Goal: Task Accomplishment & Management: Manage account settings

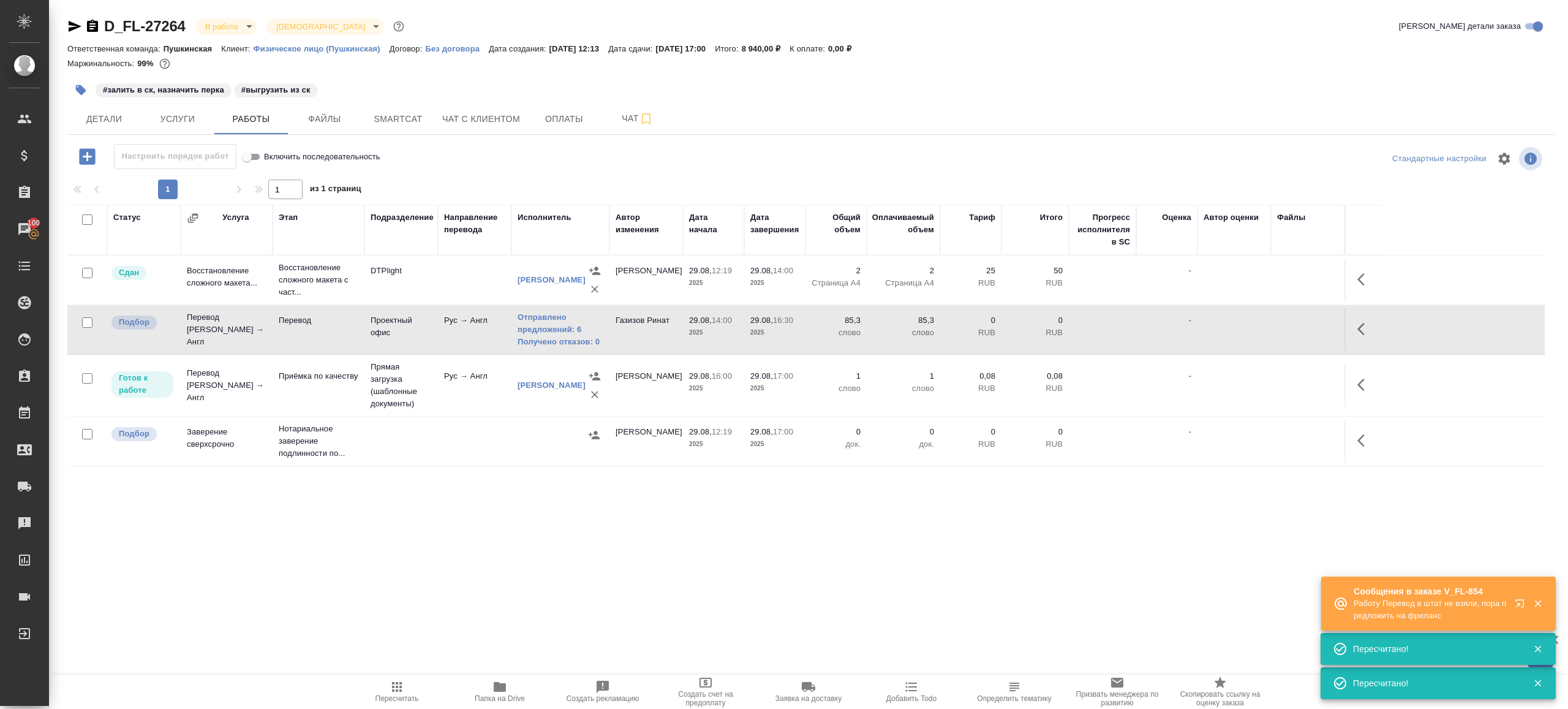
click at [405, 684] on span "Пересчитать" at bounding box center [397, 691] width 89 height 23
click at [492, 598] on div ".cls-1 fill:#fff; AWATERA Gazizov Rinat Клиенты Спецификации Заказы 100 Чаты To…" at bounding box center [784, 354] width 1568 height 709
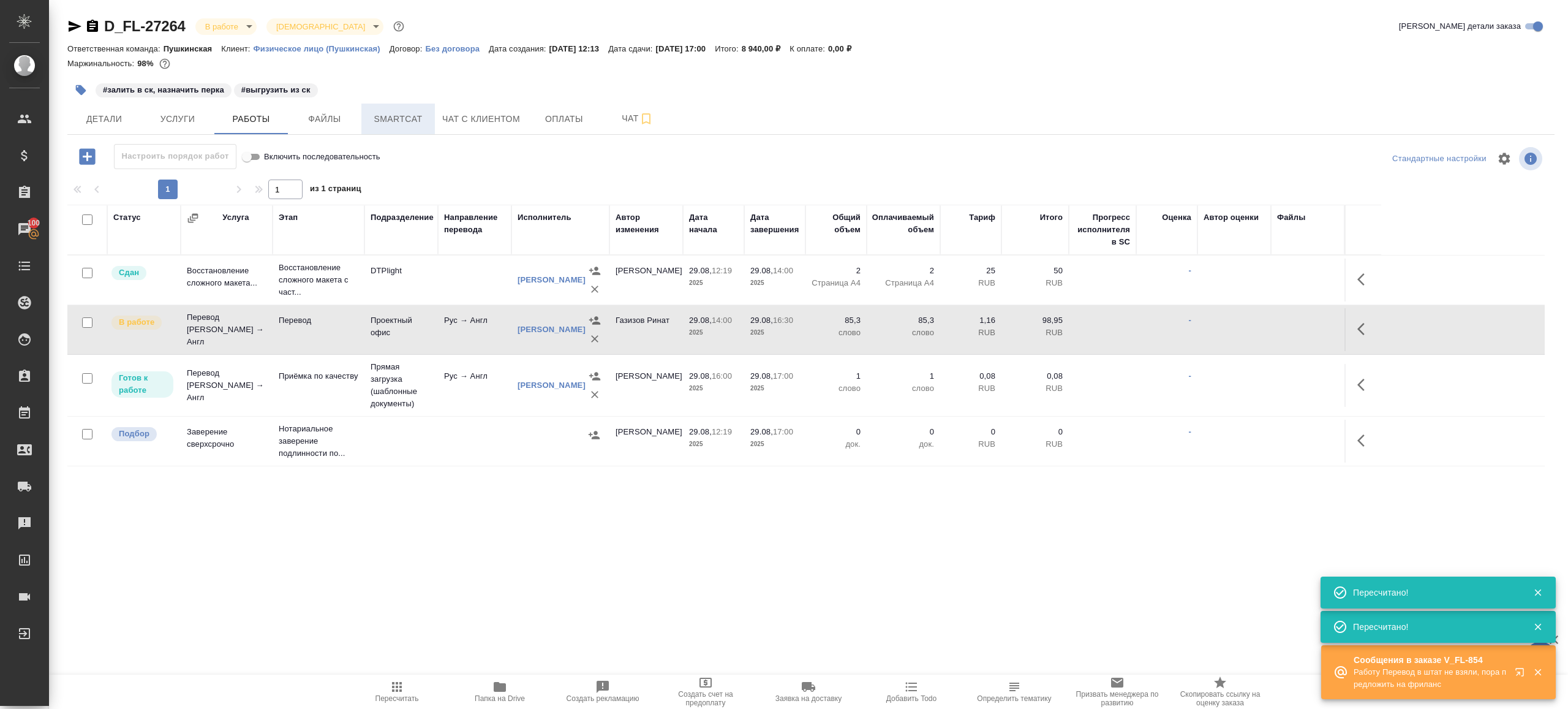
click at [396, 121] on span "Smartcat" at bounding box center [398, 119] width 59 height 15
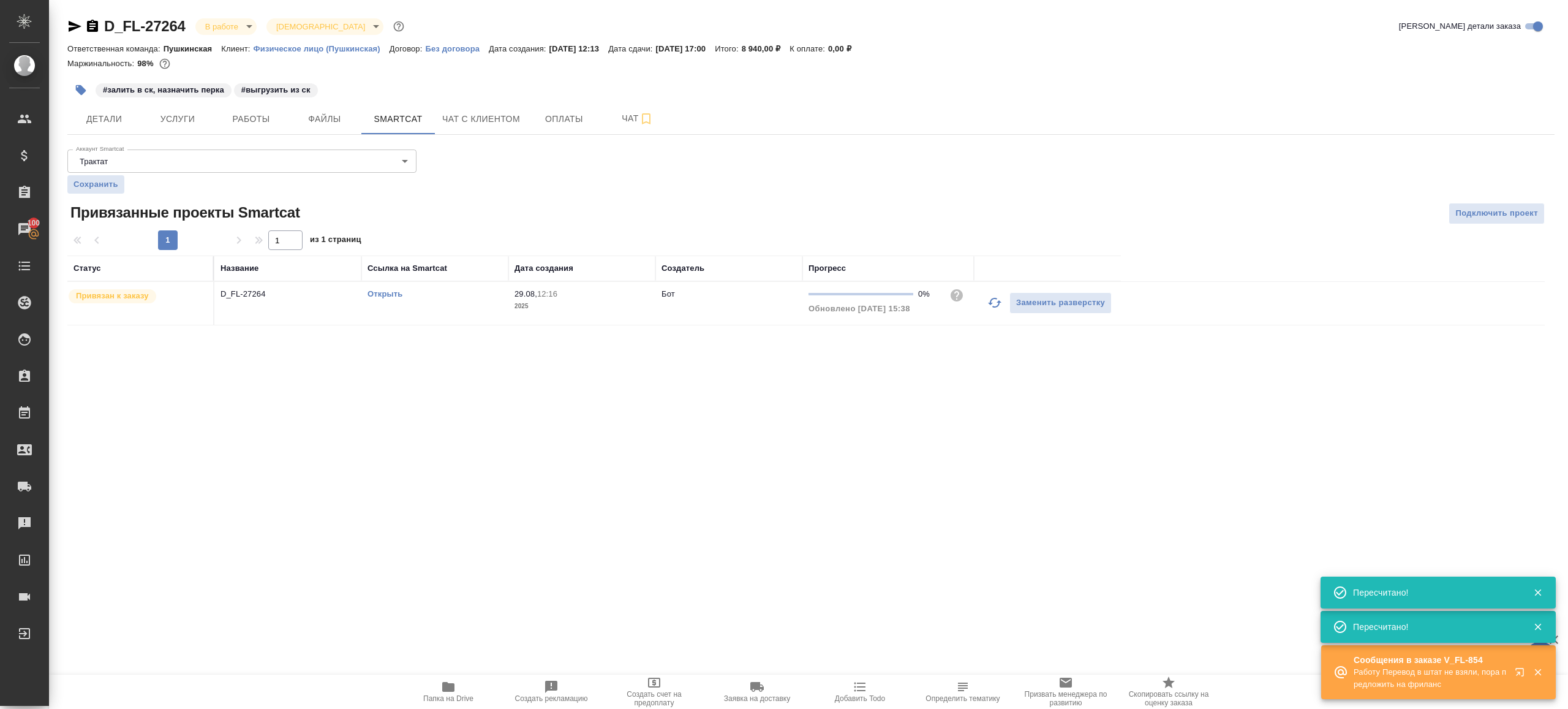
click at [397, 294] on link "Открыть" at bounding box center [385, 294] width 35 height 10
click at [262, 125] on span "Работы" at bounding box center [251, 119] width 59 height 15
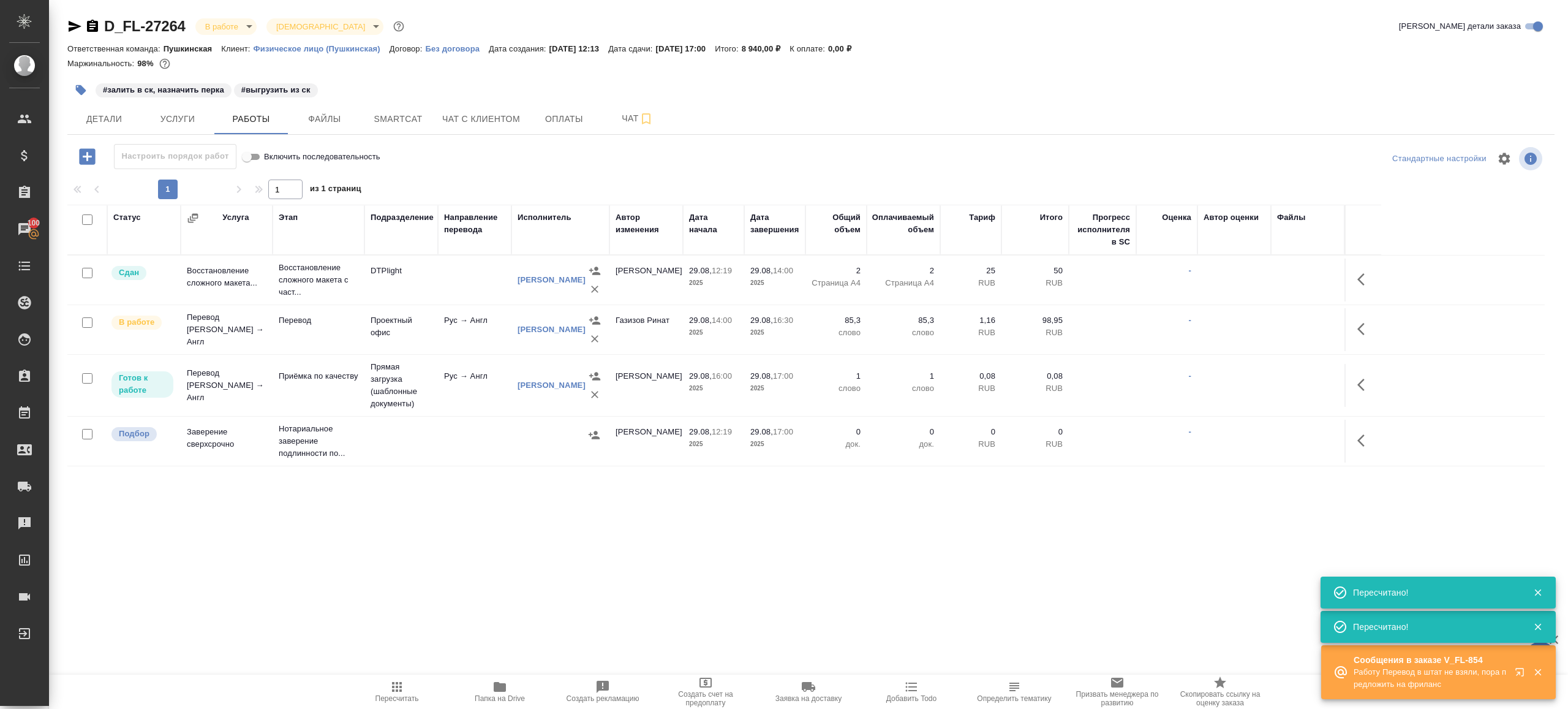
click at [1353, 323] on button "button" at bounding box center [1365, 329] width 30 height 30
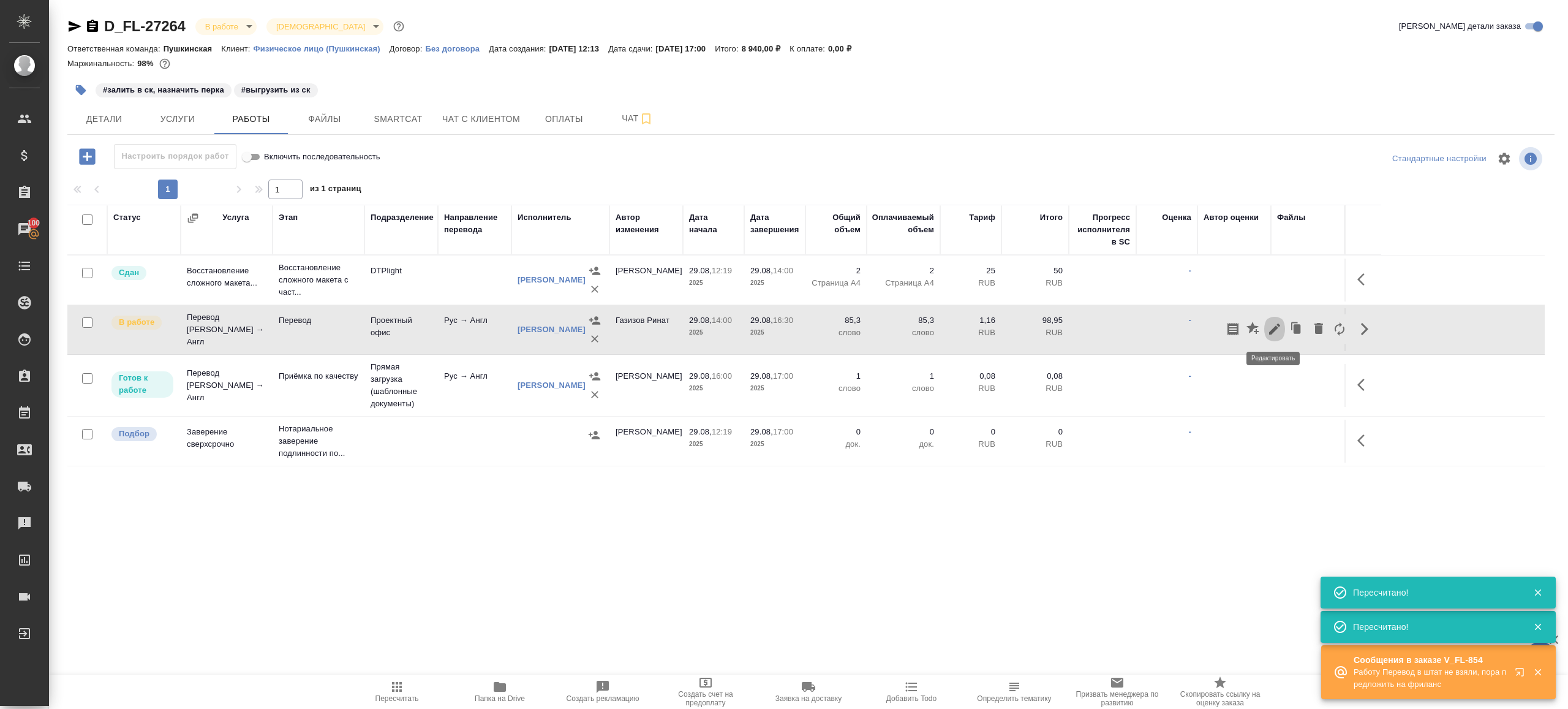
click at [1277, 327] on icon "button" at bounding box center [1274, 329] width 11 height 11
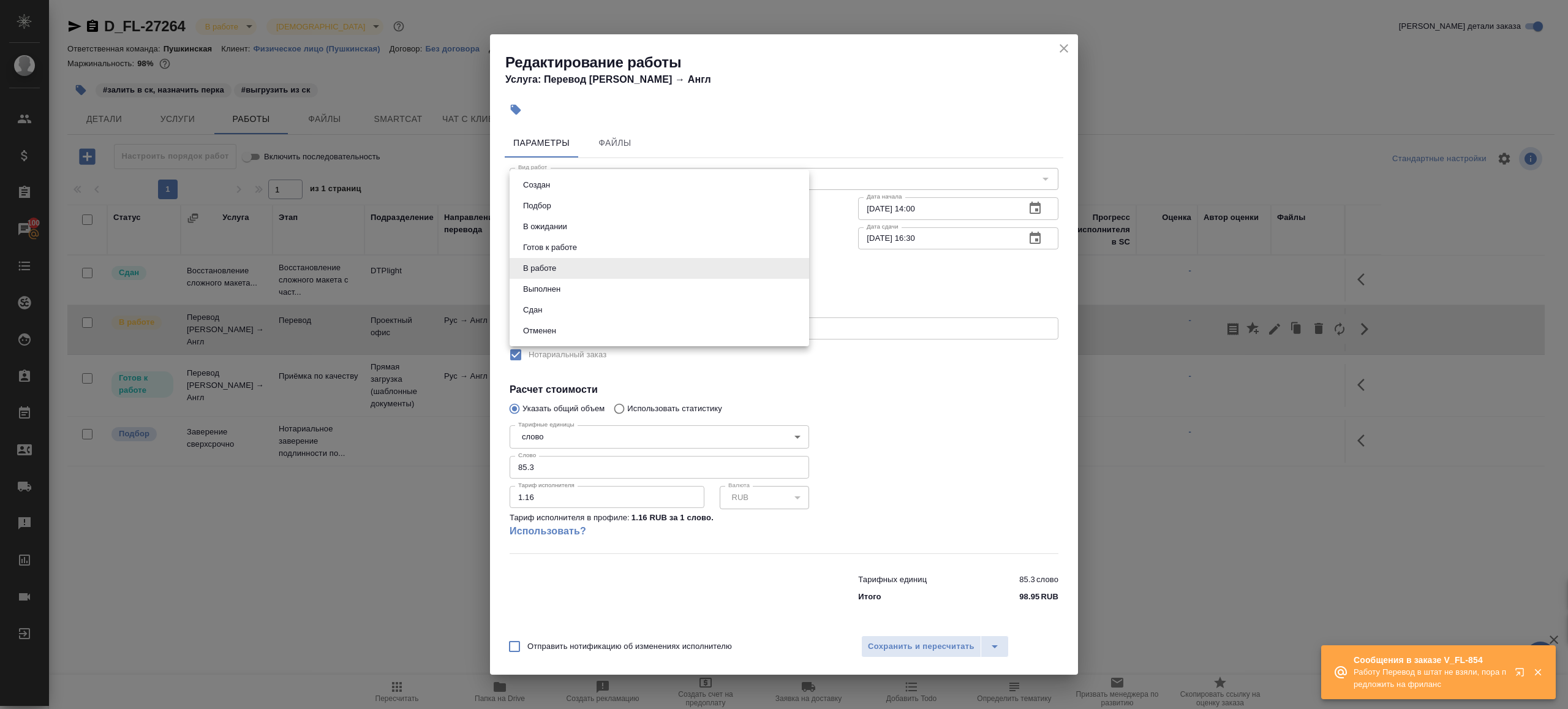
click at [621, 257] on body "🙏 .cls-1 fill:#fff; AWATERA Gazizov Rinat Клиенты Спецификации Заказы 100 Чаты …" at bounding box center [784, 354] width 1568 height 709
click at [584, 307] on li "Сдан" at bounding box center [659, 310] width 299 height 21
type input "closed"
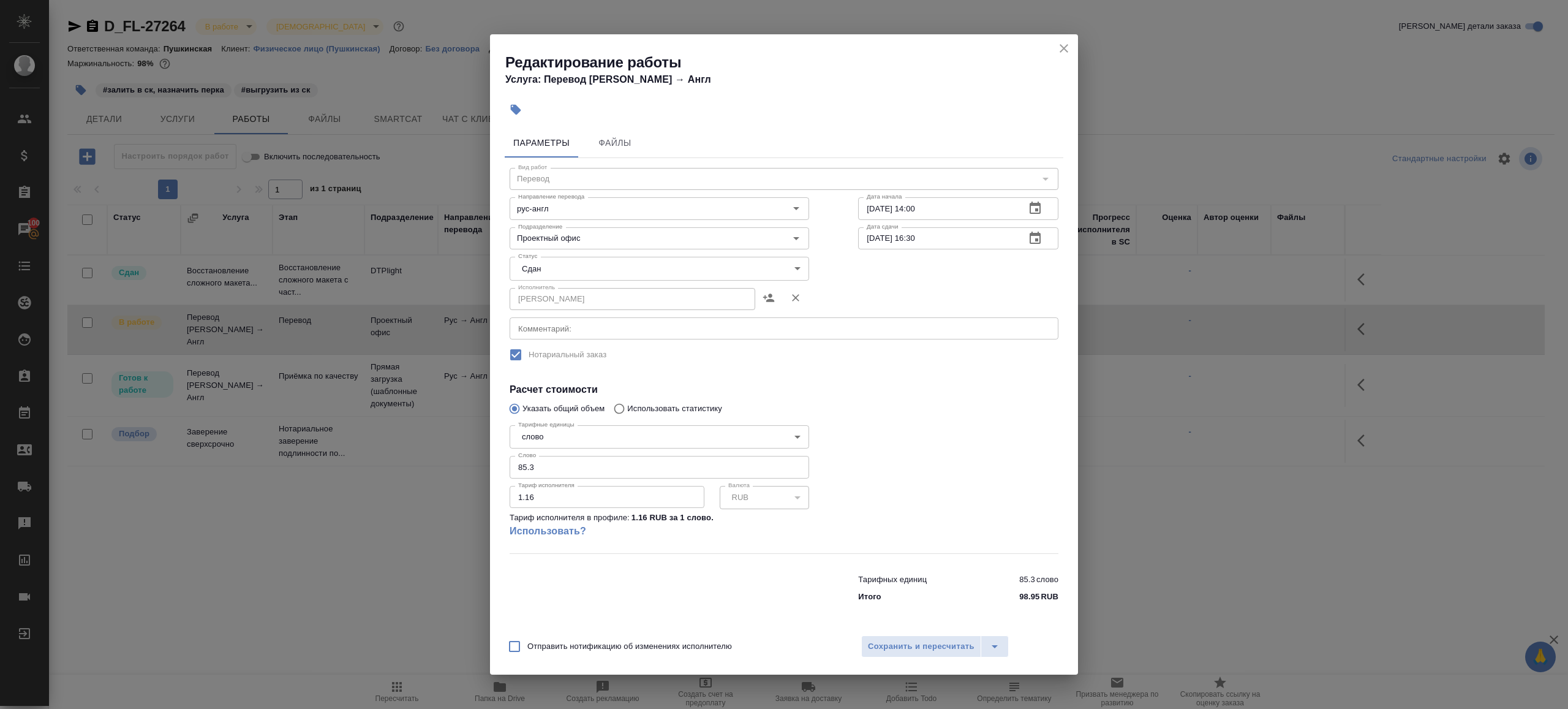
click at [610, 480] on div "Тарифные единицы слово 5a8b1489cc6b4906c91bfd90 Тарифные единицы Слово 85.3 Сло…" at bounding box center [659, 487] width 299 height 133
click at [627, 471] on input "85.3" at bounding box center [659, 467] width 299 height 22
paste input "48.55"
type input "48.55"
click at [961, 477] on div at bounding box center [958, 487] width 249 height 182
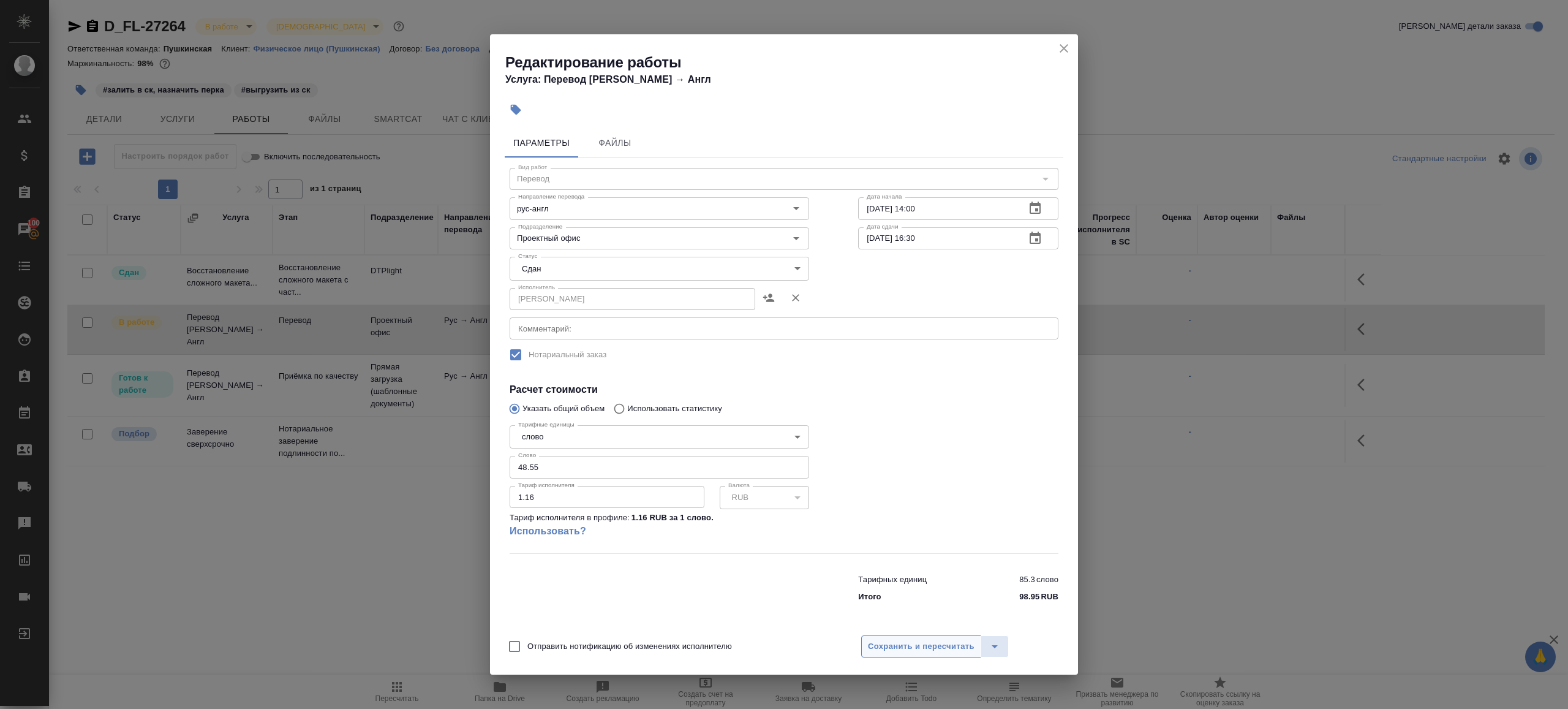
click at [955, 637] on button "Сохранить и пересчитать" at bounding box center [921, 647] width 120 height 22
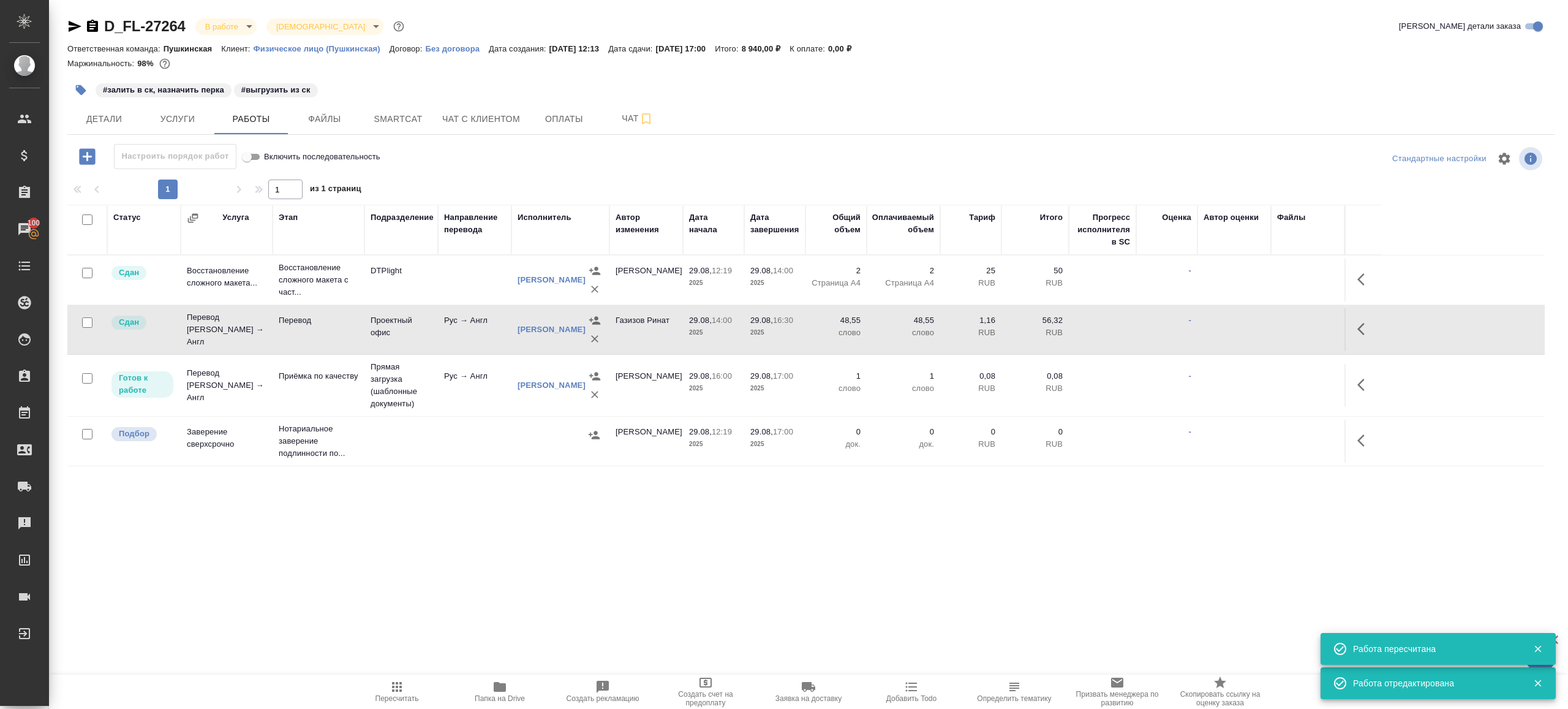
click at [509, 685] on span "Папка на Drive" at bounding box center [500, 691] width 89 height 23
click at [83, 77] on button "button" at bounding box center [81, 90] width 27 height 27
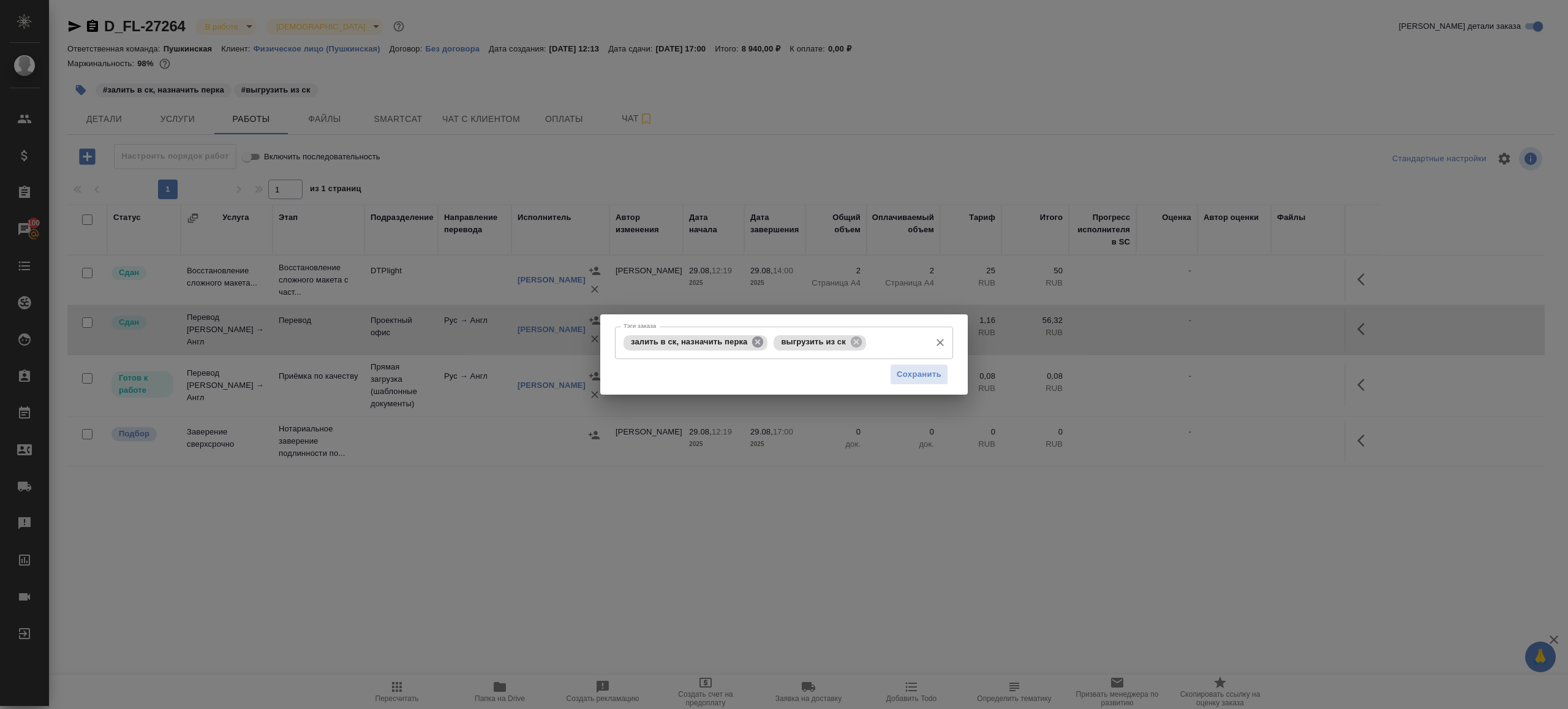
click at [760, 347] on icon at bounding box center [758, 342] width 11 height 11
click at [697, 344] on span "выгрузить из ск" at bounding box center [662, 342] width 79 height 10
click at [707, 343] on icon at bounding box center [705, 342] width 14 height 14
click at [859, 366] on div "Сохранить" at bounding box center [784, 374] width 338 height 31
click at [915, 375] on span "Сохранить" at bounding box center [919, 374] width 45 height 14
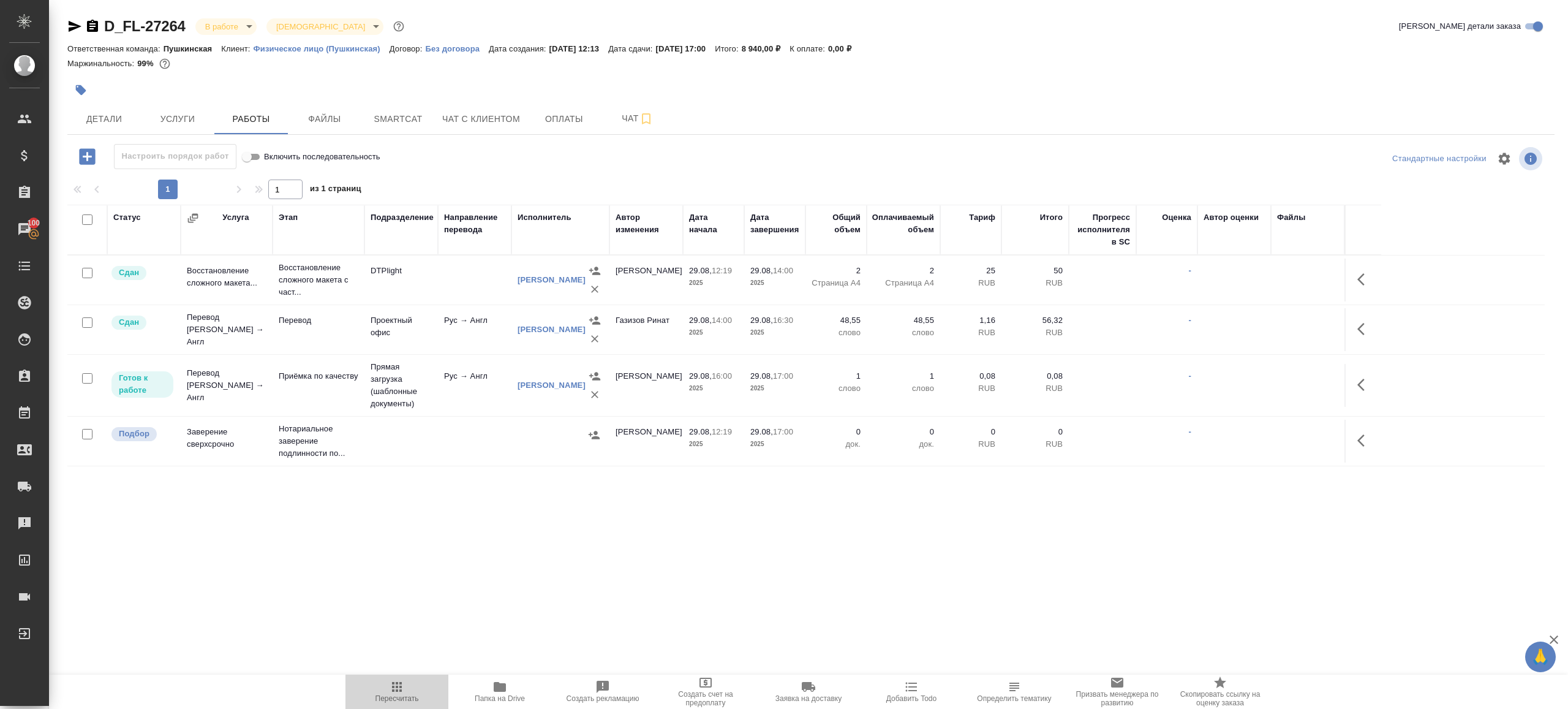
click at [395, 684] on icon "button" at bounding box center [397, 687] width 14 height 14
click at [473, 589] on div ".cls-1 fill:#fff; AWATERA Gazizov Rinat Клиенты Спецификации Заказы 100 Чаты To…" at bounding box center [784, 354] width 1568 height 709
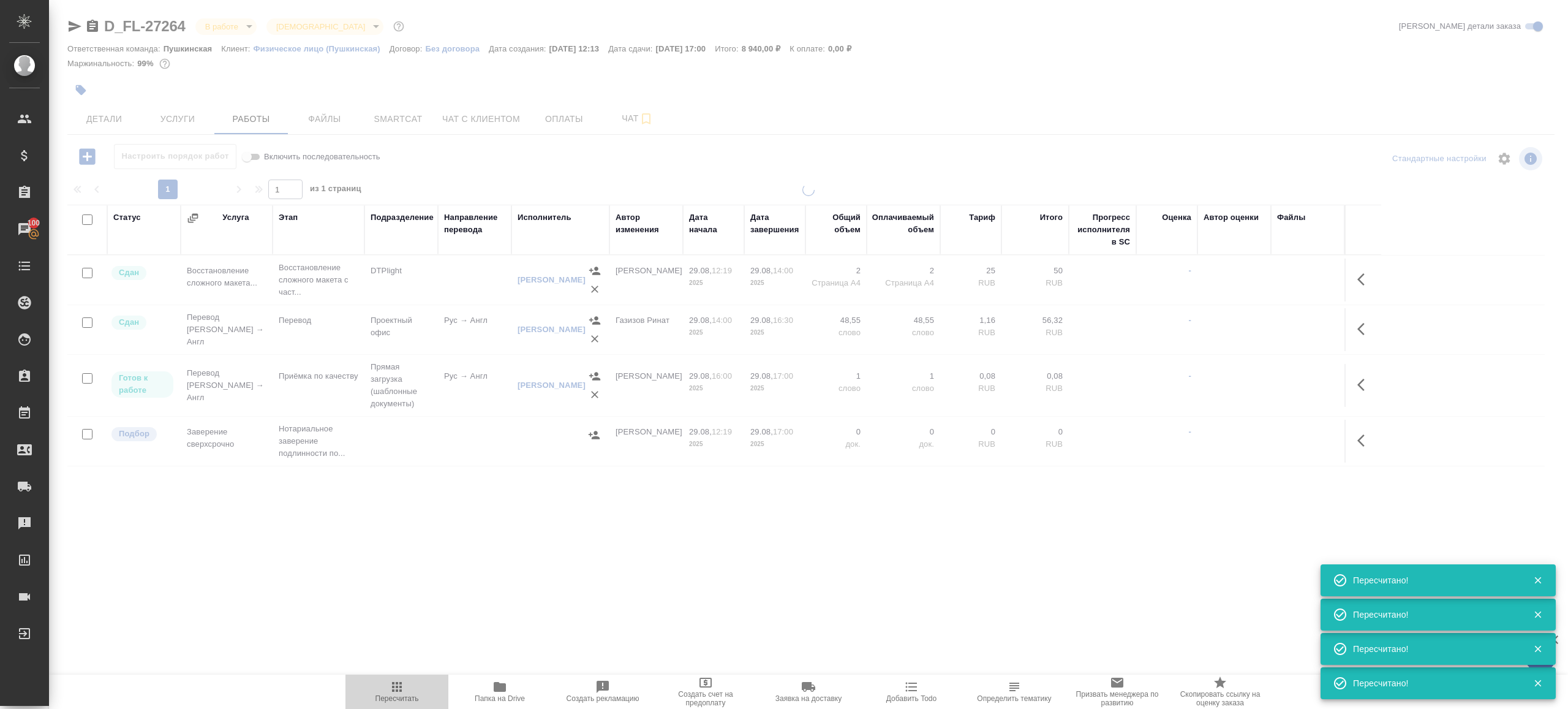
click at [399, 690] on icon "button" at bounding box center [397, 687] width 14 height 14
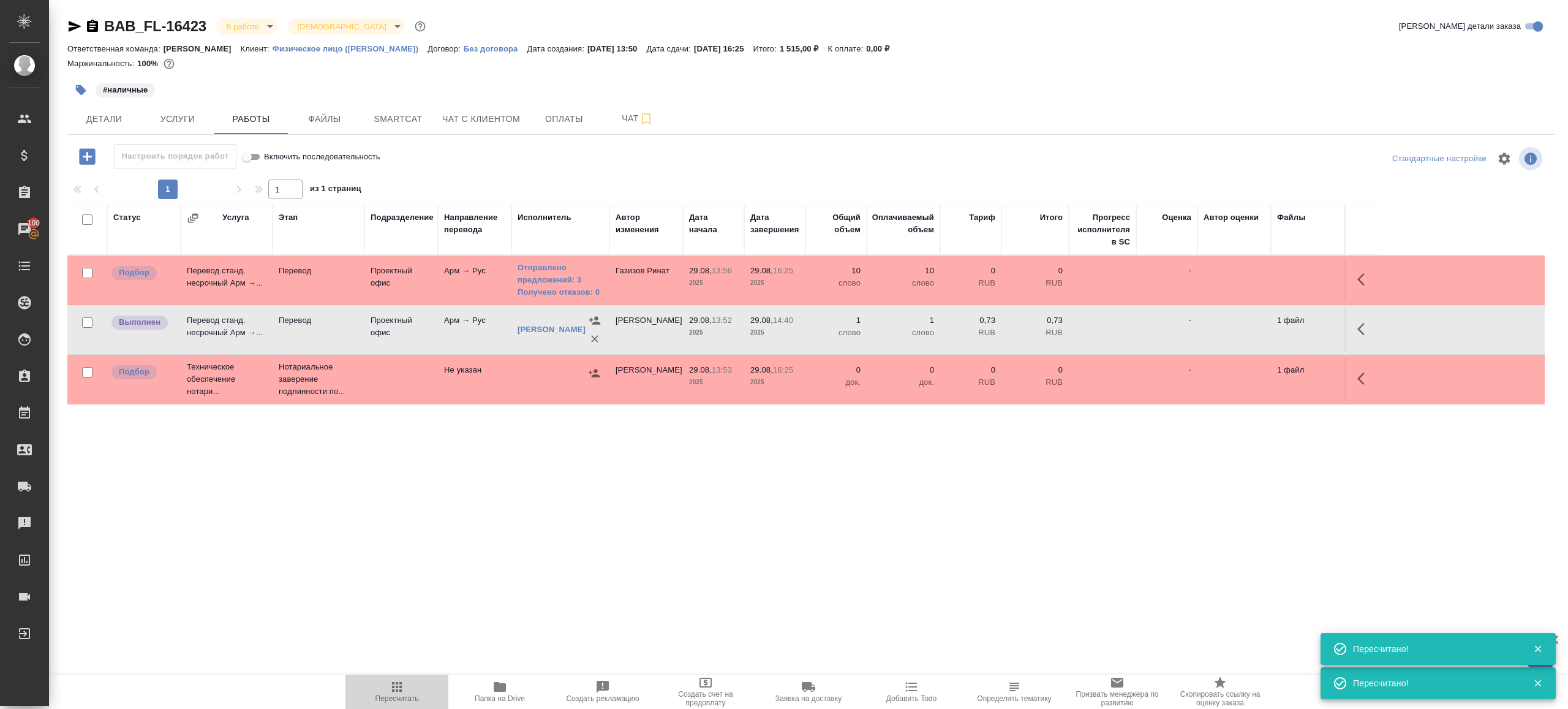
click at [387, 696] on span "Пересчитать" at bounding box center [397, 699] width 44 height 9
click at [540, 589] on div ".cls-1 fill:#fff; AWATERA Gazizov Rinat Клиенты Спецификации Заказы 100 Чаты To…" at bounding box center [784, 354] width 1568 height 709
click at [397, 682] on icon "button" at bounding box center [397, 687] width 10 height 10
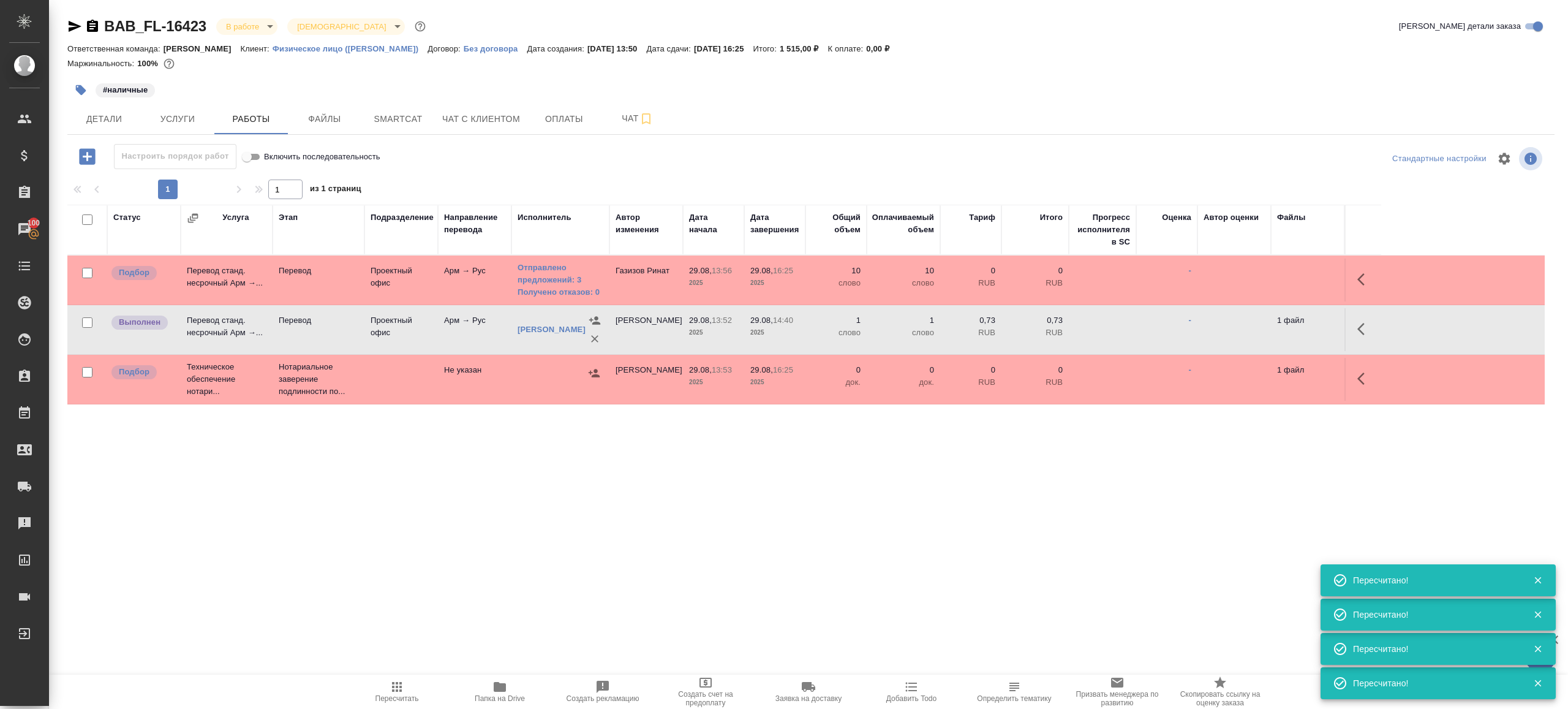
click at [403, 689] on icon "button" at bounding box center [397, 687] width 14 height 14
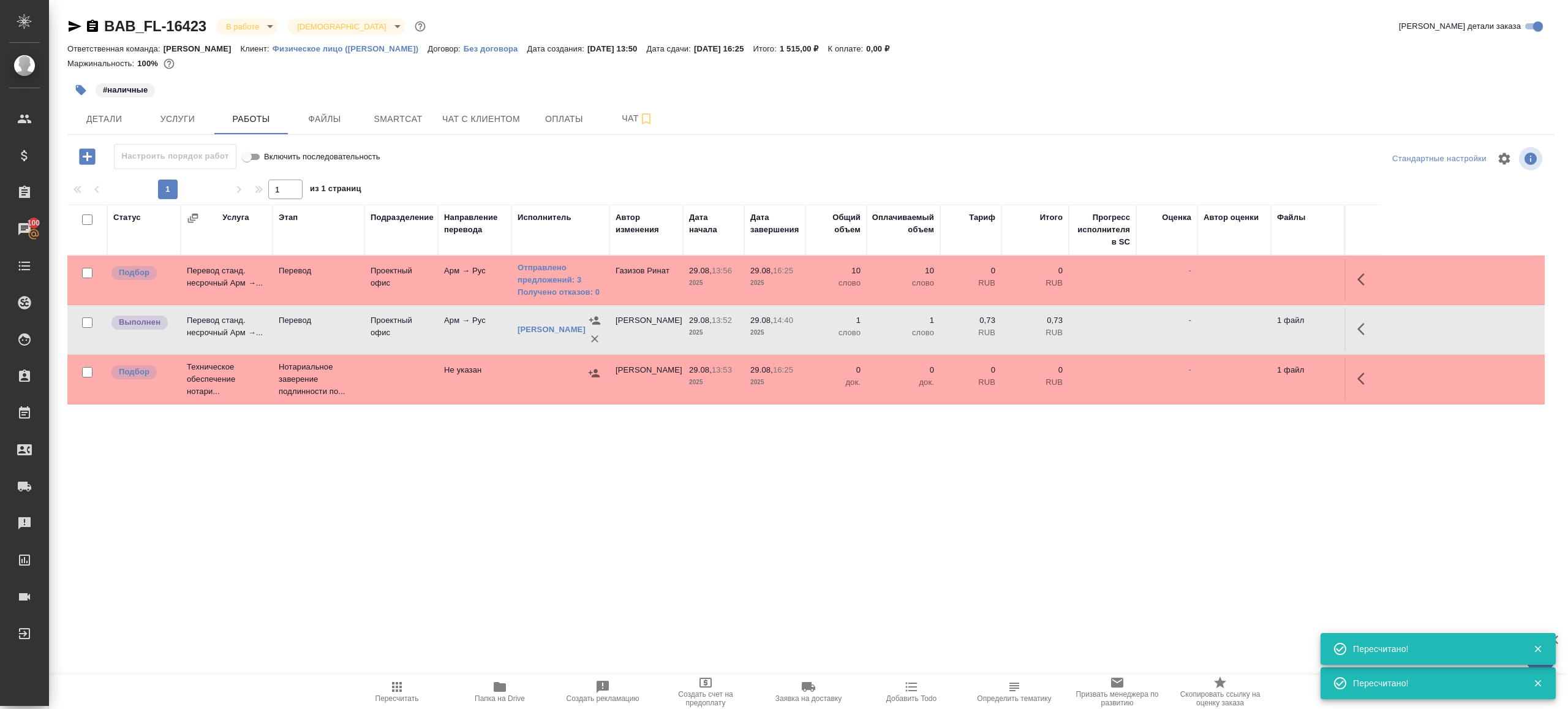
click at [409, 675] on button "Пересчитать" at bounding box center [397, 691] width 103 height 34
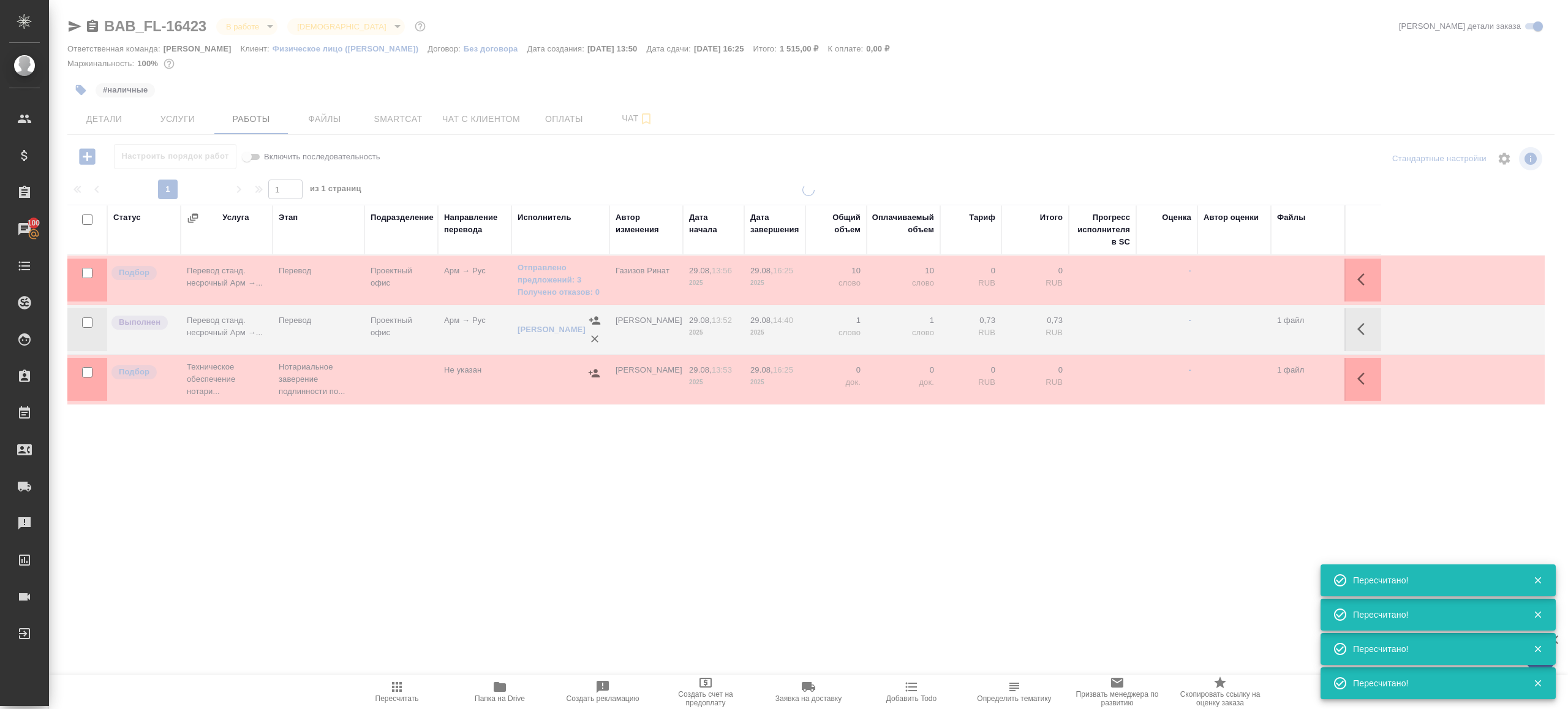
click at [559, 484] on div at bounding box center [808, 347] width 1519 height 328
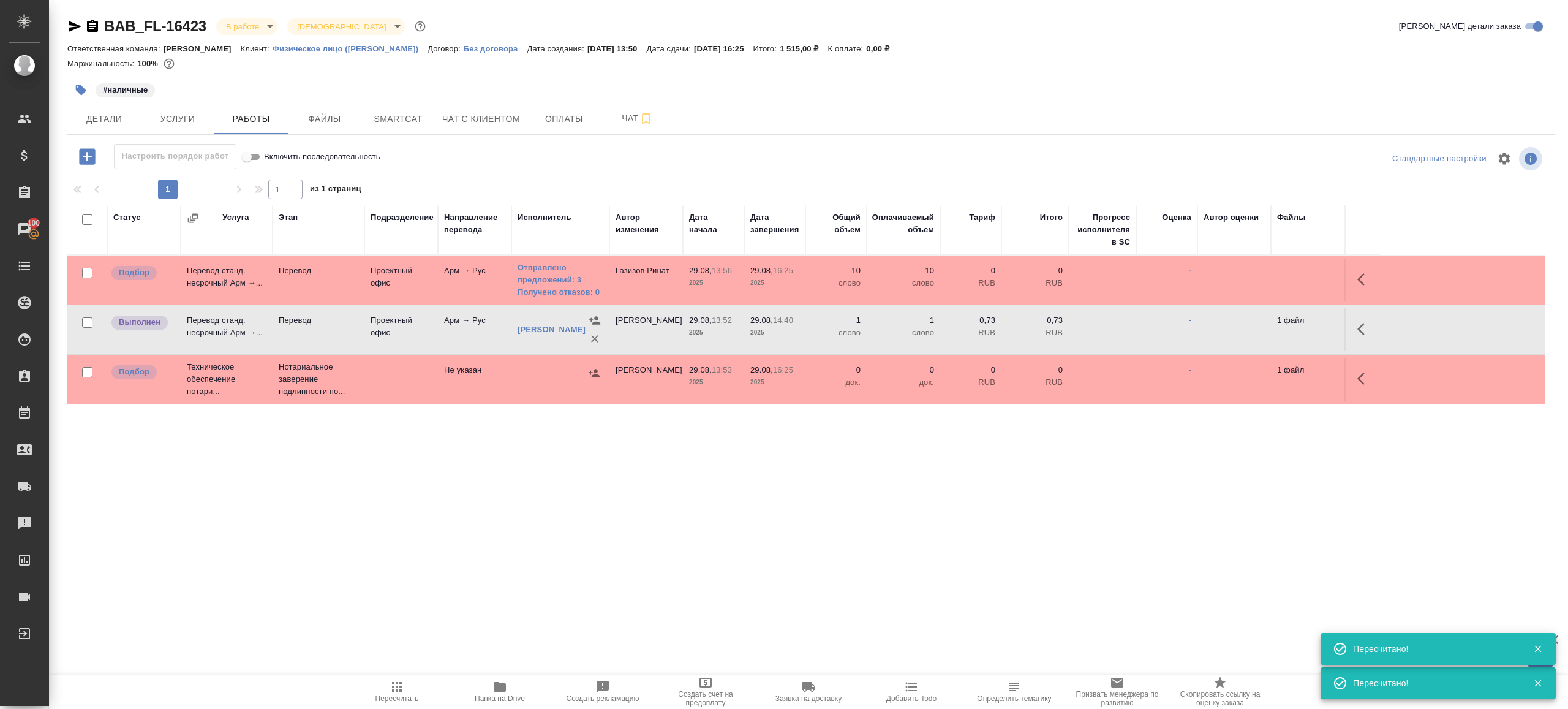
click at [411, 691] on span "Пересчитать" at bounding box center [397, 691] width 89 height 23
click at [392, 684] on icon "button" at bounding box center [397, 687] width 14 height 14
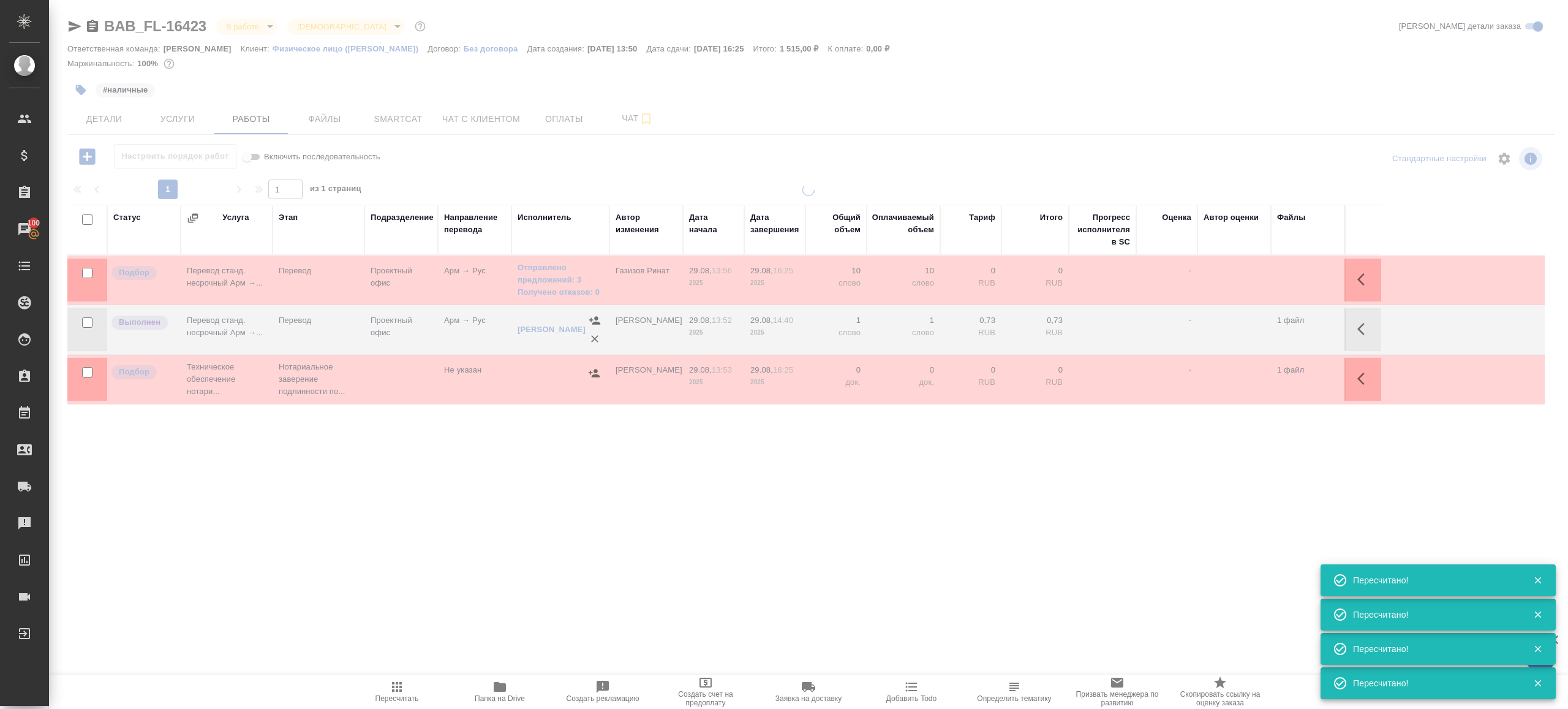
click at [423, 587] on div ".cls-1 fill:#fff; AWATERA Gazizov Rinat Клиенты Спецификации Заказы 100 Чаты To…" at bounding box center [784, 354] width 1568 height 709
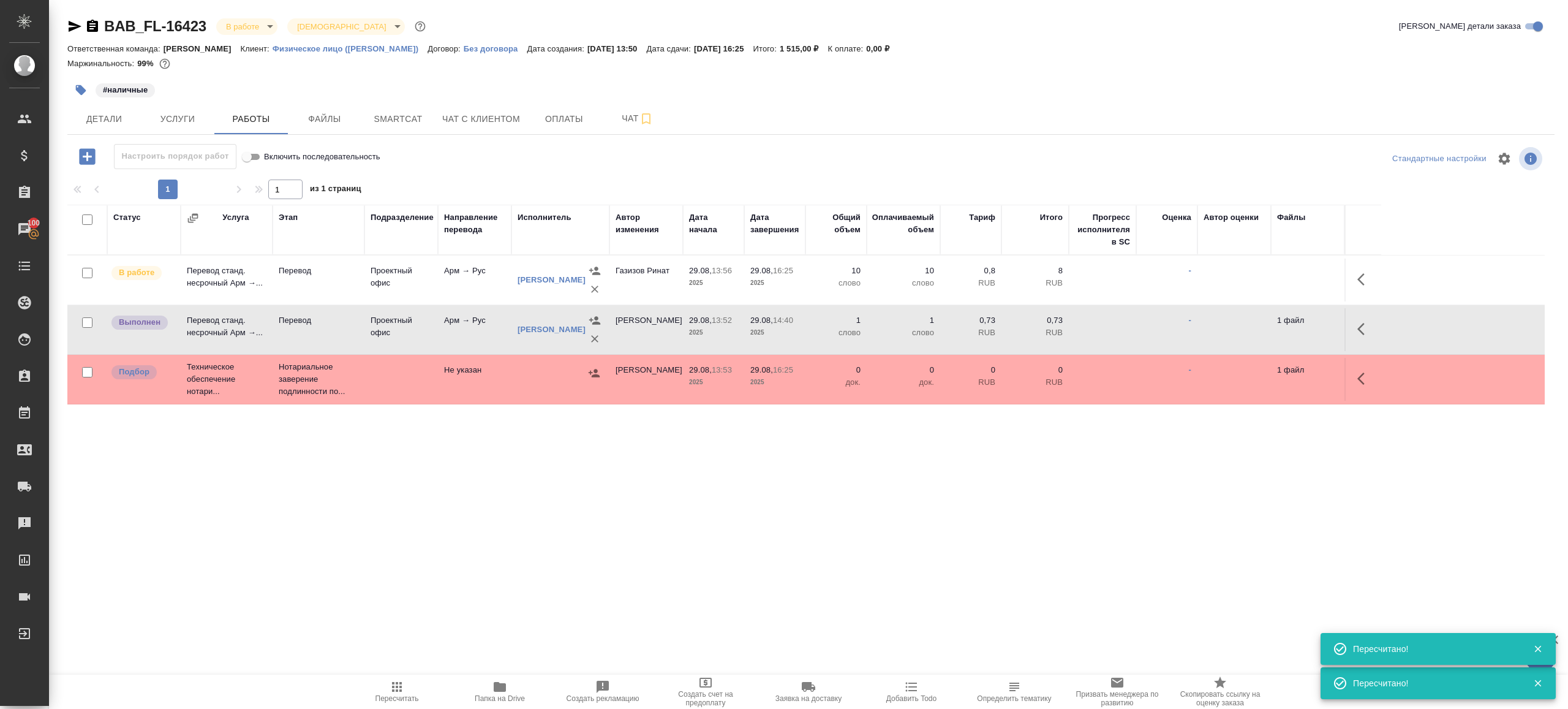
click at [385, 695] on span "Пересчитать" at bounding box center [397, 699] width 44 height 9
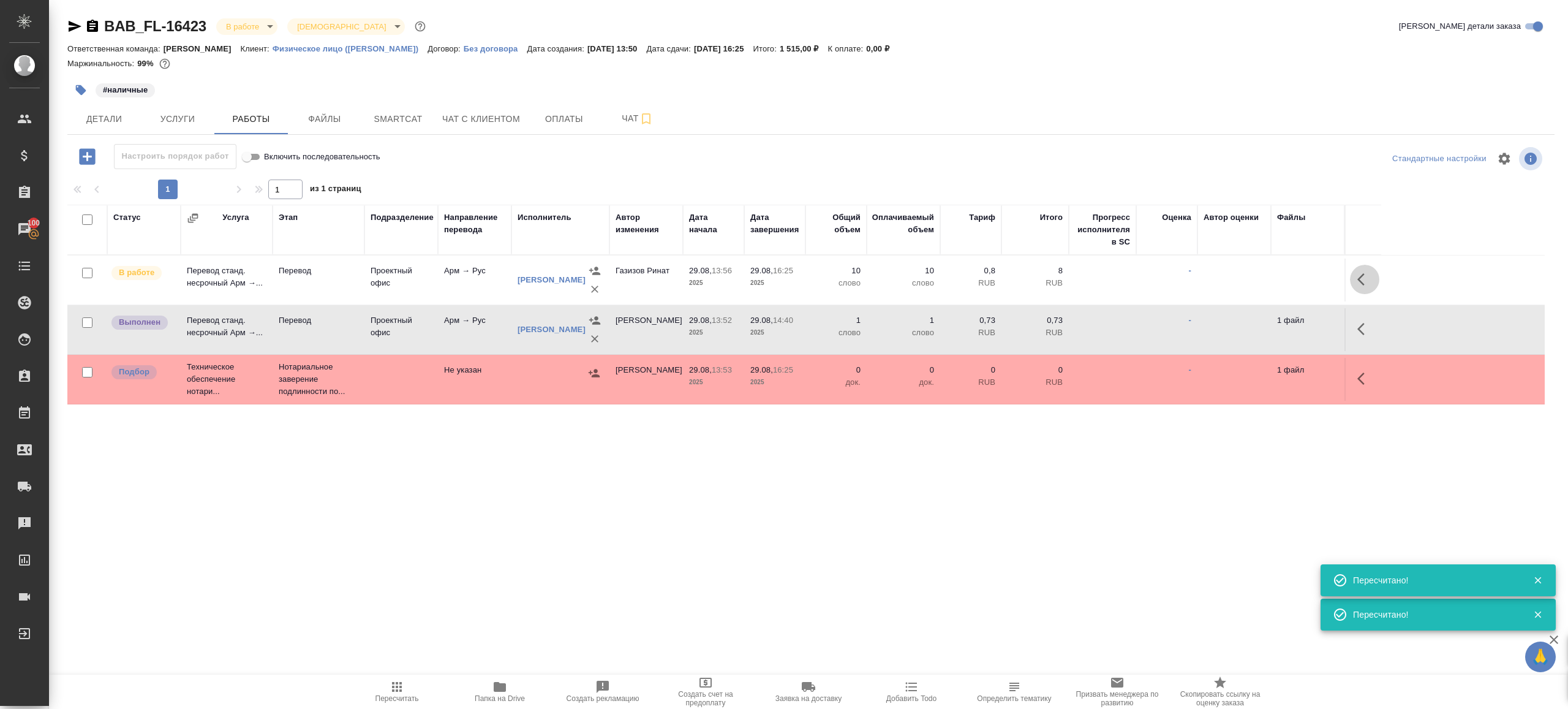
click at [1363, 274] on icon "button" at bounding box center [1361, 279] width 7 height 12
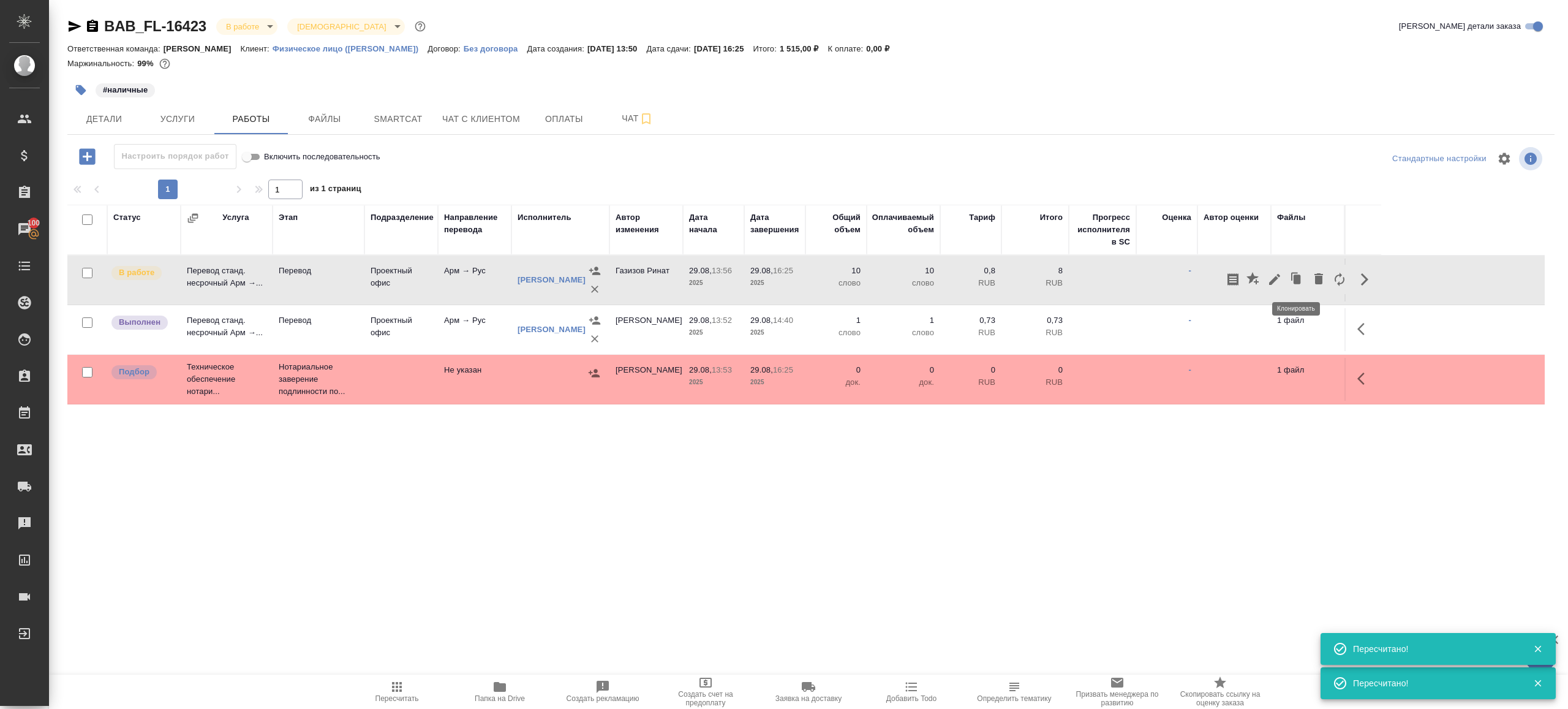
click at [1281, 277] on icon "button" at bounding box center [1274, 279] width 14 height 14
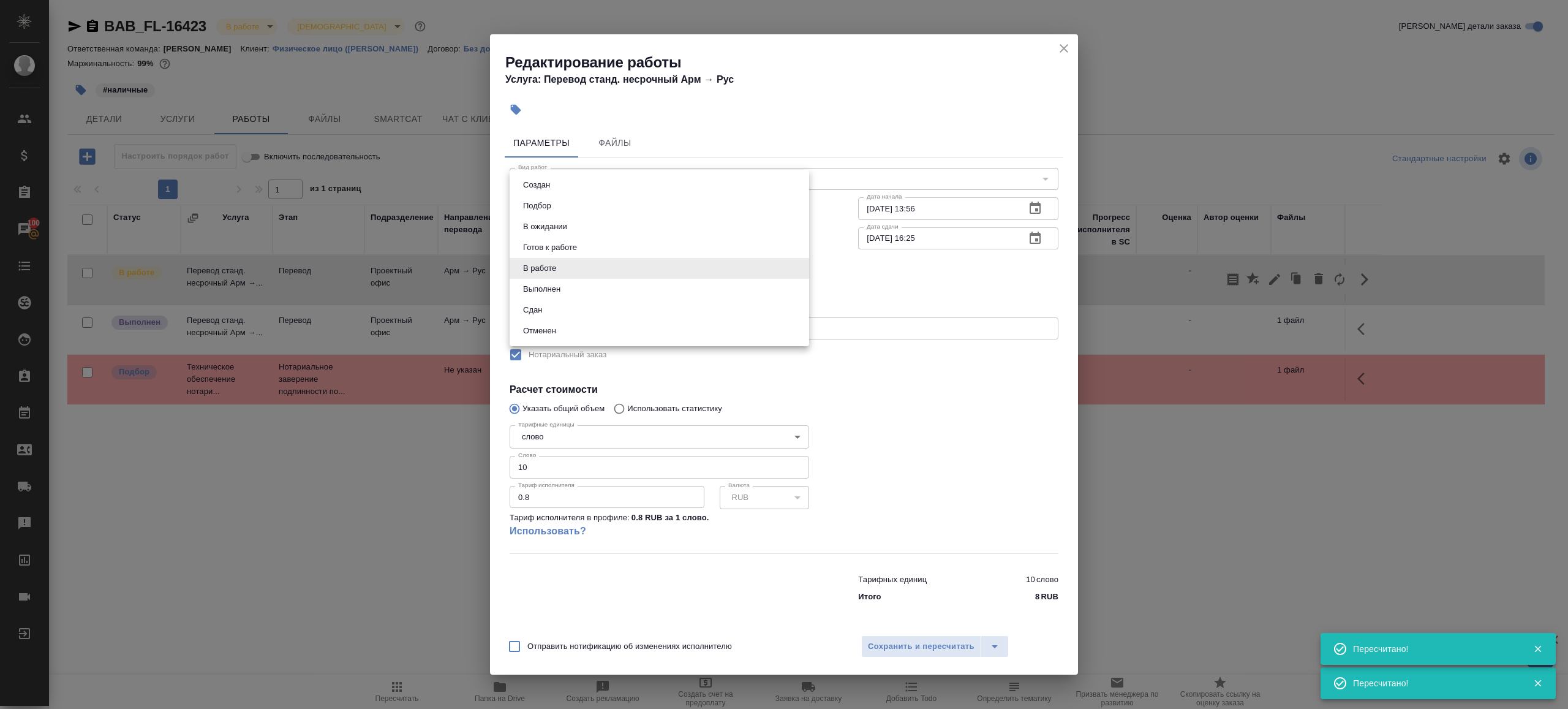
click at [595, 271] on body "🙏 .cls-1 fill:#fff; AWATERA Gazizov Rinat Клиенты Спецификации Заказы 100 Чаты …" at bounding box center [784, 354] width 1568 height 709
click at [581, 311] on li "Сдан" at bounding box center [659, 310] width 299 height 21
type input "closed"
click at [890, 648] on span "Сохранить и пересчитать" at bounding box center [922, 647] width 107 height 14
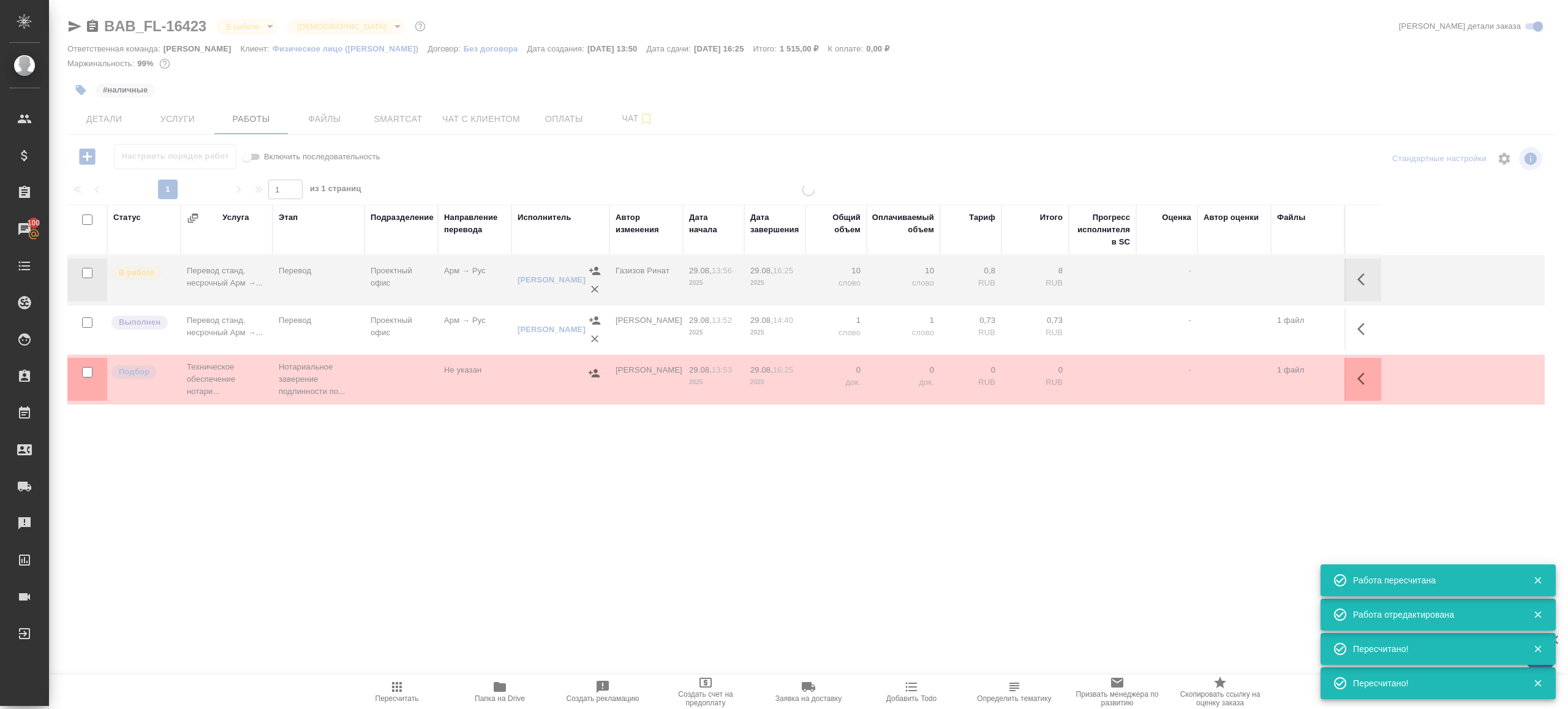
click at [1361, 333] on icon "button" at bounding box center [1365, 329] width 14 height 14
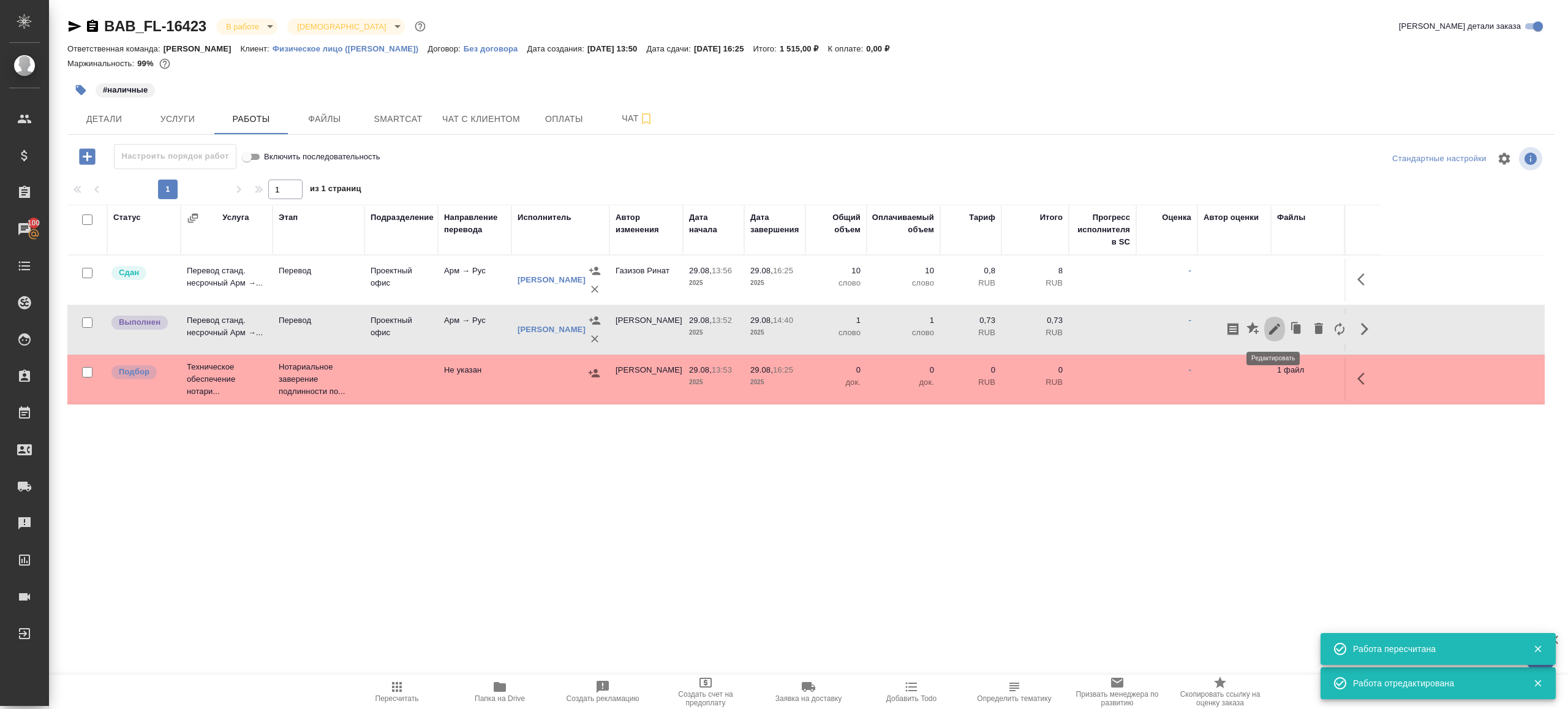
click at [1274, 325] on icon "button" at bounding box center [1274, 329] width 14 height 14
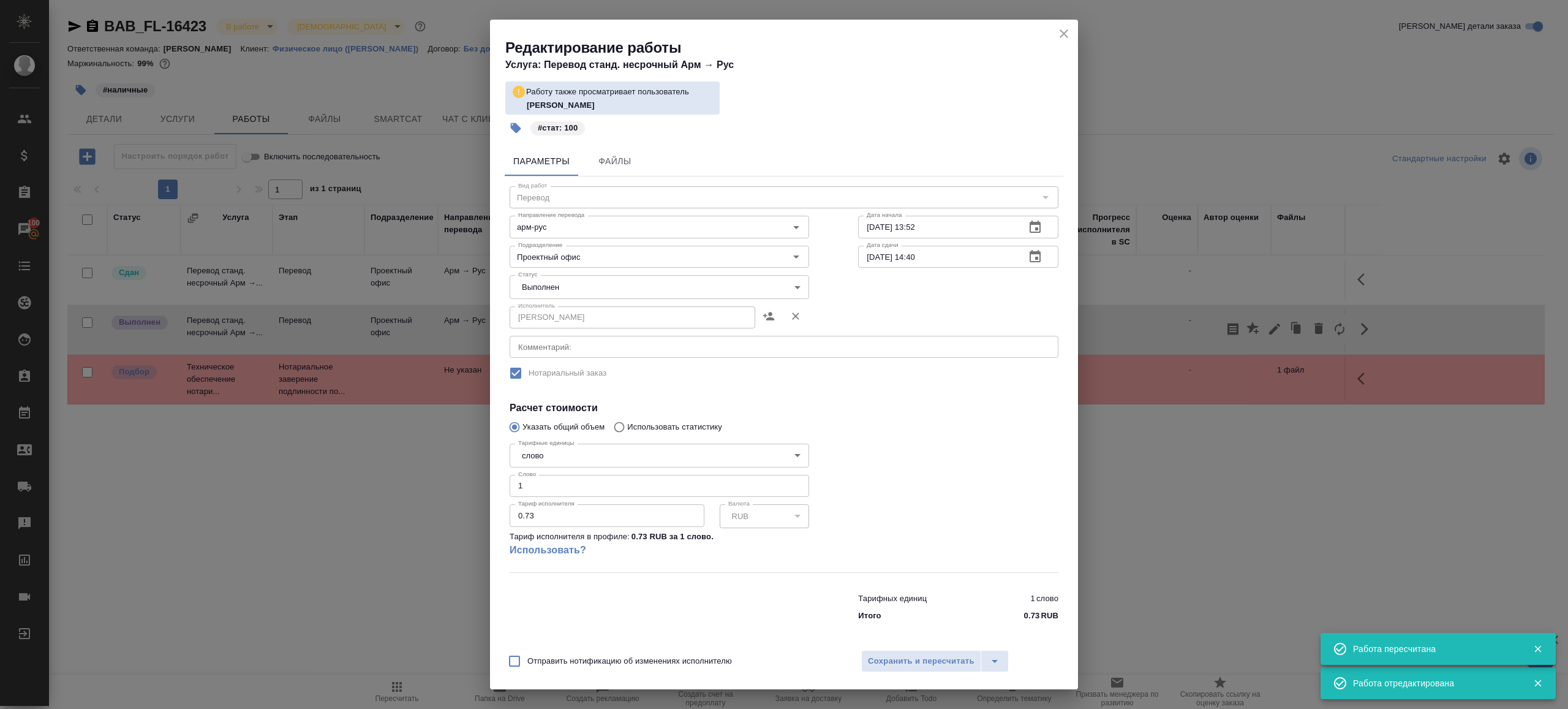
click at [546, 300] on div "Исполнитель Попова Галина Исполнитель" at bounding box center [659, 316] width 349 height 78
click at [550, 276] on body "🙏 .cls-1 fill:#fff; AWATERA Gazizov Rinat Клиенты Спецификации Заказы 100 Чаты …" at bounding box center [784, 354] width 1568 height 709
click at [563, 305] on li "Сдан" at bounding box center [656, 308] width 293 height 21
type input "closed"
click at [897, 667] on span "Сохранить и пересчитать" at bounding box center [922, 662] width 107 height 14
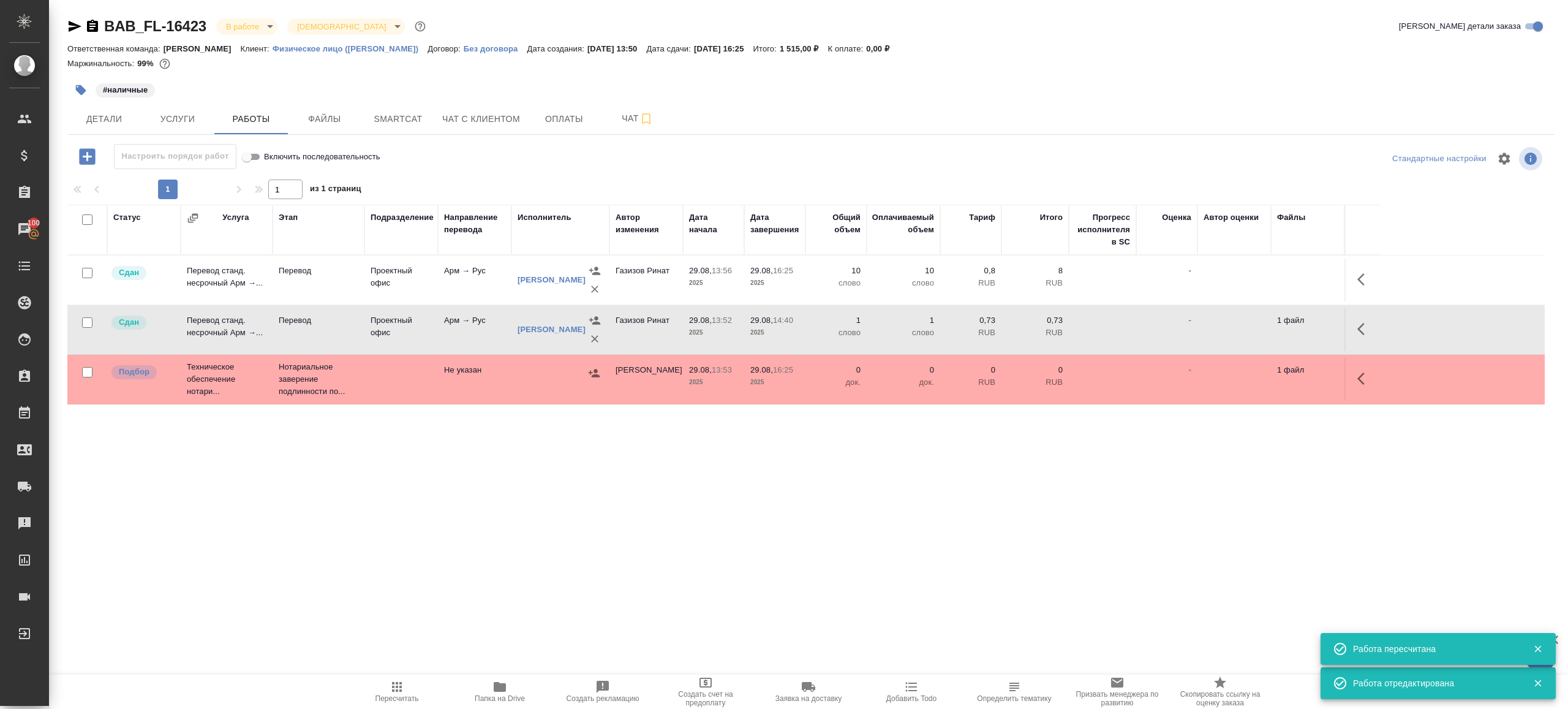
click at [496, 687] on icon "button" at bounding box center [500, 687] width 12 height 10
click at [357, 302] on td "Перевод" at bounding box center [318, 280] width 92 height 43
click at [257, 33] on body "🙏 .cls-1 fill:#fff; AWATERA Gazizov Rinat Клиенты Спецификации Заказы 100 Чаты …" at bounding box center [784, 354] width 1568 height 709
click at [273, 142] on li "Сдан без статистики" at bounding box center [272, 150] width 112 height 21
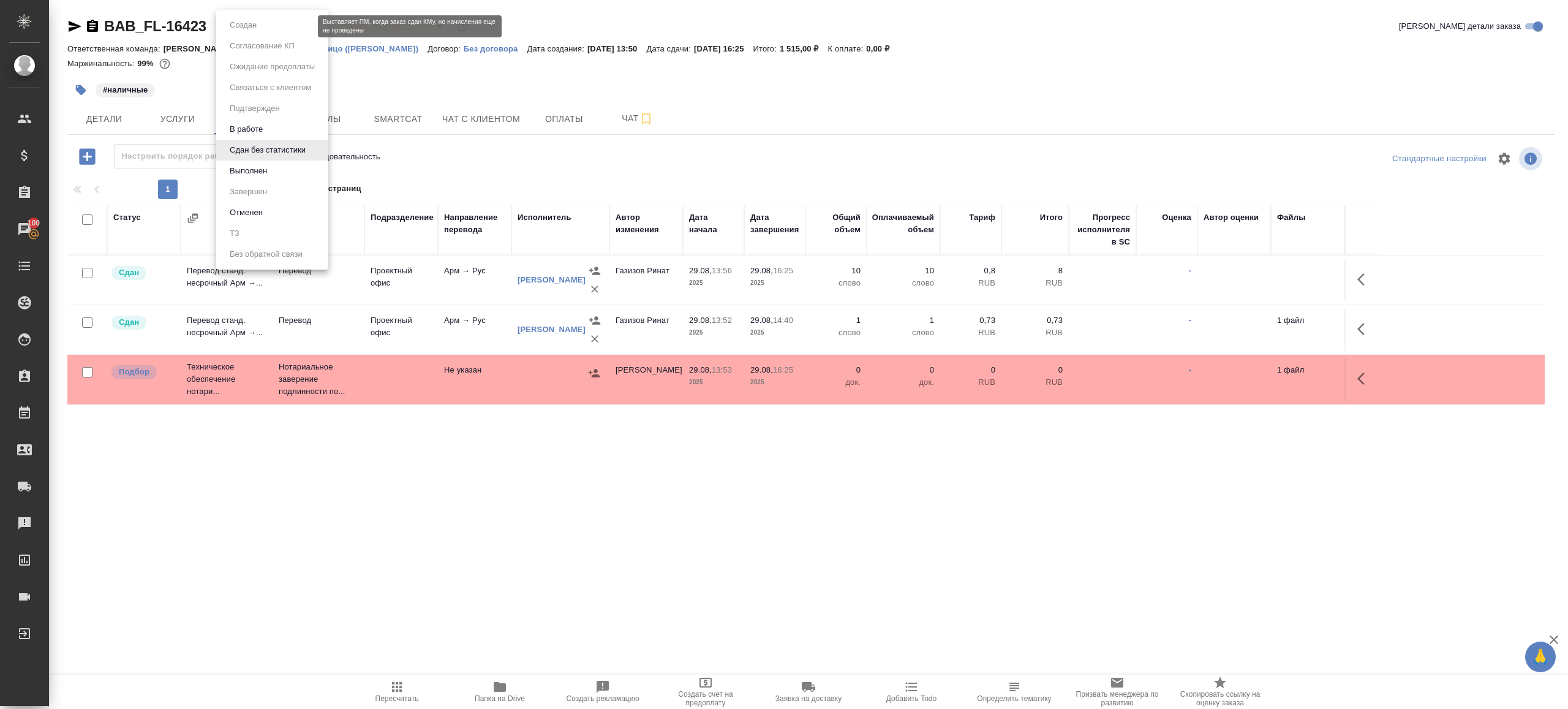
click at [303, 26] on body "🙏 .cls-1 fill:#fff; AWATERA Gazizov Rinat Клиенты Спецификации Заказы 100 Чаты …" at bounding box center [784, 354] width 1568 height 709
click at [289, 168] on li "Выполнен" at bounding box center [272, 171] width 112 height 21
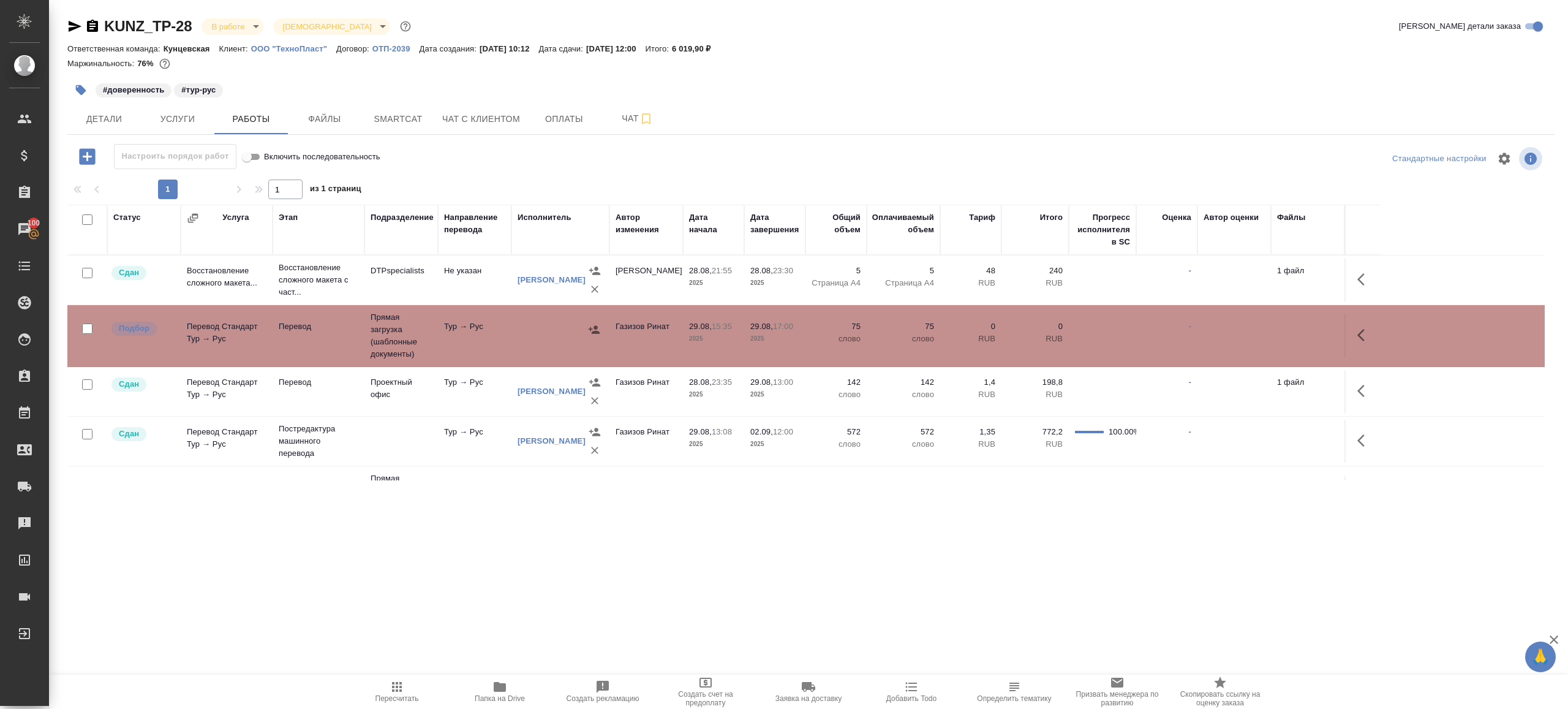
click at [405, 687] on span "Пересчитать" at bounding box center [397, 691] width 89 height 23
drag, startPoint x: 405, startPoint y: 687, endPoint x: 477, endPoint y: 653, distance: 79.6
click at [405, 687] on span "Пересчитать" at bounding box center [397, 691] width 89 height 23
click at [596, 608] on div ".cls-1 fill:#fff; AWATERA [PERSON_NAME] Клиенты Спецификации Заказы 100 Чаты To…" at bounding box center [784, 354] width 1568 height 709
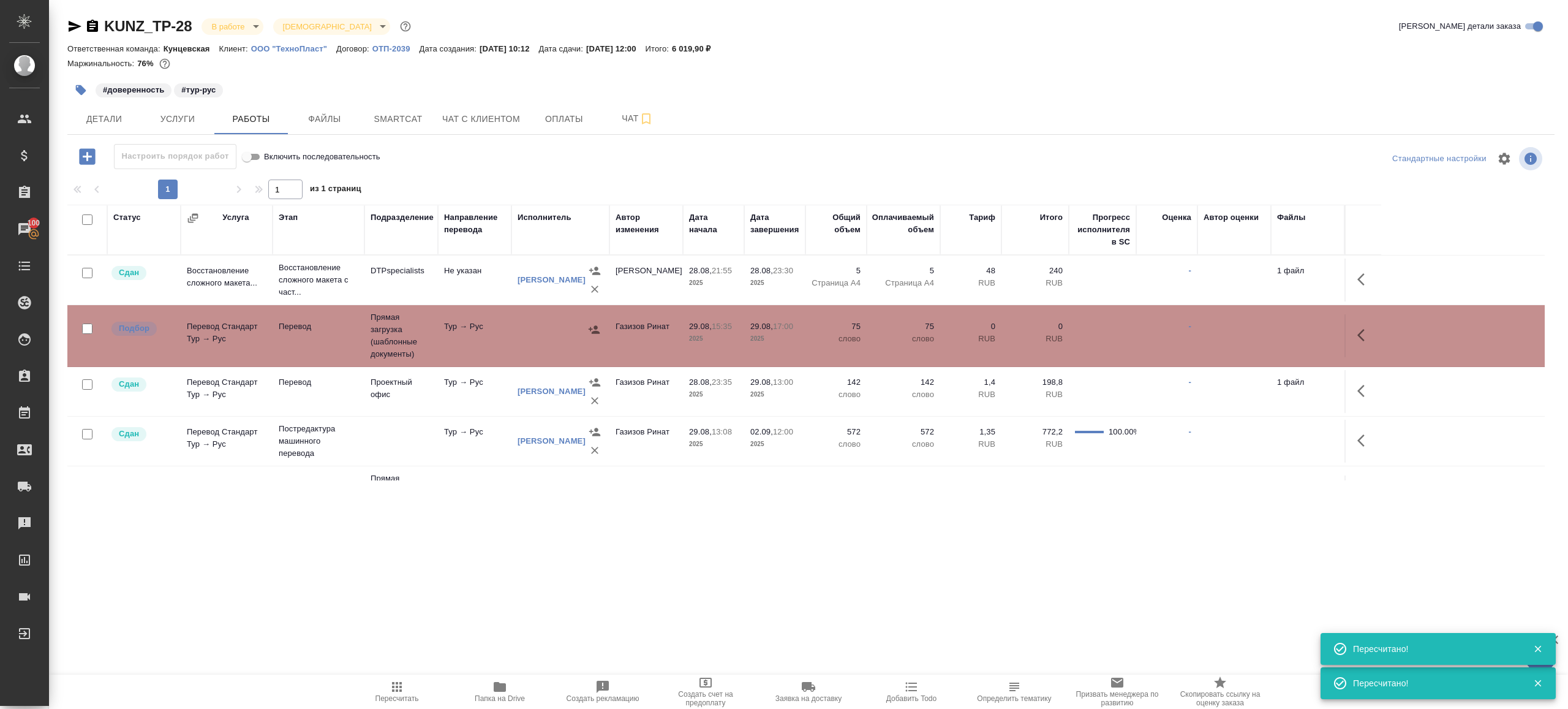
click at [587, 305] on td at bounding box center [560, 279] width 98 height 49
click at [593, 331] on icon "button" at bounding box center [594, 330] width 11 height 8
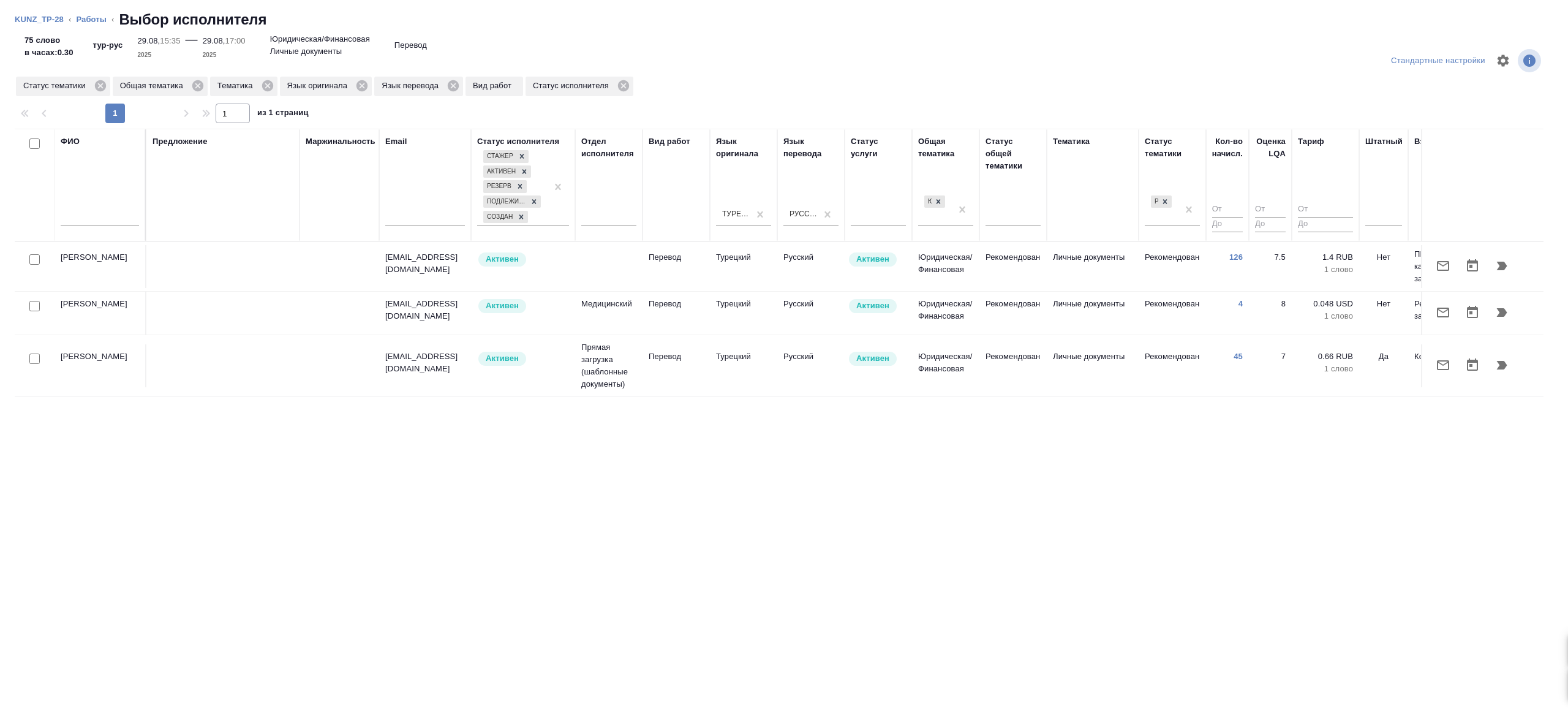
click at [112, 222] on input "text" at bounding box center [100, 218] width 78 height 15
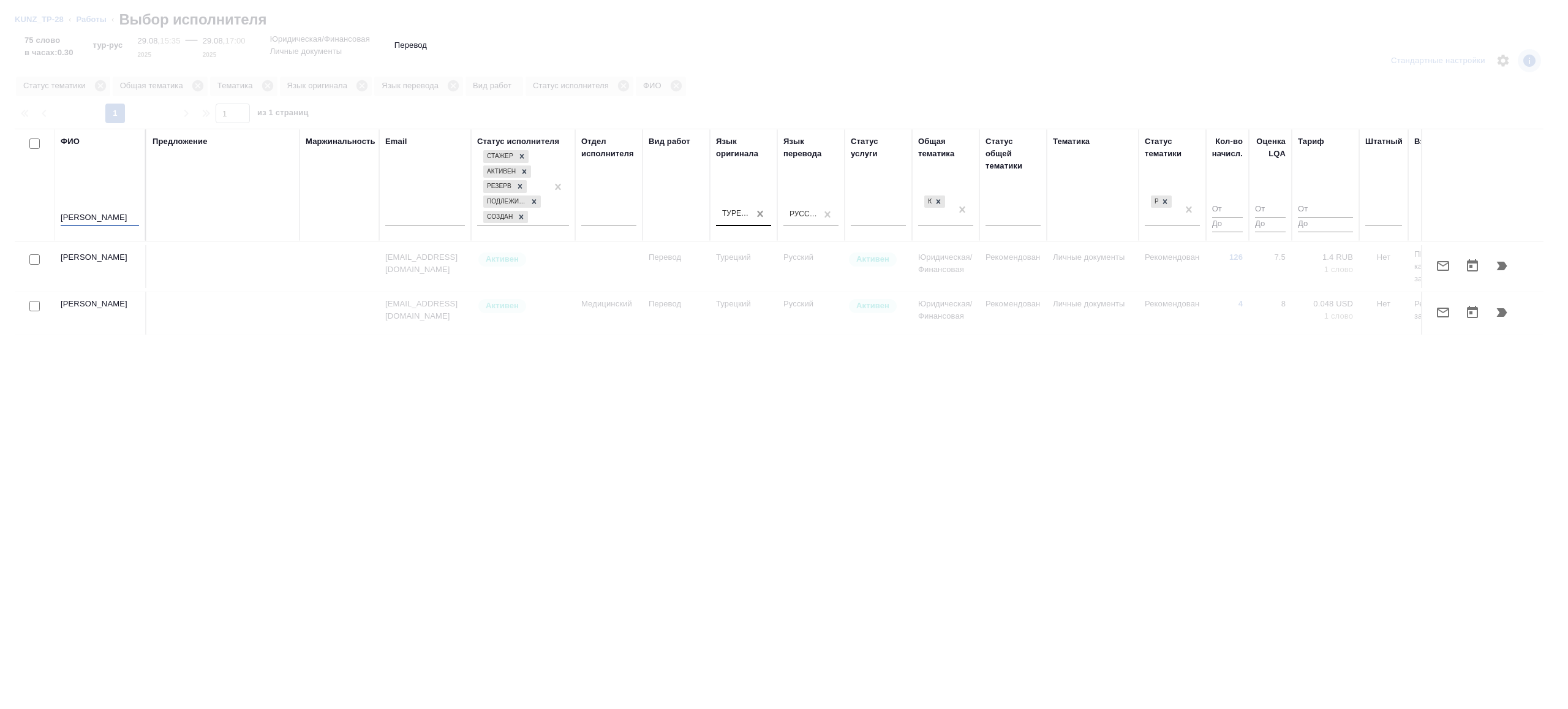
type input "[PERSON_NAME]"
click at [768, 160] on div "Язык оригинала" at bounding box center [743, 148] width 55 height 25
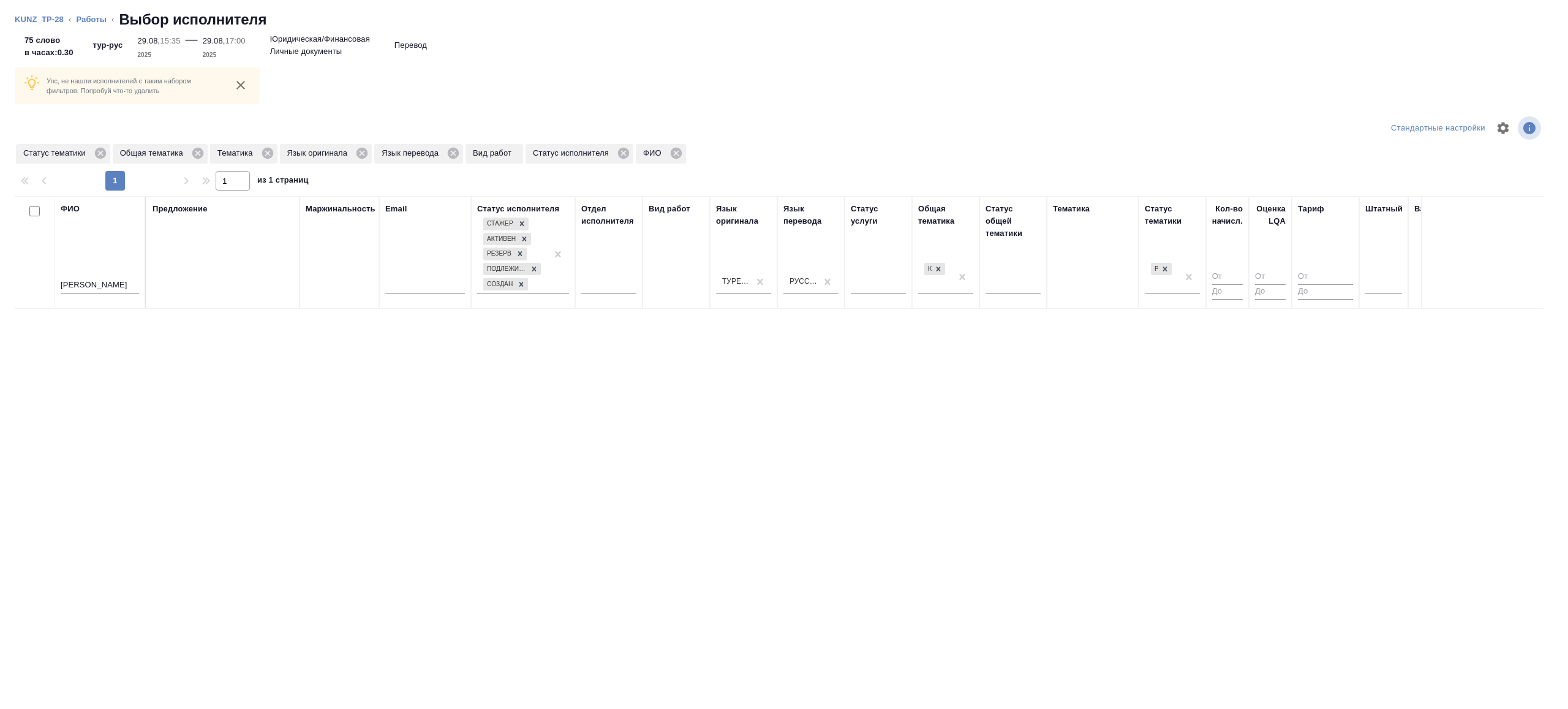
click at [811, 123] on div at bounding box center [784, 128] width 512 height 30
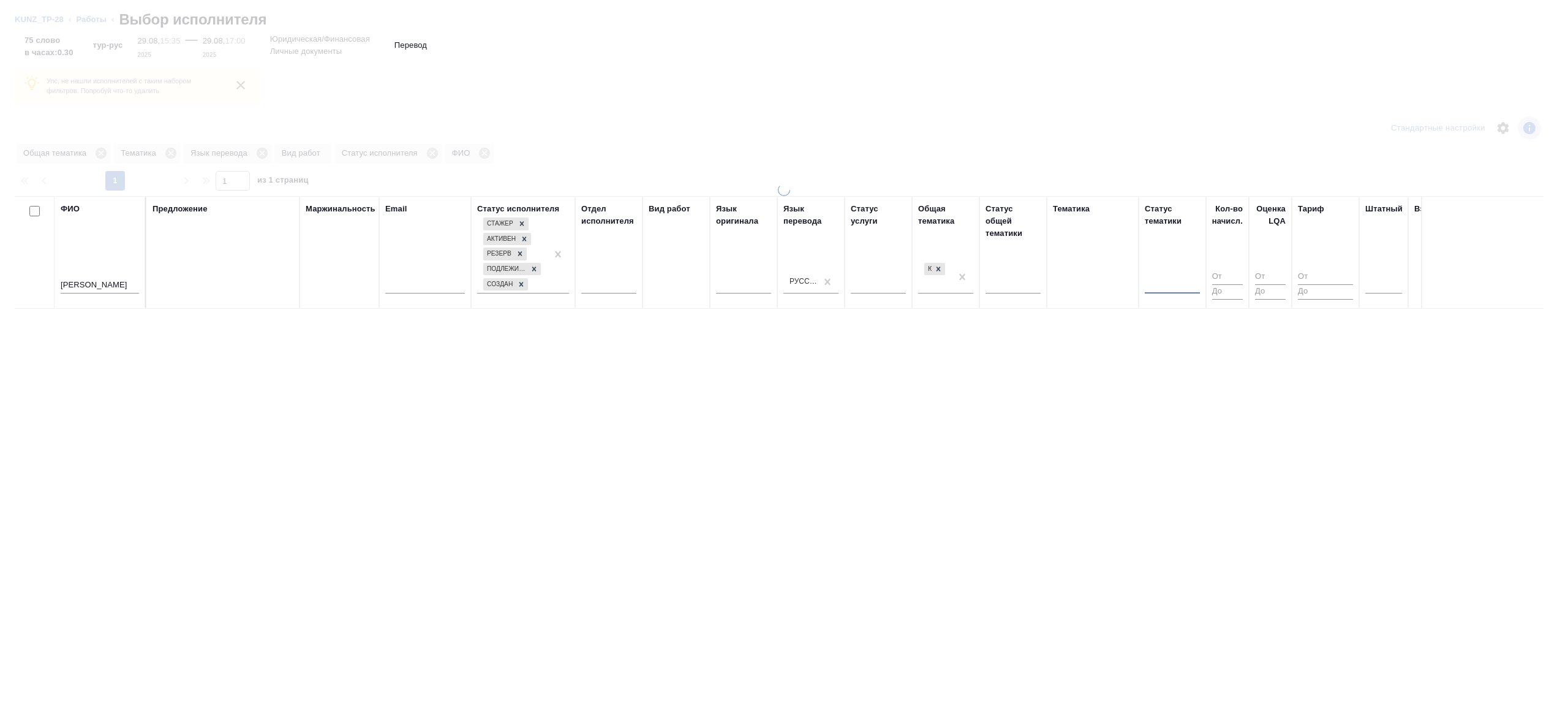
click at [1072, 101] on div at bounding box center [784, 354] width 1568 height 709
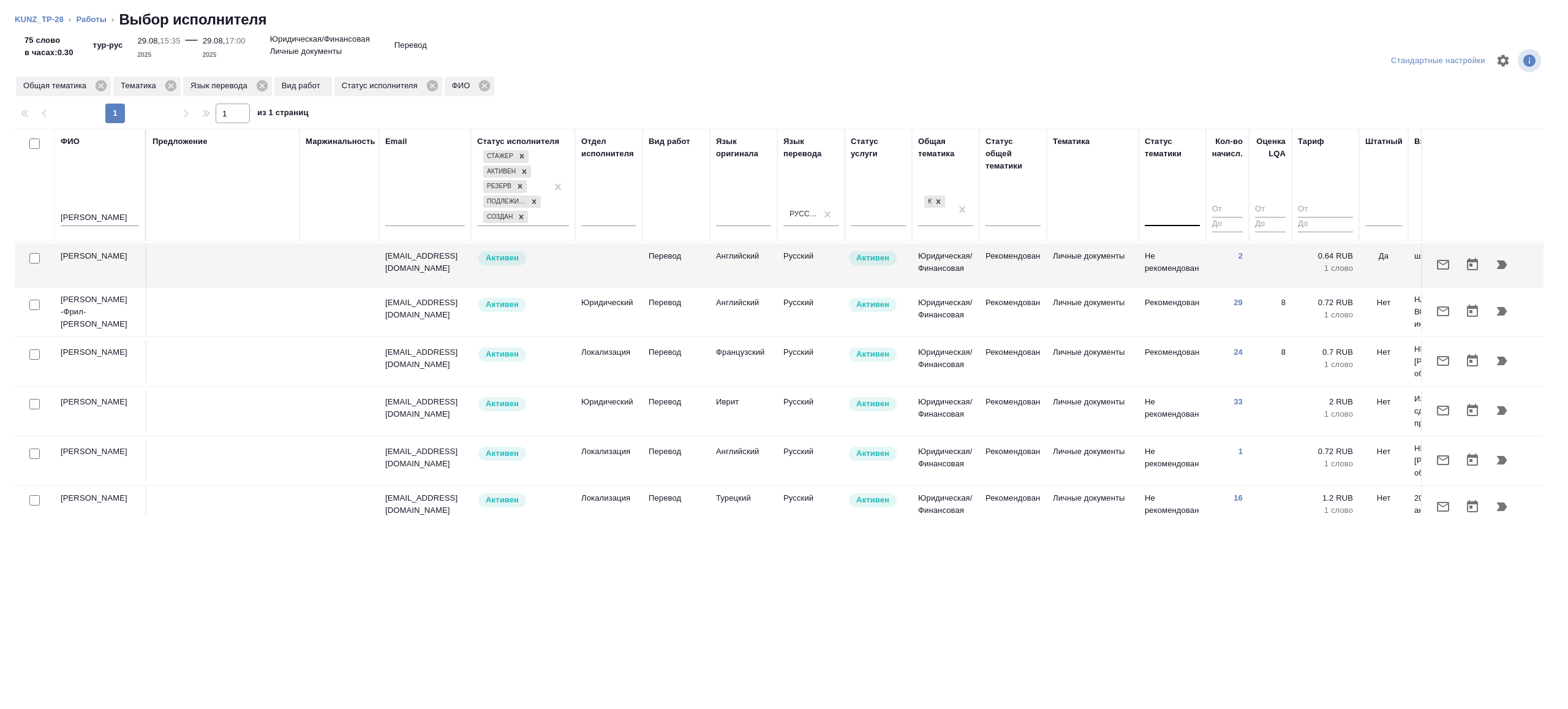
scroll to position [50, 0]
click at [320, 239] on td at bounding box center [339, 217] width 80 height 43
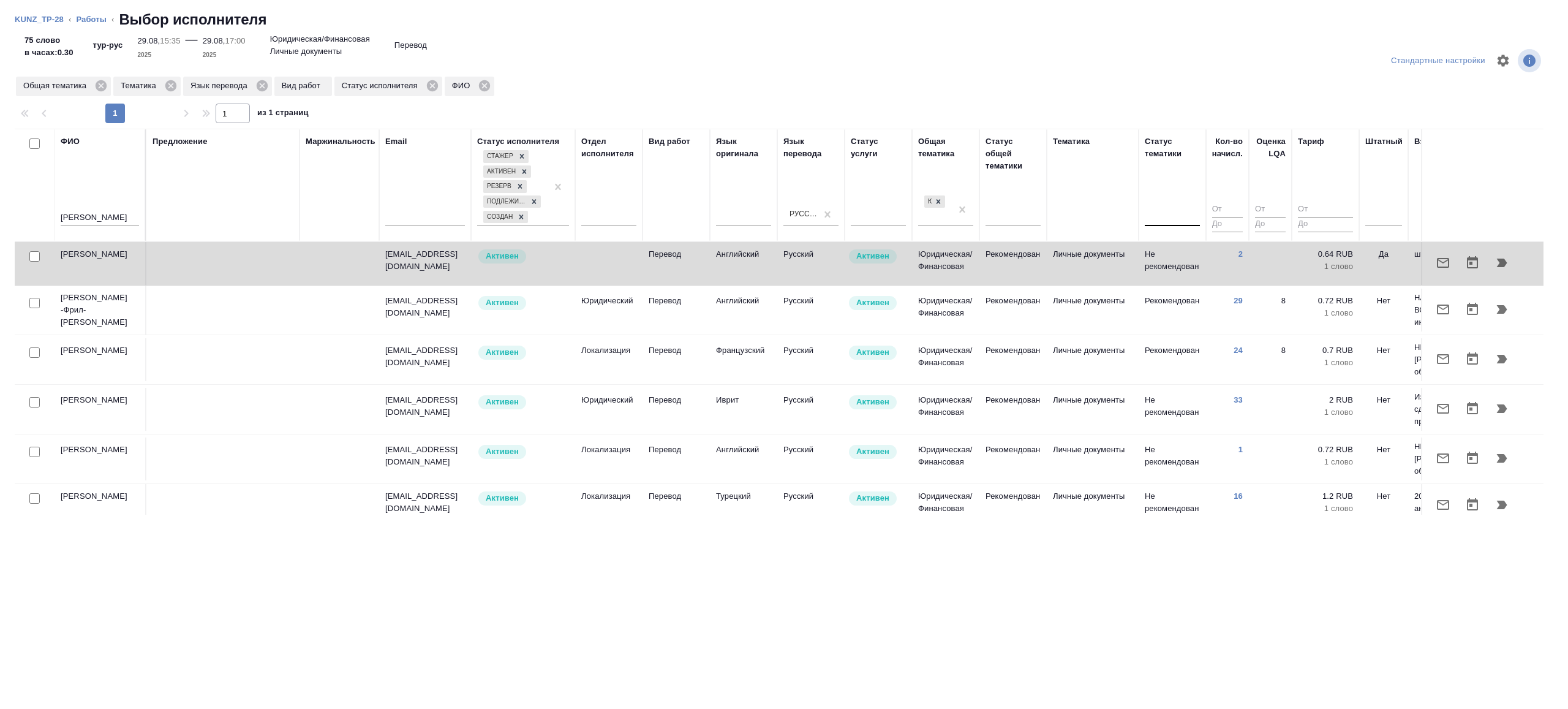
click at [1495, 265] on icon "button" at bounding box center [1502, 263] width 14 height 14
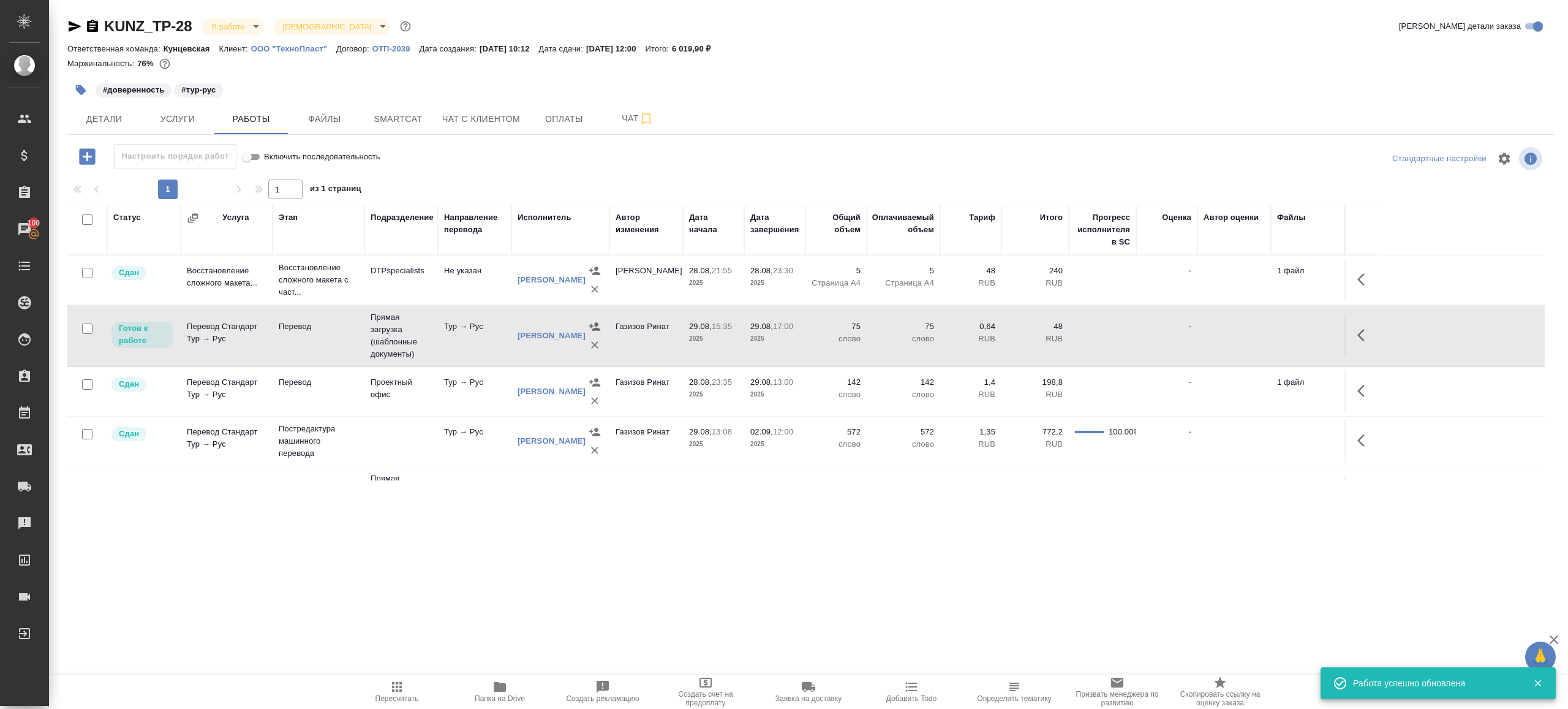
click at [401, 302] on td "Прямая загрузка (шаблонные документы)" at bounding box center [401, 280] width 73 height 43
click at [393, 686] on icon "button" at bounding box center [397, 687] width 10 height 10
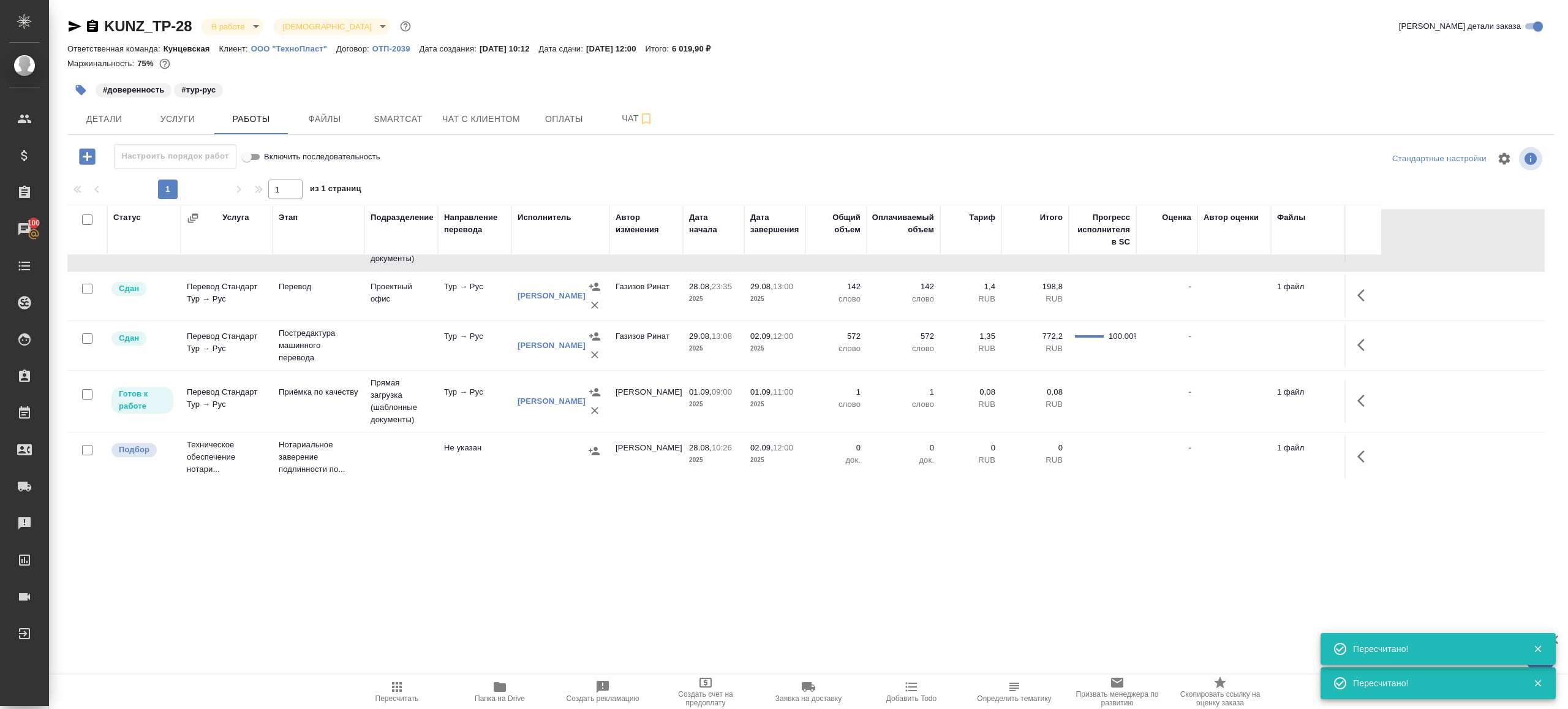
click at [91, 156] on icon "button" at bounding box center [87, 156] width 16 height 16
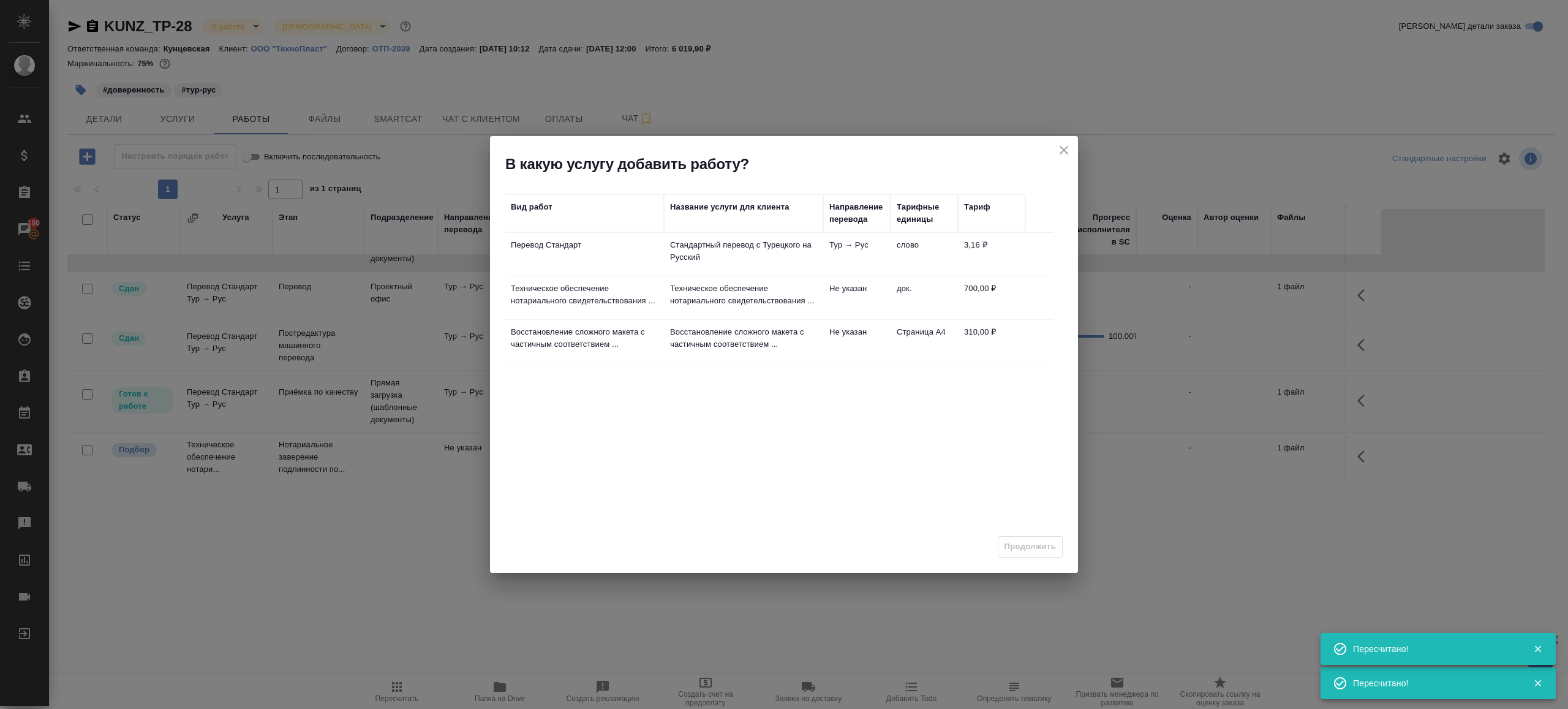
click at [642, 244] on p "Перевод Стандарт" at bounding box center [584, 244] width 147 height 12
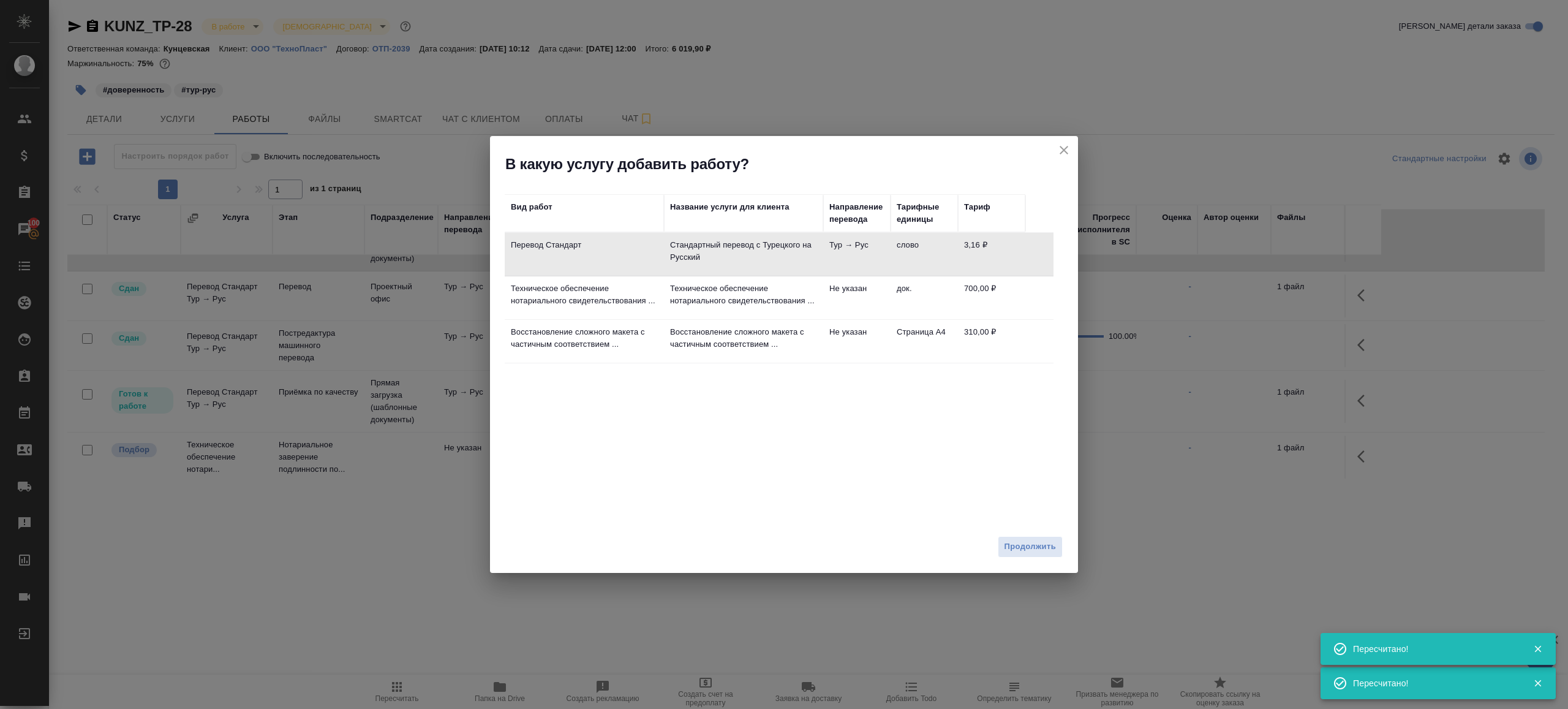
click at [658, 275] on td "Техническое обеспечение нотариального свидетельствования ..." at bounding box center [585, 255] width 160 height 43
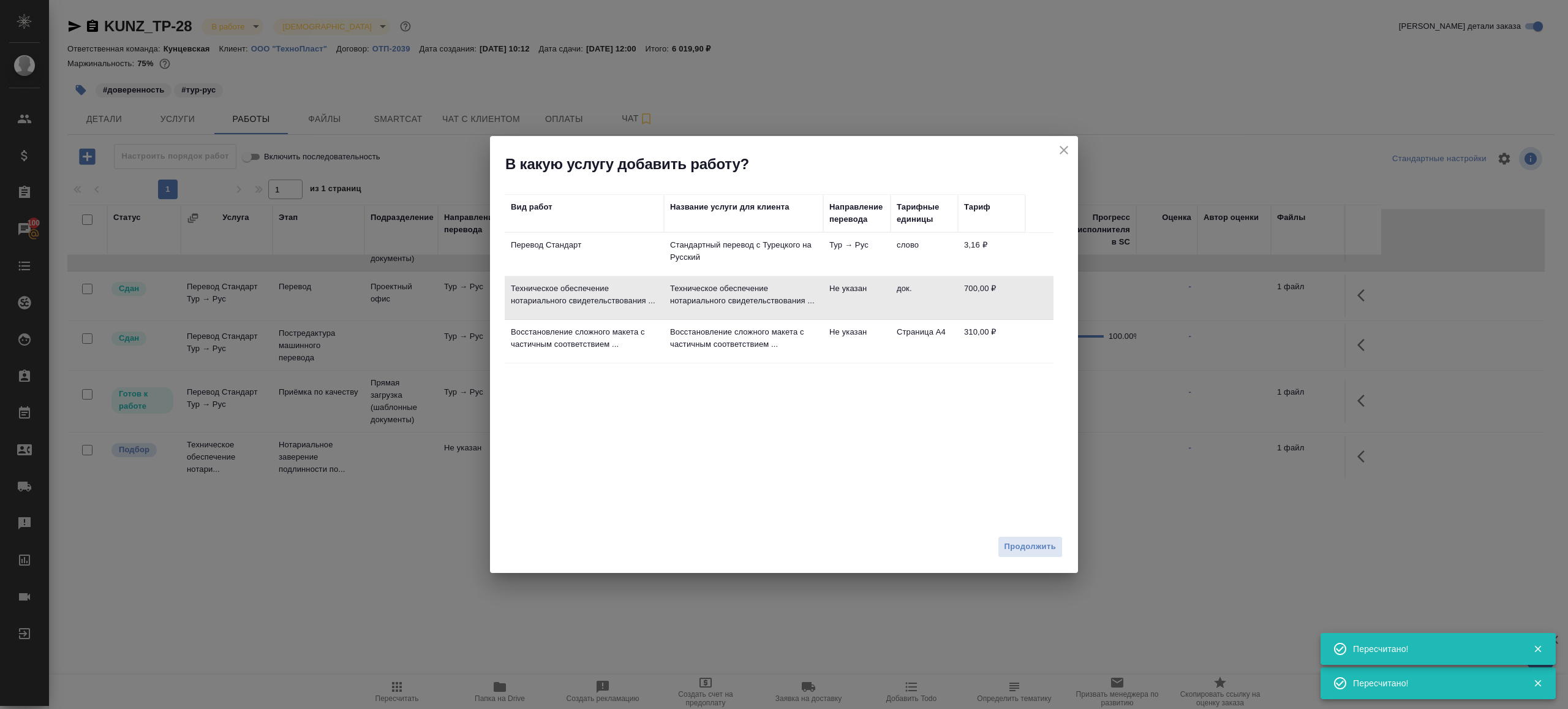
click at [666, 275] on td "Восстановление сложного макета с частичным соответствием ..." at bounding box center [744, 255] width 160 height 43
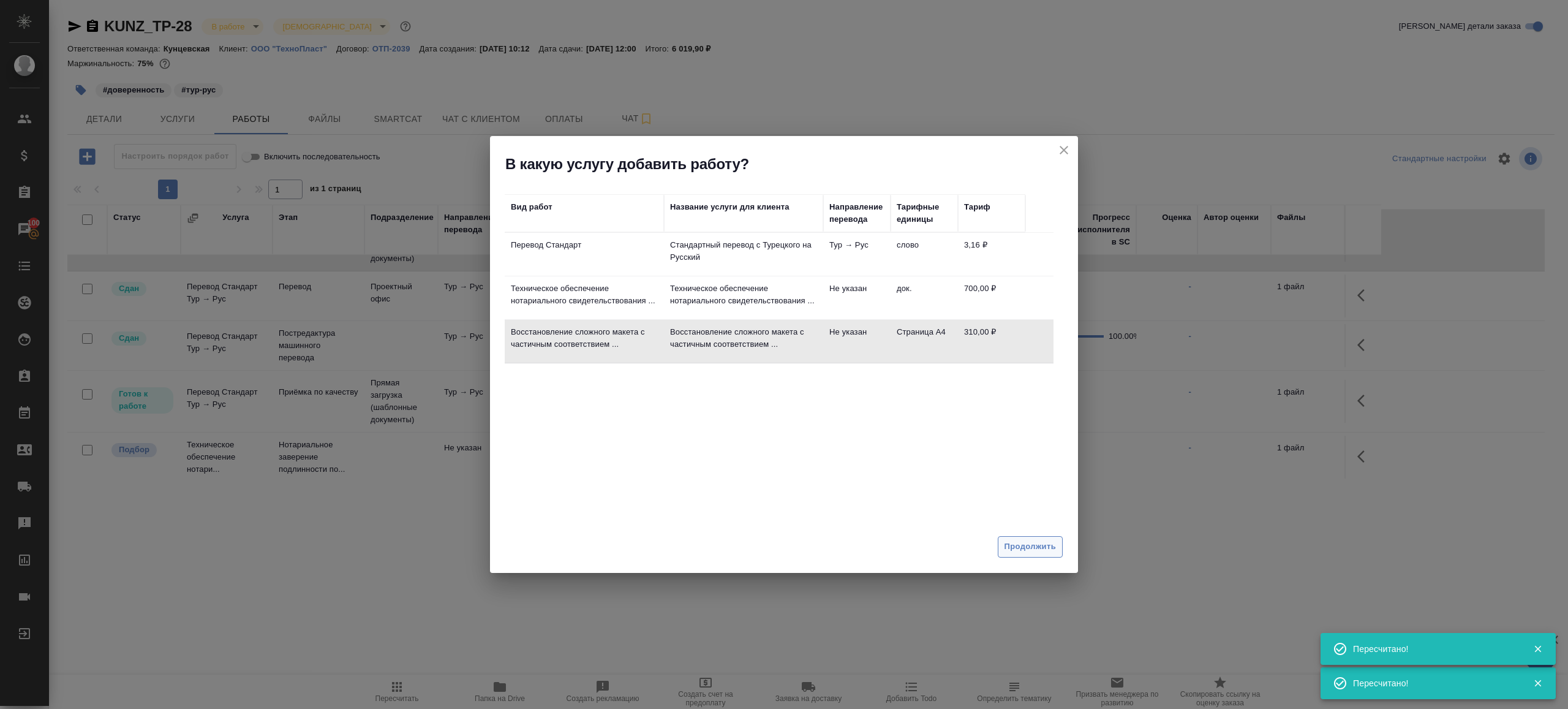
click at [1035, 553] on span "Продолжить" at bounding box center [1030, 547] width 51 height 14
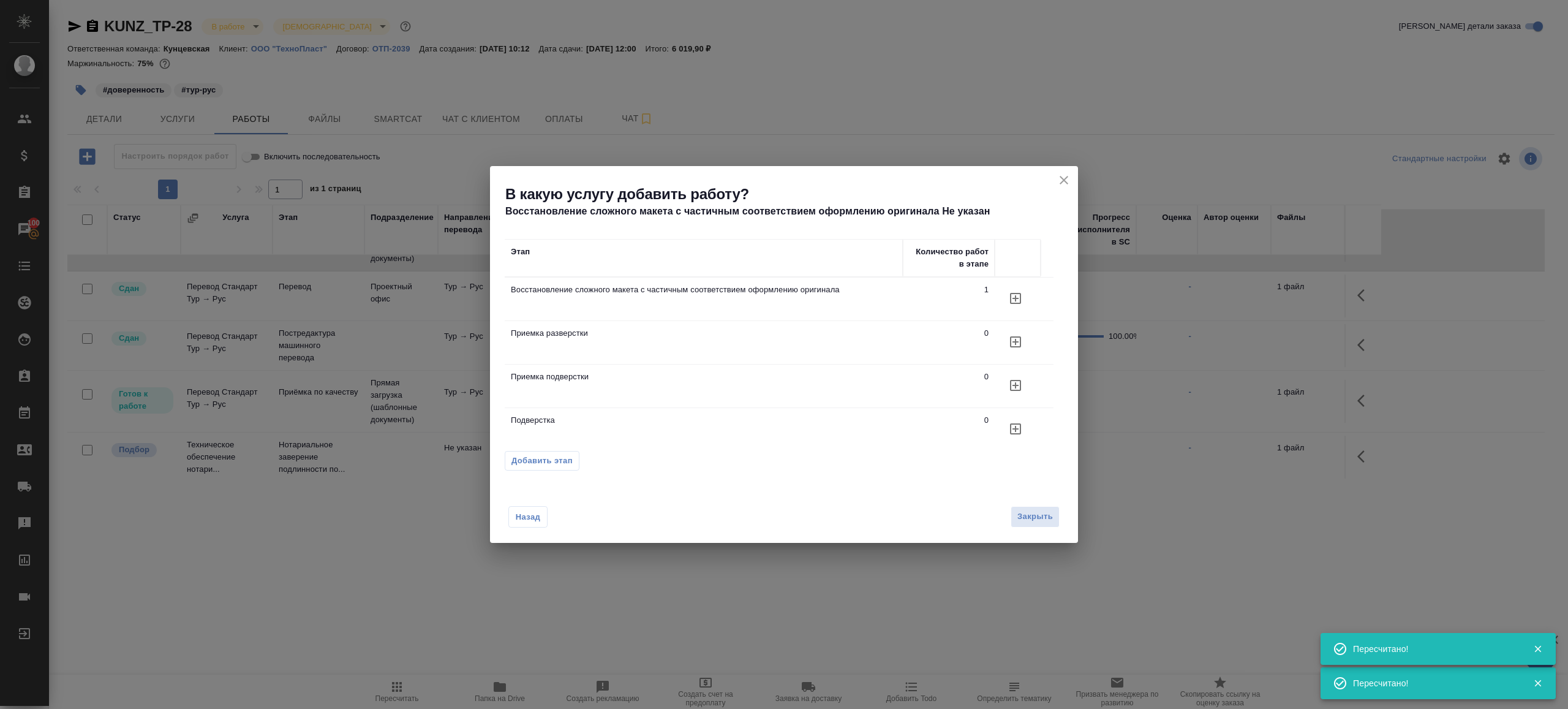
click at [1020, 304] on icon "button" at bounding box center [1016, 299] width 11 height 11
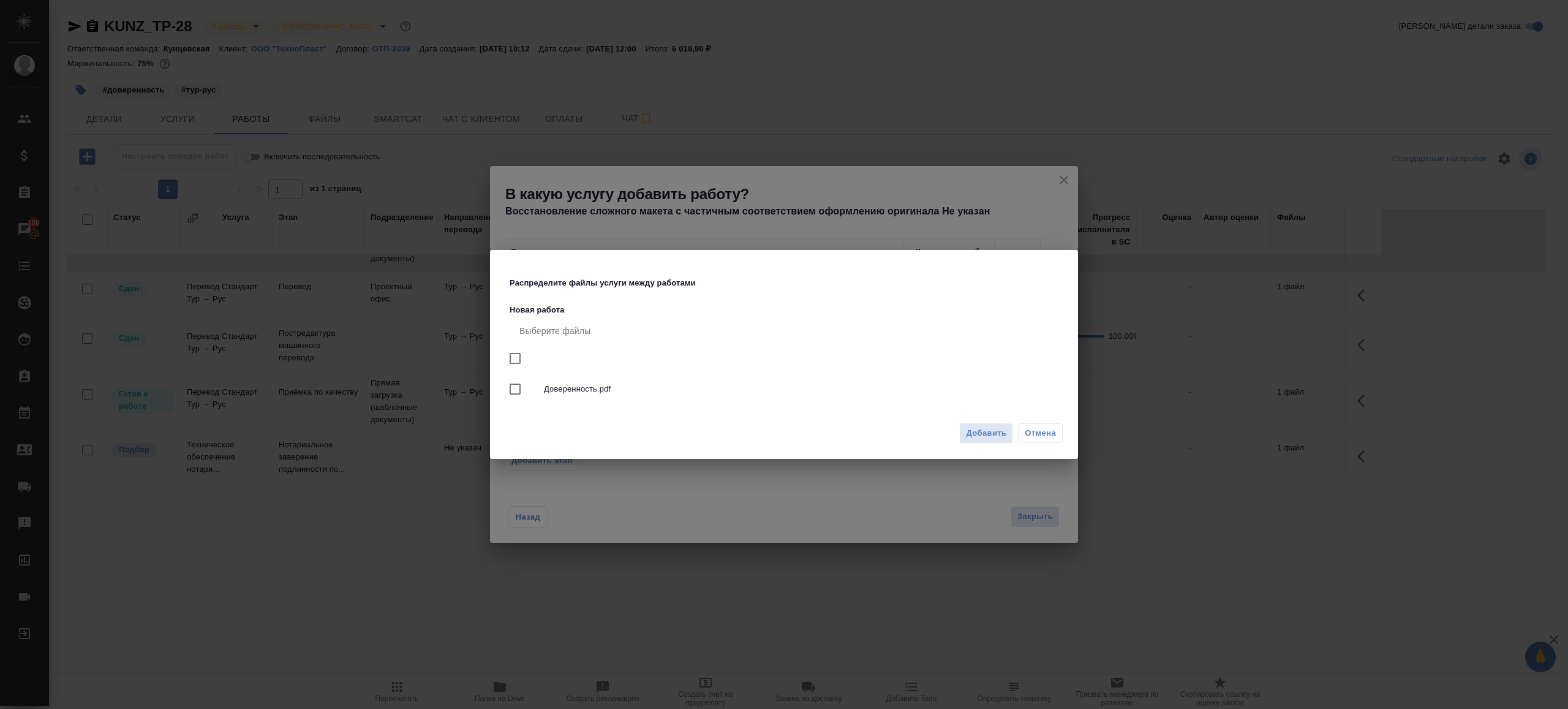
click at [985, 450] on div "Добавить Отмена" at bounding box center [784, 438] width 588 height 43
click at [985, 439] on span "Добавить" at bounding box center [986, 434] width 41 height 14
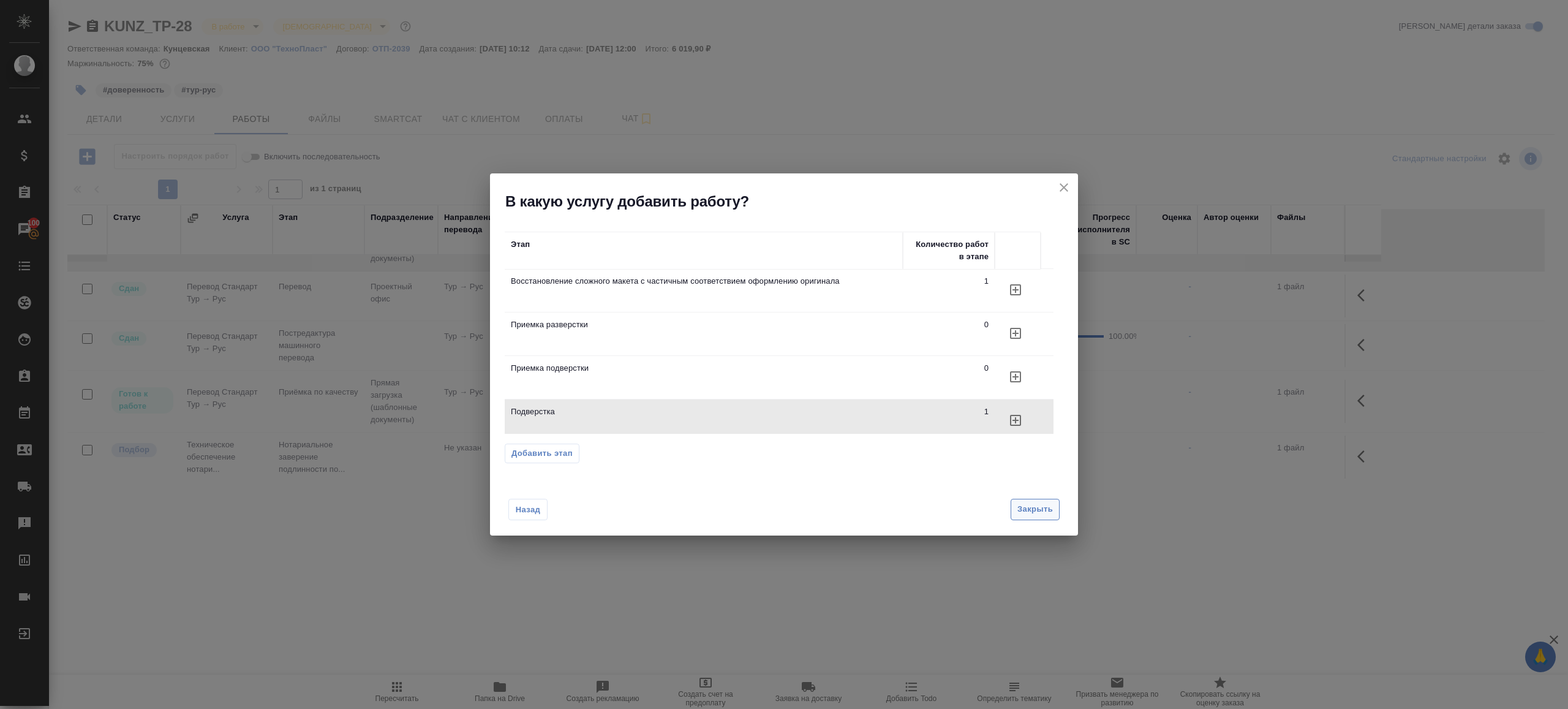
click at [1032, 512] on span "Закрыть" at bounding box center [1035, 509] width 36 height 14
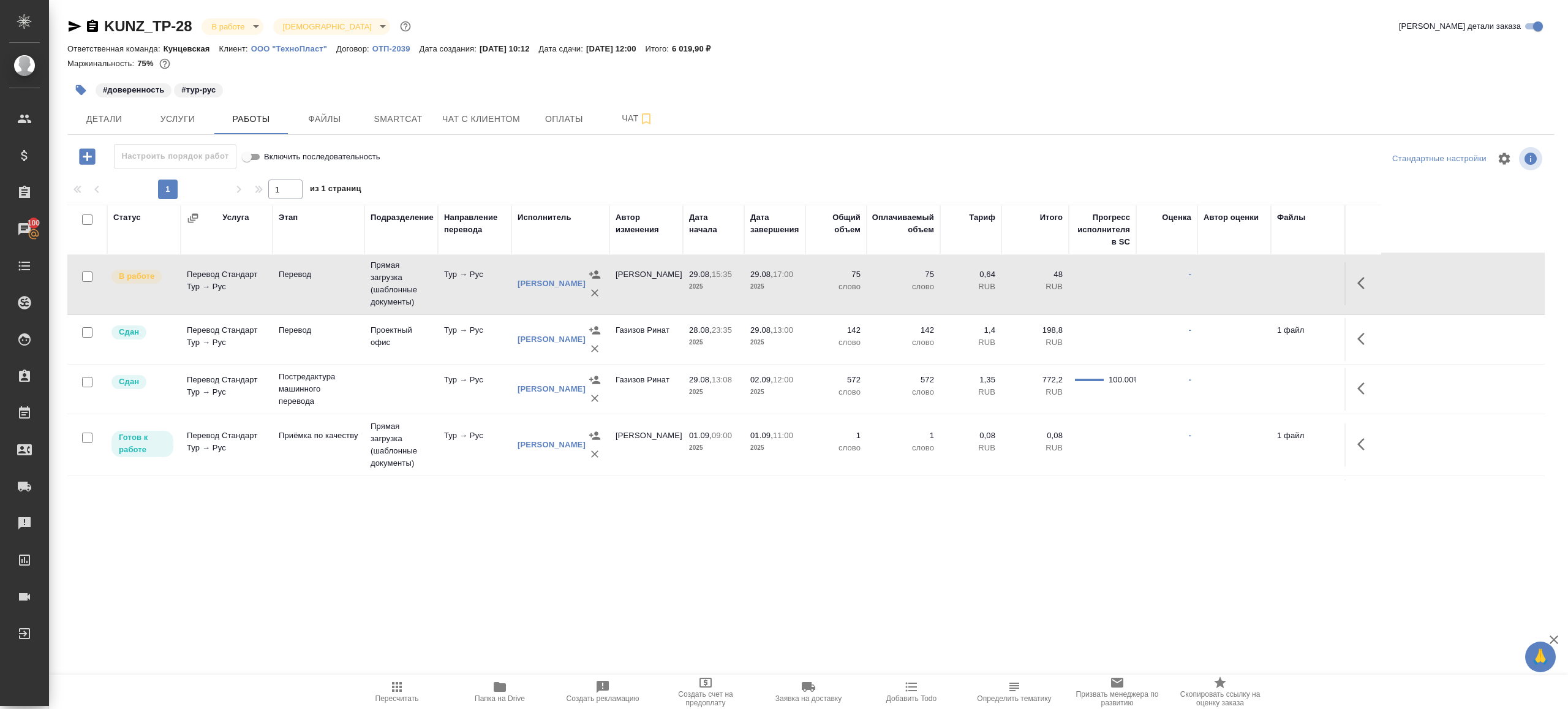
scroll to position [0, 0]
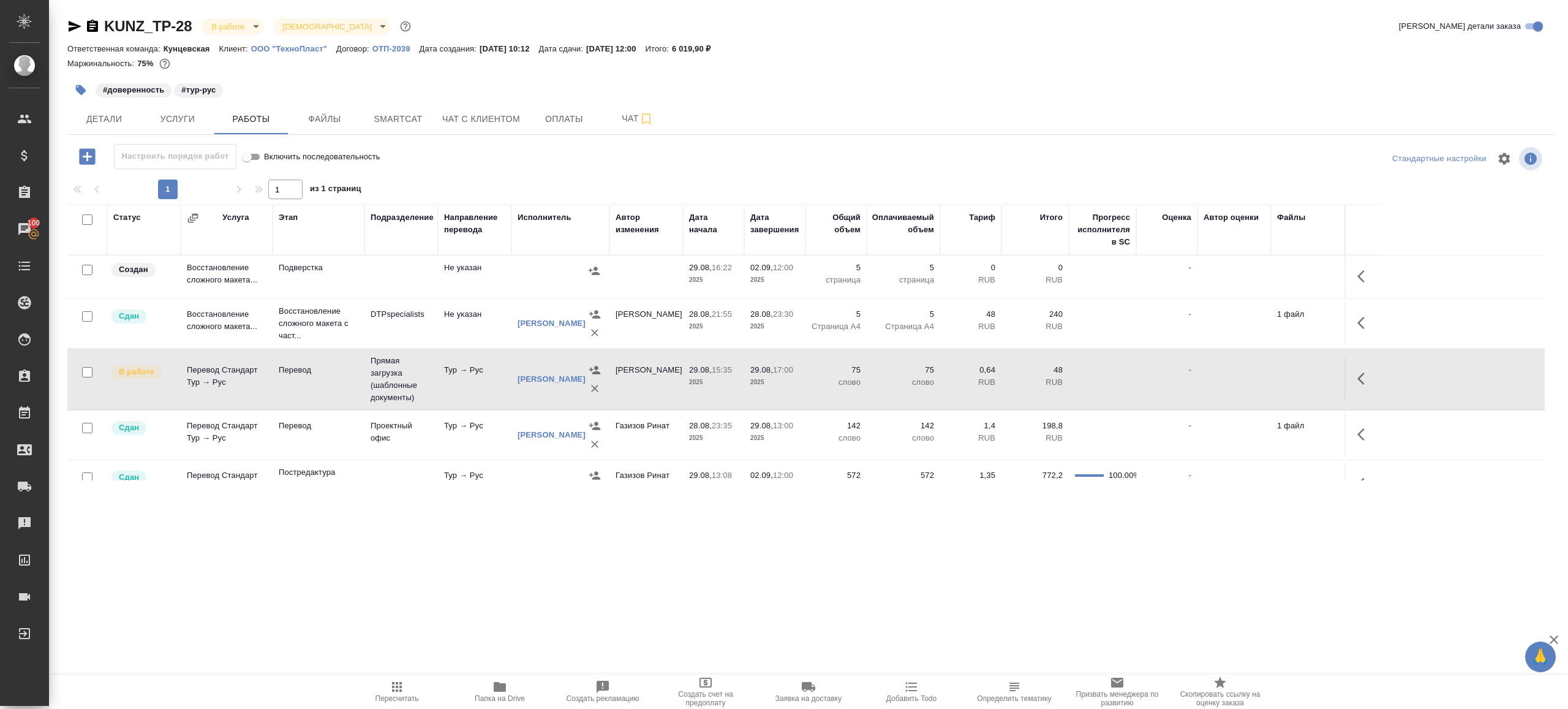
click at [503, 683] on icon "button" at bounding box center [500, 687] width 12 height 10
click at [1369, 272] on icon "button" at bounding box center [1365, 276] width 14 height 14
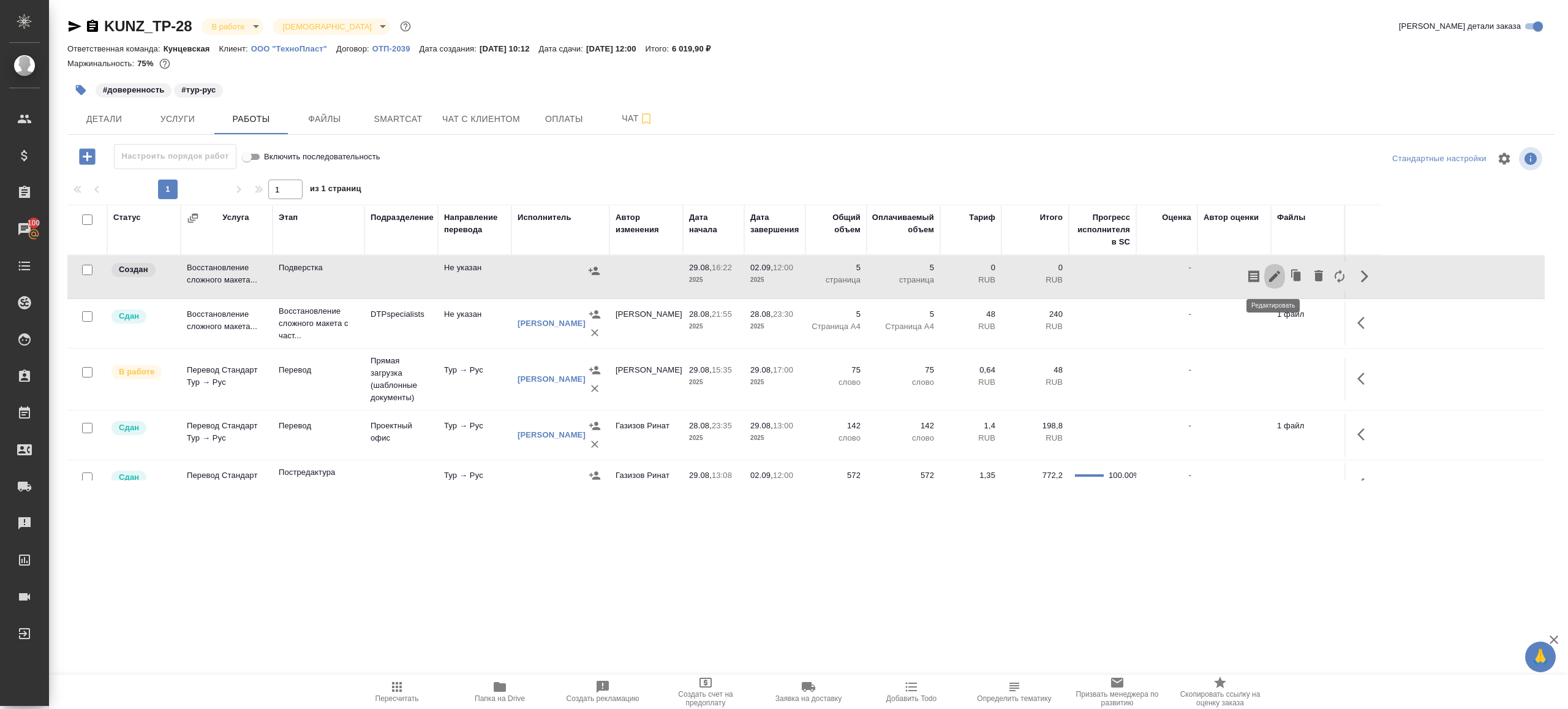
click at [1274, 269] on icon "button" at bounding box center [1274, 276] width 14 height 14
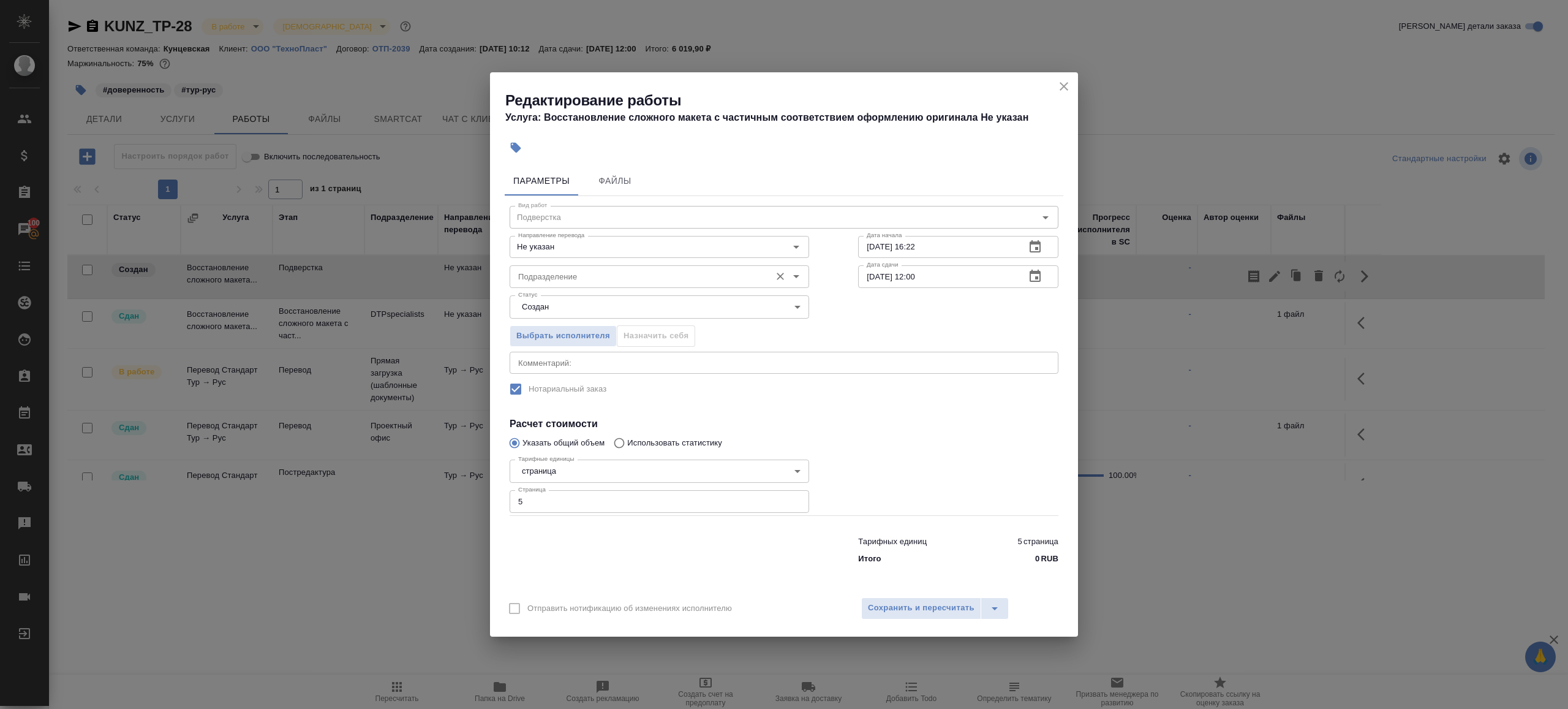
click at [619, 265] on div "Подразделение Подразделение" at bounding box center [659, 275] width 299 height 30
click at [618, 283] on input "Подразделение" at bounding box center [638, 276] width 251 height 14
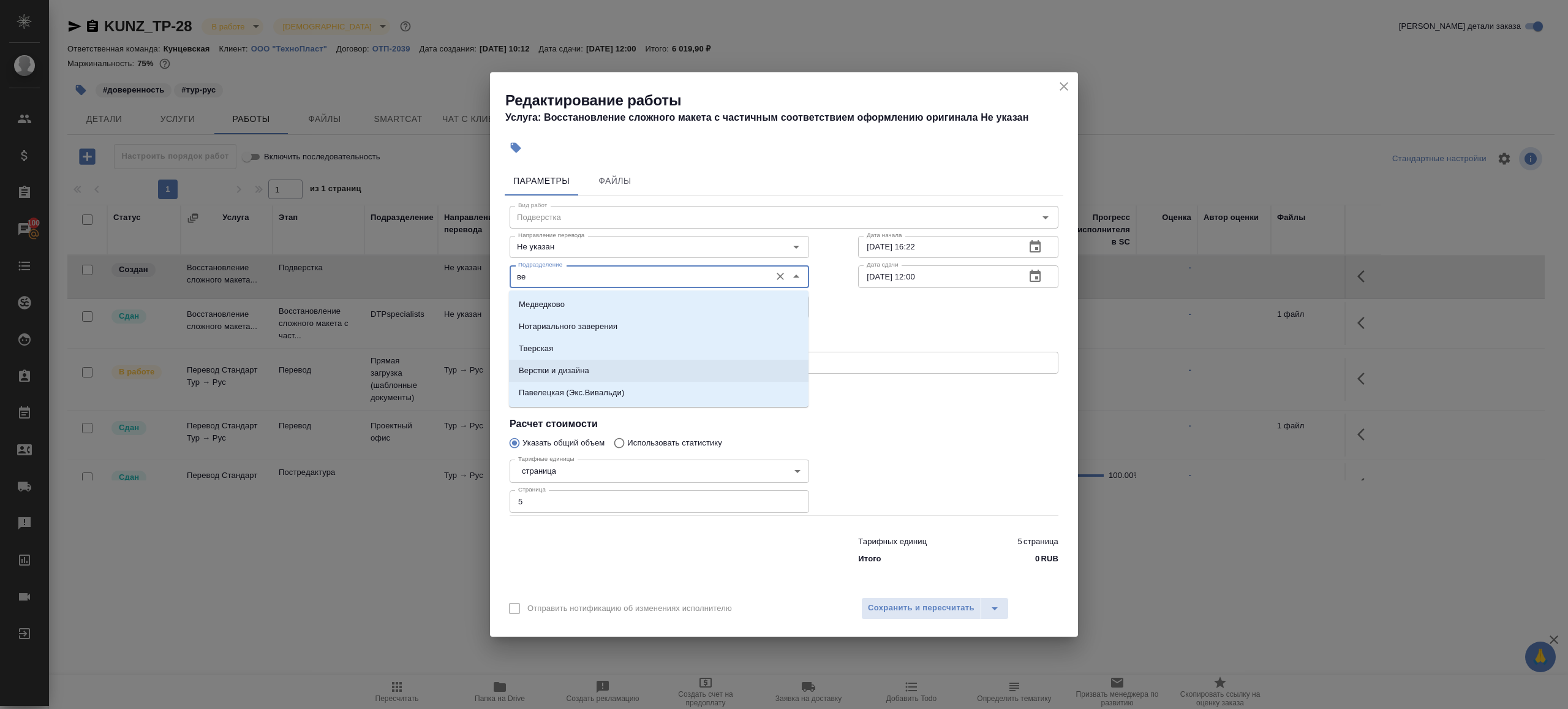
click at [608, 370] on li "Верстки и дизайна" at bounding box center [658, 371] width 299 height 22
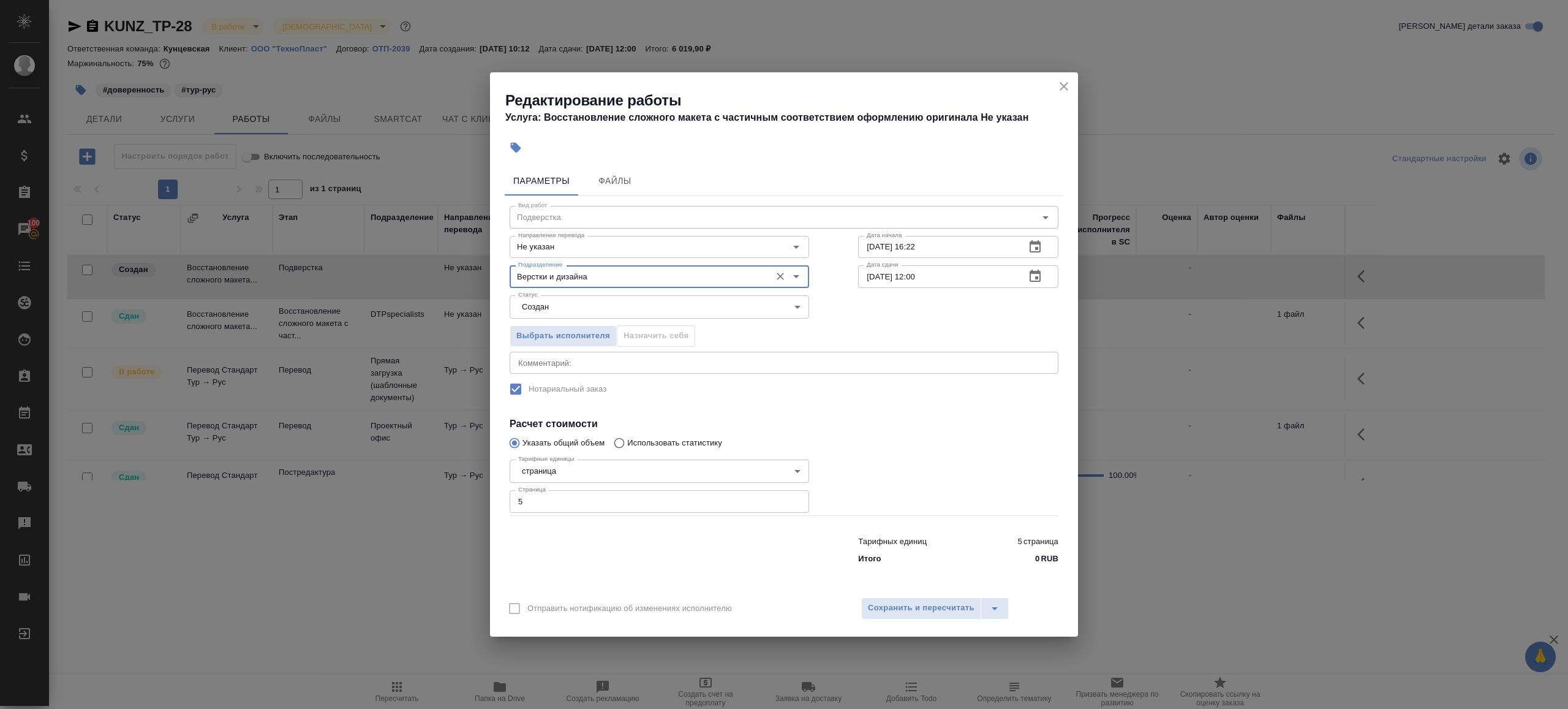
type input "Верстки и дизайна"
click at [561, 322] on div "Выбрать исполнителя Назначить себя" at bounding box center [659, 335] width 349 height 75
click at [561, 318] on body "🙏 .cls-1 fill:#fff; AWATERA Gazizov Rinat Клиенты Спецификации Заказы 100 Чаты …" at bounding box center [784, 354] width 1568 height 709
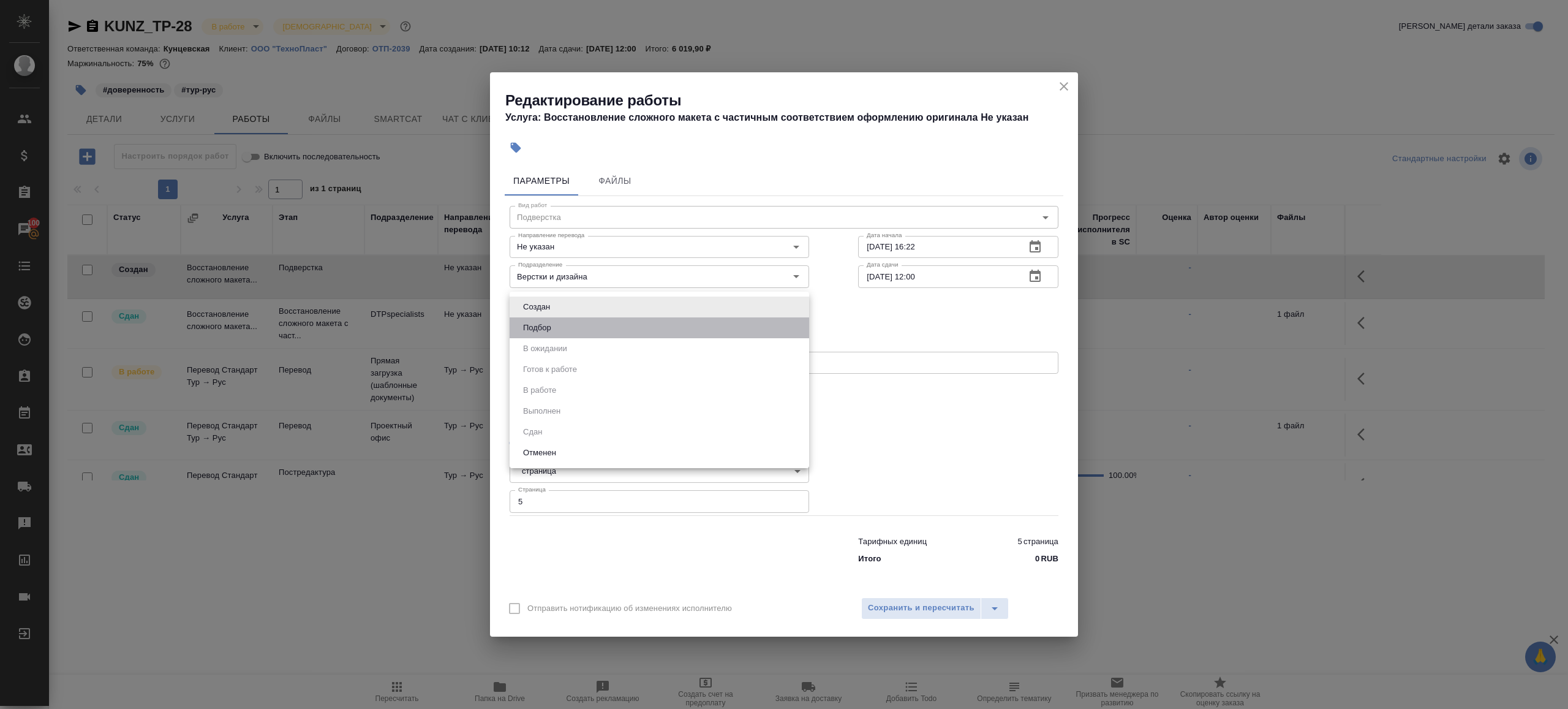
click at [570, 332] on li "Подбор" at bounding box center [659, 328] width 299 height 21
type input "recruiting"
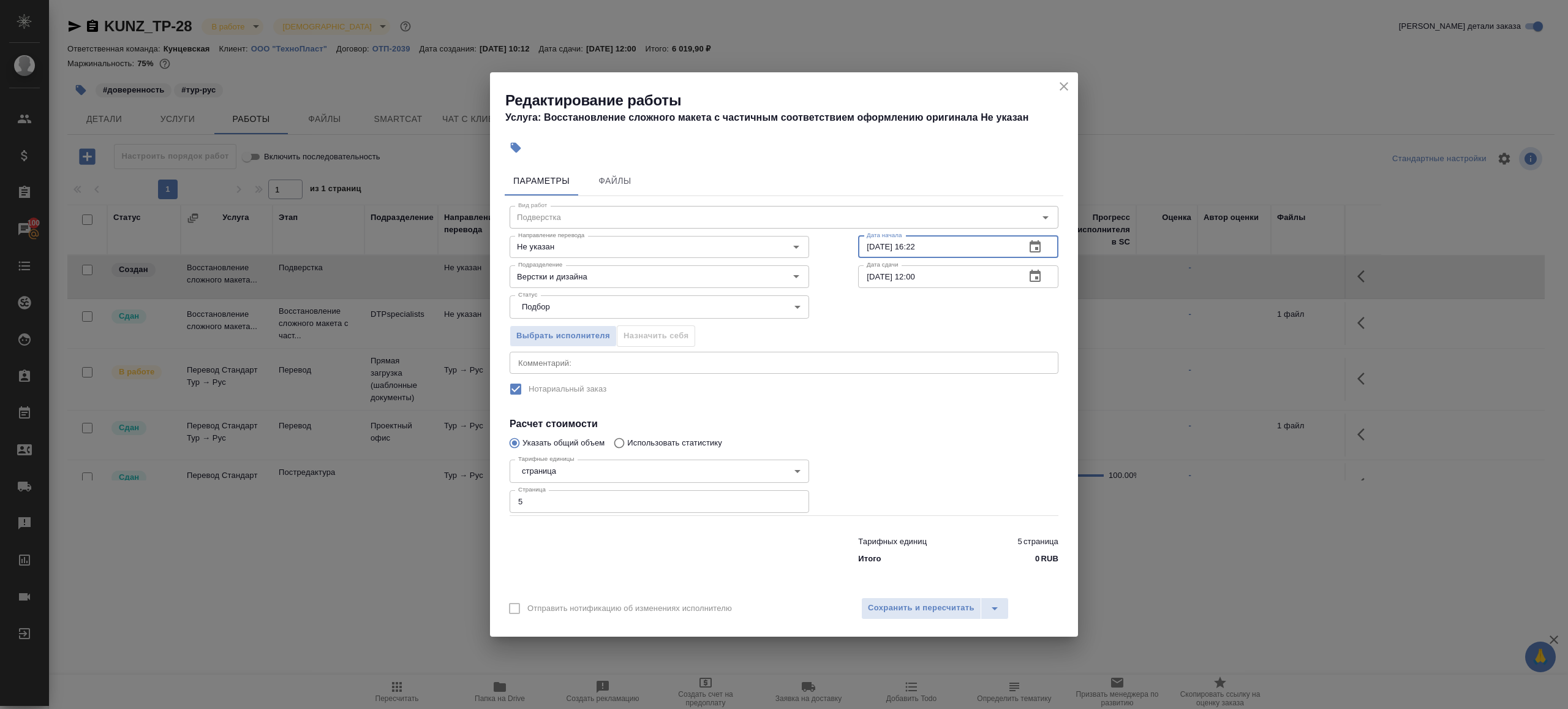
click at [945, 248] on input "29.08.2025 16:22" at bounding box center [936, 248] width 157 height 22
drag, startPoint x: 914, startPoint y: 246, endPoint x: 979, endPoint y: 246, distance: 65.0
click at [979, 246] on input "29.08.2025 16:22" at bounding box center [936, 248] width 157 height 22
type input "29.08.2025 17:00"
click at [922, 281] on input "[DATE] 12:00" at bounding box center [936, 276] width 157 height 22
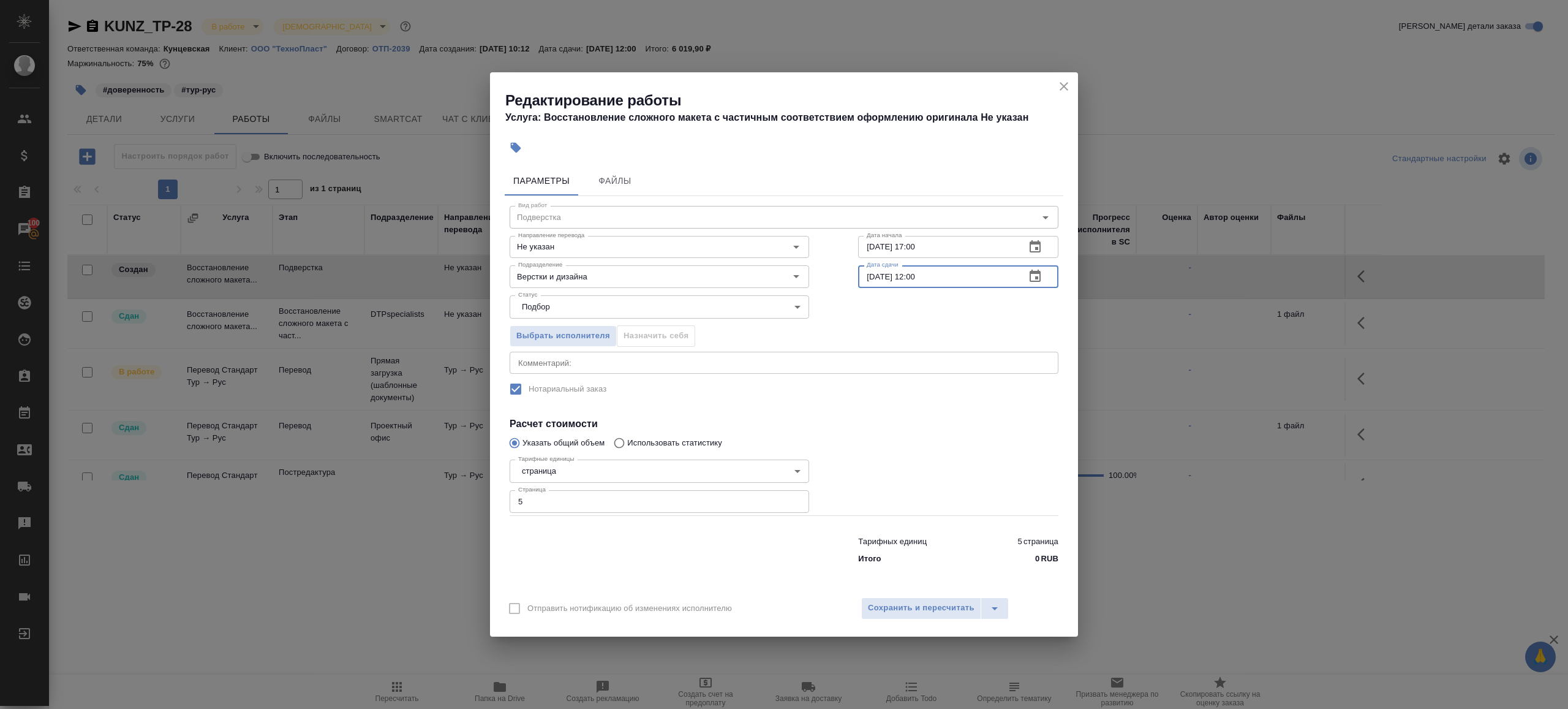
paste input "29.08.2025 17"
click at [918, 275] on input "29.08.2025 17:00" at bounding box center [936, 276] width 157 height 22
type input "29.08.2025 18:00"
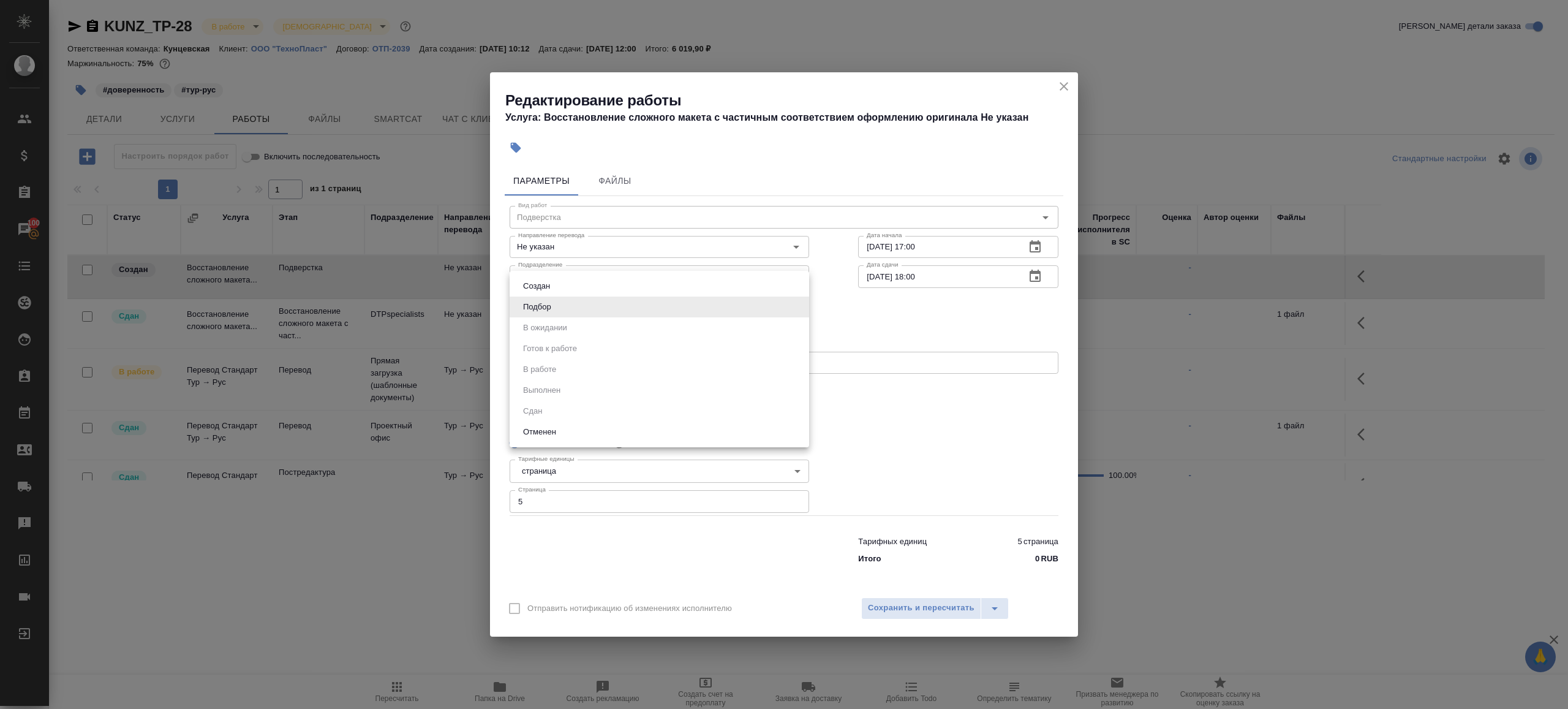
click at [685, 310] on body "🙏 .cls-1 fill:#fff; AWATERA Gazizov Rinat Клиенты Спецификации Заказы 100 Чаты …" at bounding box center [784, 354] width 1568 height 709
click at [926, 507] on div at bounding box center [784, 354] width 1568 height 709
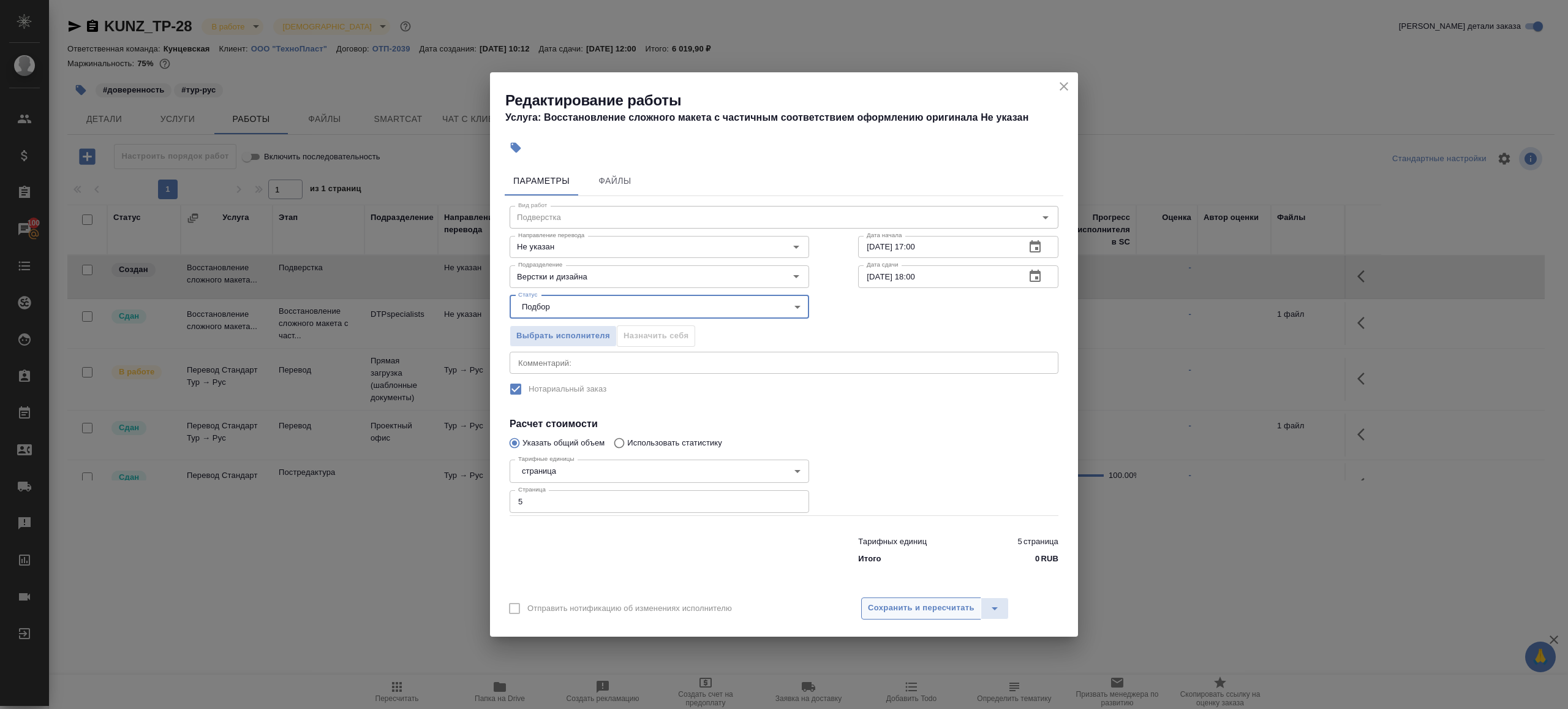
click at [907, 600] on button "Сохранить и пересчитать" at bounding box center [921, 608] width 120 height 22
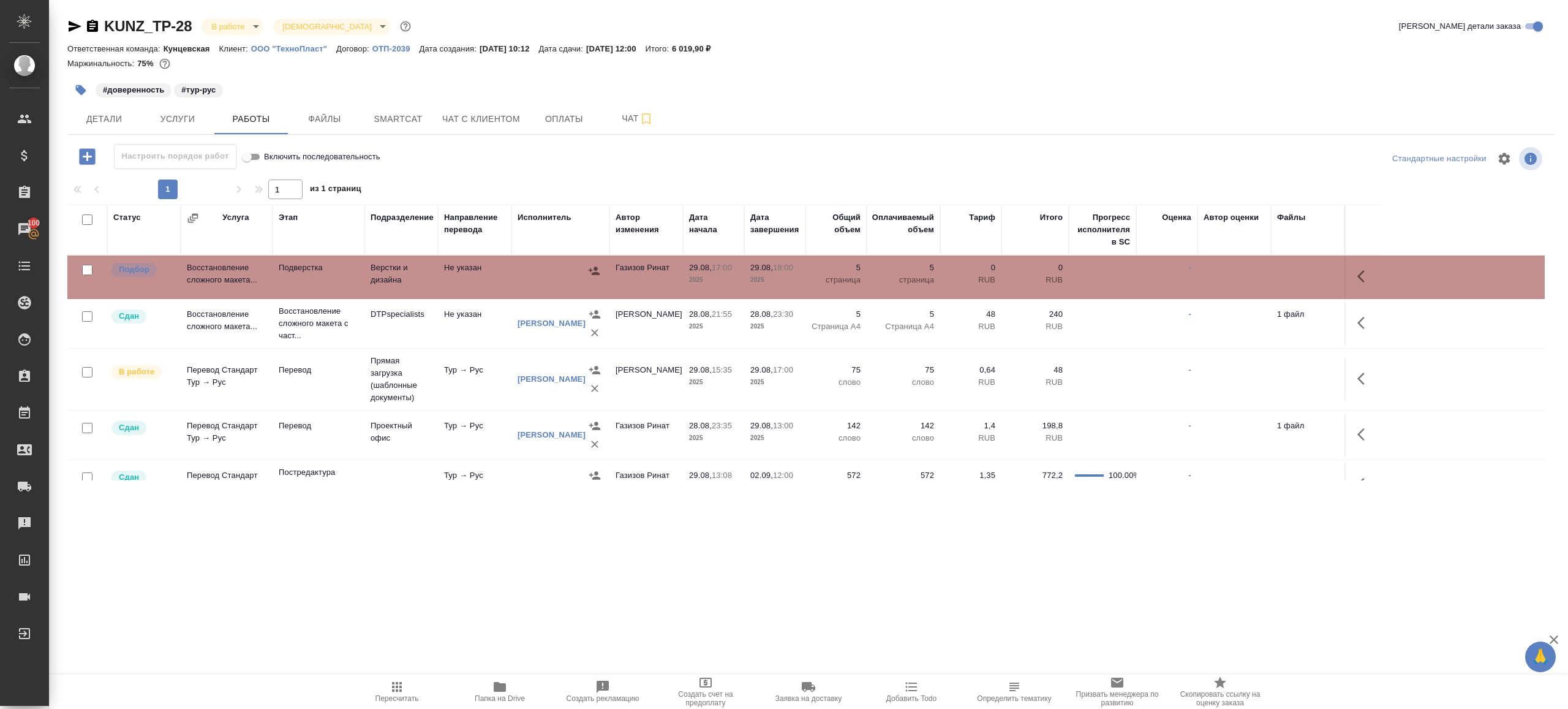
click at [442, 299] on td "Тур → Рус" at bounding box center [475, 277] width 73 height 43
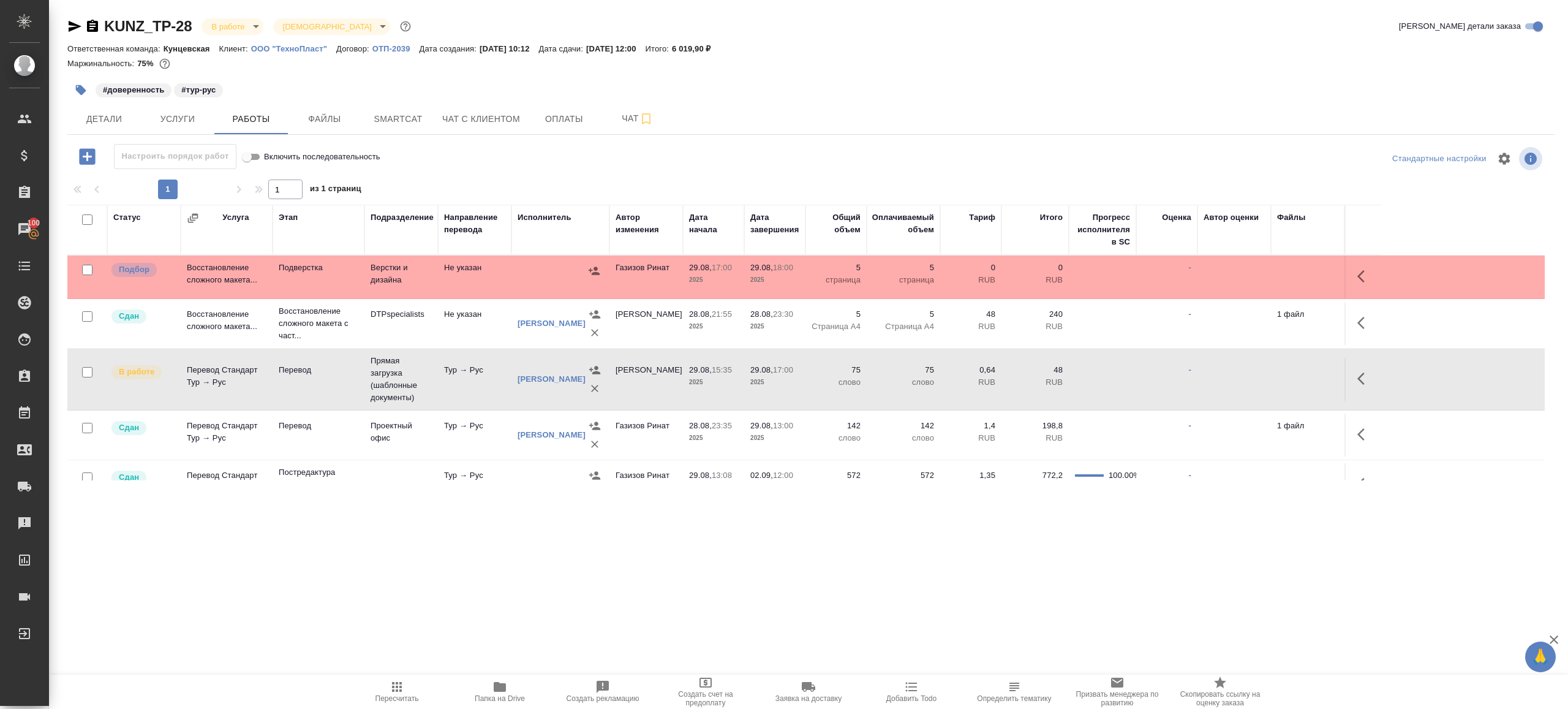
click at [442, 299] on td "Тур → Рус" at bounding box center [475, 277] width 73 height 43
click at [409, 695] on span "Пересчитать" at bounding box center [397, 699] width 44 height 9
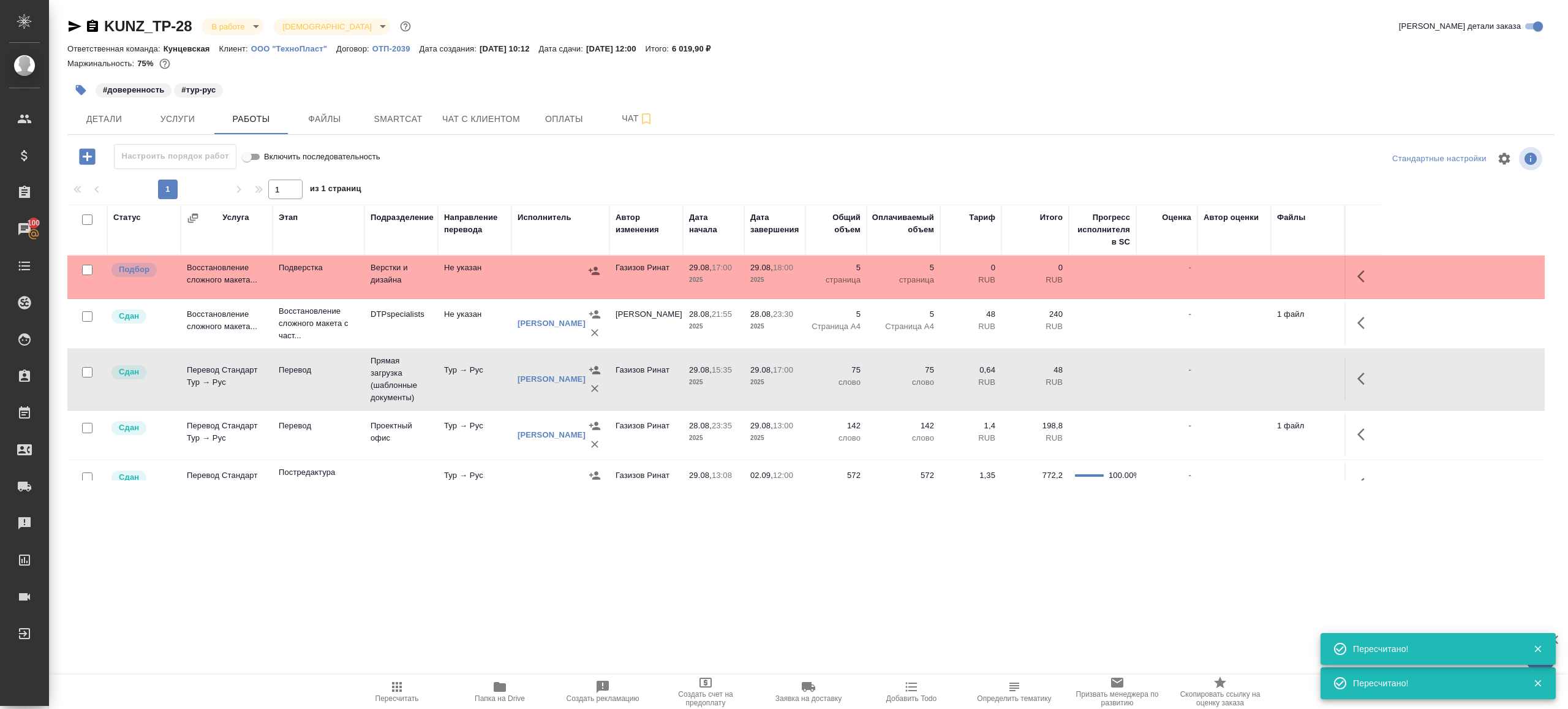
click at [401, 691] on icon "button" at bounding box center [397, 687] width 10 height 10
click at [422, 626] on div ".cls-1 fill:#fff; AWATERA Gazizov Rinat Клиенты Спецификации Заказы 100 Чаты To…" at bounding box center [784, 354] width 1568 height 709
click at [403, 692] on icon "button" at bounding box center [397, 687] width 14 height 14
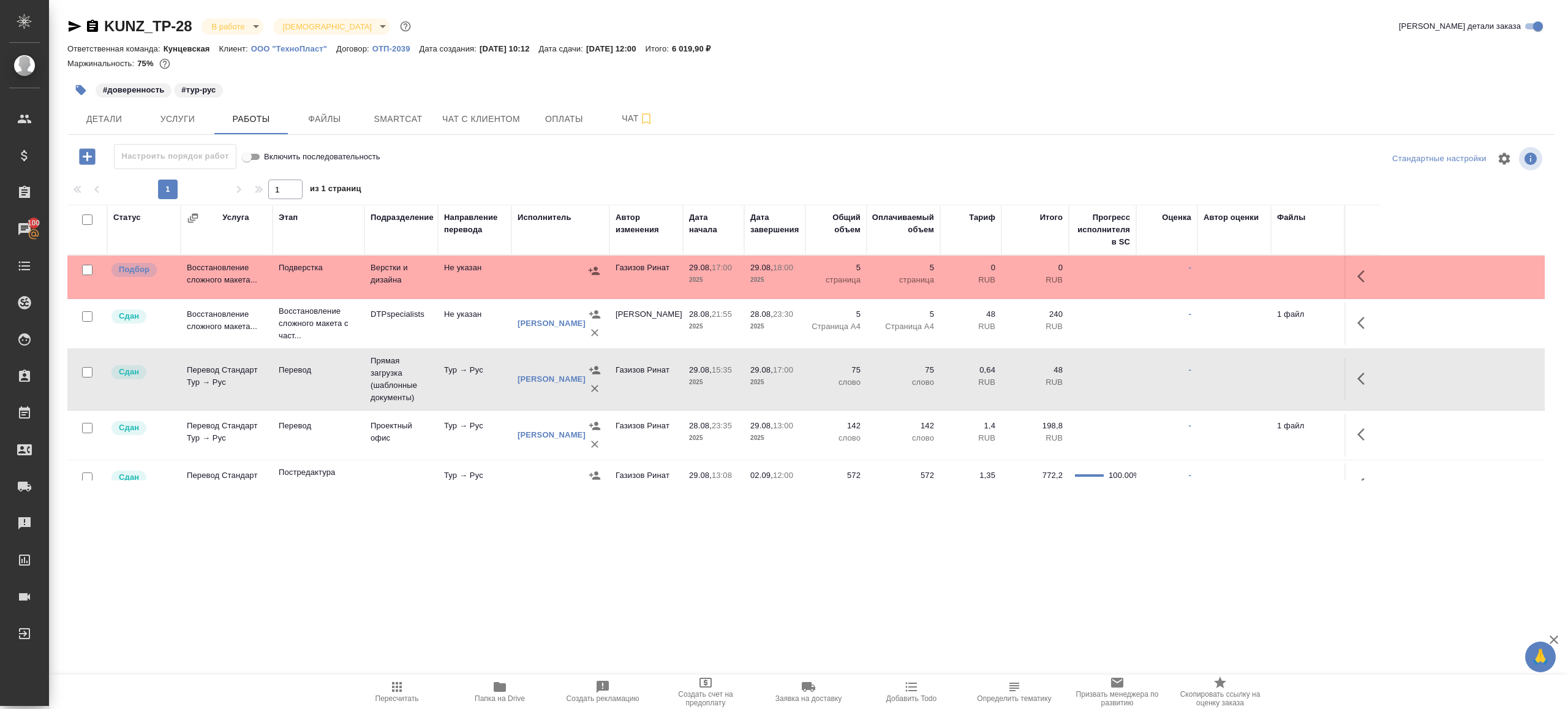
click at [381, 683] on span "Пересчитать" at bounding box center [397, 691] width 89 height 23
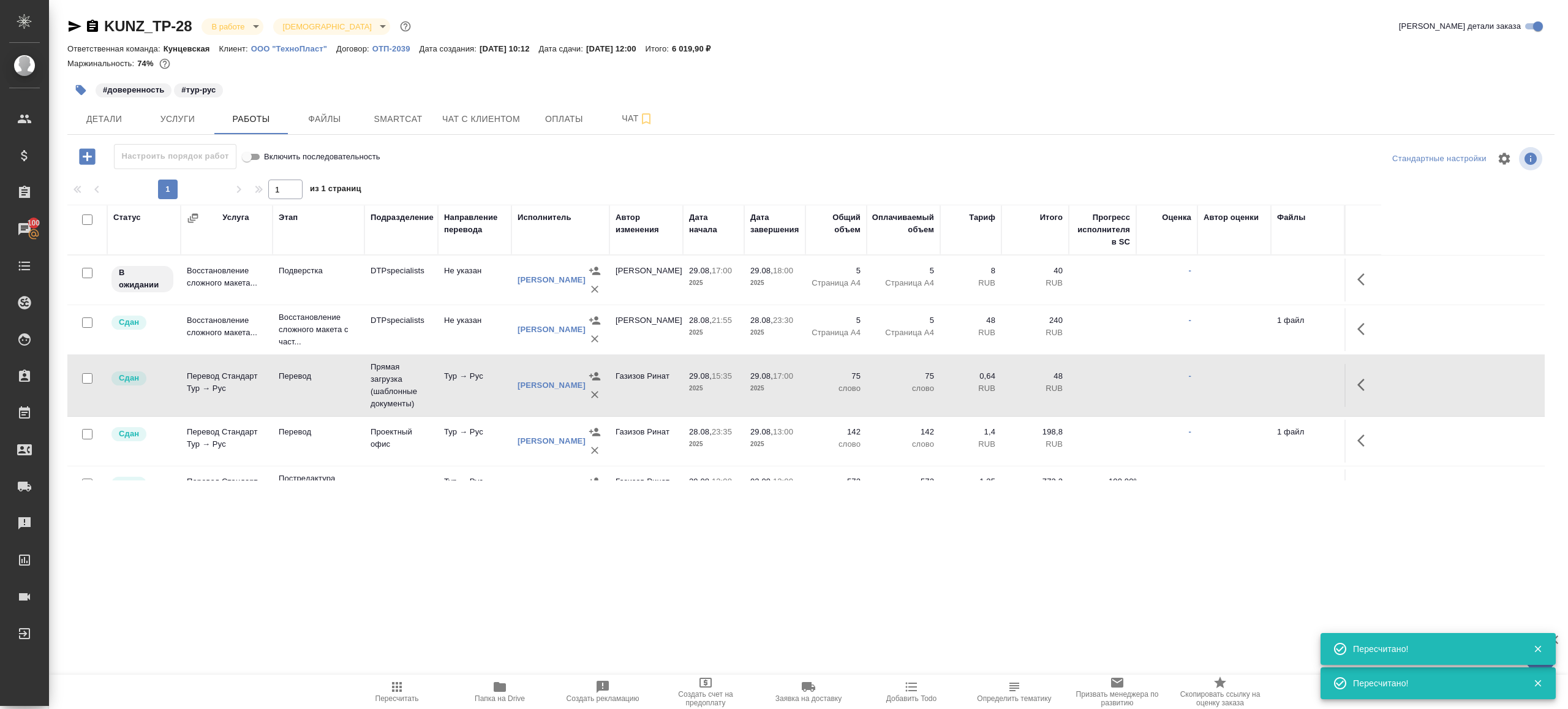
click at [1356, 274] on button "button" at bounding box center [1365, 279] width 30 height 30
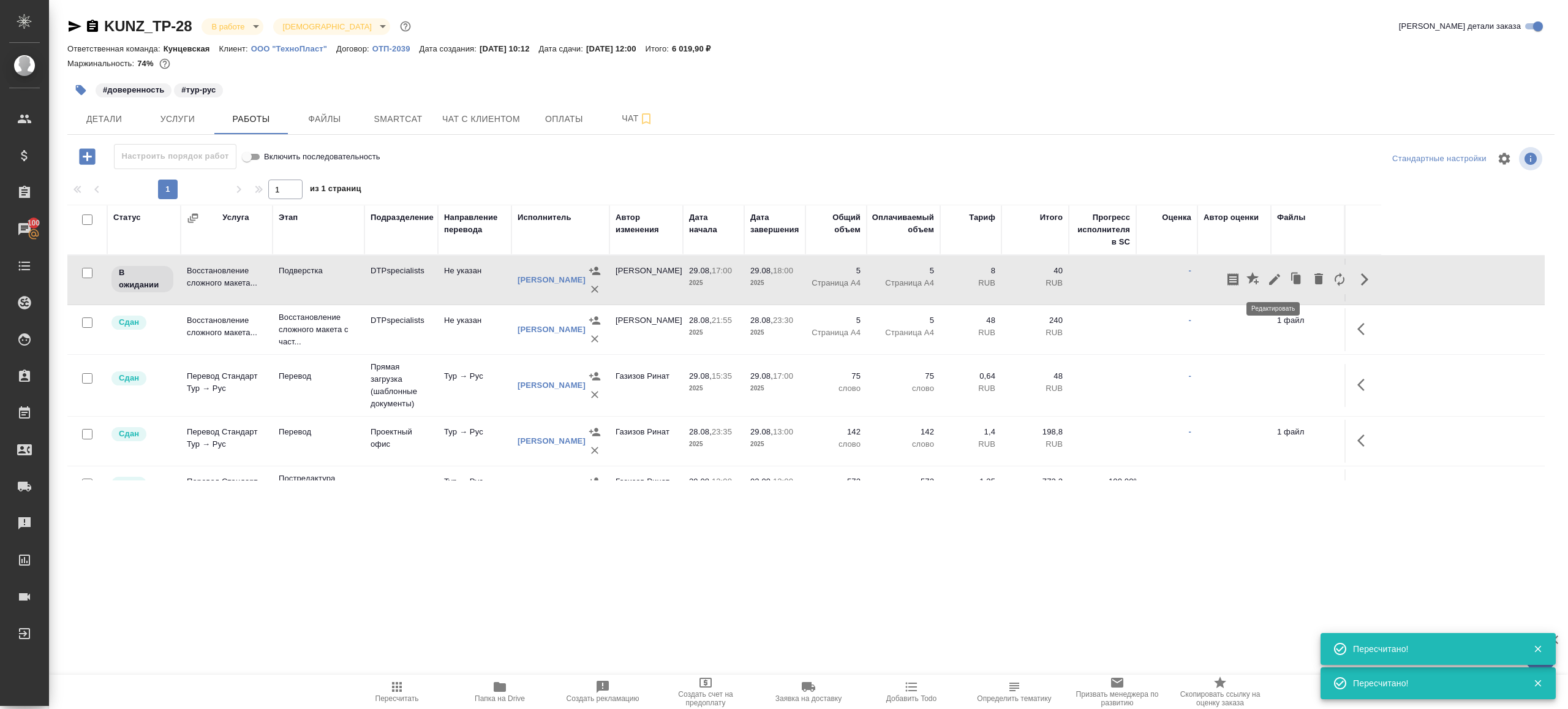
click at [1277, 281] on icon "button" at bounding box center [1274, 279] width 14 height 14
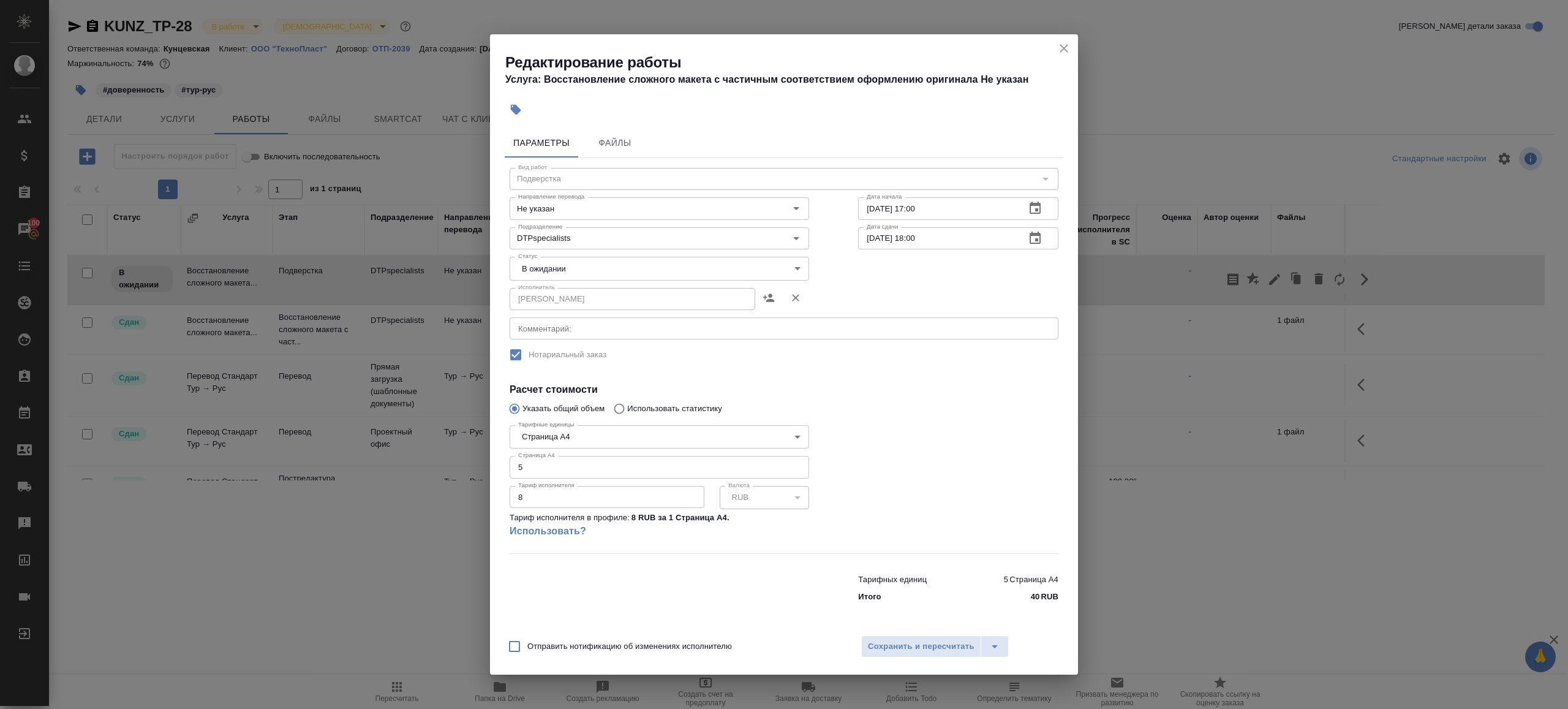
click at [562, 271] on body "🙏 .cls-1 fill:#fff; AWATERA Gazizov Rinat Клиенты Спецификации Заказы 100 Чаты …" at bounding box center [784, 354] width 1568 height 709
click at [583, 288] on li "Готов к работе" at bounding box center [659, 289] width 299 height 21
type input "readyForWork"
click at [608, 327] on textarea at bounding box center [784, 328] width 531 height 10
paste textarea "KUNZ_TP-28 (на подверстку) https://drive.awatera.com/s/8Enzzc2EpeTozKX"
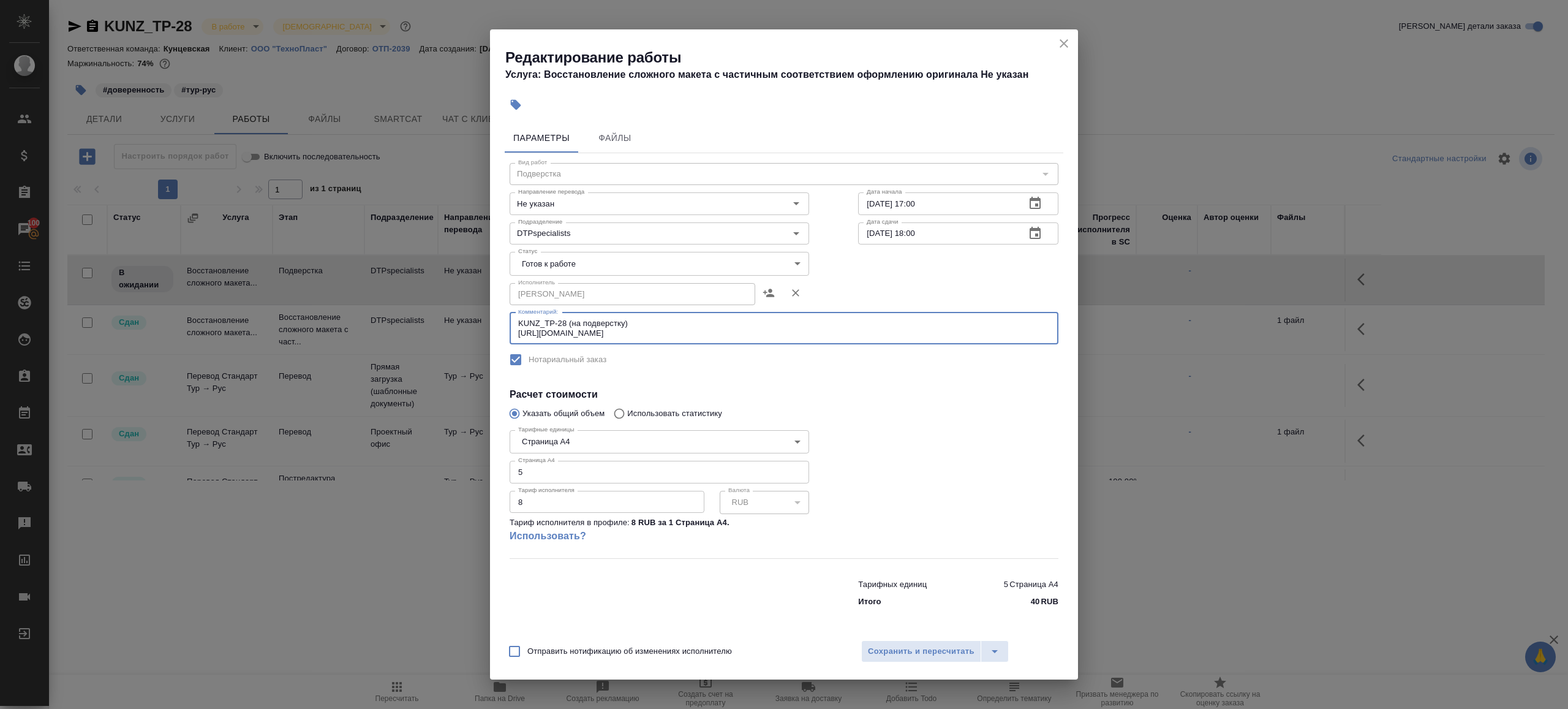
type textarea "KUNZ_TP-28 (на подверстку) https://drive.awatera.com/s/8Enzzc2EpeTozKX"
click at [931, 421] on div at bounding box center [958, 492] width 249 height 182
click at [902, 651] on span "Сохранить и пересчитать" at bounding box center [922, 652] width 107 height 14
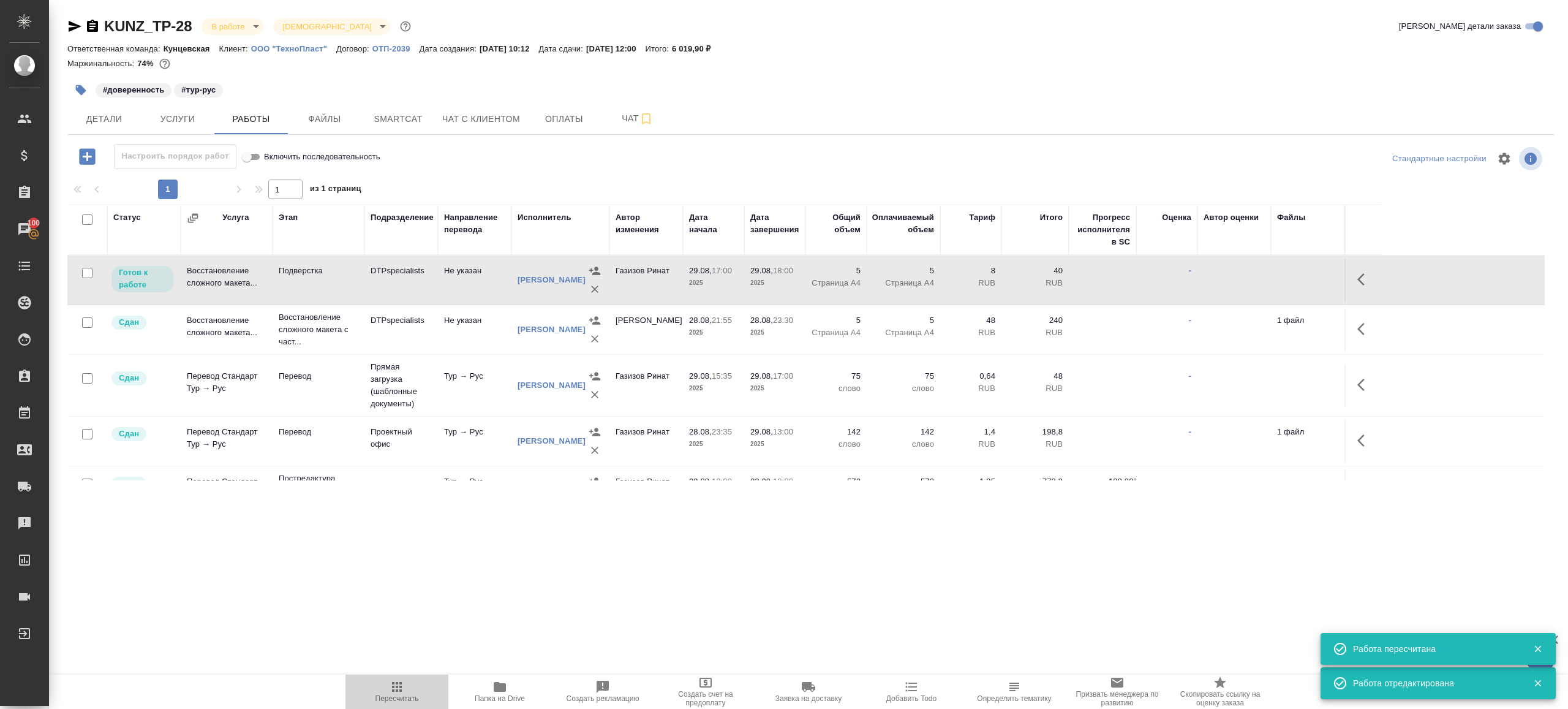
click at [386, 685] on span "Пересчитать" at bounding box center [397, 691] width 89 height 23
drag, startPoint x: 386, startPoint y: 685, endPoint x: 414, endPoint y: 629, distance: 62.6
click at [388, 684] on span "Пересчитать" at bounding box center [397, 691] width 89 height 23
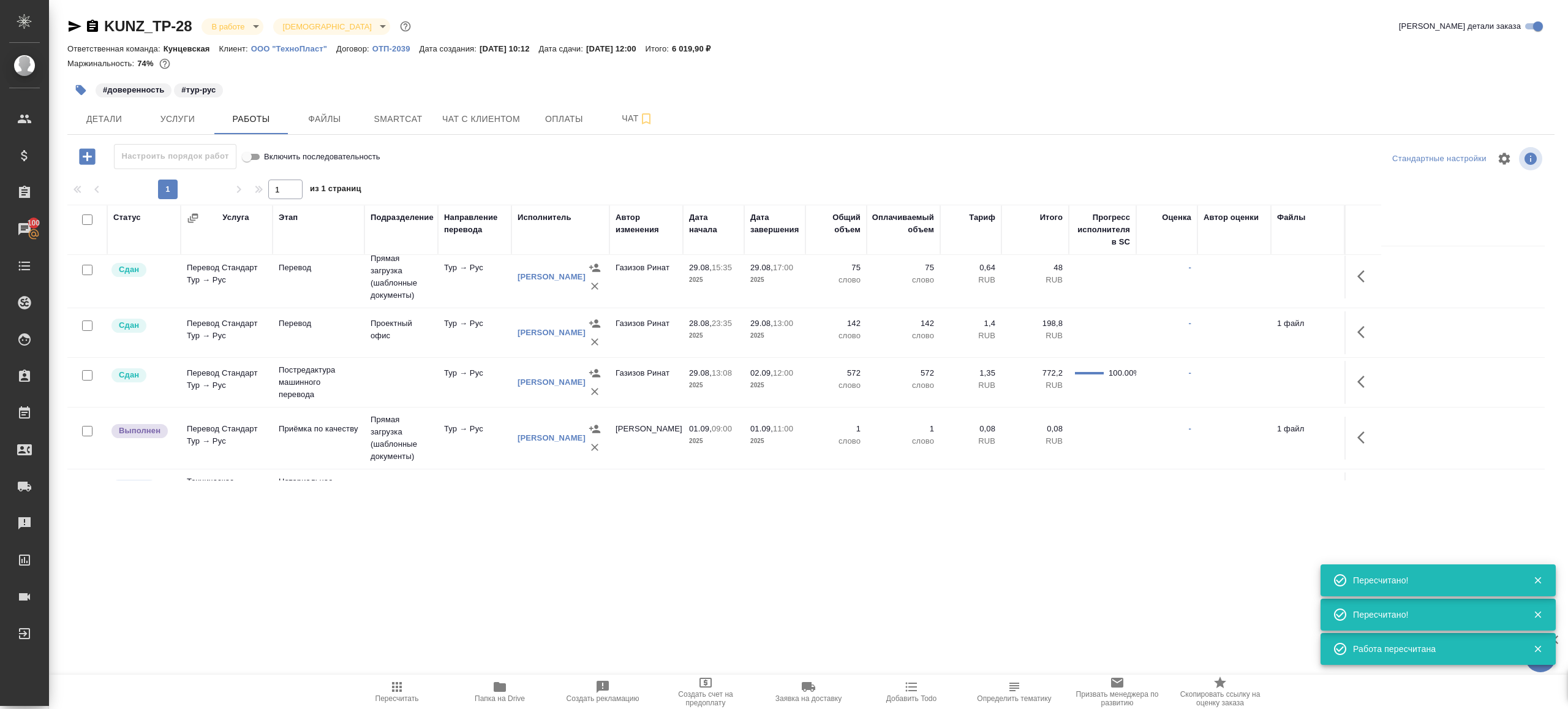
scroll to position [145, 0]
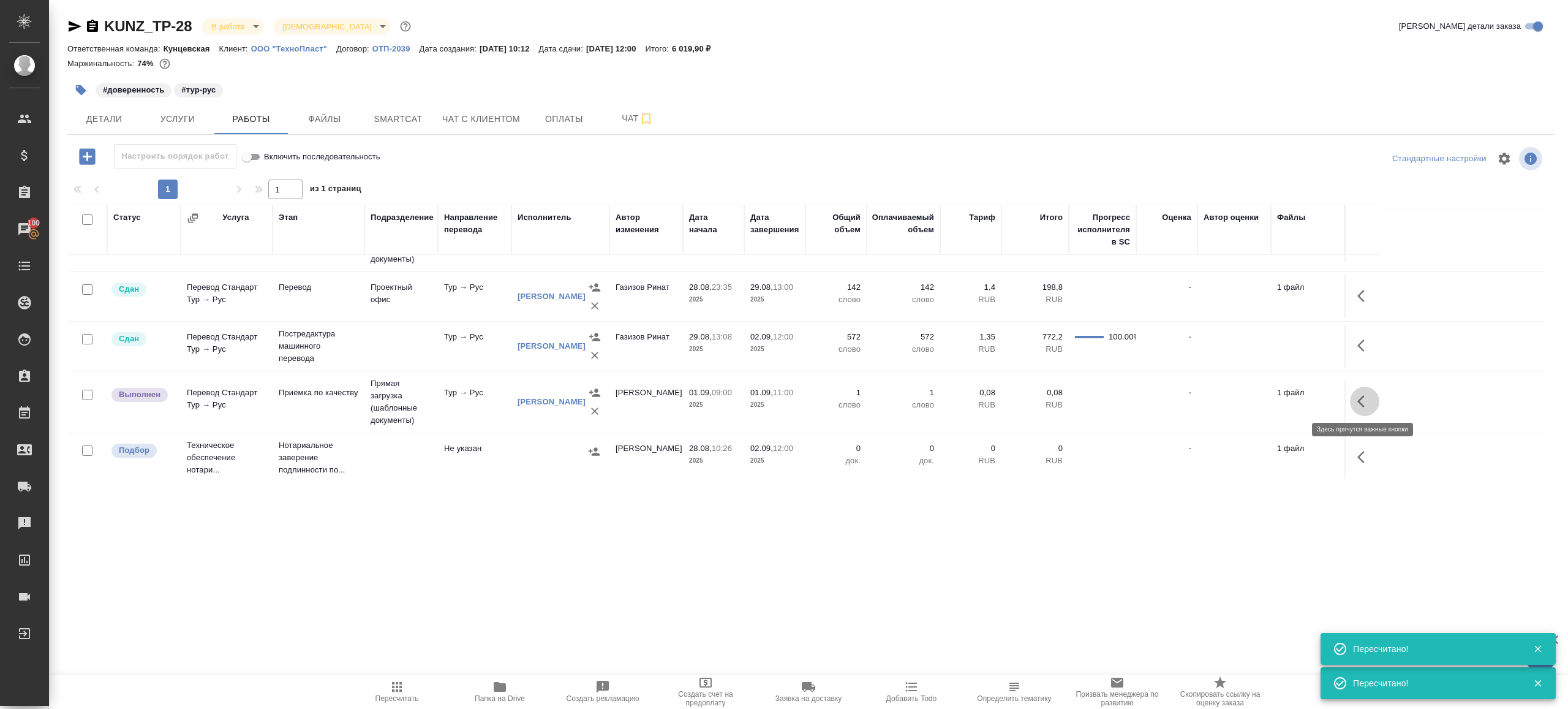
click at [1365, 394] on icon "button" at bounding box center [1365, 402] width 14 height 14
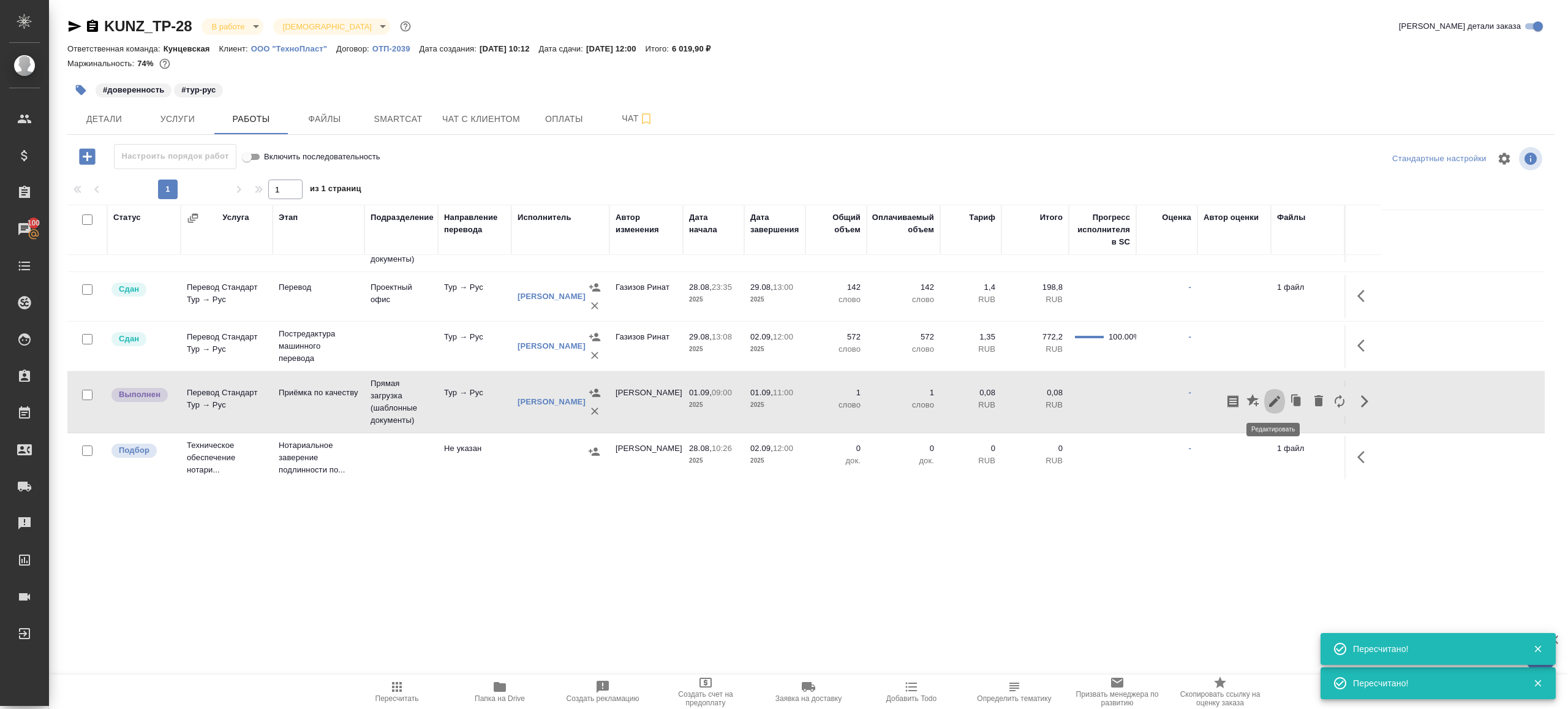
click at [1280, 404] on icon "button" at bounding box center [1274, 402] width 14 height 14
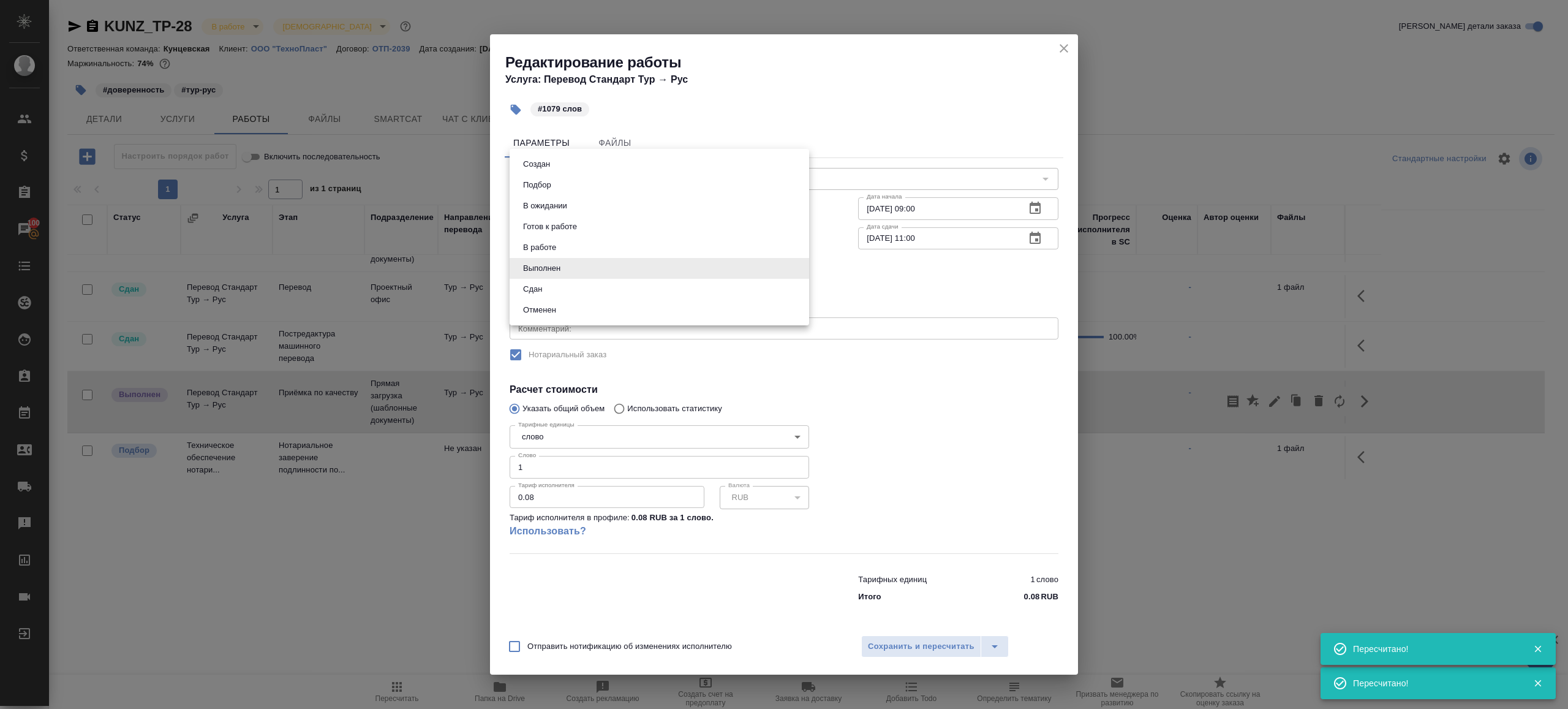
click at [602, 268] on body "🙏 .cls-1 fill:#fff; AWATERA Gazizov Rinat Клиенты Спецификации Заказы 100 Чаты …" at bounding box center [784, 354] width 1568 height 709
click at [536, 295] on li "Сдан" at bounding box center [659, 289] width 299 height 21
type input "closed"
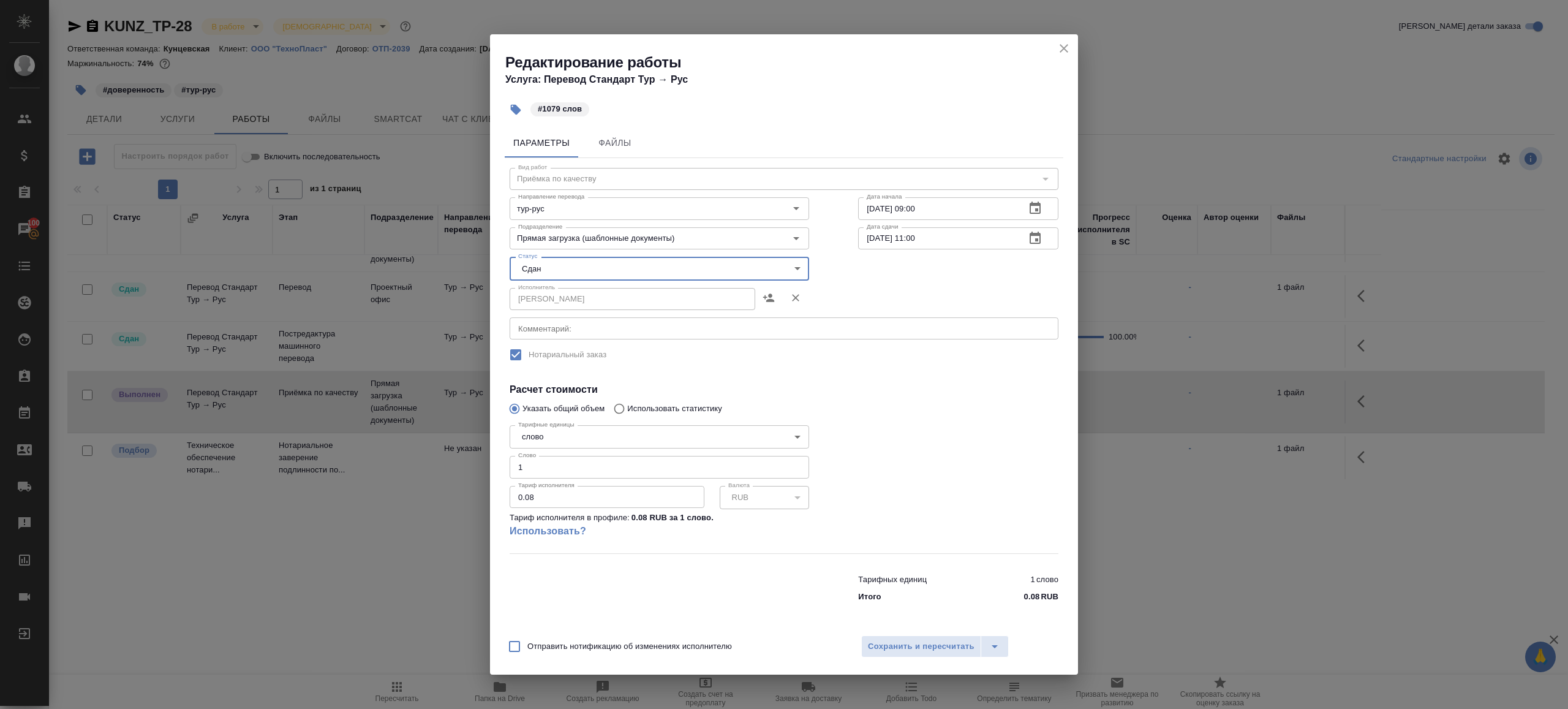
click at [550, 475] on input "1" at bounding box center [659, 467] width 299 height 22
type input "1079"
click at [916, 643] on span "Сохранить и пересчитать" at bounding box center [922, 647] width 107 height 14
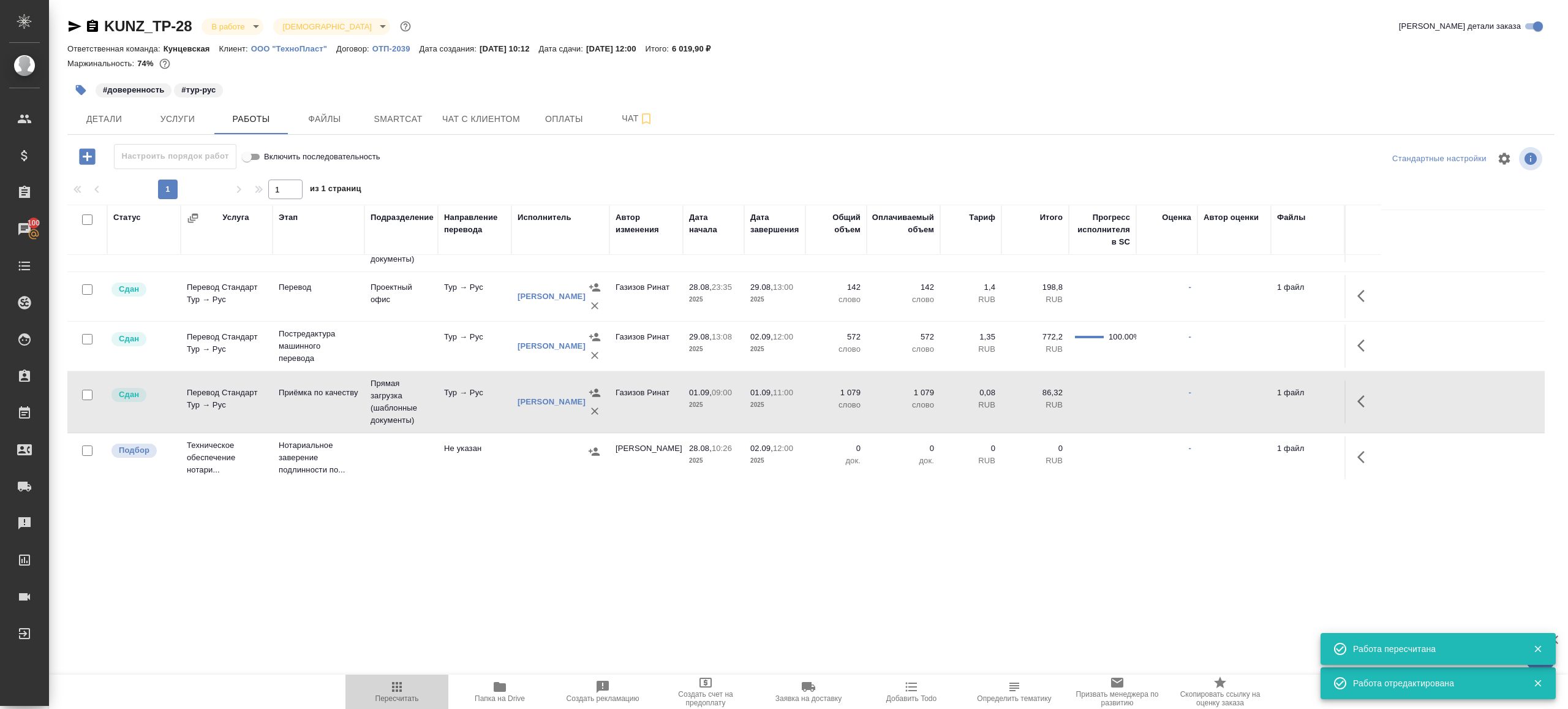
click at [393, 684] on icon "button" at bounding box center [397, 687] width 10 height 10
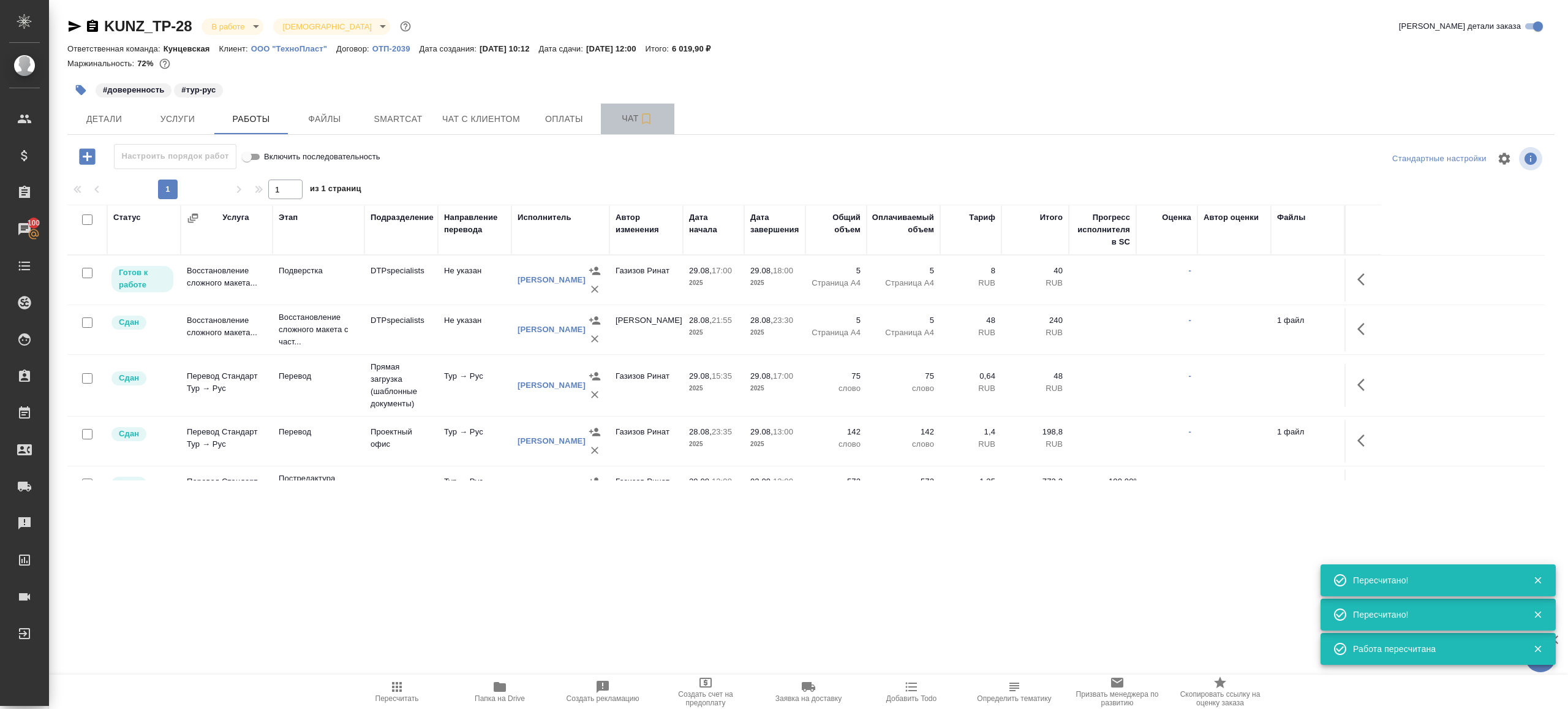
click at [617, 109] on button "Чат" at bounding box center [638, 119] width 73 height 30
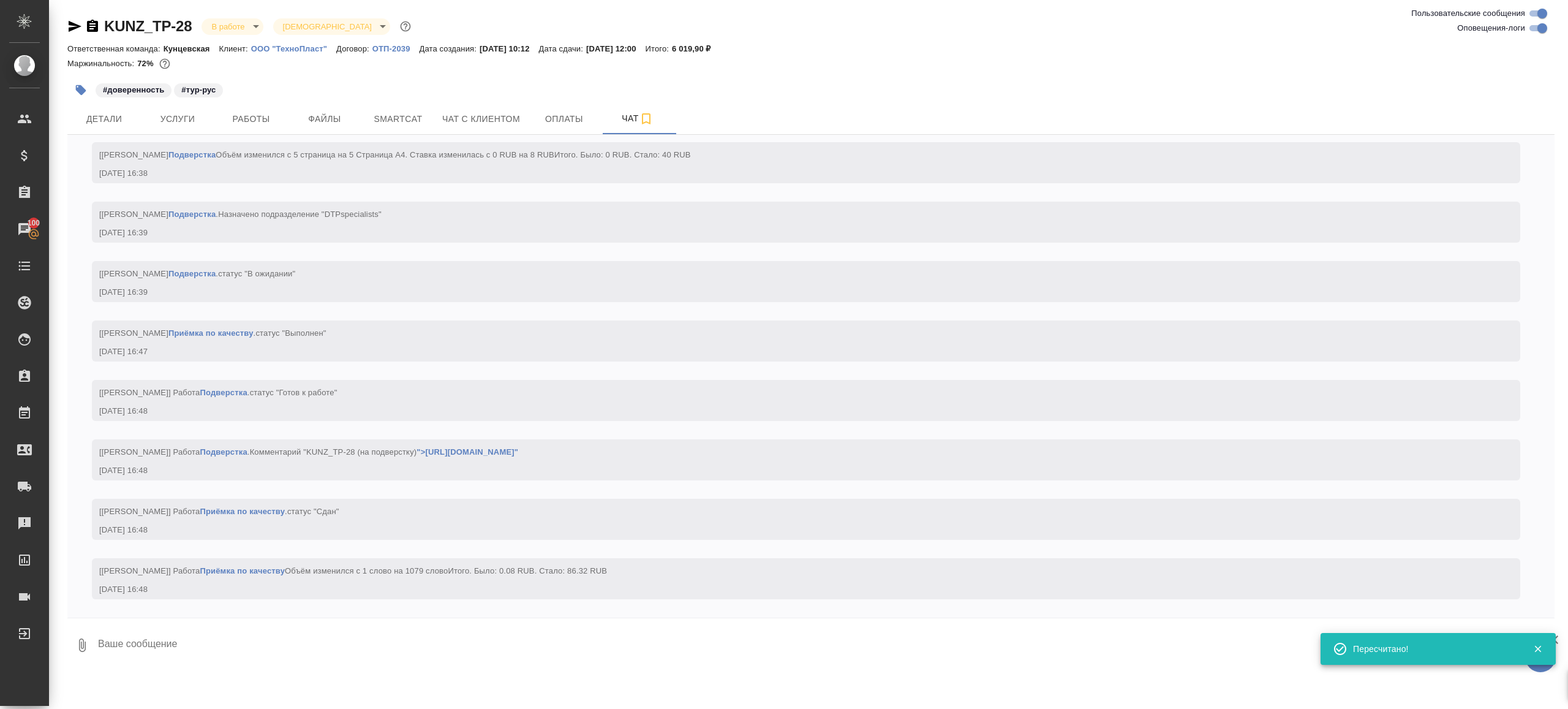
click at [310, 632] on textarea at bounding box center [825, 645] width 1458 height 42
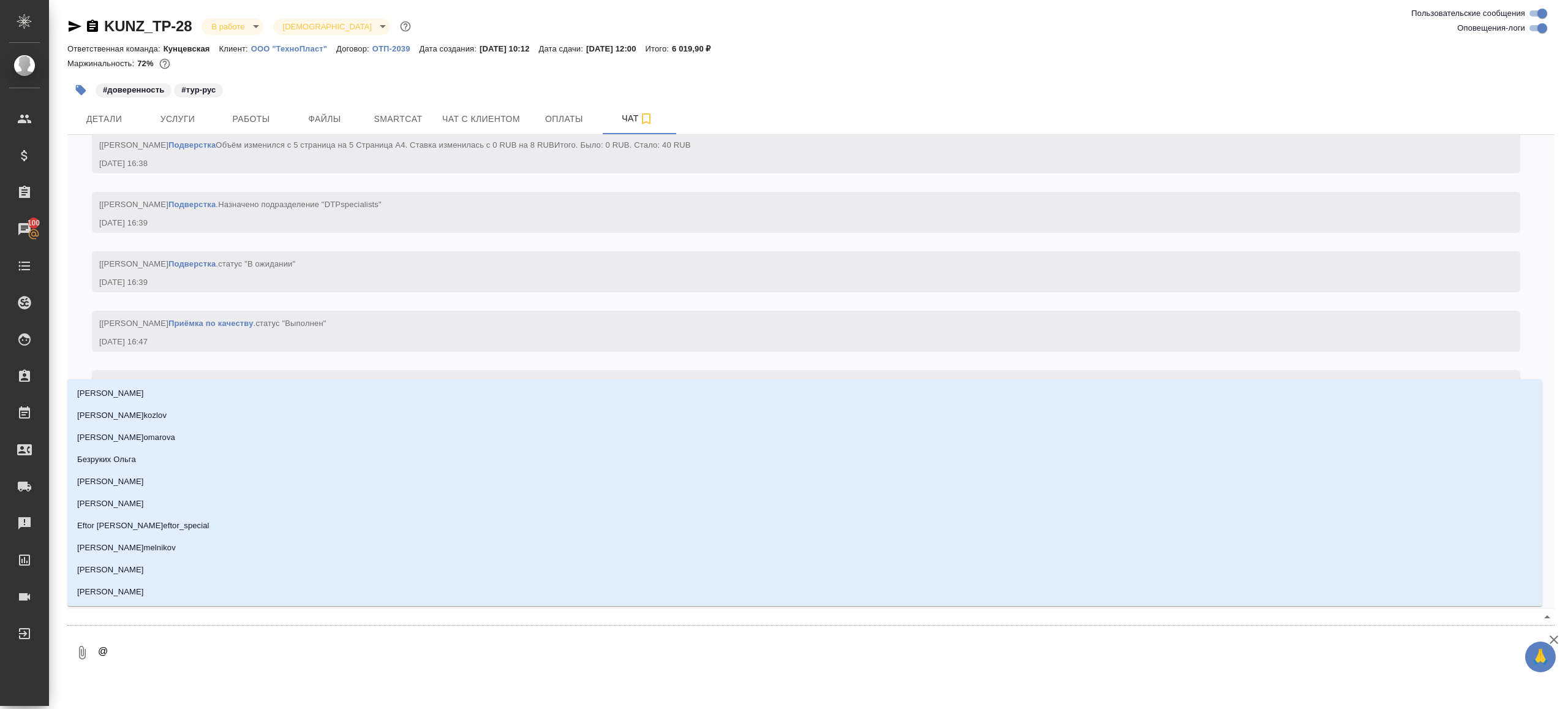
type textarea "@в"
type input "в"
type textarea "@ве"
type input "ве"
type textarea "@вер"
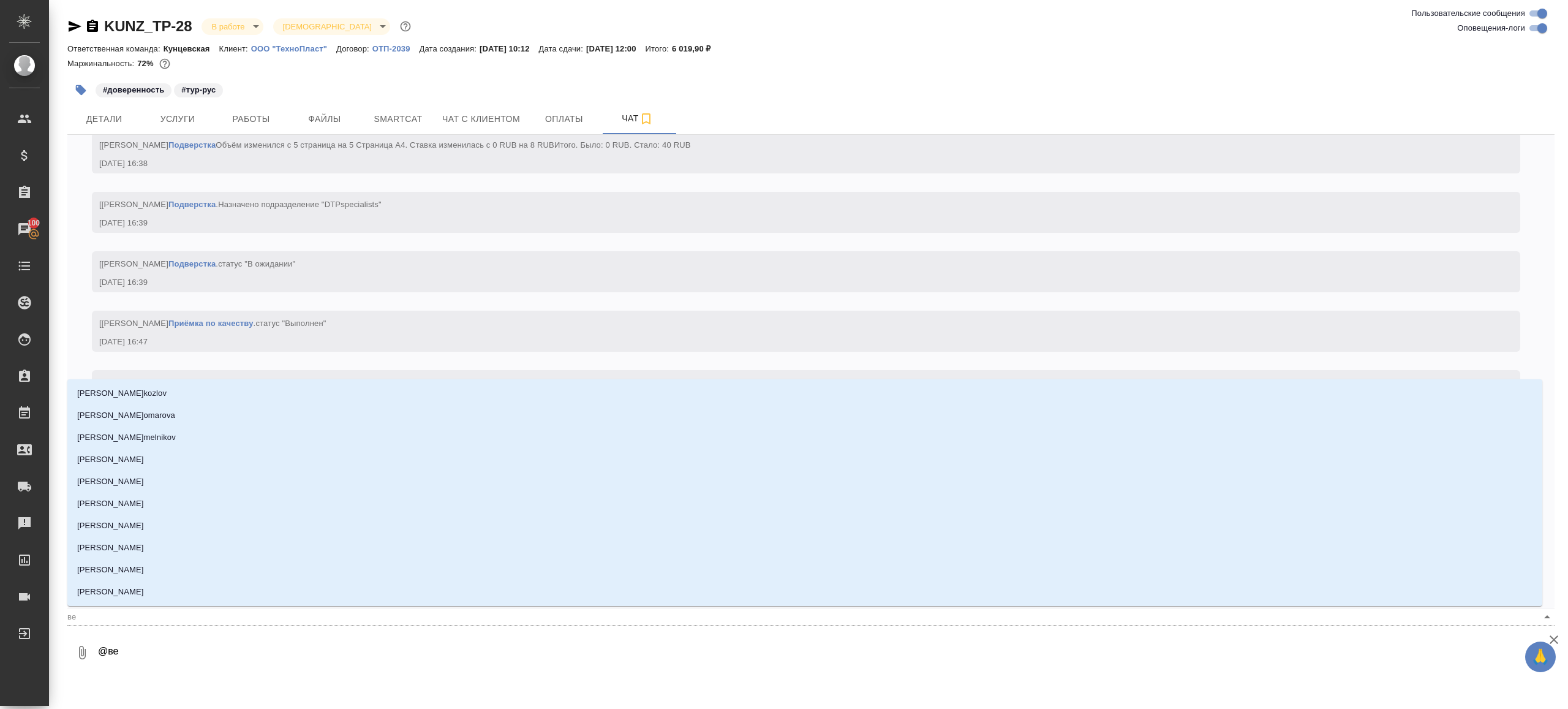
type input "вер"
type textarea "@вера"
type input "вера"
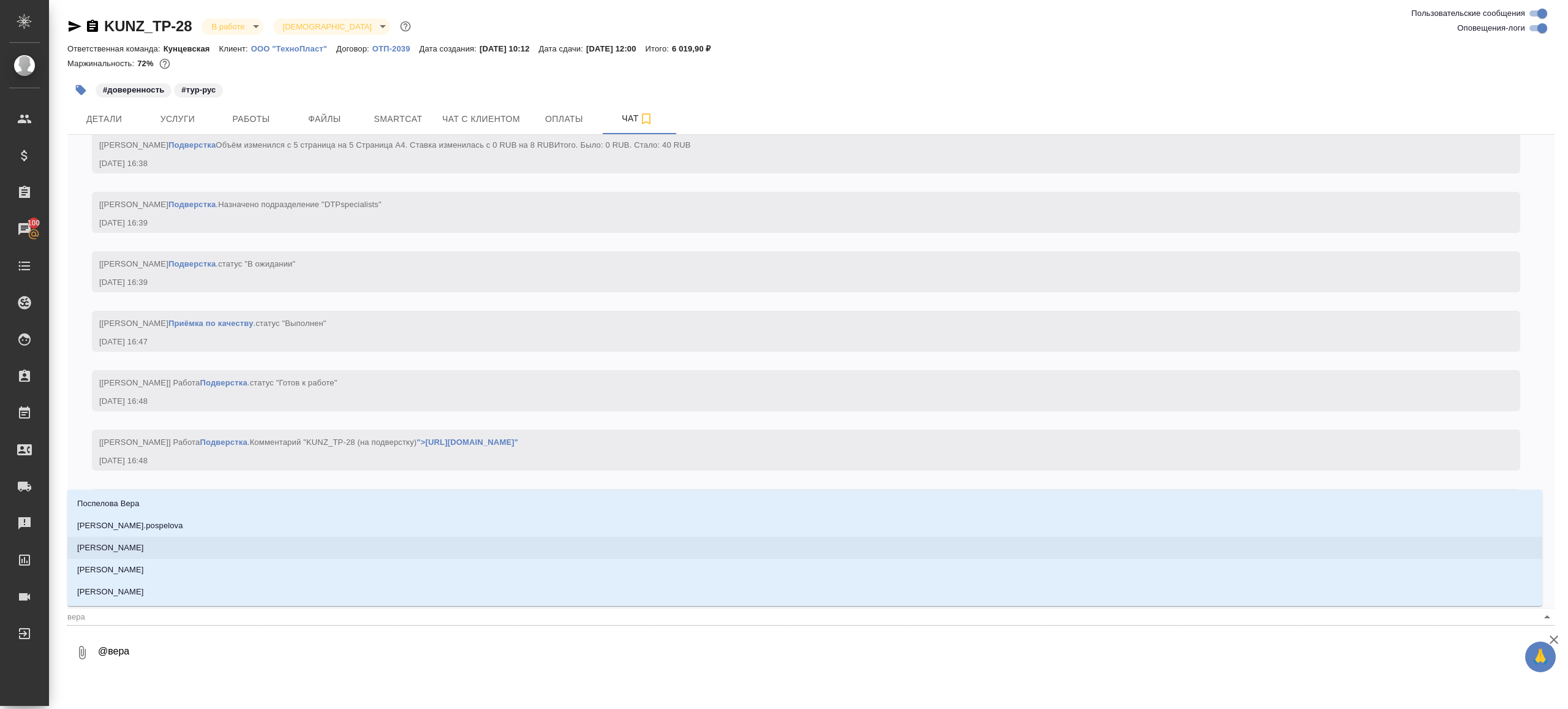
click at [154, 555] on li "Арсеньева Вера" at bounding box center [804, 548] width 1475 height 22
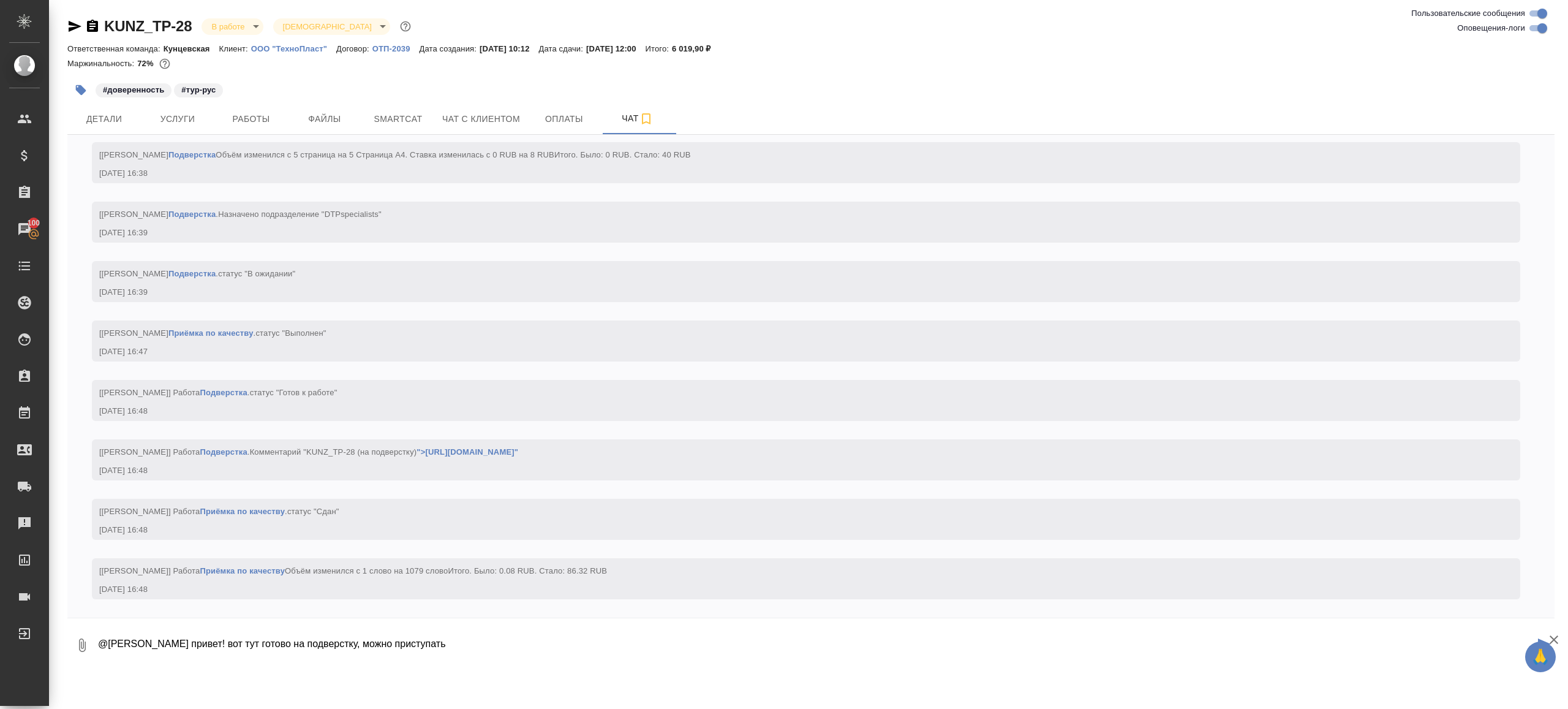
type textarea "@Арсеньева Вера привет! вот тут готово на подверстку, можно приступать"
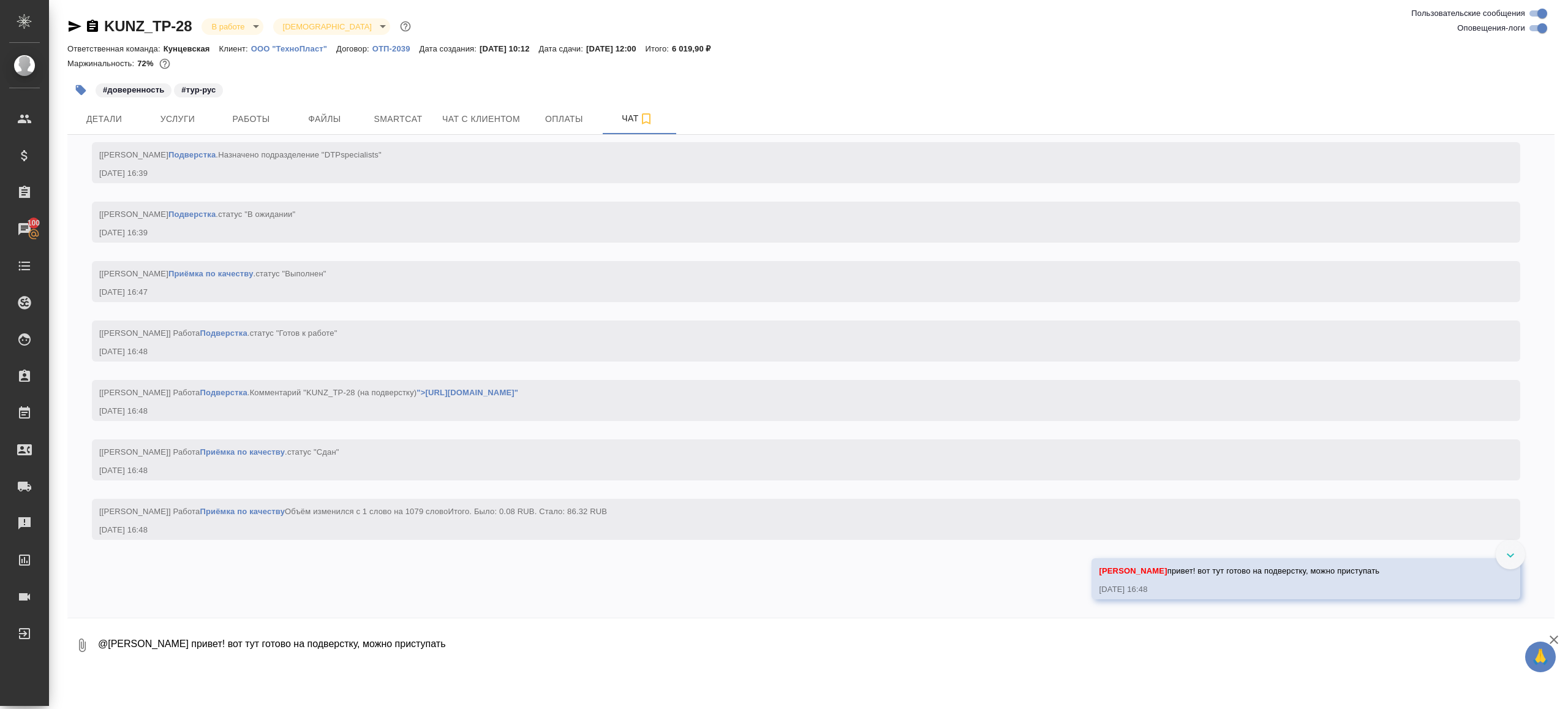
scroll to position [5977, 0]
click at [667, 663] on textarea "@Арсеньева Вера привет! вот тут готово на подверстку, можно приступать" at bounding box center [825, 645] width 1458 height 42
paste textarea "KUNZ_TP-28 (на подверстку) https://drive.awatera.com/s/8Enzzc2EpeTozKX"
type textarea "KUNZ_TP-28 (на подверстку) https://drive.awatera.com/s/8Enzzc2EpeTozKX"
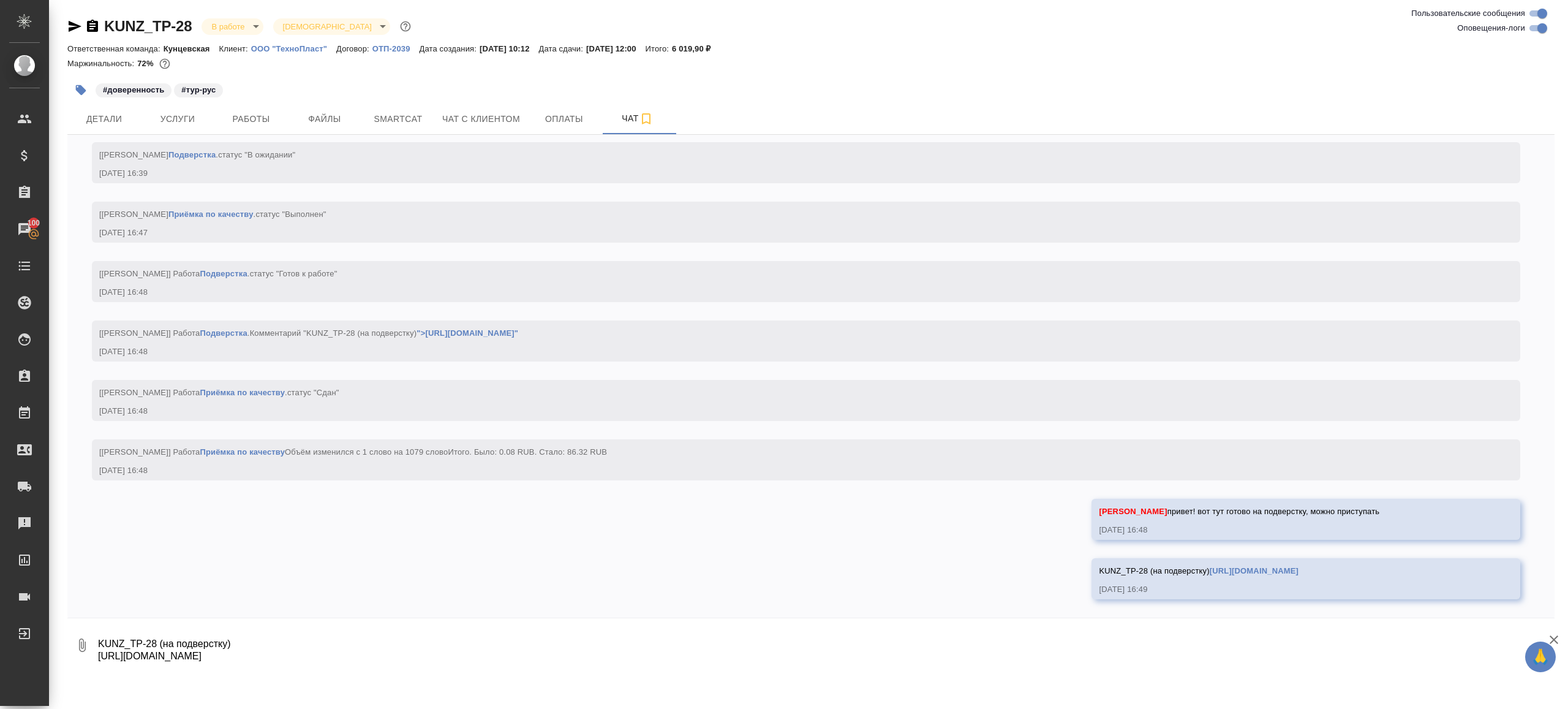
scroll to position [6048, 0]
click at [1210, 566] on link "https://drive.awatera.com/s/8Enzzc2EpeTozKX" at bounding box center [1254, 571] width 89 height 10
click at [230, 117] on span "Работы" at bounding box center [251, 119] width 59 height 15
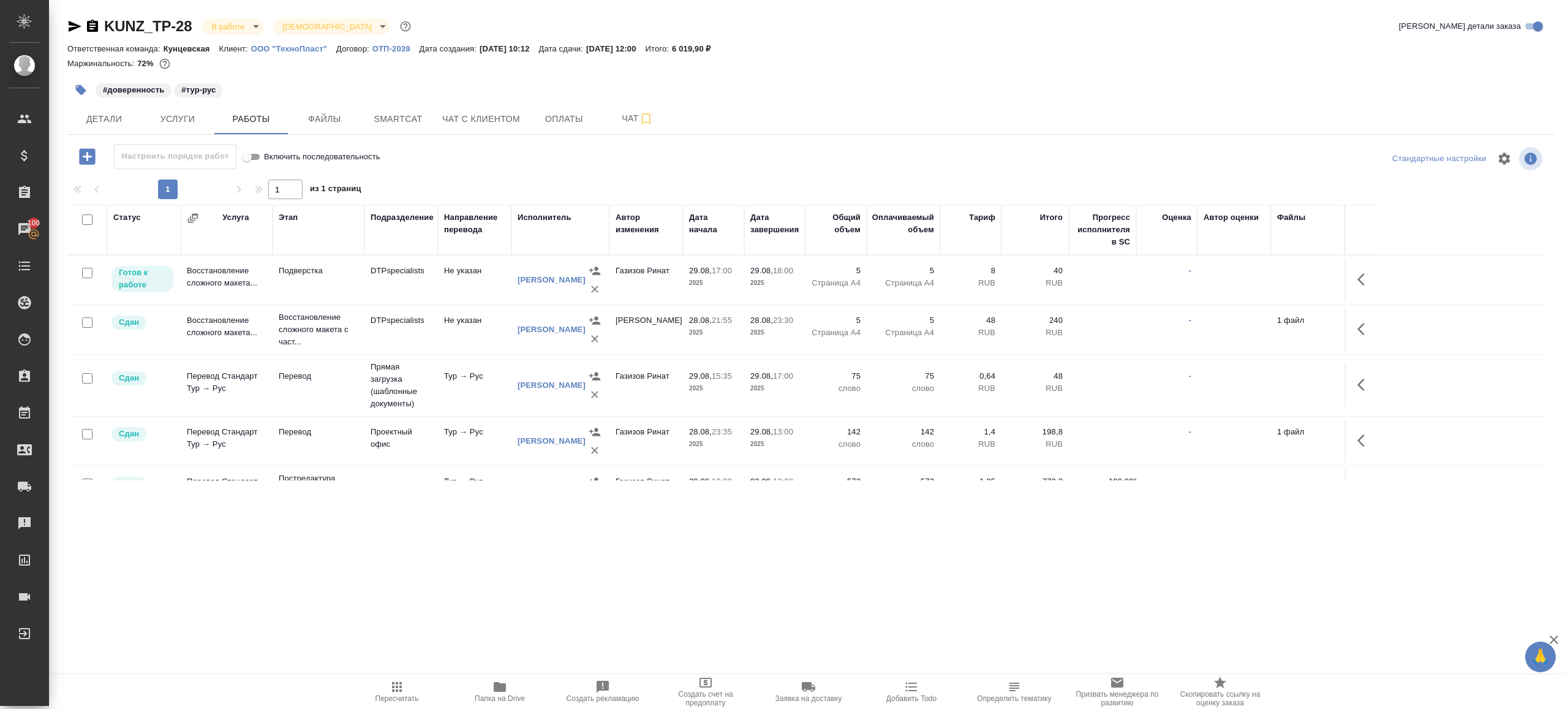
click at [387, 690] on span "Пересчитать" at bounding box center [397, 691] width 89 height 23
drag, startPoint x: 387, startPoint y: 690, endPoint x: 477, endPoint y: 468, distance: 239.5
click at [388, 690] on span "Пересчитать" at bounding box center [397, 691] width 89 height 23
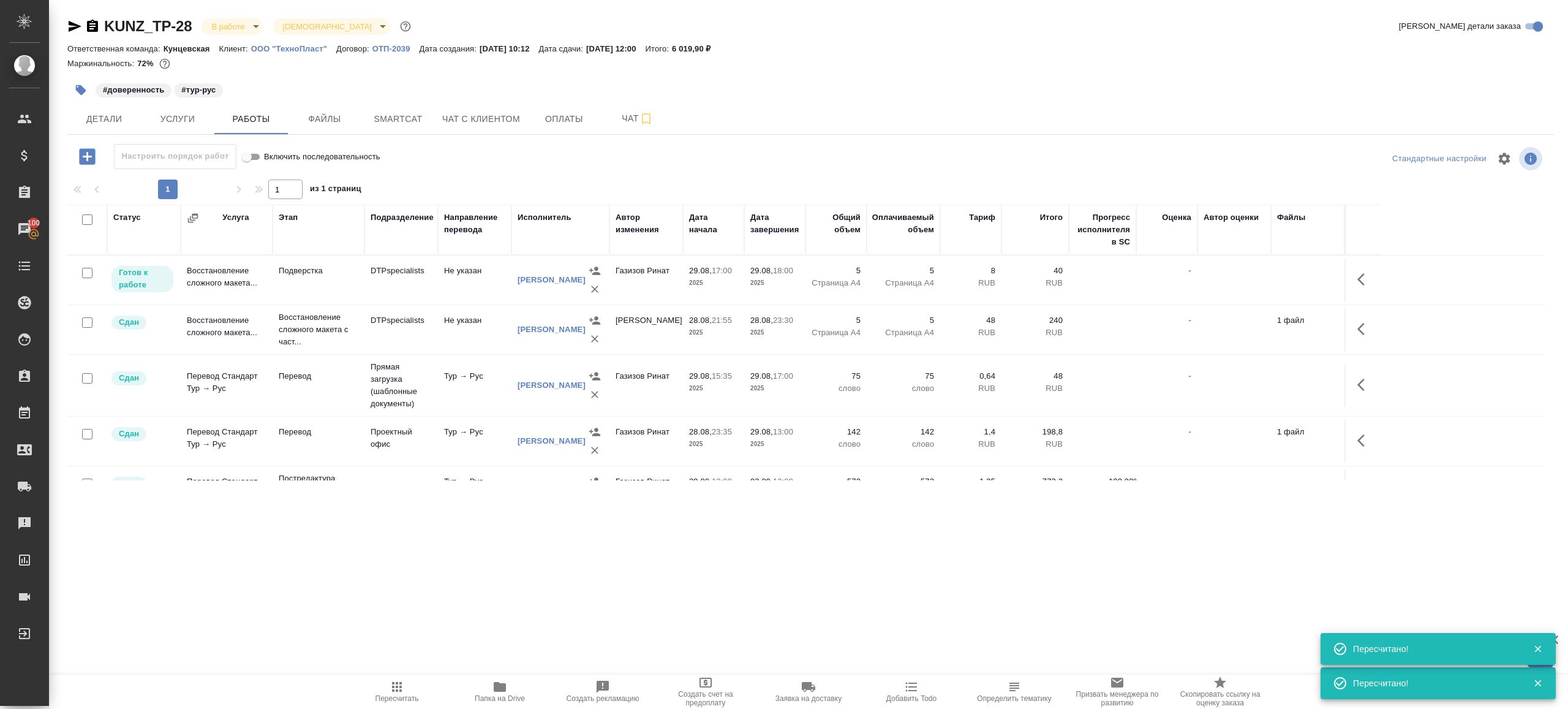
click at [399, 692] on icon "button" at bounding box center [397, 687] width 14 height 14
drag, startPoint x: 399, startPoint y: 692, endPoint x: 476, endPoint y: 376, distance: 325.2
click at [401, 636] on div ".cls-1 fill:#fff; AWATERA Gazizov Rinat Клиенты Спецификации Заказы 100 Чаты To…" at bounding box center [784, 354] width 1568 height 709
click at [618, 125] on span "Чат" at bounding box center [638, 118] width 59 height 15
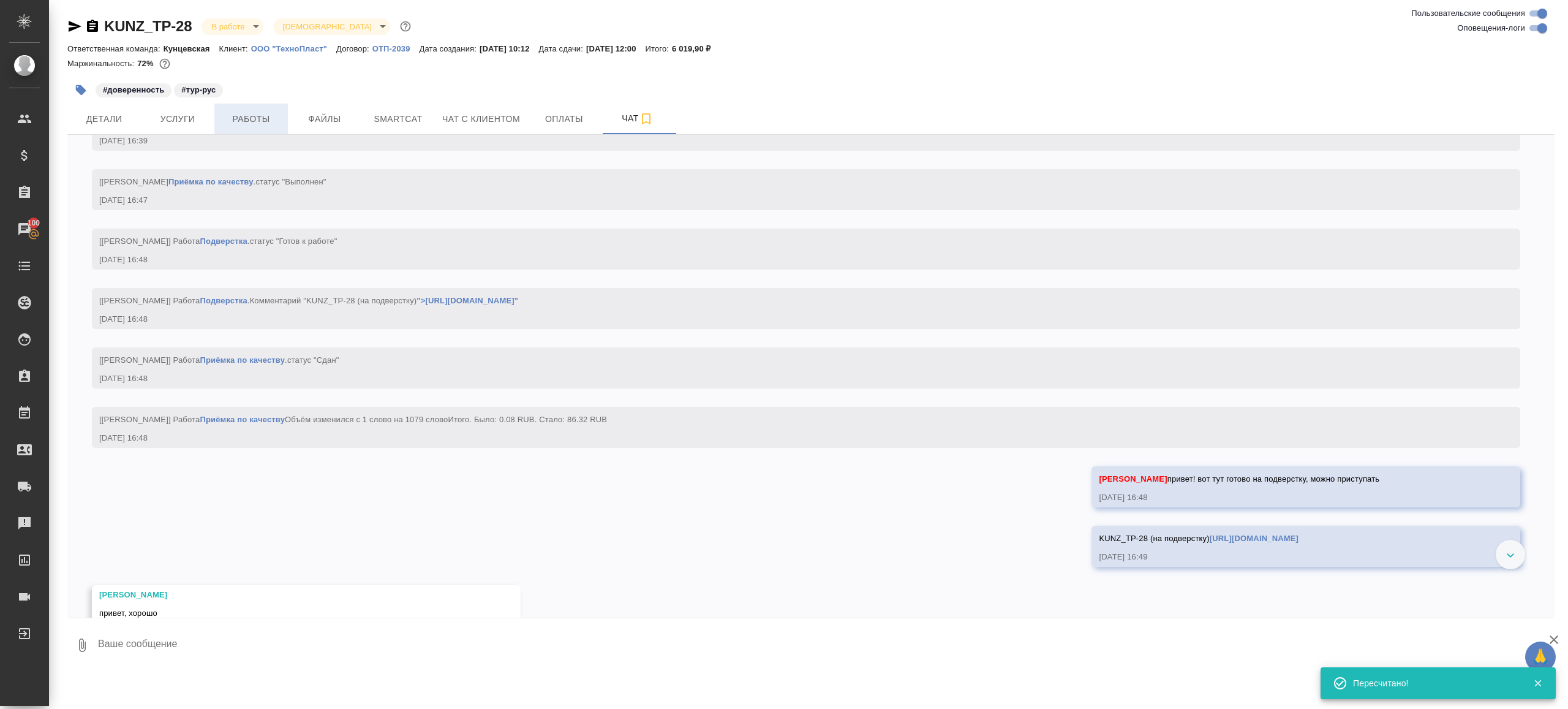
scroll to position [6122, 0]
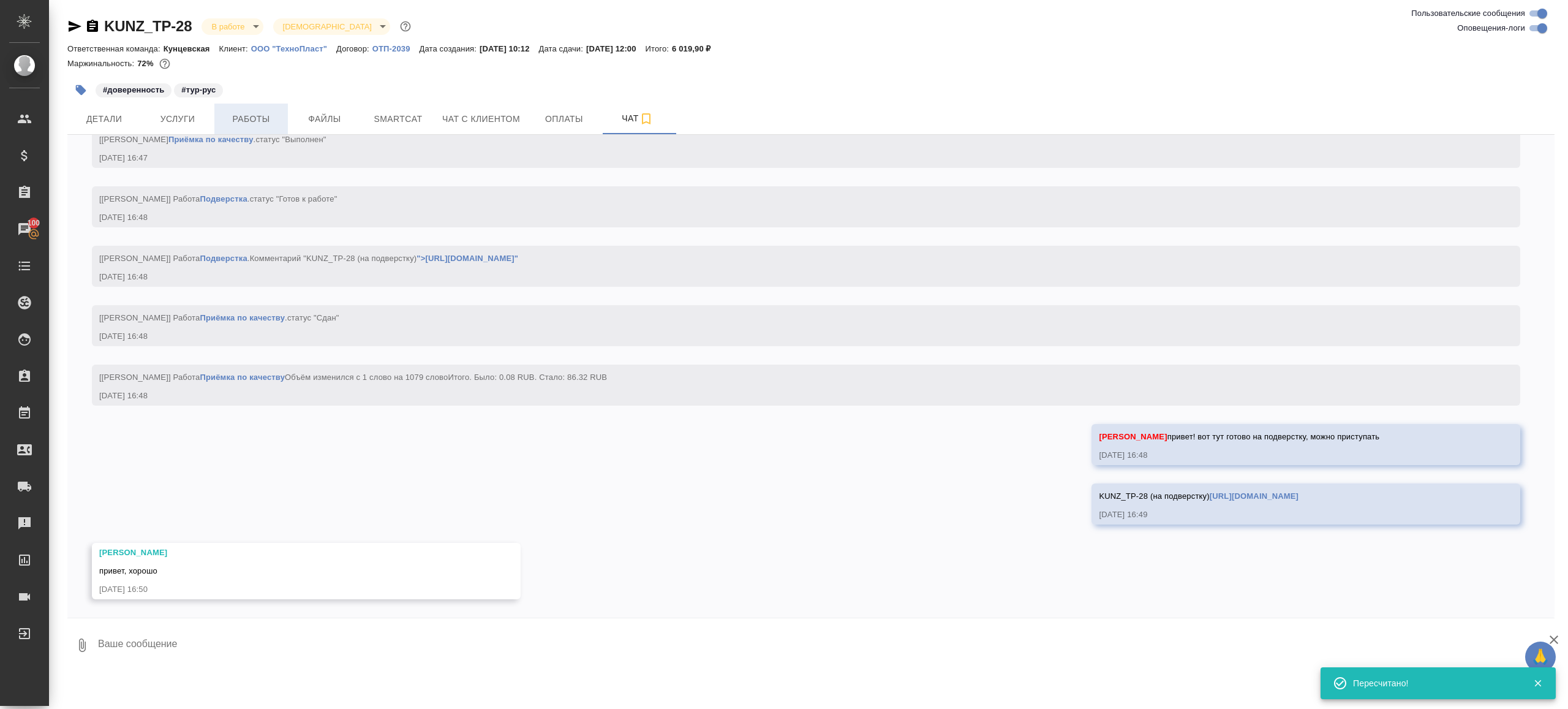
click at [244, 123] on span "Работы" at bounding box center [251, 119] width 59 height 15
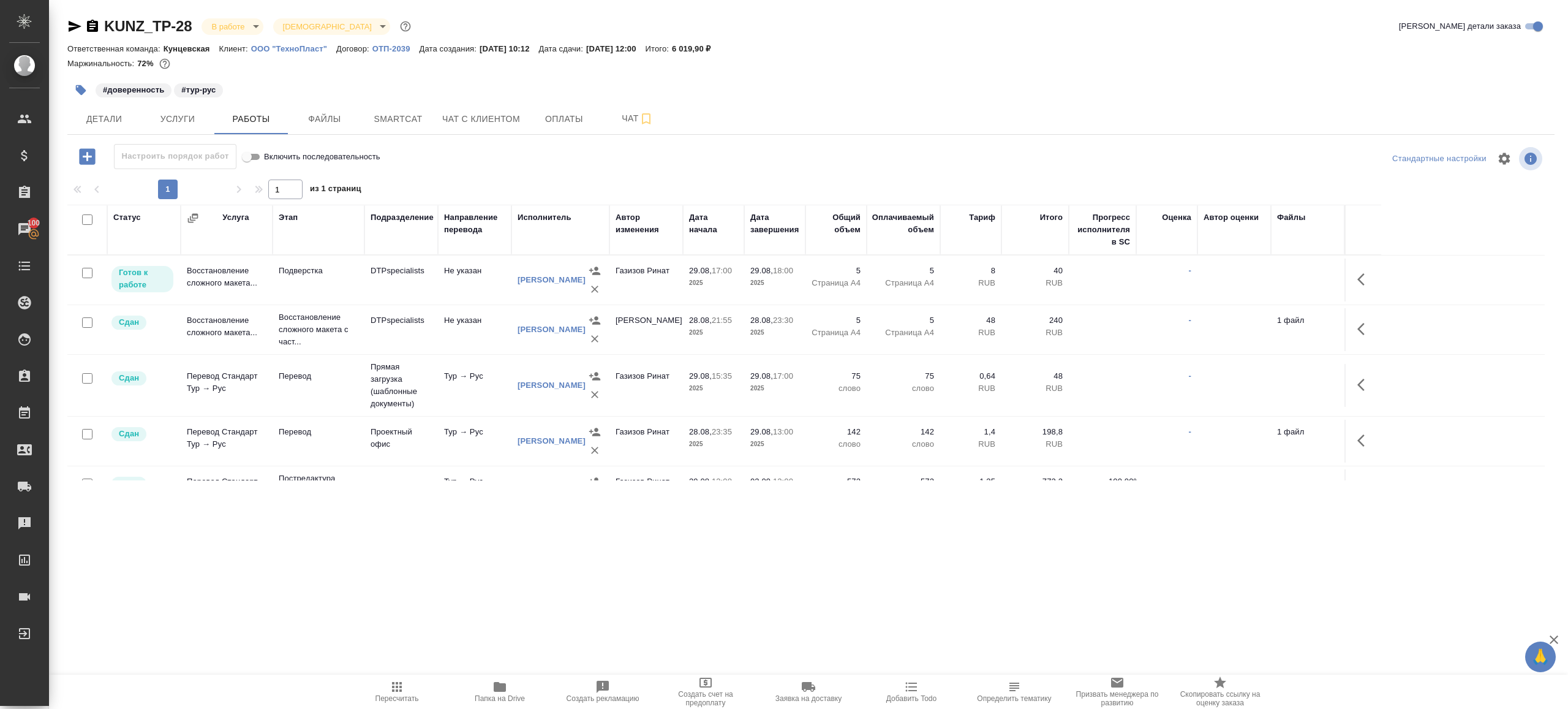
click at [394, 687] on icon "button" at bounding box center [397, 687] width 14 height 14
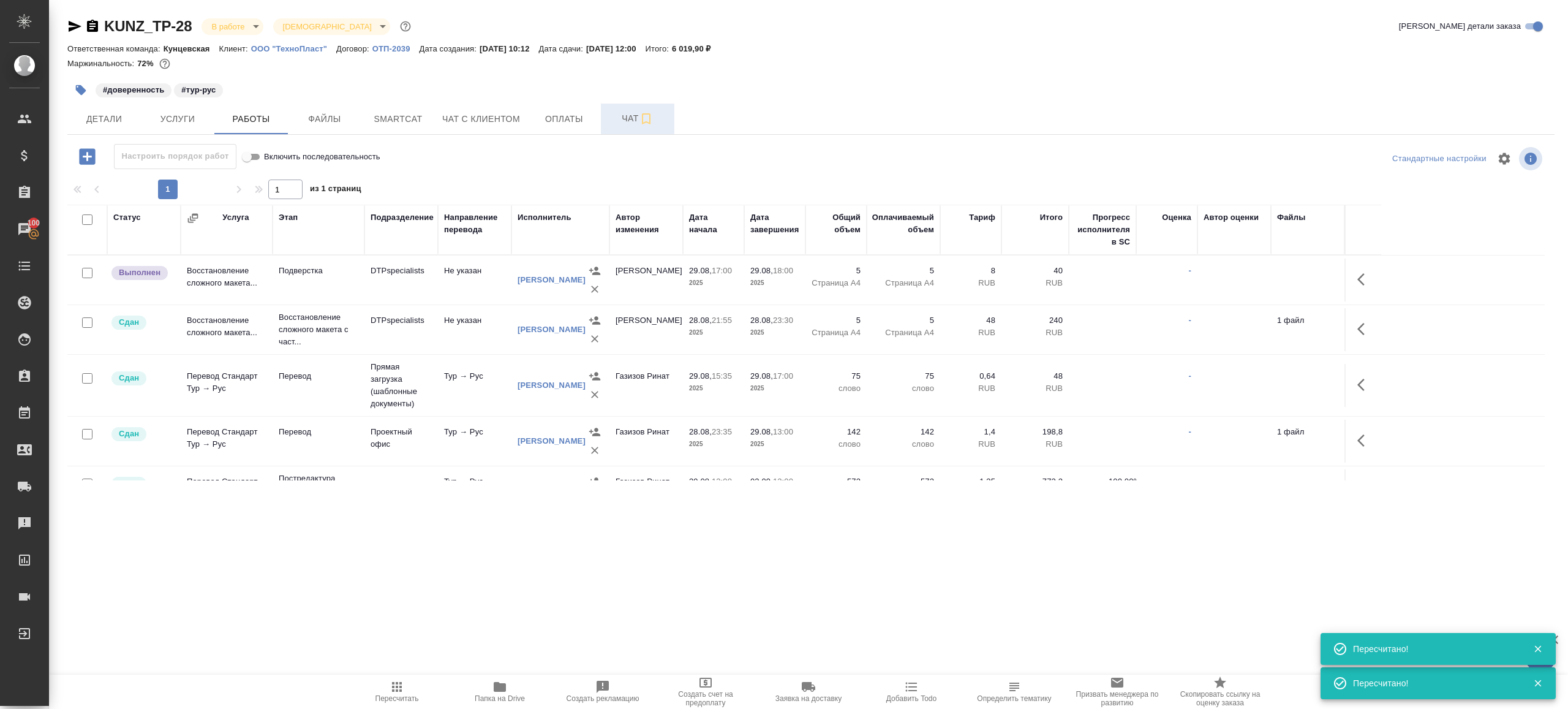
click at [616, 110] on button "Чат" at bounding box center [638, 119] width 73 height 30
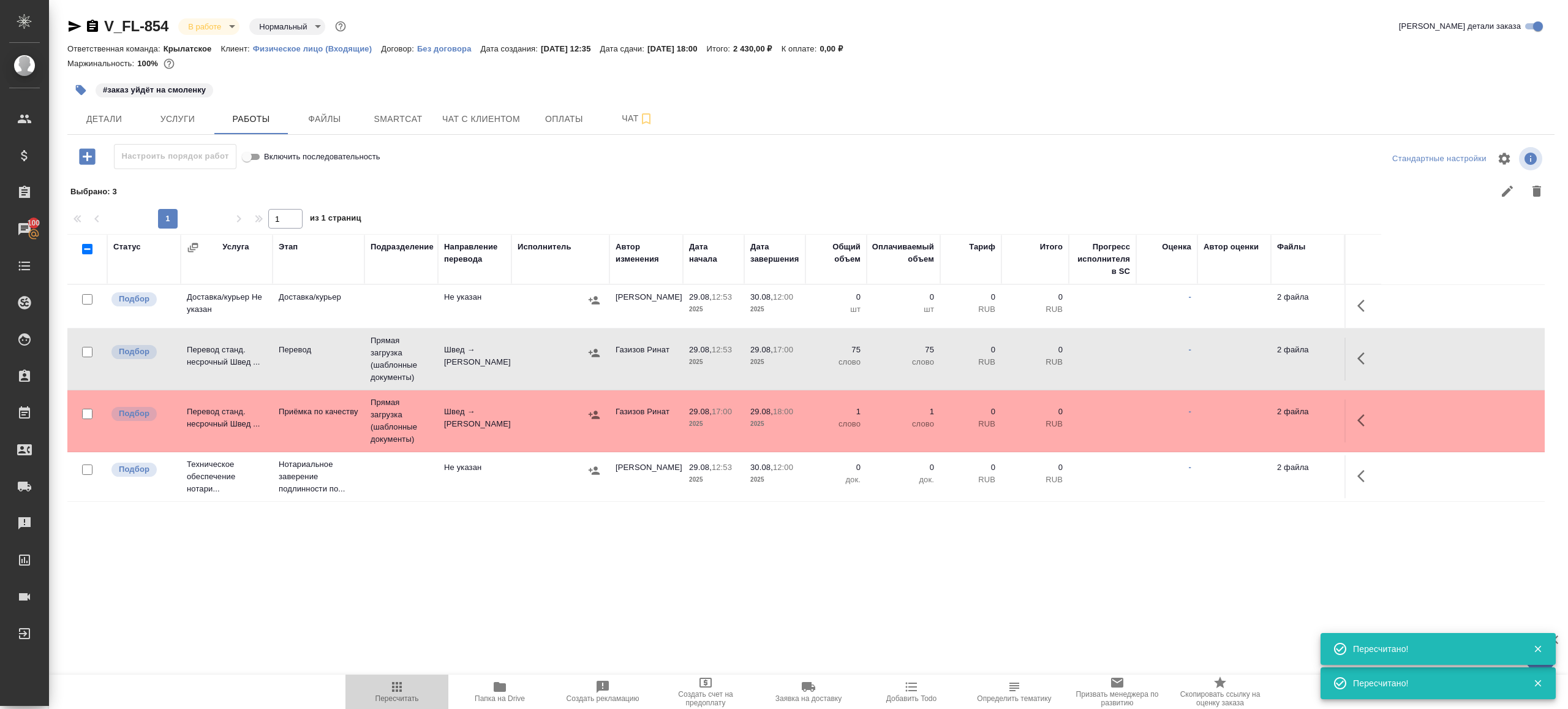
click at [392, 689] on icon "button" at bounding box center [397, 687] width 14 height 14
drag, startPoint x: 392, startPoint y: 689, endPoint x: 464, endPoint y: 651, distance: 81.4
click at [392, 689] on icon "button" at bounding box center [397, 687] width 14 height 14
click at [546, 616] on div ".cls-1 fill:#fff; AWATERA Gazizov Rinat Клиенты Спецификации Заказы 100 Чаты To…" at bounding box center [784, 354] width 1568 height 709
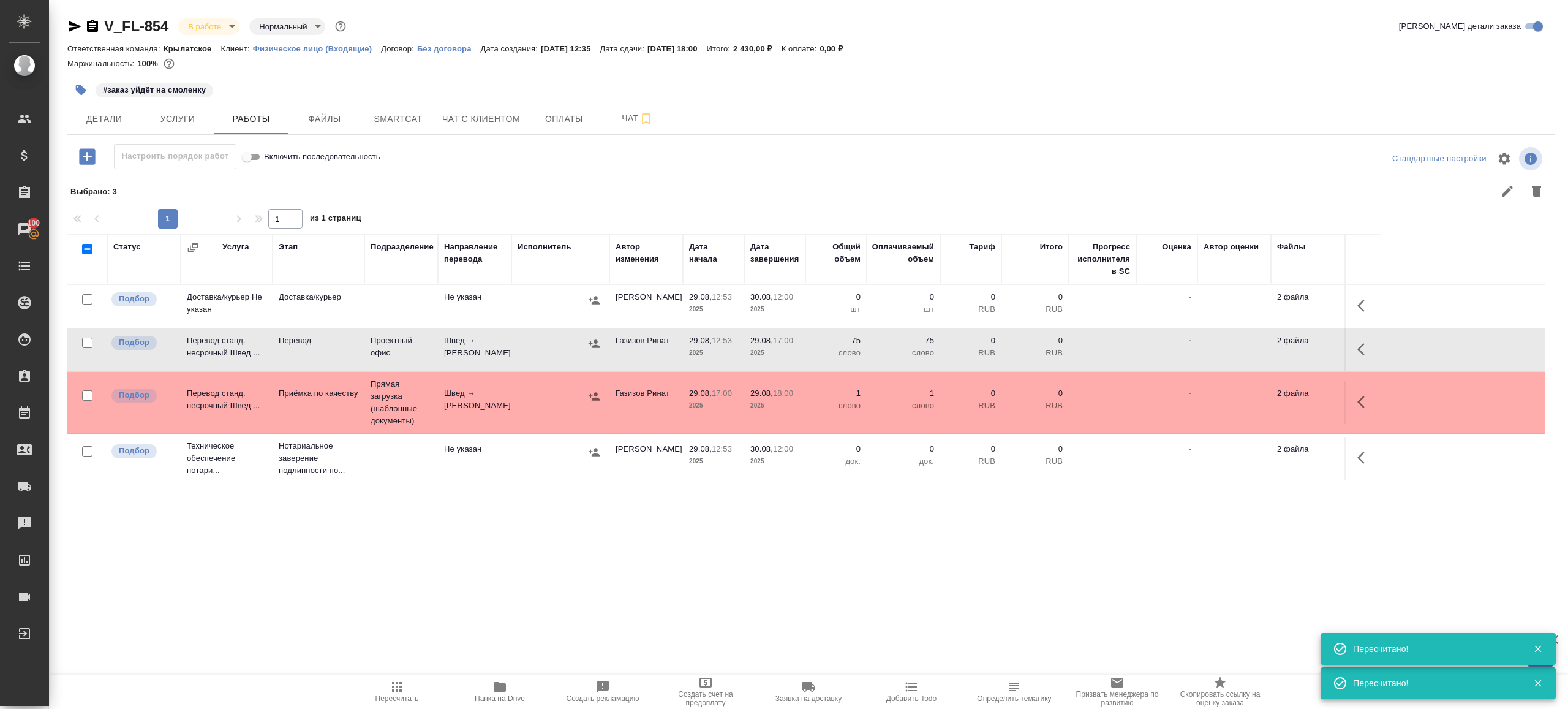
click at [380, 695] on span "Пересчитать" at bounding box center [397, 699] width 44 height 9
drag, startPoint x: 380, startPoint y: 695, endPoint x: 587, endPoint y: 641, distance: 213.9
click at [385, 692] on span "Пересчитать" at bounding box center [397, 691] width 89 height 23
click at [642, 628] on div ".cls-1 fill:#fff; AWATERA Gazizov Rinat Клиенты Спецификации Заказы 100 Чаты To…" at bounding box center [784, 354] width 1568 height 709
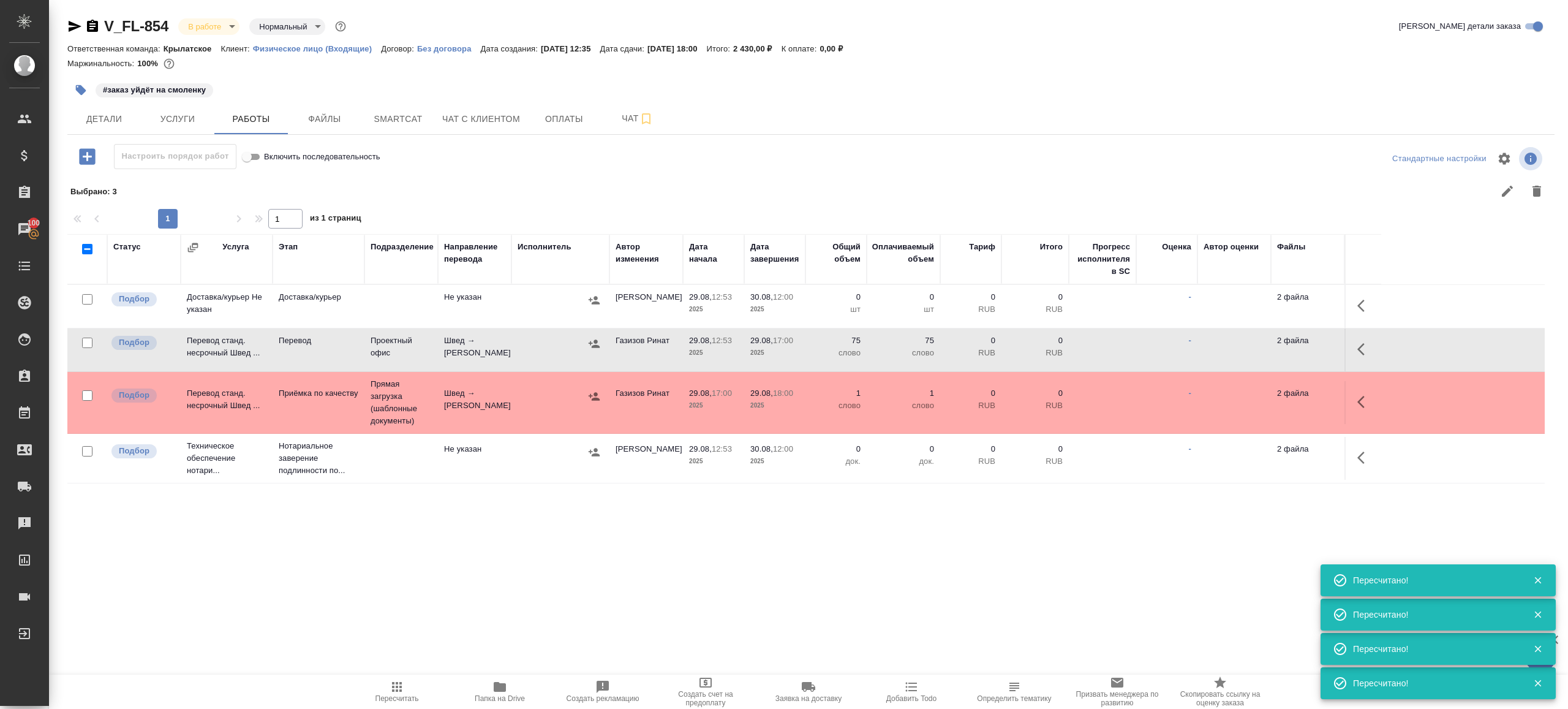
click at [402, 682] on icon "button" at bounding box center [397, 687] width 14 height 14
drag, startPoint x: 402, startPoint y: 682, endPoint x: 415, endPoint y: 674, distance: 15.3
click at [402, 681] on icon "button" at bounding box center [397, 687] width 14 height 14
click at [539, 588] on div ".cls-1 fill:#fff; AWATERA Gazizov Rinat Клиенты Спецификации Заказы 100 Чаты To…" at bounding box center [784, 354] width 1568 height 709
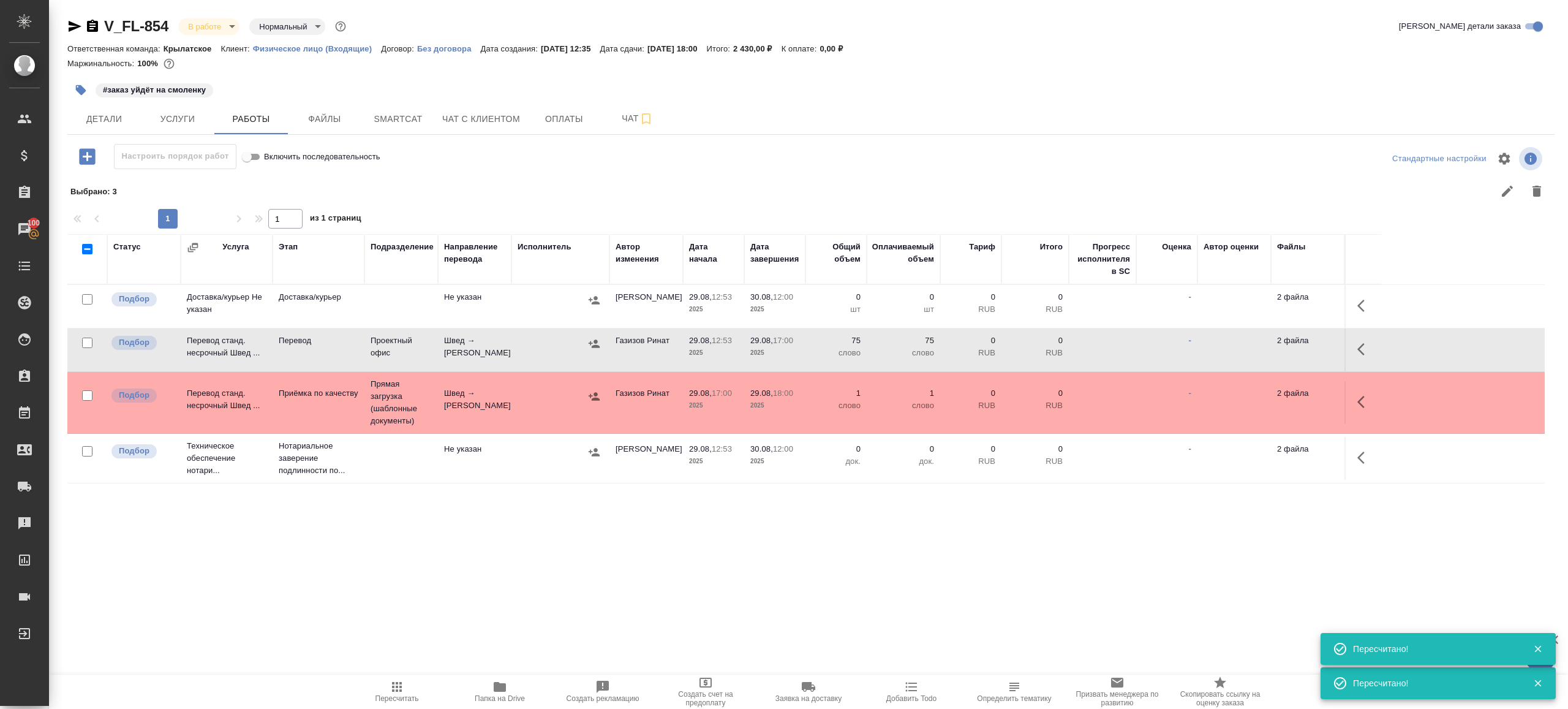
click at [515, 328] on td at bounding box center [560, 307] width 98 height 43
click at [393, 691] on icon "button" at bounding box center [397, 687] width 10 height 10
click at [532, 600] on div ".cls-1 fill:#fff; AWATERA Gazizov Rinat Клиенты Спецификации Заказы 100 Чаты To…" at bounding box center [784, 354] width 1568 height 709
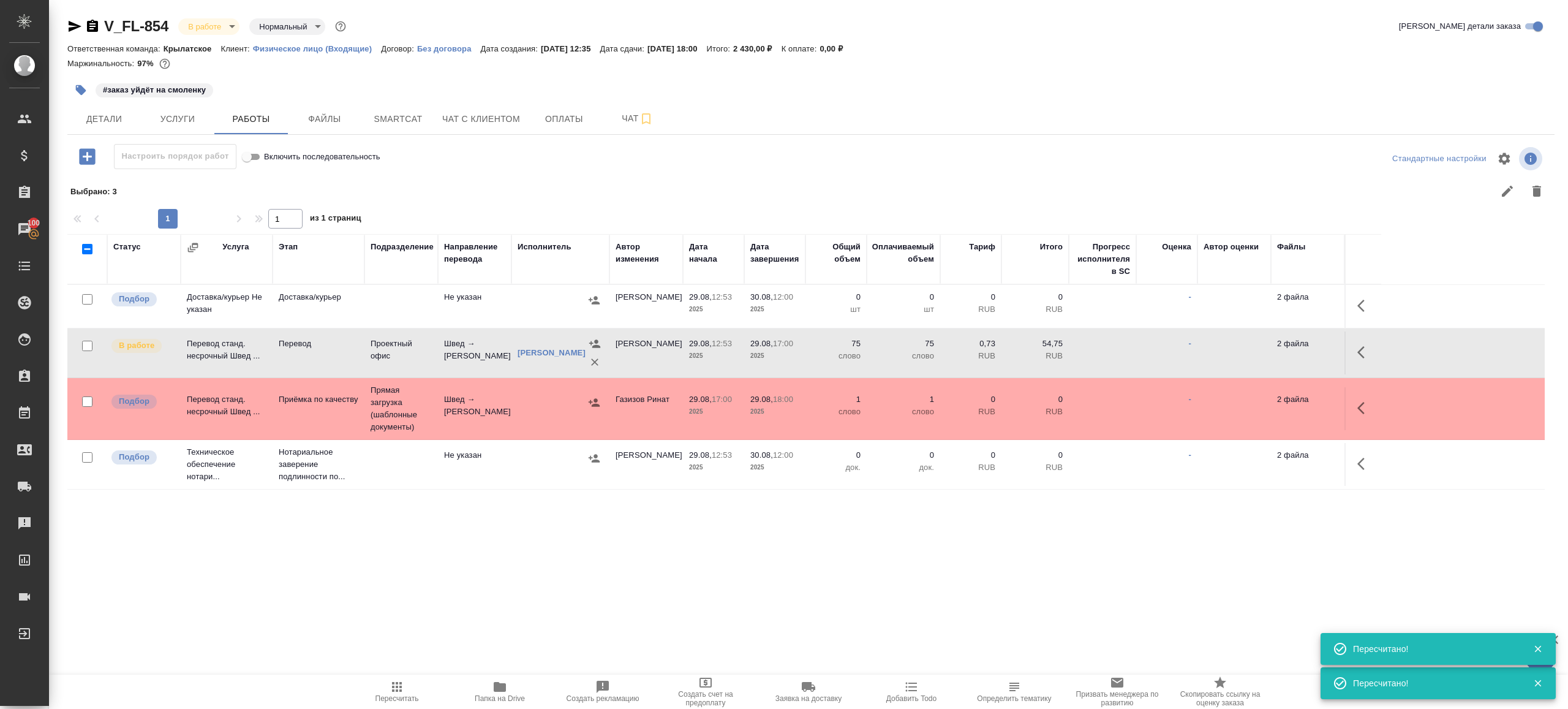
click at [534, 408] on div at bounding box center [560, 402] width 85 height 18
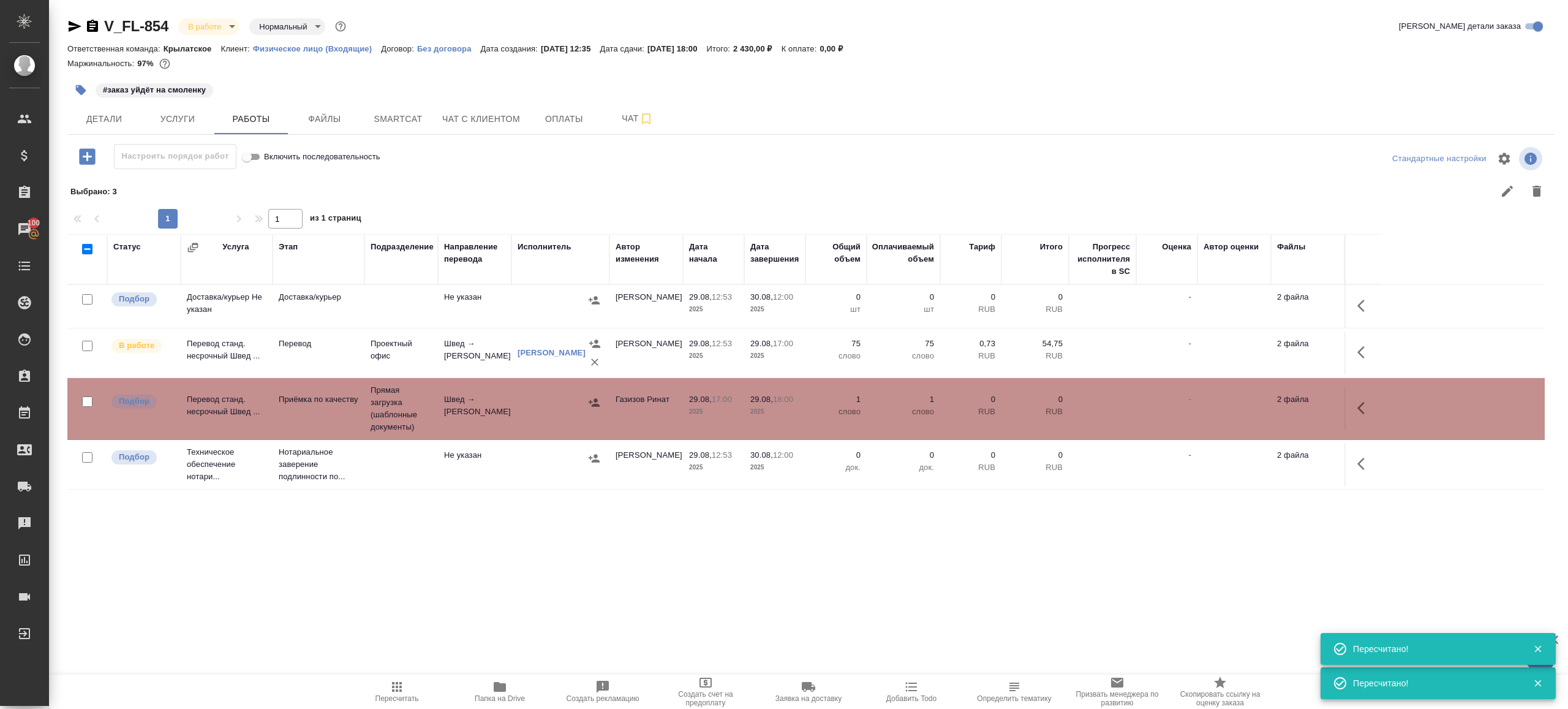
click at [534, 408] on div at bounding box center [560, 402] width 85 height 18
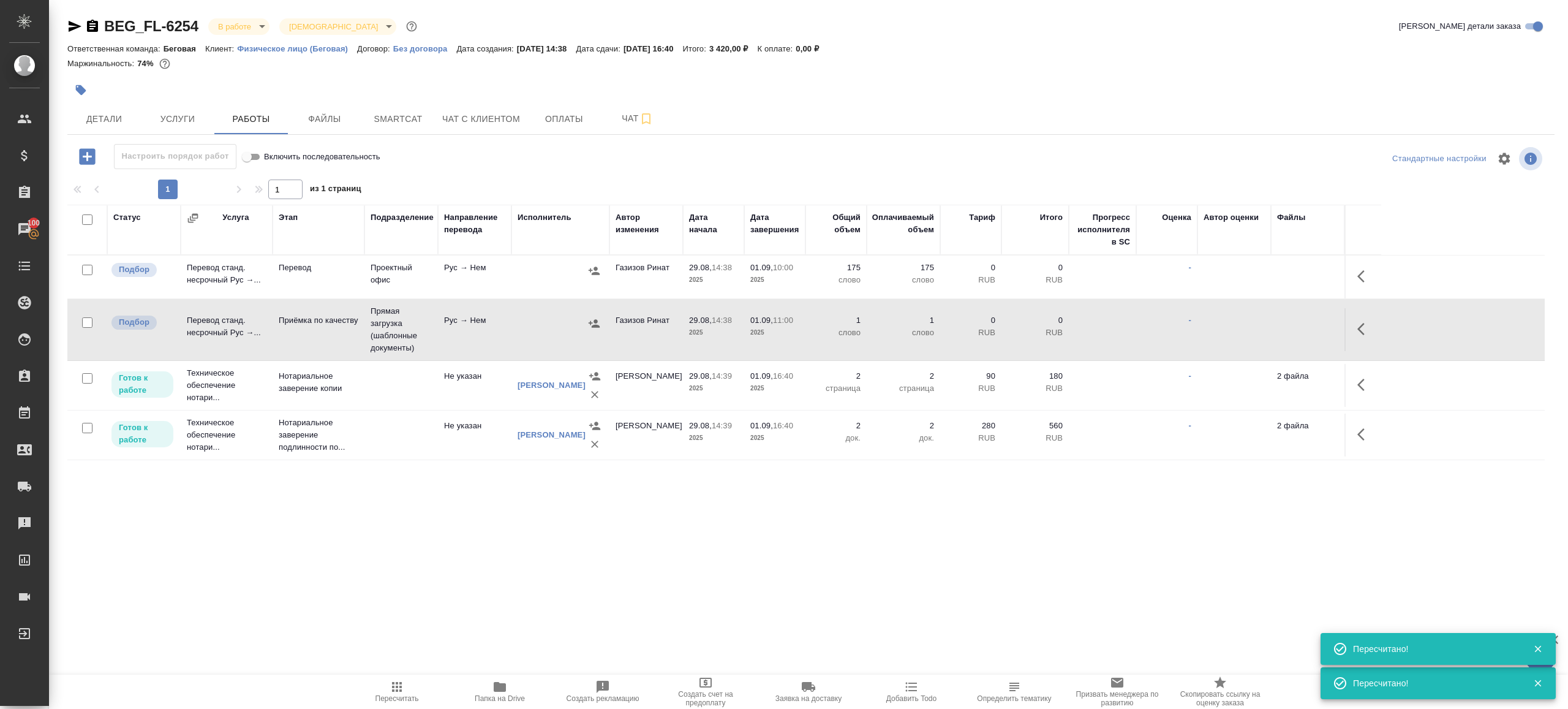
click at [407, 690] on span "Пересчитать" at bounding box center [397, 691] width 89 height 23
drag, startPoint x: 408, startPoint y: 690, endPoint x: 631, endPoint y: 619, distance: 234.0
click at [410, 688] on span "Пересчитать" at bounding box center [397, 691] width 89 height 23
click at [655, 613] on div ".cls-1 fill:#fff; AWATERA [PERSON_NAME] Клиенты Спецификации Заказы 100 Чаты To…" at bounding box center [784, 354] width 1568 height 709
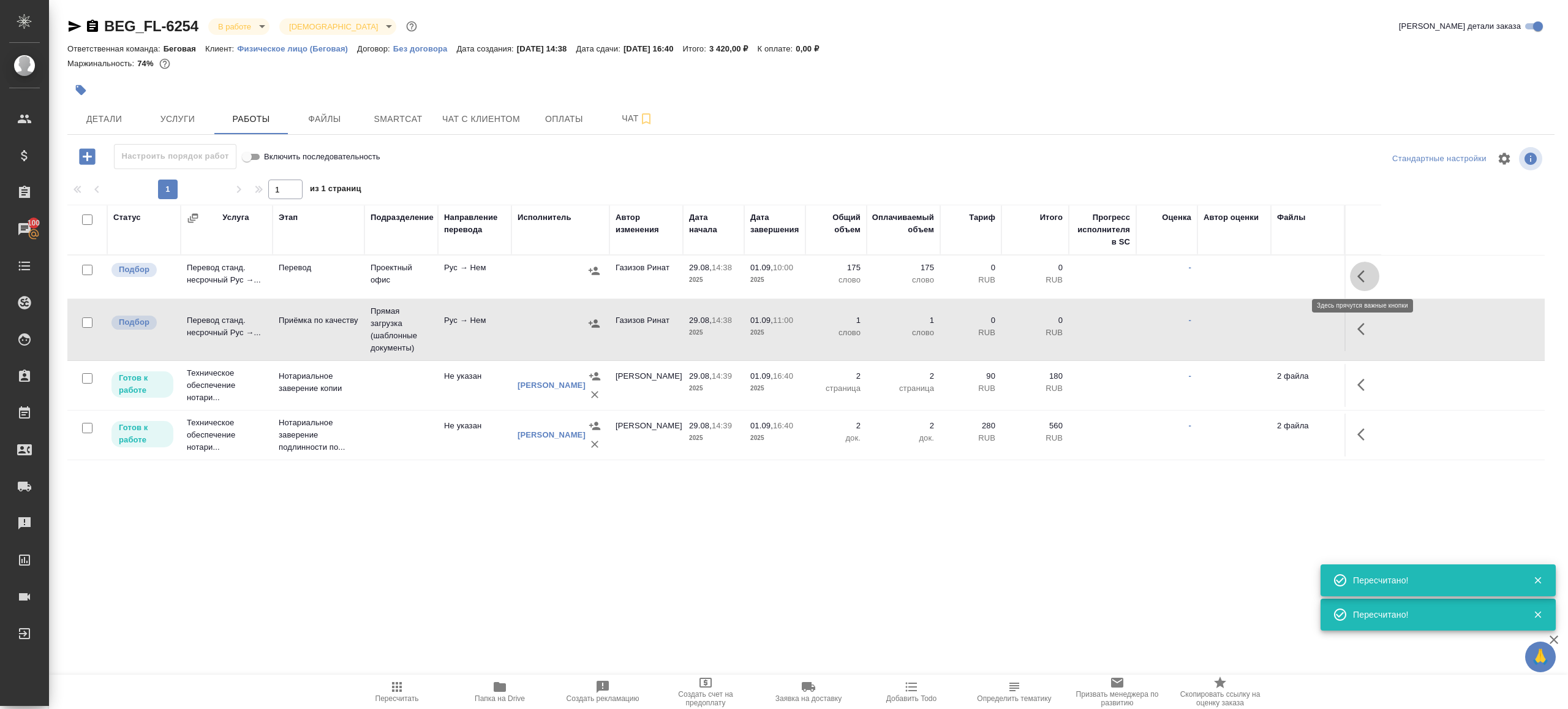
click at [1369, 284] on button "button" at bounding box center [1365, 276] width 30 height 30
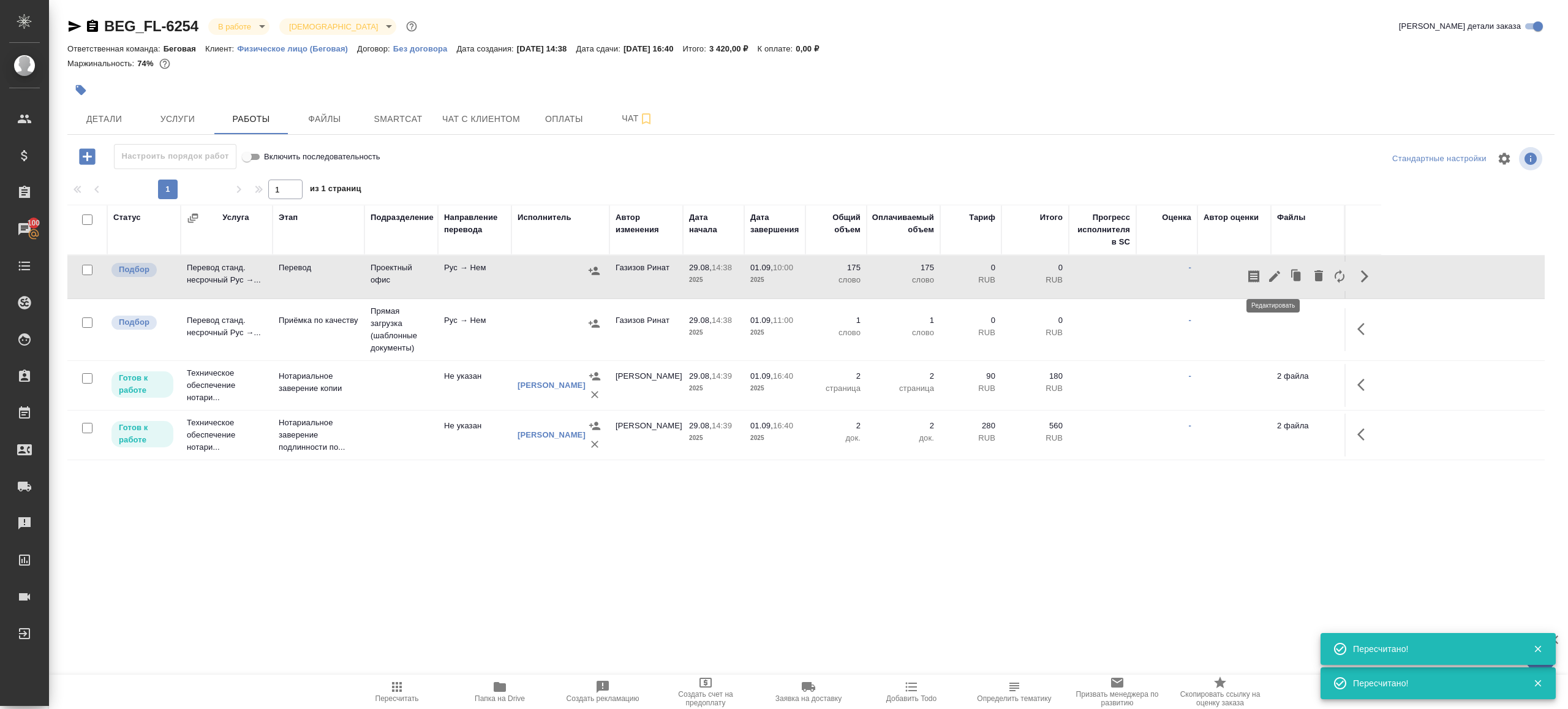
click at [1282, 274] on icon "button" at bounding box center [1274, 276] width 14 height 14
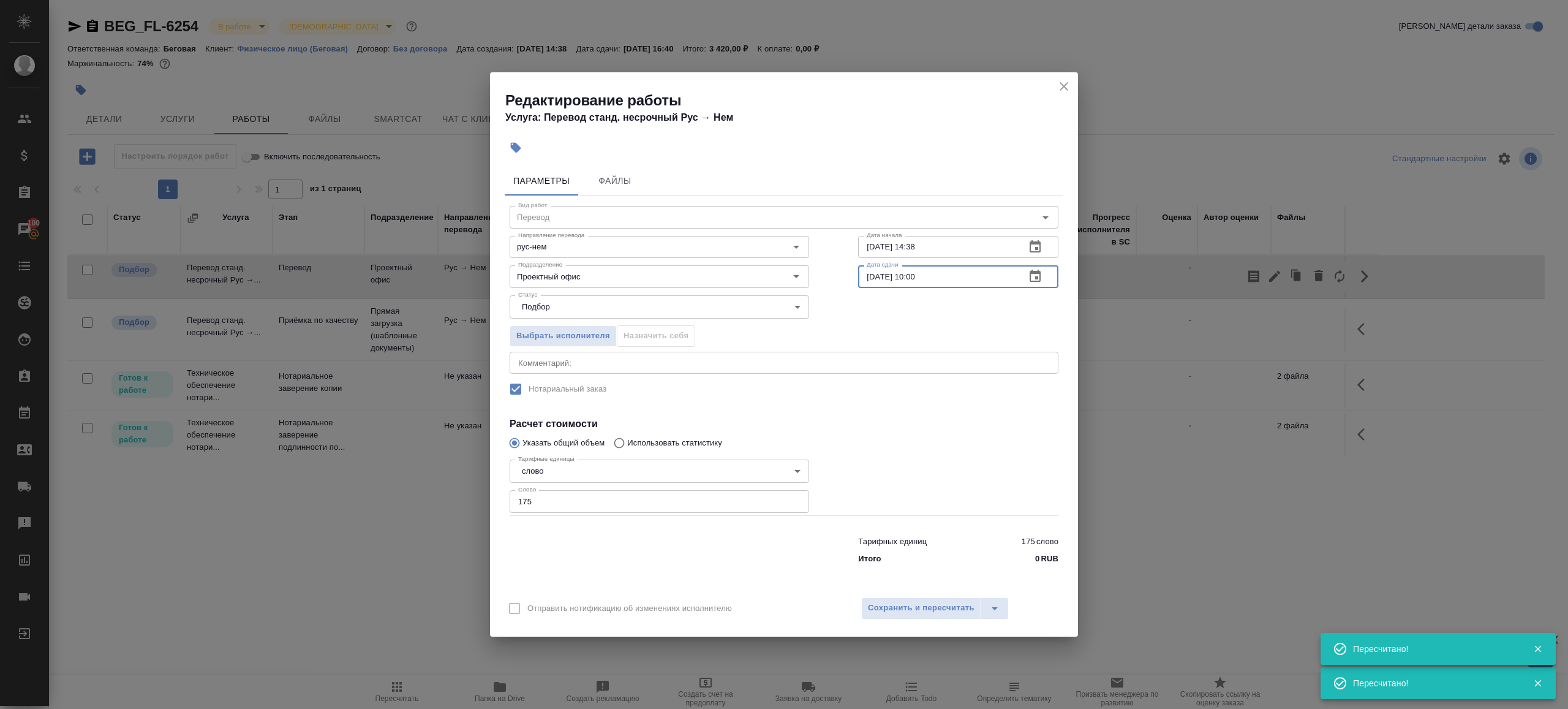
click at [918, 277] on input "[DATE] 10:00" at bounding box center [936, 276] width 157 height 22
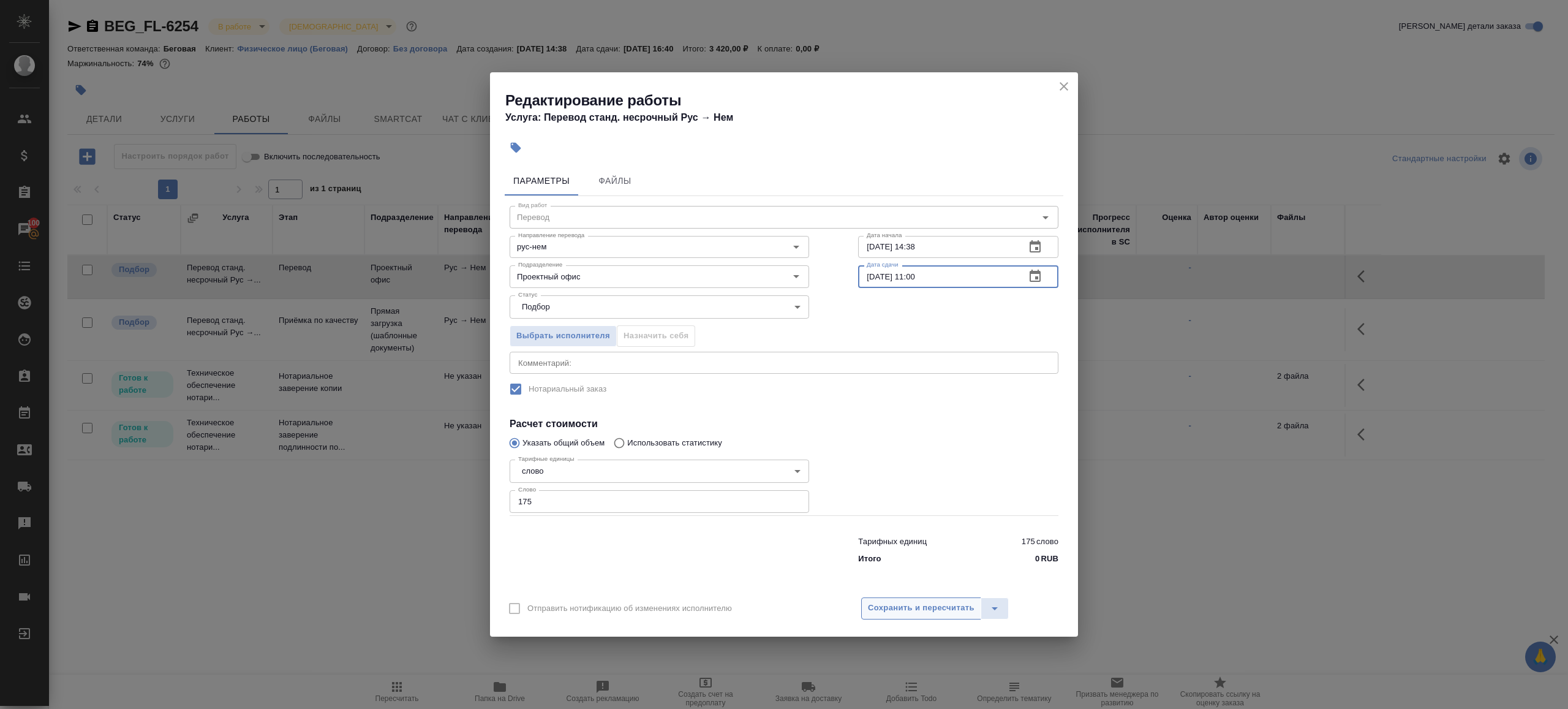
type input "[DATE] 11:00"
click at [901, 597] on button "Сохранить и пересчитать" at bounding box center [921, 608] width 120 height 22
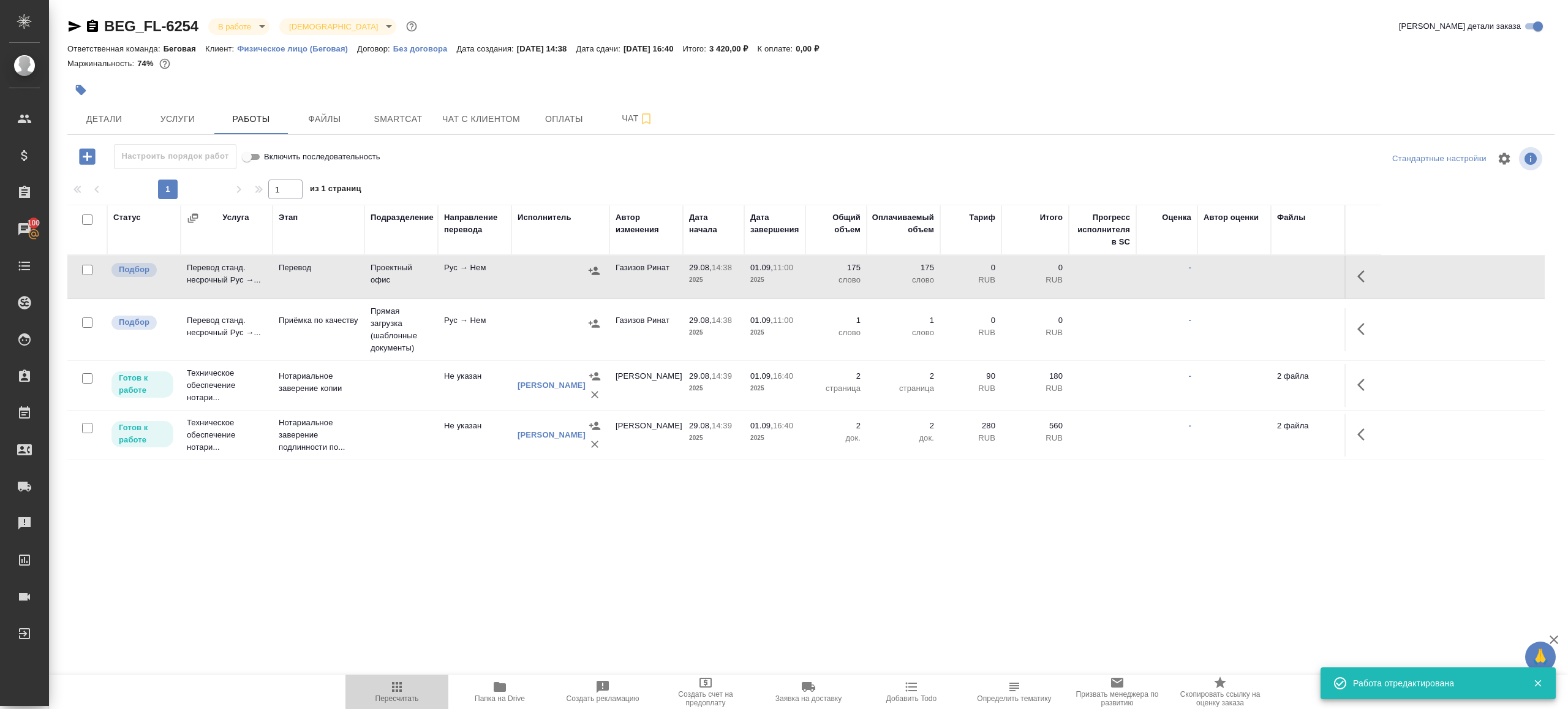
click at [390, 675] on button "Пересчитать" at bounding box center [397, 691] width 103 height 34
drag, startPoint x: 390, startPoint y: 675, endPoint x: 421, endPoint y: 632, distance: 53.0
click at [393, 671] on div ".cls-1 fill:#fff; AWATERA Gazizov Rinat Клиенты Спецификации Заказы 100 Чаты To…" at bounding box center [784, 354] width 1568 height 709
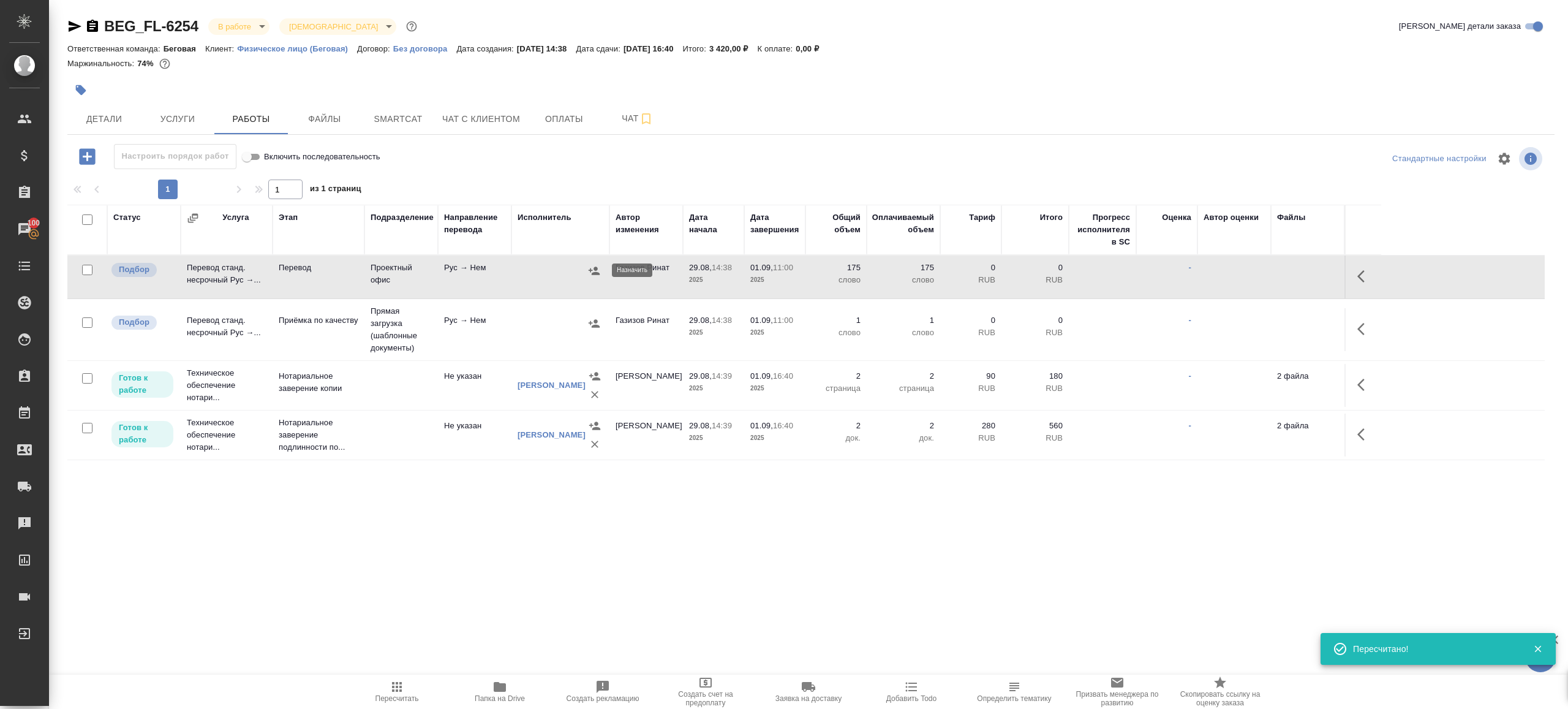
click at [597, 267] on icon "button" at bounding box center [594, 271] width 11 height 8
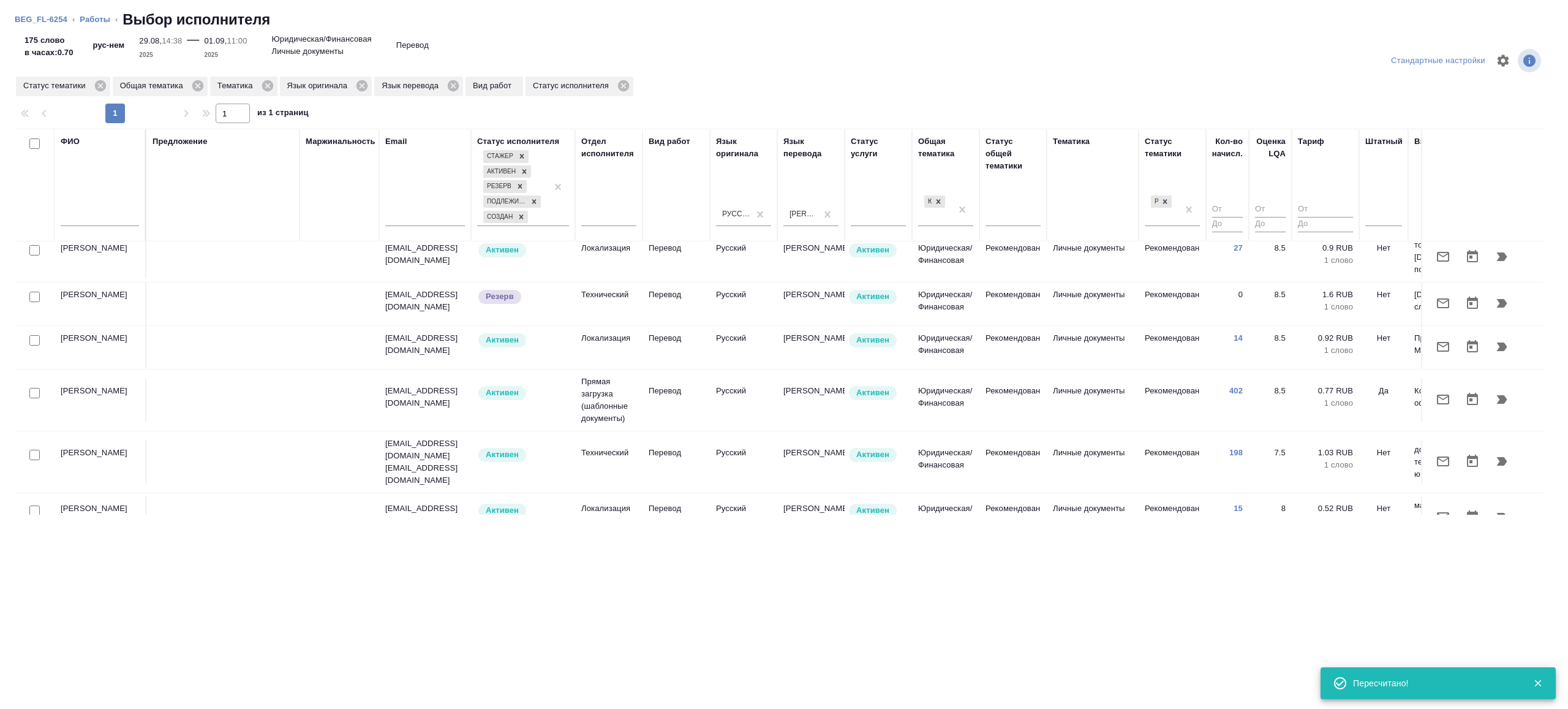
scroll to position [248, 0]
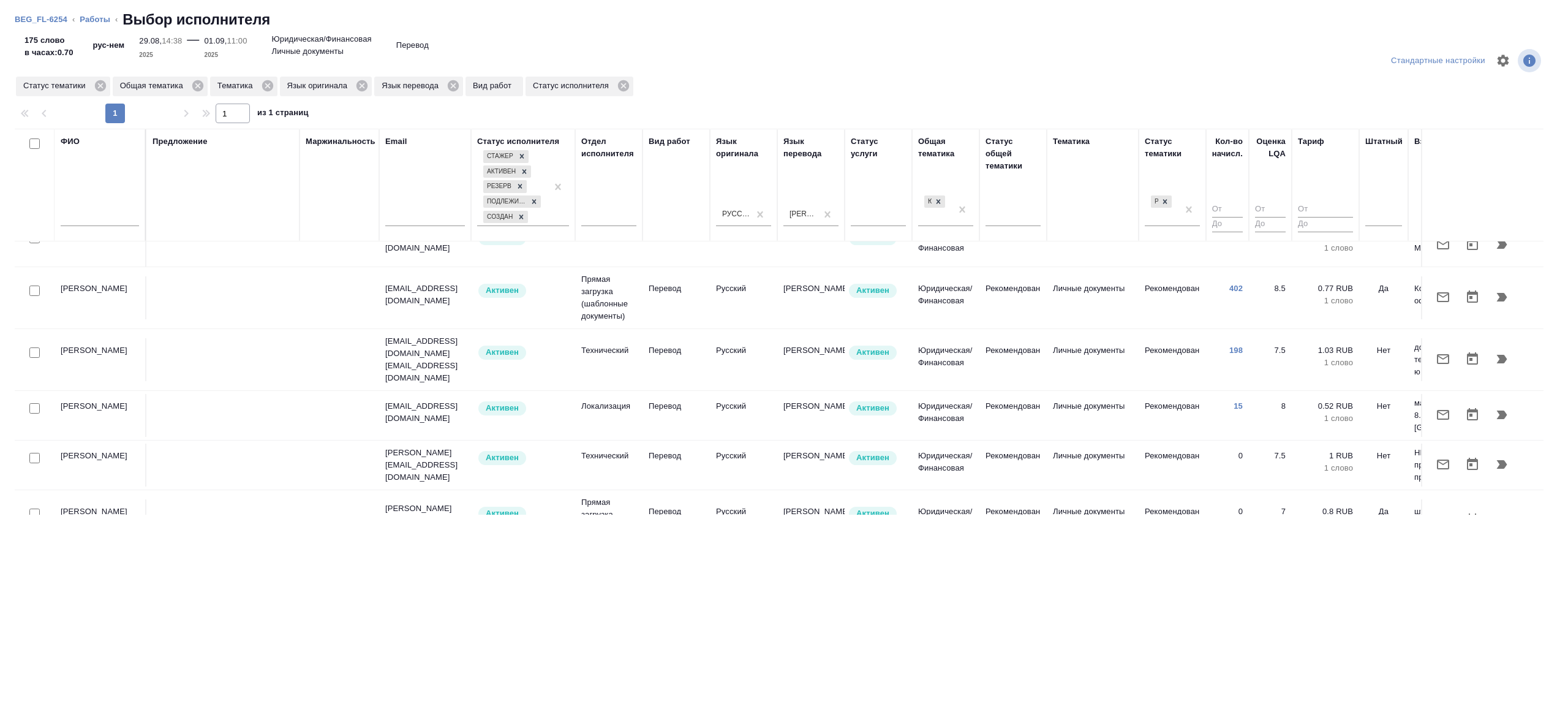
click at [194, 37] on td at bounding box center [223, 15] width 153 height 43
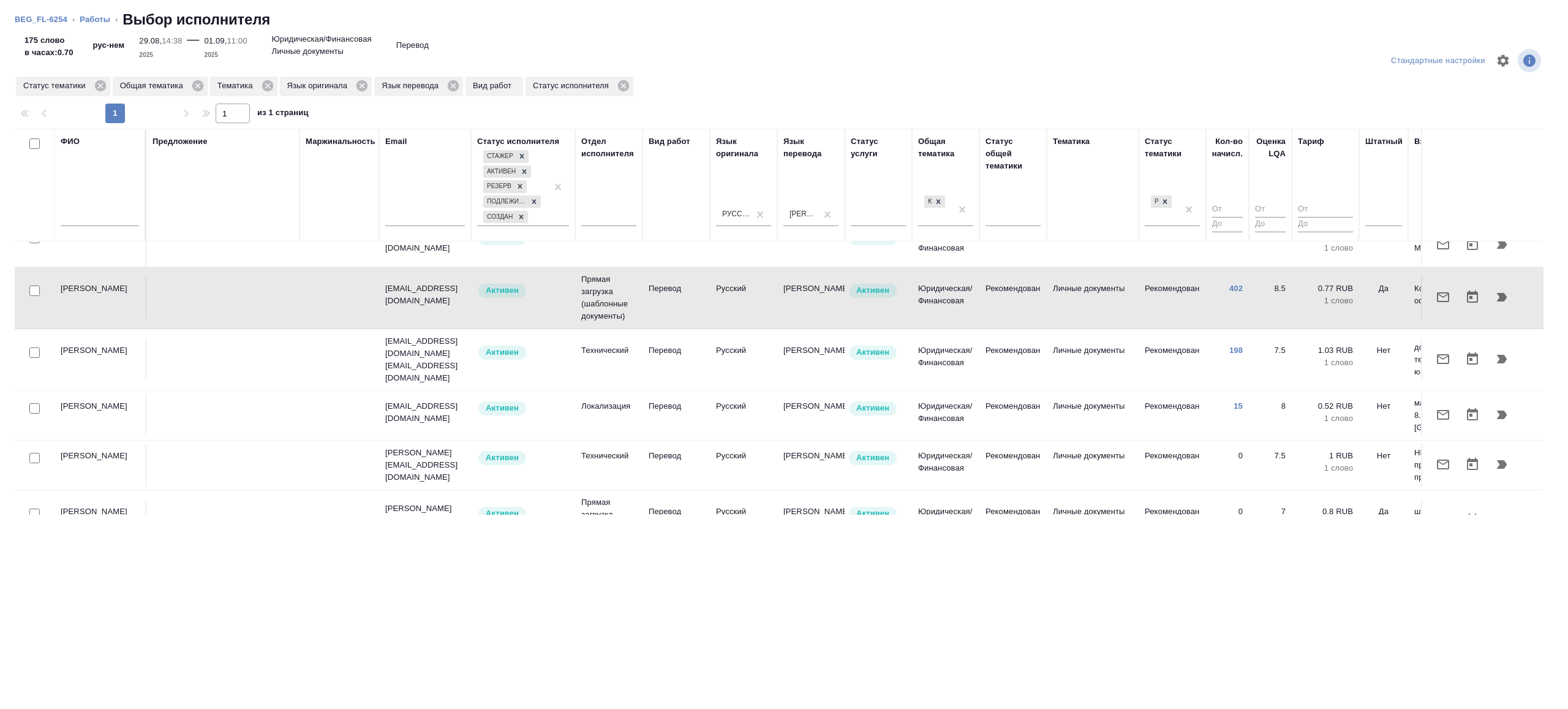
click at [1487, 287] on button "button" at bounding box center [1502, 297] width 30 height 30
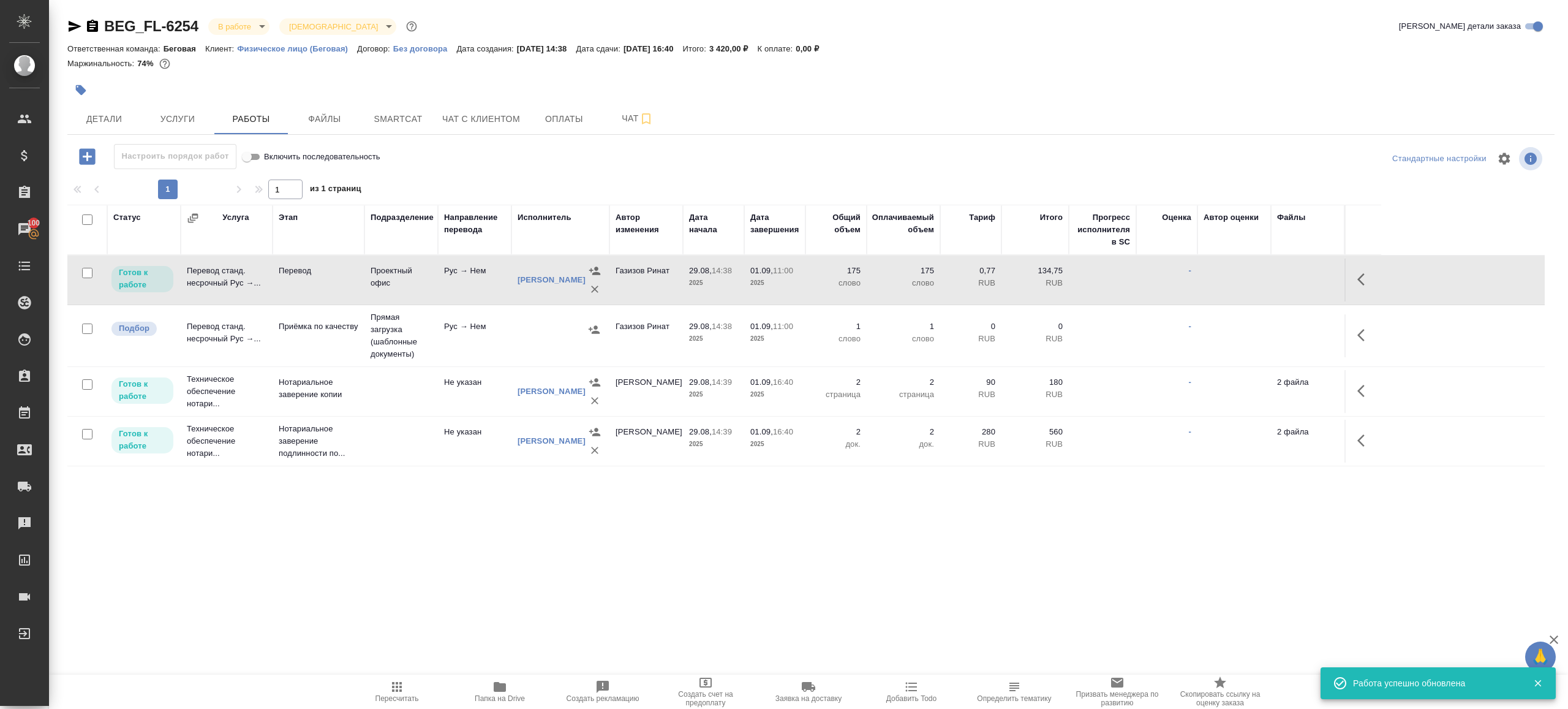
click at [481, 284] on td "Рус → Нем" at bounding box center [475, 280] width 73 height 43
click at [400, 370] on tr "Готов к работе Техническое обеспечение нотари... Нотариальное заверение копии Н…" at bounding box center [805, 392] width 1477 height 50
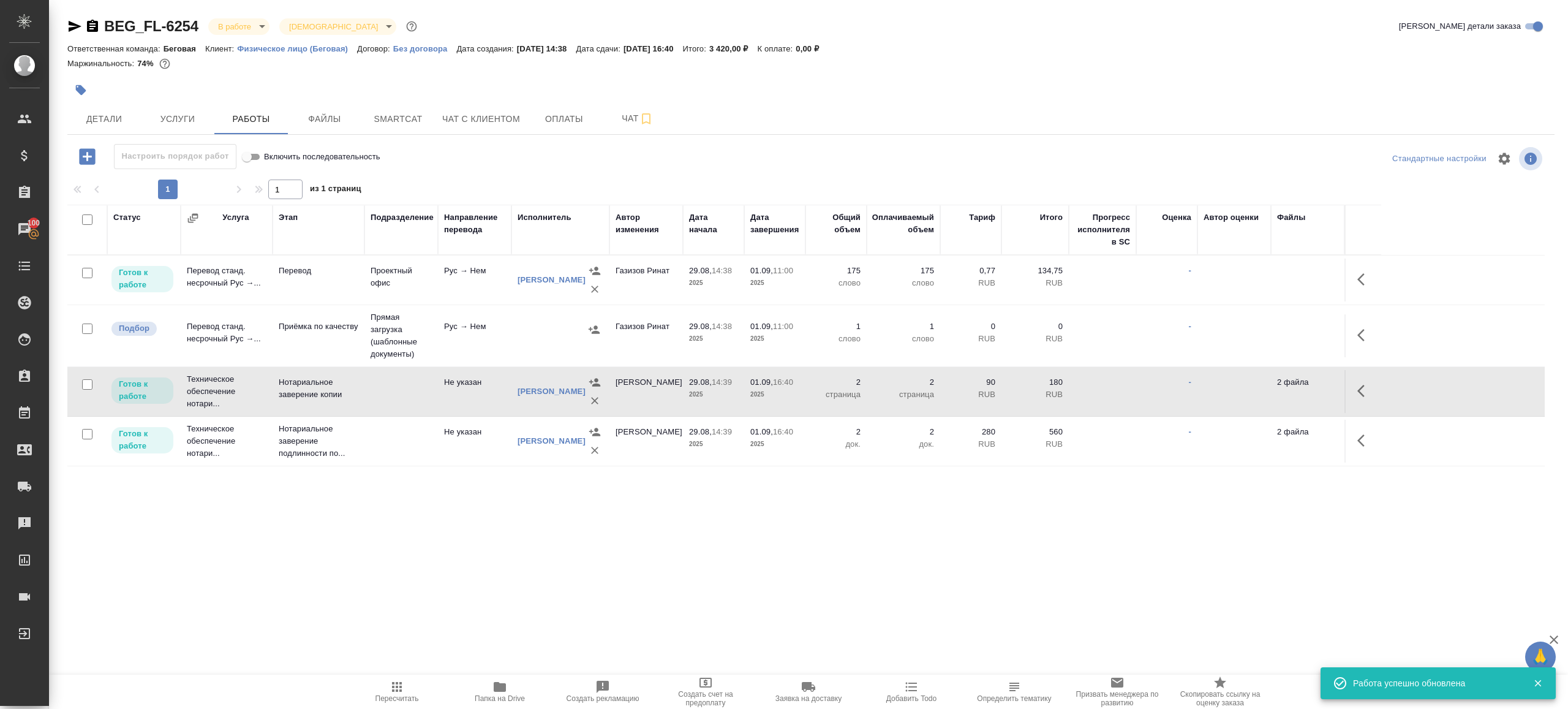
click at [427, 302] on td "Прямая загрузка (шаблонные документы)" at bounding box center [401, 280] width 73 height 43
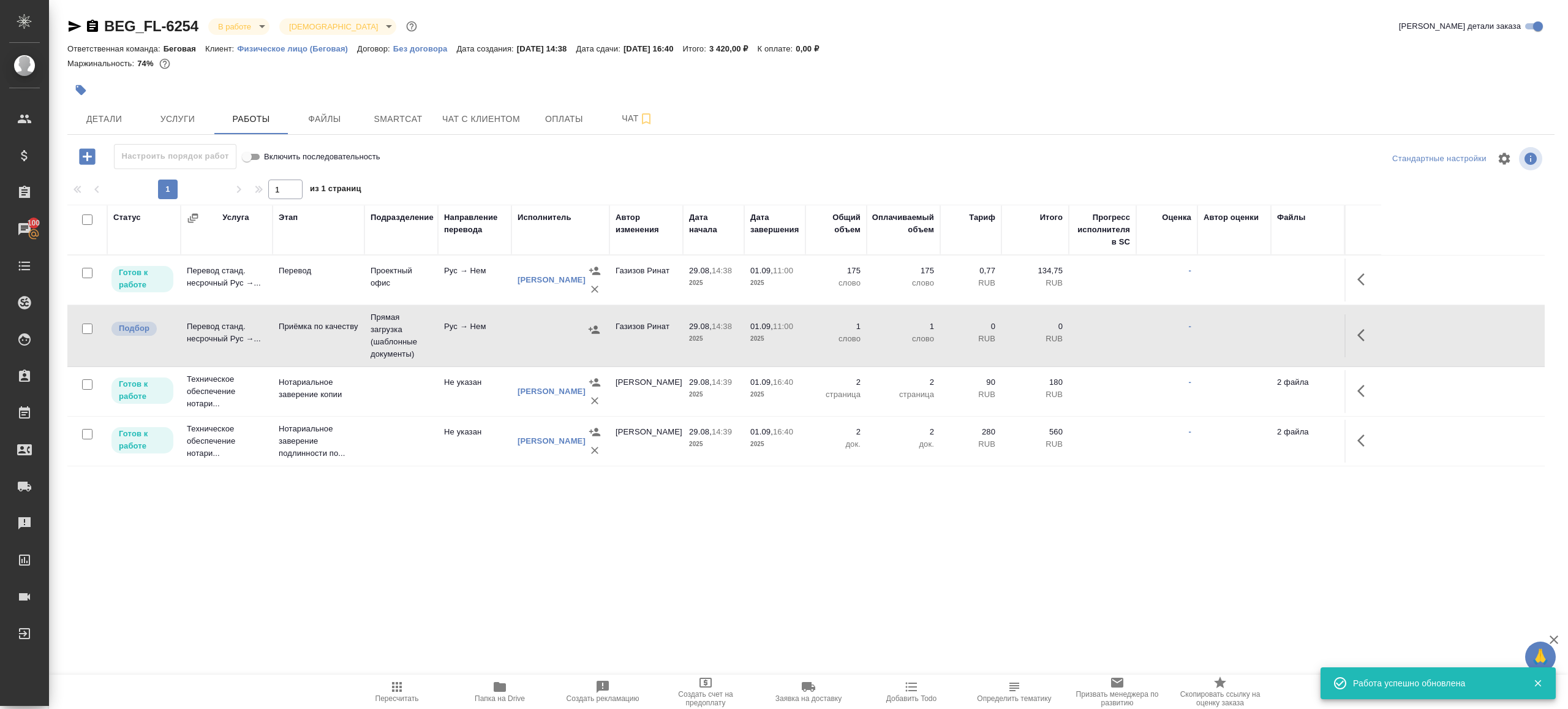
click at [427, 302] on td "Прямая загрузка (шаблонные документы)" at bounding box center [401, 280] width 73 height 43
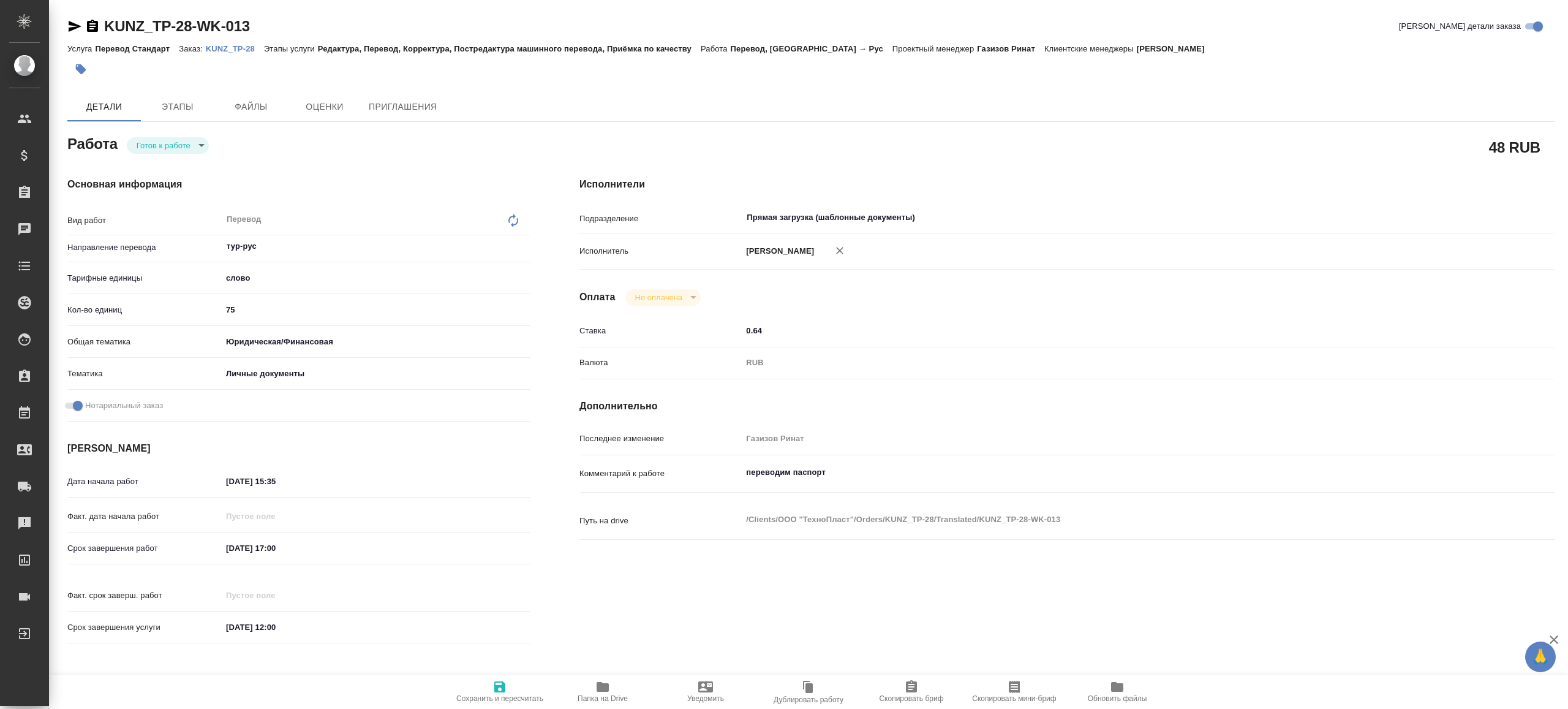
type textarea "x"
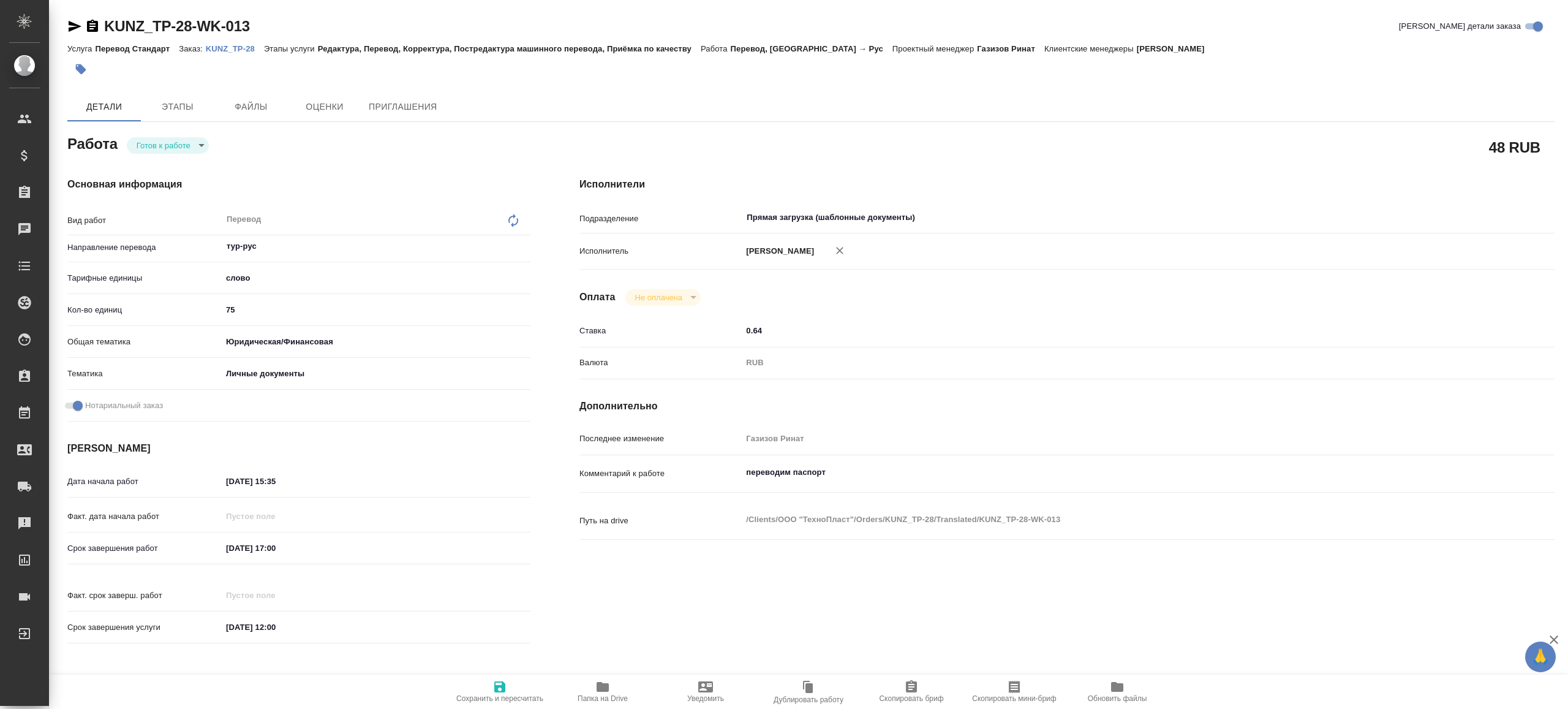
type textarea "x"
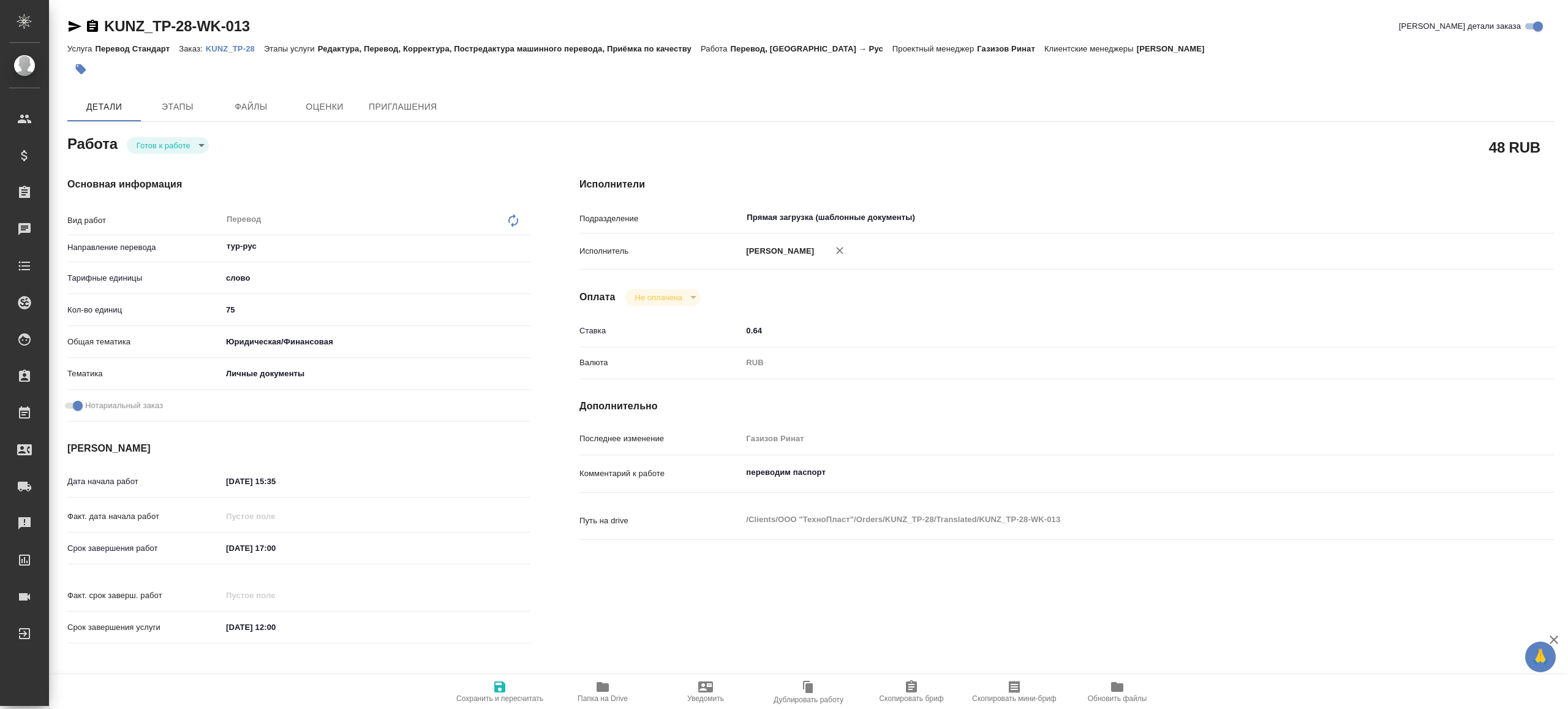
type textarea "x"
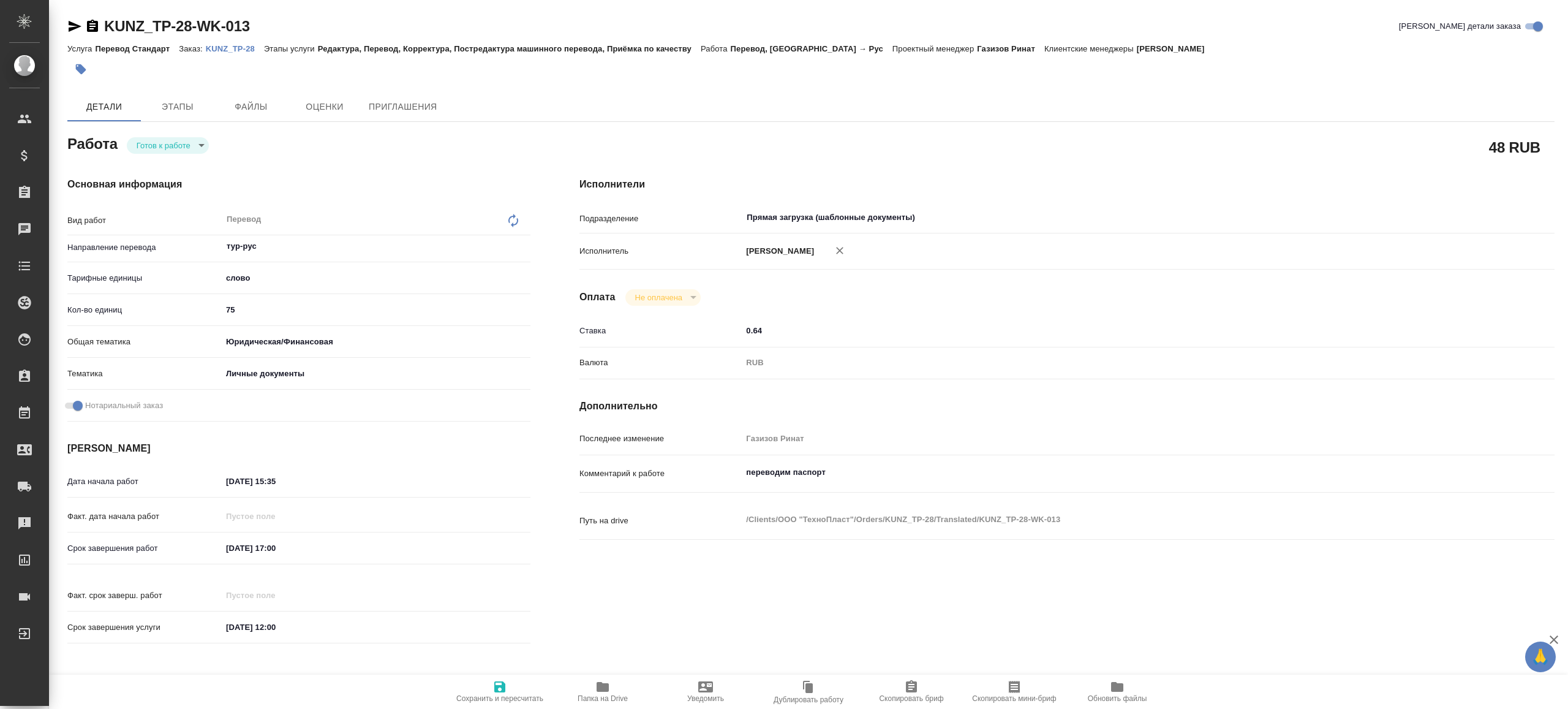
type textarea "x"
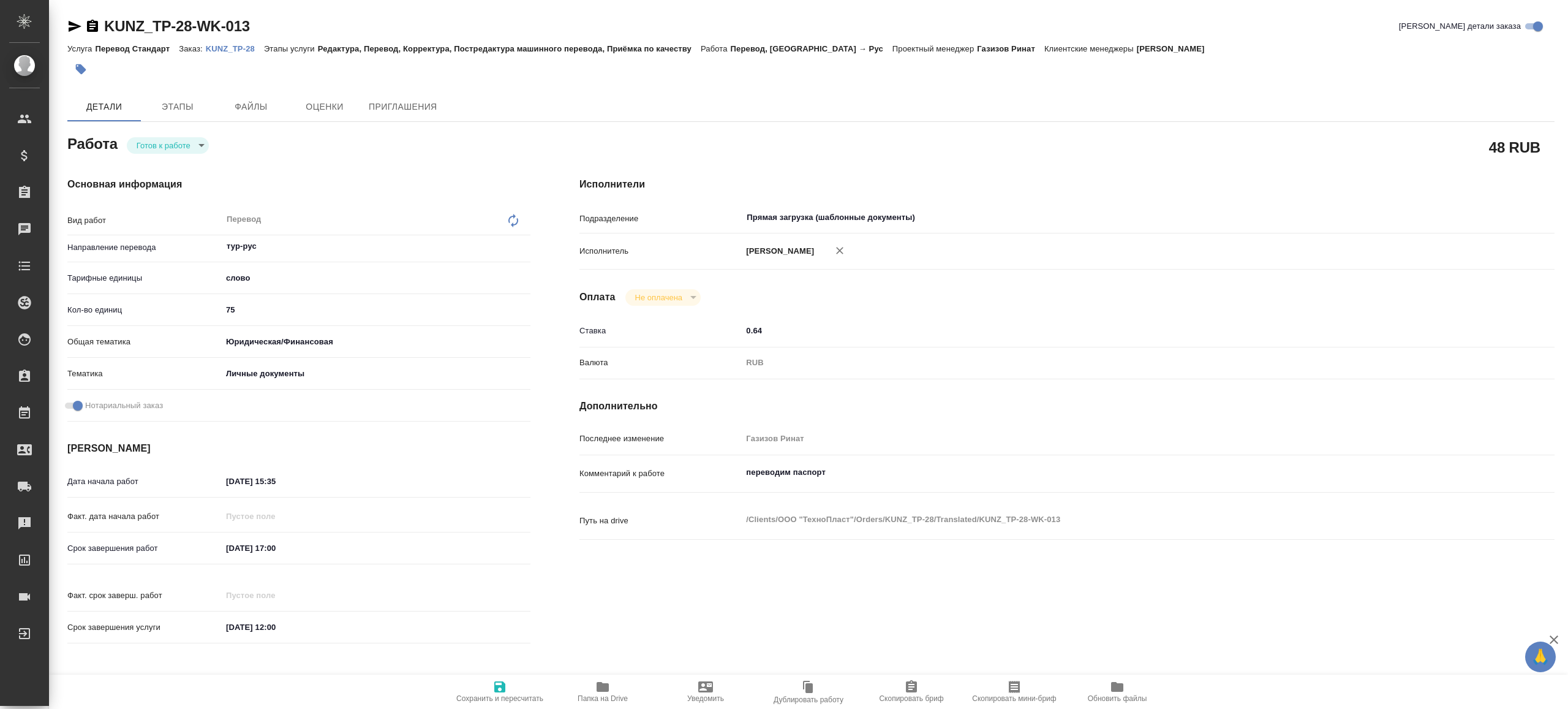
type textarea "x"
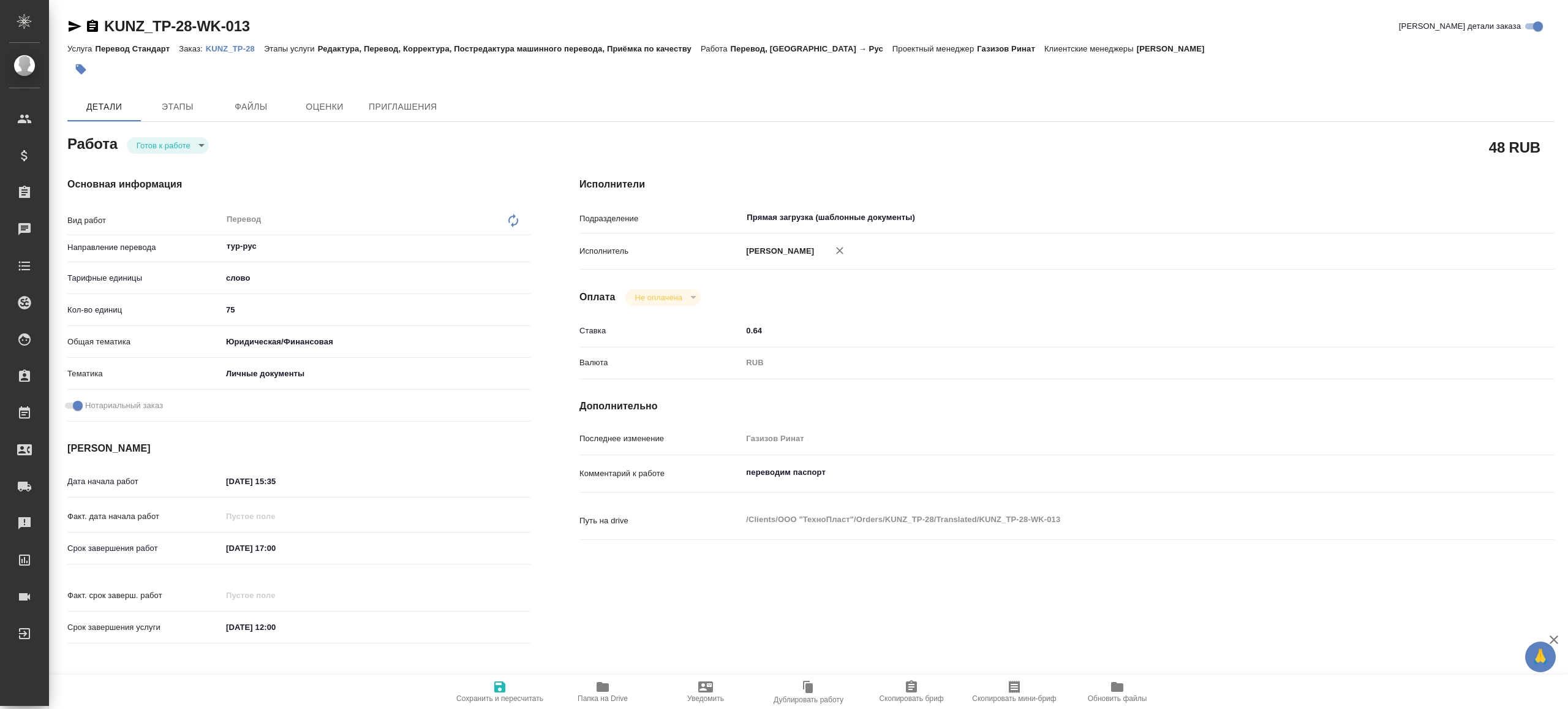
type textarea "x"
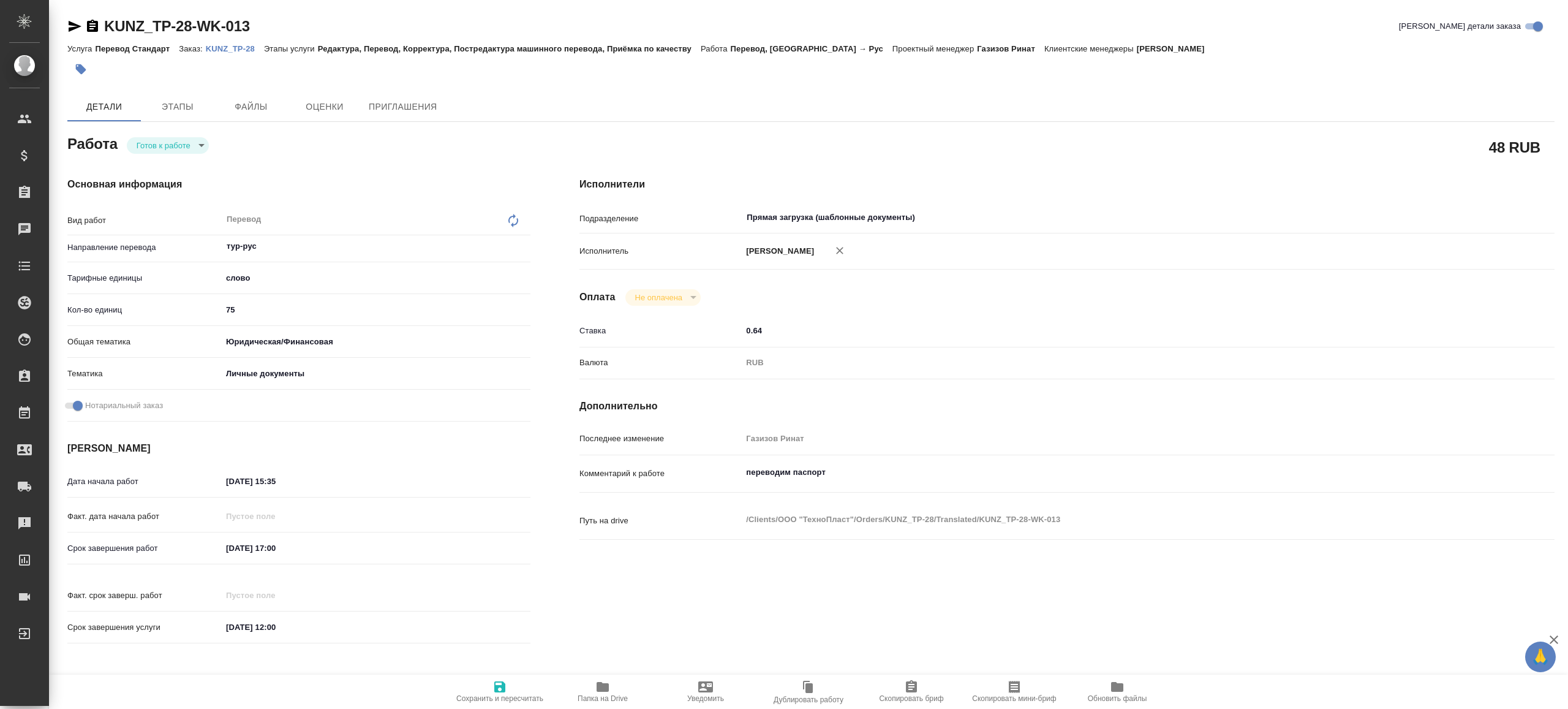
type textarea "x"
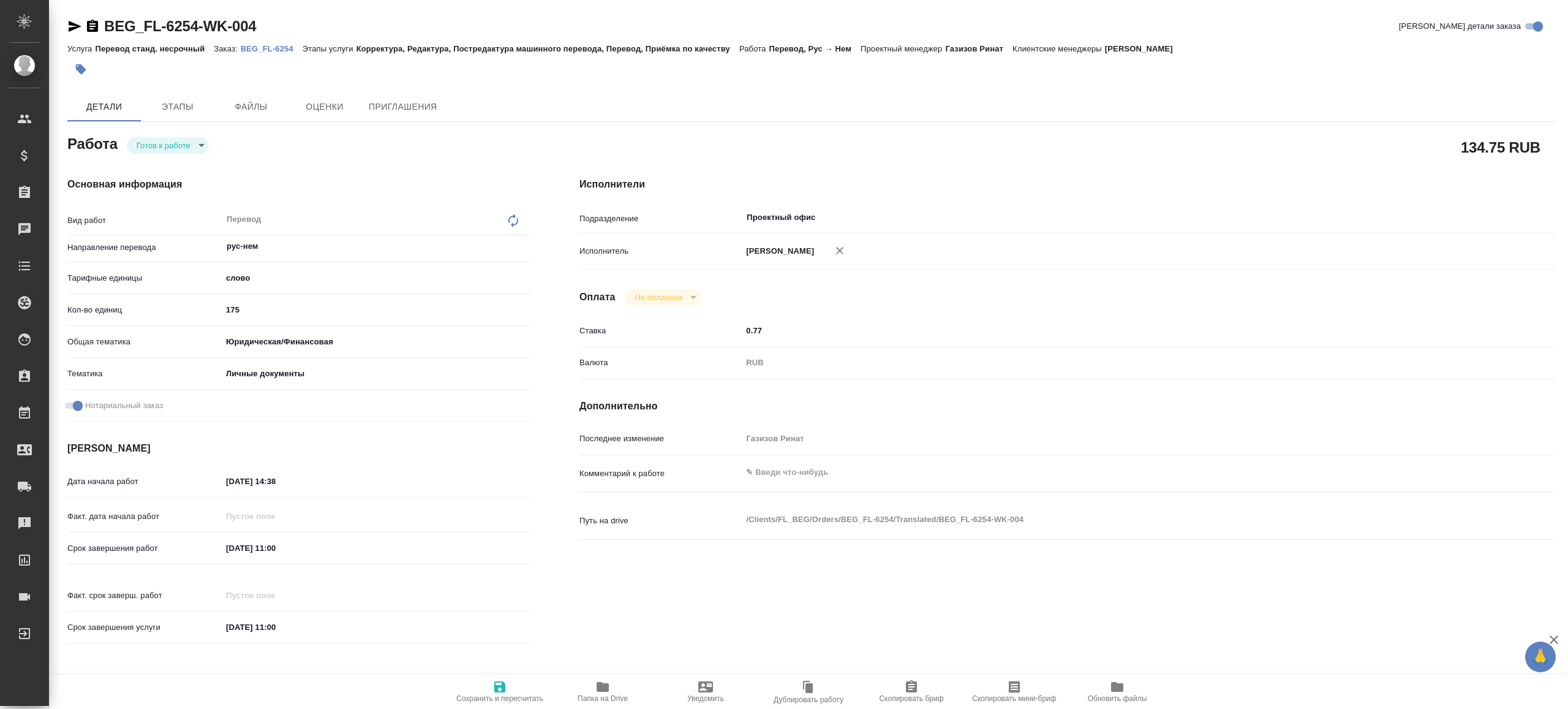
type textarea "x"
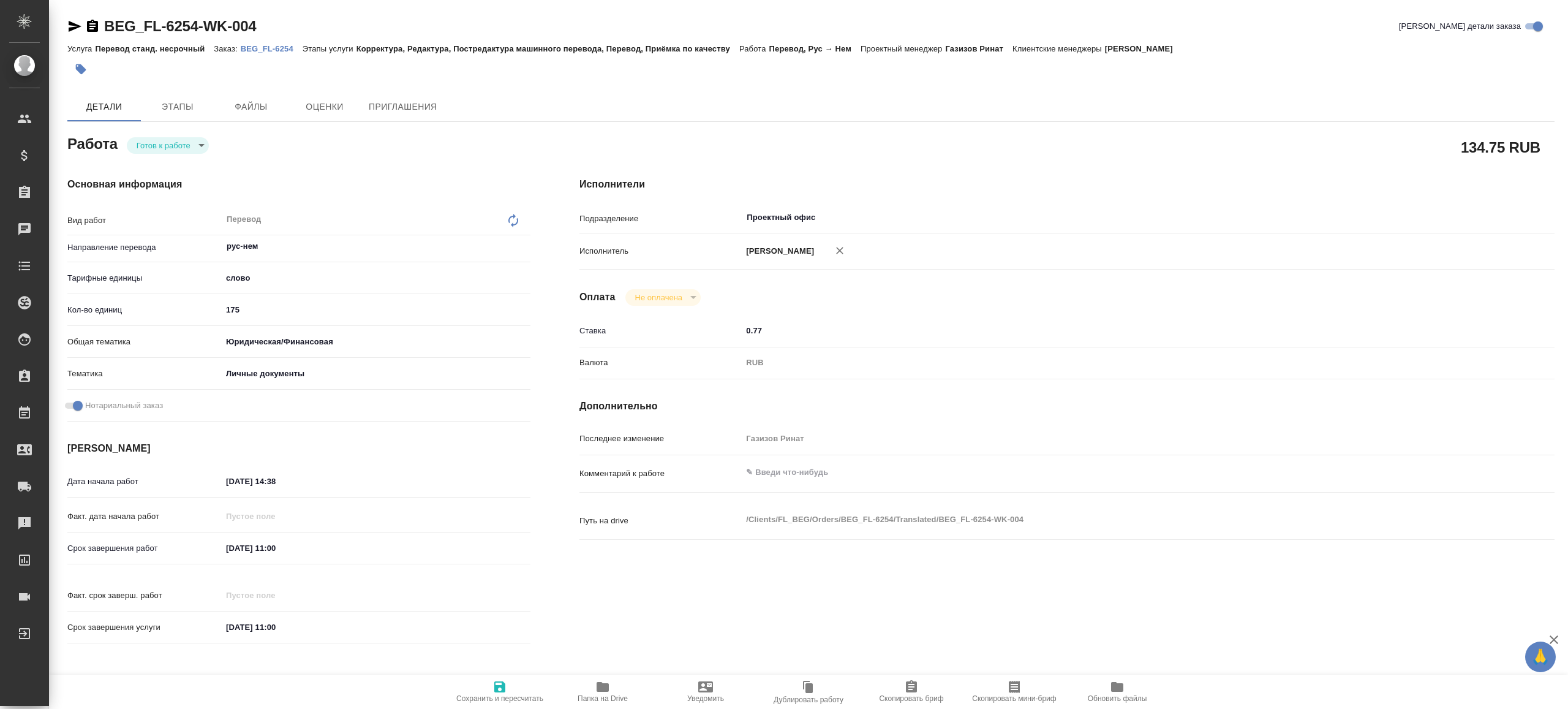
type textarea "x"
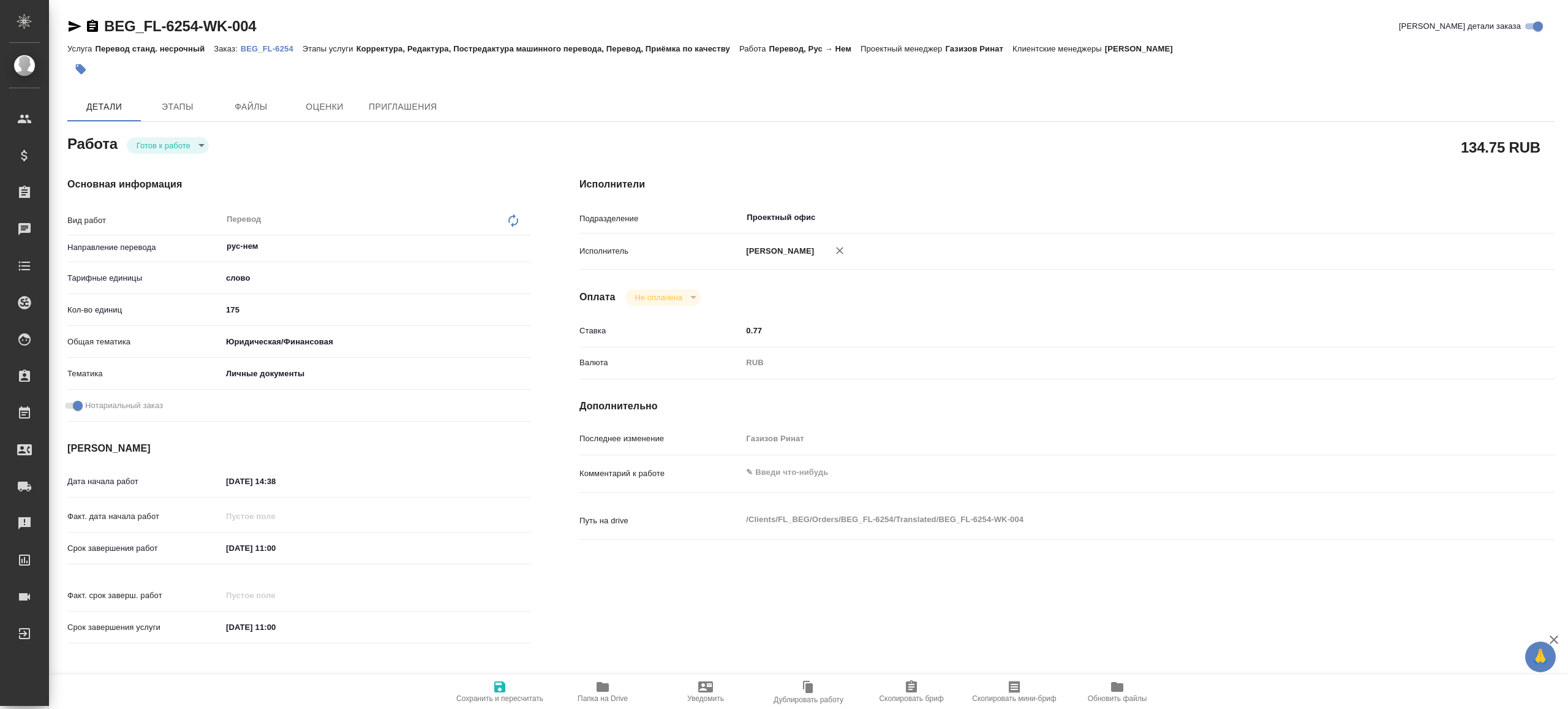
type textarea "x"
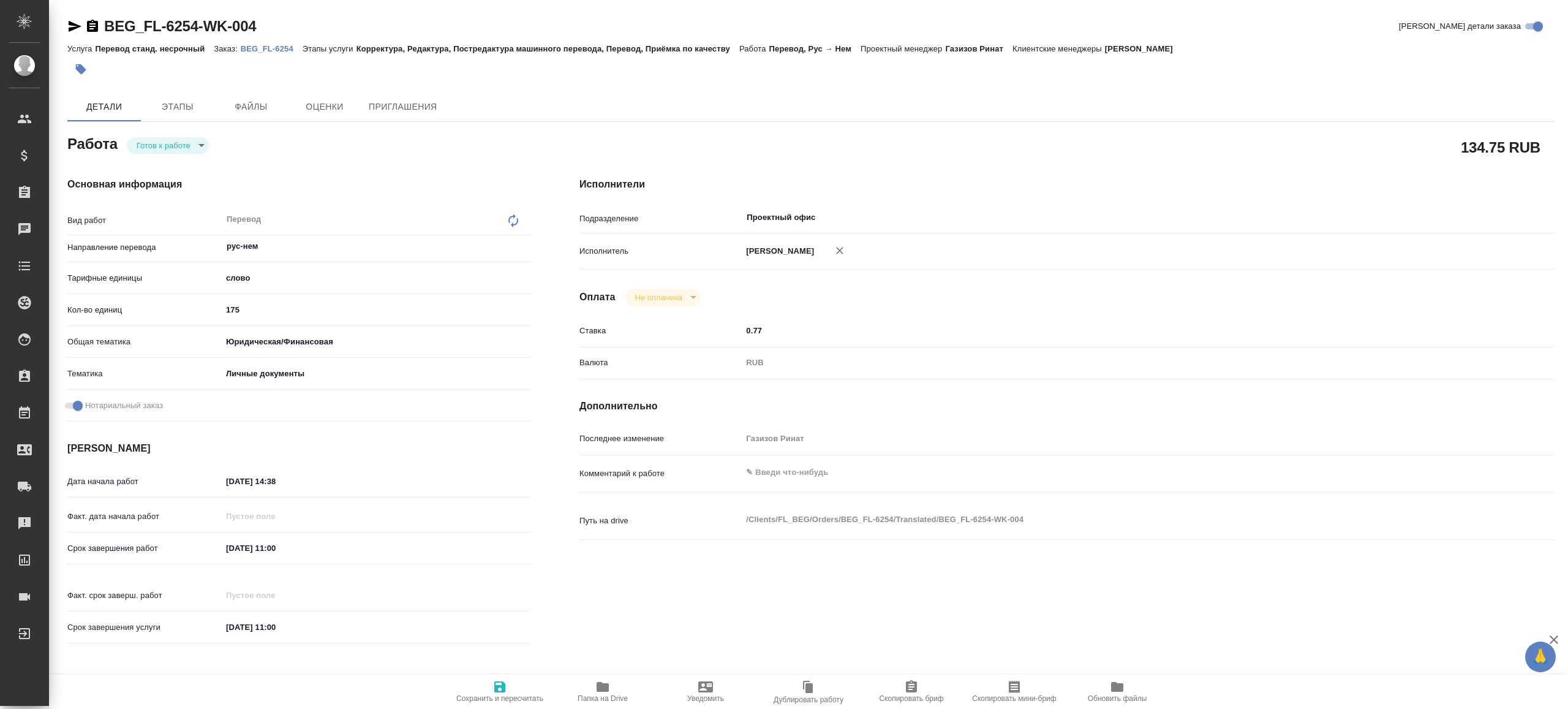
type textarea "x"
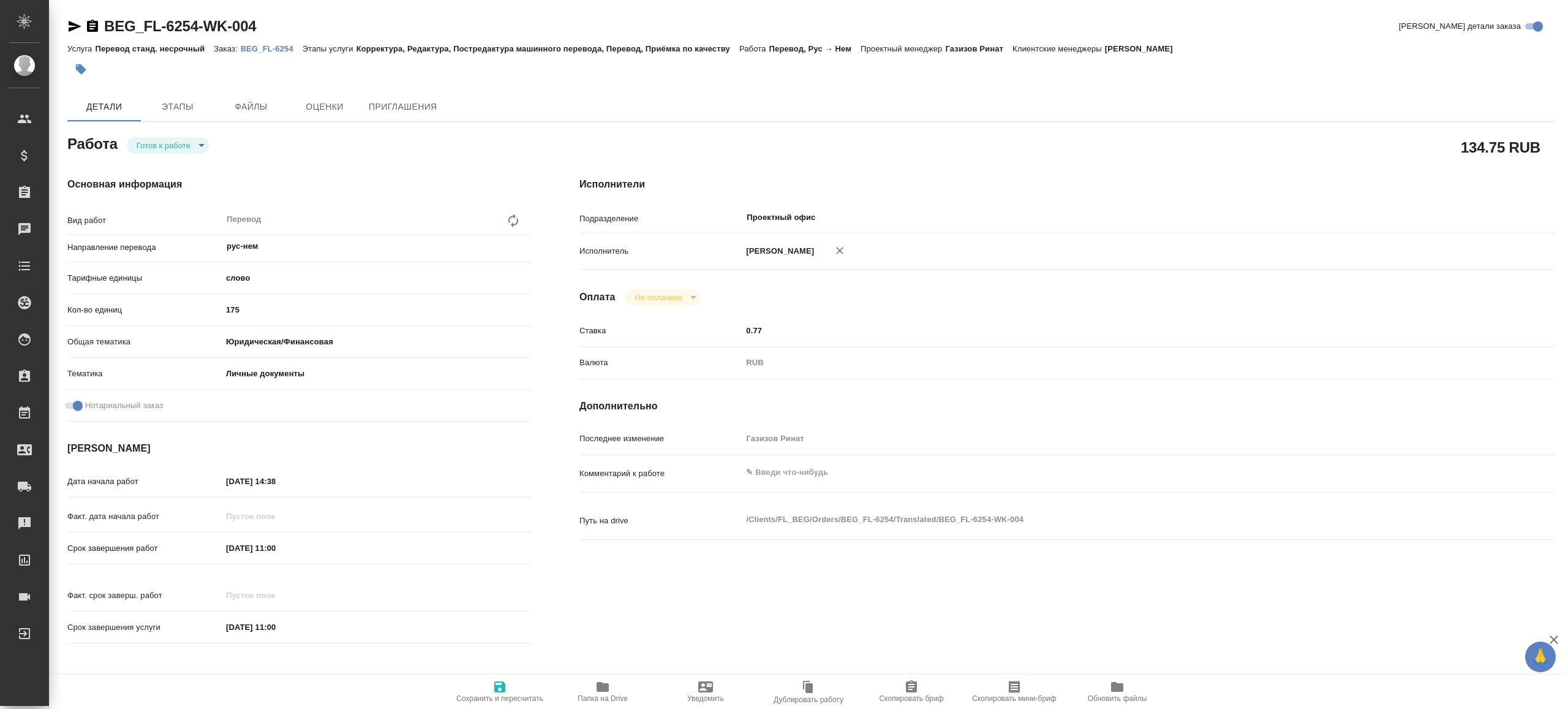
type textarea "x"
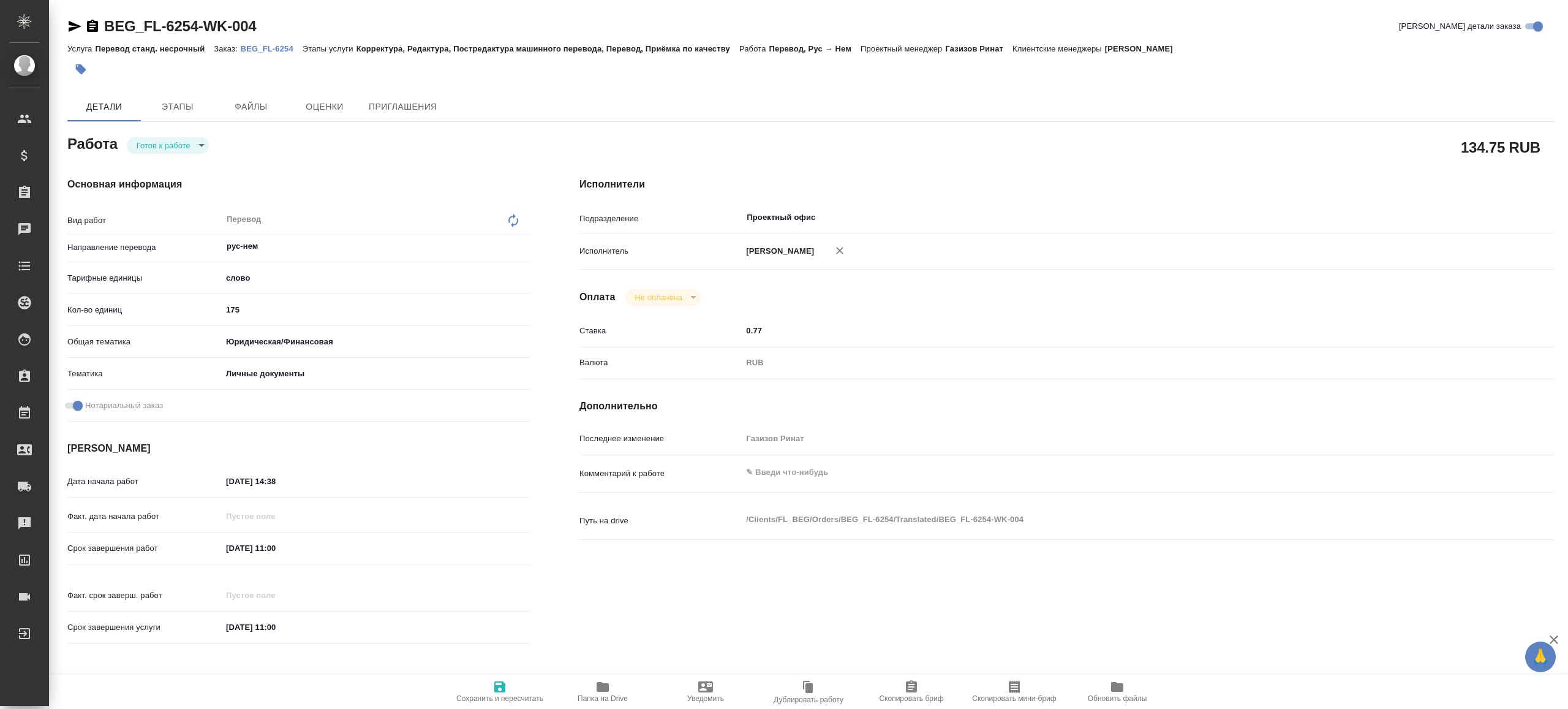
type textarea "x"
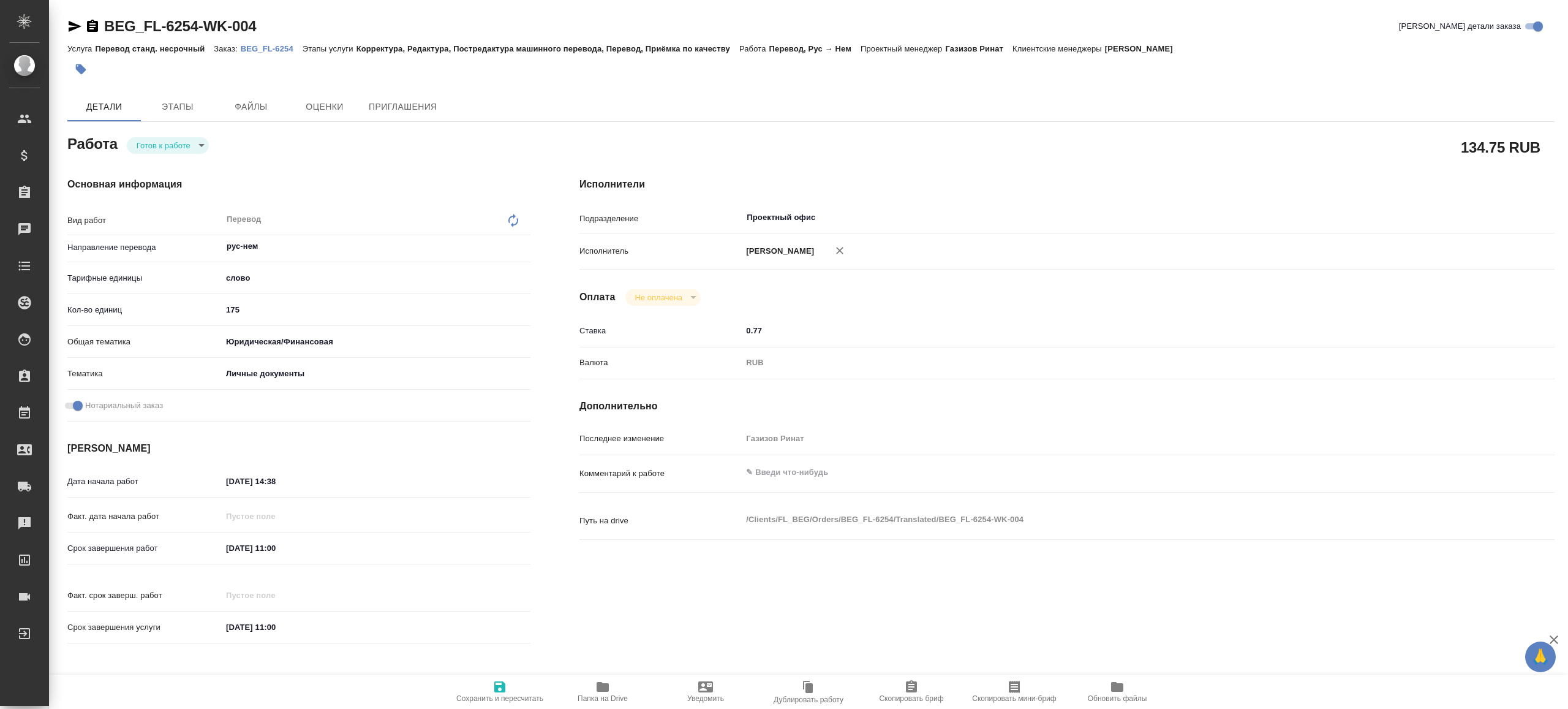
type textarea "x"
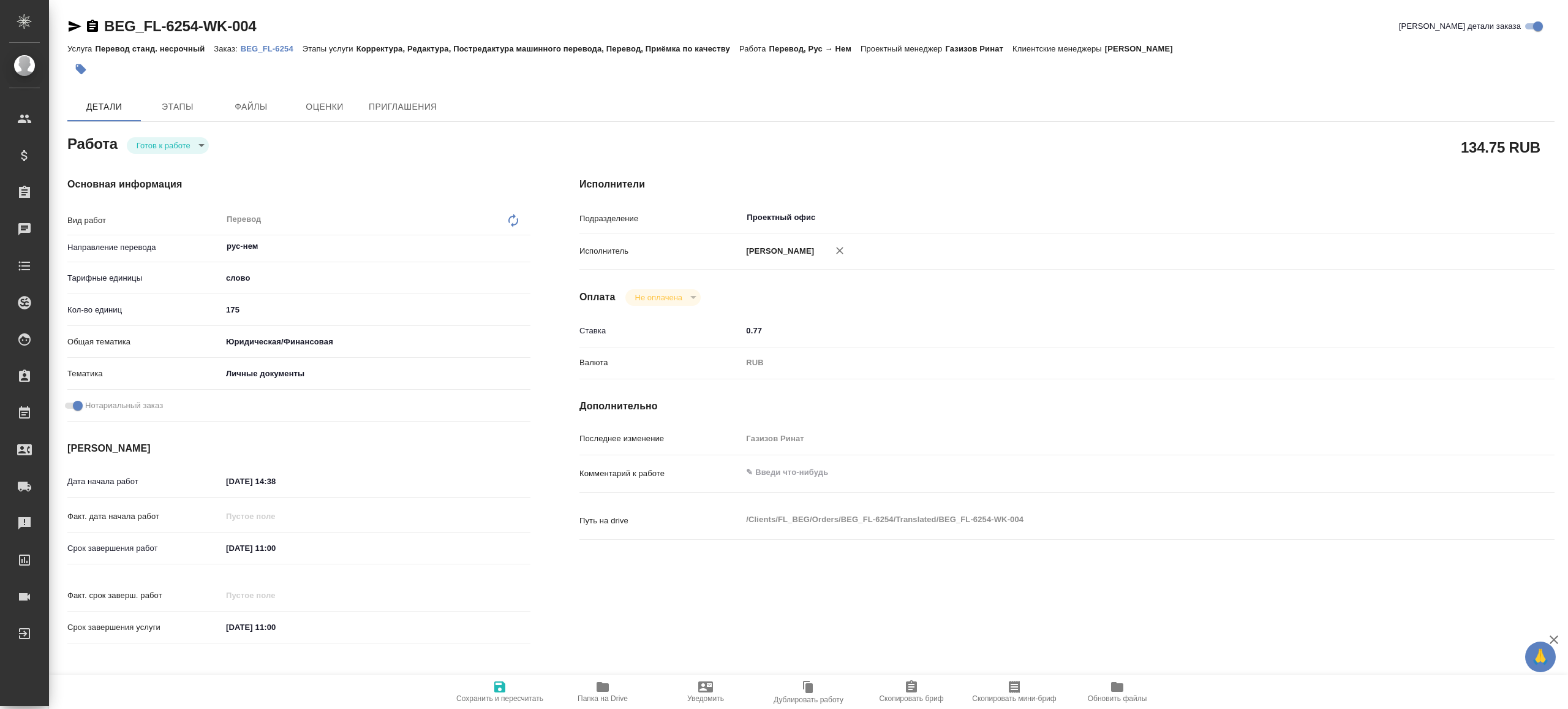
type textarea "x"
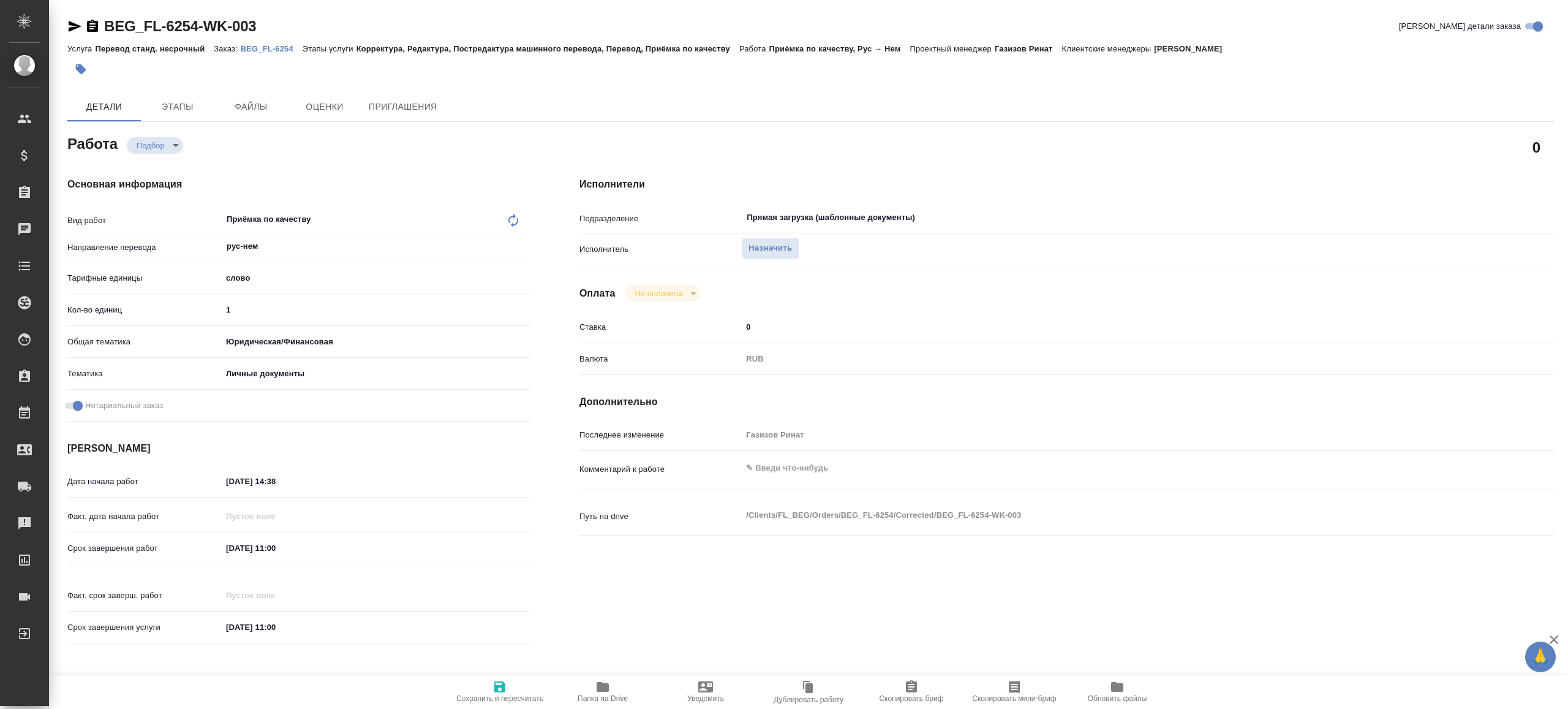
type textarea "x"
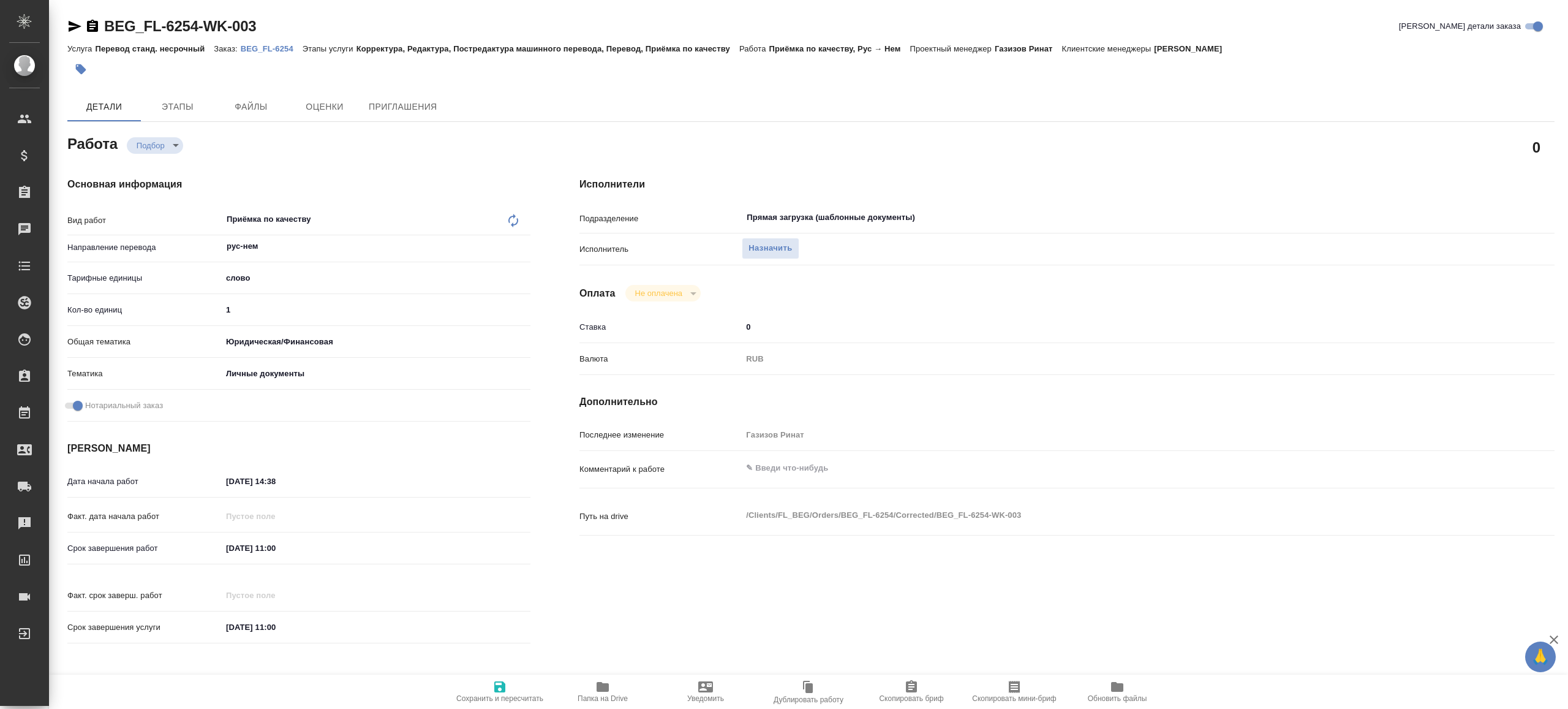
type textarea "x"
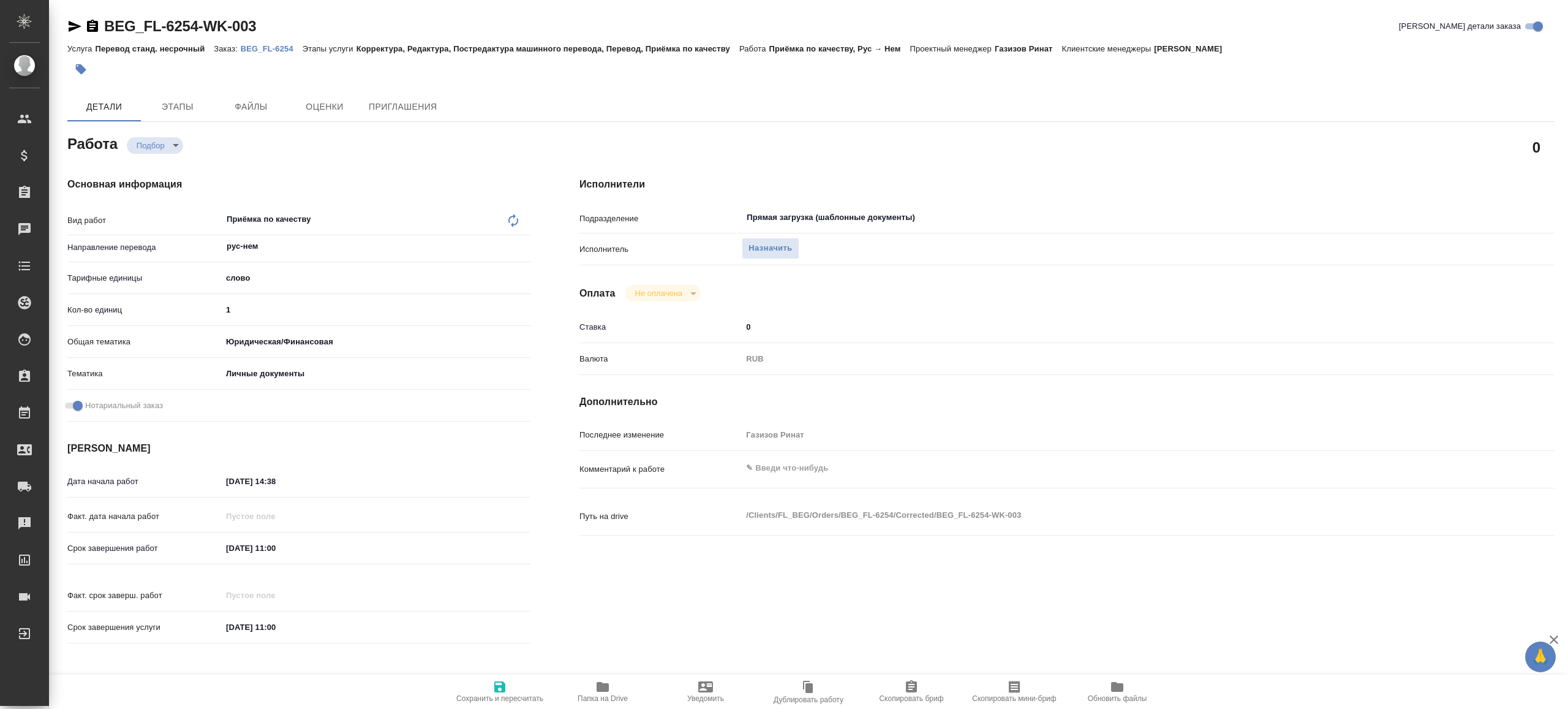
type textarea "x"
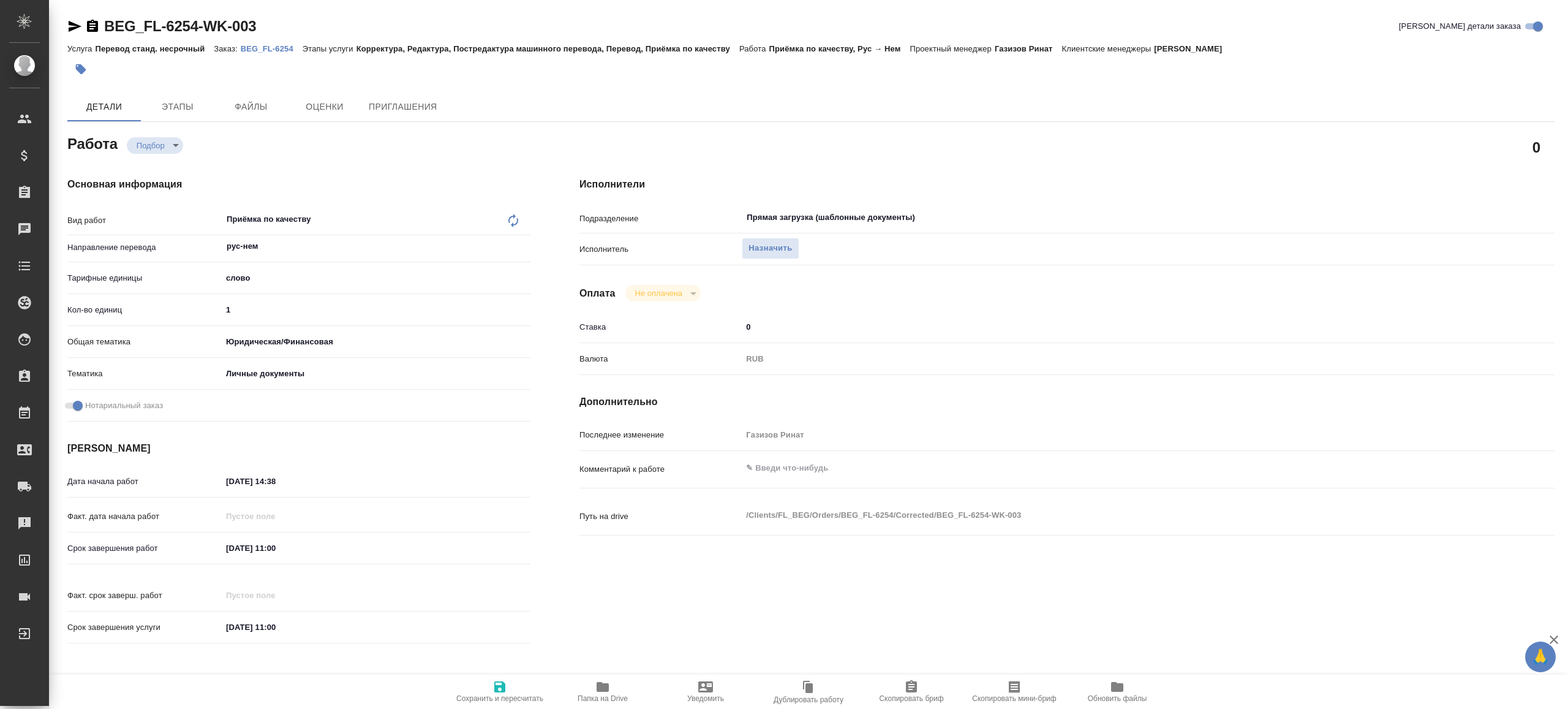
type textarea "x"
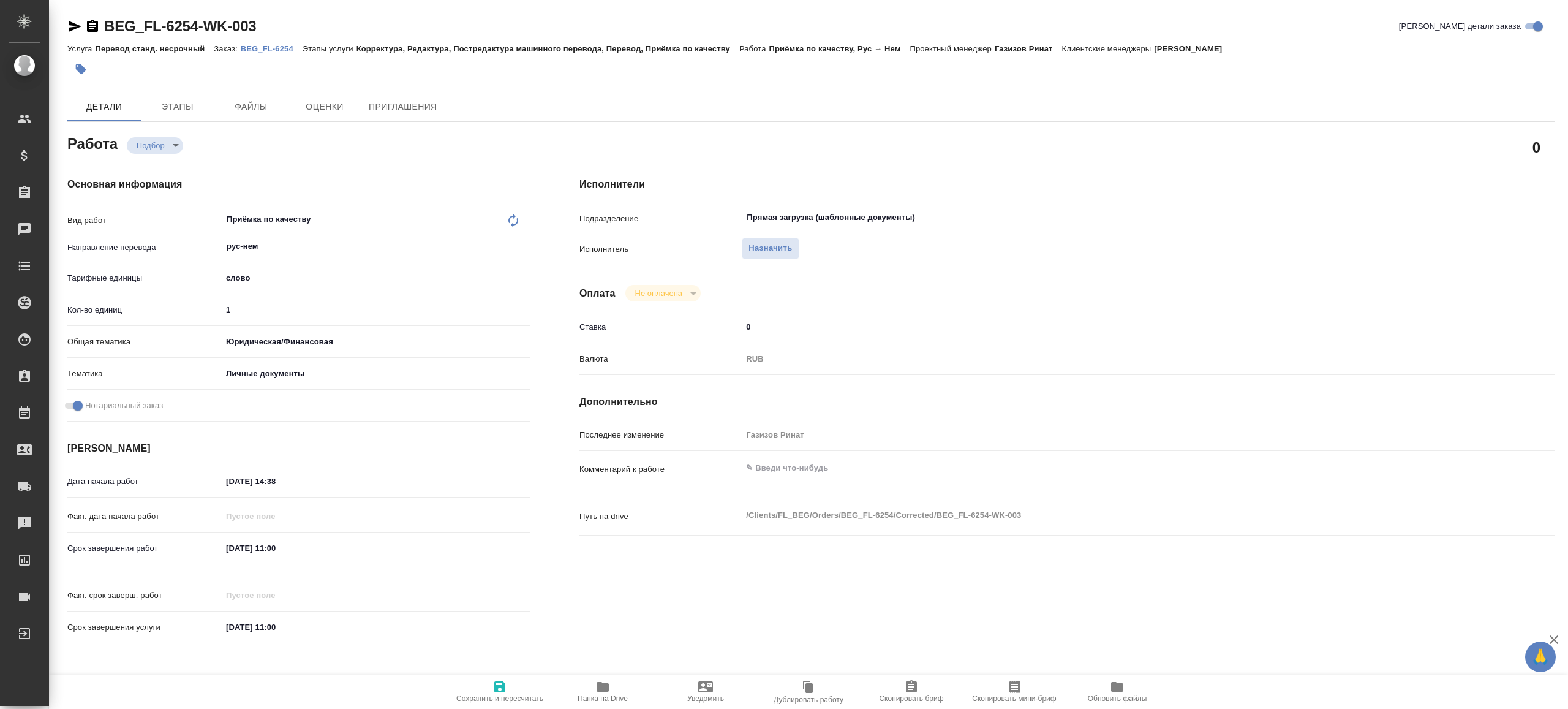
type textarea "x"
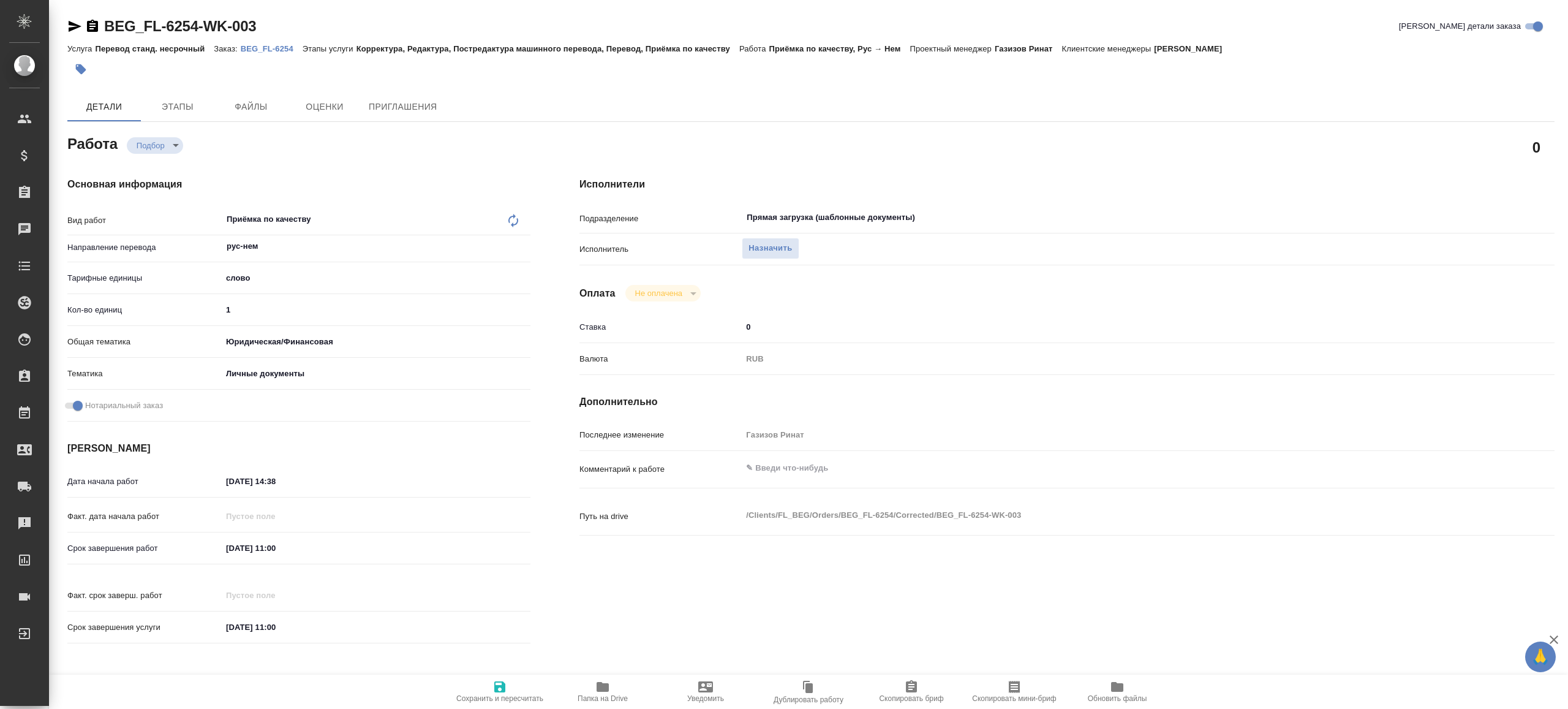
type textarea "x"
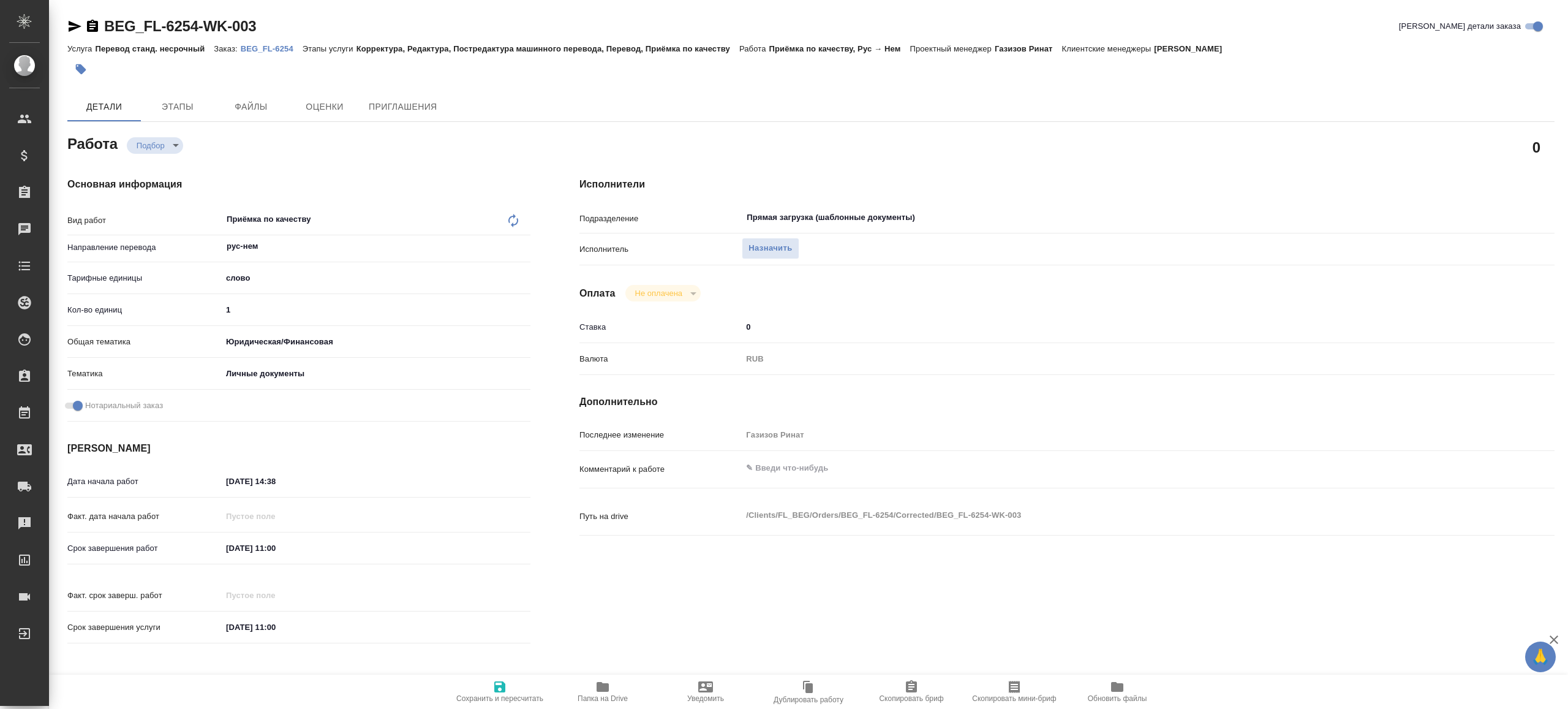
type textarea "x"
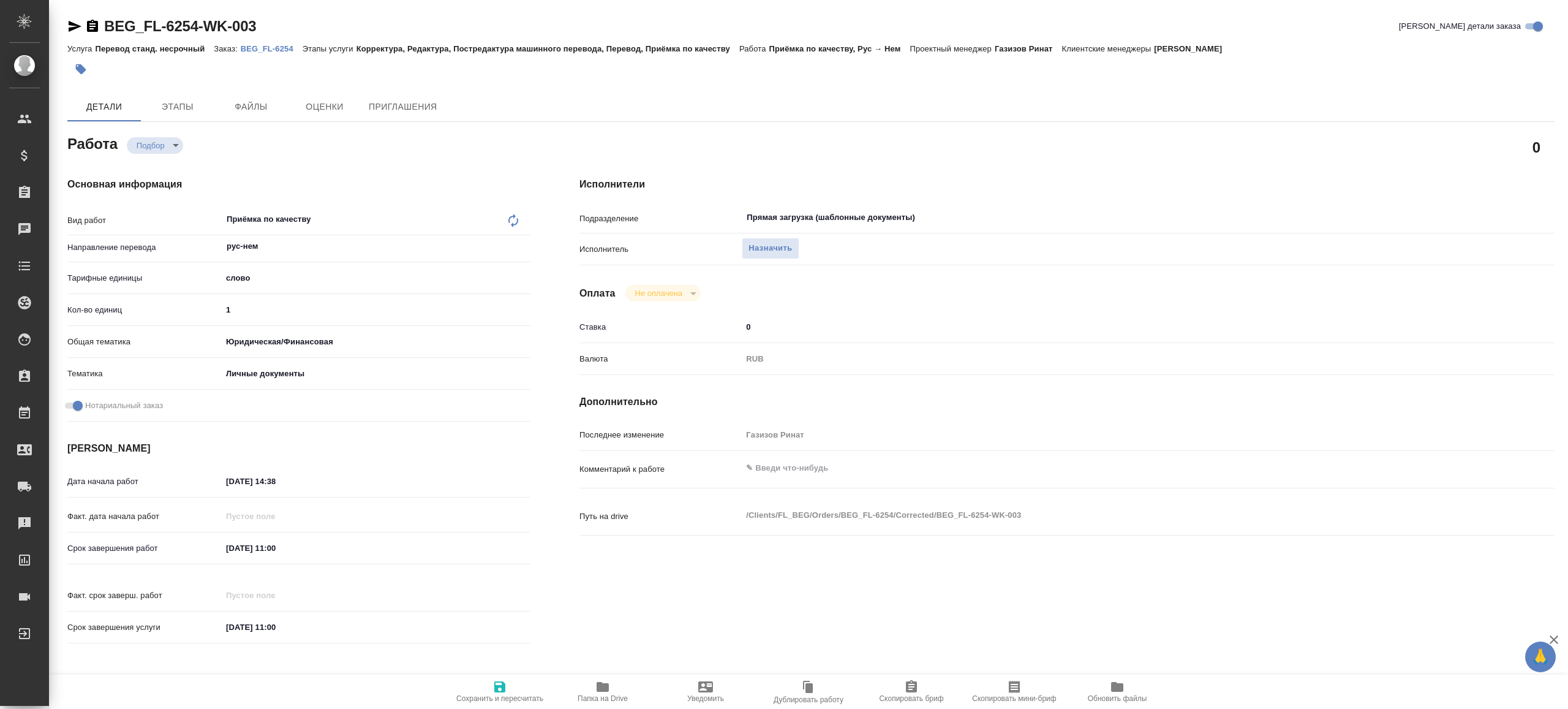
type textarea "x"
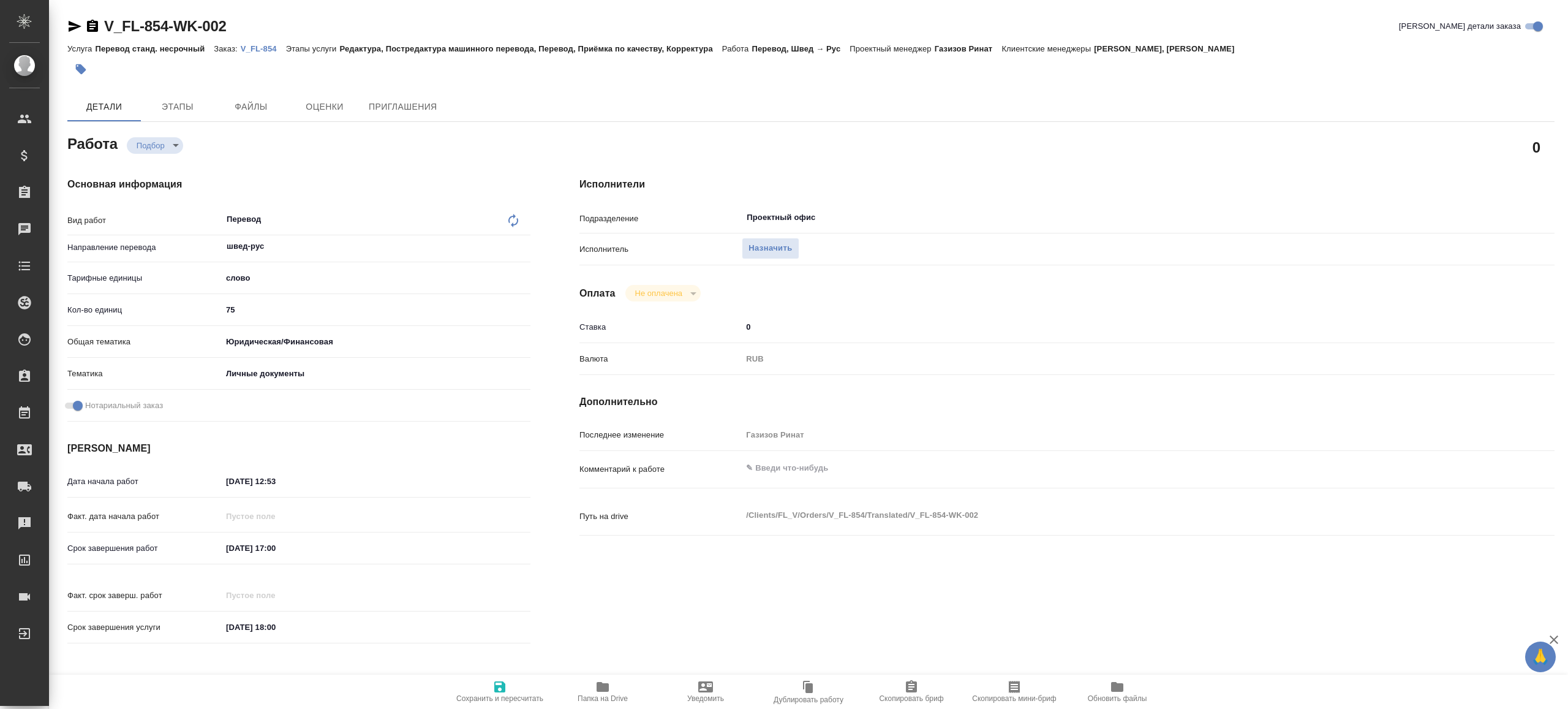
type textarea "x"
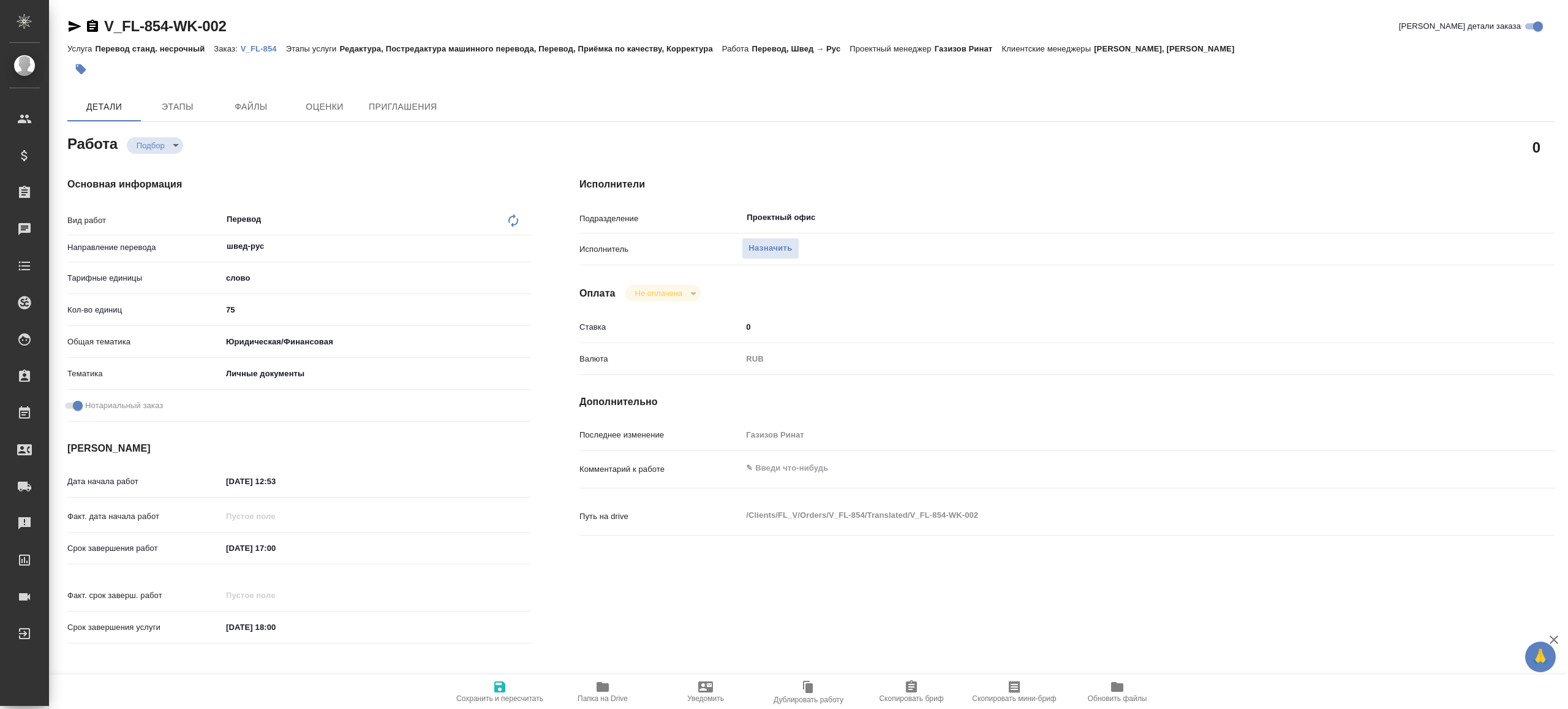
type textarea "x"
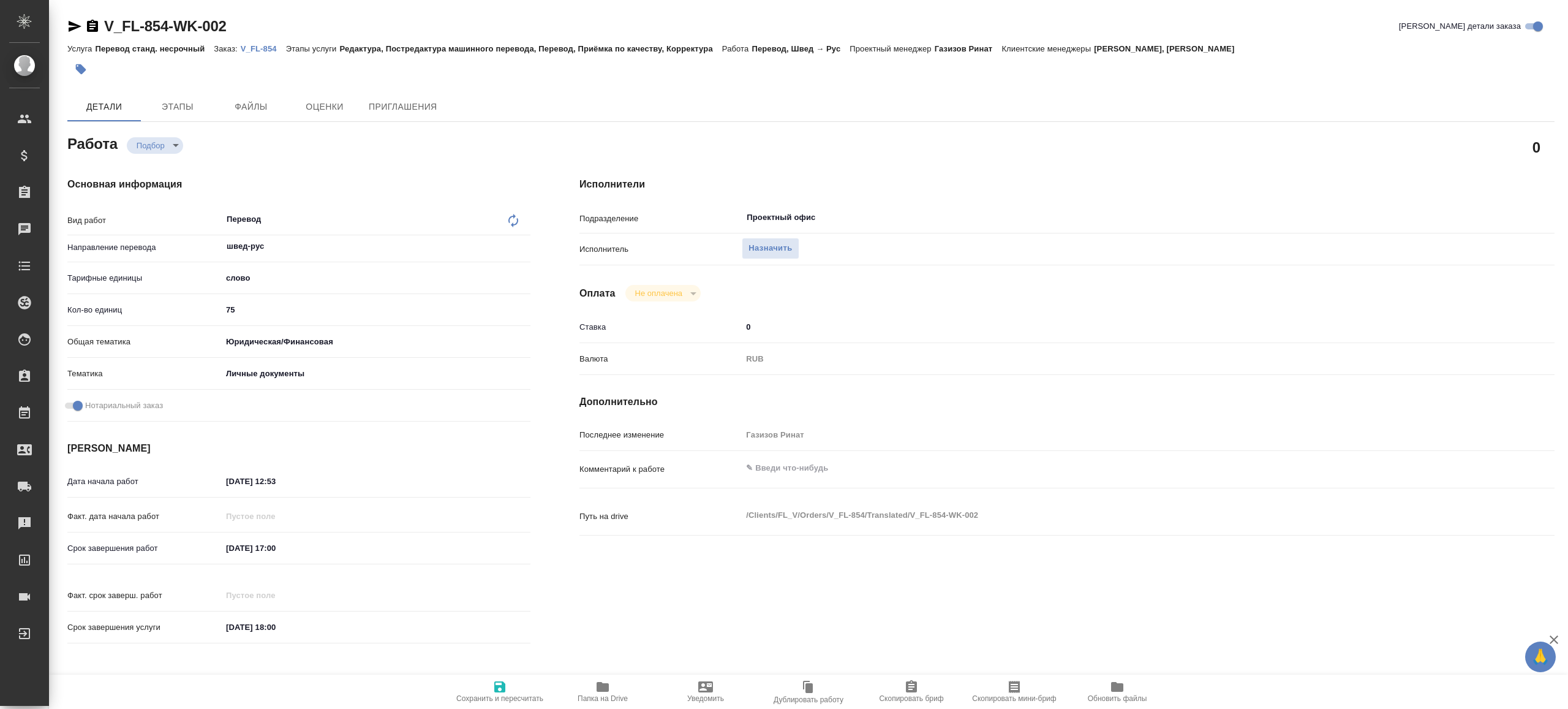
type textarea "x"
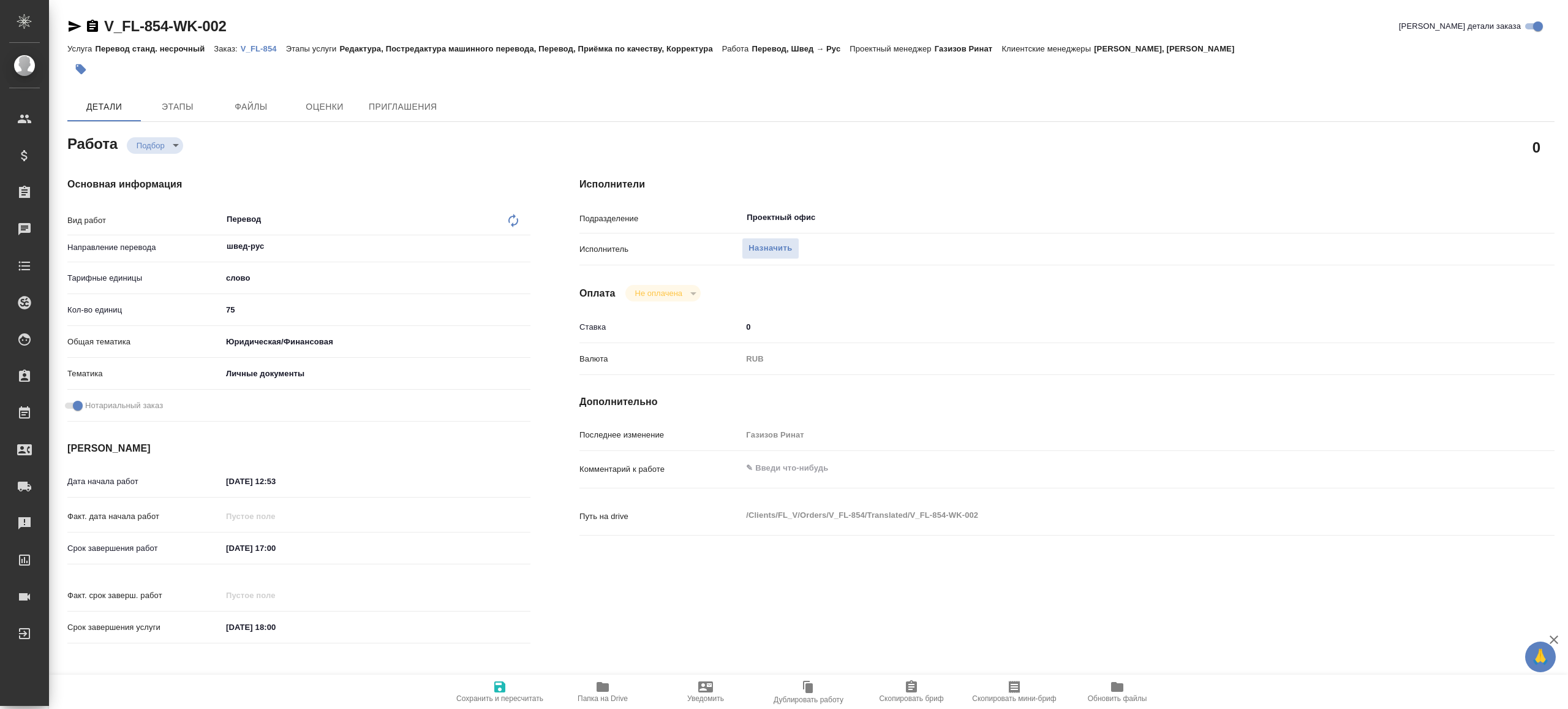
type textarea "x"
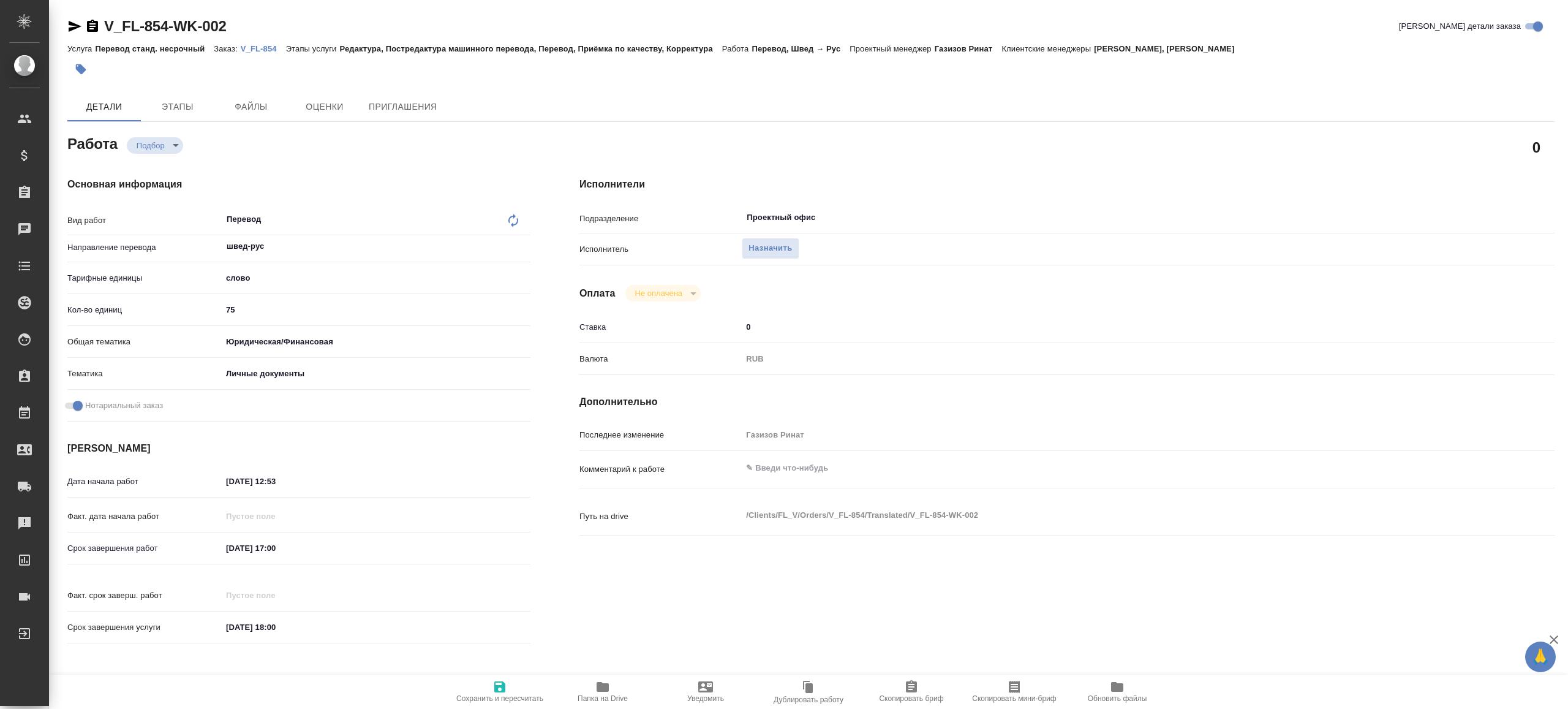
type textarea "x"
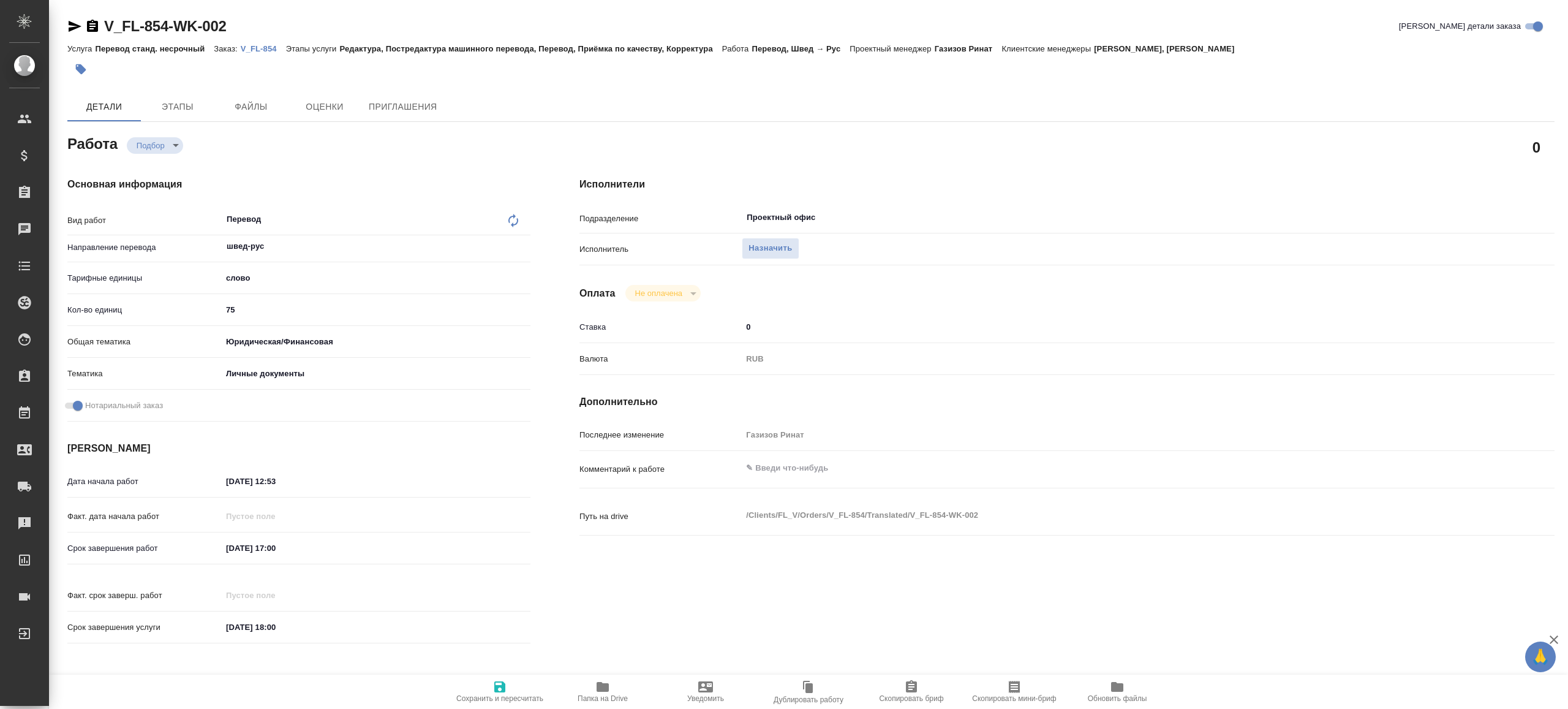
type textarea "x"
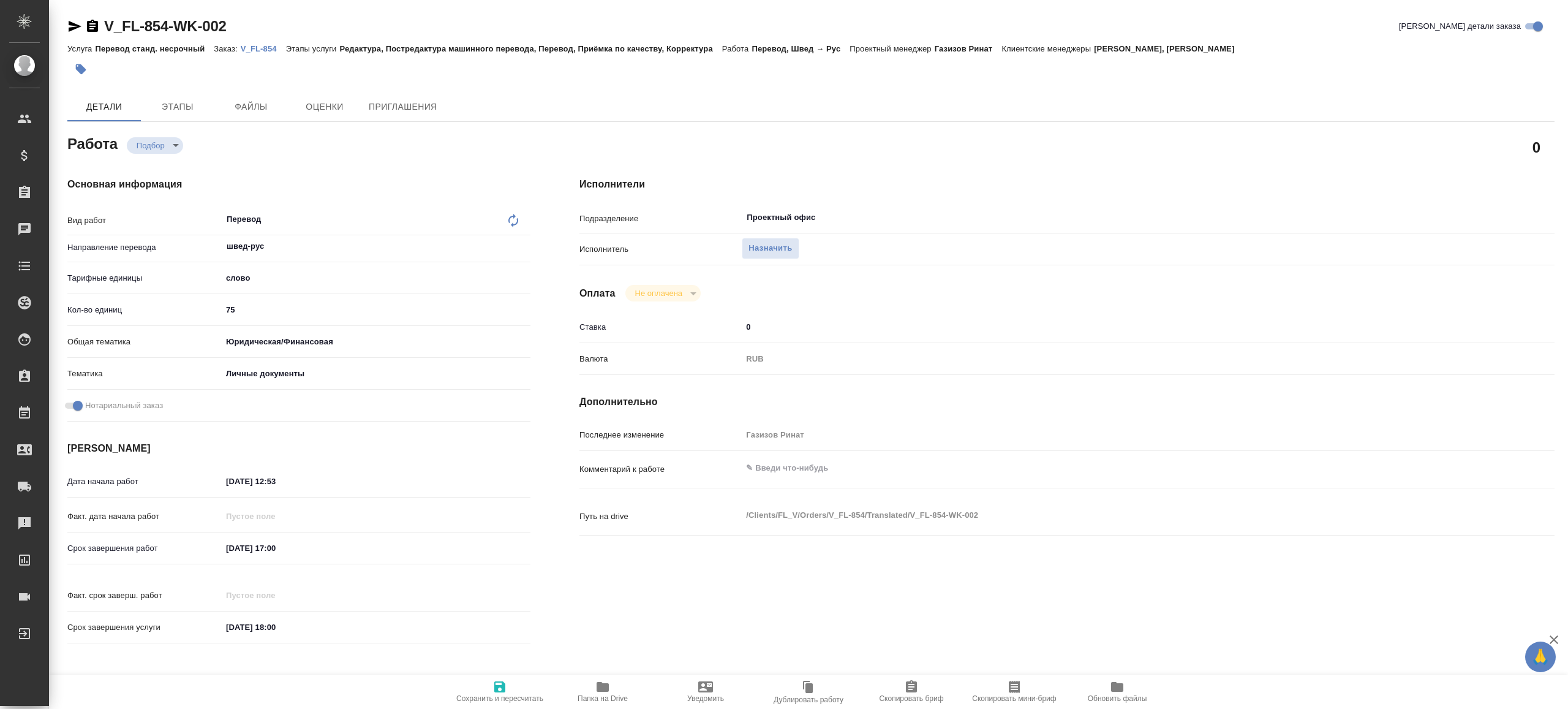
type textarea "x"
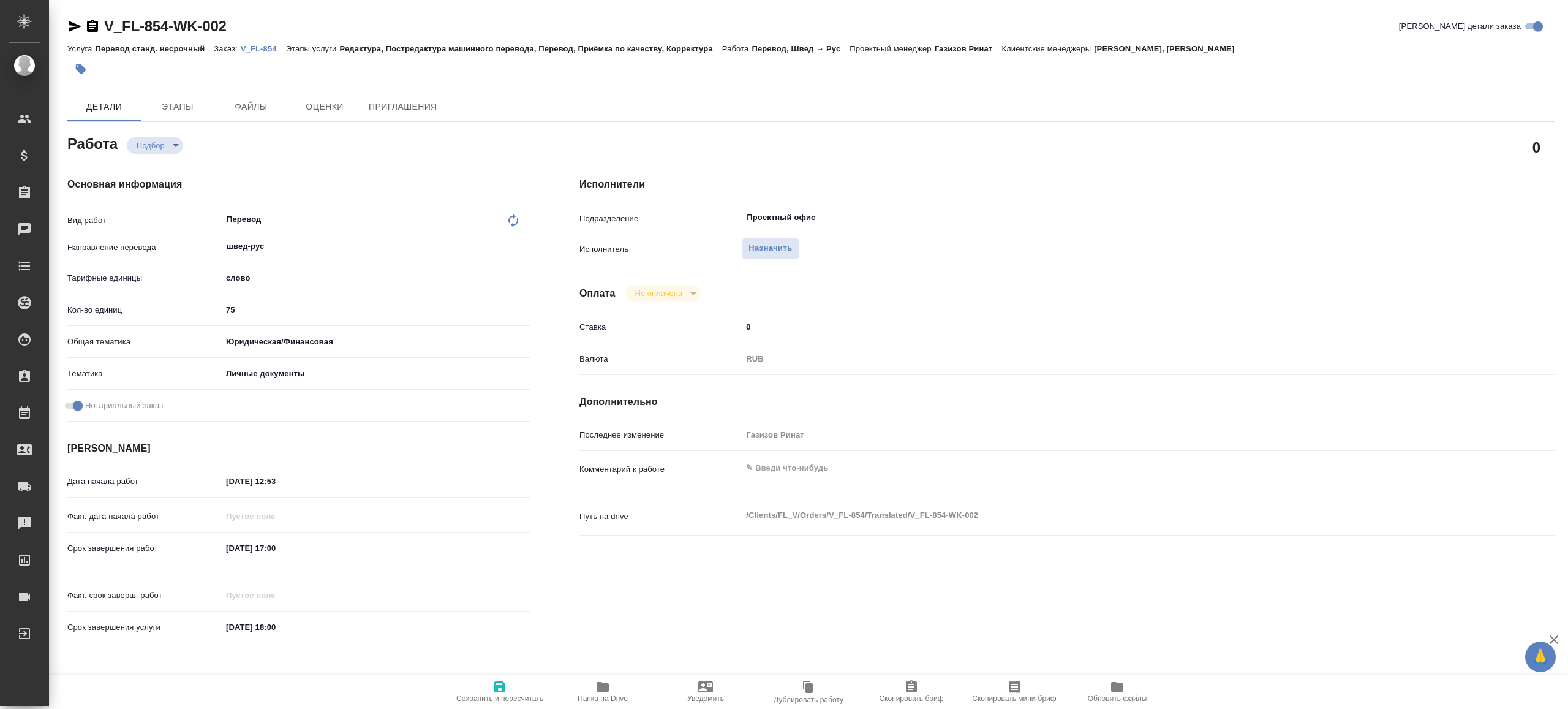
type textarea "x"
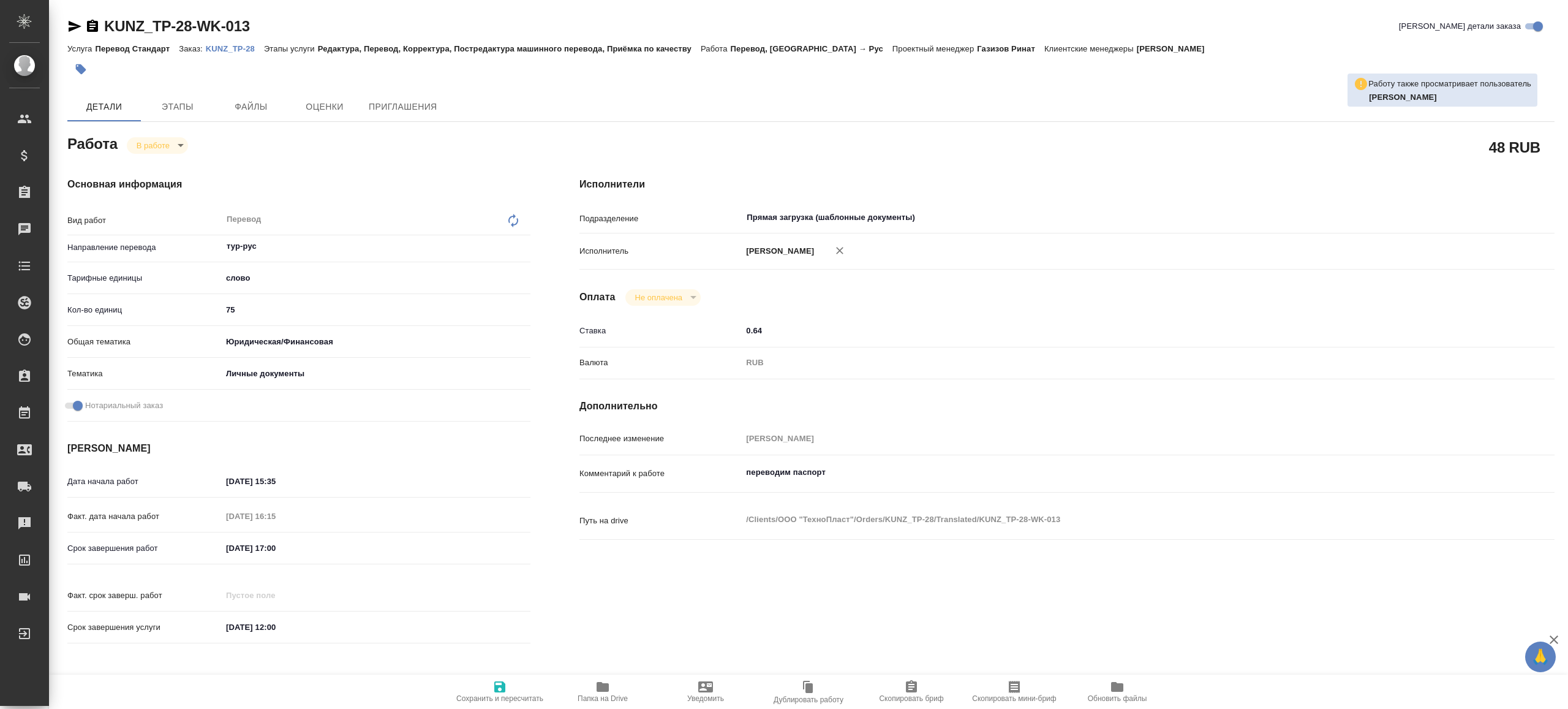
type textarea "x"
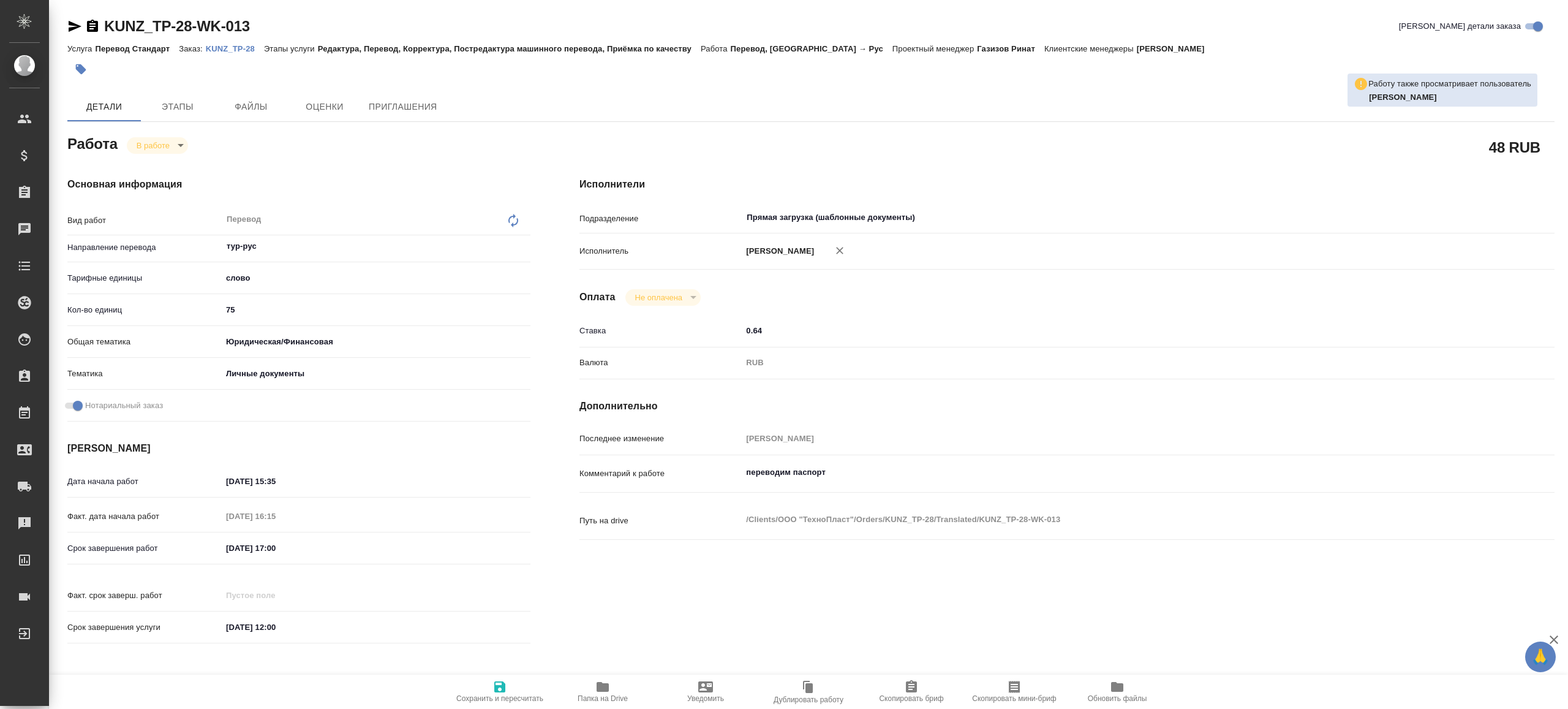
type textarea "x"
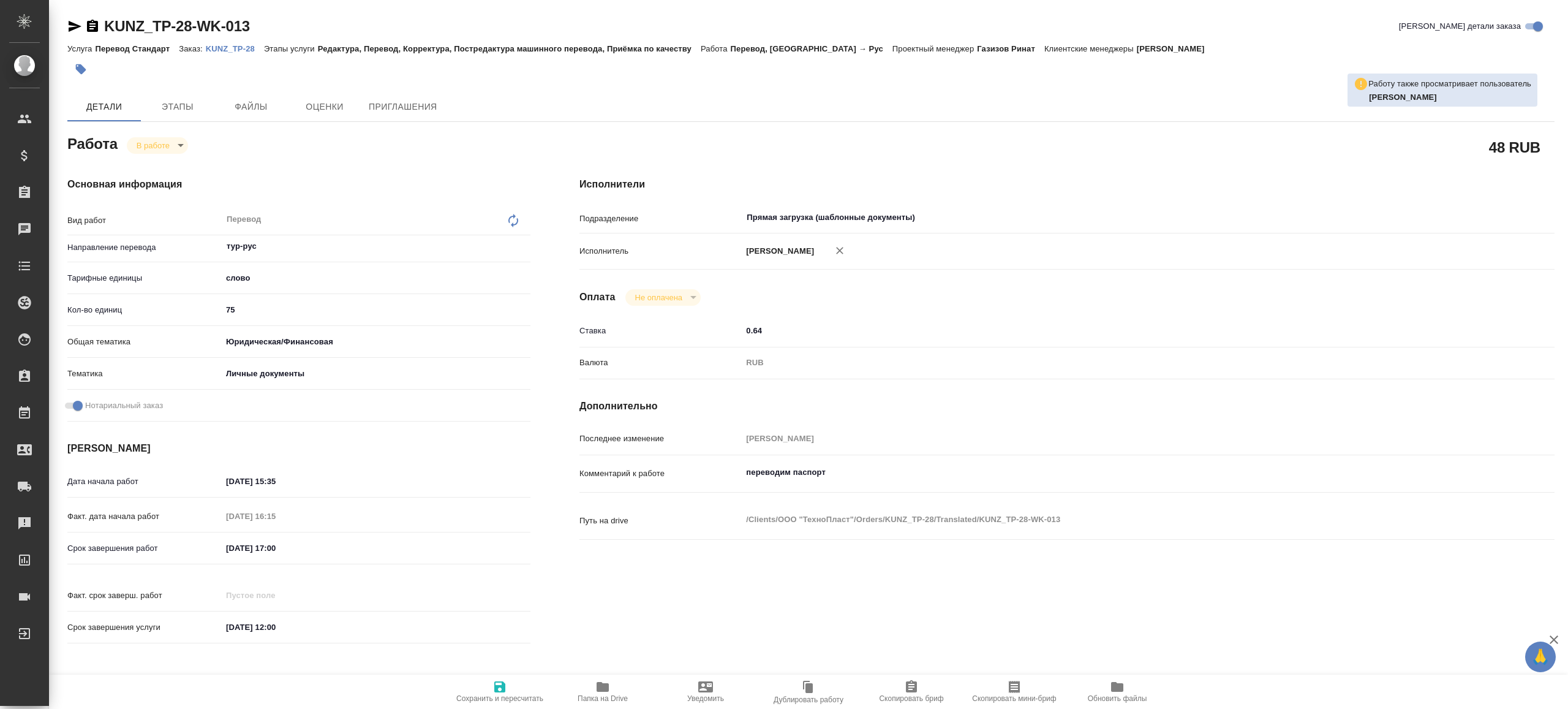
type textarea "x"
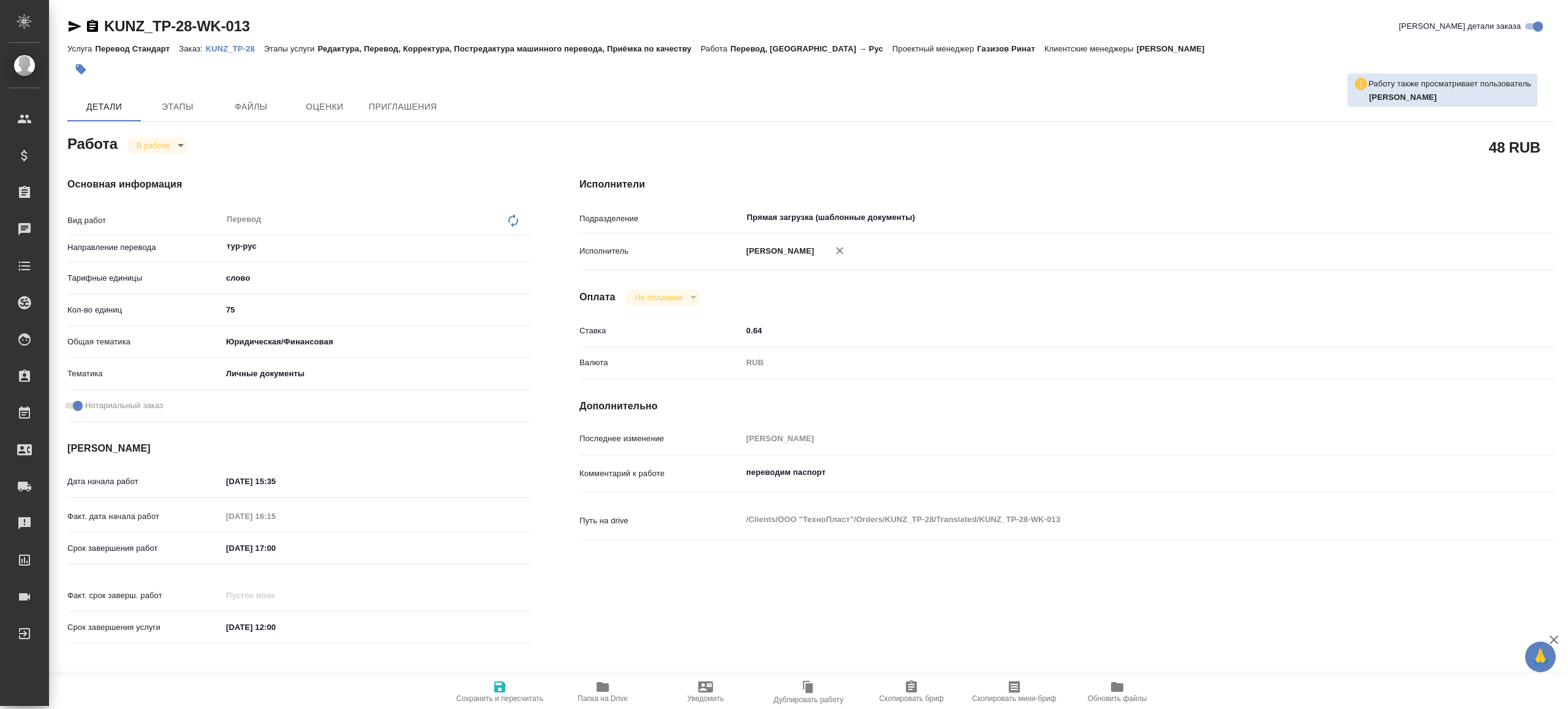
type textarea "x"
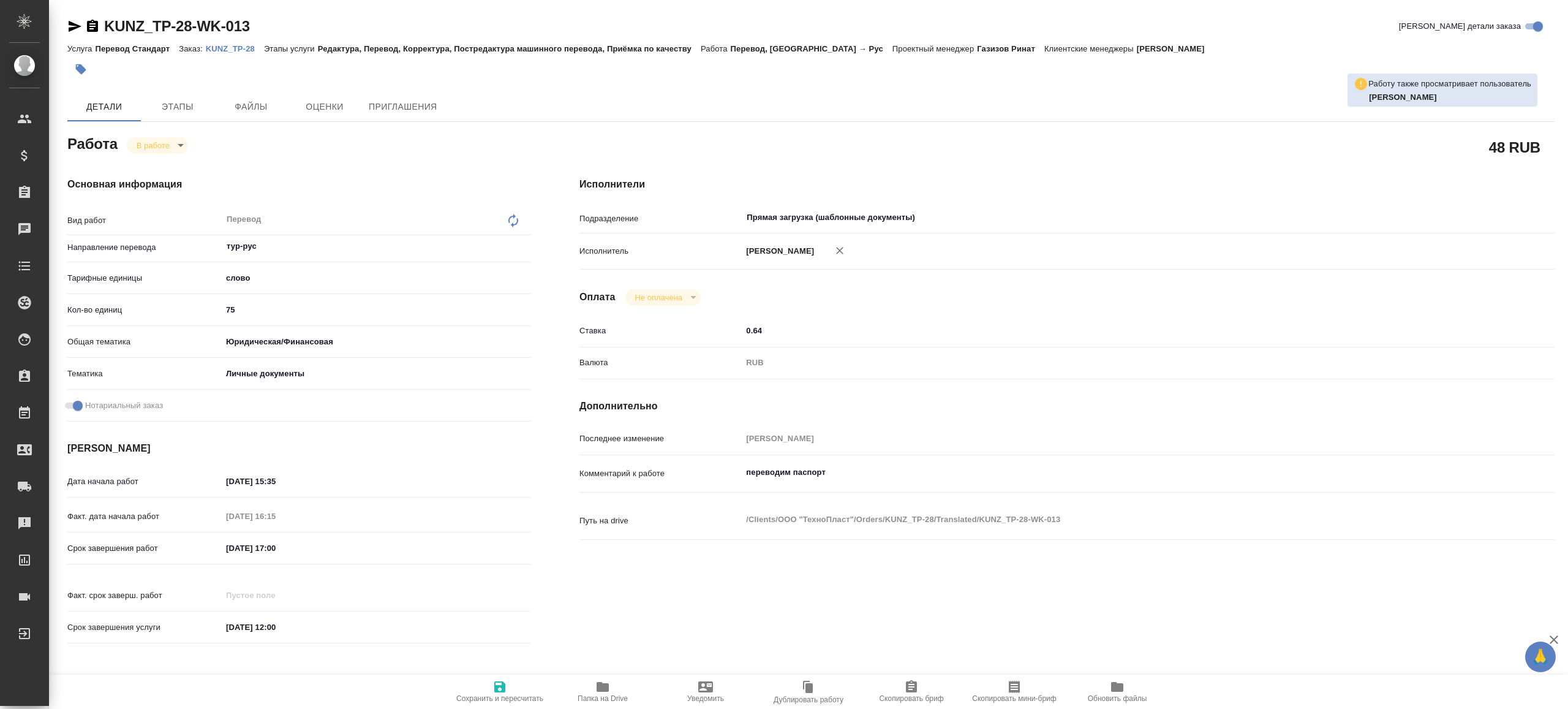
type textarea "x"
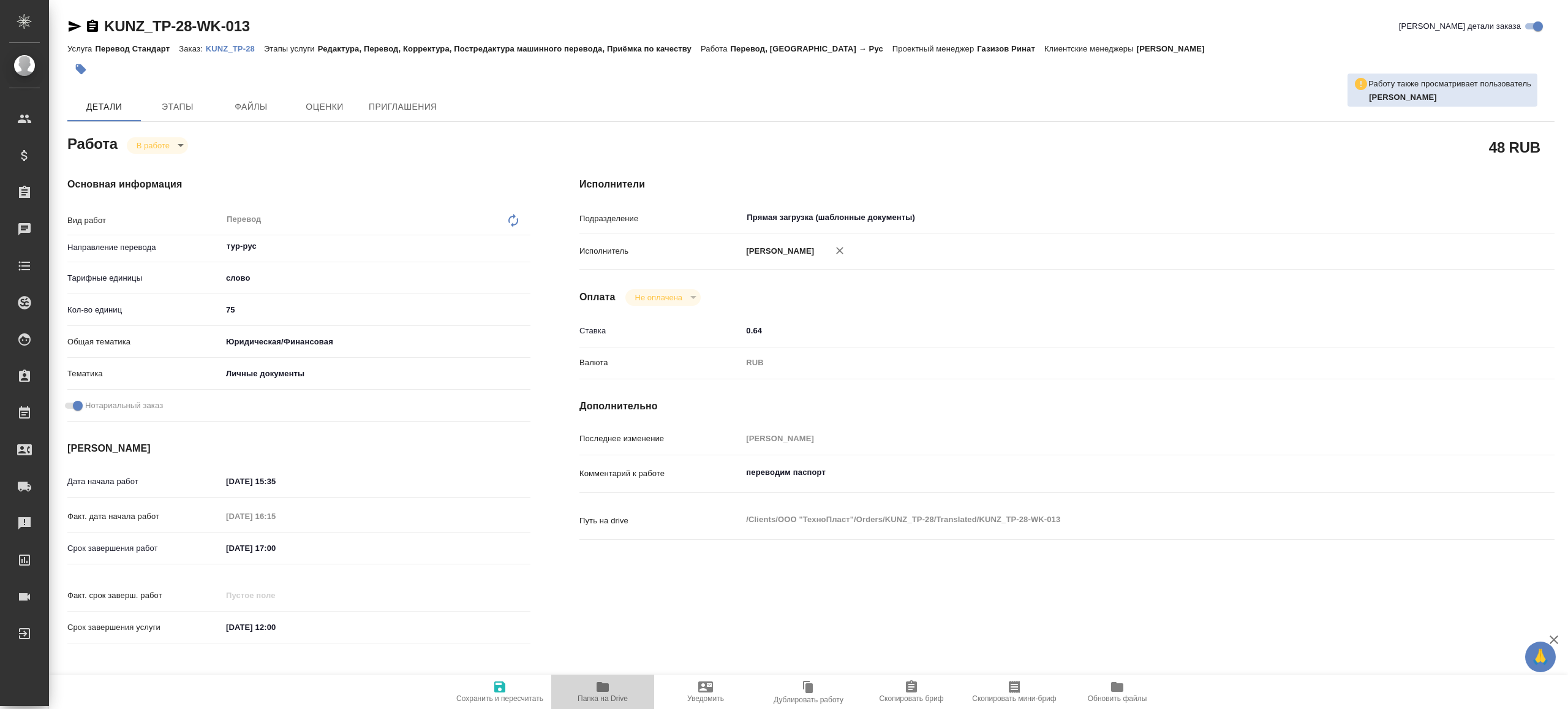
click at [589, 676] on button "Папка на Drive" at bounding box center [602, 691] width 103 height 34
type textarea "x"
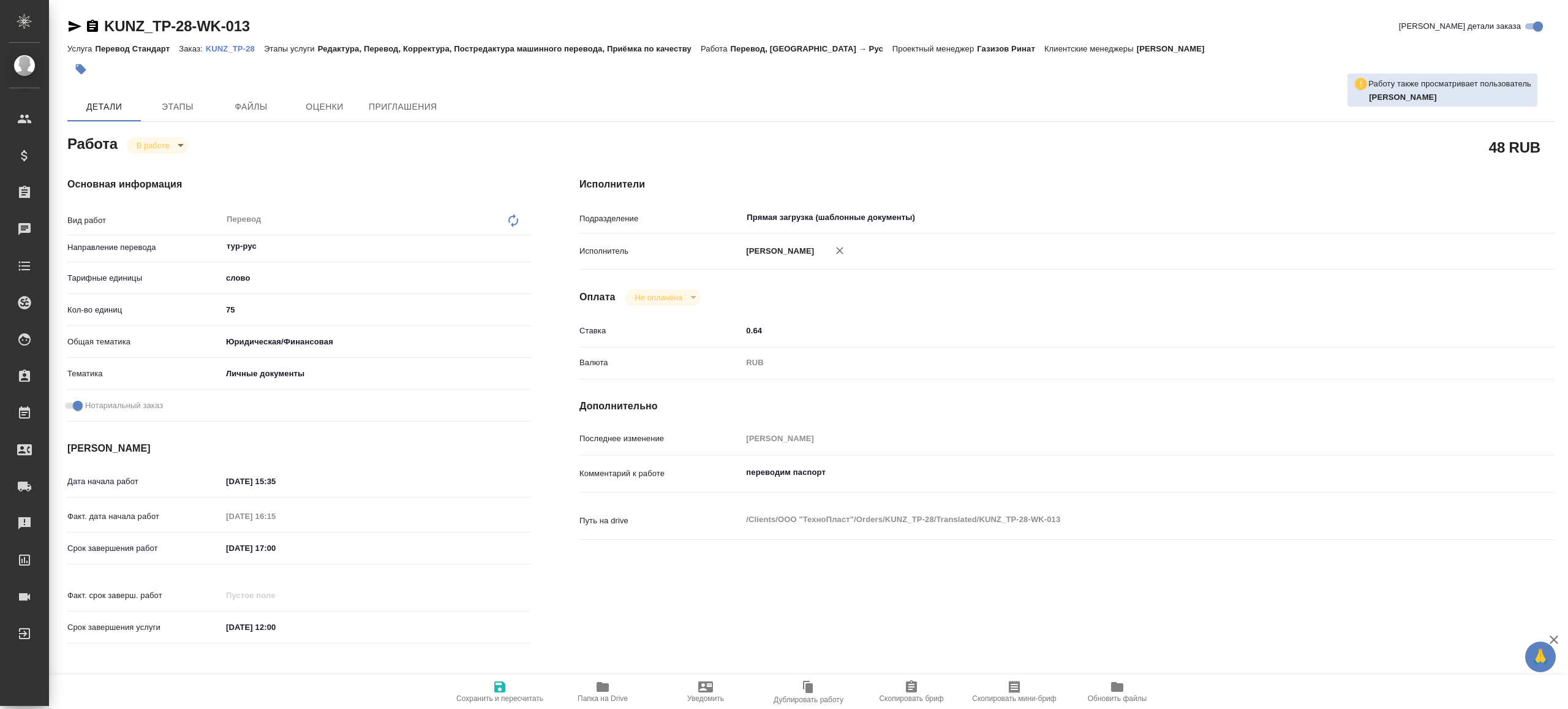
type textarea "x"
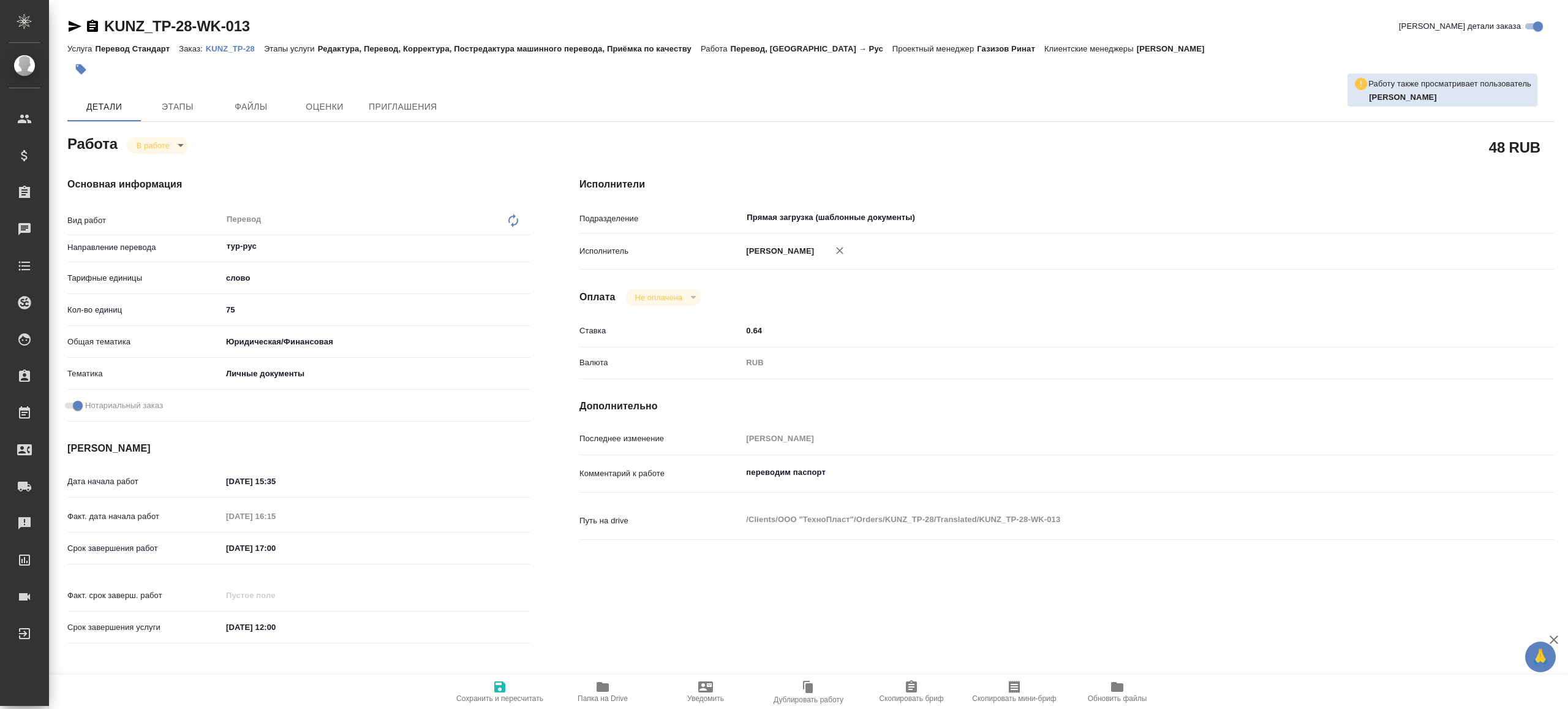
type textarea "x"
click at [166, 138] on body "🙏 .cls-1 fill:#fff; AWATERA Gazizov Rinat Клиенты Спецификации Заказы 100 Чаты …" at bounding box center [784, 354] width 1568 height 709
click at [176, 188] on li "Сдан" at bounding box center [168, 187] width 81 height 21
type textarea "x"
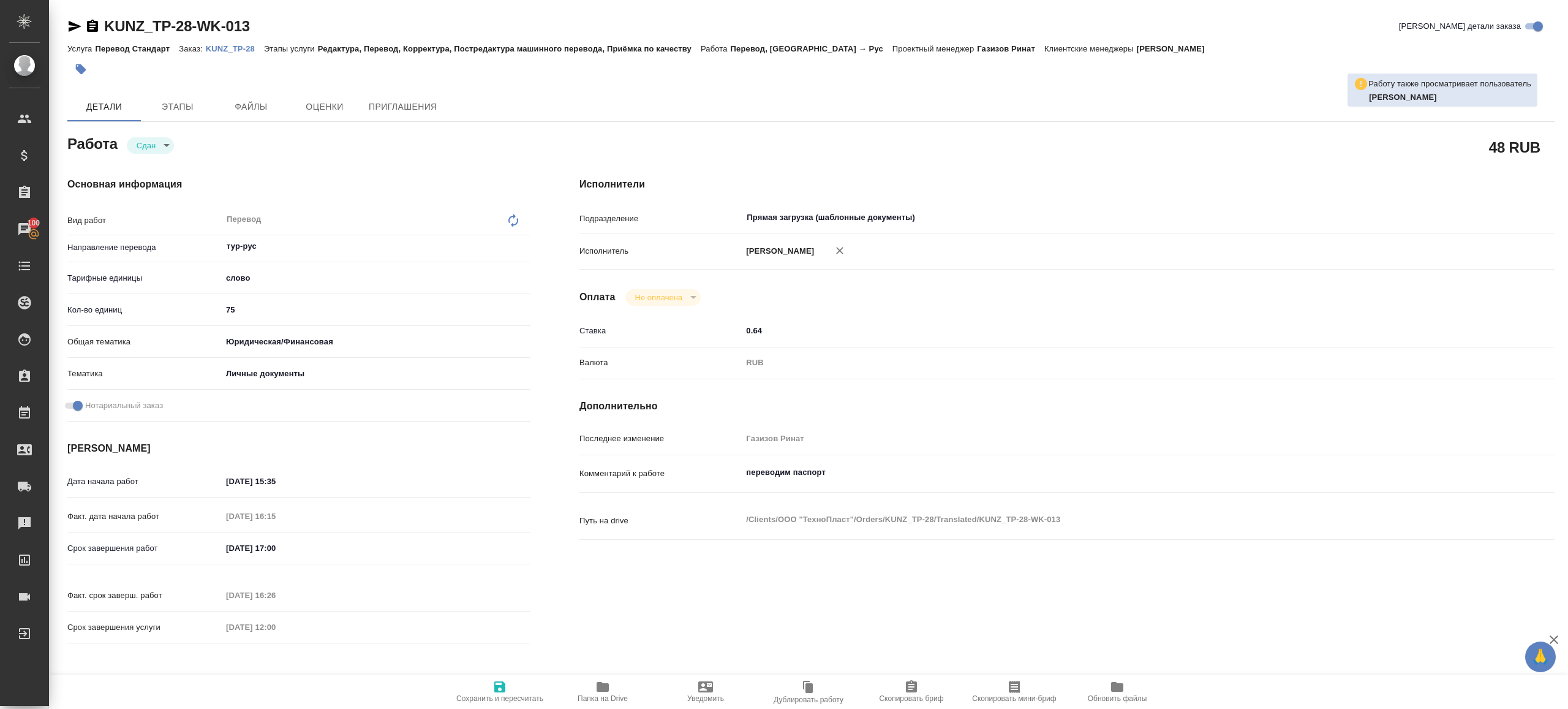
type textarea "x"
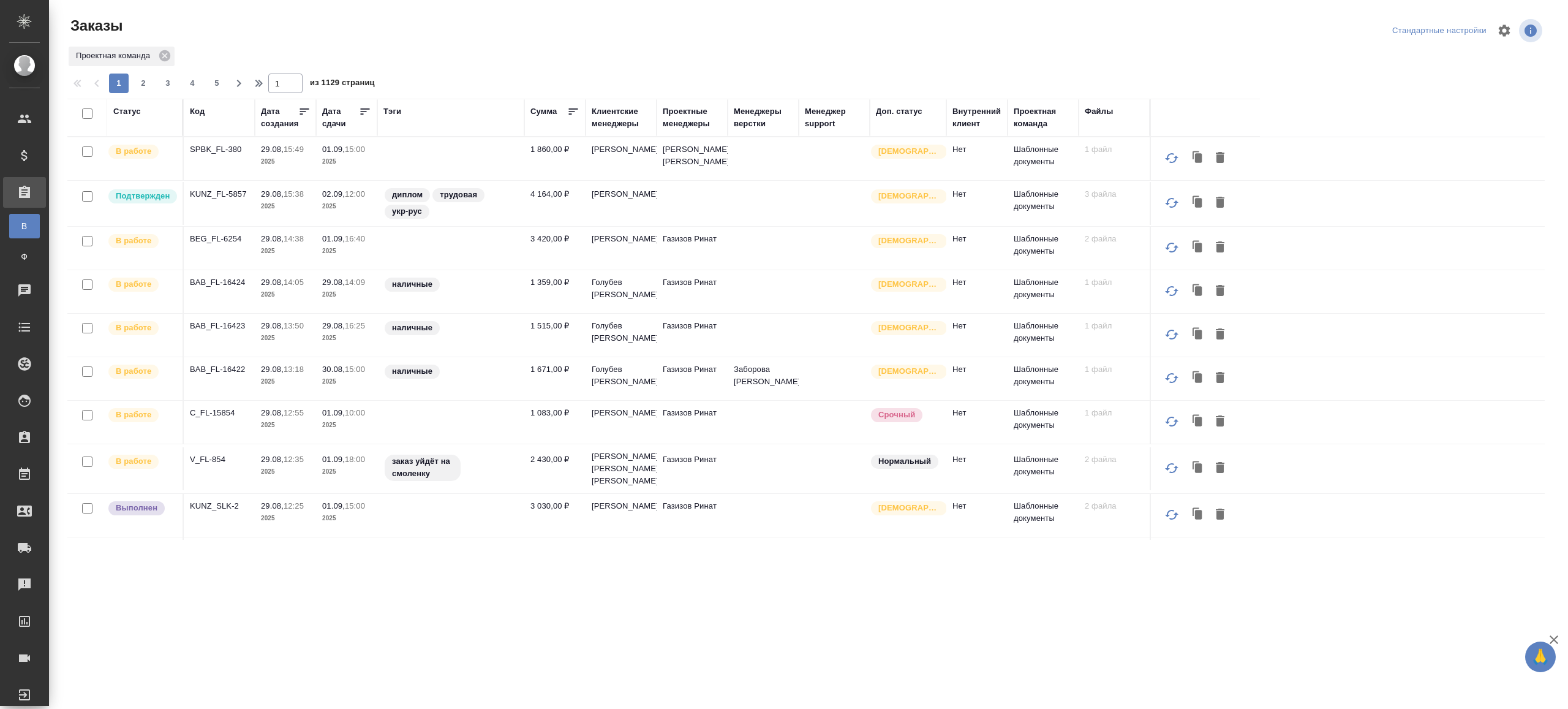
click at [385, 109] on div "Тэги" at bounding box center [393, 111] width 18 height 12
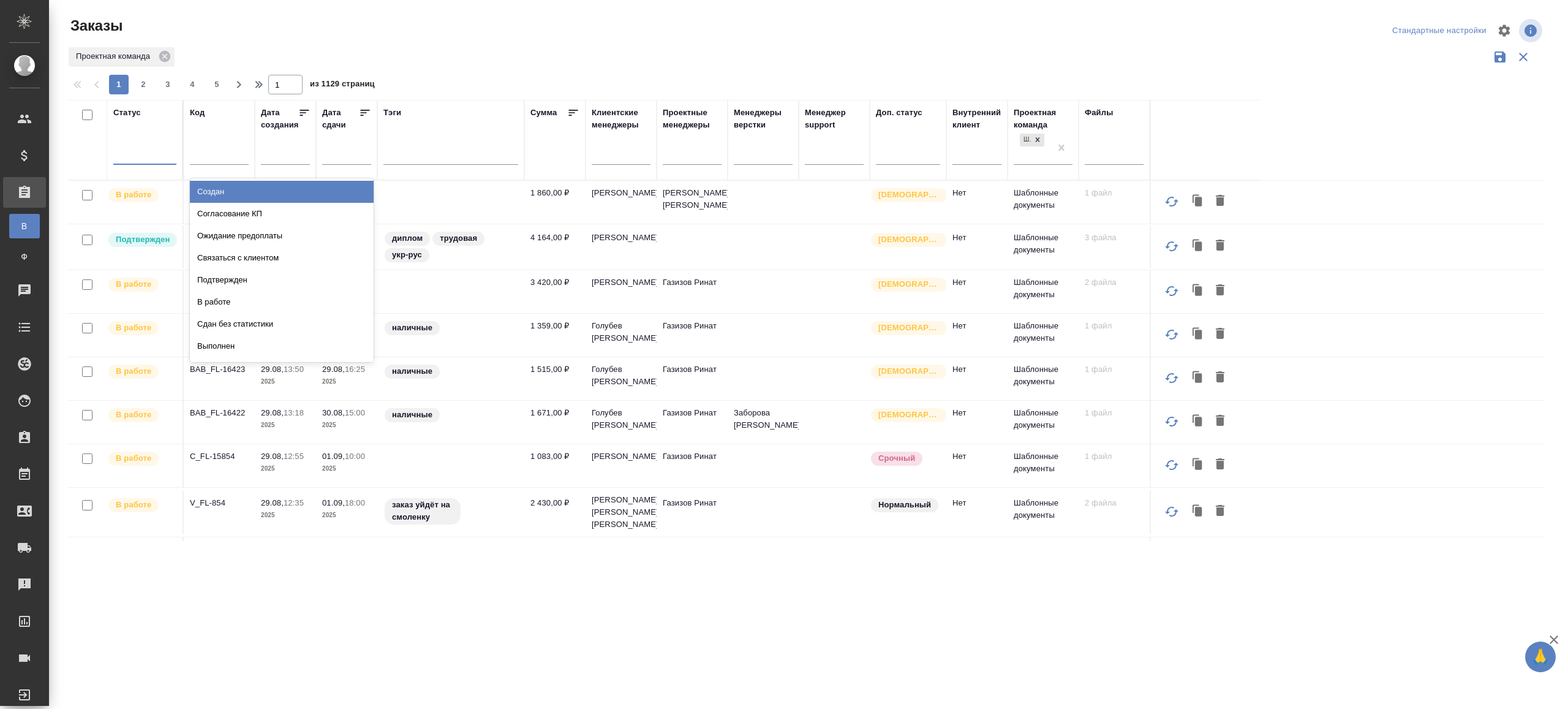
click at [159, 159] on div at bounding box center [144, 152] width 63 height 18
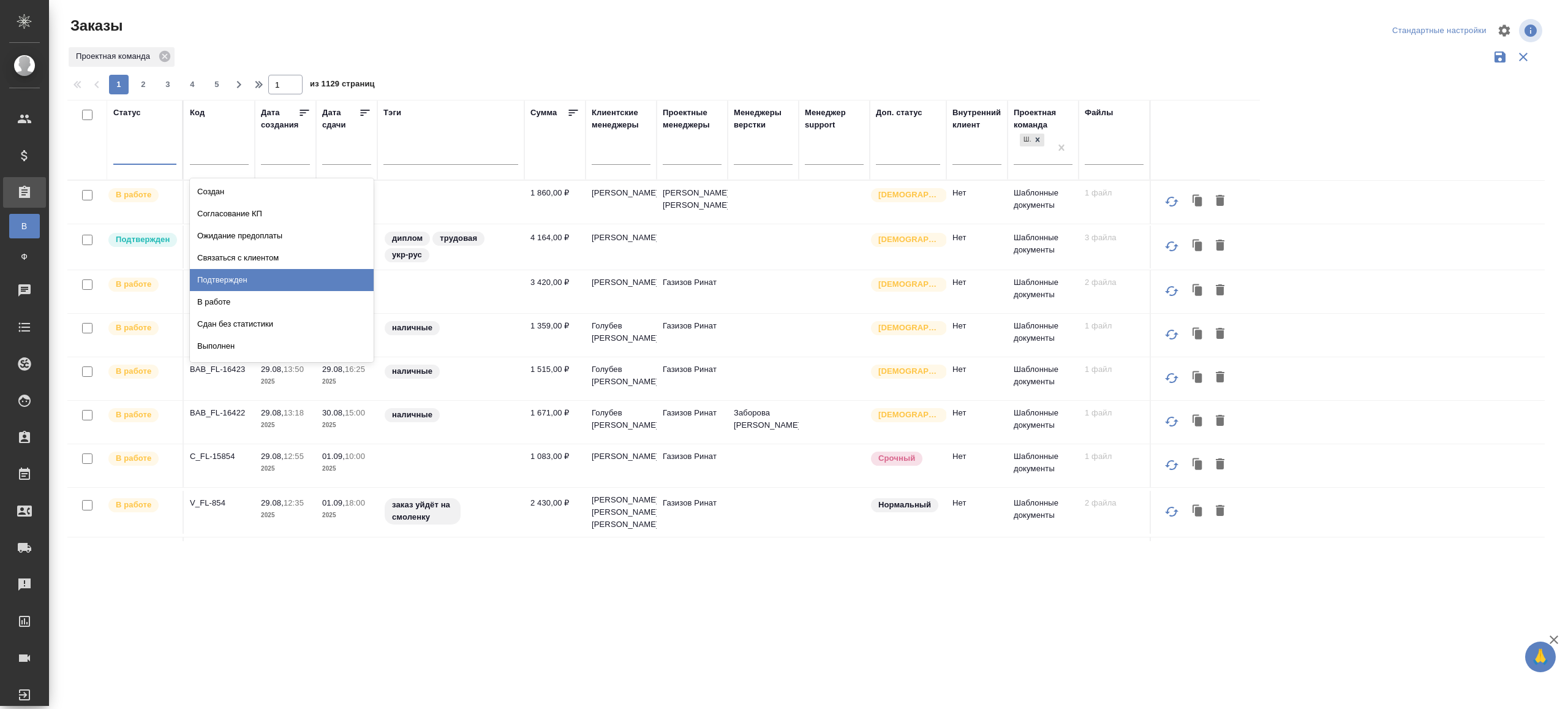
click at [255, 283] on div "Подтвержден" at bounding box center [282, 280] width 184 height 22
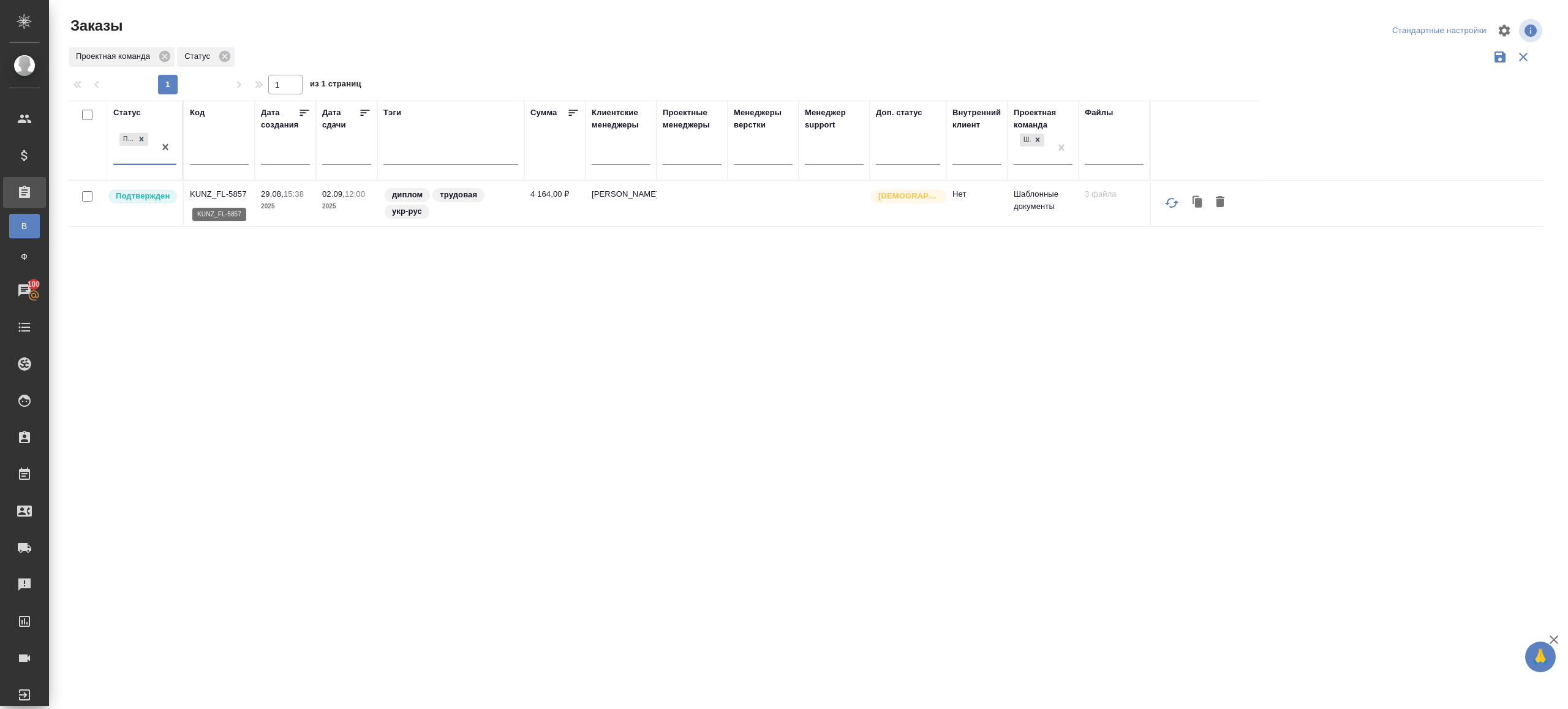
click at [210, 193] on p "KUNZ_FL-5857" at bounding box center [219, 194] width 59 height 12
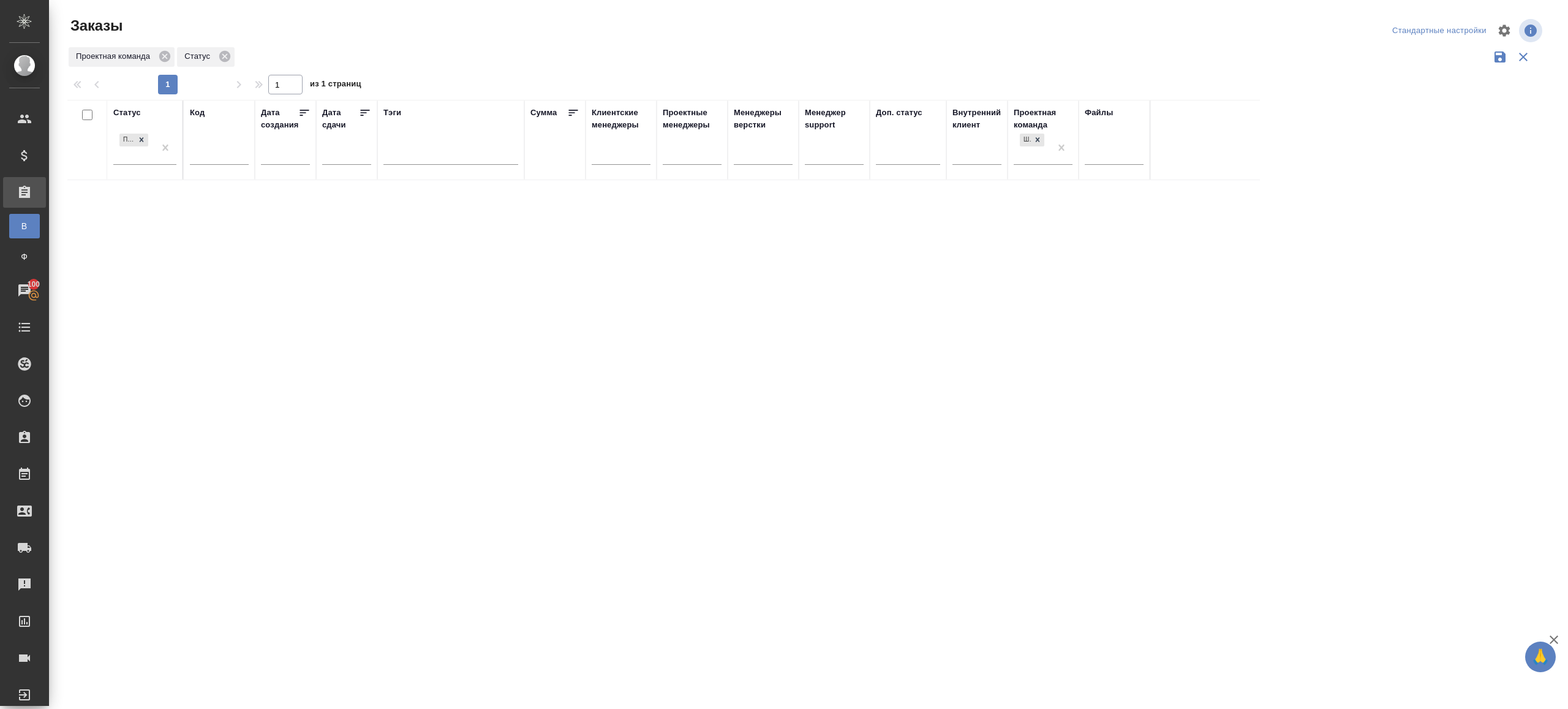
click at [567, 97] on div "Заказы Стандартные настройки Проектная команда Статус 1 1 из 1 страниц Статус П…" at bounding box center [811, 274] width 1501 height 548
click at [421, 12] on div "Заказы Стандартные настройки Проектная команда Статус 1 1 из 1 страниц Статус П…" at bounding box center [811, 274] width 1501 height 548
click at [1053, 40] on div at bounding box center [810, 30] width 496 height 30
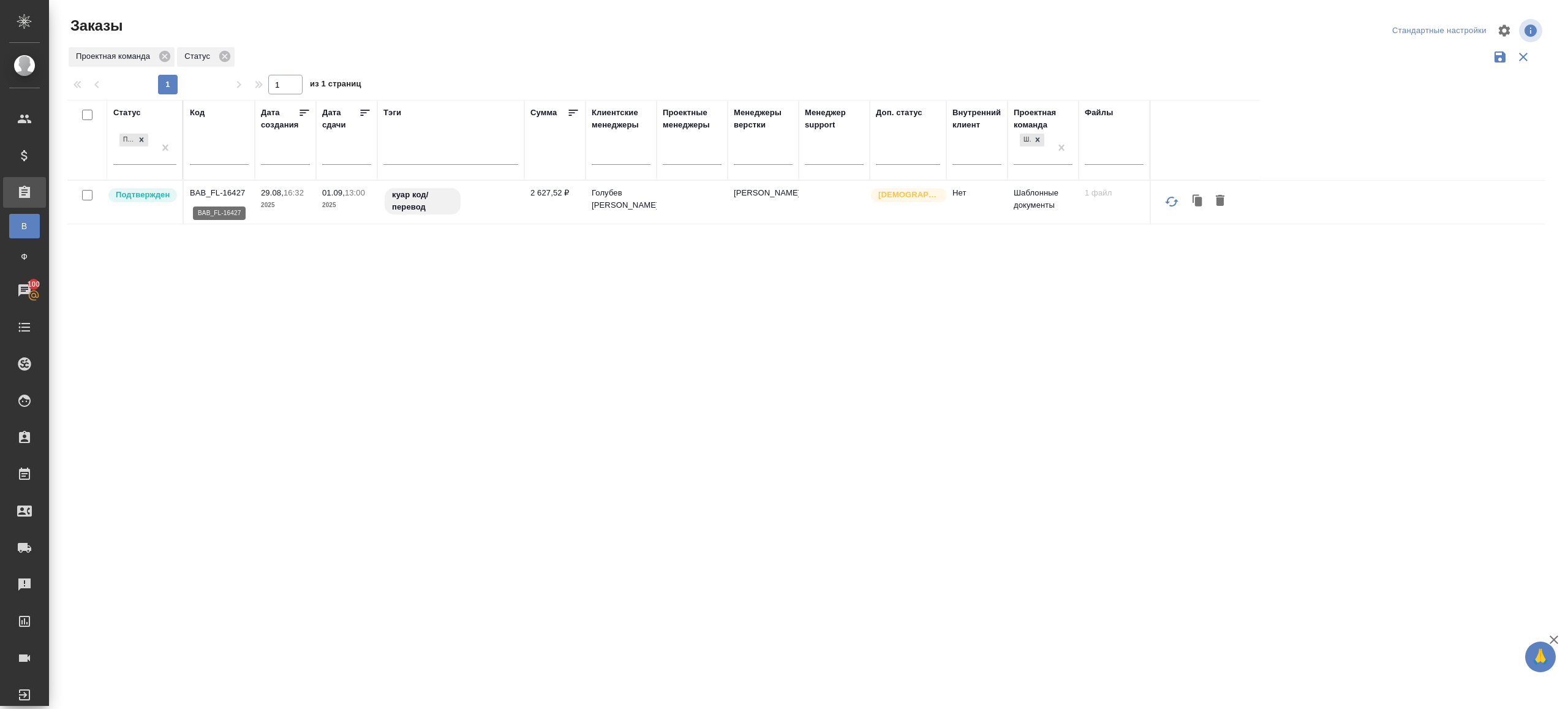
click at [229, 194] on p "BAB_FL-16427" at bounding box center [219, 192] width 59 height 12
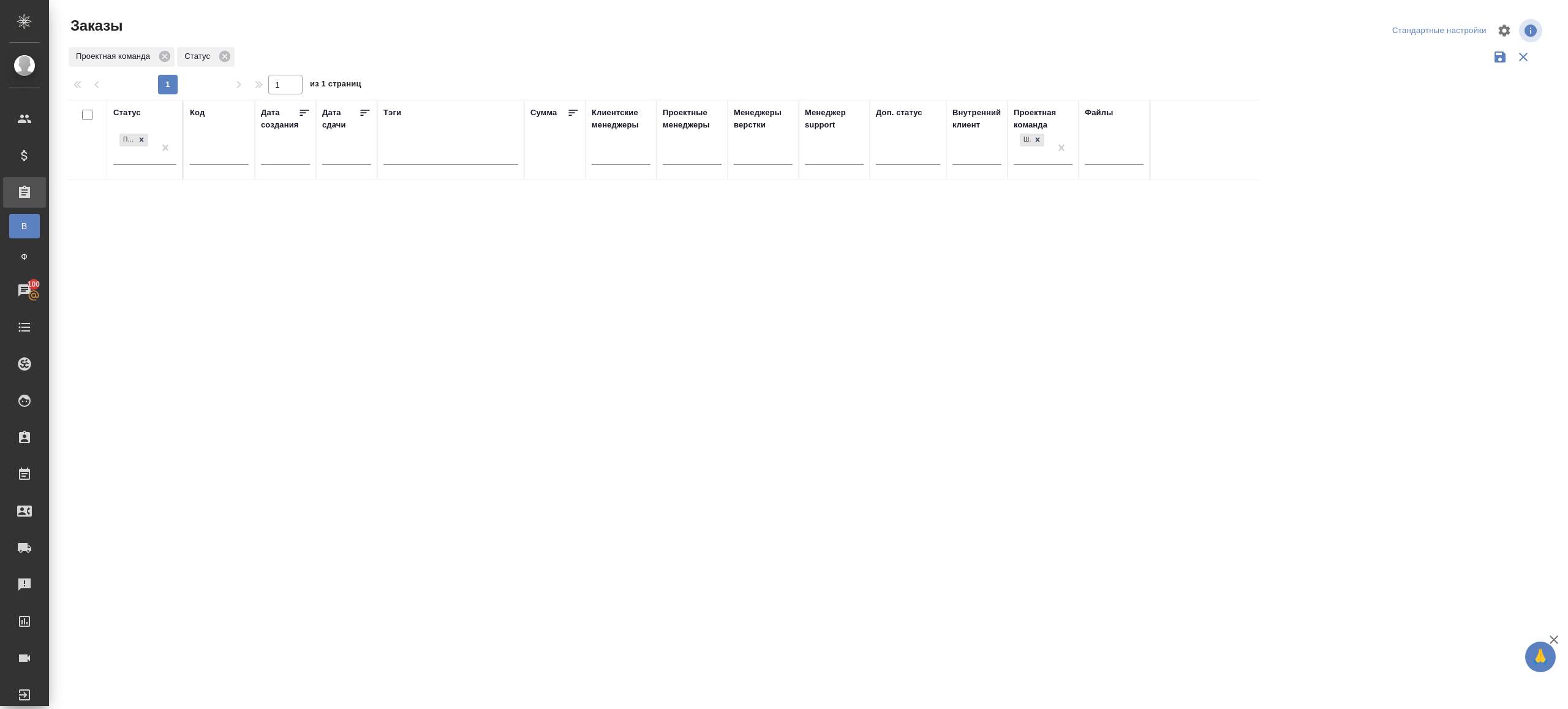
click at [582, 394] on div "Статус Подтвержден Код Дата создания Дата сдачи Тэги Сумма Клиентские менеджеры…" at bounding box center [805, 320] width 1477 height 442
click at [1133, 384] on div "Статус Подтвержден Код Дата создания Дата сдачи Тэги Сумма Клиентские менеджеры…" at bounding box center [805, 320] width 1477 height 442
click at [177, 152] on th "Статус Подтвержден" at bounding box center [145, 140] width 77 height 81
click at [458, 67] on div "Проектная команда" at bounding box center [805, 57] width 1477 height 23
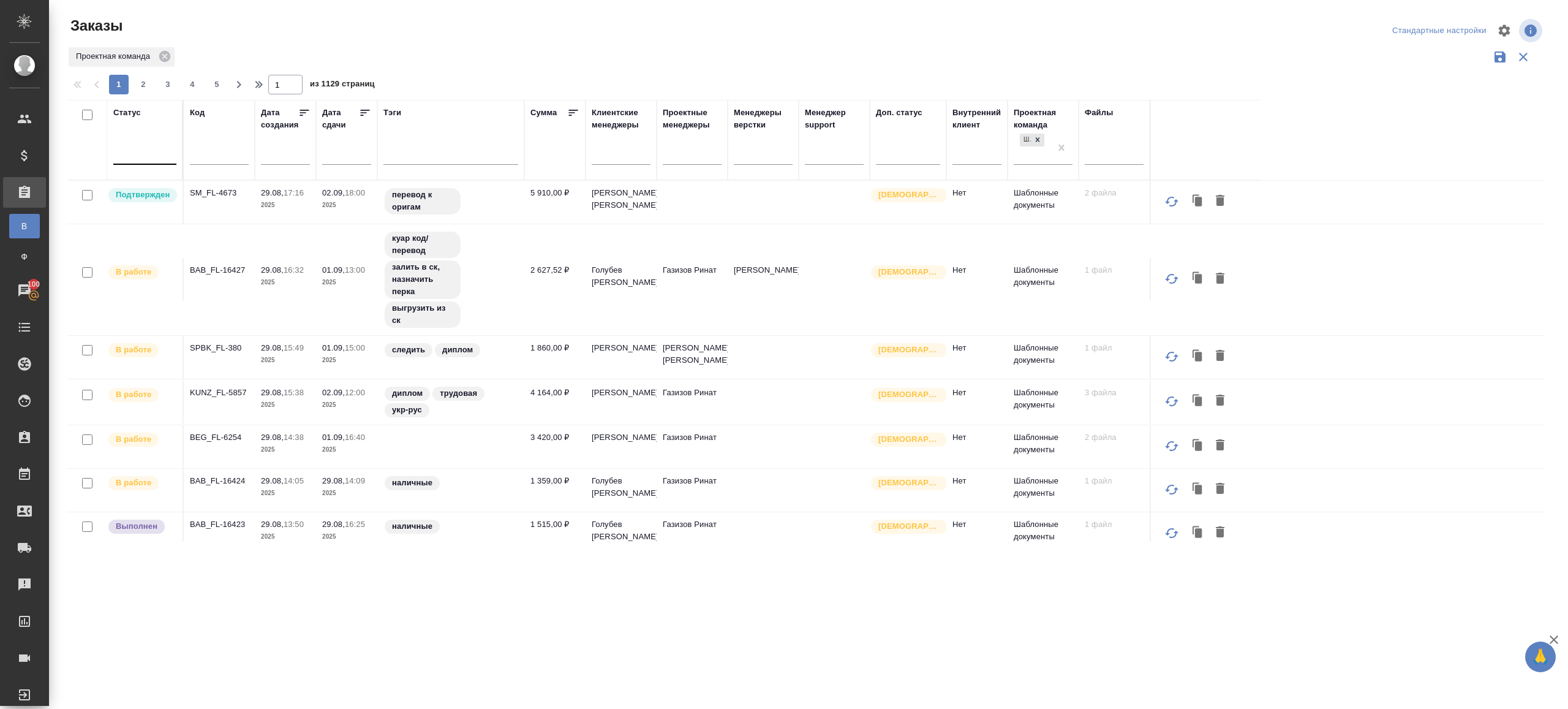
click at [131, 154] on input "text" at bounding box center [126, 152] width 14 height 9
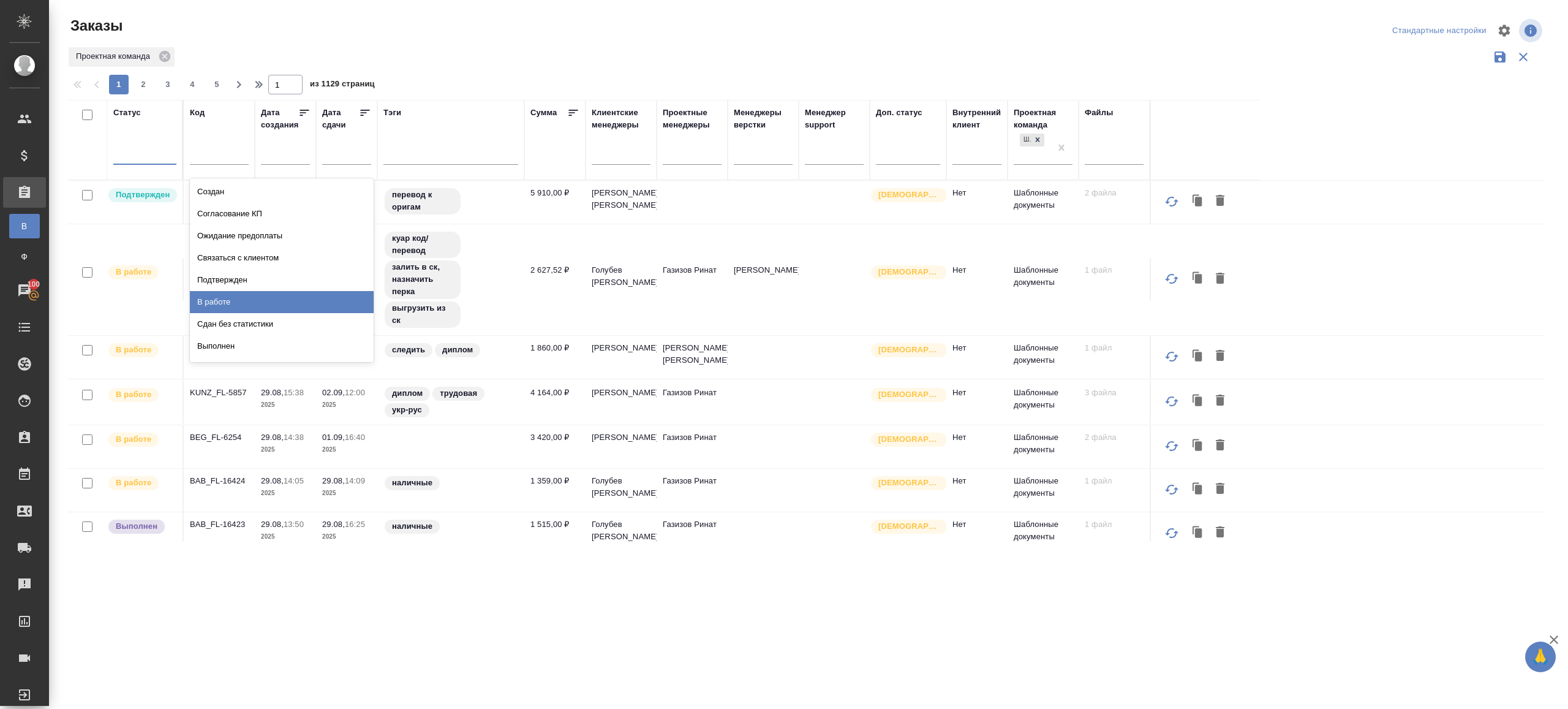
click at [239, 291] on div "В работе" at bounding box center [282, 303] width 184 height 22
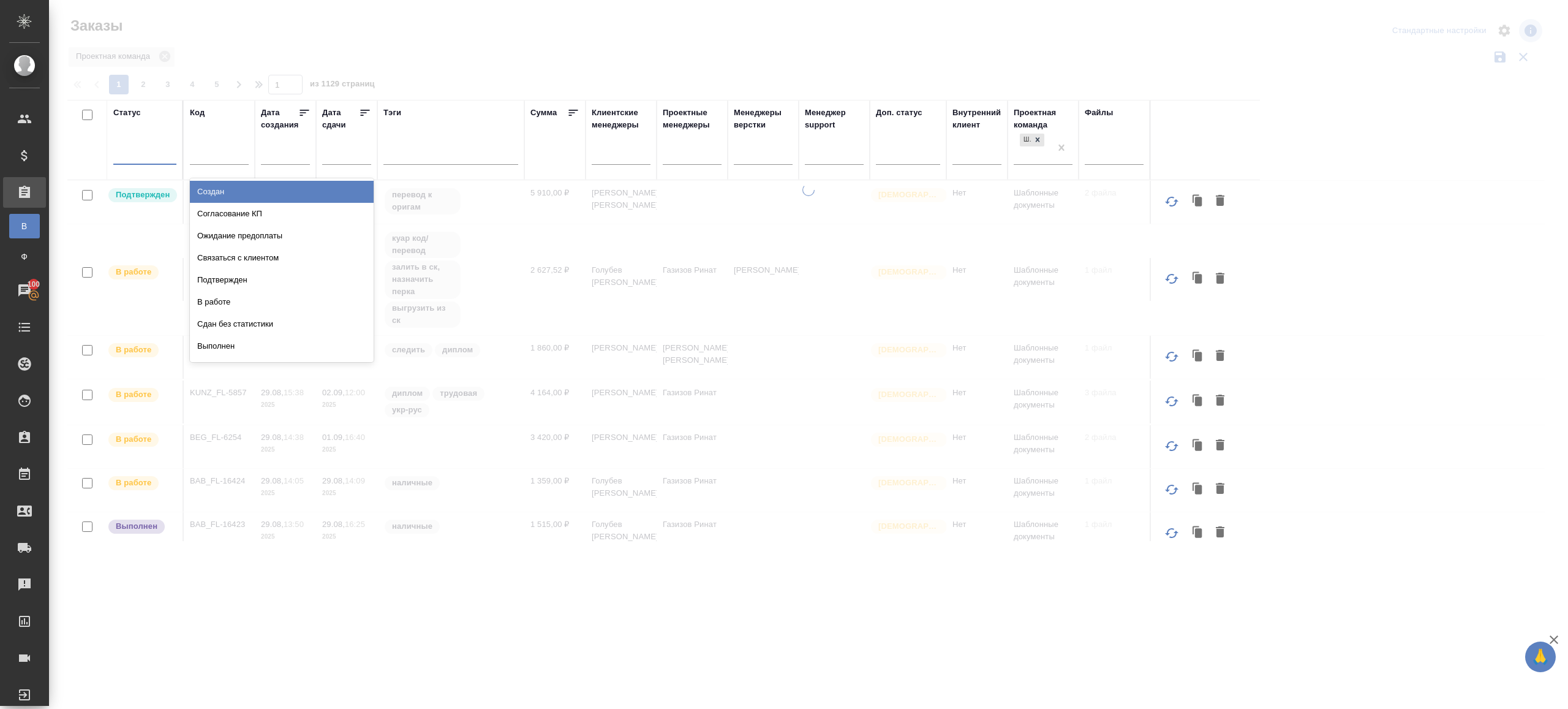
click at [146, 148] on div at bounding box center [144, 152] width 63 height 18
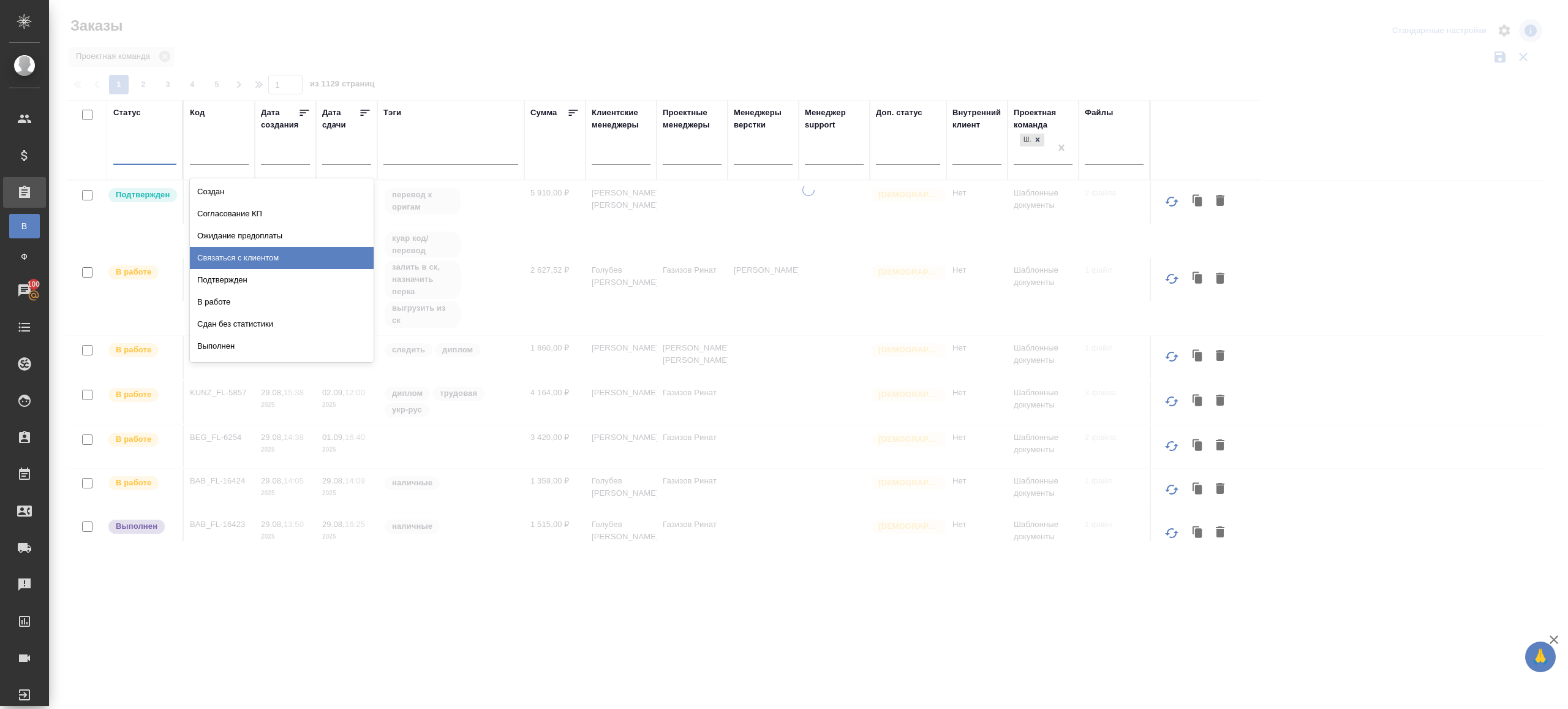
click at [219, 269] on div "Подтвержден" at bounding box center [282, 280] width 184 height 22
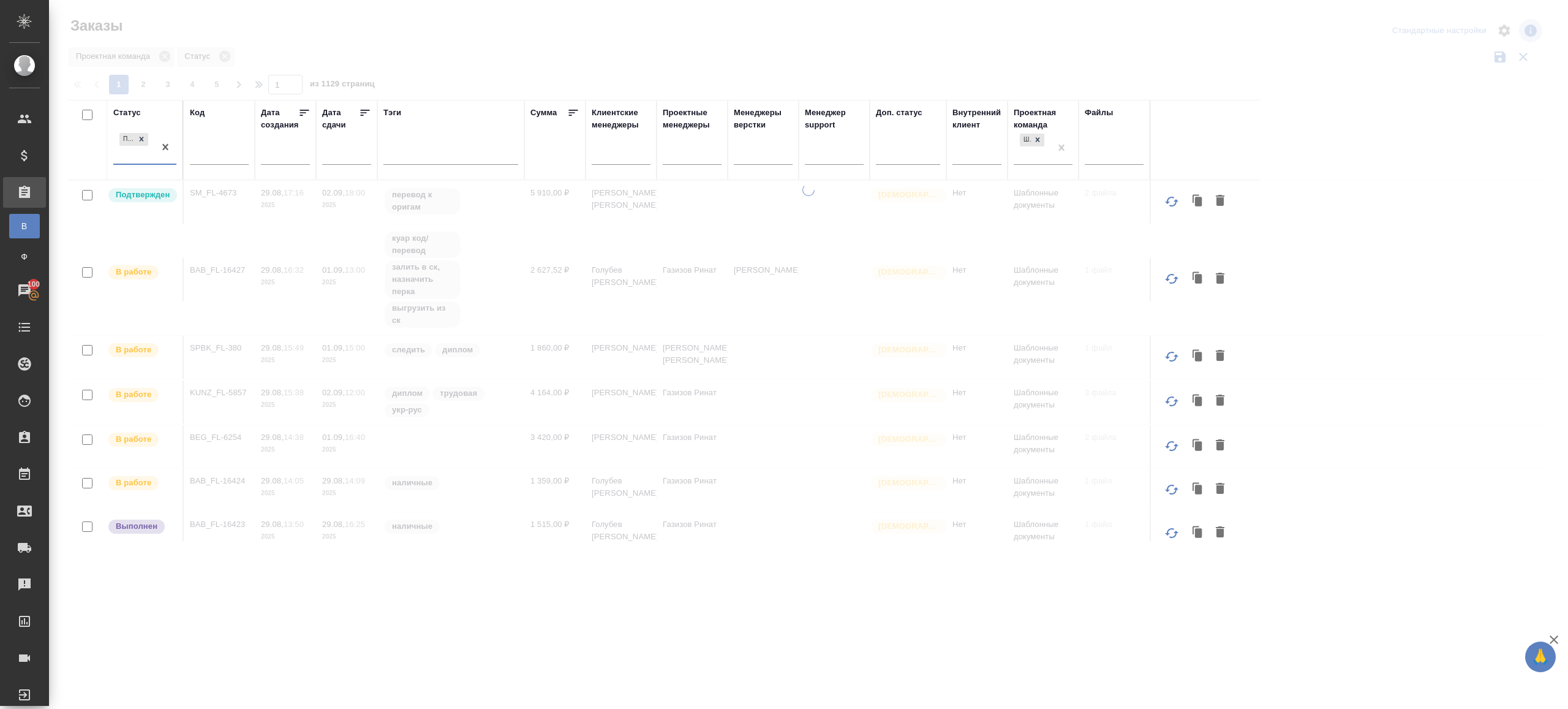
click at [882, 30] on div at bounding box center [808, 274] width 1519 height 548
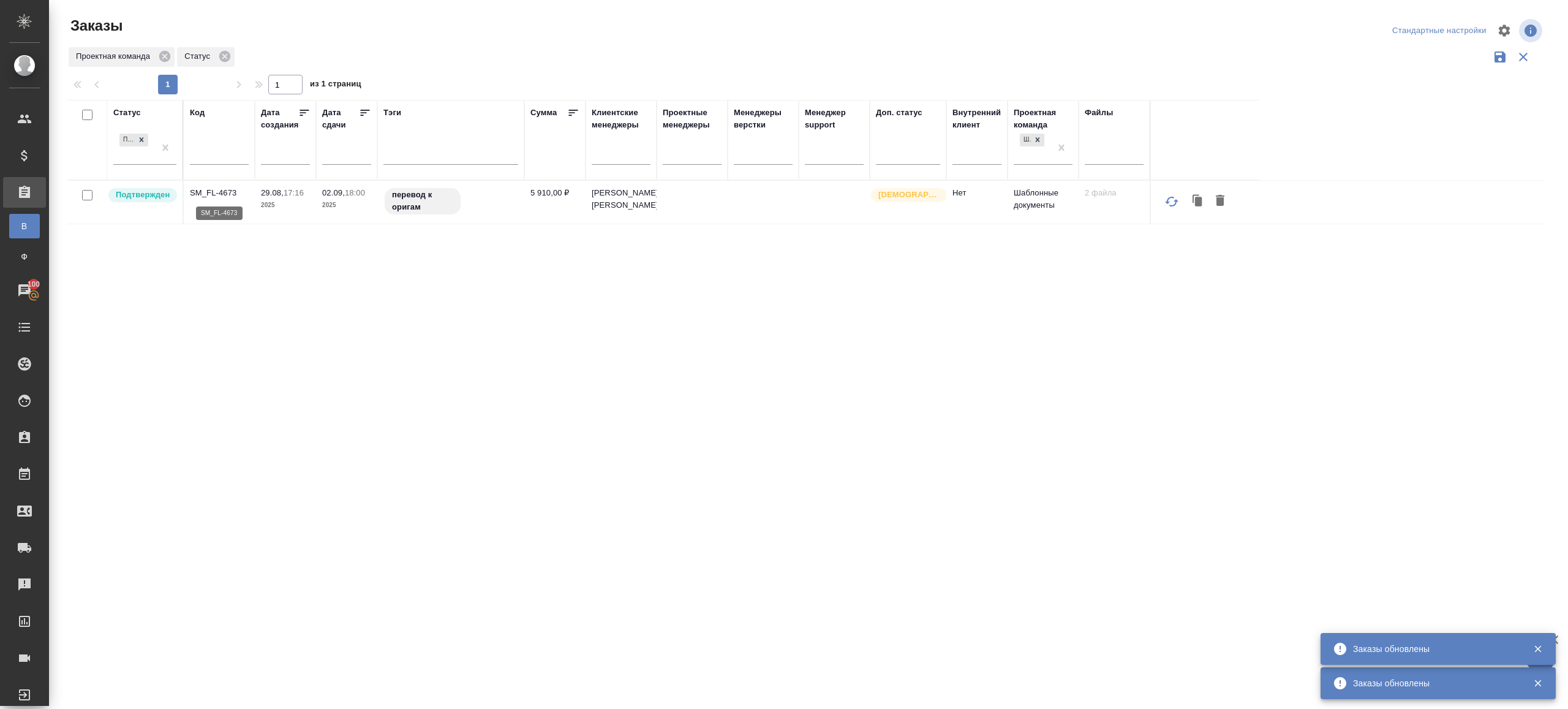
click at [218, 197] on p "SM_FL-4673" at bounding box center [219, 192] width 59 height 12
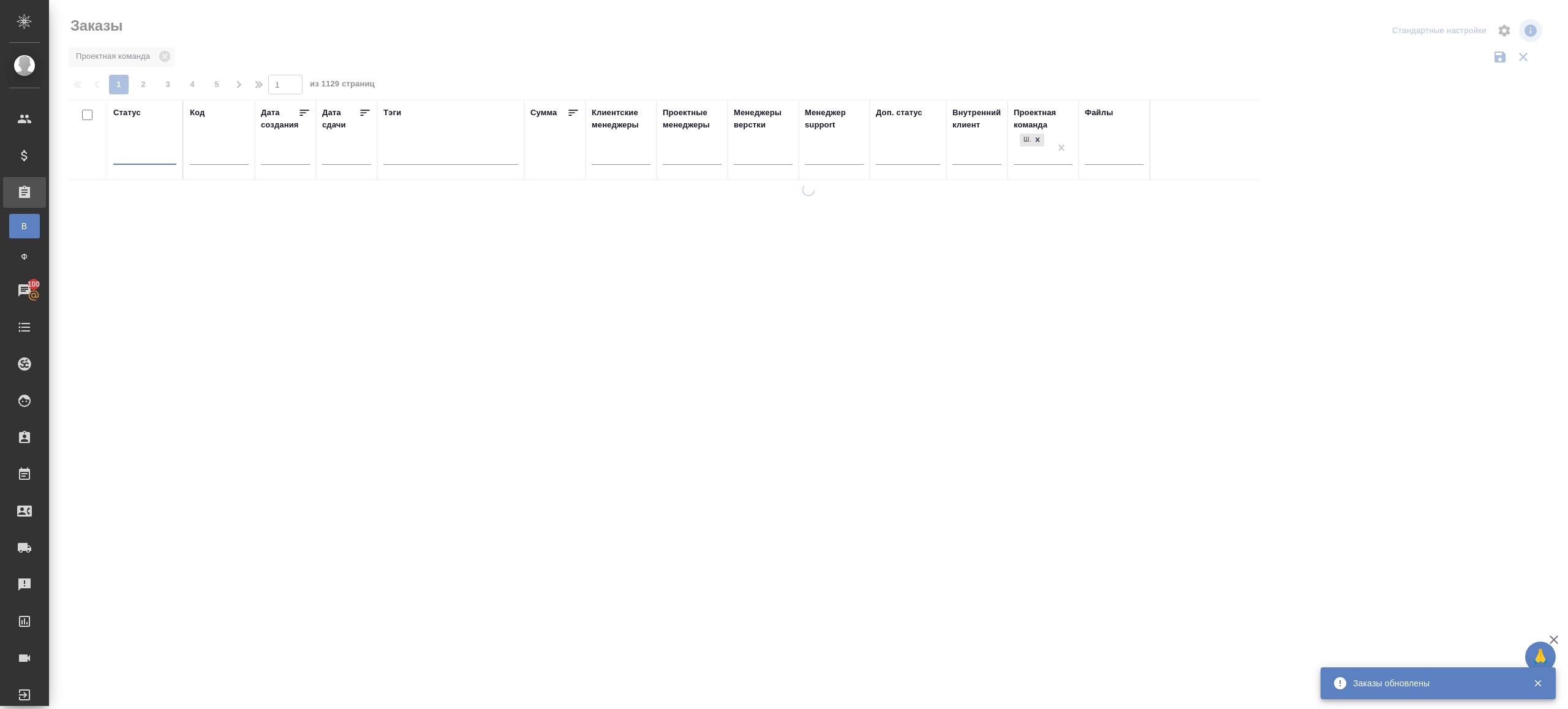
click at [421, 85] on div "1 2 3 4 5 1 из 1129 страниц" at bounding box center [811, 85] width 1487 height 20
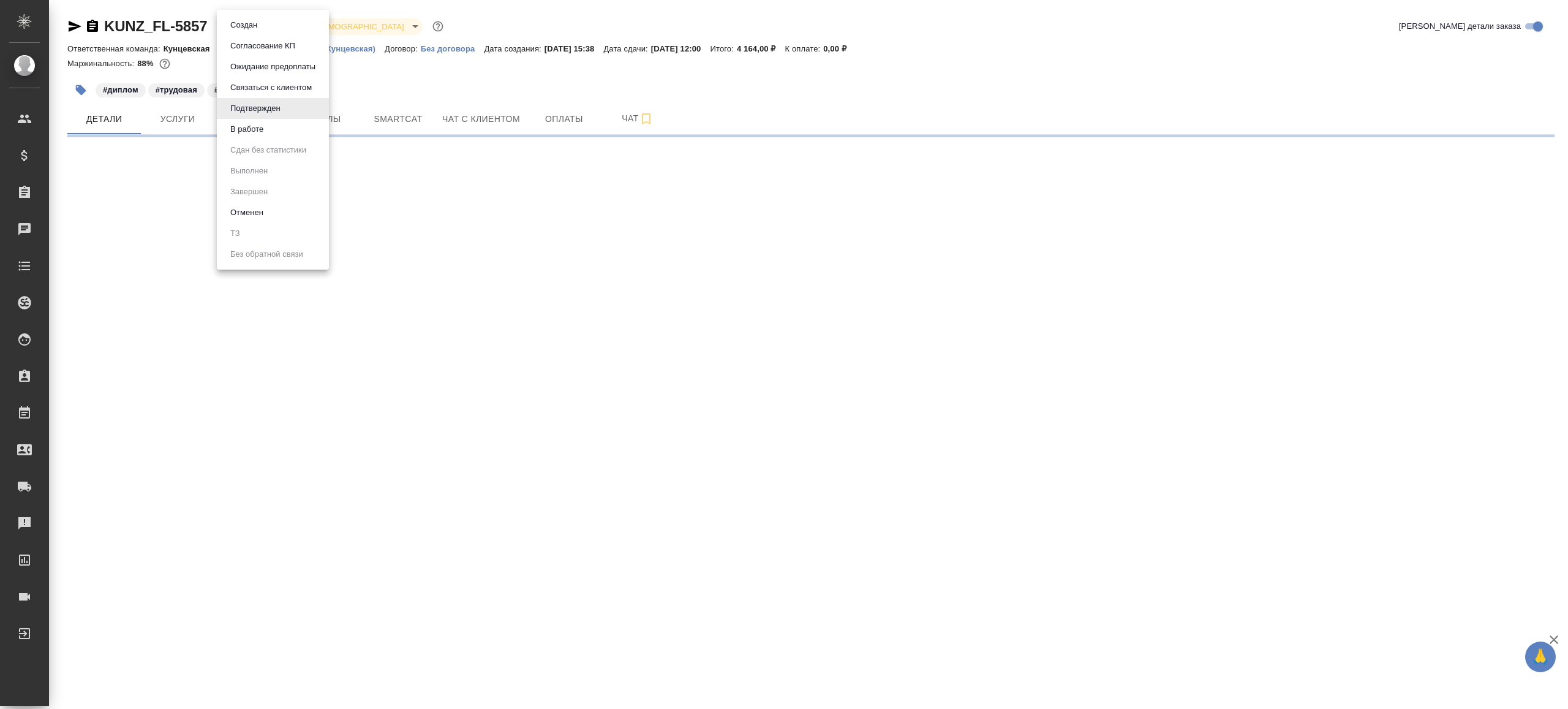
click at [278, 21] on body "🙏 .cls-1 fill:#fff; AWATERA [PERSON_NAME] Клиенты Спецификации Заказы Чаты Todo…" at bounding box center [784, 354] width 1568 height 709
click at [291, 125] on li "В работе" at bounding box center [273, 129] width 112 height 21
select select "RU"
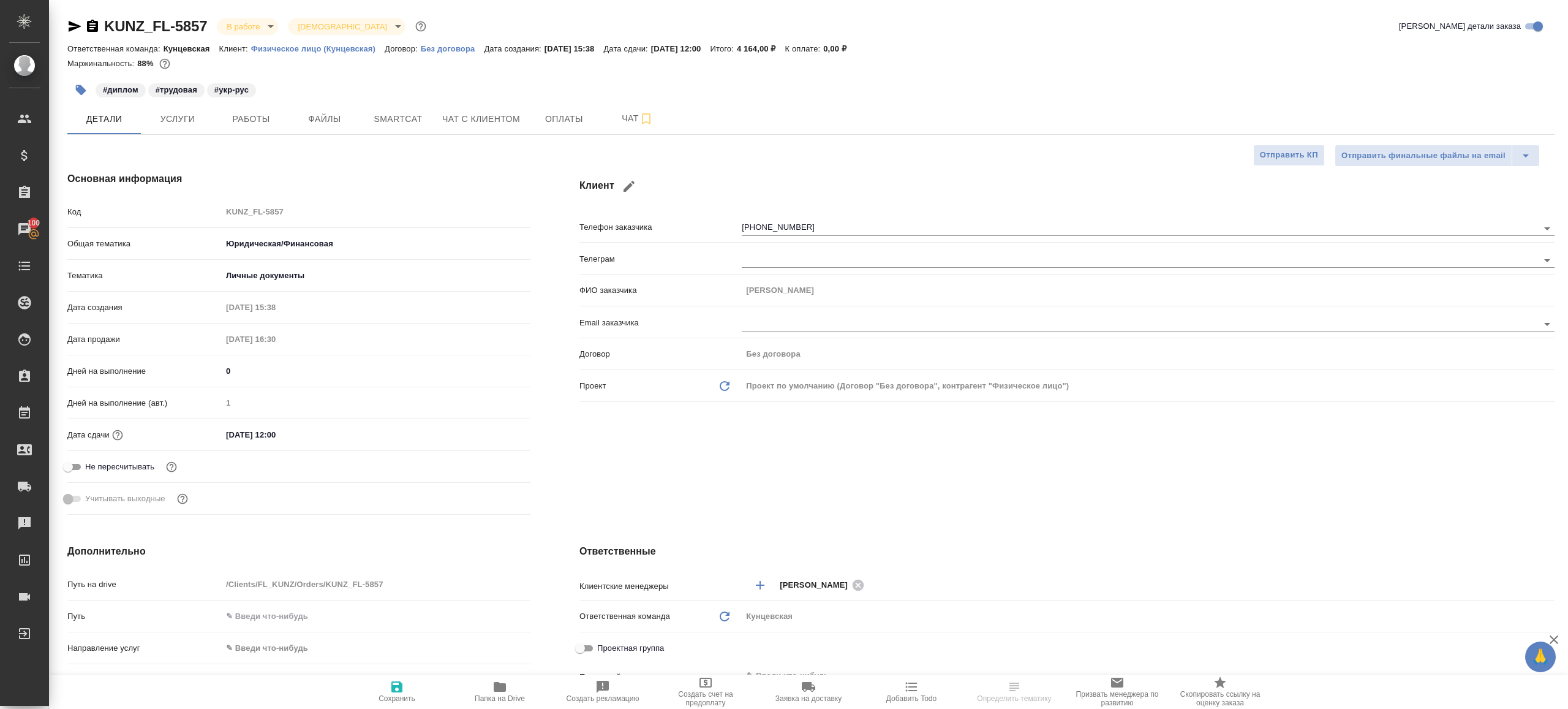
type textarea "x"
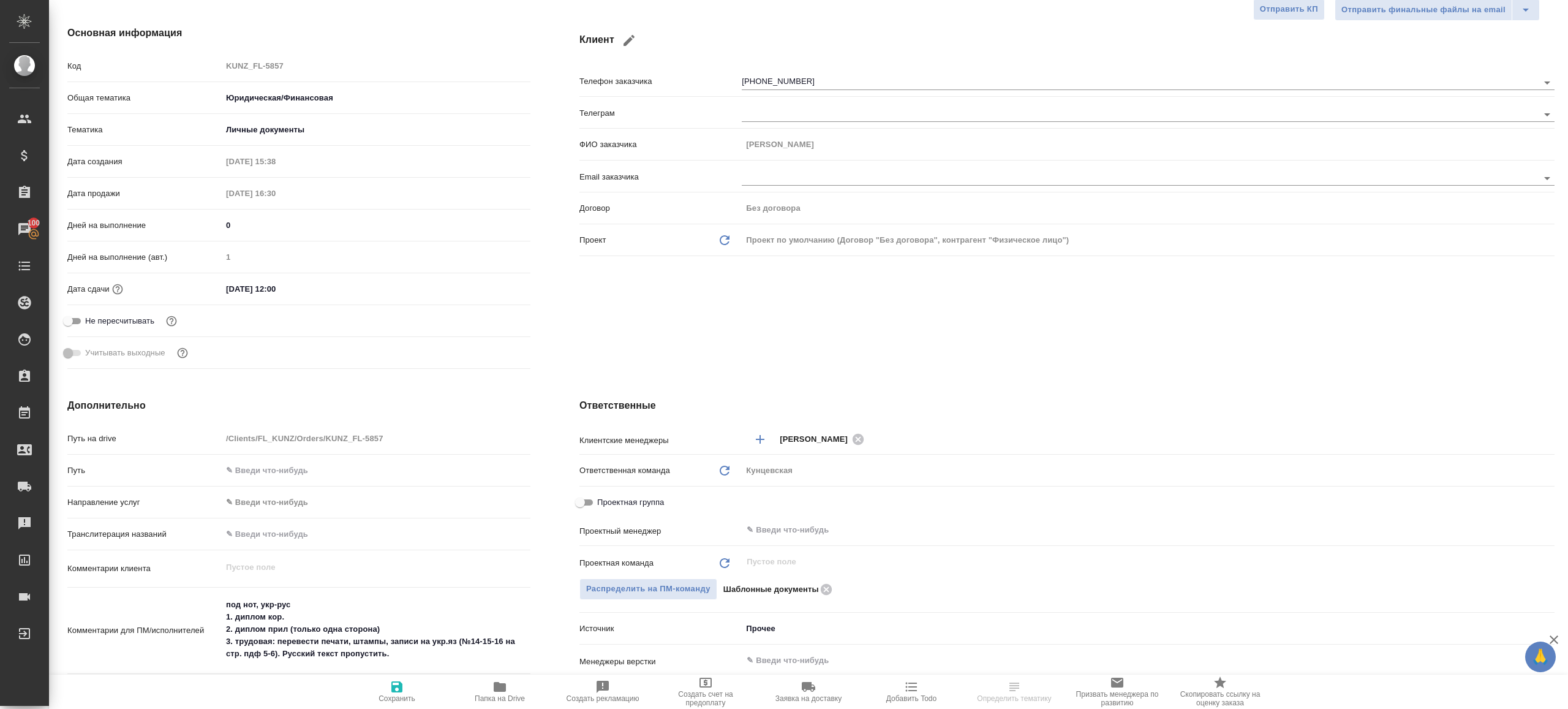
scroll to position [197, 0]
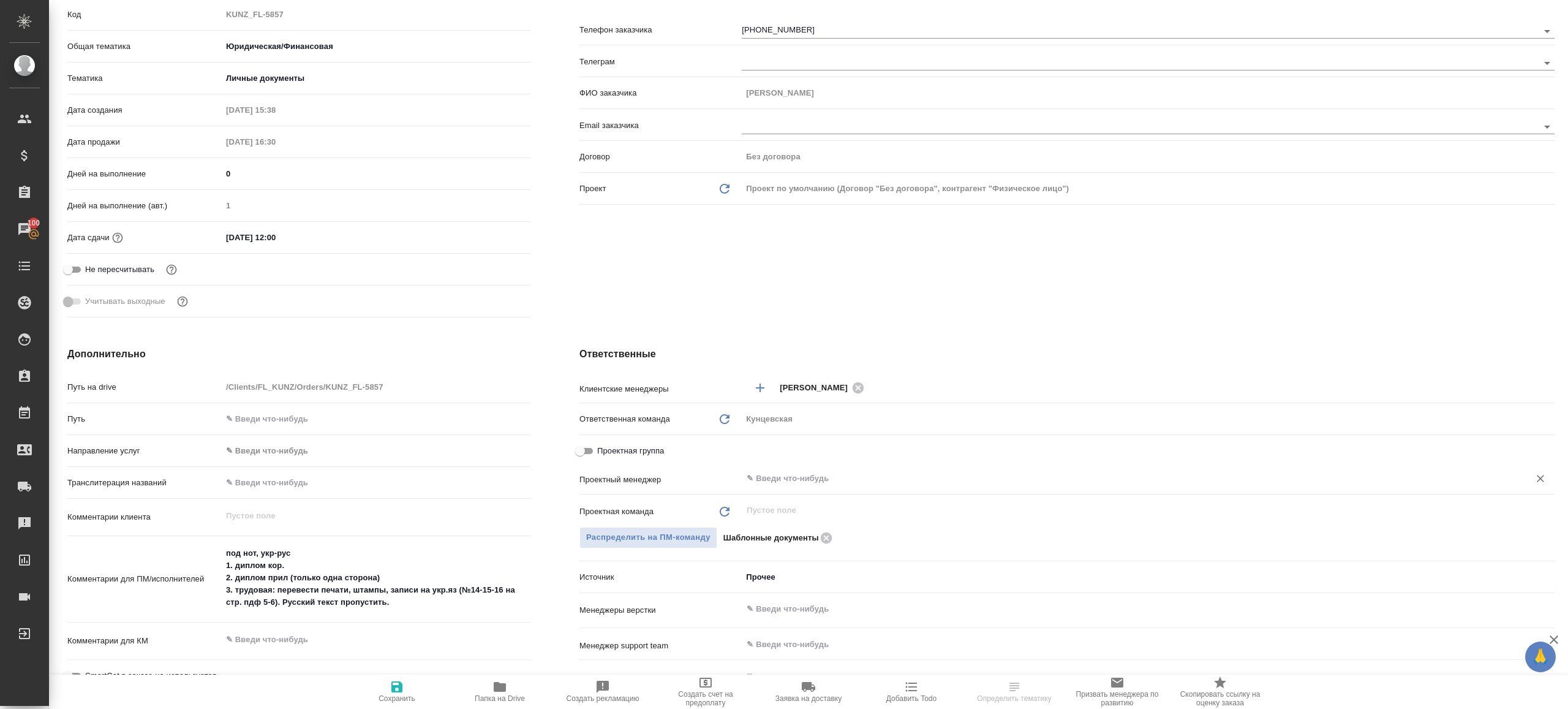
click at [836, 477] on input "text" at bounding box center [1128, 478] width 764 height 14
click at [800, 481] on input "hbyfn" at bounding box center [1128, 478] width 764 height 14
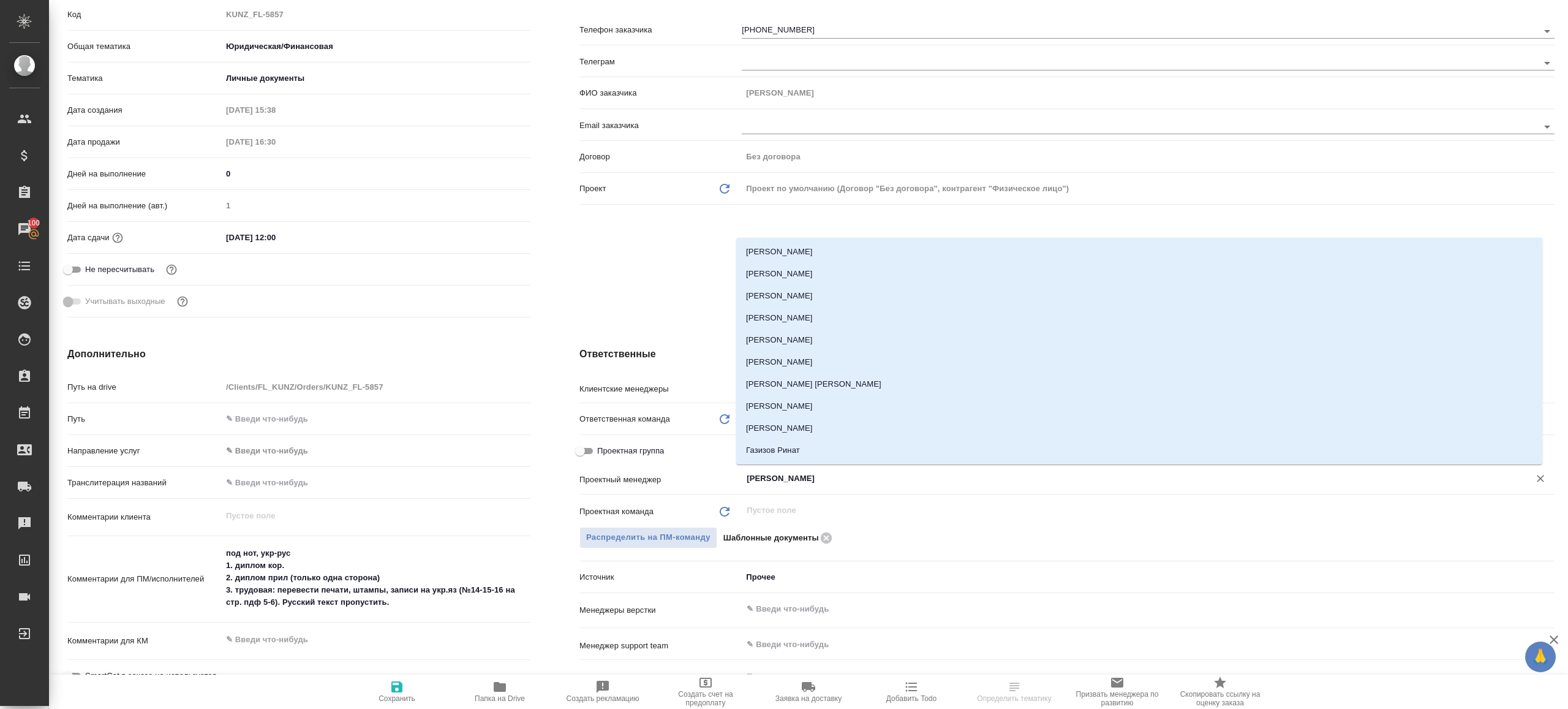
type input "ринат"
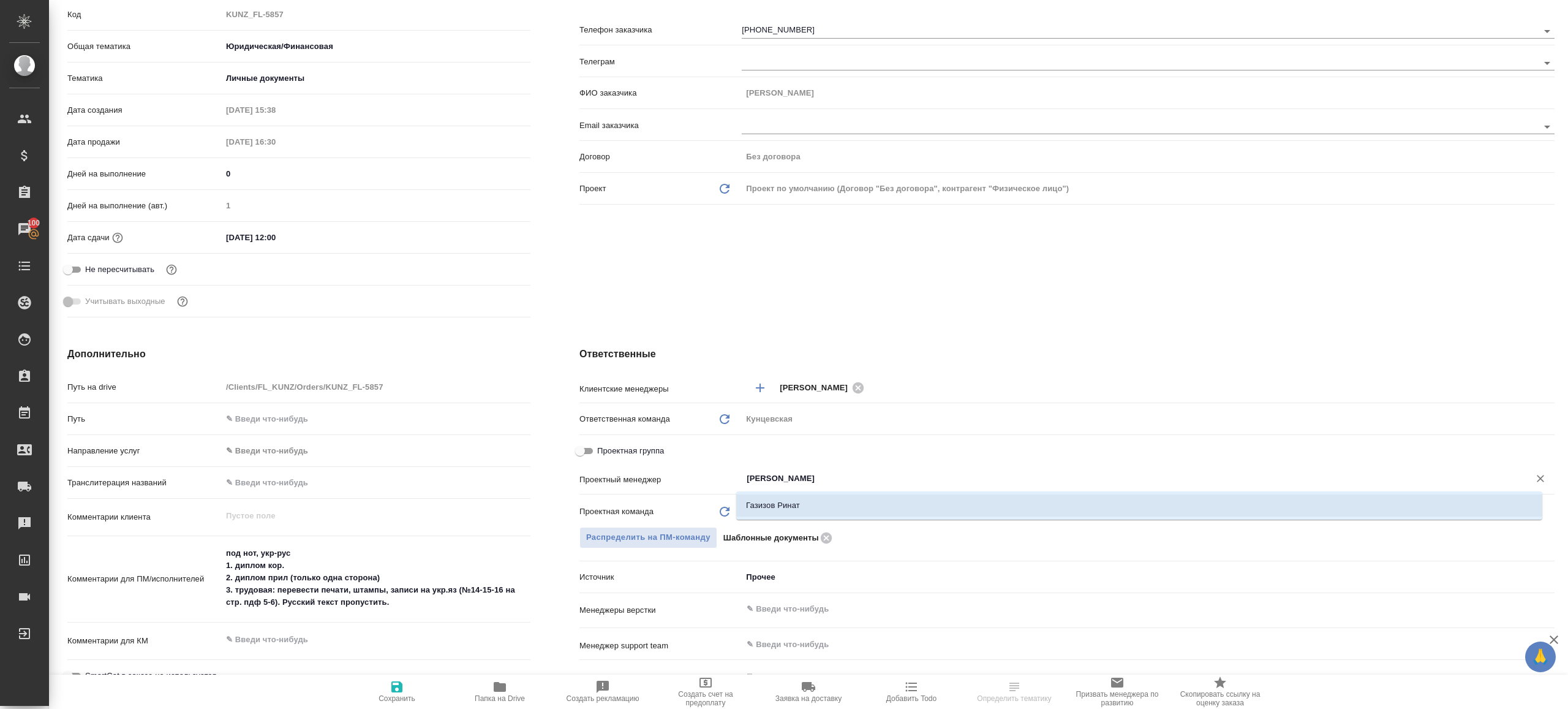
click at [780, 513] on div ".cls-1 fill:#fff; AWATERA Gazizov Rinat Клиенты Спецификации Заказы 100 Чаты To…" at bounding box center [784, 354] width 1568 height 709
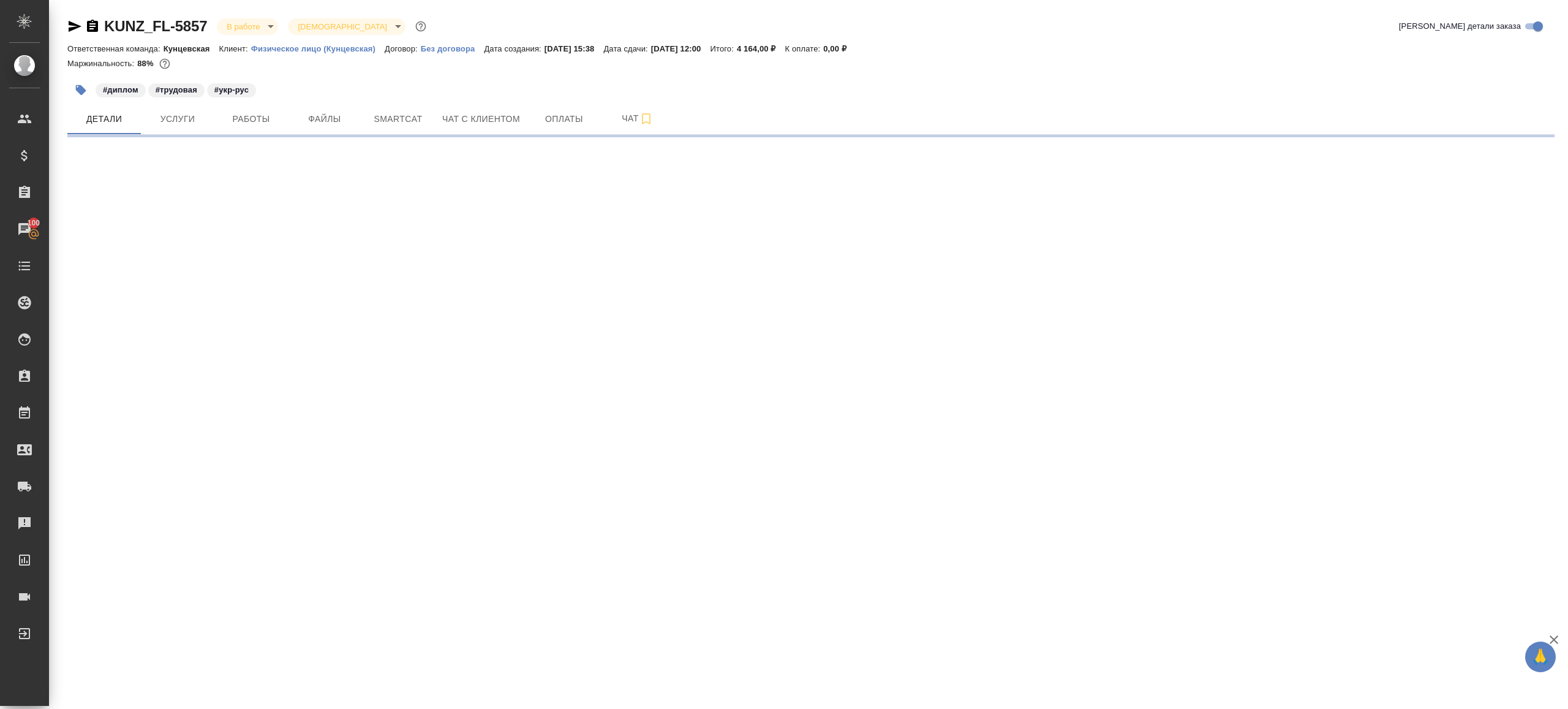
scroll to position [0, 0]
select select "RU"
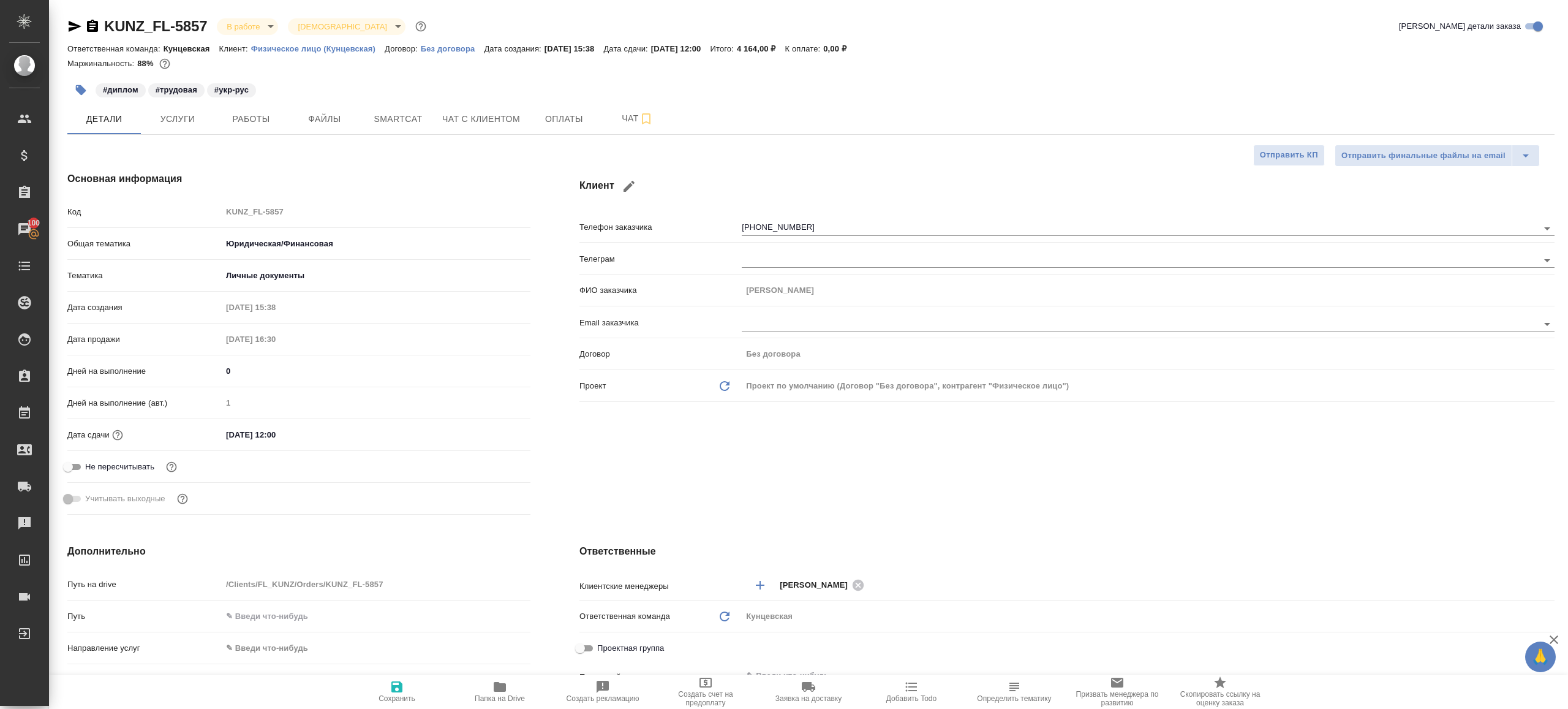
type textarea "x"
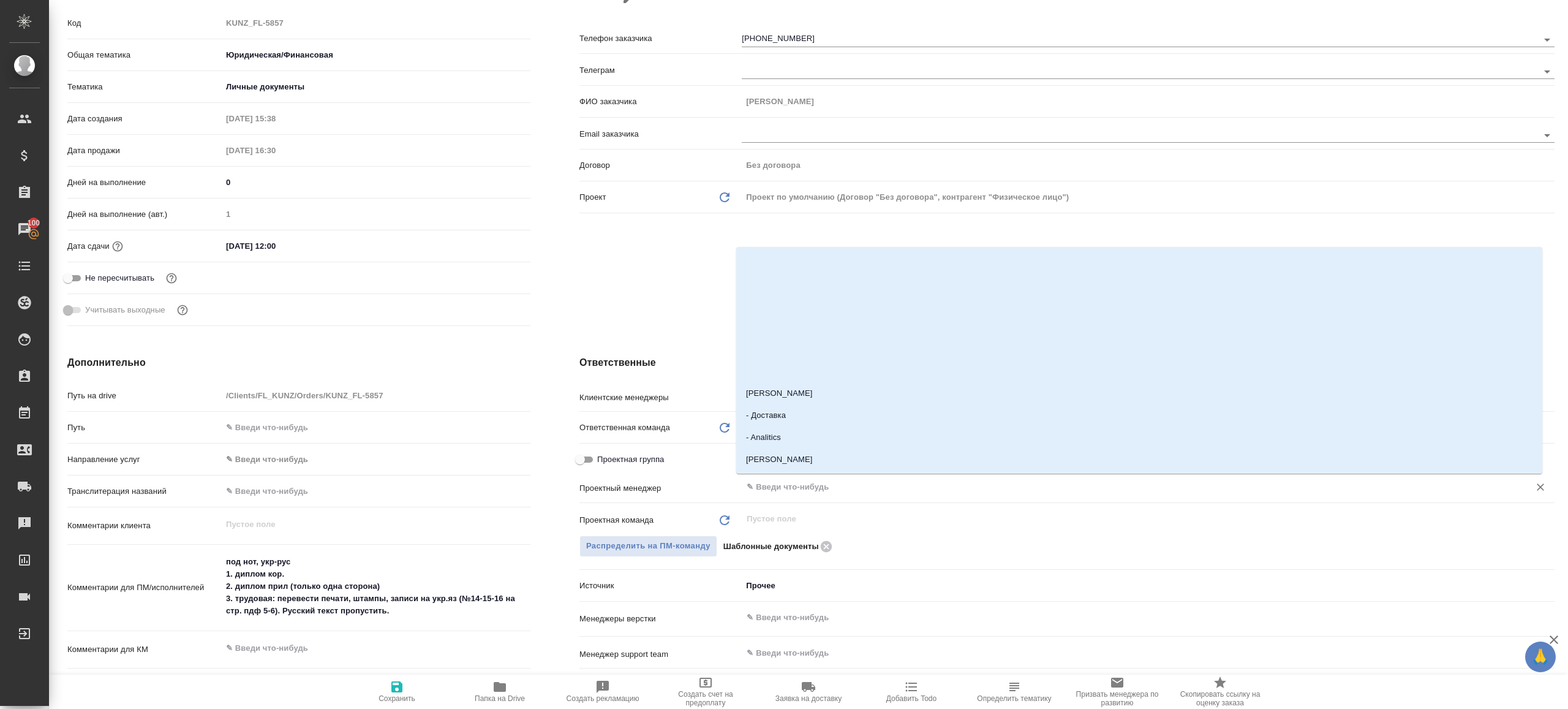
click at [776, 491] on input "text" at bounding box center [1128, 487] width 764 height 14
type input "и"
type textarea "x"
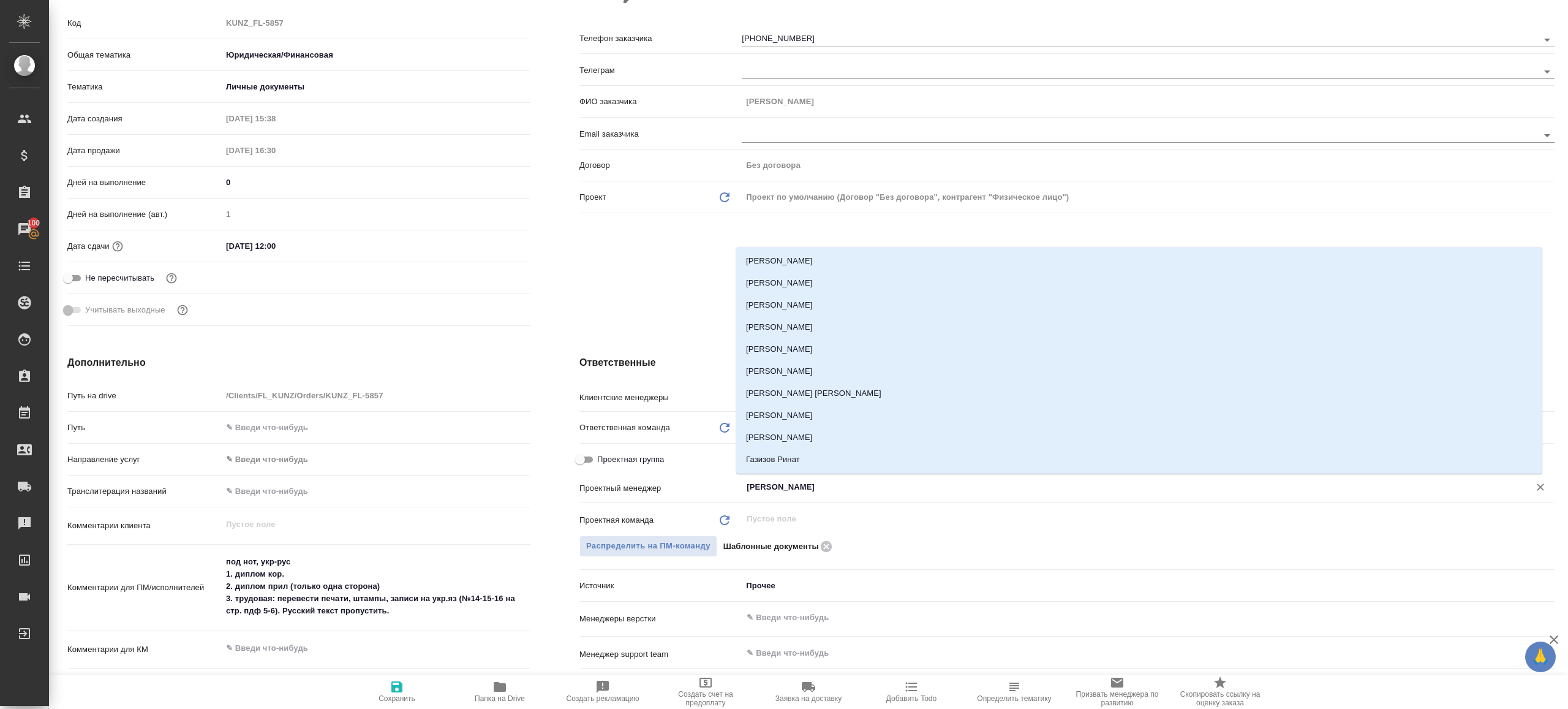
type input "ринат"
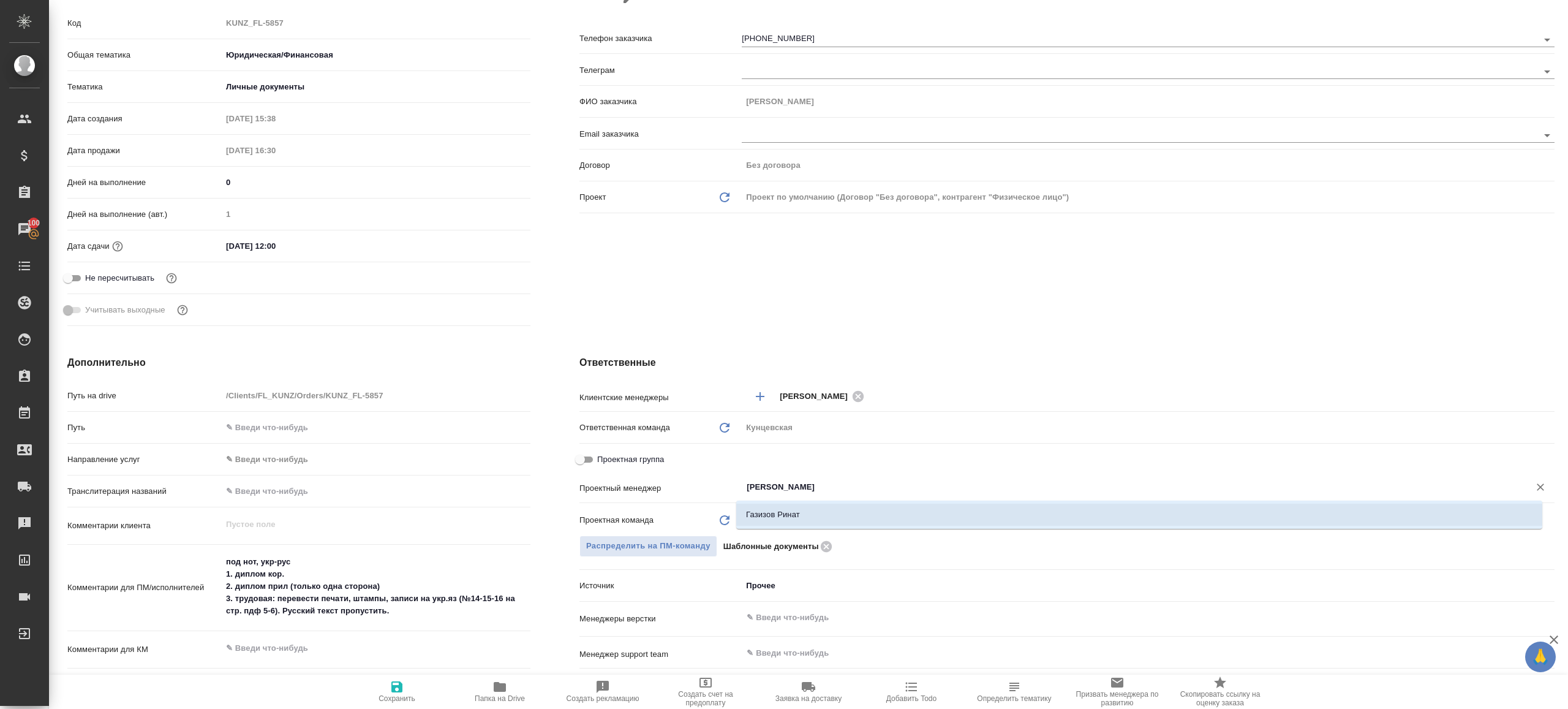
click at [804, 511] on li "Газизов Ринат" at bounding box center [1139, 515] width 806 height 22
type textarea "x"
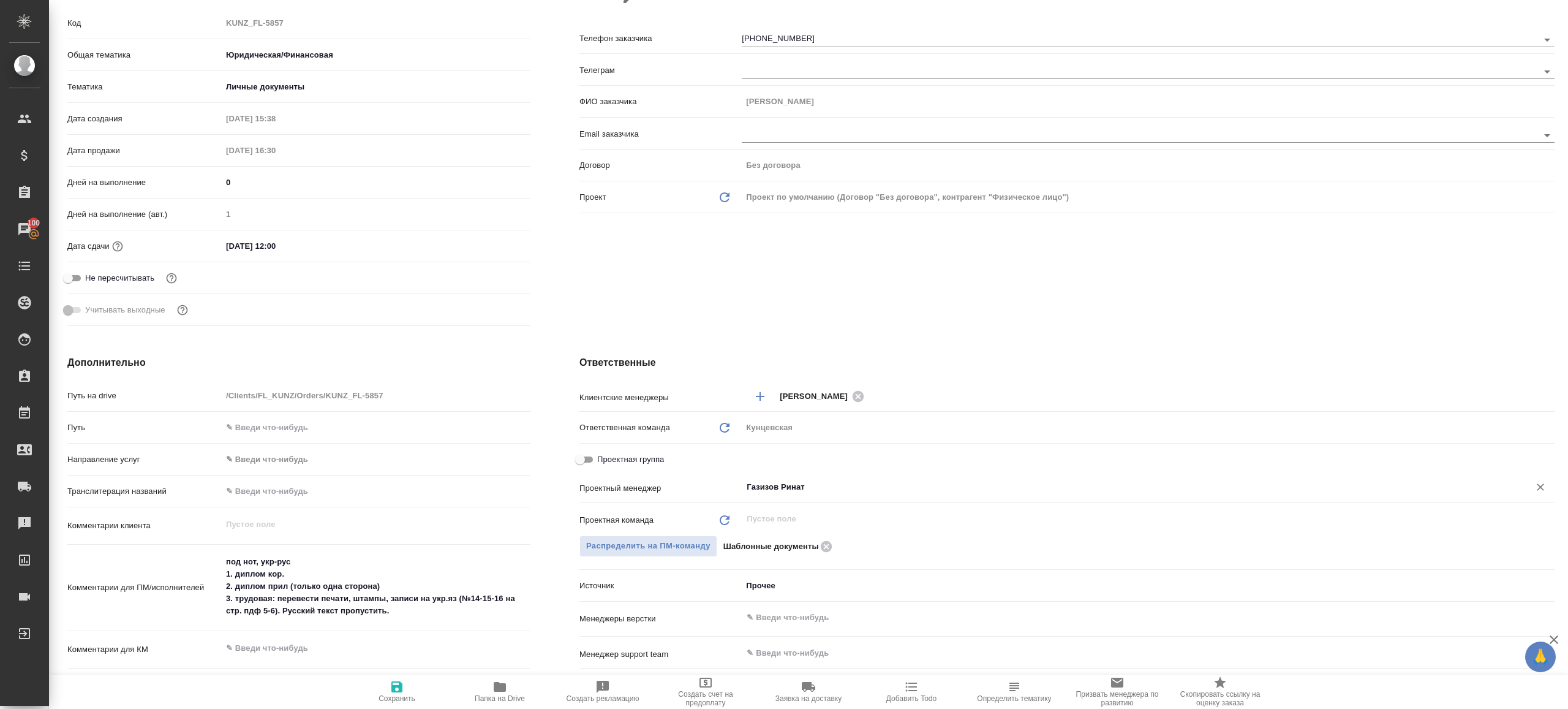
type input "Газизов Ринат"
click at [397, 691] on icon "button" at bounding box center [397, 687] width 11 height 11
type textarea "x"
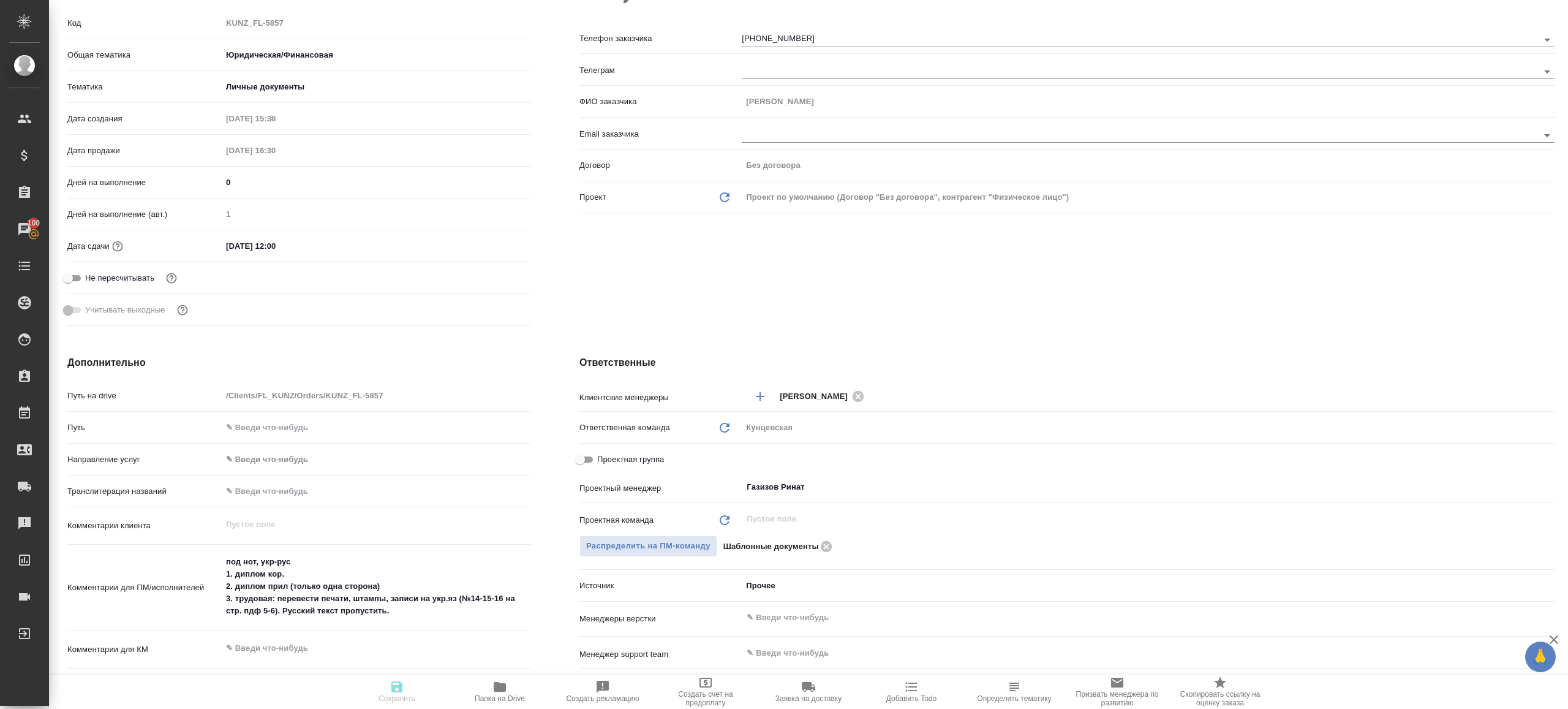
type textarea "x"
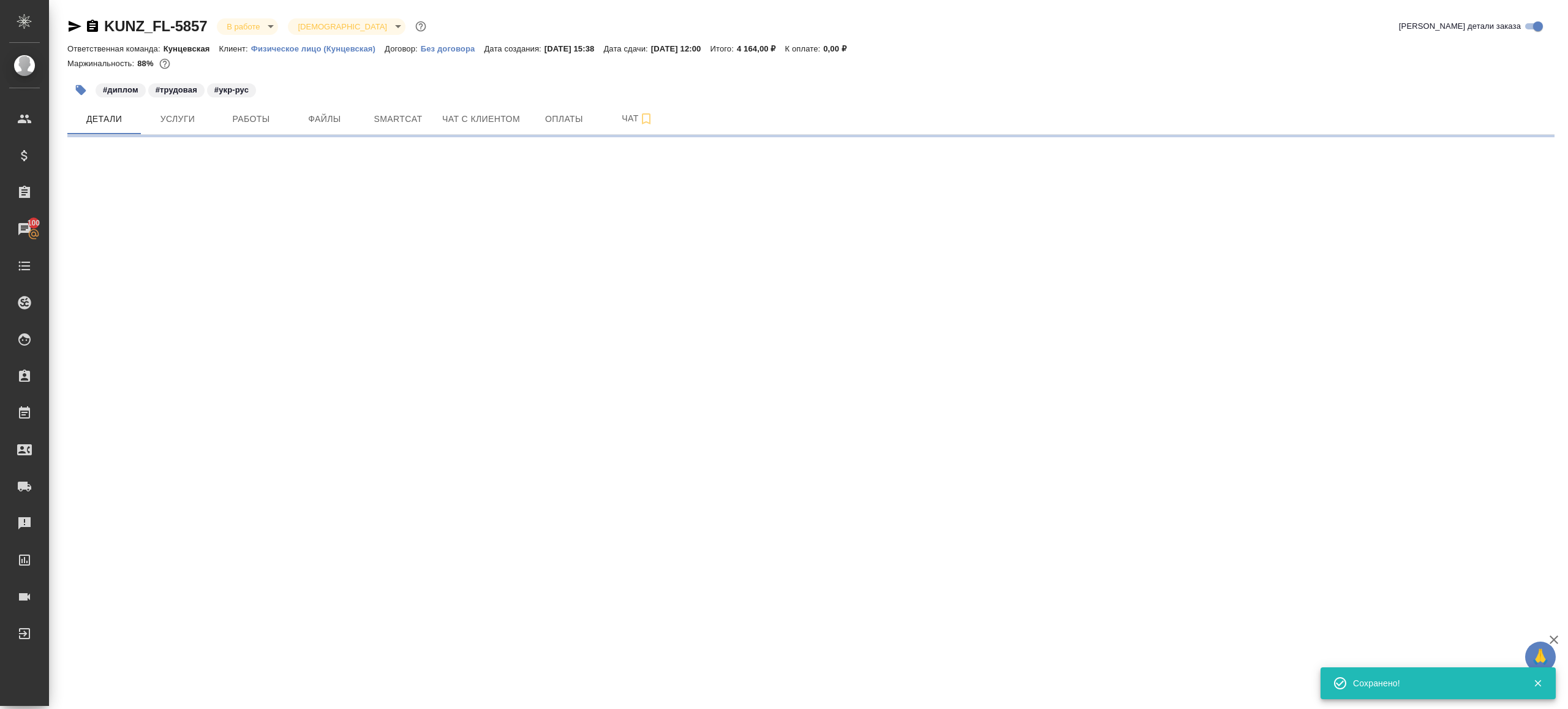
scroll to position [0, 0]
select select "RU"
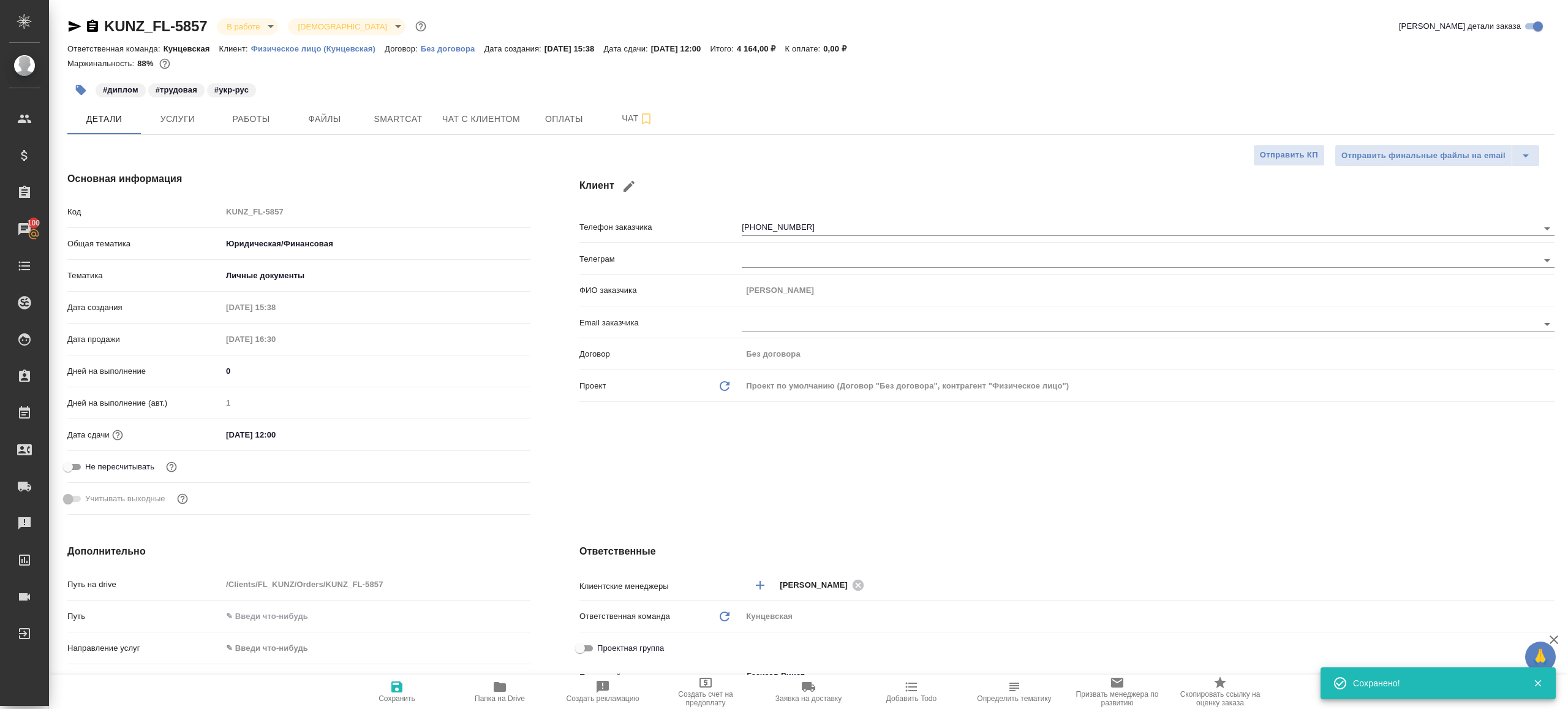
type textarea "x"
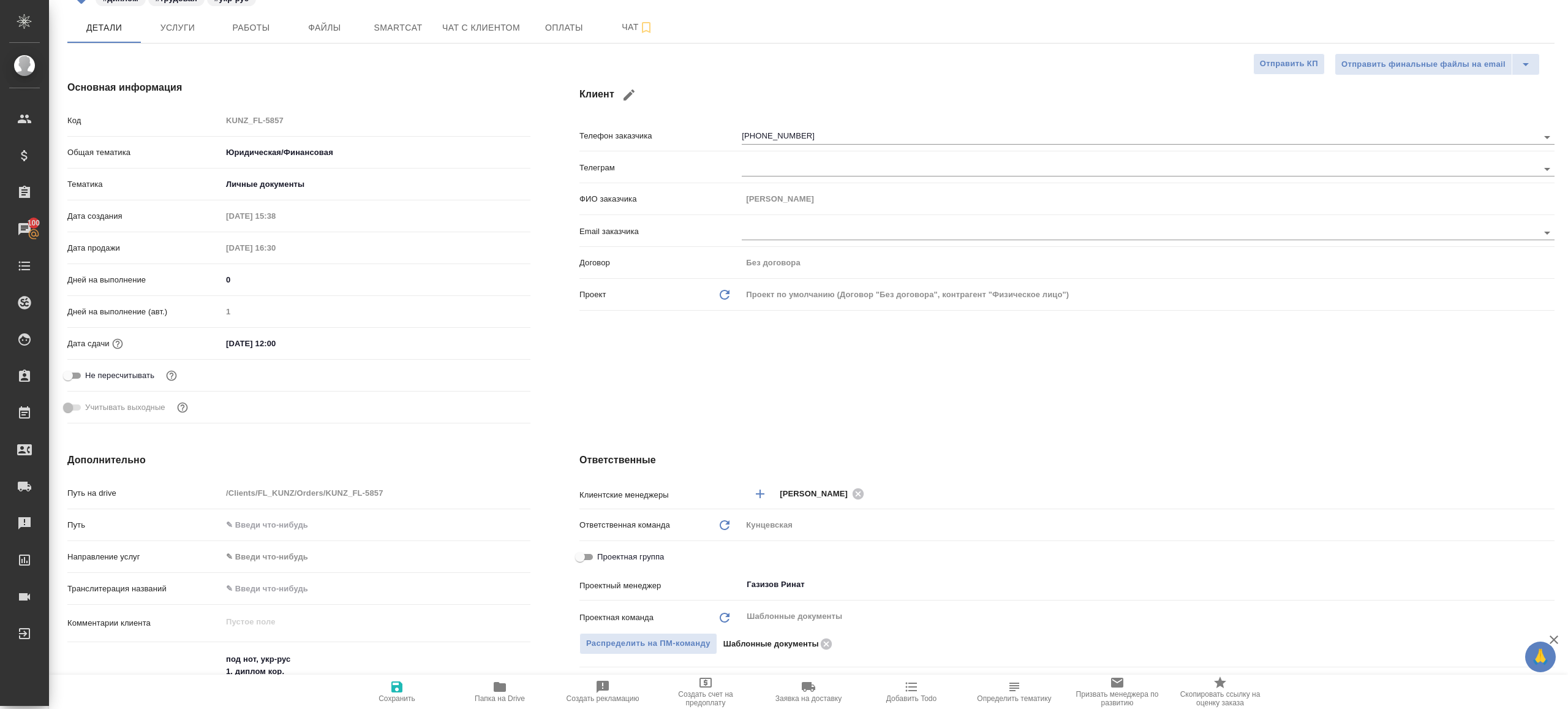
click at [495, 685] on icon "button" at bounding box center [500, 687] width 12 height 10
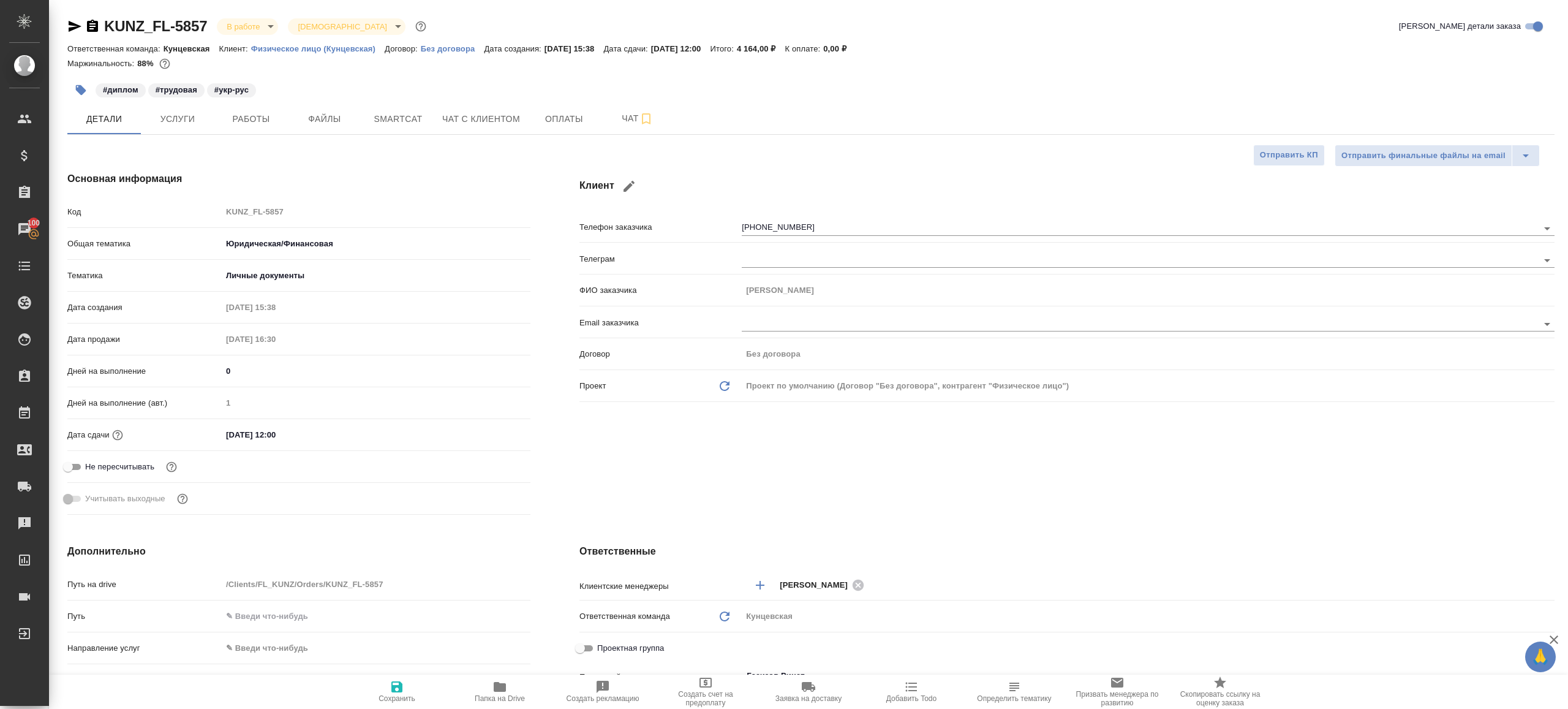
type textarea "x"
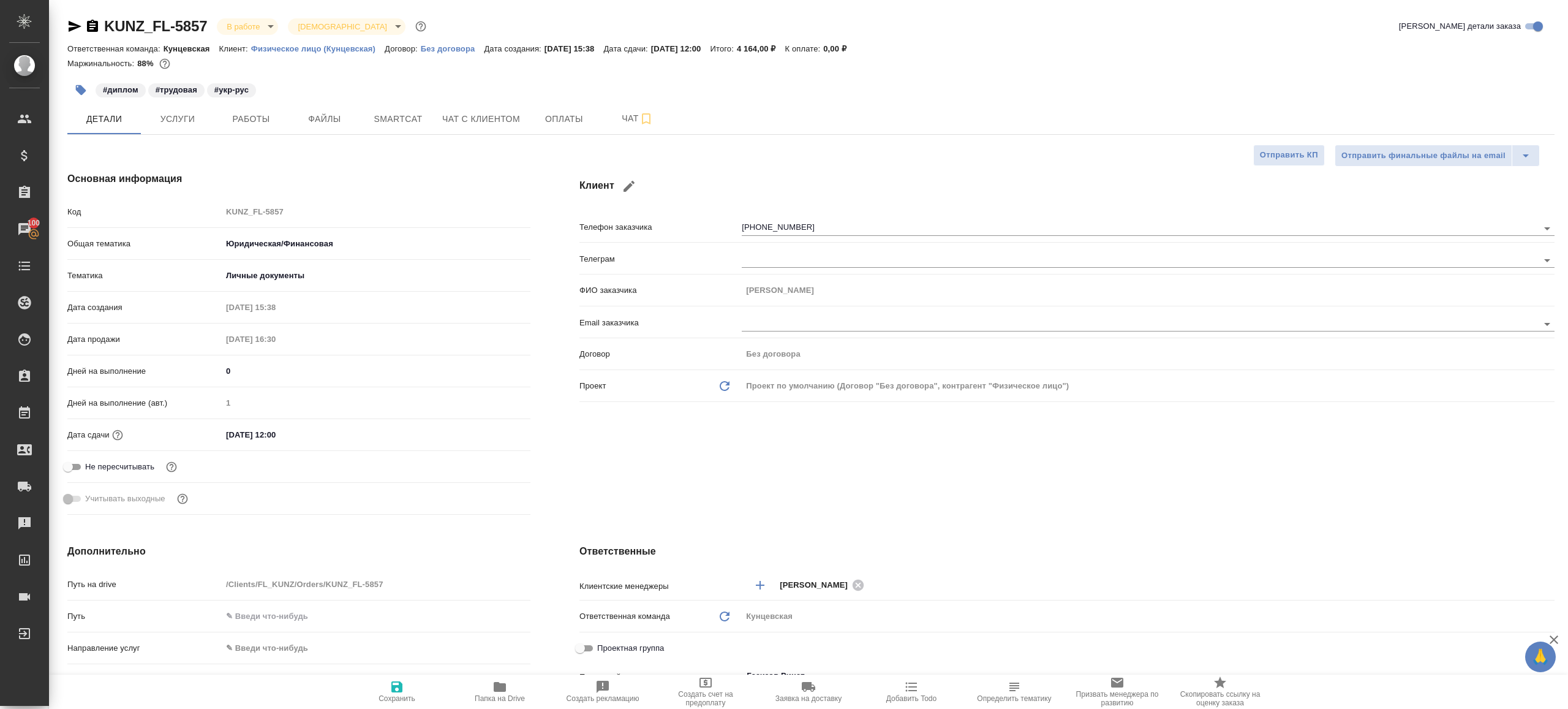
type textarea "x"
click at [276, 101] on div "#диплом #трудовая #укр-рус" at bounding box center [563, 90] width 992 height 27
click at [270, 117] on span "Работы" at bounding box center [251, 119] width 59 height 15
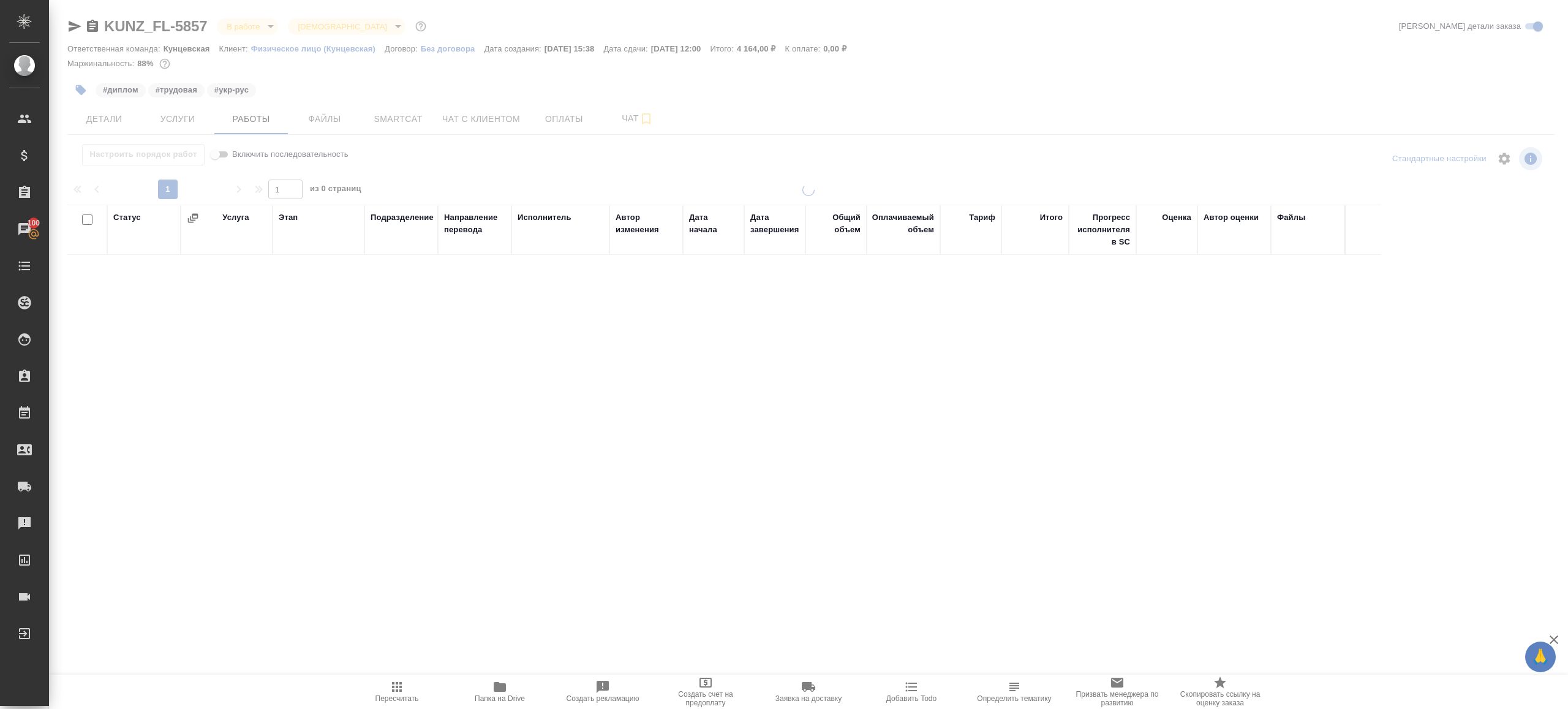
click at [523, 170] on div at bounding box center [808, 255] width 1519 height 512
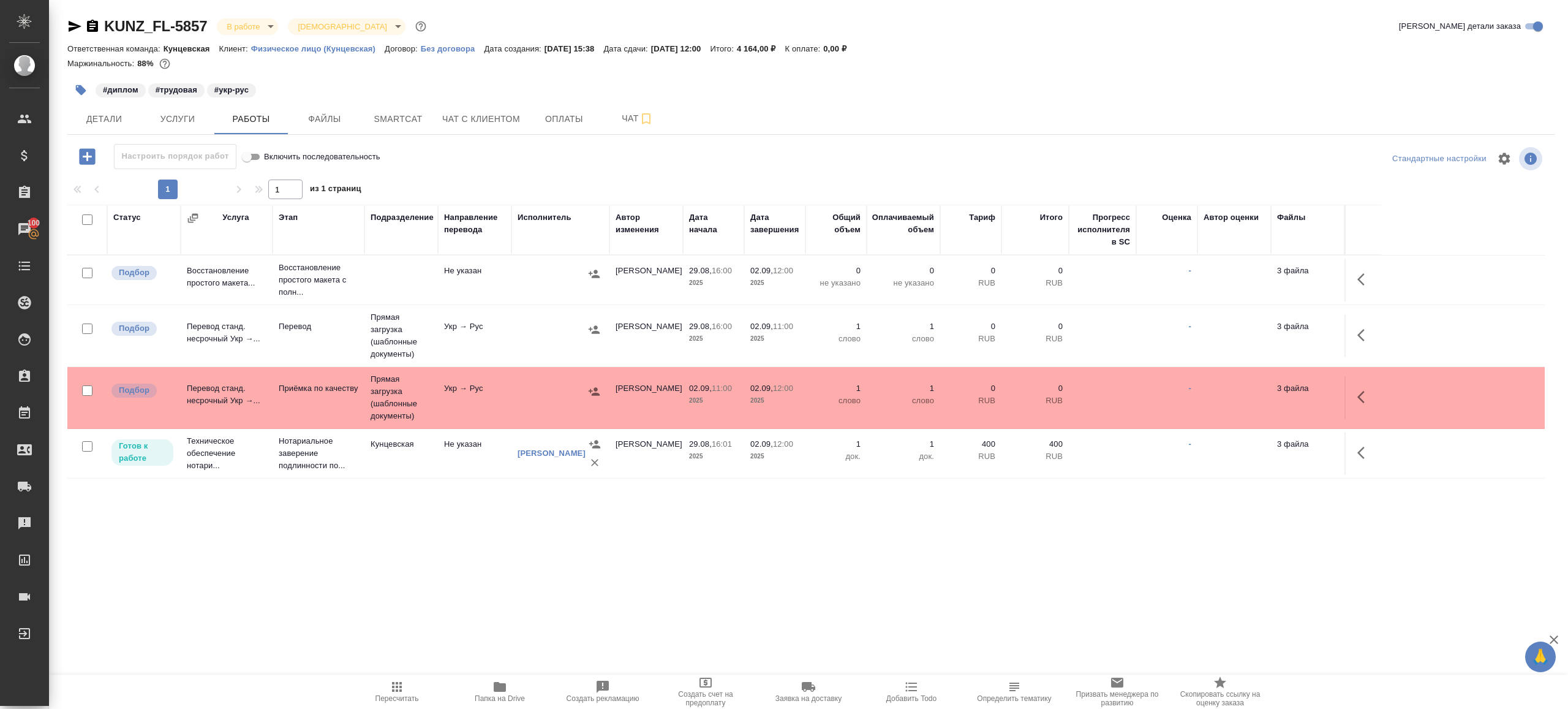
click at [592, 323] on icon "button" at bounding box center [594, 329] width 12 height 12
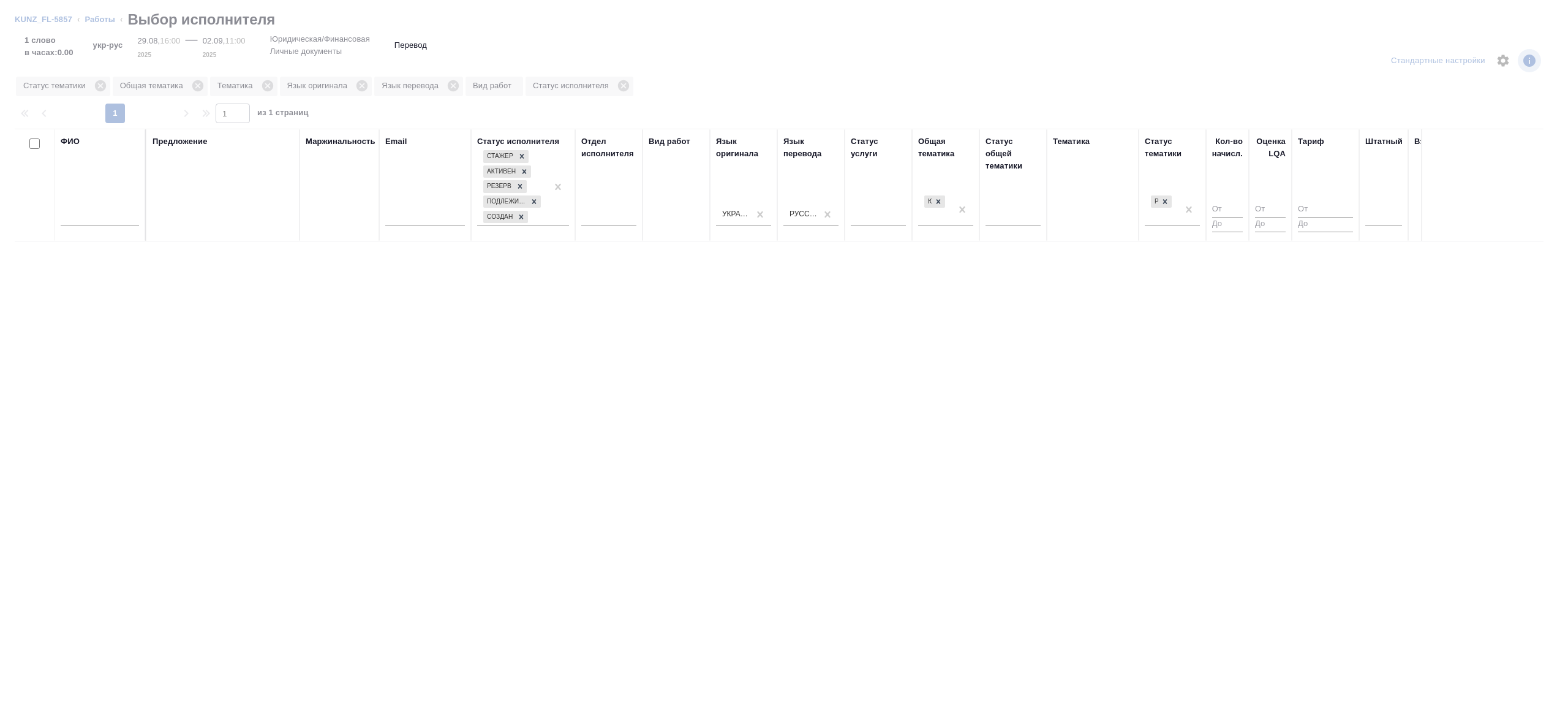
click at [120, 224] on input "text" at bounding box center [100, 218] width 78 height 15
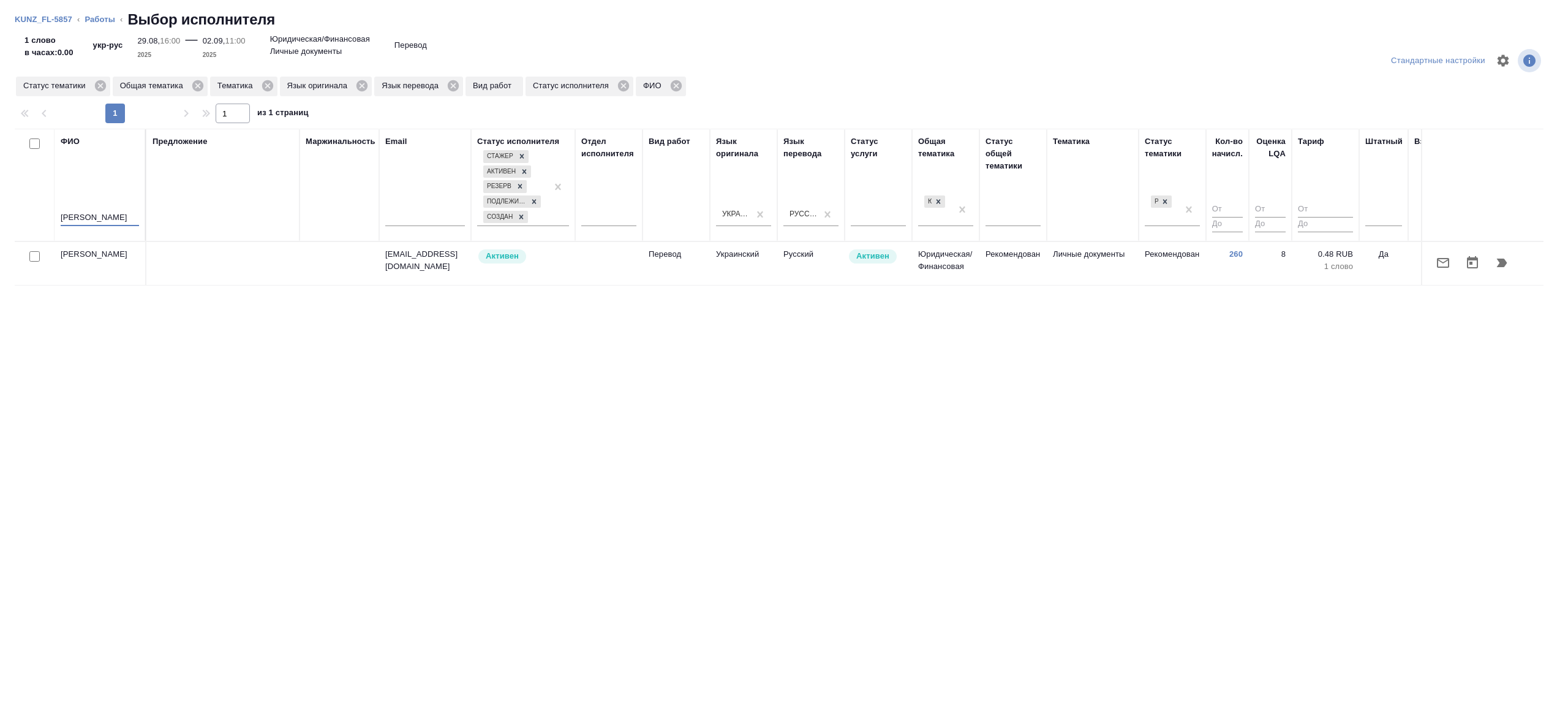
type input "марченко"
click at [1192, 261] on td "Рекомендован" at bounding box center [1172, 263] width 67 height 43
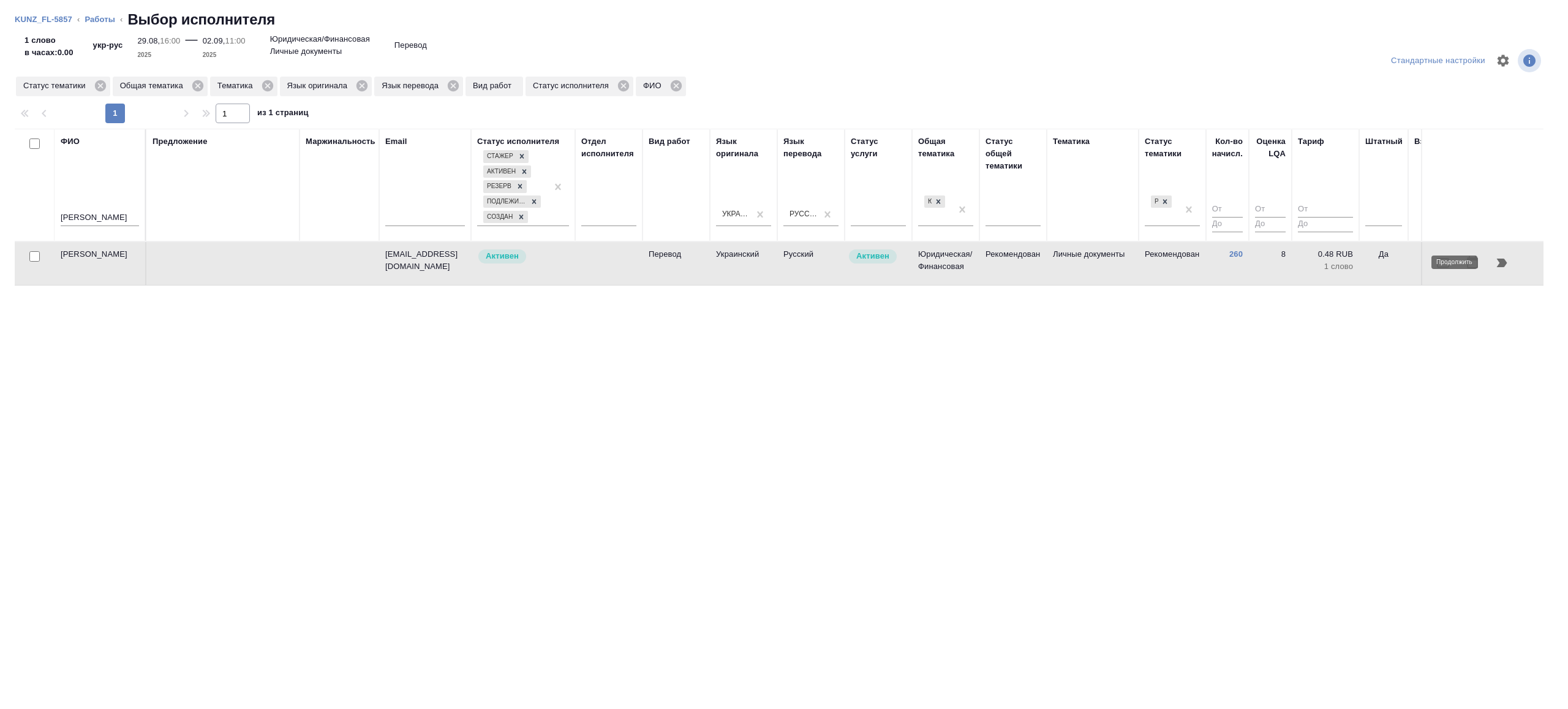
click at [1498, 259] on icon "button" at bounding box center [1502, 263] width 10 height 9
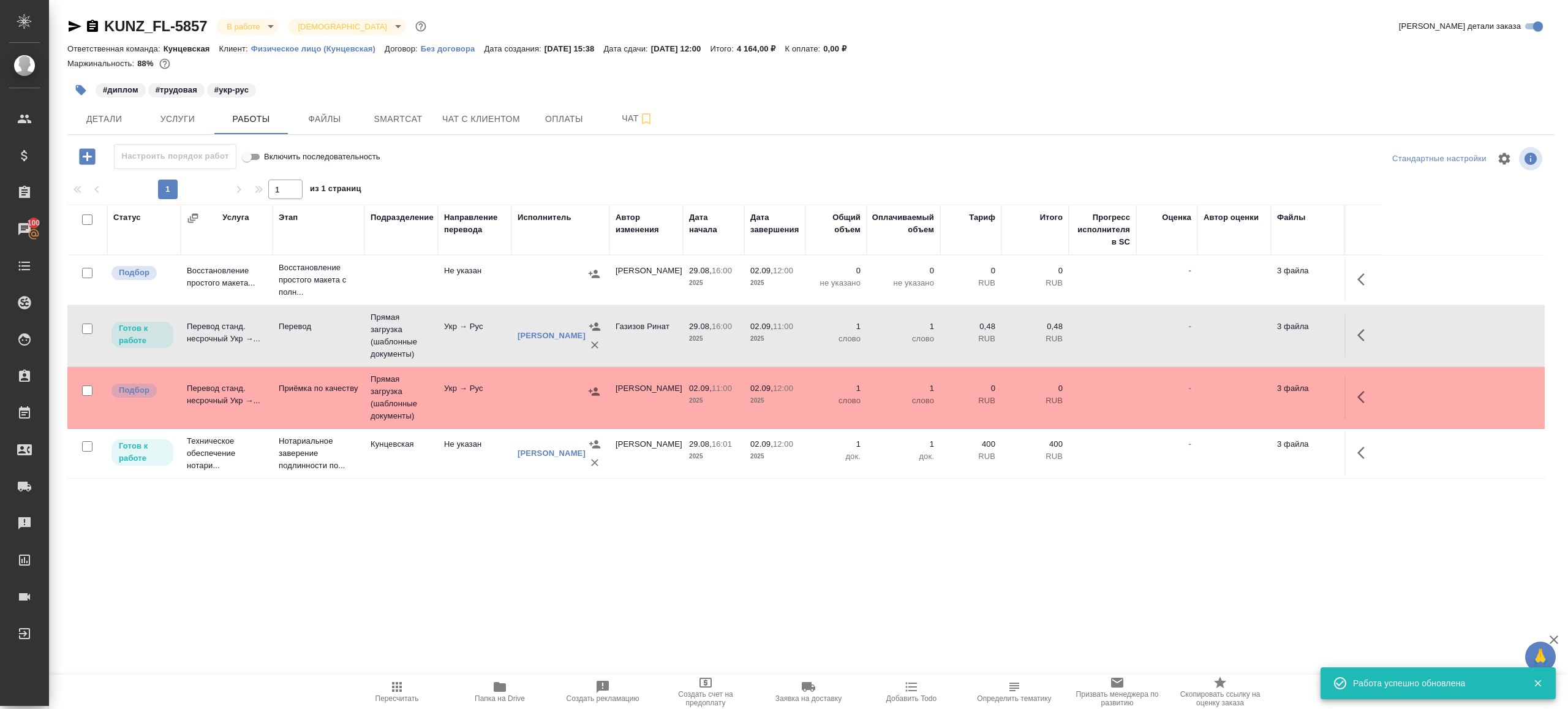
click at [458, 302] on td "Укр → Рус" at bounding box center [475, 280] width 73 height 43
click at [384, 690] on span "Пересчитать" at bounding box center [397, 691] width 89 height 23
click at [396, 608] on div ".cls-1 fill:#fff; AWATERA Gazizov Rinat Клиенты Спецификации Заказы 100 Чаты To…" at bounding box center [784, 354] width 1568 height 709
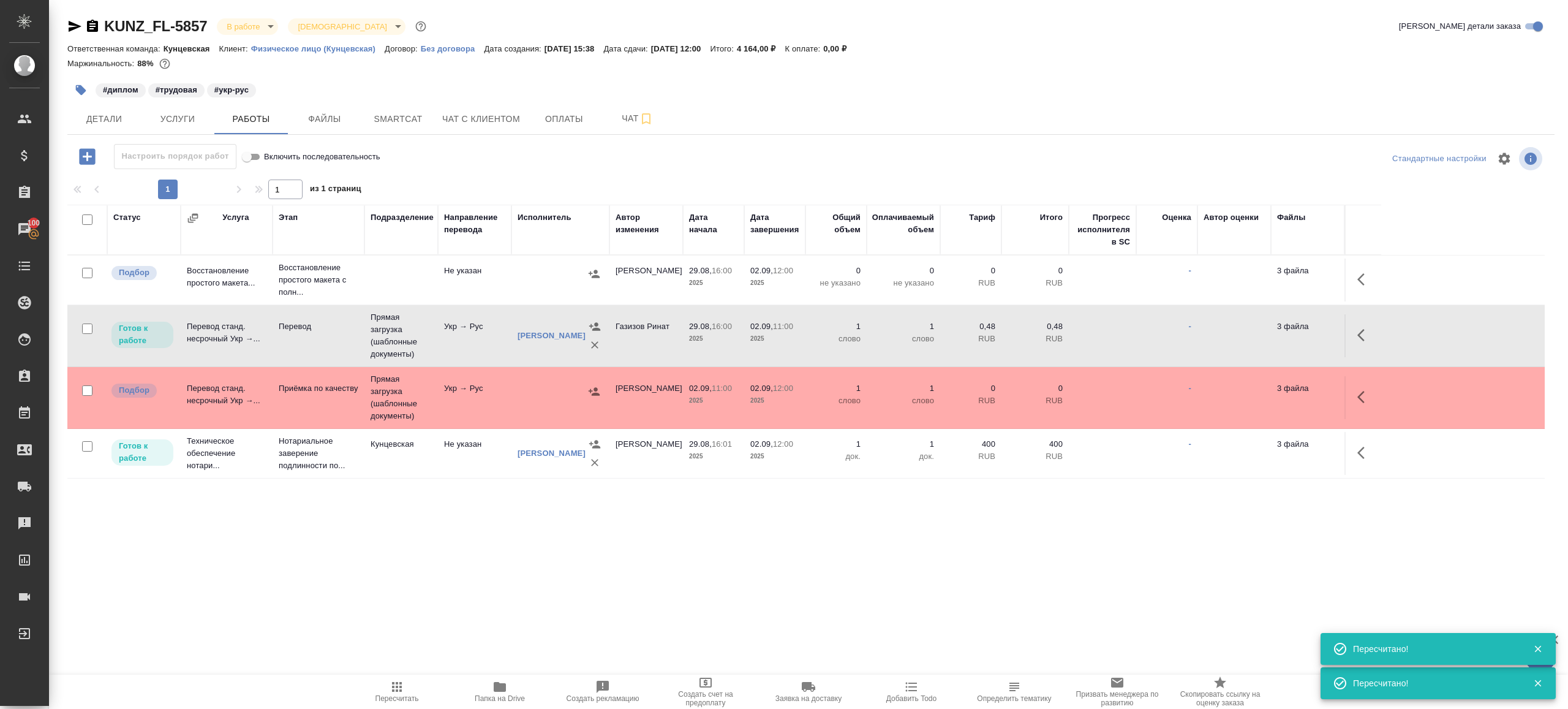
click at [85, 274] on input "checkbox" at bounding box center [87, 272] width 10 height 10
checkbox input "true"
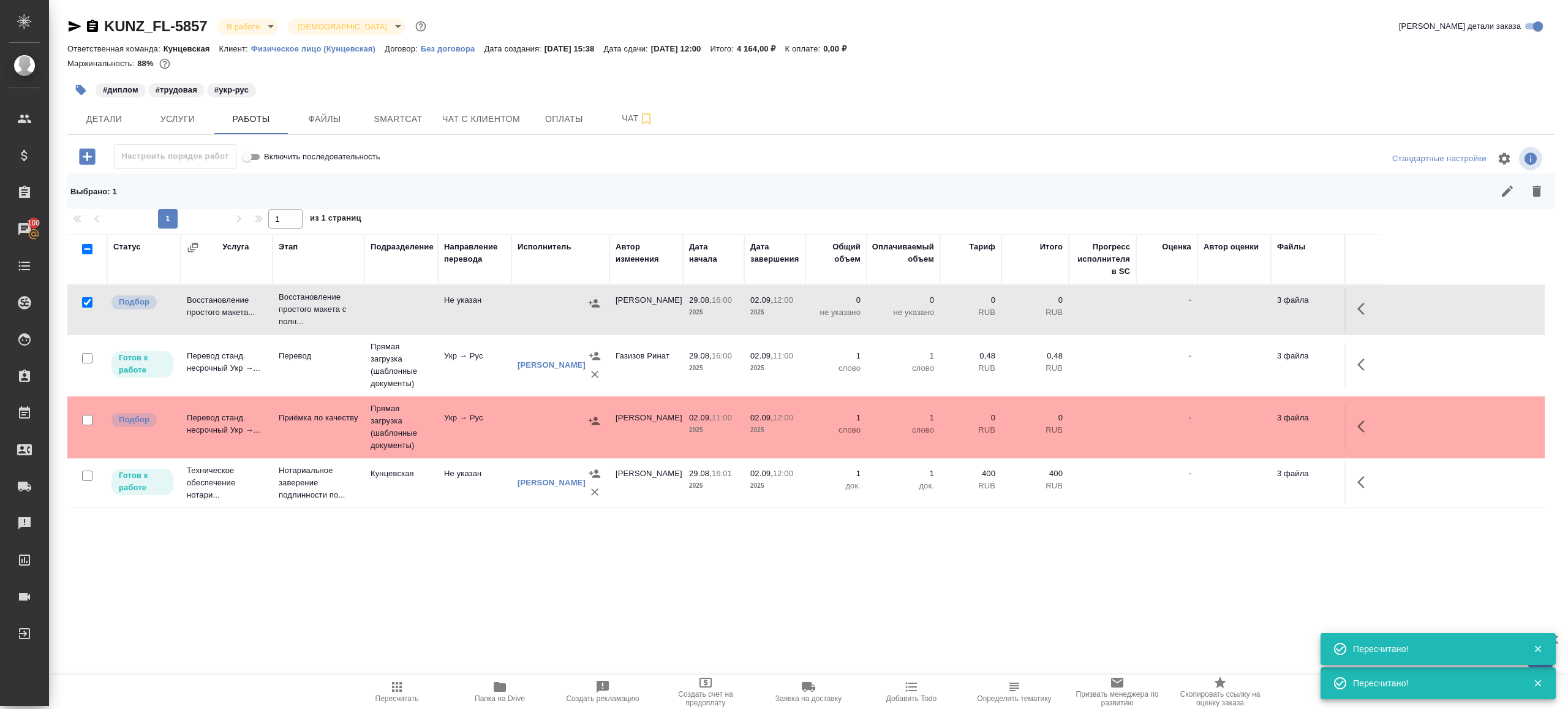
click at [1537, 191] on icon "button" at bounding box center [1537, 192] width 9 height 11
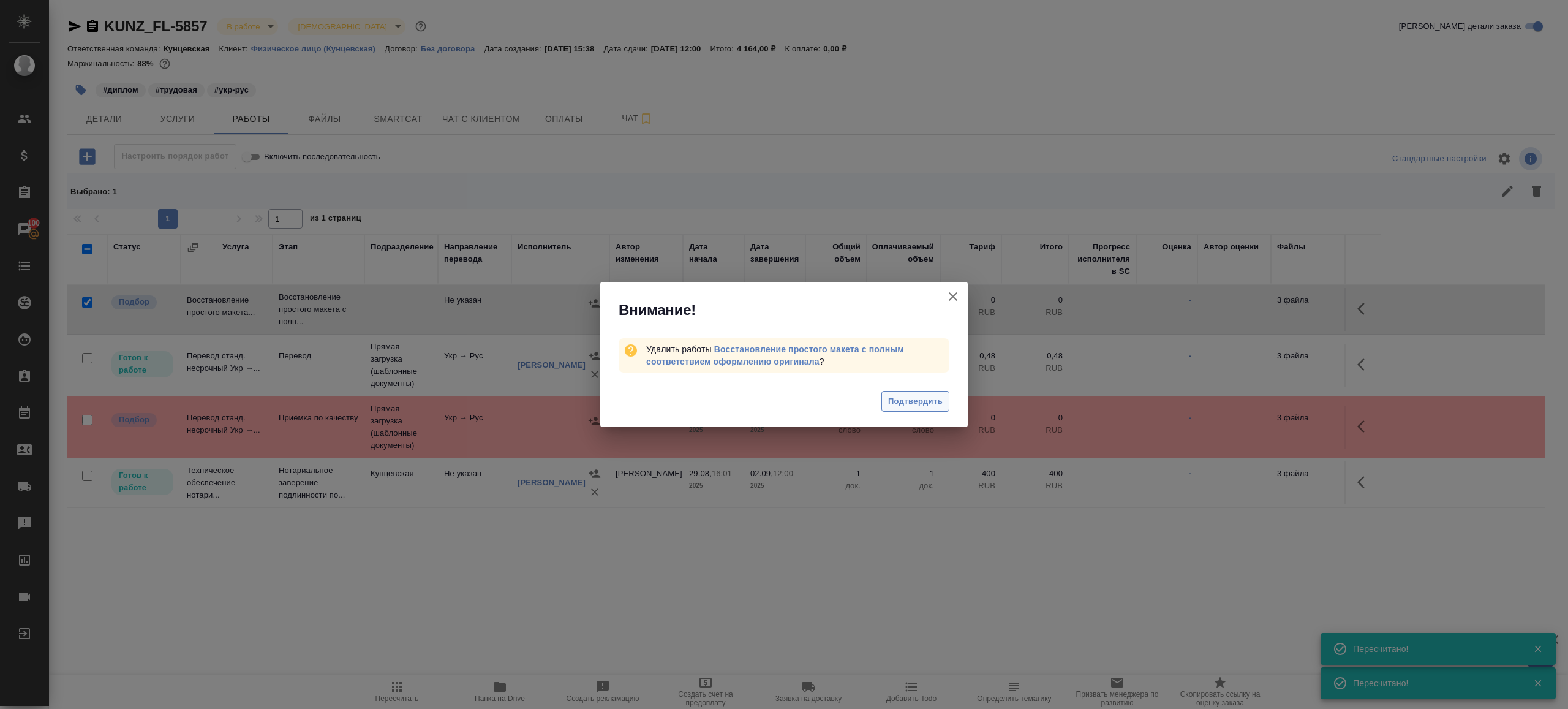
click at [928, 394] on span "Подтвердить" at bounding box center [915, 402] width 54 height 14
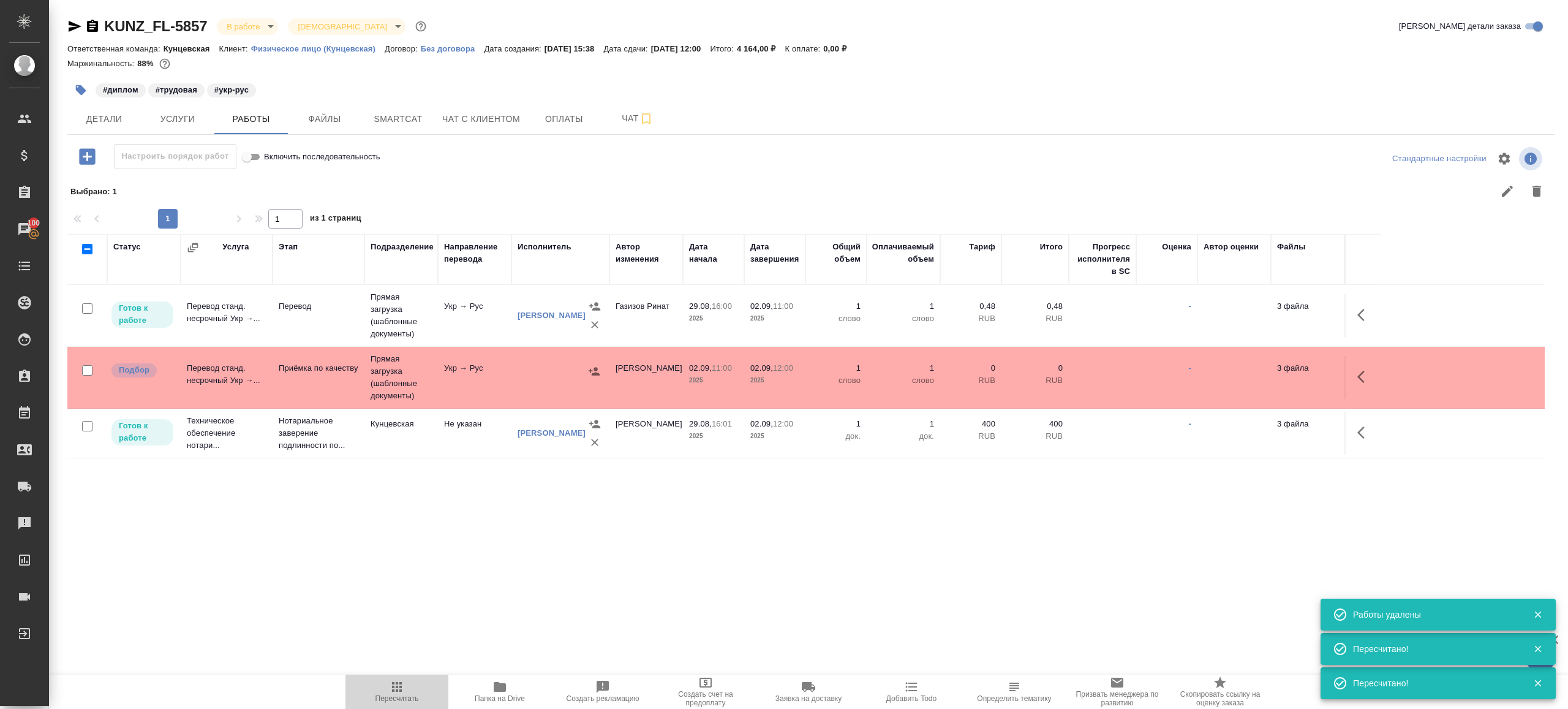
click at [399, 680] on icon "button" at bounding box center [397, 687] width 14 height 14
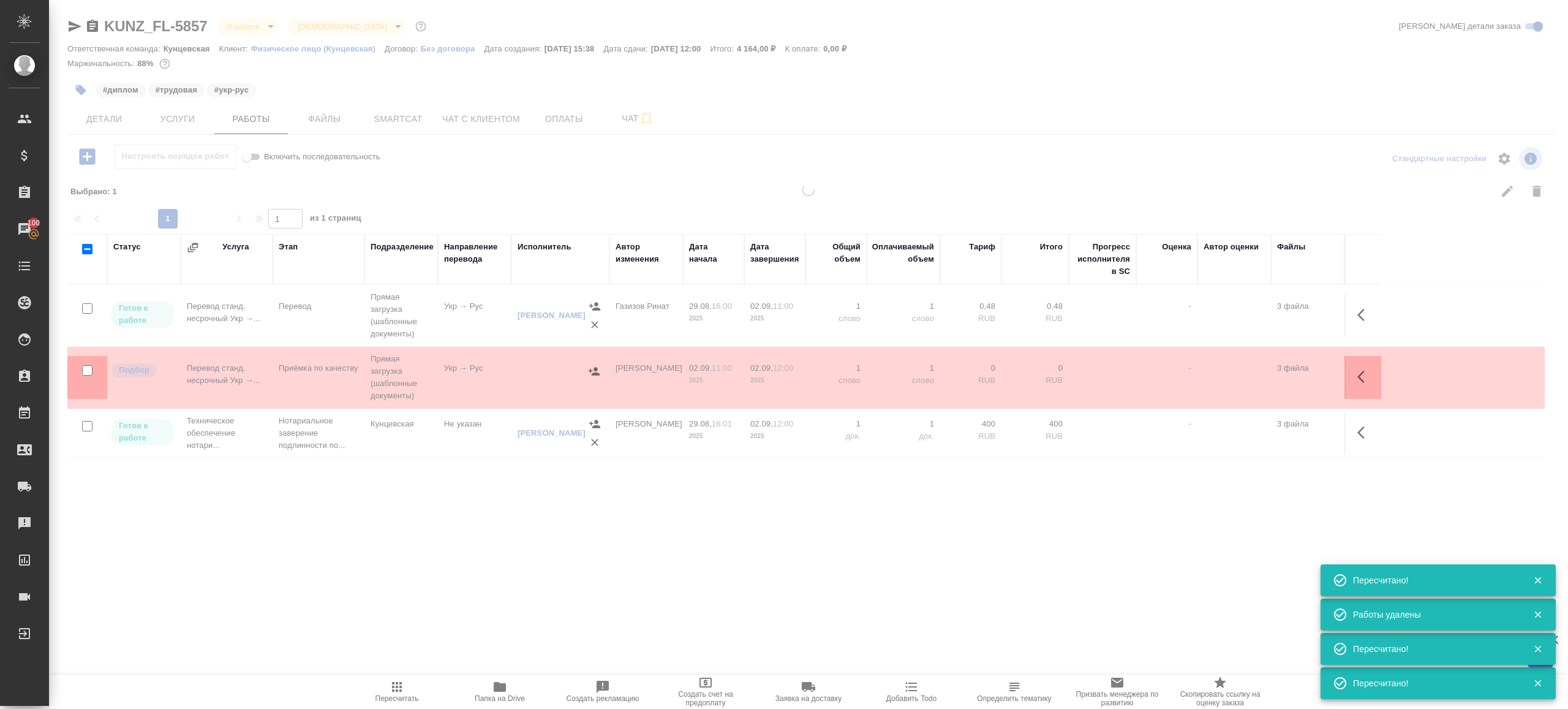
click at [418, 619] on div ".cls-1 fill:#fff; AWATERA Gazizov Rinat Клиенты Спецификации Заказы 100 Чаты To…" at bounding box center [784, 354] width 1568 height 709
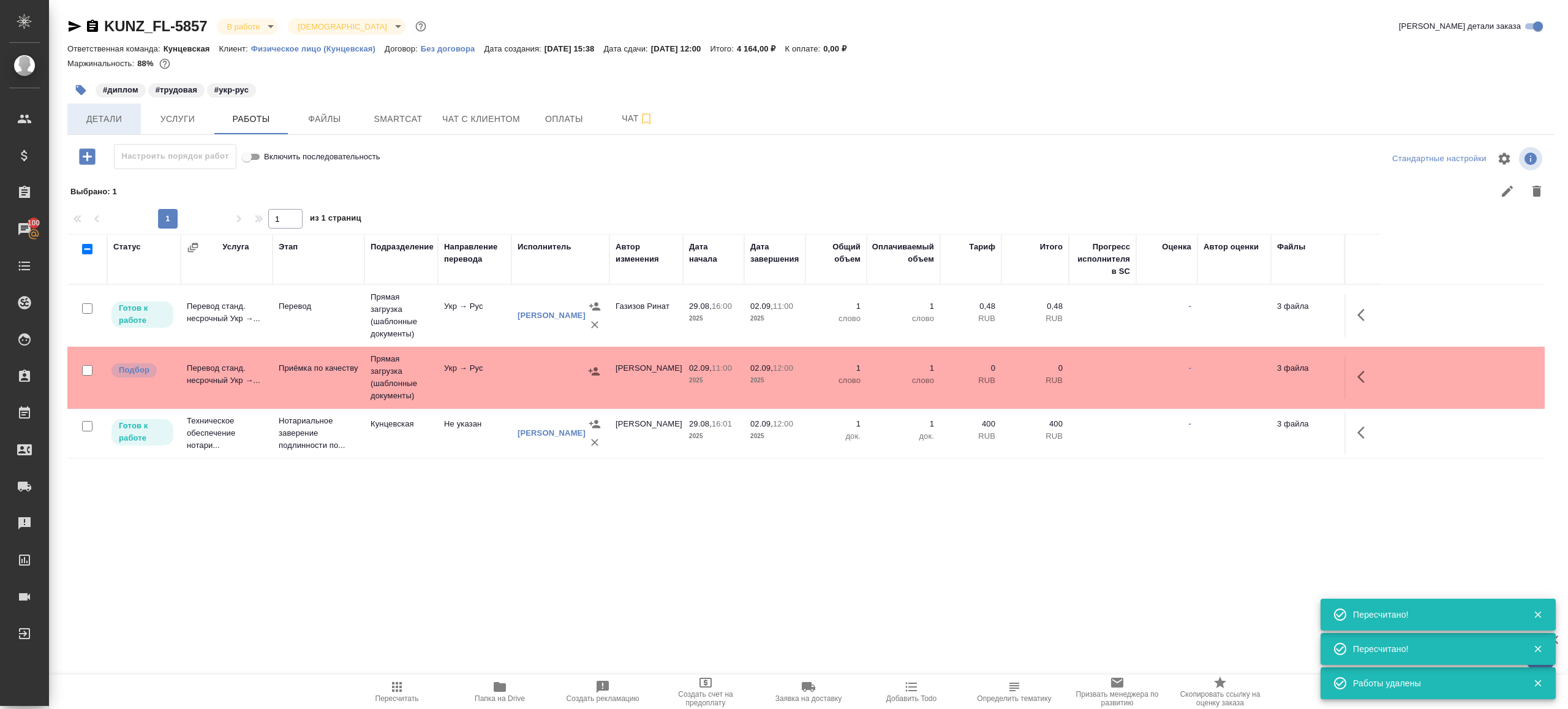
click at [120, 131] on button "Детали" at bounding box center [104, 119] width 73 height 30
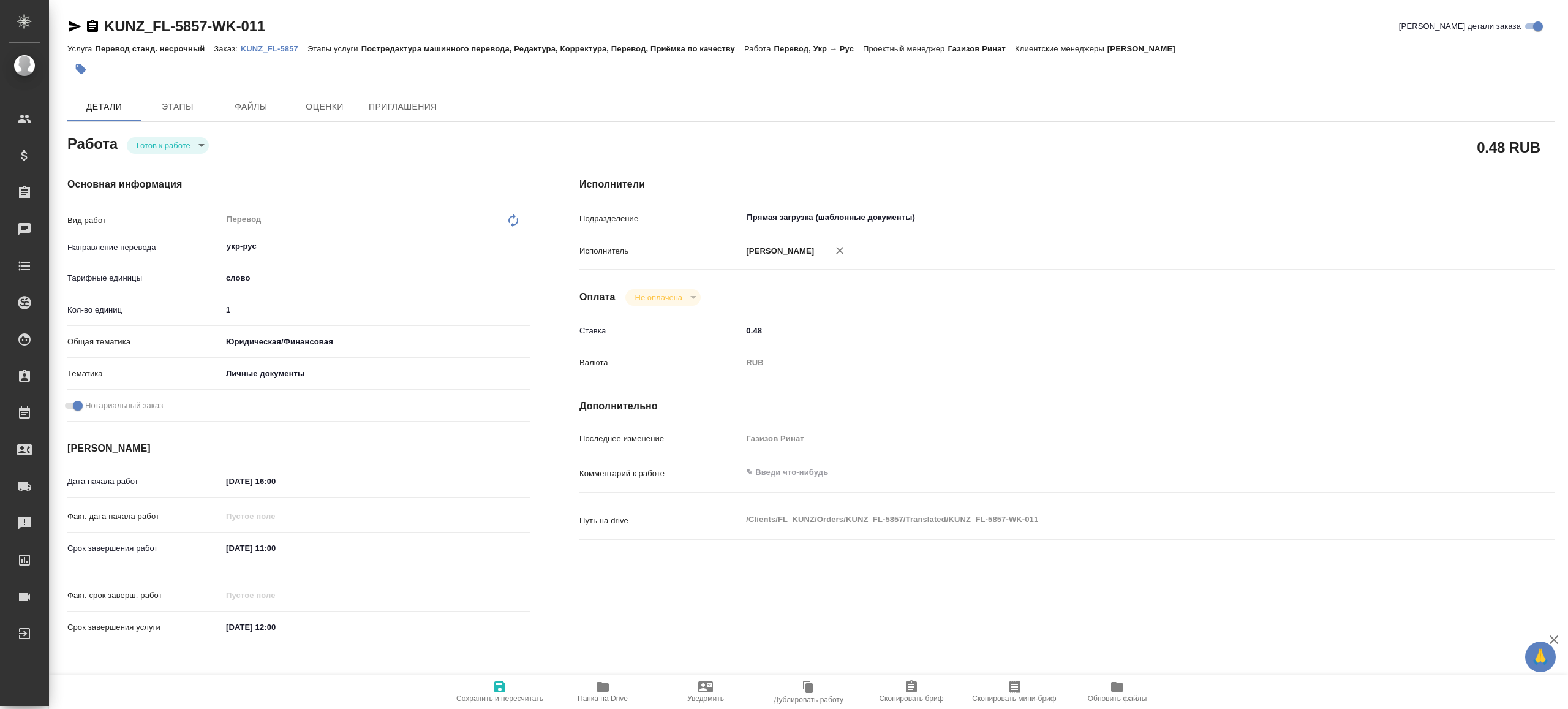
type textarea "x"
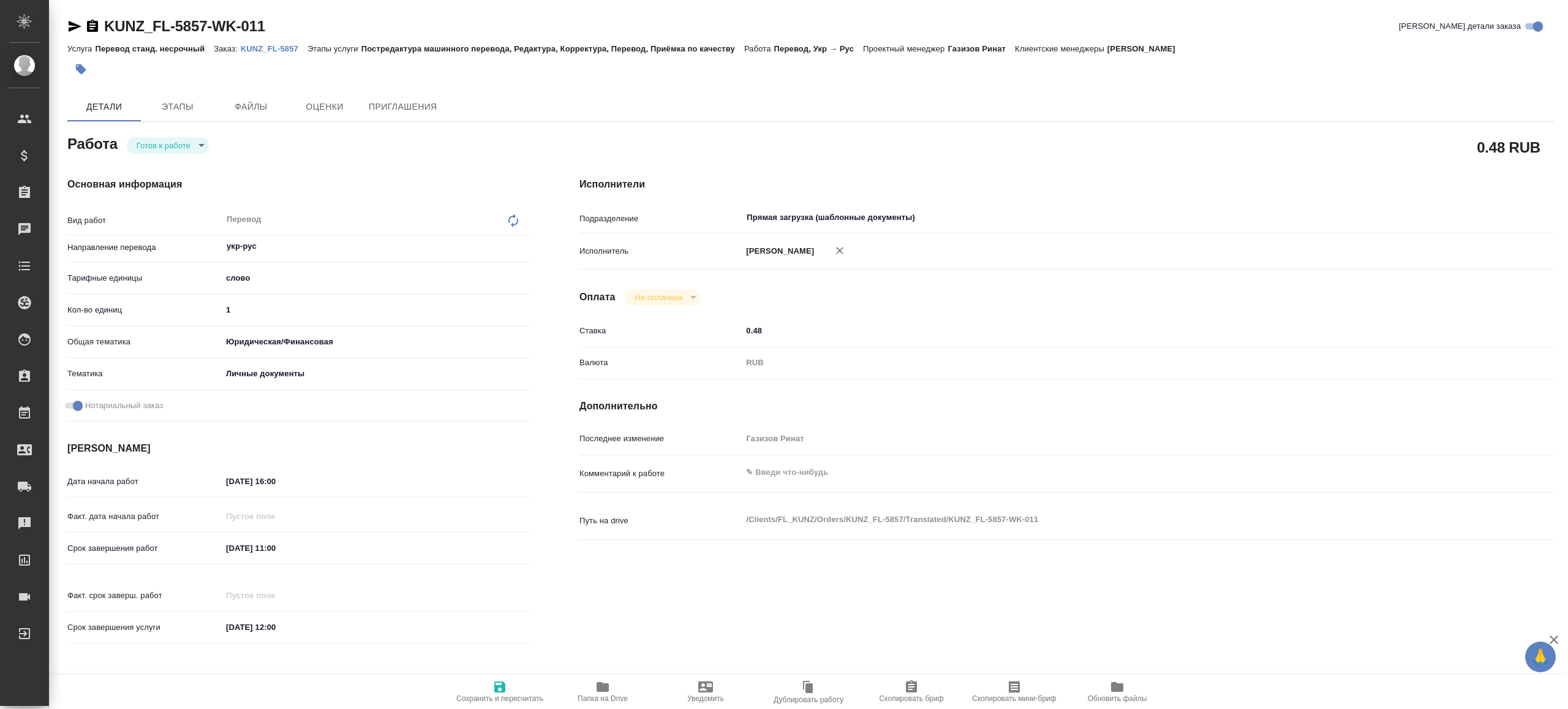
type textarea "x"
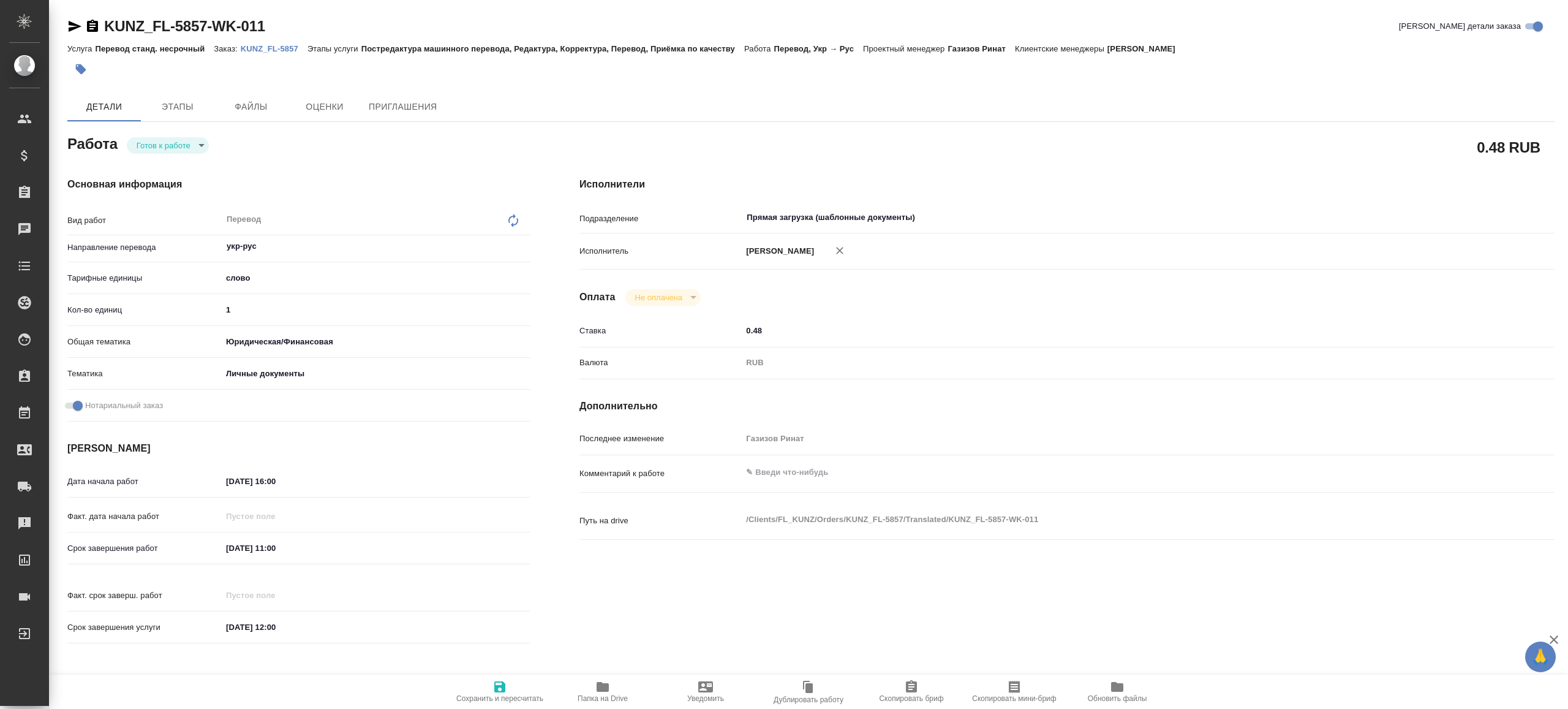
type textarea "x"
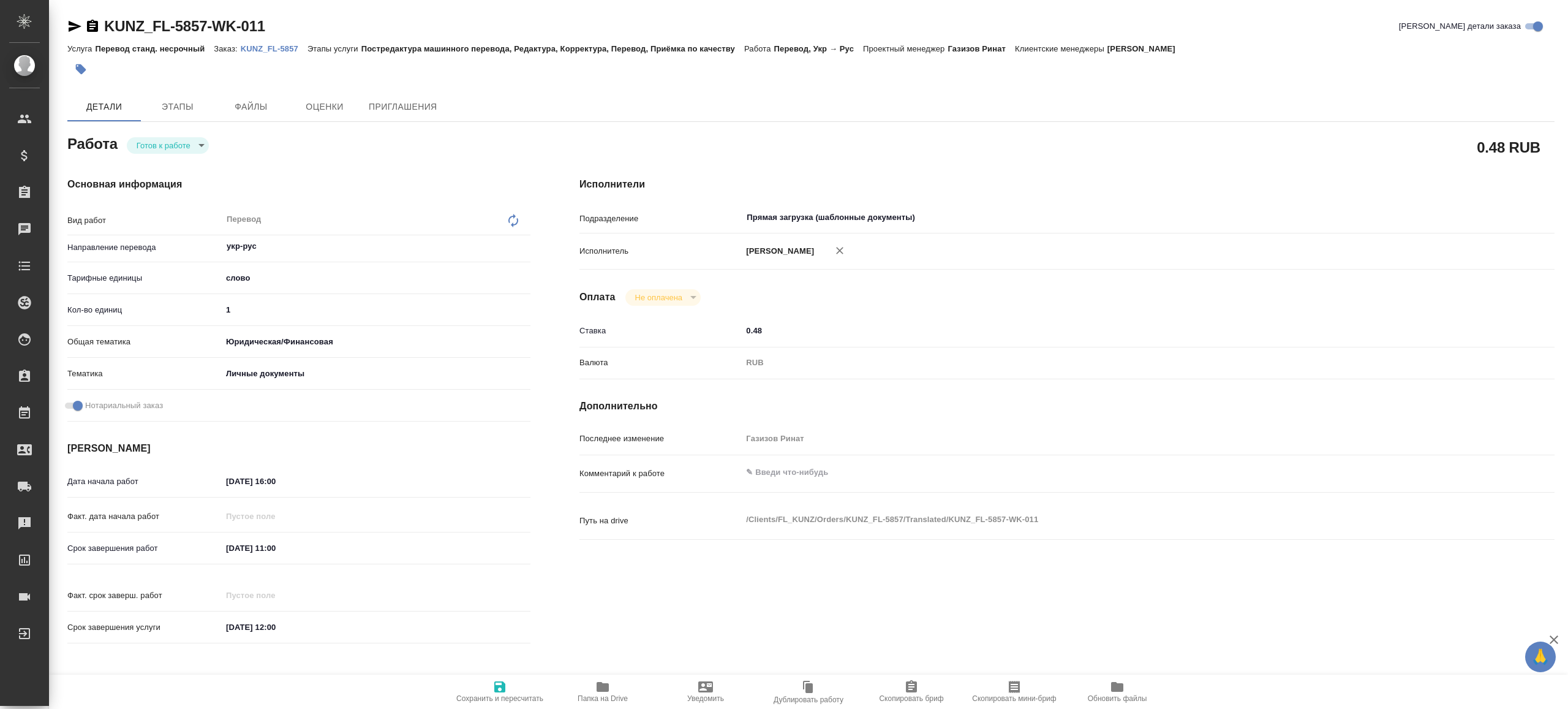
type textarea "x"
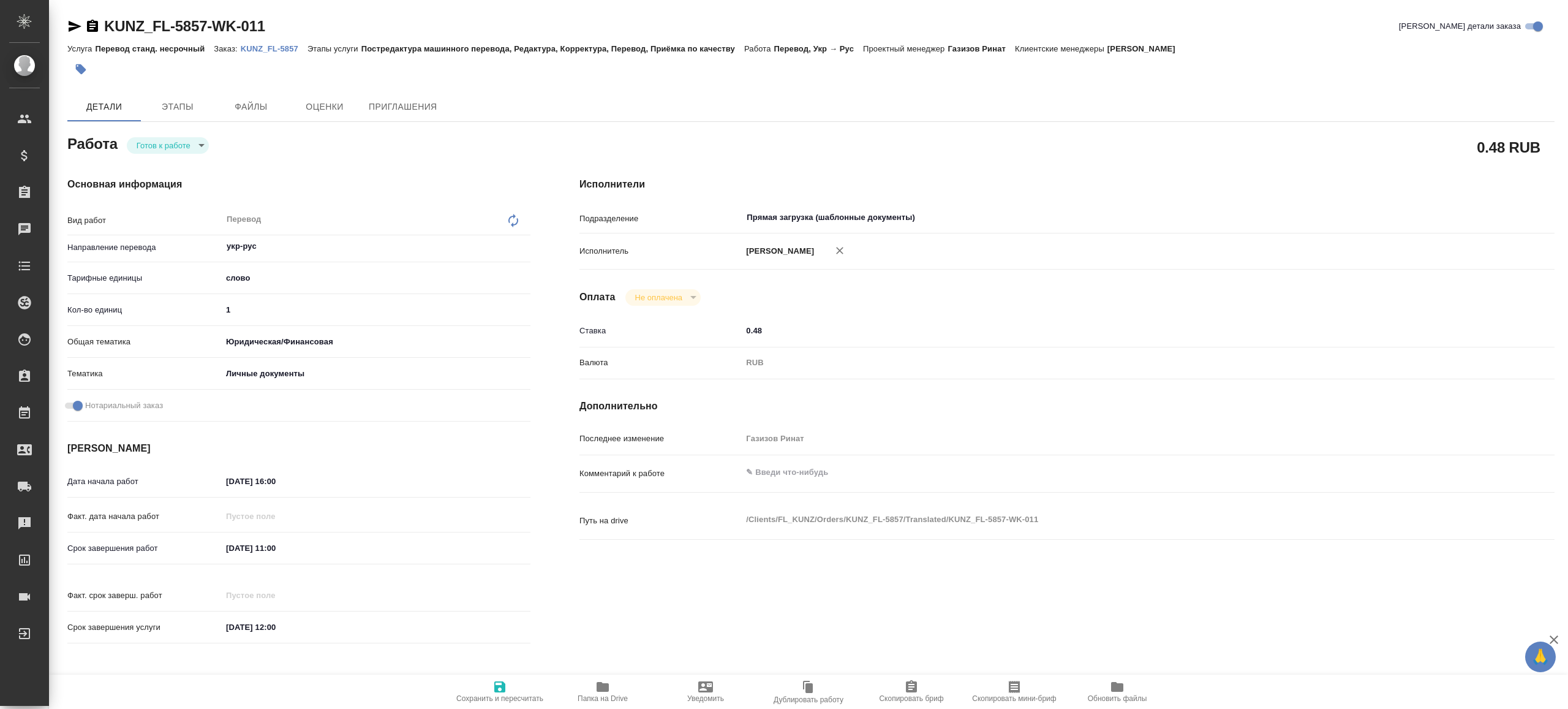
type textarea "x"
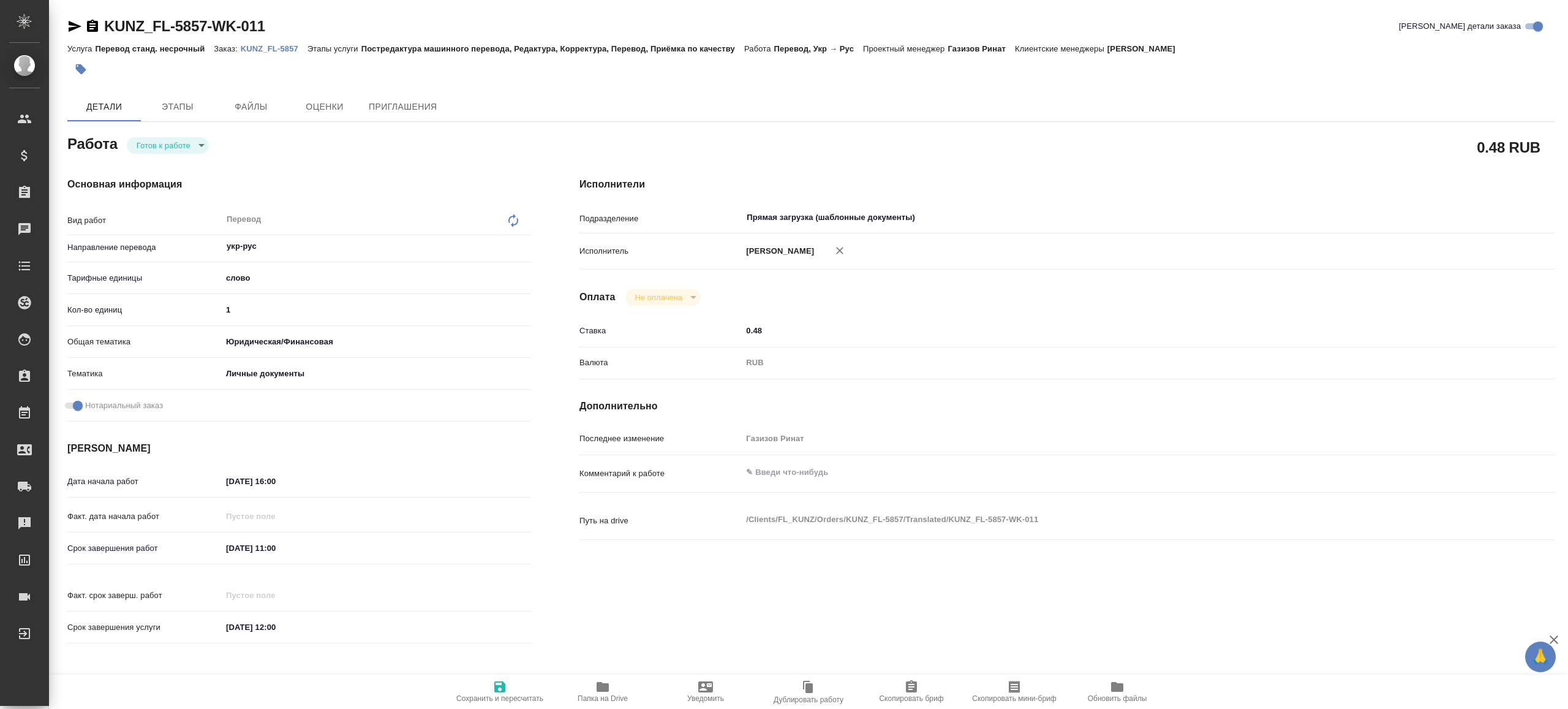
type textarea "x"
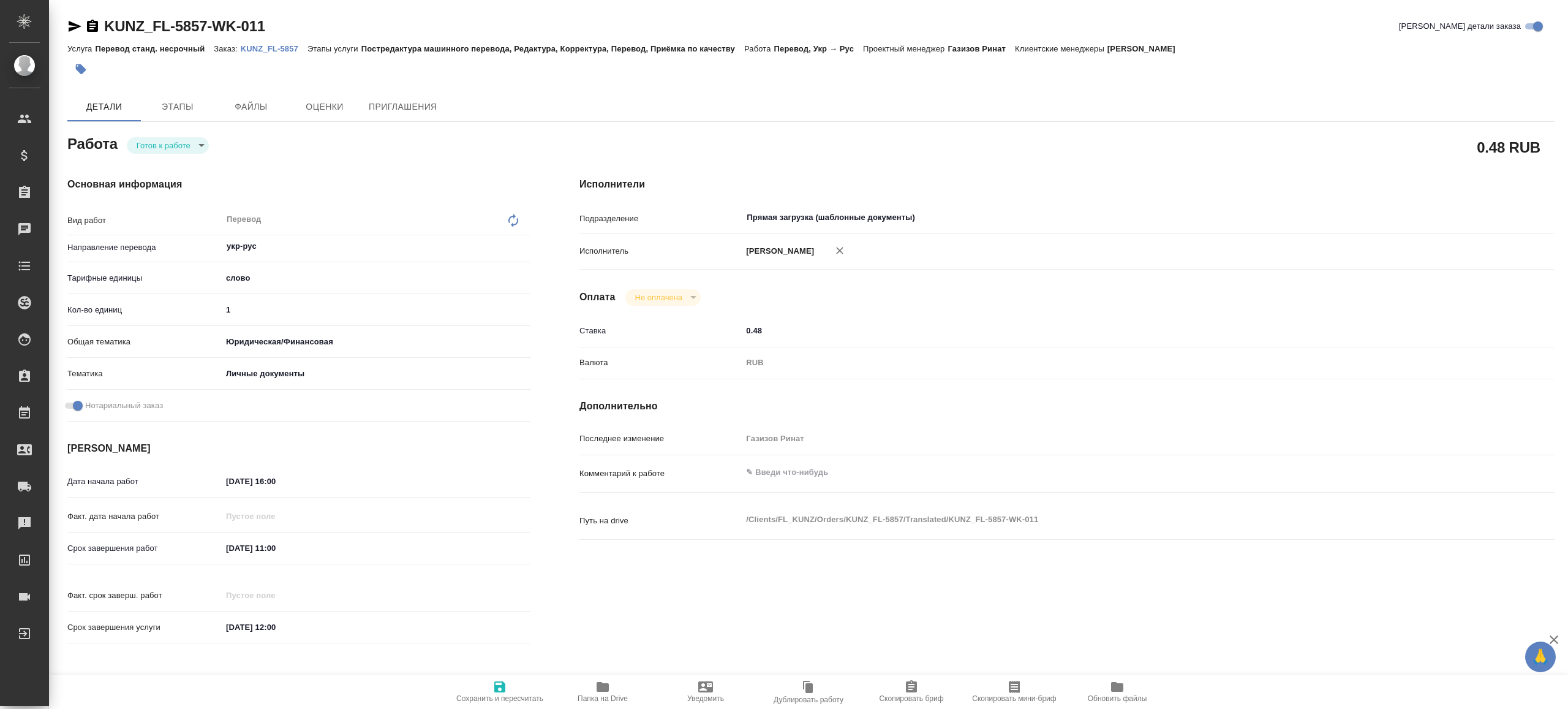
type textarea "x"
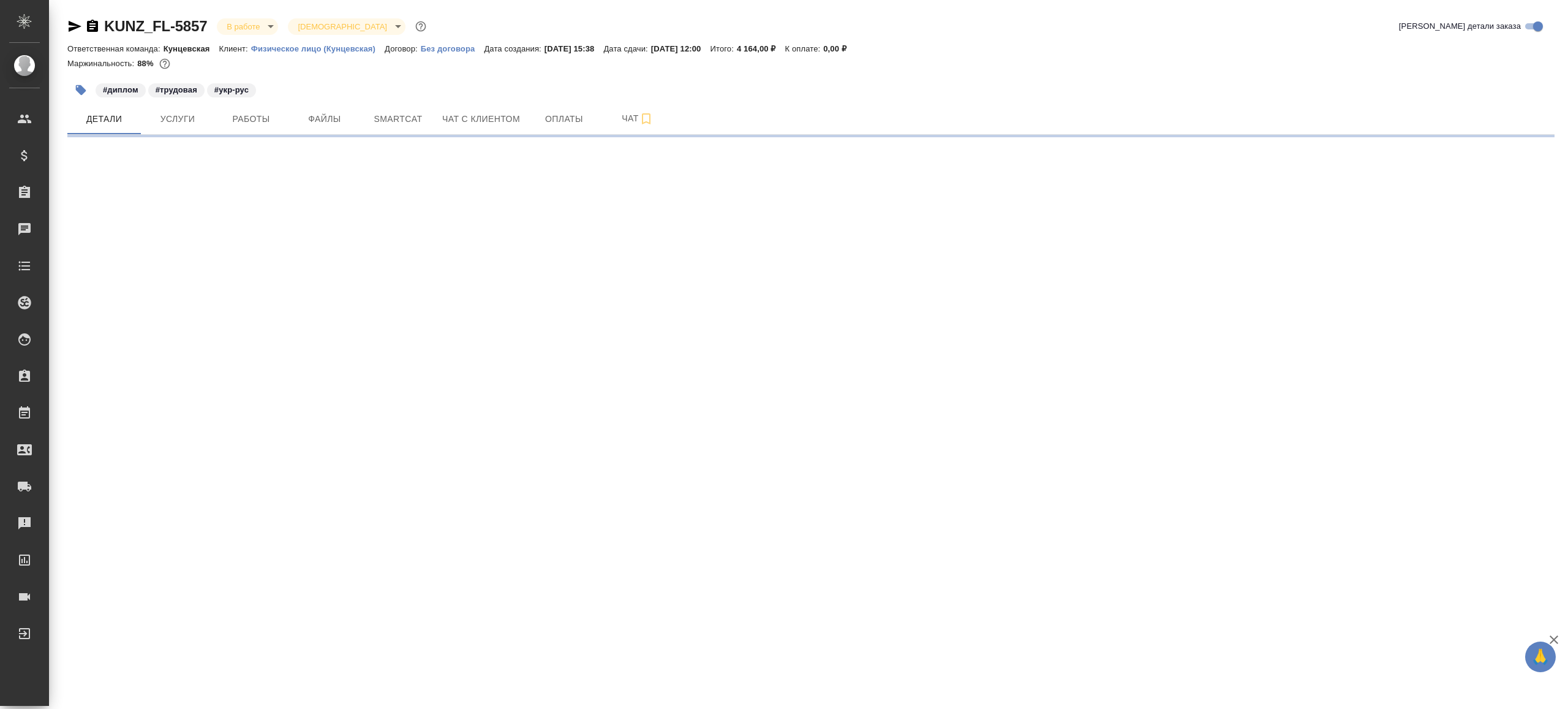
click at [823, 53] on p "К оплате:" at bounding box center [804, 49] width 38 height 10
select select "RU"
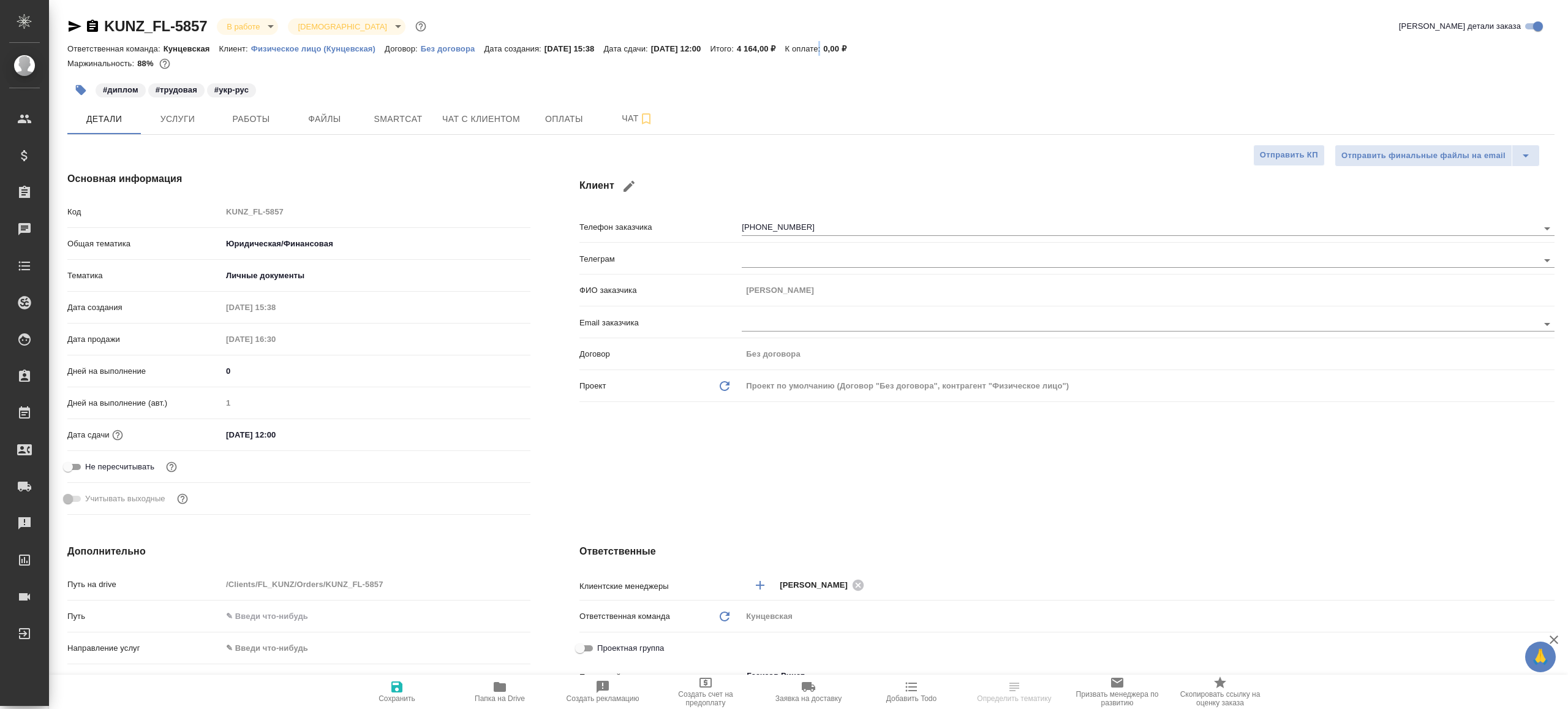
click at [823, 53] on p "К оплате:" at bounding box center [804, 49] width 38 height 10
type textarea "x"
click at [866, 73] on div at bounding box center [811, 73] width 1487 height 2
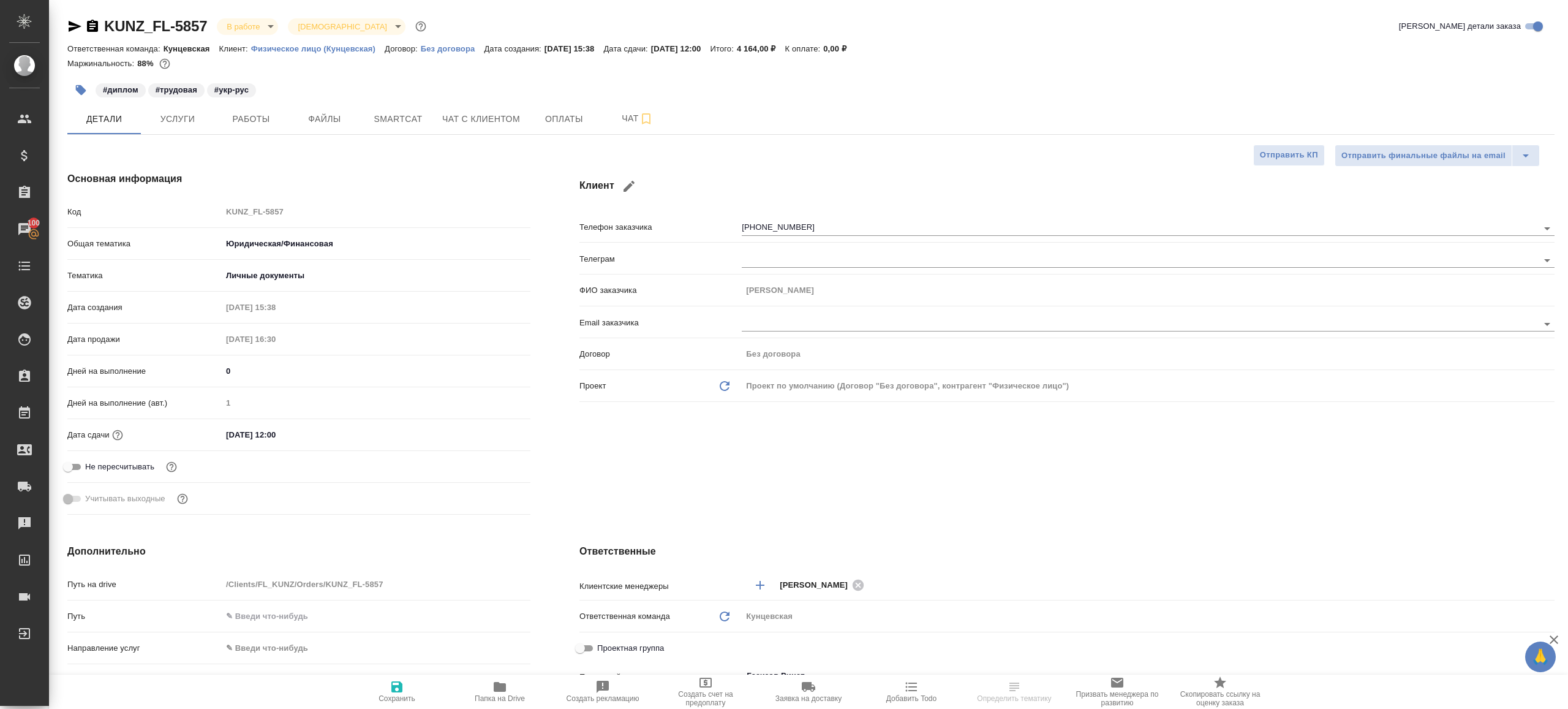
click at [271, 136] on div "KUNZ_FL-5857 В работе inProgress Святая троица holyTrinity Кратко детали заказа…" at bounding box center [811, 633] width 1501 height 1266
click at [281, 125] on button "Работы" at bounding box center [251, 119] width 73 height 30
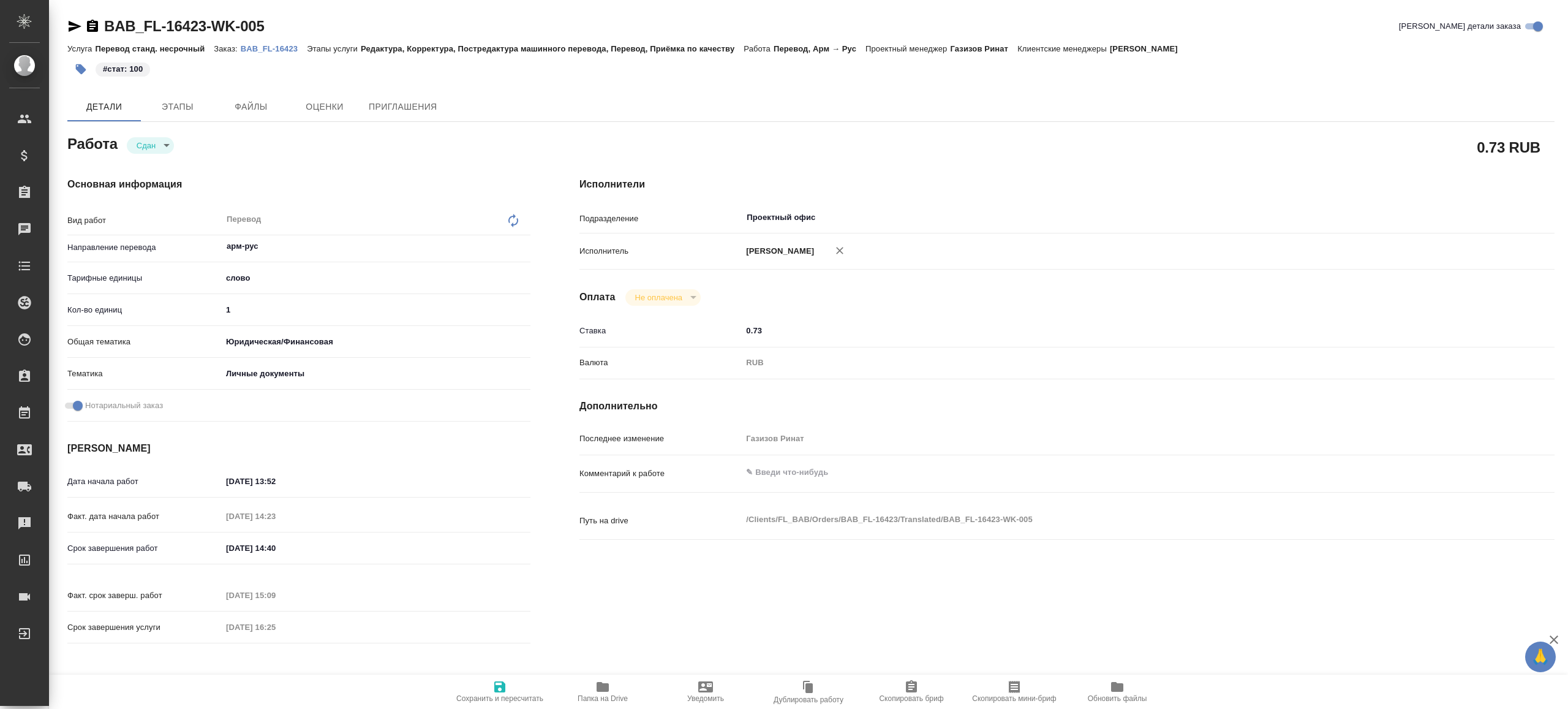
type textarea "x"
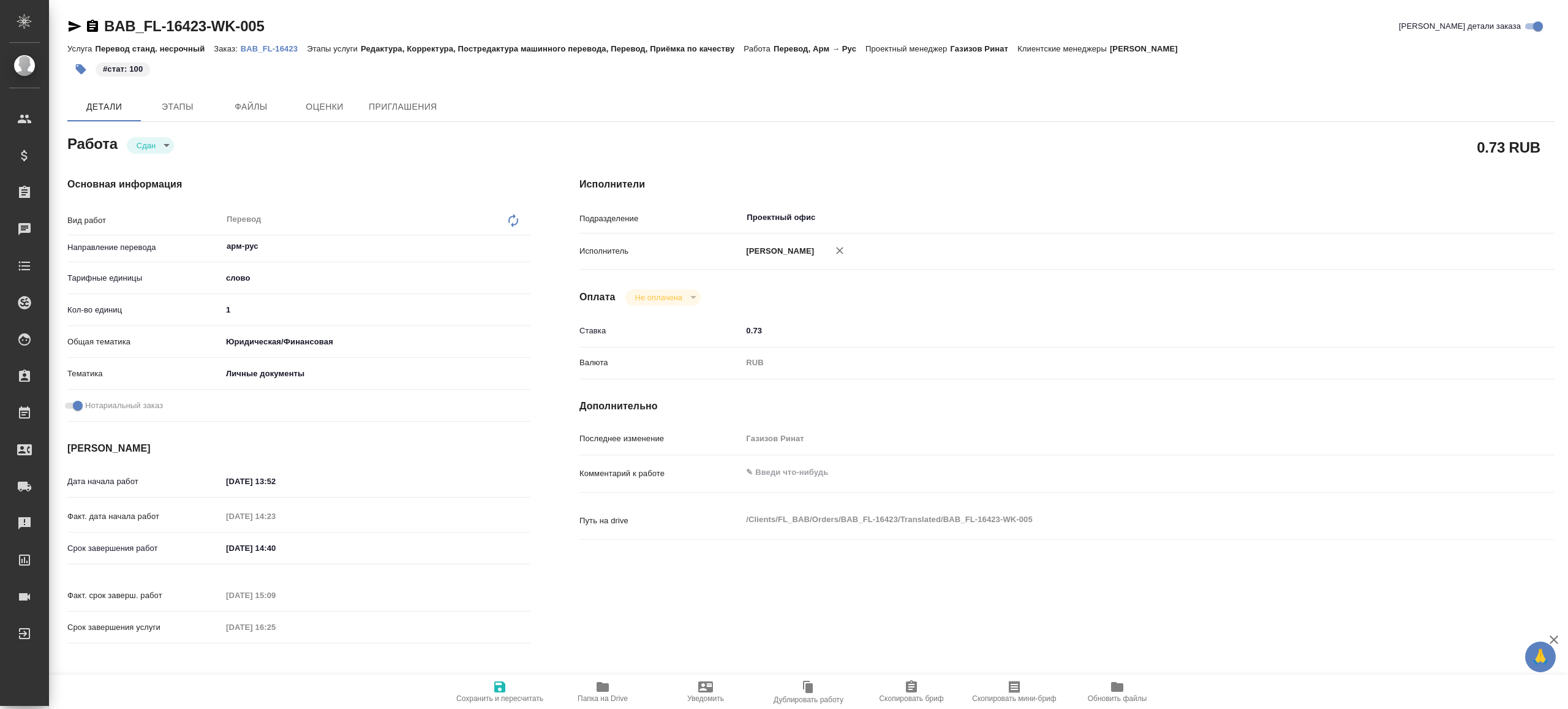
type textarea "x"
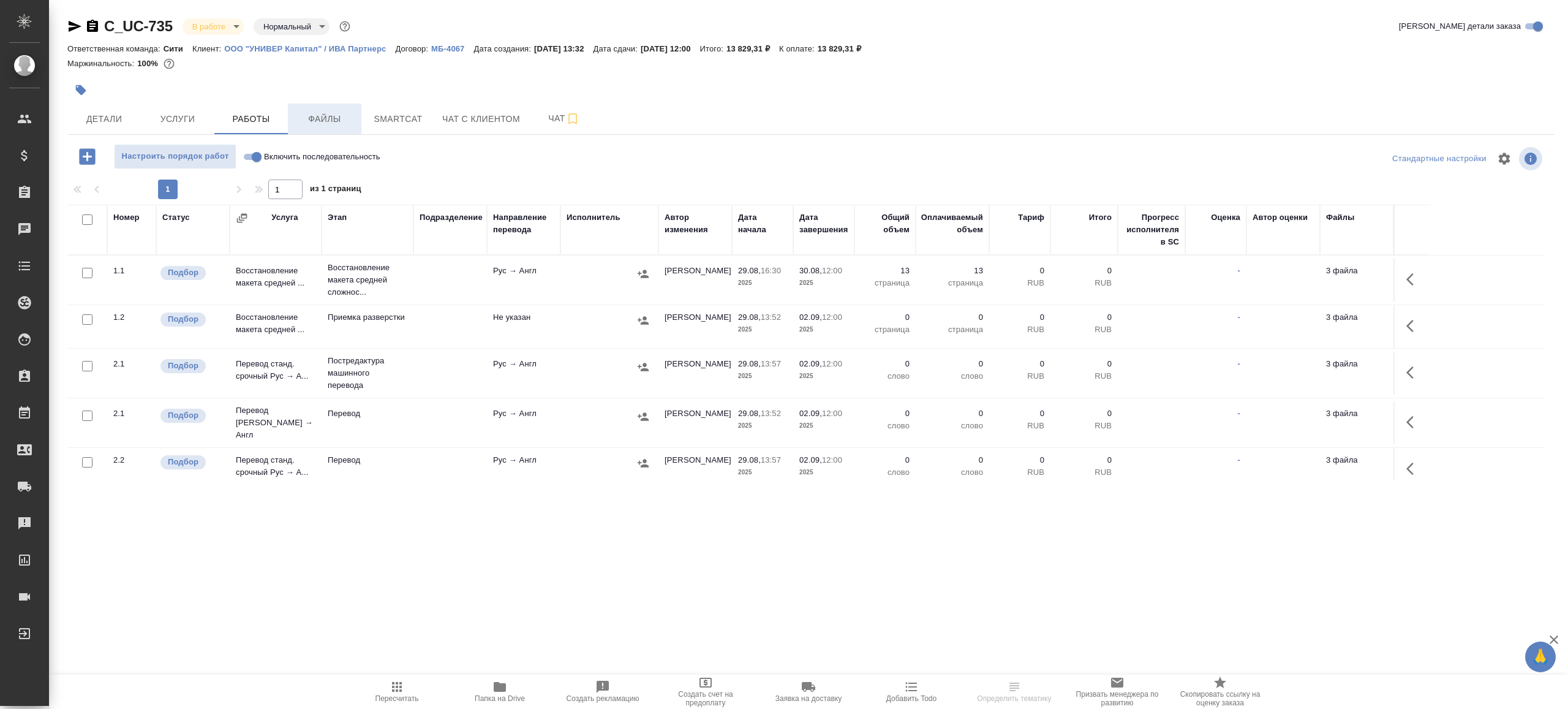
click at [313, 115] on span "Файлы" at bounding box center [325, 119] width 59 height 15
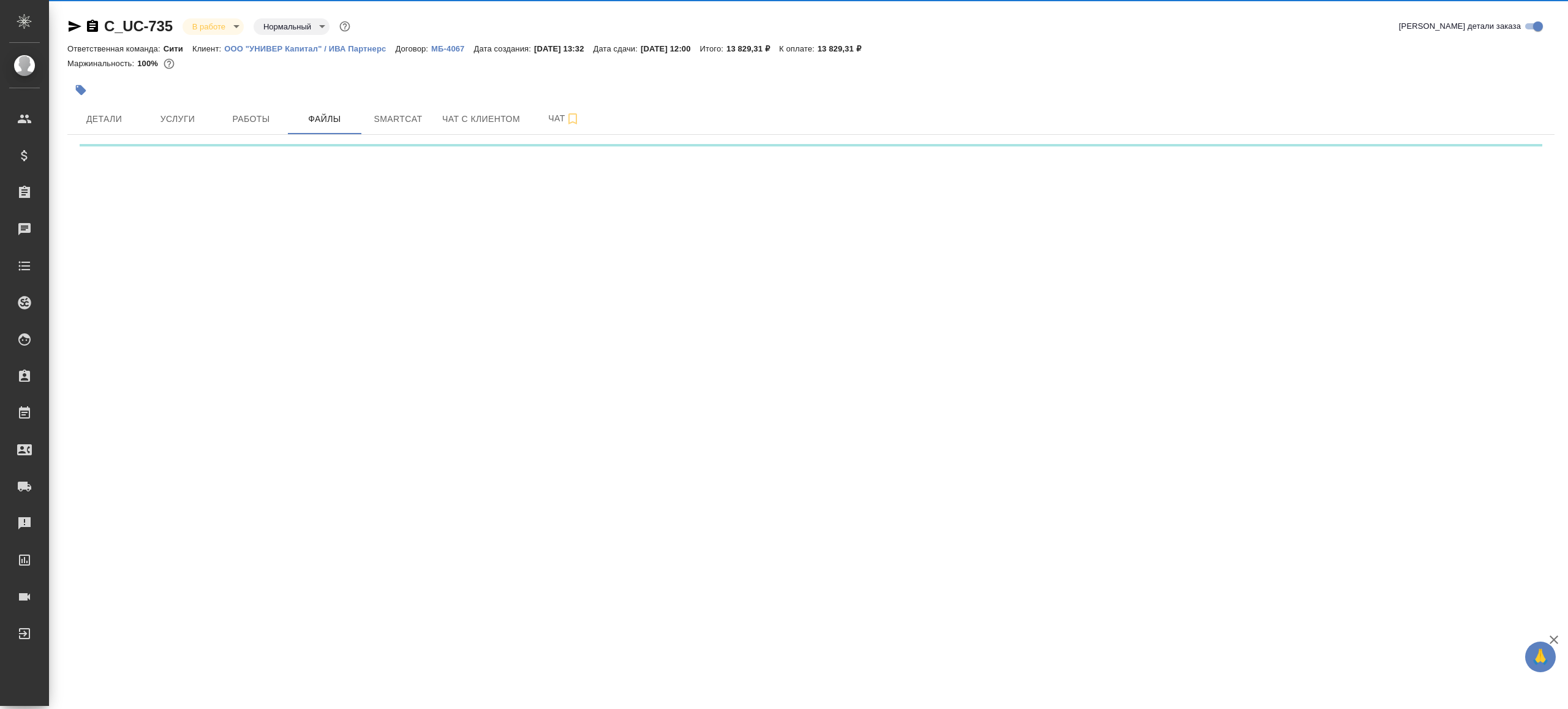
click at [496, 687] on div ".cls-1 fill:#fff; AWATERA Gazizov Rinat Клиенты Спецификации Заказы Чаты Todo П…" at bounding box center [784, 354] width 1568 height 709
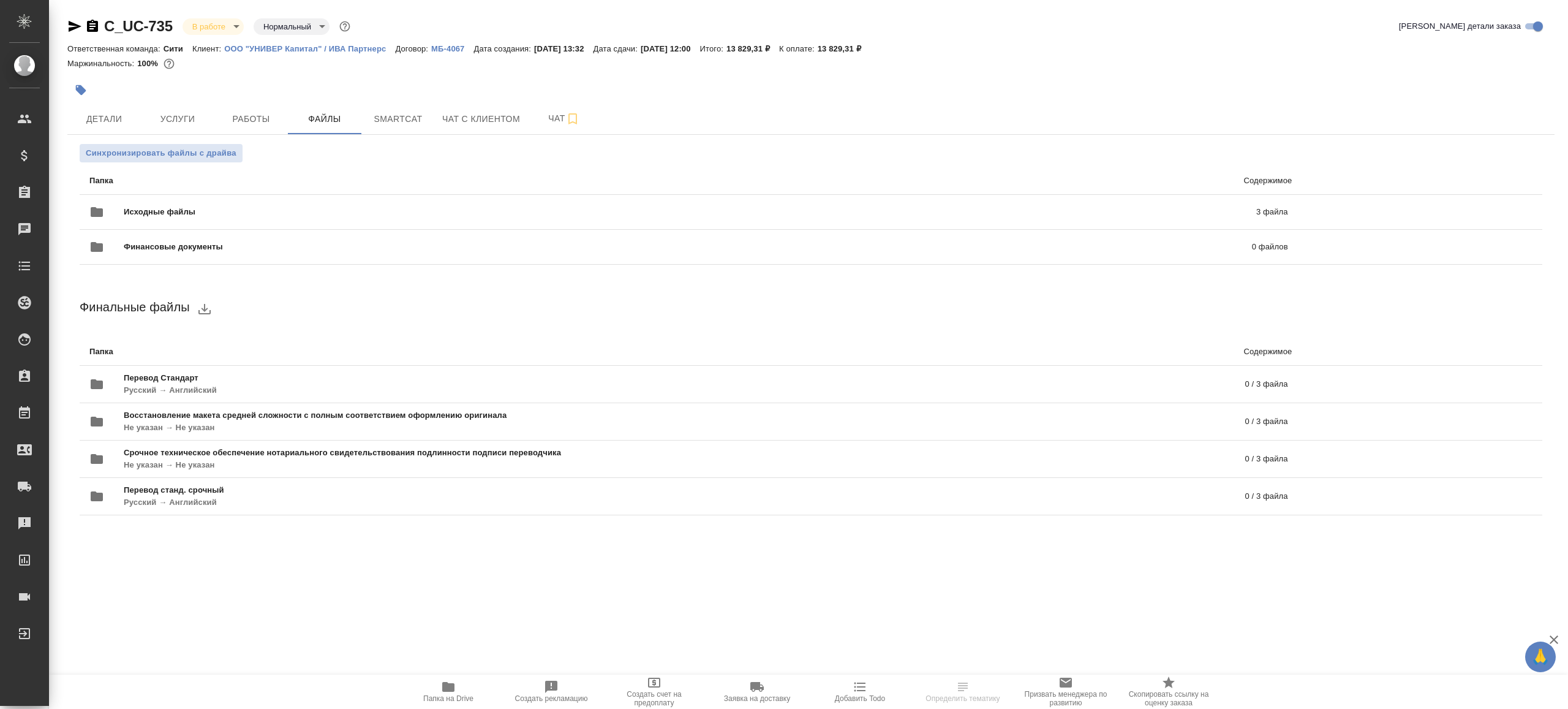
click at [454, 679] on icon "button" at bounding box center [448, 687] width 14 height 14
click at [105, 109] on button "Детали" at bounding box center [104, 119] width 73 height 30
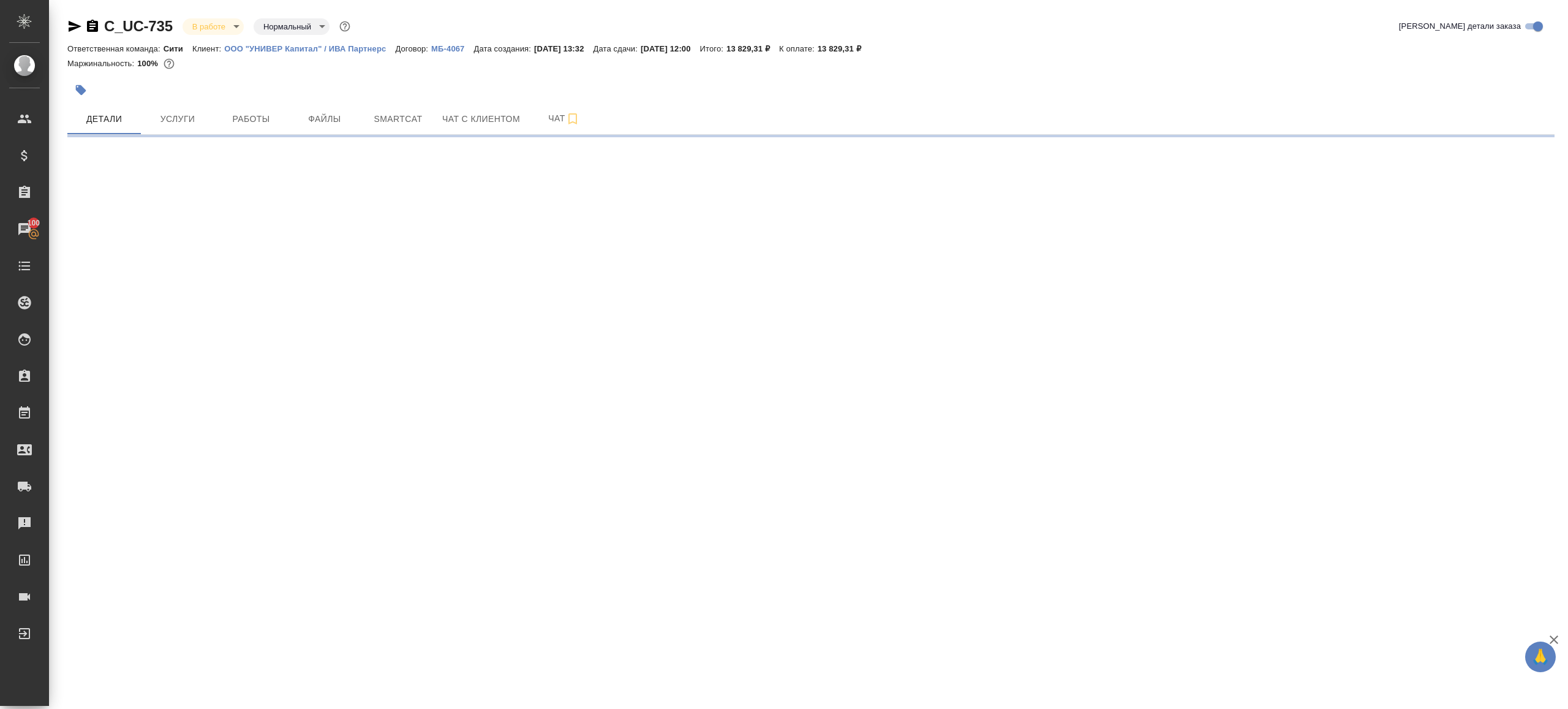
select select "RU"
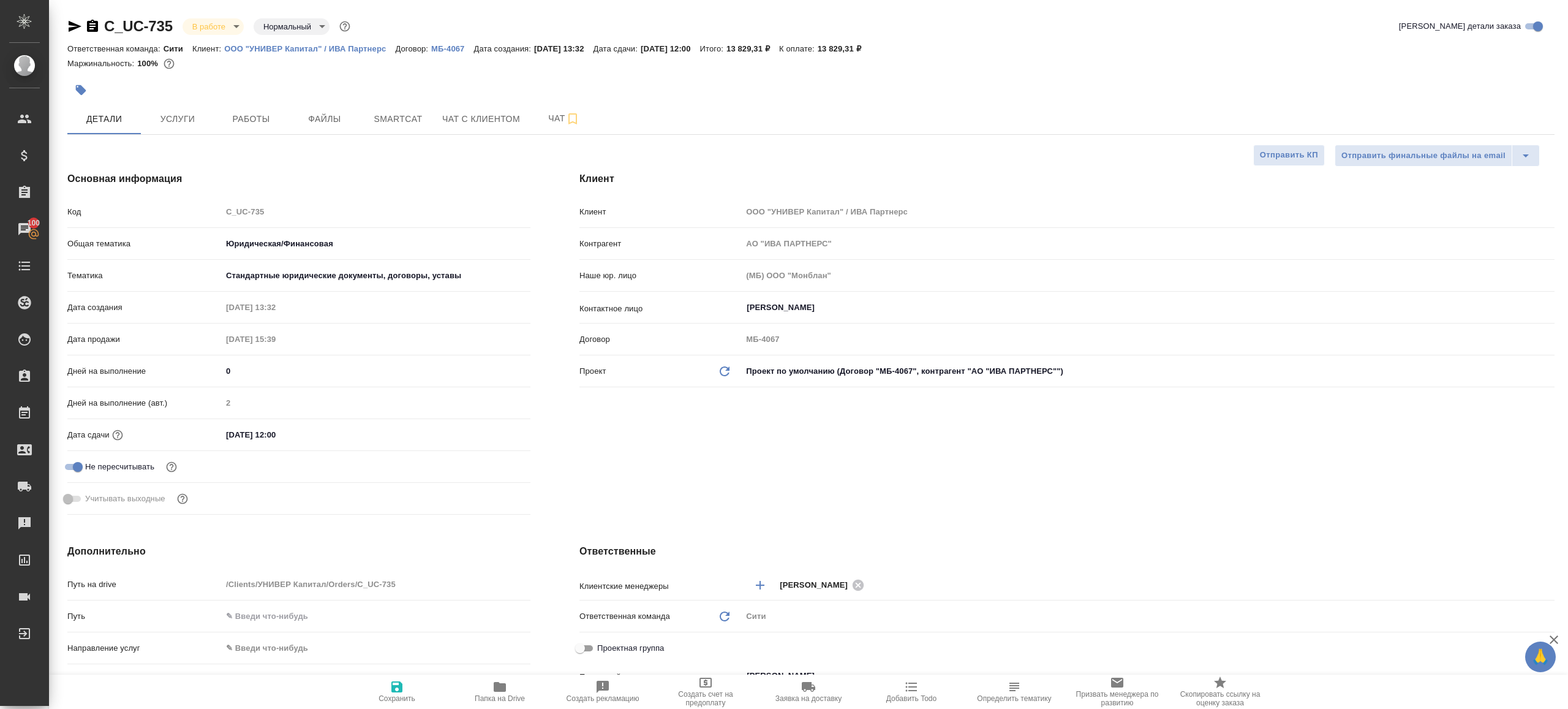
type textarea "x"
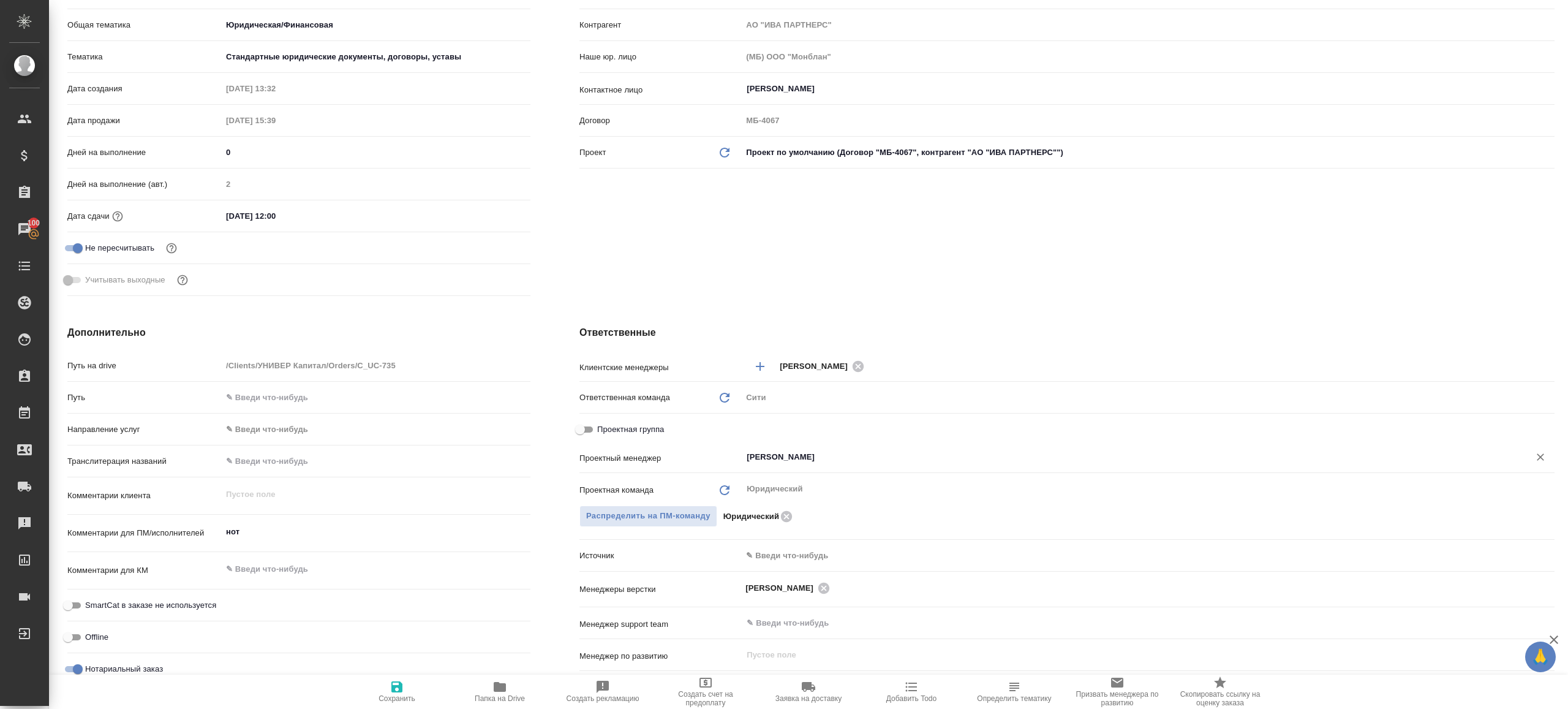
click at [771, 462] on input "Баданян Артак" at bounding box center [1128, 457] width 764 height 14
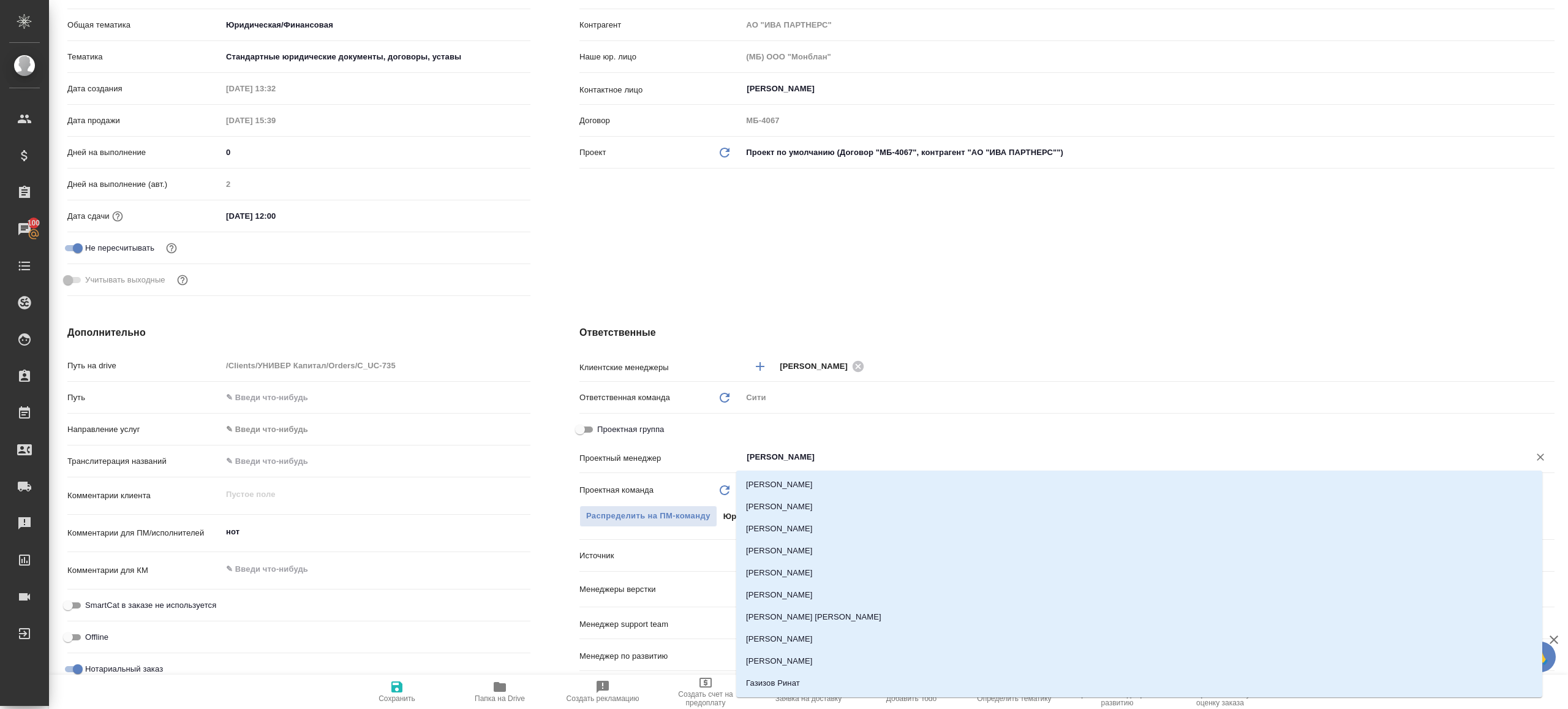
type input "ринат"
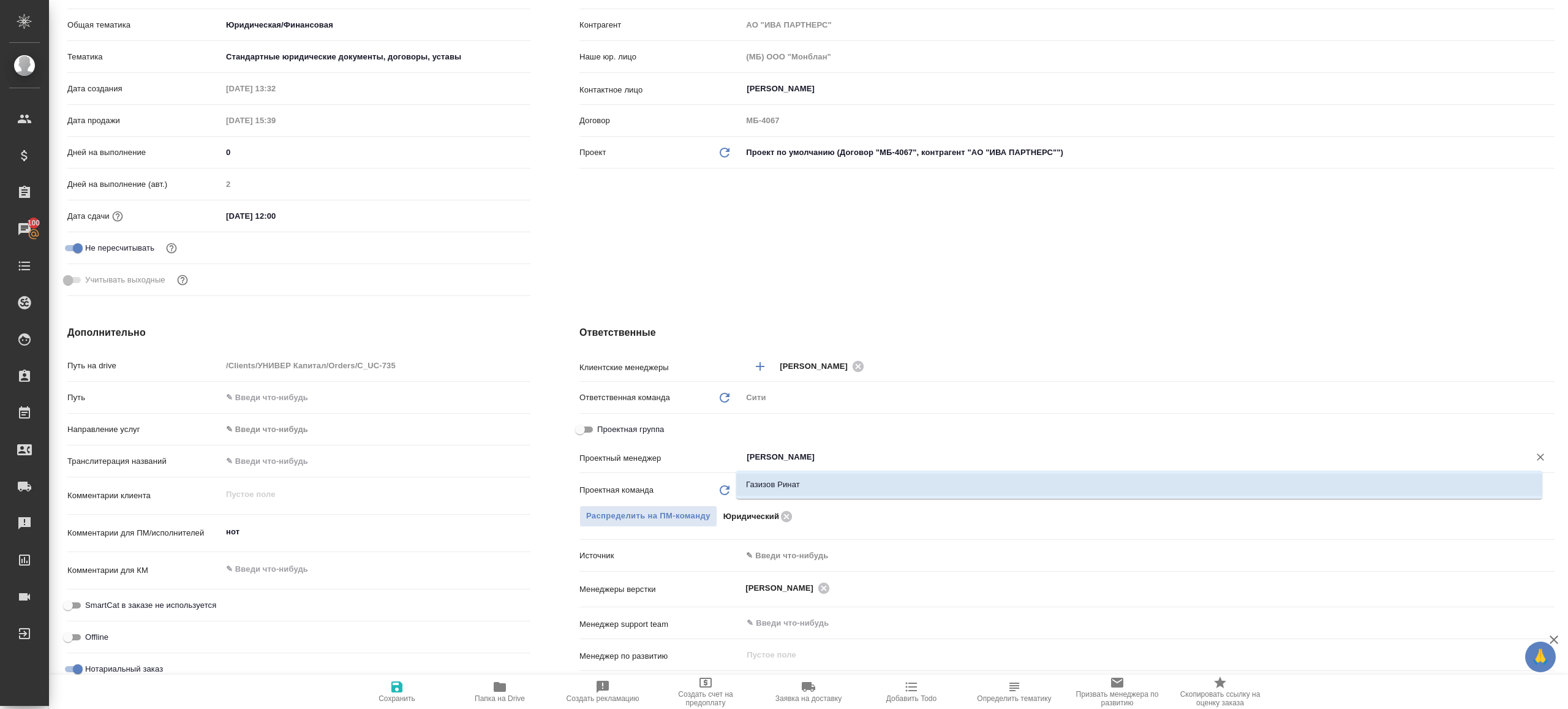
click at [800, 485] on li "Газизов Ринат" at bounding box center [1139, 485] width 806 height 22
type textarea "x"
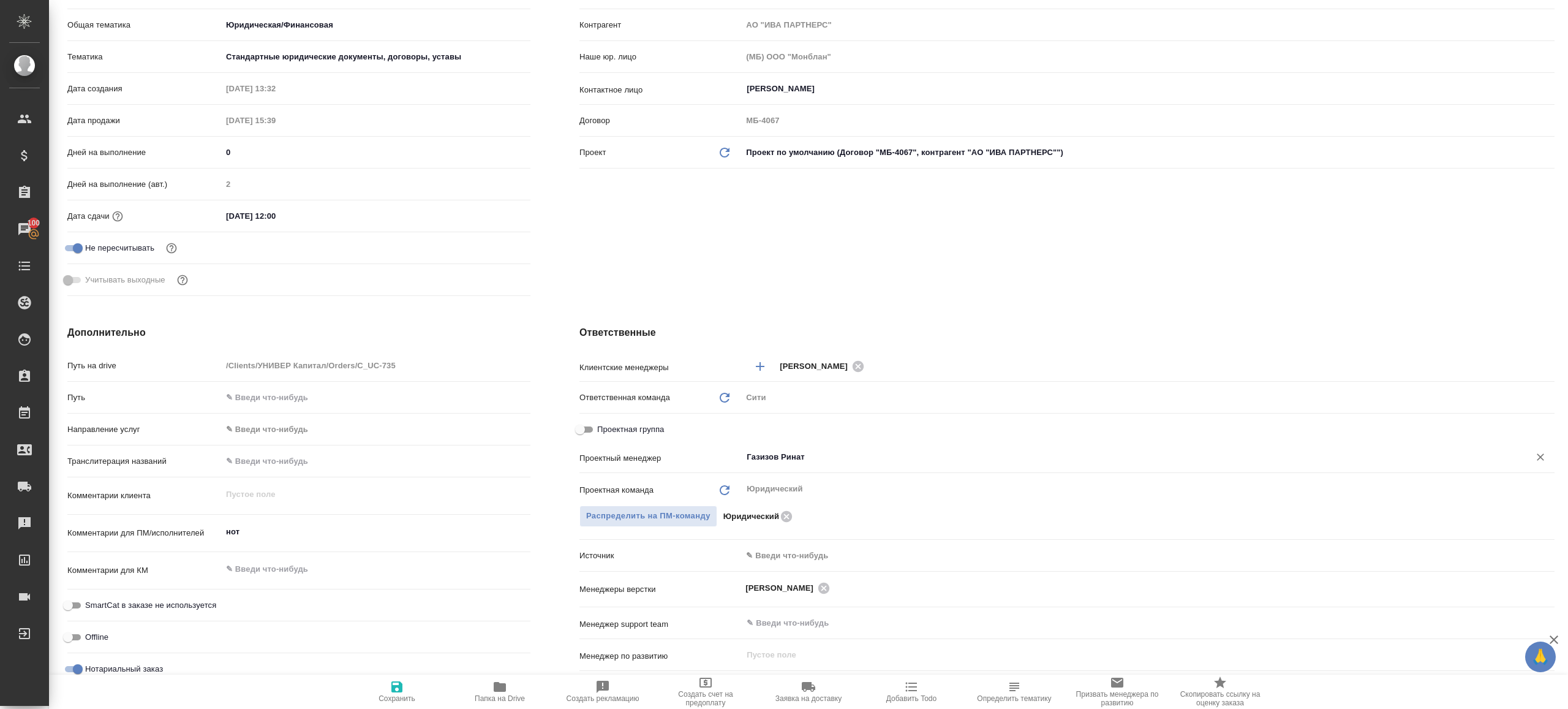
type input "Газизов Ринат"
click at [403, 688] on icon "button" at bounding box center [397, 687] width 14 height 14
type textarea "x"
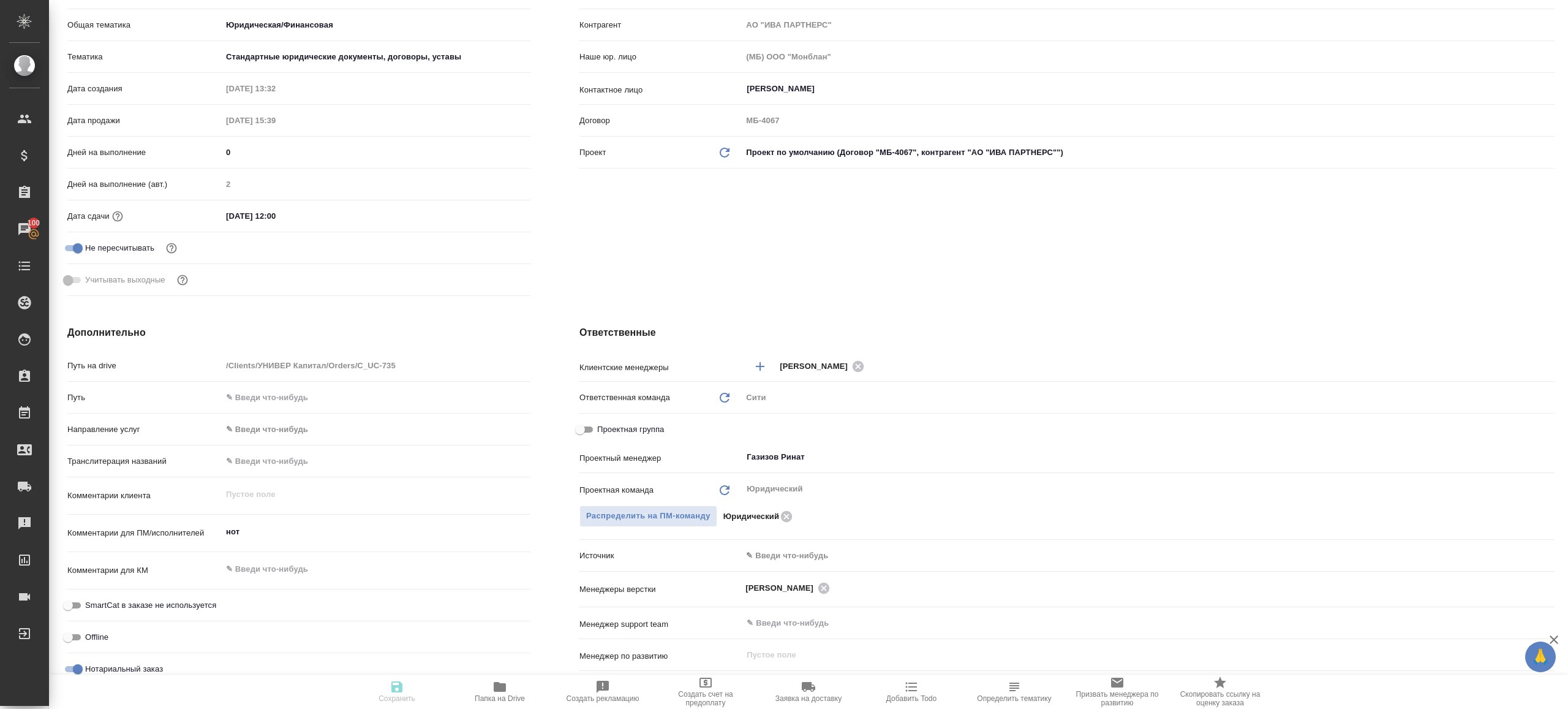
type textarea "x"
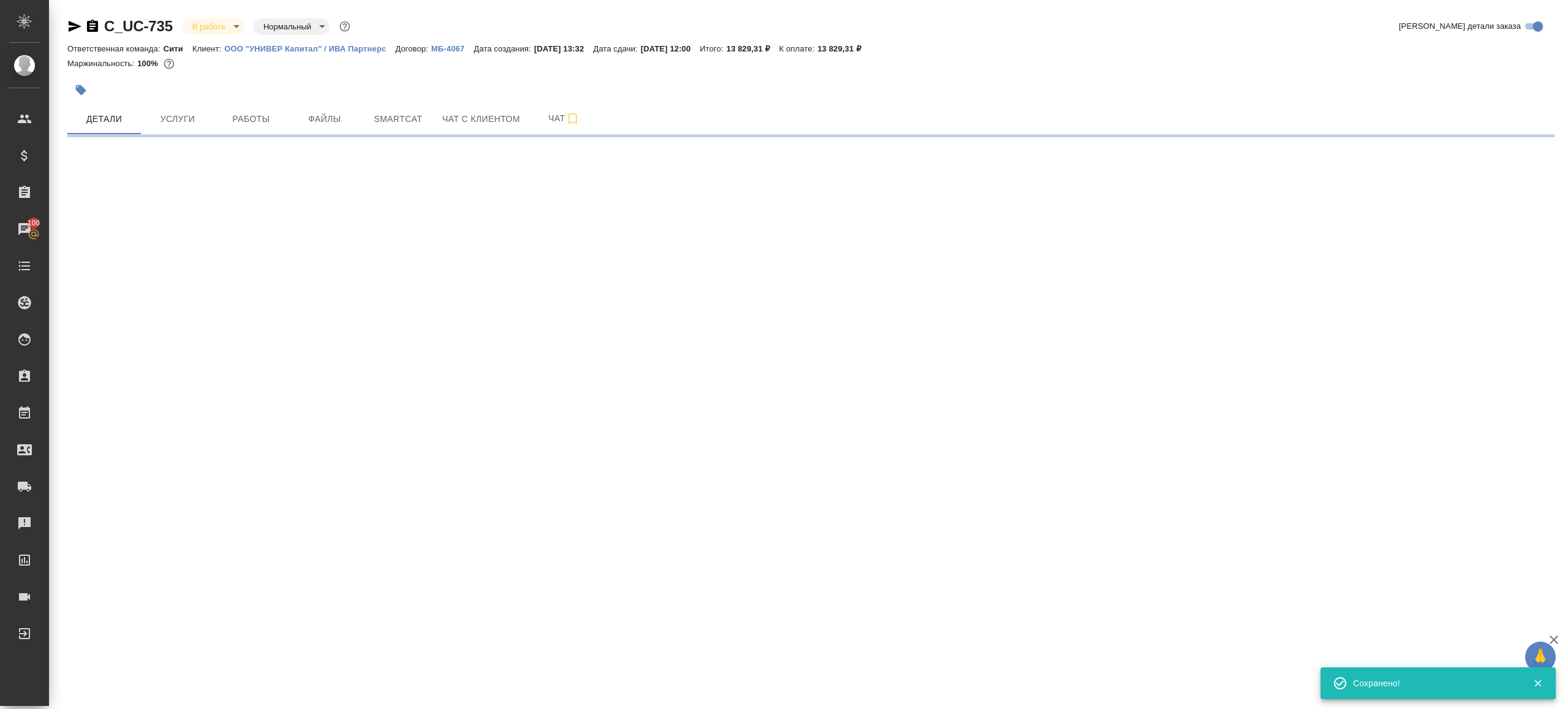
scroll to position [0, 0]
select select "RU"
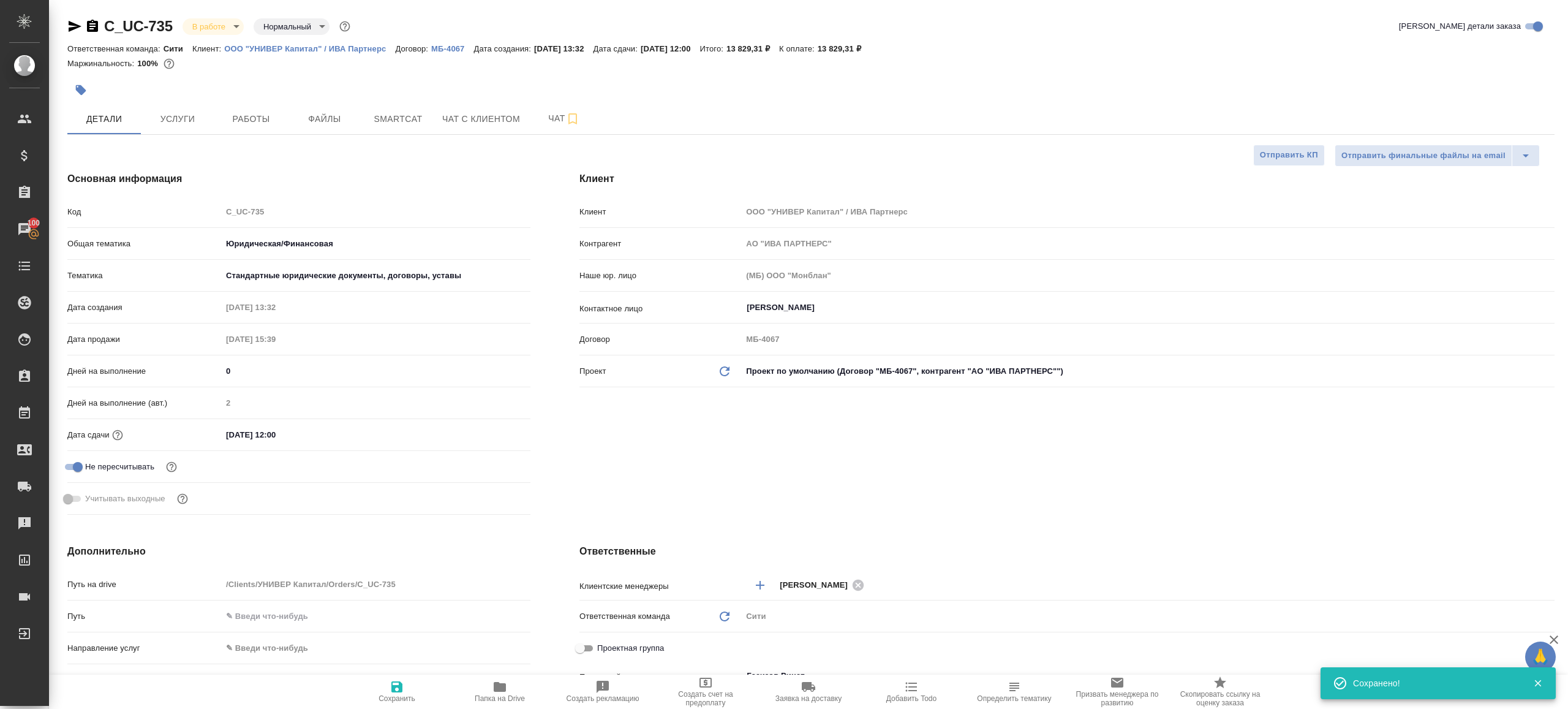
type textarea "x"
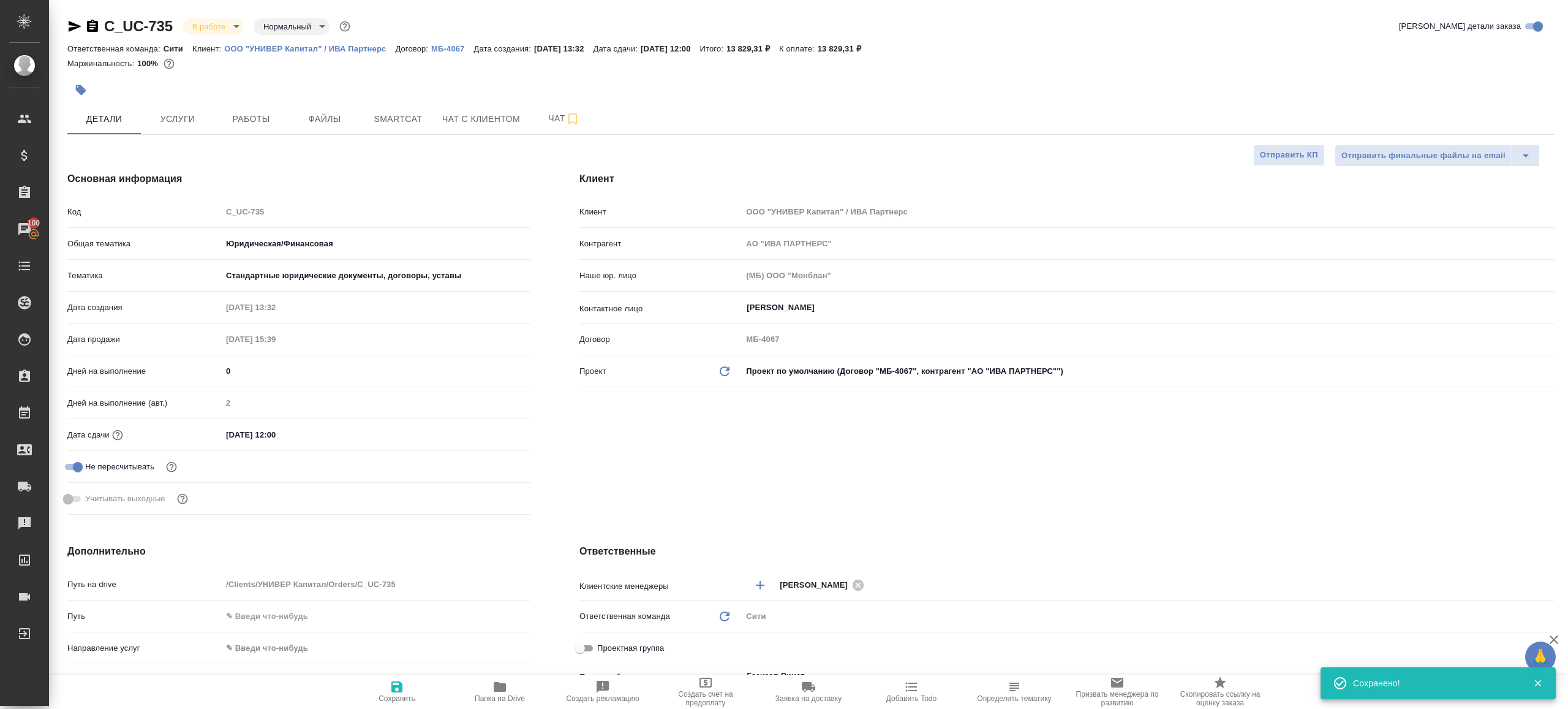
type textarea "x"
click at [267, 118] on span "Работы" at bounding box center [251, 119] width 59 height 15
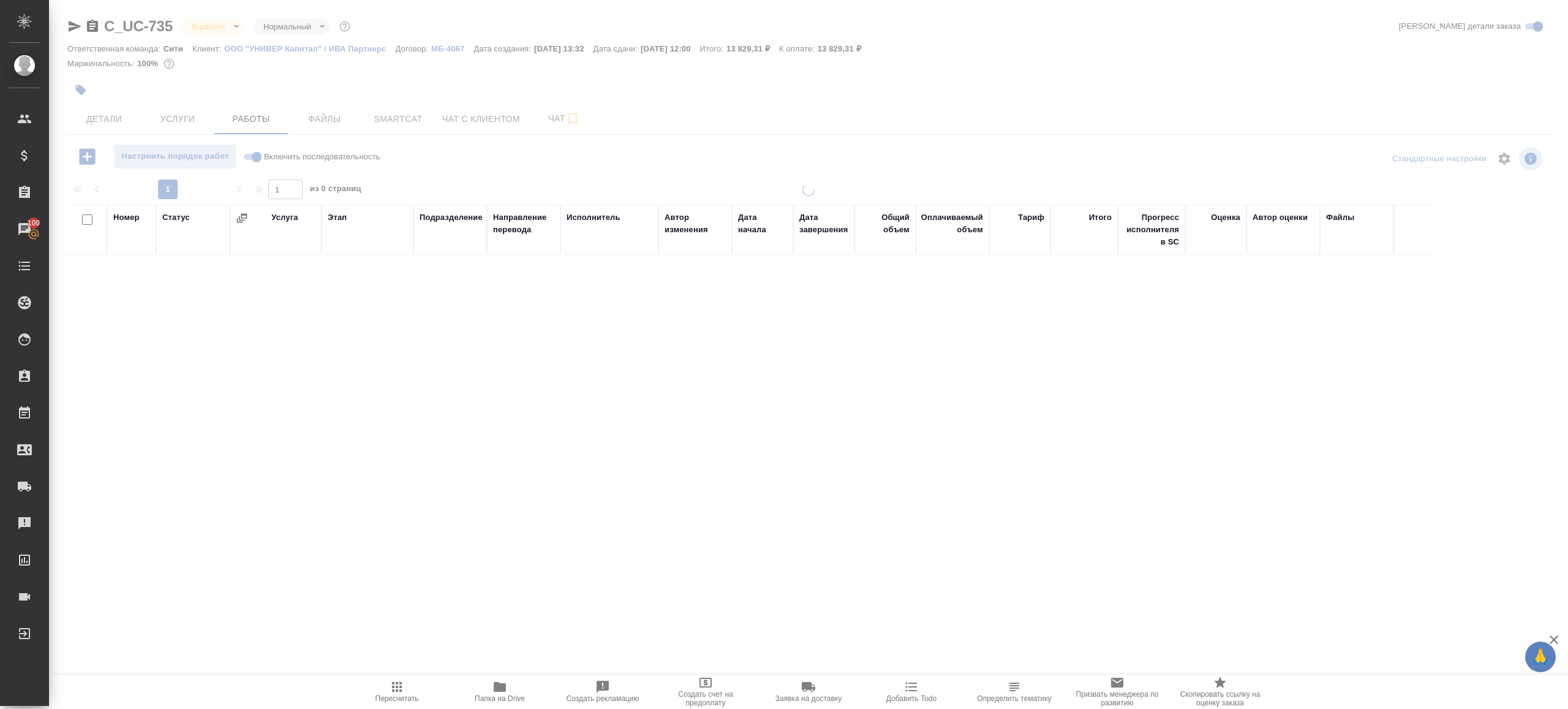
click at [249, 156] on div at bounding box center [808, 255] width 1519 height 512
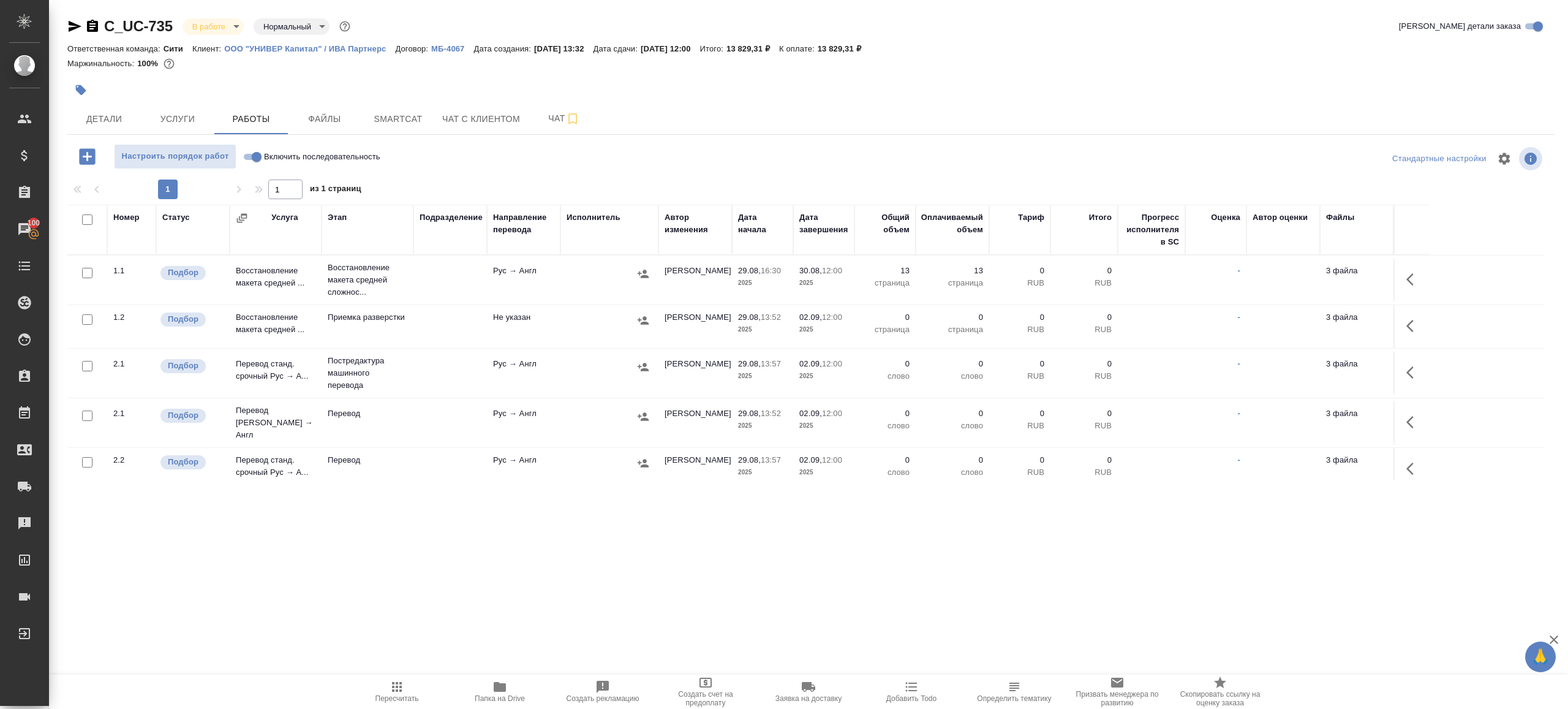
click at [254, 153] on input "Включить последовательность" at bounding box center [256, 156] width 44 height 14
checkbox input "true"
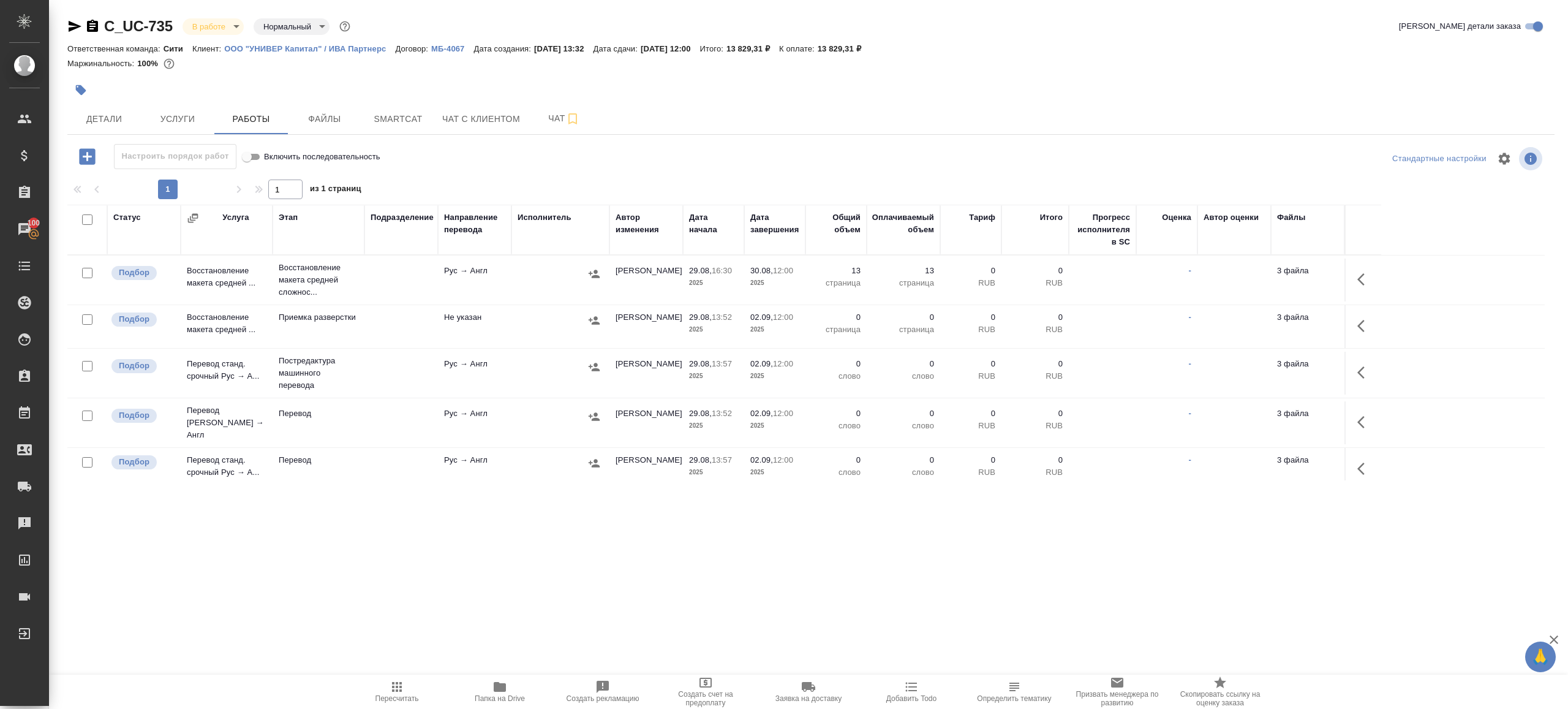
click at [85, 220] on input "checkbox" at bounding box center [87, 220] width 10 height 10
checkbox input "true"
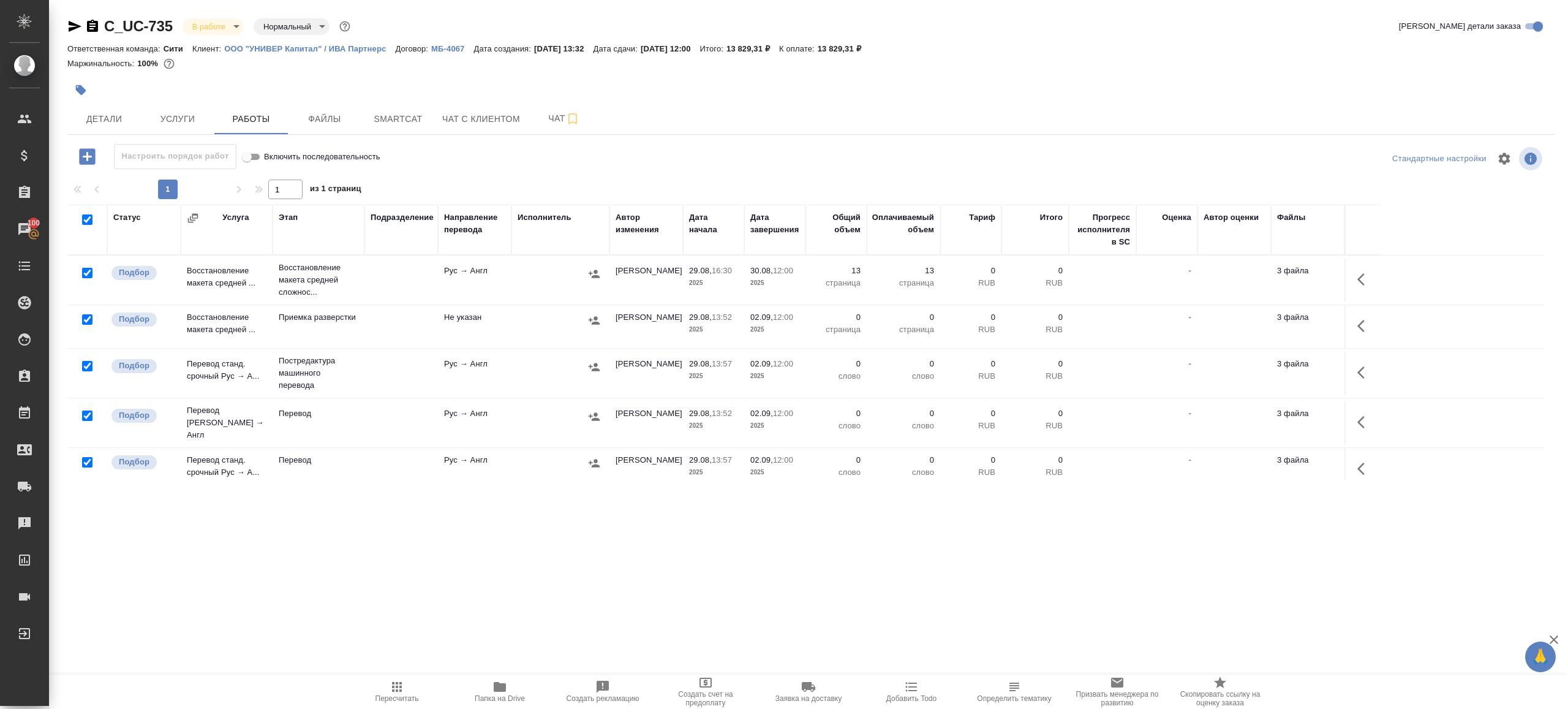
checkbox input "true"
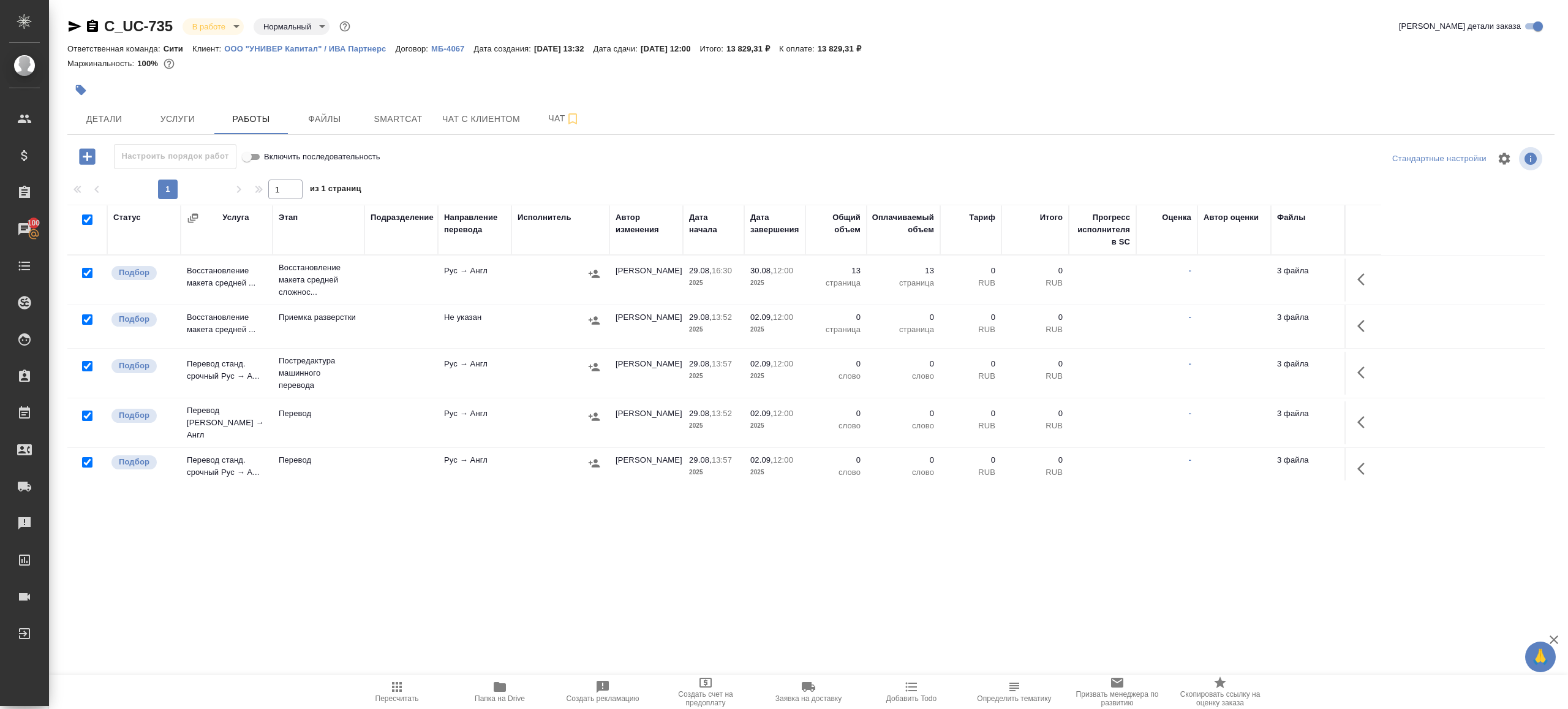
checkbox input "true"
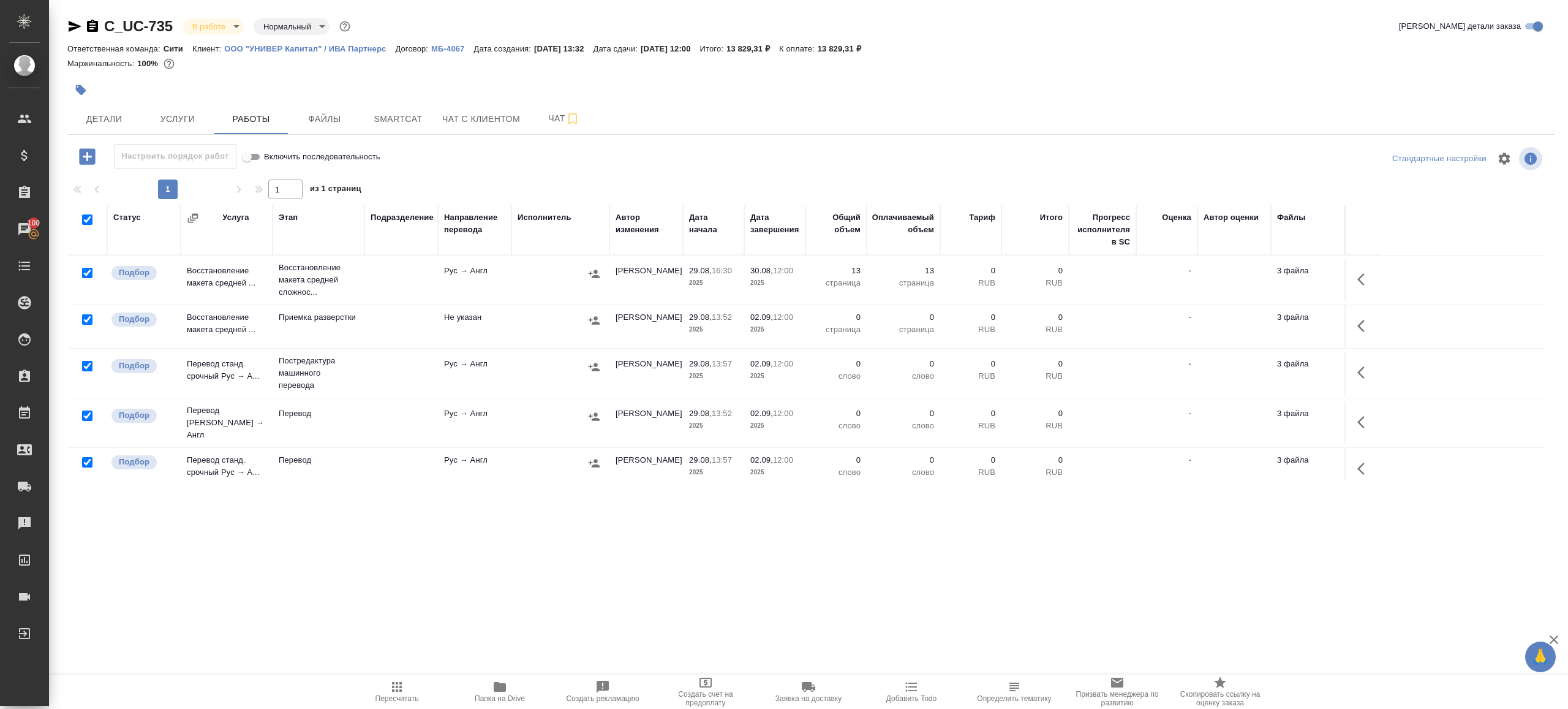
checkbox input "true"
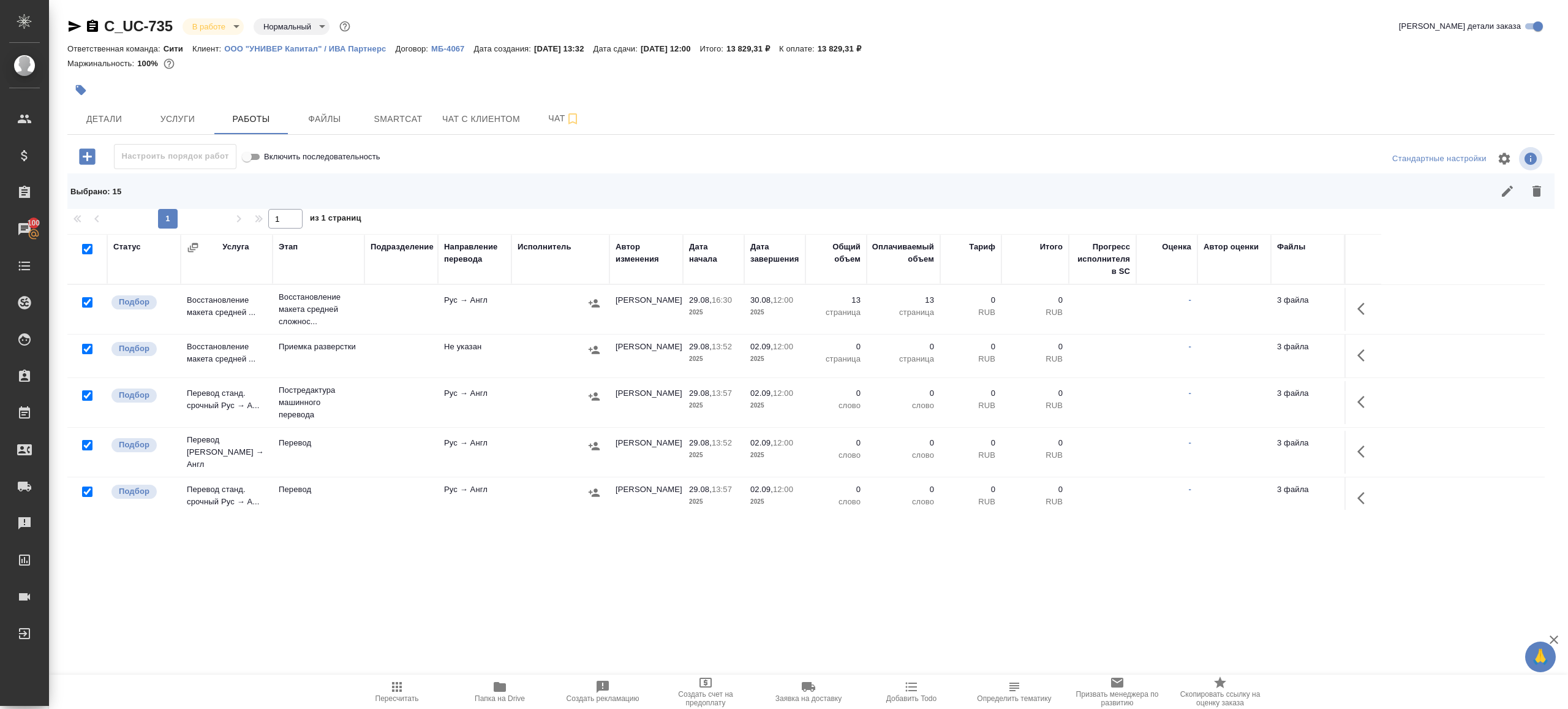
click at [85, 299] on input "checkbox" at bounding box center [87, 302] width 10 height 10
checkbox input "false"
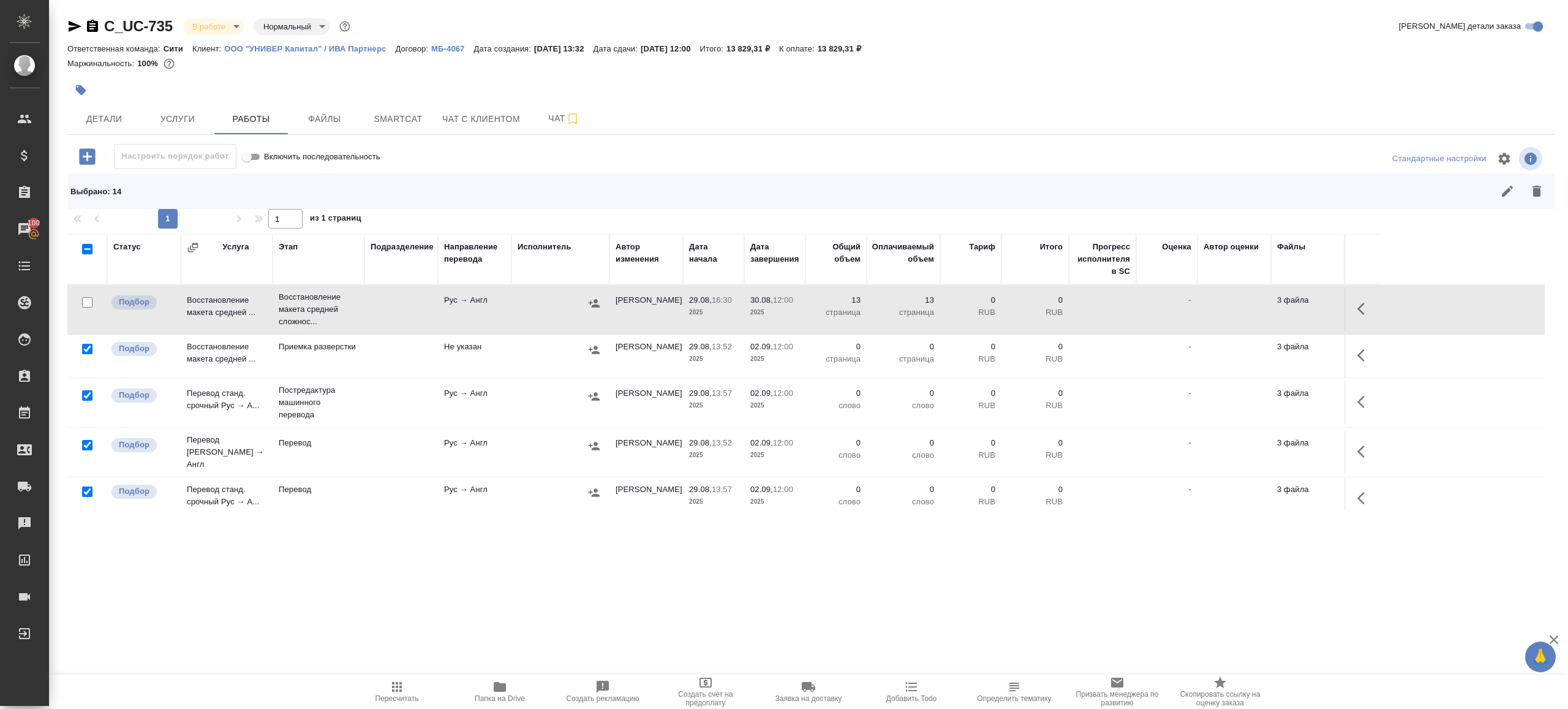
click at [85, 347] on input "checkbox" at bounding box center [87, 349] width 10 height 10
checkbox input "false"
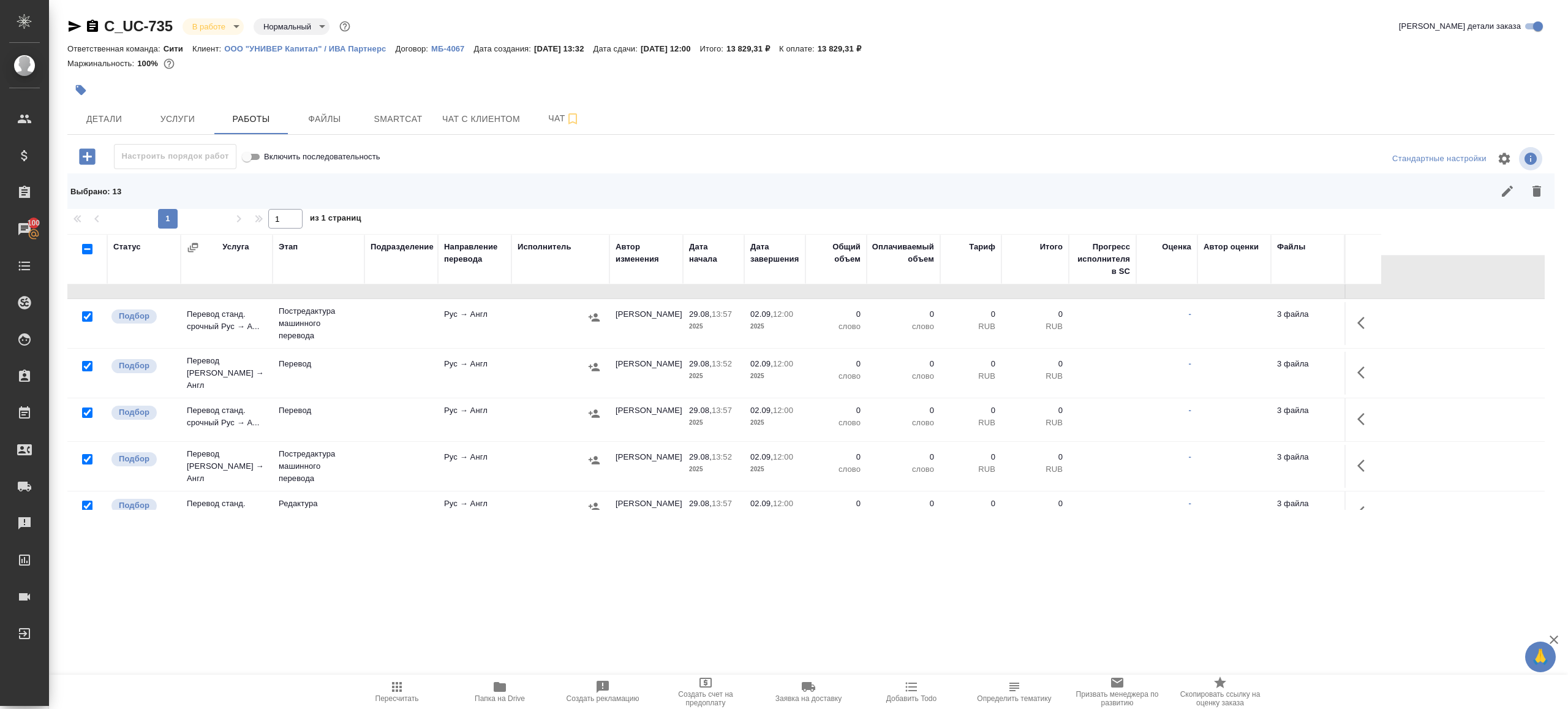
scroll to position [81, 0]
click at [86, 363] on input "checkbox" at bounding box center [87, 364] width 10 height 10
checkbox input "false"
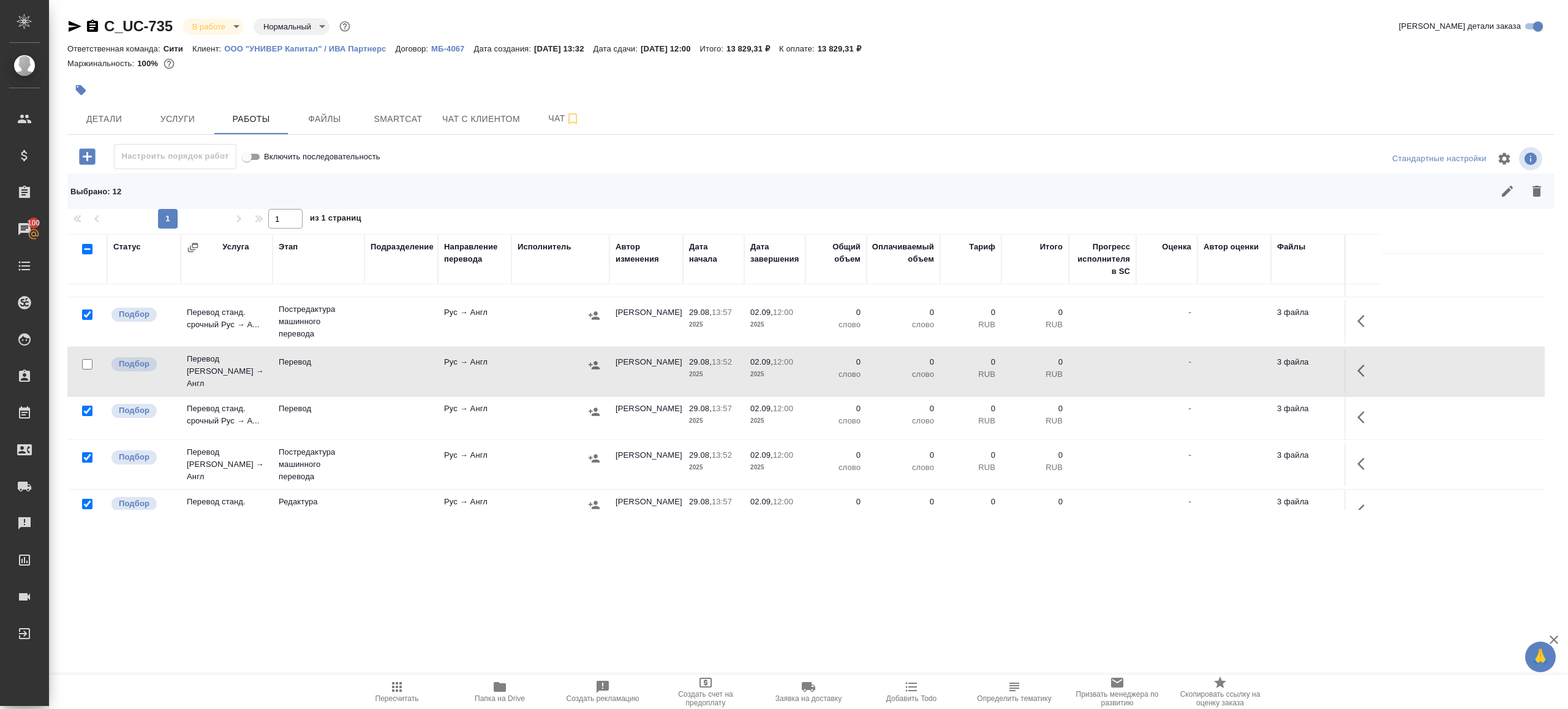
click at [86, 406] on input "checkbox" at bounding box center [87, 410] width 10 height 10
checkbox input "false"
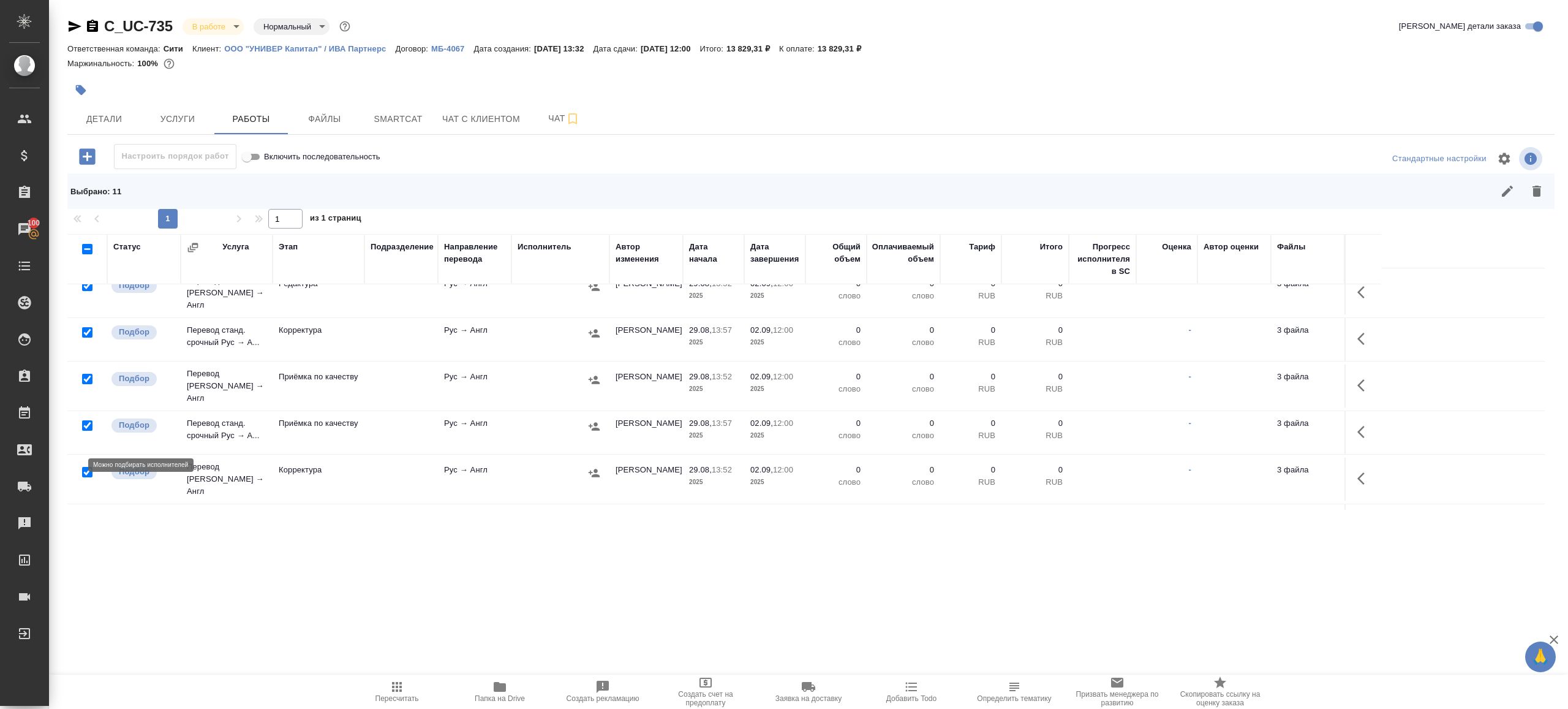
scroll to position [352, 0]
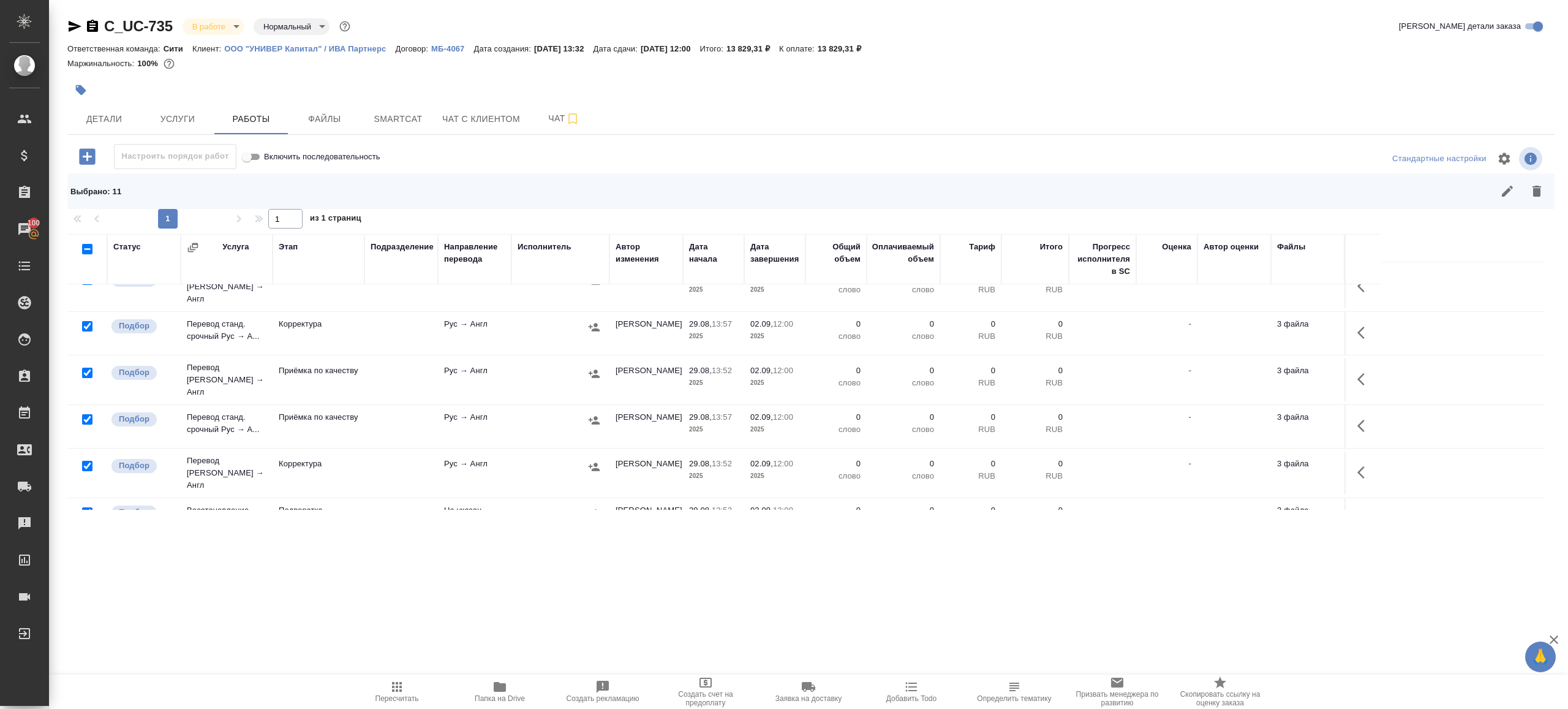
click at [91, 414] on input "checkbox" at bounding box center [87, 419] width 10 height 10
checkbox input "false"
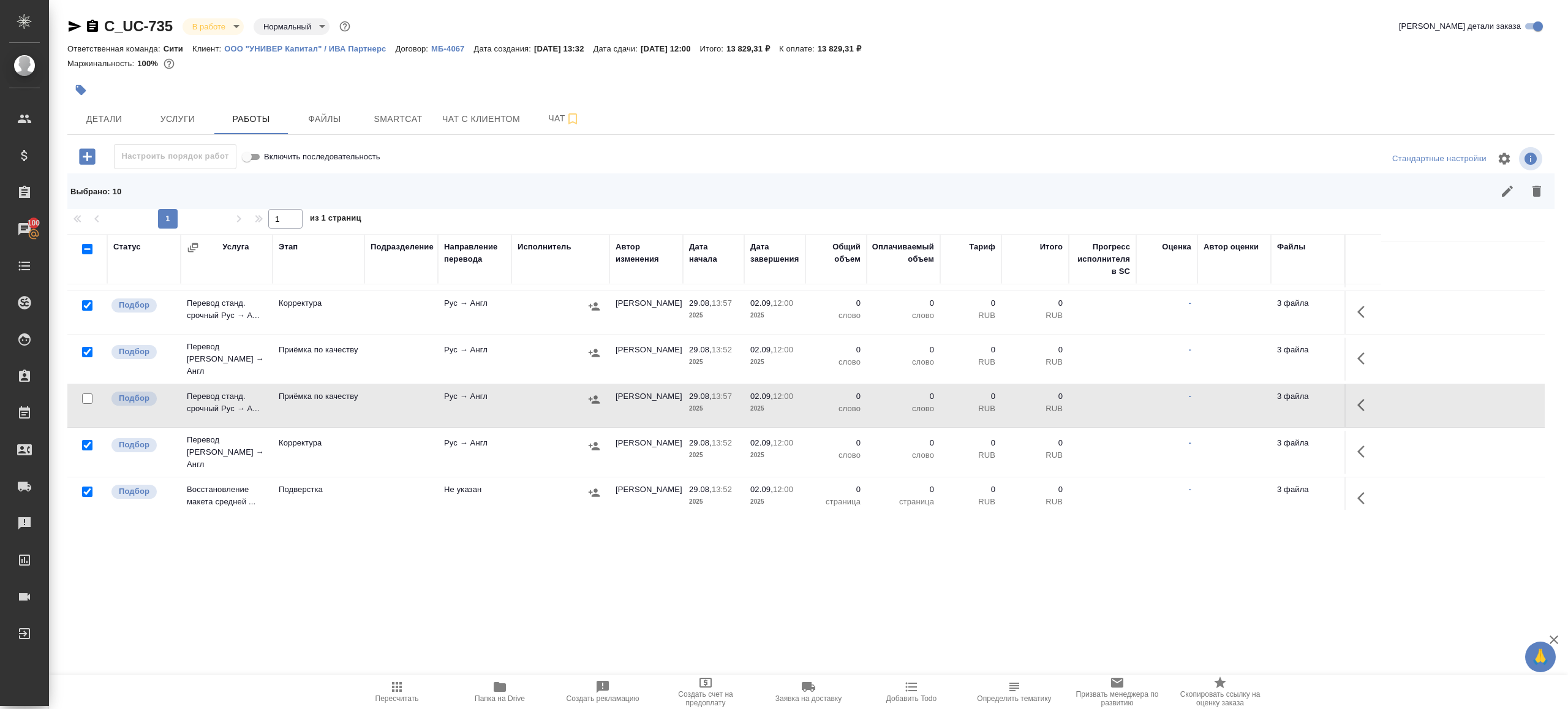
scroll to position [449, 0]
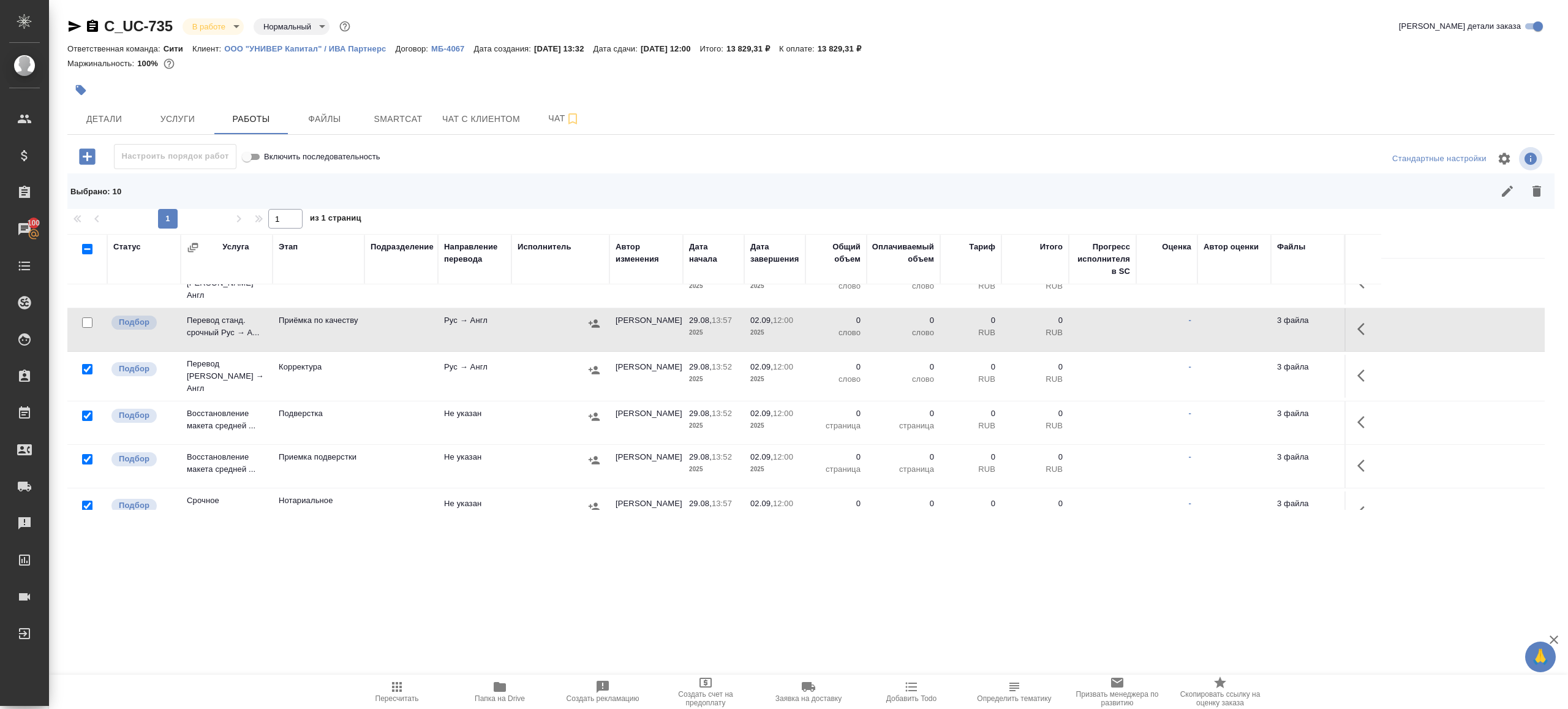
click at [83, 501] on input "checkbox" at bounding box center [87, 505] width 10 height 10
checkbox input "false"
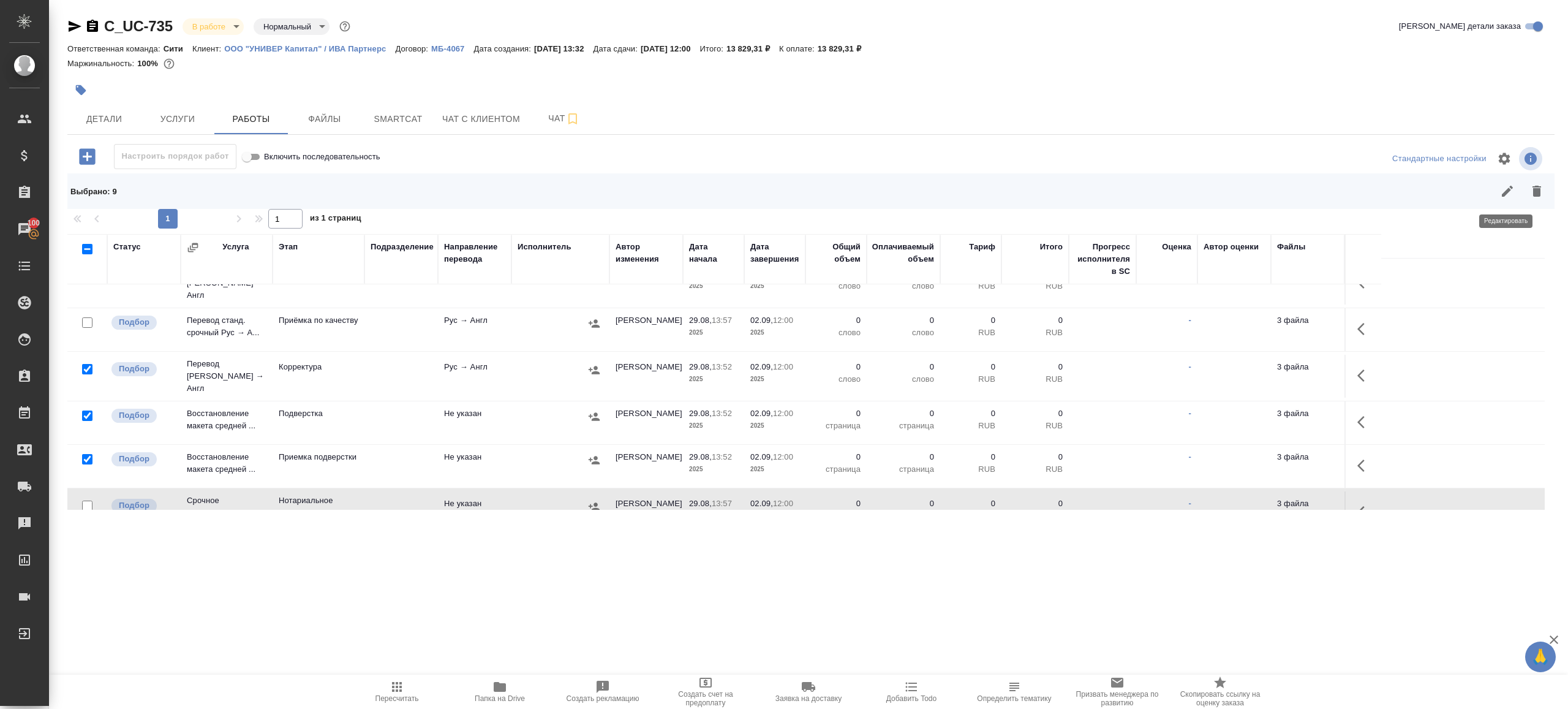
click at [1536, 184] on icon "button" at bounding box center [1537, 191] width 14 height 14
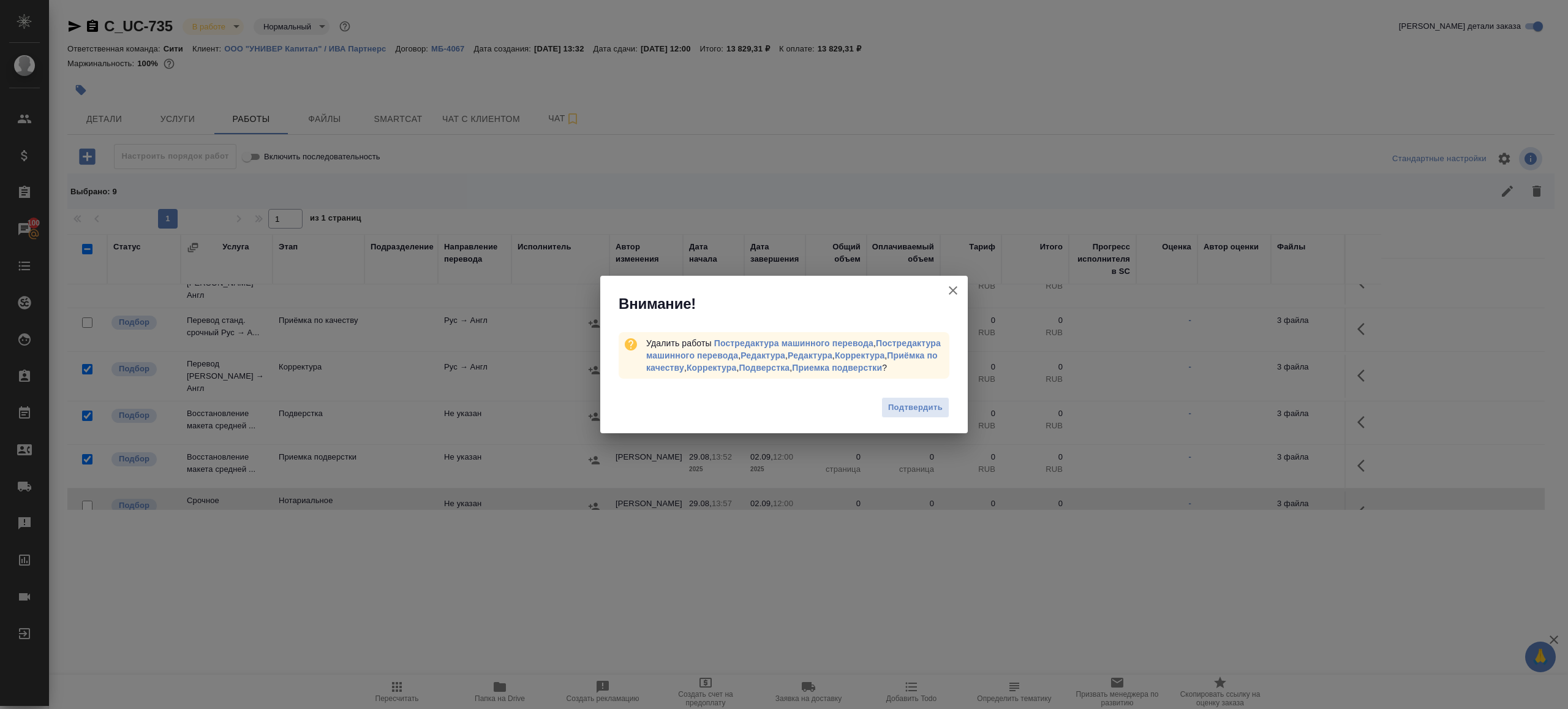
click at [899, 394] on div "Подтвердить" at bounding box center [784, 409] width 368 height 49
click at [902, 404] on span "Подтвердить" at bounding box center [915, 408] width 54 height 14
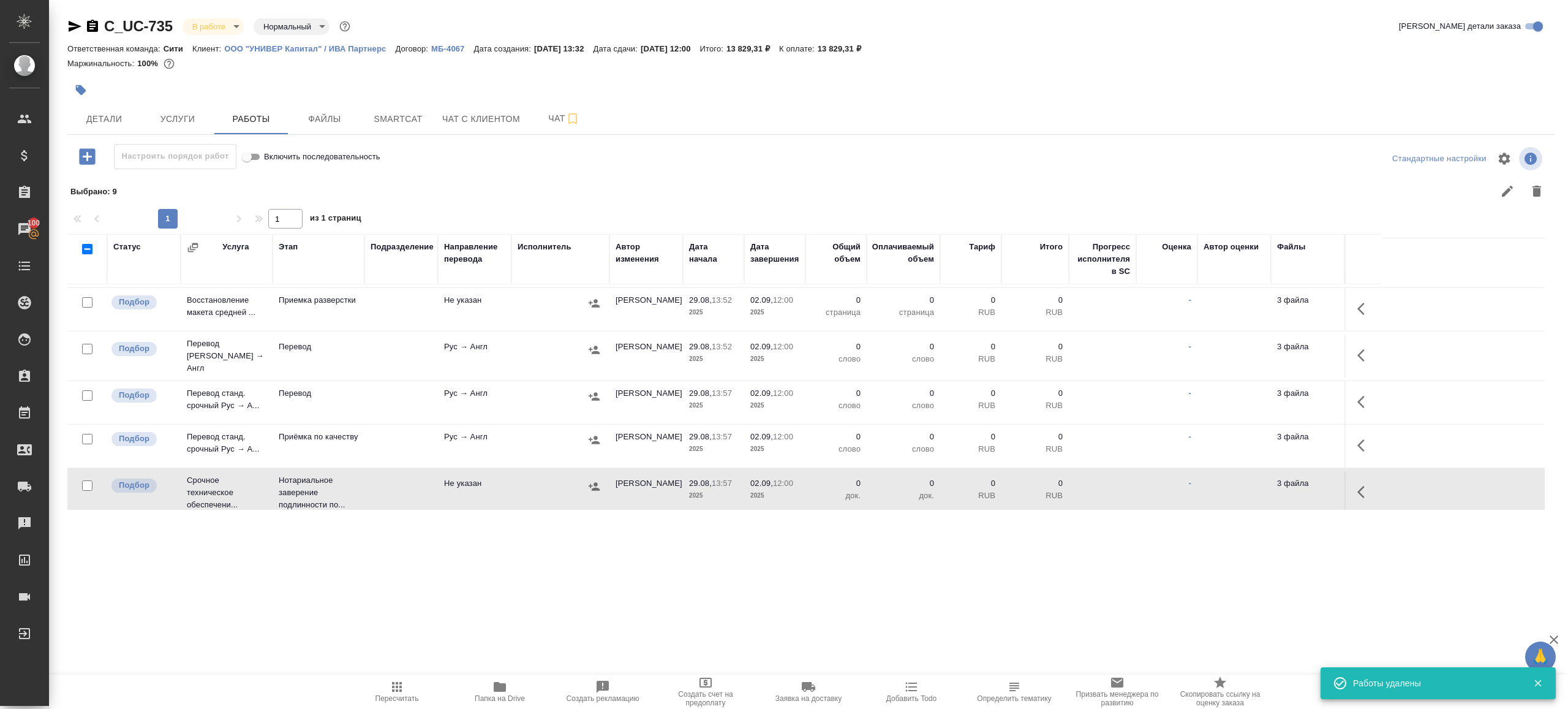
scroll to position [0, 0]
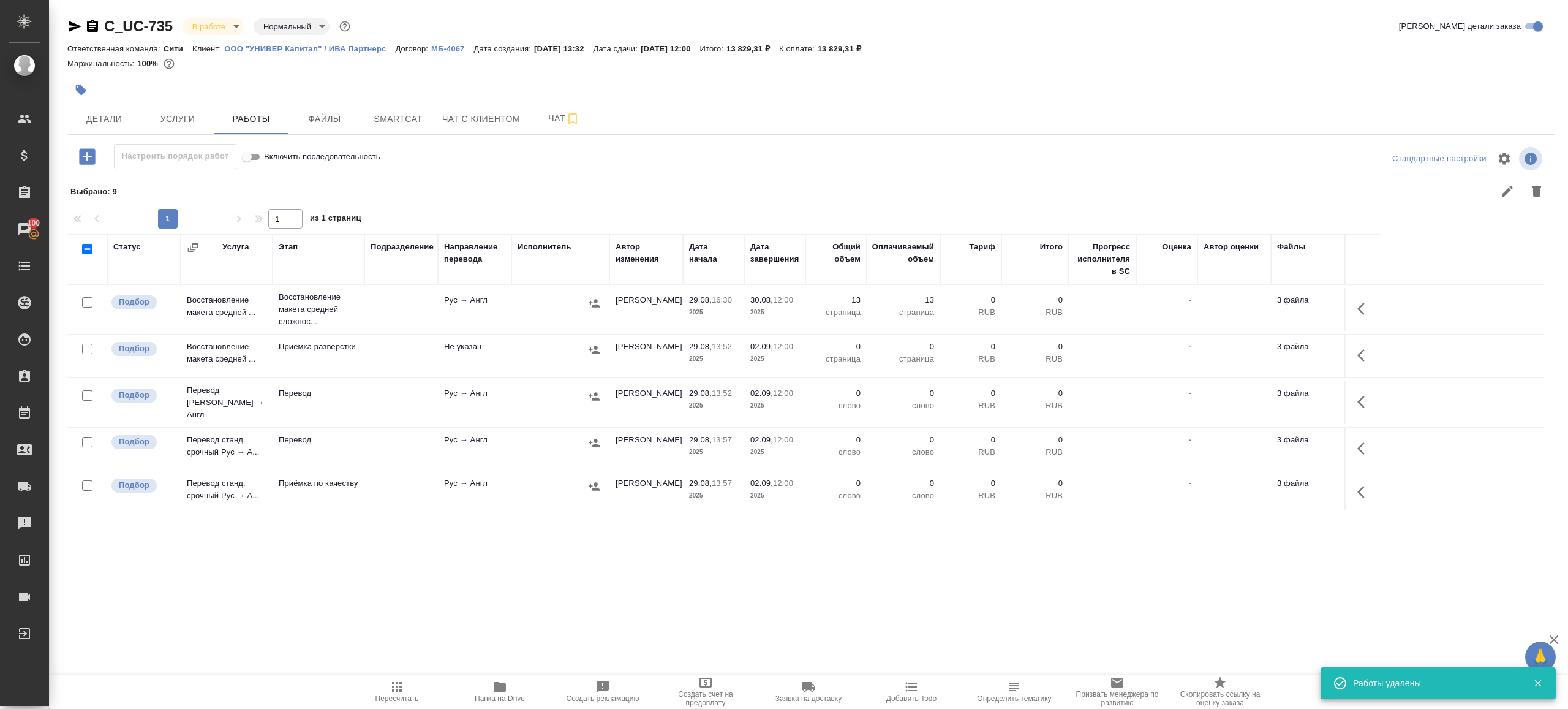
click at [1356, 310] on button "button" at bounding box center [1365, 308] width 30 height 30
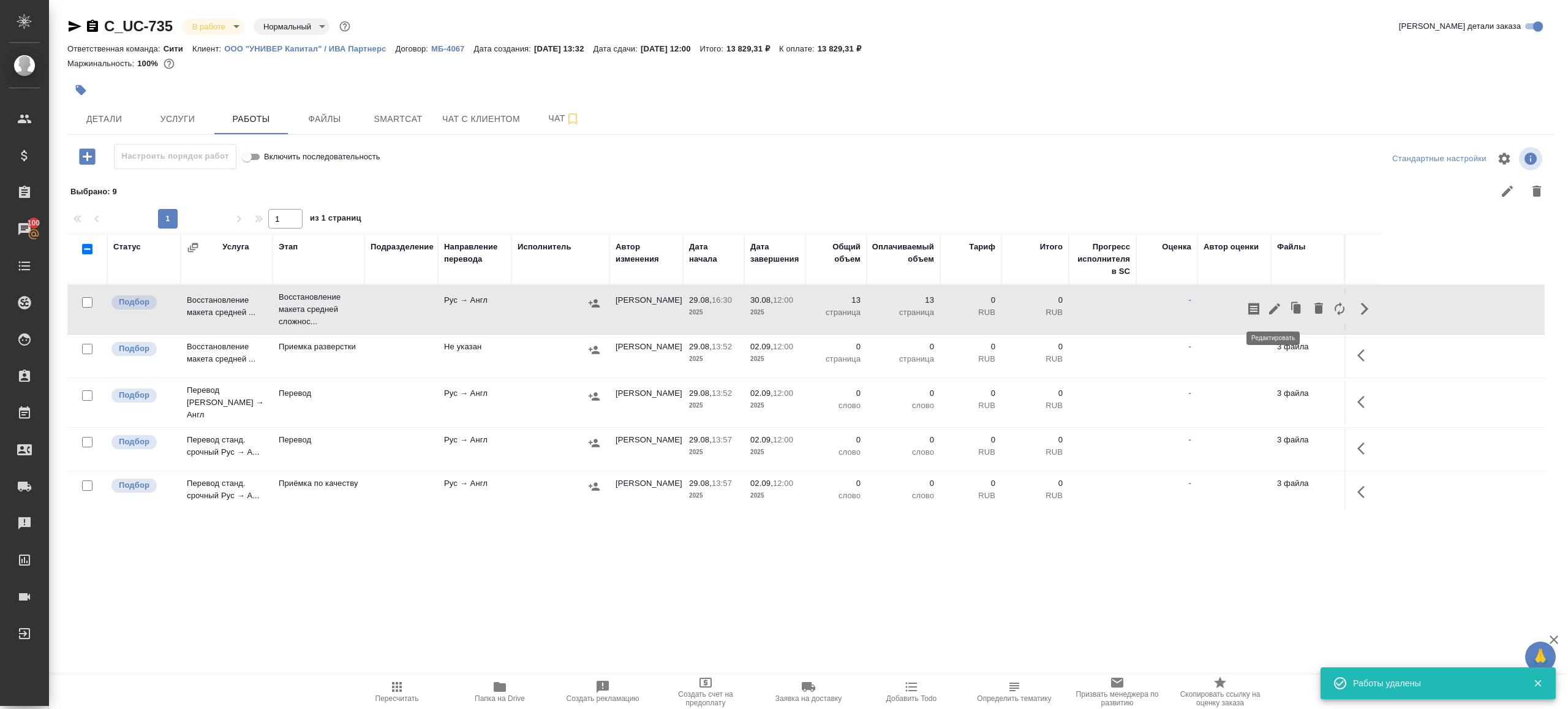
click at [1270, 309] on icon "button" at bounding box center [1274, 309] width 14 height 14
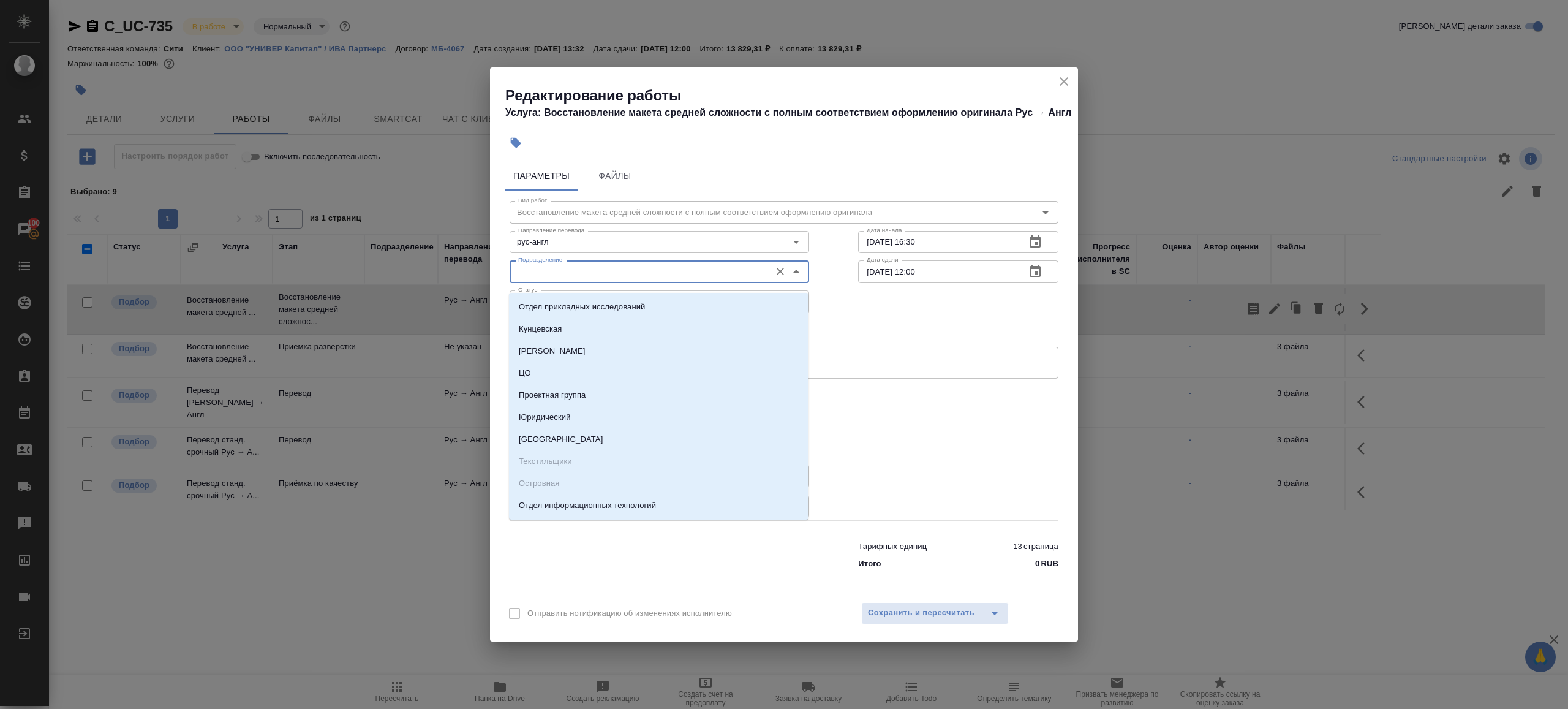
click at [611, 275] on input "Подразделение" at bounding box center [638, 271] width 251 height 14
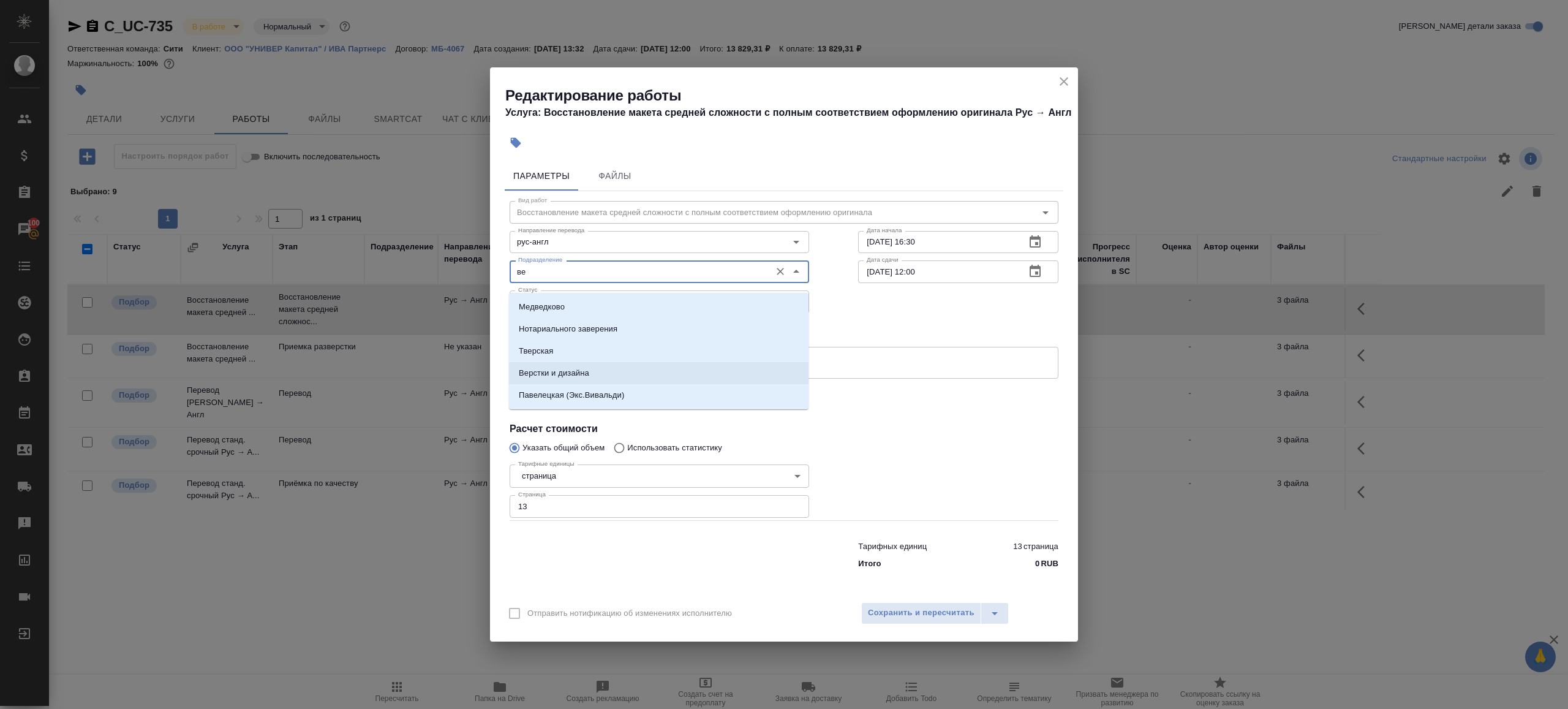
click at [588, 369] on p "Верстки и дизайна" at bounding box center [554, 373] width 70 height 12
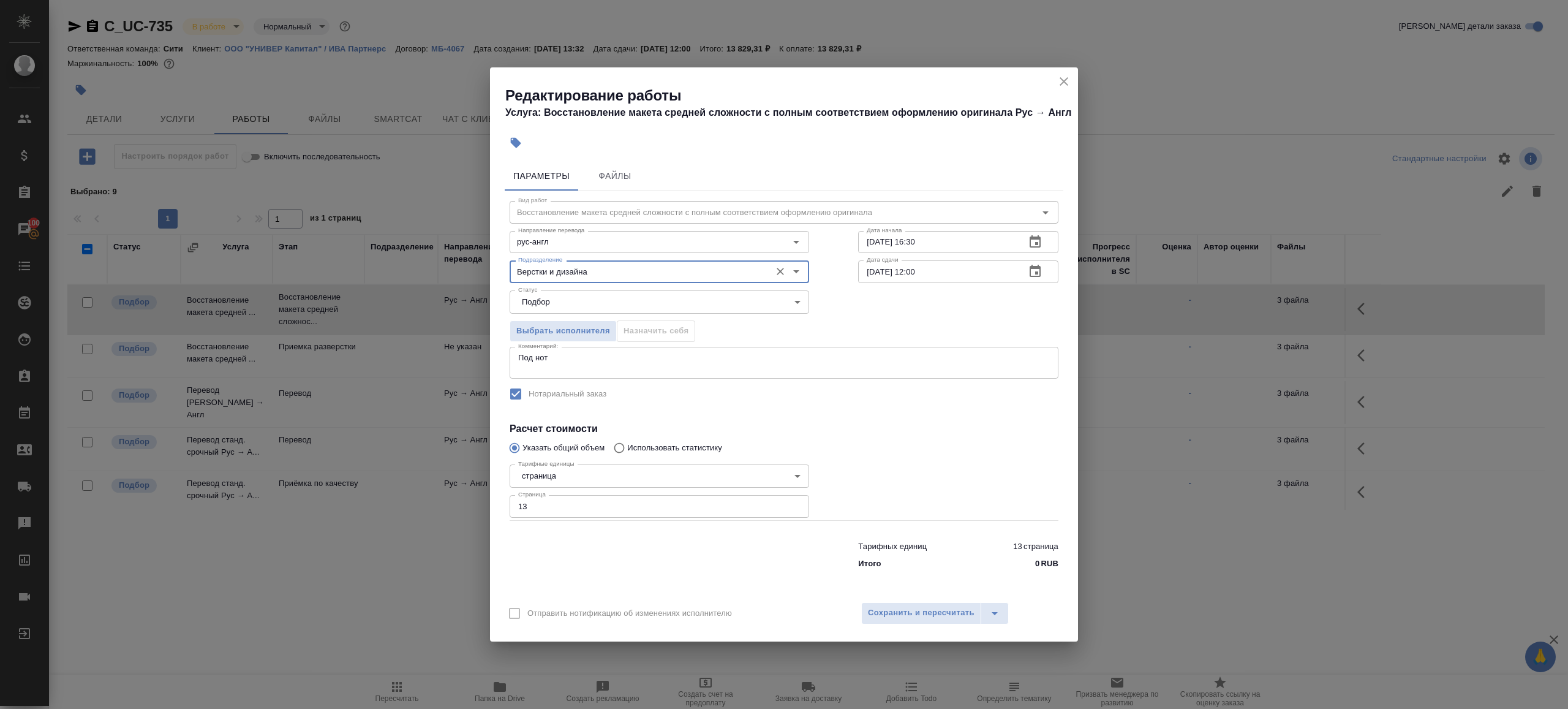
type input "Верстки и дизайна"
click at [656, 362] on textarea "Под нот" at bounding box center [784, 362] width 531 height 19
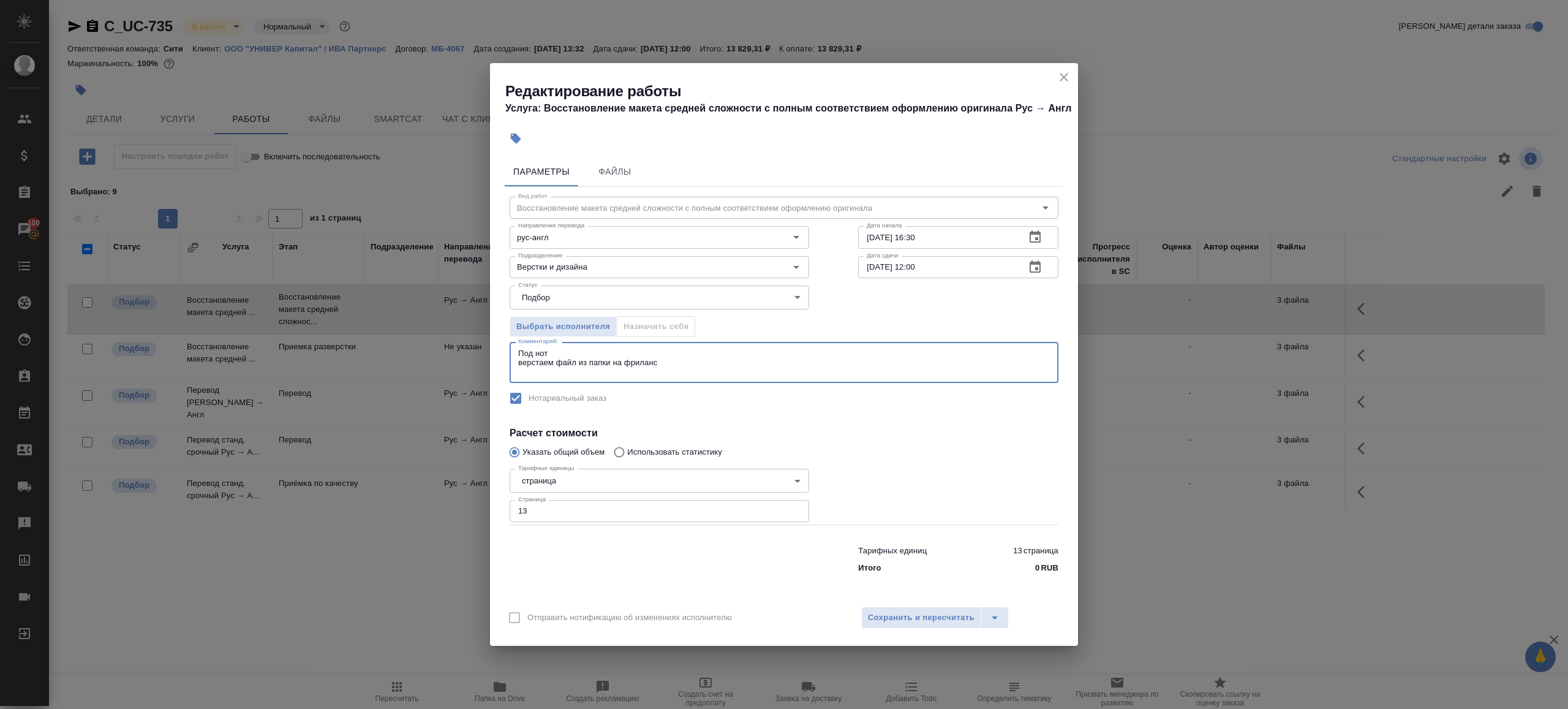
type textarea "Под нот верстаем файл из папки на фриланс"
click at [934, 244] on input "29.08.2025 16:30" at bounding box center [936, 237] width 157 height 22
click at [958, 273] on input "30.08.2025 12:00" at bounding box center [936, 267] width 157 height 22
paste input "29.08.2025 16:3"
drag, startPoint x: 912, startPoint y: 273, endPoint x: 1023, endPoint y: 273, distance: 111.0
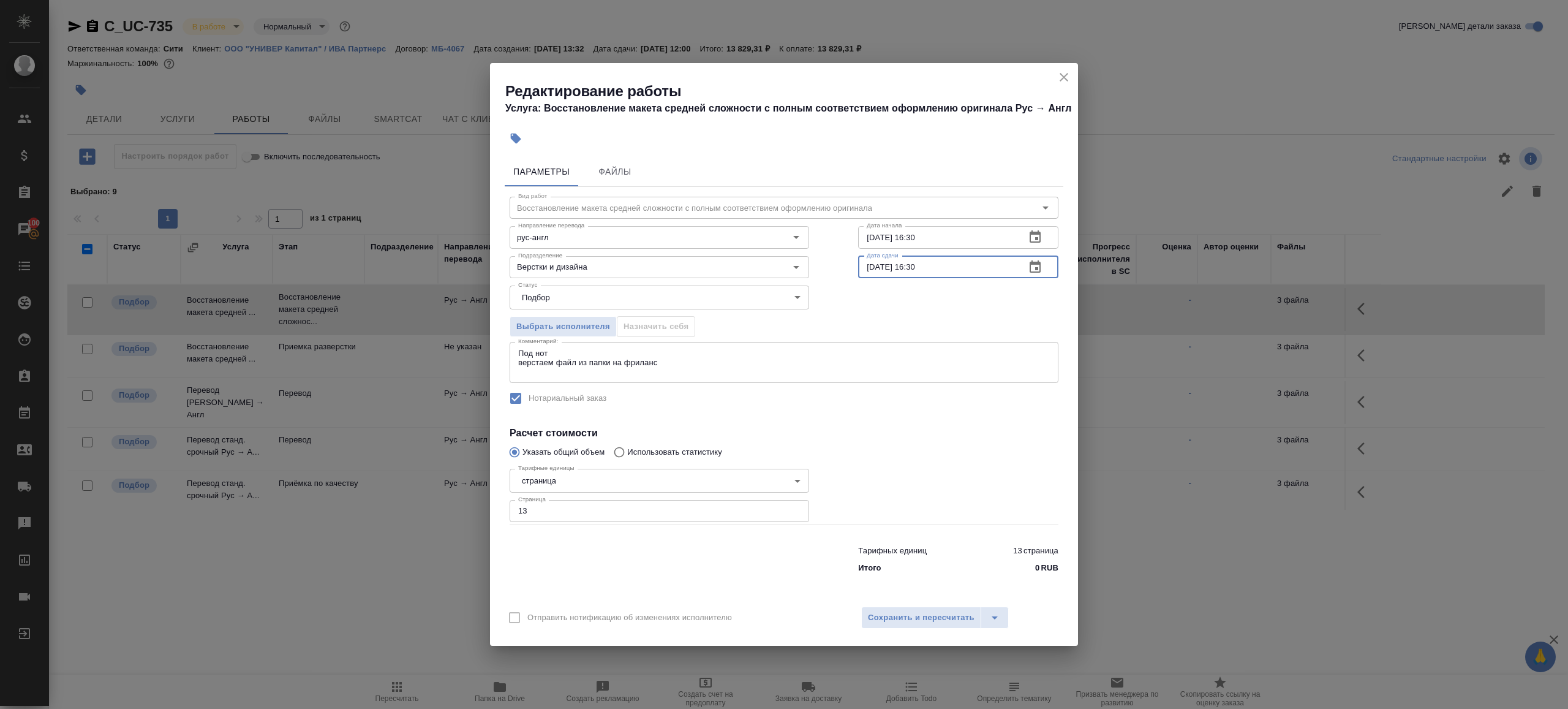
click at [1023, 273] on div "29.08.2025 16:30 Дата сдачи" at bounding box center [958, 267] width 200 height 22
type input "29.08.2025 20:00"
click at [939, 402] on label "Нотариальный заказ" at bounding box center [776, 398] width 547 height 26
click at [930, 620] on span "Сохранить и пересчитать" at bounding box center [922, 618] width 107 height 14
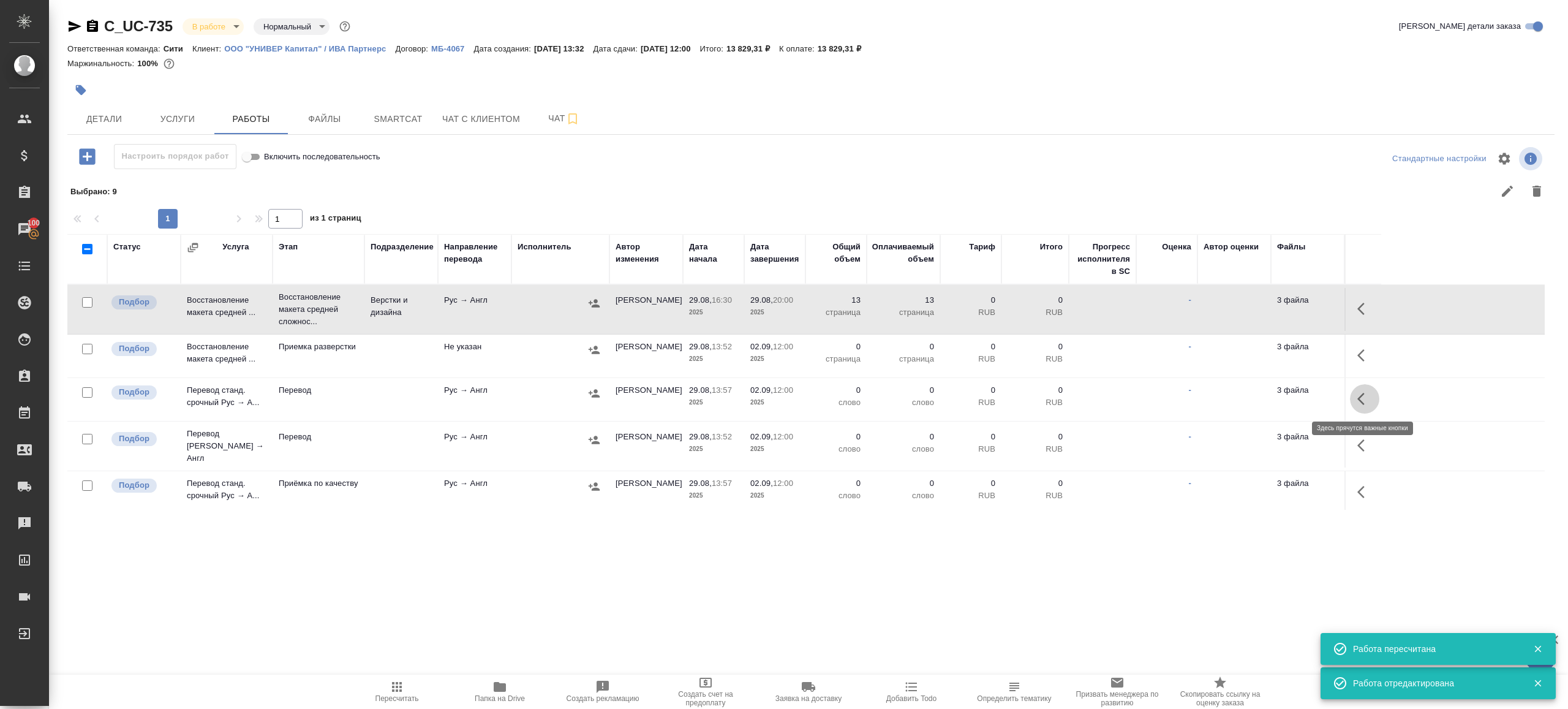
click at [1369, 398] on icon "button" at bounding box center [1365, 399] width 14 height 14
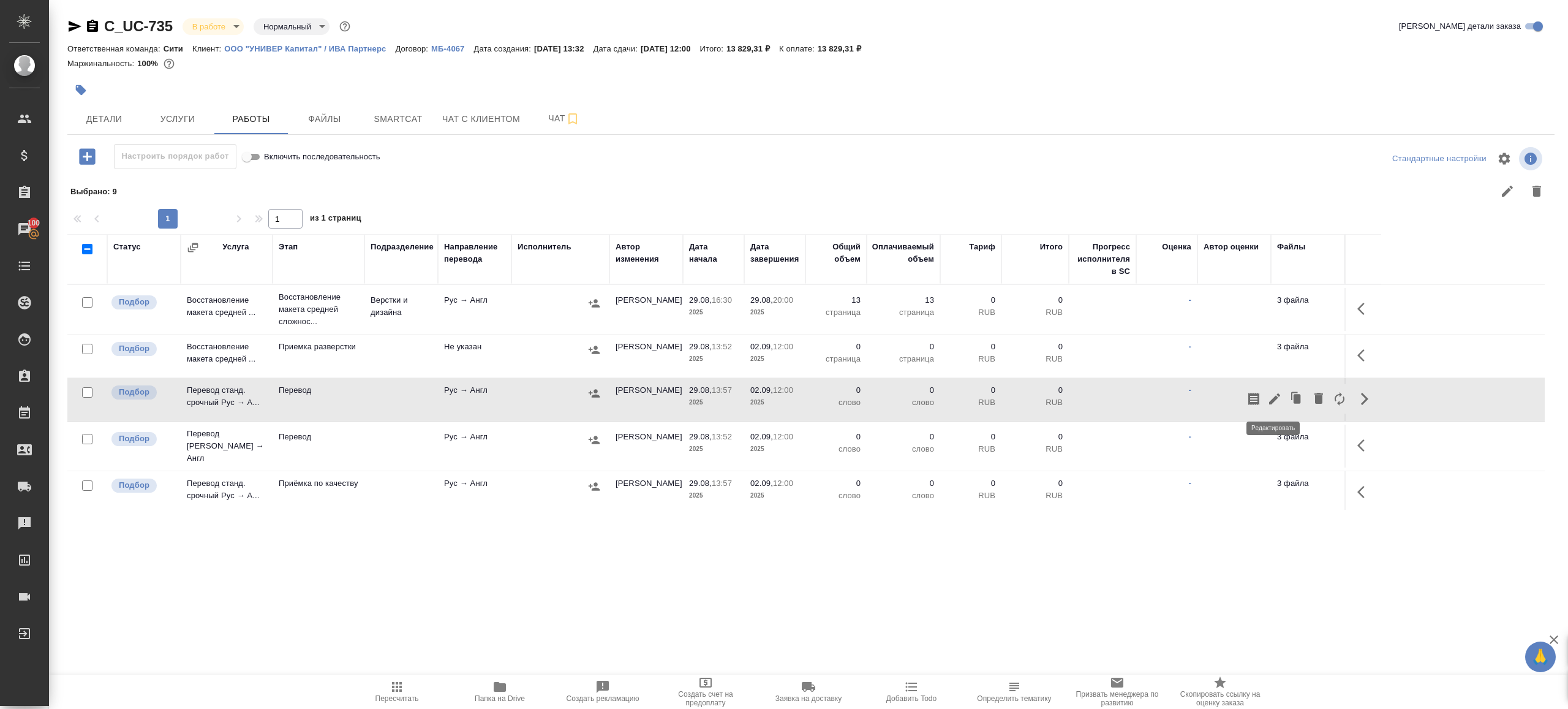
click at [1270, 402] on icon "button" at bounding box center [1274, 399] width 11 height 11
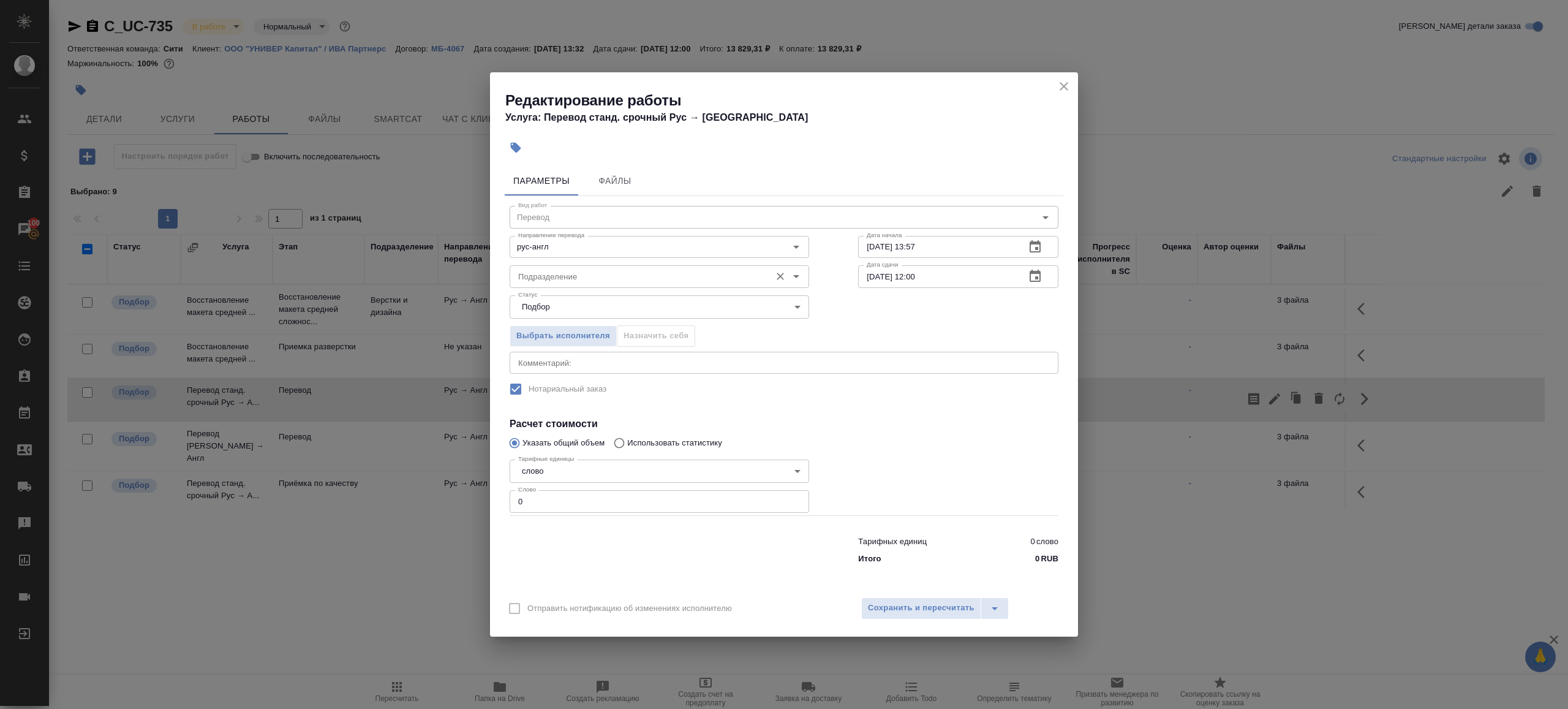
click at [559, 279] on input "Подразделение" at bounding box center [638, 276] width 251 height 14
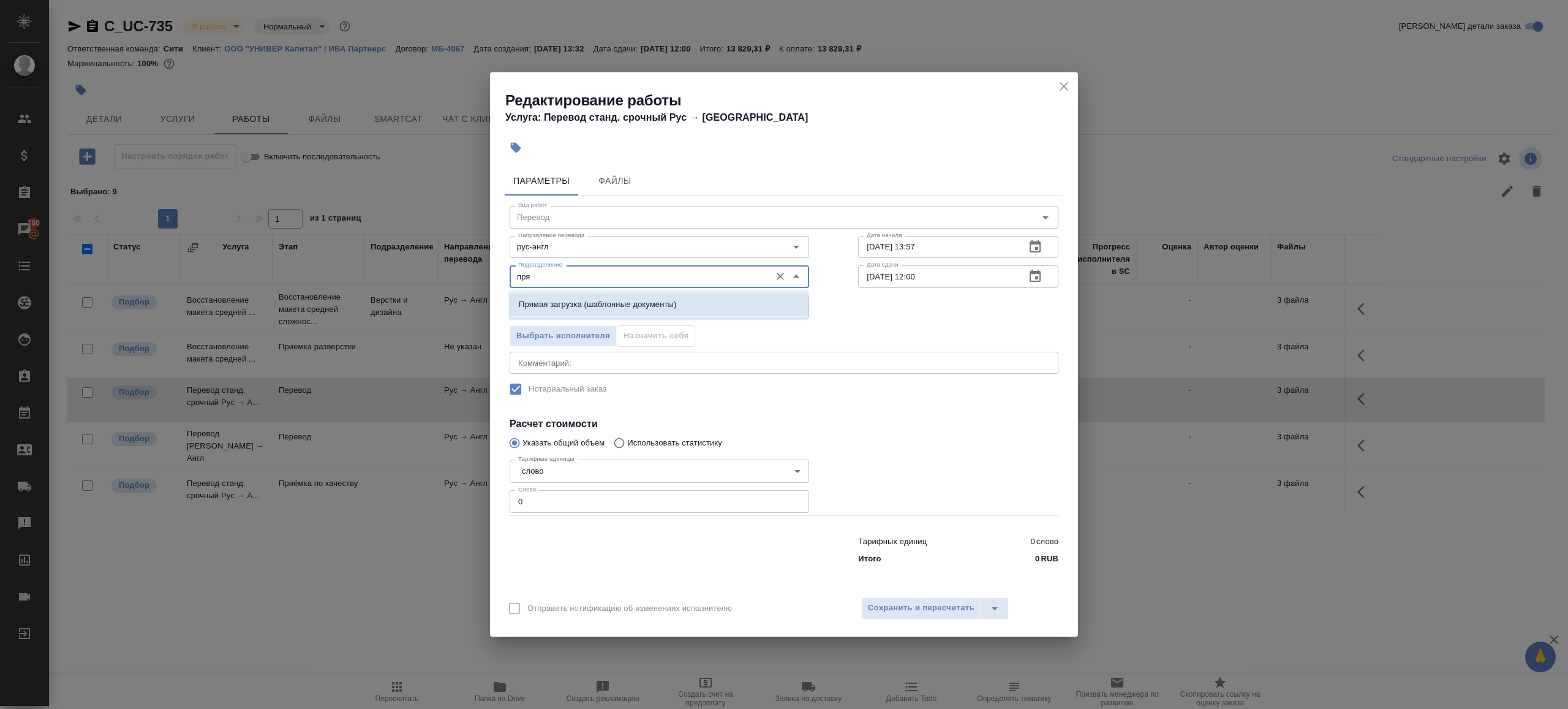
click at [581, 300] on p "Прямая загрузка (шаблонные документы)" at bounding box center [597, 304] width 157 height 12
type input "Прямая загрузка (шаблонные документы)"
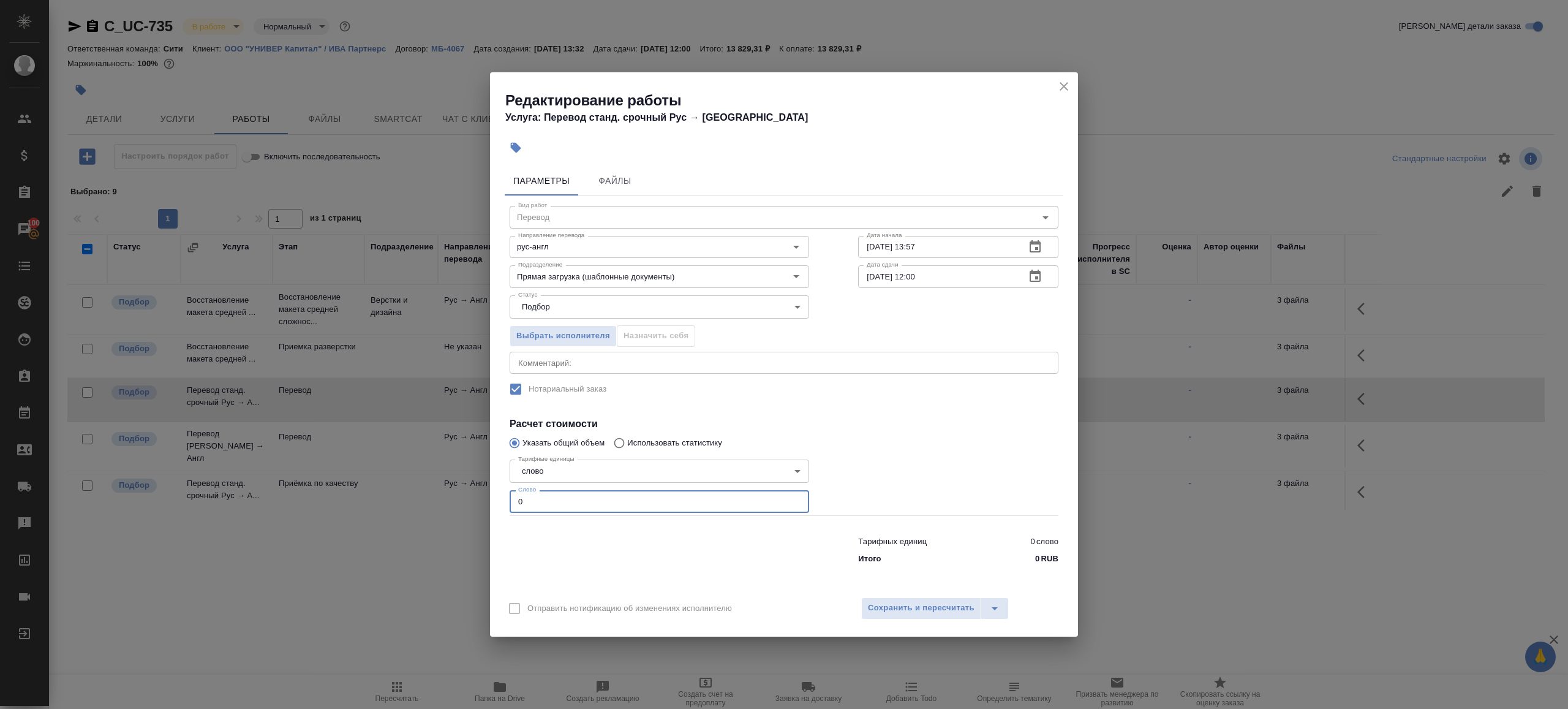
click at [566, 505] on input "0" at bounding box center [659, 501] width 299 height 22
type input "1"
click at [611, 513] on div "Тарифных единиц 0 слово Итого 0 RUB" at bounding box center [784, 548] width 598 height 83
click at [947, 241] on input "29.08.2025 13:57" at bounding box center [936, 248] width 157 height 22
paste input "20:00"
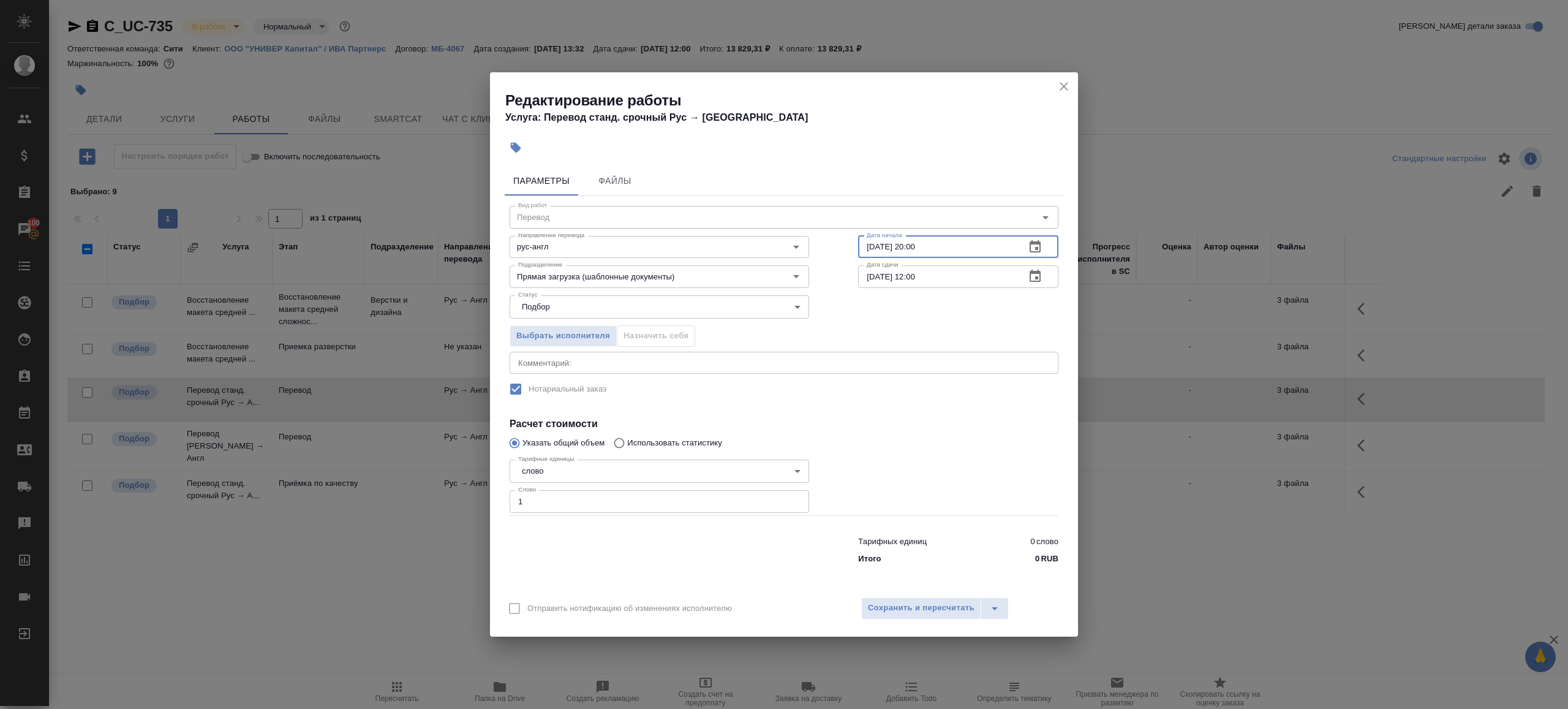
click at [918, 247] on input "29.08.2025 20:00" at bounding box center [936, 248] width 157 height 22
type input "[DATE] 17:00"
click at [918, 277] on input "02.09.2025 12:00" at bounding box center [936, 276] width 157 height 22
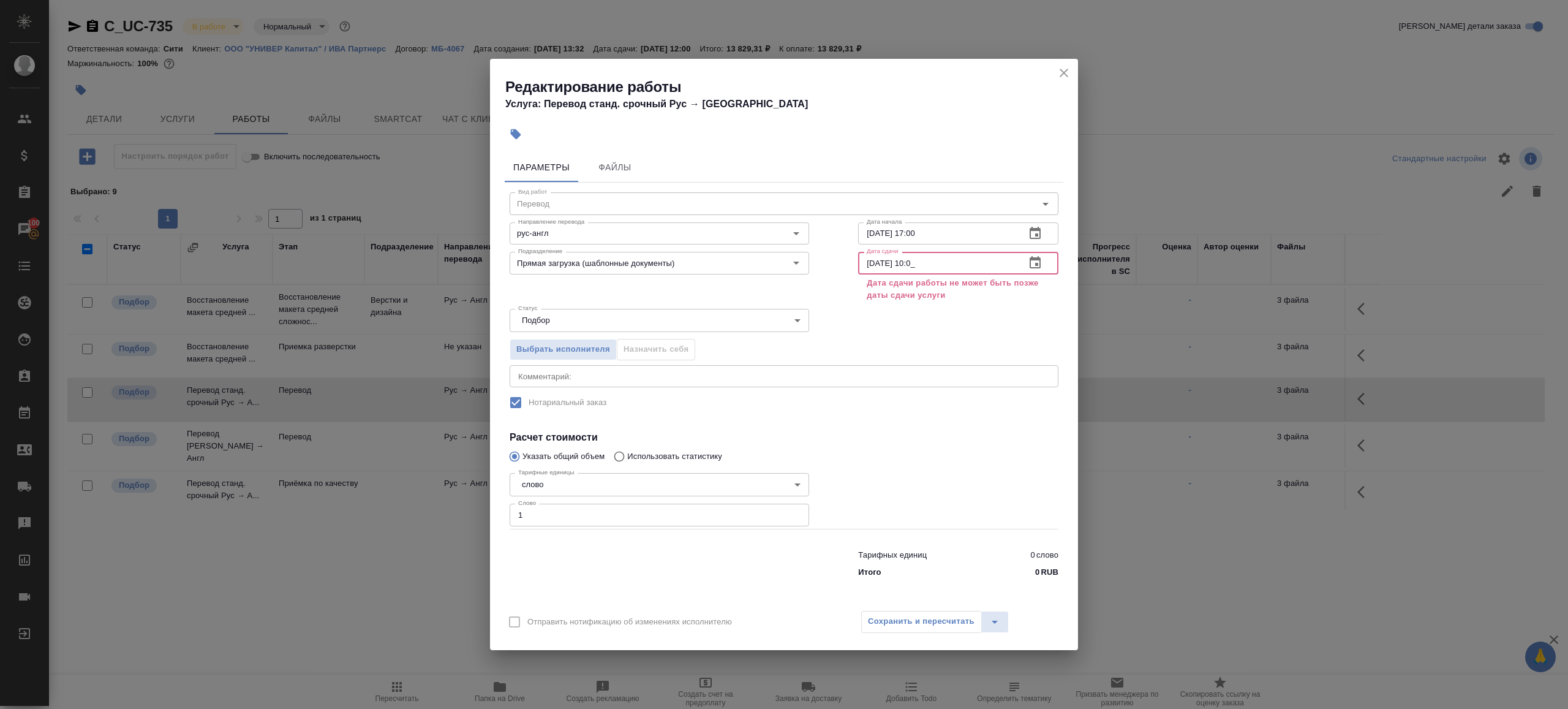
click at [1040, 266] on icon "button" at bounding box center [1035, 262] width 11 height 12
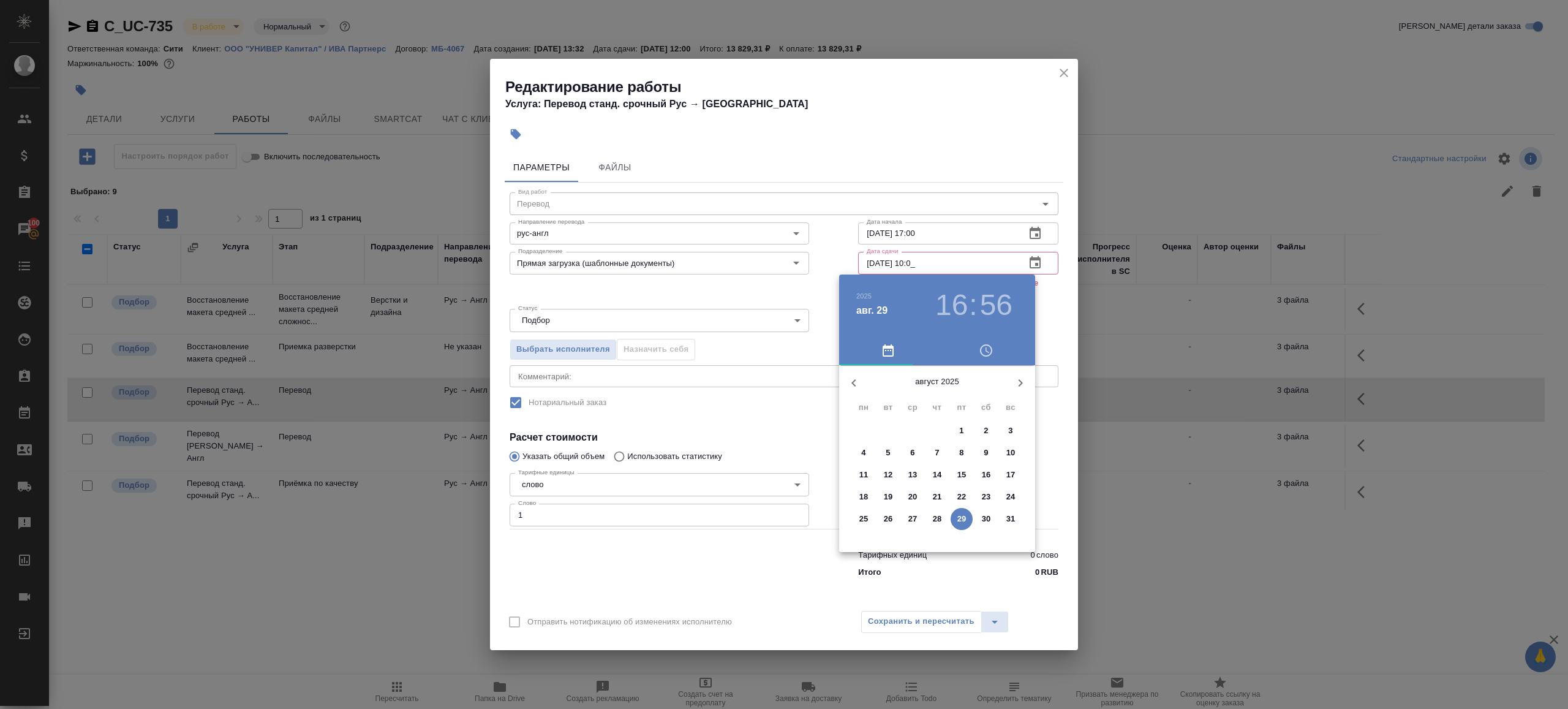
click at [1027, 373] on button "button" at bounding box center [1020, 382] width 30 height 30
click at [866, 425] on span "1" at bounding box center [864, 430] width 22 height 12
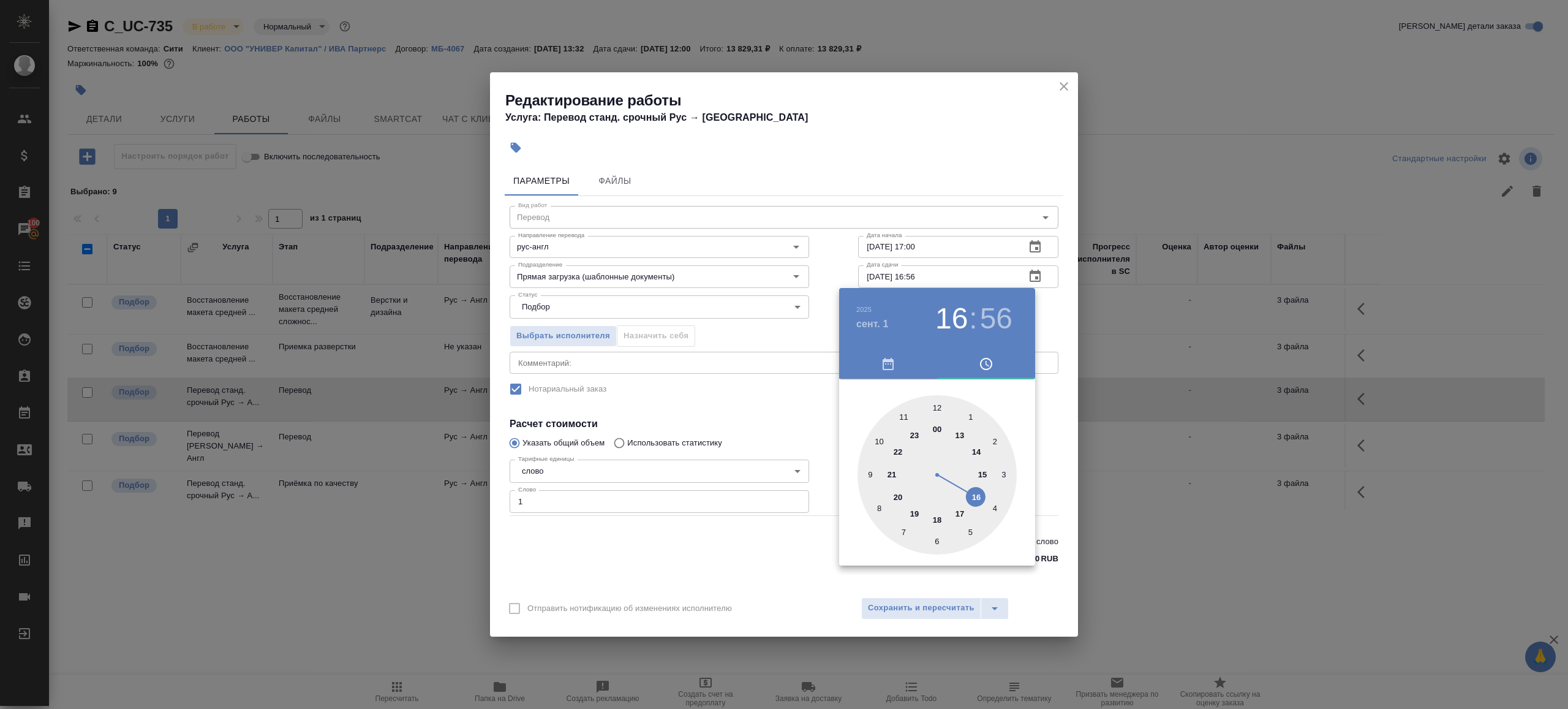
click at [850, 303] on div "2025 сент. 1 16 : 56" at bounding box center [937, 319] width 176 height 34
click at [842, 279] on div at bounding box center [784, 354] width 1568 height 709
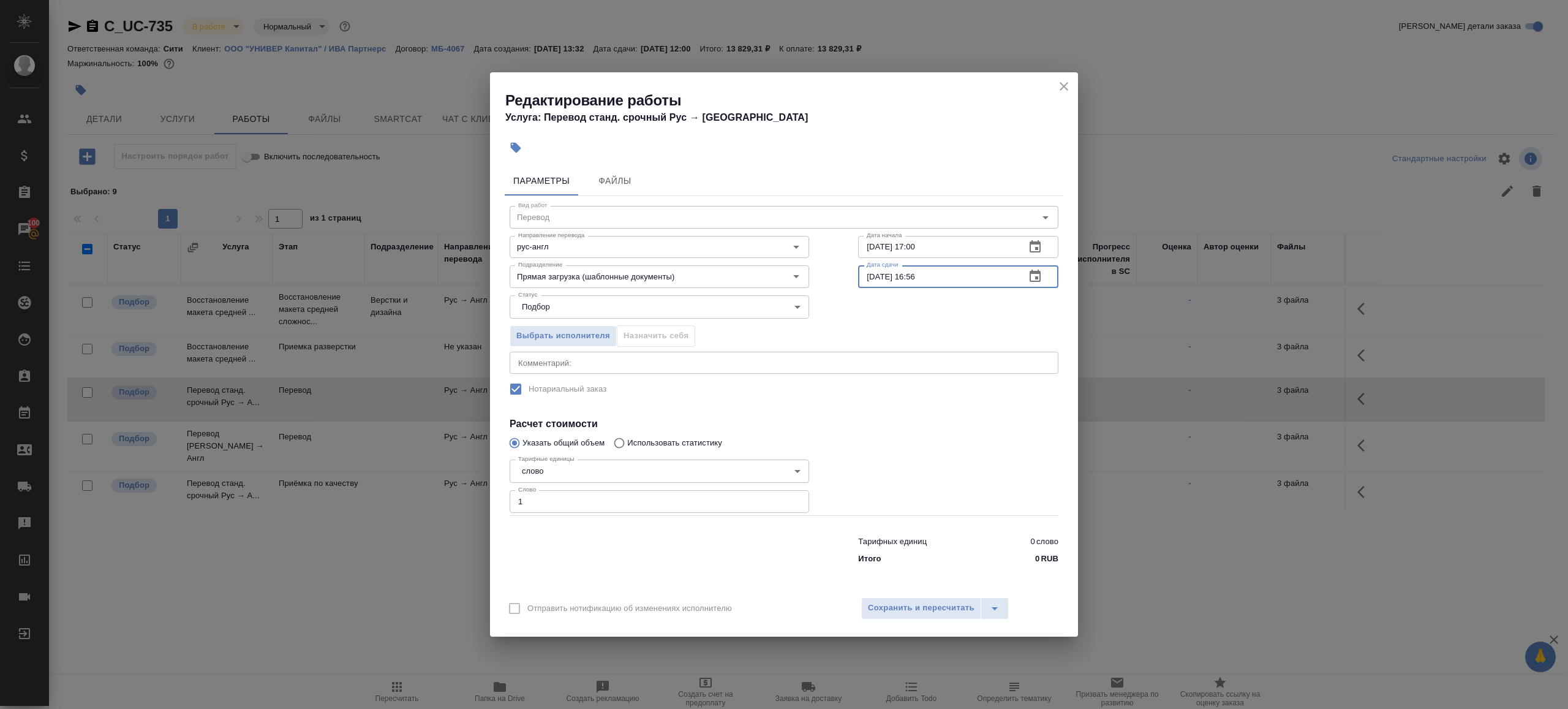
drag, startPoint x: 910, startPoint y: 275, endPoint x: 987, endPoint y: 277, distance: 77.0
click at [987, 277] on input "01.09.2025 16:56" at bounding box center [936, 276] width 157 height 22
type input "[DATE] 12:00"
click at [871, 410] on div "Вид работ Перевод Вид работ Направление перевода рус-англ Направление перевода …" at bounding box center [784, 382] width 559 height 373
click at [899, 608] on span "Сохранить и пересчитать" at bounding box center [922, 608] width 107 height 14
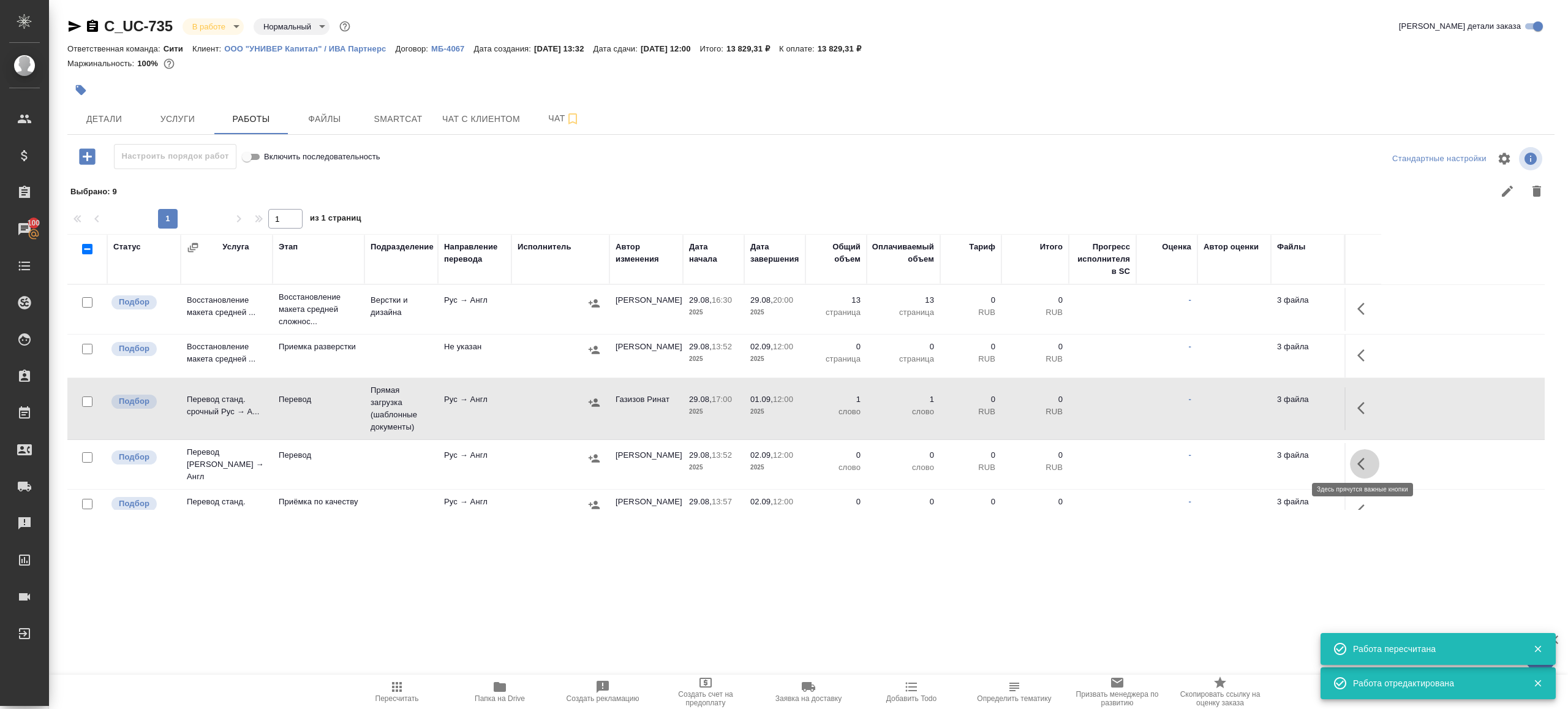
click at [1370, 457] on icon "button" at bounding box center [1365, 464] width 14 height 14
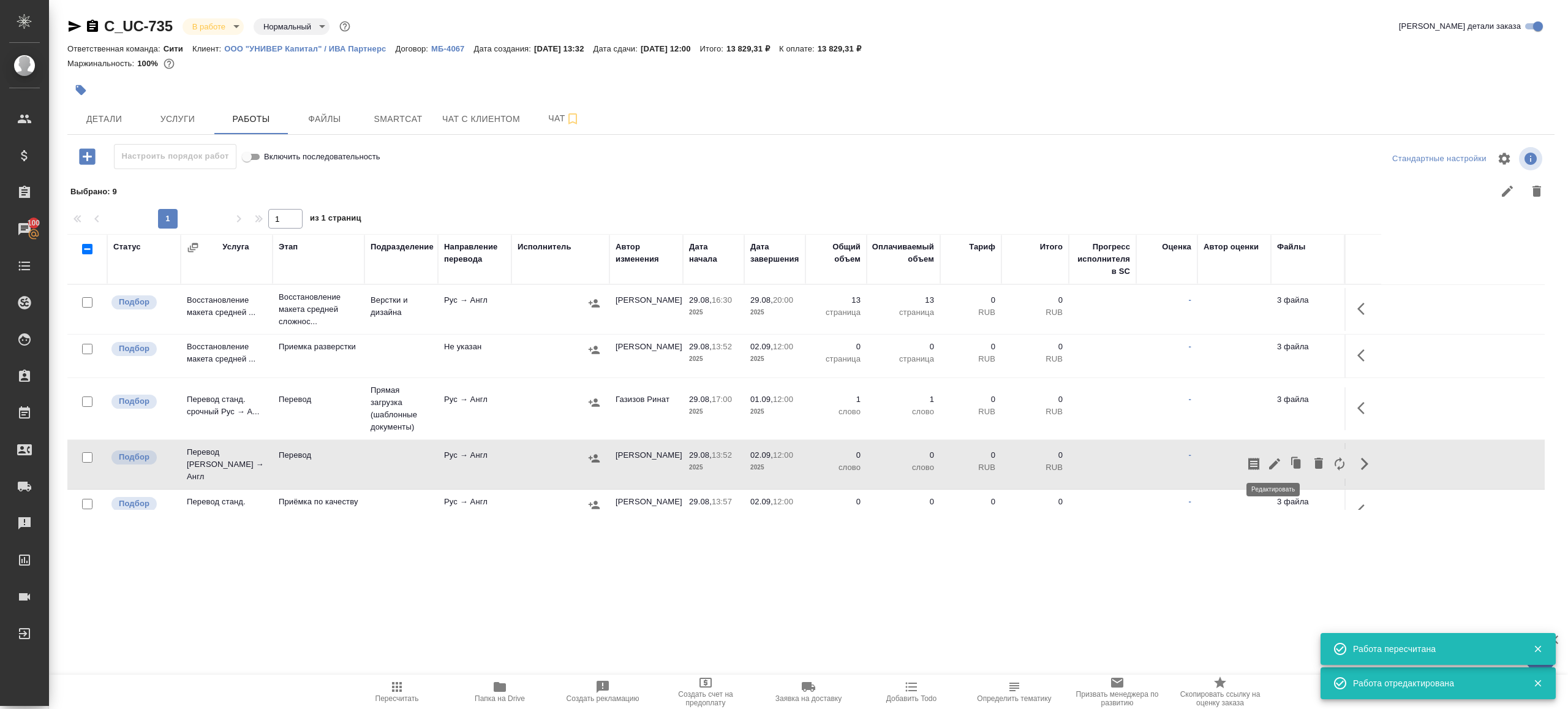
click at [1277, 458] on icon "button" at bounding box center [1274, 464] width 11 height 11
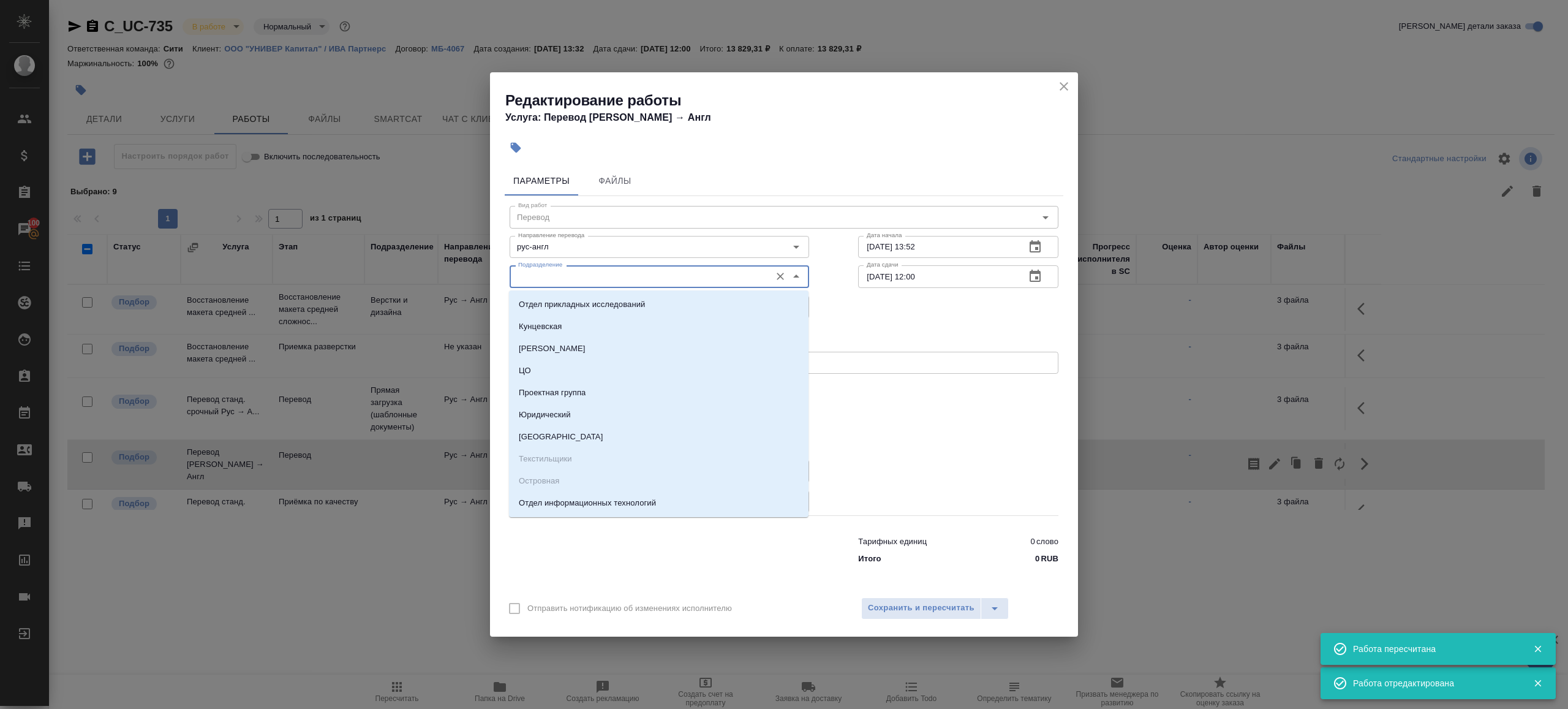
click at [626, 271] on input "Подразделение" at bounding box center [638, 276] width 251 height 14
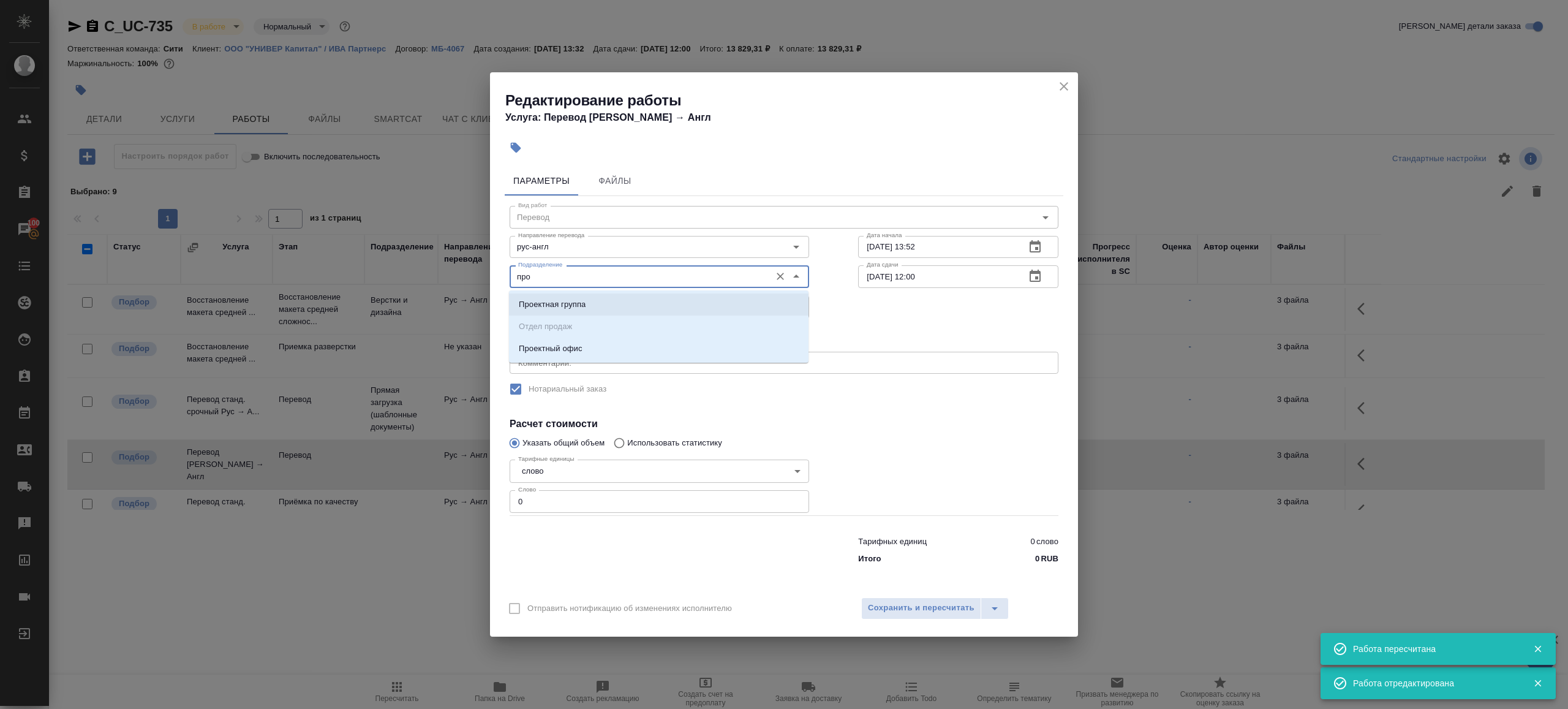
click at [591, 338] on li "Проектный офис" at bounding box center [658, 349] width 299 height 22
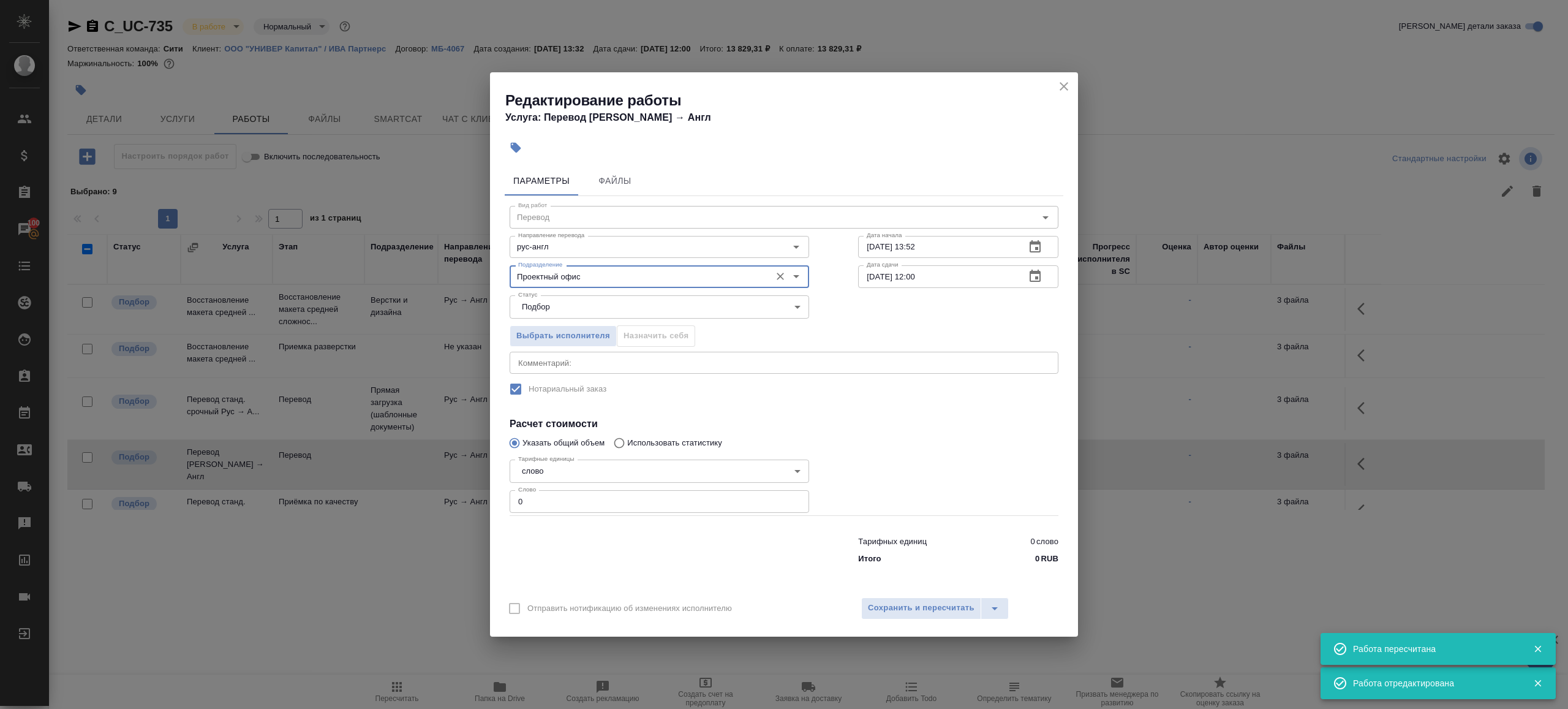
type input "Проектный офис"
click at [591, 339] on span "Выбрать исполнителя" at bounding box center [563, 336] width 93 height 14
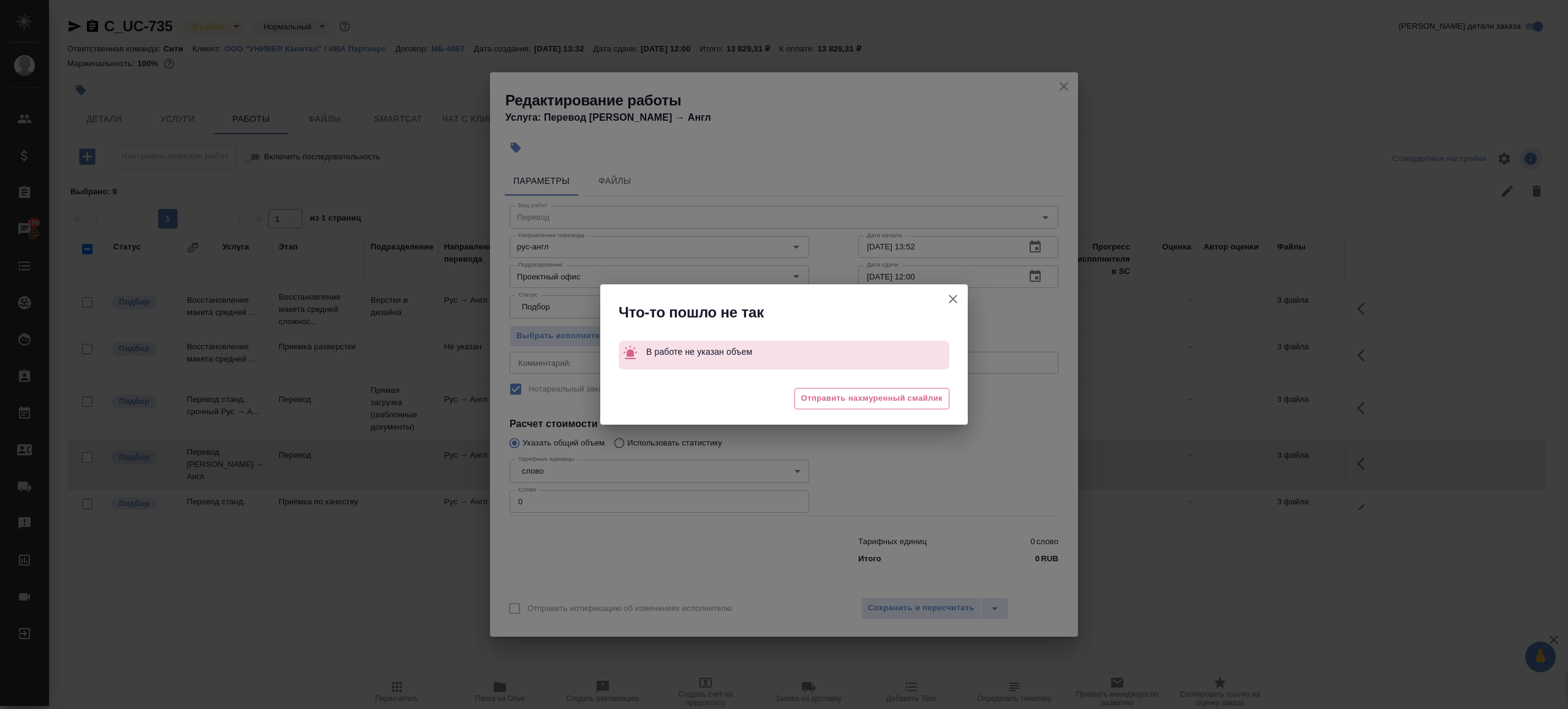
click at [827, 413] on div "😓 Отправить нахмуренный смайлик" at bounding box center [784, 400] width 368 height 49
click at [953, 300] on icon "button" at bounding box center [953, 299] width 14 height 14
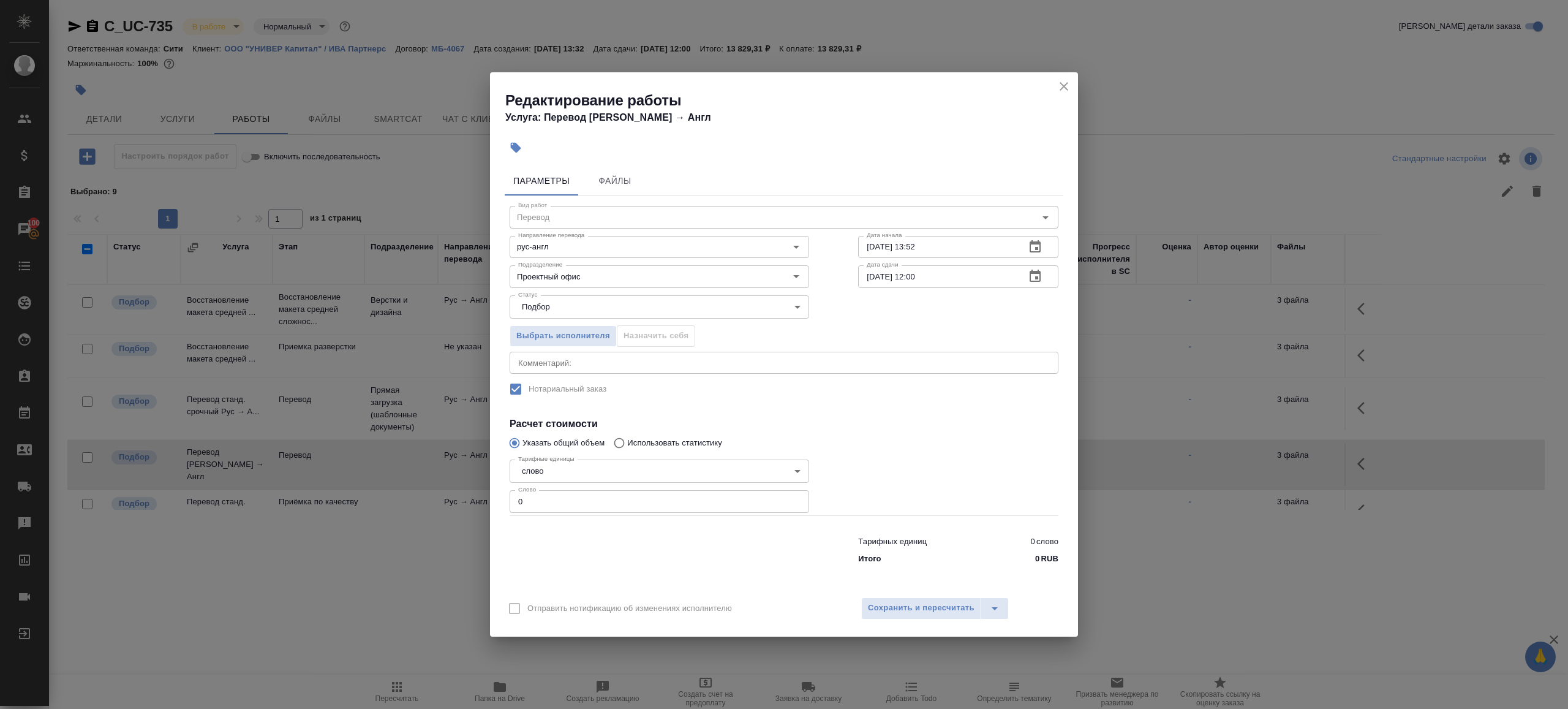
click at [565, 496] on input "0" at bounding box center [659, 501] width 299 height 22
type input "1"
click at [624, 558] on div at bounding box center [659, 548] width 349 height 49
click at [961, 283] on input "02.09.2025 12:00" at bounding box center [936, 276] width 157 height 22
paste input "1"
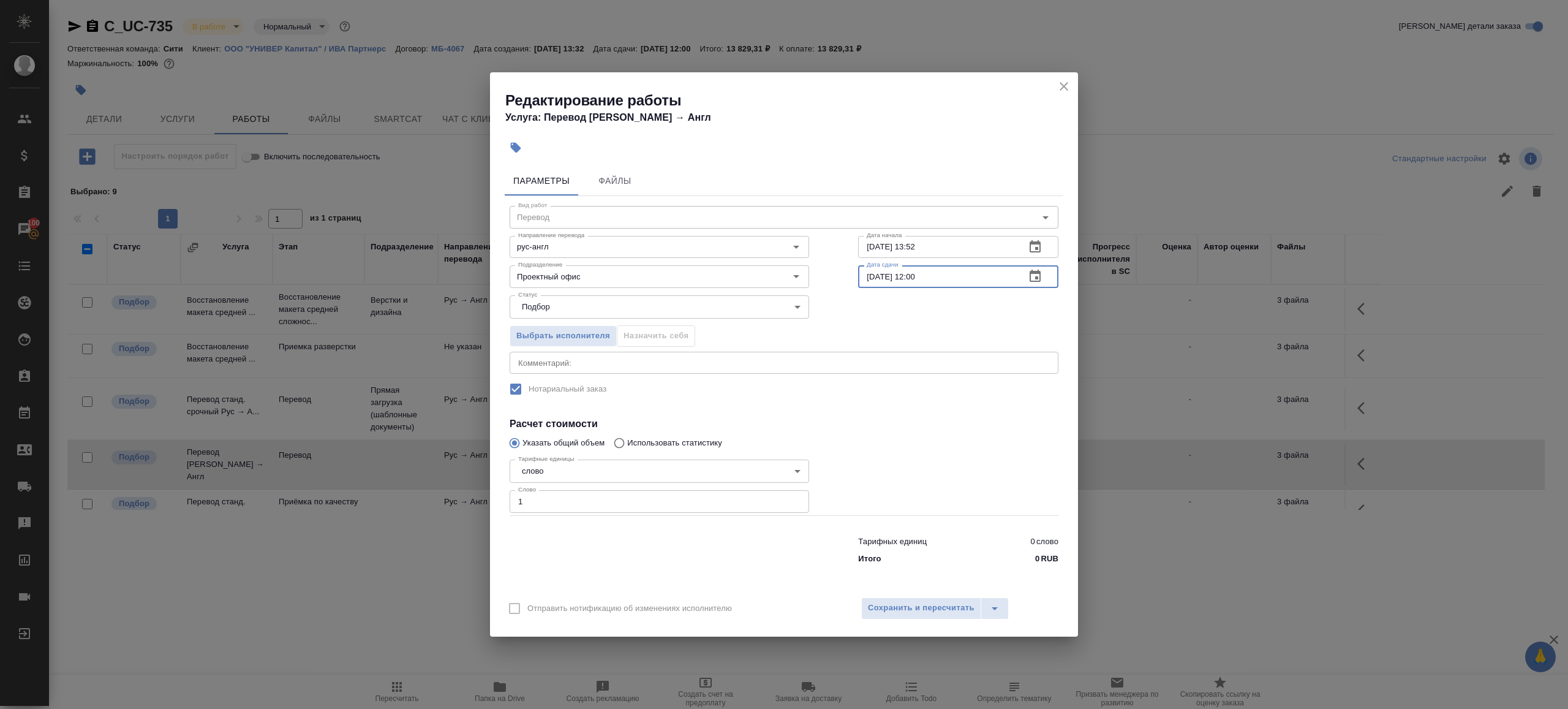
type input "01.09.2025 12:00"
click at [951, 252] on input "29.08.2025 13:52" at bounding box center [936, 248] width 157 height 22
drag, startPoint x: 910, startPoint y: 247, endPoint x: 1080, endPoint y: 247, distance: 170.0
click at [1080, 247] on div "Редактирование работы Услуга: Перевод Стандарт Рус → Англ Параметры Файлы Вид р…" at bounding box center [784, 354] width 1568 height 709
type input "29.08.2025 20:00"
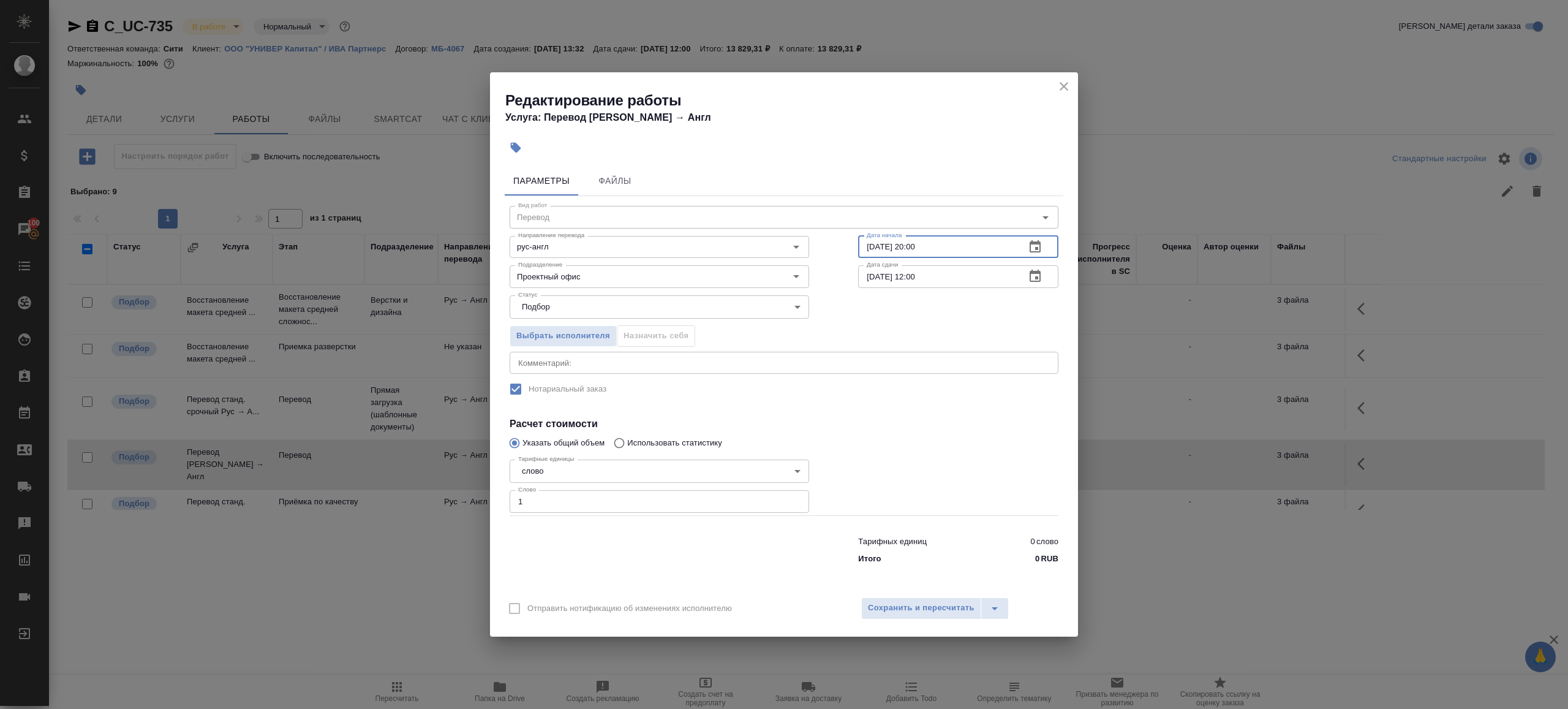
click at [917, 280] on input "01.09.2025 12:00" at bounding box center [936, 276] width 157 height 22
type input "[DATE] 10:00"
click at [895, 382] on label "Нотариальный заказ" at bounding box center [776, 389] width 547 height 26
click at [902, 626] on div "Отправить нотификацию об изменениях исполнителю Сохранить и пересчитать" at bounding box center [784, 612] width 588 height 47
click at [902, 619] on button "Сохранить и пересчитать" at bounding box center [921, 608] width 120 height 22
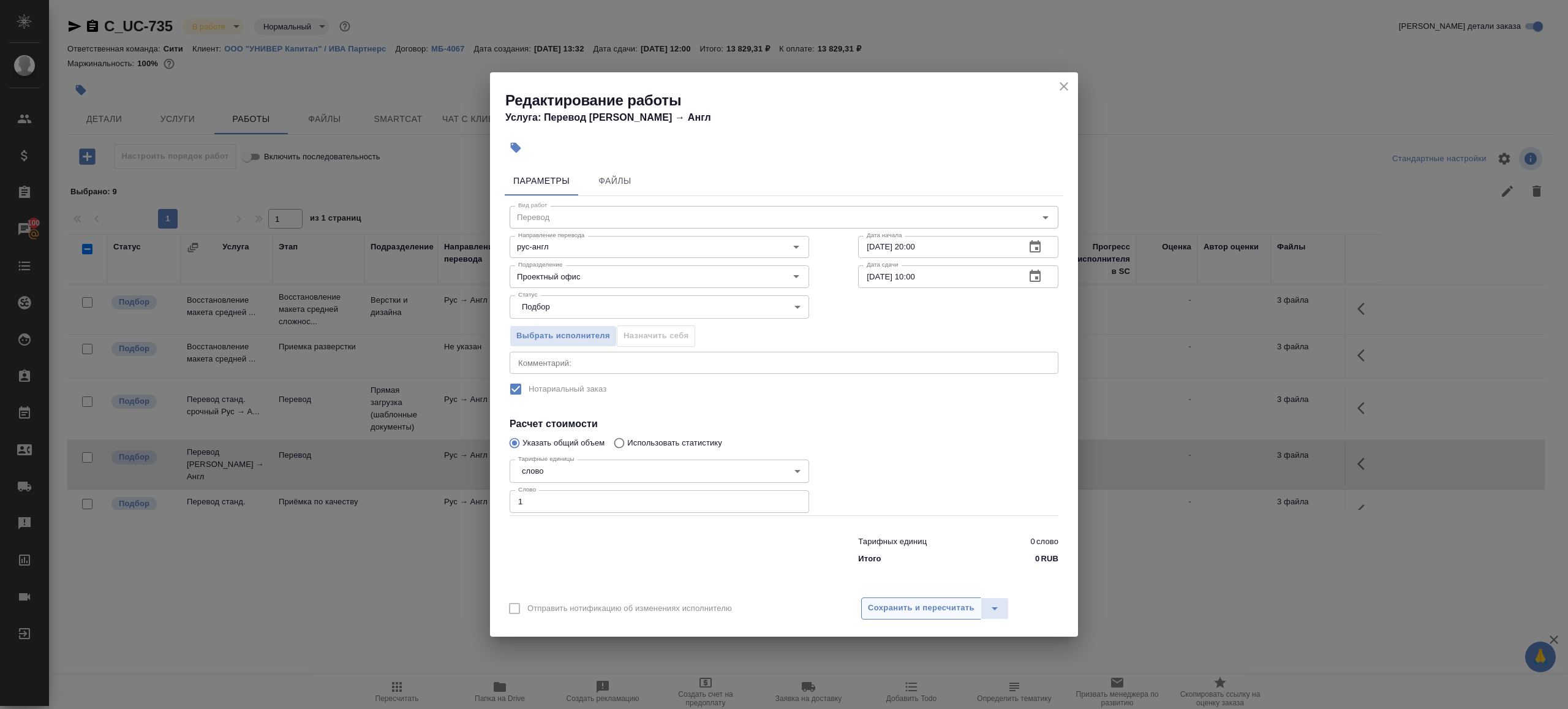
click at [902, 613] on span "Сохранить и пересчитать" at bounding box center [922, 608] width 107 height 14
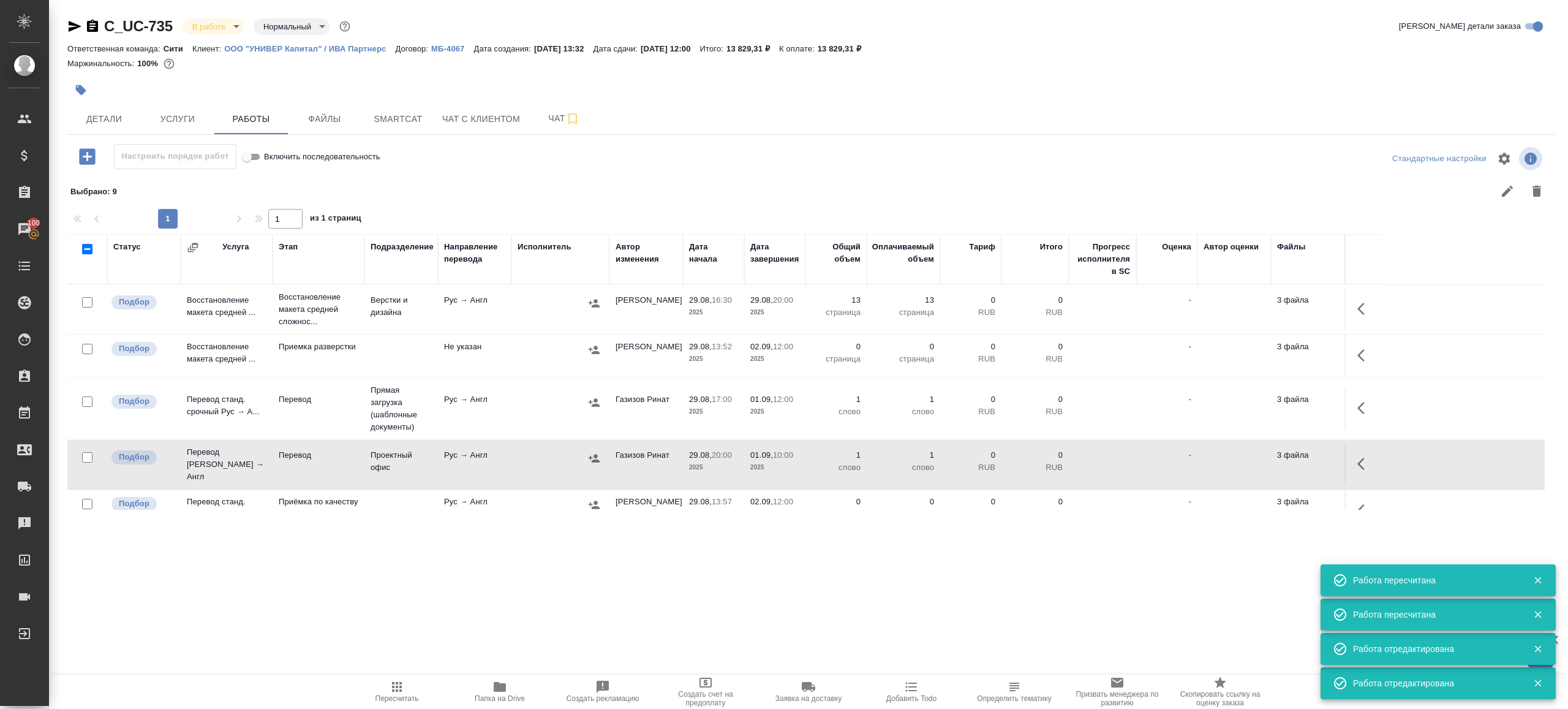
scroll to position [65, 0]
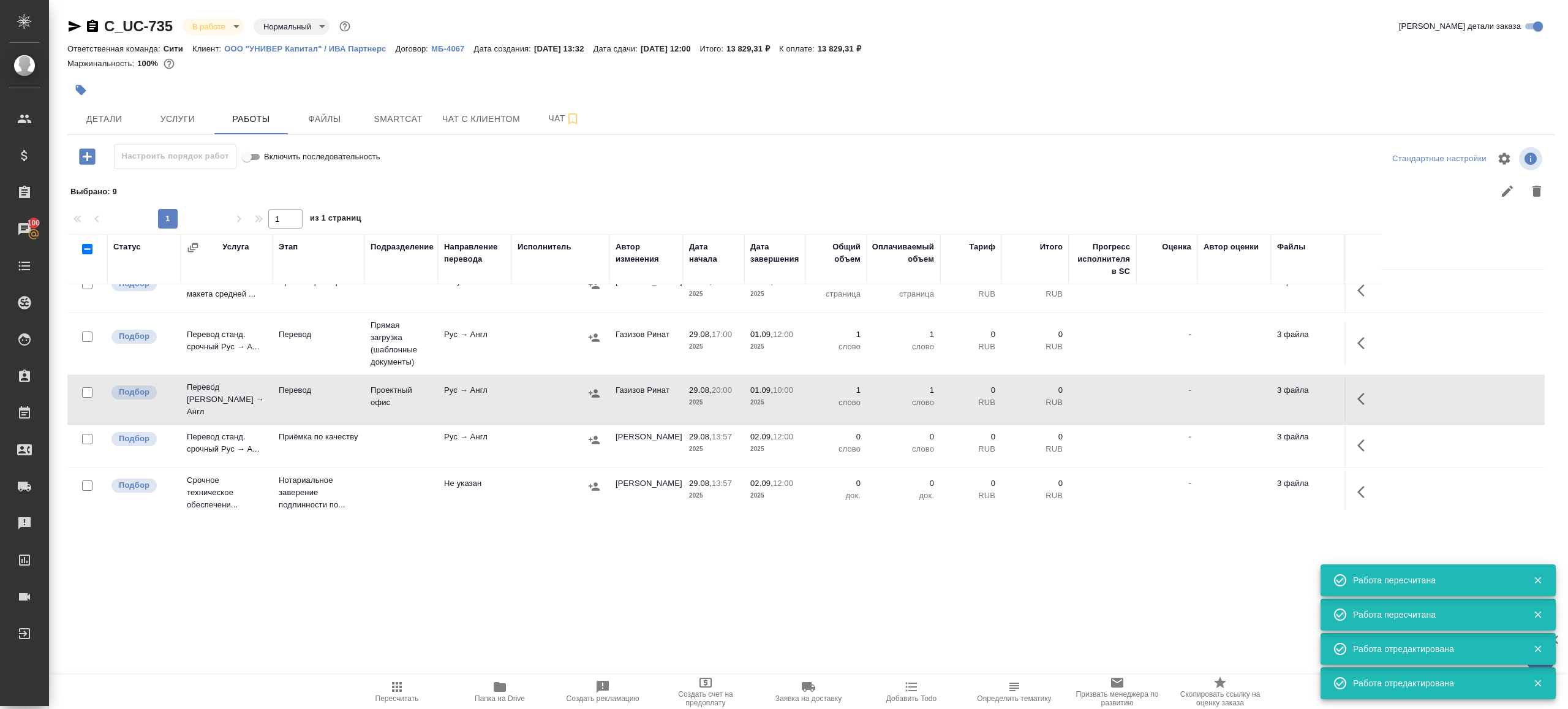
click at [1361, 438] on icon "button" at bounding box center [1365, 446] width 14 height 14
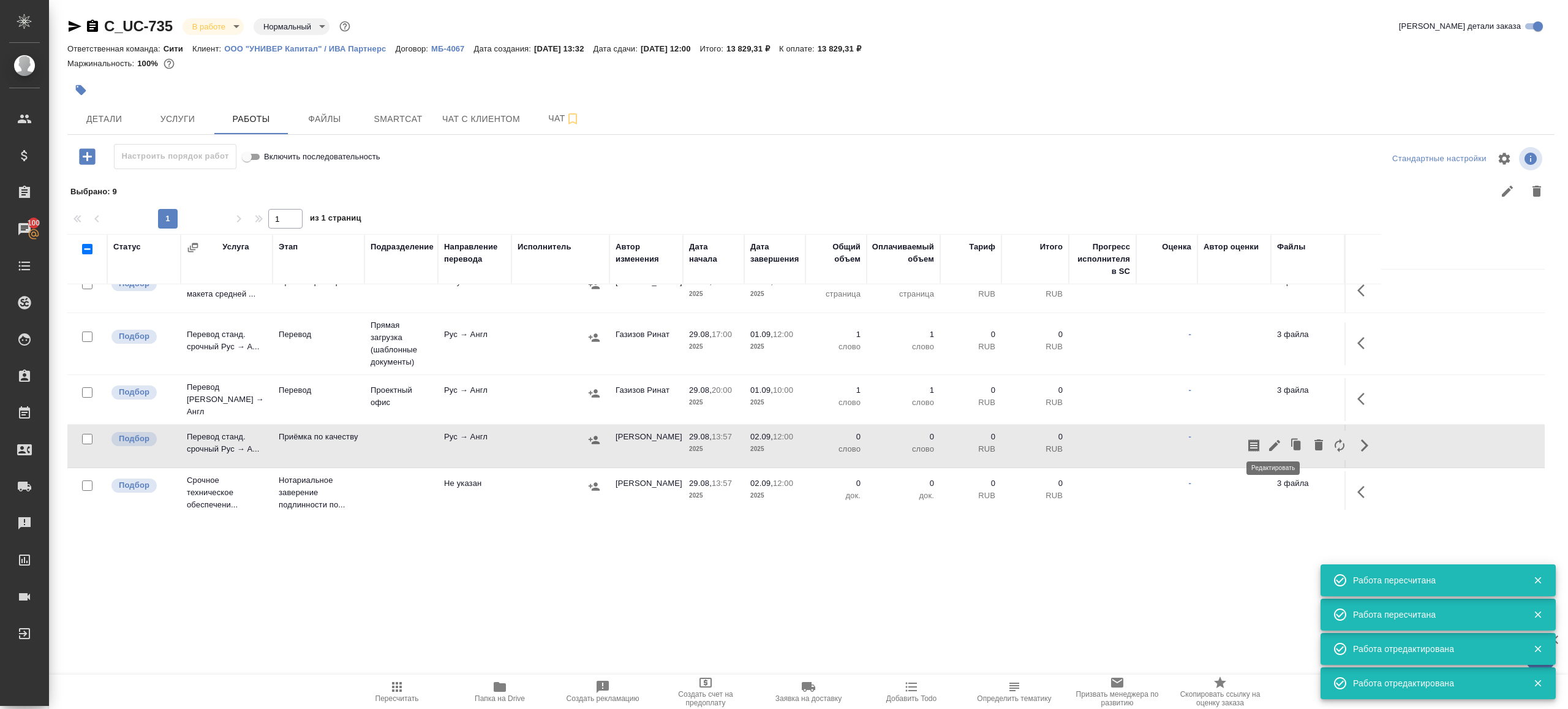
click at [1277, 440] on icon "button" at bounding box center [1274, 446] width 11 height 11
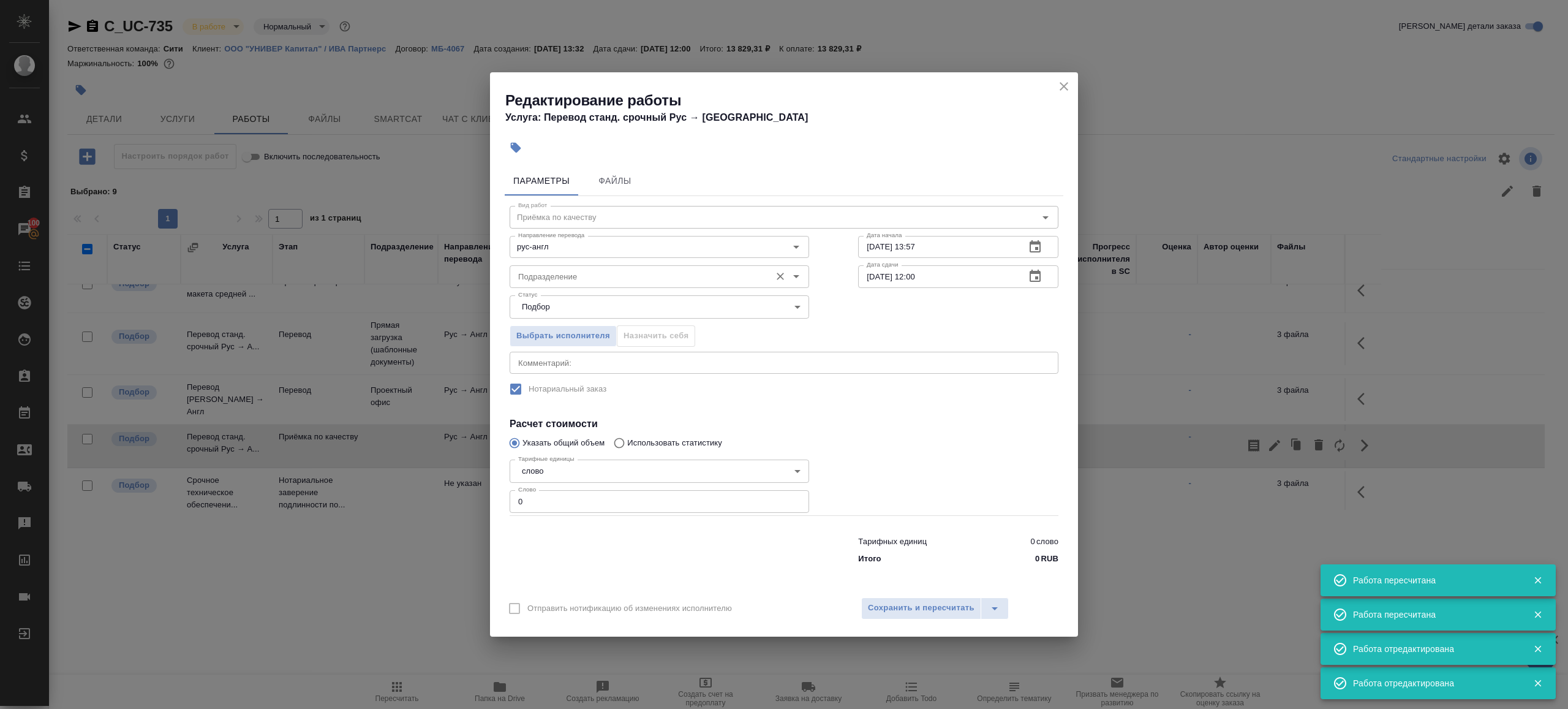
click at [590, 279] on input "Подразделение" at bounding box center [638, 276] width 251 height 14
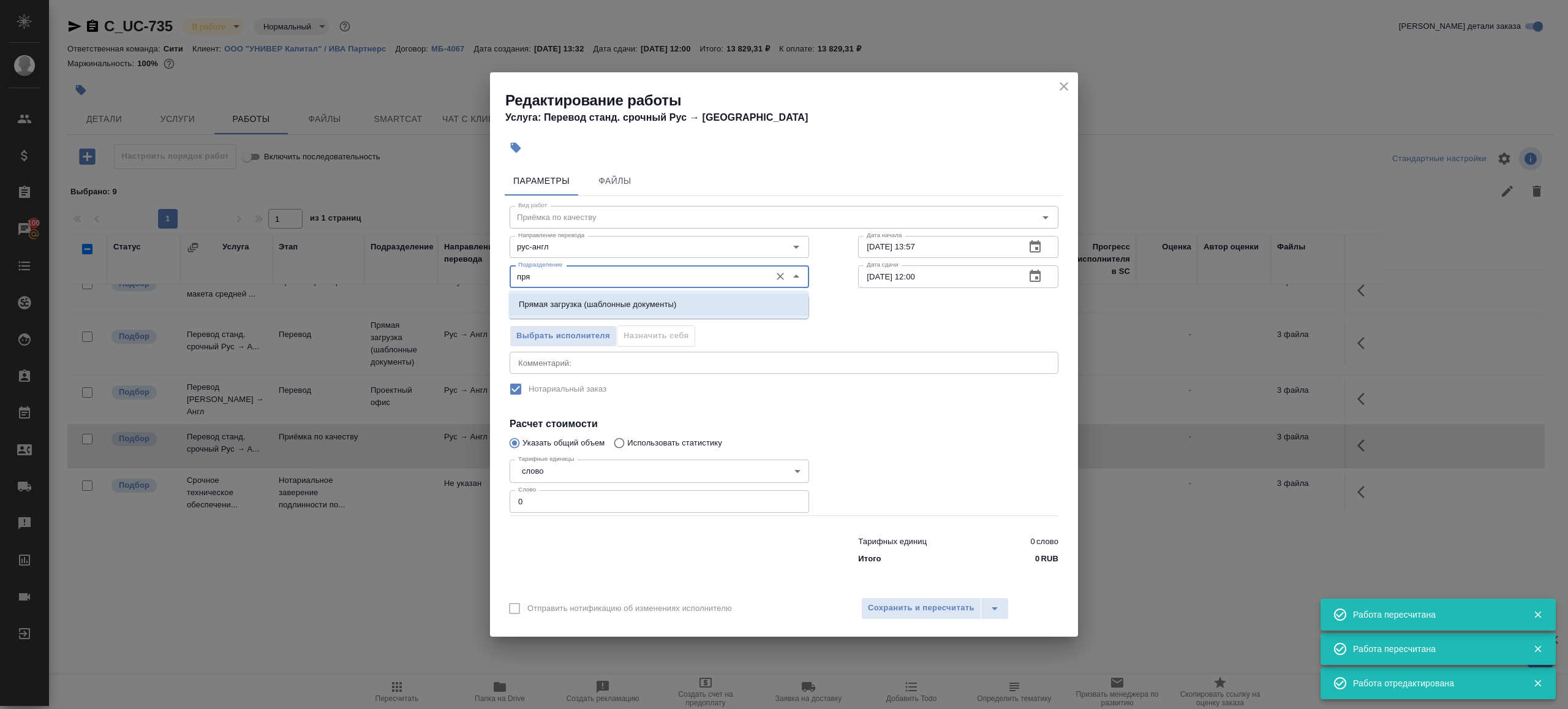
click at [615, 299] on p "Прямая загрузка (шаблонные документы)" at bounding box center [597, 304] width 157 height 12
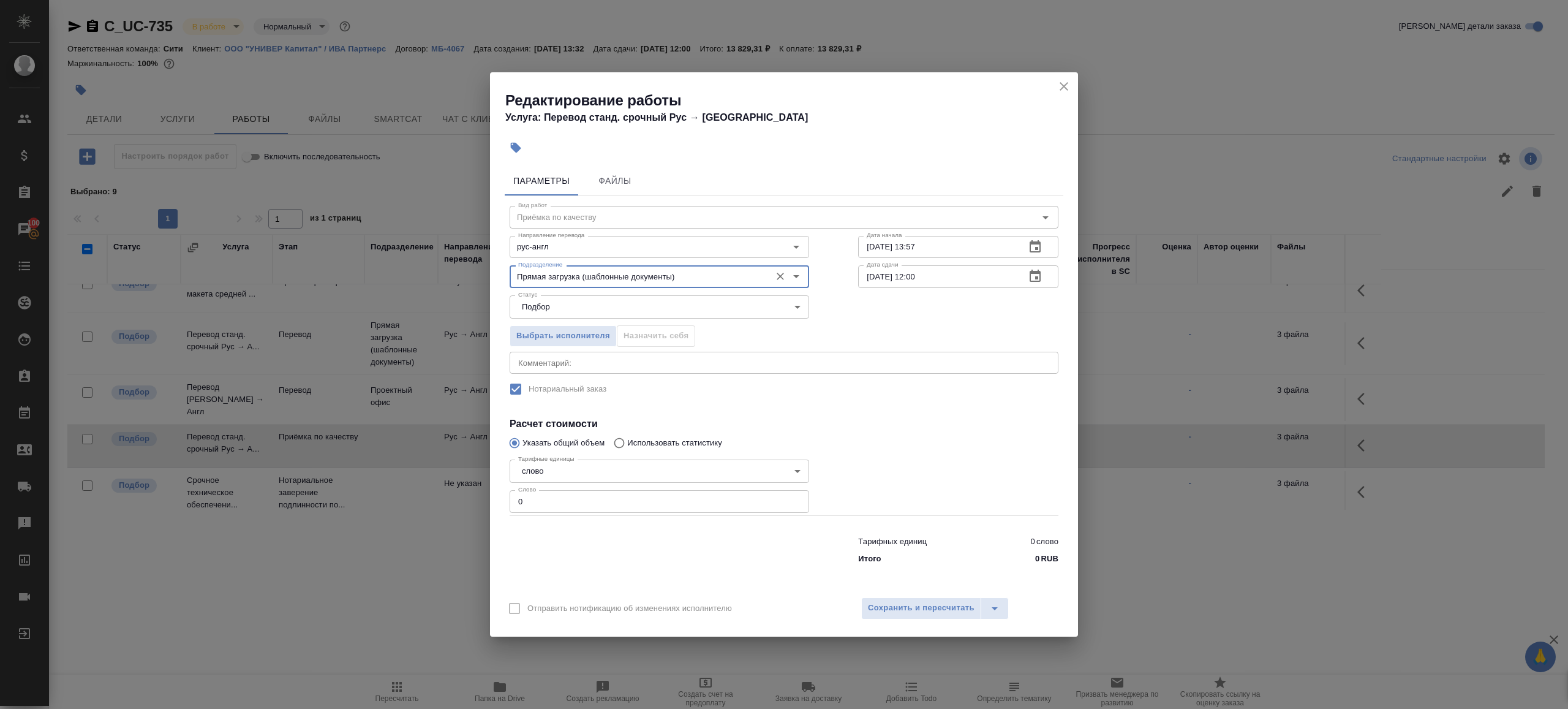
type input "Прямая загрузка (шаблонные документы)"
click at [927, 252] on input "29.08.2025 13:57" at bounding box center [936, 248] width 157 height 22
paste input "[DATE] 10:00"
type input "[DATE] 10:00"
click at [945, 284] on input "02.09.2025 12:00" at bounding box center [936, 276] width 157 height 22
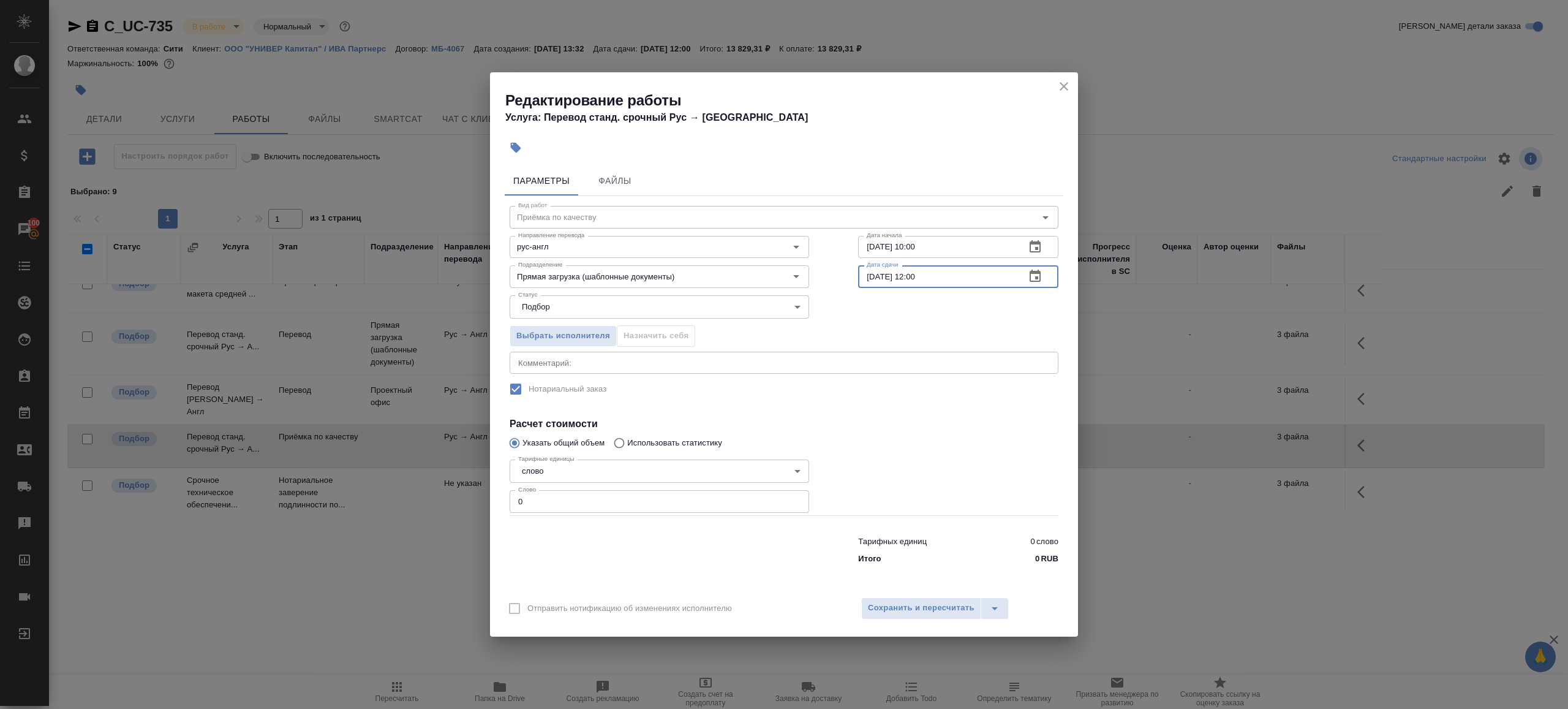
paste input "1.09.2025 10"
click at [918, 275] on input "[DATE] 10:00" at bounding box center [936, 276] width 157 height 22
type input "01.09.2025 14:00"
click at [639, 500] on input "0" at bounding box center [659, 501] width 299 height 22
type input "1"
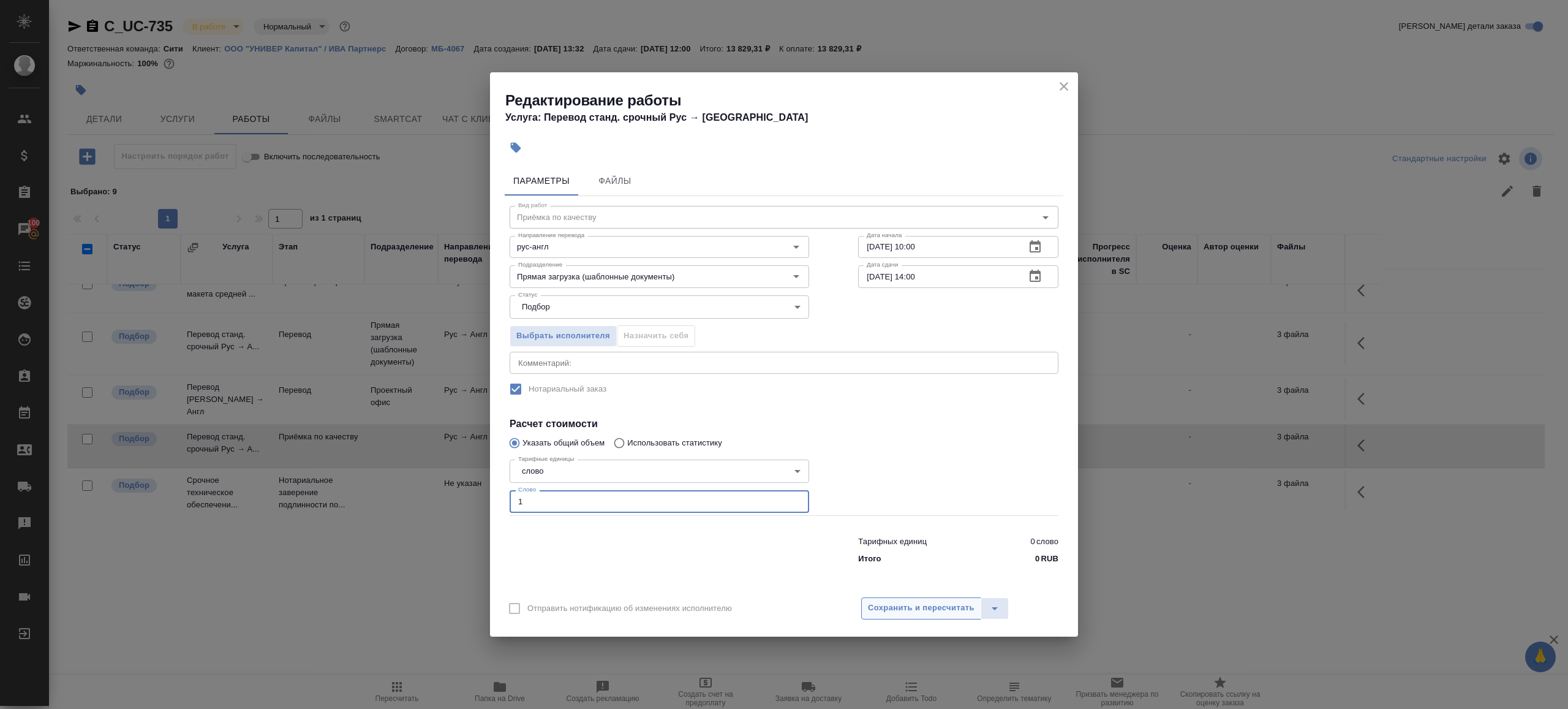
click at [916, 611] on span "Сохранить и пересчитать" at bounding box center [922, 608] width 107 height 14
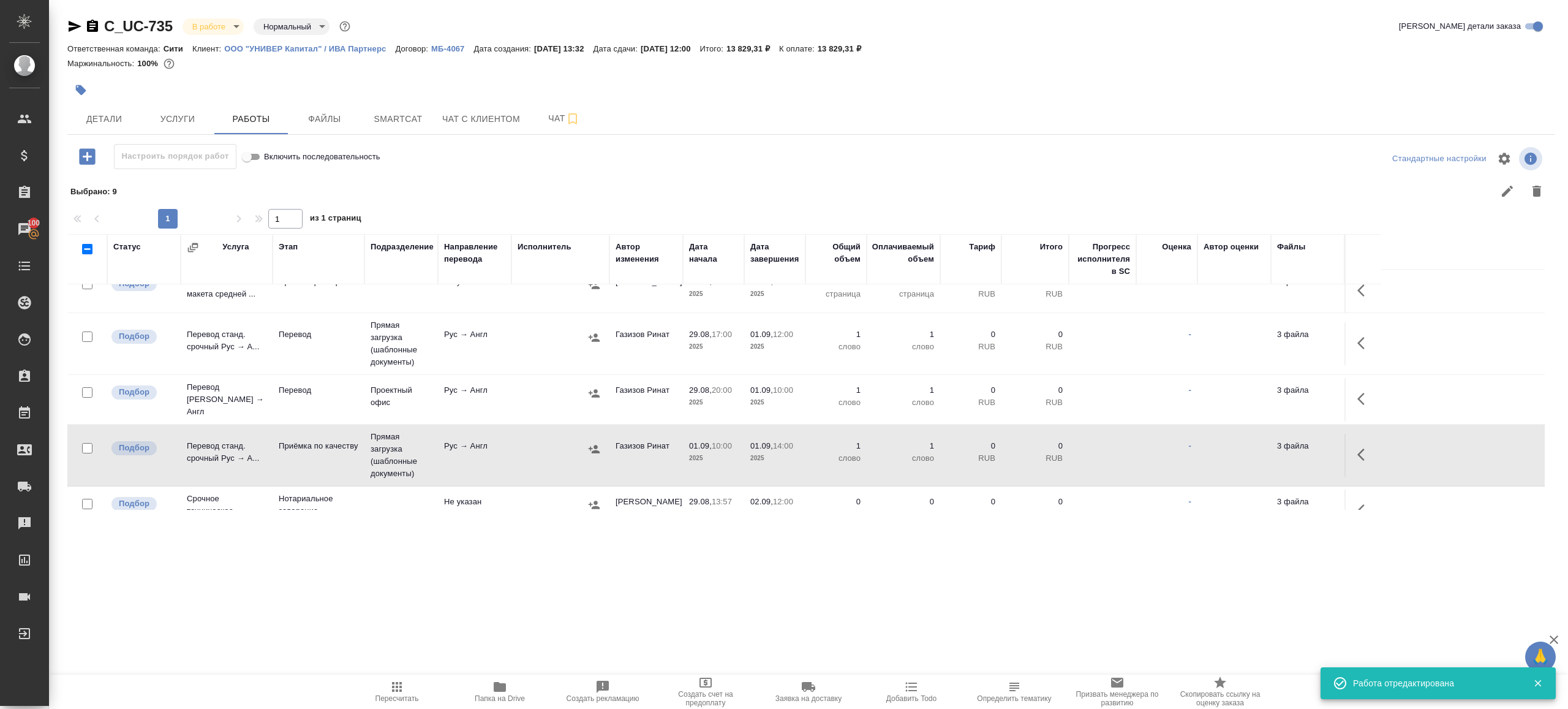
click at [386, 695] on span "Пересчитать" at bounding box center [397, 699] width 44 height 9
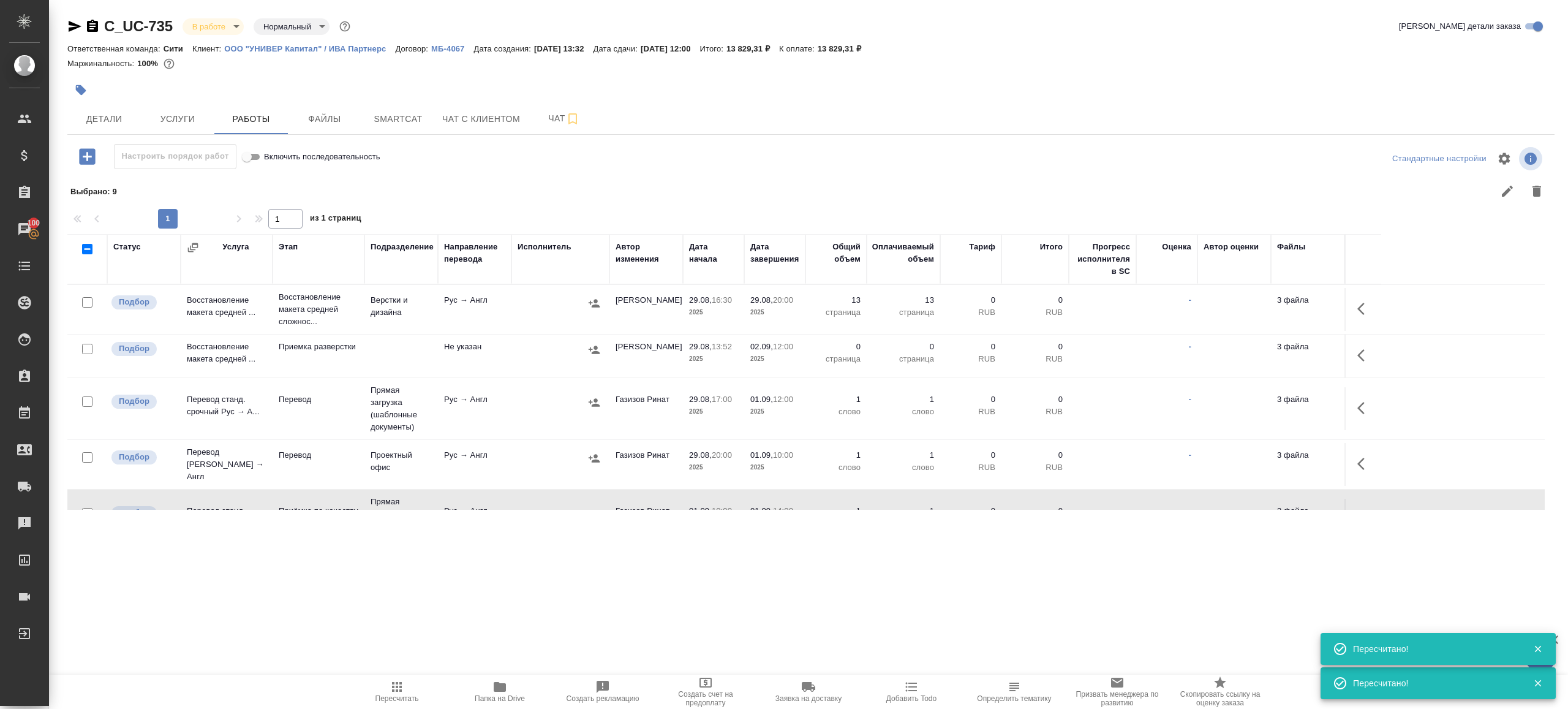
click at [85, 347] on input "checkbox" at bounding box center [87, 349] width 10 height 10
checkbox input "true"
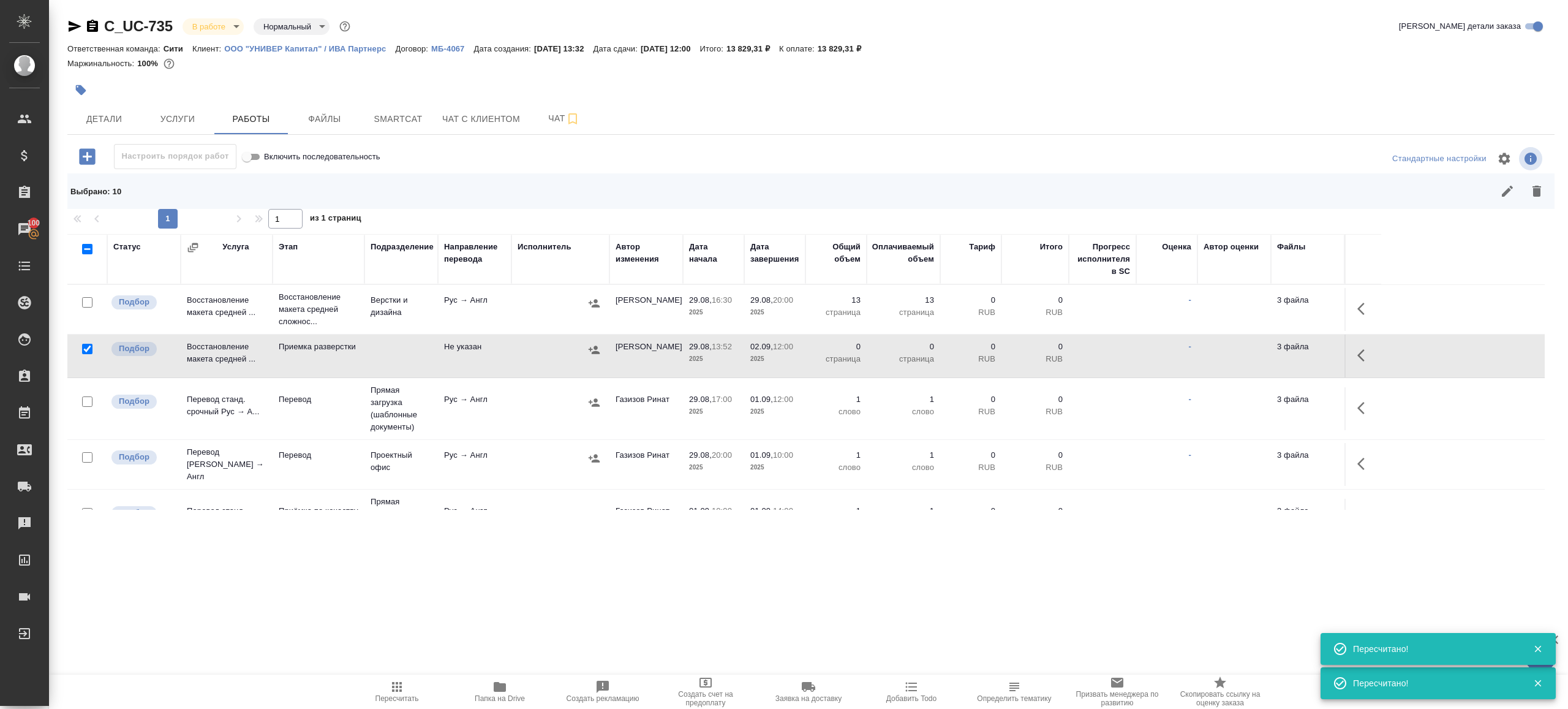
click at [1537, 191] on icon "button" at bounding box center [1537, 192] width 9 height 11
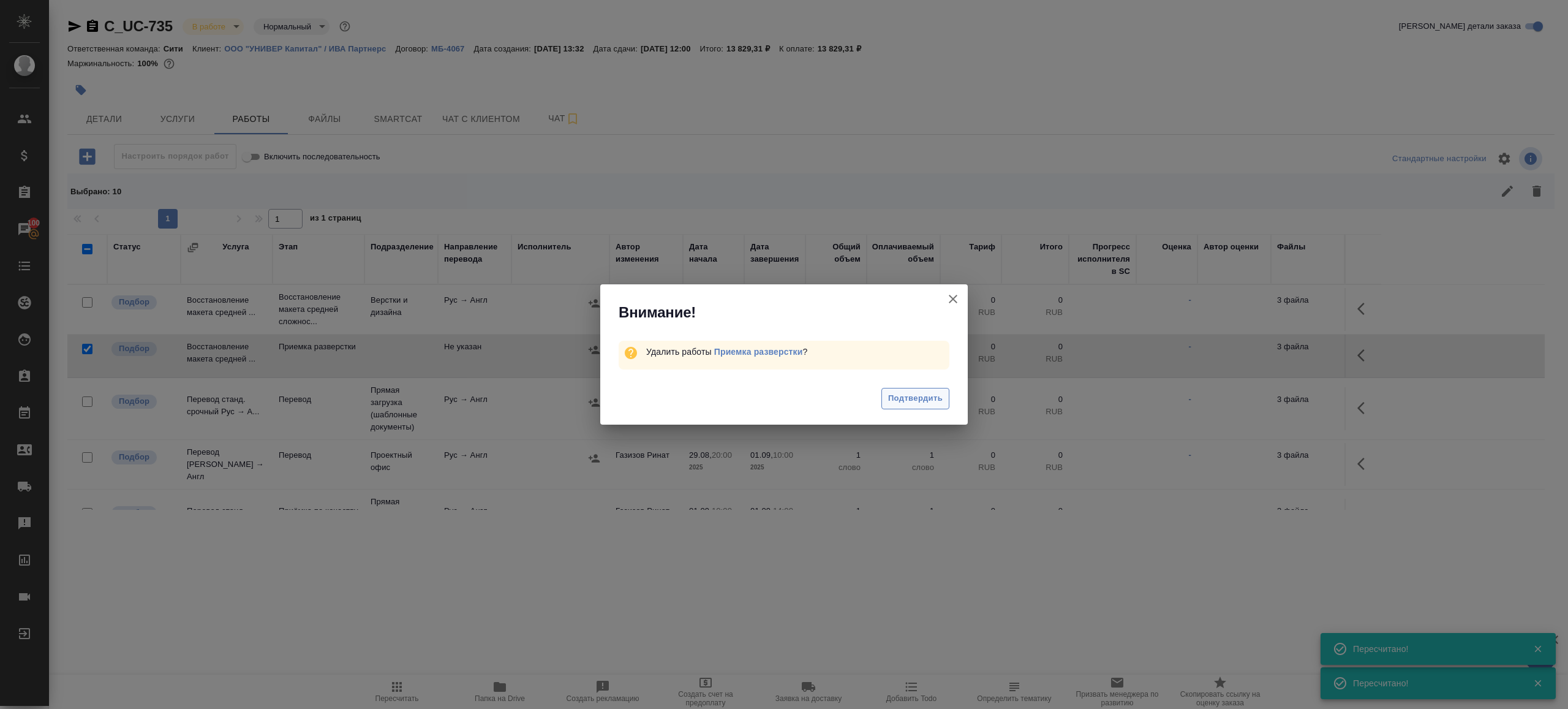
click at [916, 392] on span "Подтвердить" at bounding box center [915, 399] width 54 height 14
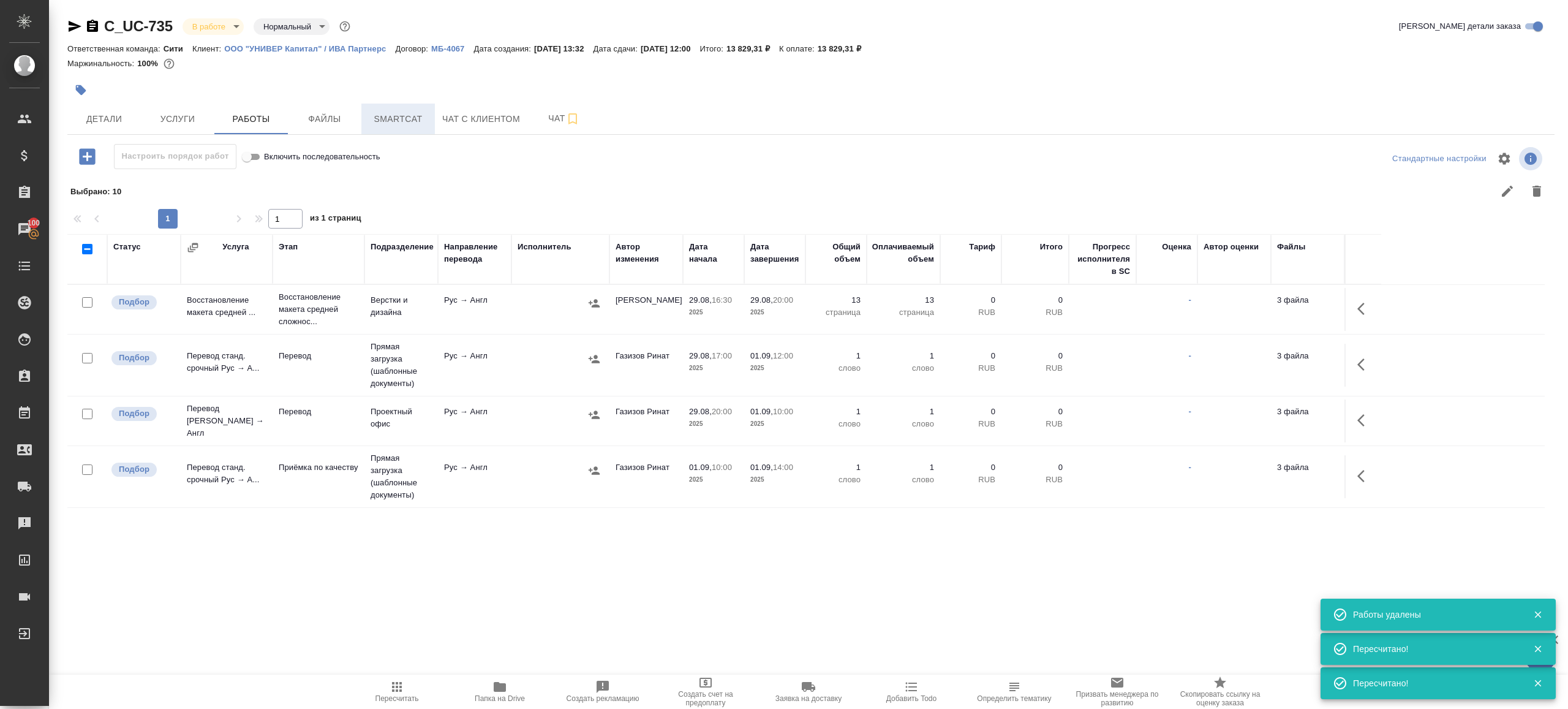
click at [378, 120] on span "Smartcat" at bounding box center [398, 119] width 59 height 15
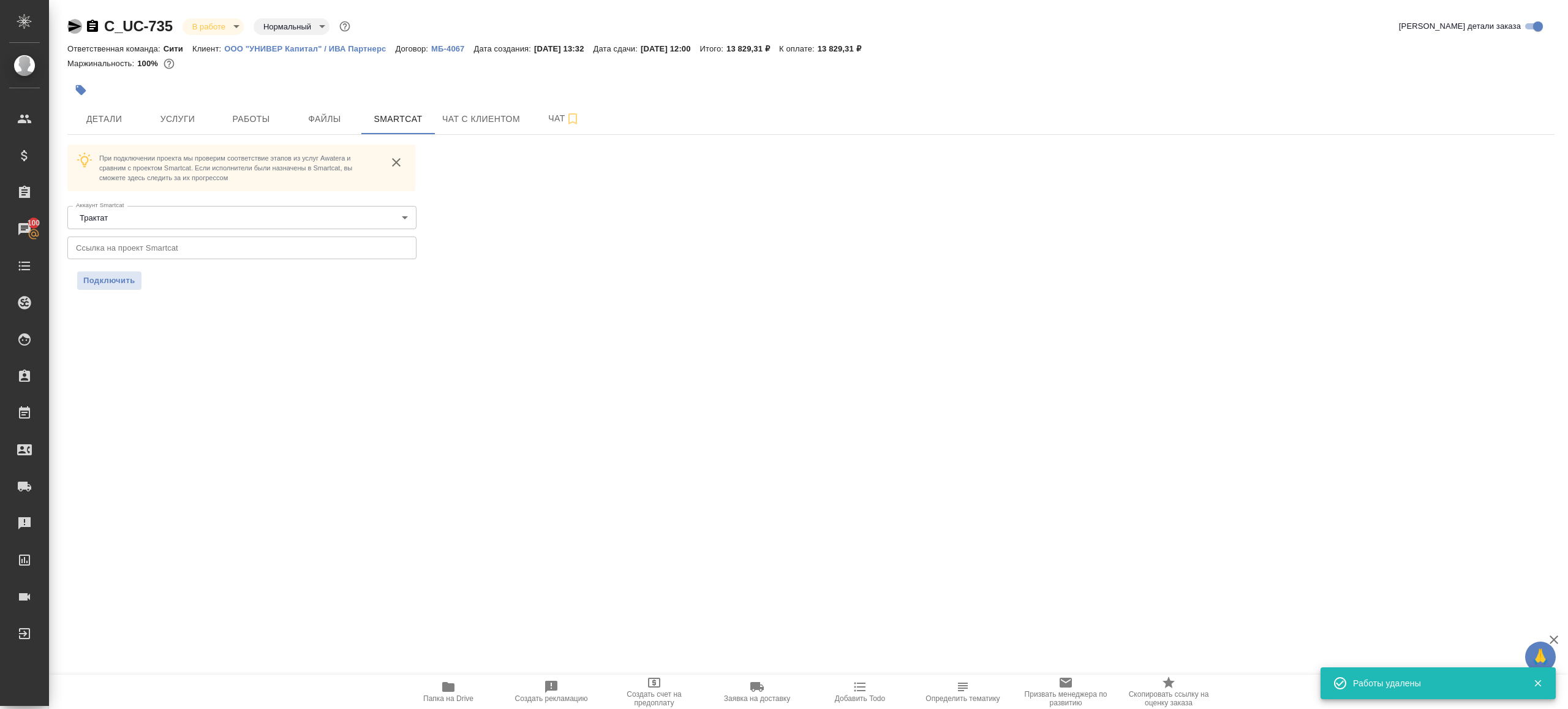
click at [72, 30] on icon "button" at bounding box center [75, 26] width 13 height 11
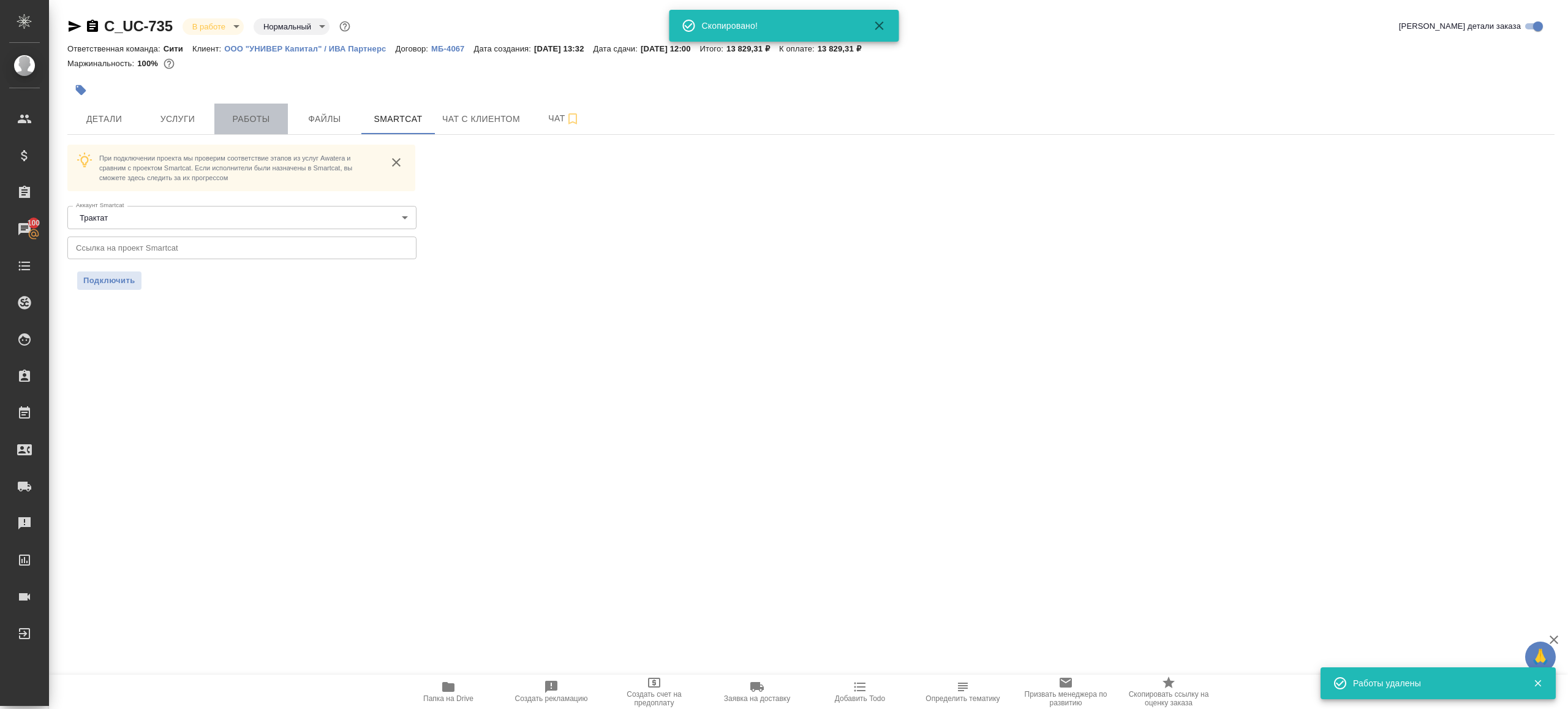
click at [239, 110] on button "Работы" at bounding box center [251, 119] width 73 height 30
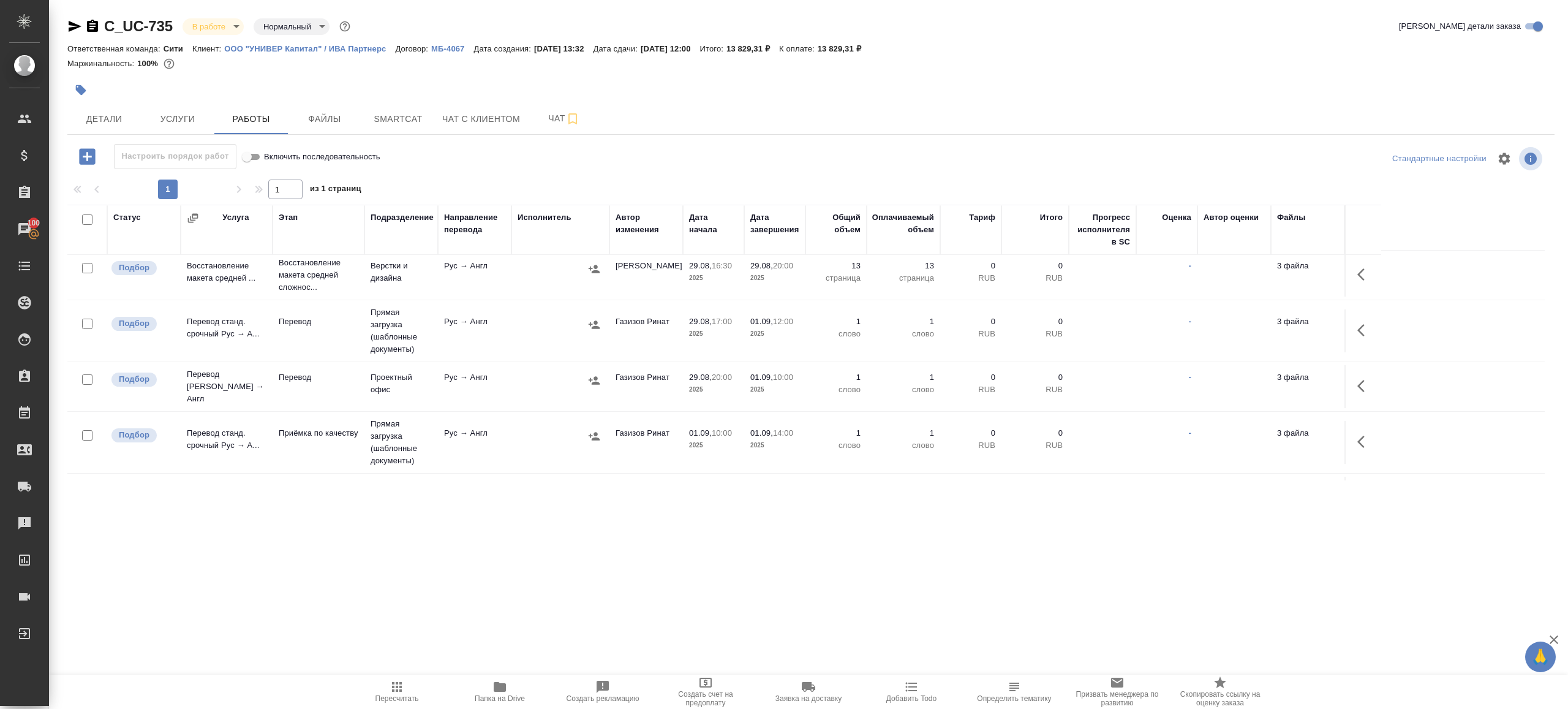
scroll to position [40, 0]
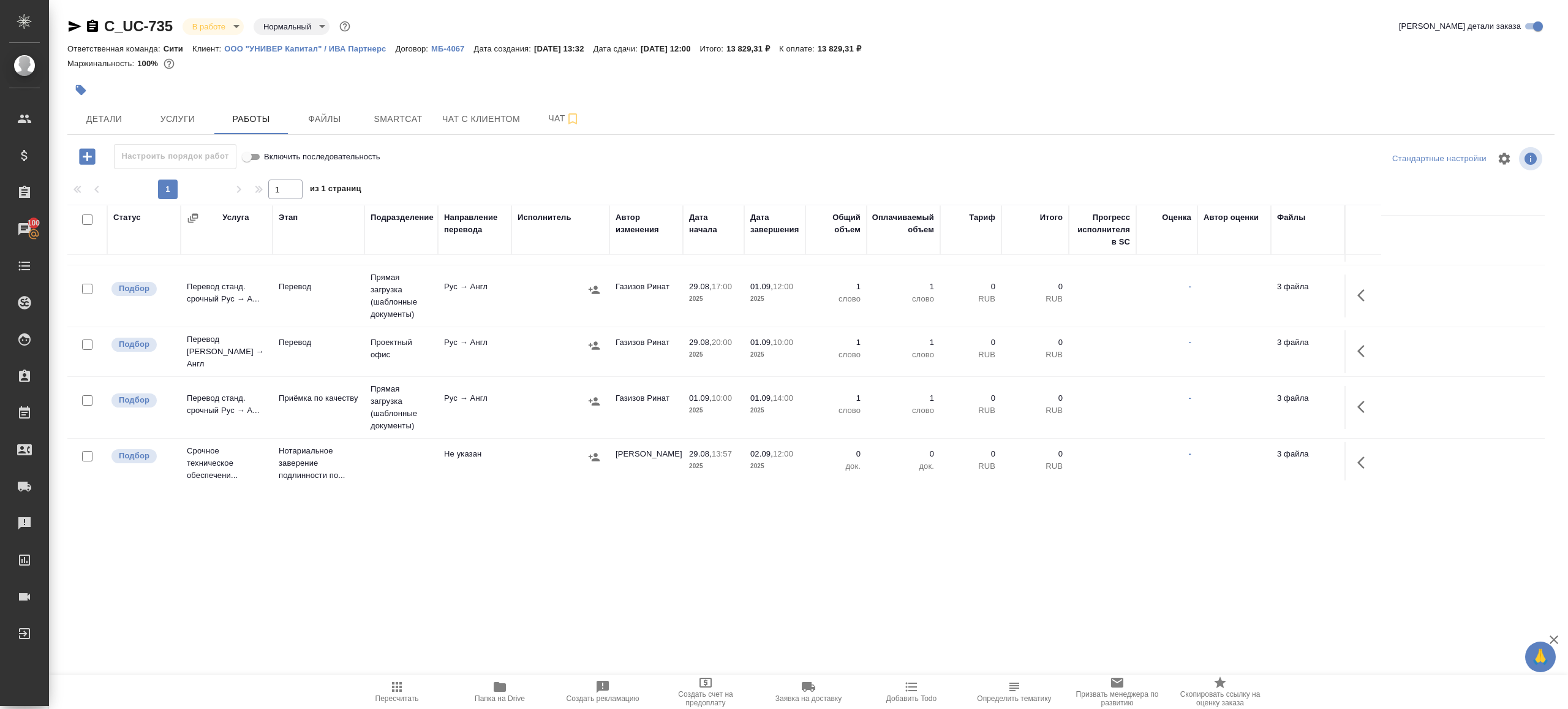
click at [387, 681] on span "Пересчитать" at bounding box center [397, 691] width 89 height 23
drag, startPoint x: 387, startPoint y: 681, endPoint x: 460, endPoint y: 345, distance: 343.8
click at [386, 658] on div ".cls-1 fill:#fff; AWATERA Gazizov Rinat Клиенты Спецификации Заказы 100 Чаты To…" at bounding box center [784, 354] width 1568 height 709
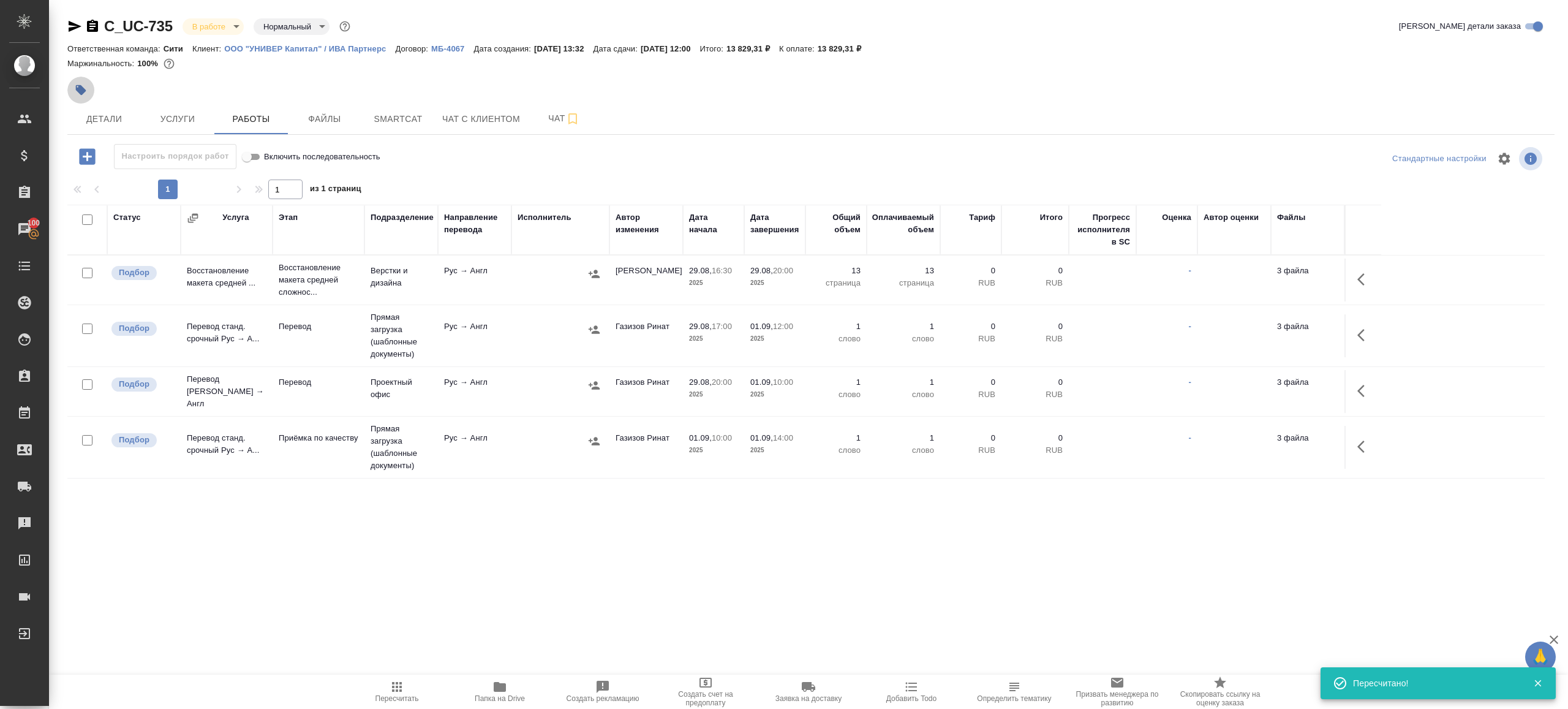
click at [81, 83] on button "button" at bounding box center [81, 90] width 27 height 27
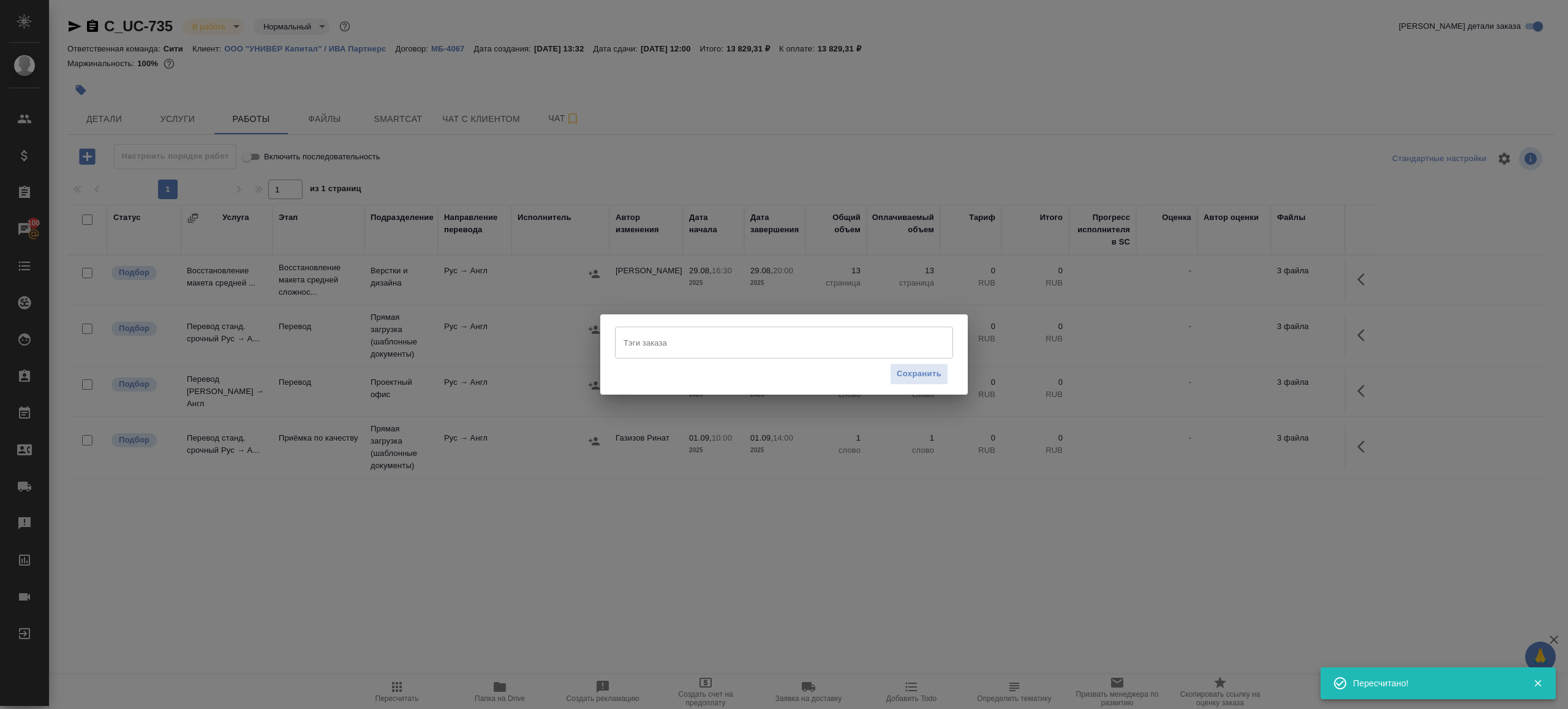
click at [673, 353] on input "Тэги заказа" at bounding box center [772, 343] width 304 height 21
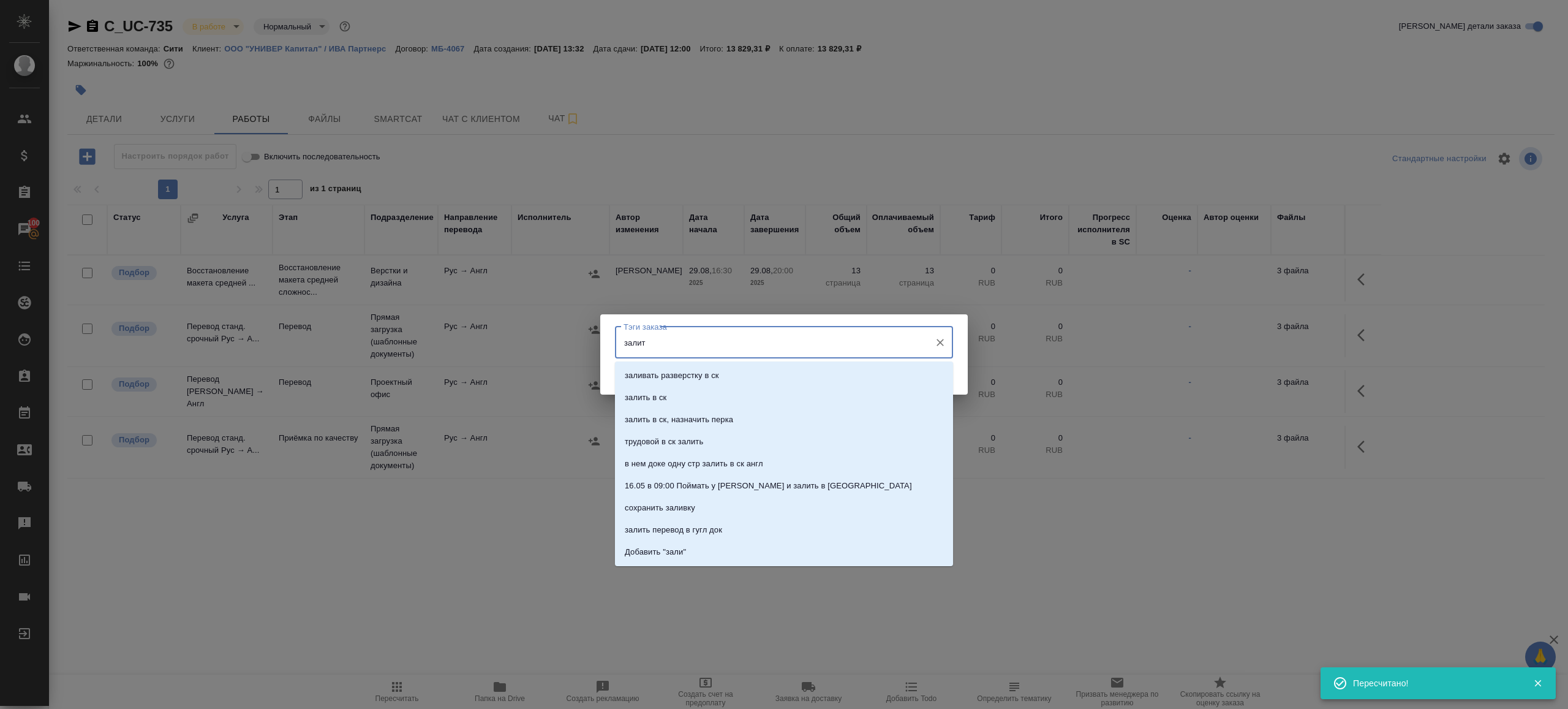
type input "залить"
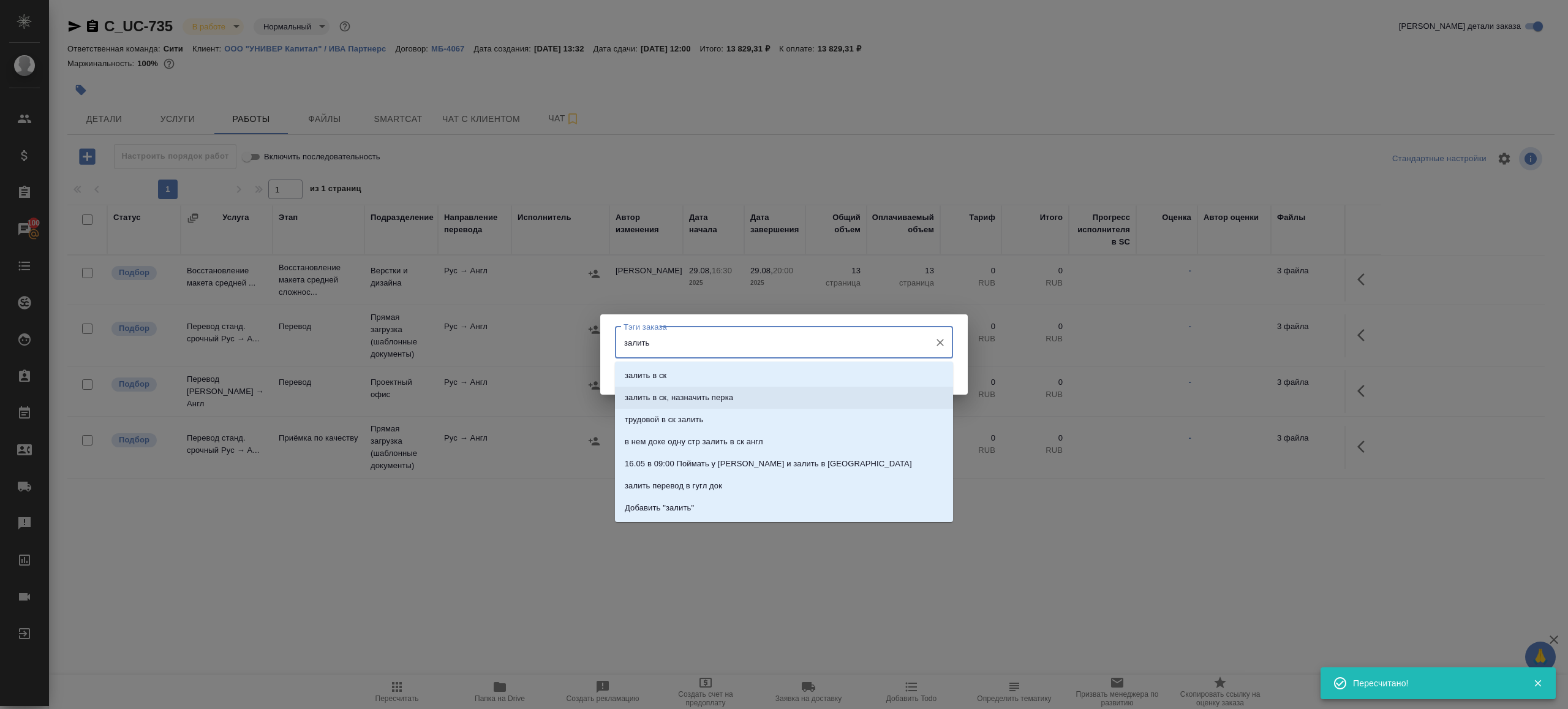
click at [713, 398] on p "залить в ск, назначить перка" at bounding box center [679, 398] width 109 height 12
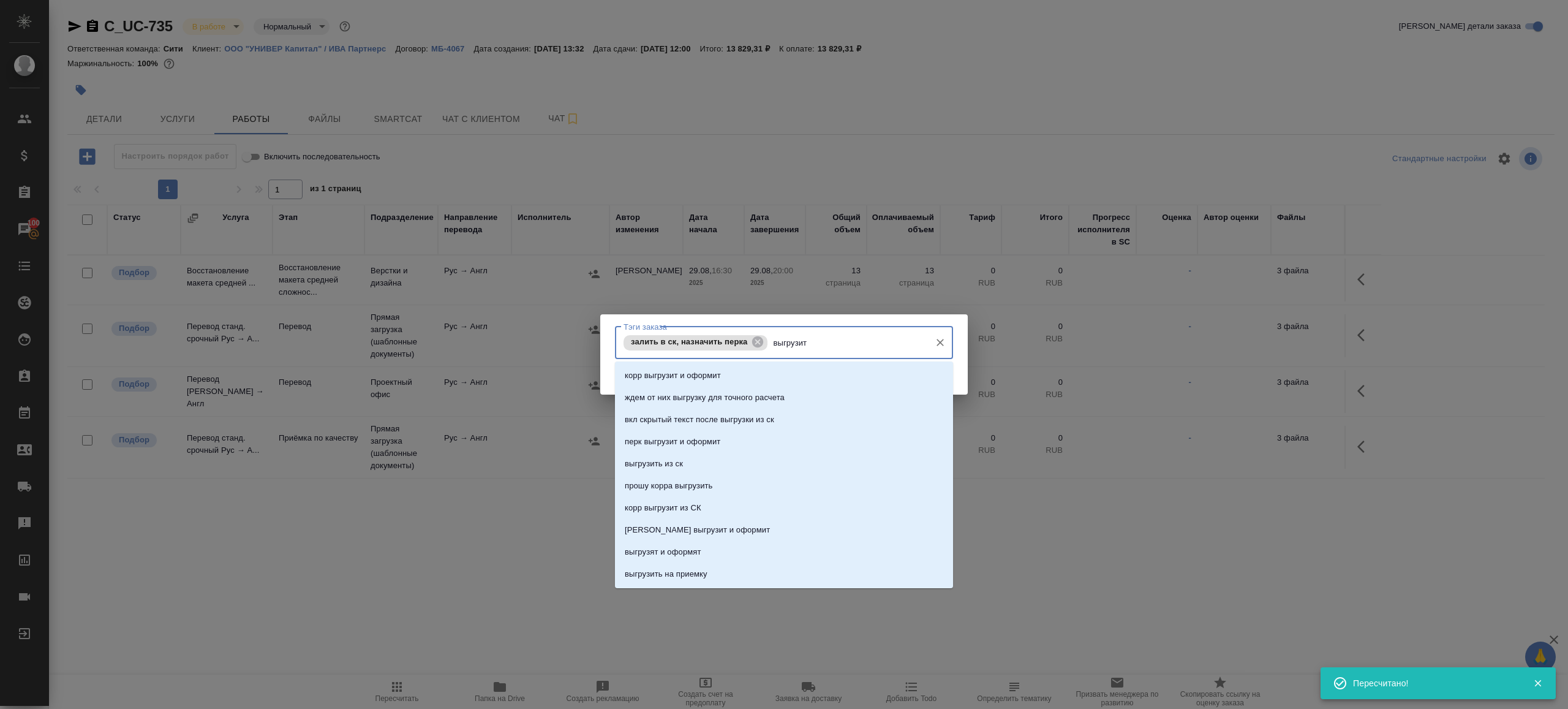
type input "выгрузить"
click at [713, 380] on li "выгрузить из ск" at bounding box center [784, 376] width 338 height 22
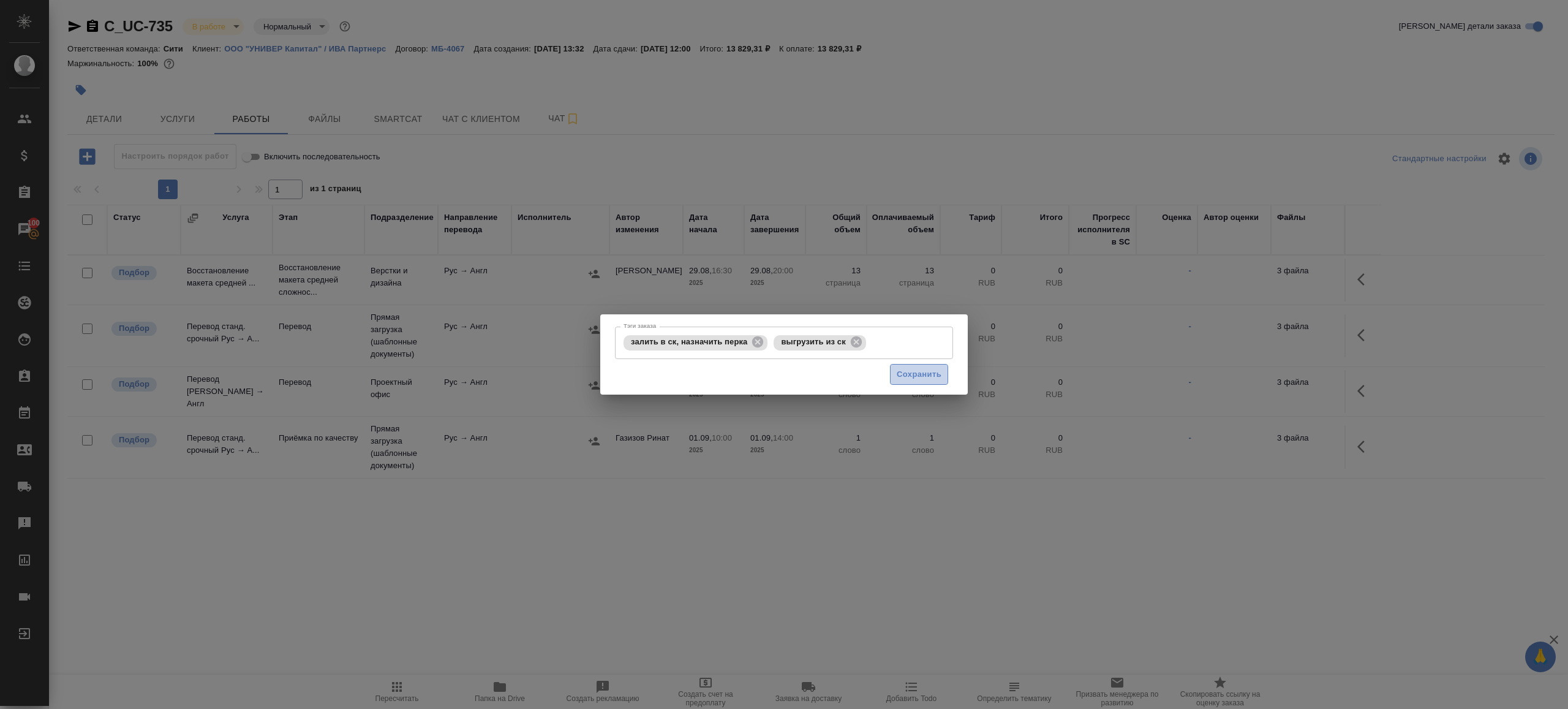
click at [923, 384] on button "Сохранить" at bounding box center [918, 374] width 58 height 22
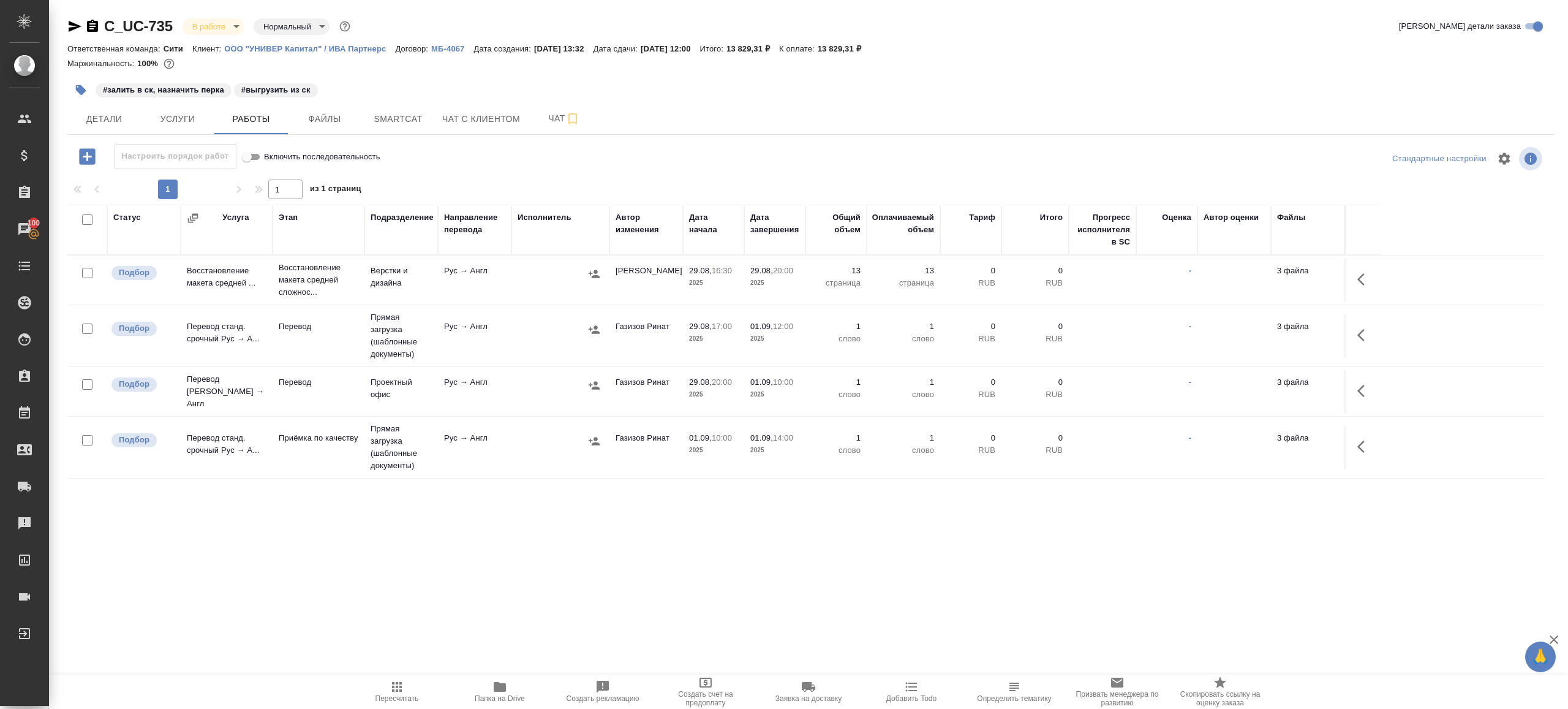
click at [461, 302] on td "Рус → Англ" at bounding box center [475, 280] width 73 height 43
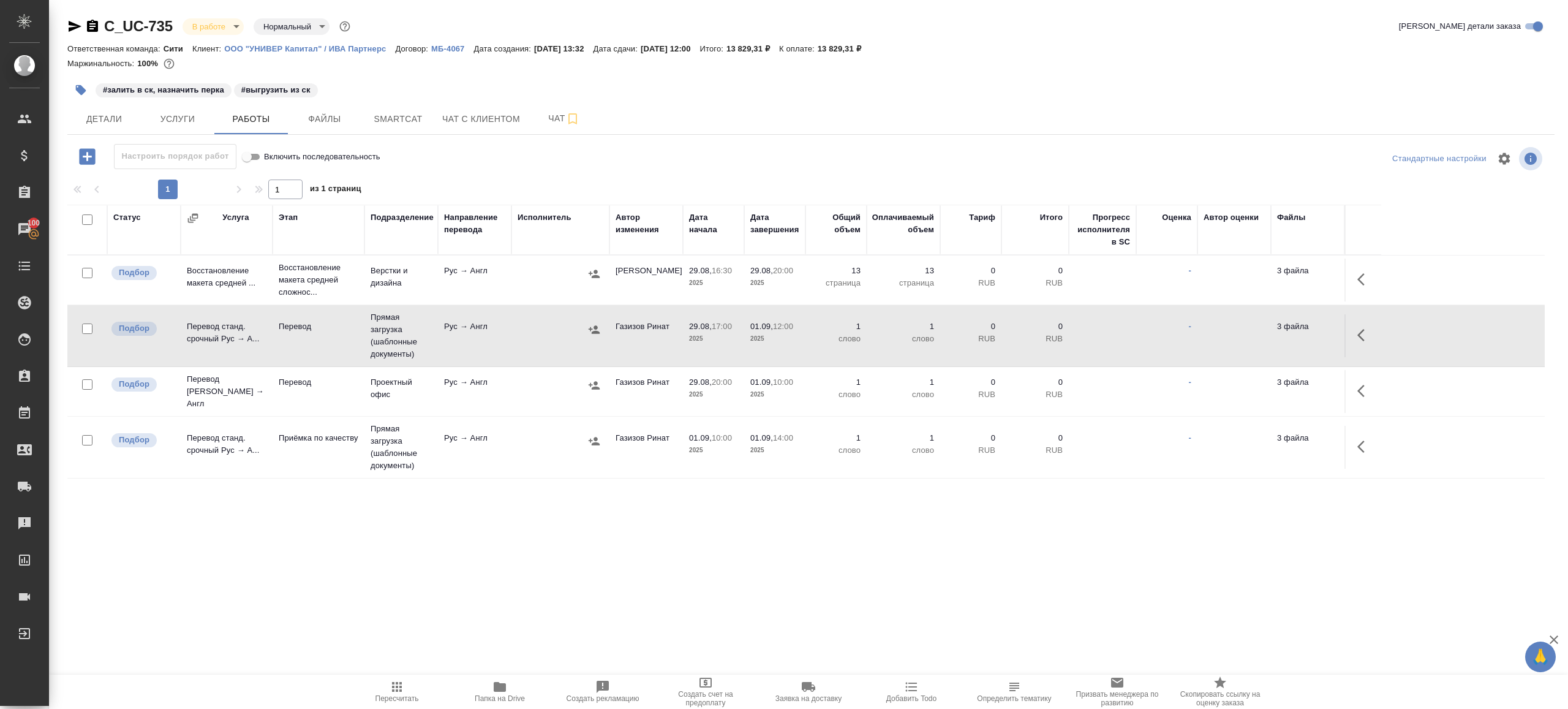
click at [461, 302] on td "Рус → Англ" at bounding box center [475, 280] width 73 height 43
click at [401, 696] on span "Пересчитать" at bounding box center [397, 699] width 44 height 9
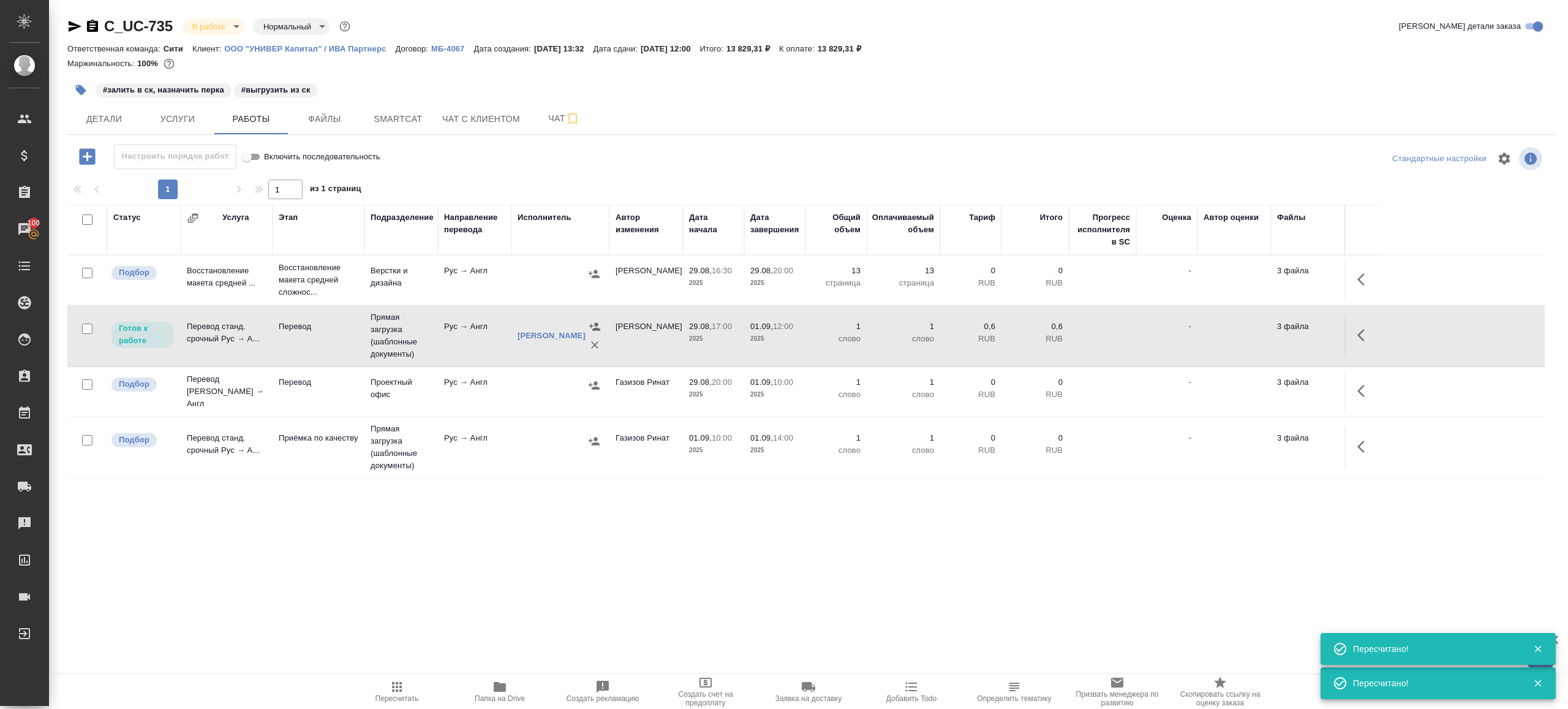
click at [394, 690] on icon "button" at bounding box center [397, 687] width 14 height 14
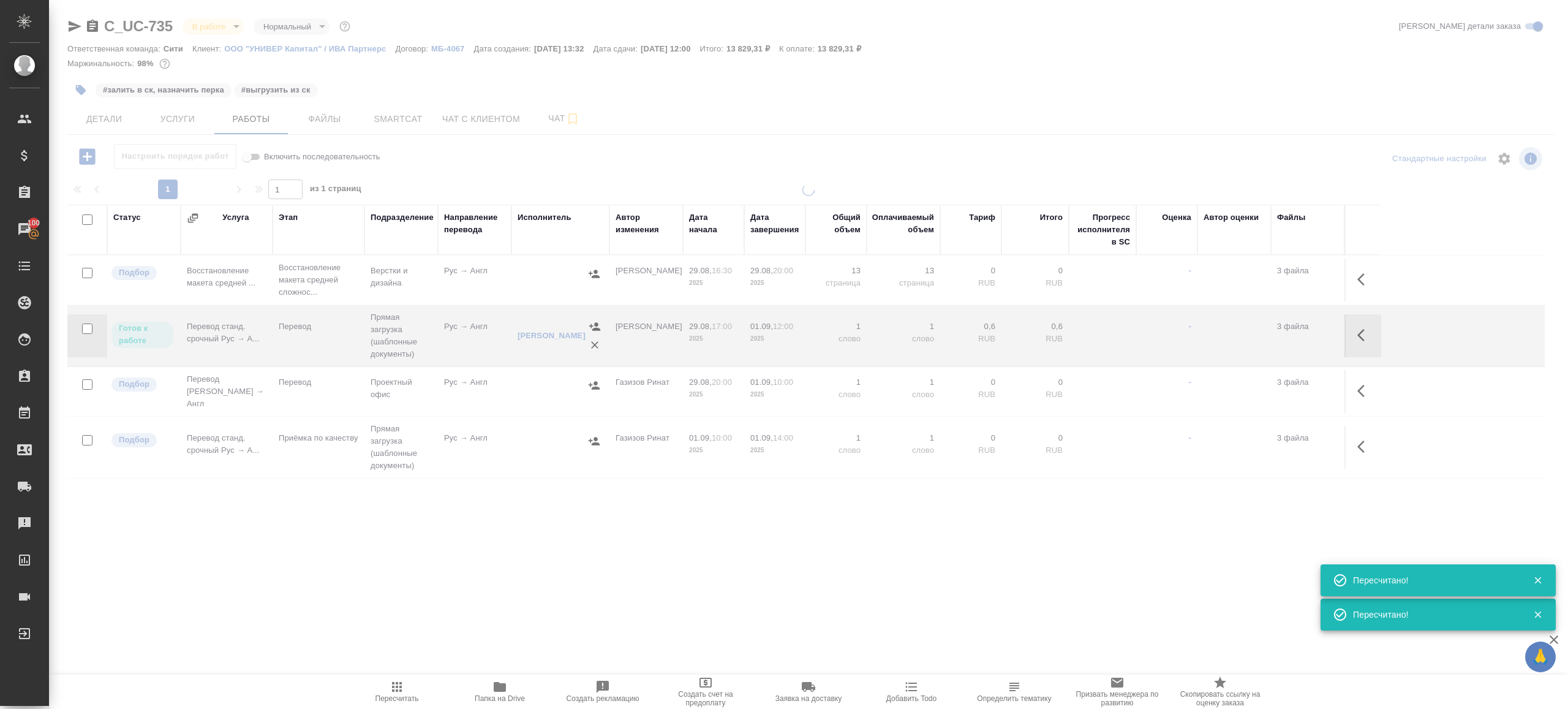
click at [504, 173] on div at bounding box center [808, 255] width 1519 height 512
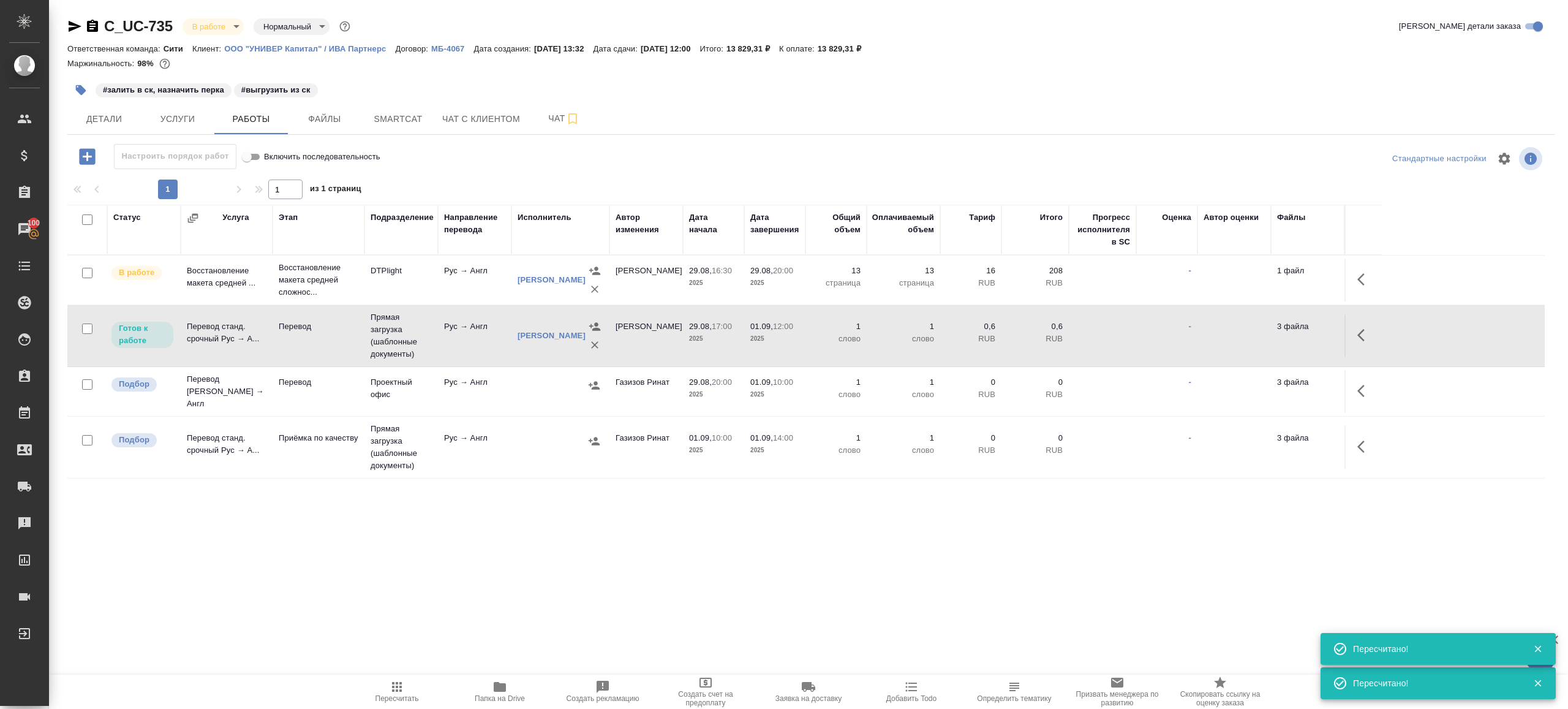
click at [404, 102] on div "#залить в ск, назначить перка #выгрузить из ск" at bounding box center [563, 90] width 992 height 27
click at [407, 125] on span "Smartcat" at bounding box center [398, 119] width 59 height 15
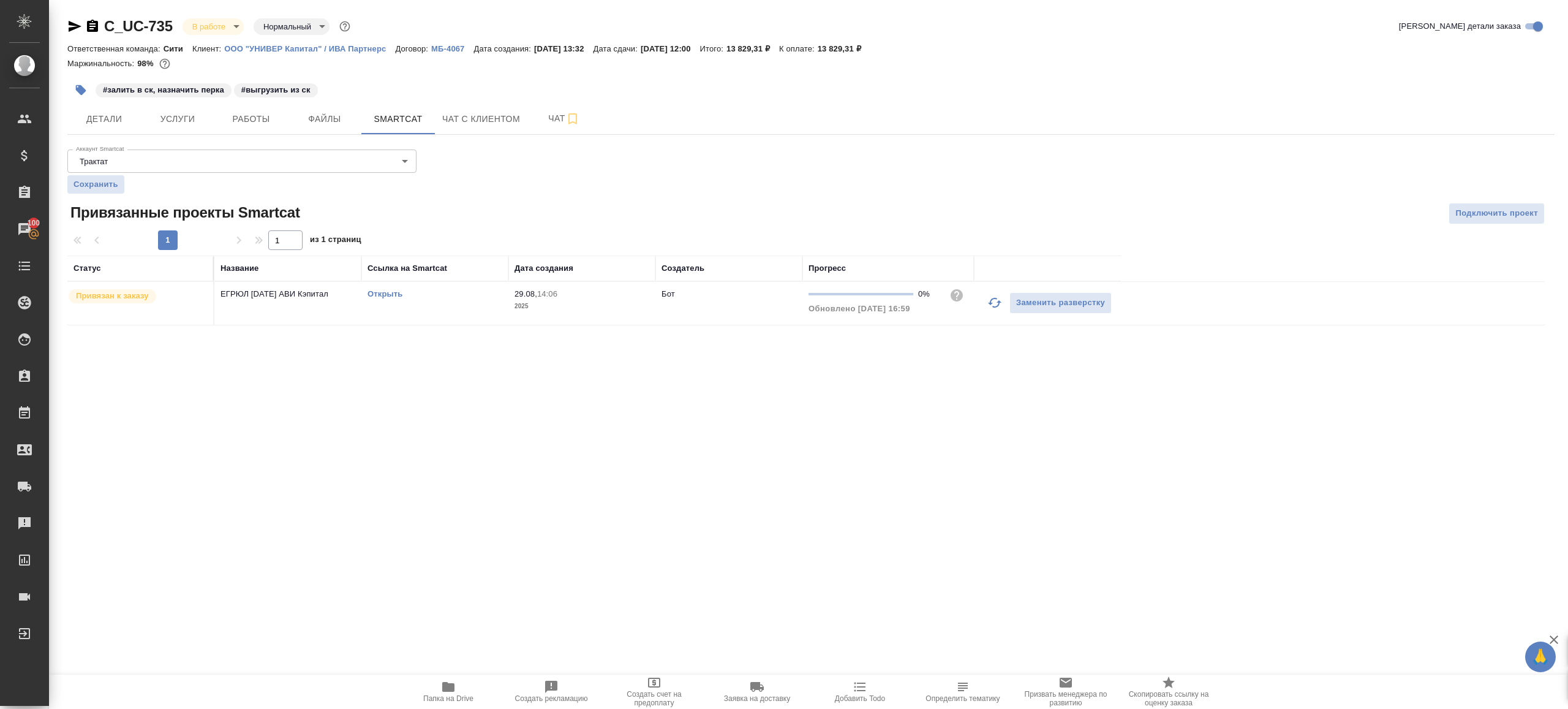
click at [386, 291] on link "Открыть" at bounding box center [385, 294] width 35 height 10
click at [265, 118] on span "Работы" at bounding box center [251, 119] width 59 height 15
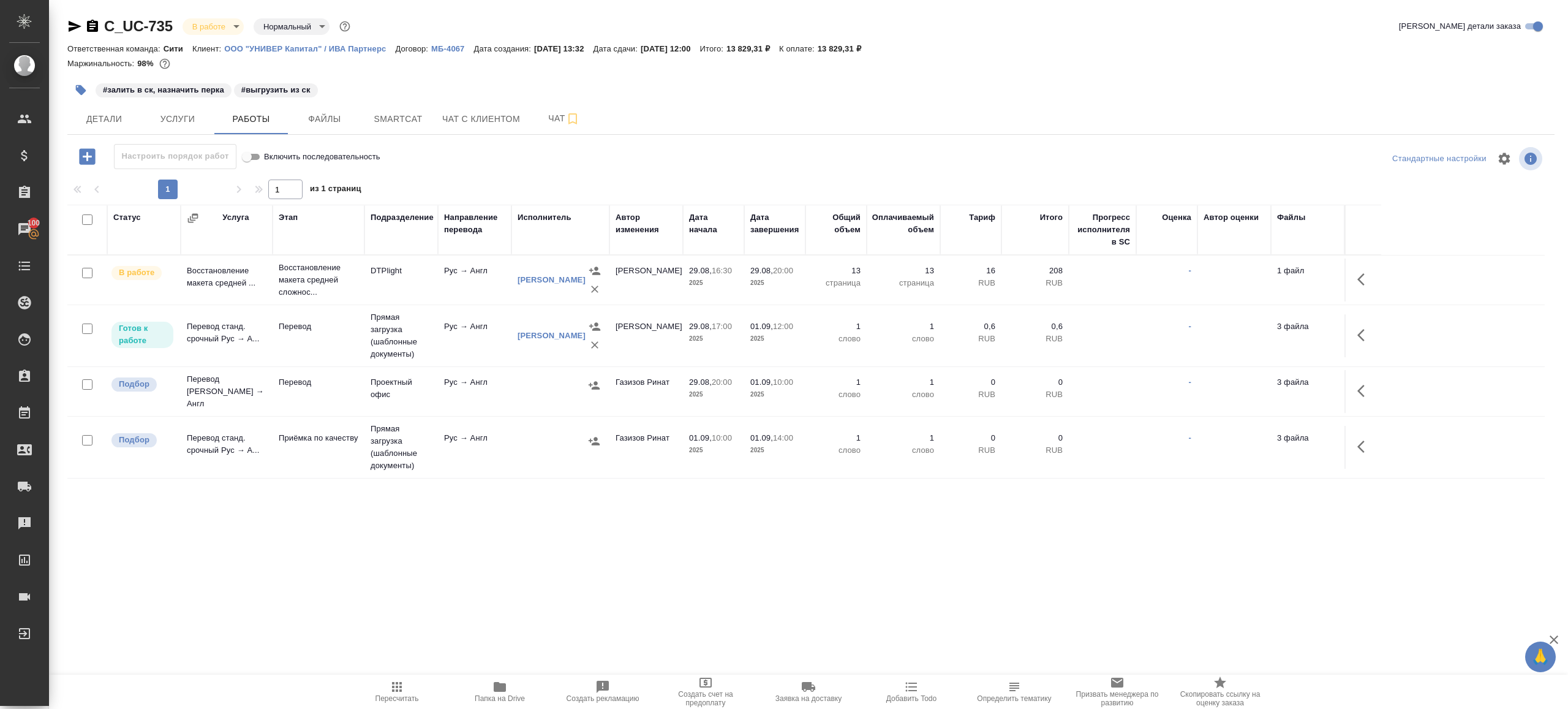
click at [386, 694] on span "Пересчитать" at bounding box center [397, 691] width 89 height 23
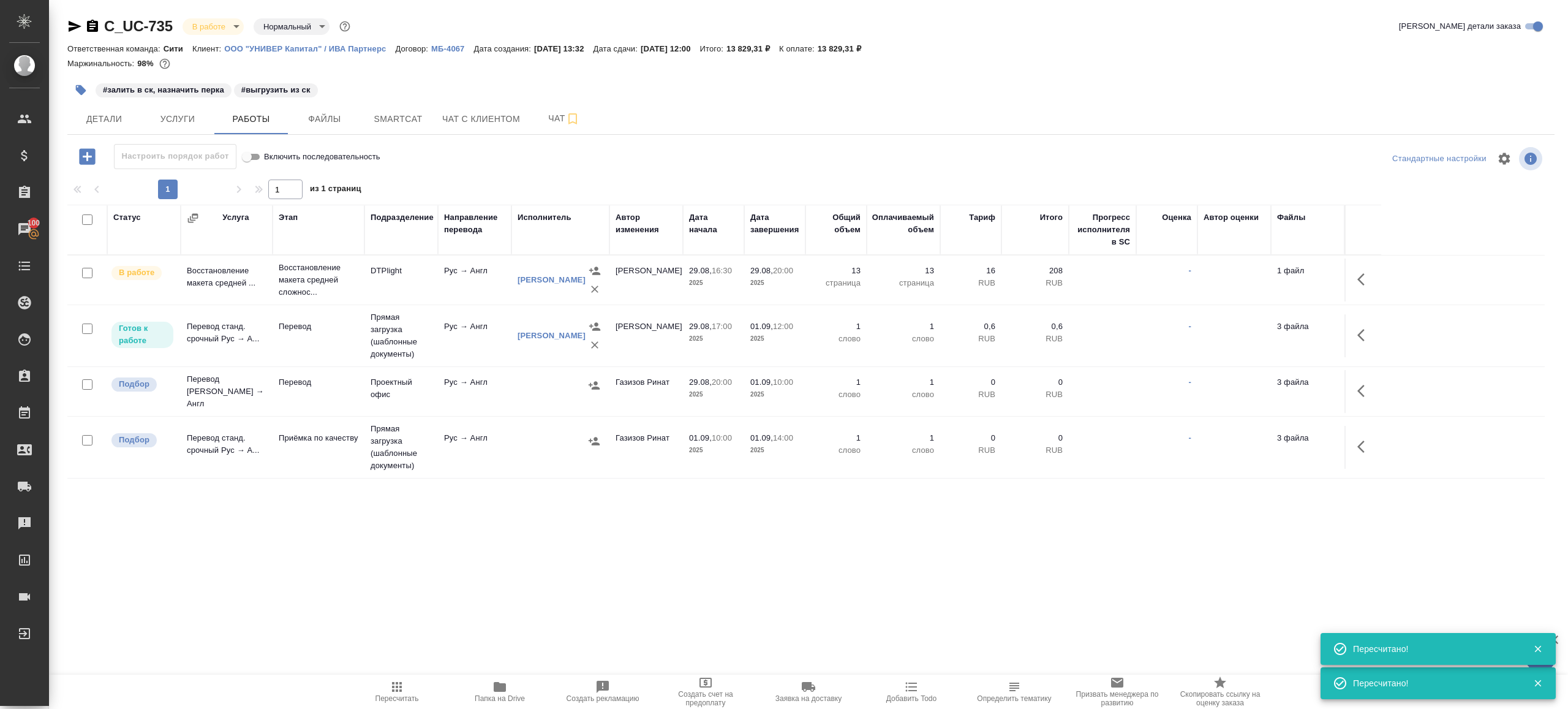
click at [384, 686] on span "Пересчитать" at bounding box center [397, 691] width 89 height 23
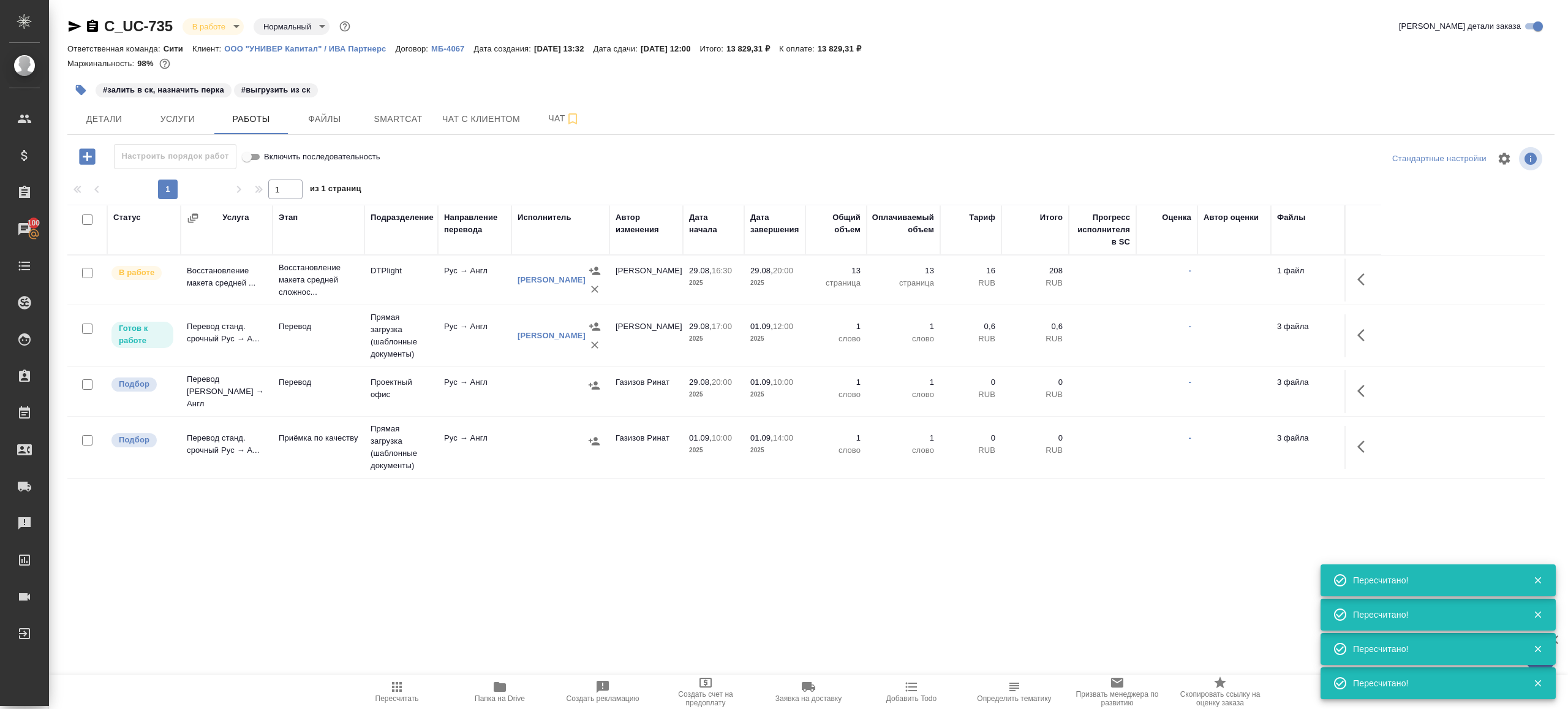
click at [472, 513] on div ".cls-1 fill:#fff; AWATERA Gazizov Rinat Клиенты Спецификации Заказы 100 Чаты To…" at bounding box center [784, 354] width 1568 height 709
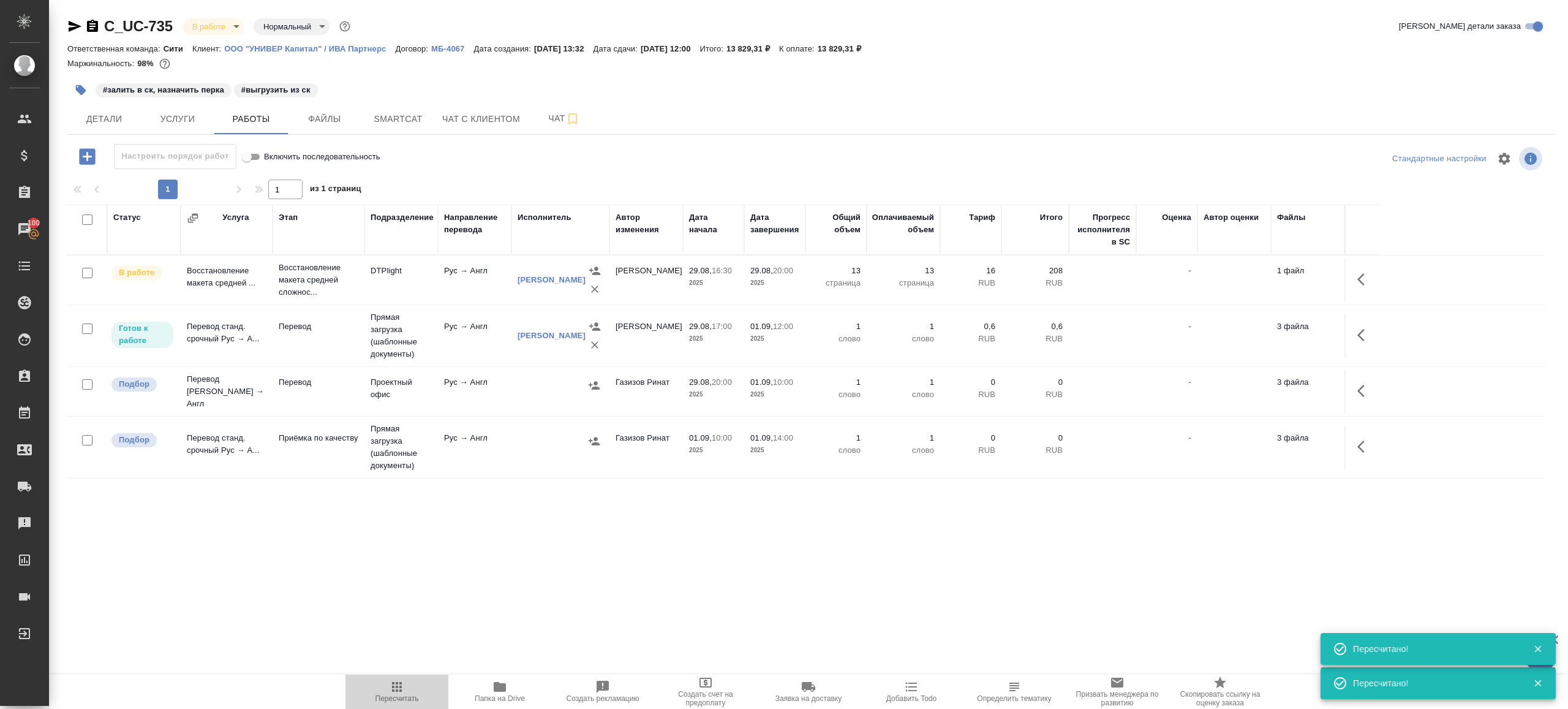
click at [395, 703] on button "Пересчитать" at bounding box center [397, 691] width 103 height 34
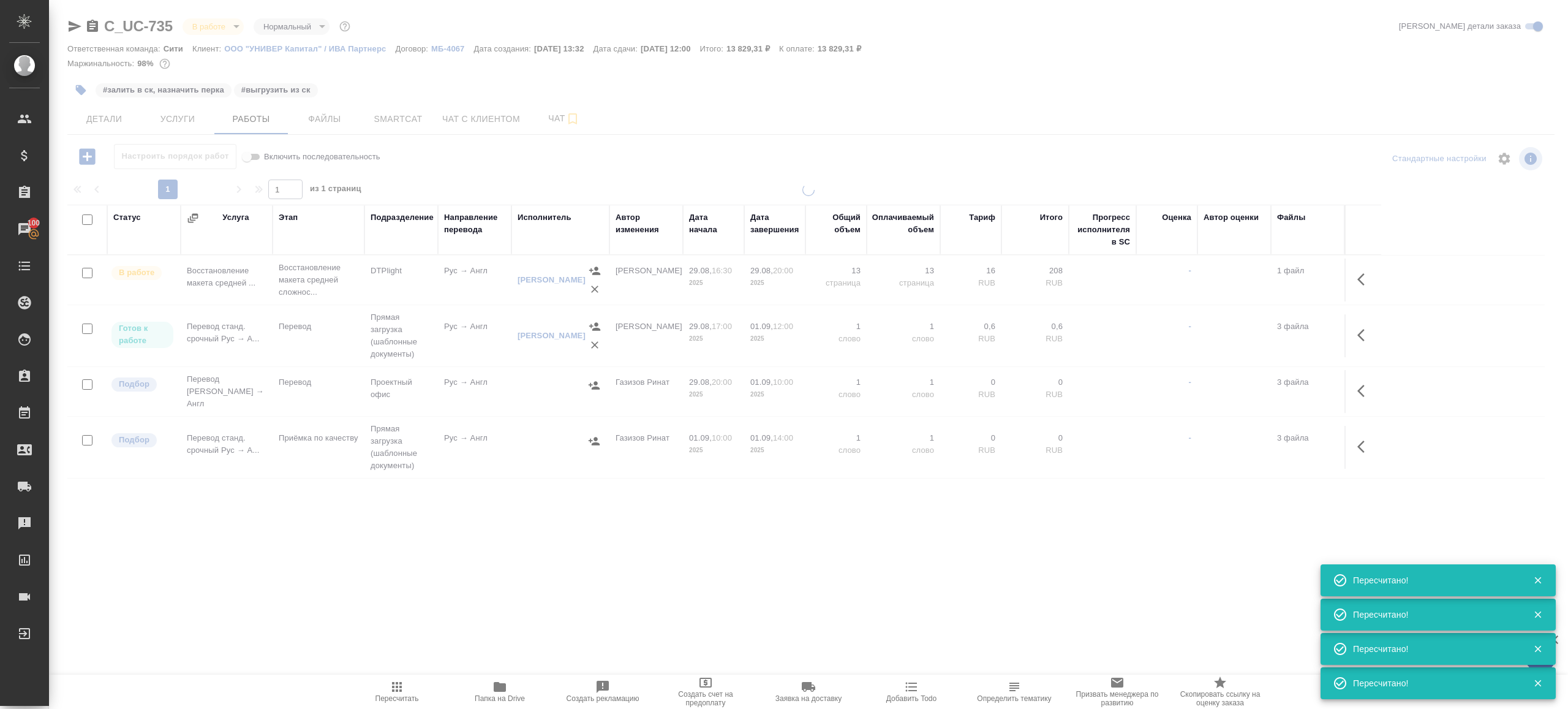
click at [489, 553] on div ".cls-1 fill:#fff; AWATERA Gazizov Rinat Клиенты Спецификации Заказы 100 Чаты To…" at bounding box center [784, 354] width 1568 height 709
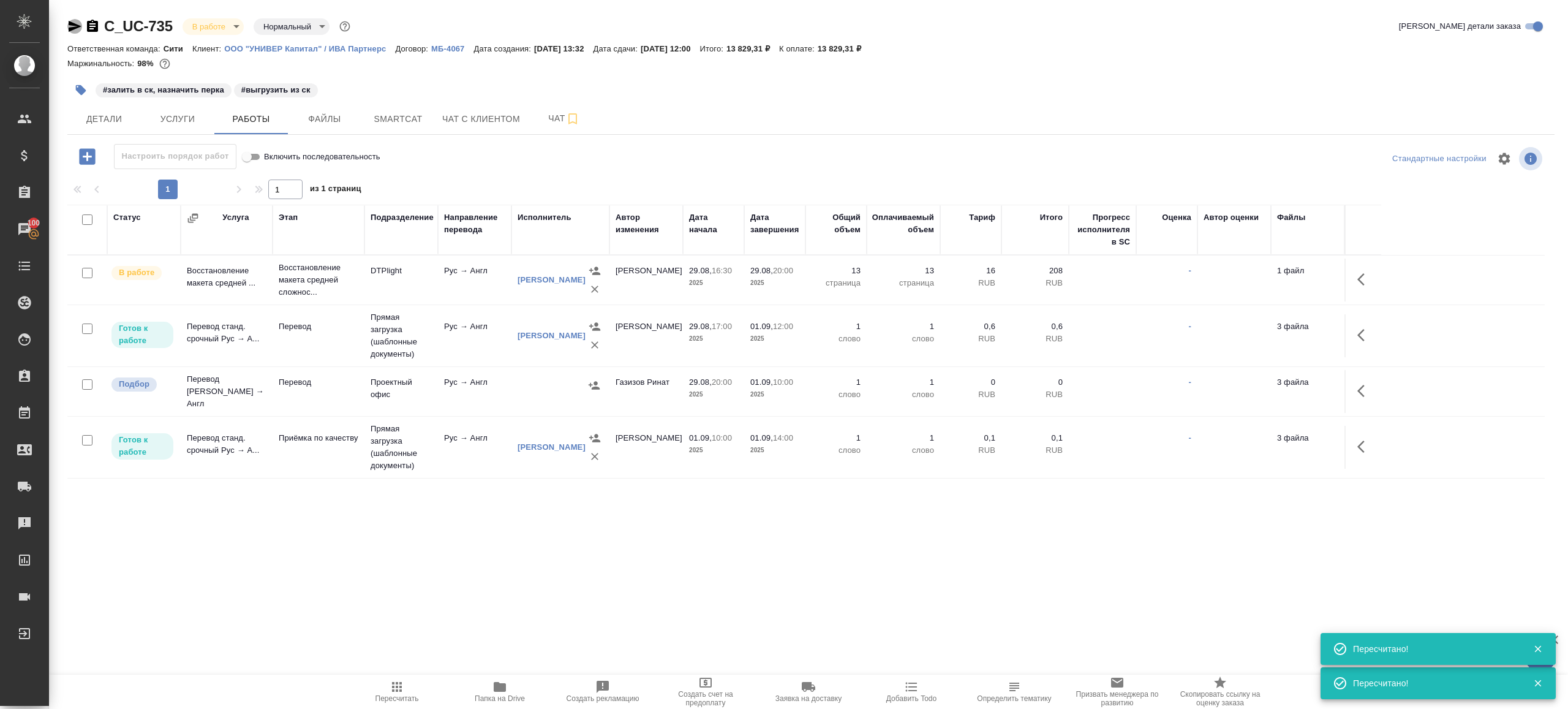
click at [74, 22] on icon "button" at bounding box center [74, 26] width 14 height 14
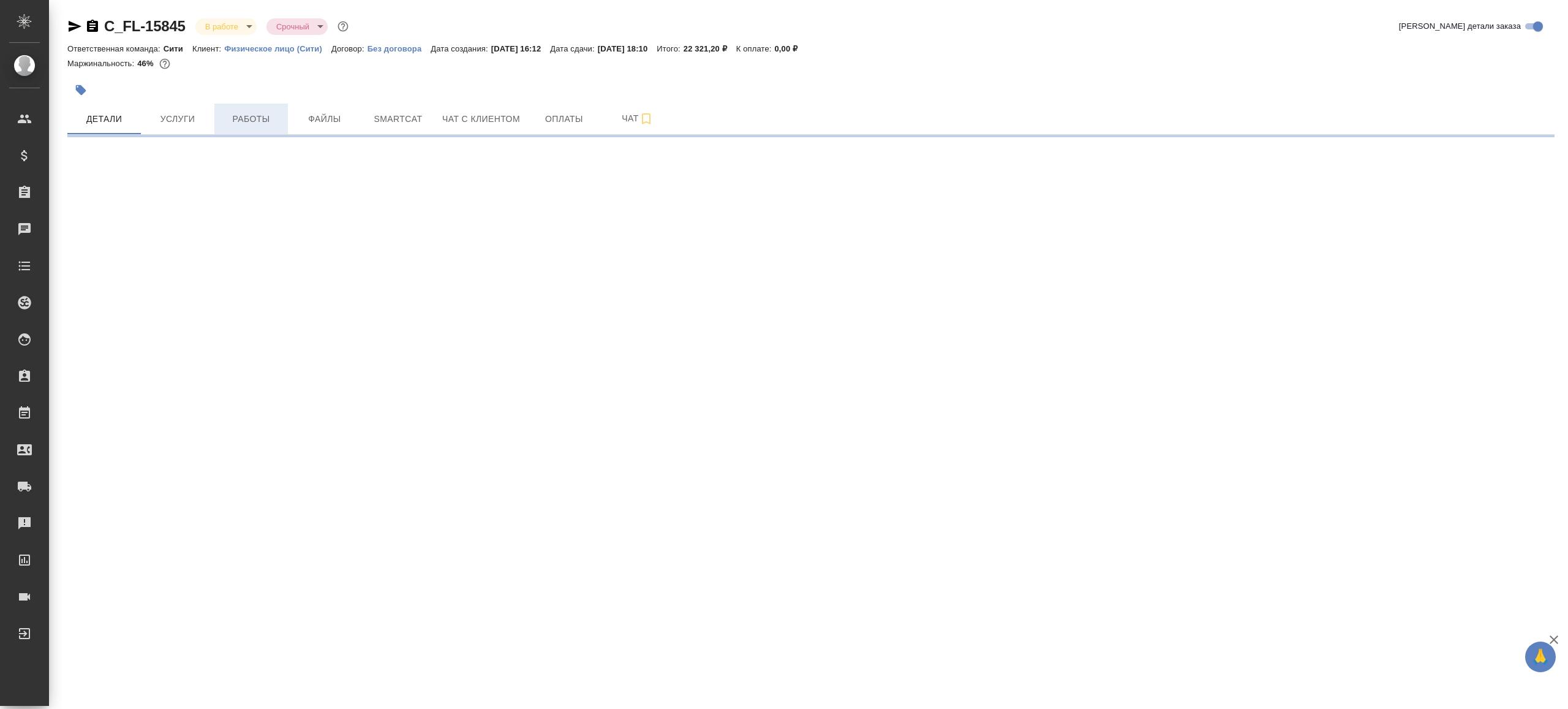
click at [261, 109] on button "Работы" at bounding box center [251, 119] width 73 height 30
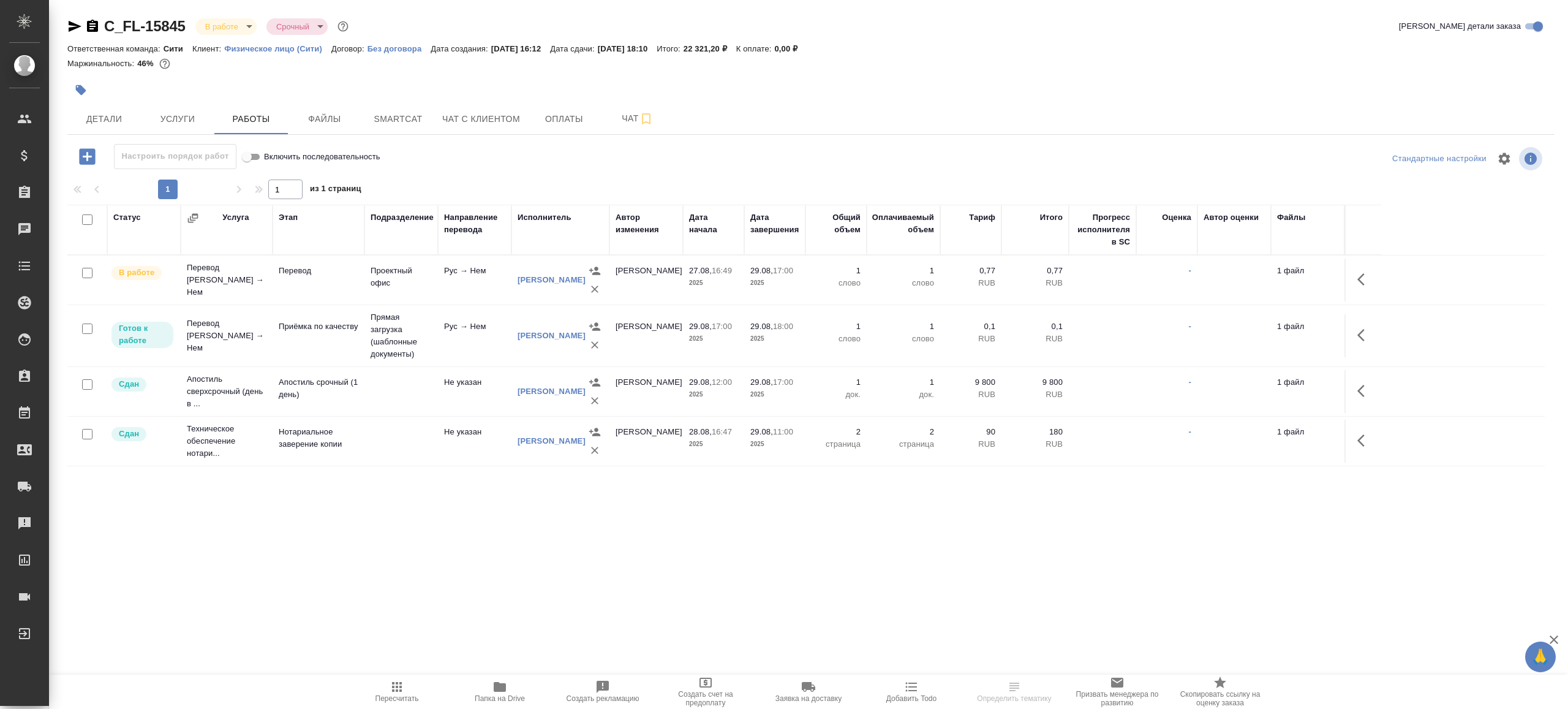
click at [538, 154] on div "Настроить порядок работ Включить последовательность" at bounding box center [314, 156] width 496 height 25
click at [399, 687] on icon "button" at bounding box center [397, 687] width 14 height 14
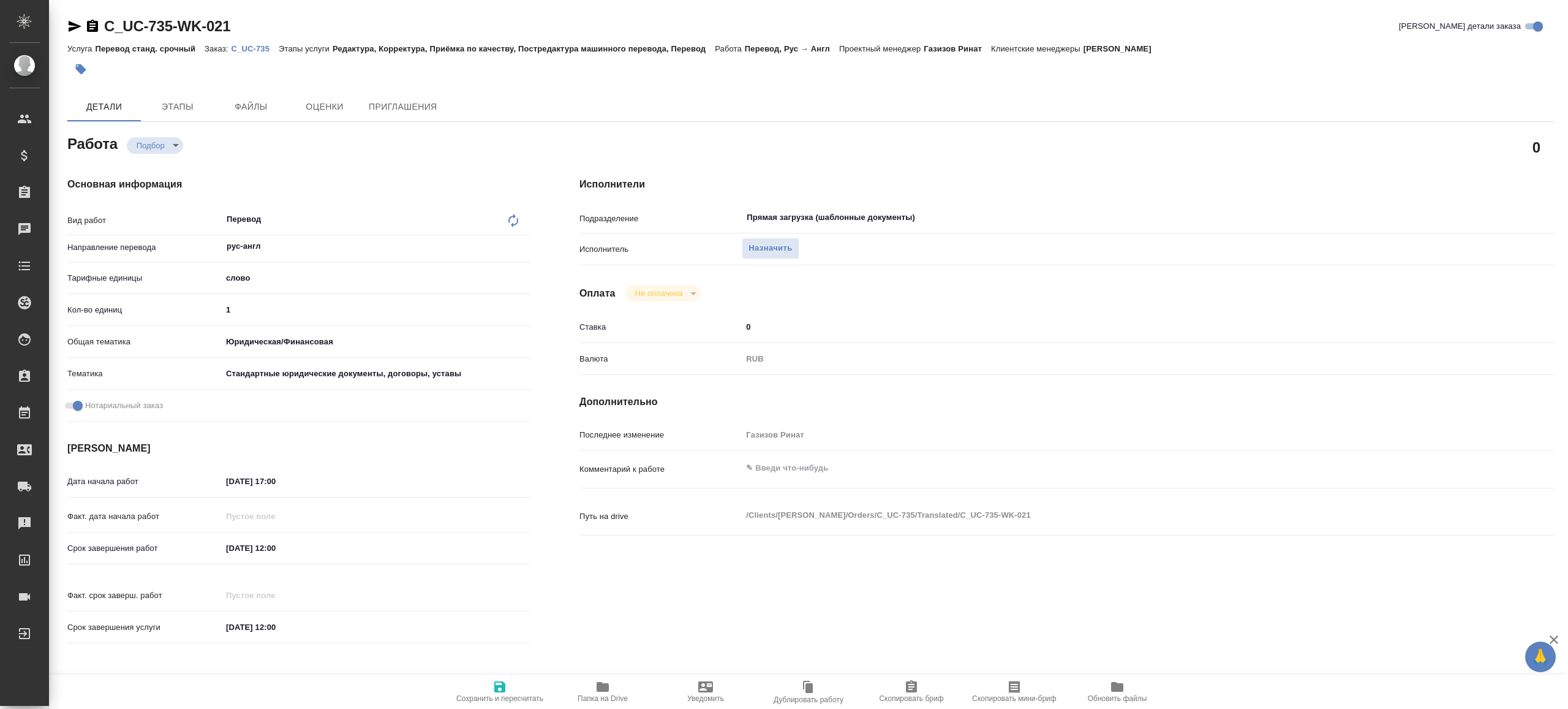
type textarea "x"
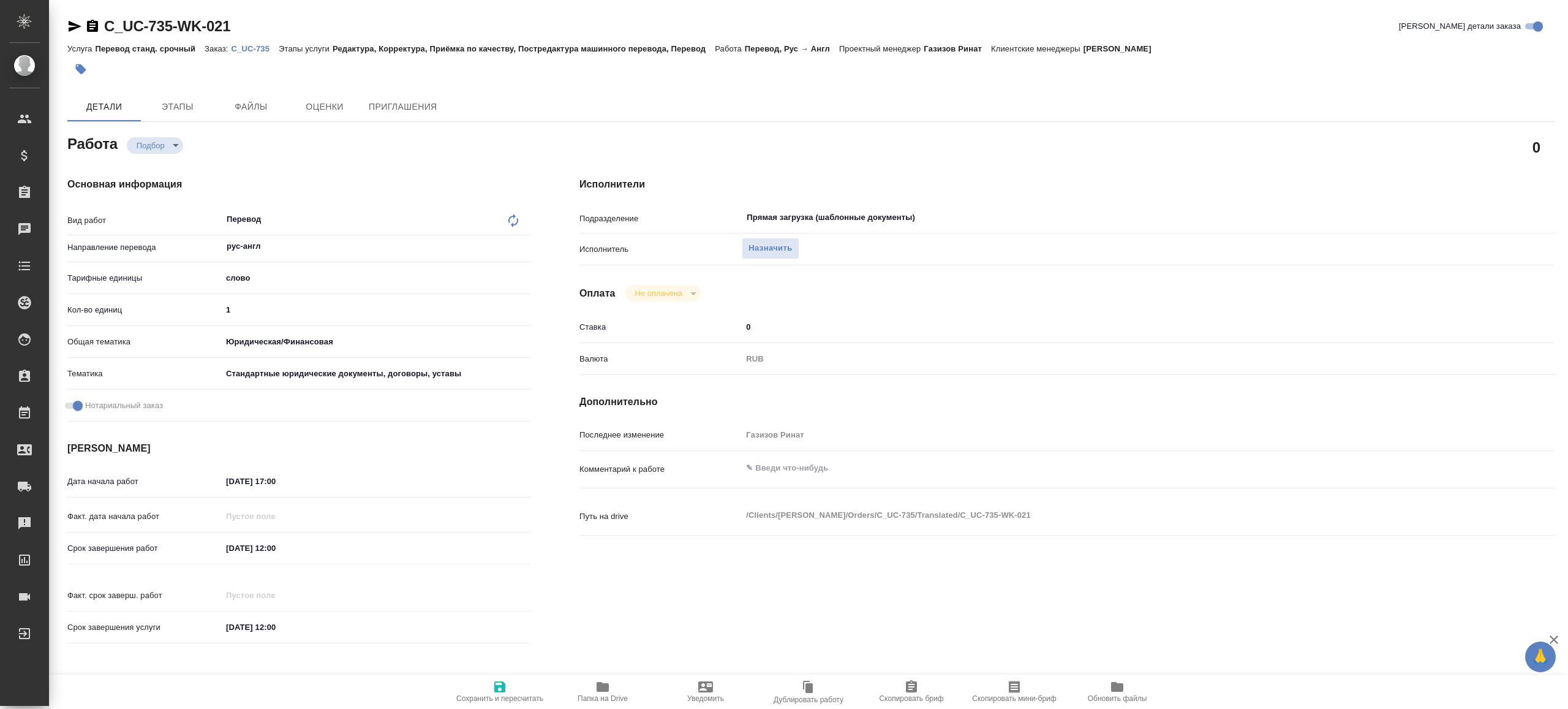
type textarea "x"
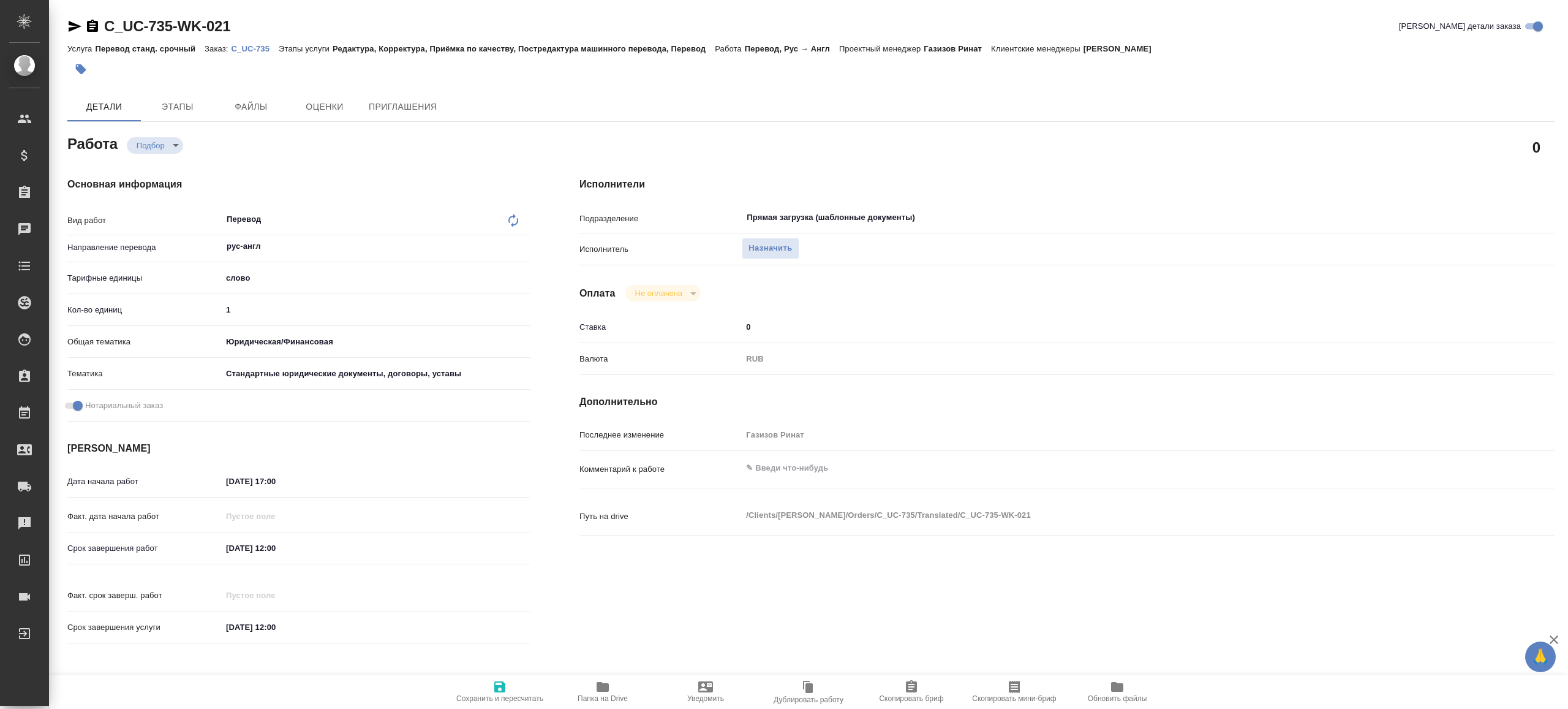
type textarea "x"
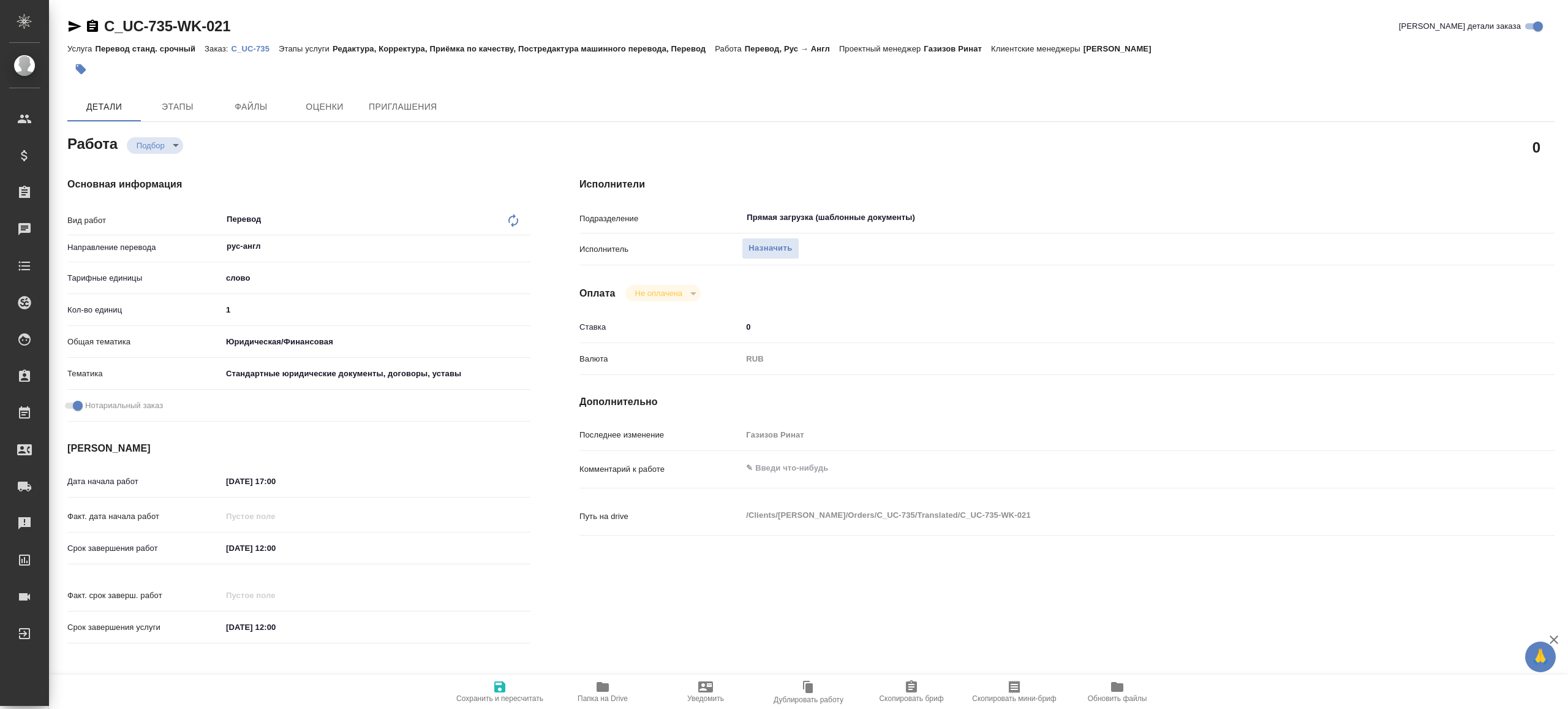
type textarea "x"
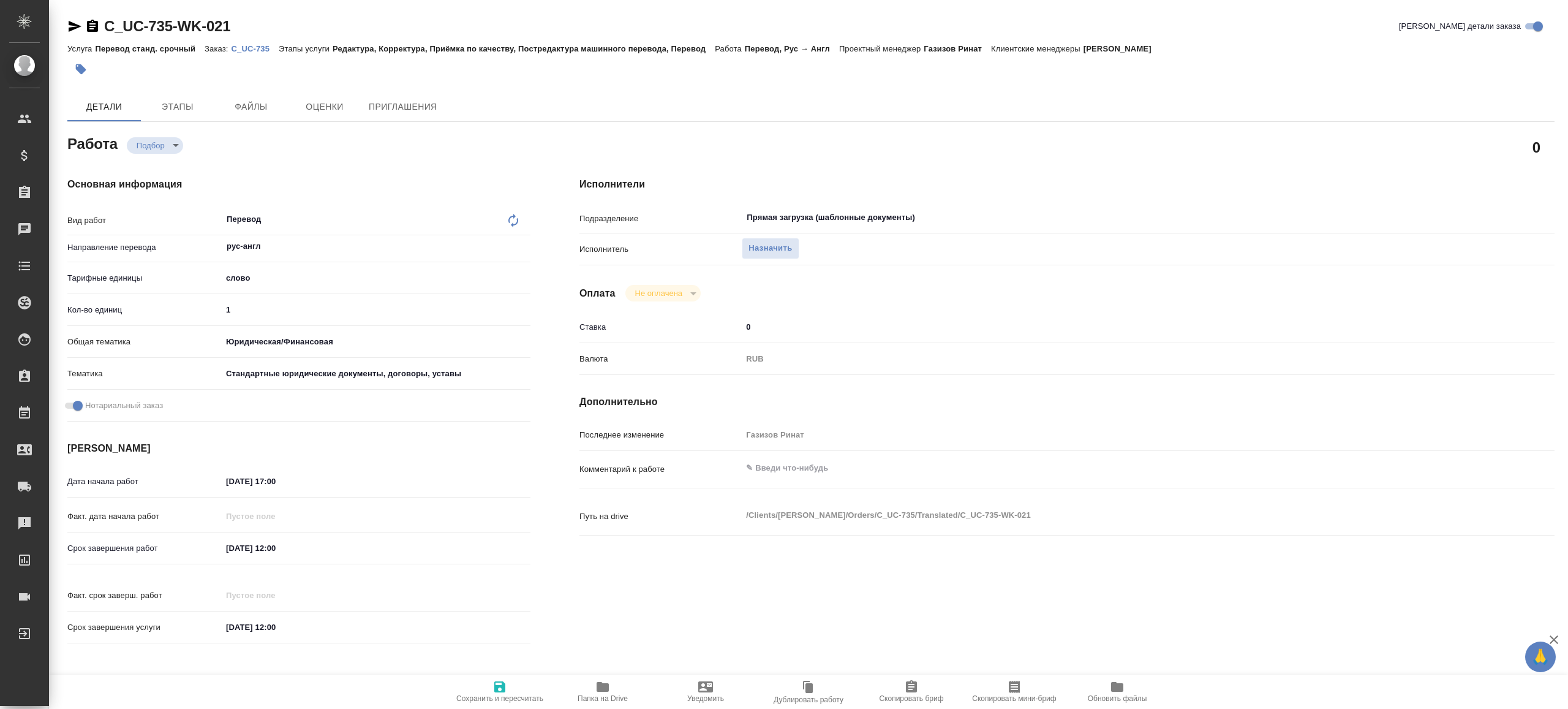
type textarea "x"
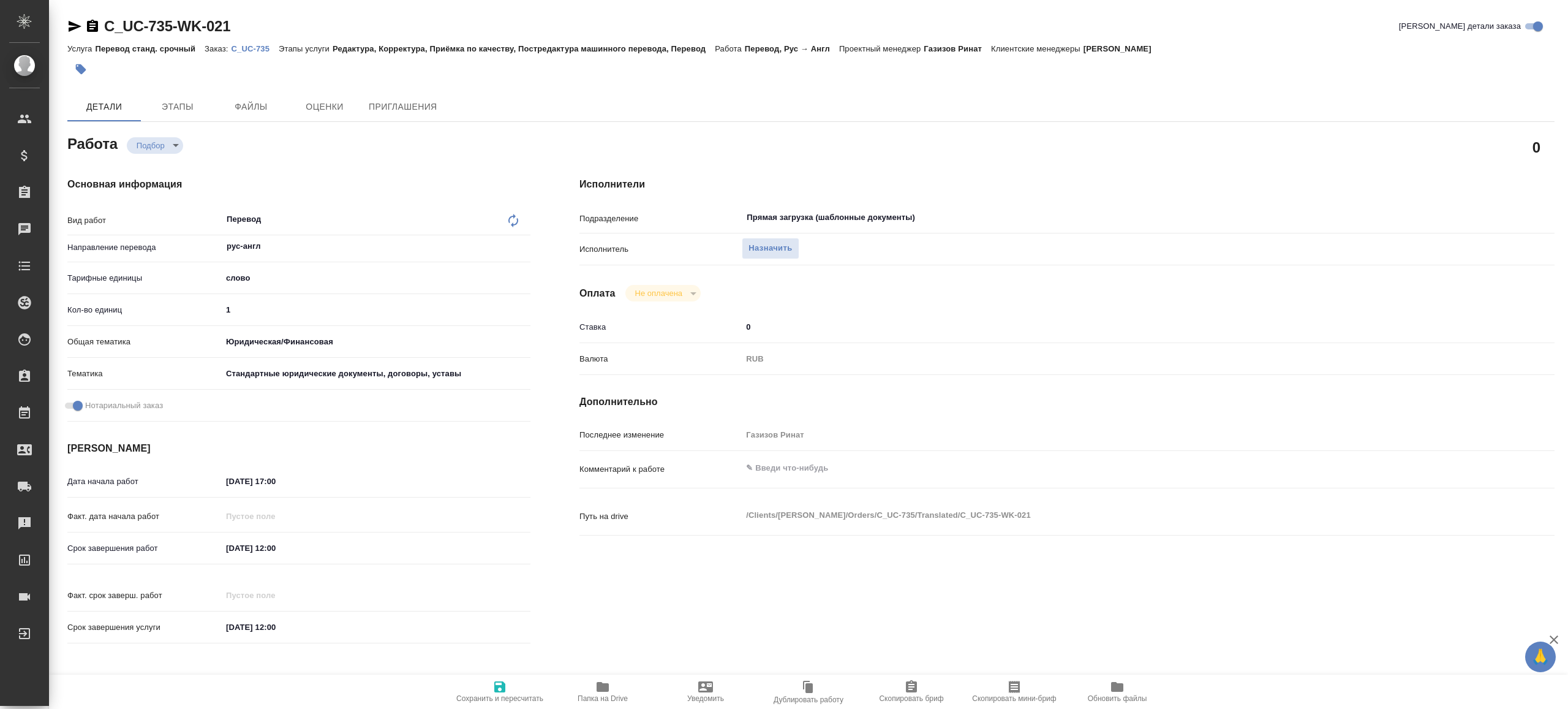
type textarea "x"
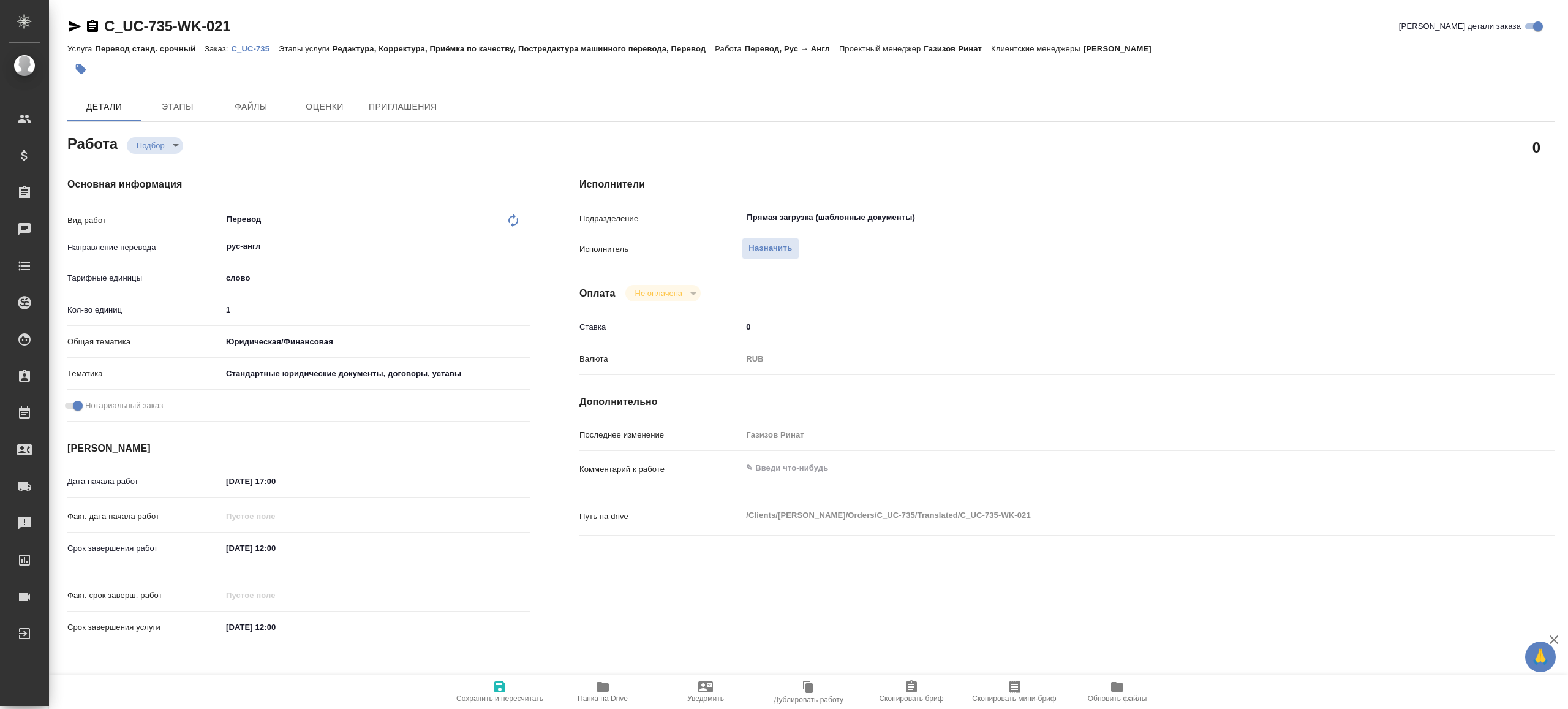
type textarea "x"
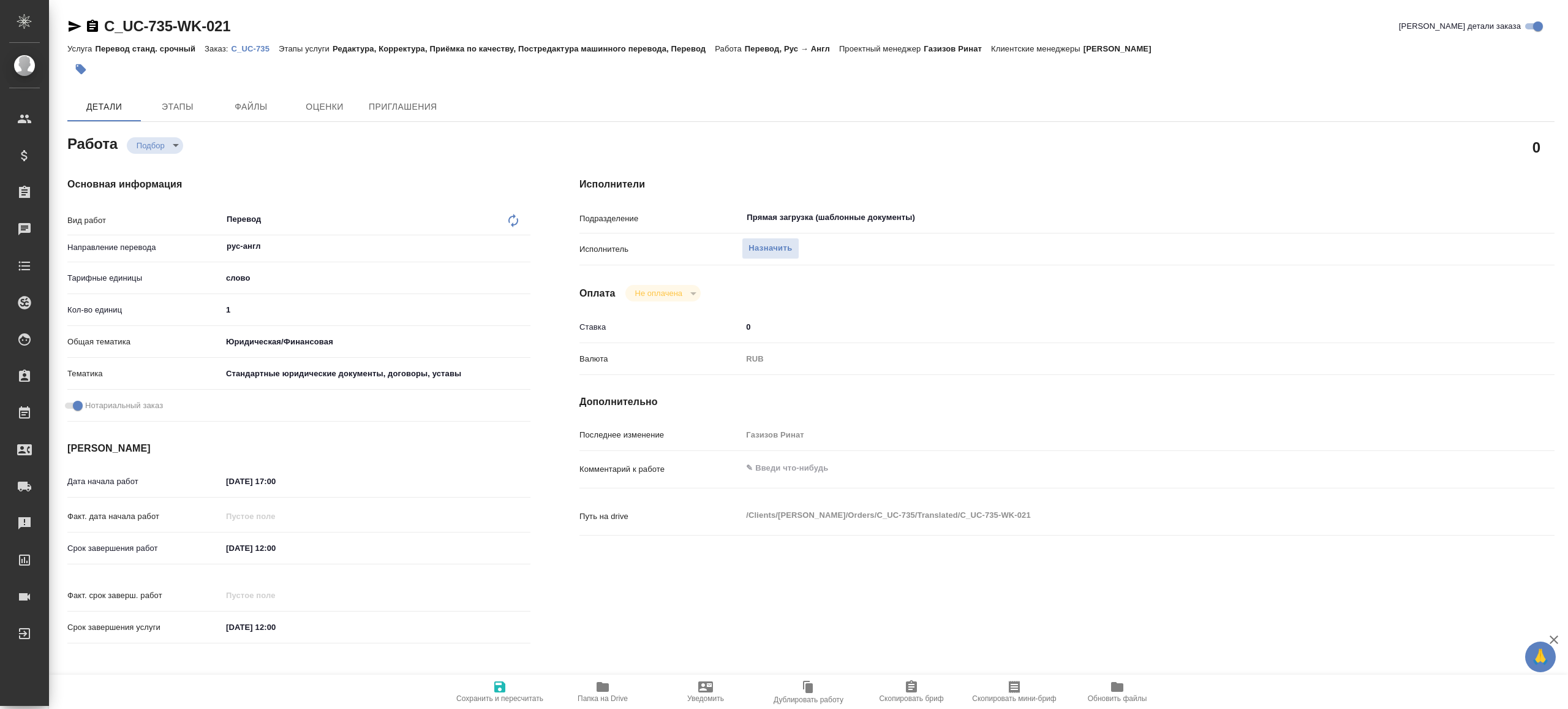
type textarea "x"
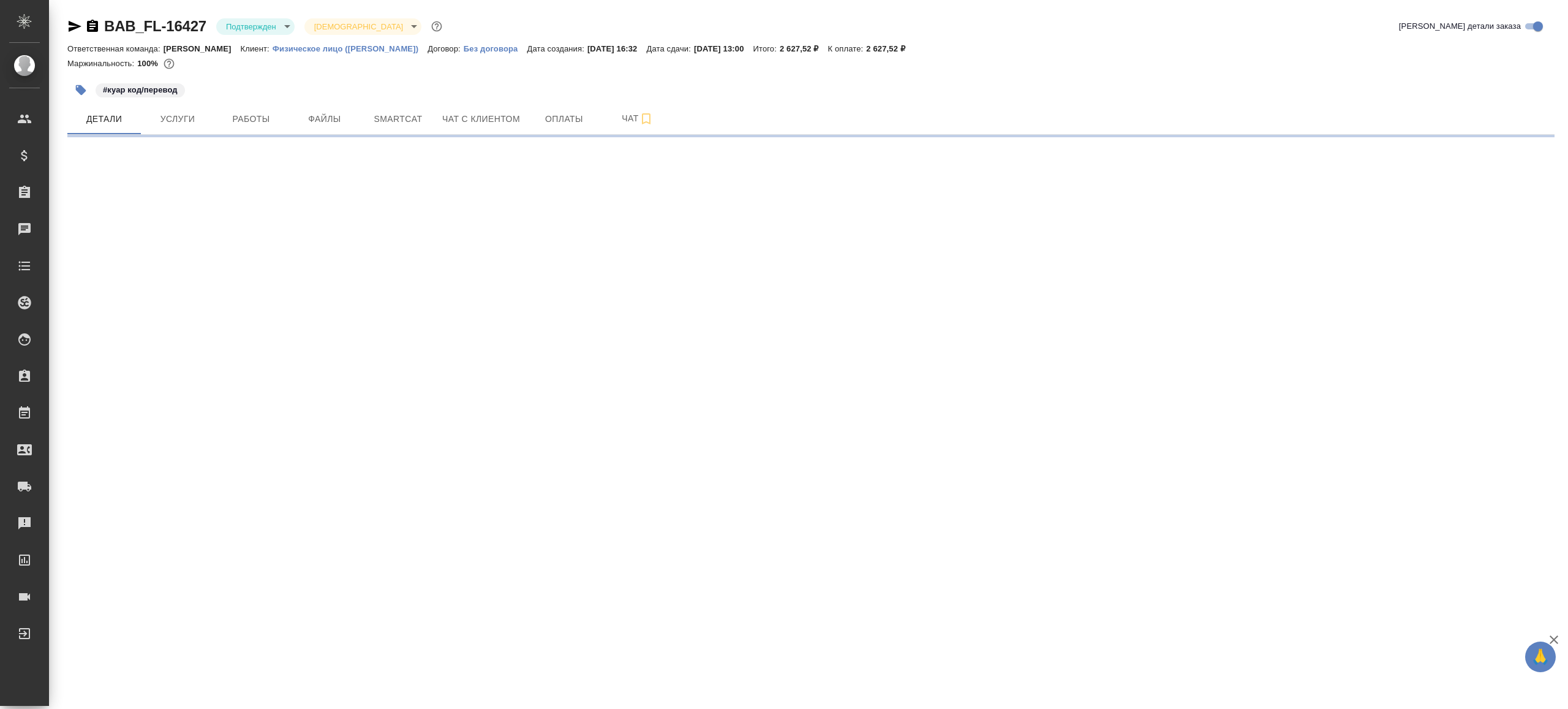
click at [249, 31] on body "🙏 .cls-1 fill:#fff; AWATERA [PERSON_NAME] Клиенты Спецификации Заказы Чаты Todo…" at bounding box center [784, 354] width 1568 height 709
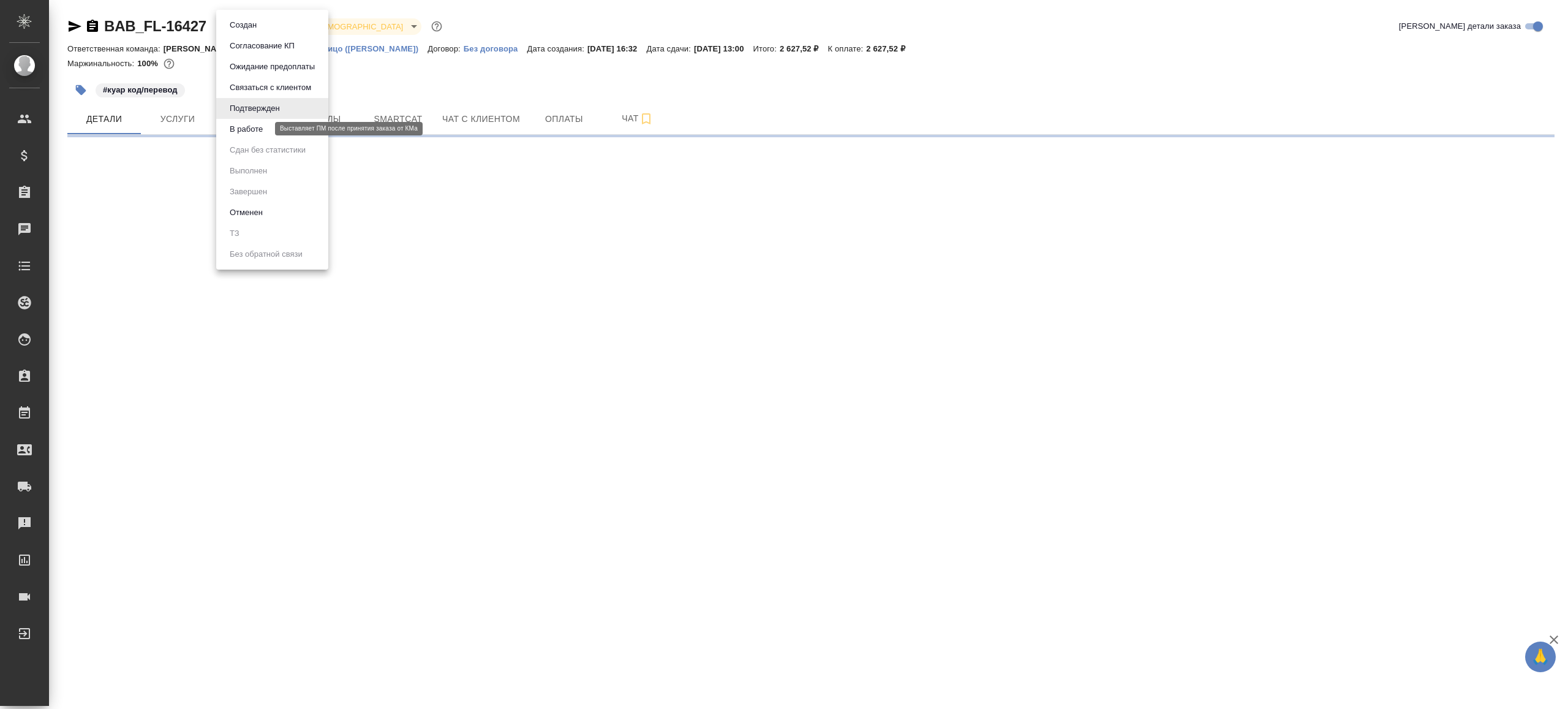
click at [263, 117] on li "Подтвержден" at bounding box center [272, 109] width 112 height 21
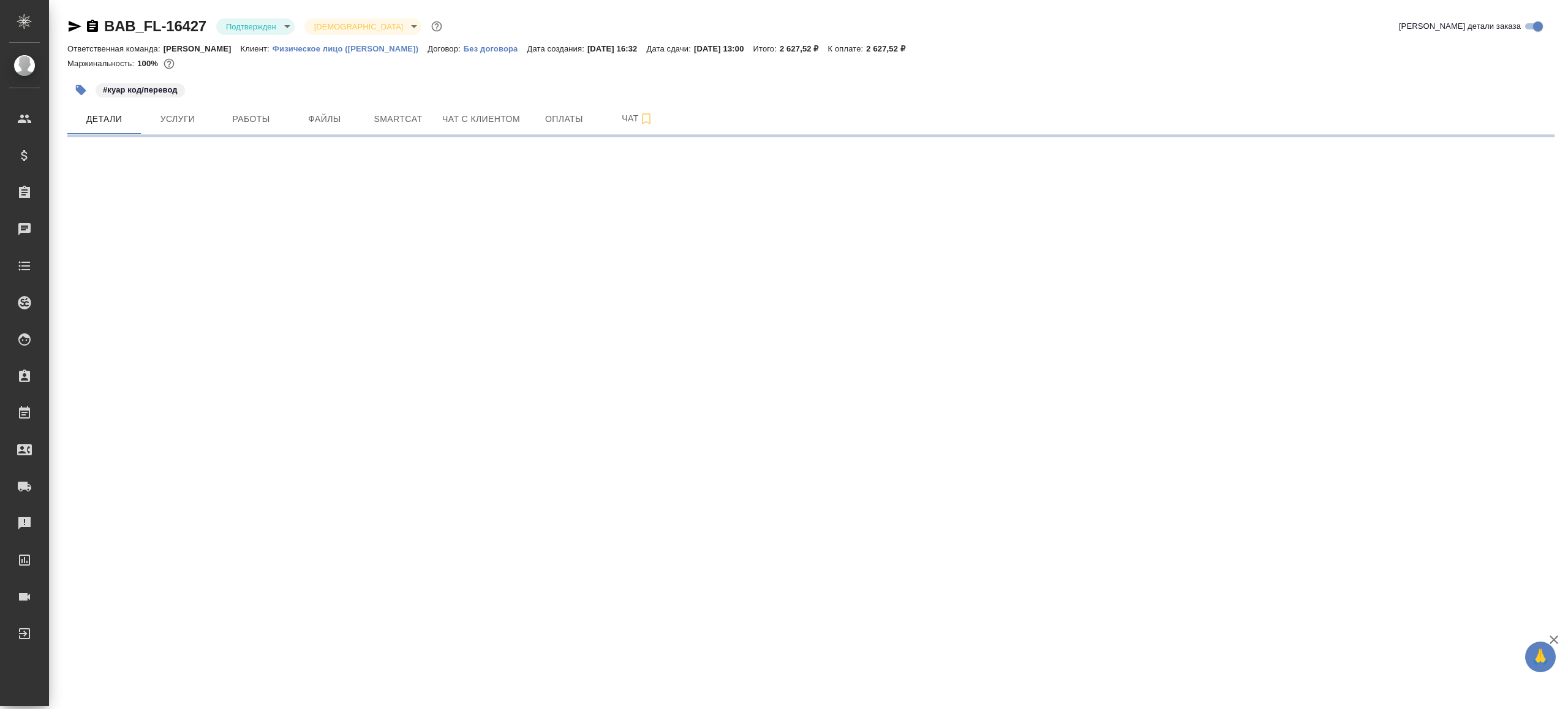
click at [278, 17] on div "BAB_FL-16427 Подтвержден confirmed Святая троица holyTrinity" at bounding box center [255, 26] width 377 height 20
click at [282, 18] on body "🙏 .cls-1 fill:#fff; AWATERA [PERSON_NAME] Клиенты Спецификации Заказы Чаты Todo…" at bounding box center [784, 354] width 1568 height 709
click at [278, 138] on li "В работе" at bounding box center [272, 129] width 112 height 21
select select "RU"
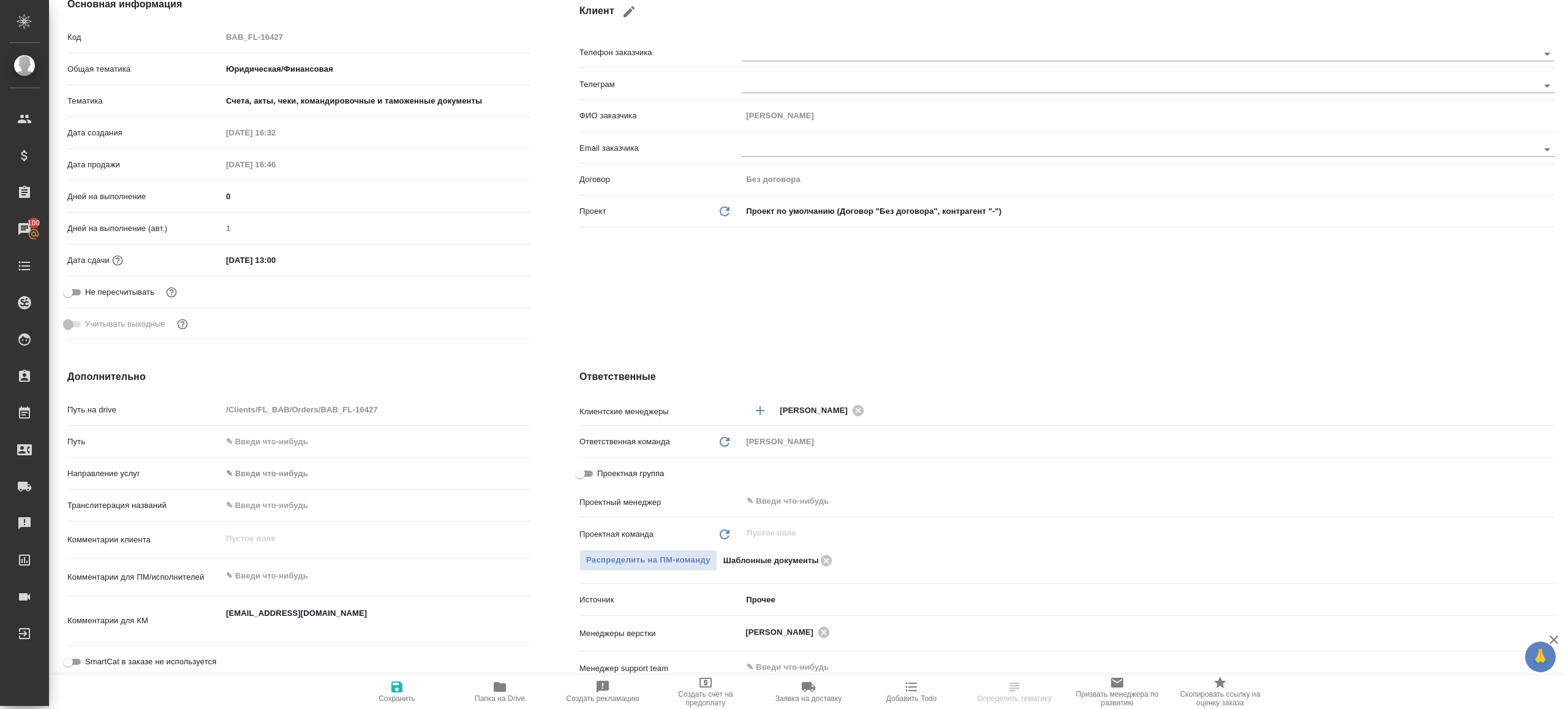
type textarea "x"
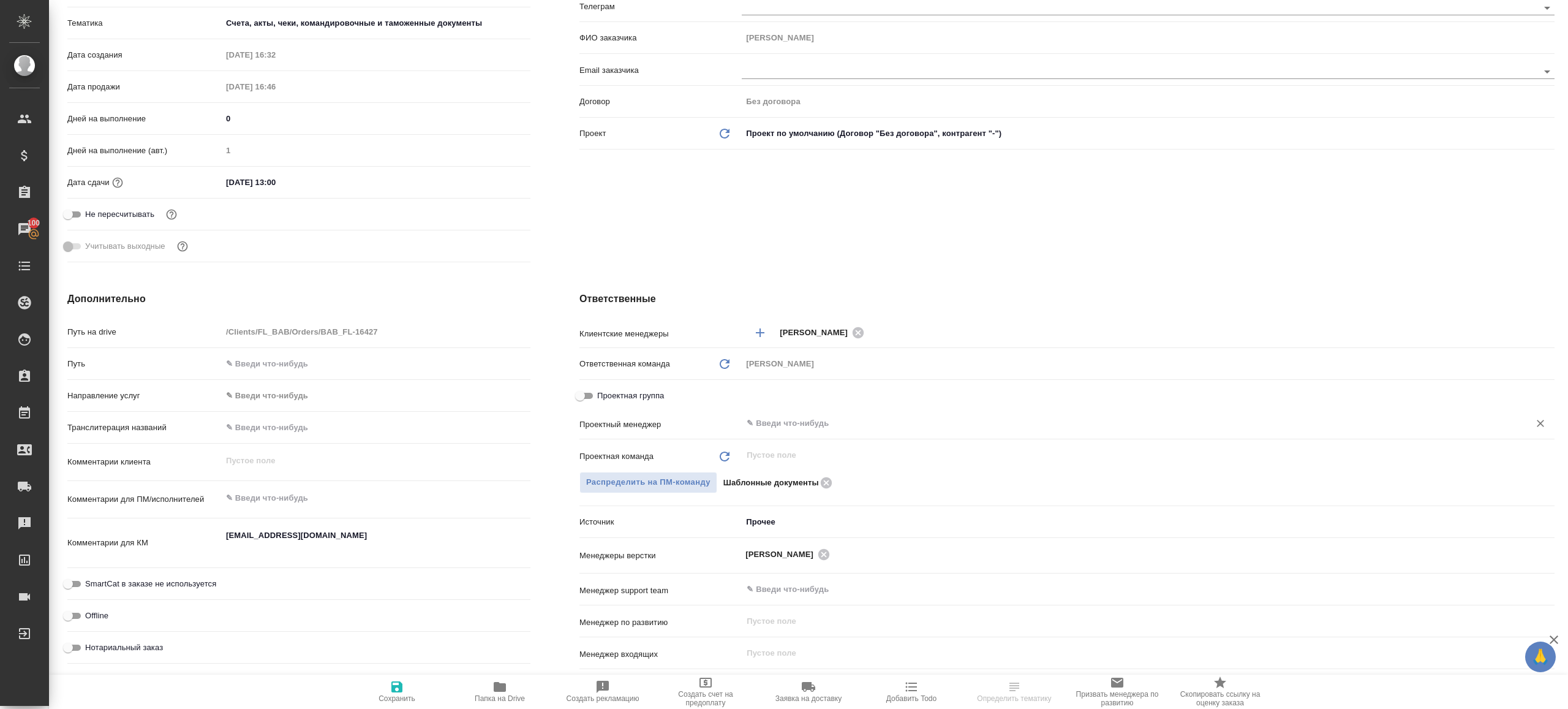
click at [770, 418] on input "text" at bounding box center [1128, 423] width 764 height 14
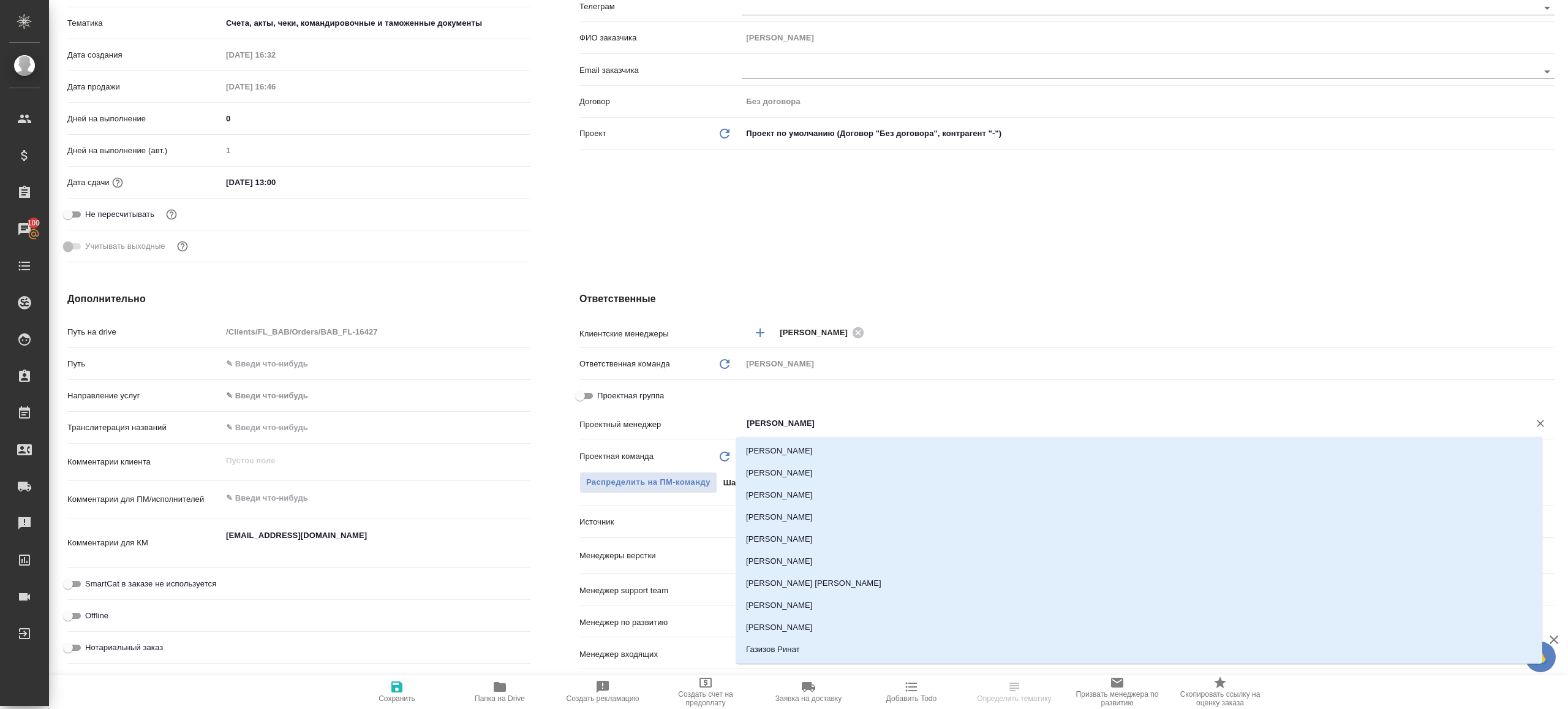
type input "[PERSON_NAME]"
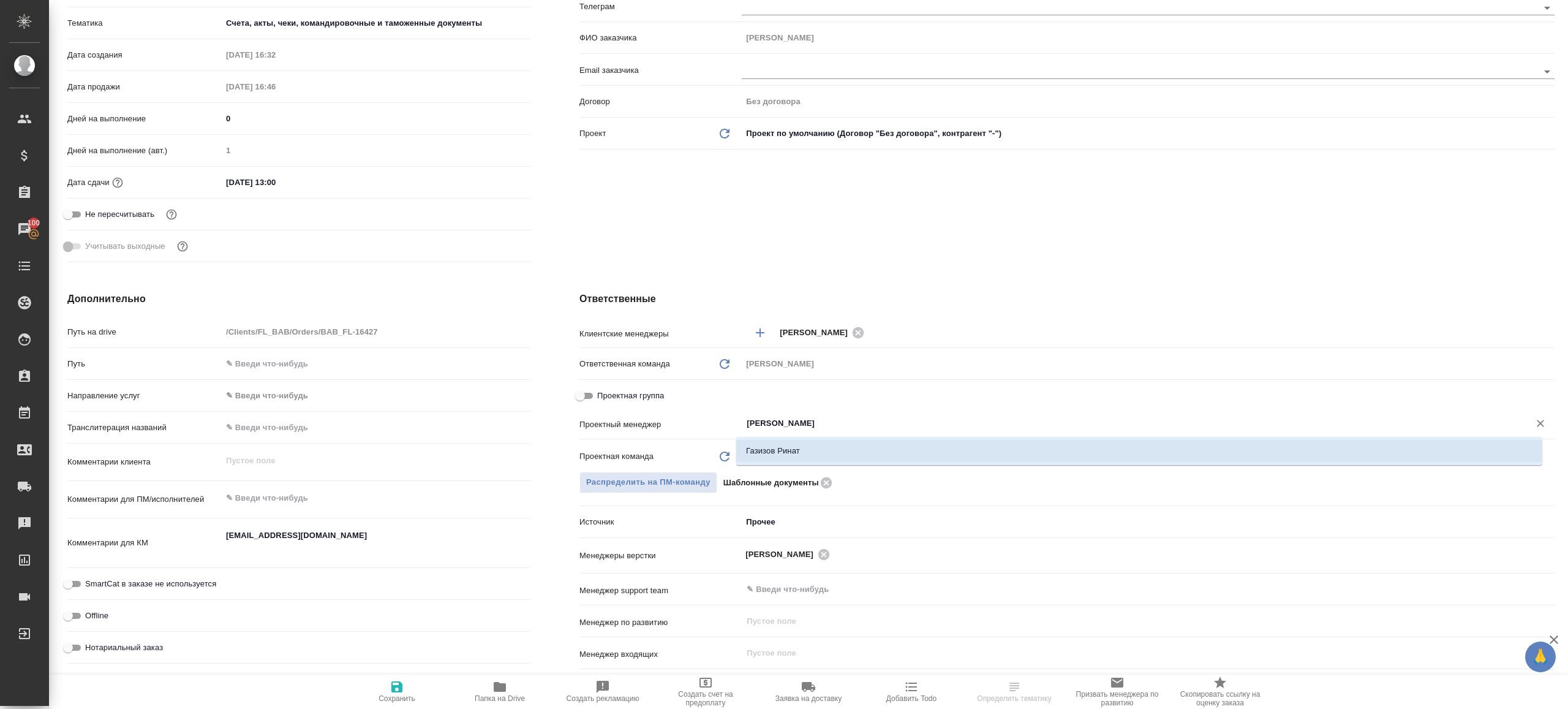
click at [782, 454] on li "Газизов Ринат" at bounding box center [1139, 451] width 806 height 22
type textarea "x"
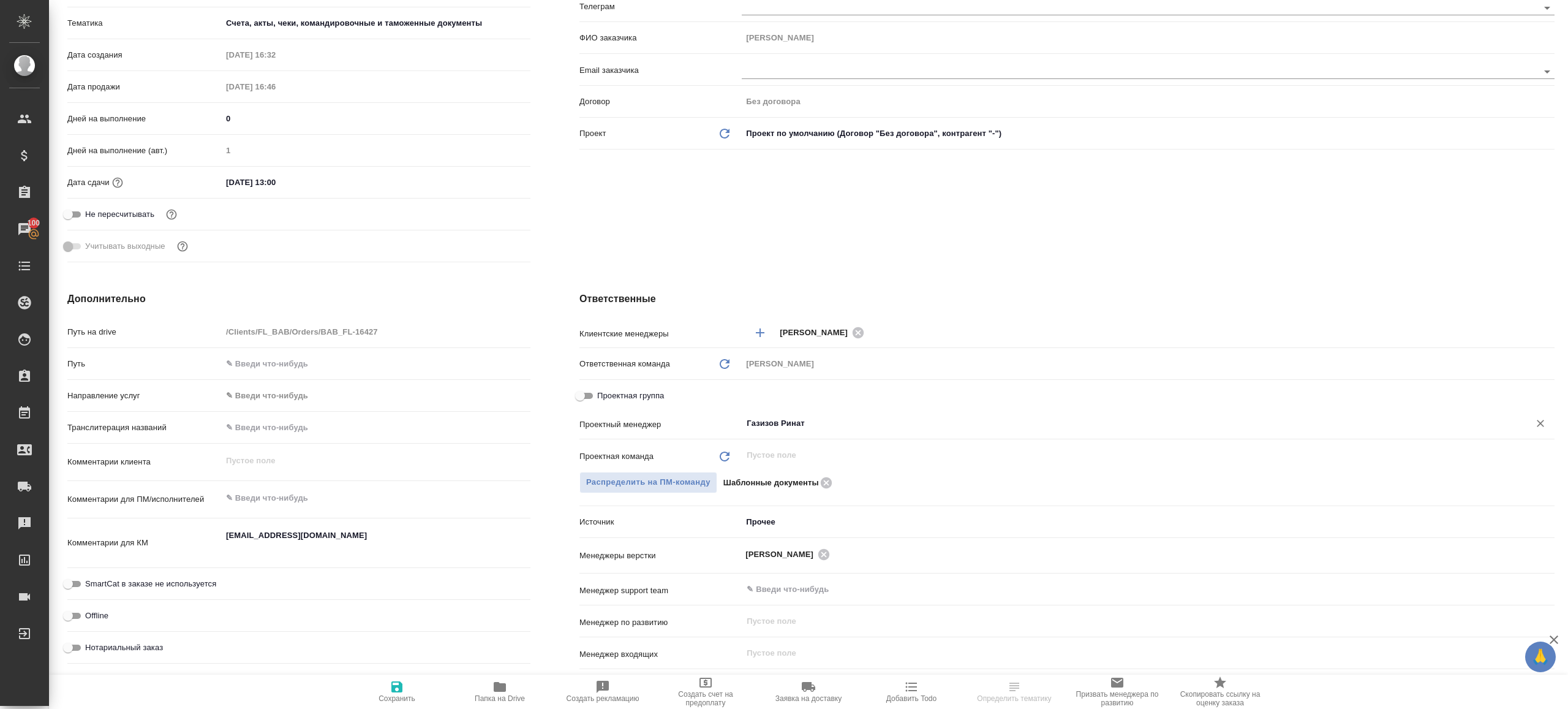
type input "Газизов Ринат"
click at [381, 687] on span "Сохранить" at bounding box center [397, 691] width 89 height 23
type textarea "x"
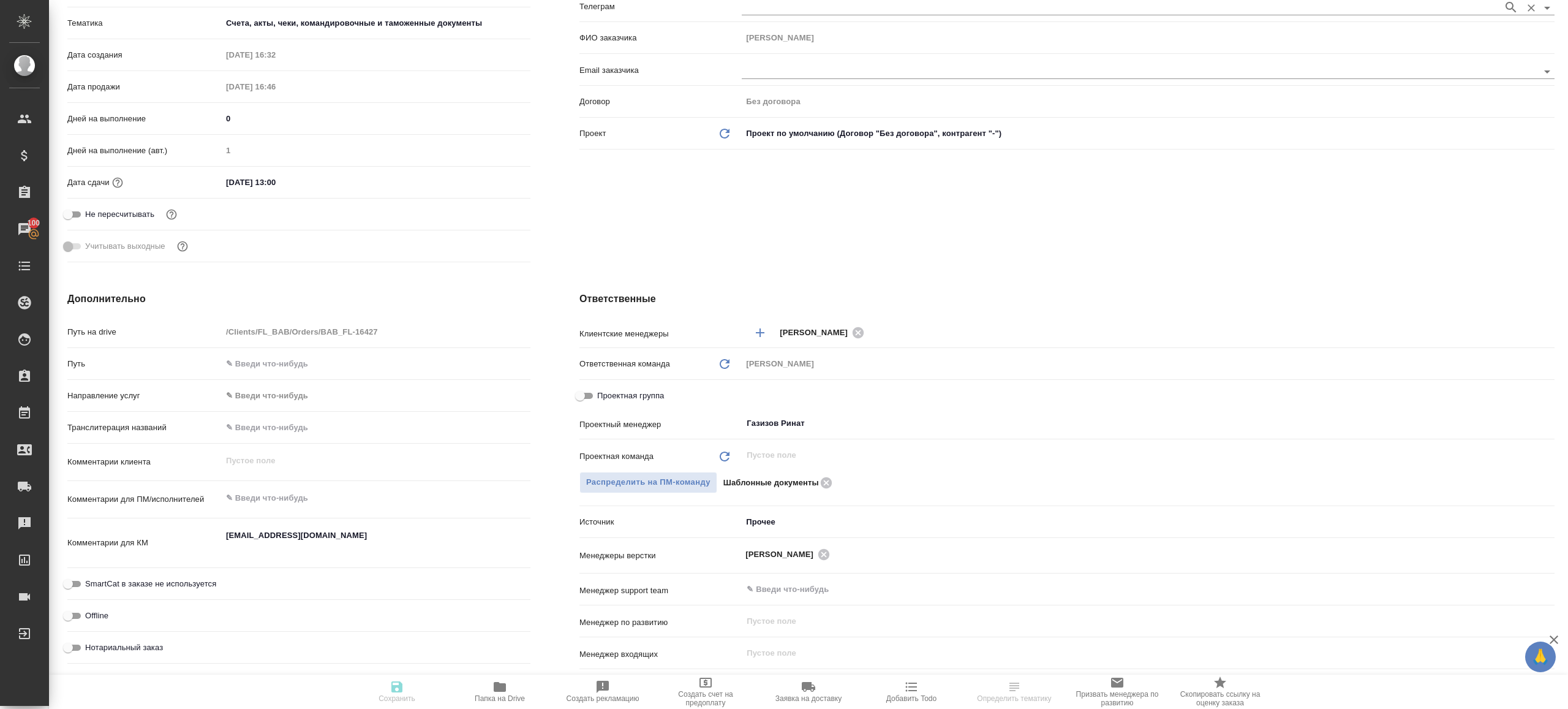
select select "RU"
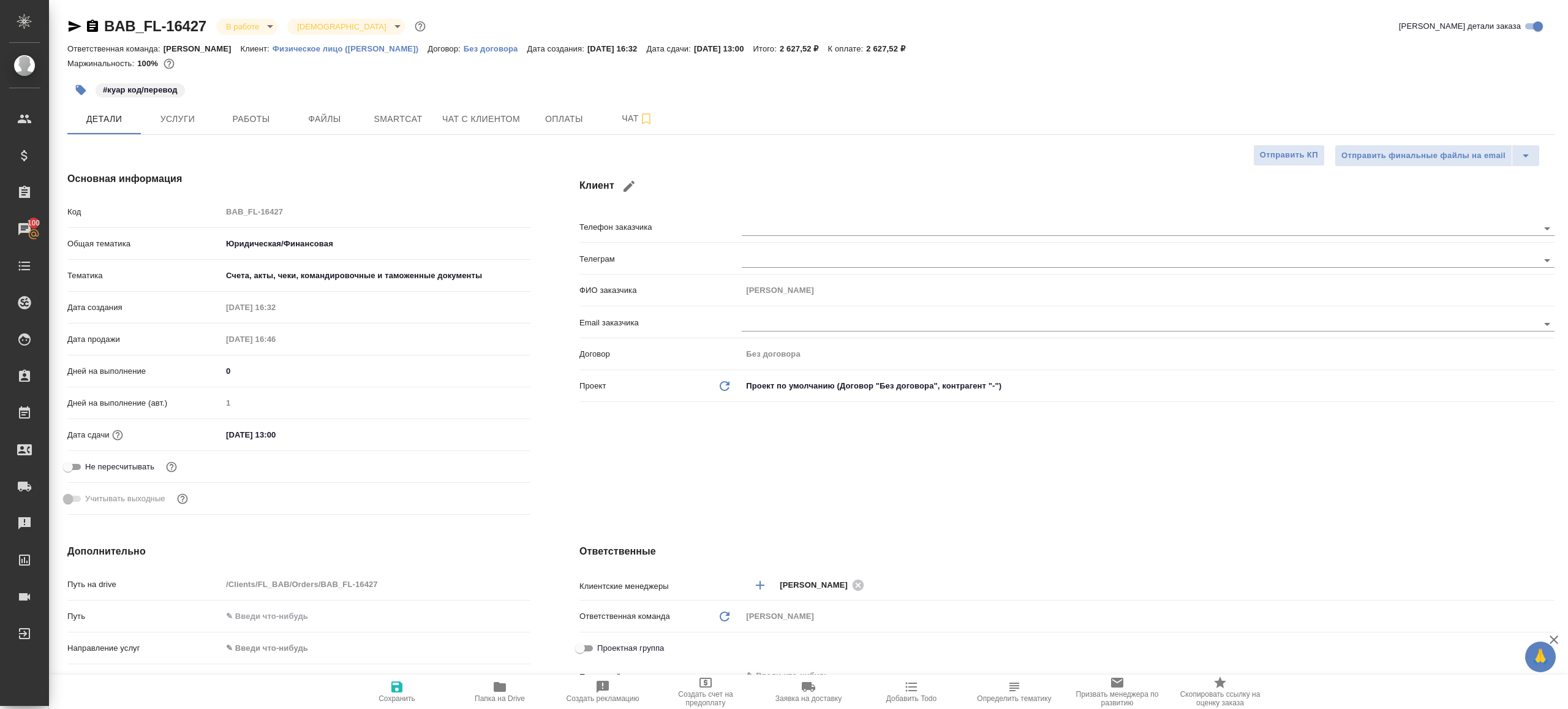
type textarea "x"
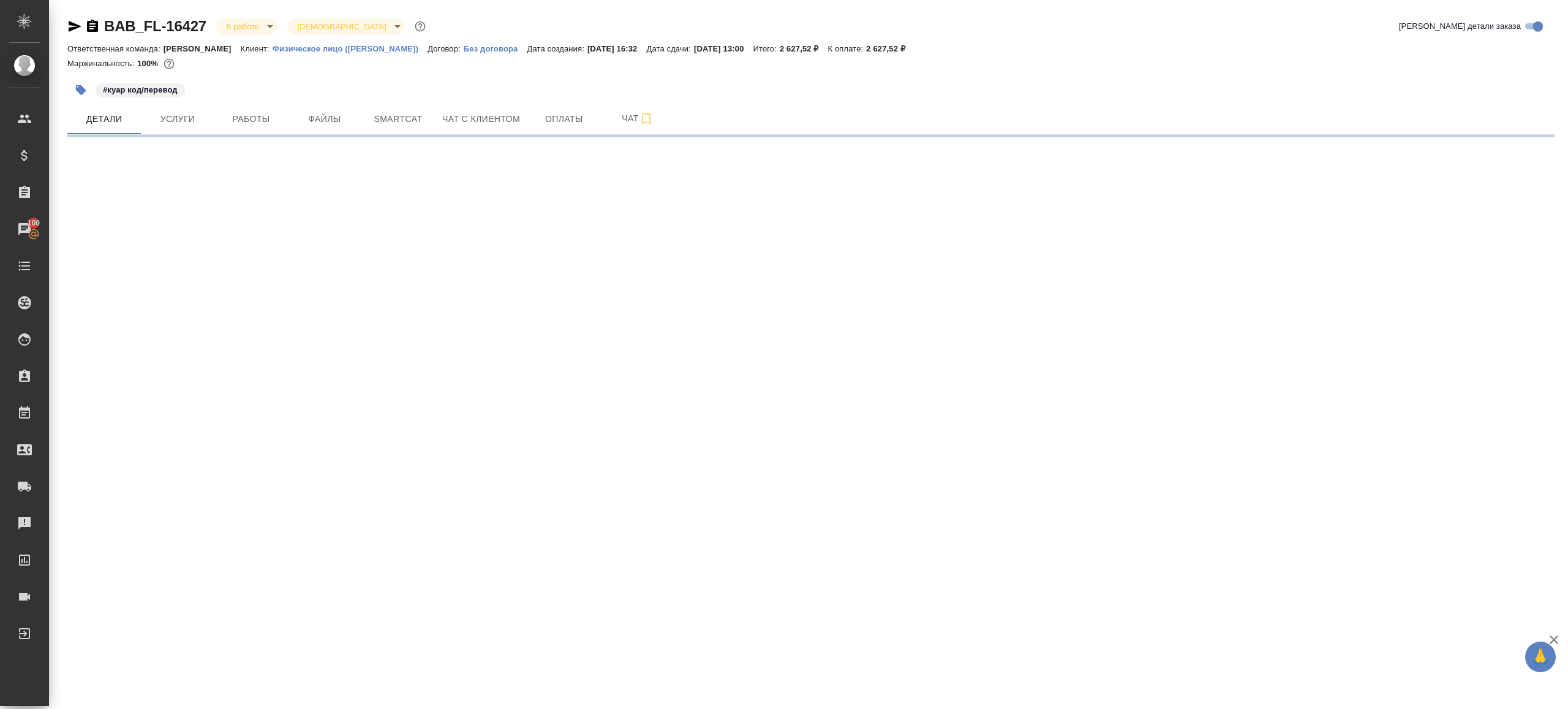
select select "RU"
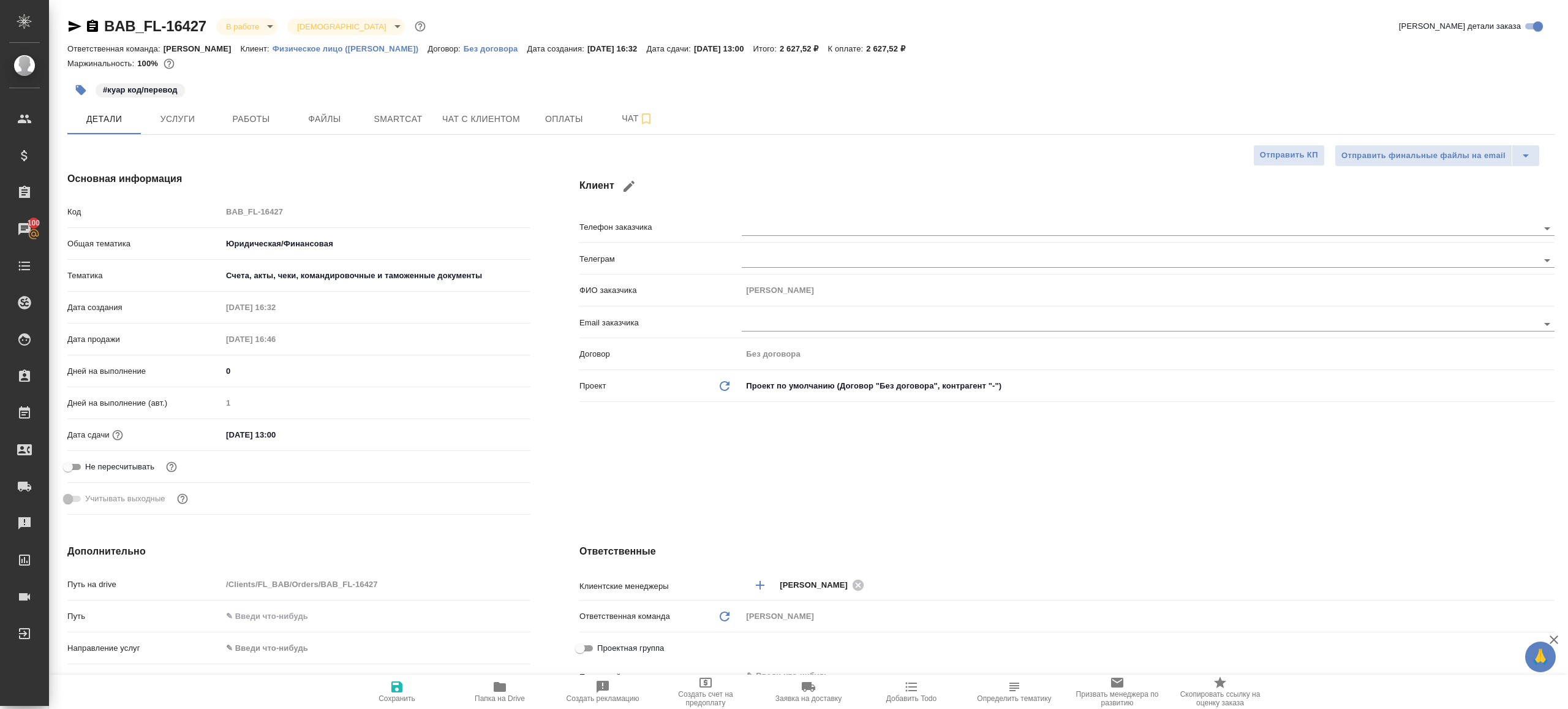
type textarea "x"
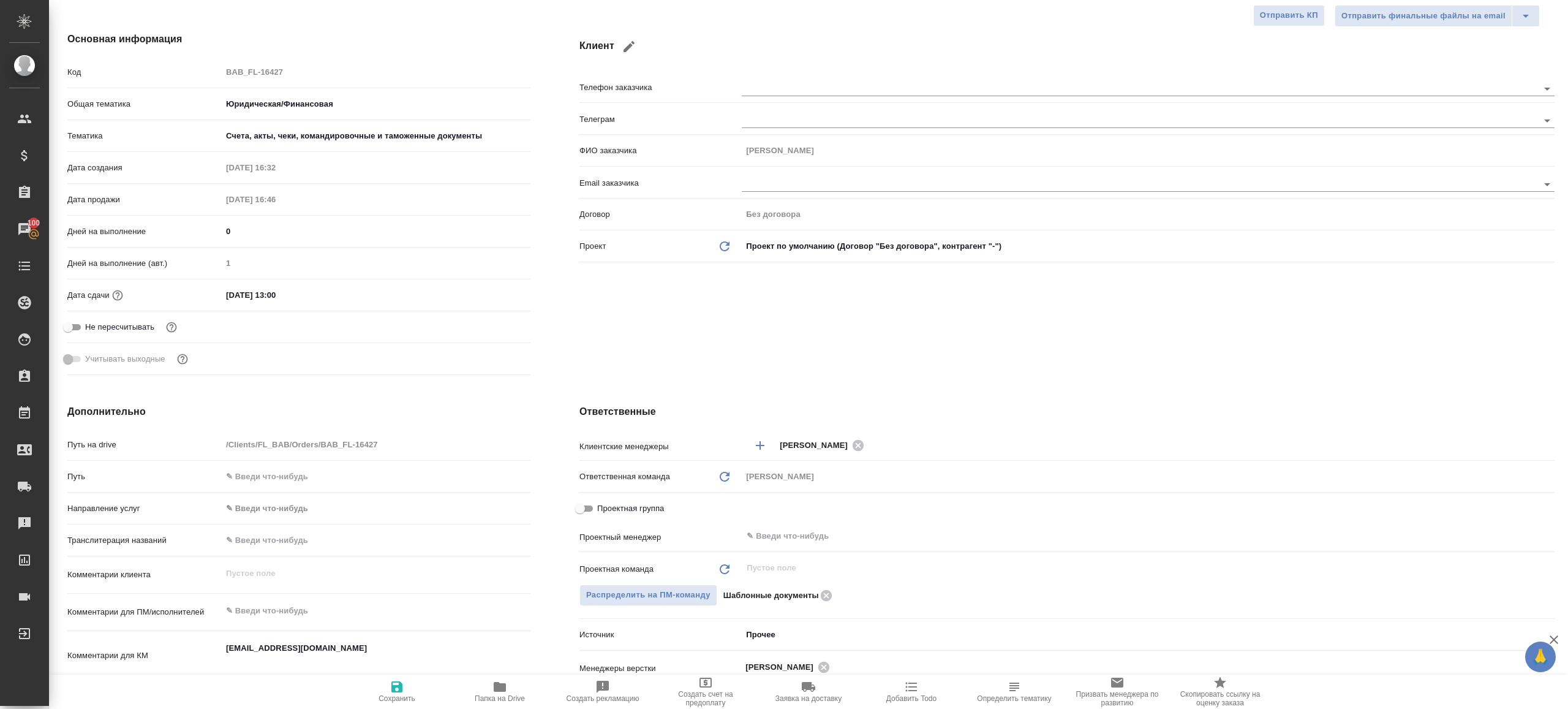
scroll to position [154, 0]
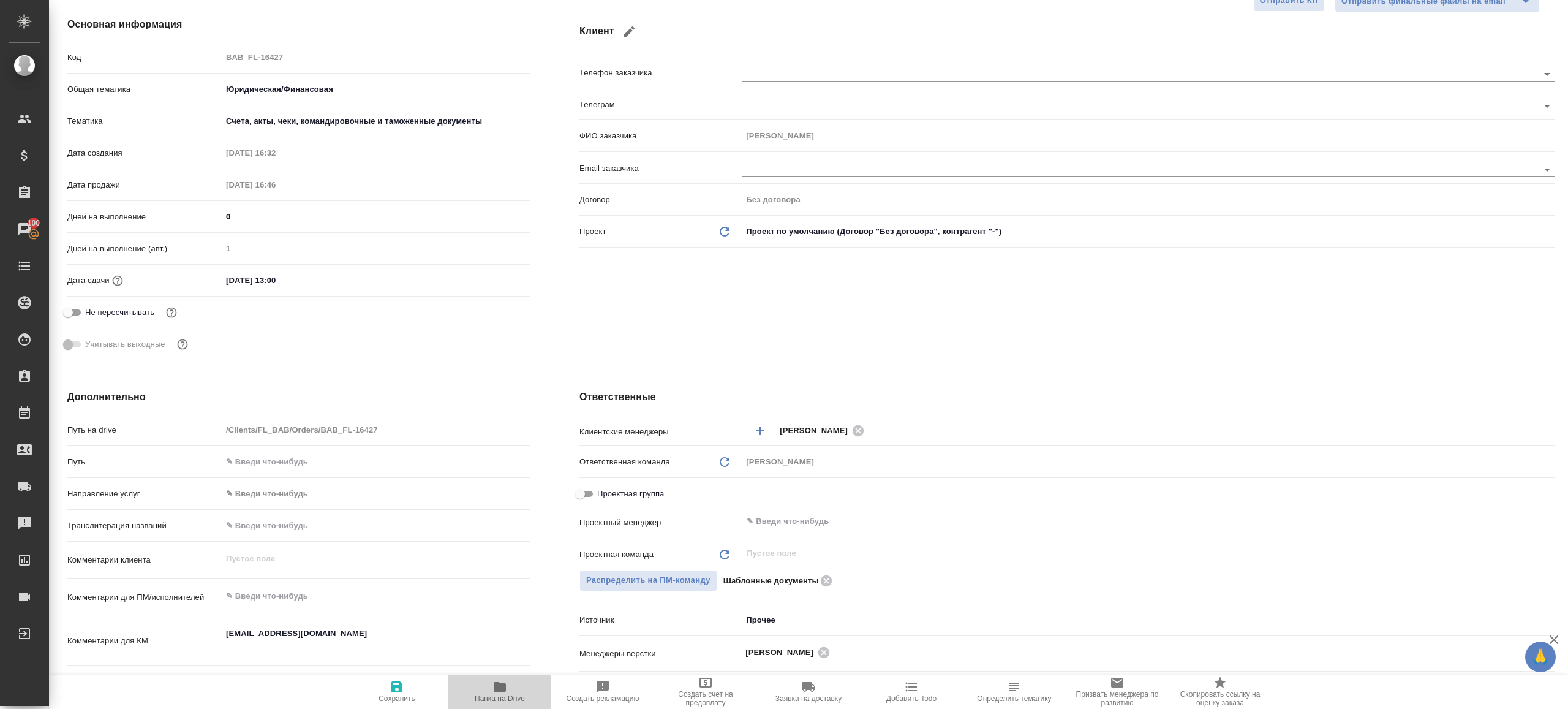
click at [501, 691] on icon "button" at bounding box center [500, 687] width 12 height 10
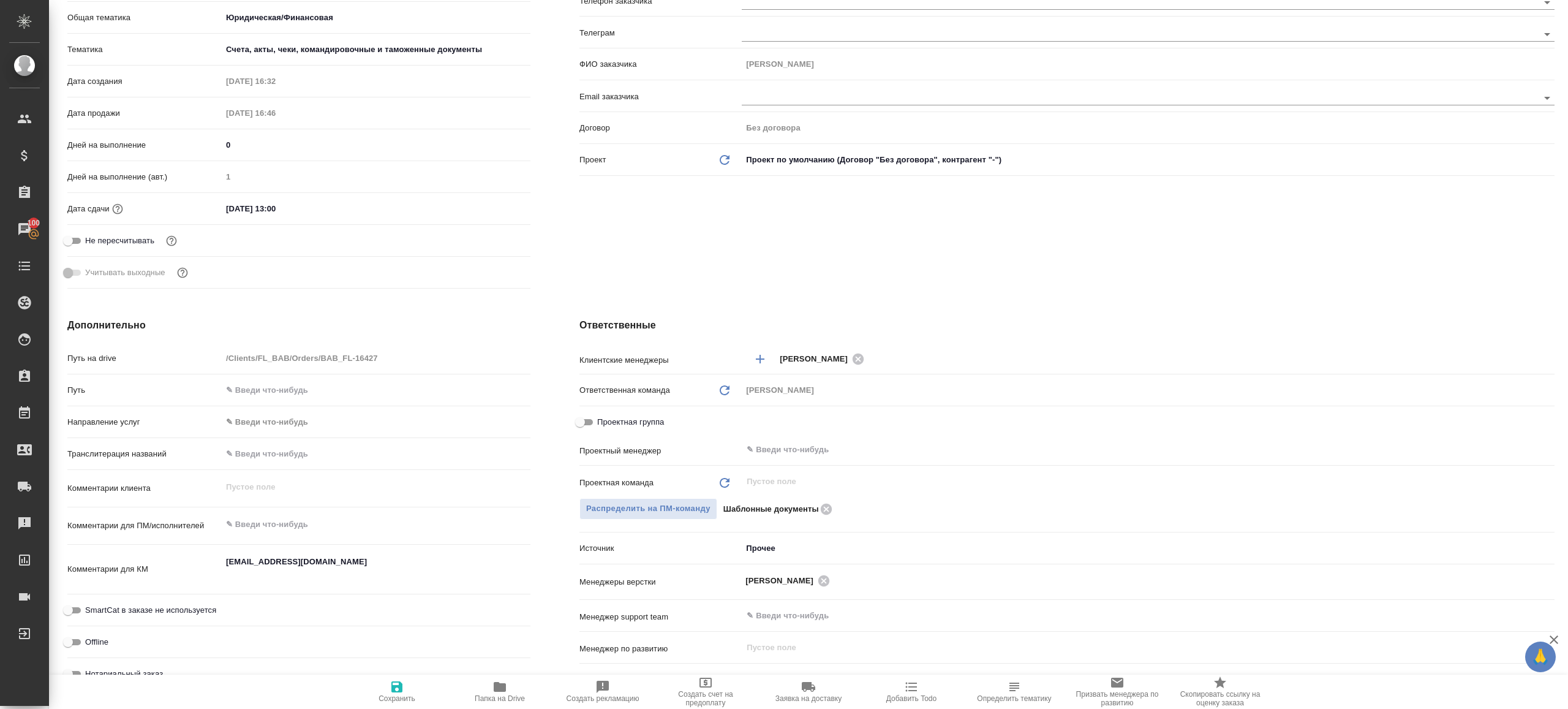
type textarea "x"
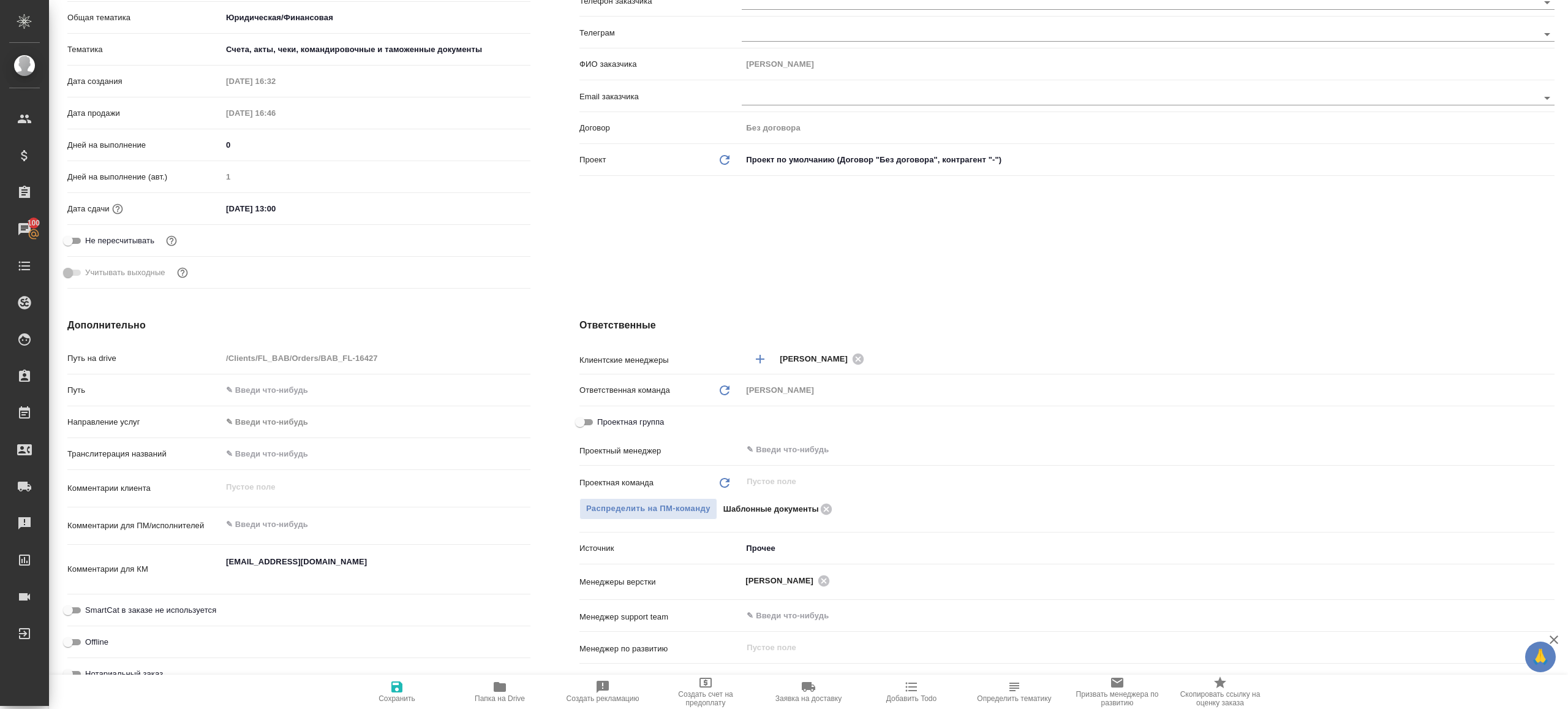
type textarea "x"
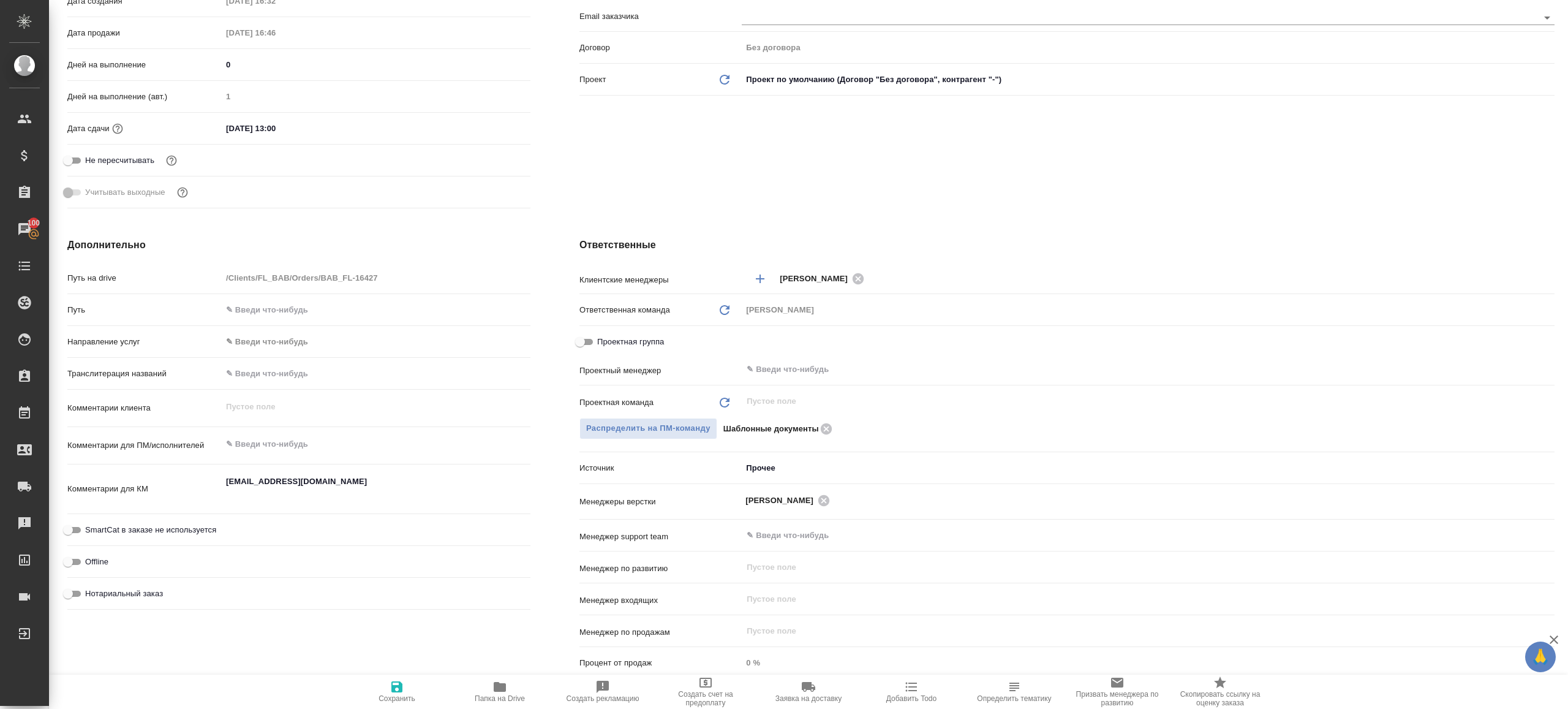
scroll to position [407, 0]
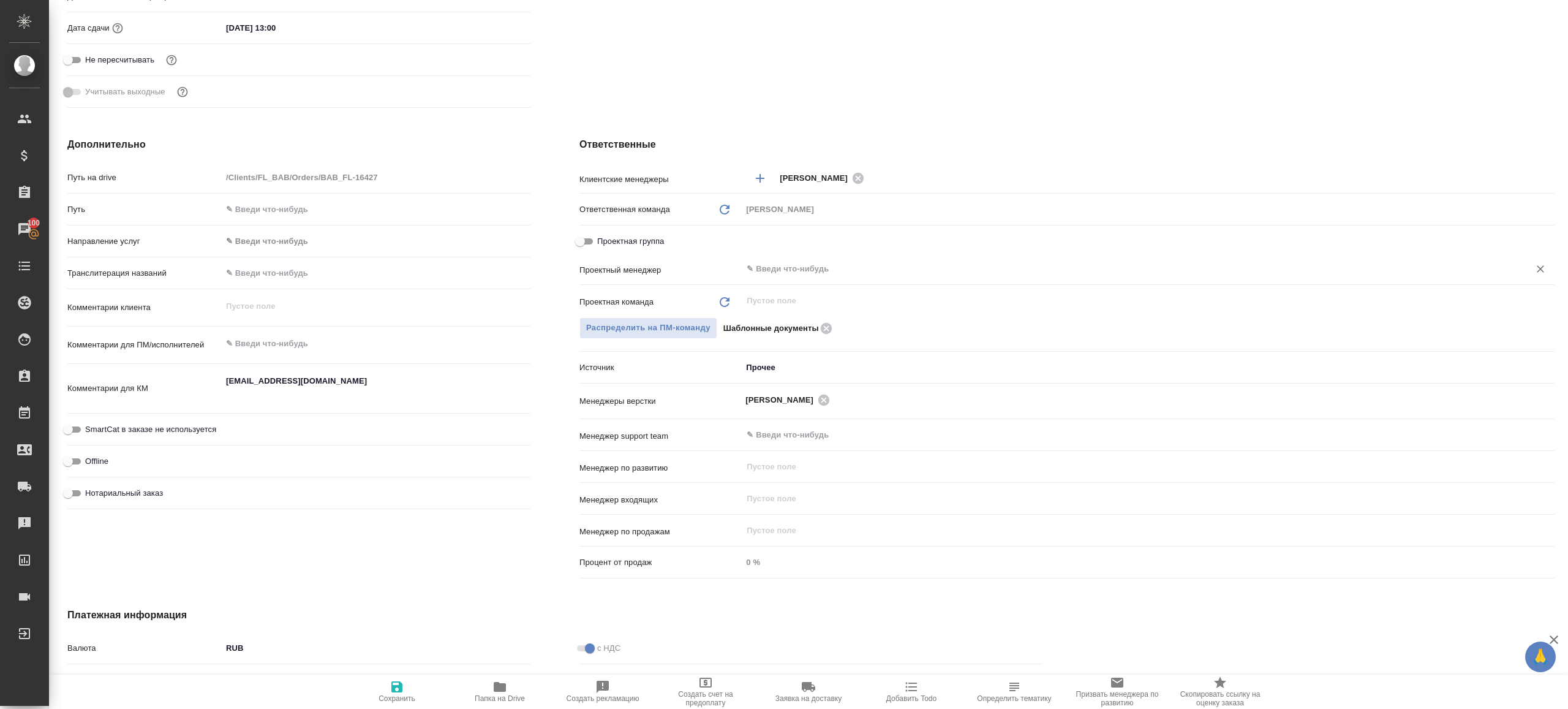
type textarea "x"
type input "Газизов Ринат"
type input "Шаблонные документы"
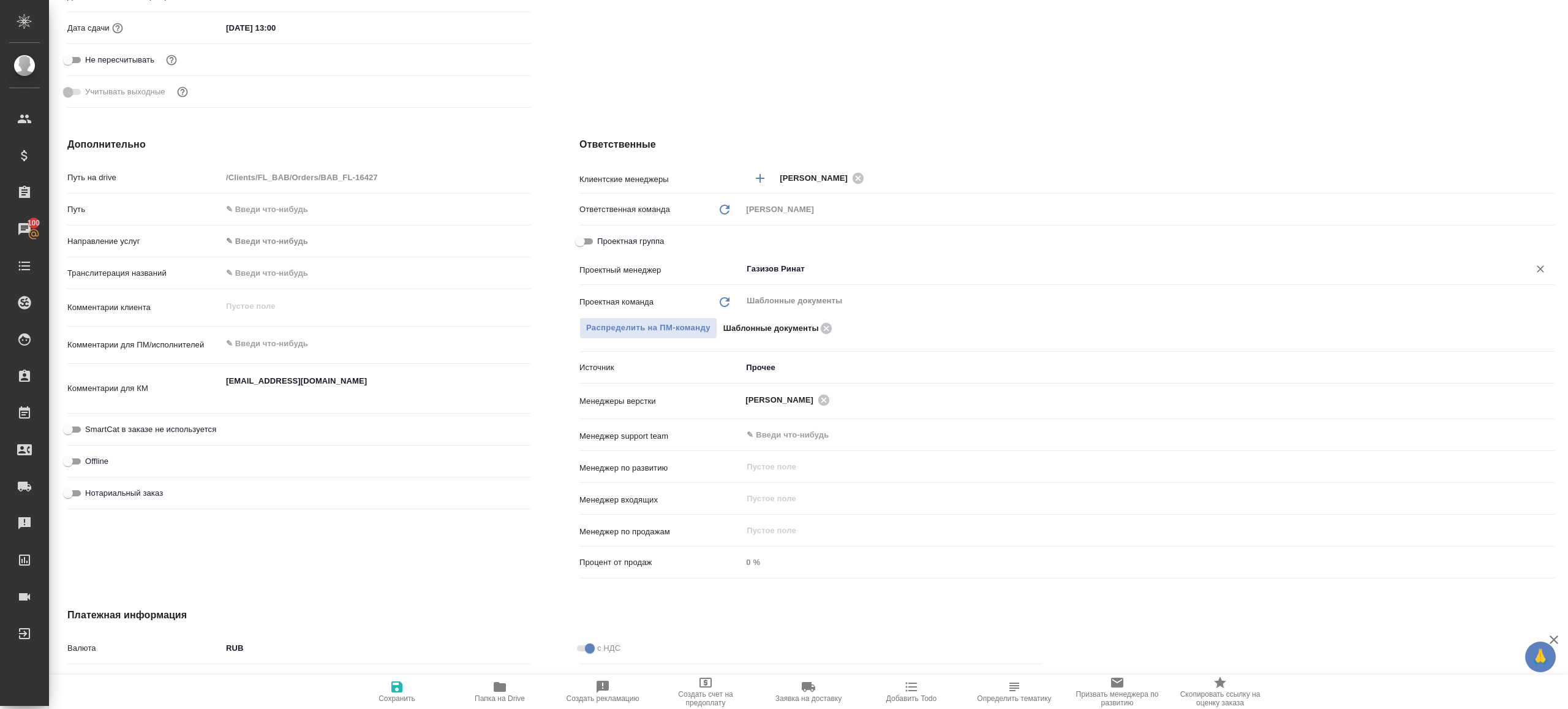
click at [820, 280] on div "Газизов Ринат ​" at bounding box center [1148, 270] width 813 height 25
click at [772, 124] on div "Ответственные Клиентские менеджеры Голубев Дмитрий ​ Ответственная команда Обно…" at bounding box center [1066, 360] width 1024 height 495
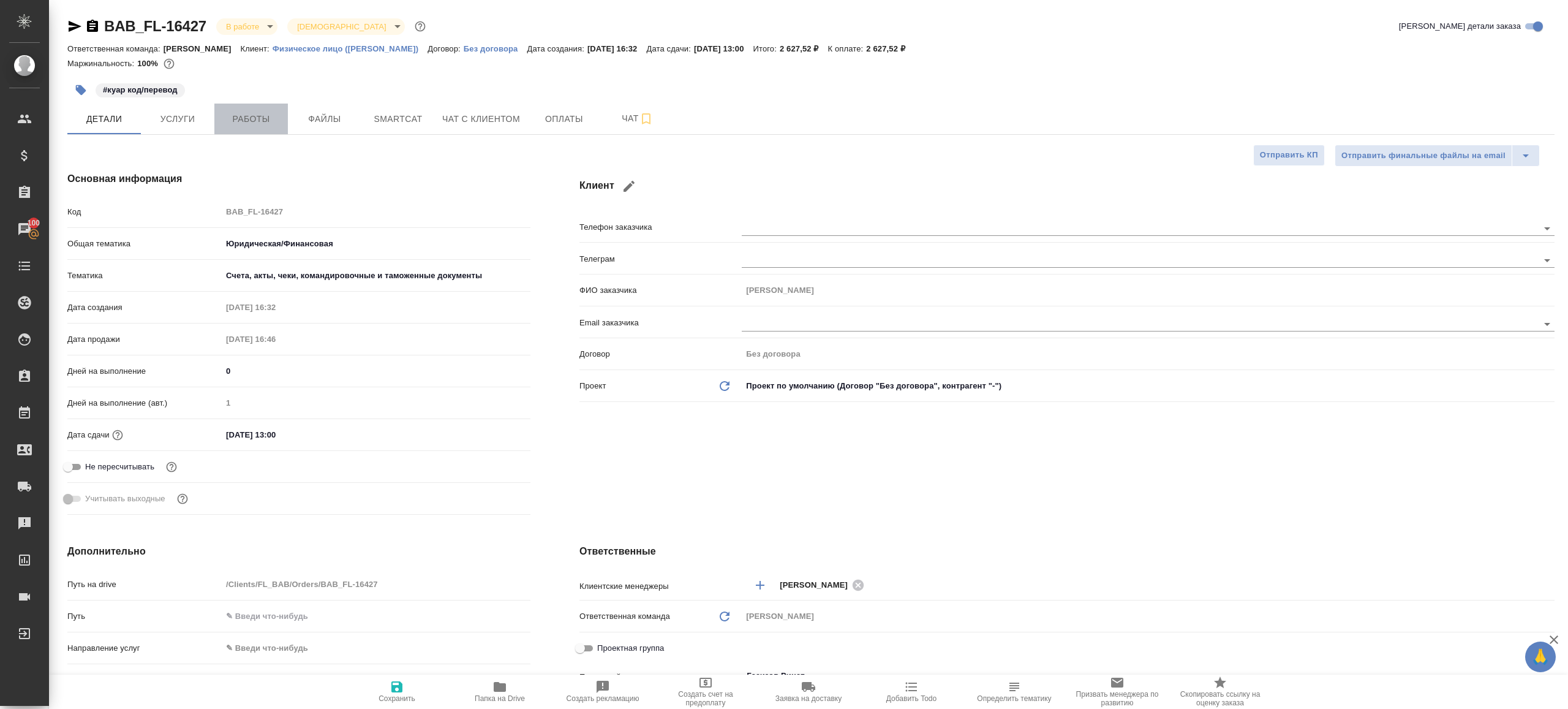
click at [274, 133] on button "Работы" at bounding box center [251, 119] width 73 height 30
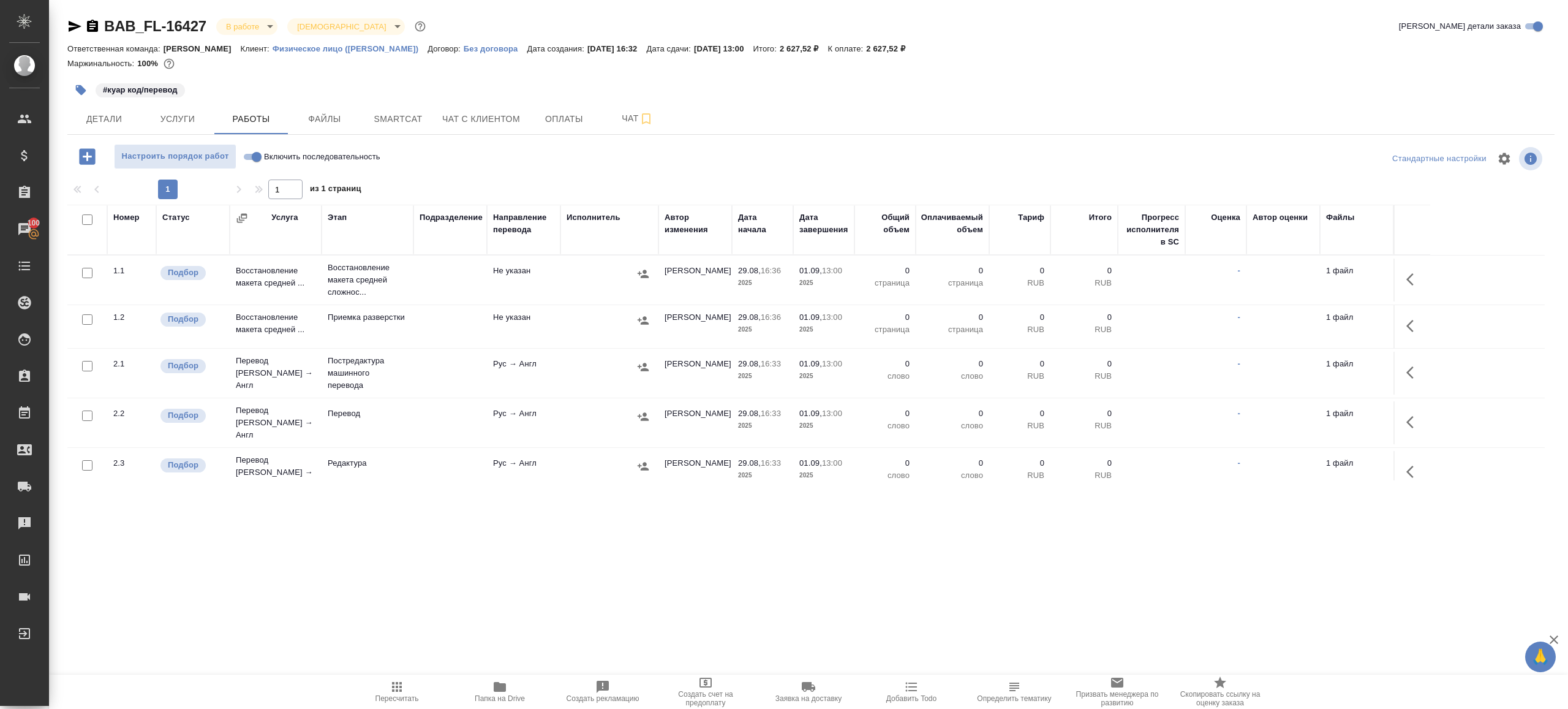
click at [450, 159] on div "Настроить порядок работ Включить последовательность" at bounding box center [314, 156] width 496 height 25
click at [257, 157] on input "Включить последовательность" at bounding box center [256, 156] width 44 height 14
checkbox input "true"
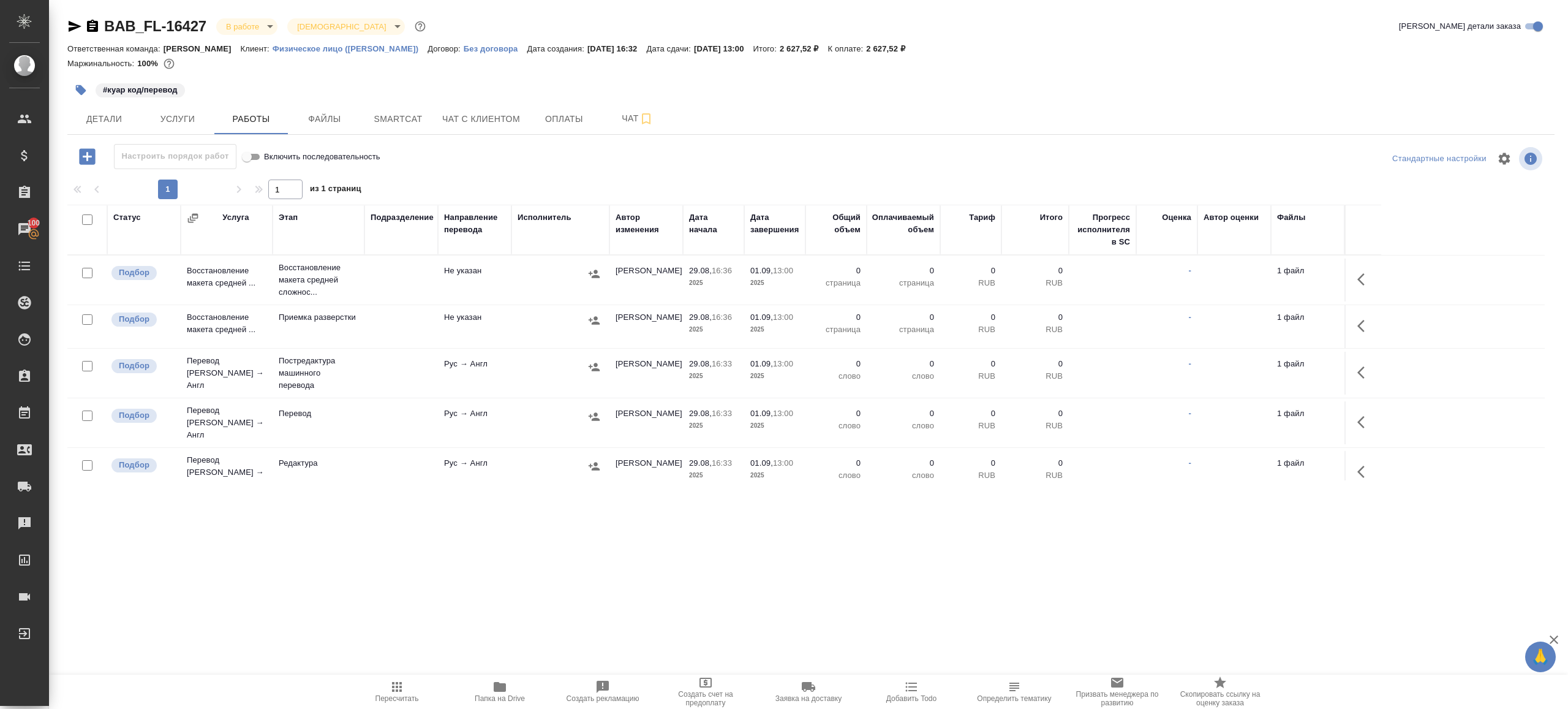
click at [1372, 272] on icon "button" at bounding box center [1365, 279] width 14 height 14
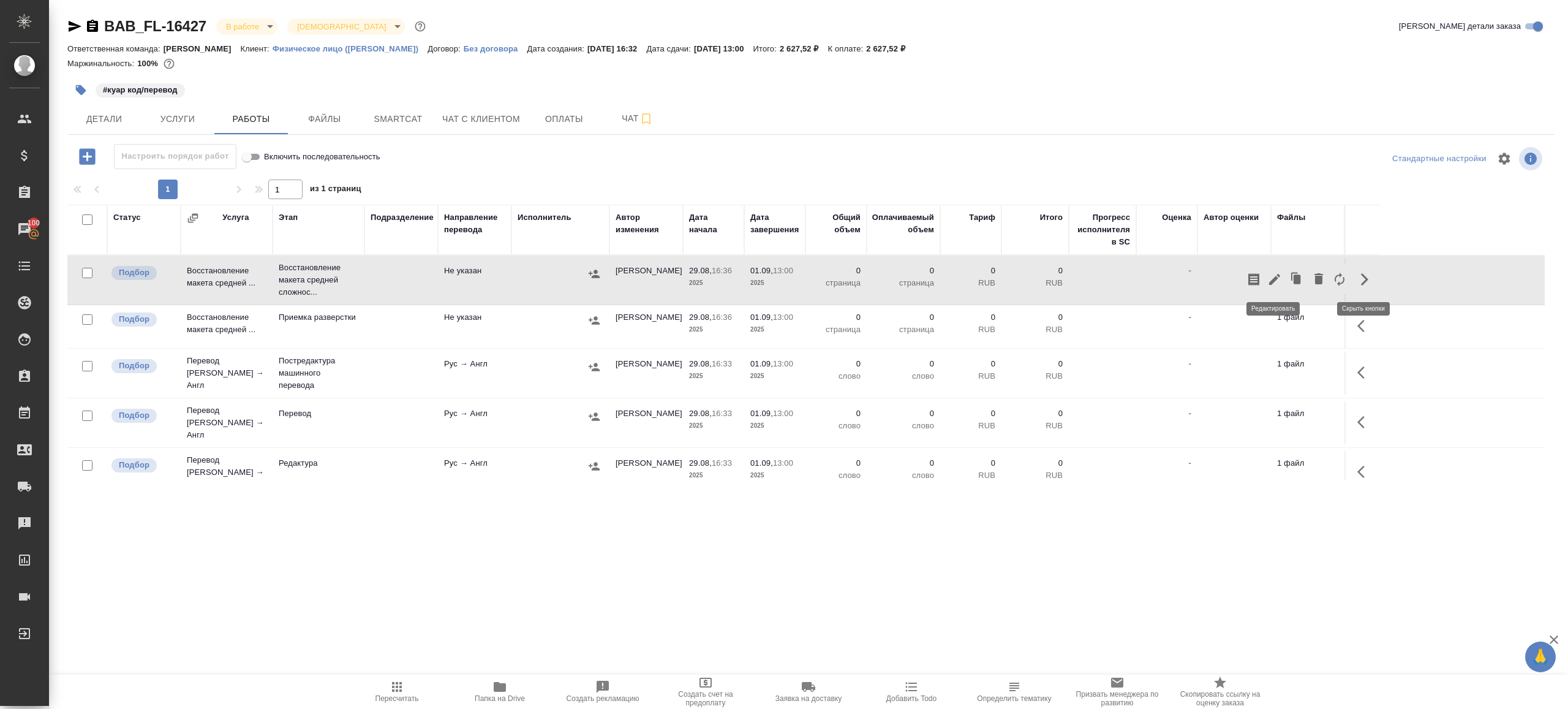
click at [1281, 275] on icon "button" at bounding box center [1274, 279] width 14 height 14
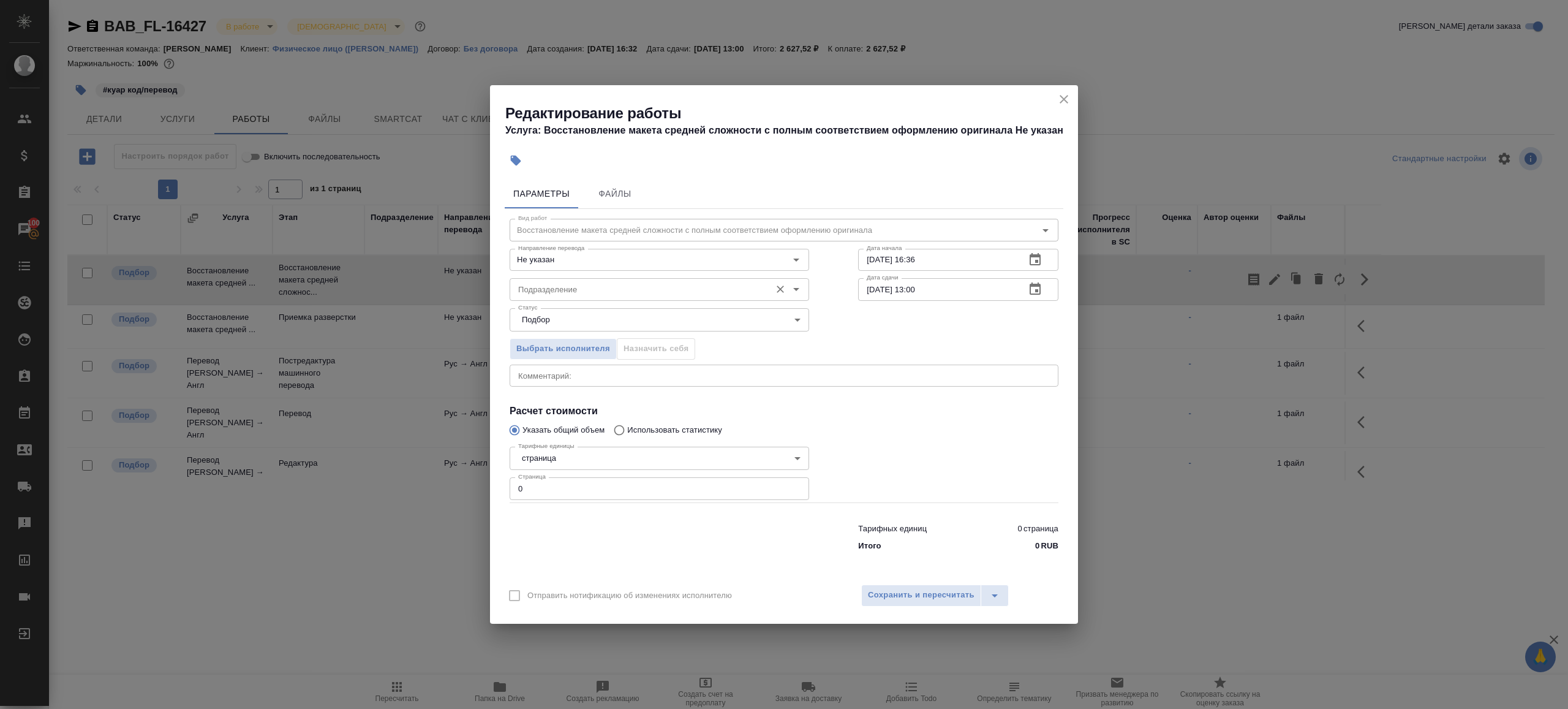
click at [637, 291] on input "Подразделение" at bounding box center [638, 289] width 251 height 14
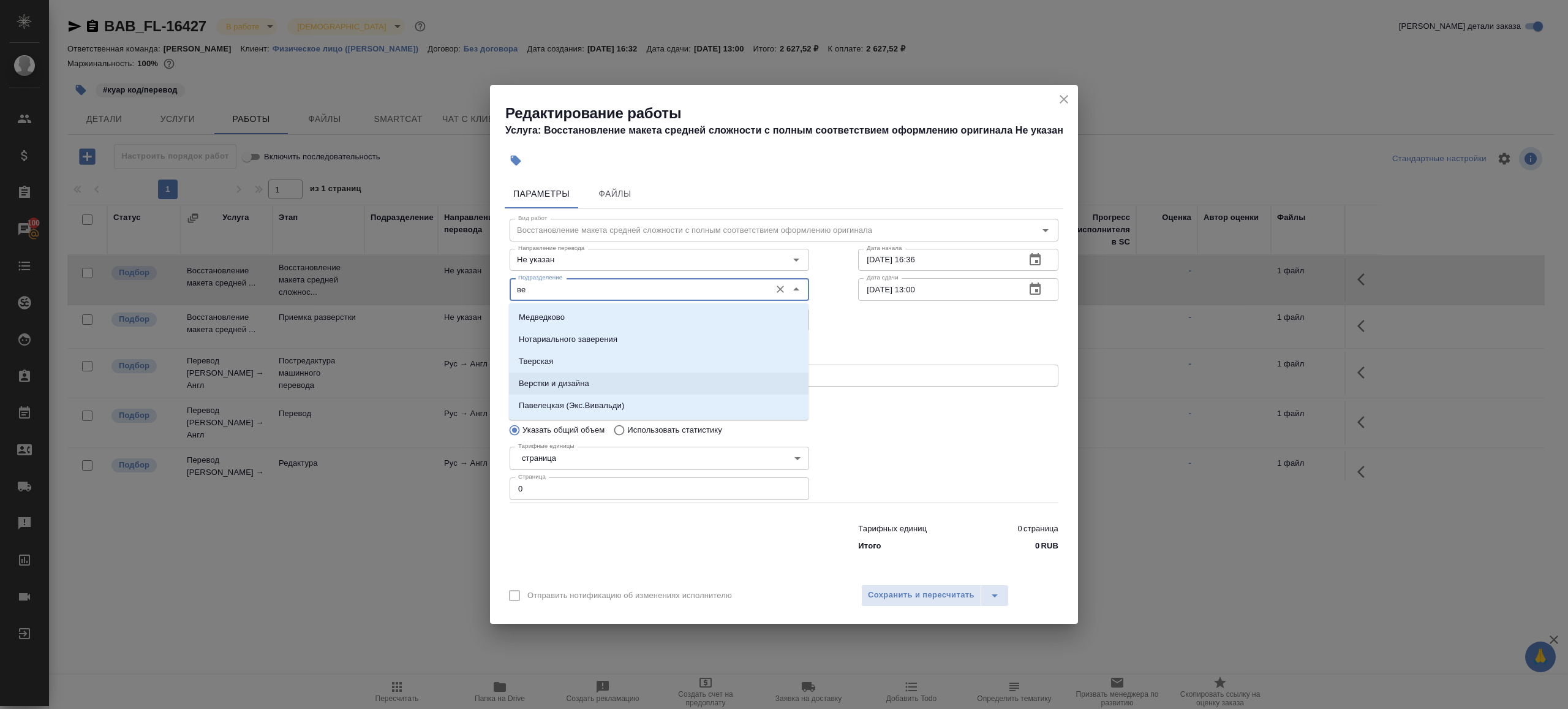
click at [584, 388] on p "Верстки и дизайна" at bounding box center [554, 383] width 70 height 12
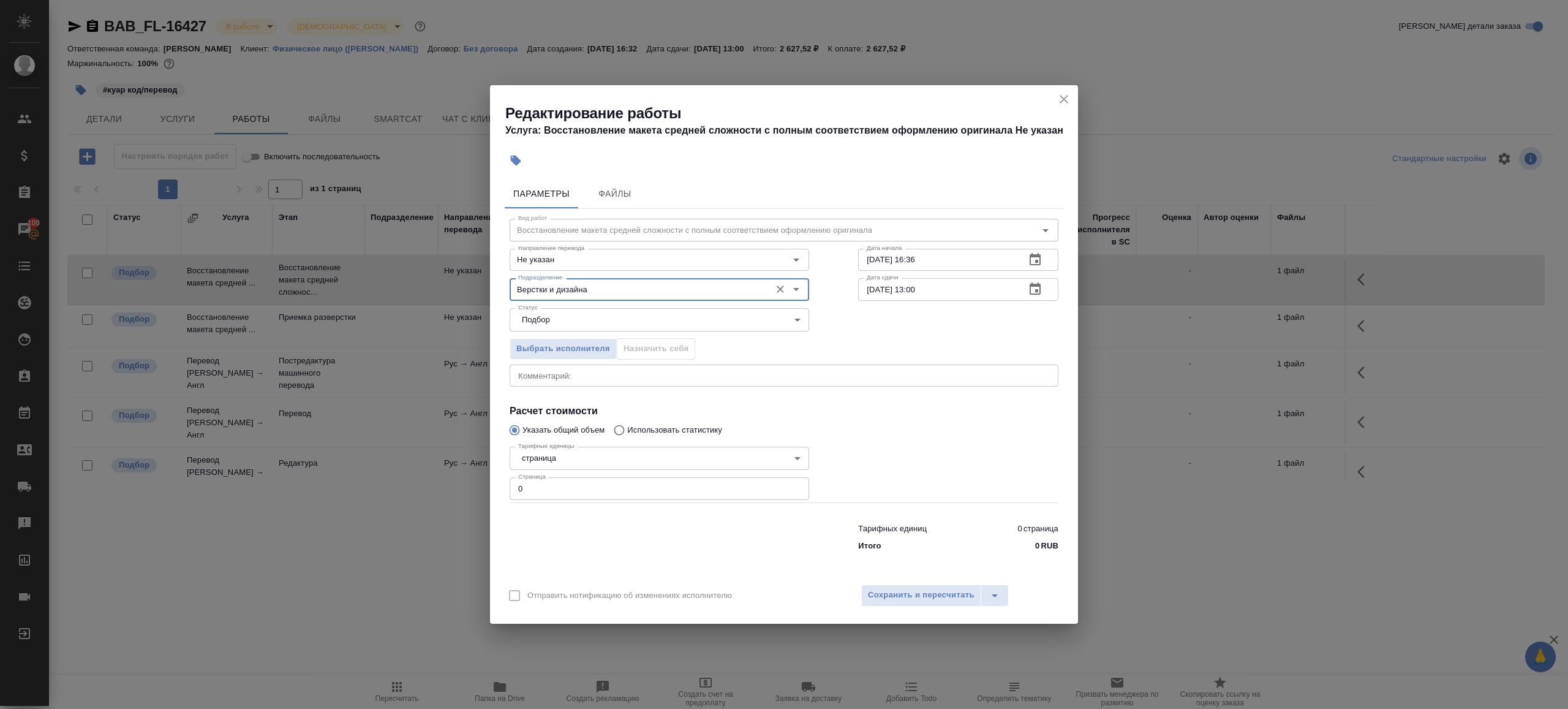
type input "Верстки и дизайна"
drag, startPoint x: 575, startPoint y: 497, endPoint x: 423, endPoint y: 470, distance: 154.4
click at [427, 473] on div "Редактирование работы Услуга: Восстановление макета средней сложности с полным …" at bounding box center [784, 354] width 1568 height 709
type input "4"
click at [977, 454] on div at bounding box center [958, 472] width 249 height 109
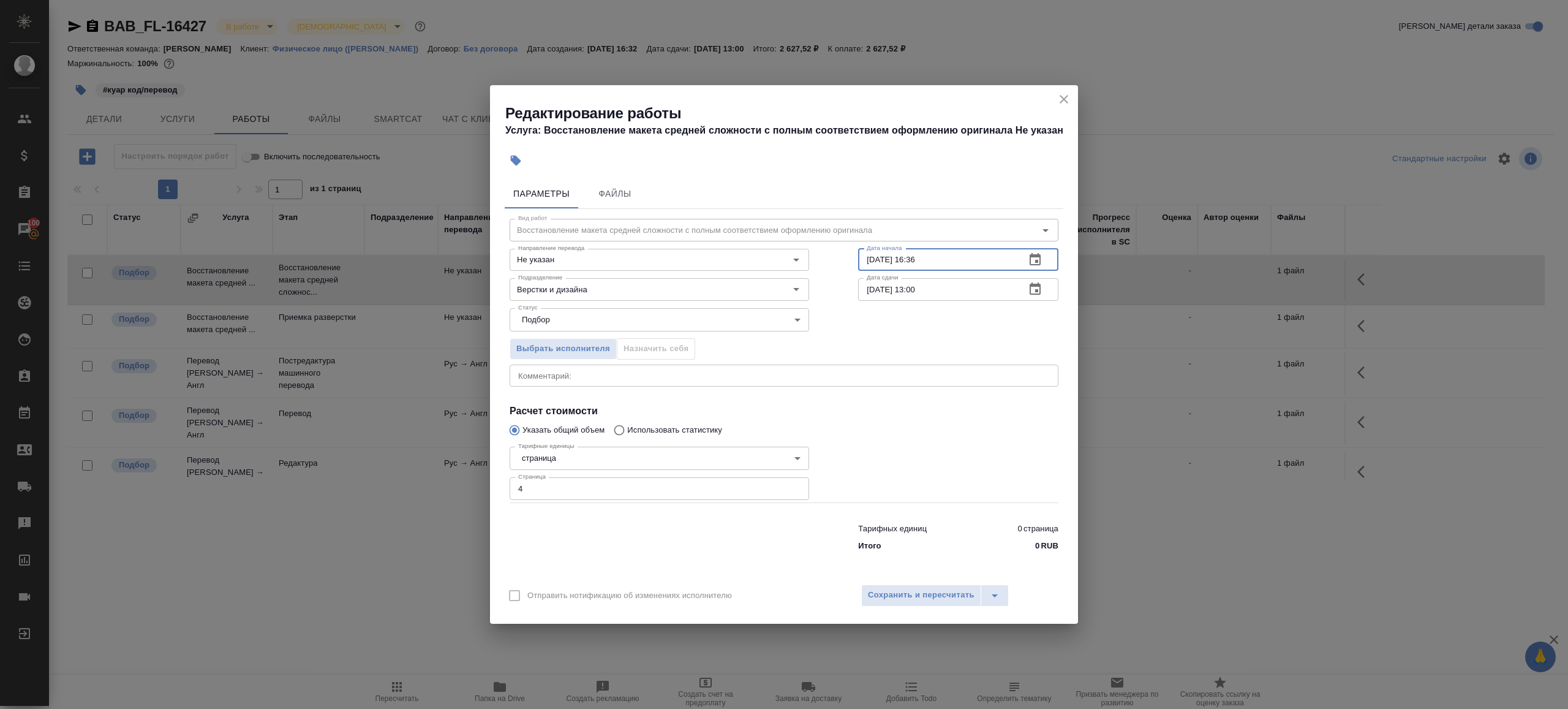
click at [959, 260] on input "29.08.2025 16:36" at bounding box center [936, 260] width 157 height 22
drag, startPoint x: 914, startPoint y: 259, endPoint x: 1052, endPoint y: 259, distance: 138.0
click at [1052, 259] on div "29.08.2025 16:36 Дата начала" at bounding box center [958, 260] width 200 height 22
type input "[DATE] 17:00"
click at [995, 294] on input "01.09.2025 13:00" at bounding box center [936, 289] width 157 height 22
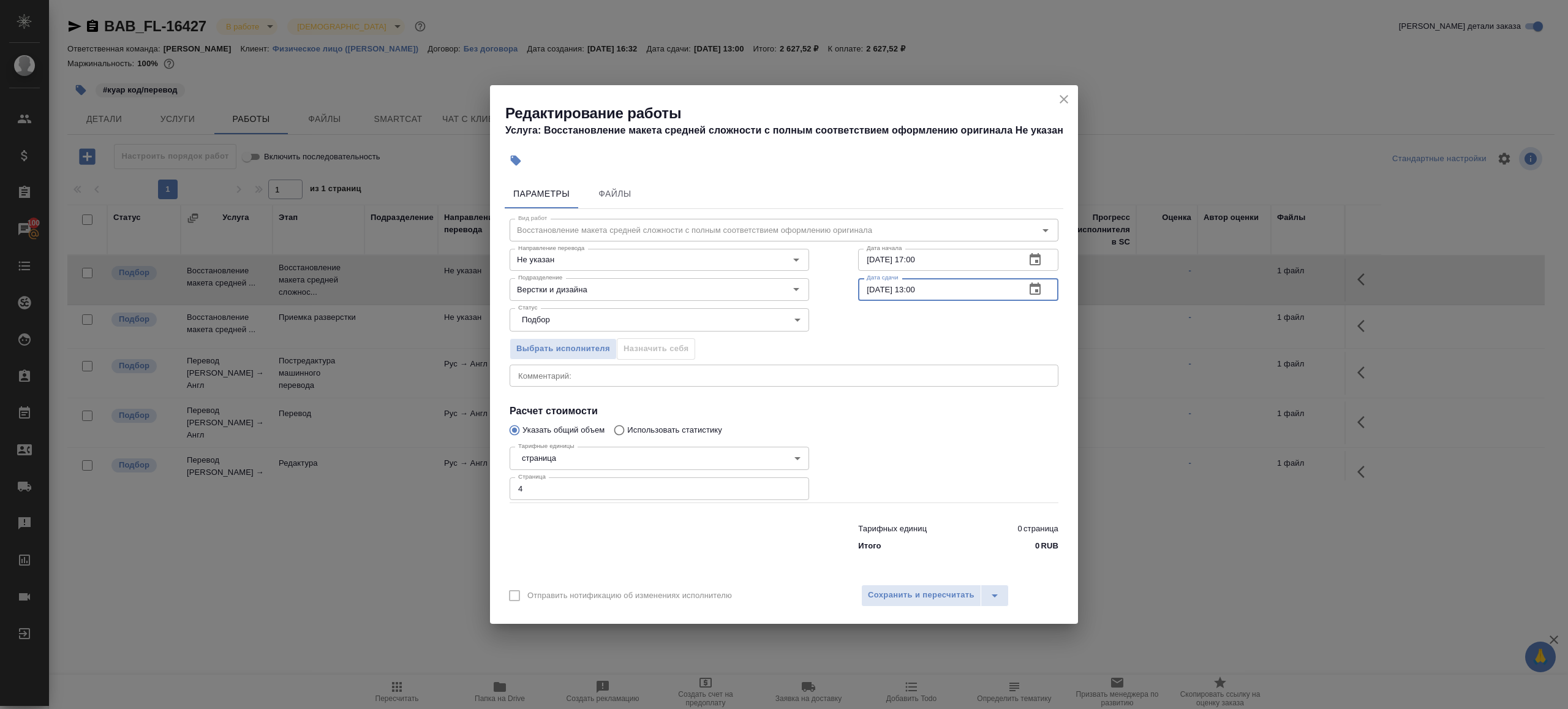
paste input "29.08.2025 17"
click at [918, 288] on input "[DATE] 17:00" at bounding box center [936, 289] width 157 height 22
type input "29.08.2025 20:00"
click at [875, 469] on div at bounding box center [958, 472] width 249 height 109
click at [902, 560] on div "Параметры Файлы Вид работ Восстановление макета средней сложности с полным соот…" at bounding box center [784, 375] width 588 height 402
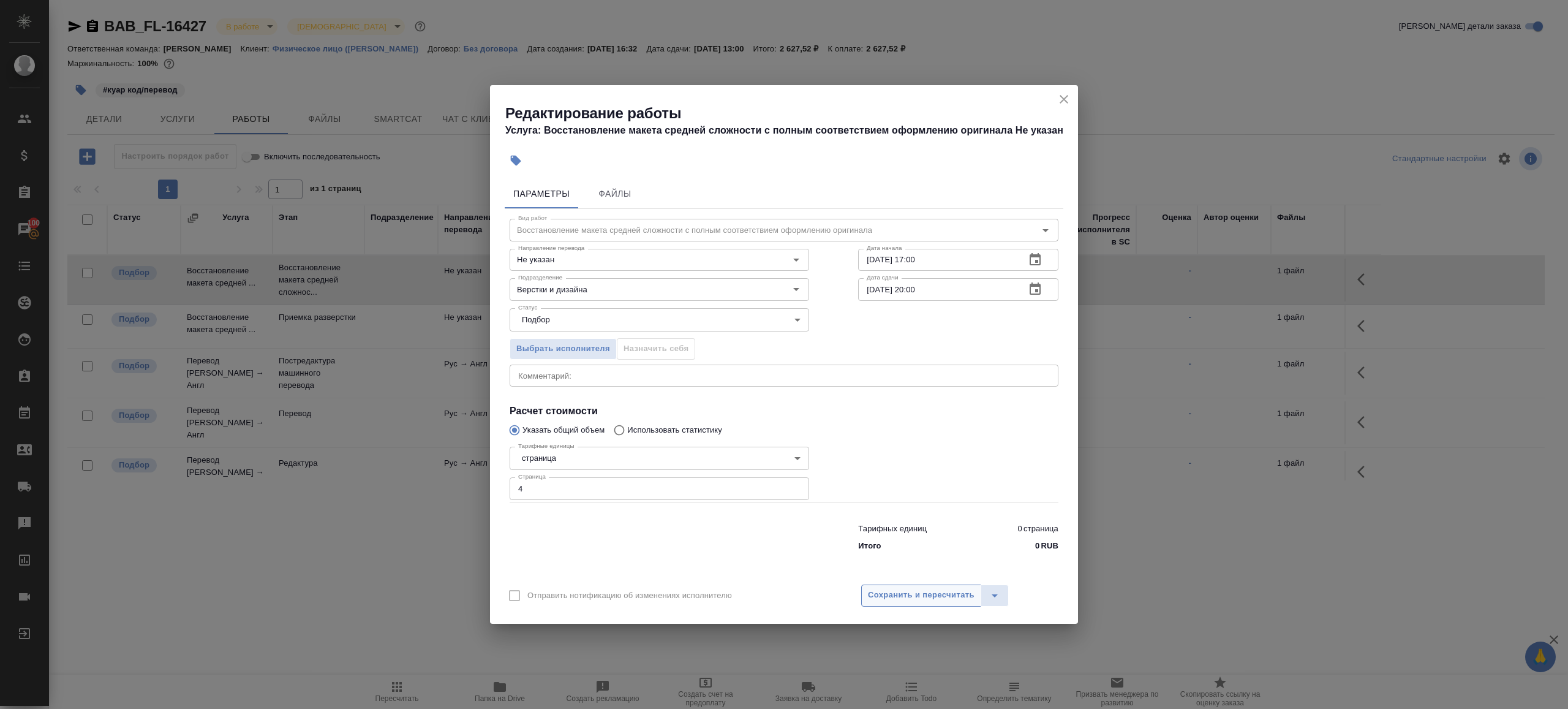
click at [902, 592] on span "Сохранить и пересчитать" at bounding box center [922, 596] width 107 height 14
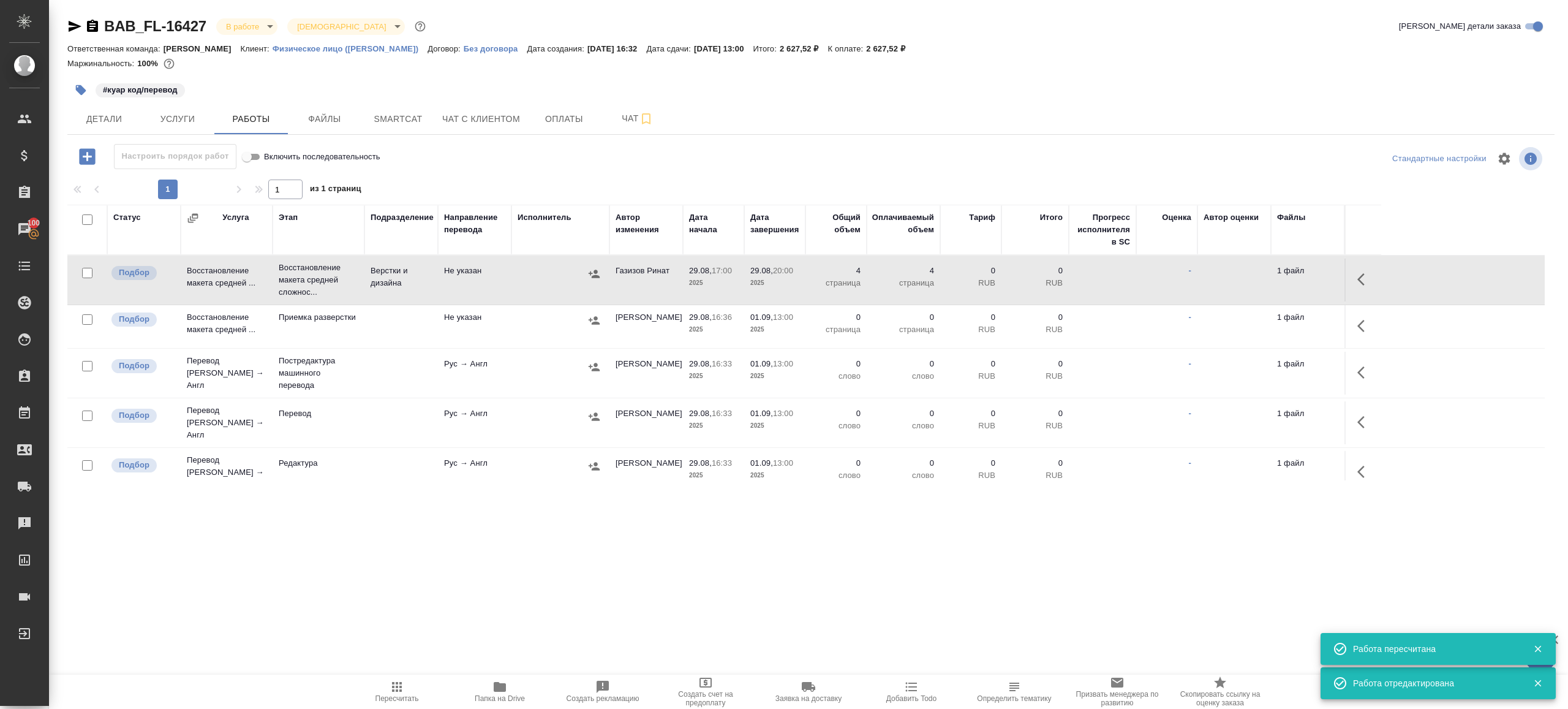
click at [90, 320] on input "checkbox" at bounding box center [87, 319] width 10 height 10
checkbox input "true"
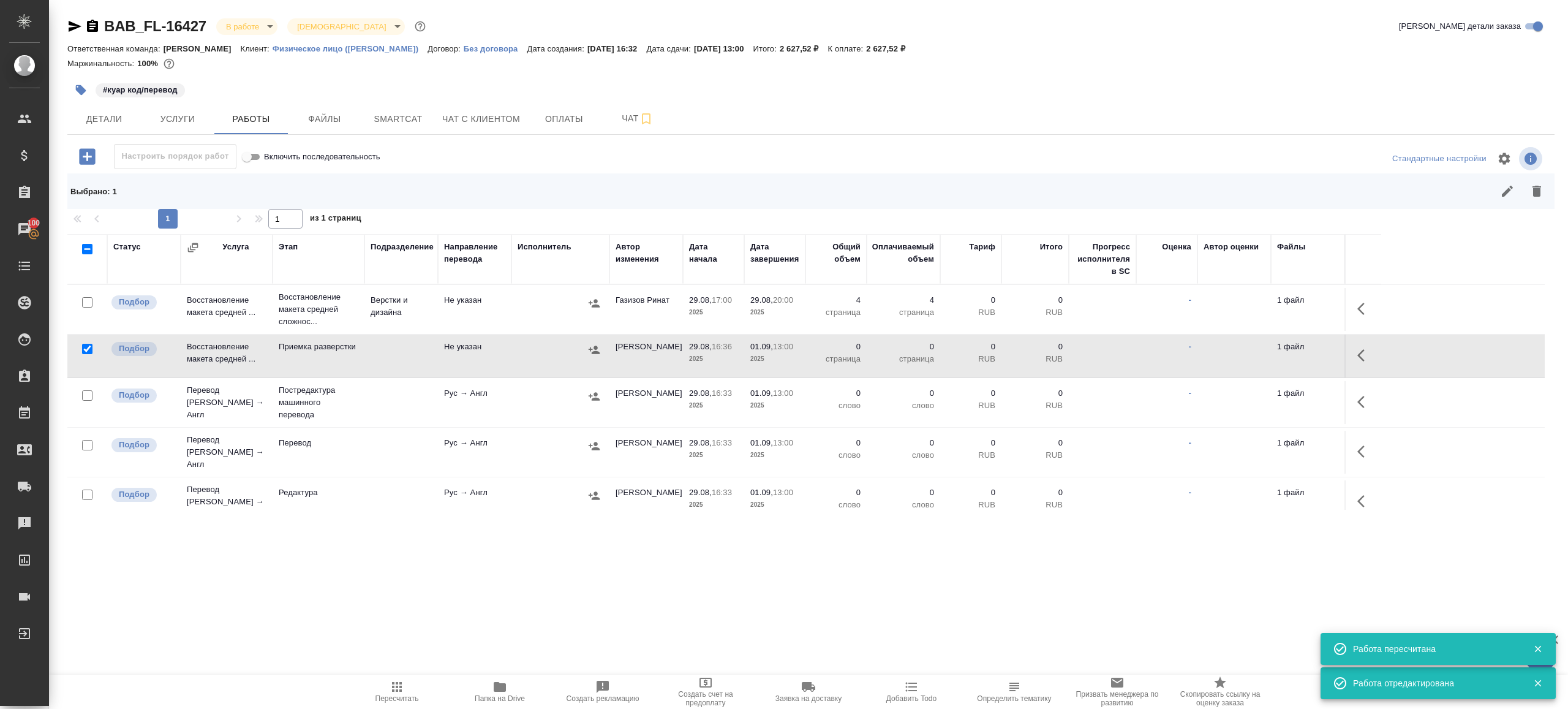
click at [89, 394] on input "checkbox" at bounding box center [87, 395] width 10 height 10
checkbox input "true"
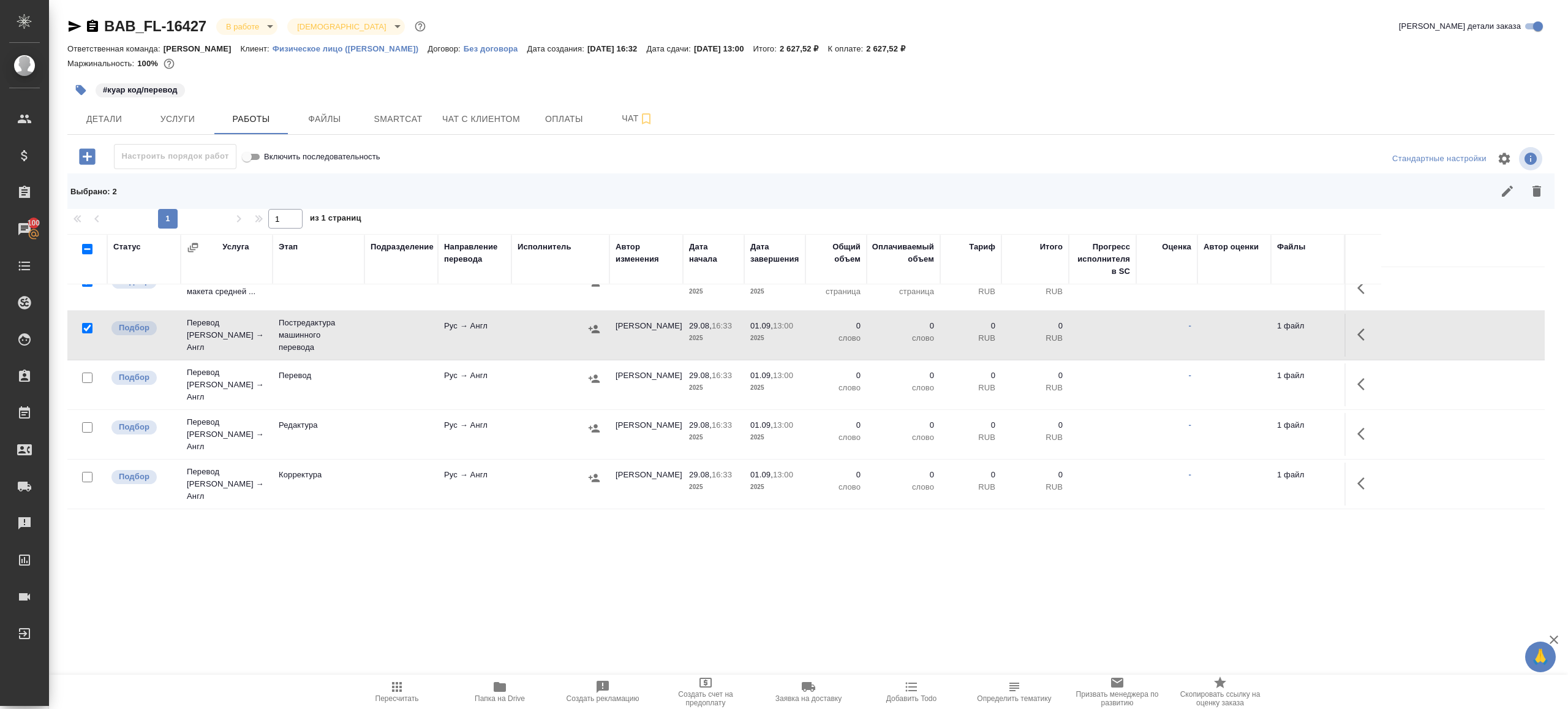
scroll to position [69, 0]
drag, startPoint x: 85, startPoint y: 417, endPoint x: 85, endPoint y: 447, distance: 30.0
click at [85, 421] on input "checkbox" at bounding box center [87, 426] width 10 height 10
checkbox input "true"
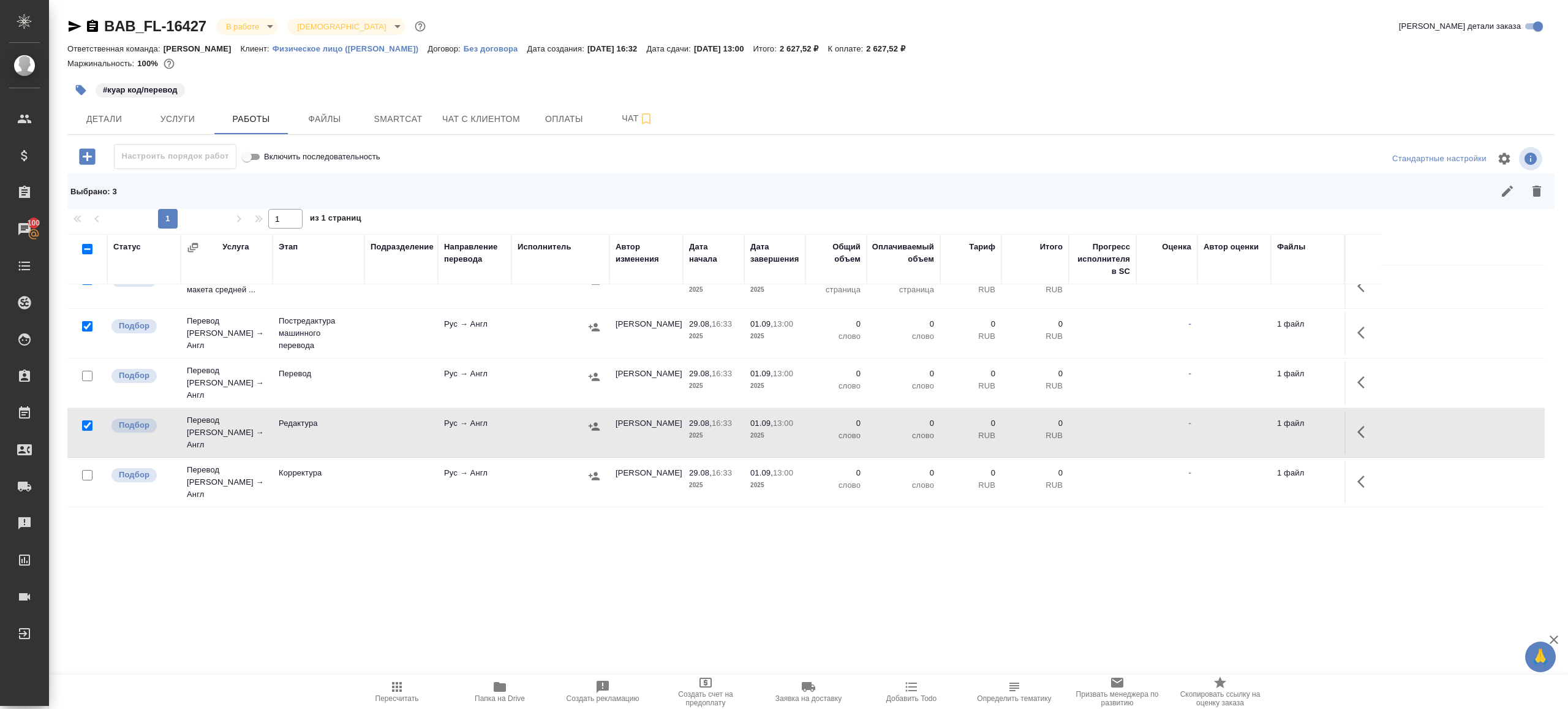
click at [85, 470] on input "checkbox" at bounding box center [87, 475] width 10 height 10
checkbox input "true"
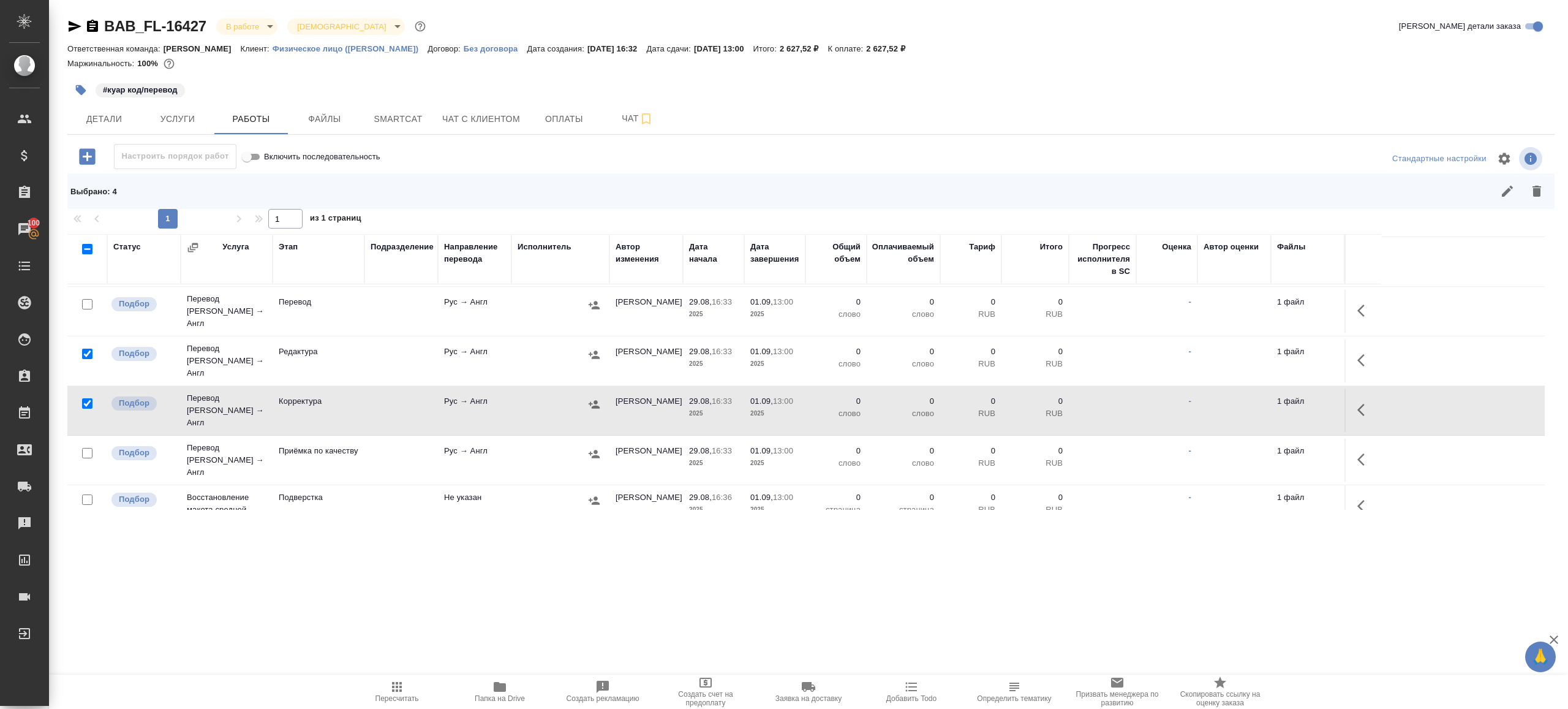
scroll to position [176, 0]
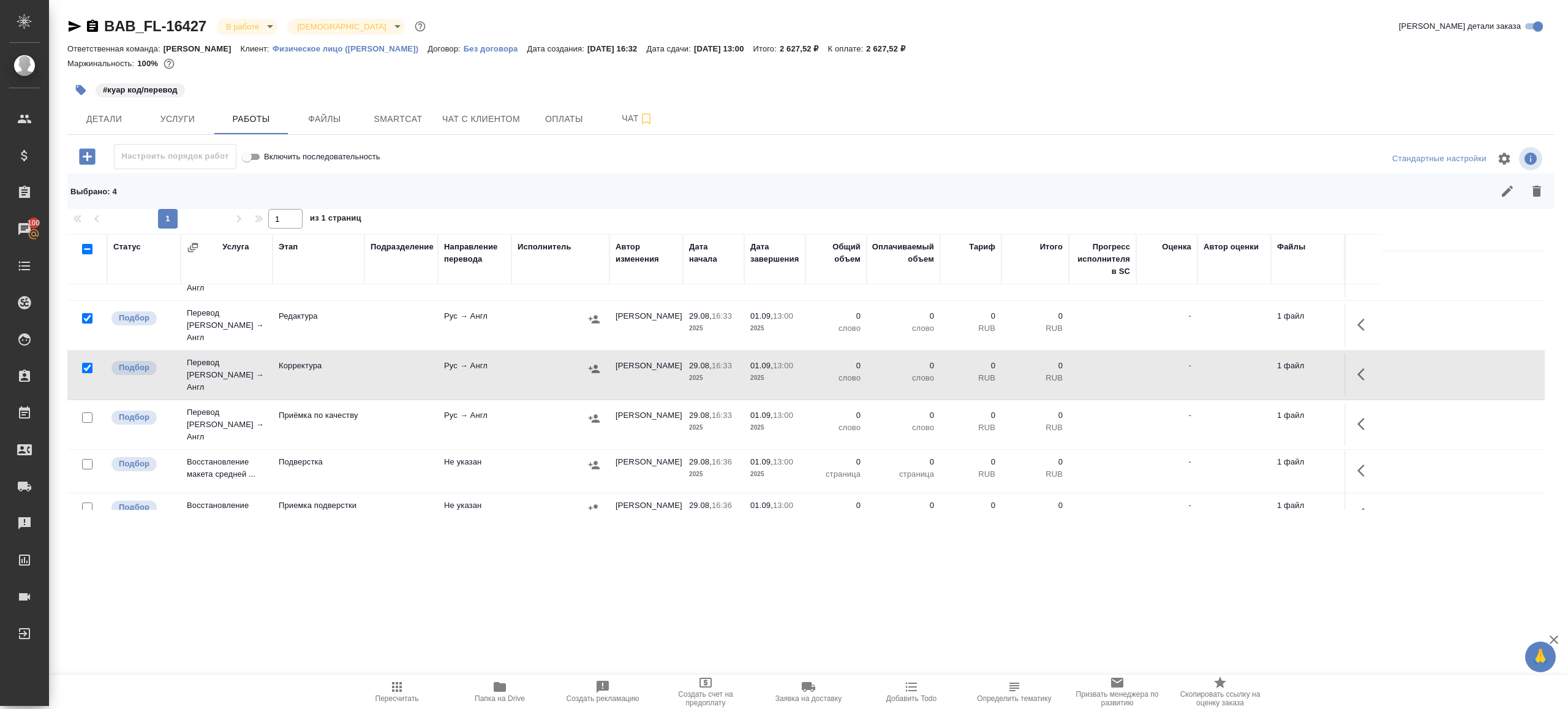
click at [85, 459] on input "checkbox" at bounding box center [87, 464] width 10 height 10
checkbox input "true"
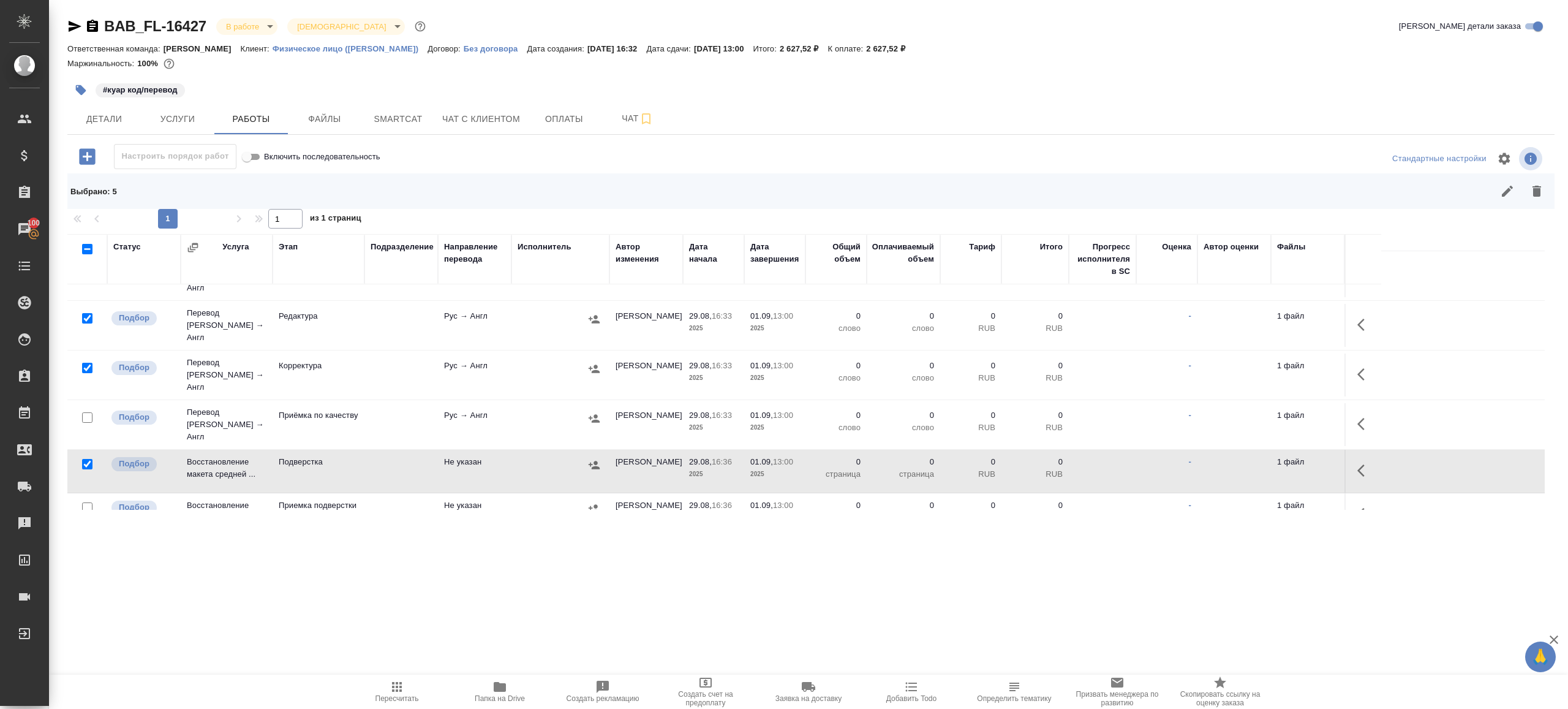
click at [85, 502] on input "checkbox" at bounding box center [87, 507] width 10 height 10
checkbox input "true"
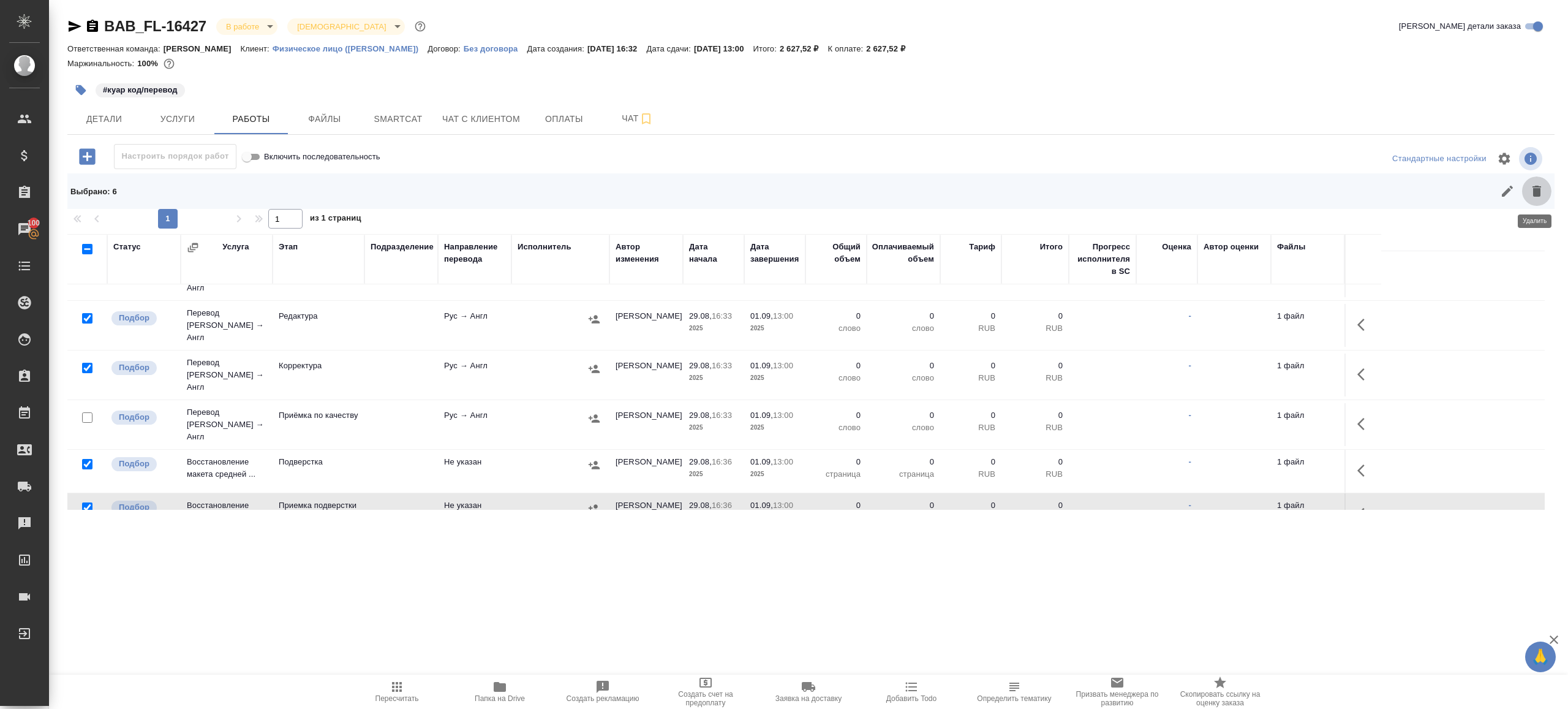
click at [1528, 193] on button "button" at bounding box center [1537, 191] width 30 height 30
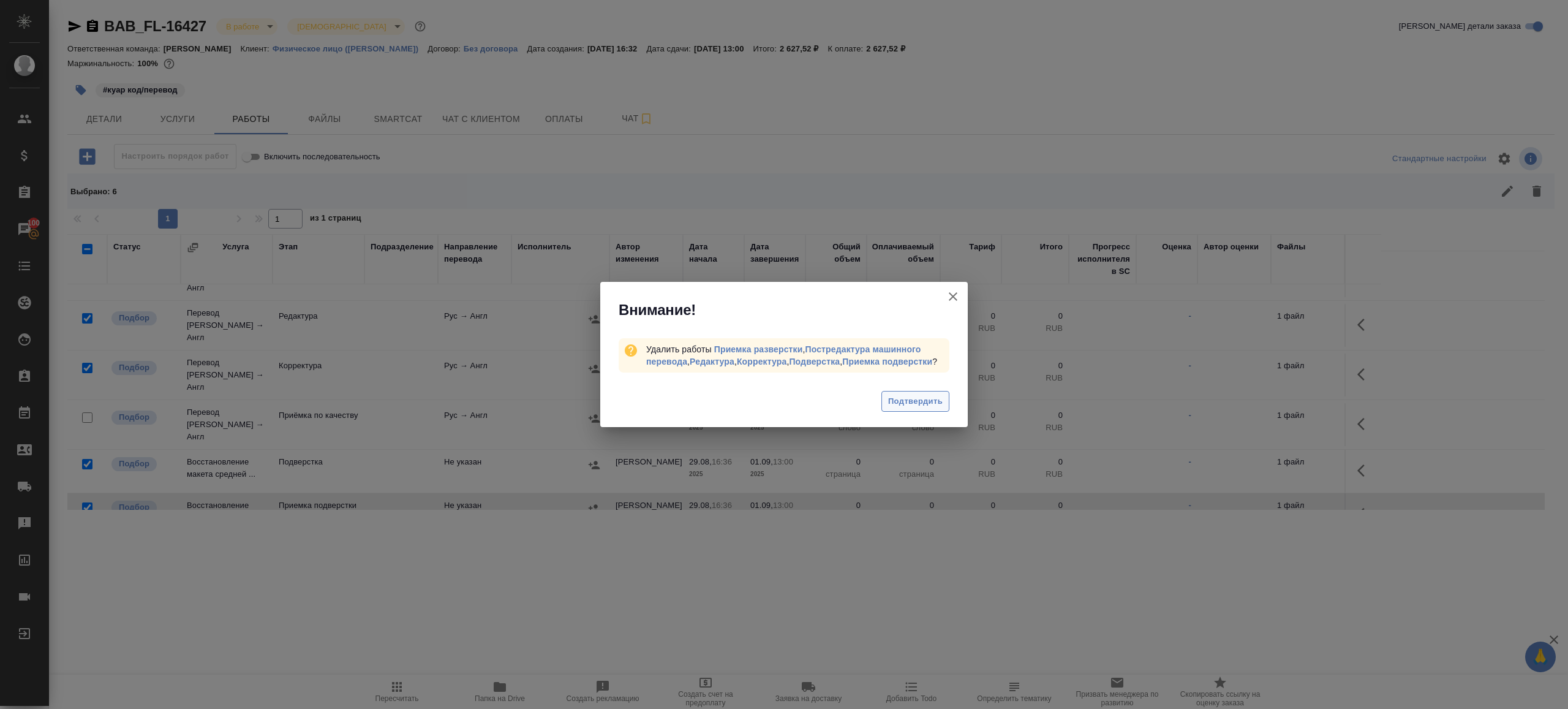
click at [909, 405] on span "Подтвердить" at bounding box center [915, 402] width 54 height 14
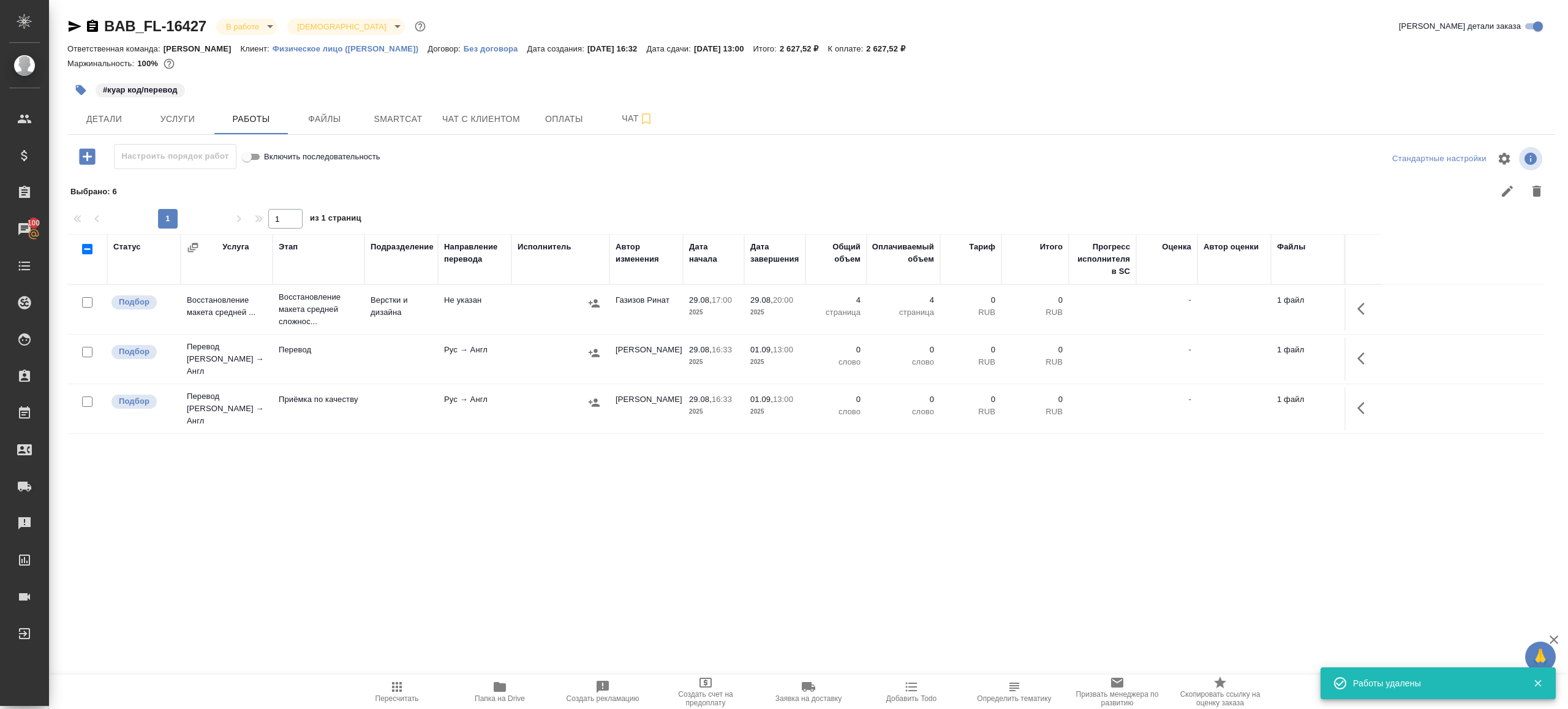
scroll to position [0, 0]
click at [1361, 347] on button "button" at bounding box center [1365, 358] width 30 height 30
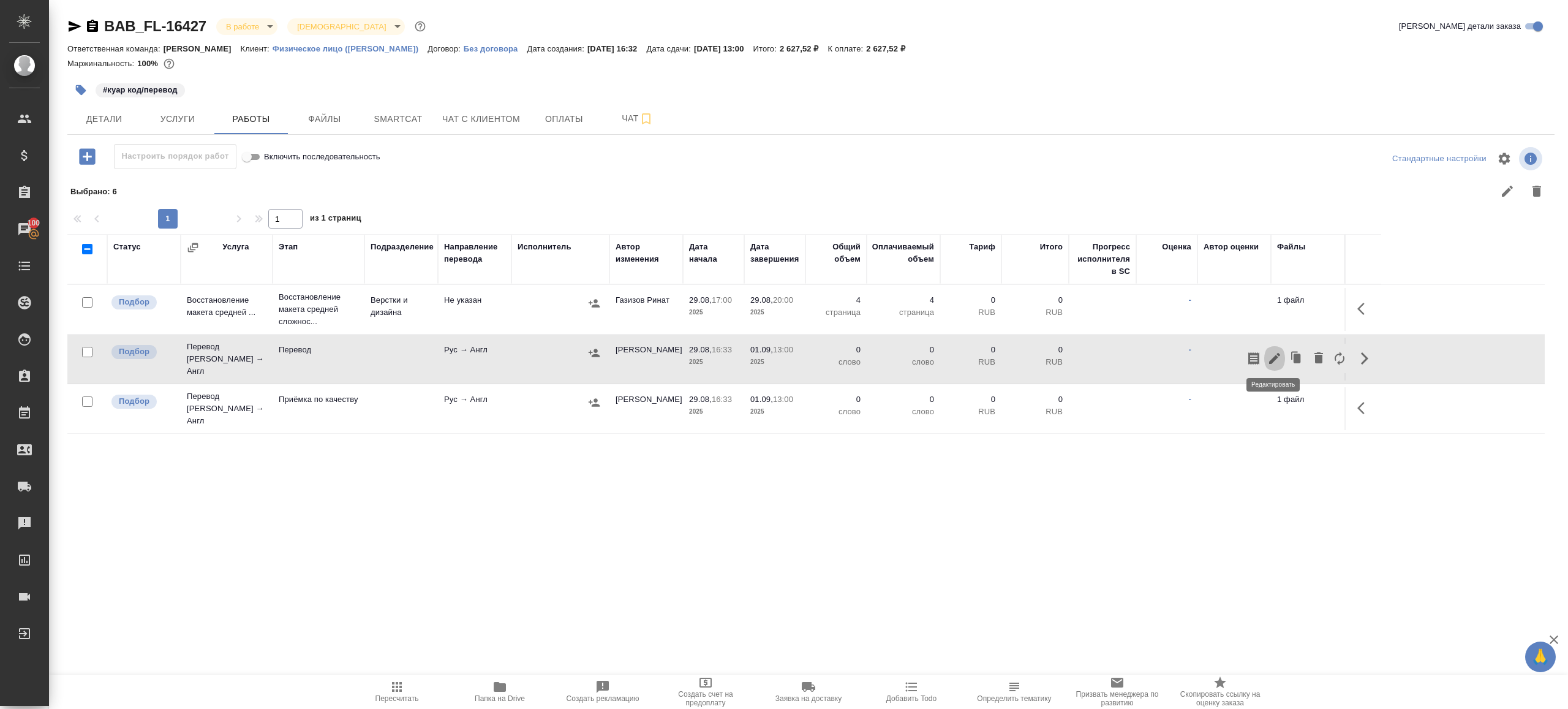
click at [1272, 357] on icon "button" at bounding box center [1274, 358] width 11 height 11
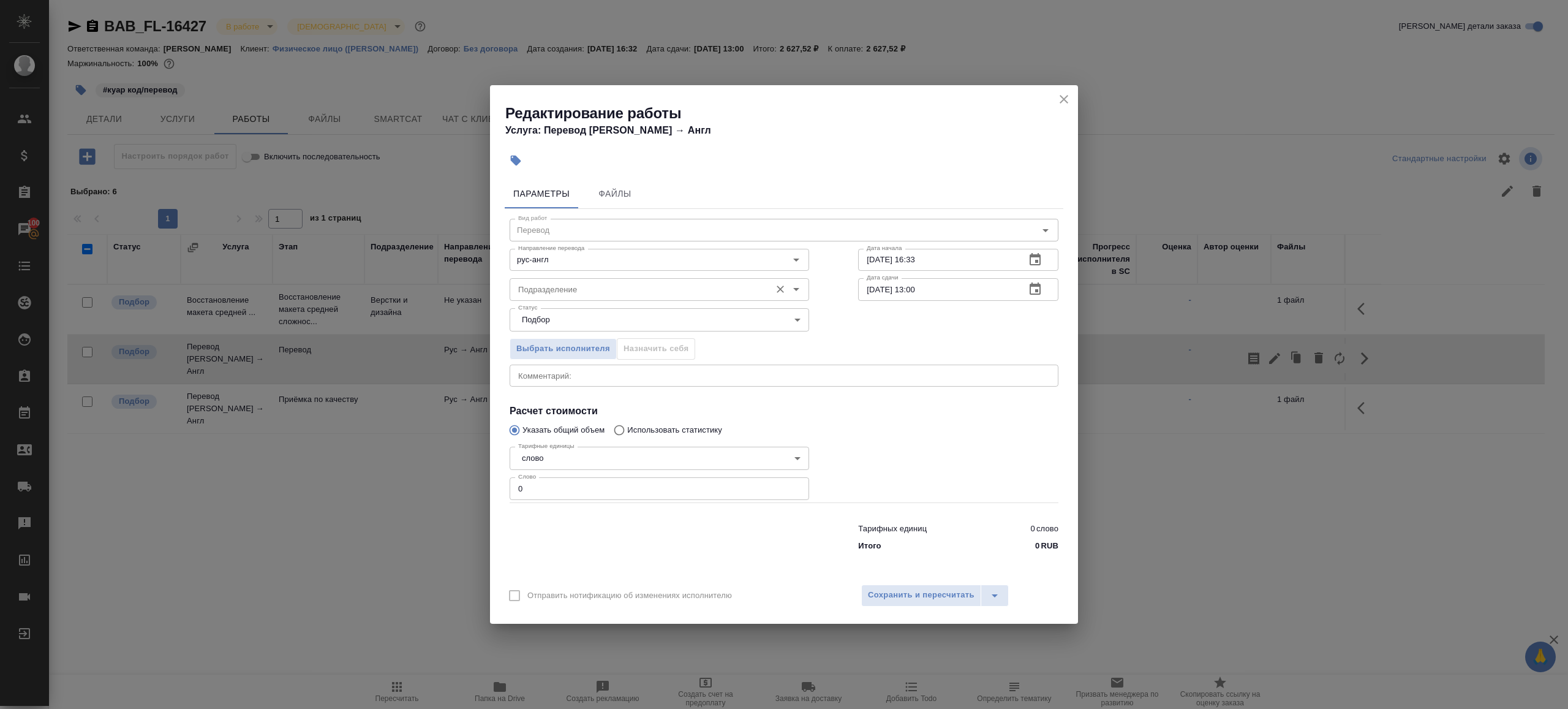
click at [540, 284] on input "Подразделение" at bounding box center [638, 289] width 251 height 14
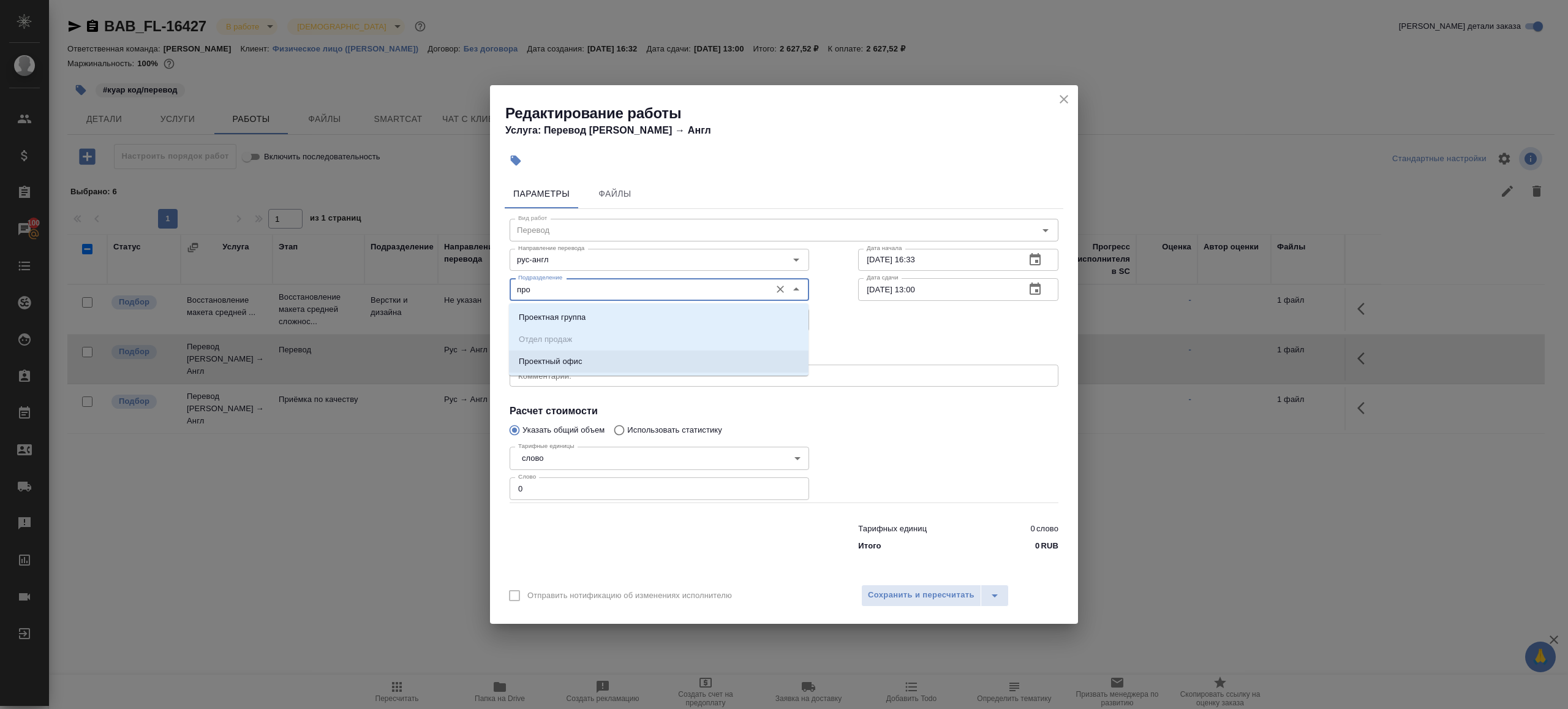
click at [551, 362] on p "Проектный офис" at bounding box center [551, 361] width 64 height 12
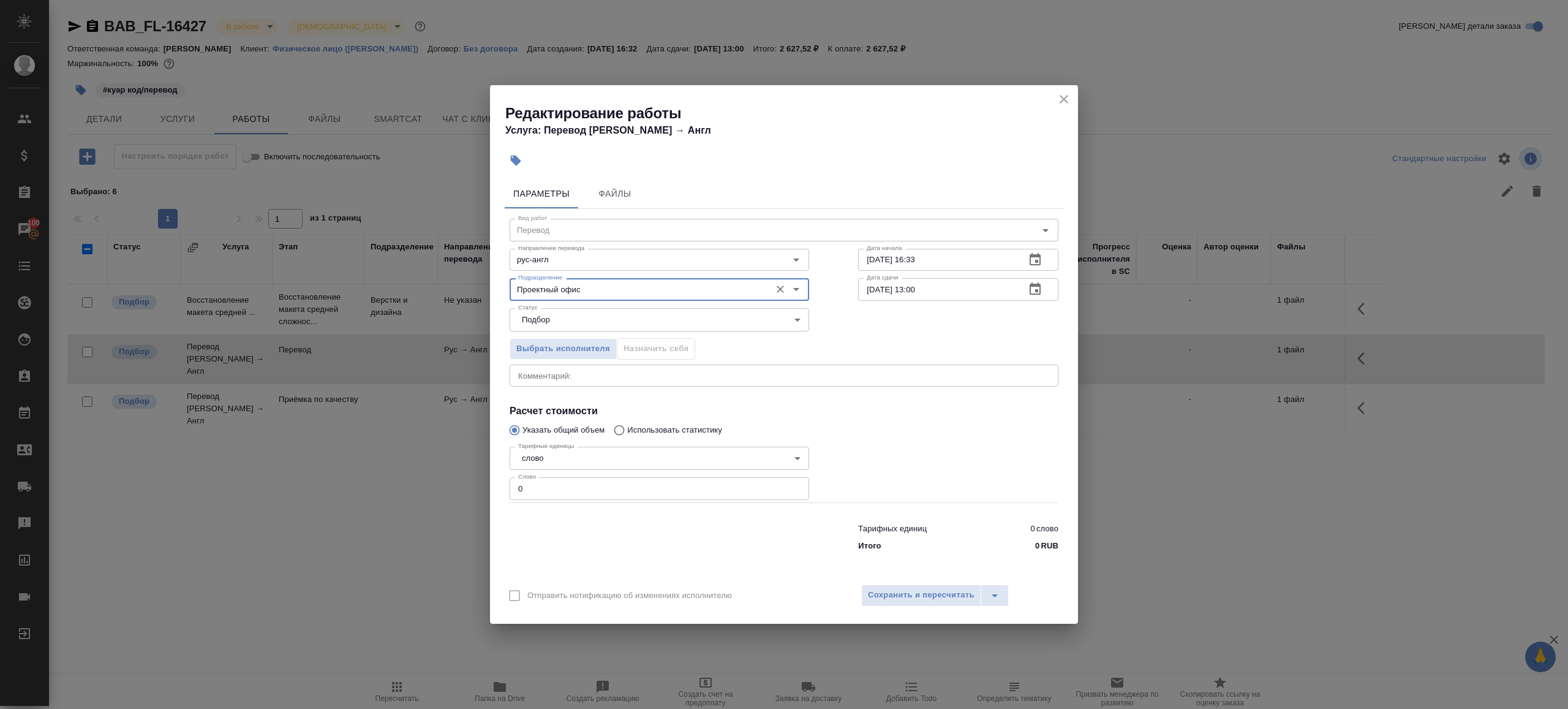
type input "Проектный офис"
click at [556, 502] on div "Тарифных единиц 0 слово Итого 0 RUB" at bounding box center [784, 535] width 598 height 83
click at [559, 480] on input "0" at bounding box center [659, 489] width 299 height 22
type input "1"
click at [587, 516] on div at bounding box center [659, 534] width 349 height 49
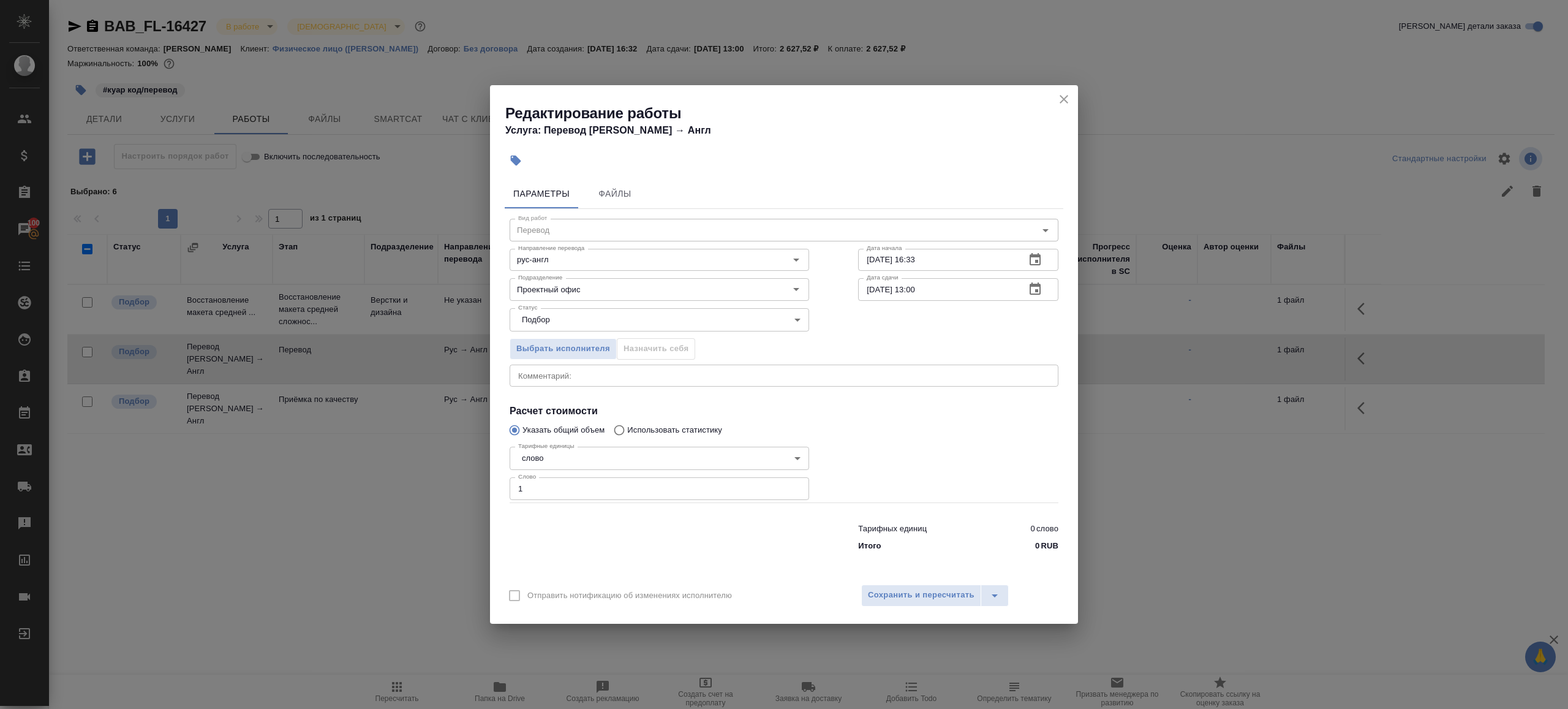
click at [951, 255] on input "29.08.2025 16:33" at bounding box center [936, 260] width 157 height 22
paste input "20:00"
type input "29.08.2025 20:00"
click at [916, 290] on input "01.09.2025 13:00" at bounding box center [936, 289] width 157 height 22
type input "01.09.2025 09:00"
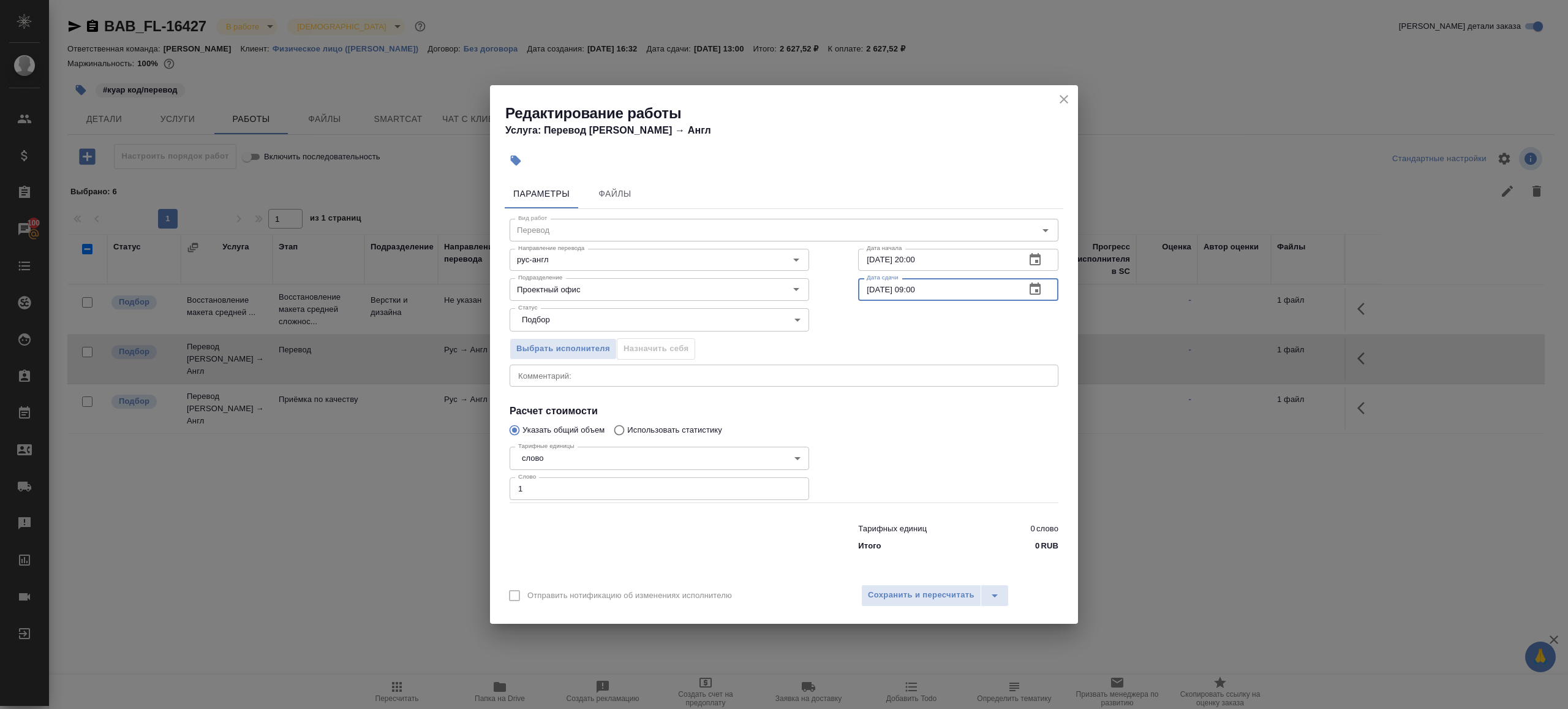
drag, startPoint x: 918, startPoint y: 410, endPoint x: 918, endPoint y: 457, distance: 47.0
click at [918, 410] on h4 "Расчет стоимости" at bounding box center [784, 411] width 549 height 14
click at [930, 592] on span "Сохранить и пересчитать" at bounding box center [922, 596] width 107 height 14
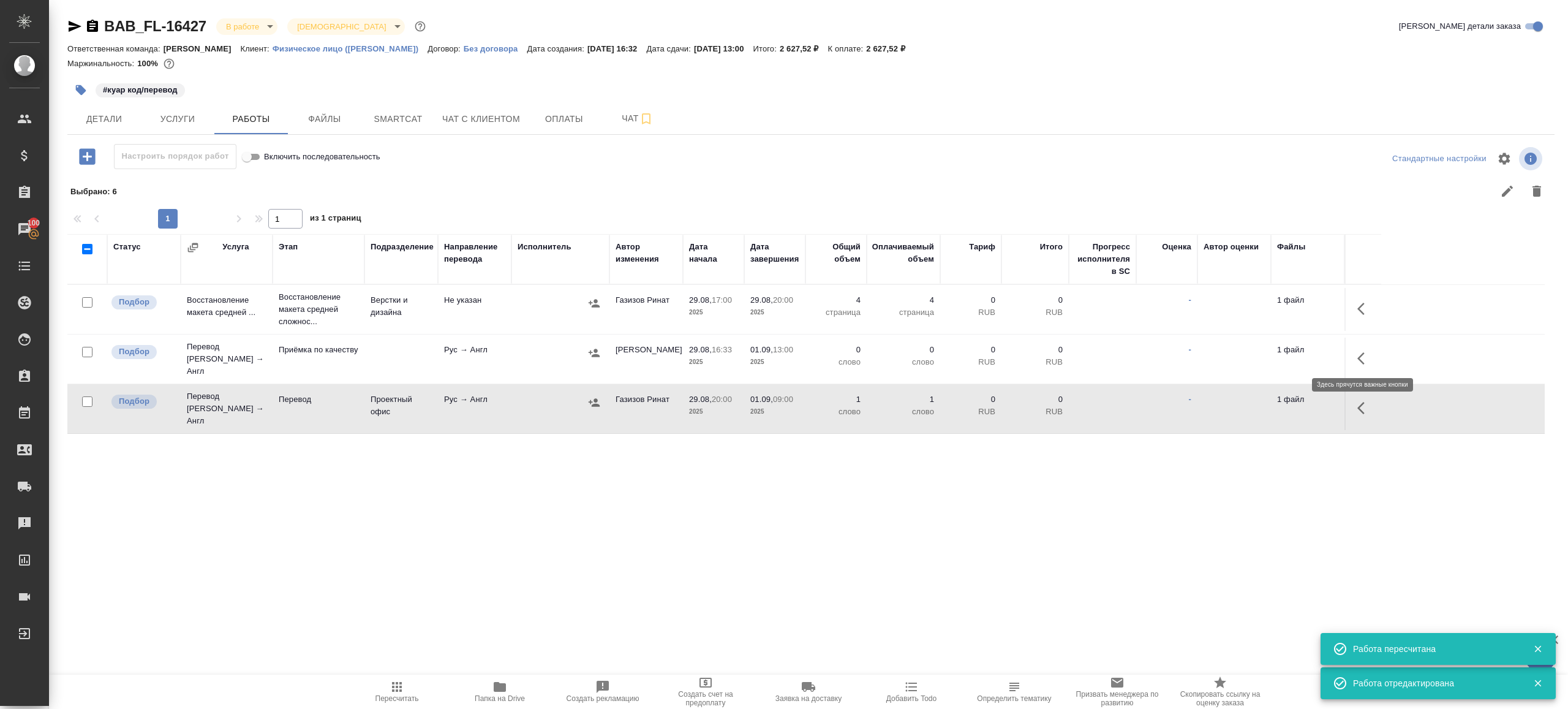
click at [1359, 352] on icon "button" at bounding box center [1365, 358] width 14 height 14
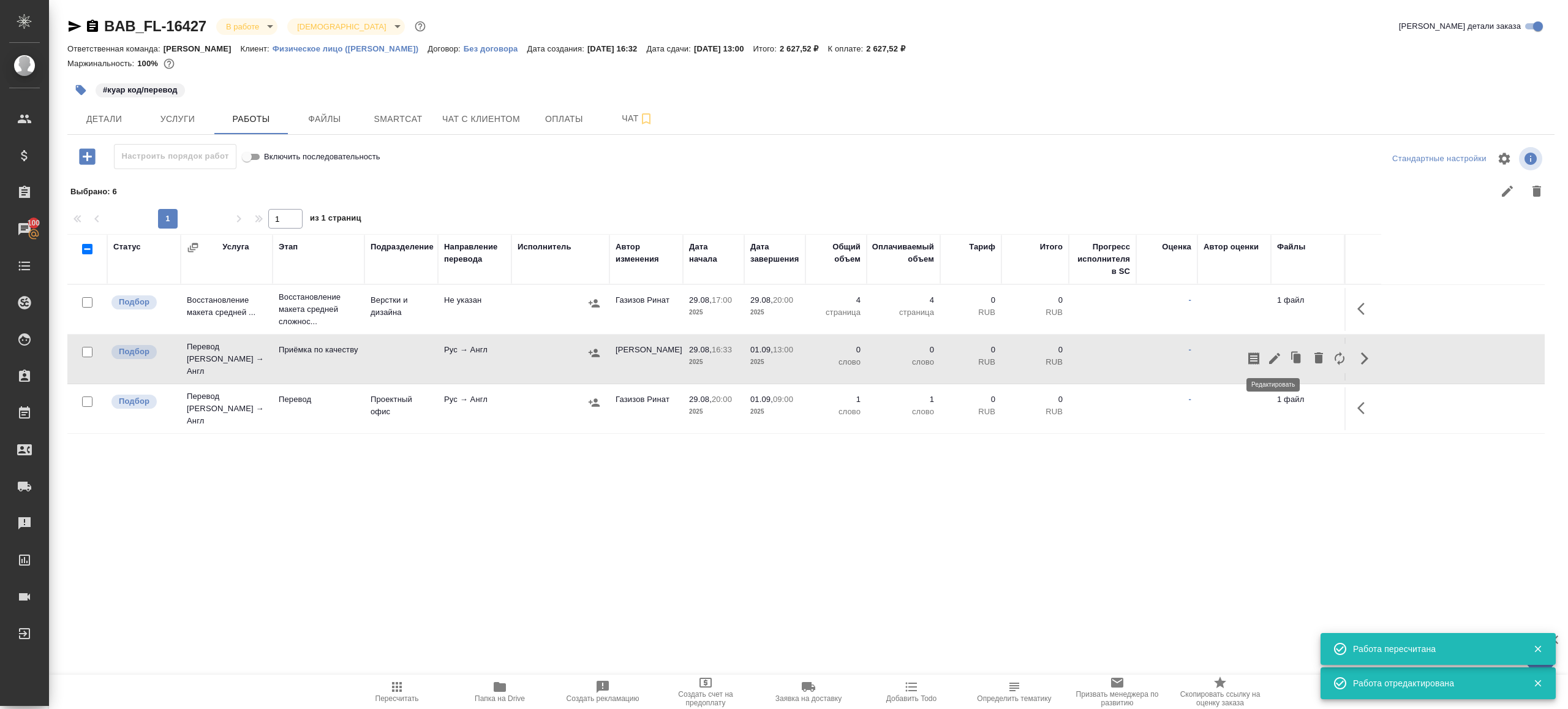
click at [1278, 353] on icon "button" at bounding box center [1274, 358] width 11 height 11
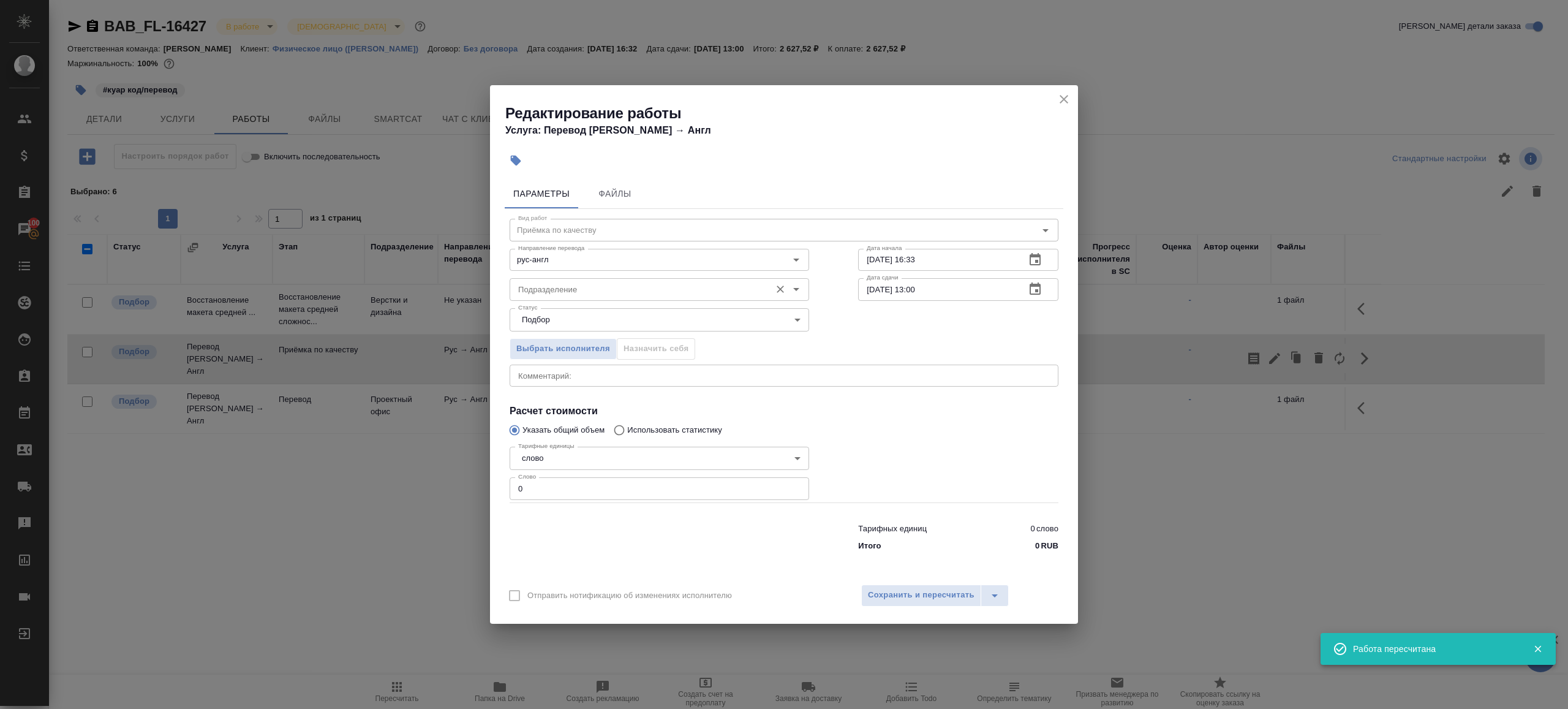
click at [634, 291] on input "Подразделение" at bounding box center [638, 289] width 251 height 14
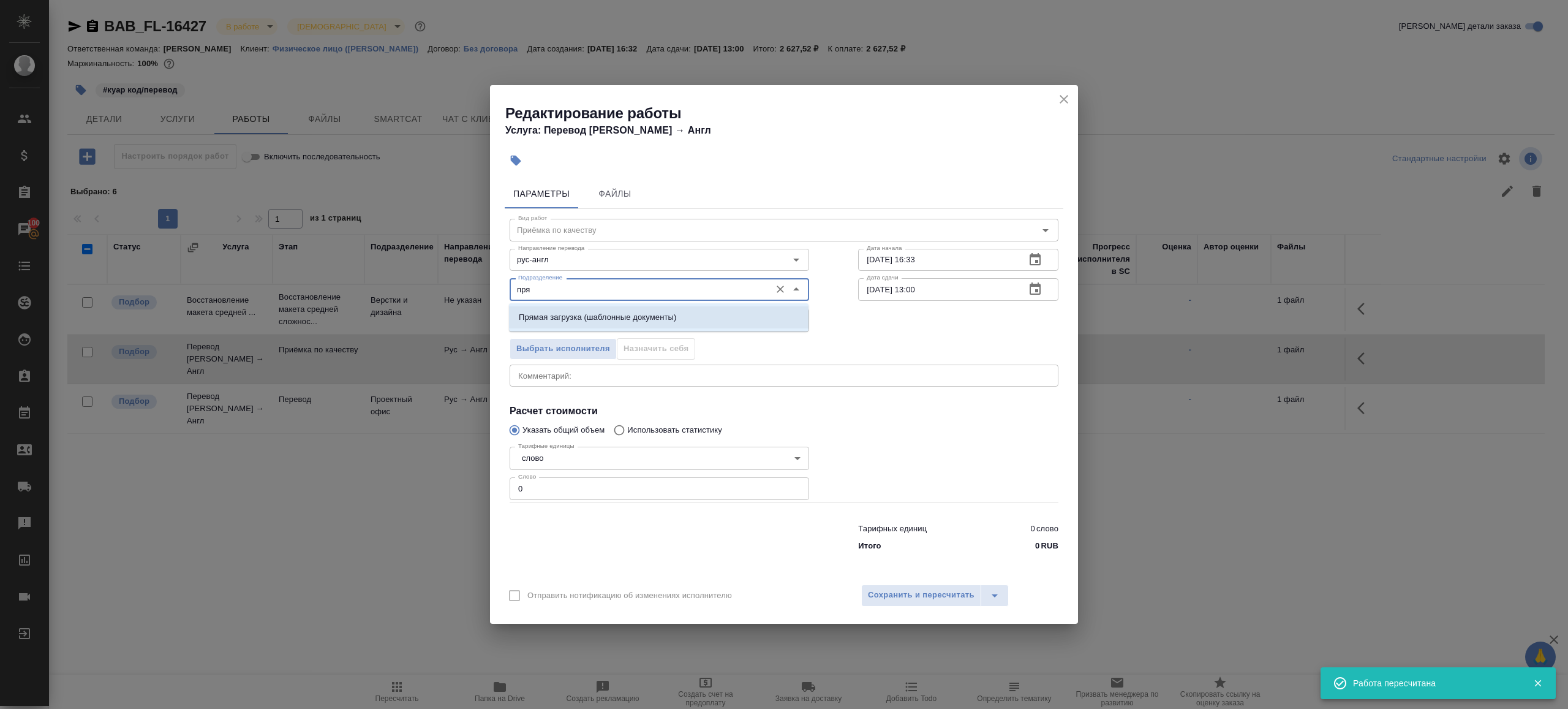
click at [645, 312] on p "Прямая загрузка (шаблонные документы)" at bounding box center [597, 317] width 157 height 12
type input "Прямая загрузка (шаблонные документы)"
click at [947, 259] on input "29.08.2025 16:33" at bounding box center [936, 260] width 157 height 22
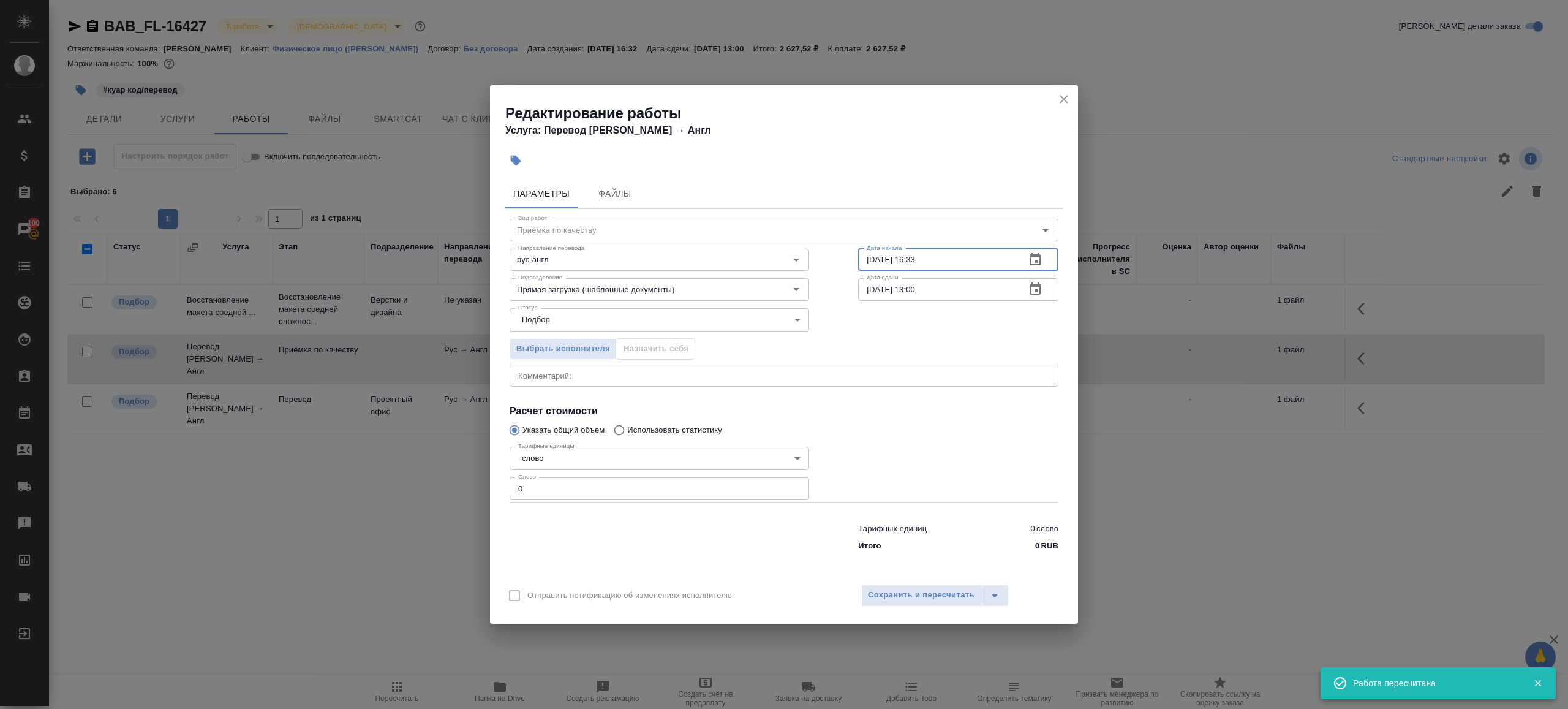
paste input "01.09.2025 09:00"
type input "01.09.2025 09:00"
click at [974, 285] on input "01.09.2025 13:00" at bounding box center [936, 289] width 157 height 22
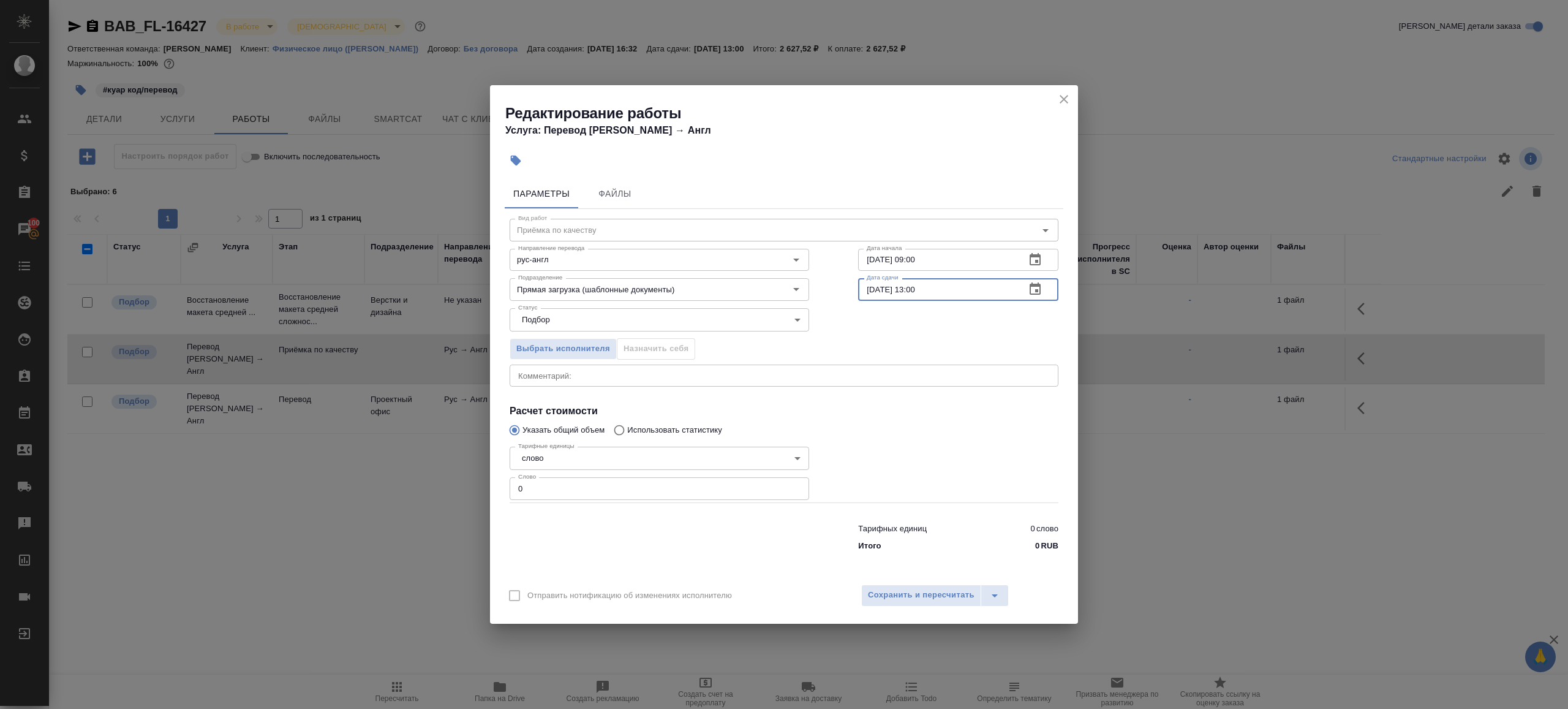
paste input "09"
click at [916, 291] on input "01.09.2025 09:00" at bounding box center [936, 289] width 157 height 22
type input "01.09.2025 10:00"
click at [556, 489] on input "0" at bounding box center [659, 489] width 299 height 22
type input "1"
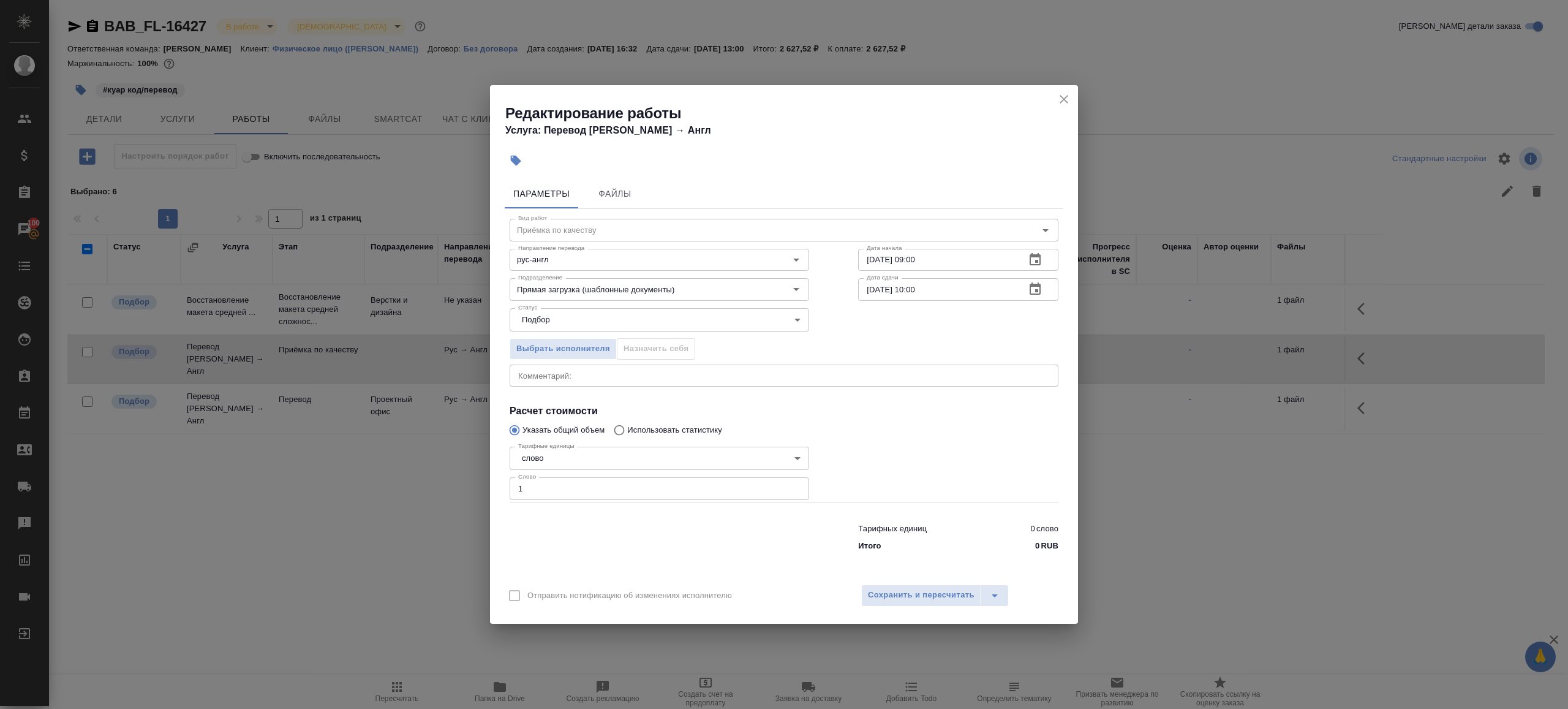
click at [610, 526] on div at bounding box center [659, 534] width 349 height 49
click at [910, 592] on span "Сохранить и пересчитать" at bounding box center [922, 596] width 107 height 14
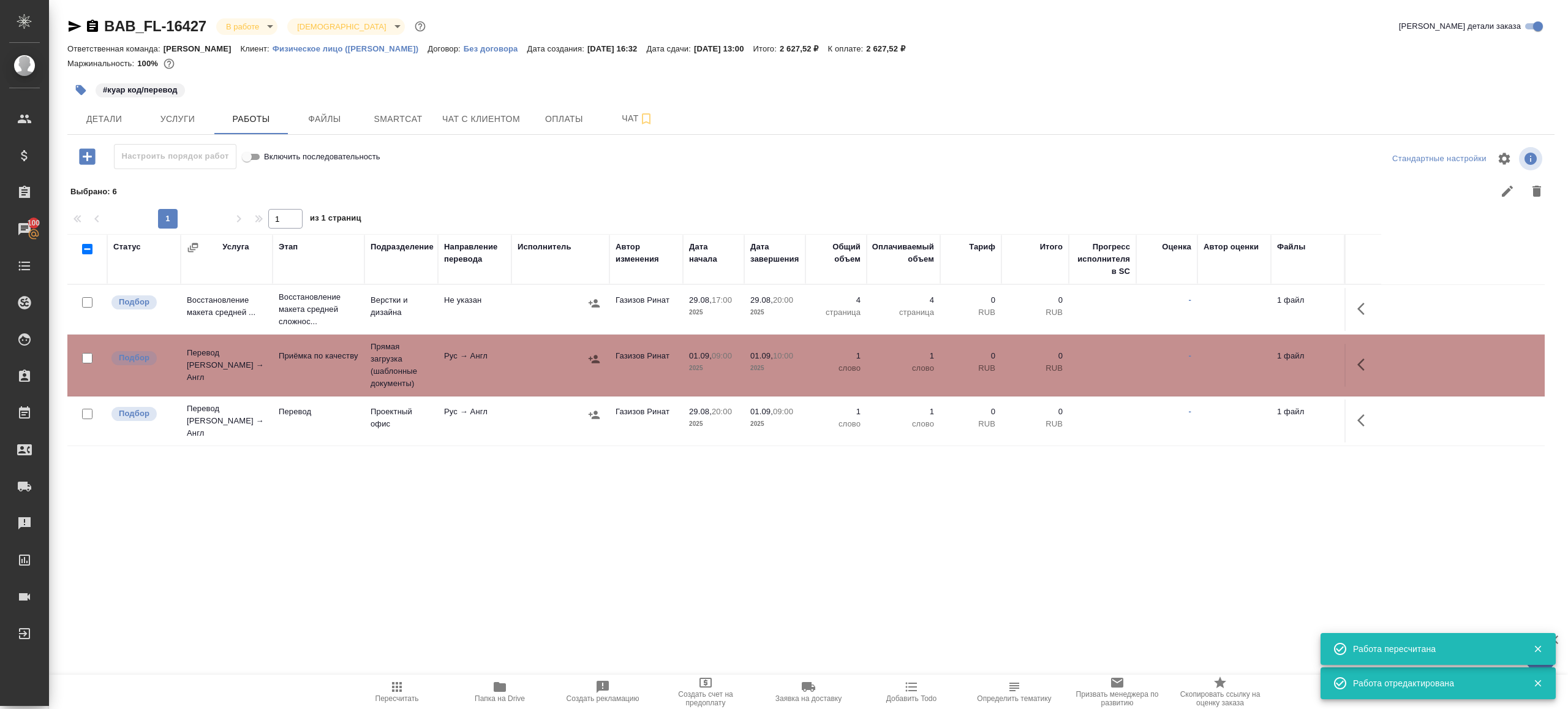
click at [394, 682] on icon "button" at bounding box center [397, 687] width 14 height 14
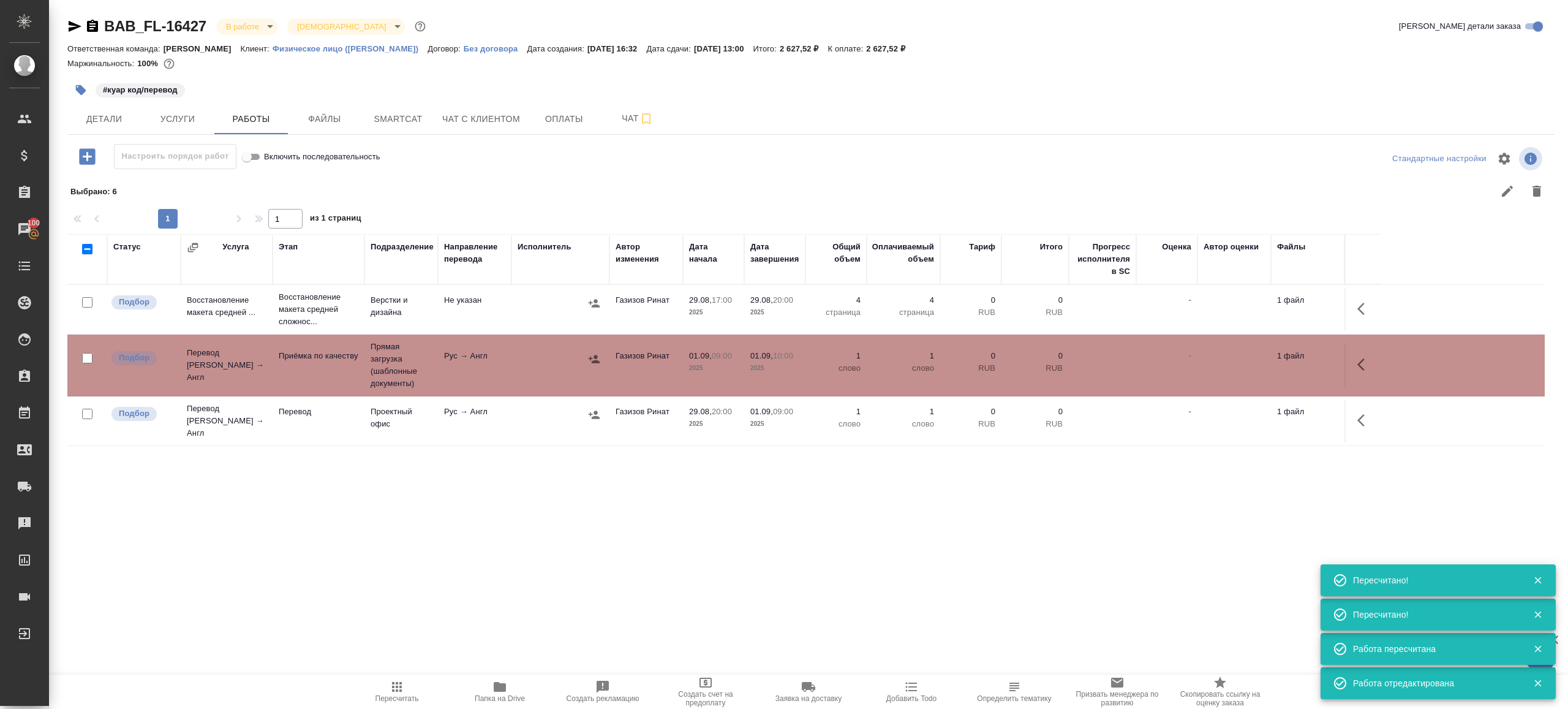
click at [389, 695] on span "Пересчитать" at bounding box center [397, 699] width 44 height 9
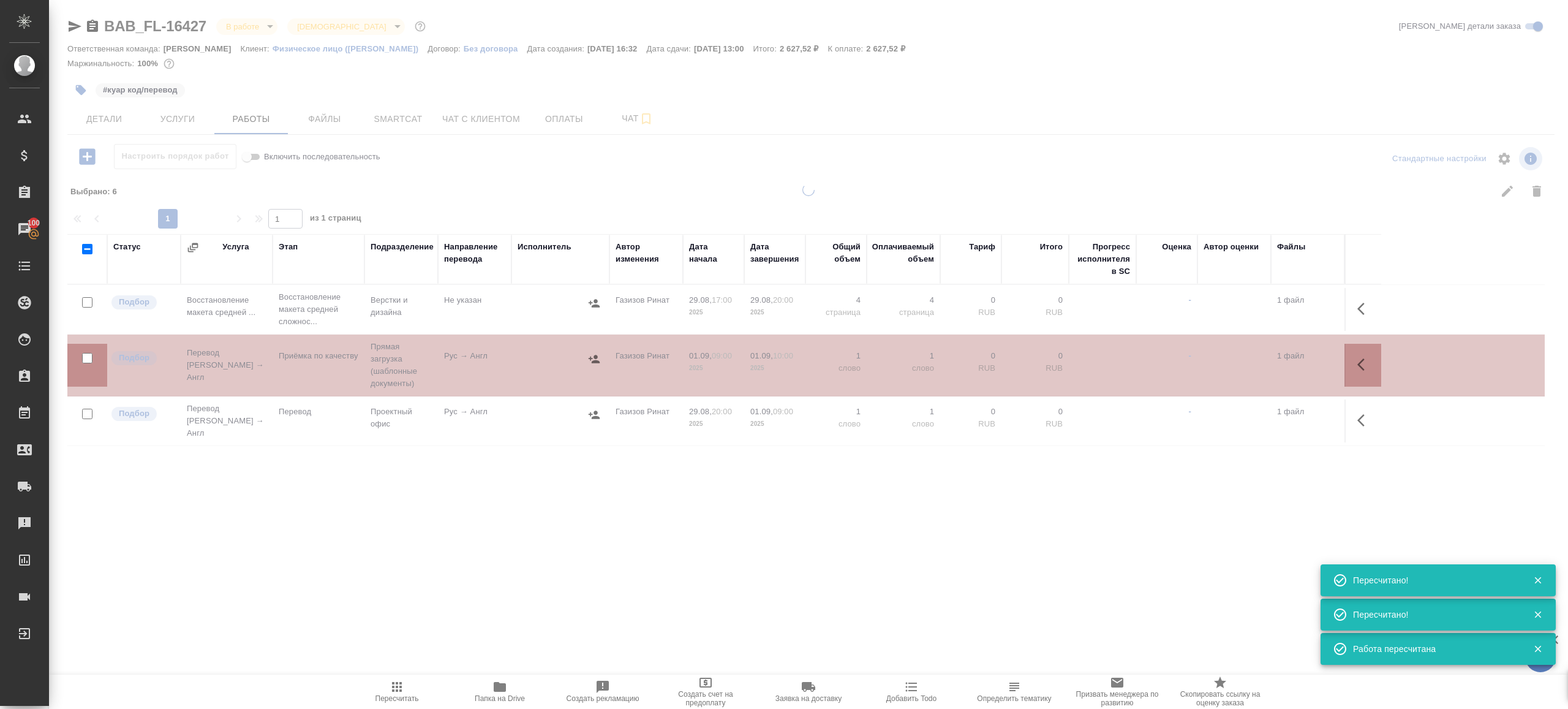
click at [399, 533] on div at bounding box center [808, 362] width 1519 height 358
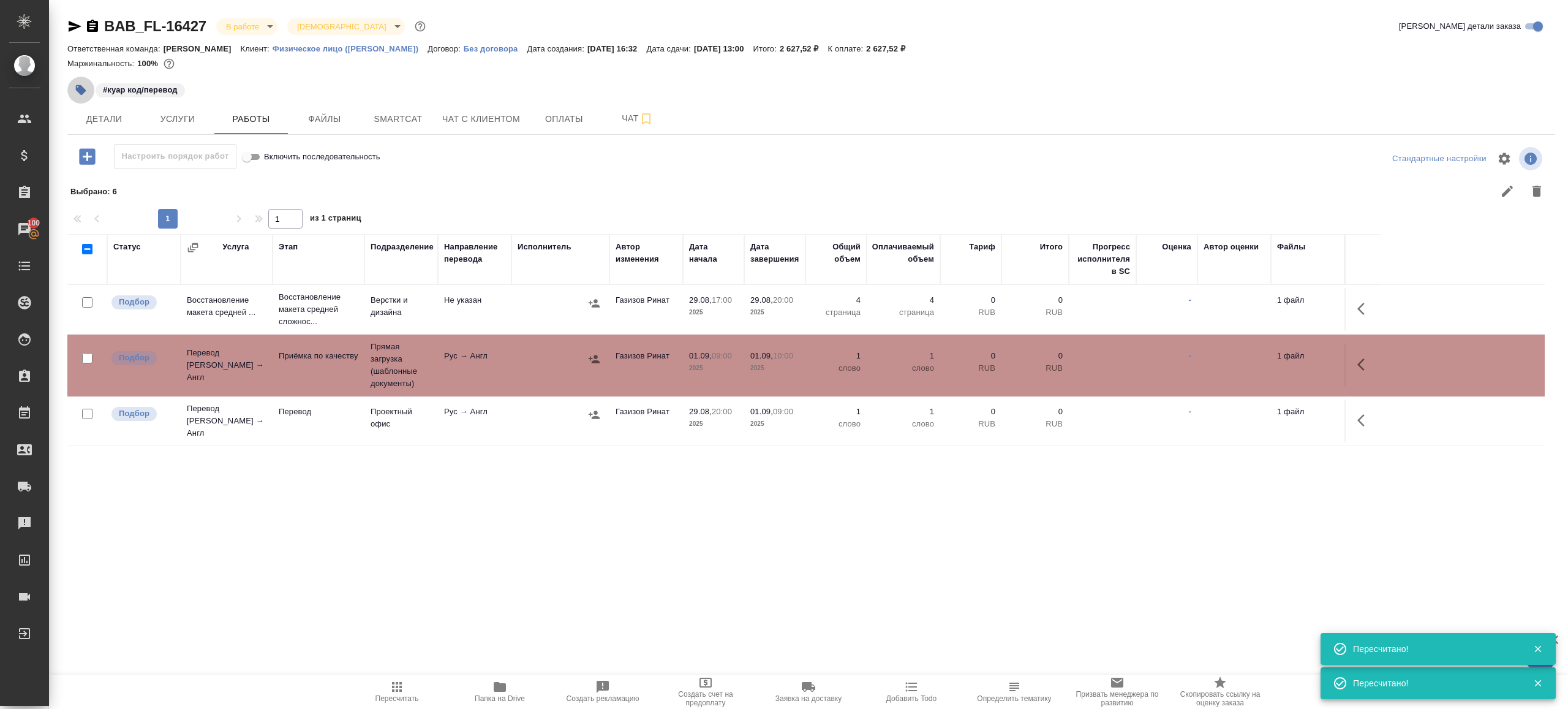
click at [77, 85] on icon "button" at bounding box center [81, 90] width 10 height 10
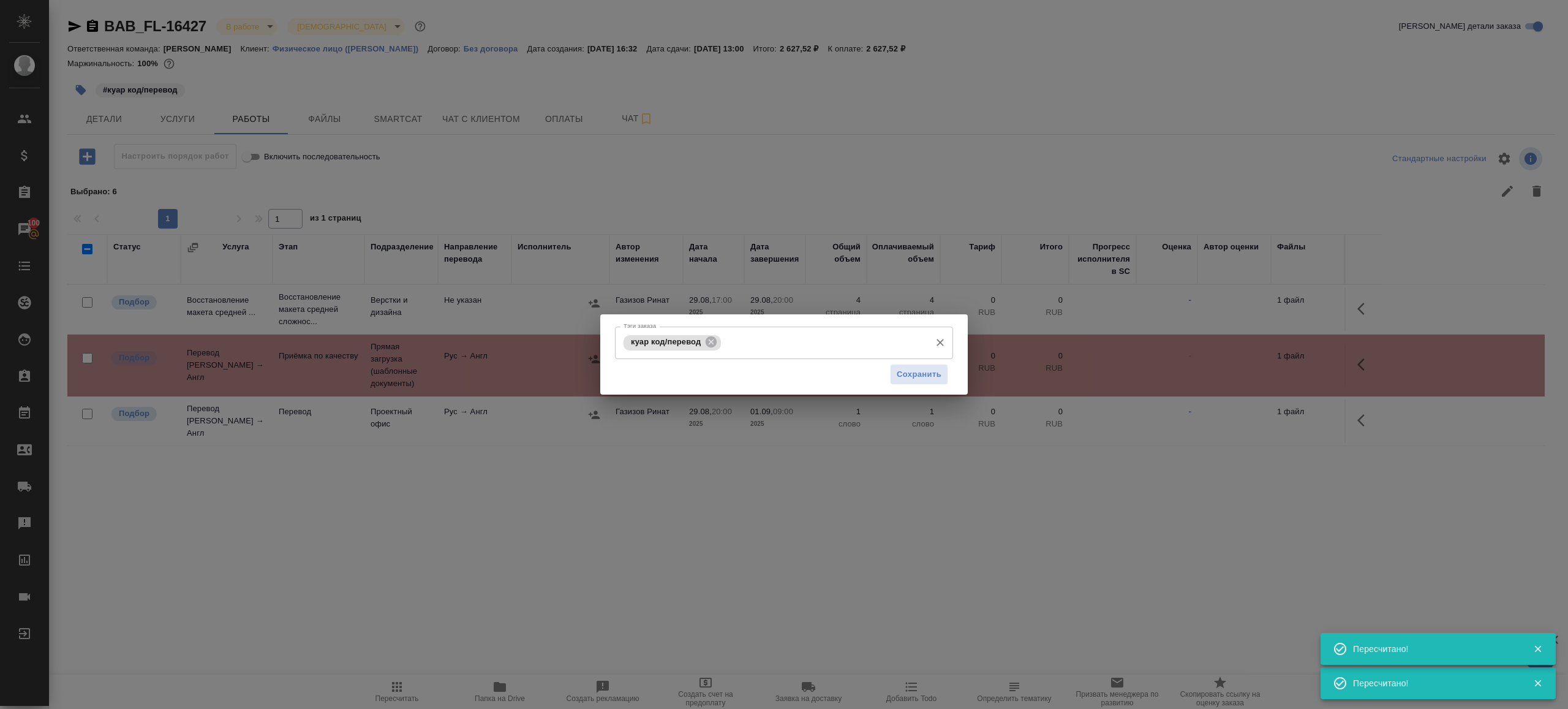
click at [764, 327] on div "куар код/перевод Тэги заказа" at bounding box center [784, 343] width 338 height 33
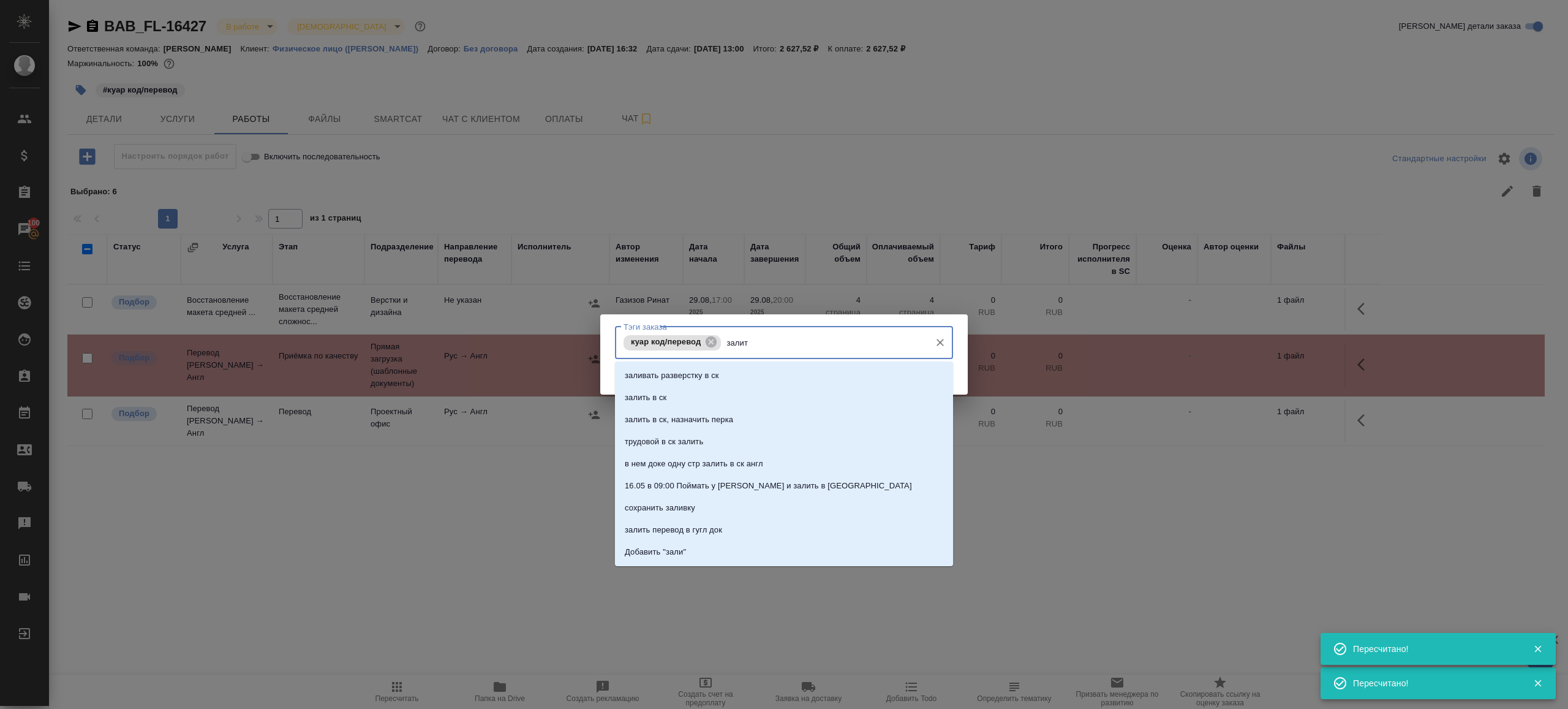
type input "залить"
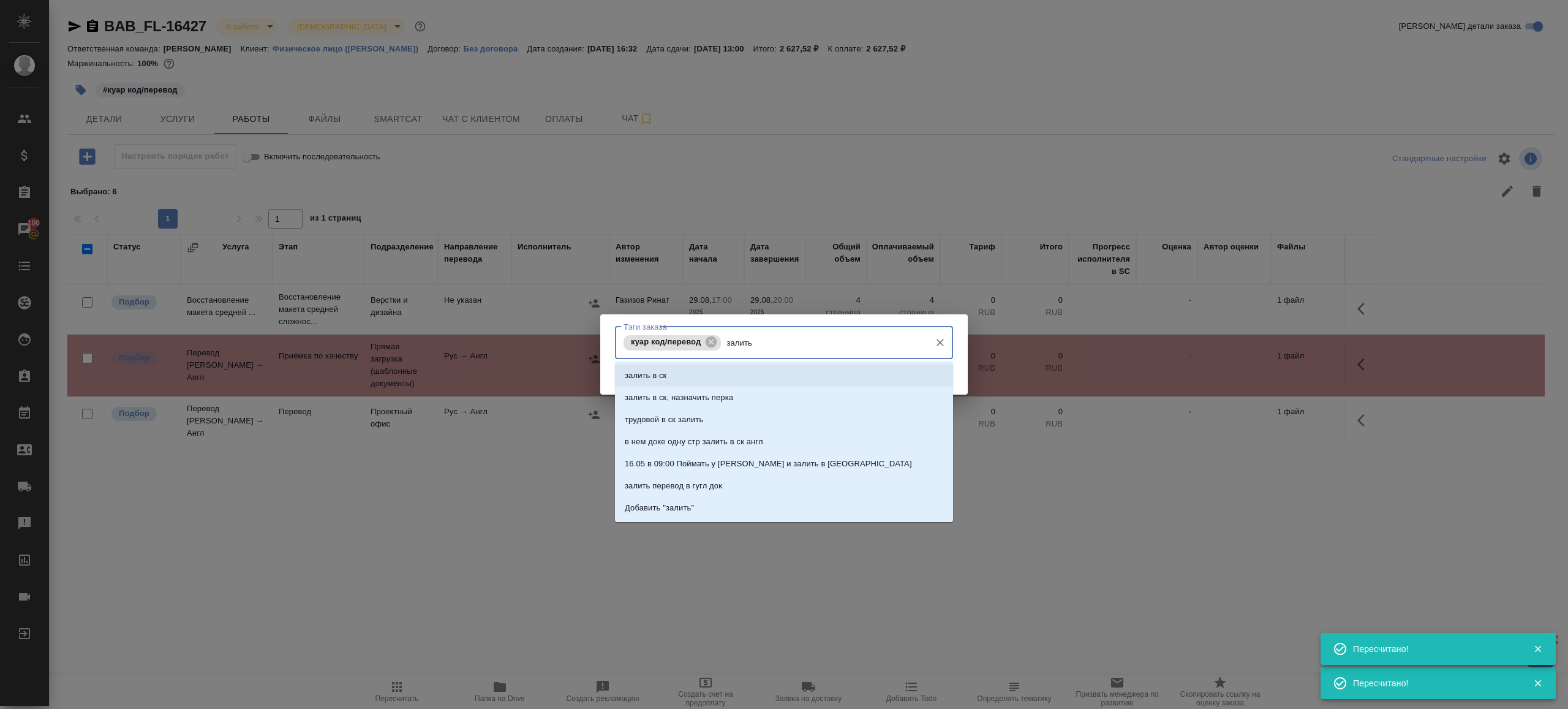
click at [777, 389] on li "залить в ск, назначить перка" at bounding box center [784, 398] width 338 height 22
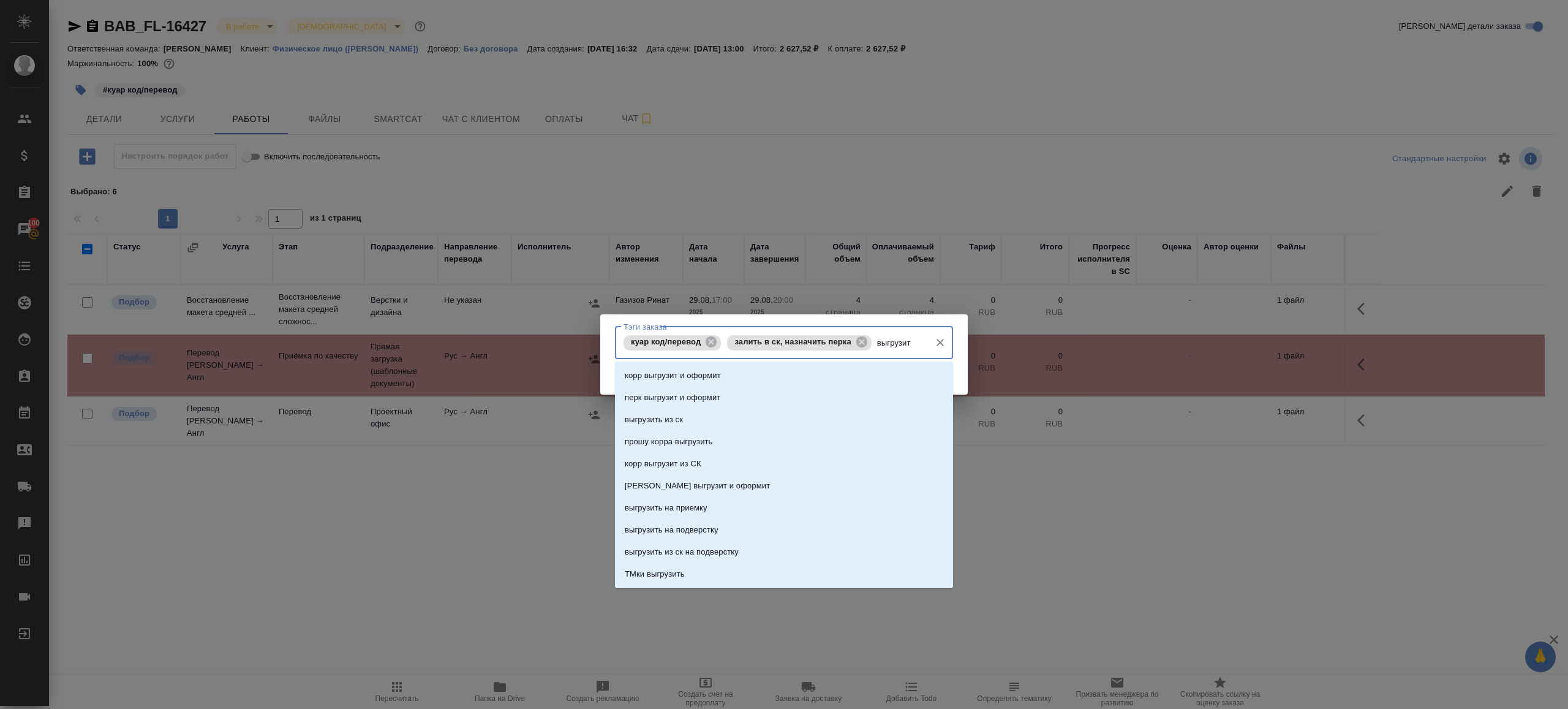
type input "выгрузить"
click at [766, 372] on li "выгрузить из ск" at bounding box center [784, 376] width 338 height 22
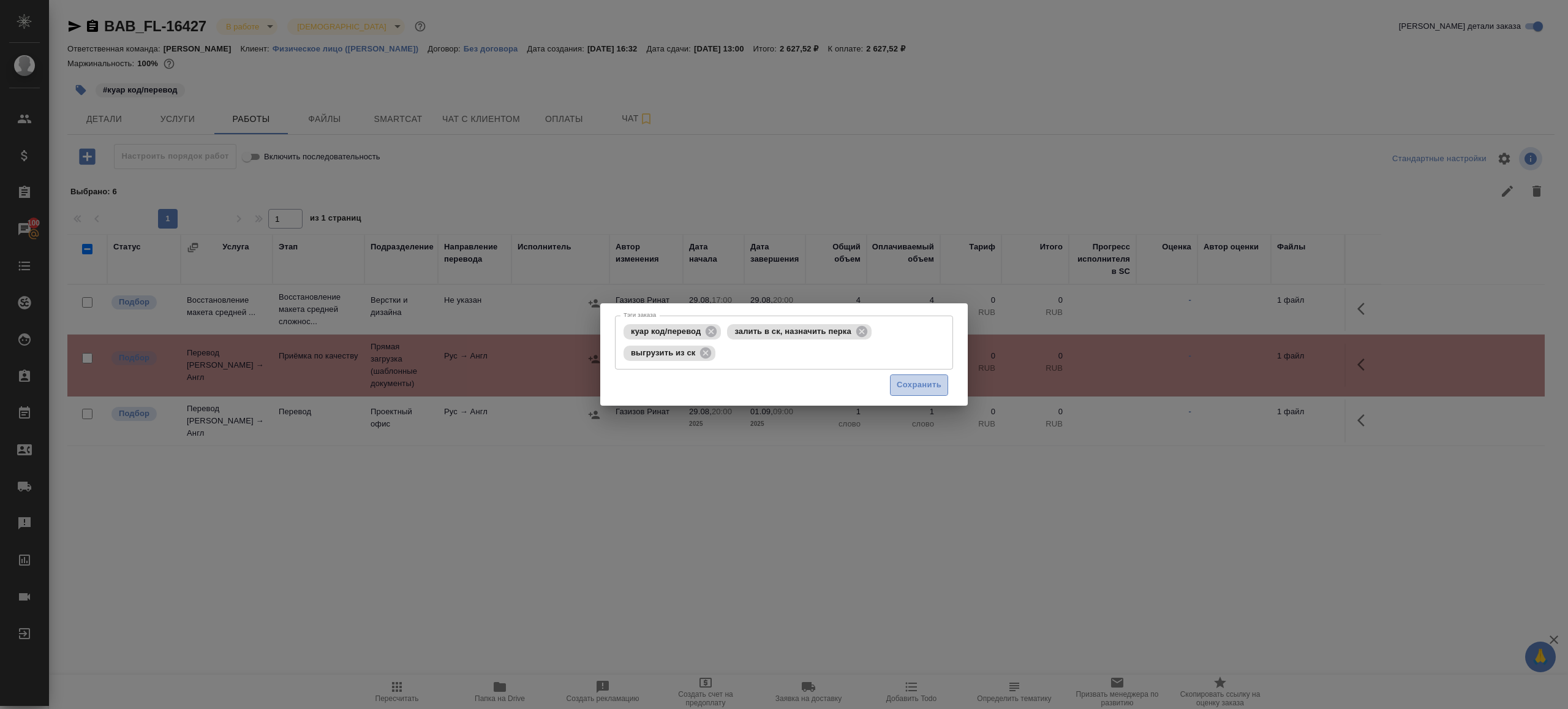
click at [908, 374] on button "Сохранить" at bounding box center [918, 385] width 58 height 22
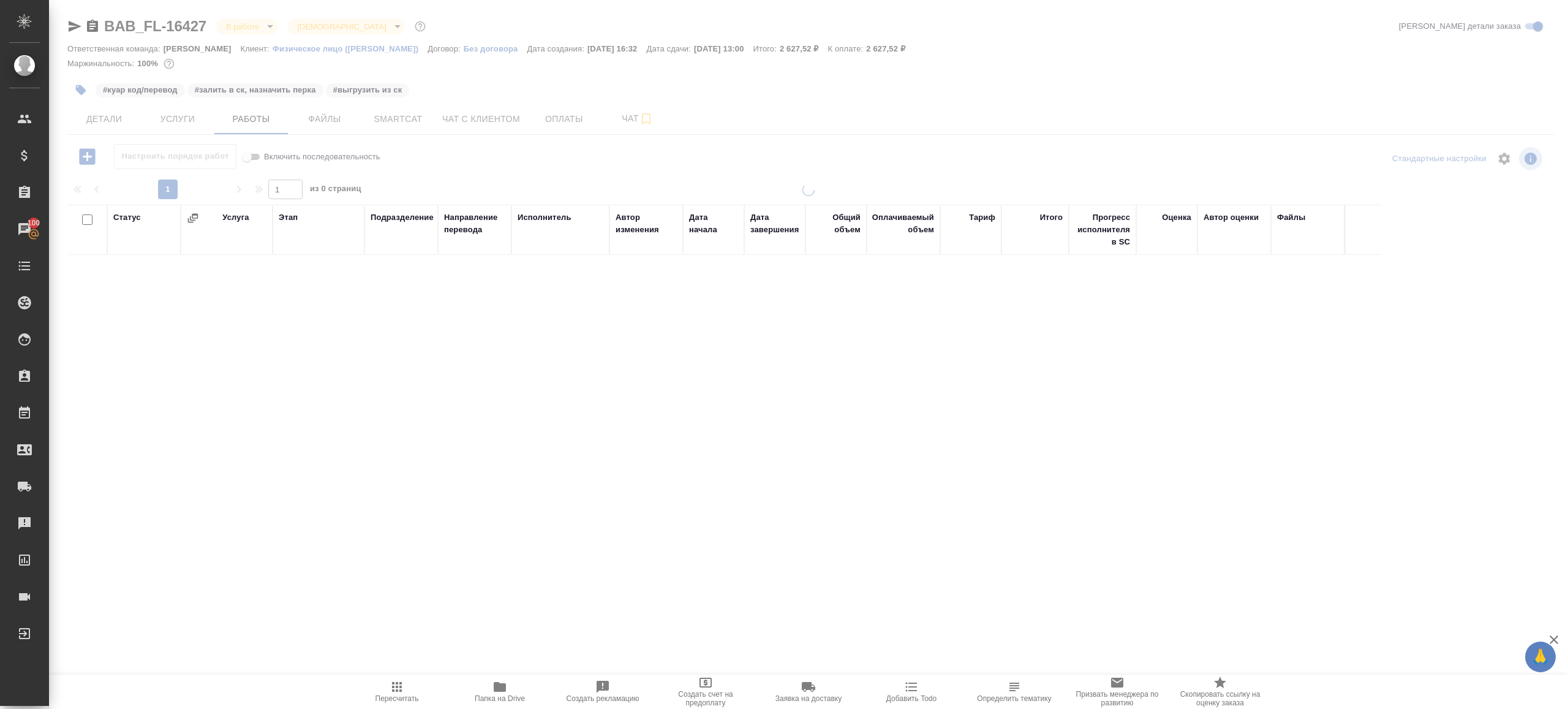
click at [479, 122] on div at bounding box center [808, 255] width 1519 height 512
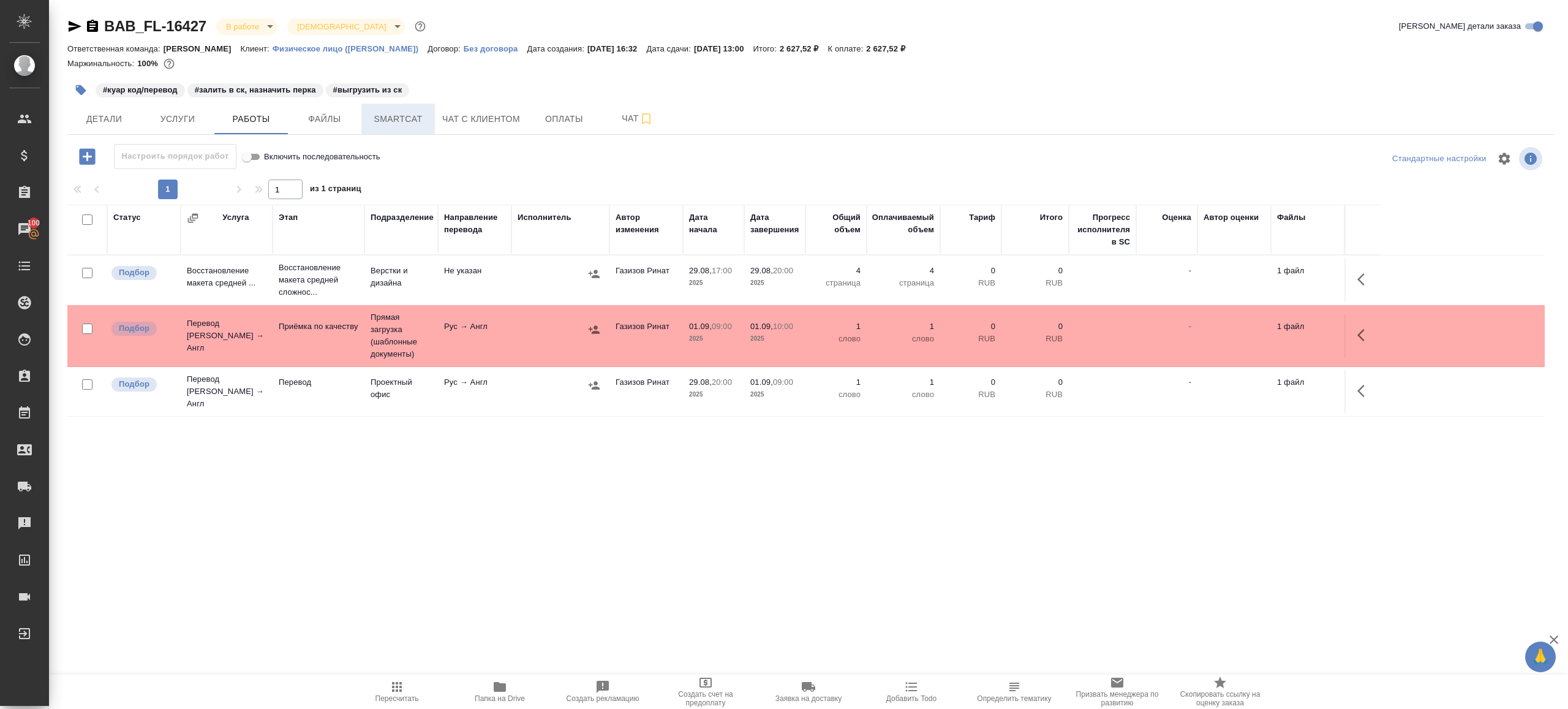
click at [389, 115] on span "Smartcat" at bounding box center [398, 119] width 59 height 15
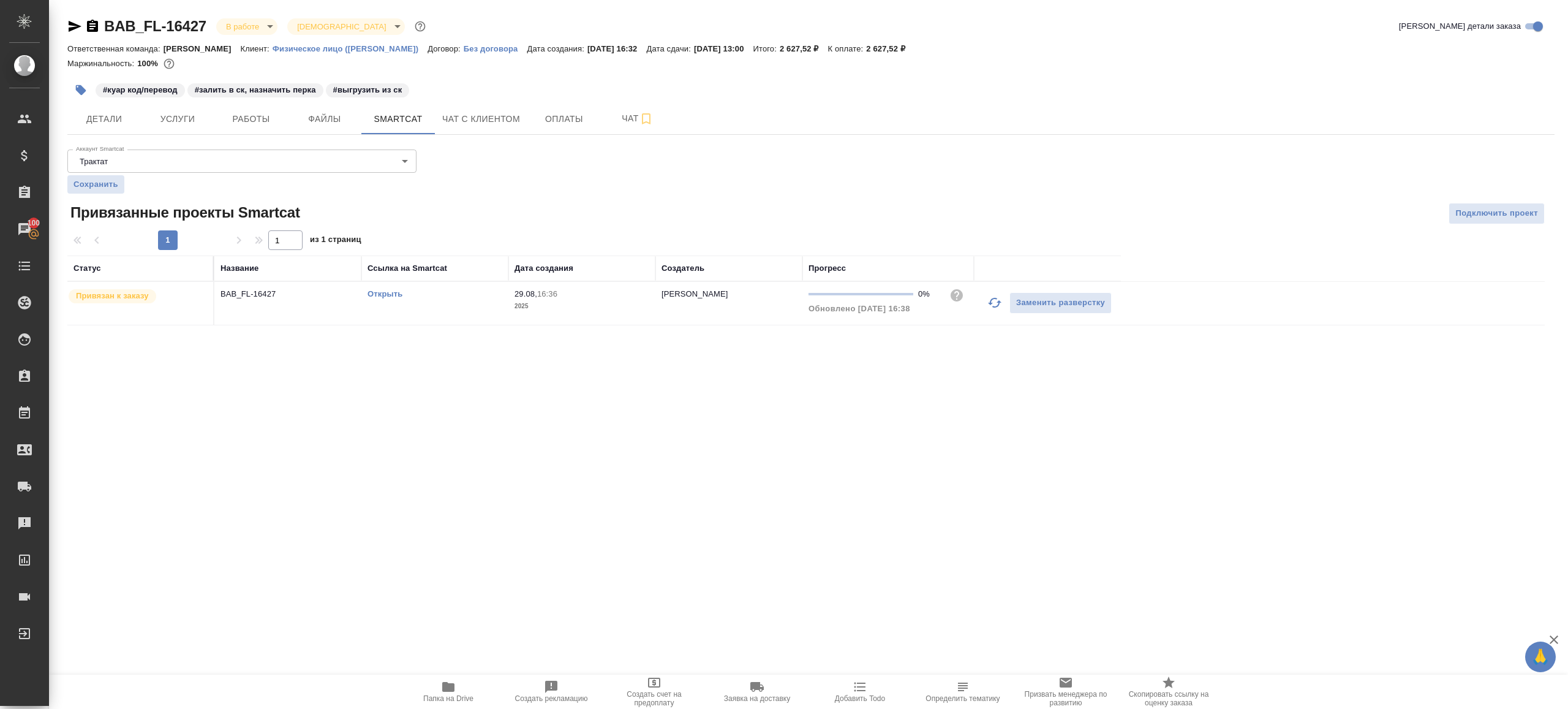
click at [380, 294] on link "Открыть" at bounding box center [385, 294] width 35 height 10
click at [261, 120] on span "Работы" at bounding box center [251, 119] width 59 height 15
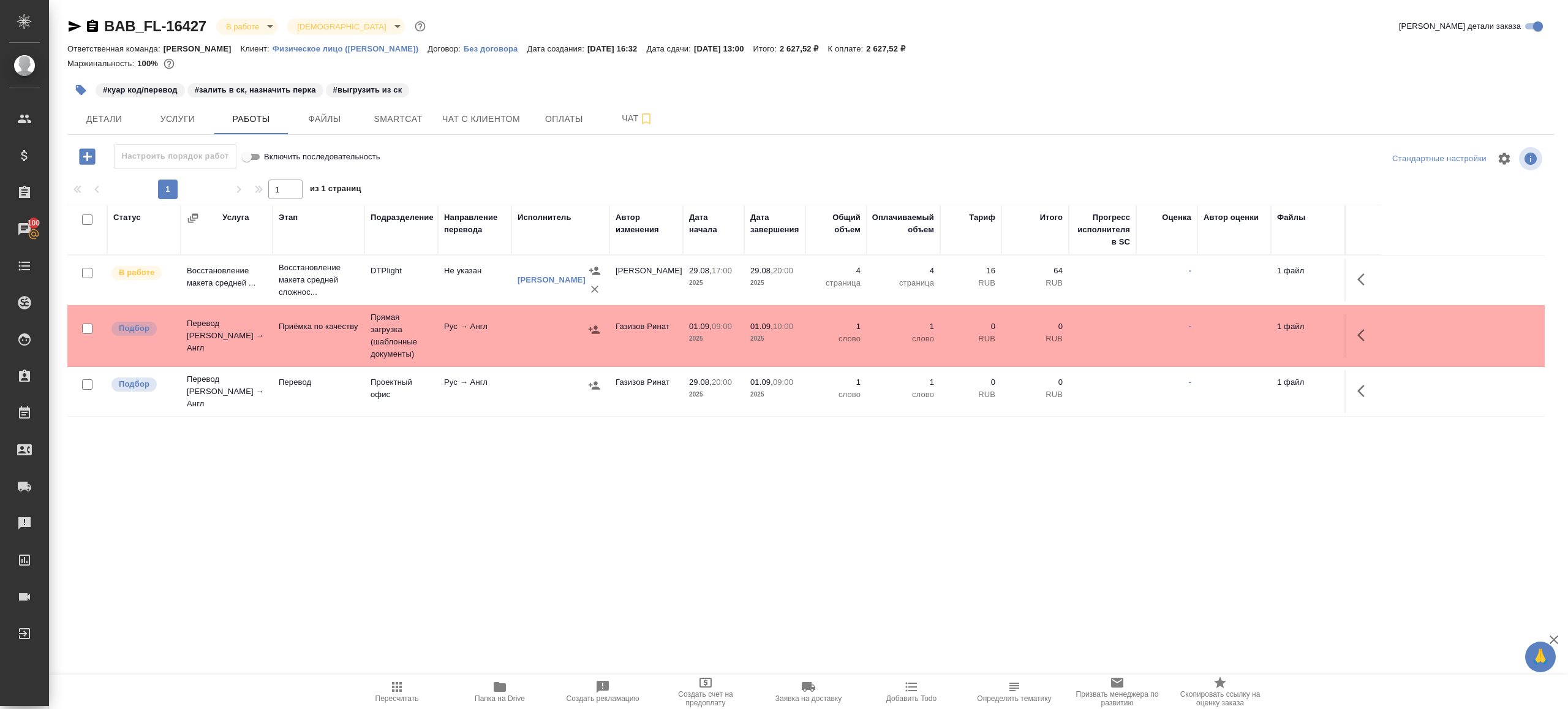
click at [630, 157] on div at bounding box center [810, 158] width 496 height 30
click at [377, 679] on span "Пересчитать" at bounding box center [397, 691] width 89 height 23
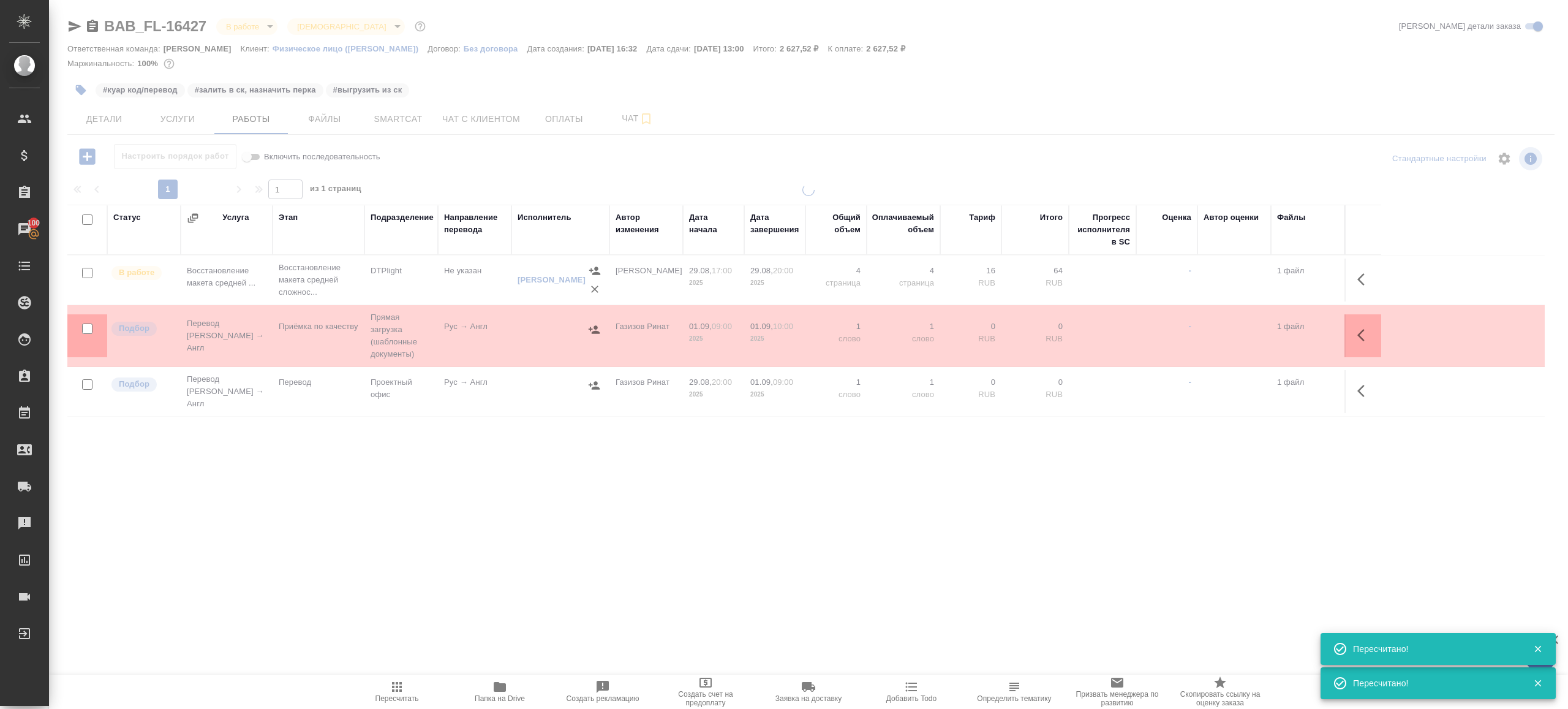
click at [409, 583] on div ".cls-1 fill:#fff; AWATERA Gazizov Rinat Клиенты Спецификации Заказы 100 Чаты To…" at bounding box center [784, 354] width 1568 height 709
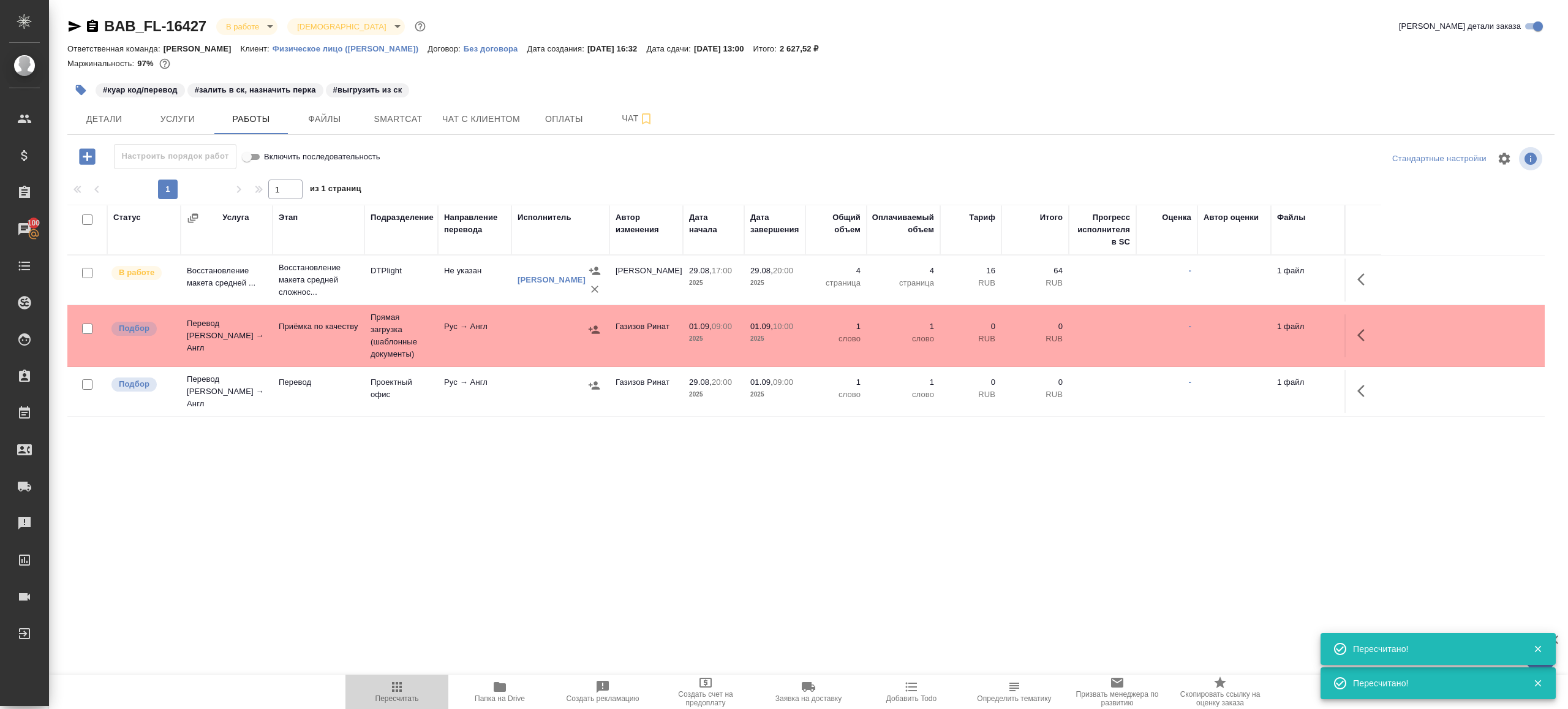
click at [389, 685] on icon "button" at bounding box center [397, 687] width 14 height 14
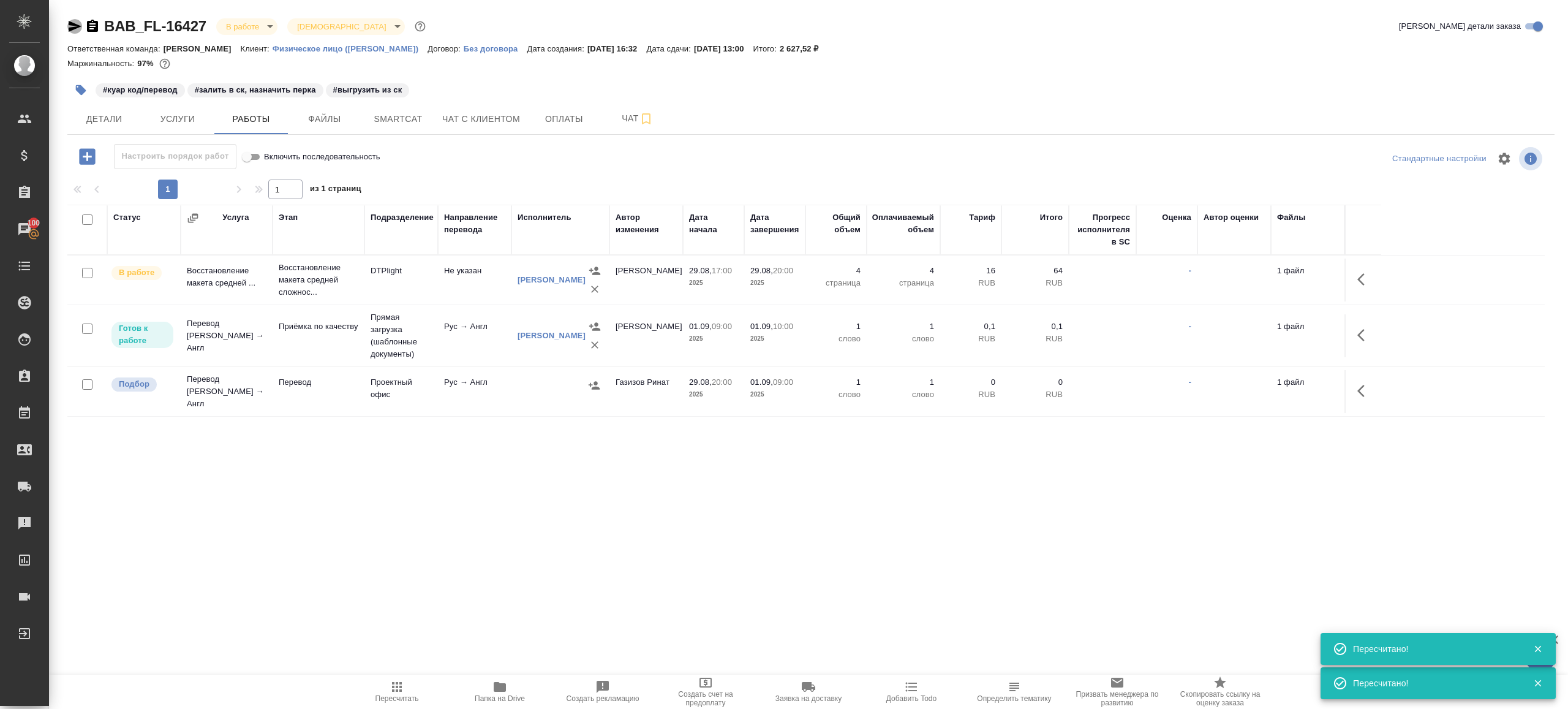
click at [71, 25] on icon "button" at bounding box center [75, 26] width 13 height 11
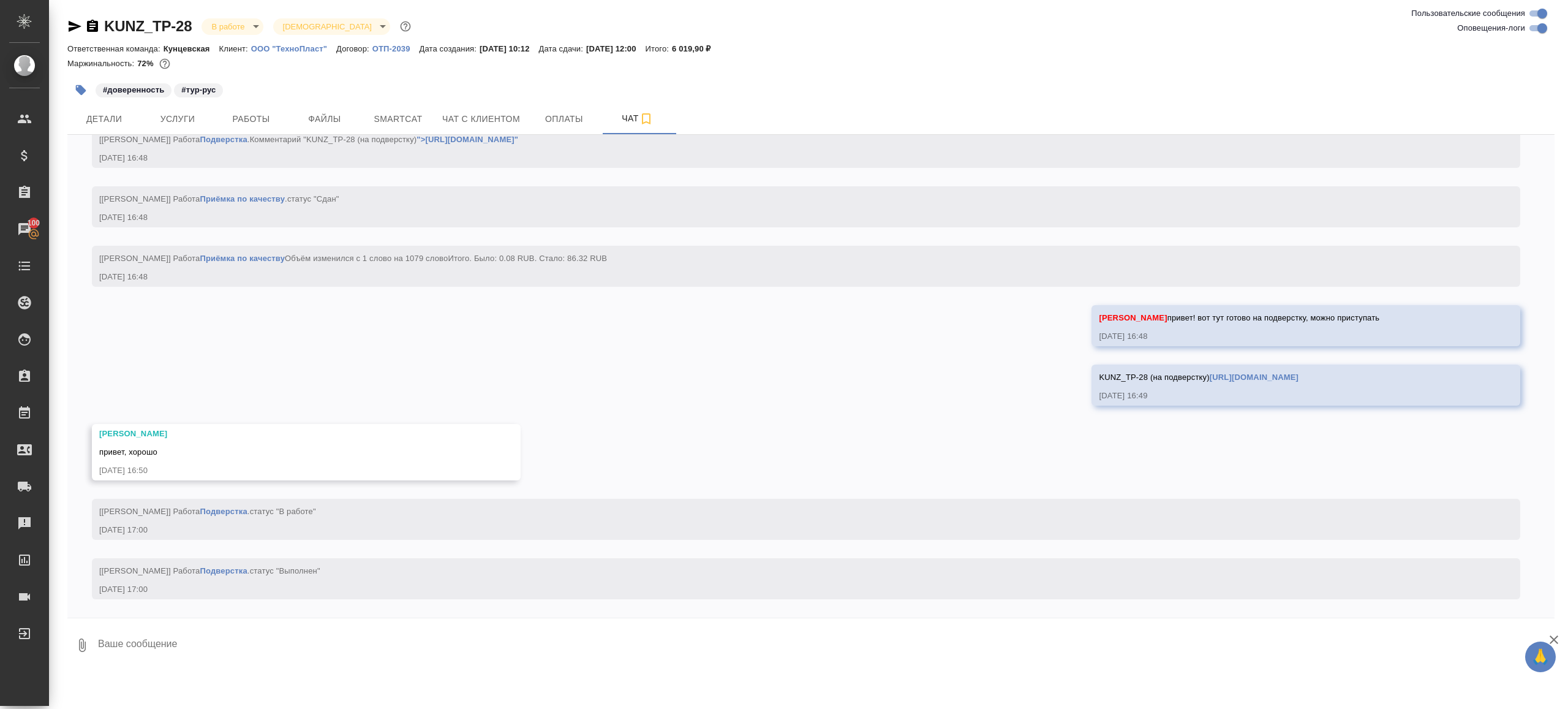
scroll to position [6241, 0]
click at [196, 646] on textarea at bounding box center [825, 645] width 1458 height 42
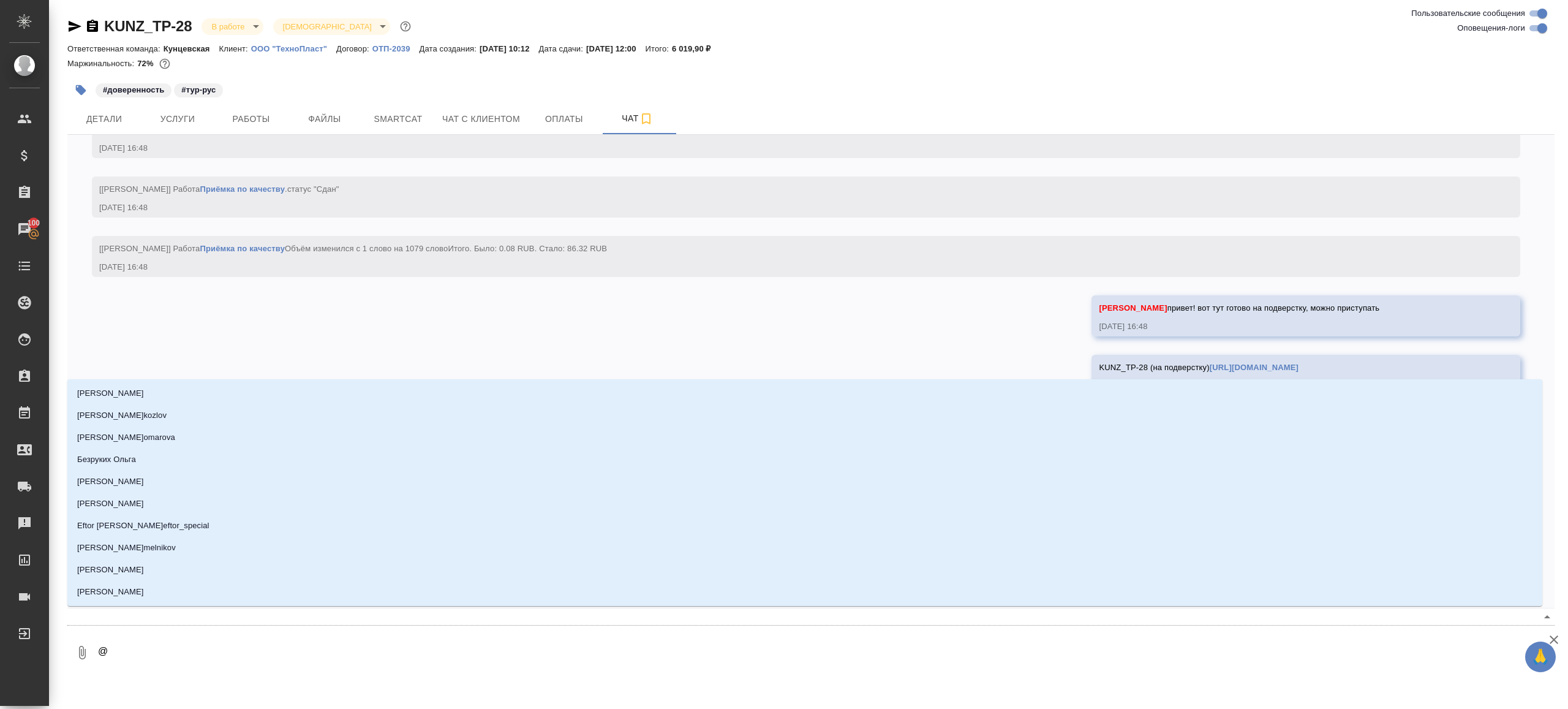
type textarea "@в"
type input "в"
type textarea "@ве"
type input "ве"
type textarea "@вер"
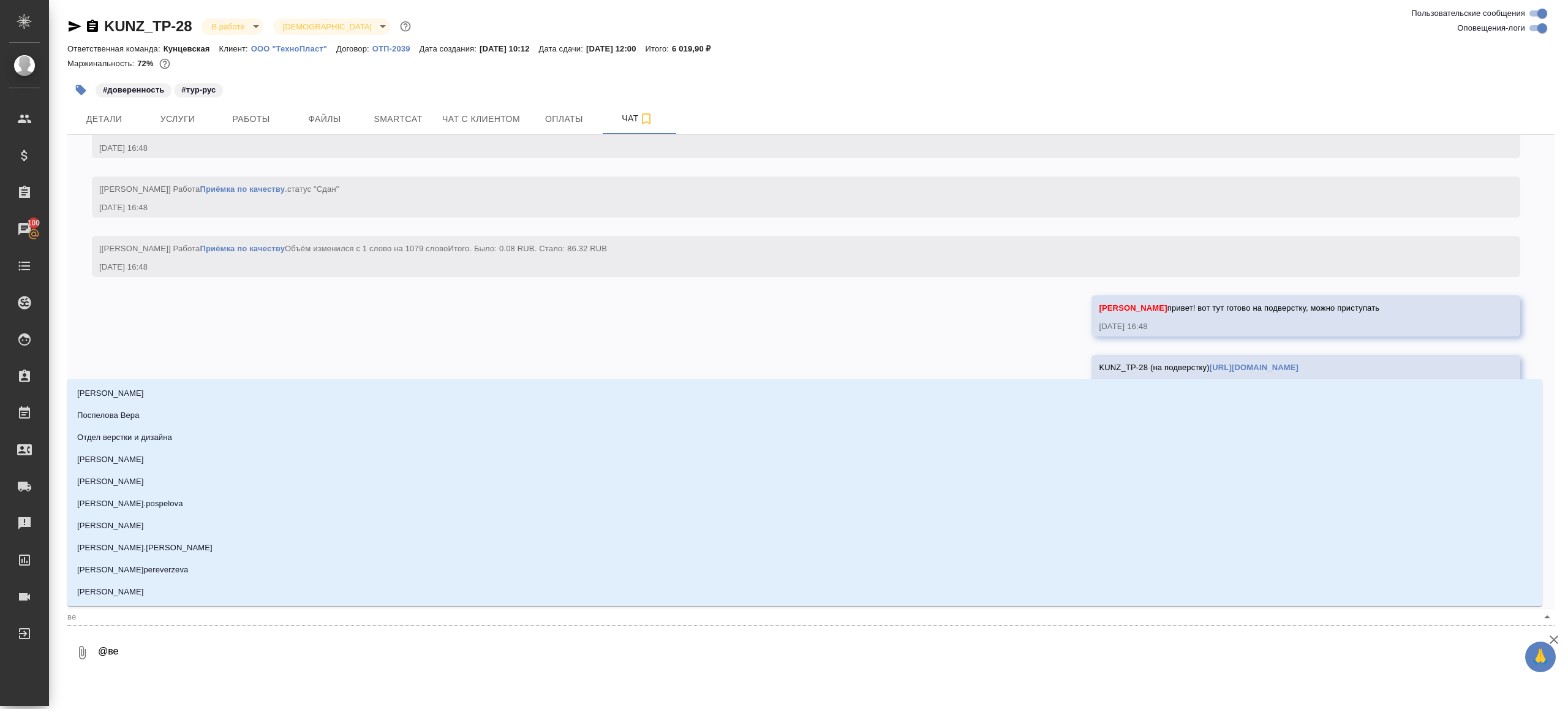
type input "вер"
type textarea "@вера"
type input "вера"
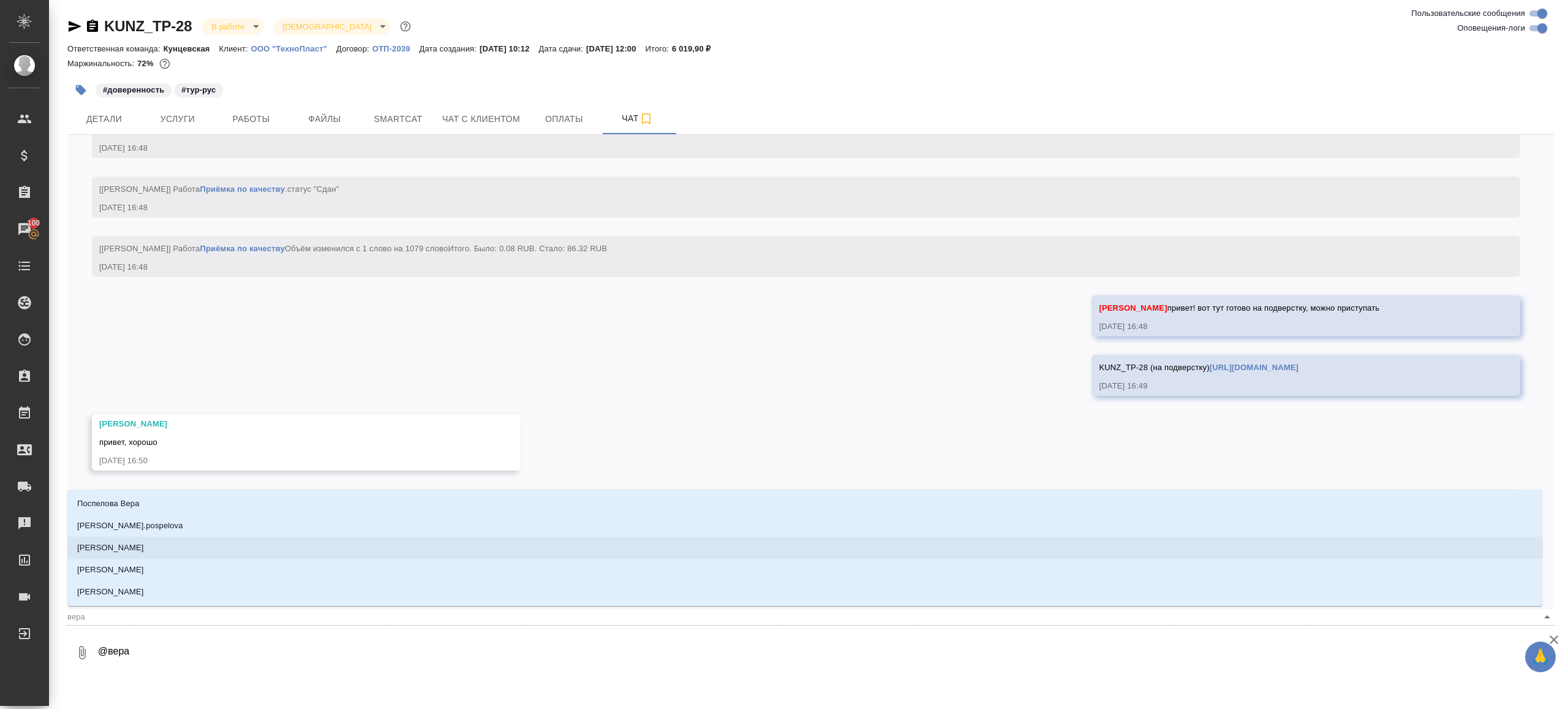
click at [138, 555] on li "[PERSON_NAME]" at bounding box center [804, 548] width 1475 height 22
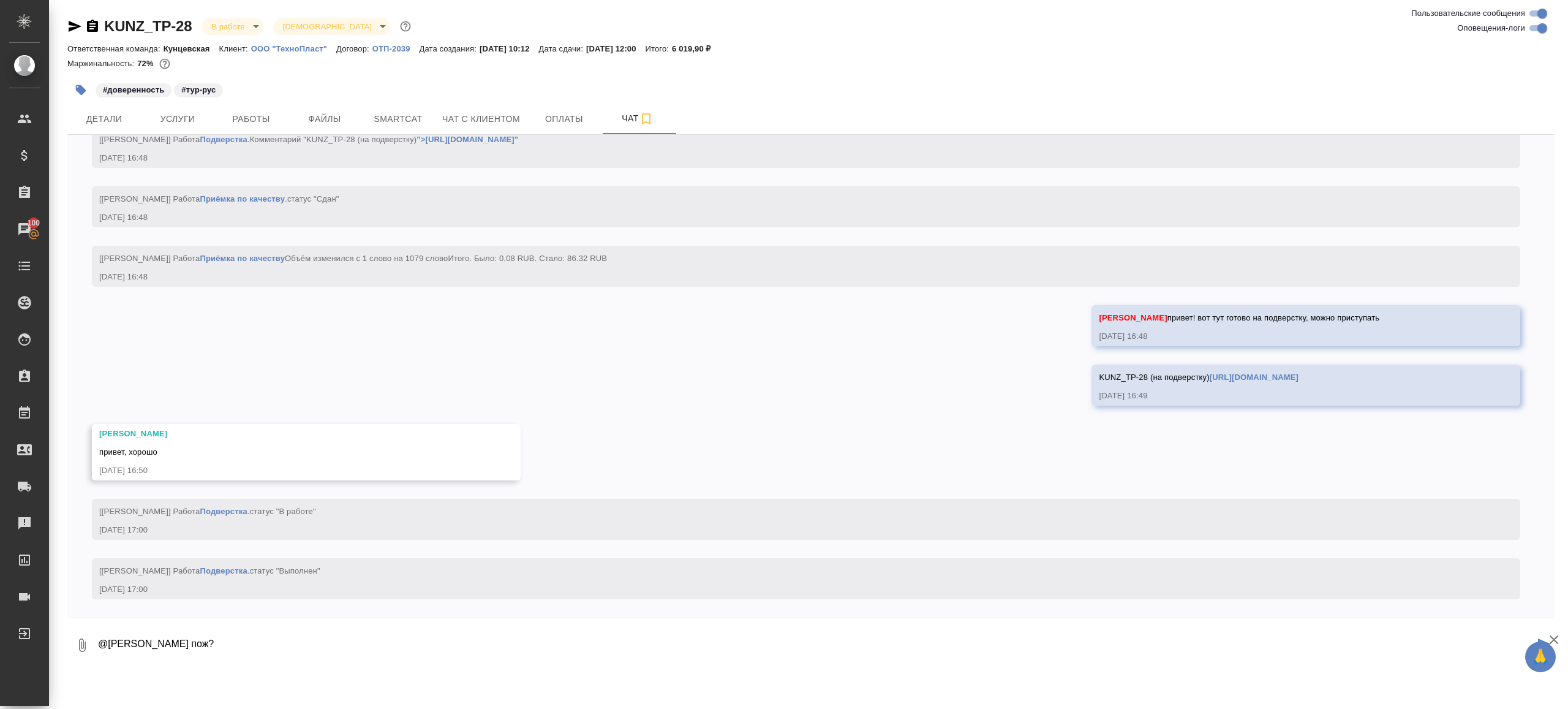
type textarea "@[PERSON_NAME] пож?"
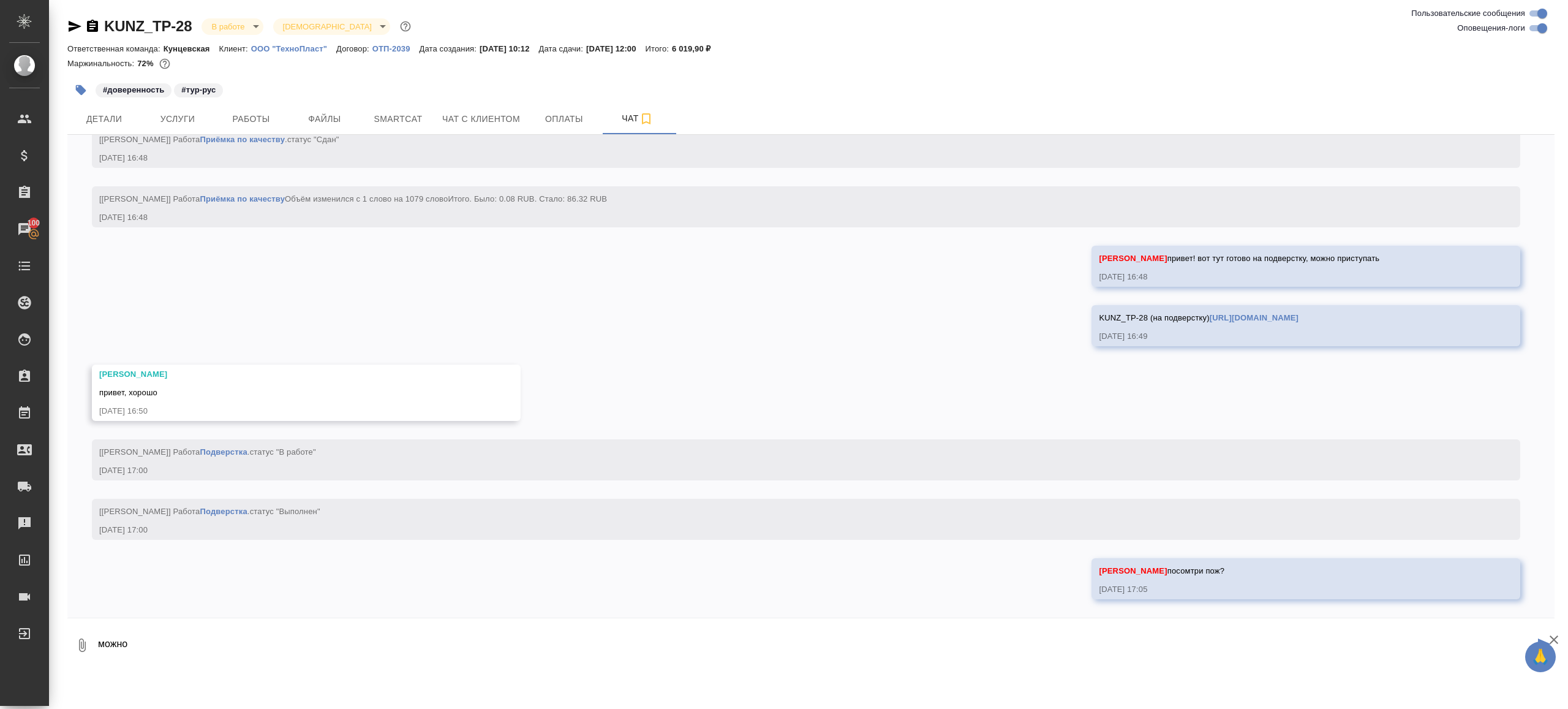
scroll to position [6302, 0]
type textarea "можно ли забирать?"
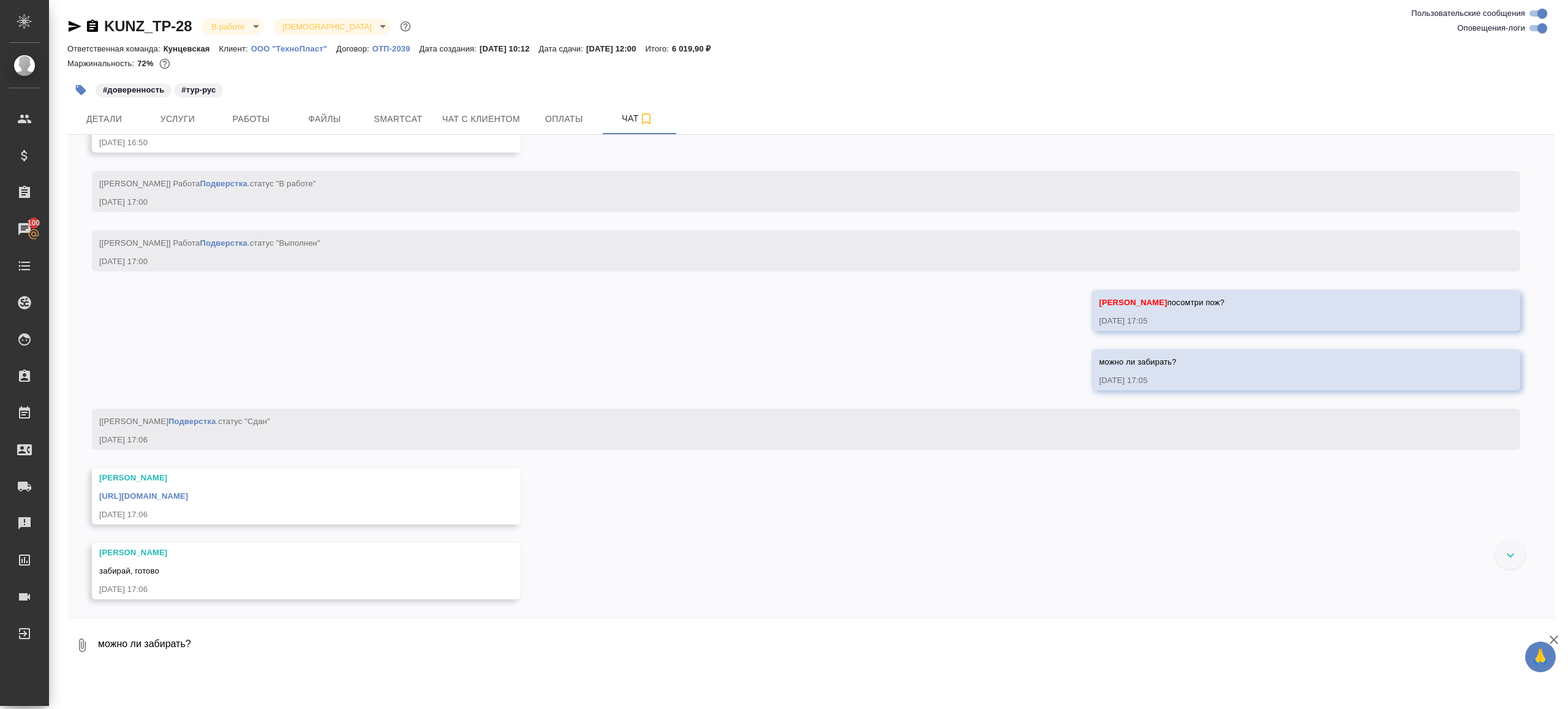
scroll to position [6570, 0]
click at [188, 494] on link "[URL][DOMAIN_NAME]" at bounding box center [143, 497] width 89 height 10
click at [101, 109] on button "Детали" at bounding box center [104, 119] width 73 height 30
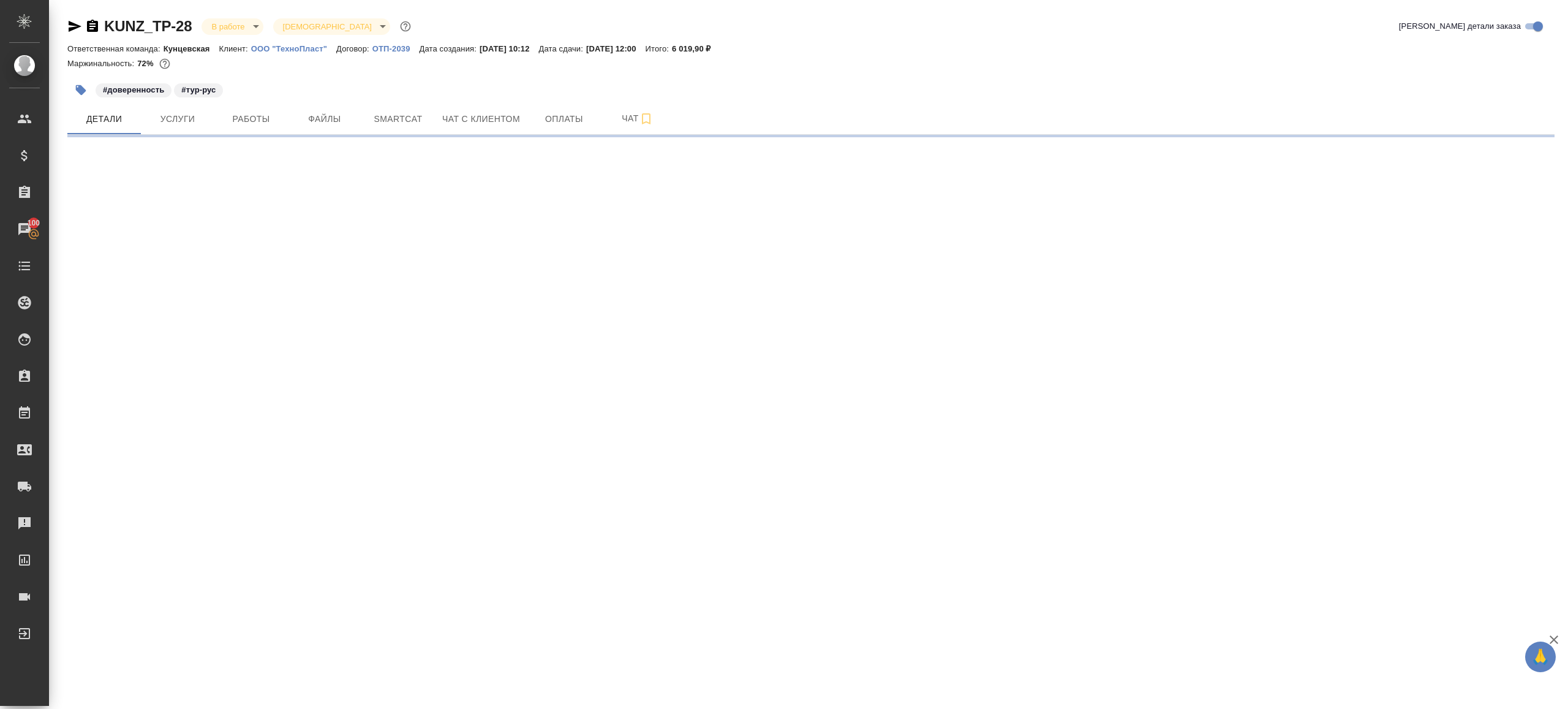
select select "RU"
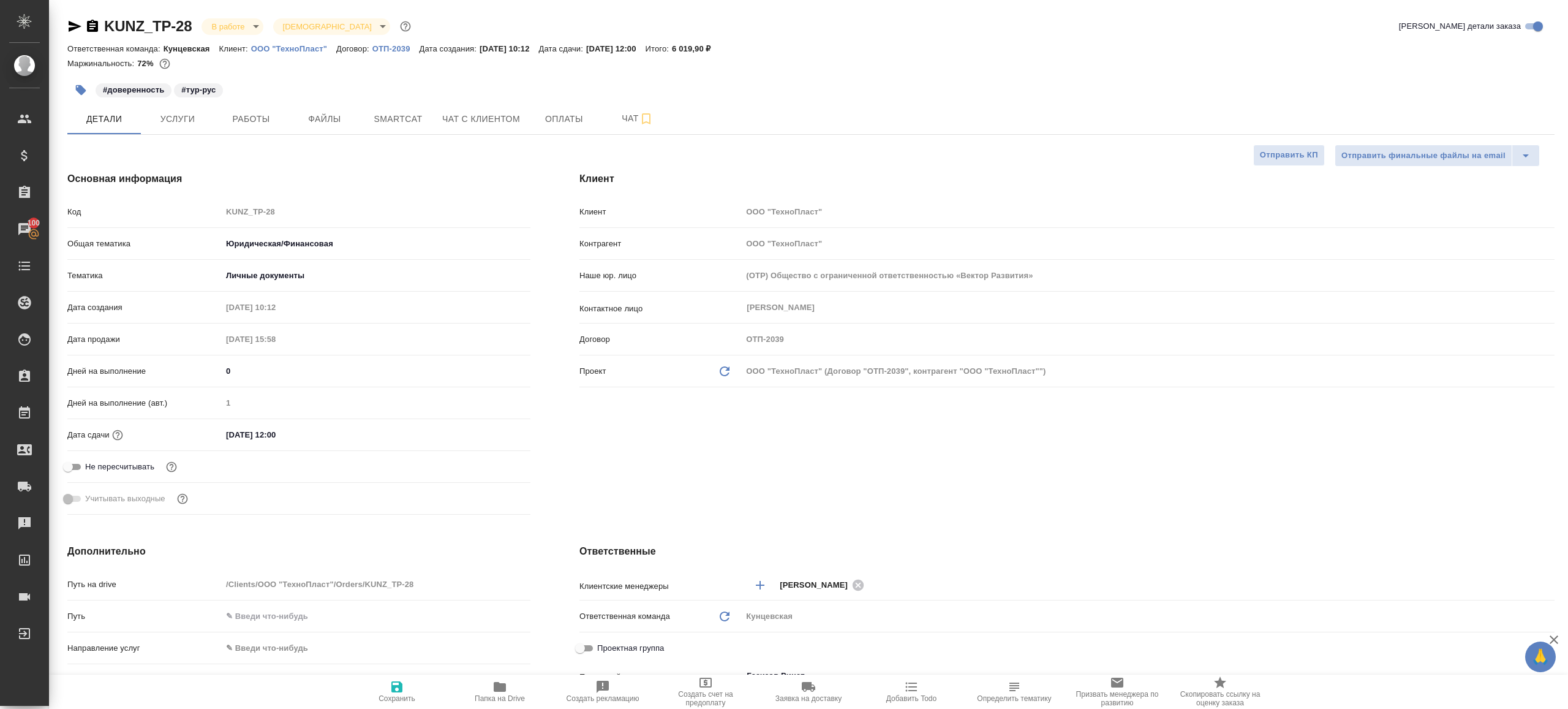
type textarea "x"
click at [232, 31] on body "🙏 .cls-1 fill:#fff; AWATERA [PERSON_NAME] Клиенты Спецификации Заказы 100 Чаты …" at bounding box center [784, 354] width 1568 height 709
click at [276, 141] on li "Сдан без статистики" at bounding box center [258, 150] width 112 height 21
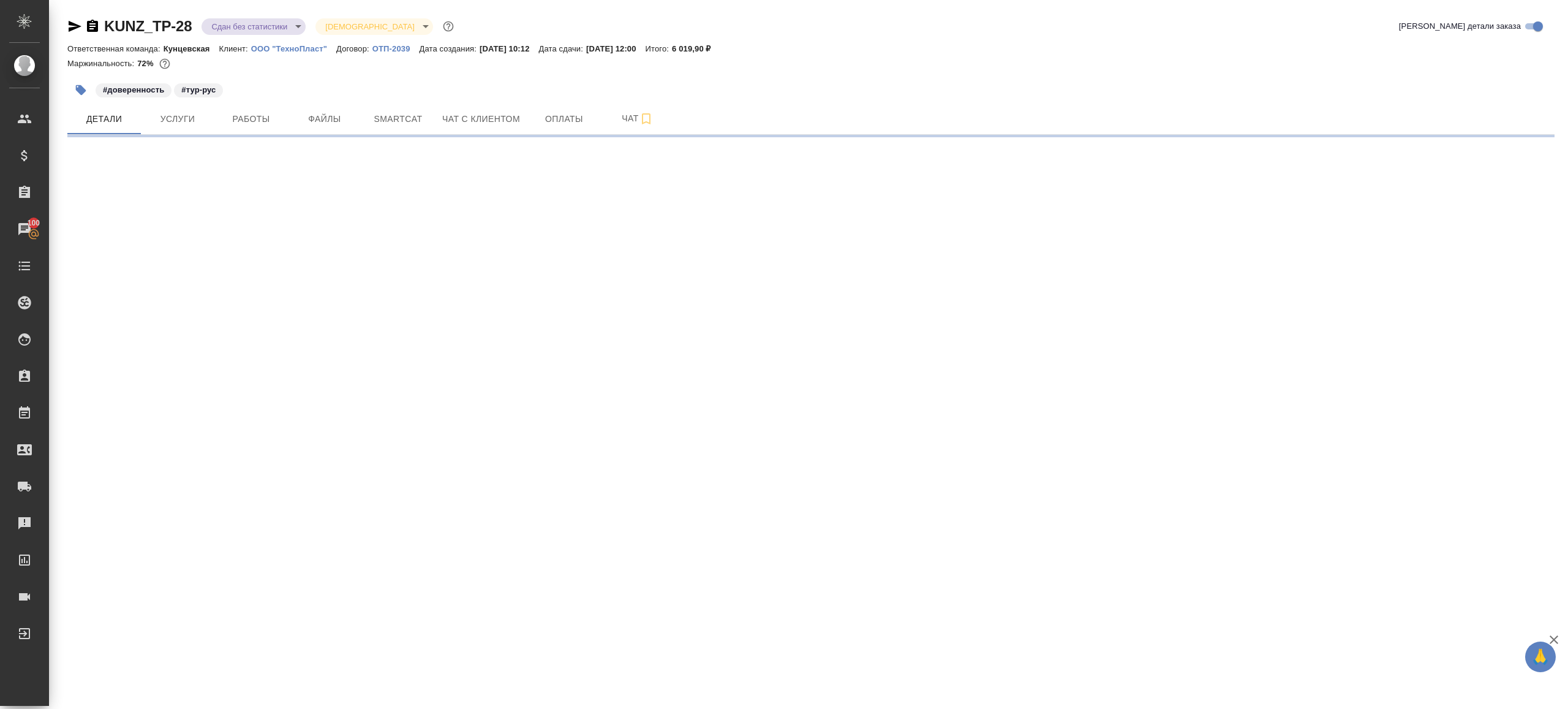
click at [282, 31] on body "🙏 .cls-1 fill:#fff; AWATERA [PERSON_NAME] Клиенты Спецификации Заказы 100 Чаты …" at bounding box center [784, 354] width 1568 height 709
select select "RU"
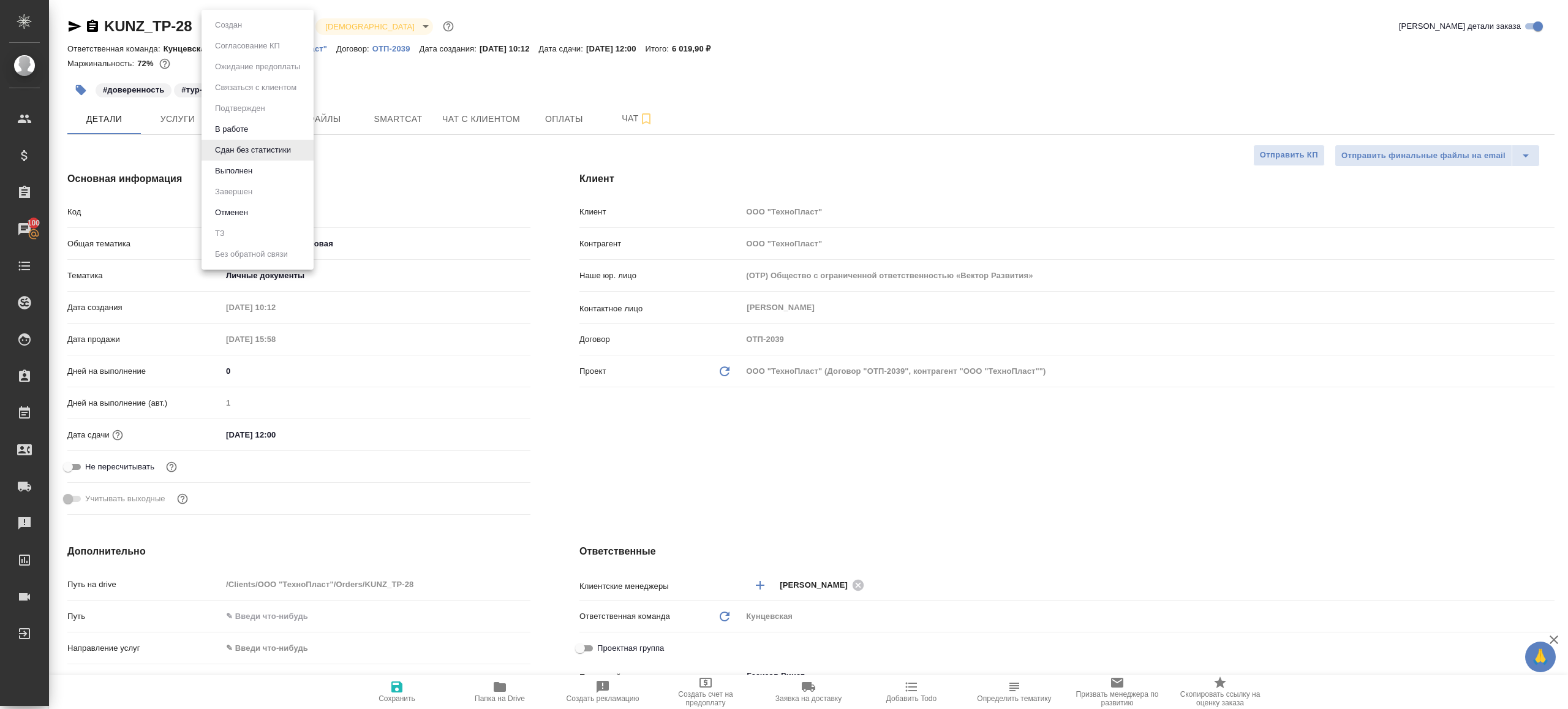
type textarea "x"
click at [285, 167] on li "Выполнен" at bounding box center [258, 171] width 112 height 21
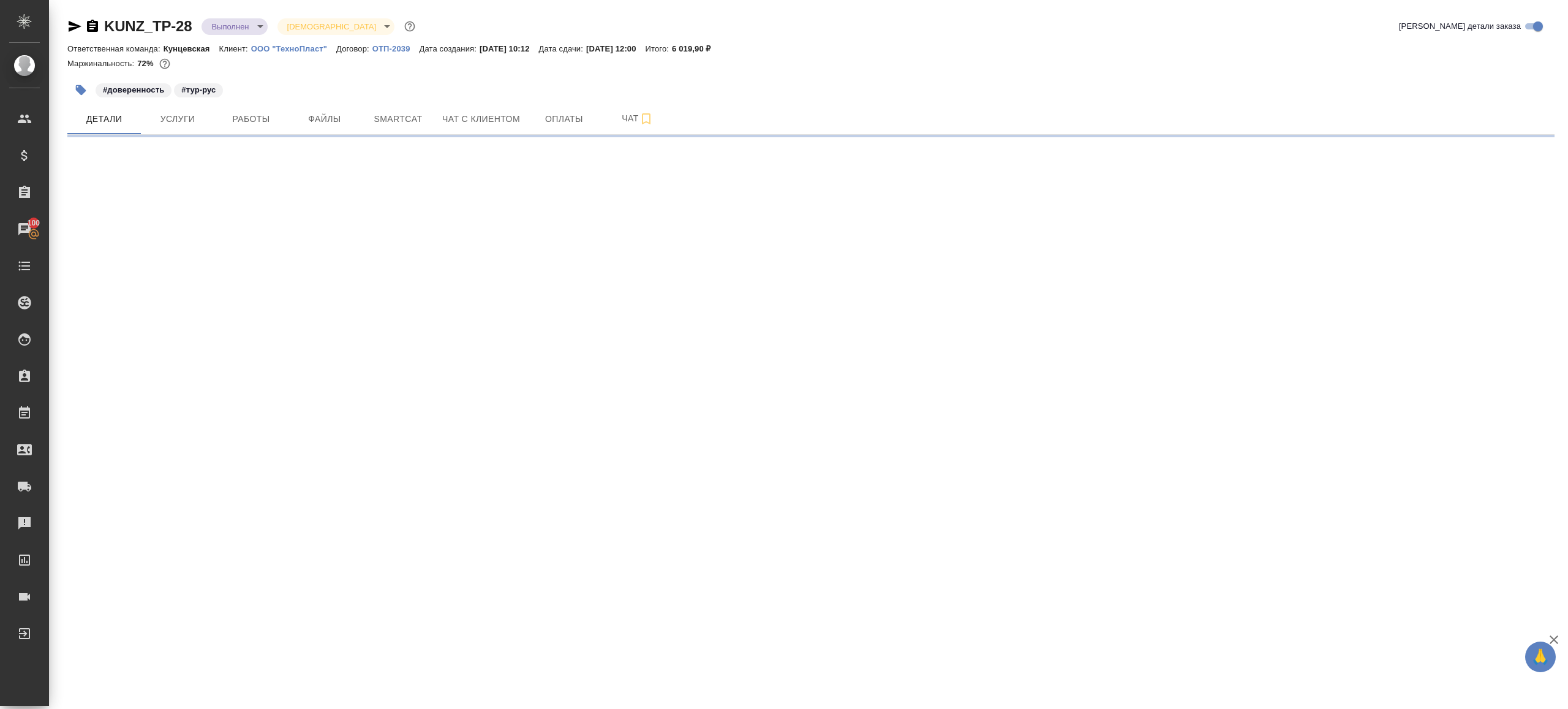
select select "RU"
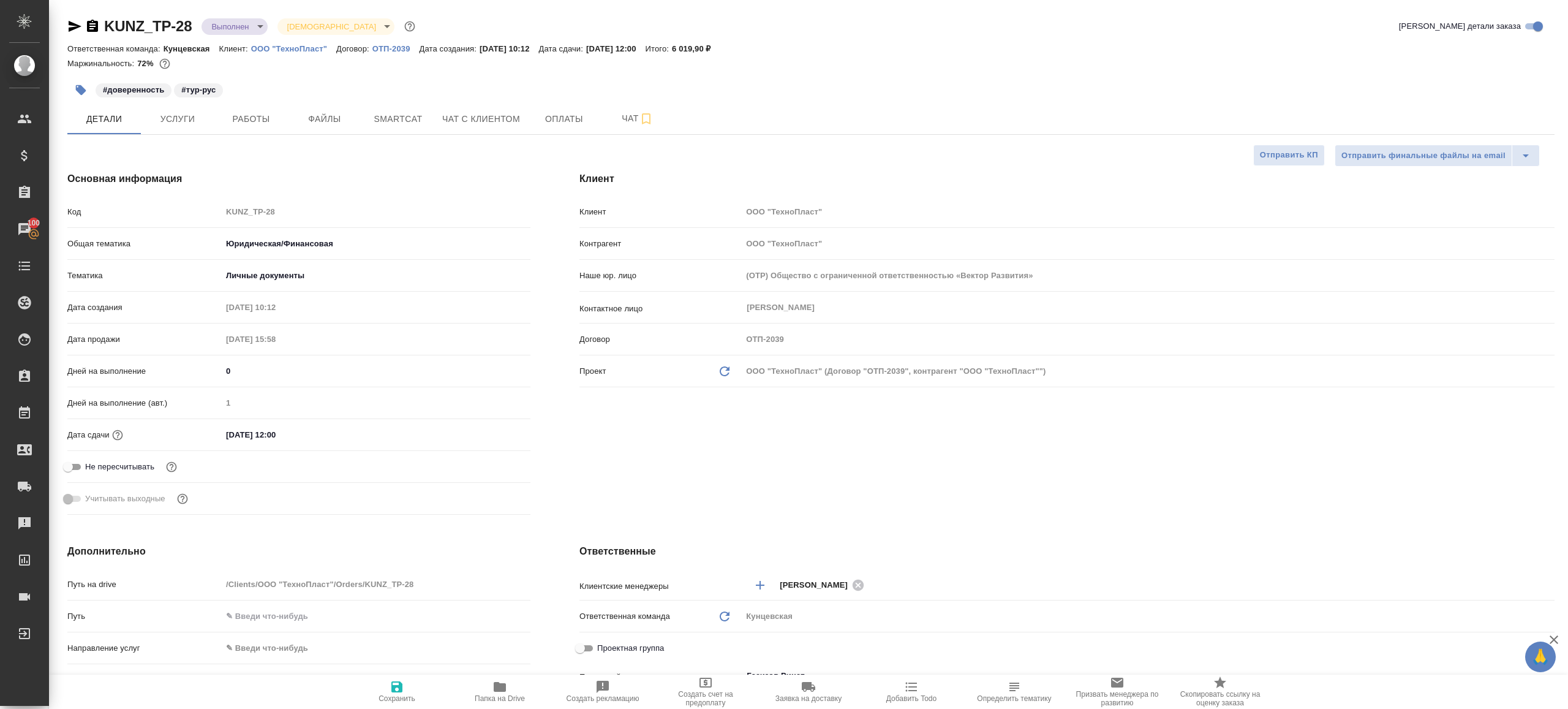
type textarea "x"
click at [384, 690] on span "Сохранить" at bounding box center [397, 691] width 89 height 23
type textarea "x"
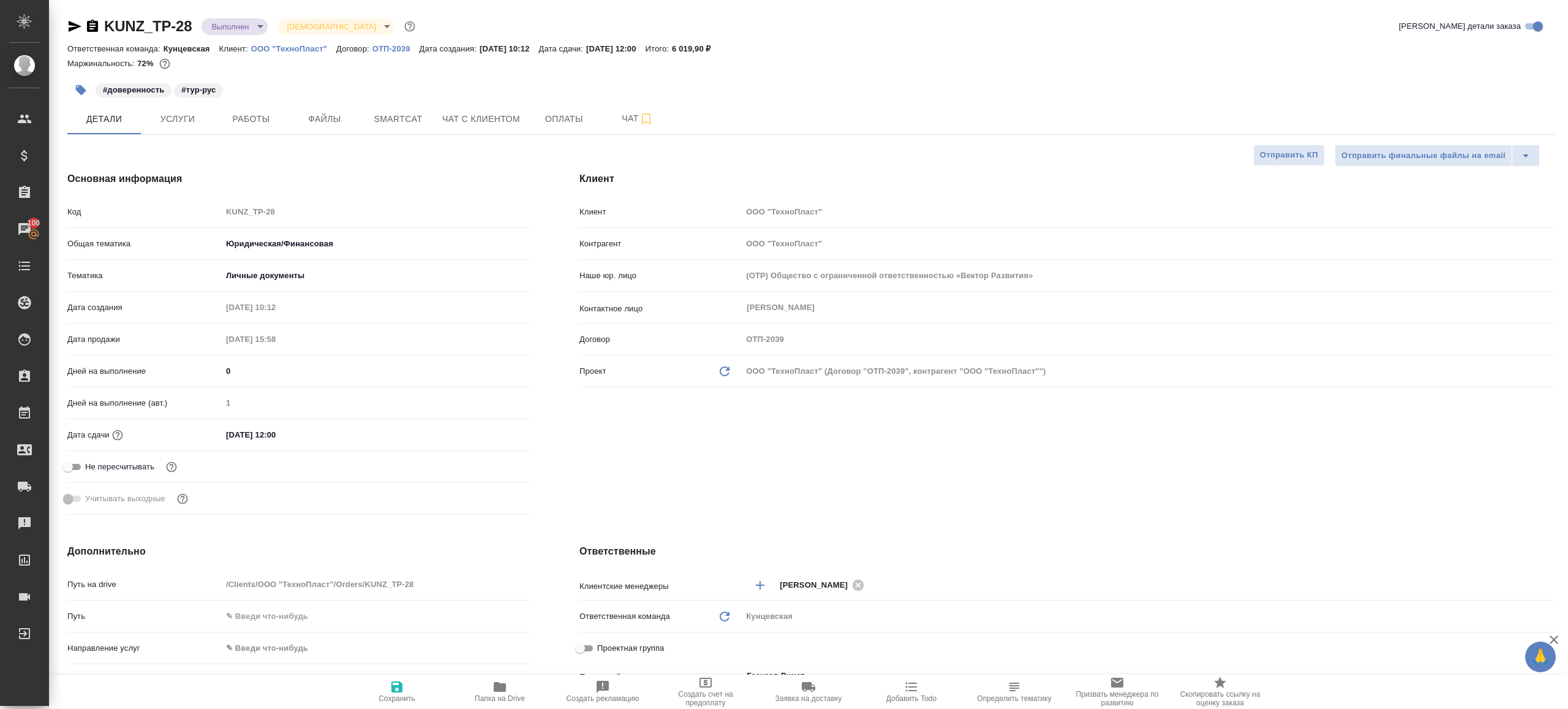
type textarea "x"
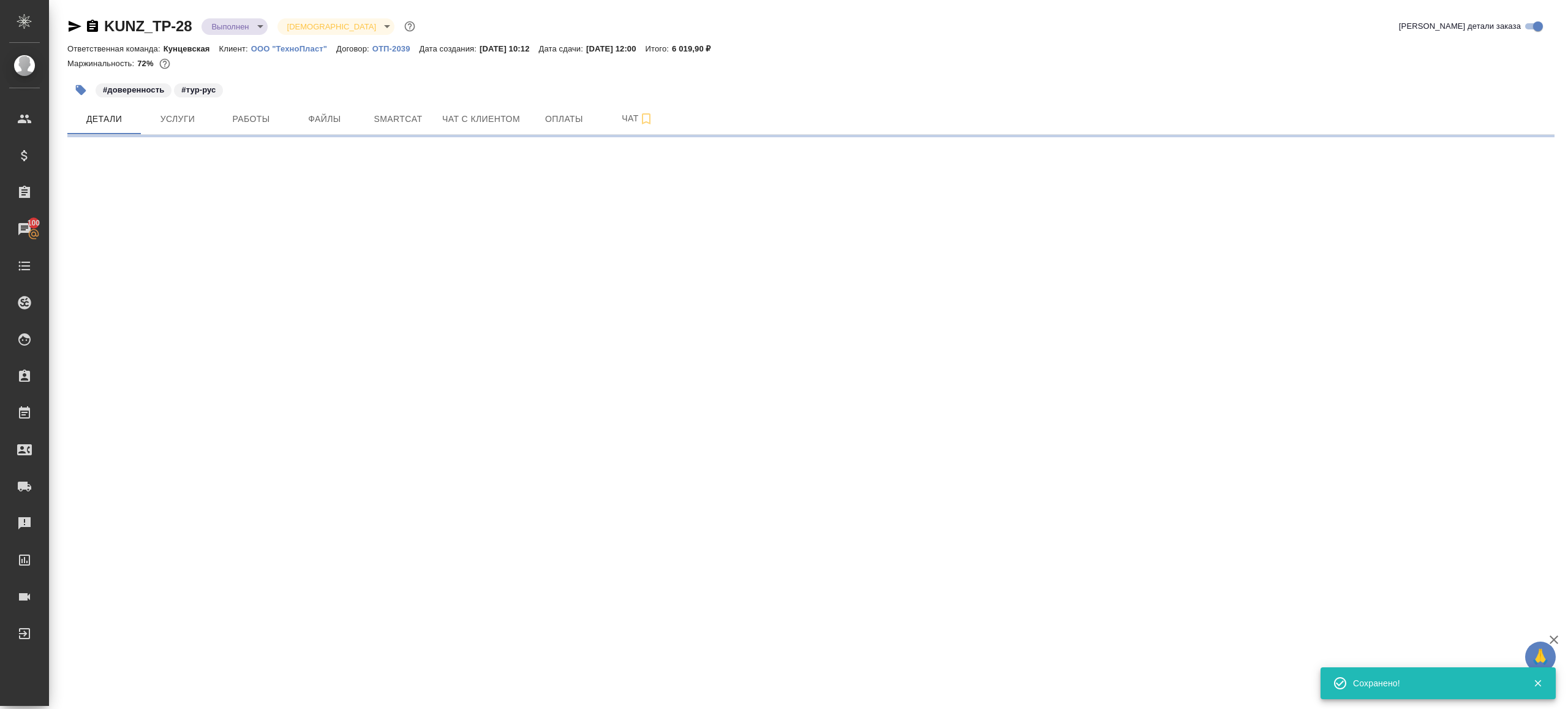
select select "RU"
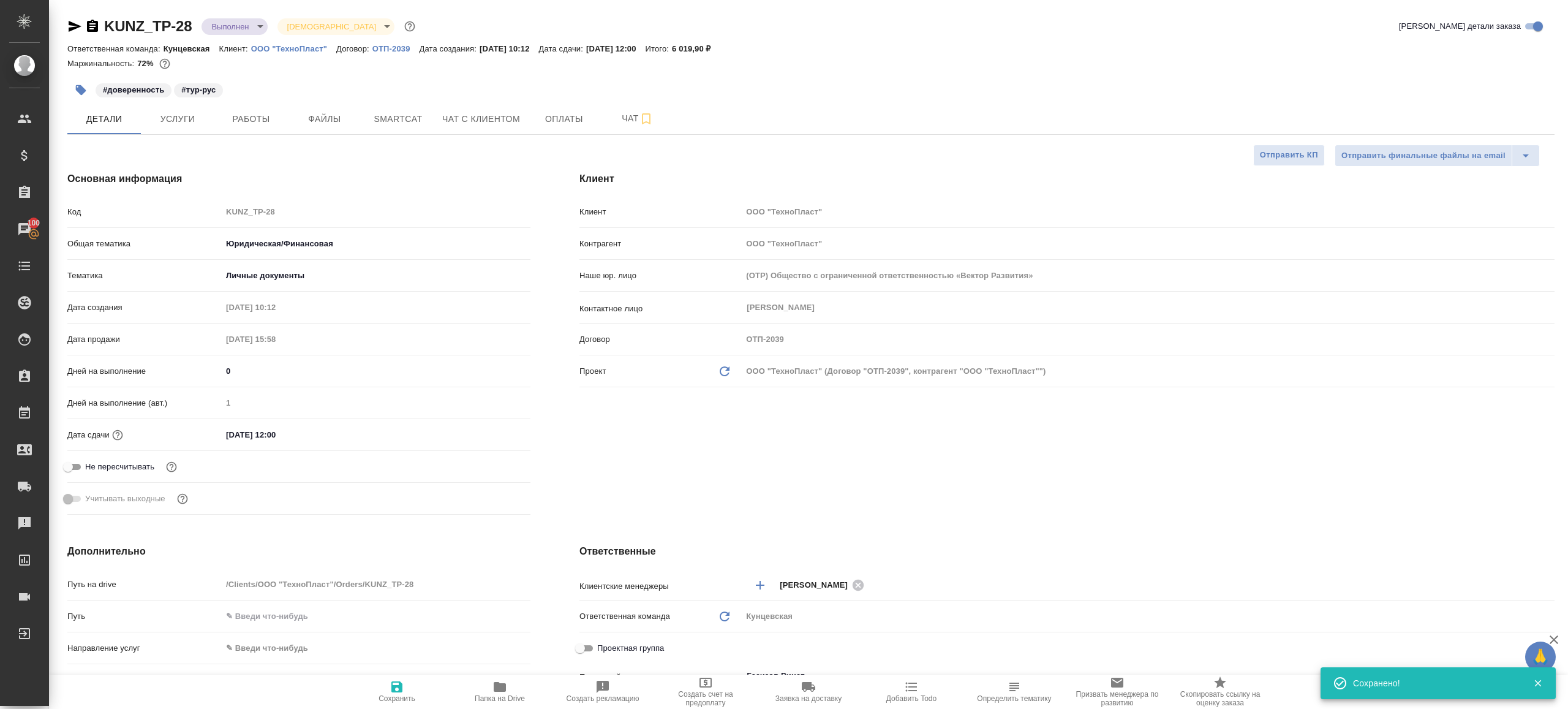
type textarea "x"
click at [243, 121] on span "Работы" at bounding box center [251, 119] width 59 height 15
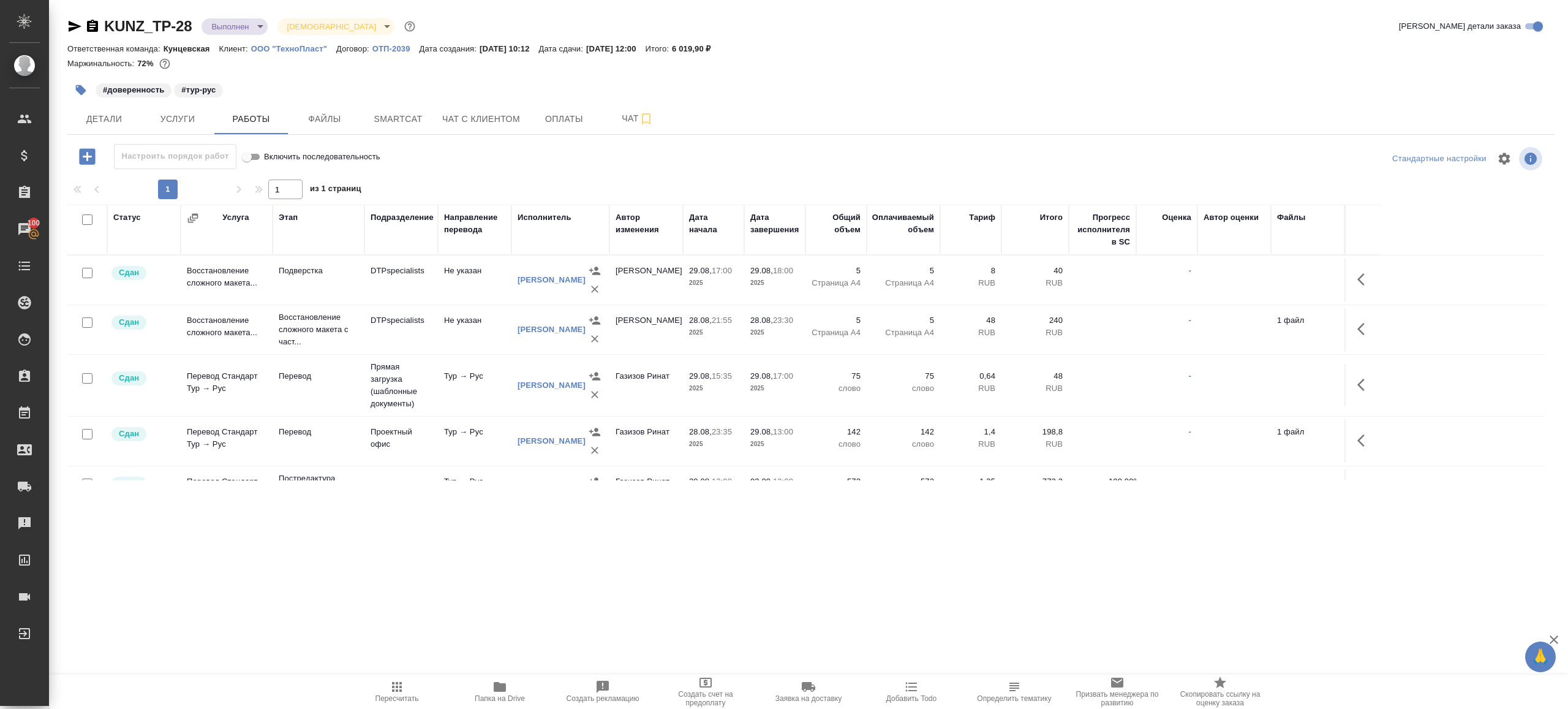
scroll to position [145, 0]
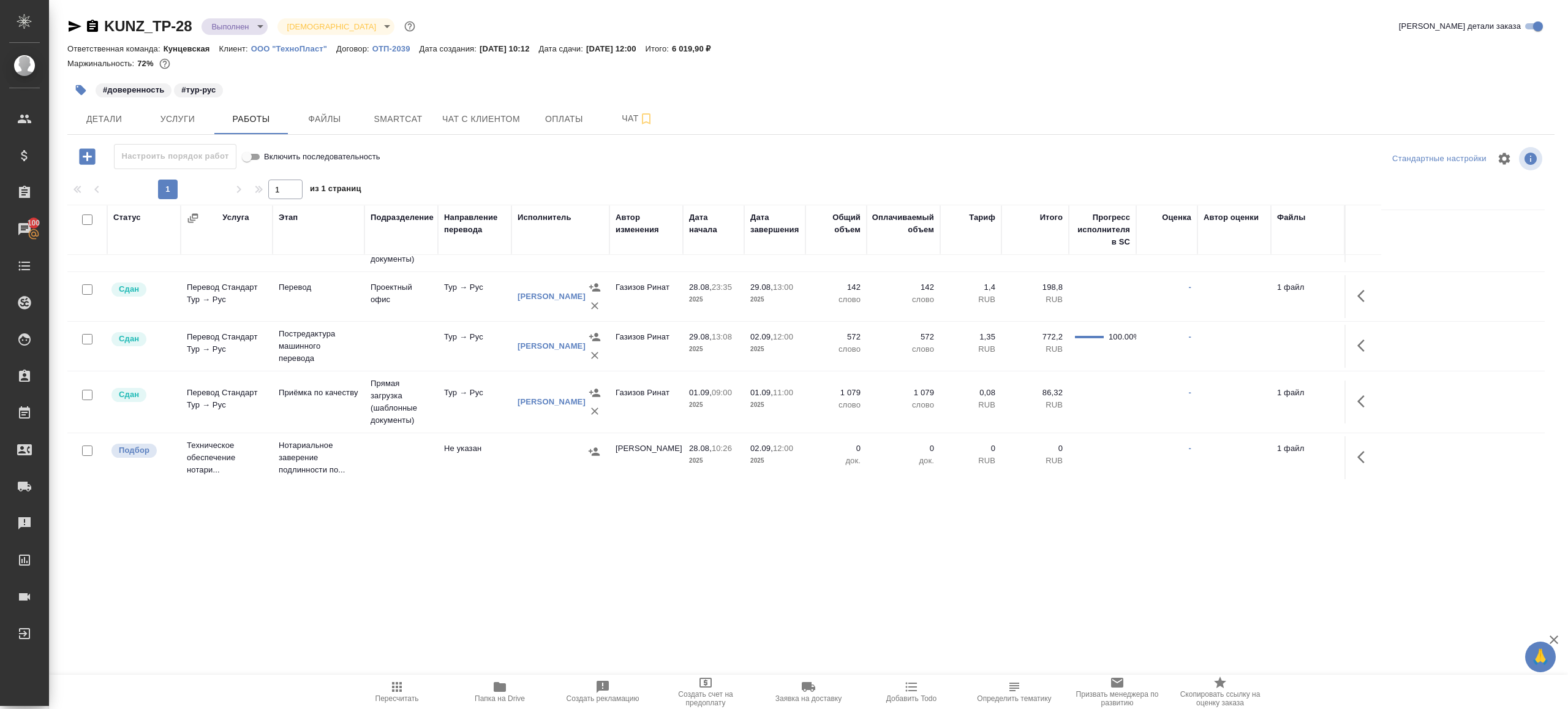
click at [394, 695] on span "Пересчитать" at bounding box center [397, 699] width 44 height 9
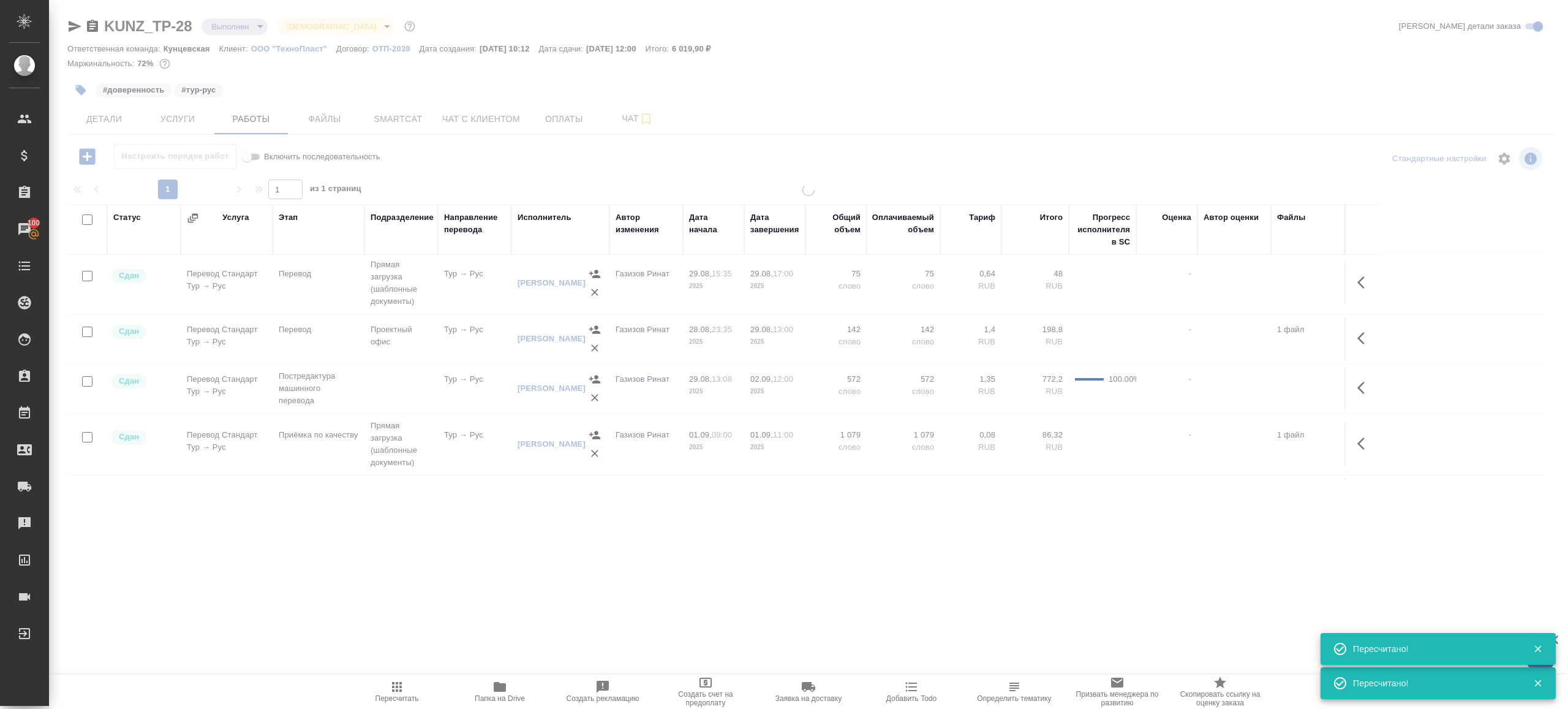
scroll to position [0, 0]
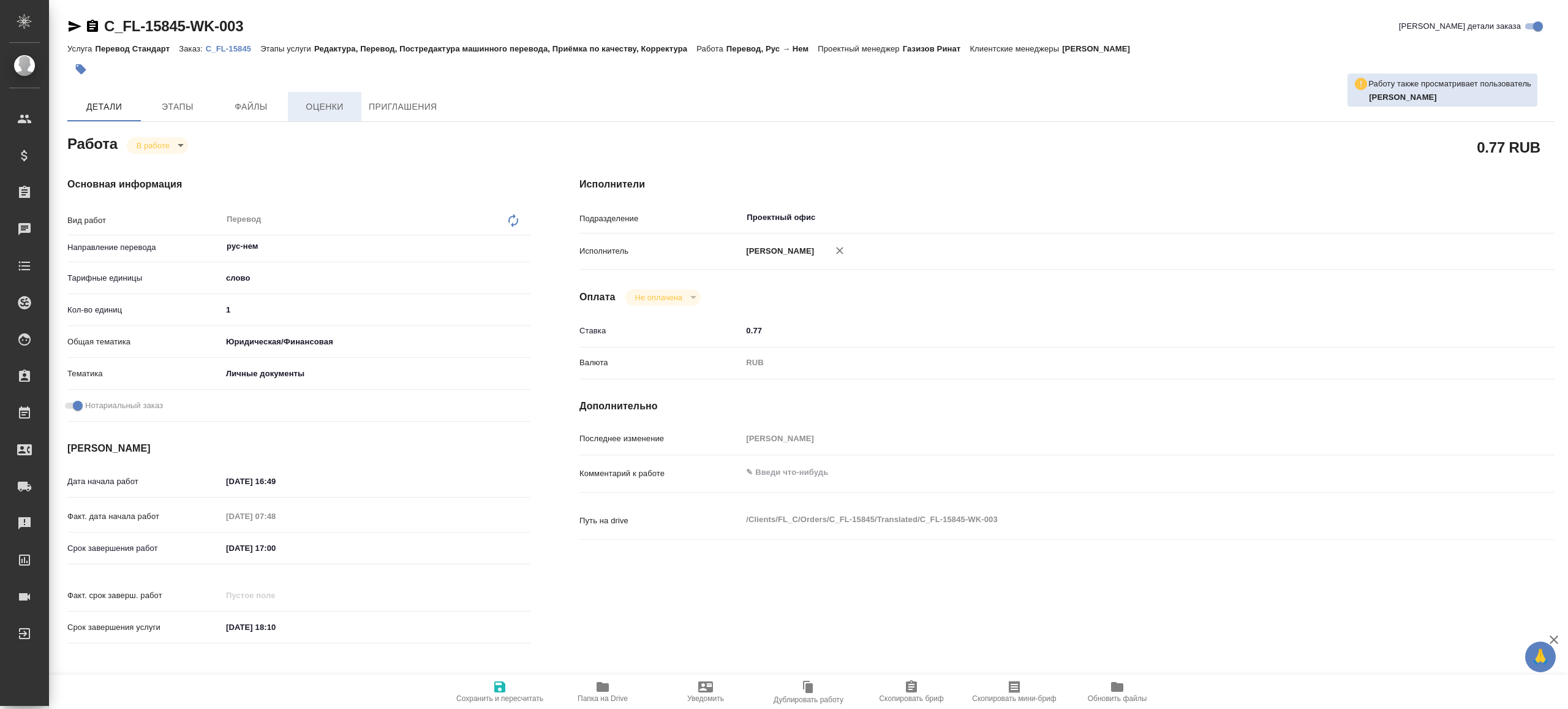
type textarea "x"
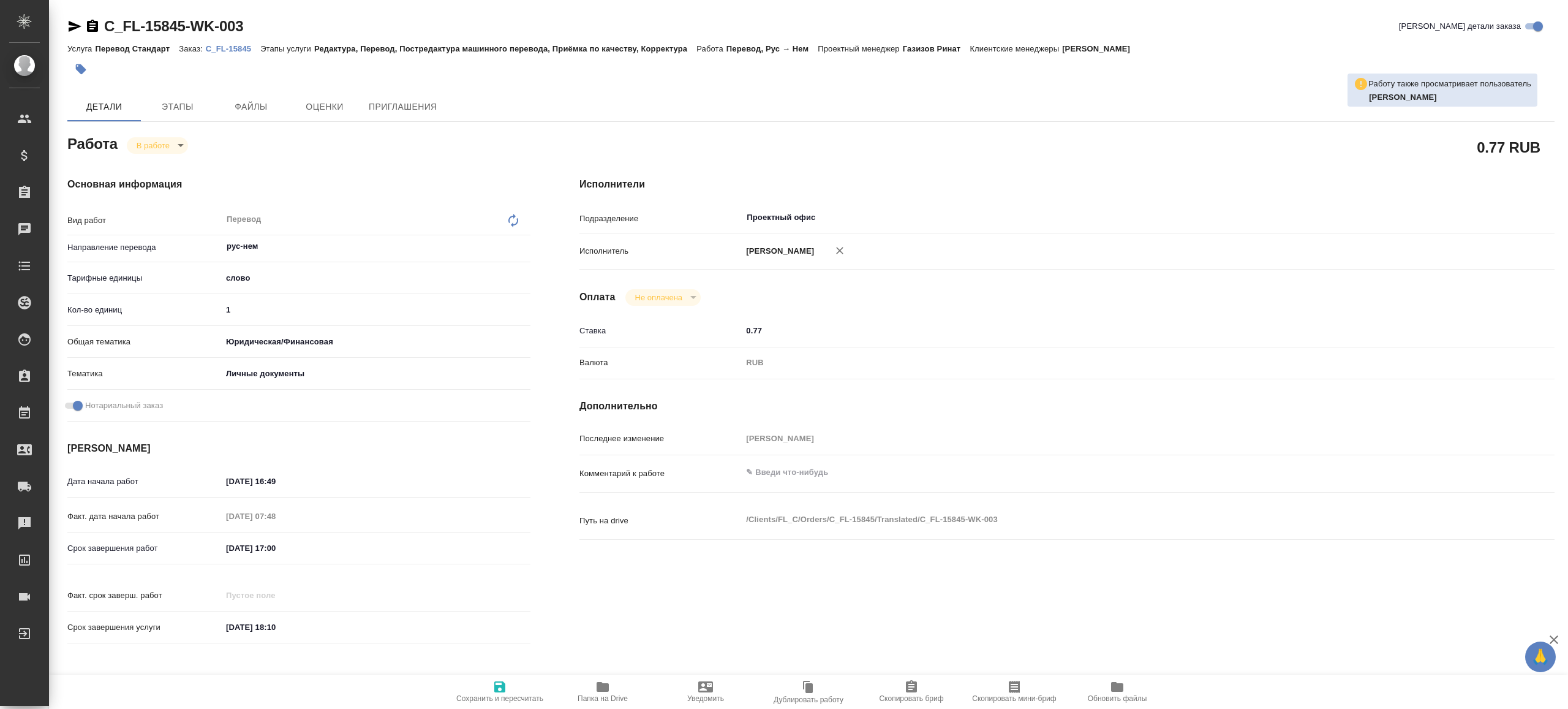
type textarea "x"
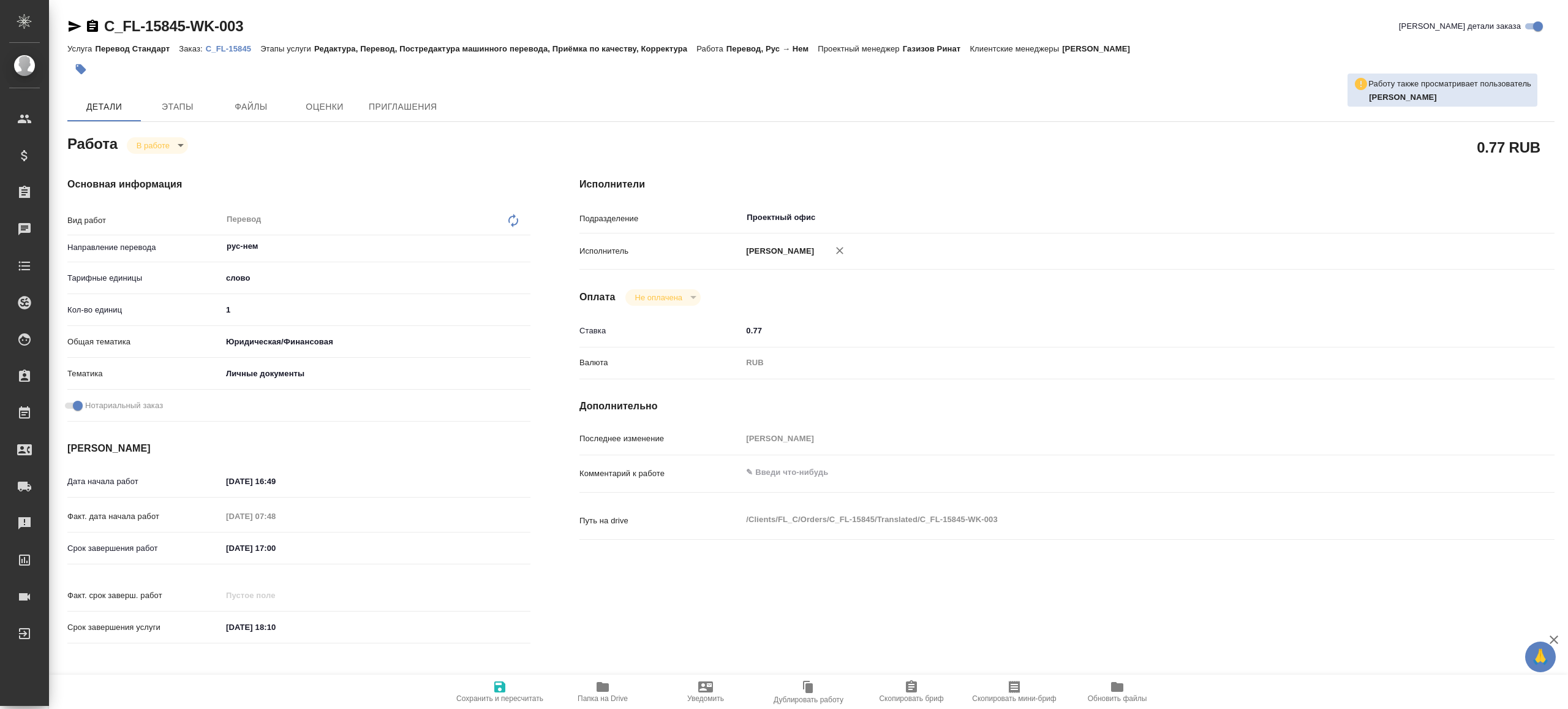
type textarea "x"
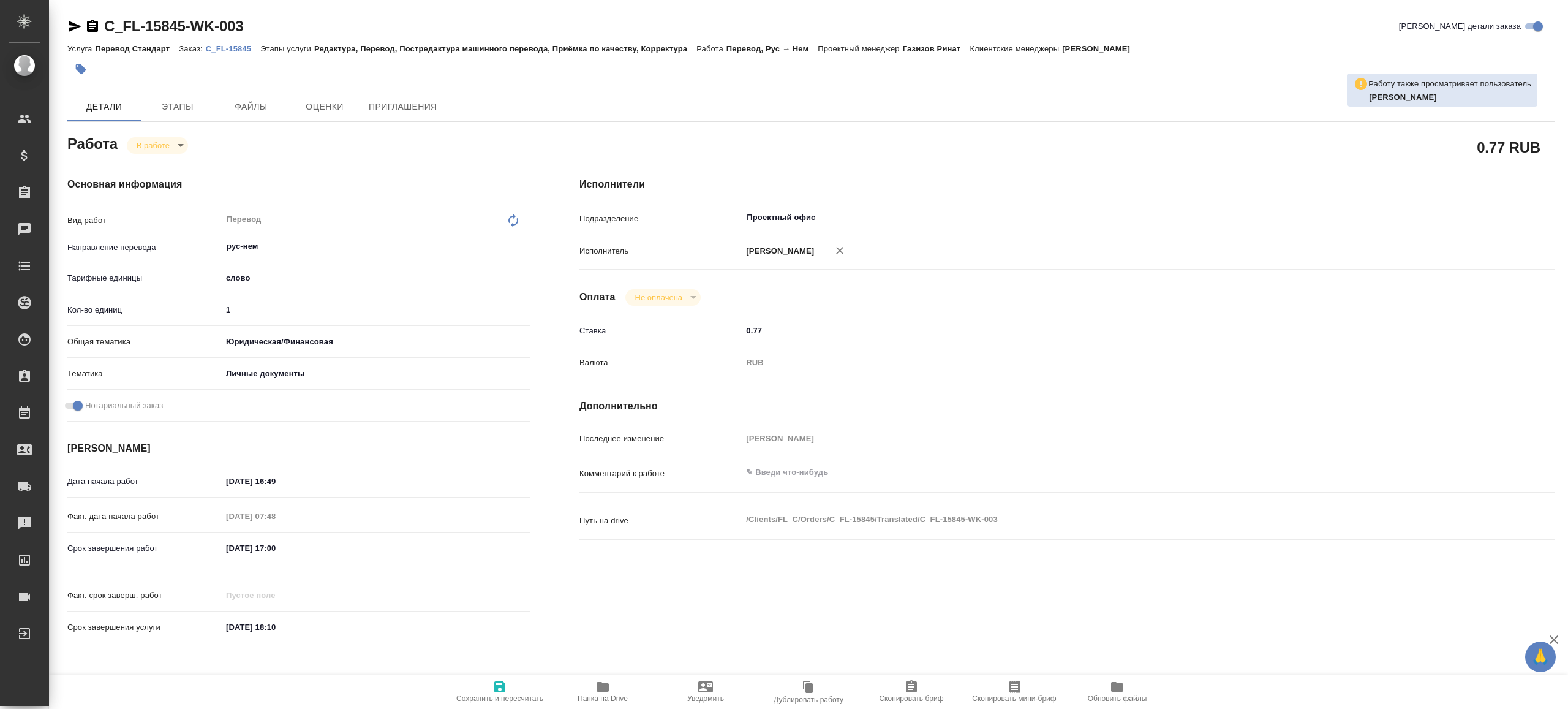
type textarea "x"
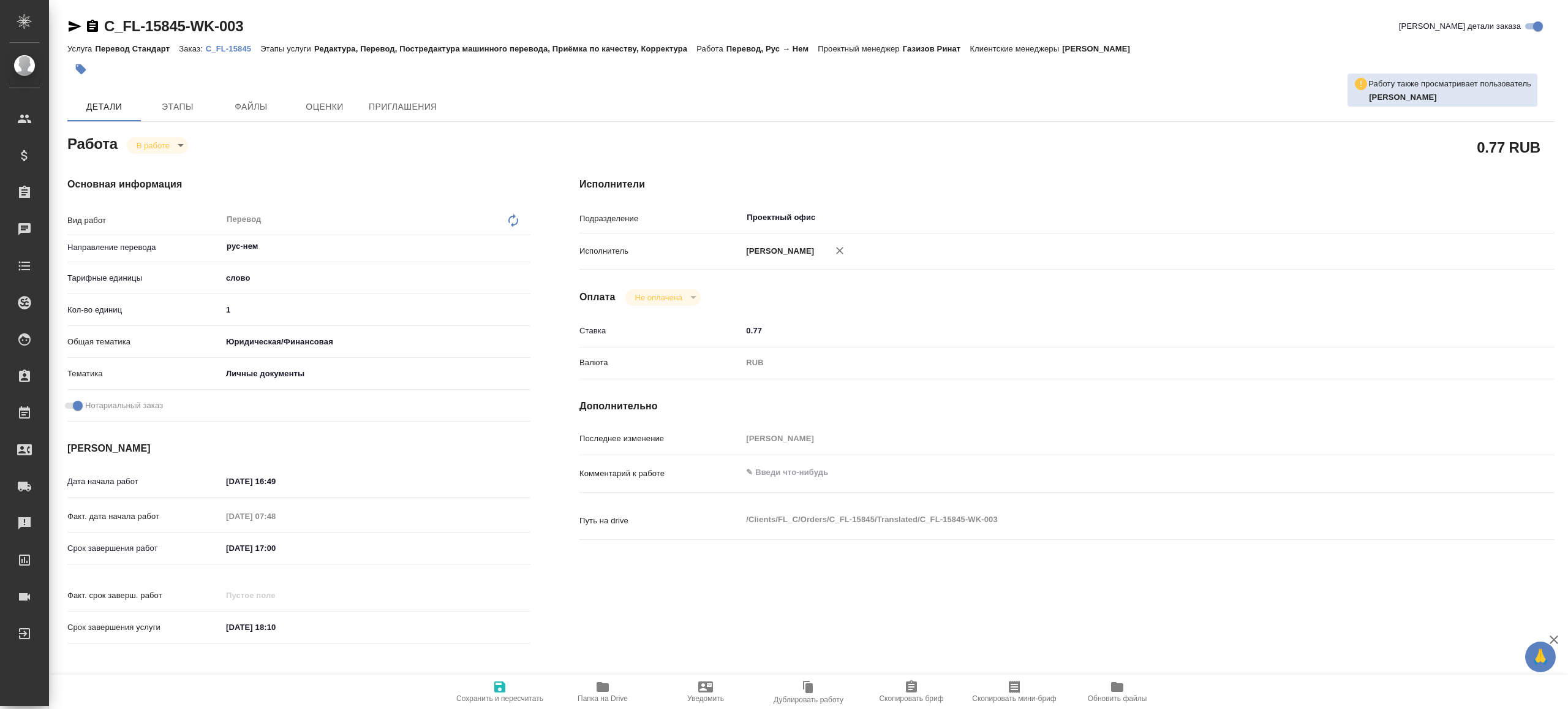
type textarea "x"
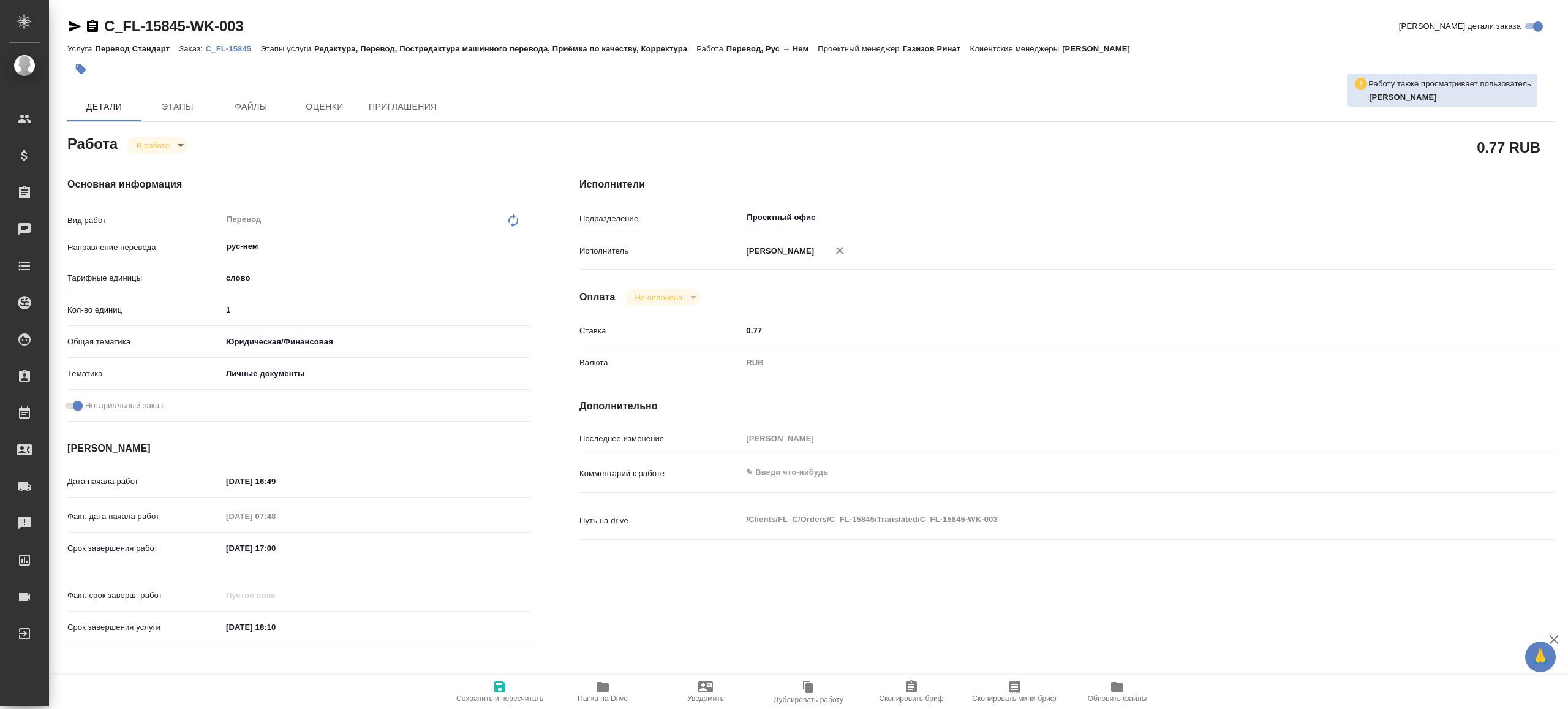
click at [246, 53] on p "C_FL-15845" at bounding box center [233, 49] width 54 height 10
type textarea "x"
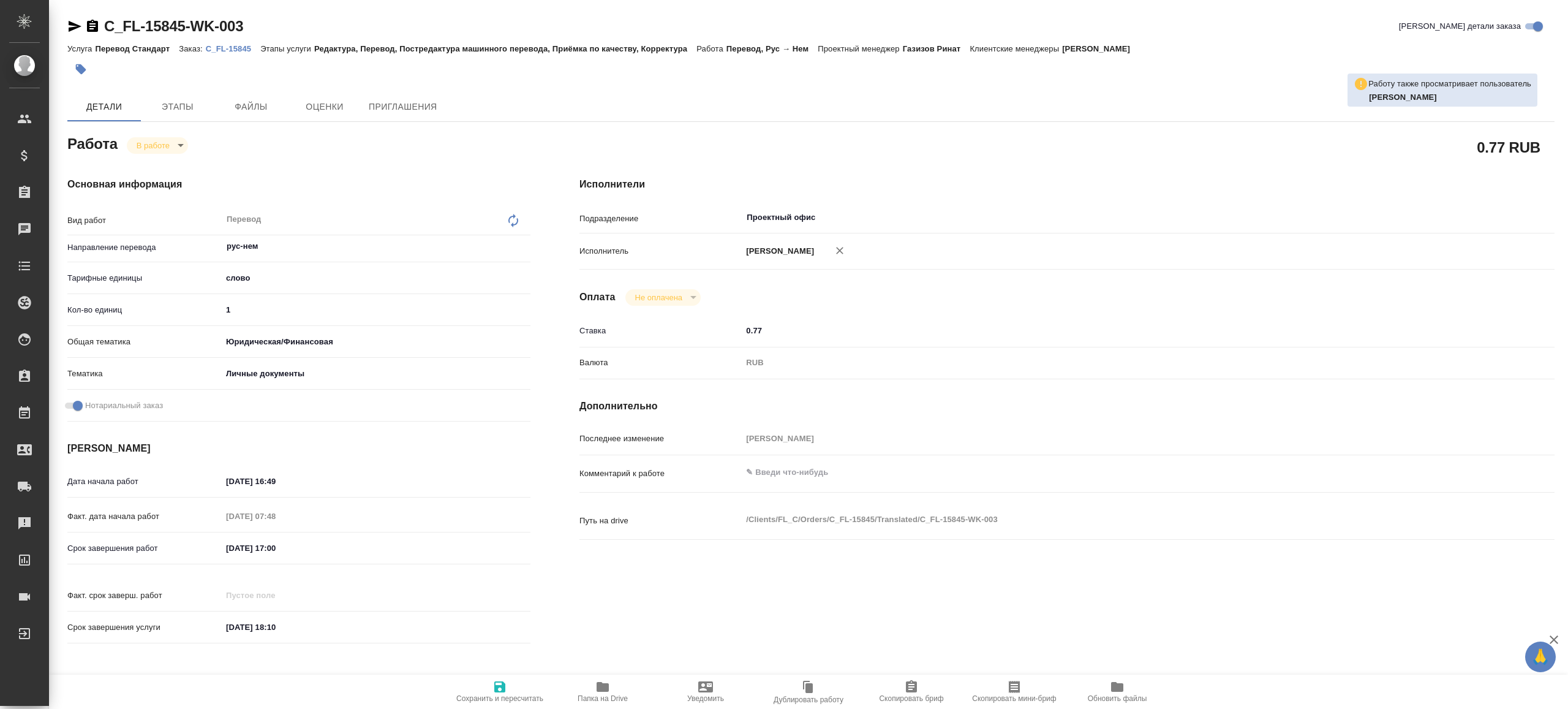
type textarea "x"
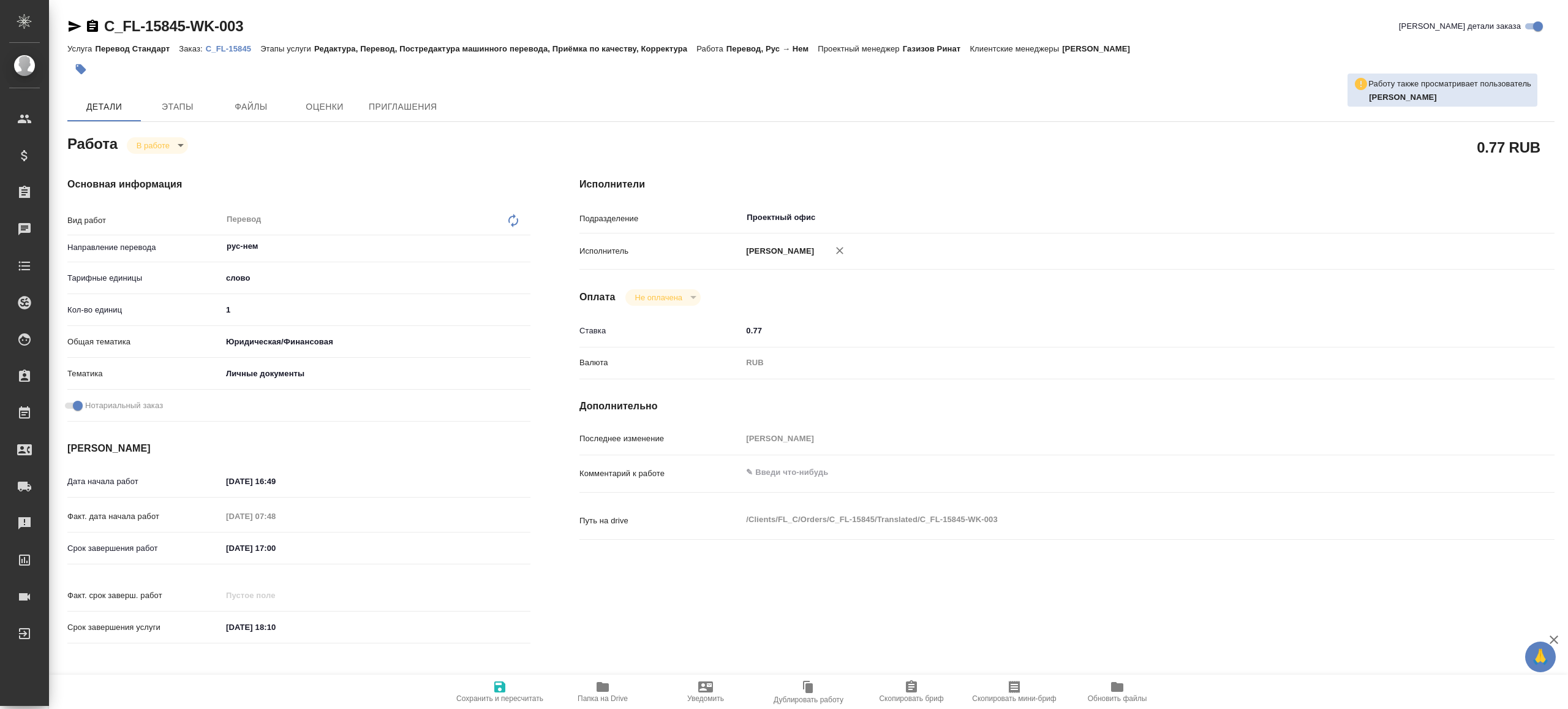
type textarea "x"
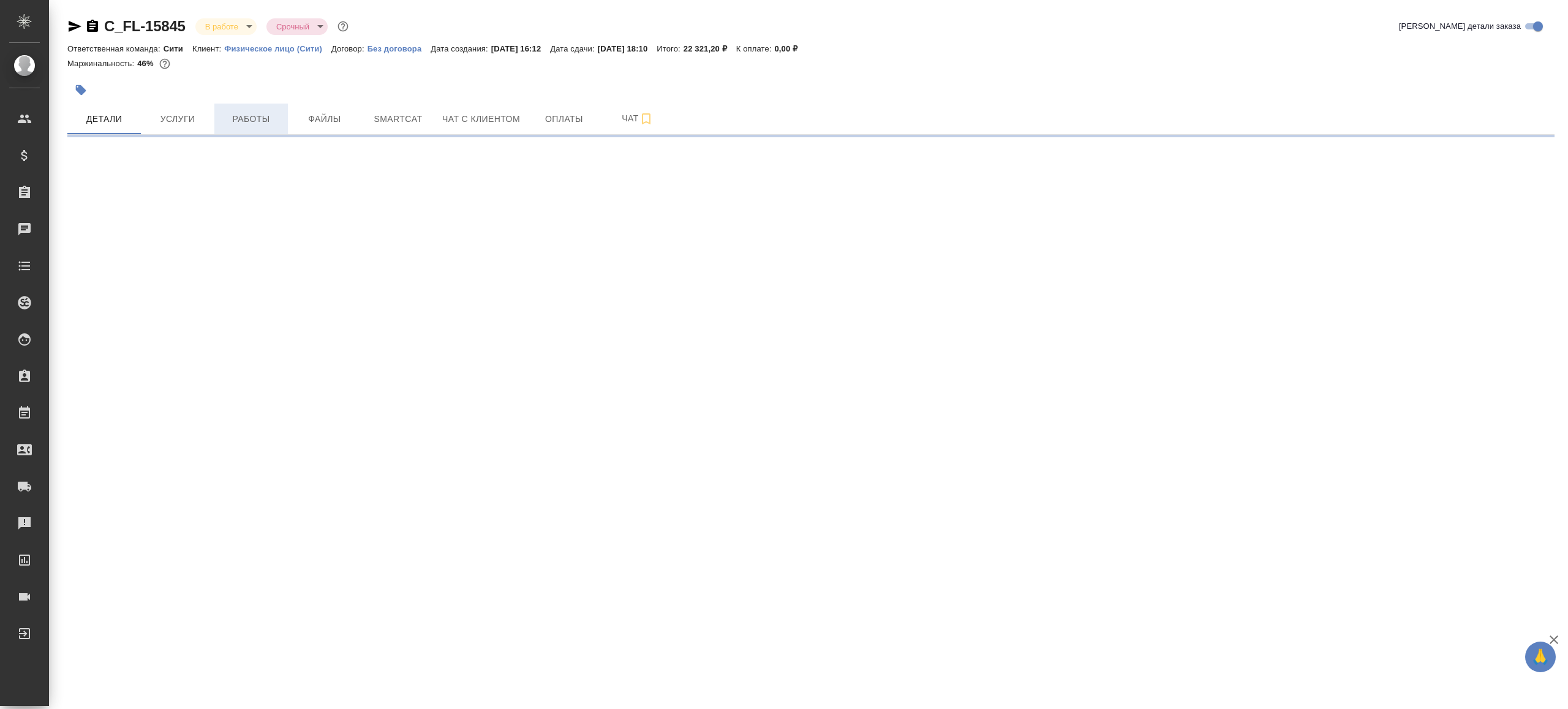
click at [233, 117] on span "Работы" at bounding box center [251, 119] width 59 height 15
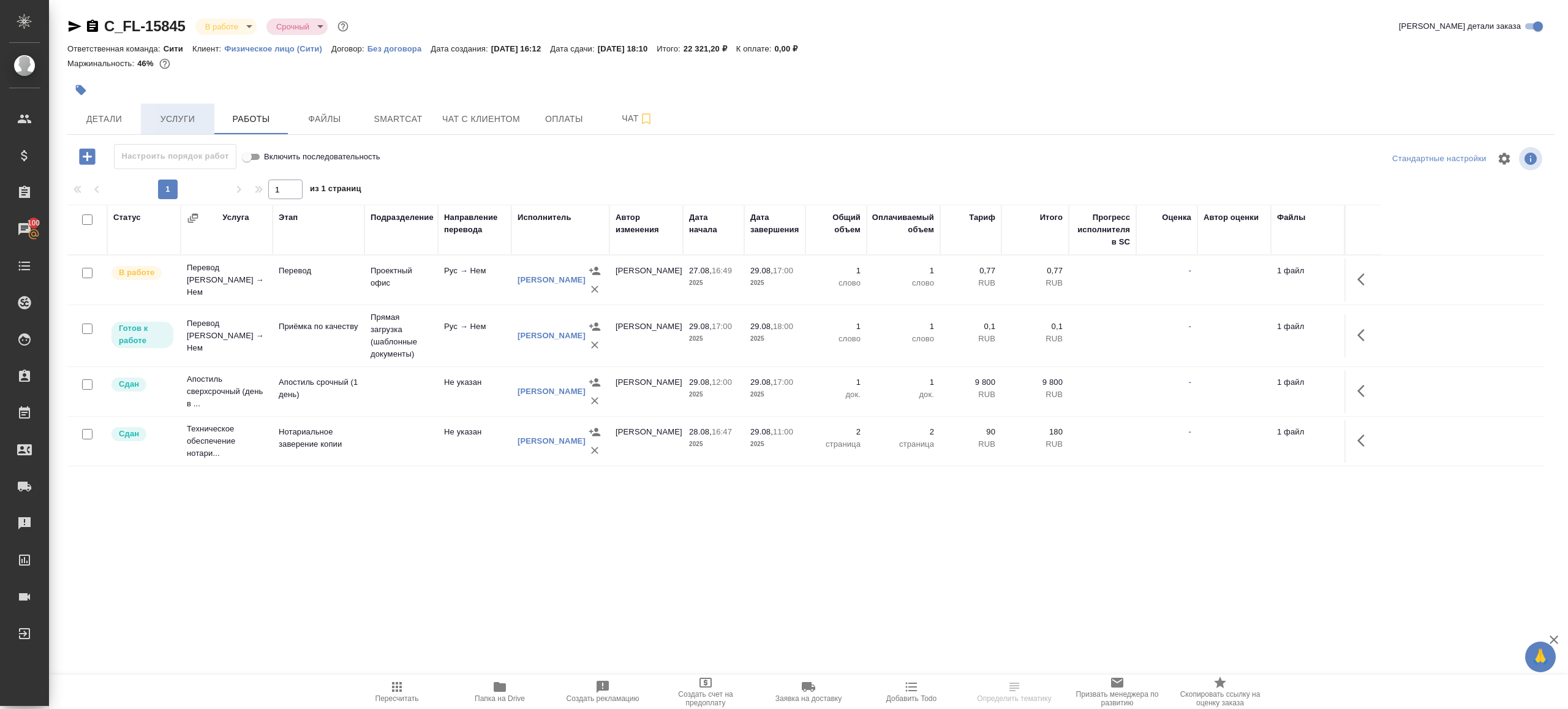
click at [177, 122] on span "Услуги" at bounding box center [178, 119] width 59 height 15
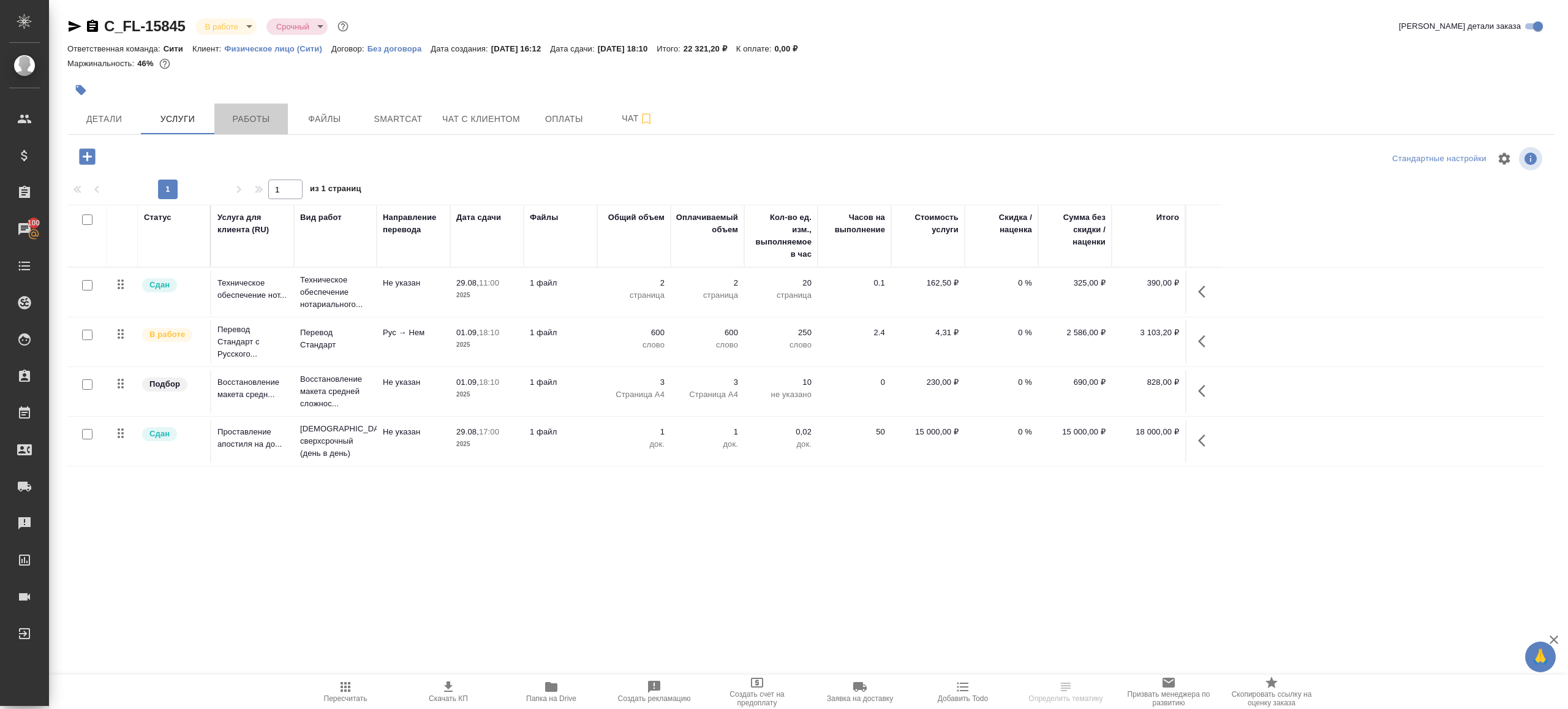
click at [247, 121] on span "Работы" at bounding box center [251, 119] width 59 height 15
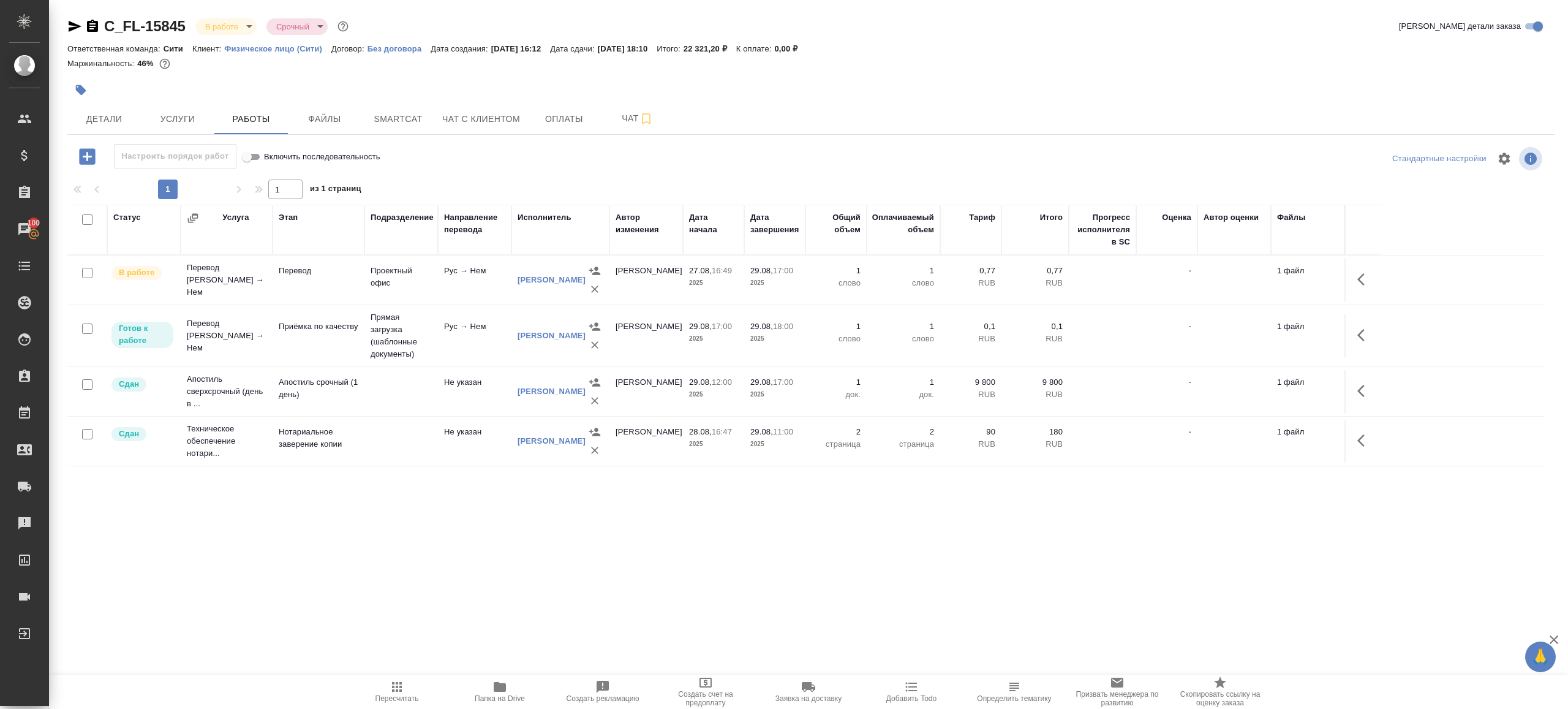
click at [1367, 277] on icon "button" at bounding box center [1365, 279] width 14 height 14
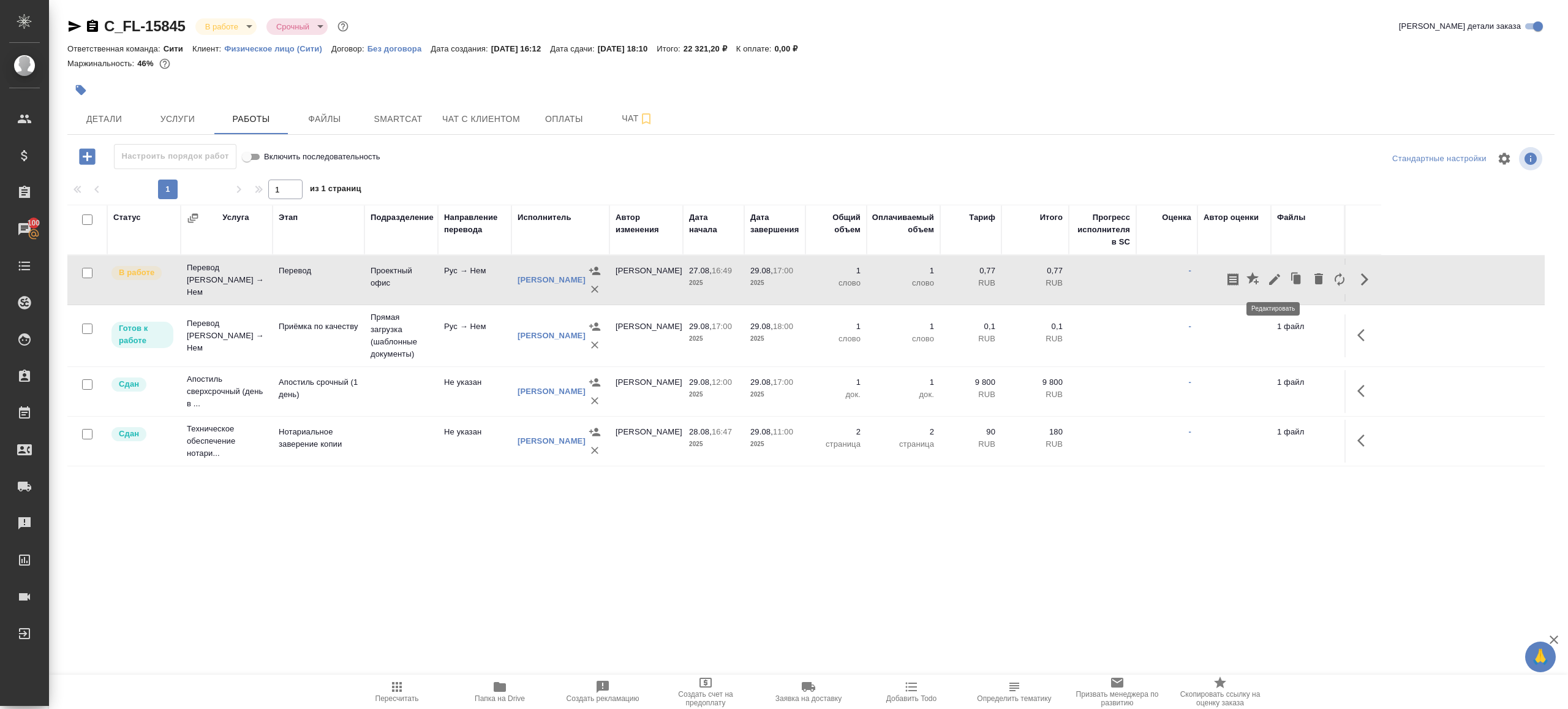
click at [1267, 275] on icon "button" at bounding box center [1274, 279] width 14 height 14
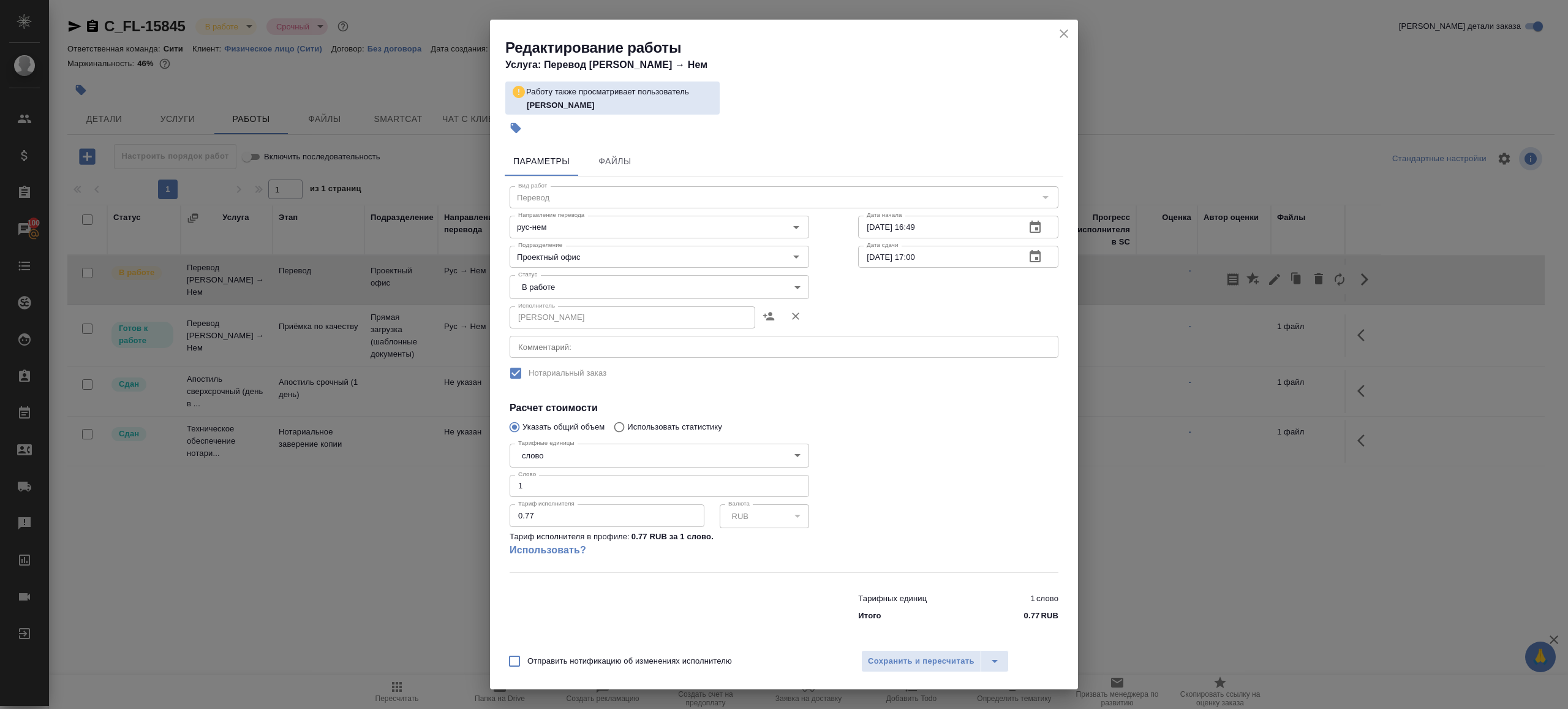
click at [1029, 255] on icon "button" at bounding box center [1035, 255] width 11 height 12
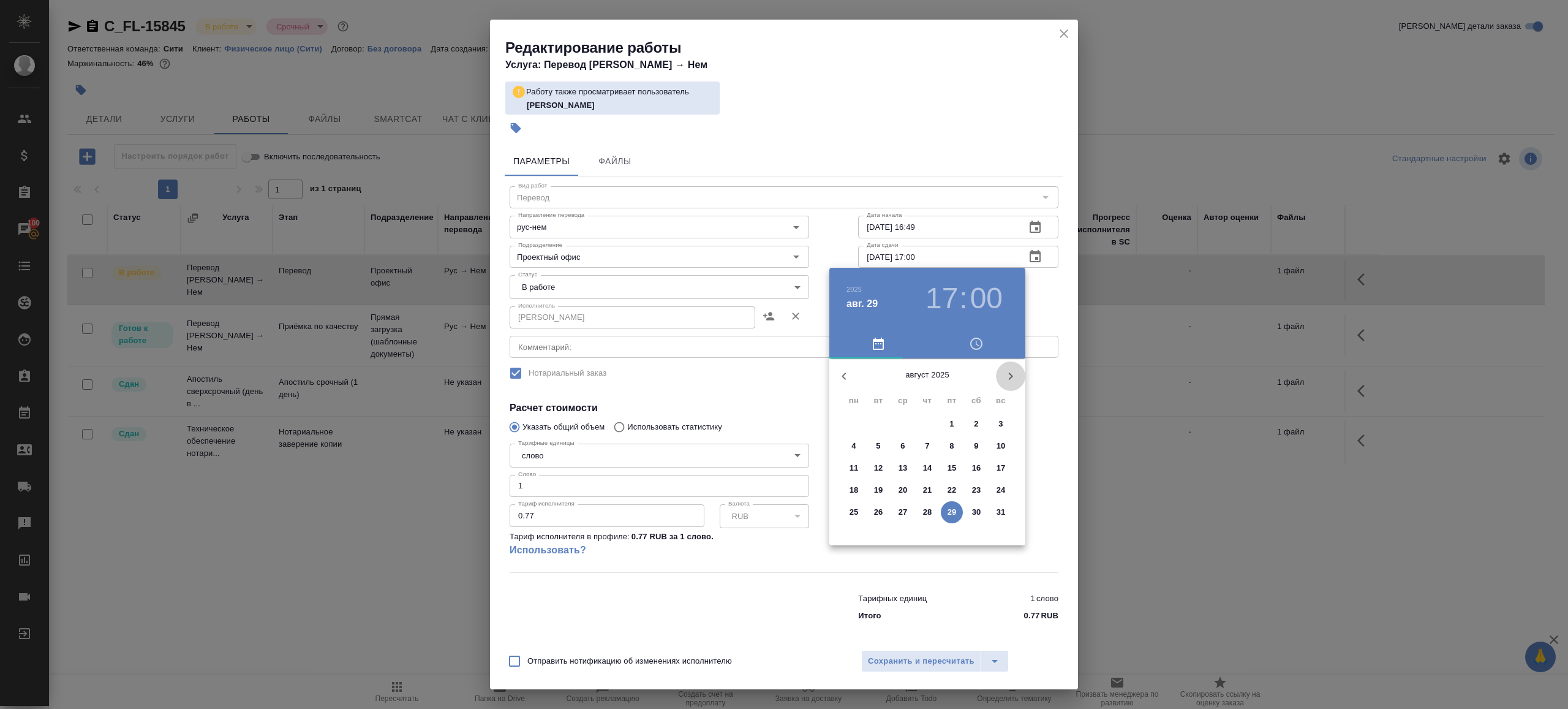
click at [1013, 374] on icon "button" at bounding box center [1010, 376] width 14 height 14
click at [855, 414] on button "1" at bounding box center [854, 424] width 22 height 22
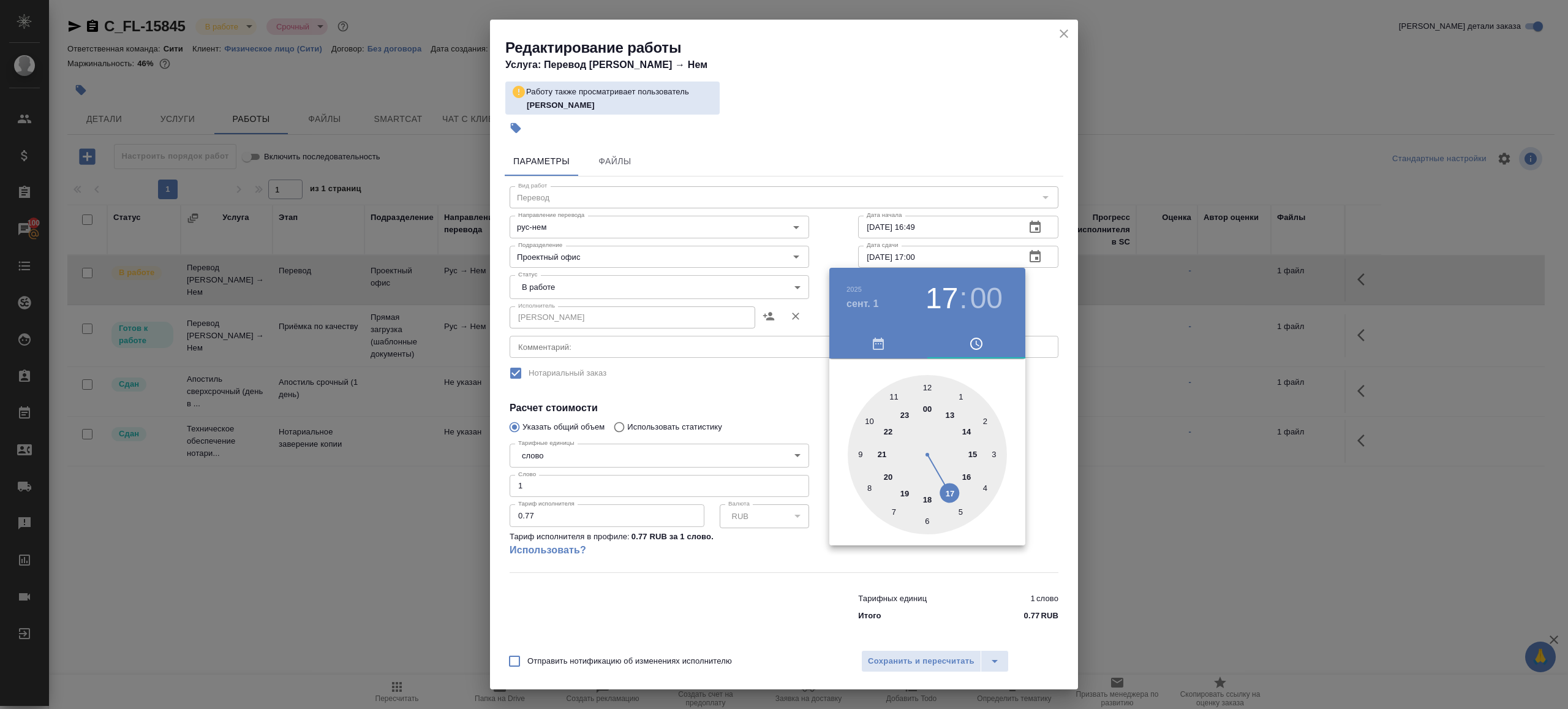
click at [845, 249] on div at bounding box center [784, 354] width 1568 height 709
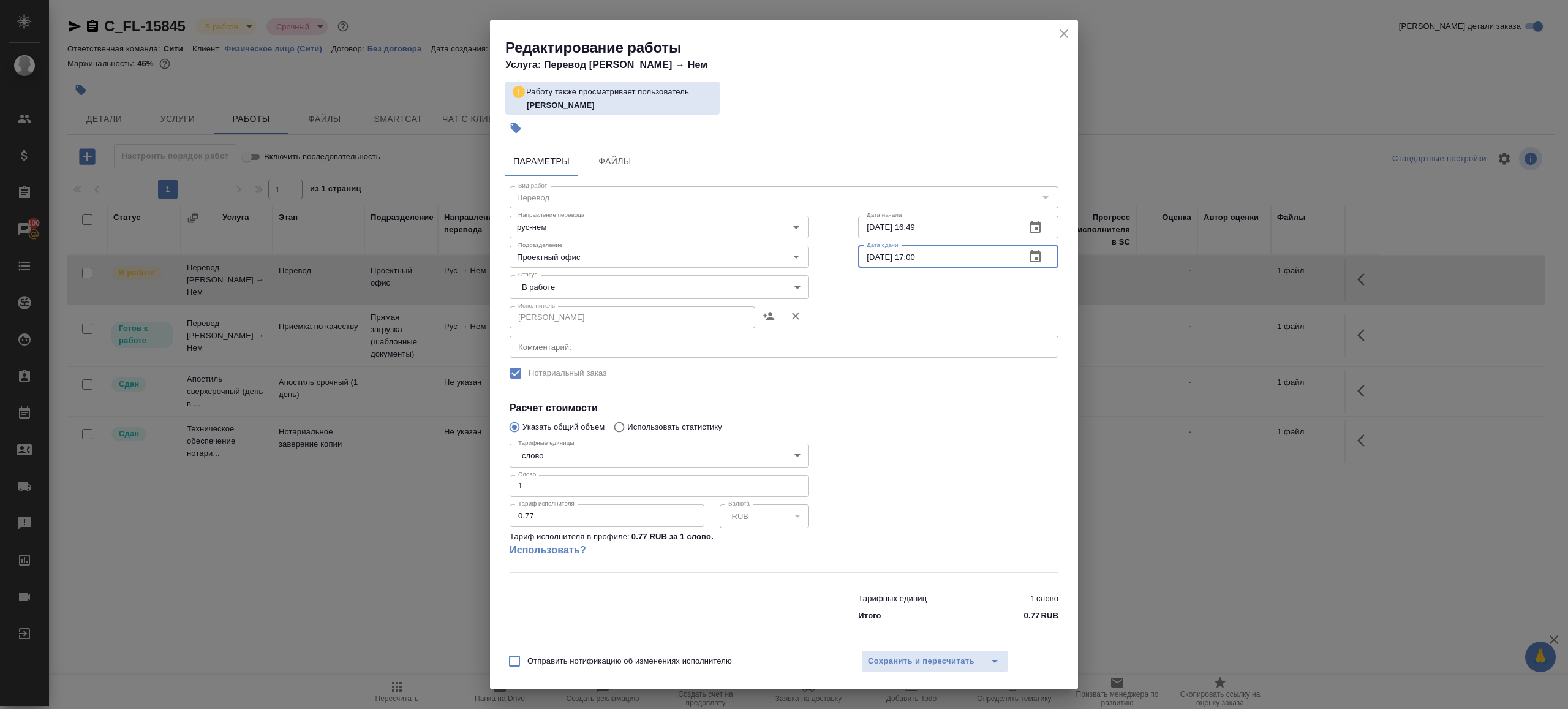
click at [912, 255] on input "[DATE] 17:00" at bounding box center [936, 257] width 157 height 22
type input "[DATE] 11:00"
click at [847, 459] on div at bounding box center [958, 505] width 249 height 182
click at [895, 663] on span "Сохранить и пересчитать" at bounding box center [922, 662] width 107 height 14
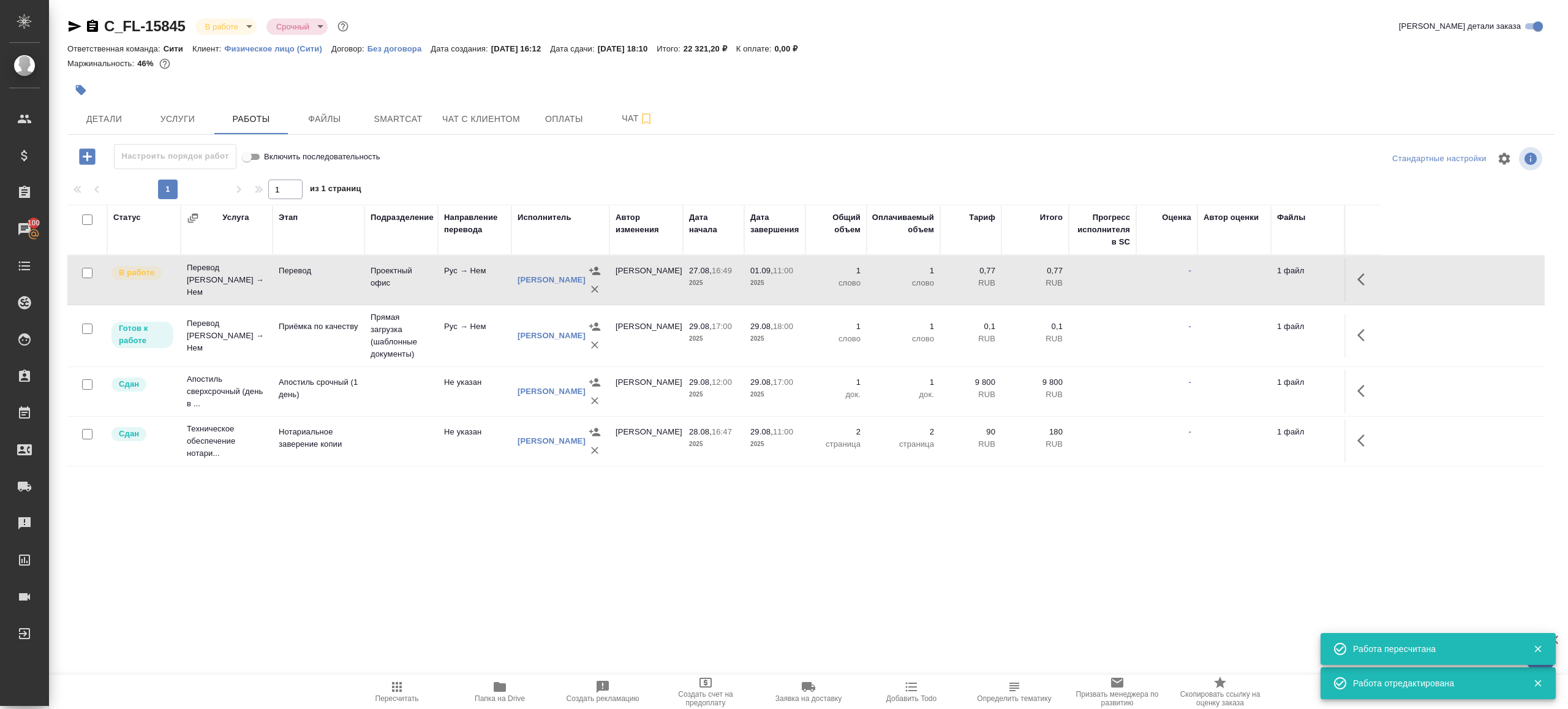
click at [1345, 302] on td at bounding box center [1363, 280] width 37 height 43
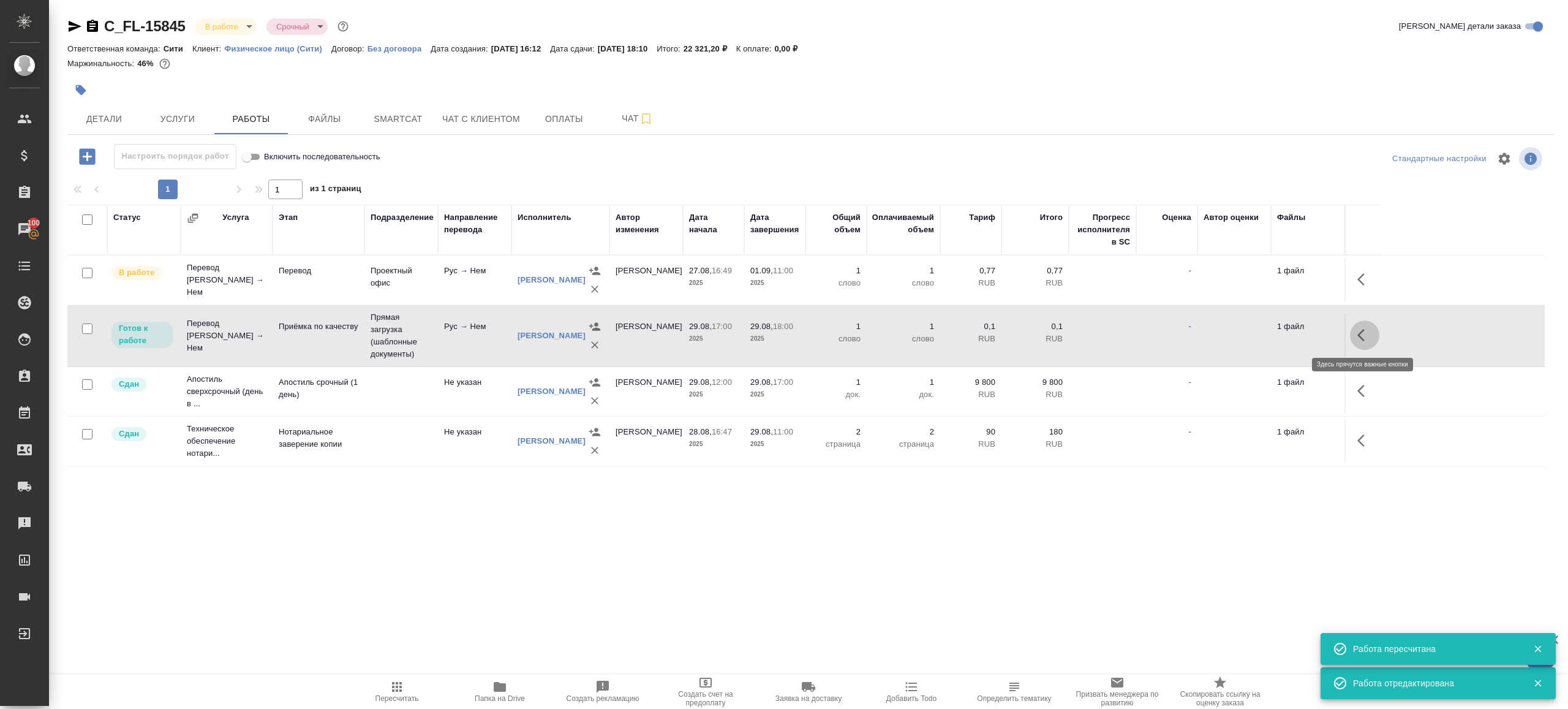
click at [1356, 328] on button "button" at bounding box center [1365, 335] width 30 height 30
click at [1270, 331] on icon "button" at bounding box center [1274, 335] width 14 height 14
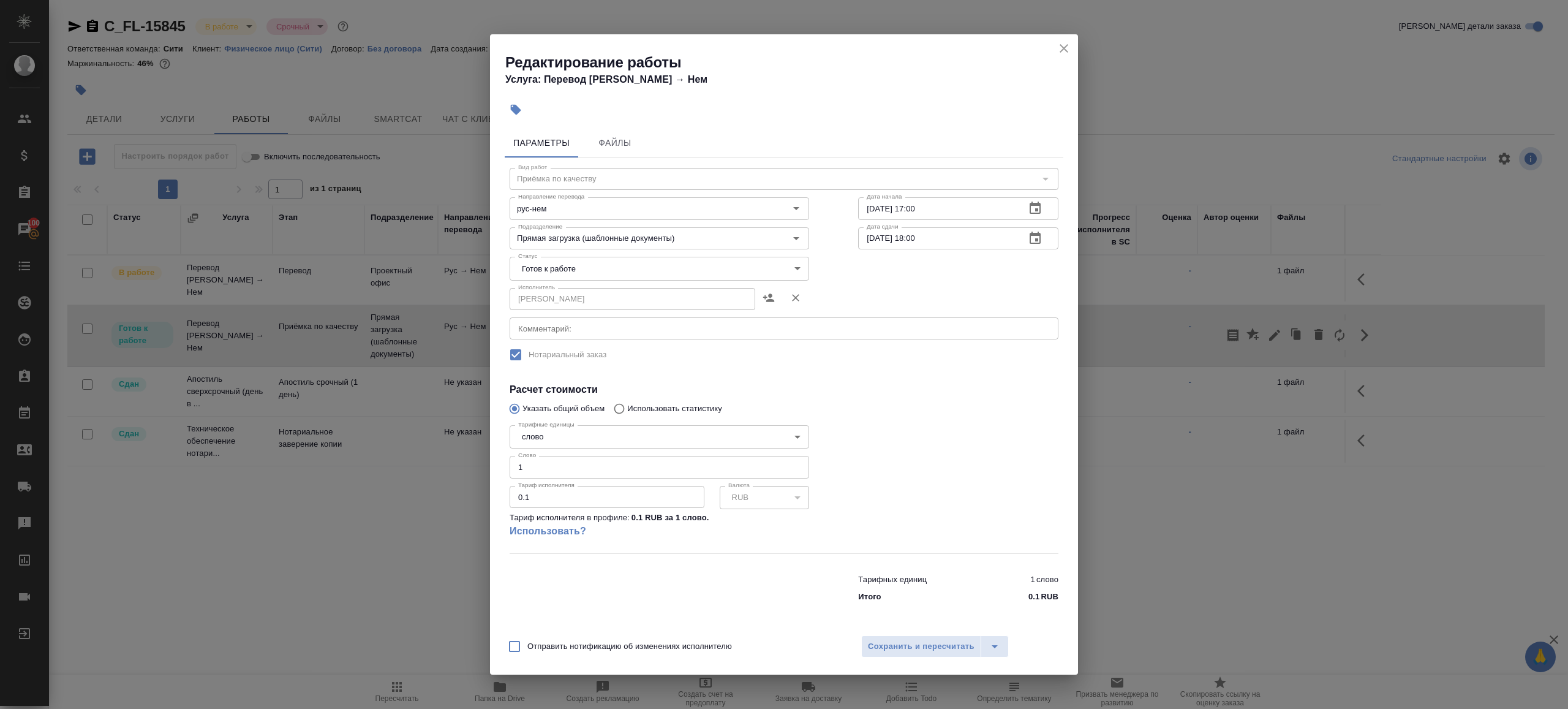
click at [945, 216] on input "[DATE] 17:00" at bounding box center [936, 208] width 157 height 22
paste input "[DATE] 11"
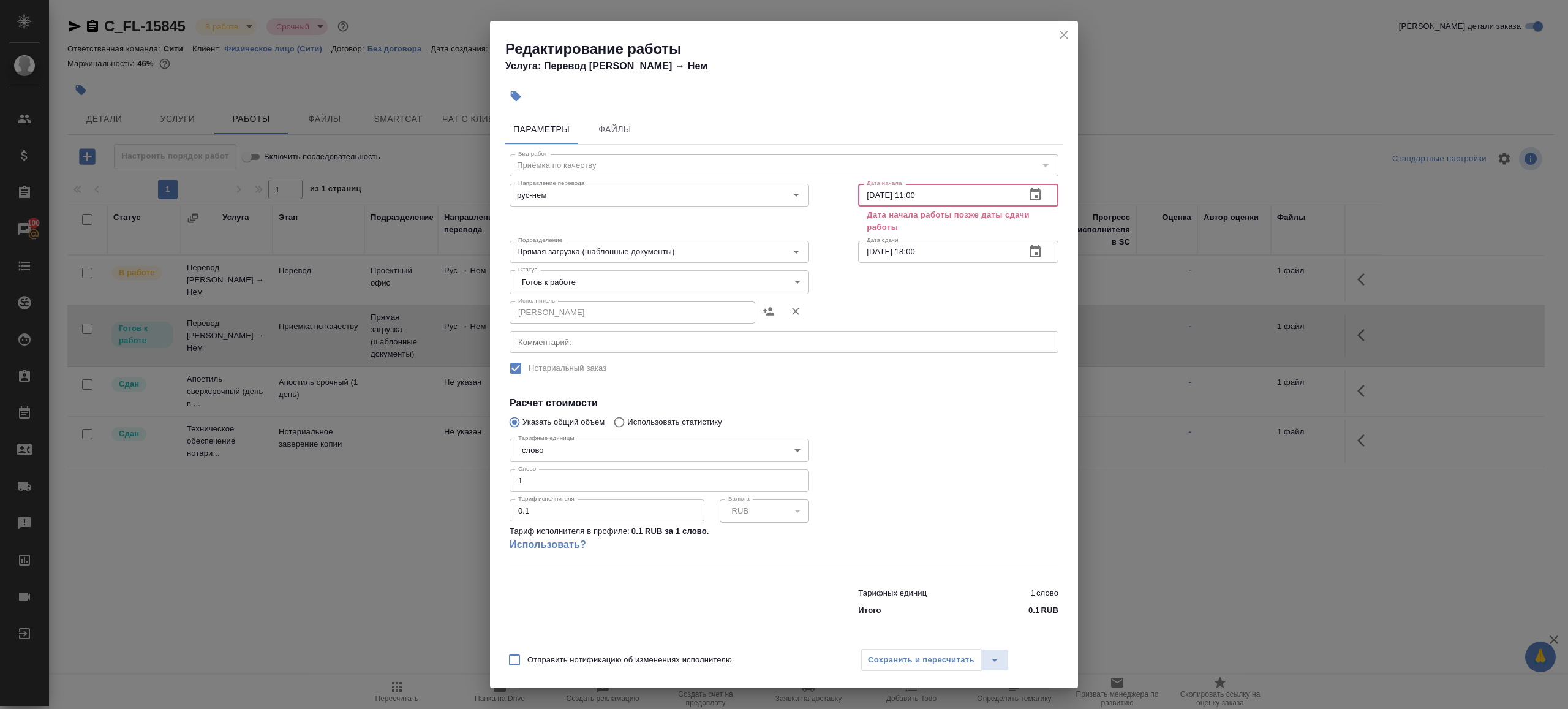
type input "[DATE] 11:00"
click at [946, 242] on input "[DATE] 18:00" at bounding box center [936, 252] width 157 height 22
paste input "[DATE] 11"
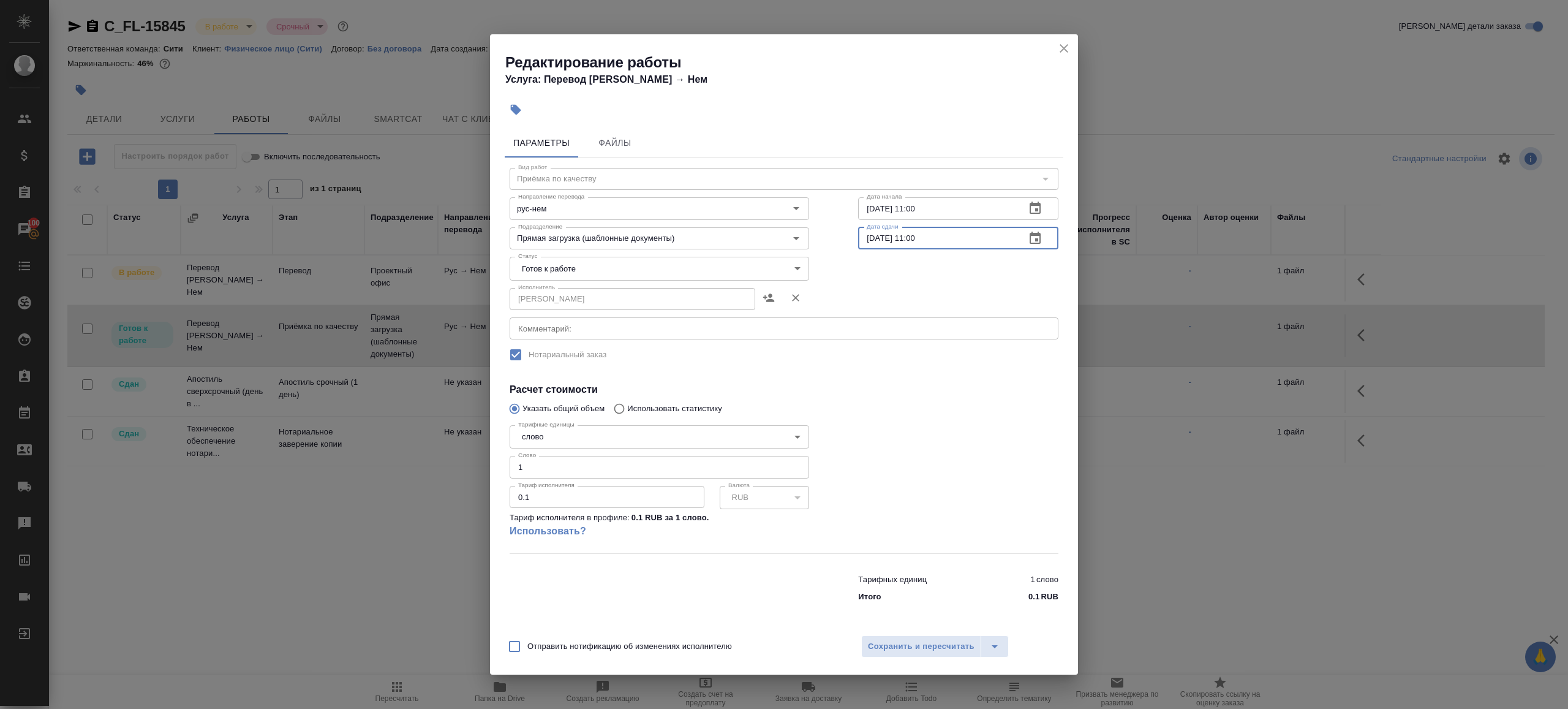
click at [918, 236] on input "[DATE] 11:00" at bounding box center [936, 239] width 157 height 22
type input "[DATE] 12:00"
click at [914, 640] on span "Сохранить и пересчитать" at bounding box center [922, 647] width 107 height 14
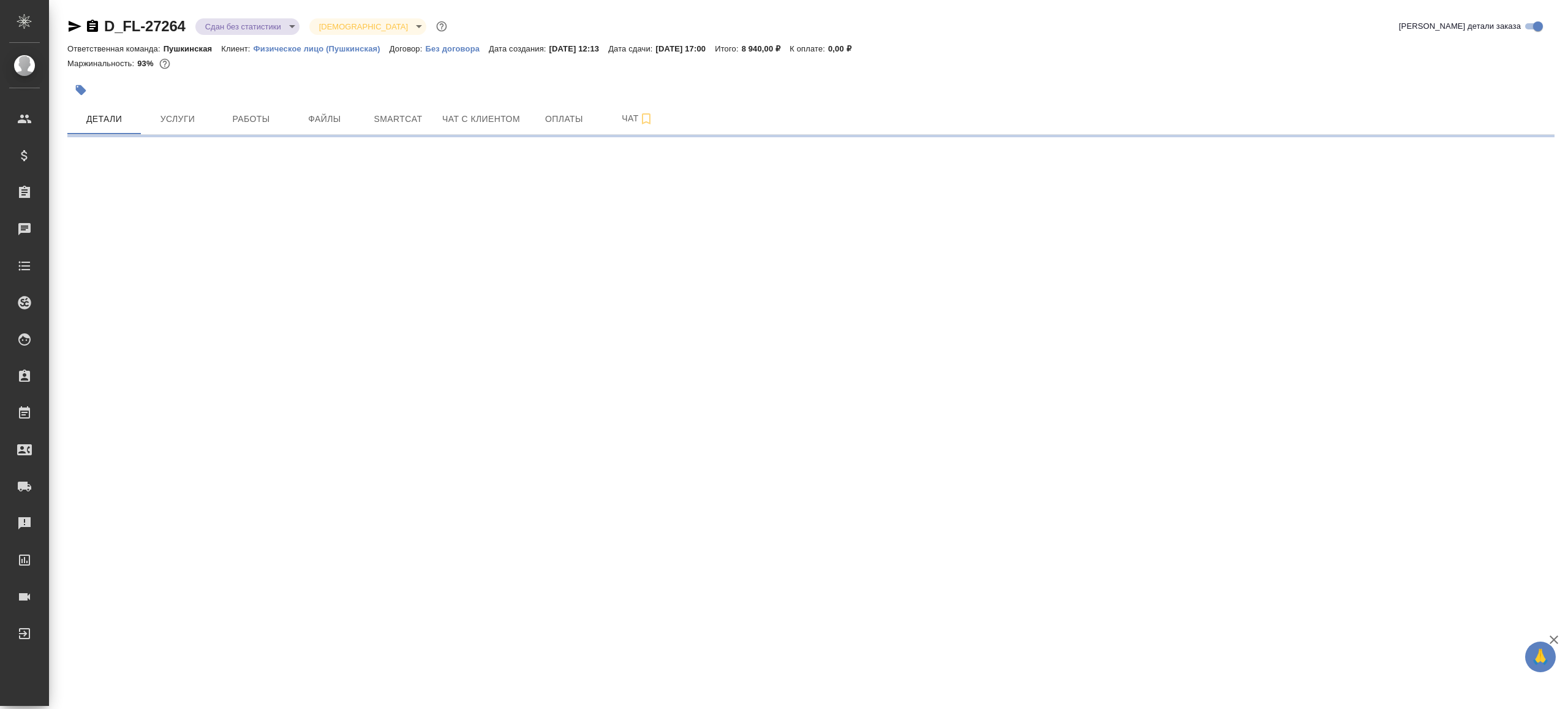
select select "RU"
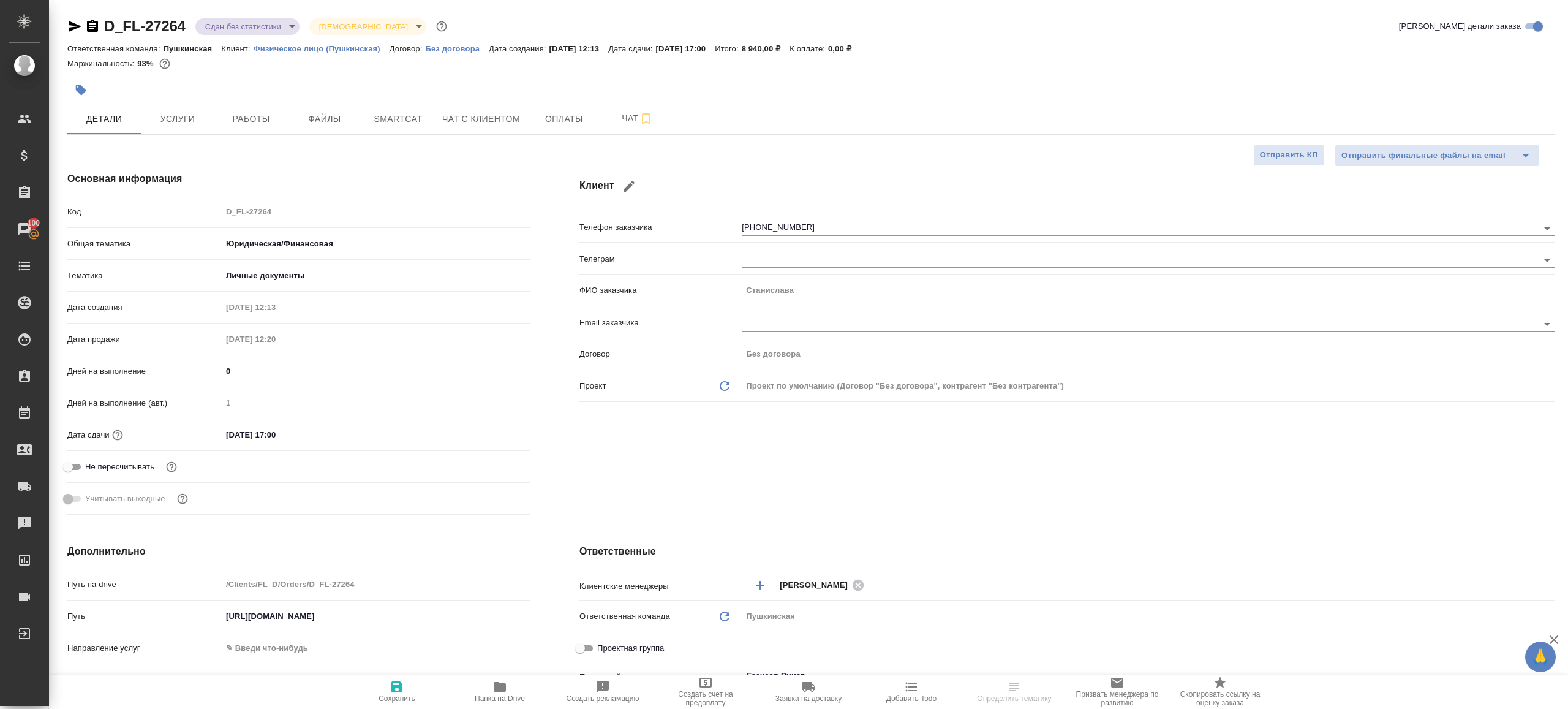
type textarea "x"
click at [232, 105] on button "Работы" at bounding box center [251, 119] width 73 height 30
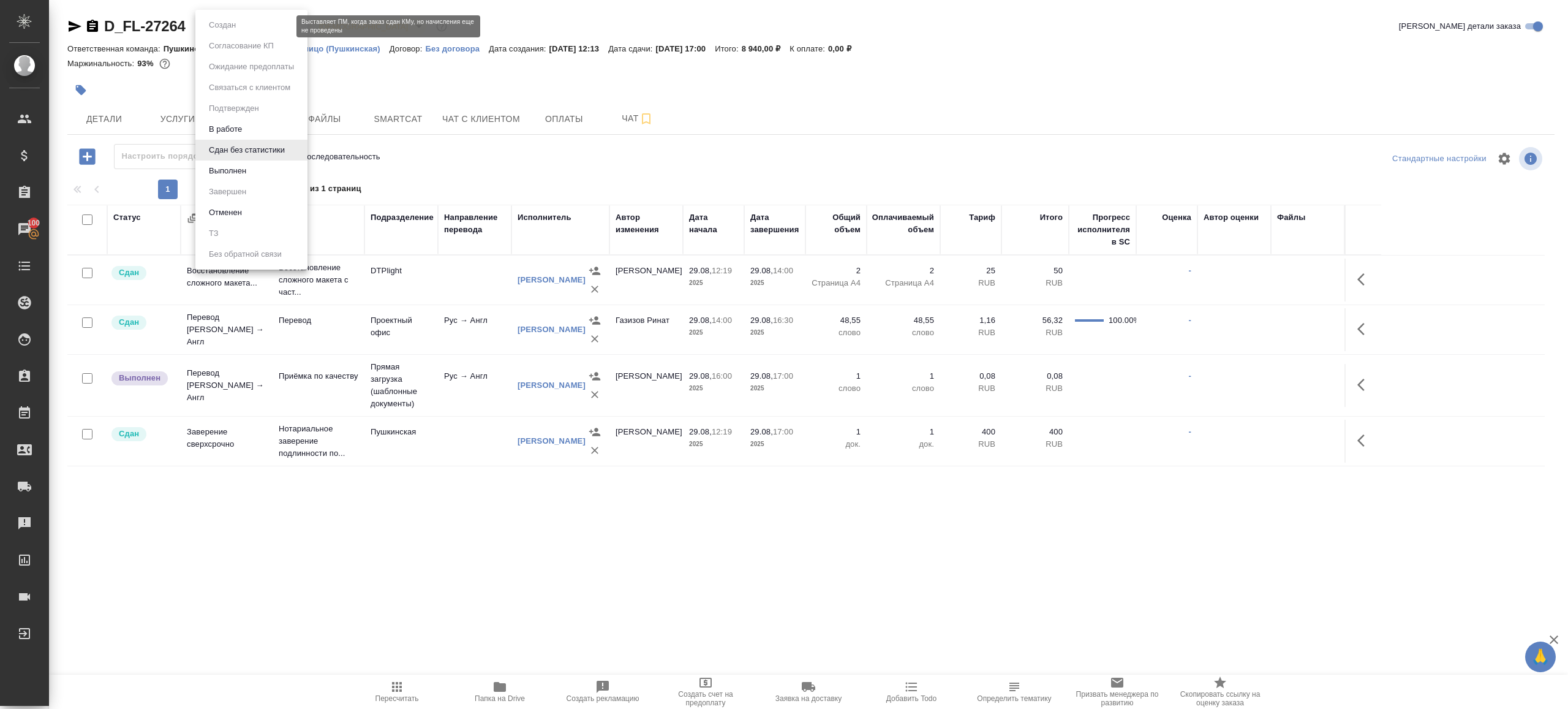
click at [258, 24] on body "🙏 .cls-1 fill:#fff; AWATERA Gazizov Rinat Клиенты Спецификации Заказы 100 Чаты …" at bounding box center [784, 354] width 1568 height 709
click at [255, 173] on li "Выполнен" at bounding box center [251, 171] width 112 height 21
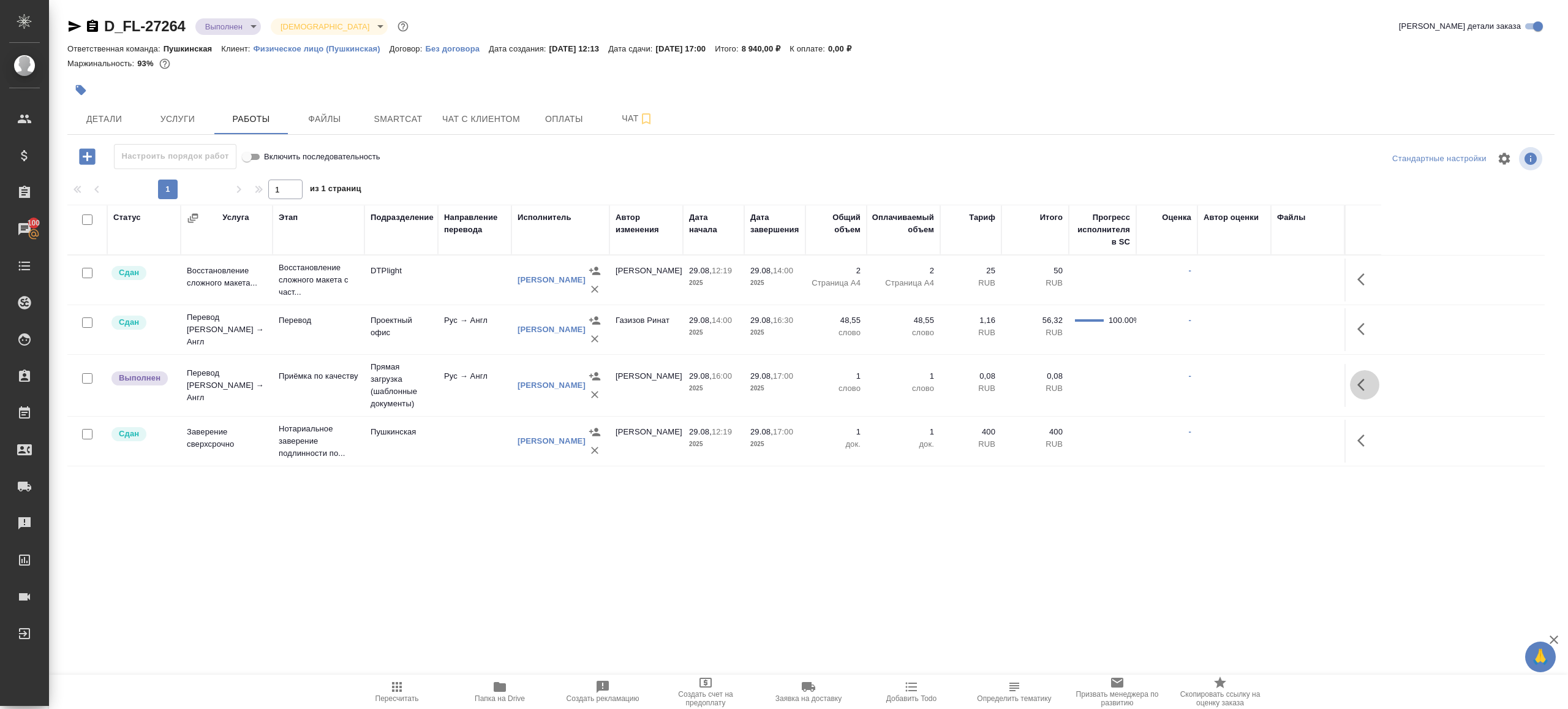
click at [1365, 379] on icon "button" at bounding box center [1365, 385] width 14 height 14
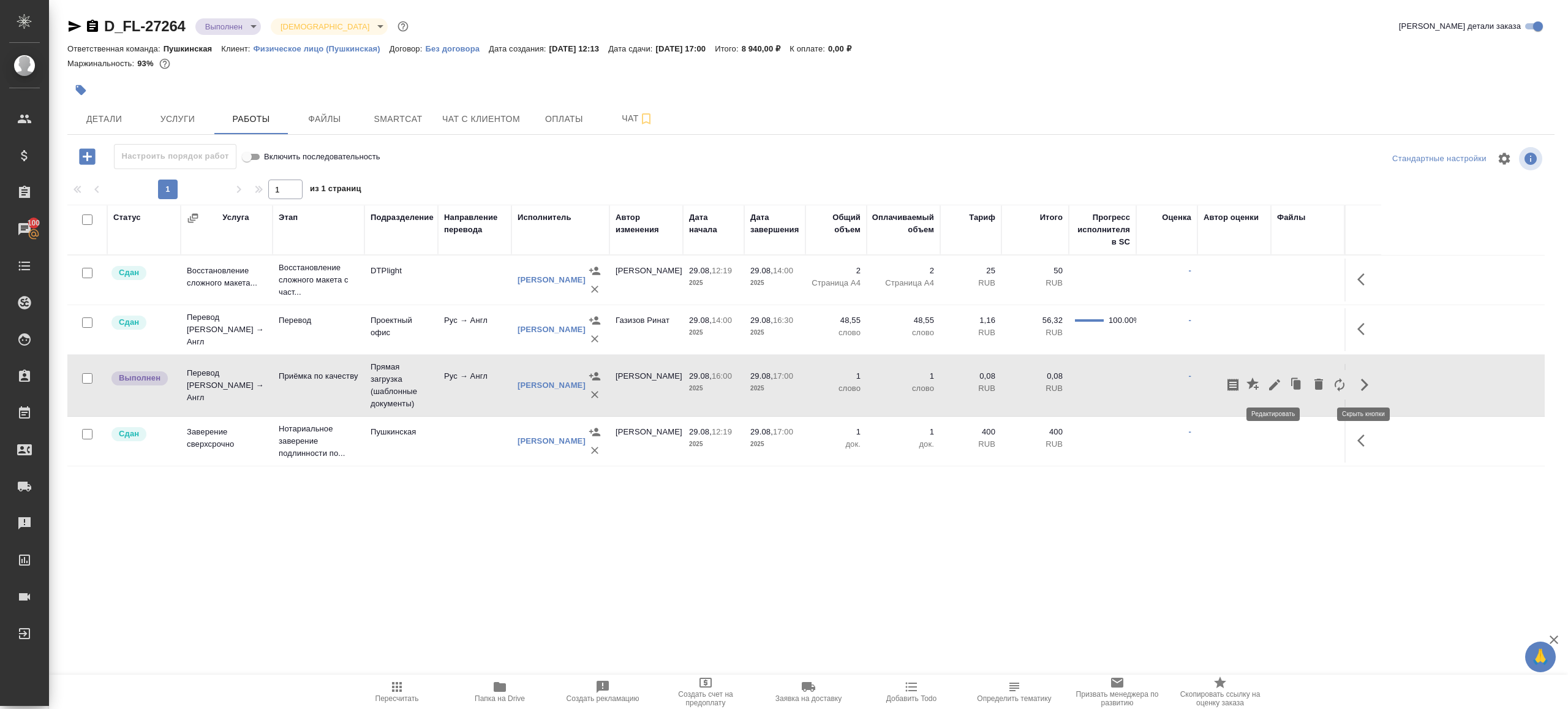
click at [1272, 379] on icon "button" at bounding box center [1274, 385] width 14 height 14
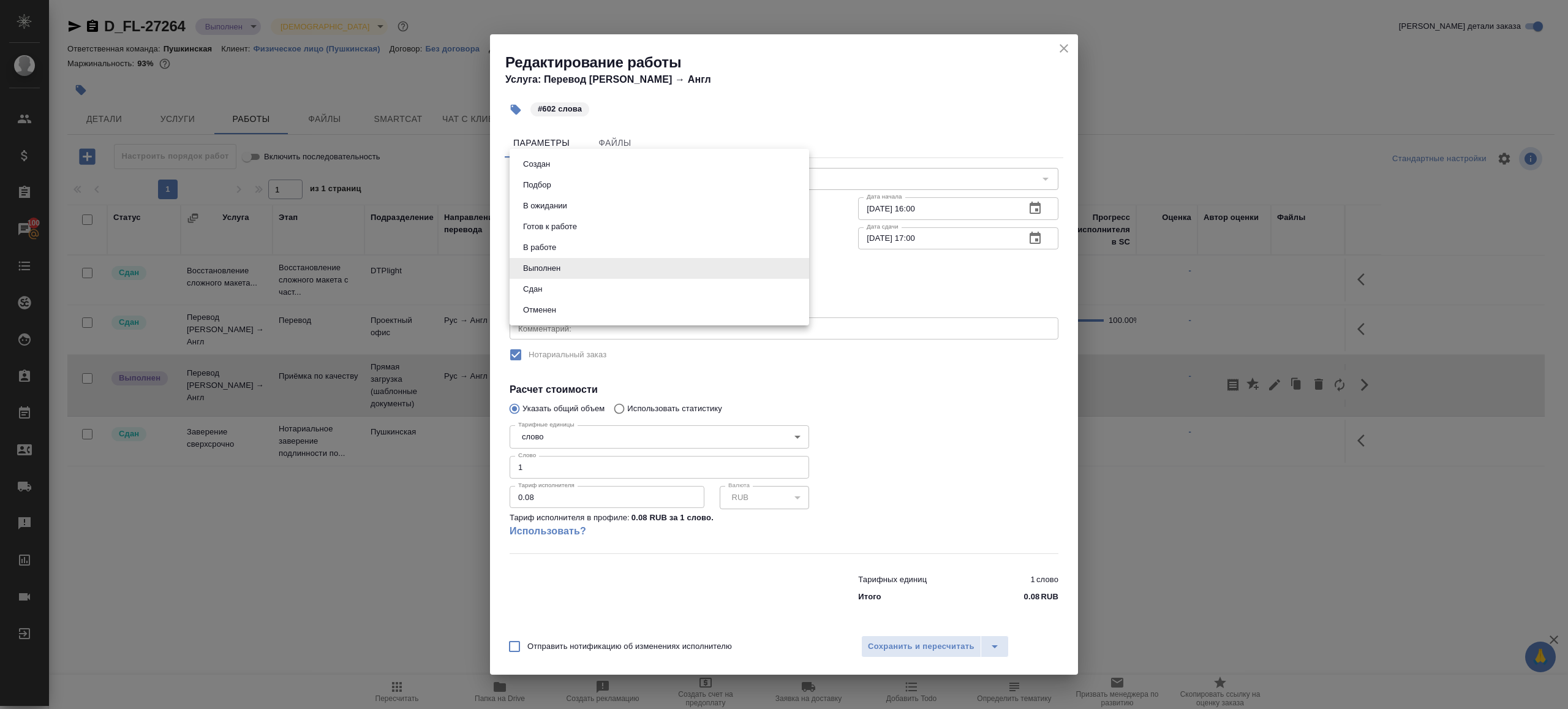
click at [555, 266] on body "🙏 .cls-1 fill:#fff; AWATERA Gazizov Rinat Клиенты Спецификации Заказы 100 Чаты …" at bounding box center [784, 354] width 1568 height 709
click at [555, 291] on li "Сдан" at bounding box center [659, 289] width 299 height 21
type input "closed"
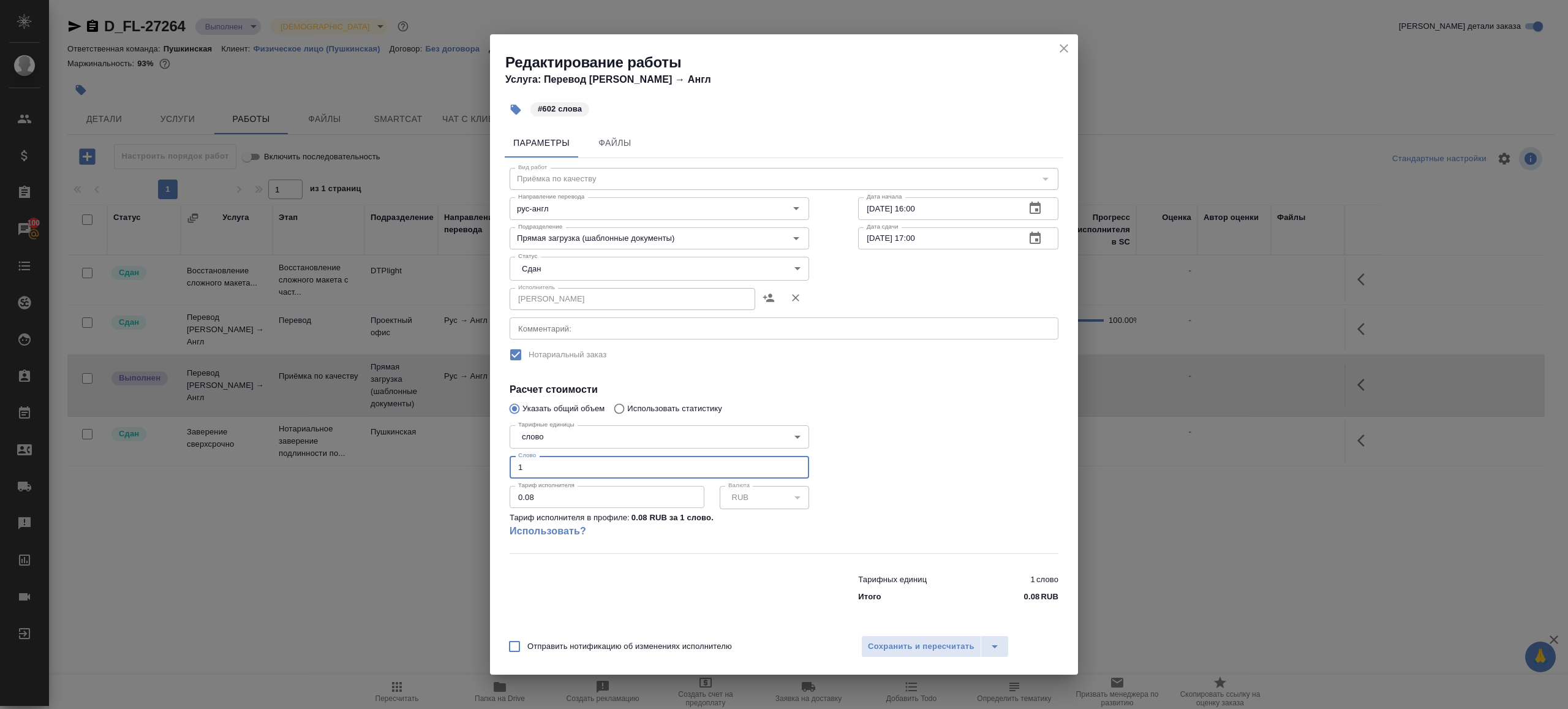
drag, startPoint x: 549, startPoint y: 463, endPoint x: 339, endPoint y: 454, distance: 210.2
click at [345, 454] on div "Редактирование работы Услуга: Перевод Стандарт Рус → Англ #602 слова Параметры …" at bounding box center [784, 354] width 1568 height 709
type input "602"
click at [871, 664] on div "Отправить нотификацию об изменениях исполнителю Сохранить и пересчитать" at bounding box center [784, 651] width 588 height 47
click at [871, 655] on button "Сохранить и пересчитать" at bounding box center [921, 647] width 120 height 22
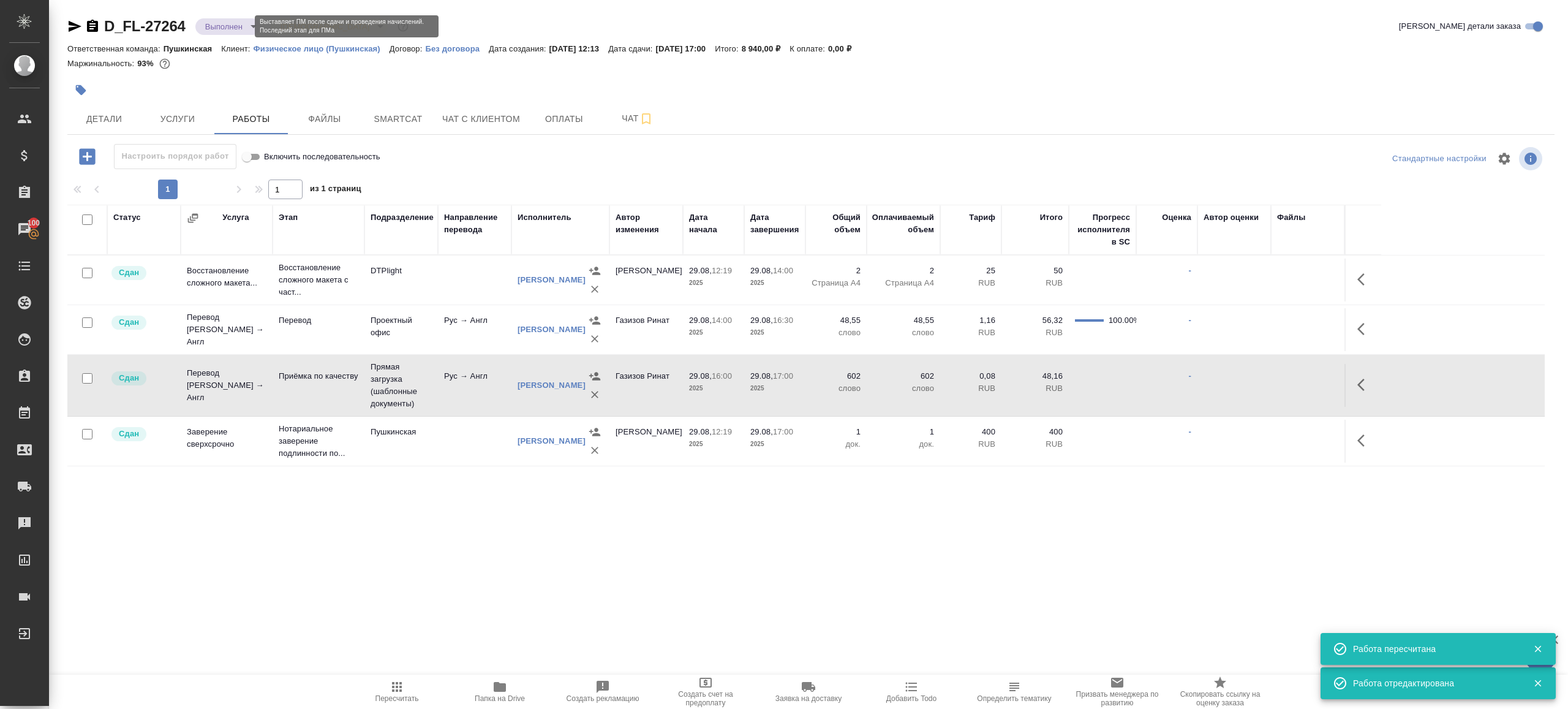
click at [237, 28] on body "🙏 .cls-1 fill:#fff; AWATERA Gazizov Rinat Клиенты Спецификации Заказы 100 Чаты …" at bounding box center [784, 354] width 1568 height 709
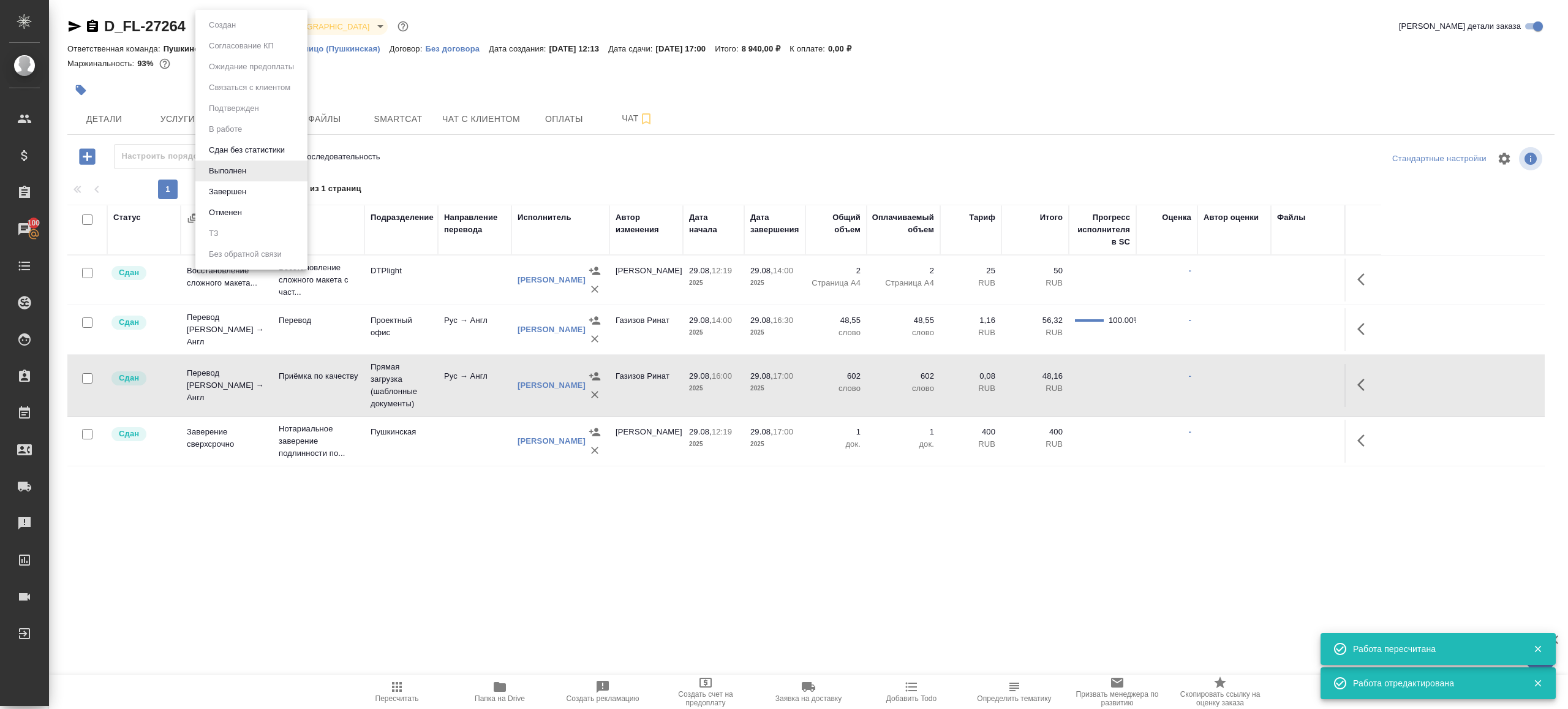
click at [239, 32] on button "Завершен" at bounding box center [222, 25] width 34 height 14
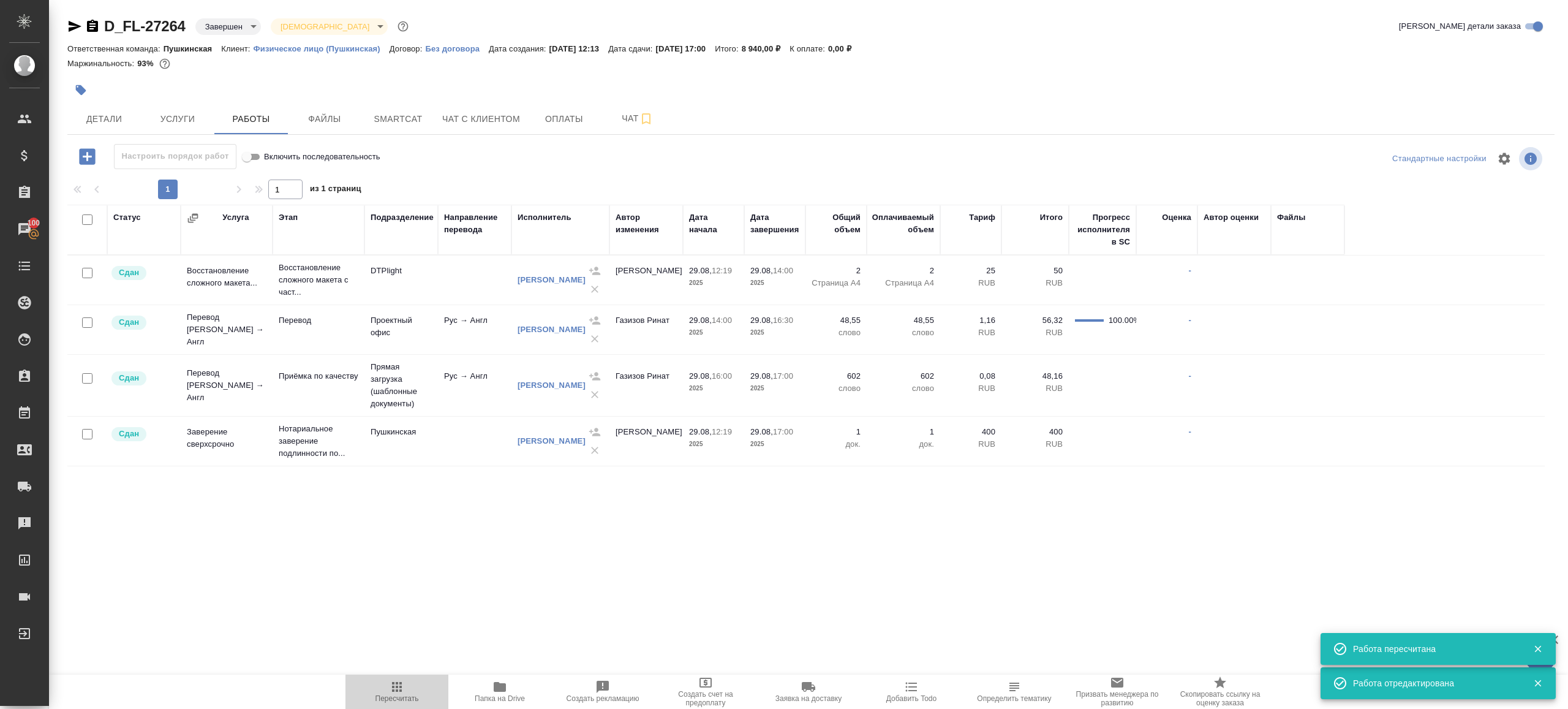
click at [370, 685] on span "Пересчитать" at bounding box center [397, 691] width 89 height 23
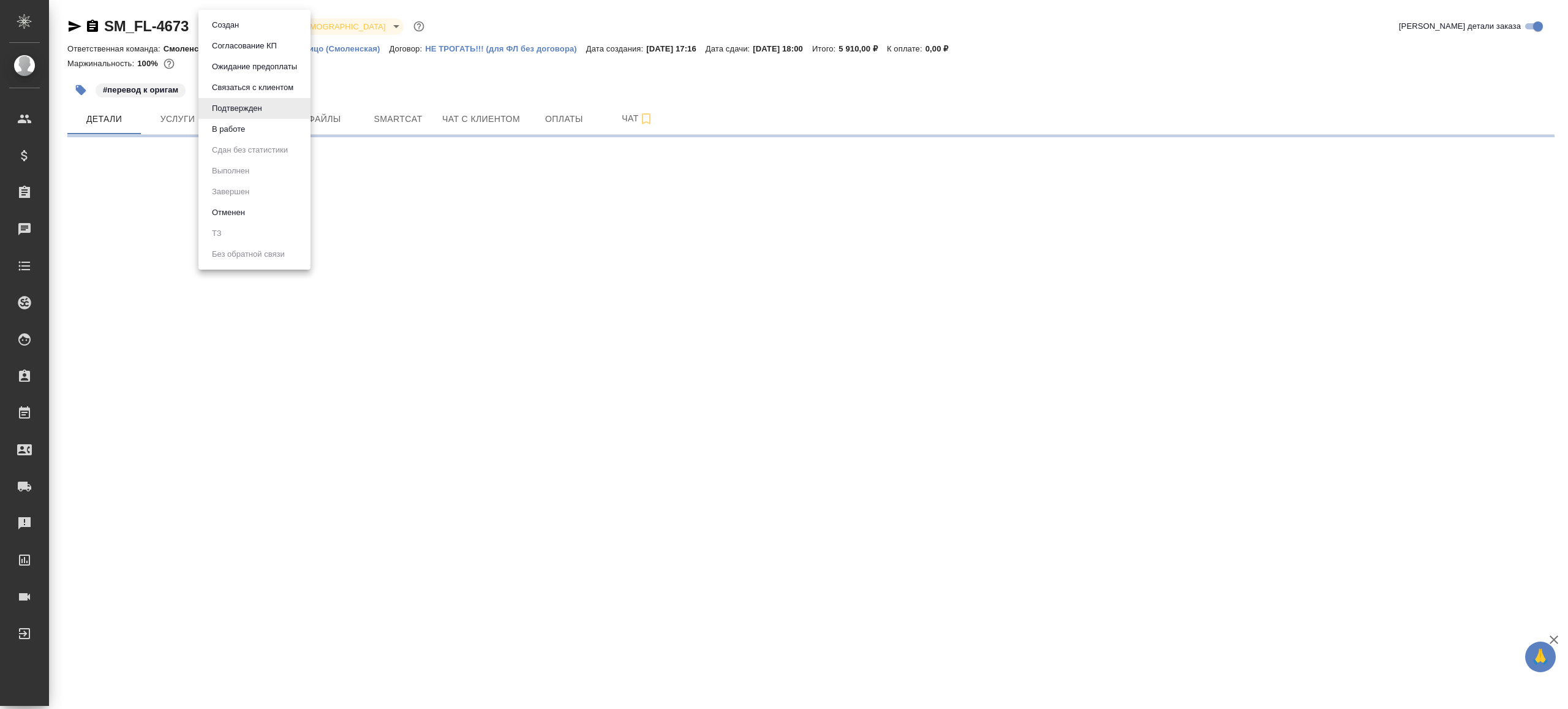
click at [267, 26] on body "🙏 .cls-1 fill:#fff; AWATERA [PERSON_NAME] Клиенты Спецификации Заказы Чаты Todo…" at bounding box center [784, 354] width 1568 height 709
click at [259, 129] on li "В работе" at bounding box center [255, 129] width 112 height 21
select select "RU"
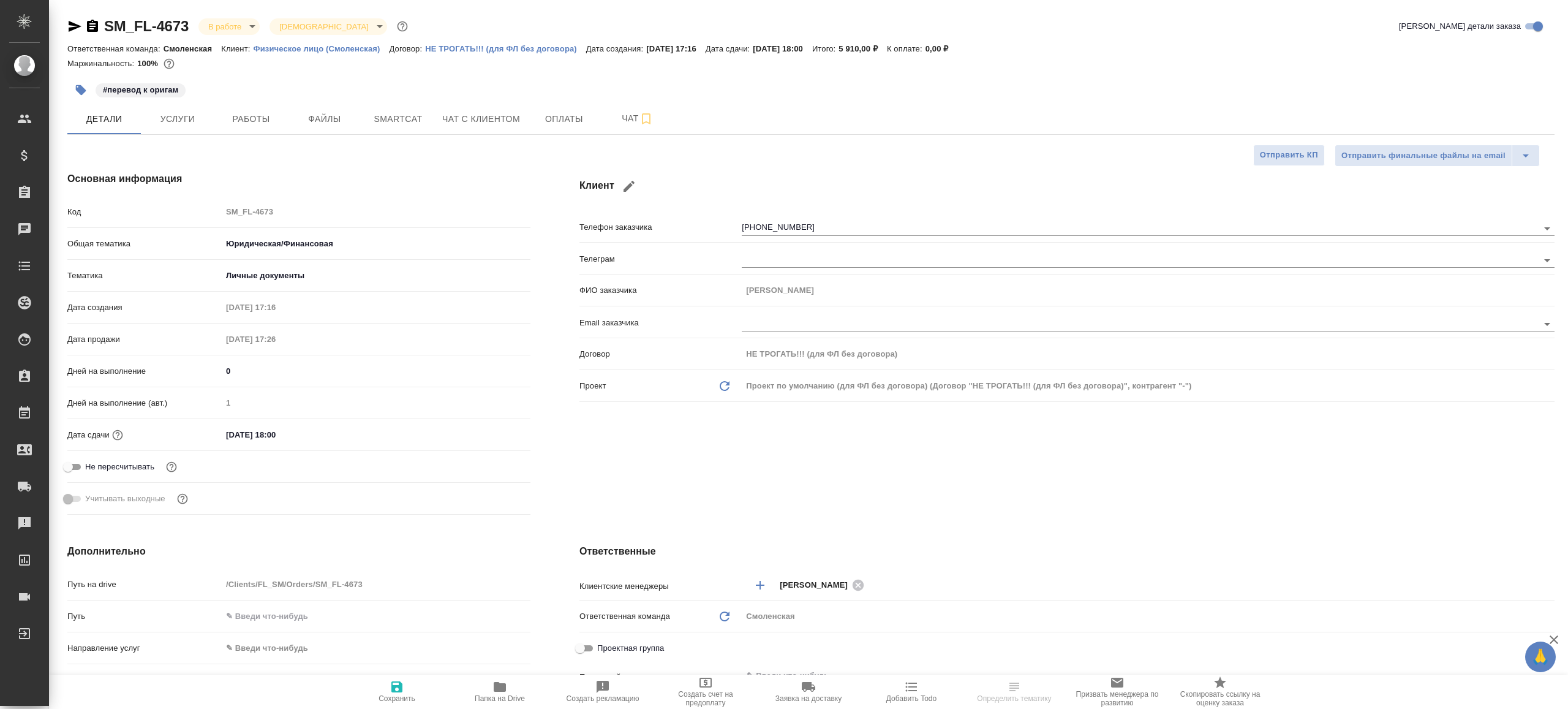
type textarea "x"
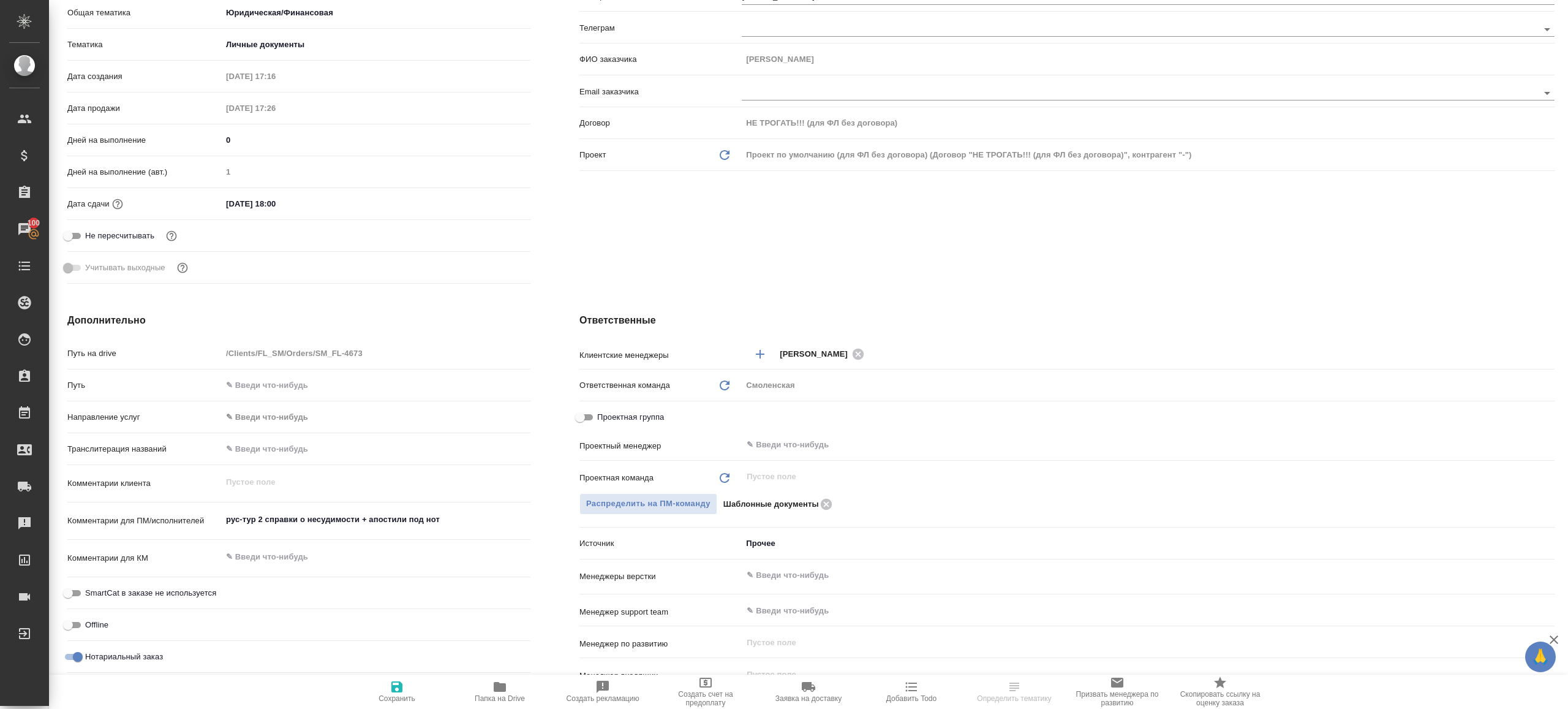
scroll to position [354, 0]
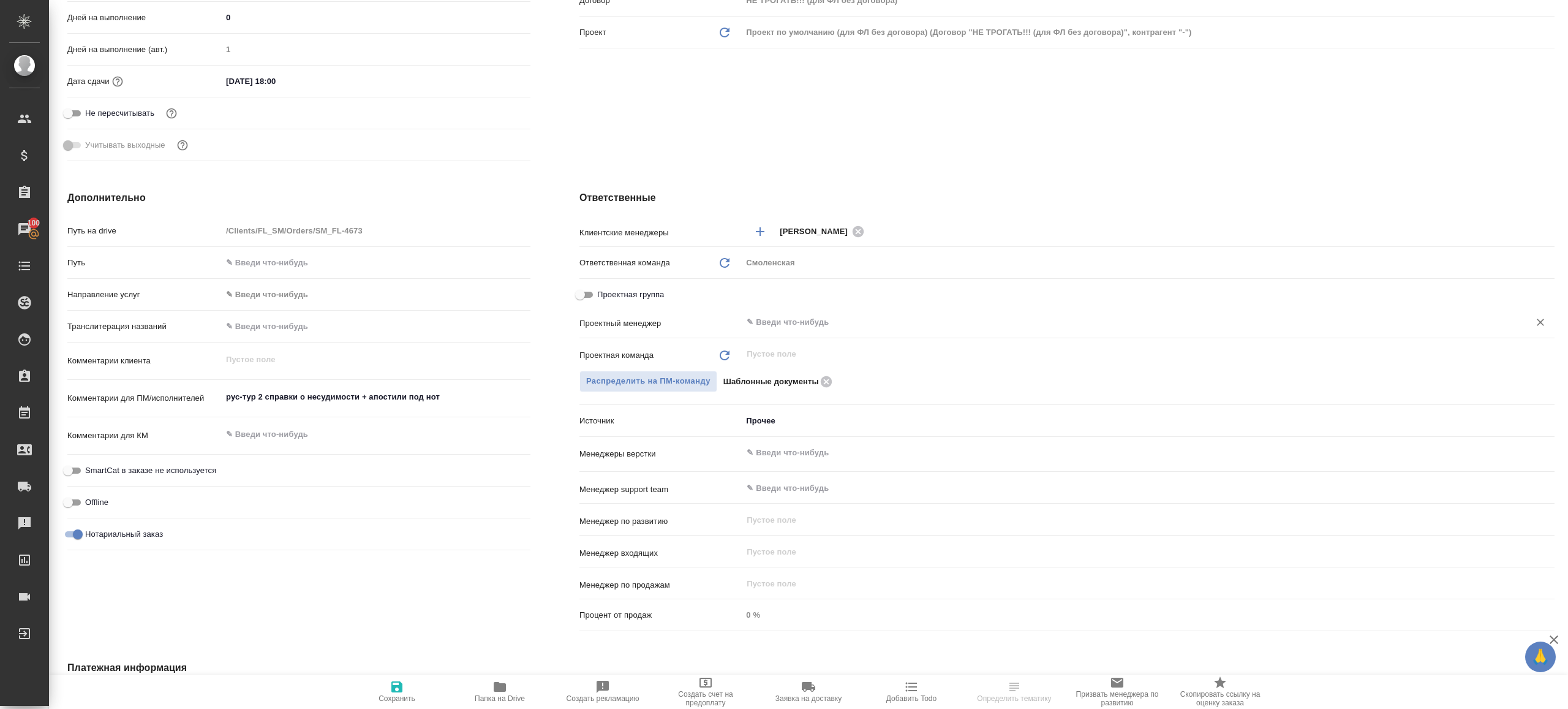
click at [796, 315] on input "text" at bounding box center [1128, 323] width 764 height 14
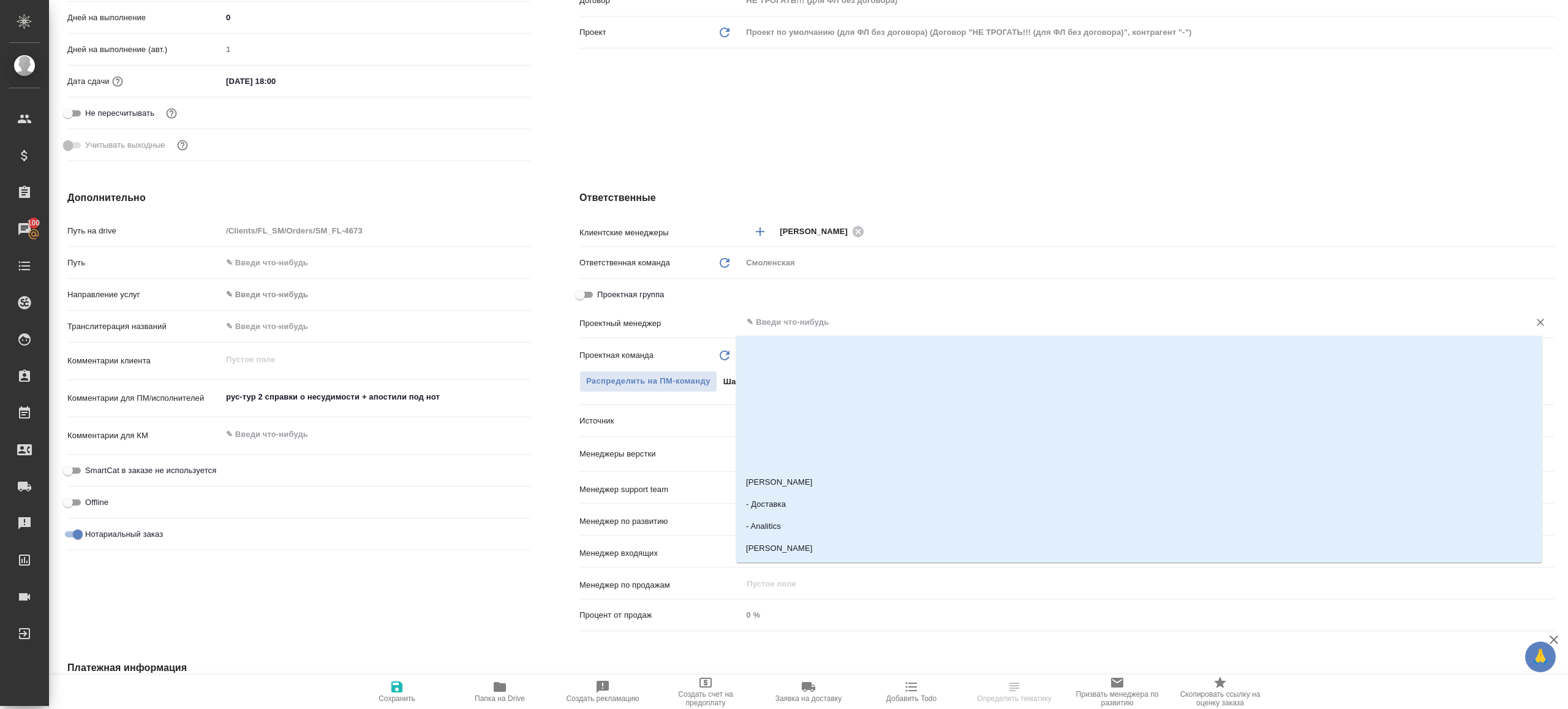
type input "и"
type textarea "x"
type input "[PERSON_NAME]"
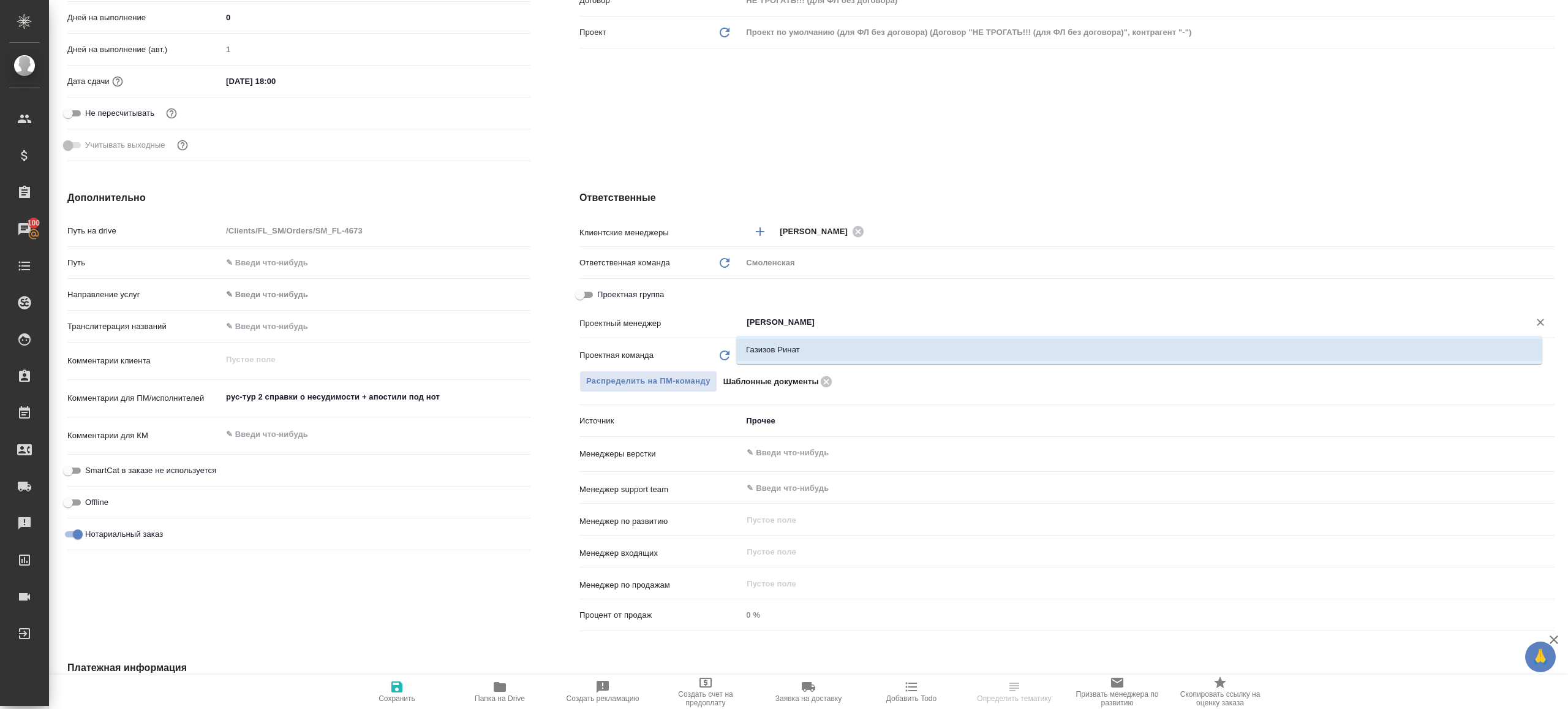
click at [801, 354] on li "Газизов Ринат" at bounding box center [1139, 350] width 806 height 22
type textarea "x"
type input "Газизов Ринат"
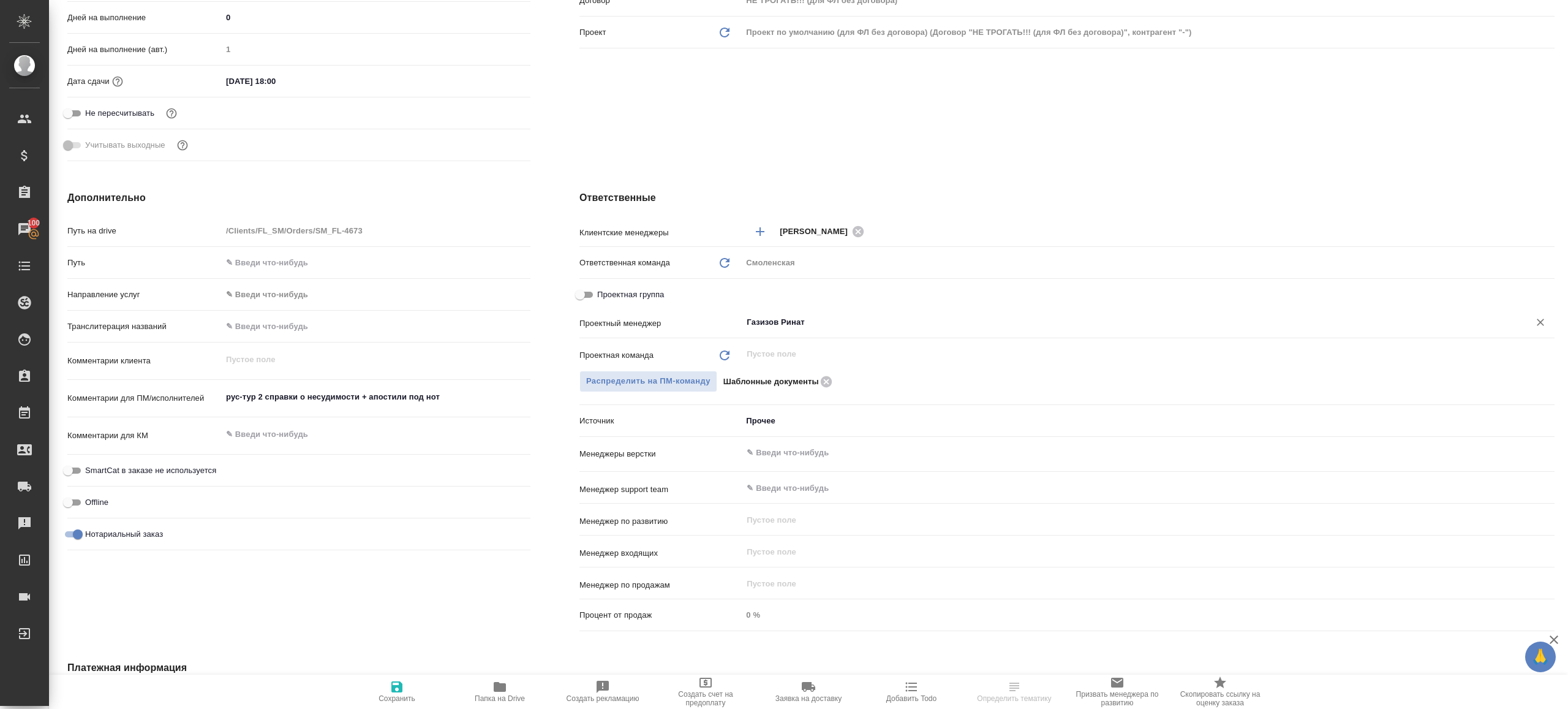
click at [381, 695] on div ".cls-1 fill:#fff; AWATERA [PERSON_NAME] Клиенты Спецификации Заказы 100 Чаты To…" at bounding box center [784, 354] width 1568 height 709
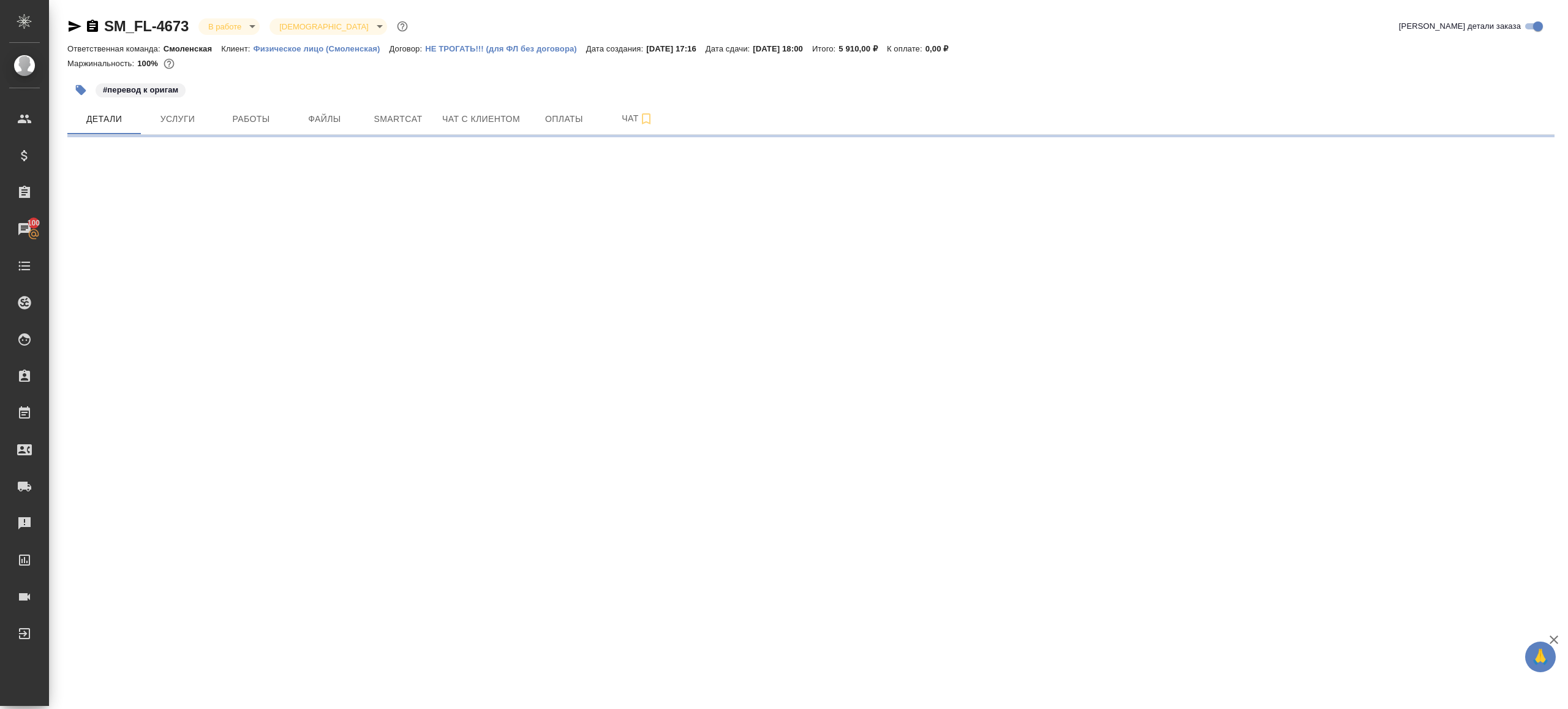
scroll to position [0, 0]
select select "RU"
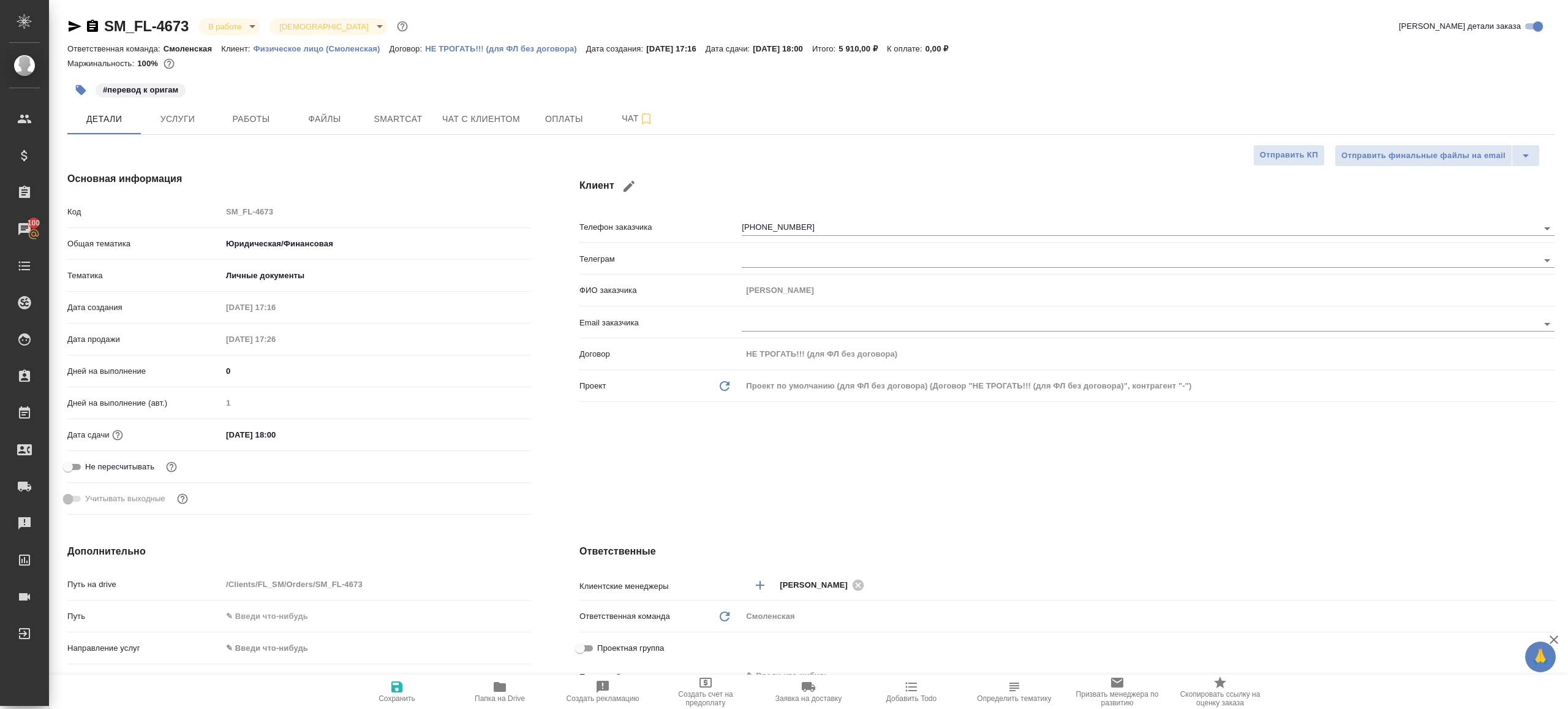
type textarea "x"
click at [388, 684] on span "Сохранить" at bounding box center [397, 691] width 89 height 23
type textarea "x"
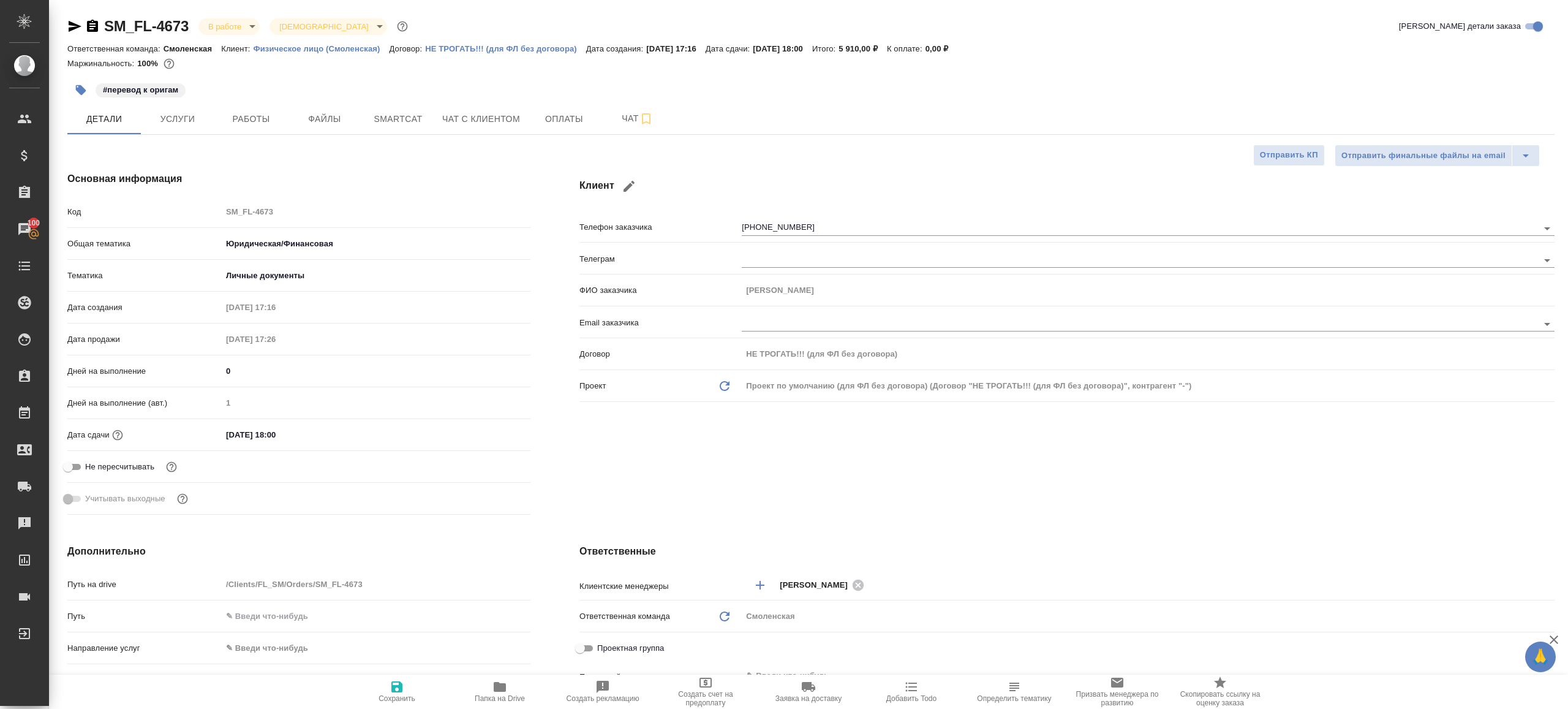
type textarea "x"
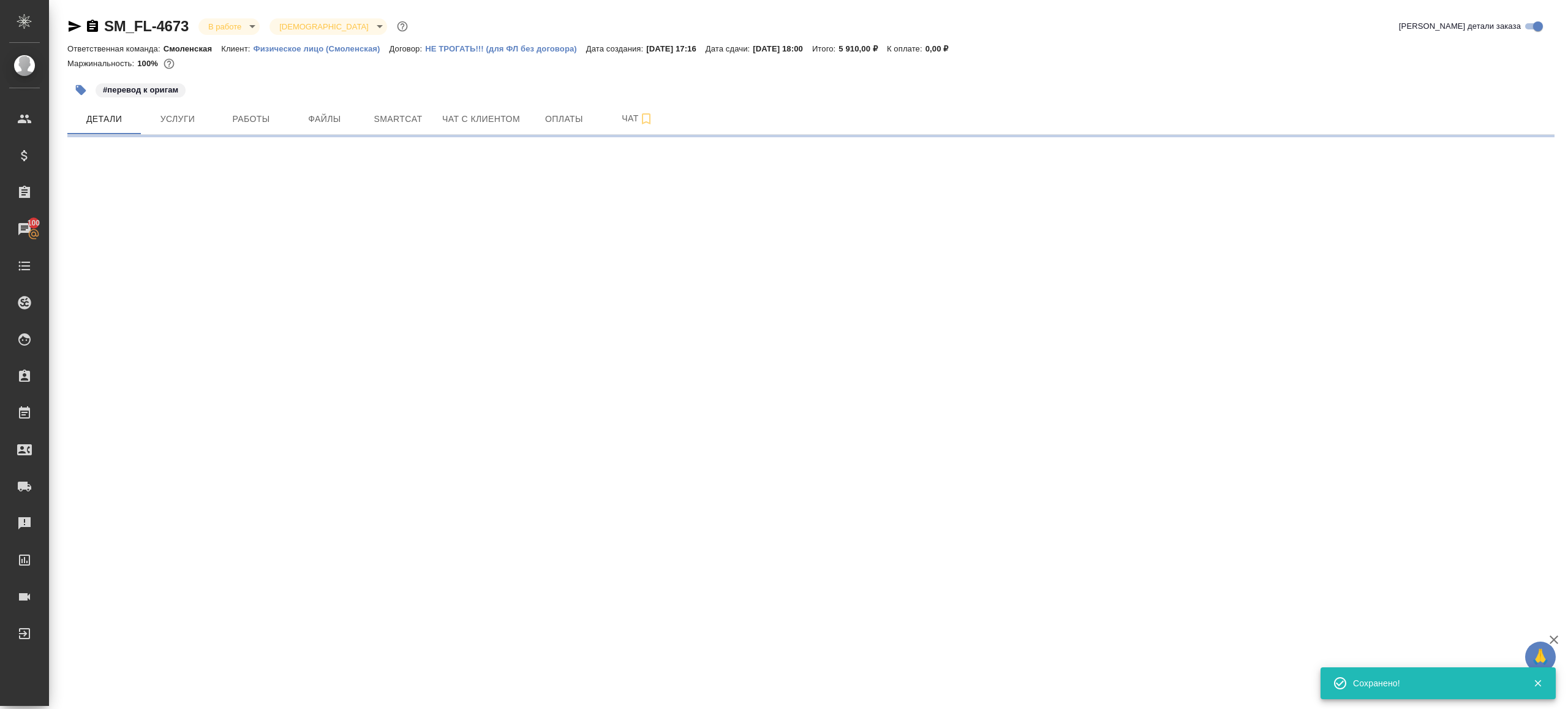
select select "RU"
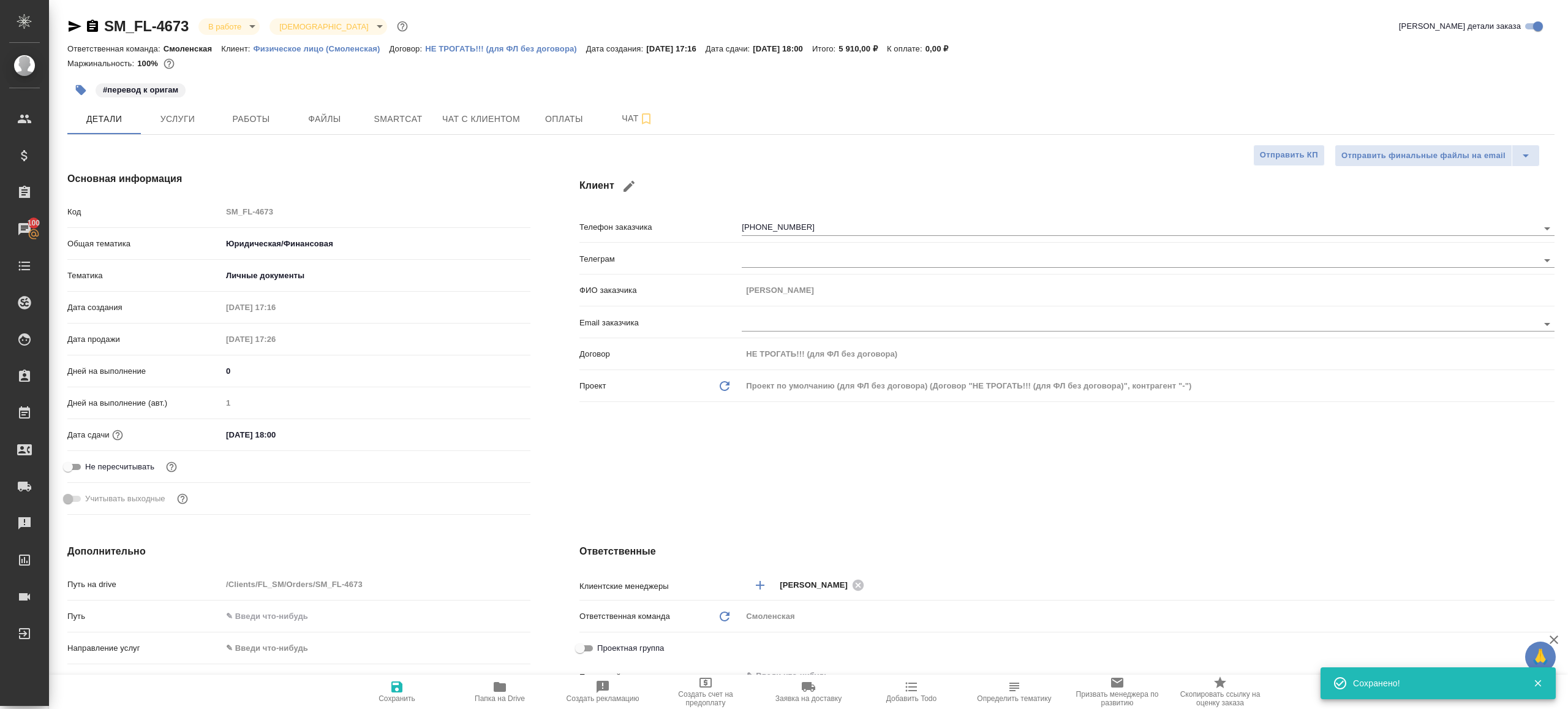
type textarea "x"
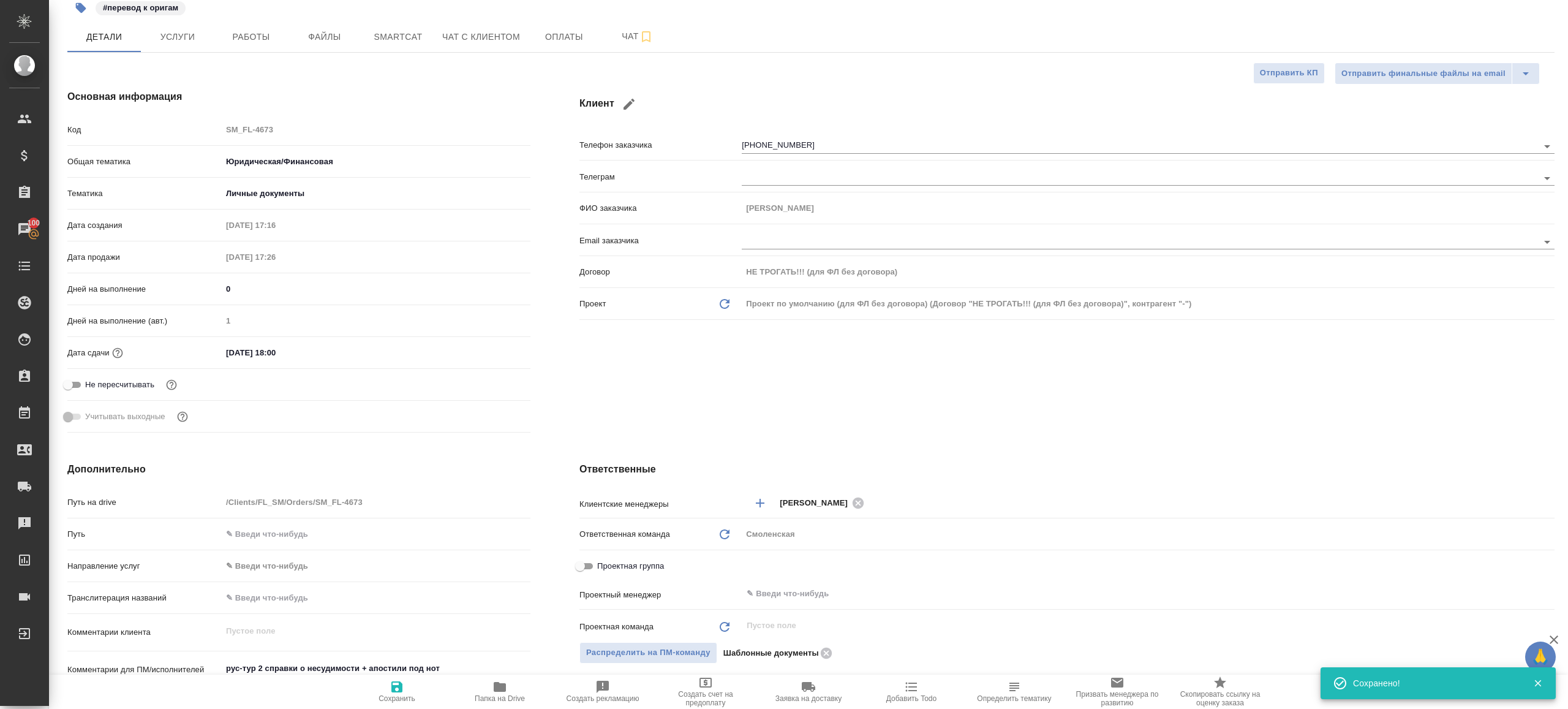
scroll to position [91, 0]
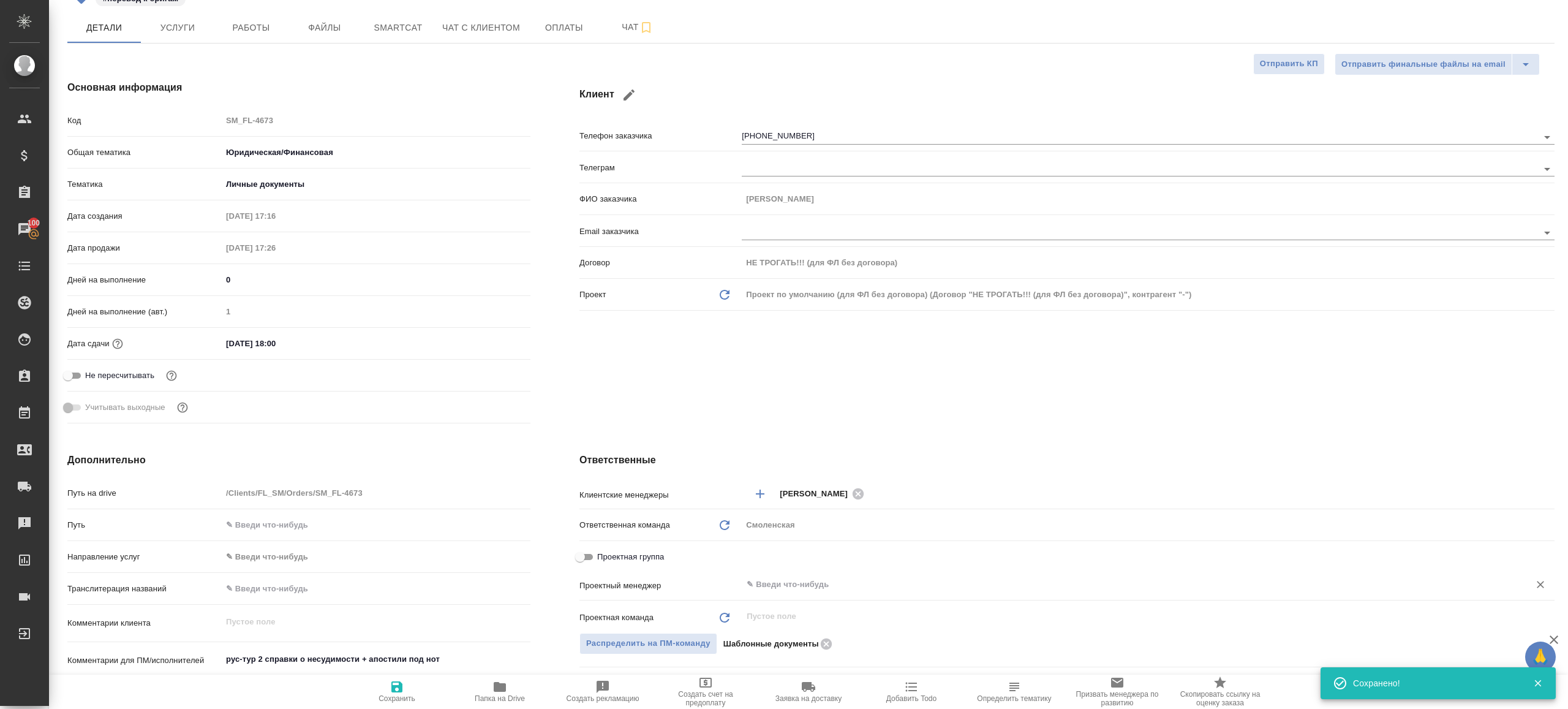
click at [809, 591] on input "text" at bounding box center [1128, 584] width 764 height 14
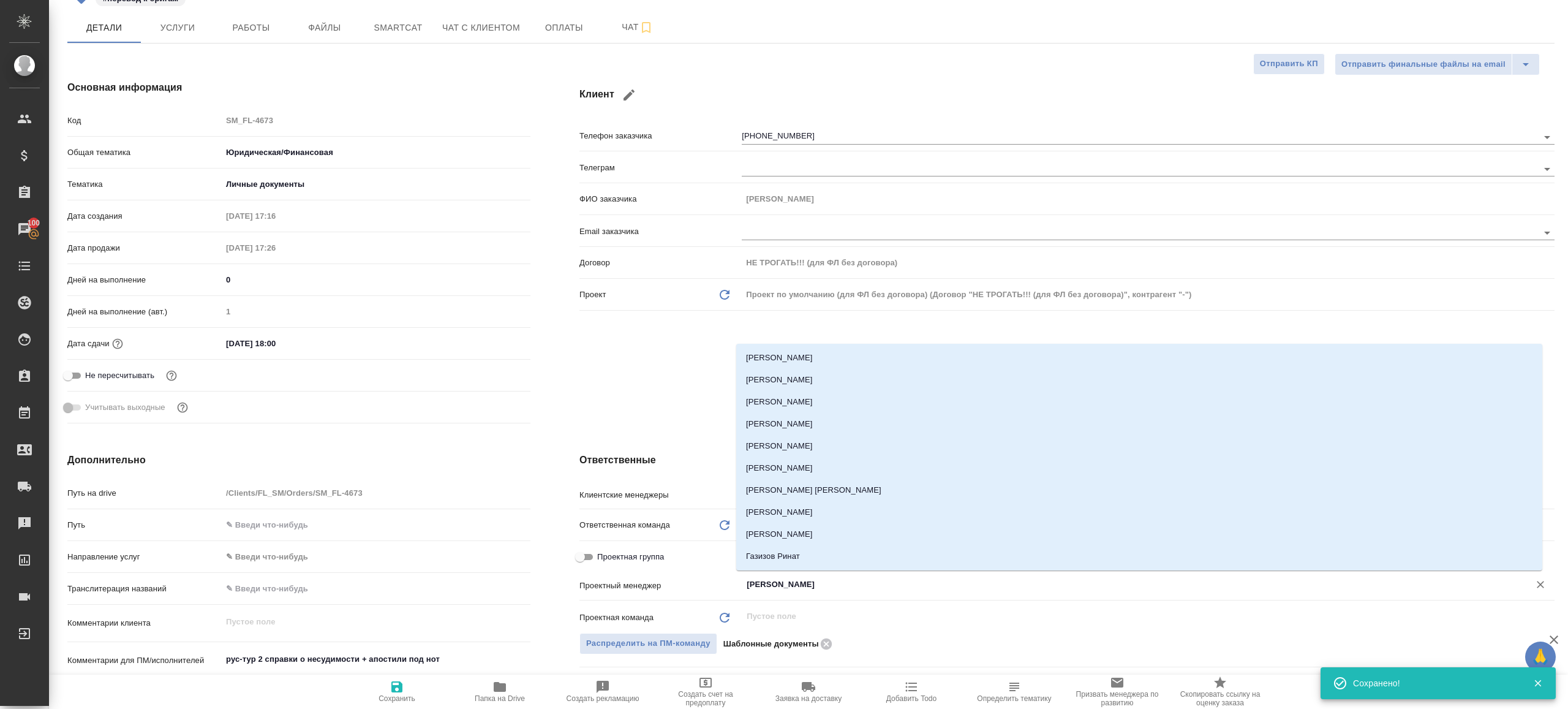
type input "ринат"
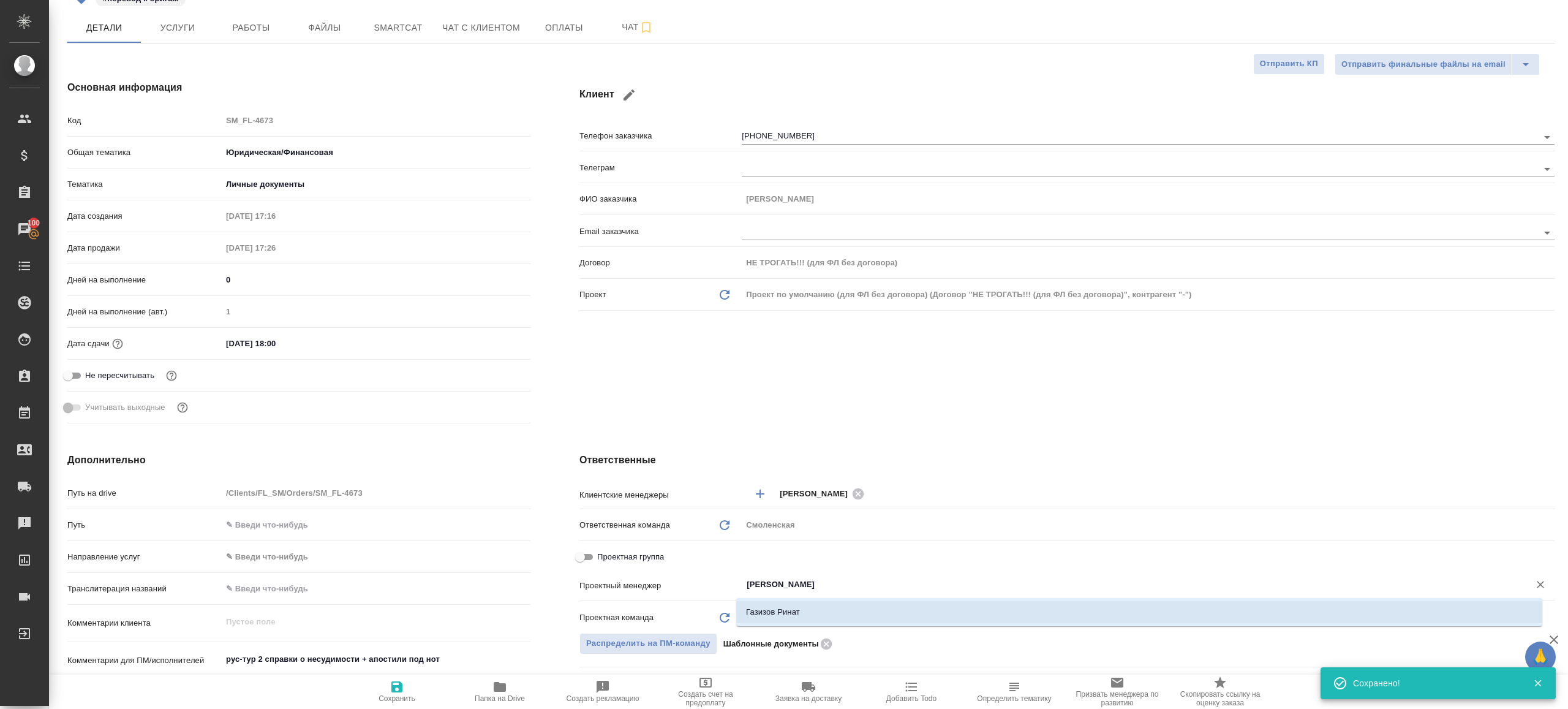
click at [809, 617] on li "Газизов Ринат" at bounding box center [1139, 612] width 806 height 22
type textarea "x"
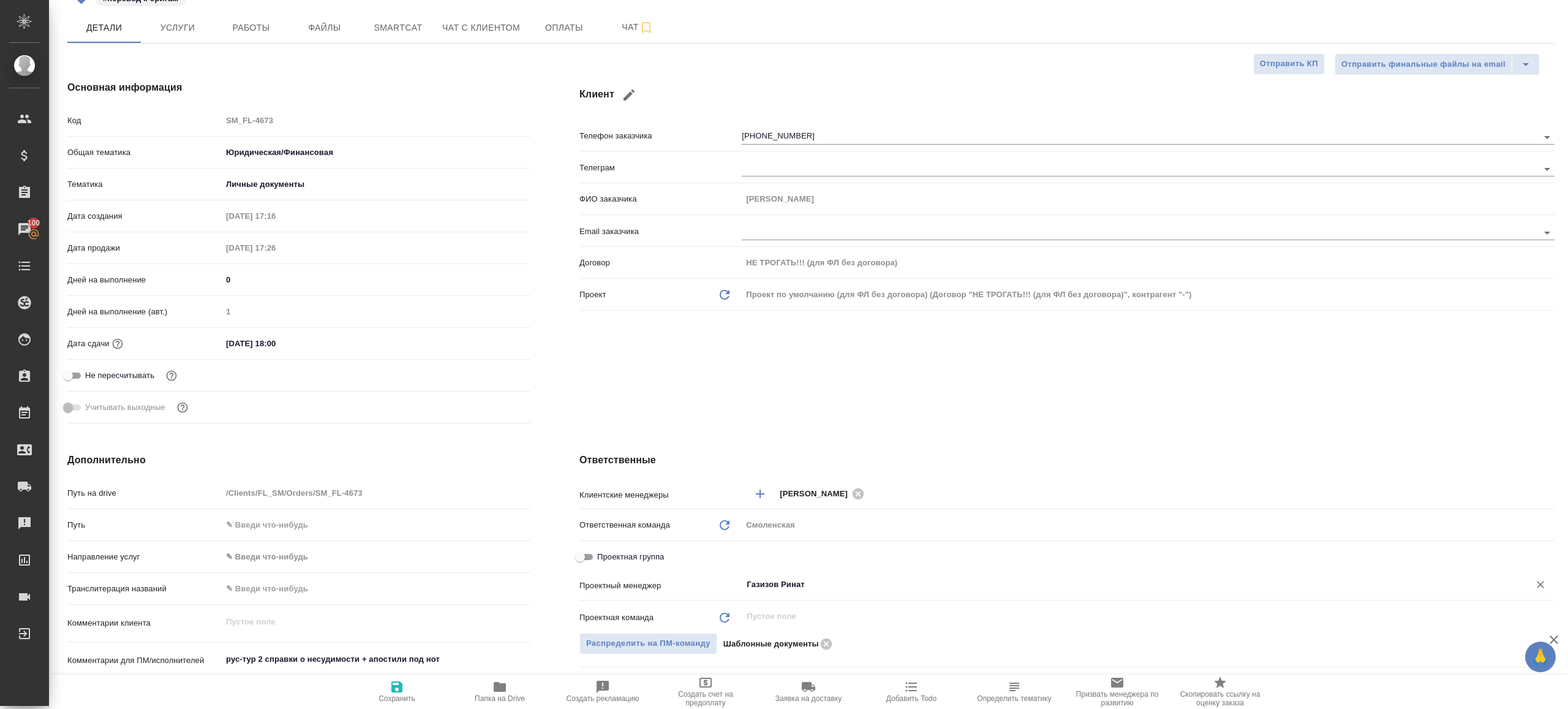
type input "Газизов Ринат"
click at [407, 684] on span "Сохранить" at bounding box center [397, 691] width 89 height 23
type textarea "x"
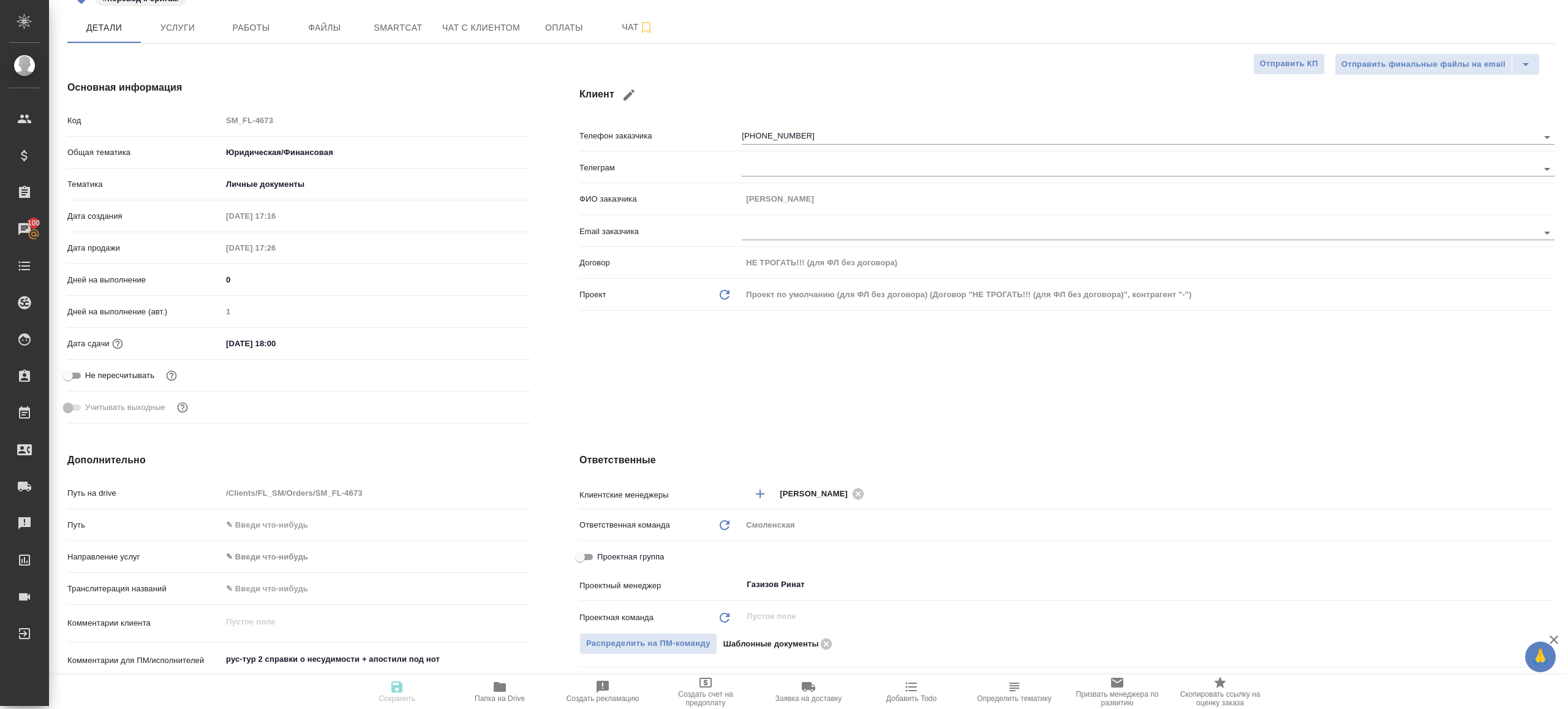
type textarea "x"
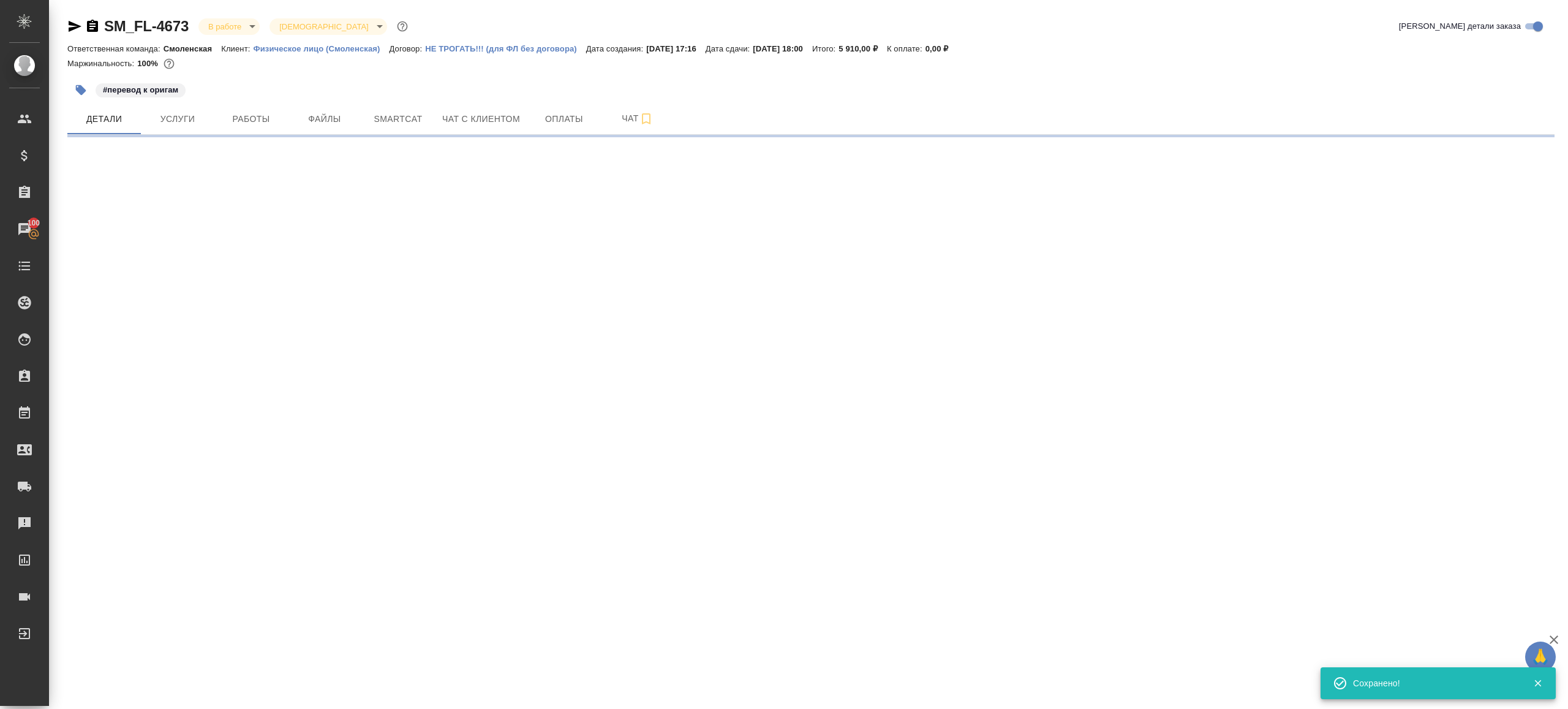
scroll to position [0, 0]
select select "RU"
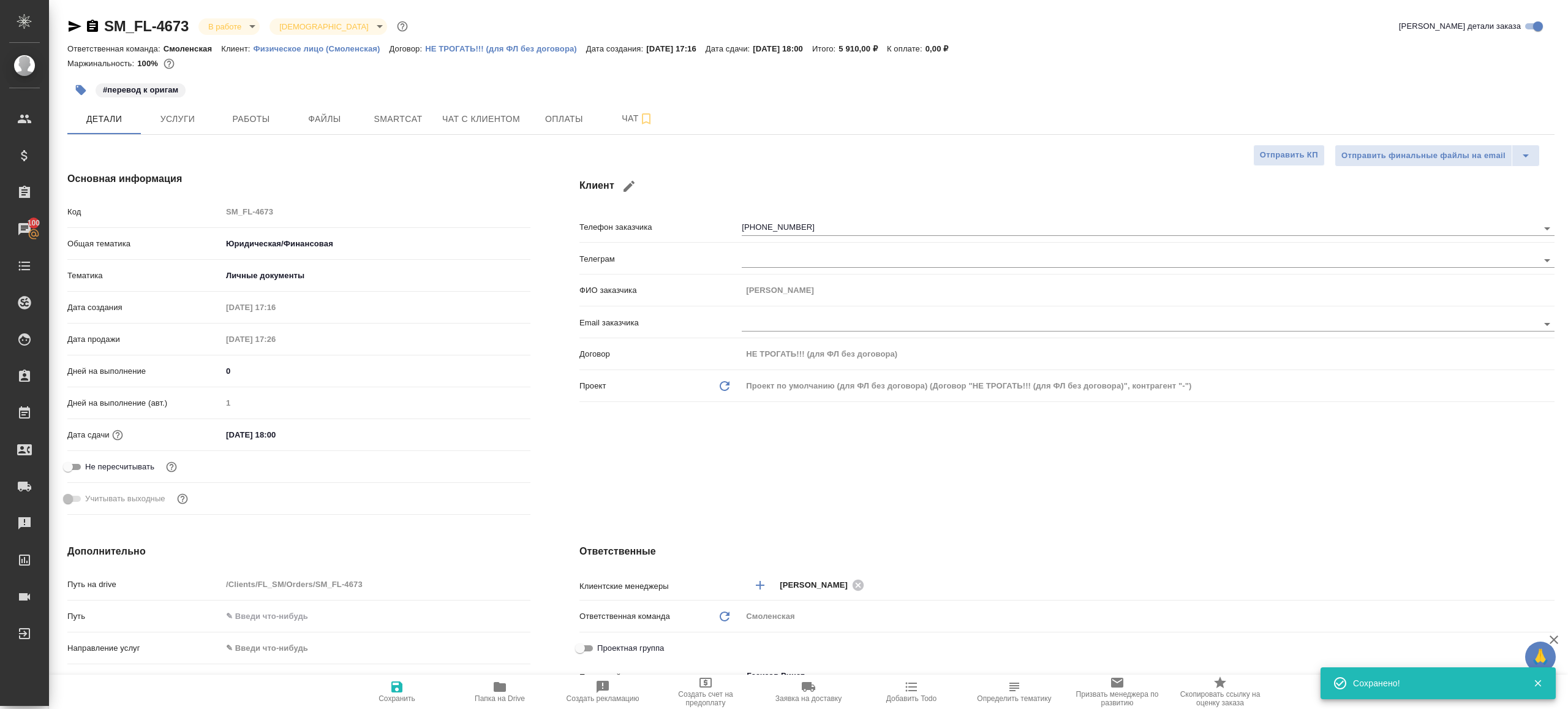
type textarea "x"
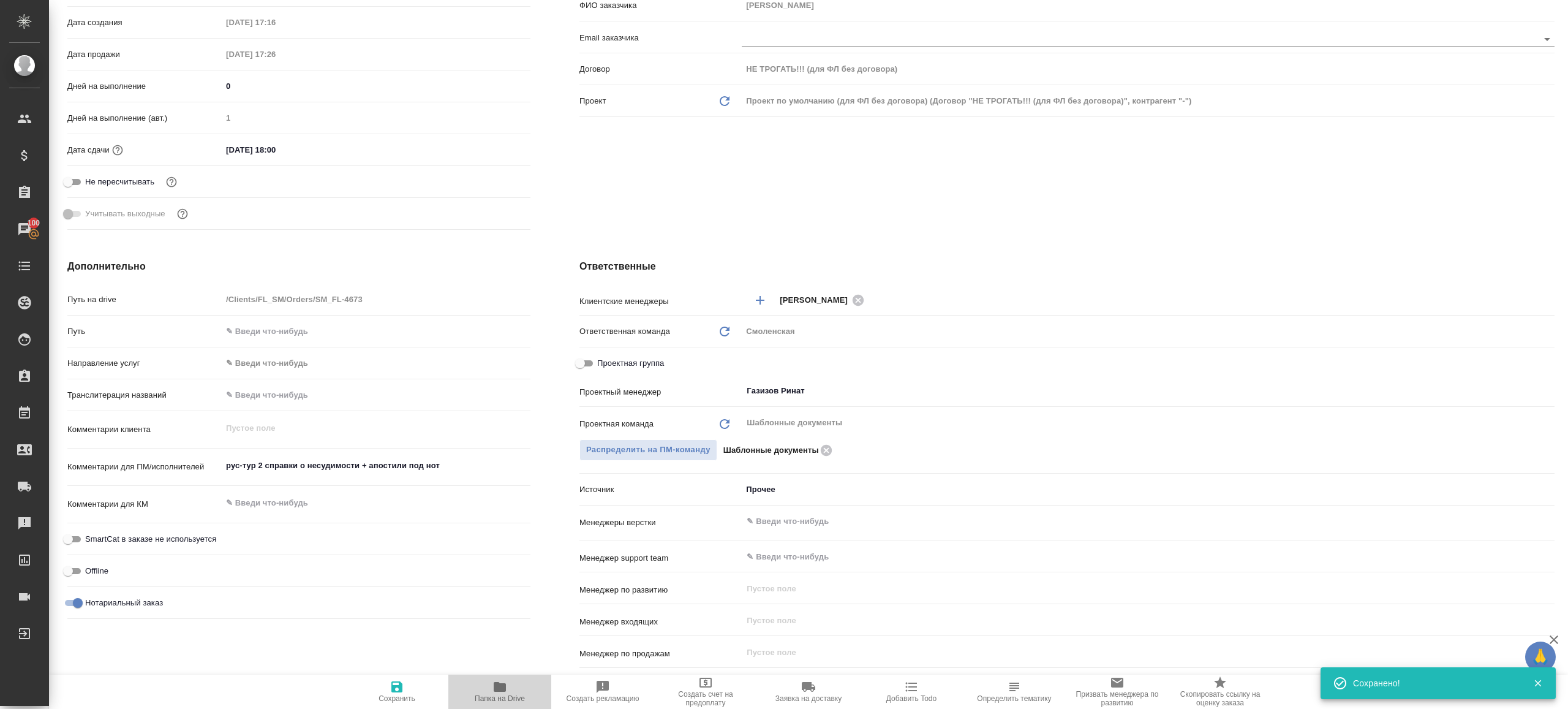
click at [505, 695] on span "Папка на Drive" at bounding box center [500, 699] width 50 height 9
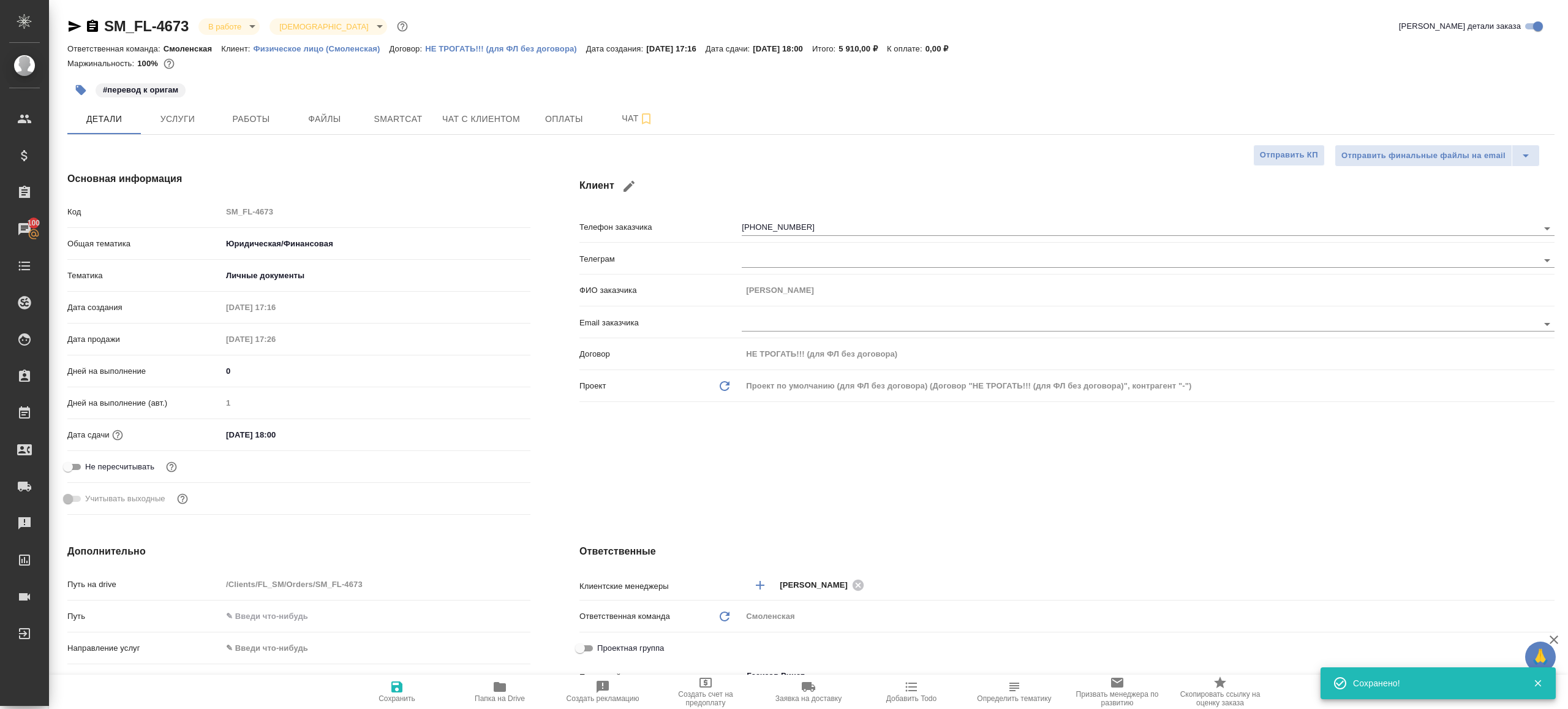
type textarea "x"
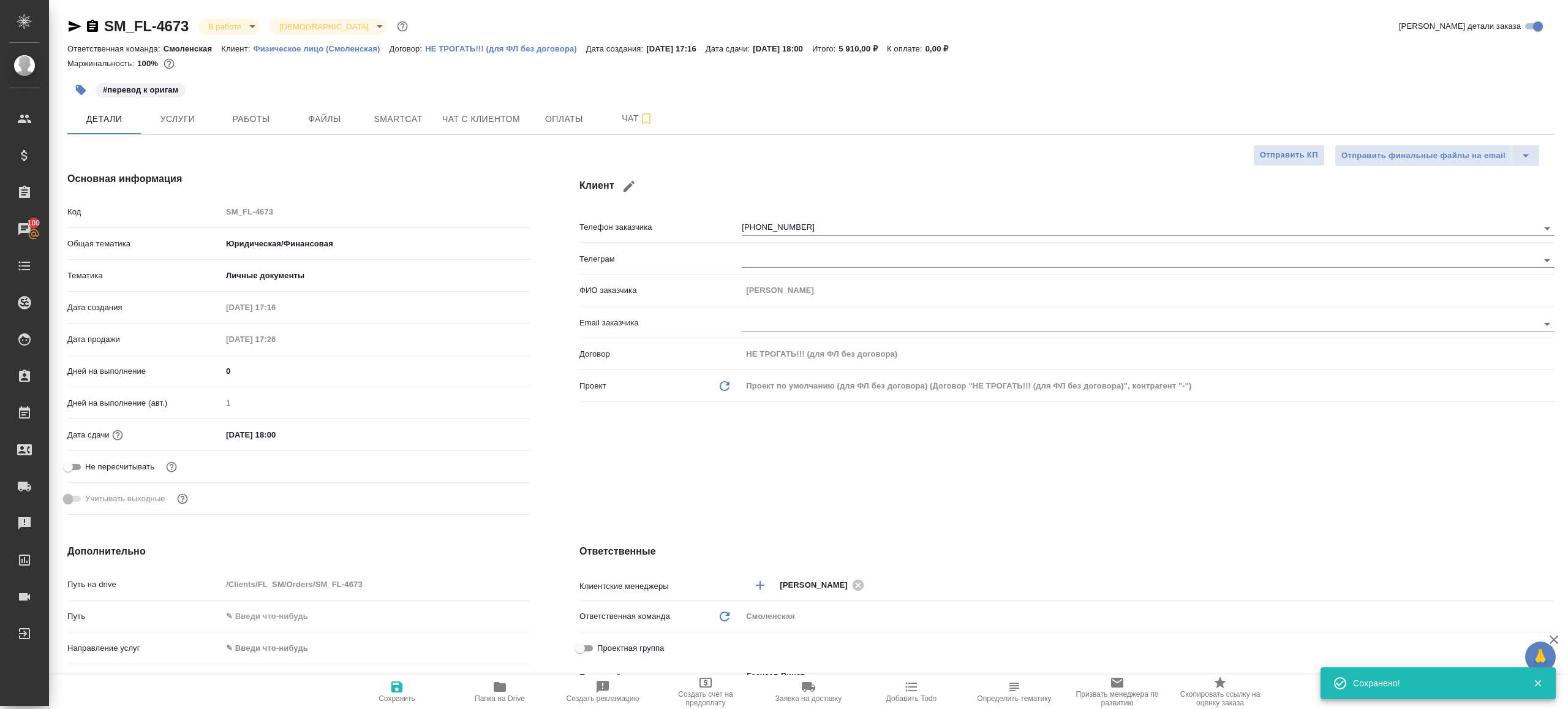
type textarea "x"
click at [251, 117] on span "Работы" at bounding box center [251, 119] width 59 height 15
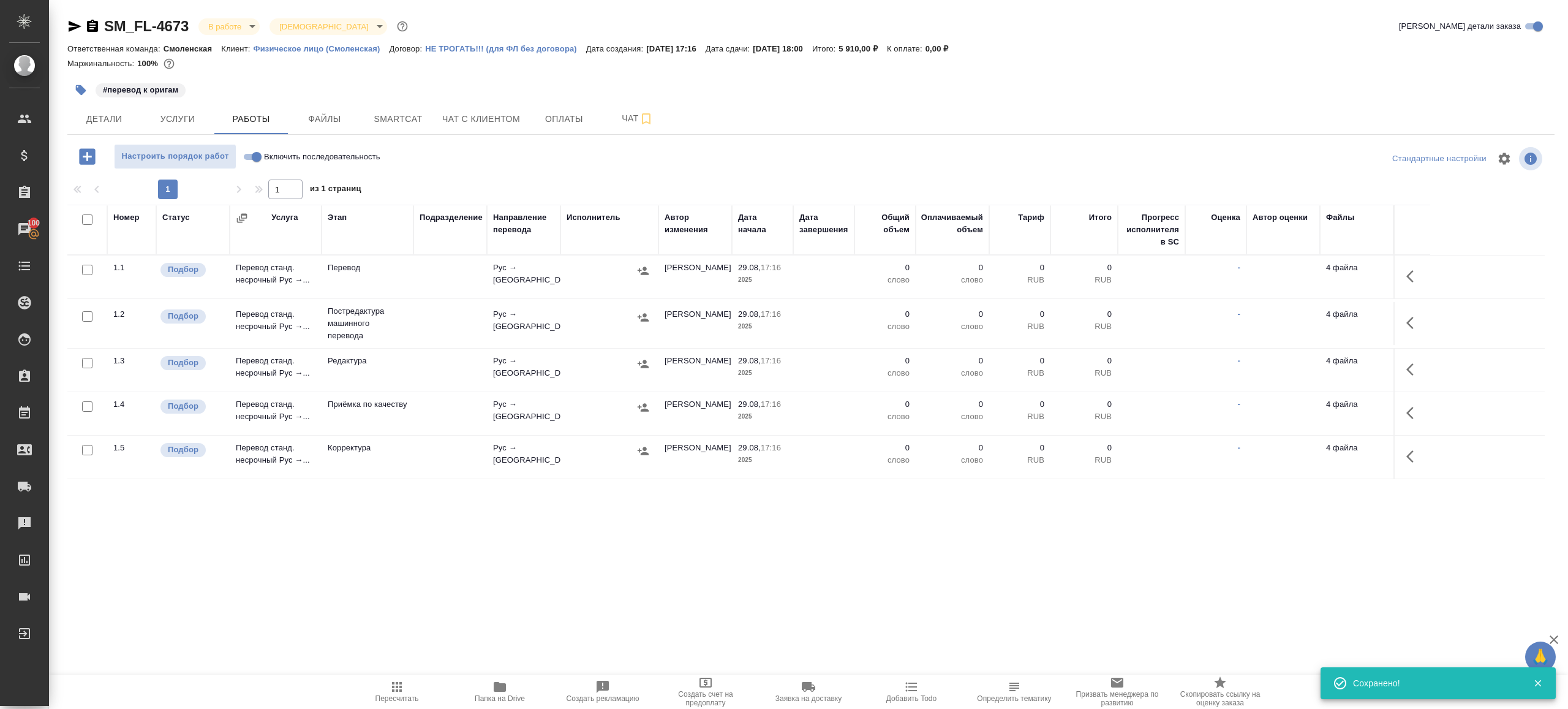
click at [557, 168] on div "Настроить порядок работ Включить последовательность" at bounding box center [314, 156] width 496 height 25
click at [256, 152] on input "Включить последовательность" at bounding box center [256, 156] width 44 height 14
checkbox input "true"
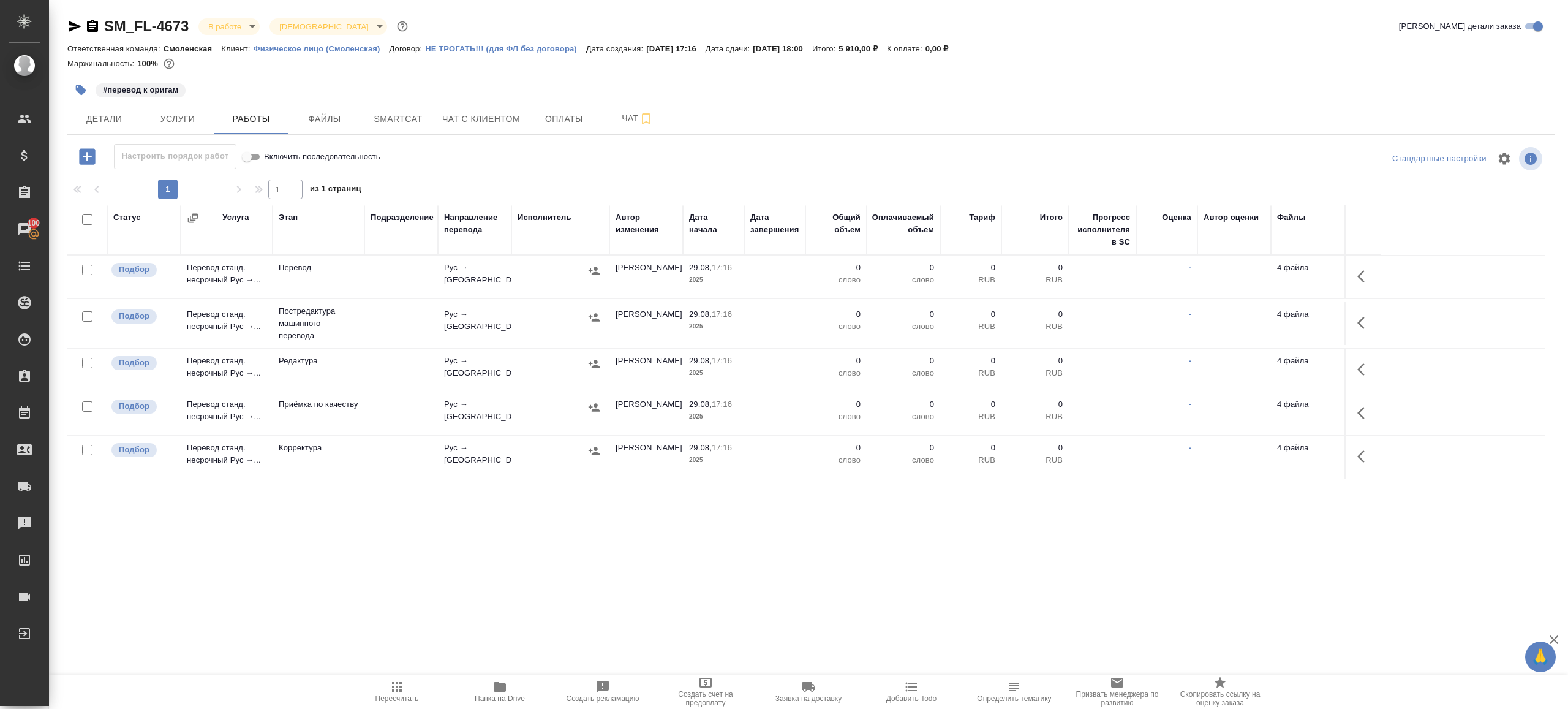
click at [85, 216] on input "checkbox" at bounding box center [87, 220] width 10 height 10
checkbox input "true"
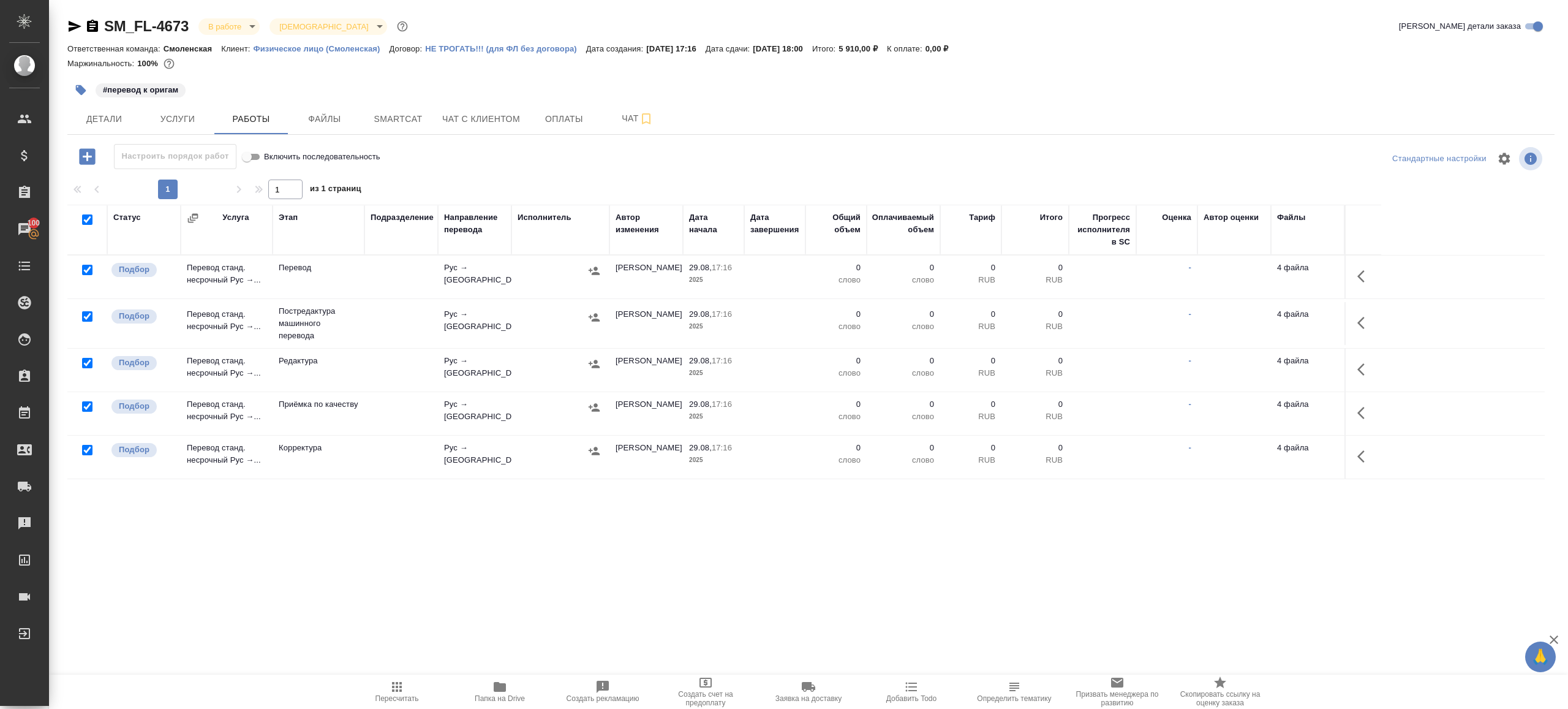
checkbox input "true"
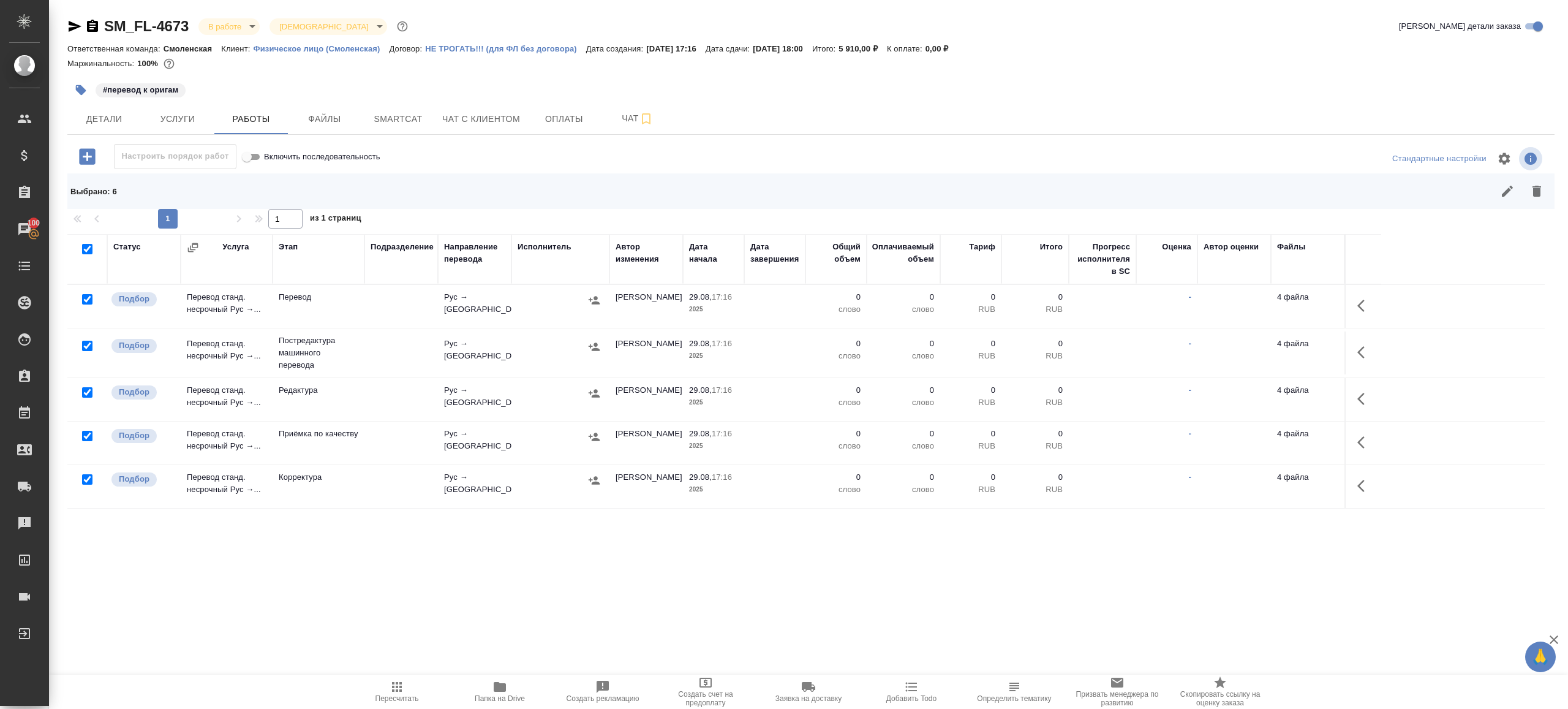
click at [88, 296] on input "checkbox" at bounding box center [87, 299] width 10 height 10
checkbox input "false"
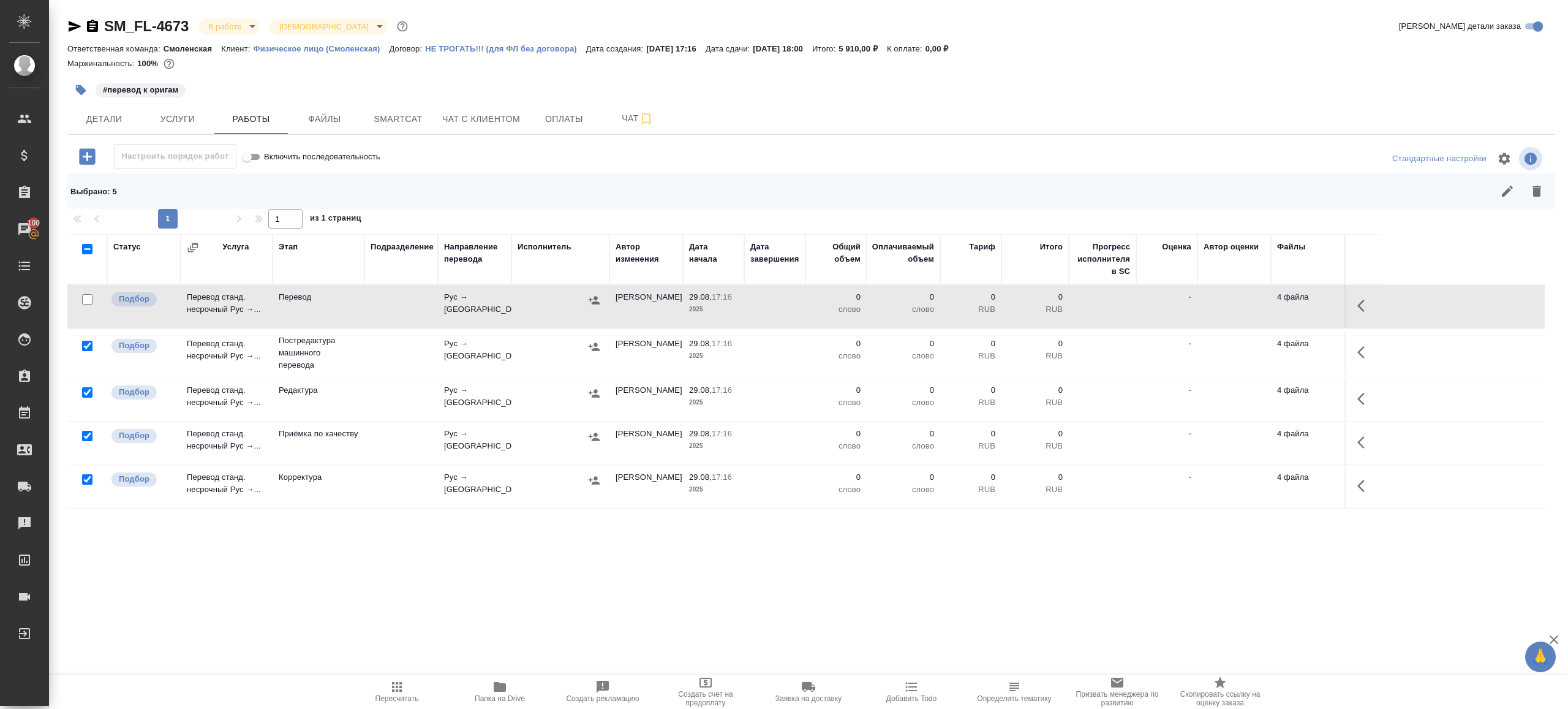
drag, startPoint x: 89, startPoint y: 438, endPoint x: 107, endPoint y: 438, distance: 18.0
click at [88, 438] on input "checkbox" at bounding box center [87, 436] width 10 height 10
checkbox input "false"
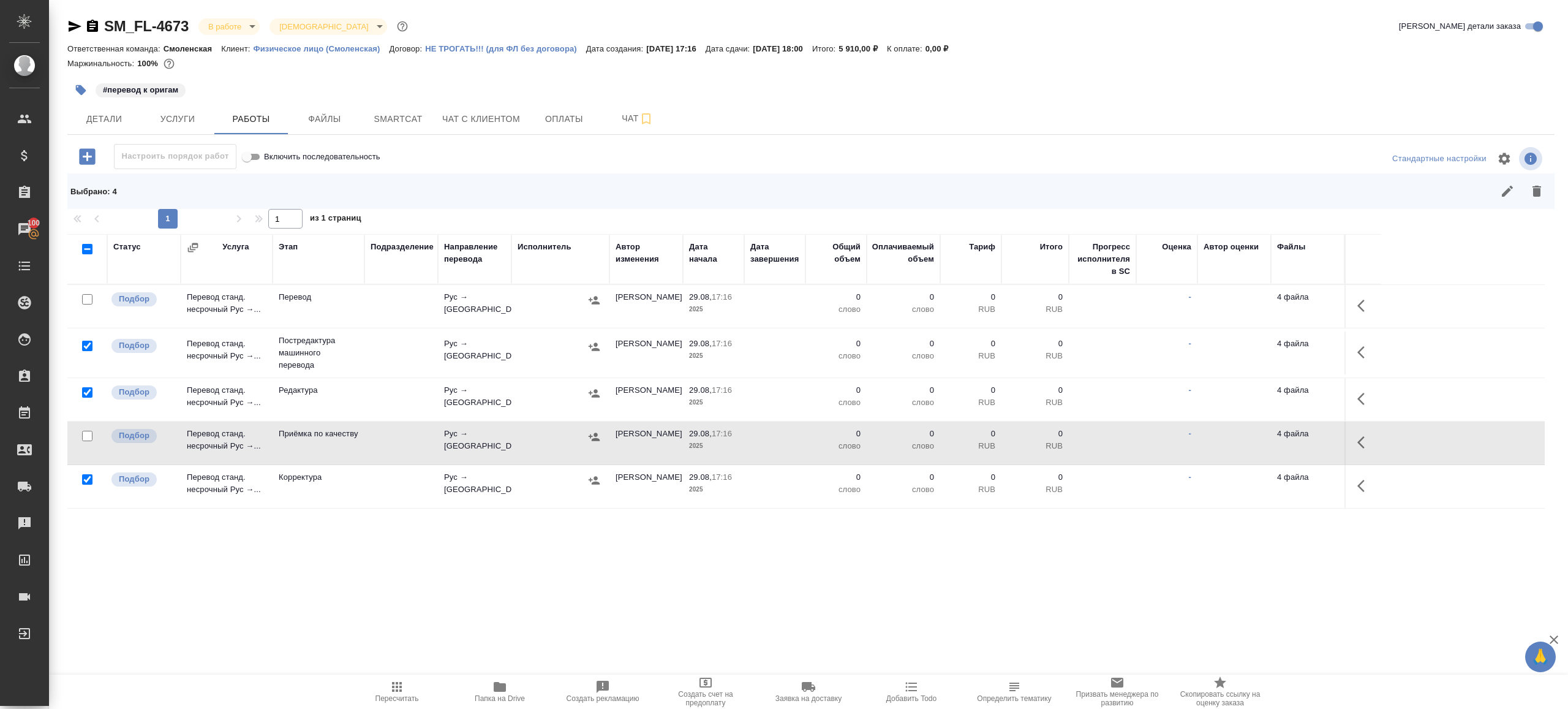
scroll to position [46, 0]
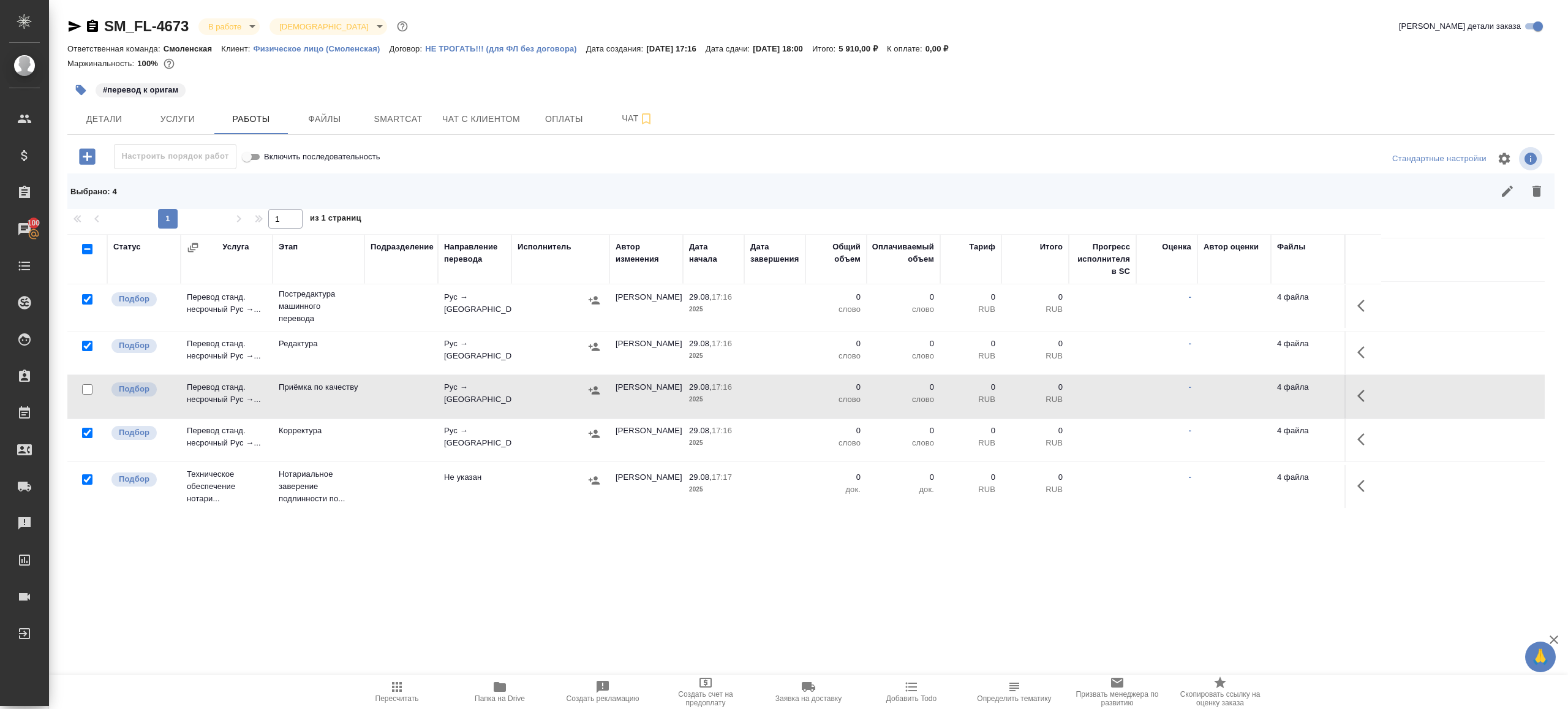
click at [85, 477] on input "checkbox" at bounding box center [87, 479] width 10 height 10
checkbox input "false"
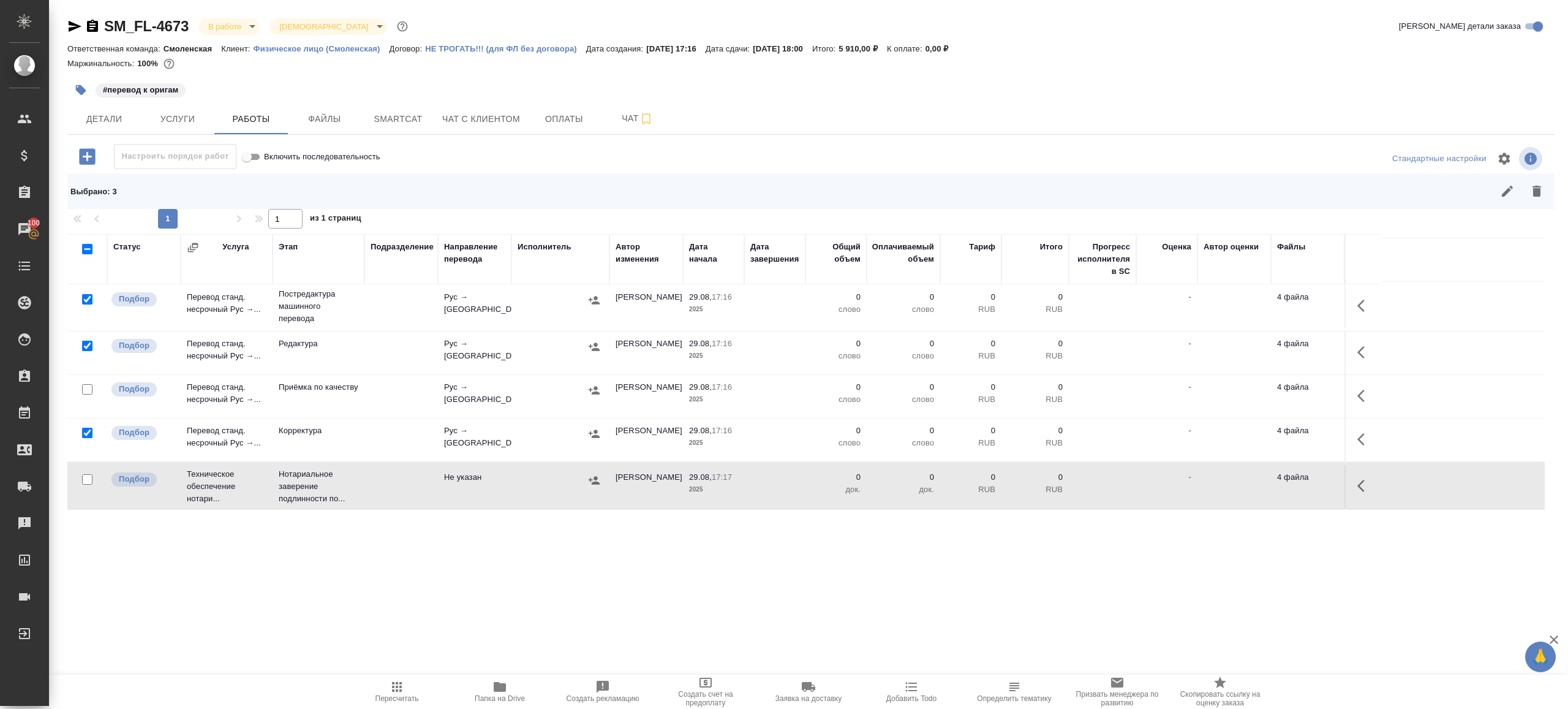
click at [1549, 191] on button "button" at bounding box center [1537, 191] width 30 height 30
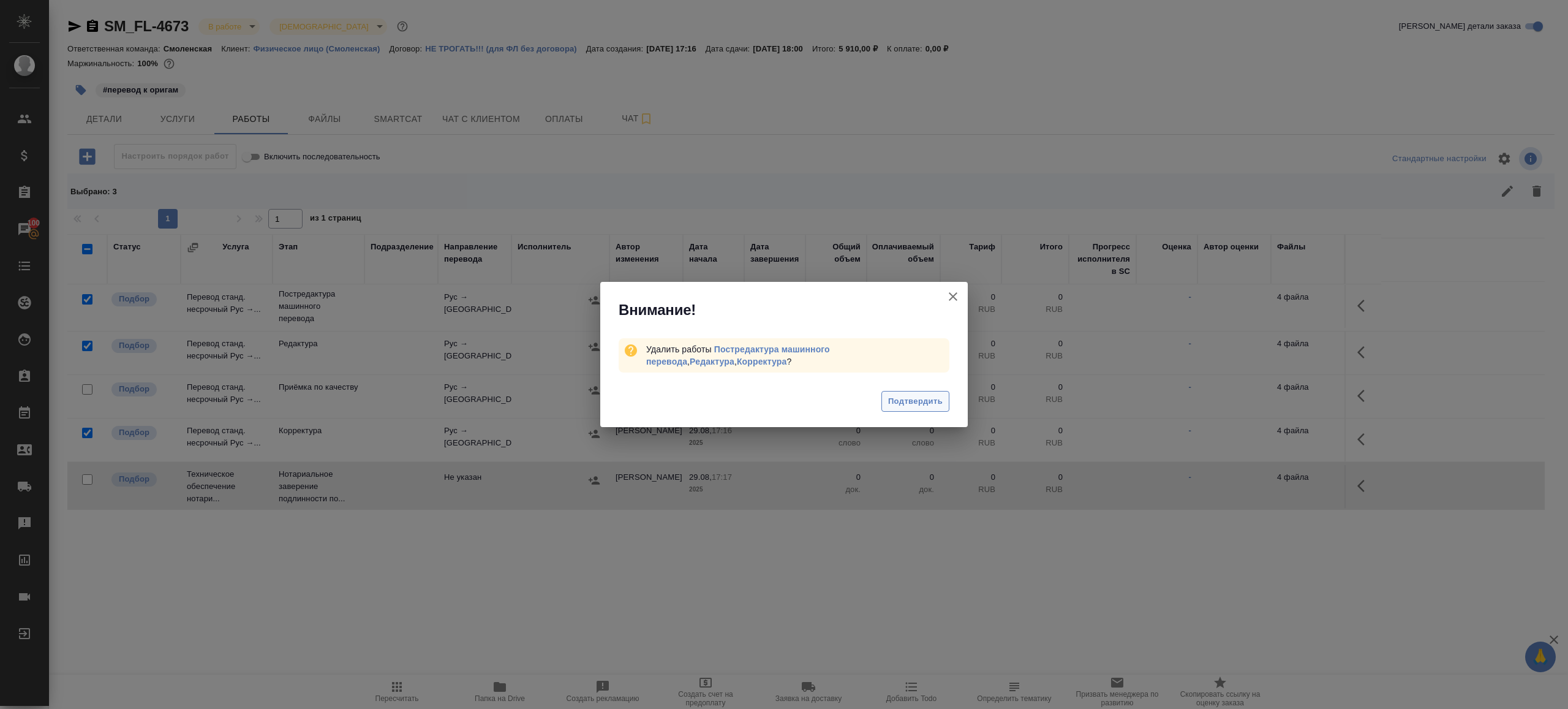
click at [937, 395] on span "Подтвердить" at bounding box center [915, 402] width 54 height 14
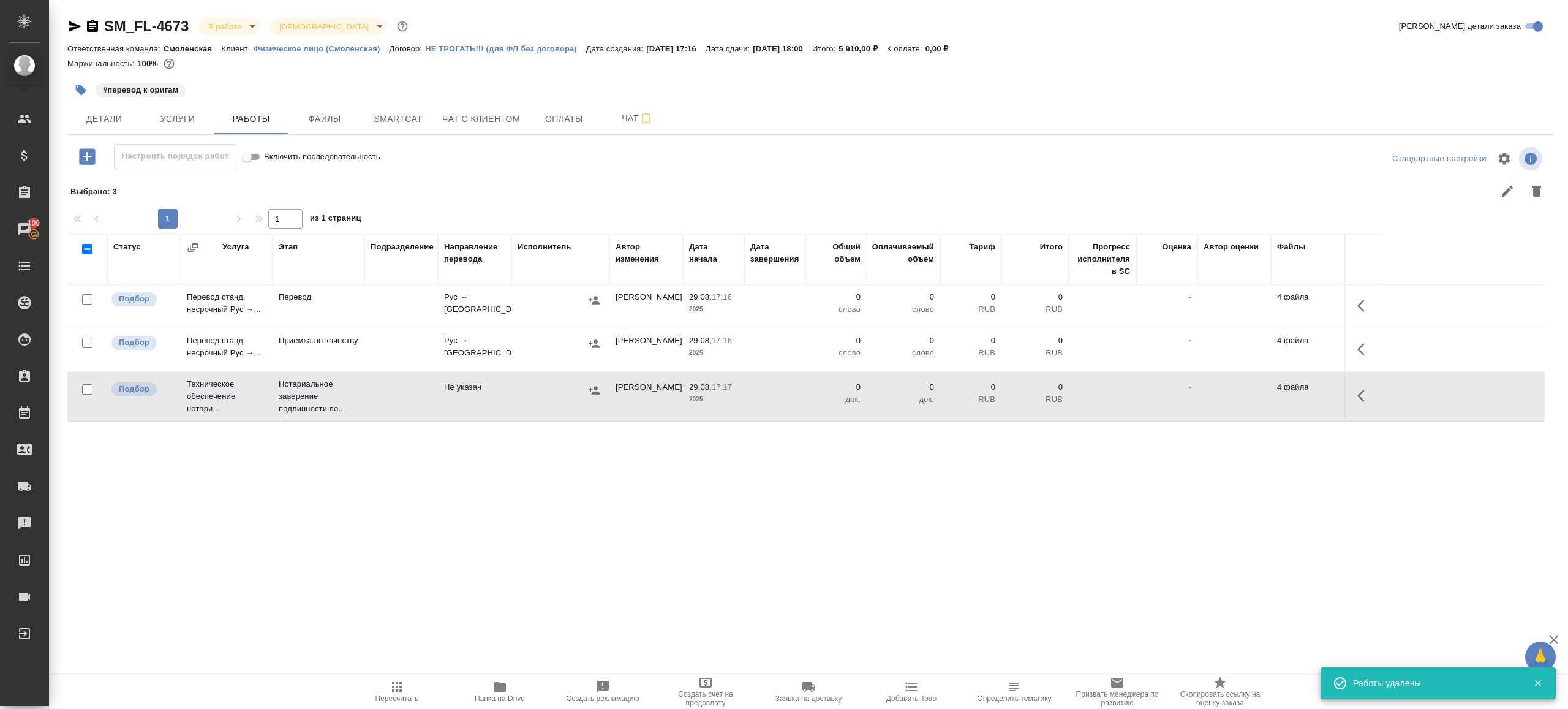
scroll to position [0, 0]
drag, startPoint x: 177, startPoint y: 109, endPoint x: 203, endPoint y: 107, distance: 26.1
click at [177, 109] on button "Услуги" at bounding box center [178, 119] width 73 height 30
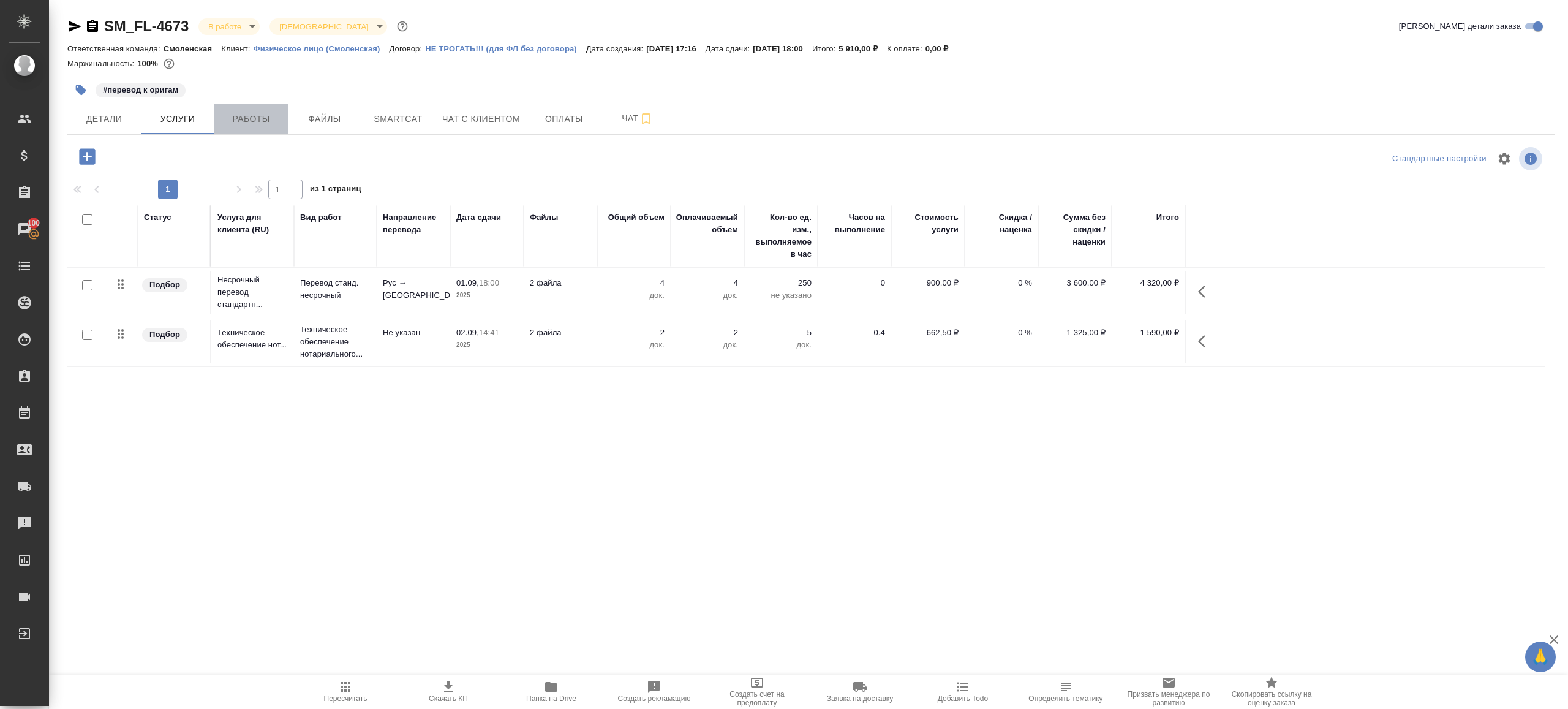
click at [265, 115] on span "Работы" at bounding box center [251, 119] width 59 height 15
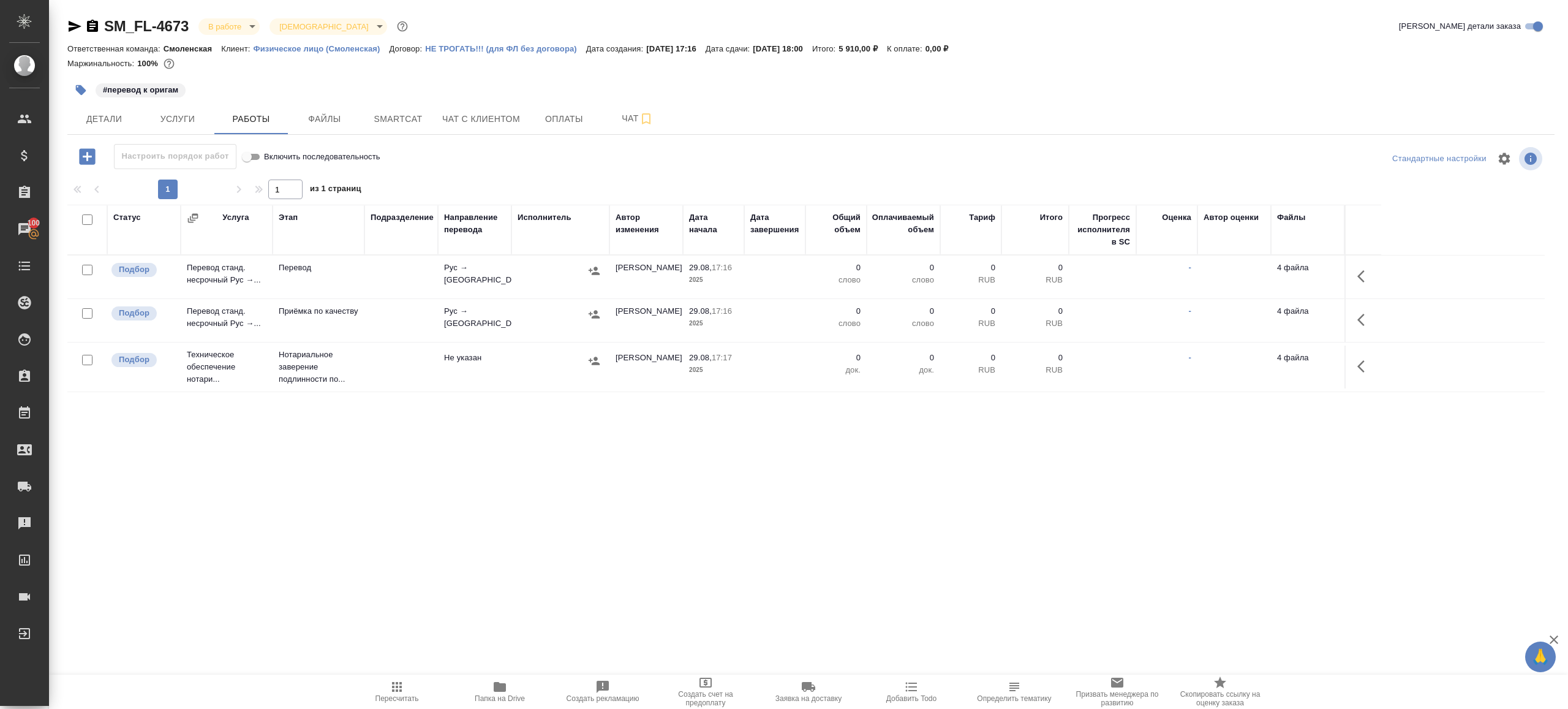
click at [1367, 289] on button "button" at bounding box center [1365, 276] width 30 height 30
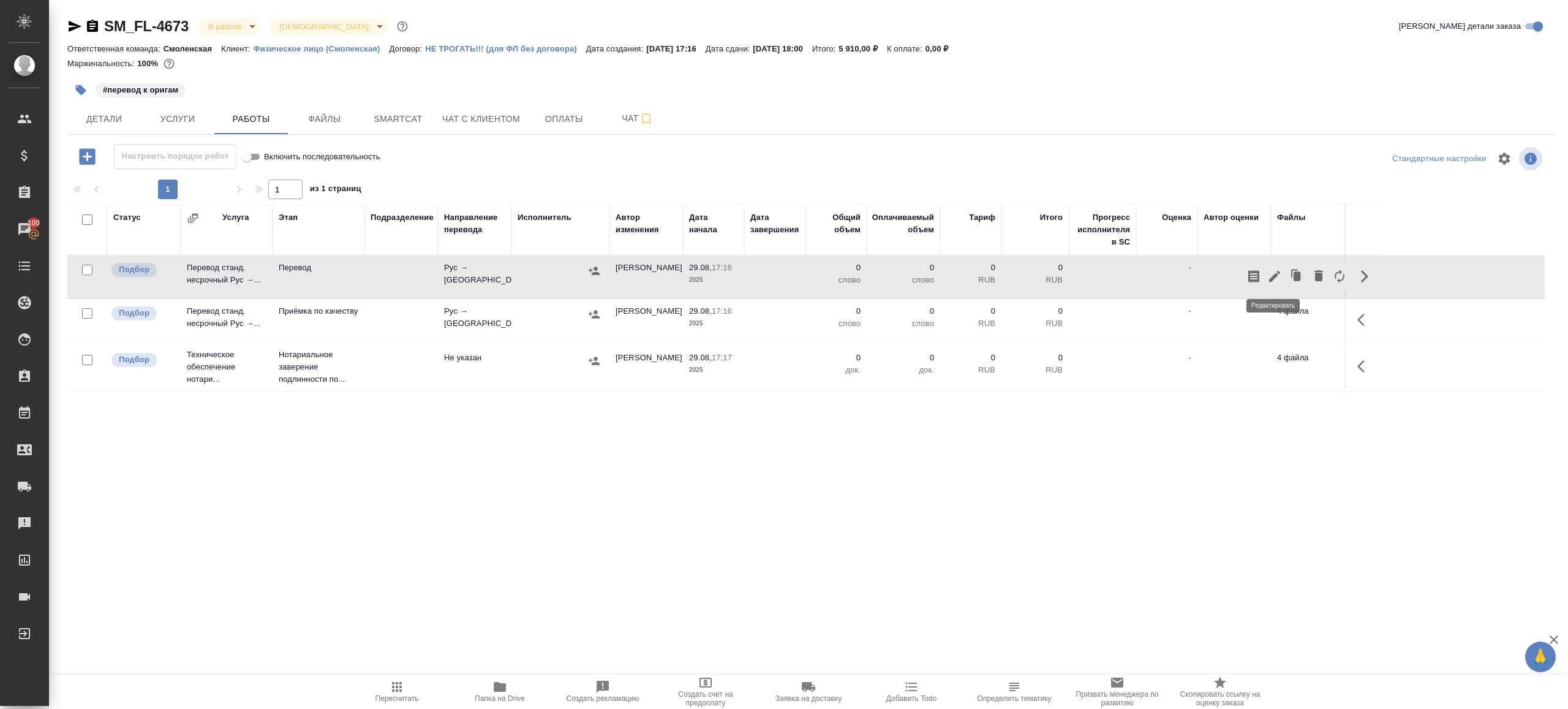
click at [1270, 269] on icon "button" at bounding box center [1274, 276] width 14 height 14
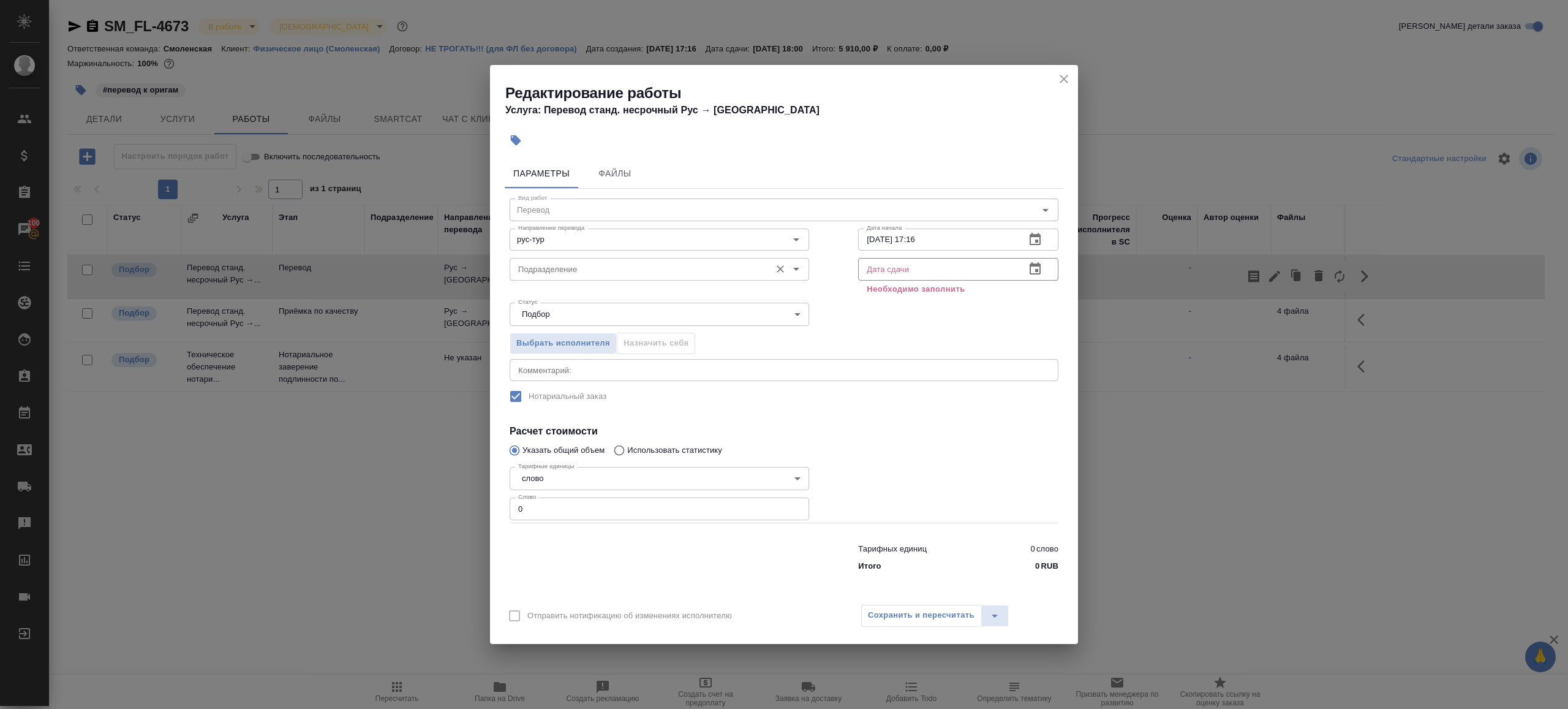
click at [645, 265] on input "Подразделение" at bounding box center [638, 269] width 251 height 14
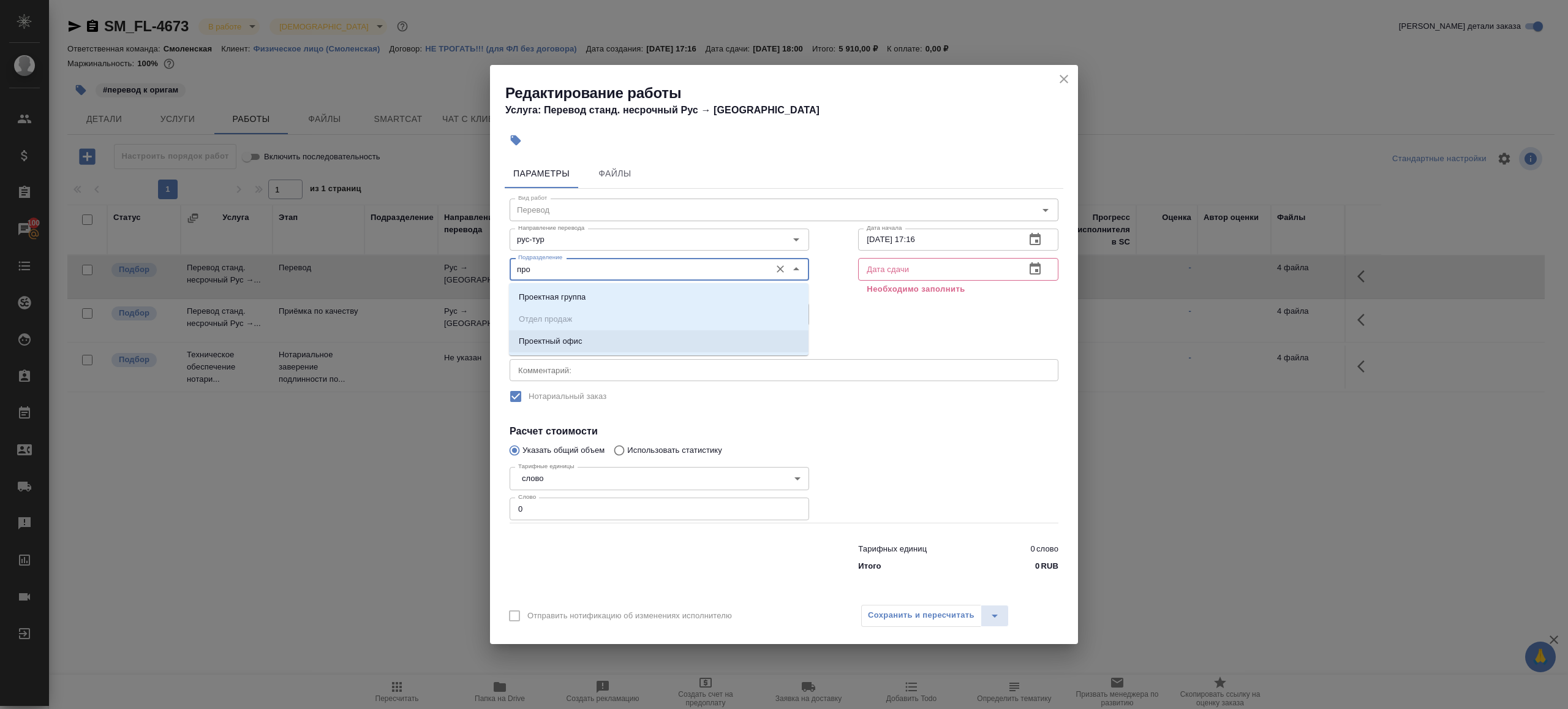
click at [626, 343] on li "Проектный офис" at bounding box center [658, 342] width 299 height 22
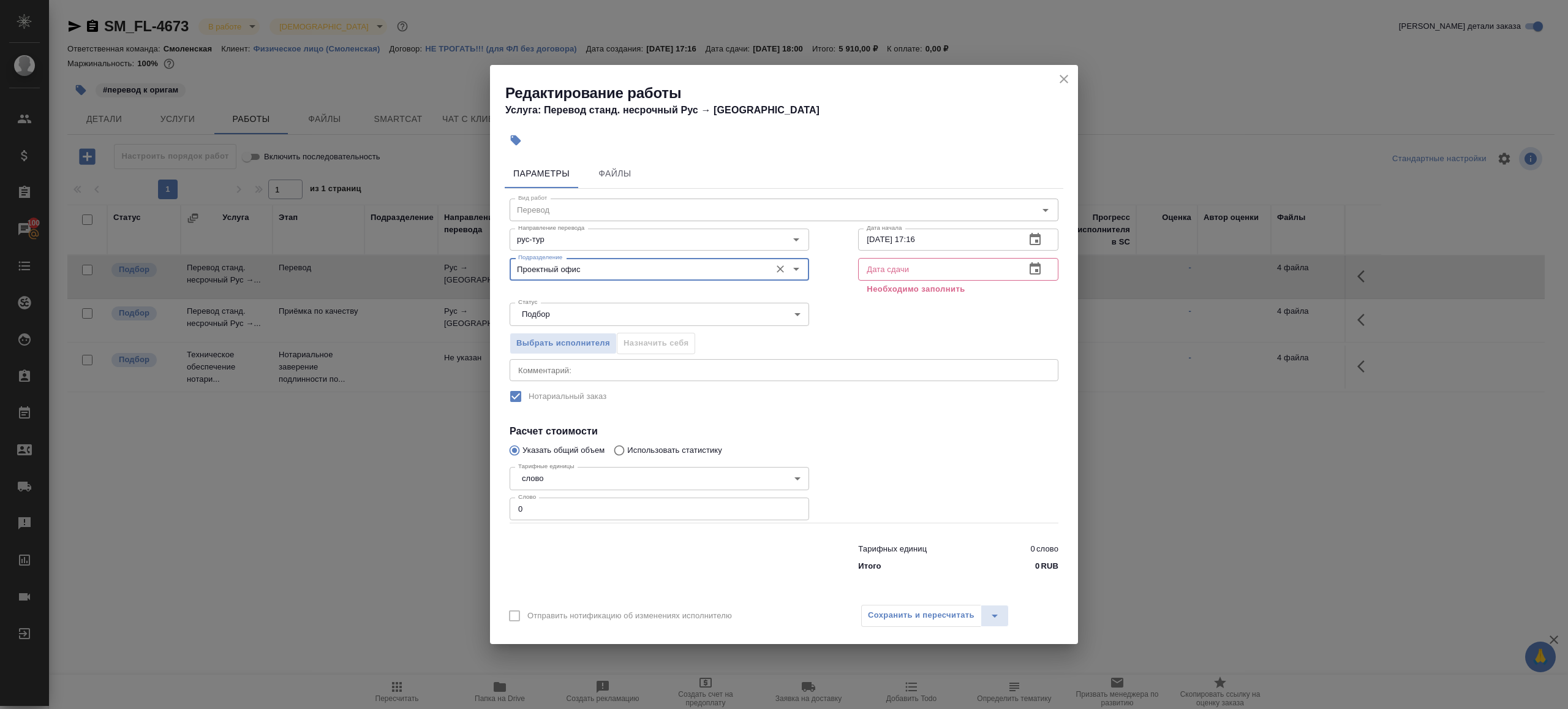
type input "Проектный офис"
click at [585, 508] on input "0" at bounding box center [659, 509] width 299 height 22
type input "1"
click at [610, 545] on div at bounding box center [659, 555] width 349 height 49
click at [949, 240] on input "29.08.2025 17:16" at bounding box center [936, 240] width 157 height 22
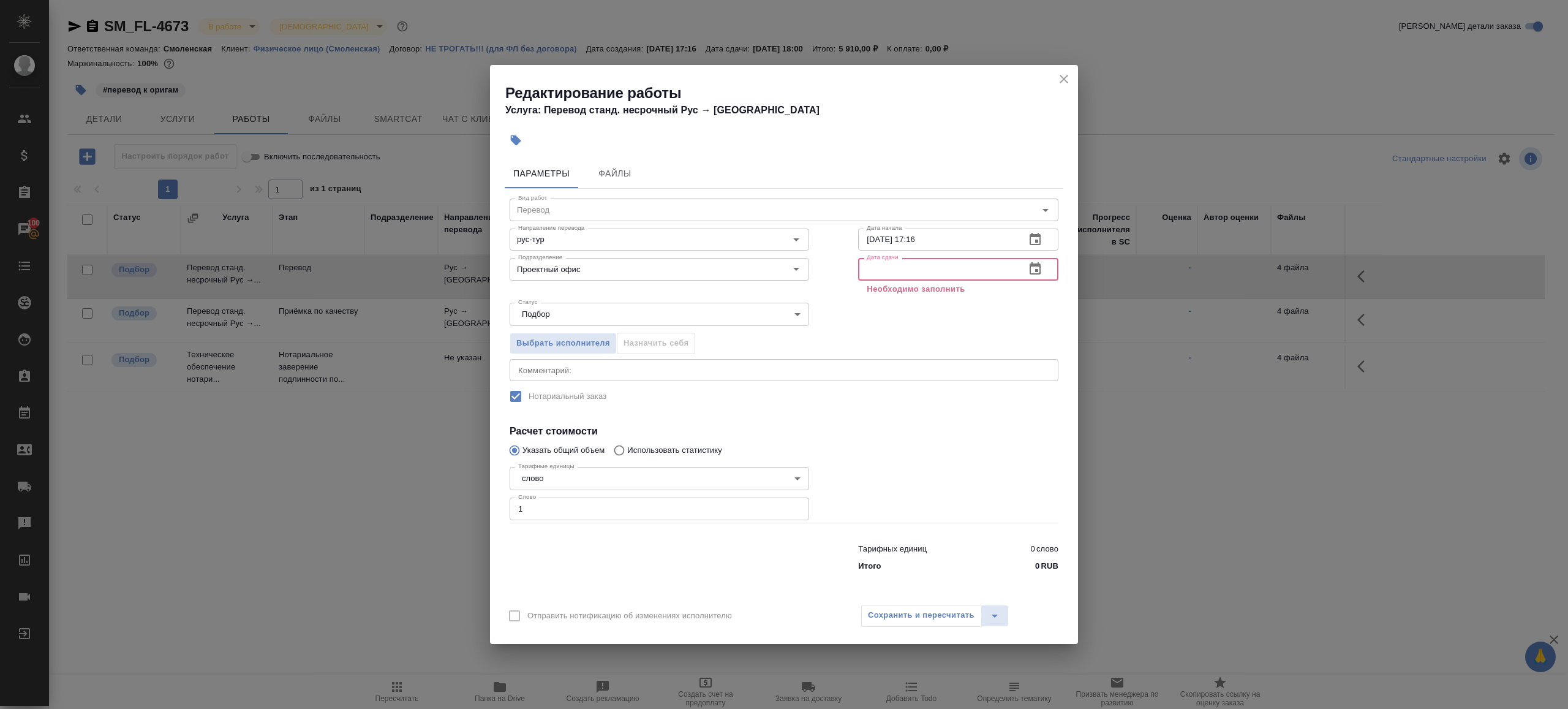
click at [963, 276] on input "text" at bounding box center [936, 269] width 157 height 22
click at [1039, 271] on icon "button" at bounding box center [1035, 269] width 14 height 14
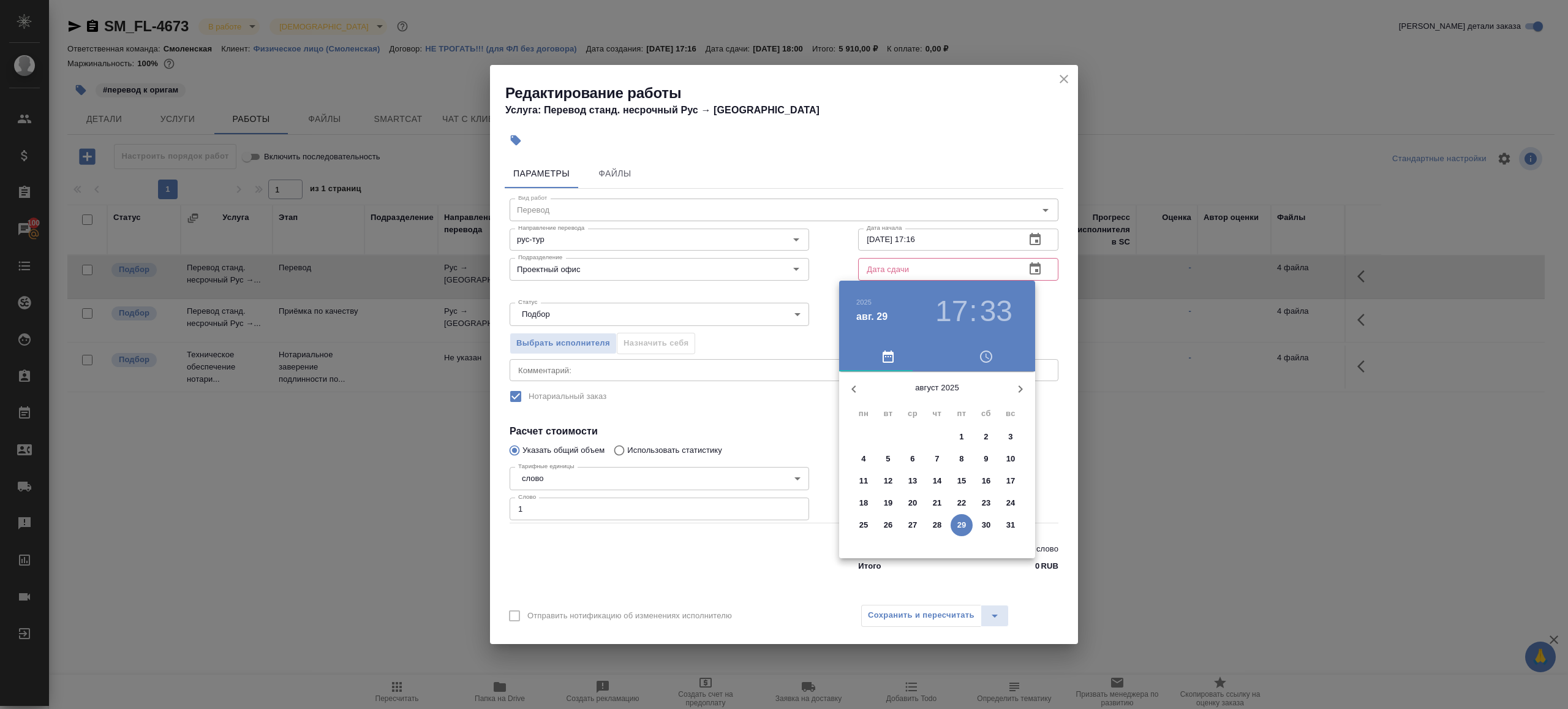
click at [1023, 386] on icon "button" at bounding box center [1021, 389] width 14 height 14
click at [865, 434] on p "1" at bounding box center [863, 437] width 4 height 12
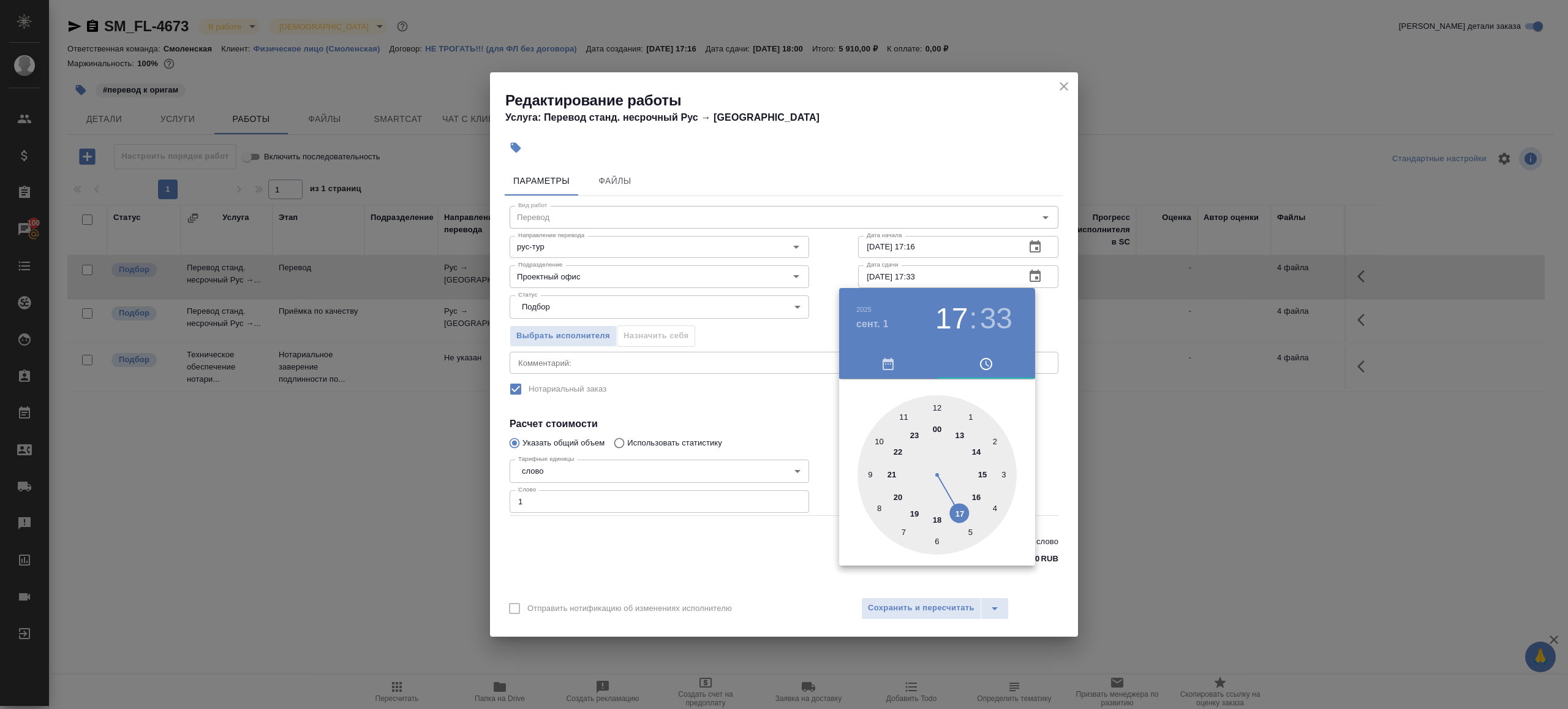
click at [832, 279] on div at bounding box center [784, 354] width 1568 height 709
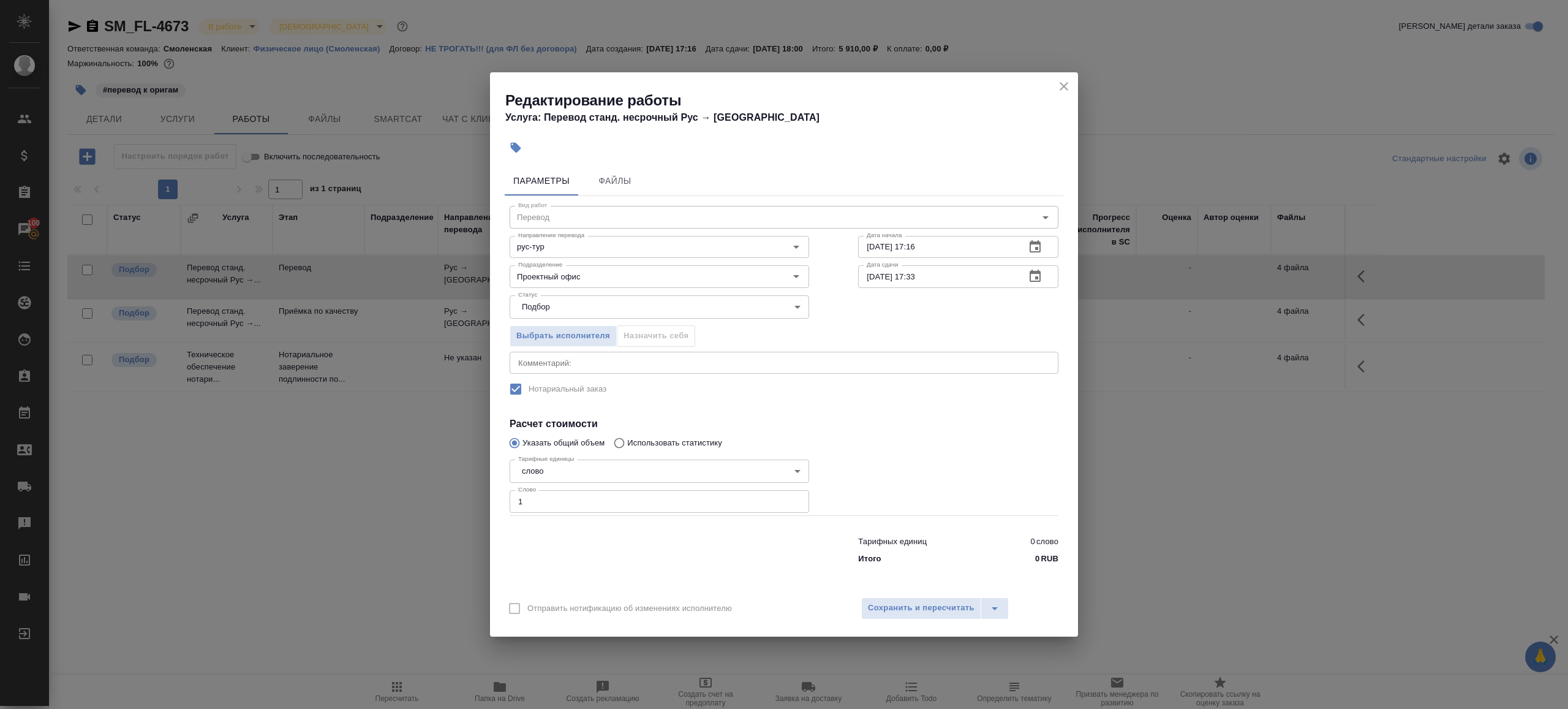
click at [939, 278] on input "01.09.2025 17:33" at bounding box center [936, 276] width 157 height 22
type input "01.09.2025 17:00"
click at [922, 395] on label "Нотариальный заказ" at bounding box center [776, 389] width 547 height 26
click at [919, 604] on span "Сохранить и пересчитать" at bounding box center [922, 608] width 107 height 14
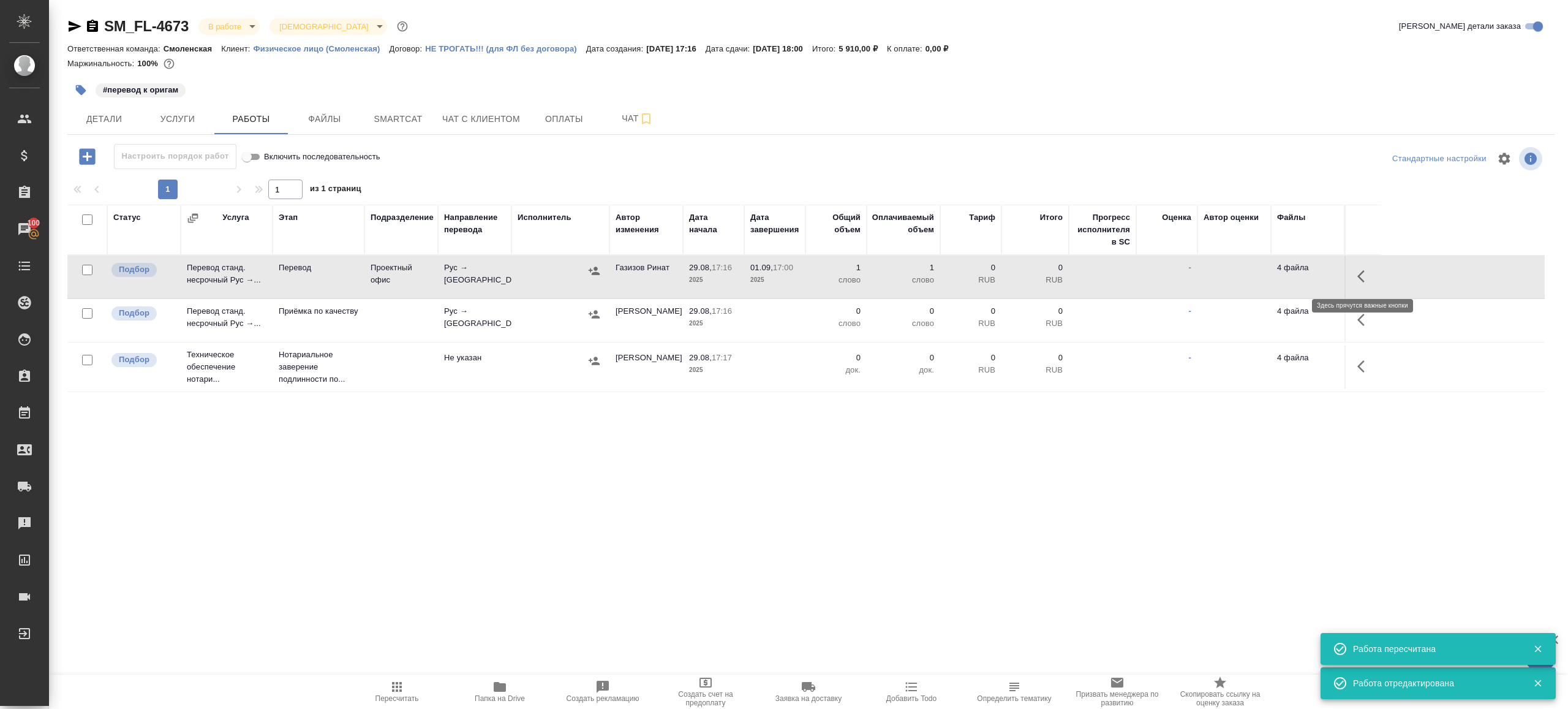
click at [1352, 271] on button "button" at bounding box center [1365, 276] width 30 height 30
click at [1280, 270] on icon "button" at bounding box center [1274, 276] width 14 height 14
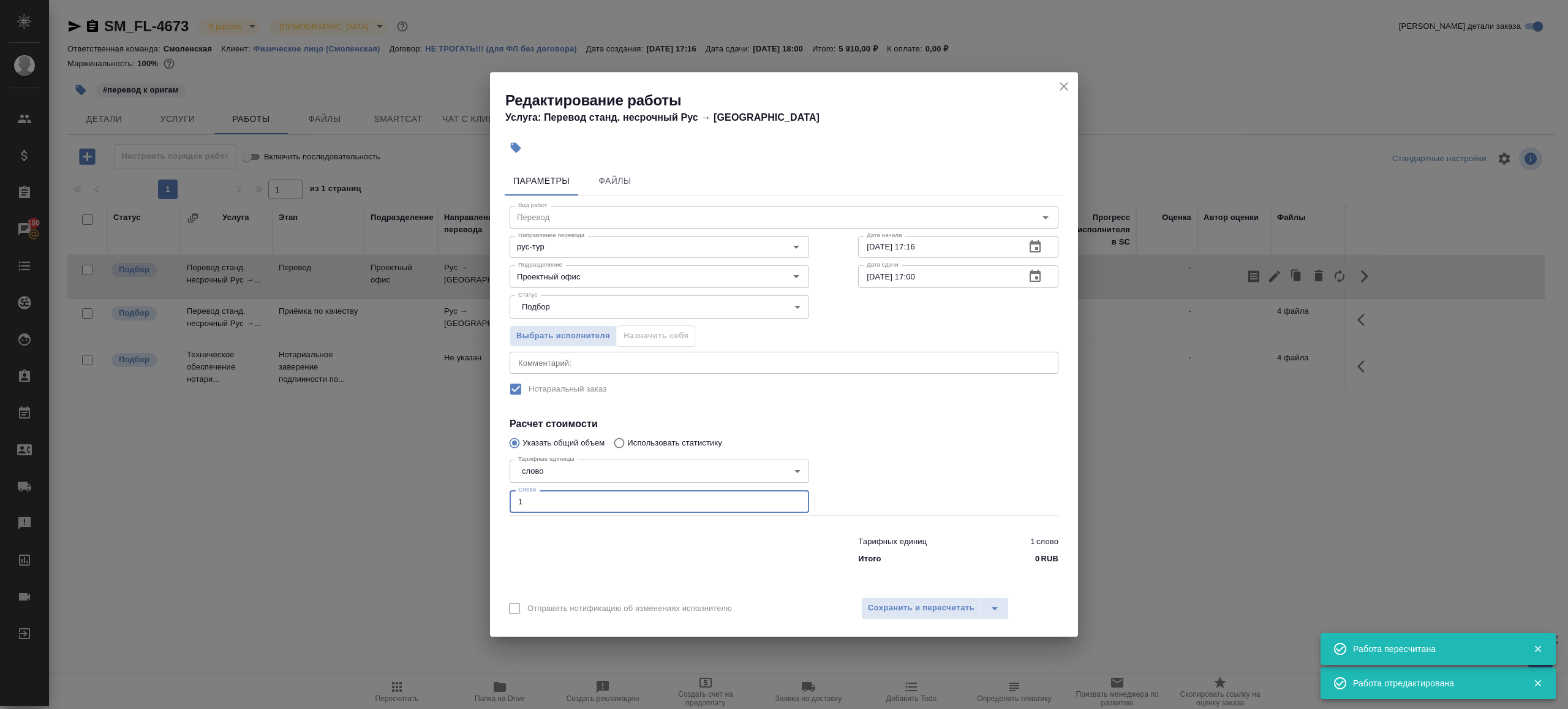
click at [645, 501] on input "1" at bounding box center [659, 501] width 299 height 22
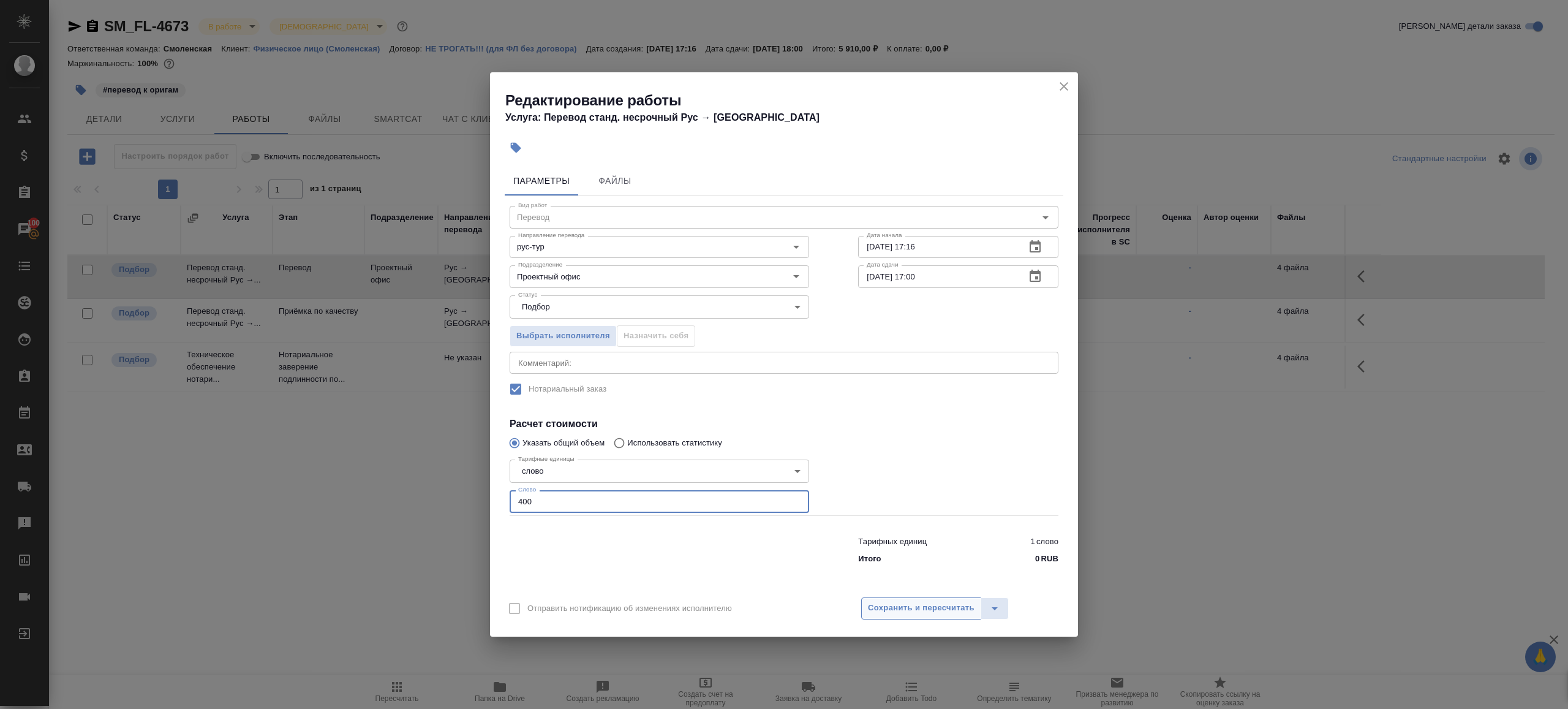
type input "400"
click at [900, 611] on span "Сохранить и пересчитать" at bounding box center [922, 608] width 107 height 14
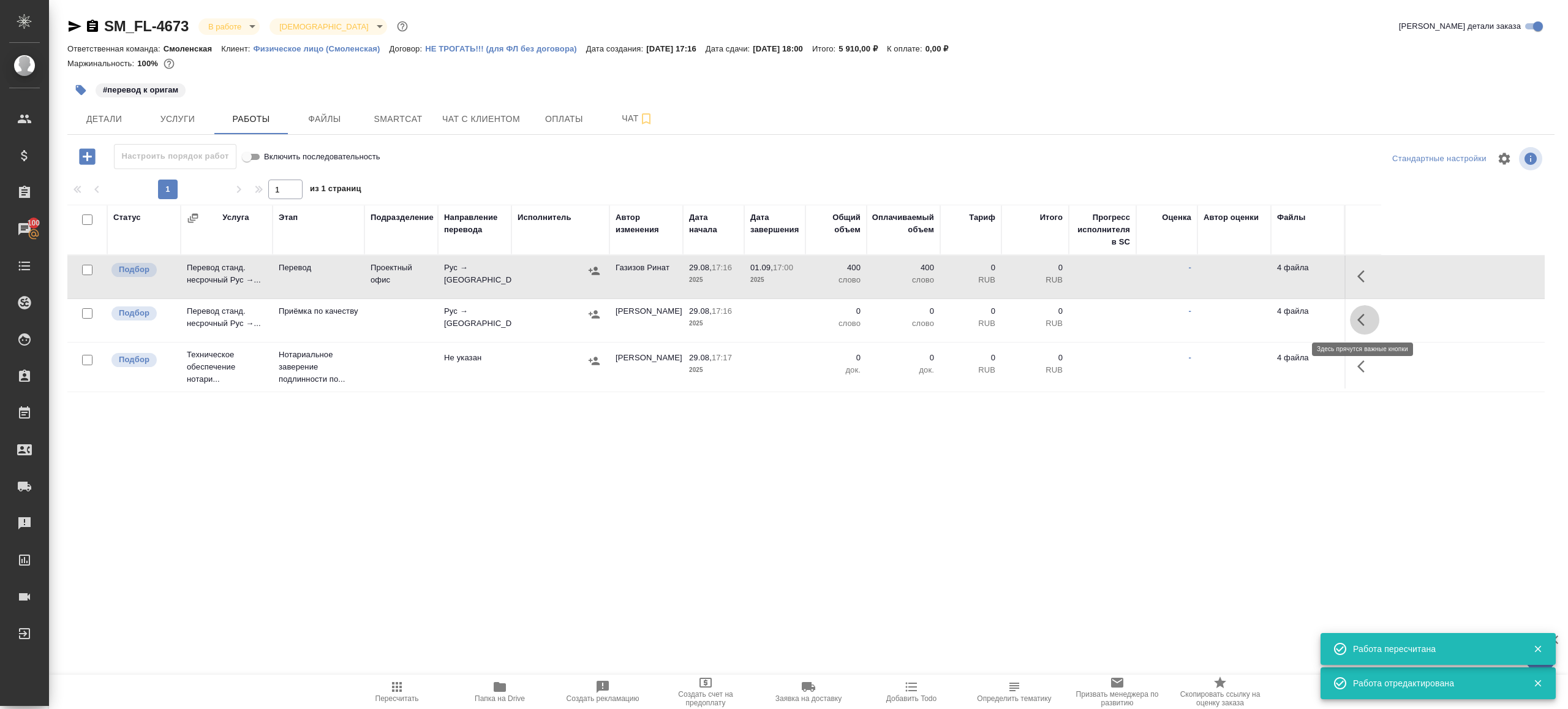
click at [1358, 321] on icon "button" at bounding box center [1365, 319] width 14 height 14
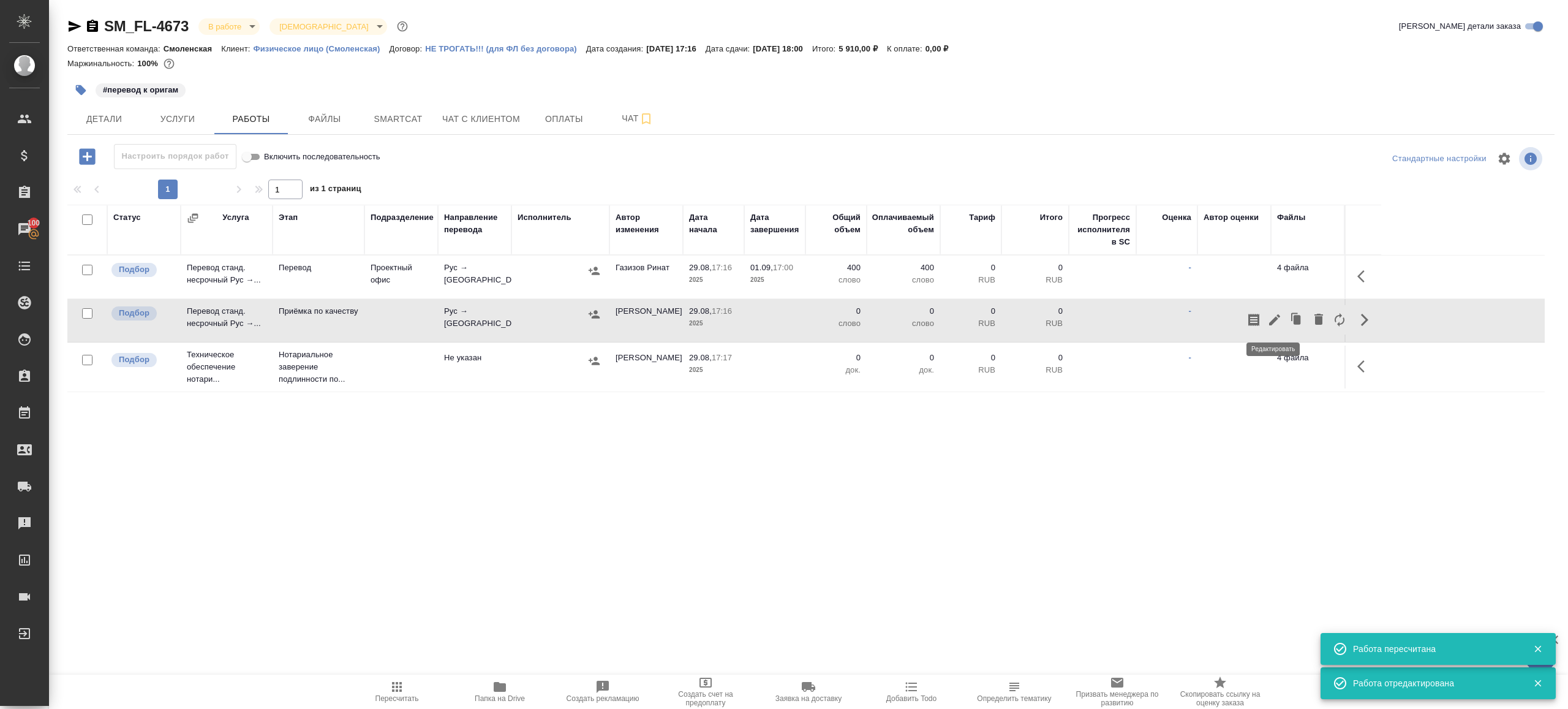
click at [1277, 318] on icon "button" at bounding box center [1274, 320] width 11 height 11
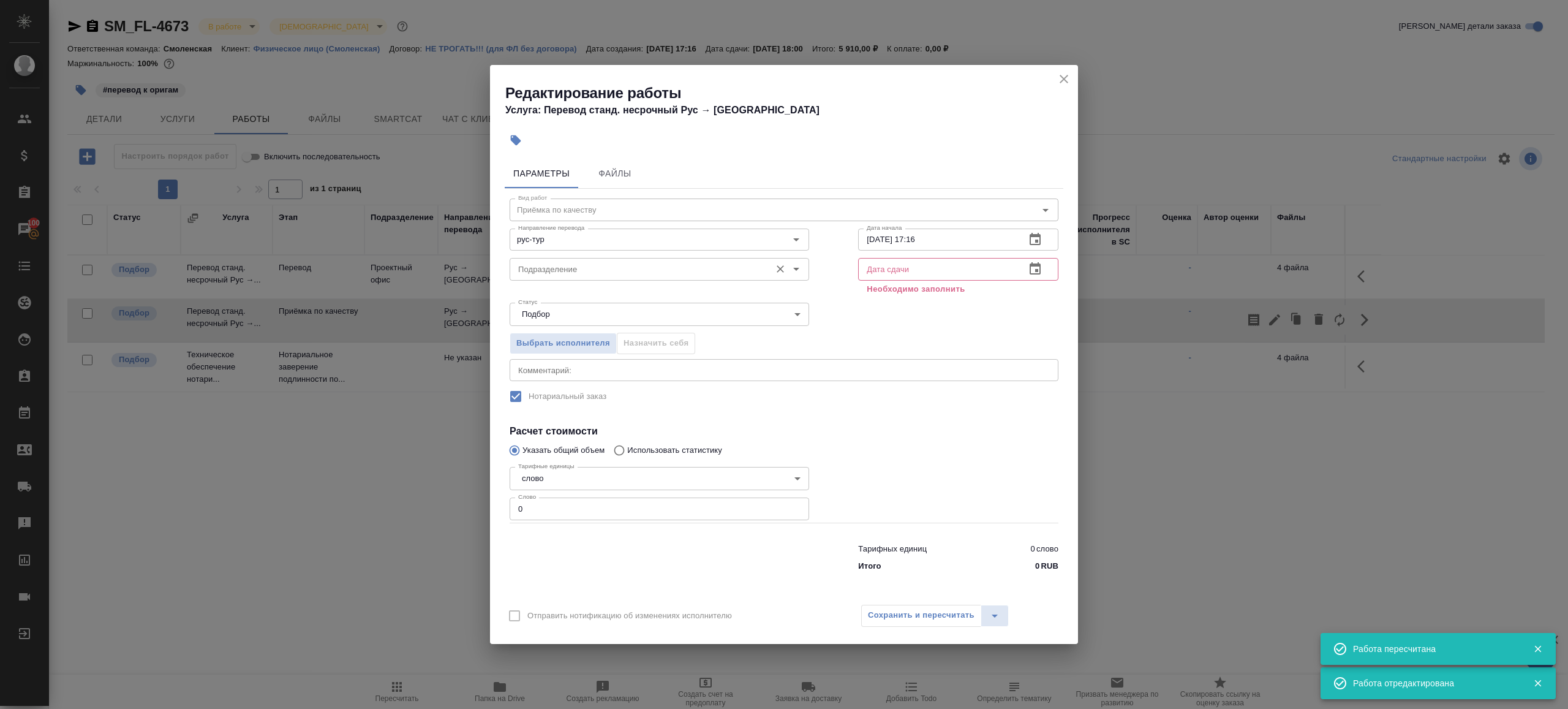
click at [578, 274] on input "Подразделение" at bounding box center [638, 269] width 251 height 14
click at [609, 301] on p "Прямая загрузка (шаблонные документы)" at bounding box center [597, 297] width 157 height 12
type input "Прямая загрузка (шаблонные документы)"
click at [910, 226] on div "Дата начала 29.08.2025 17:16 Дата начала" at bounding box center [958, 238] width 249 height 78
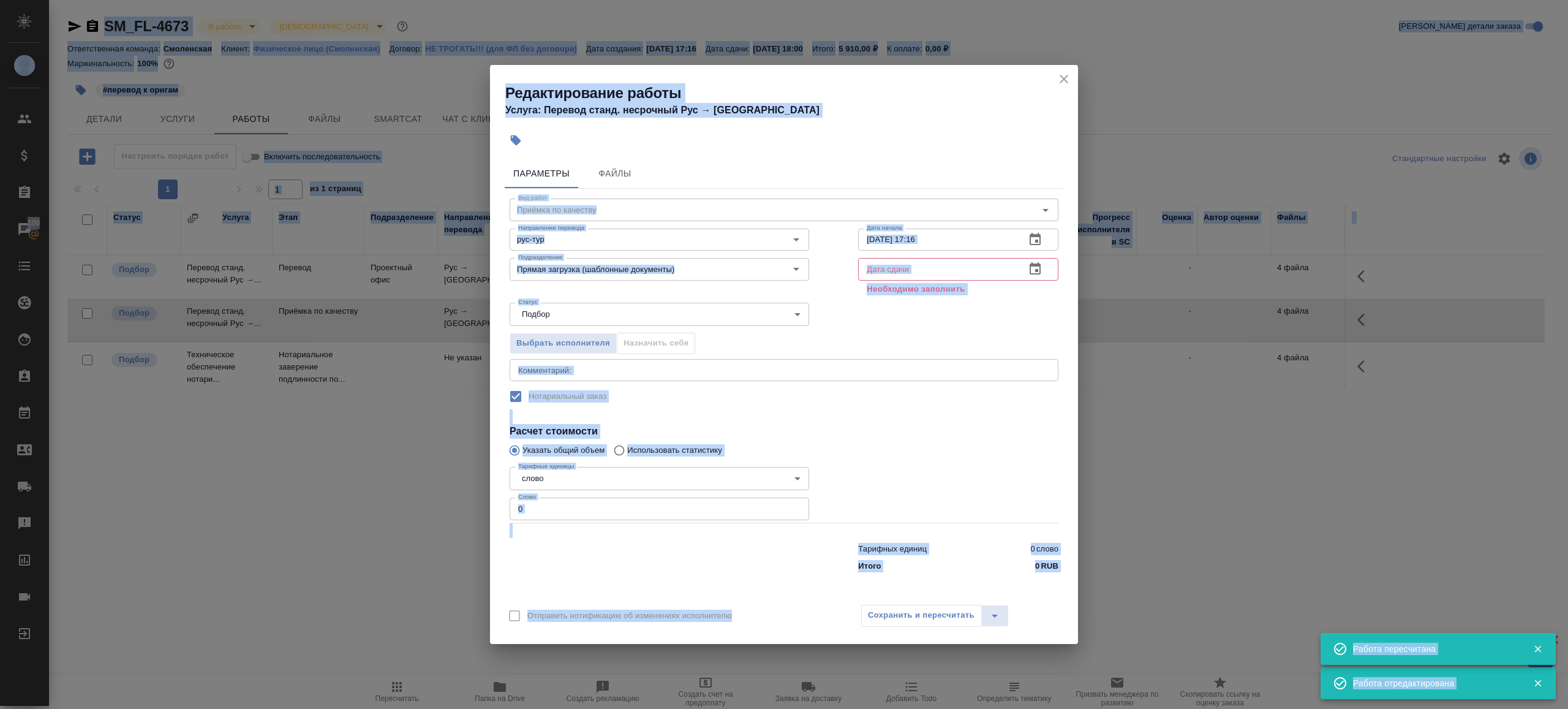
click at [918, 236] on input "29.08.2025 17:16" at bounding box center [936, 240] width 157 height 22
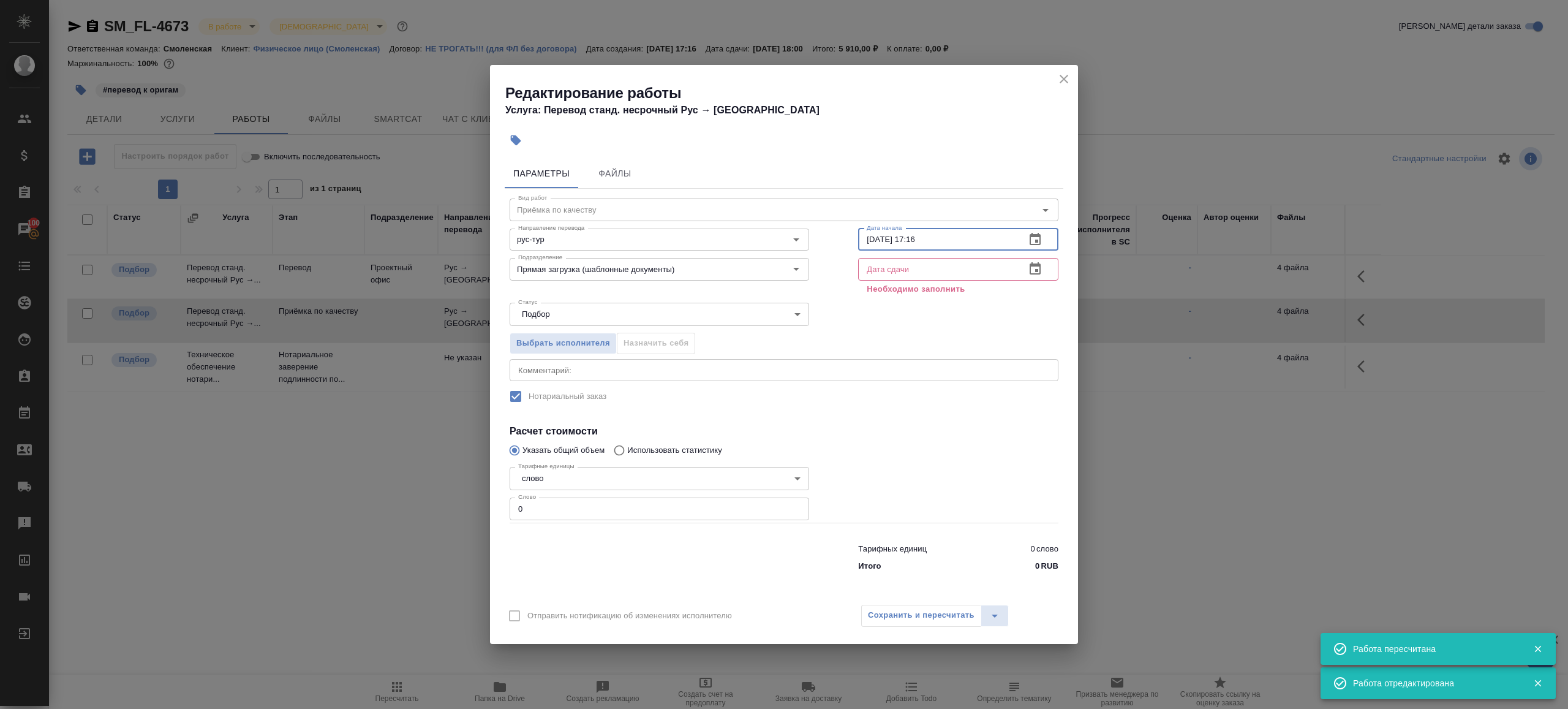
paste input "01.09.2025 17:00"
type input "01.09.2025 17:00"
click at [930, 273] on input "text" at bounding box center [936, 269] width 157 height 22
paste input "01.09.2025 17:00"
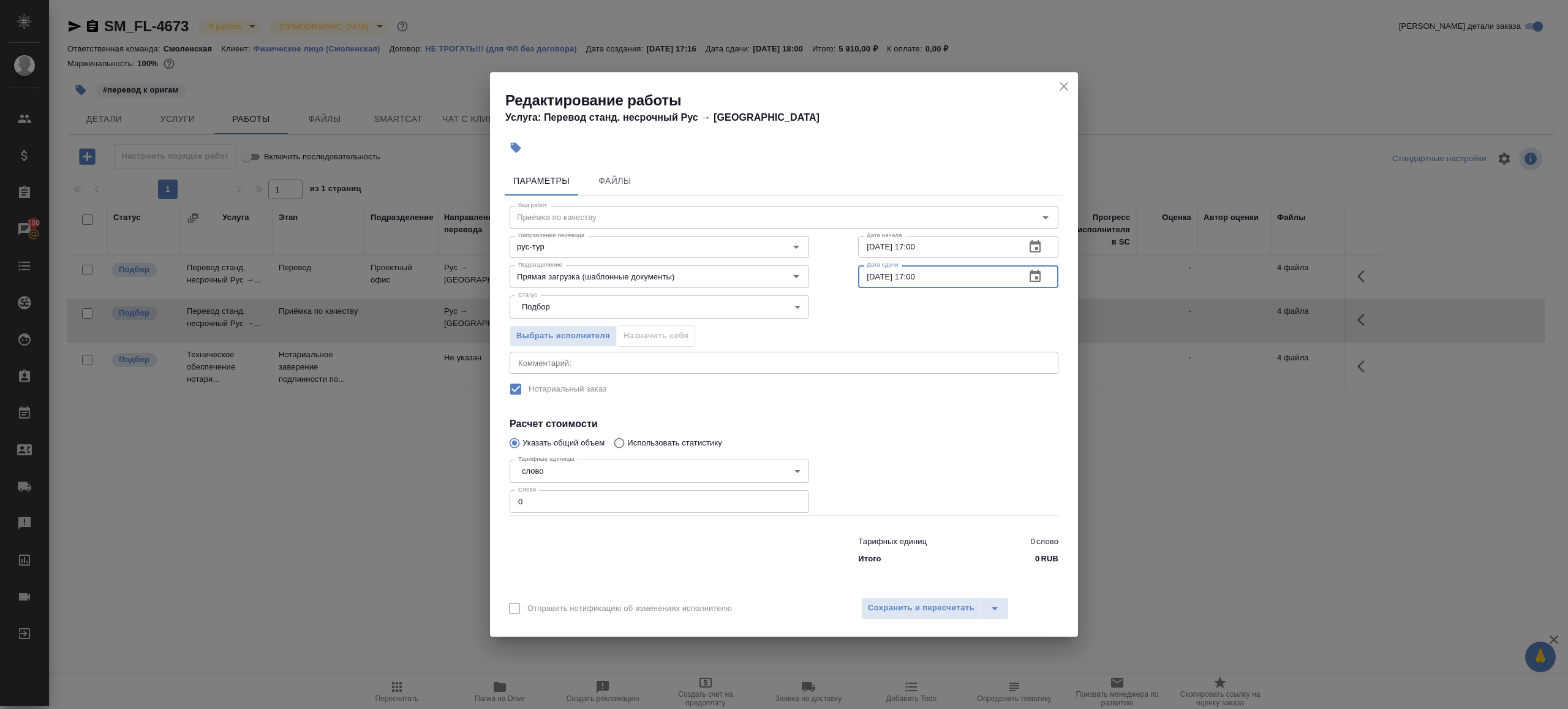
click at [916, 273] on input "01.09.2025 17:00" at bounding box center [936, 276] width 157 height 22
type input "01.09.2025 18:00"
click at [669, 496] on input "0" at bounding box center [659, 501] width 299 height 22
type input "1"
click at [895, 442] on div at bounding box center [958, 485] width 249 height 109
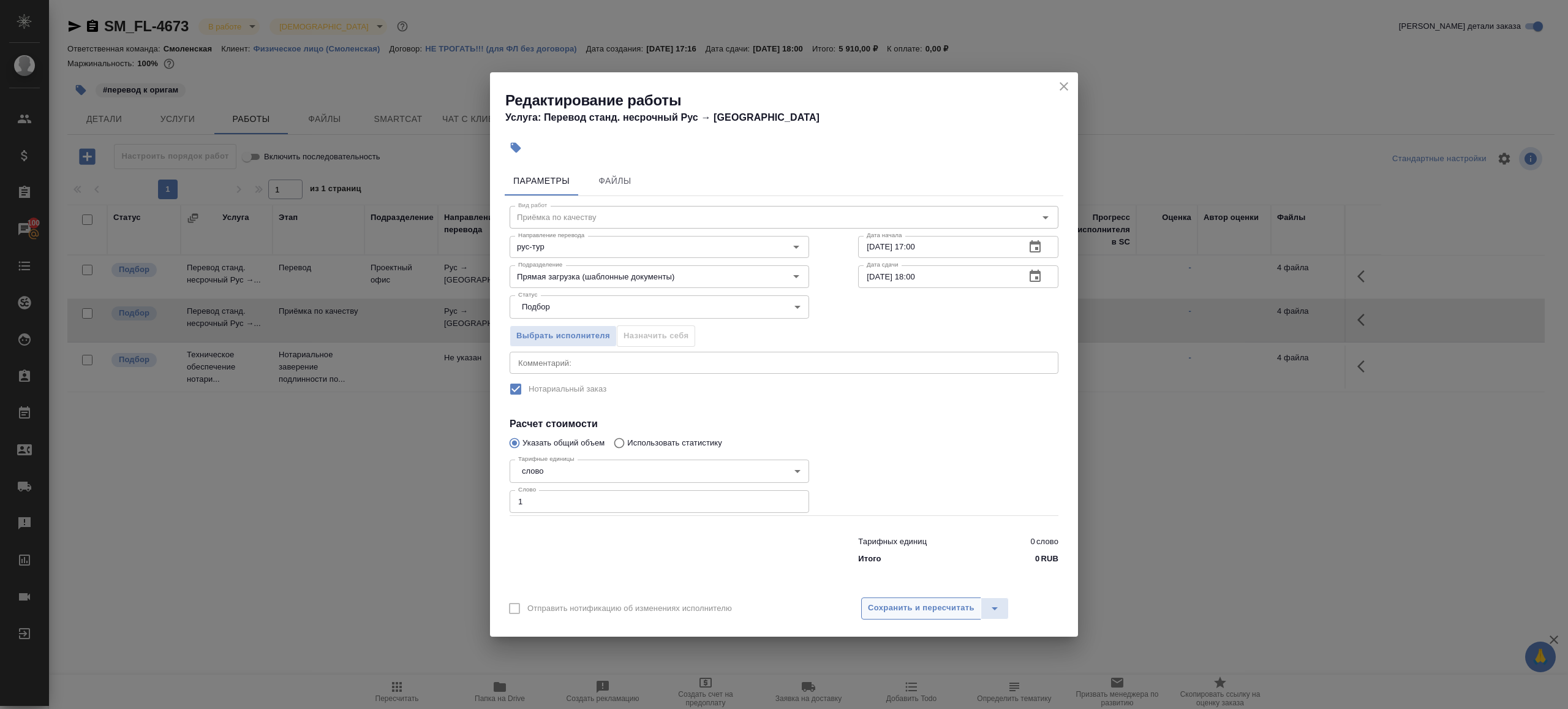
click at [907, 612] on span "Сохранить и пересчитать" at bounding box center [922, 608] width 107 height 14
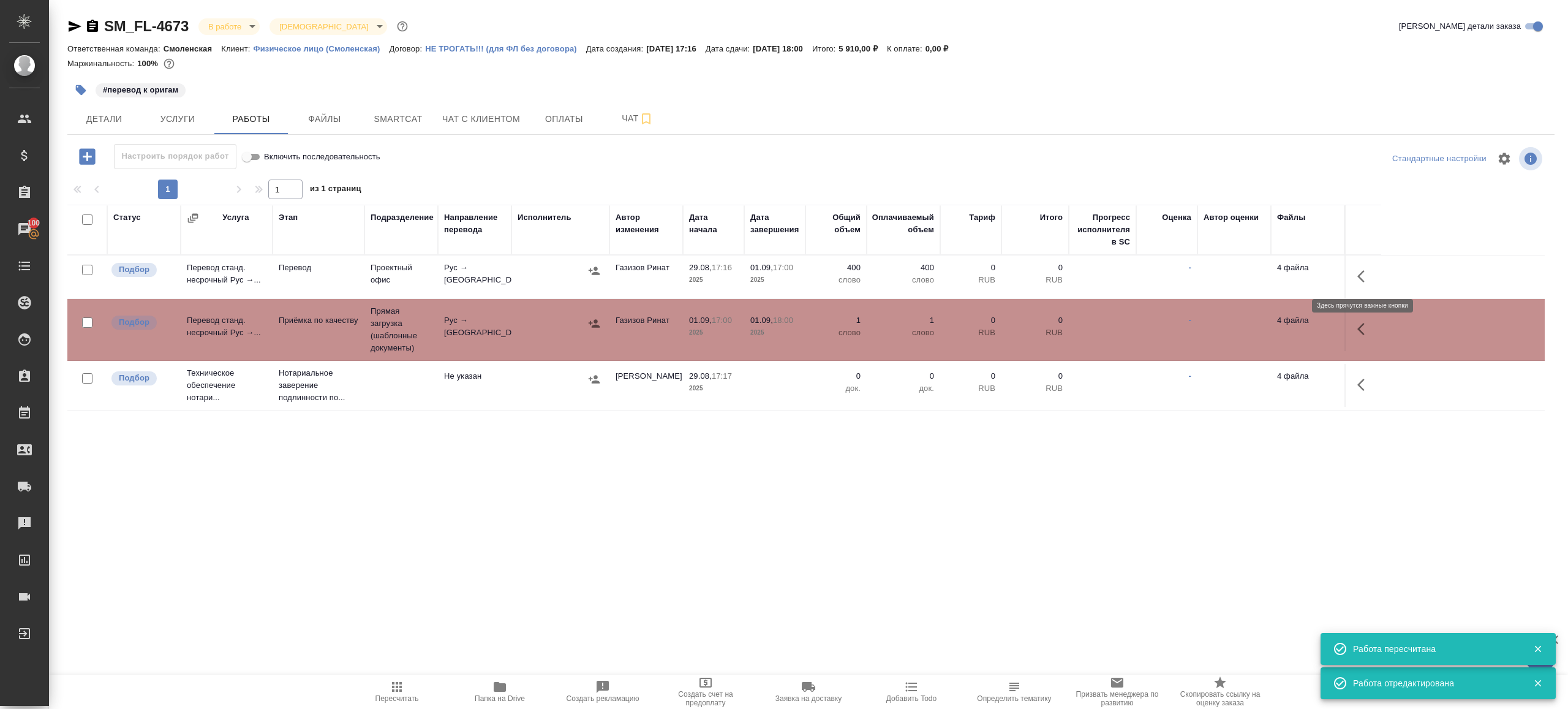
click at [1358, 273] on icon "button" at bounding box center [1365, 276] width 14 height 14
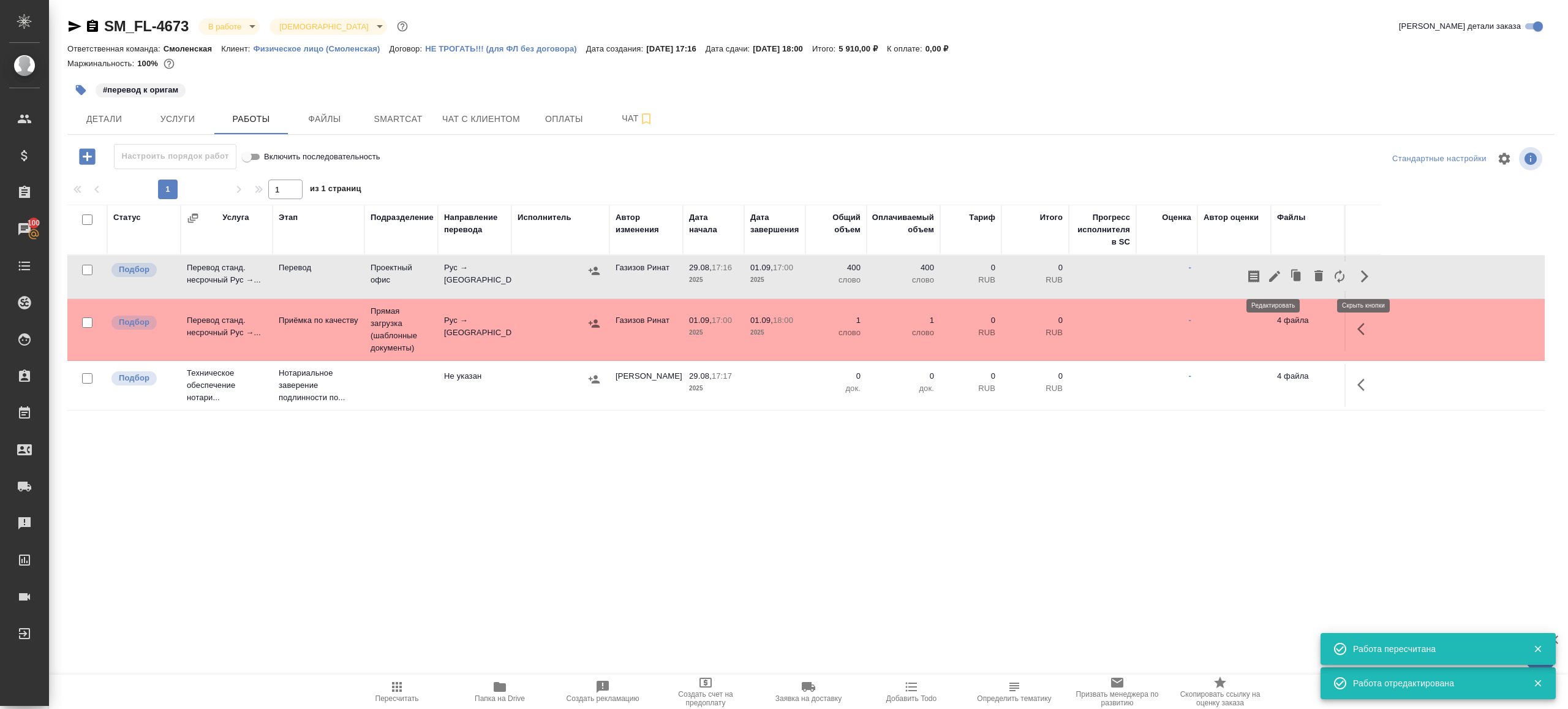
click at [1272, 273] on icon "button" at bounding box center [1274, 276] width 14 height 14
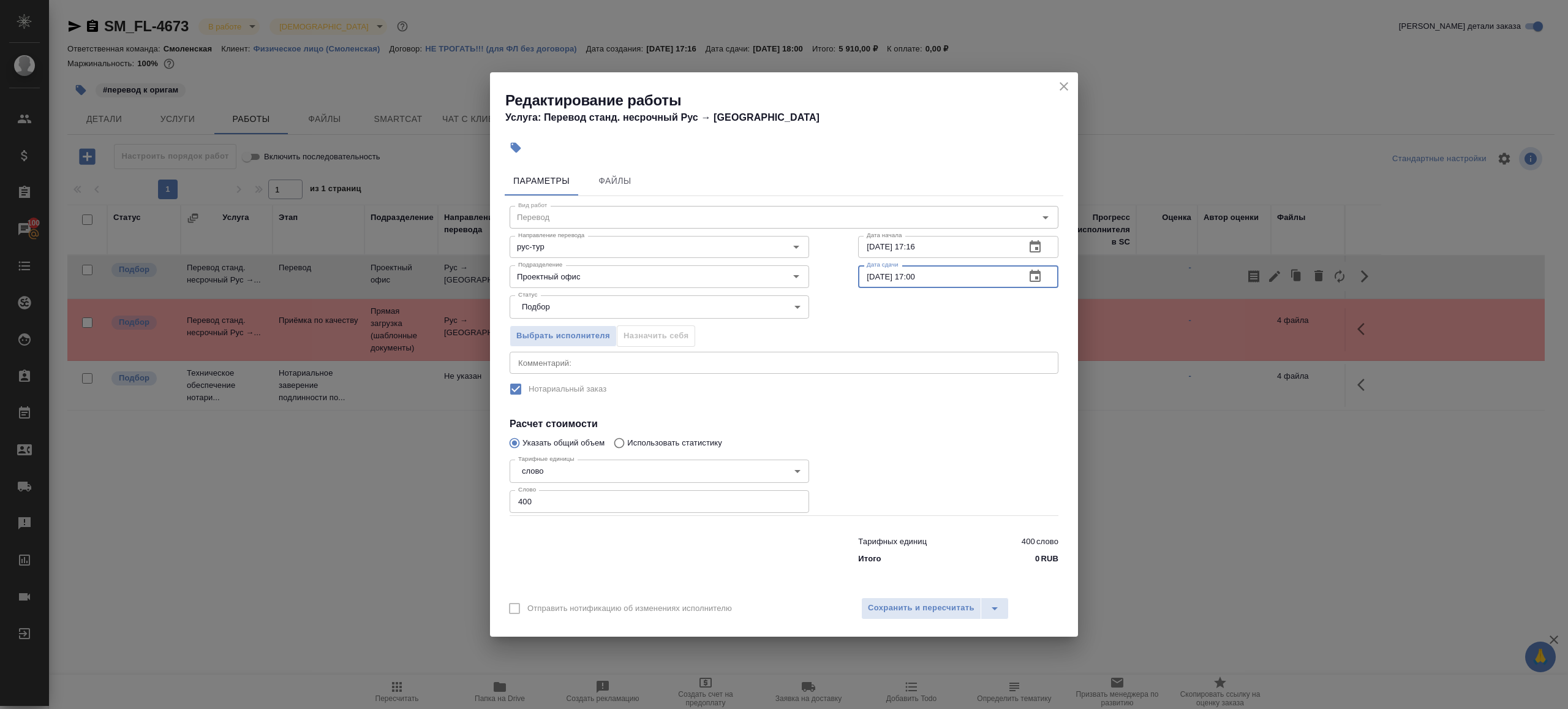
click at [916, 278] on input "01.09.2025 17:00" at bounding box center [936, 276] width 157 height 22
type input "[DATE] 10:00"
click at [938, 604] on span "Сохранить и пересчитать" at bounding box center [922, 608] width 107 height 14
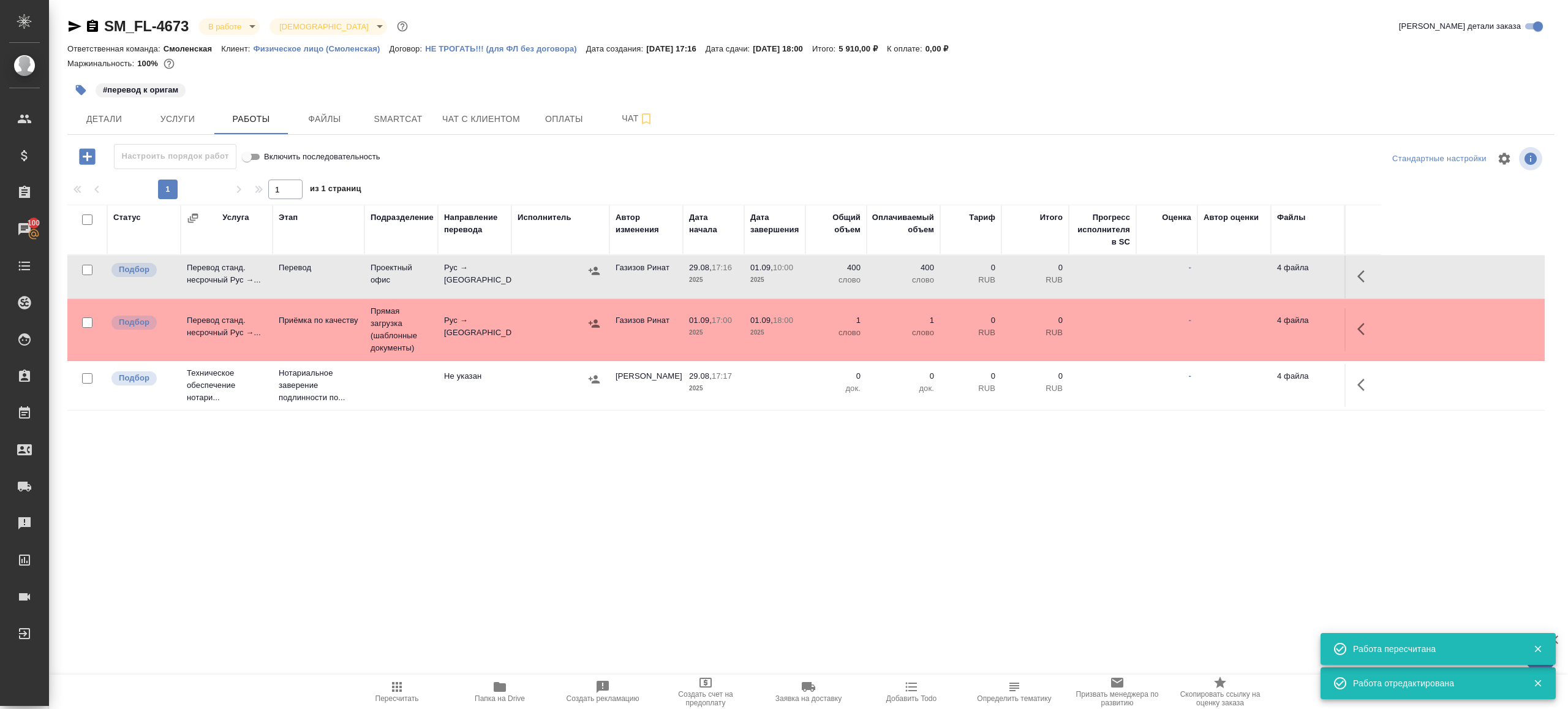
click at [496, 695] on span "Папка на Drive" at bounding box center [500, 699] width 50 height 9
click at [589, 273] on icon "button" at bounding box center [594, 271] width 12 height 12
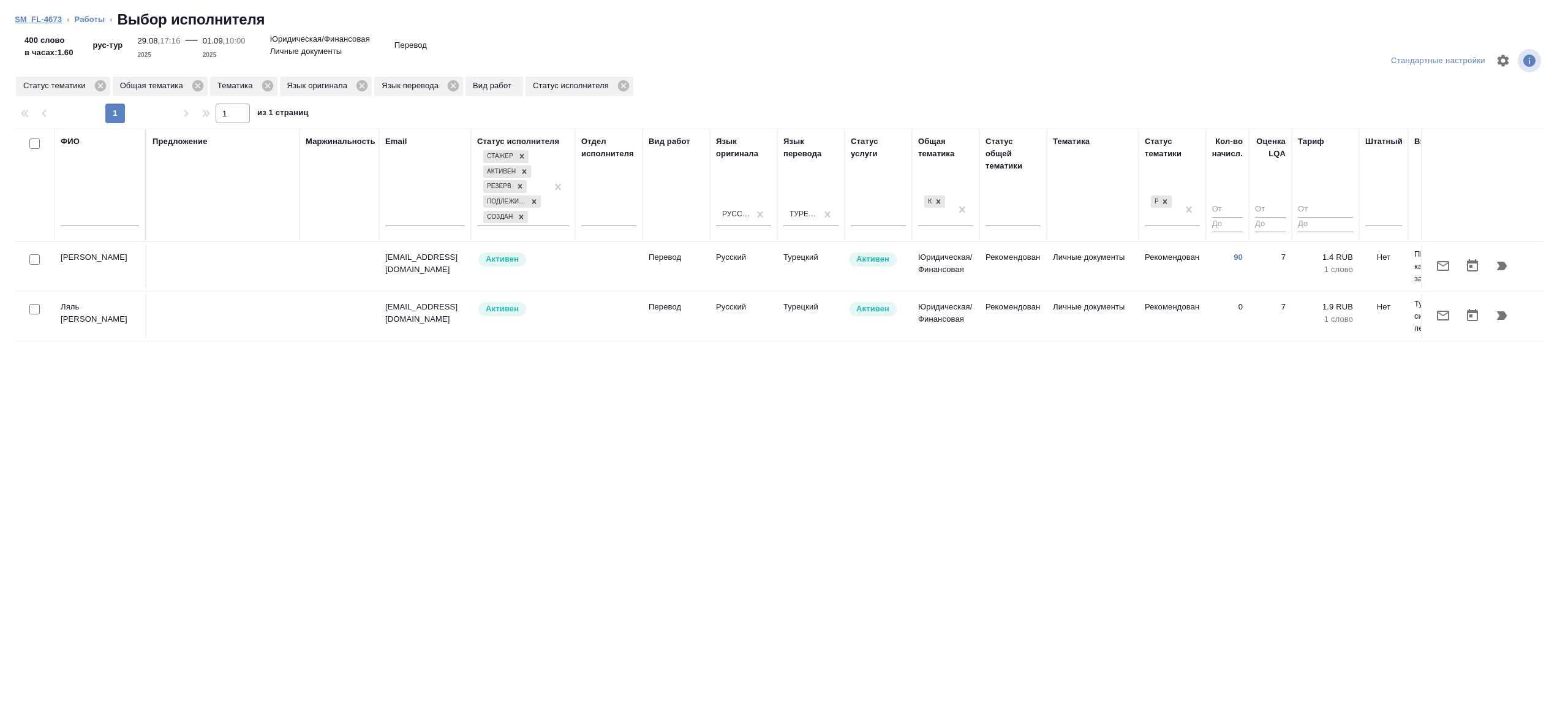
click at [44, 15] on link "SM_FL-4673" at bounding box center [38, 19] width 47 height 10
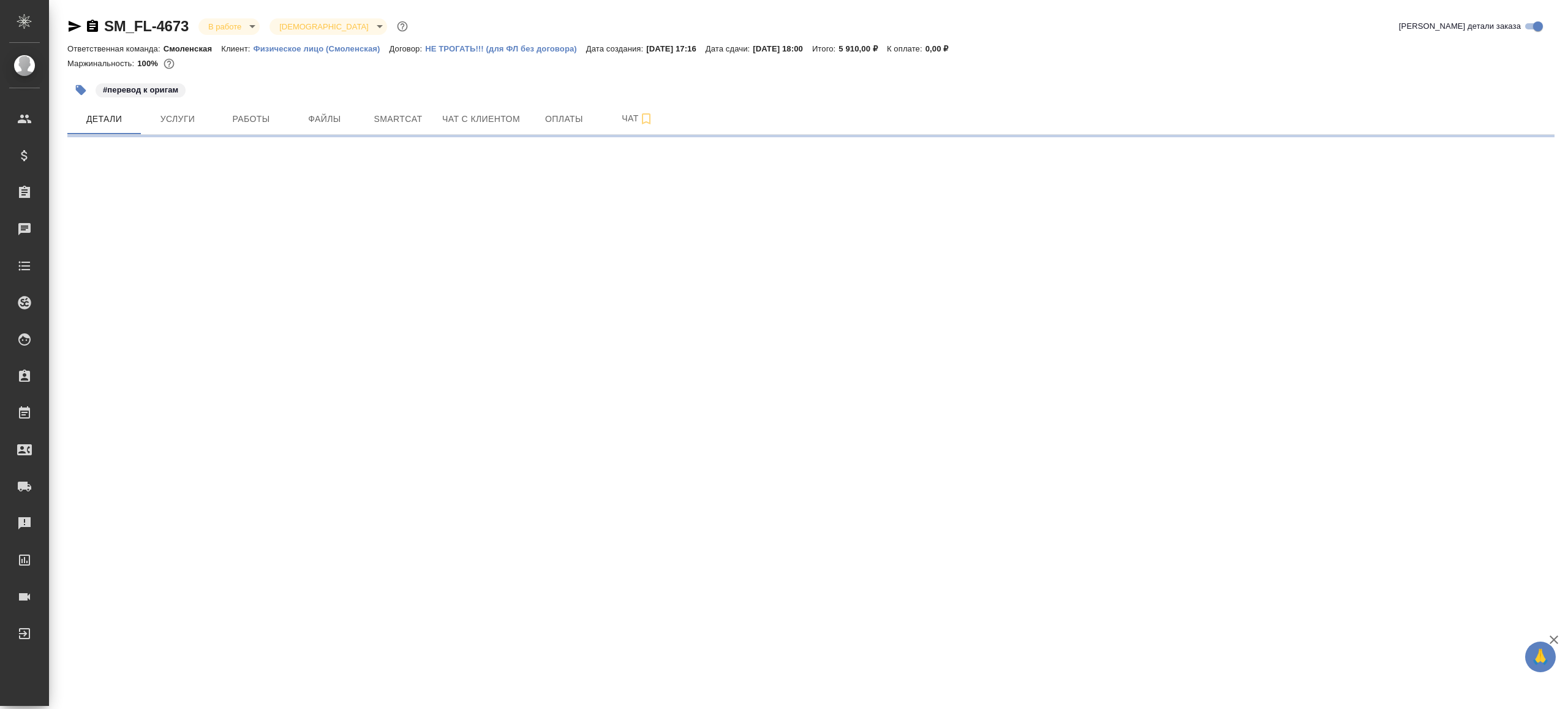
select select "RU"
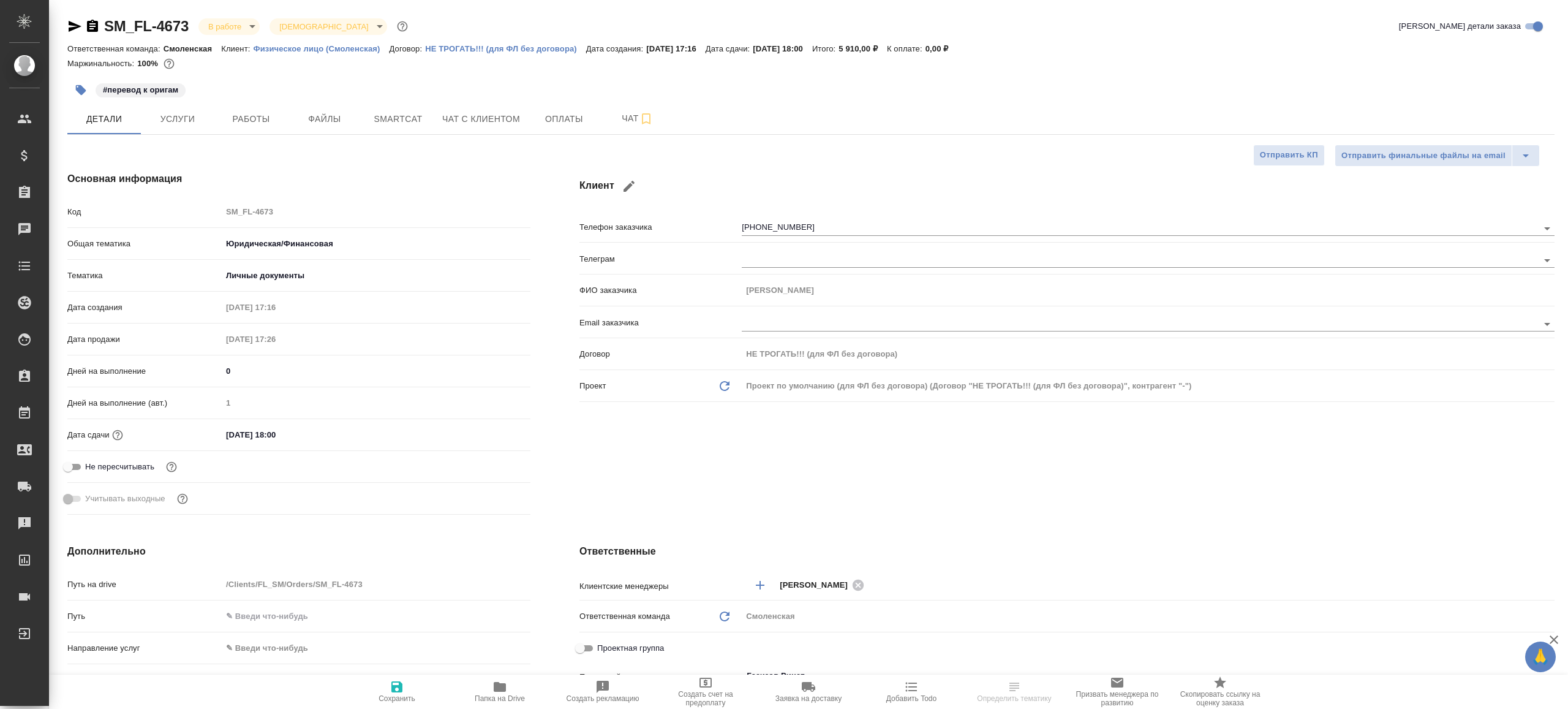
type textarea "x"
click at [258, 117] on span "Работы" at bounding box center [251, 119] width 59 height 15
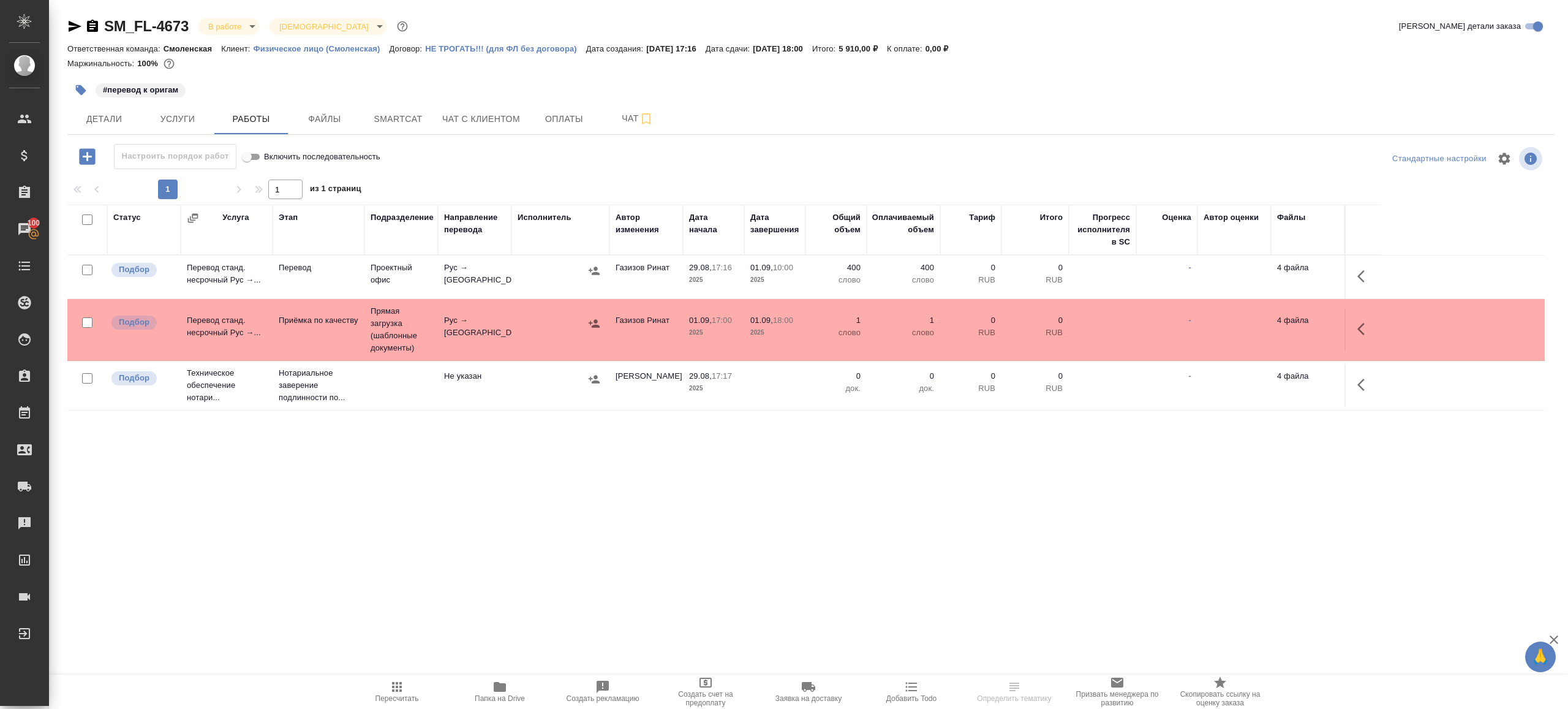
click at [418, 279] on td "Проектный офис" at bounding box center [401, 277] width 73 height 43
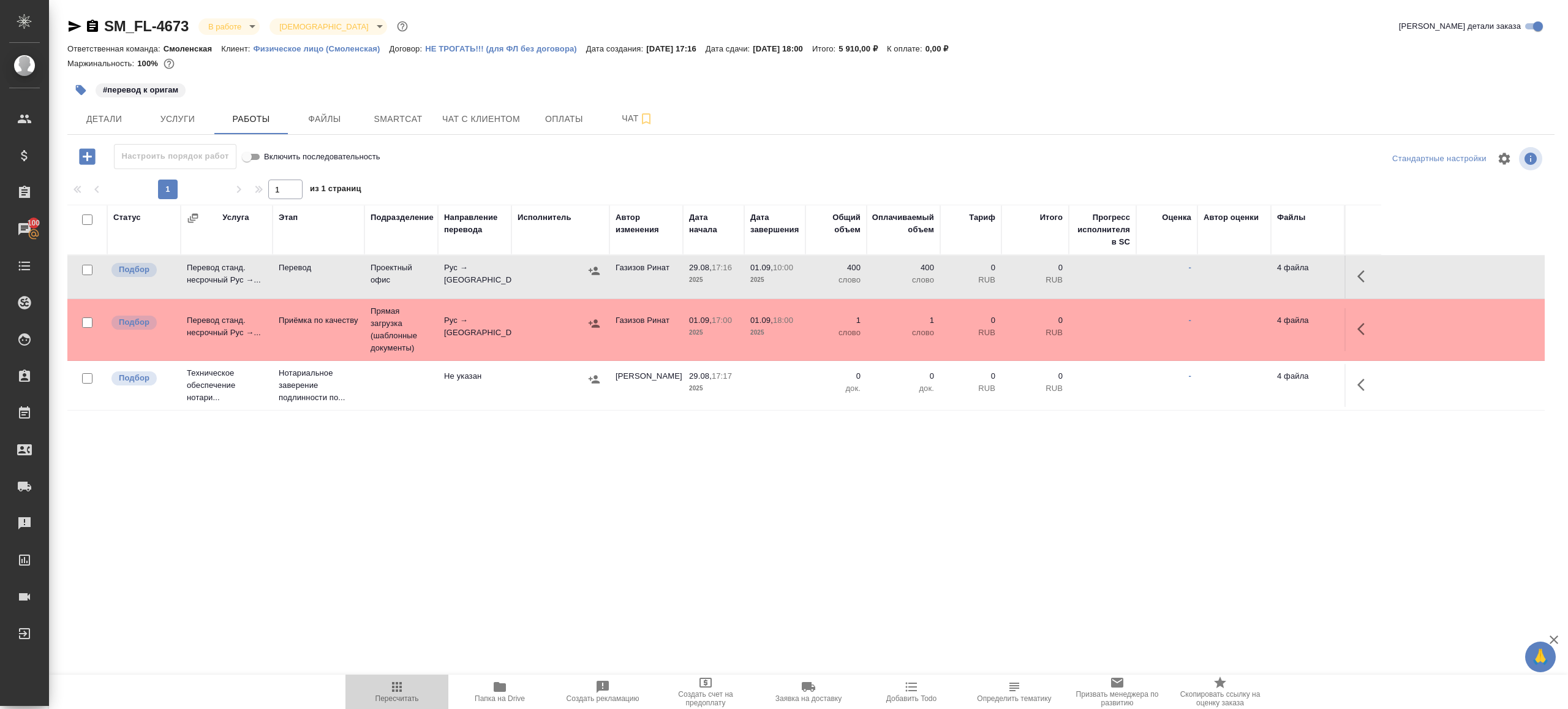
click at [390, 687] on icon "button" at bounding box center [397, 687] width 14 height 14
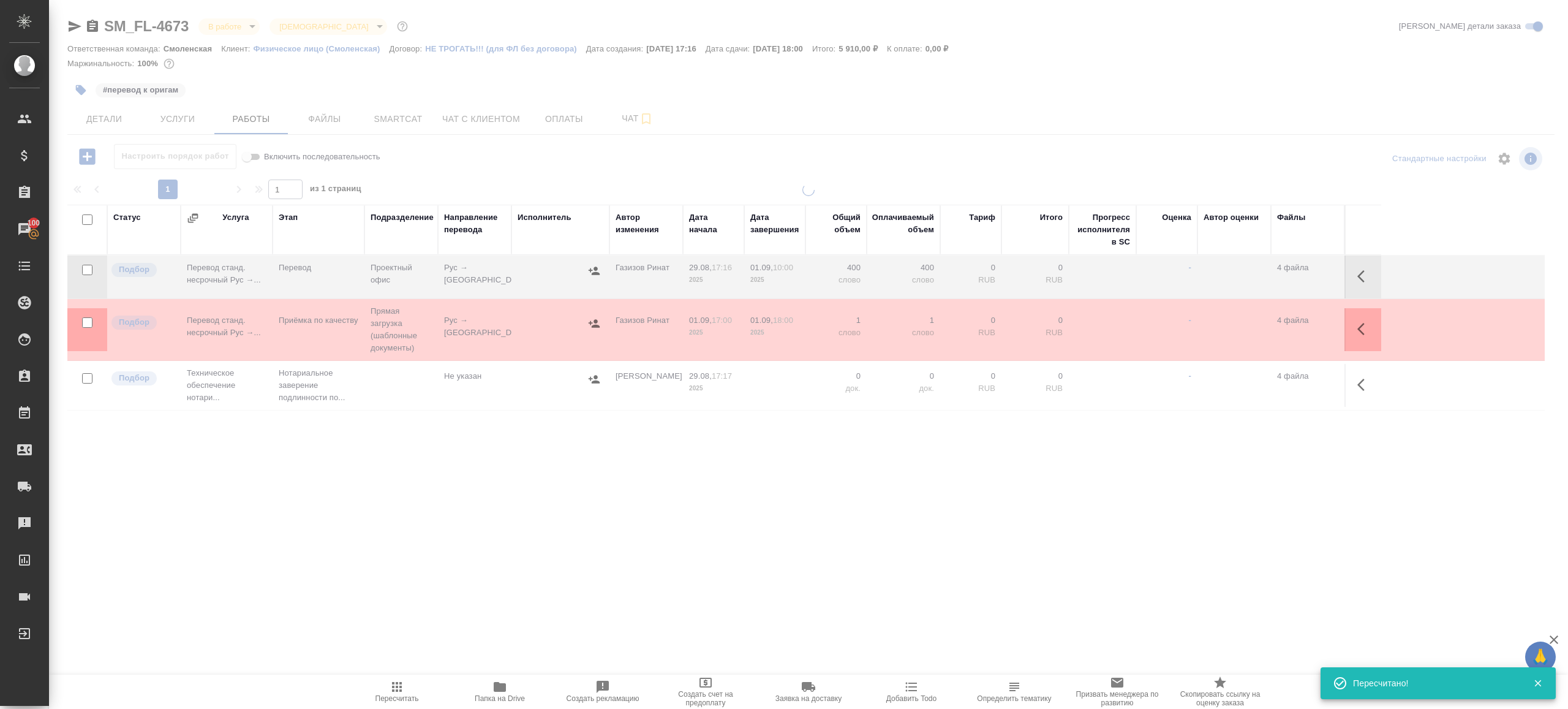
click at [479, 524] on div ".cls-1 fill:#fff; AWATERA [PERSON_NAME] Клиенты Спецификации Заказы 100 Чаты To…" at bounding box center [784, 354] width 1568 height 709
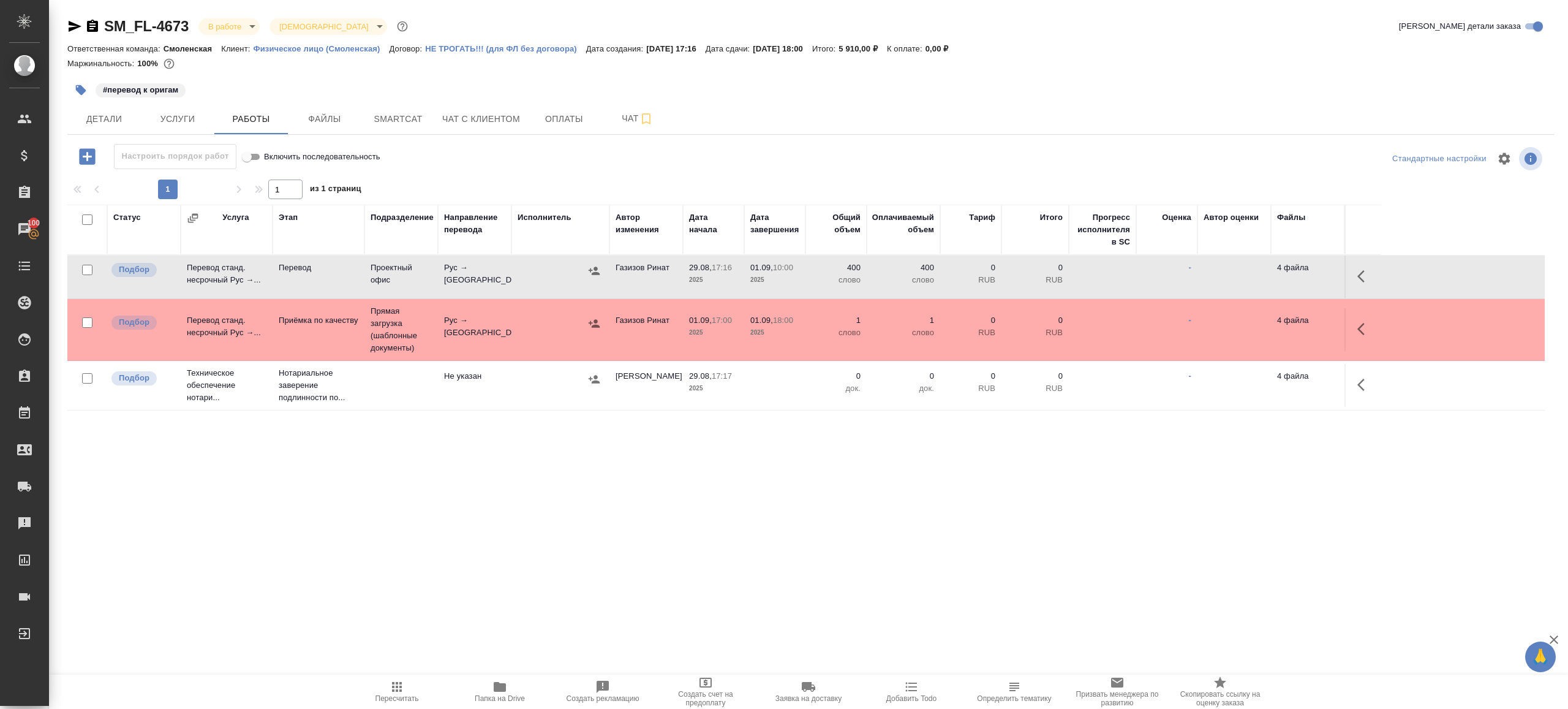
click at [390, 684] on icon "button" at bounding box center [397, 687] width 14 height 14
drag, startPoint x: 390, startPoint y: 684, endPoint x: 464, endPoint y: 572, distance: 134.2
click at [390, 683] on icon "button" at bounding box center [397, 687] width 14 height 14
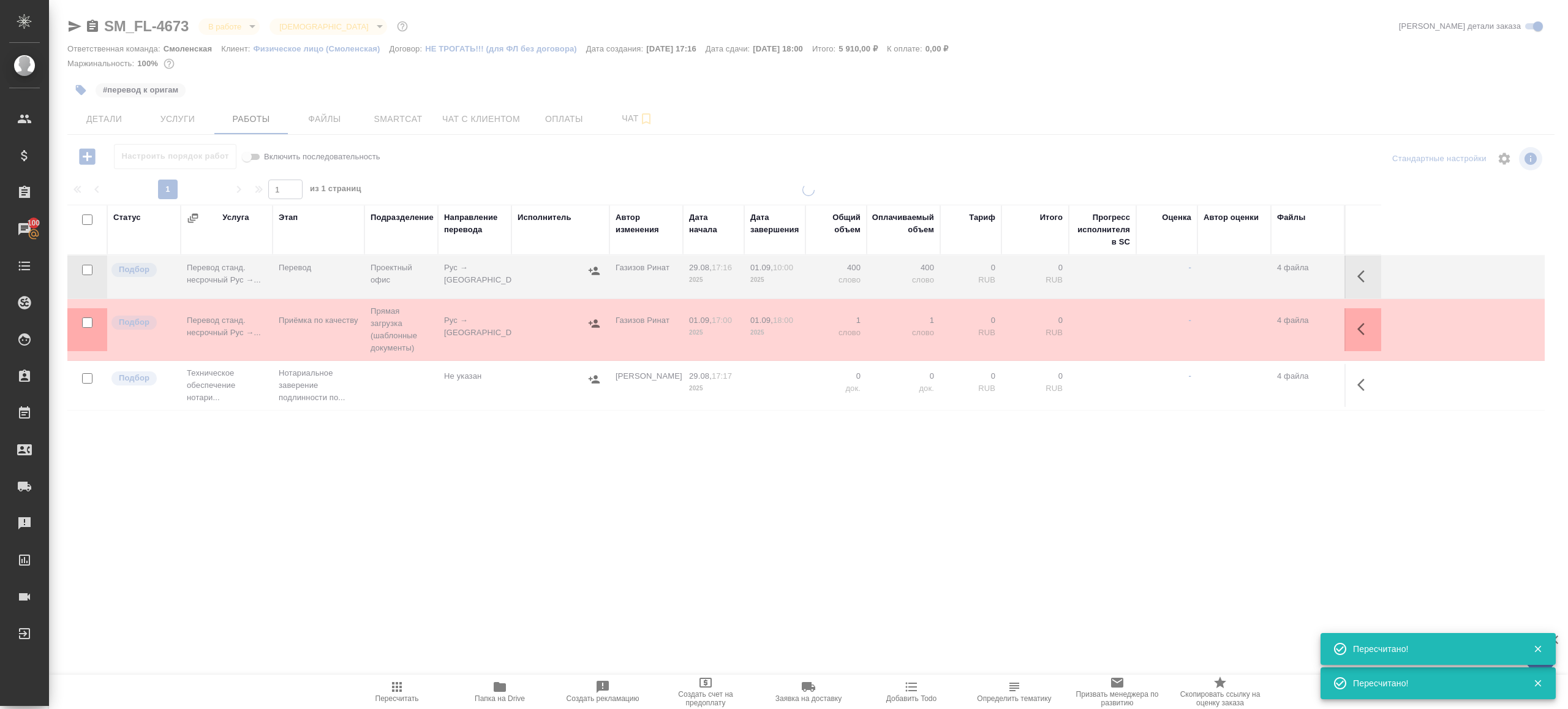
click at [464, 571] on div ".cls-1 fill:#fff; AWATERA Gazizov Rinat Клиенты Спецификации Заказы 100 Чаты To…" at bounding box center [784, 354] width 1568 height 709
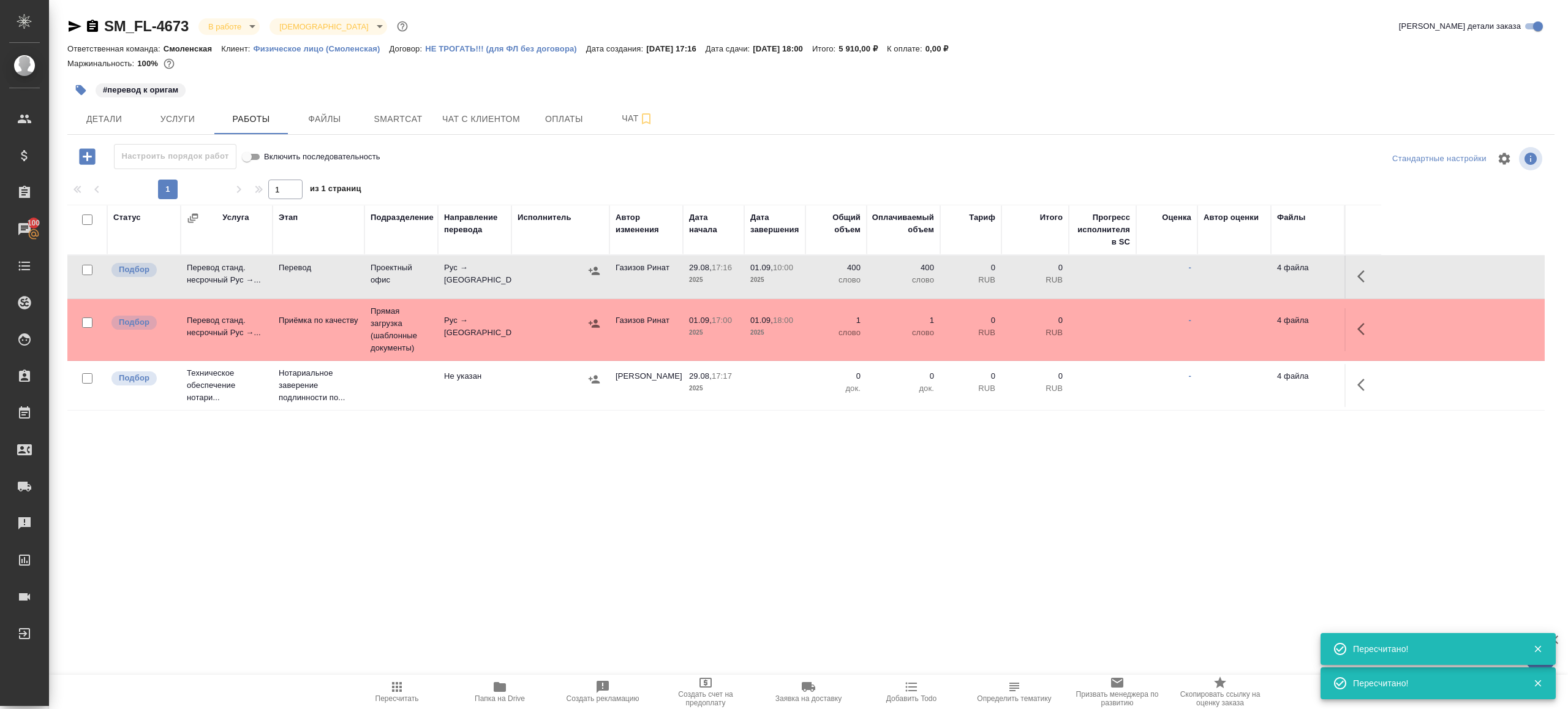
click at [602, 285] on td at bounding box center [560, 277] width 98 height 43
click at [600, 275] on button "button" at bounding box center [594, 271] width 18 height 18
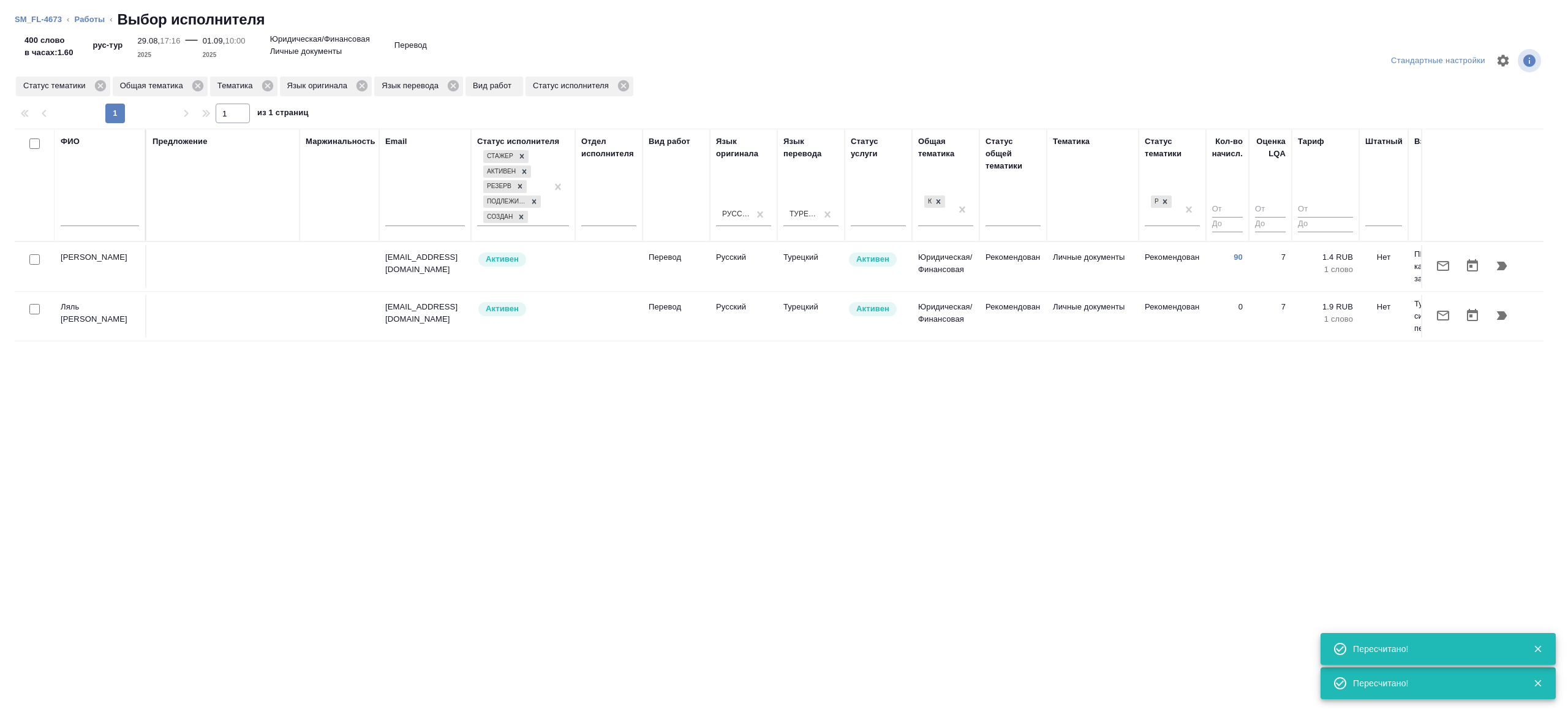
click at [133, 259] on td "Типаев Мансур" at bounding box center [100, 267] width 92 height 43
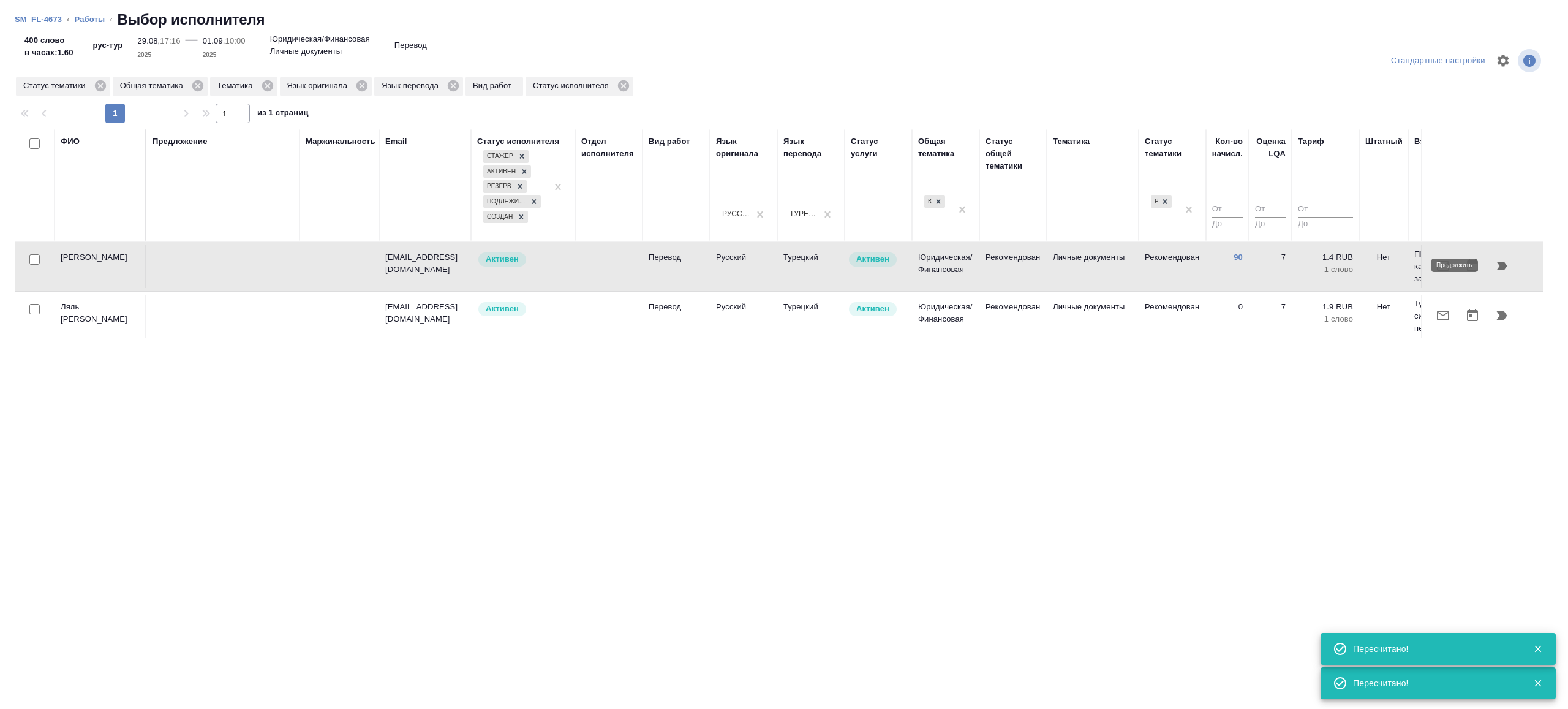
click at [1499, 263] on icon "button" at bounding box center [1502, 266] width 10 height 9
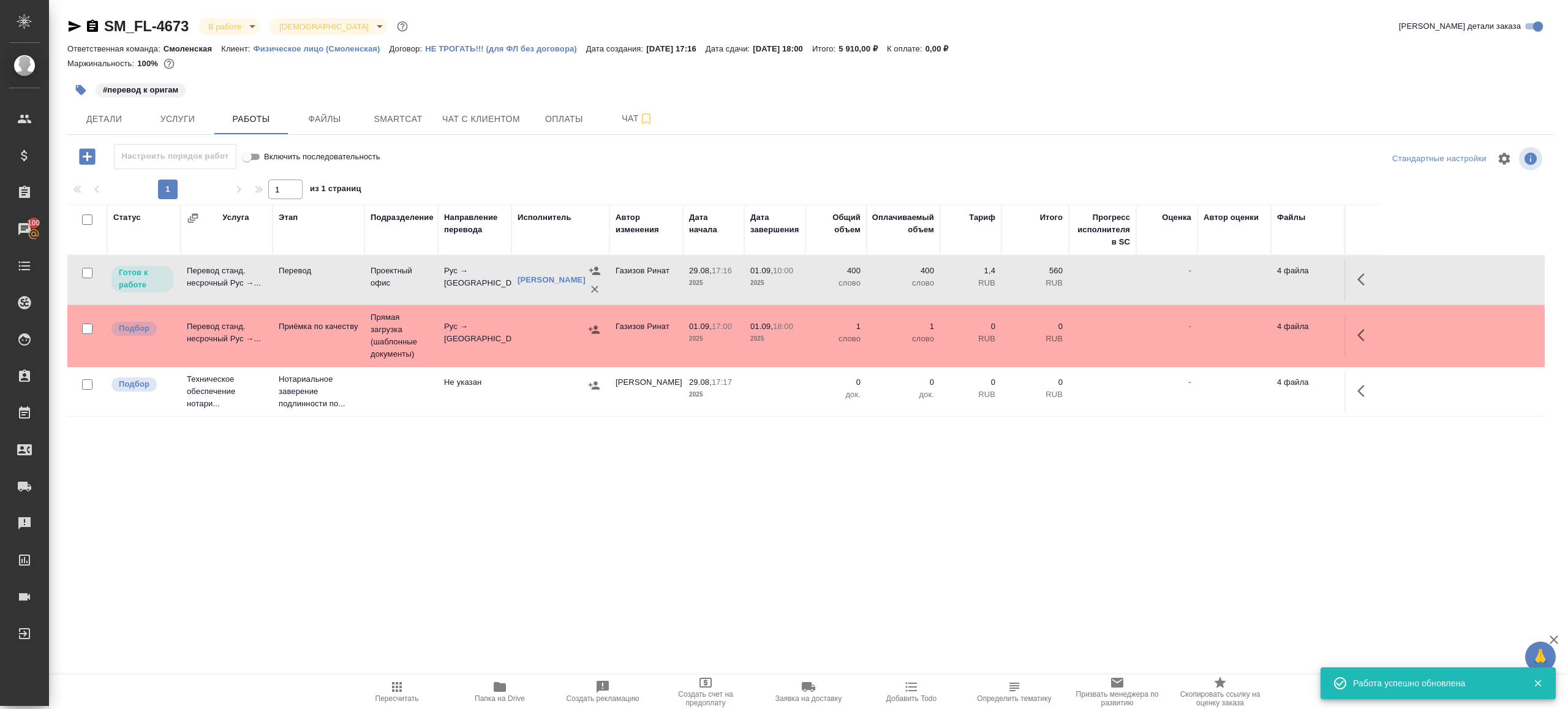
click at [590, 277] on icon "button" at bounding box center [594, 271] width 12 height 12
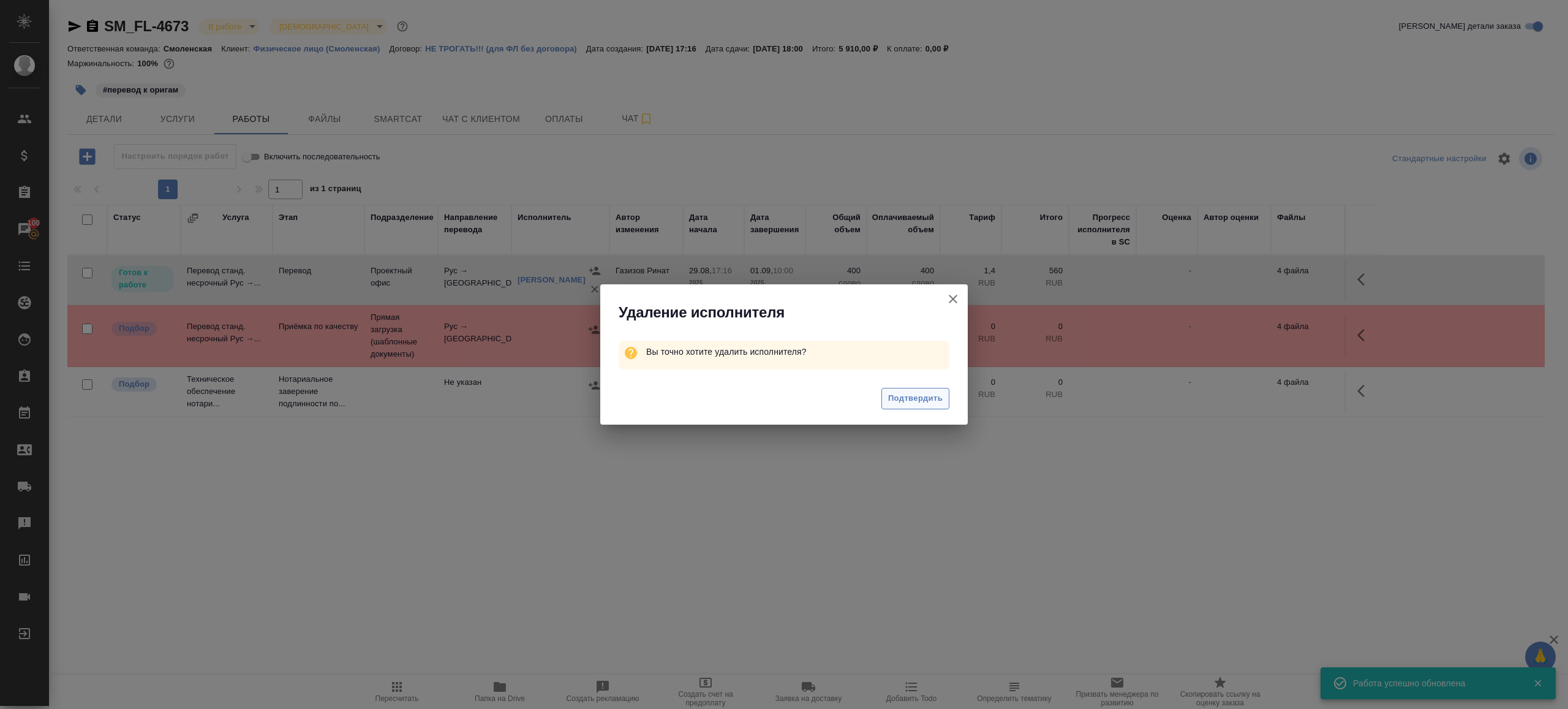
click at [898, 394] on span "Подтвердить" at bounding box center [915, 399] width 54 height 14
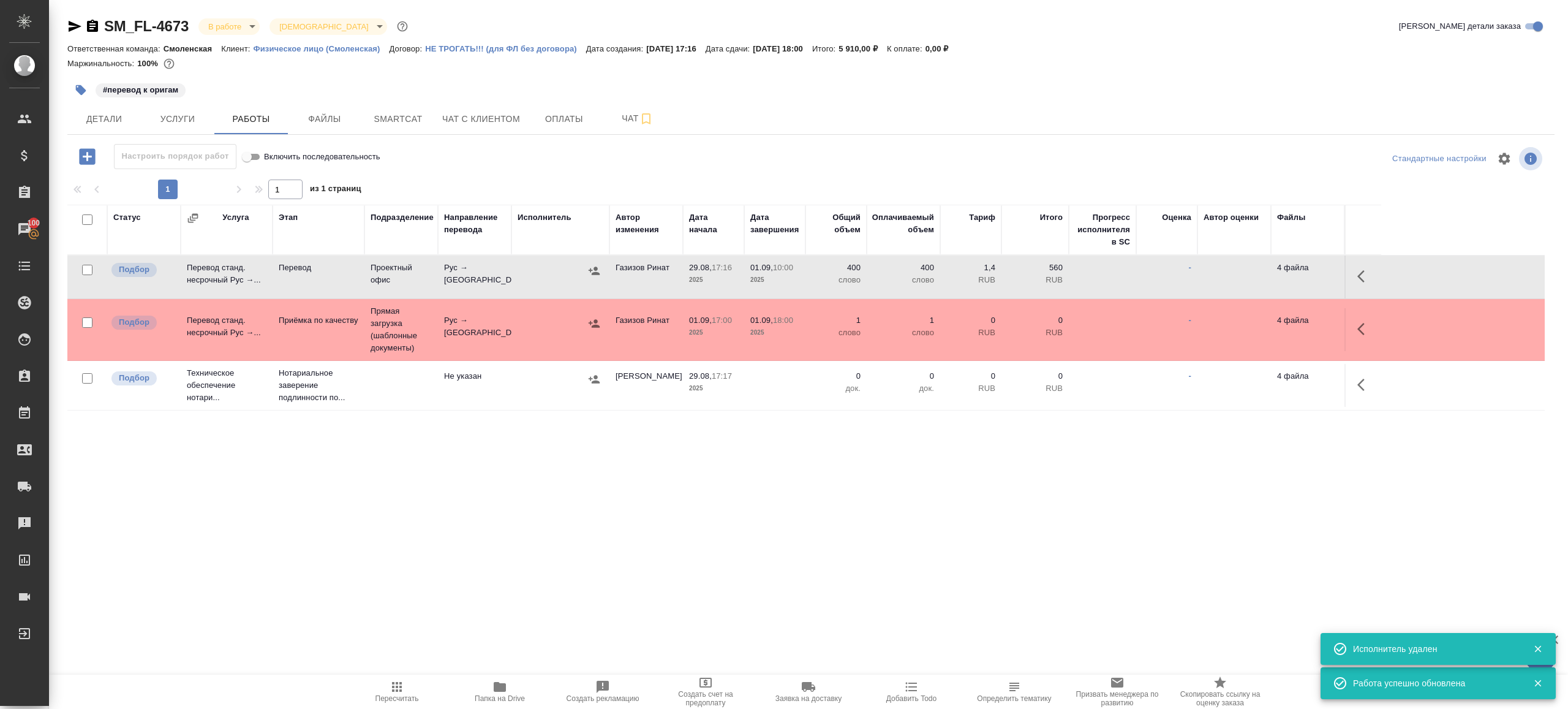
click at [589, 275] on icon "button" at bounding box center [594, 271] width 12 height 12
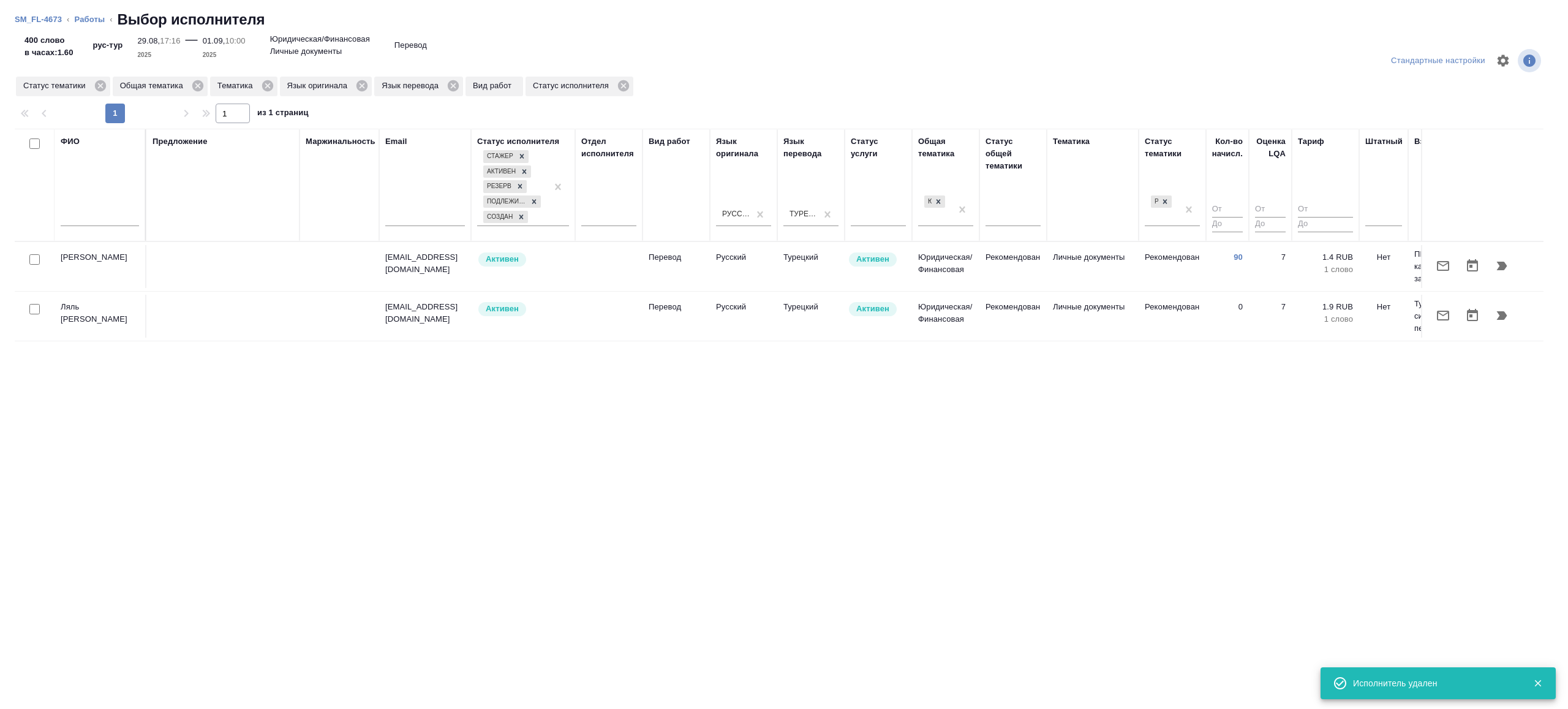
click at [103, 224] on input "text" at bounding box center [100, 218] width 78 height 15
type input "иглаков"
click at [259, 225] on div "Предложение" at bounding box center [223, 185] width 141 height 99
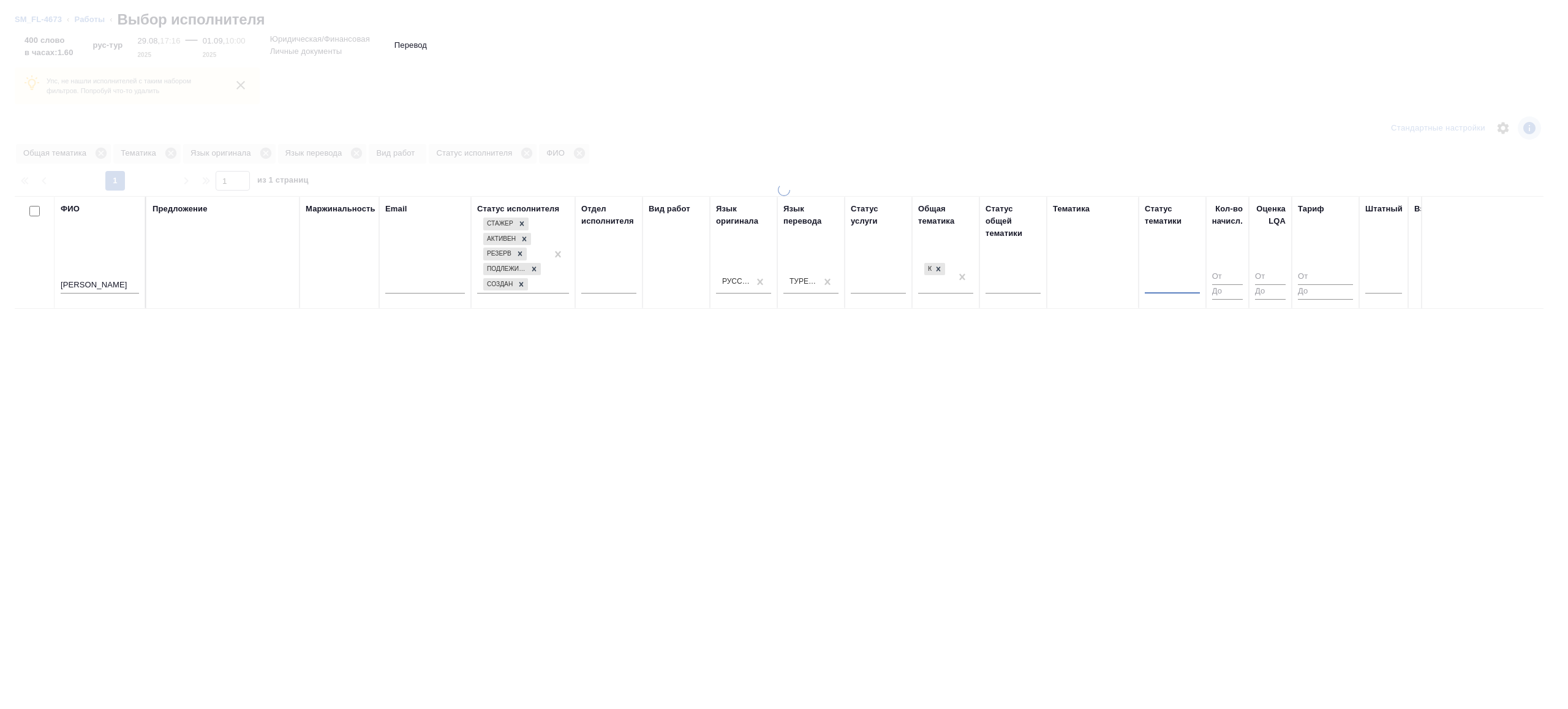
click at [1055, 259] on div "Тематика" at bounding box center [1093, 252] width 80 height 99
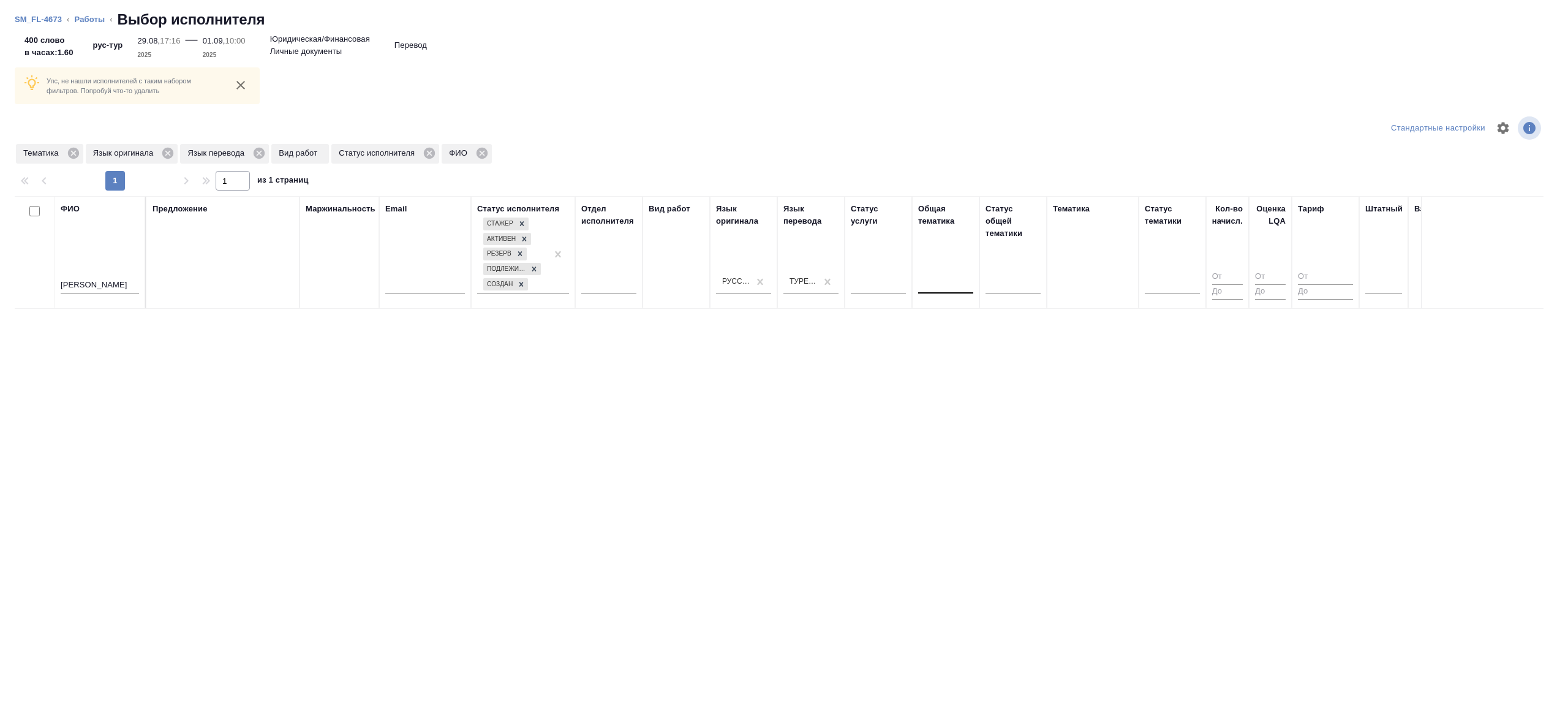
click at [848, 285] on th "Статус услуги" at bounding box center [879, 252] width 67 height 113
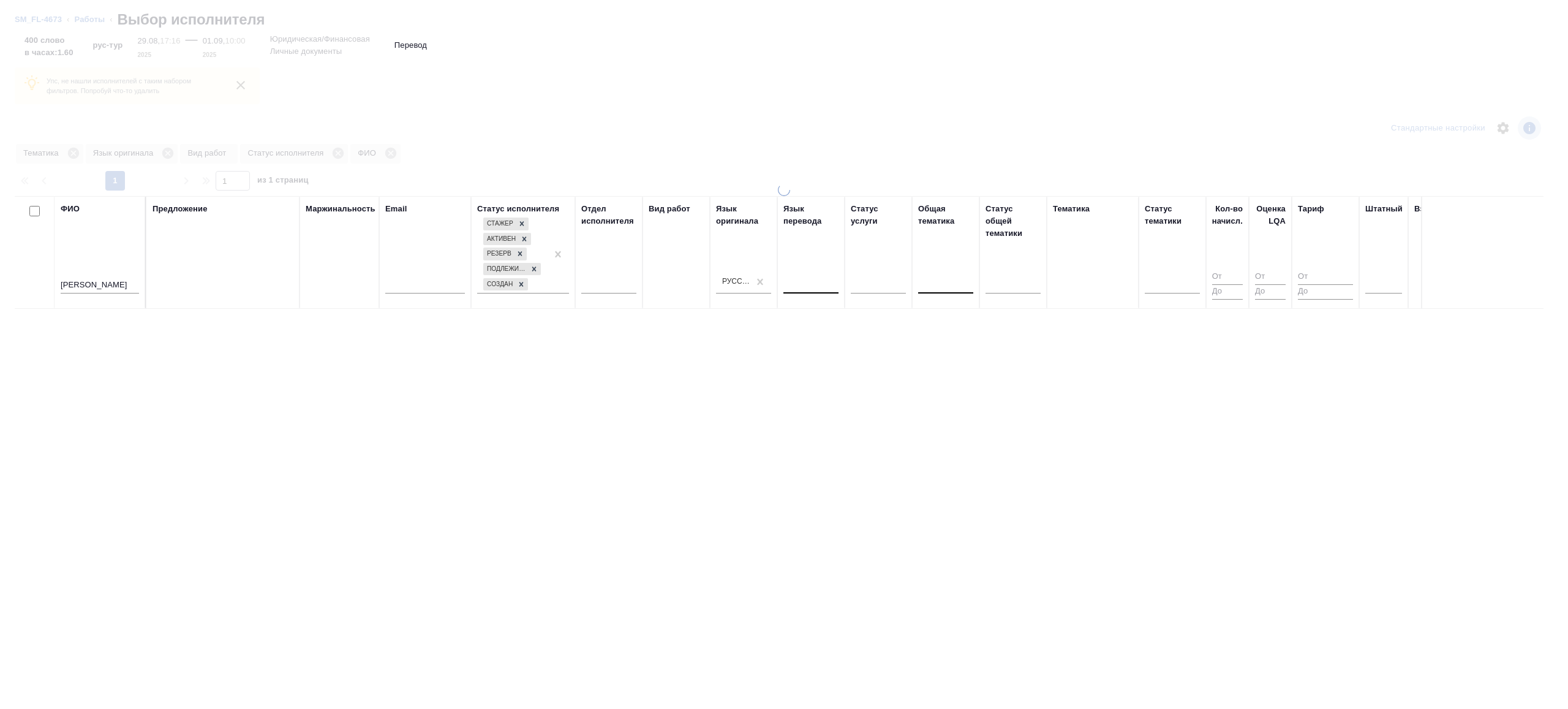
click at [891, 151] on div at bounding box center [784, 354] width 1568 height 709
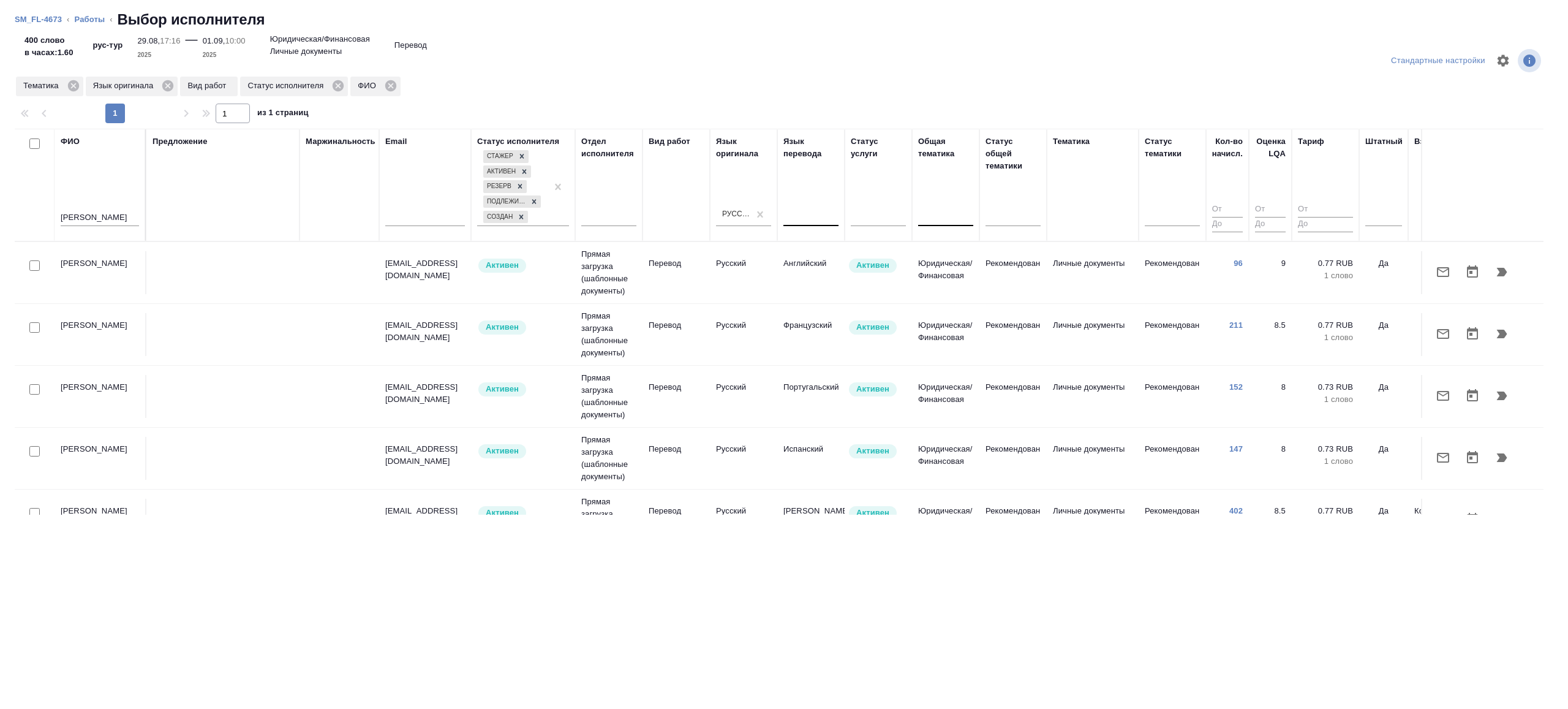
click at [46, 25] on li "SM_FL-4673" at bounding box center [38, 19] width 47 height 12
click at [46, 22] on link "SM_FL-4673" at bounding box center [38, 19] width 47 height 10
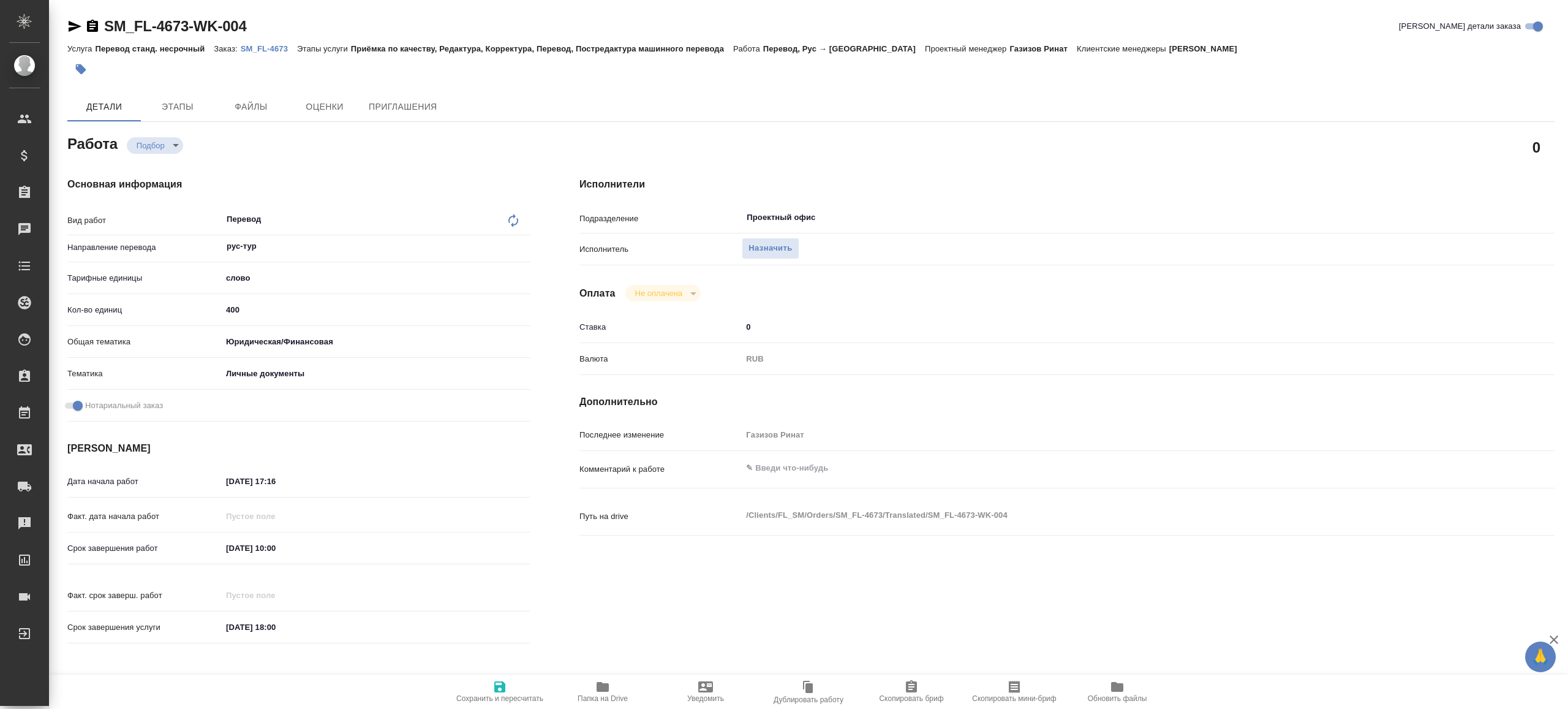
type textarea "x"
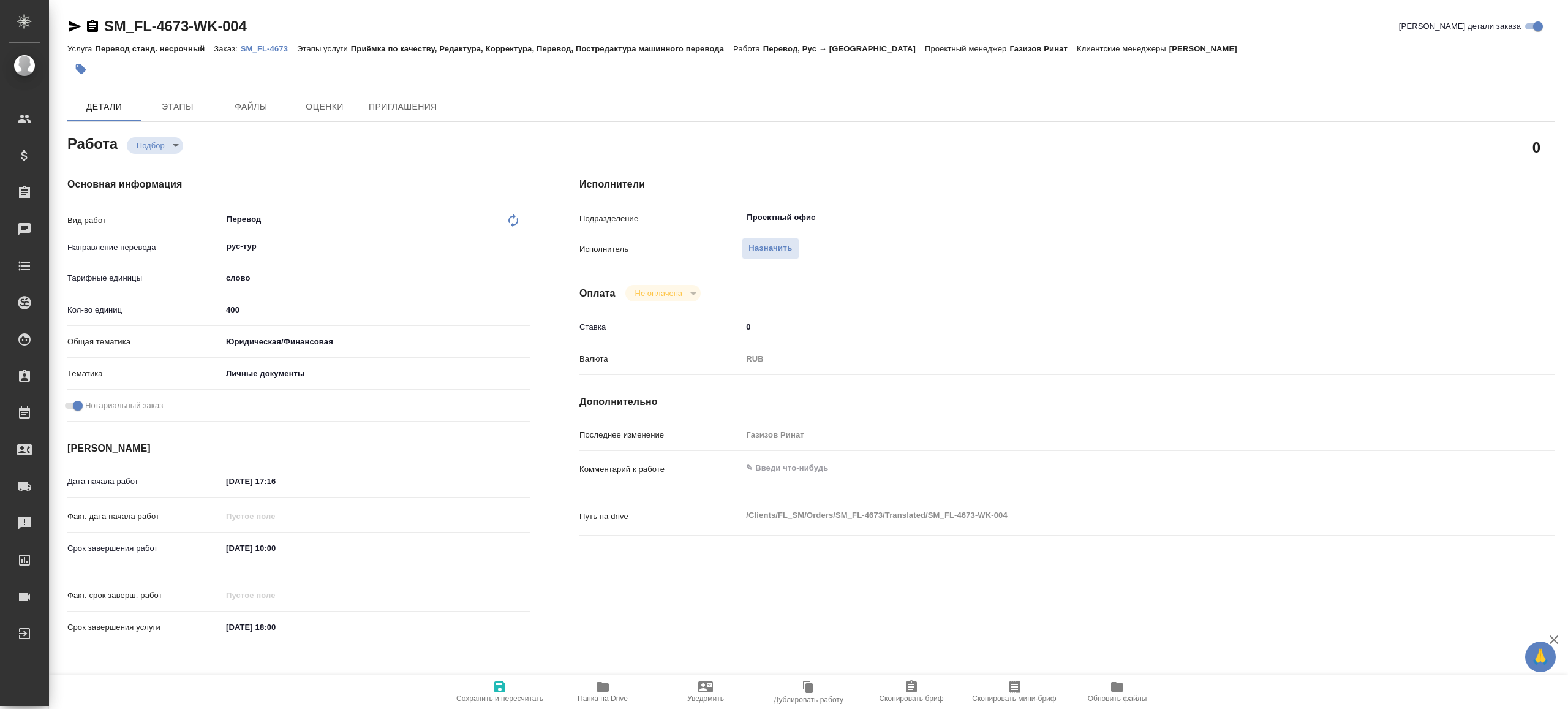
type textarea "x"
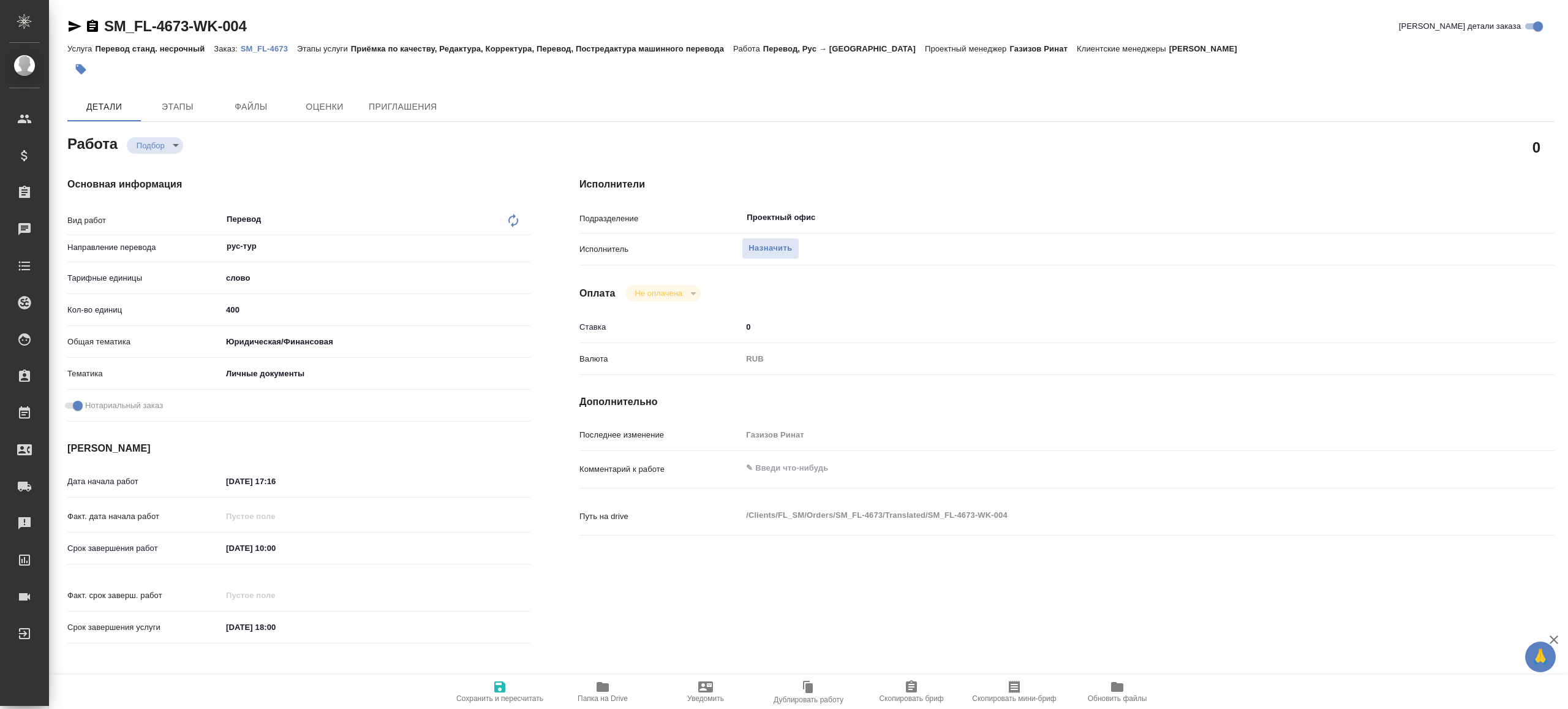
type textarea "x"
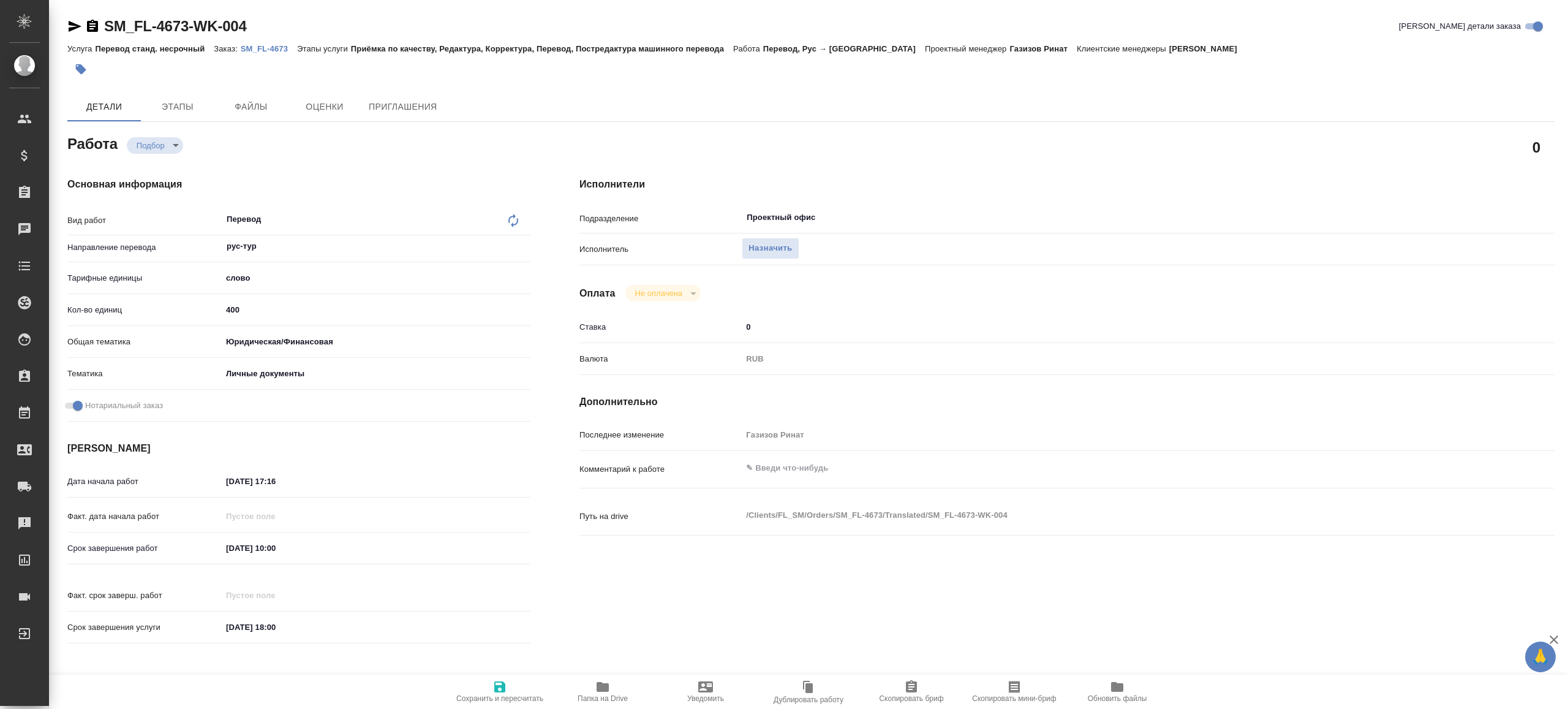
type textarea "x"
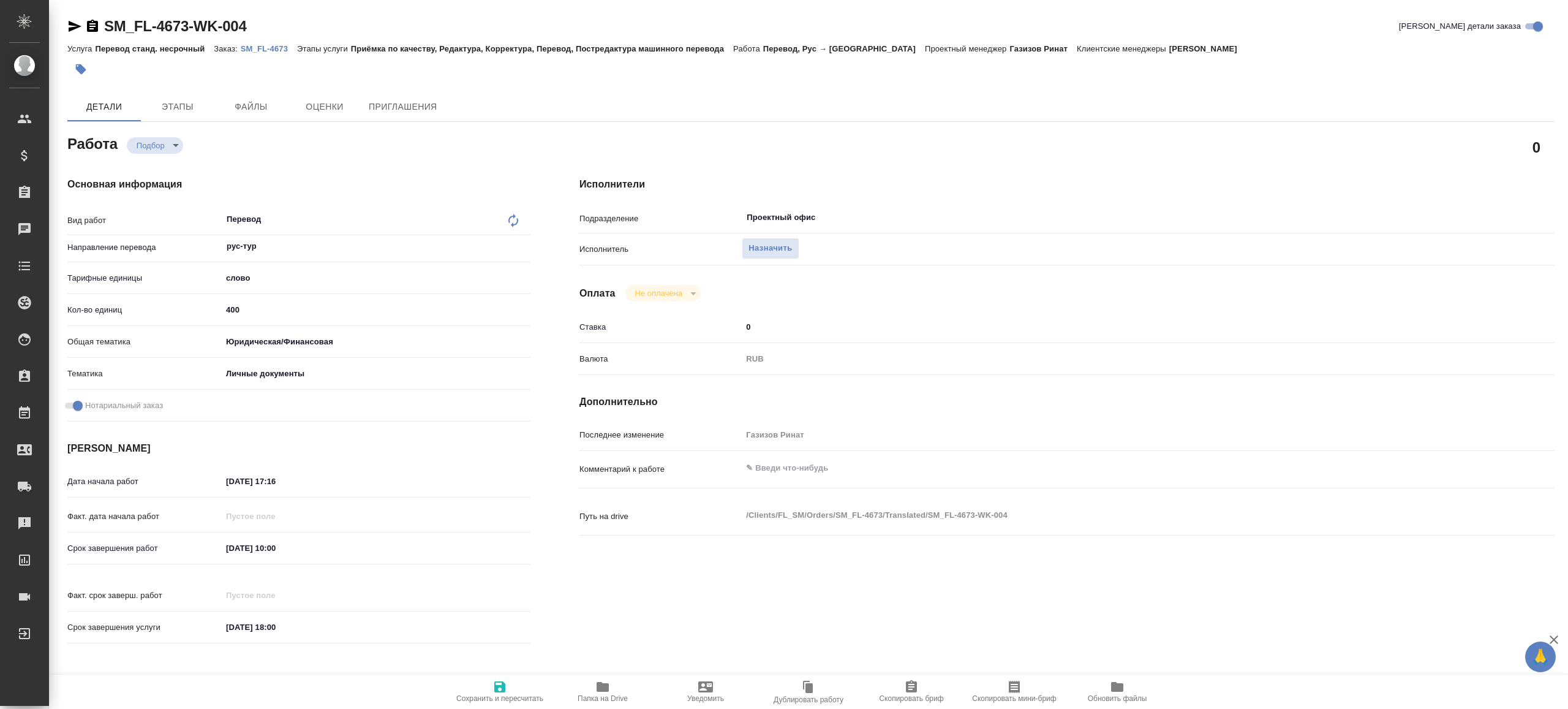
type textarea "x"
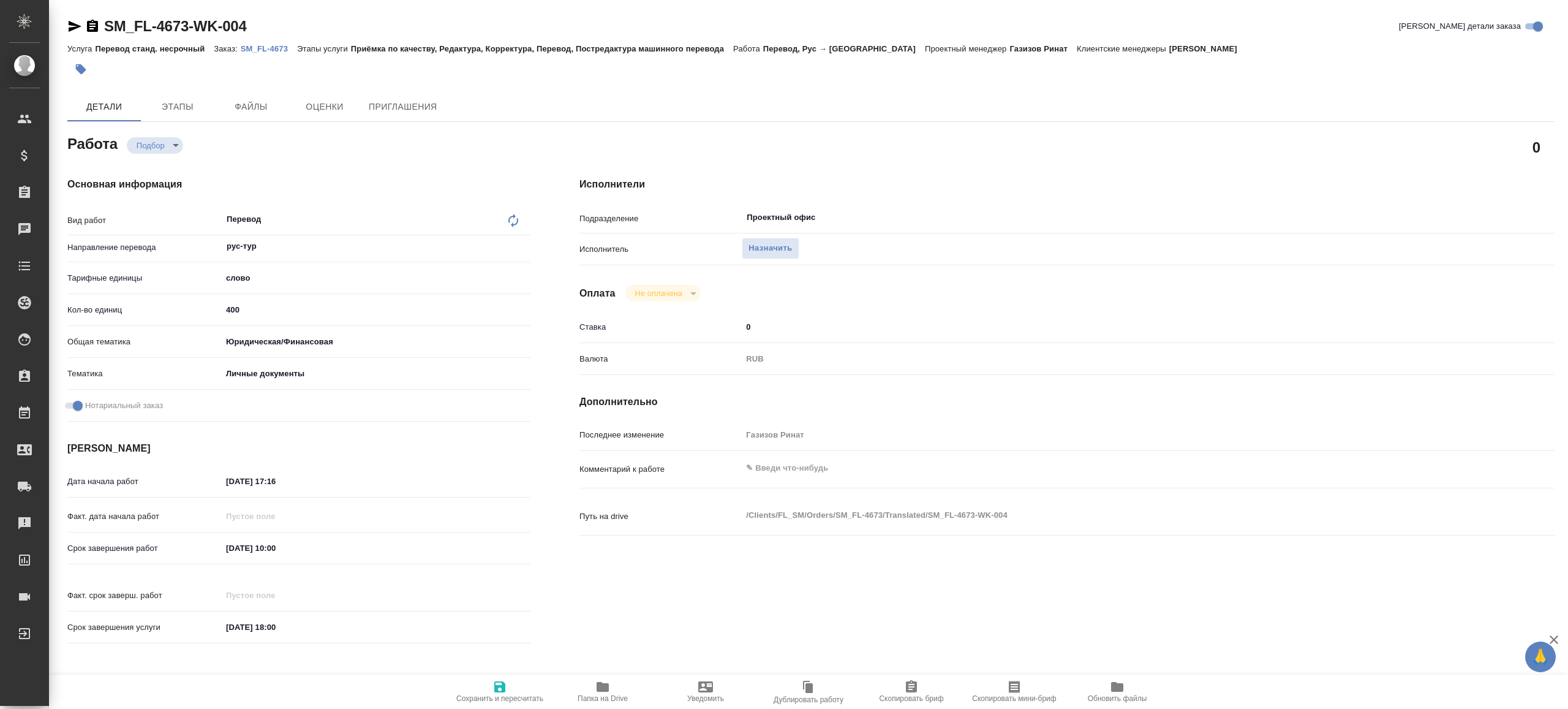
type textarea "x"
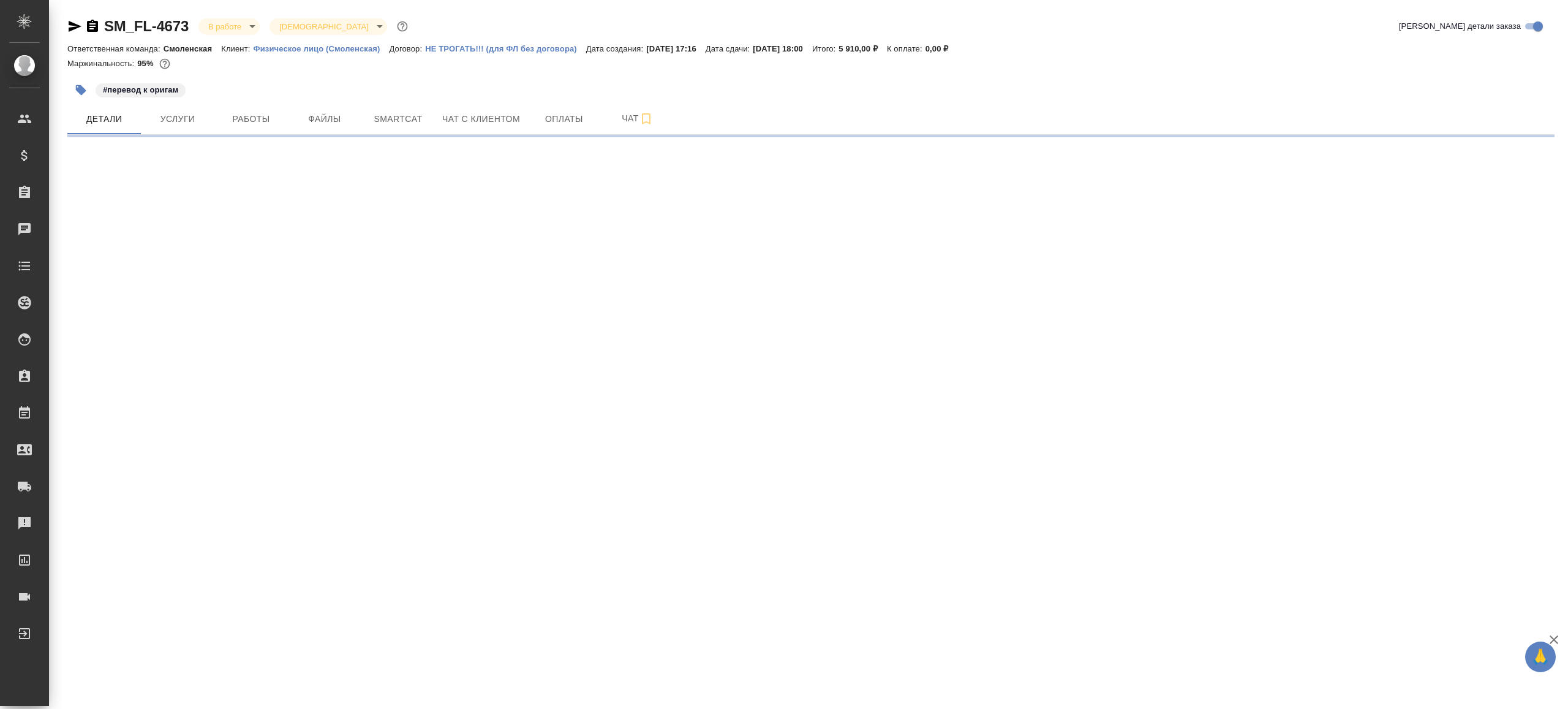
select select "RU"
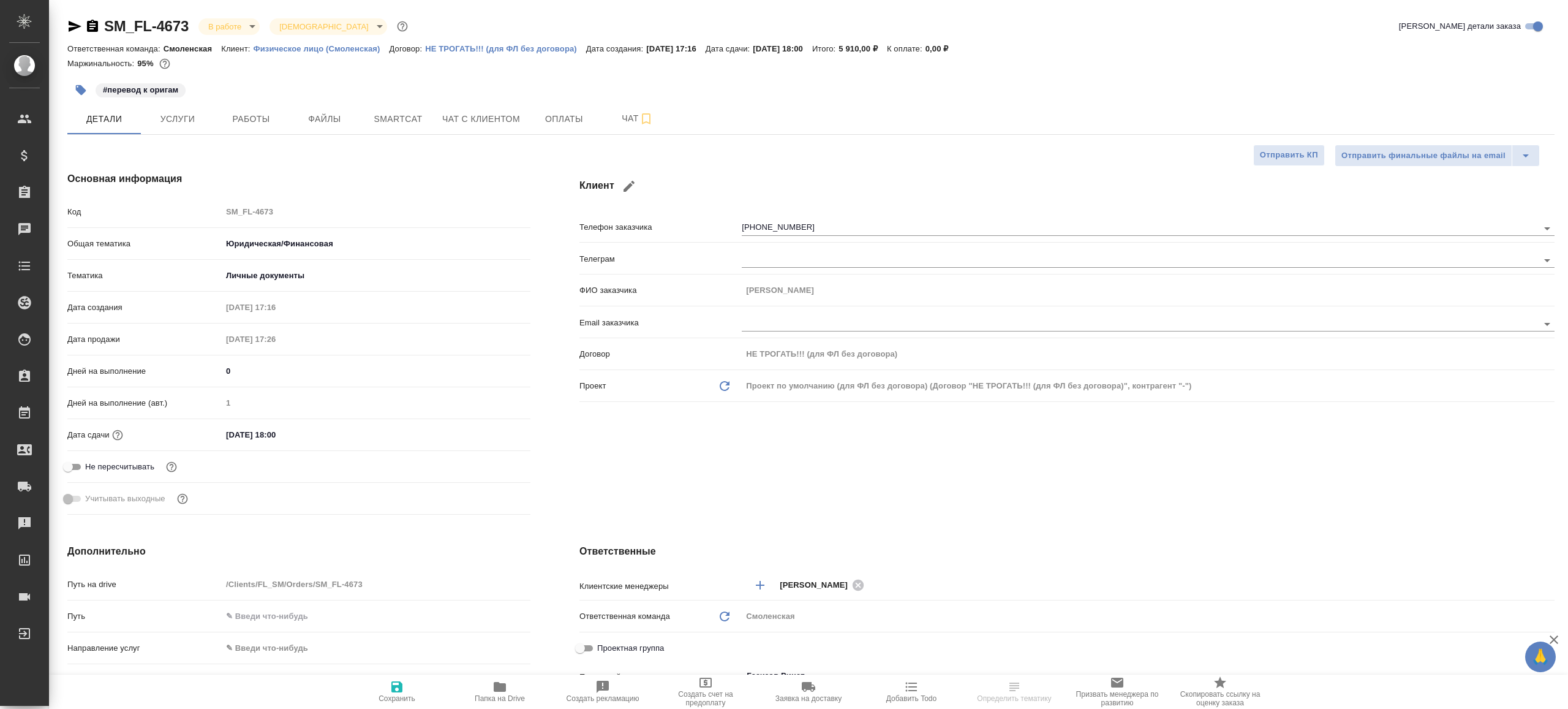
type textarea "x"
click at [257, 142] on div "SM_FL-4673 В работе inProgress Святая троица holyTrinity [PERSON_NAME] детали з…" at bounding box center [811, 633] width 1501 height 1266
click at [257, 135] on div "SM_FL-4673 В работе inProgress Святая троица holyTrinity [PERSON_NAME] детали з…" at bounding box center [811, 633] width 1501 height 1266
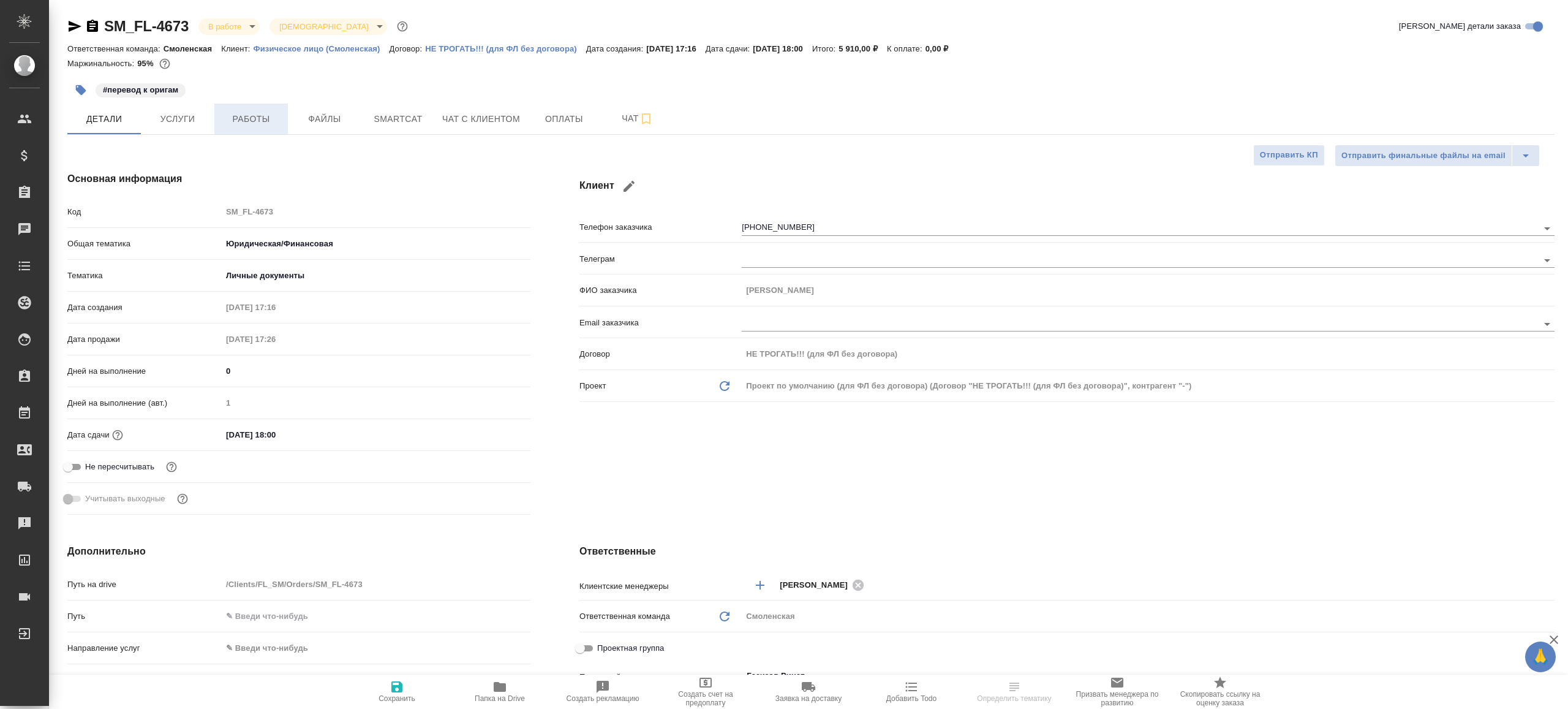
click at [248, 114] on span "Работы" at bounding box center [251, 119] width 59 height 15
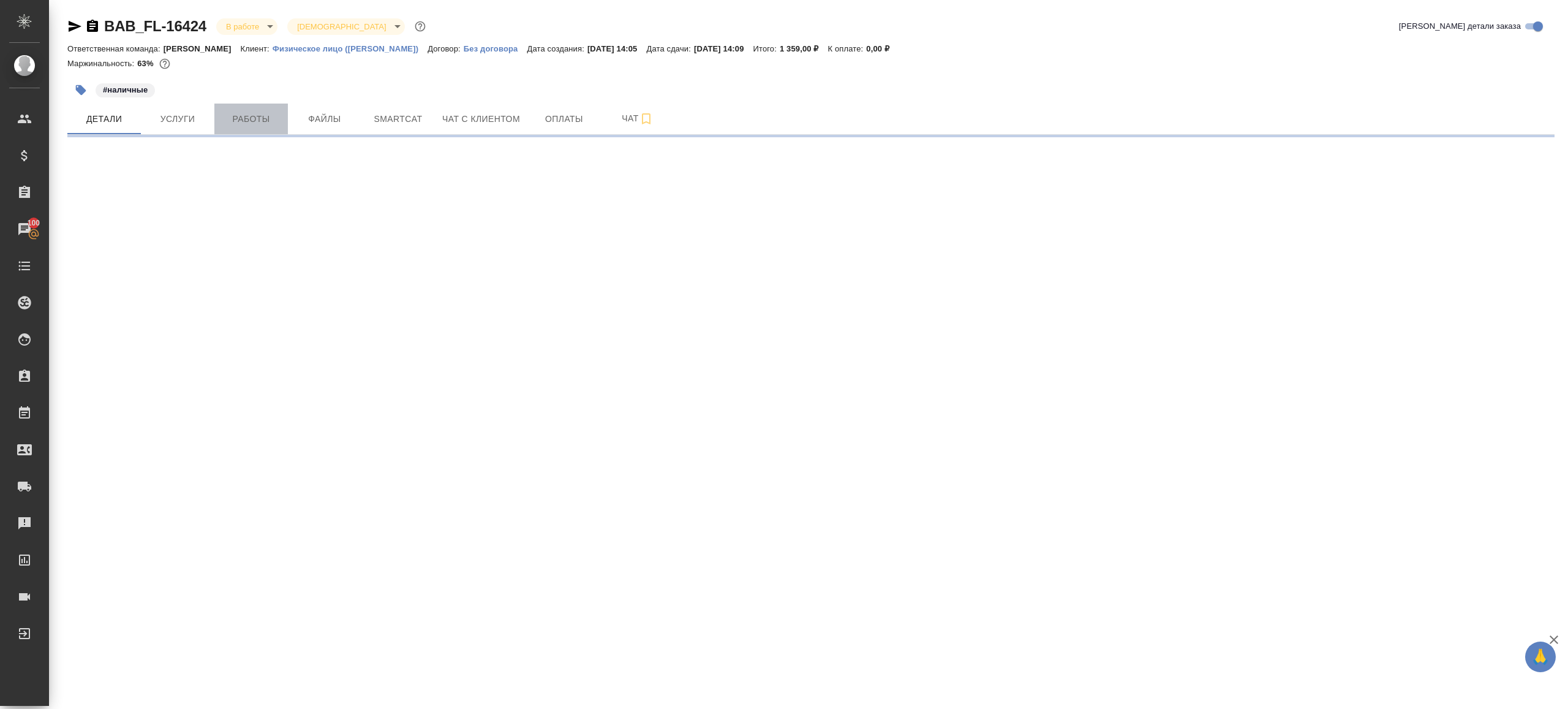
click at [239, 115] on span "Работы" at bounding box center [251, 119] width 59 height 15
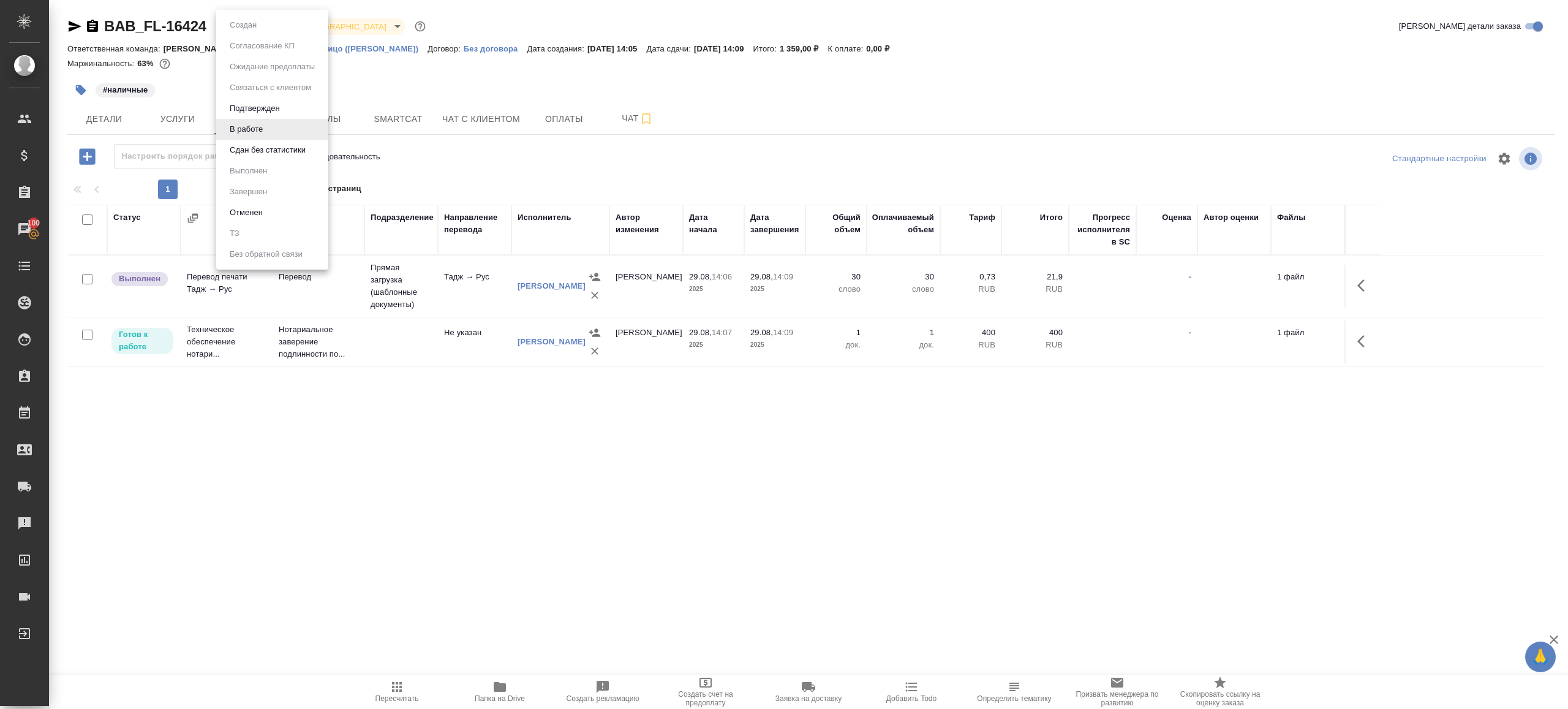
click at [244, 28] on body "🙏 .cls-1 fill:#fff; AWATERA [PERSON_NAME] Клиенты Спецификации Заказы 100 Чаты …" at bounding box center [784, 354] width 1568 height 709
click at [260, 32] on button "Сдан без статистики" at bounding box center [243, 25] width 34 height 14
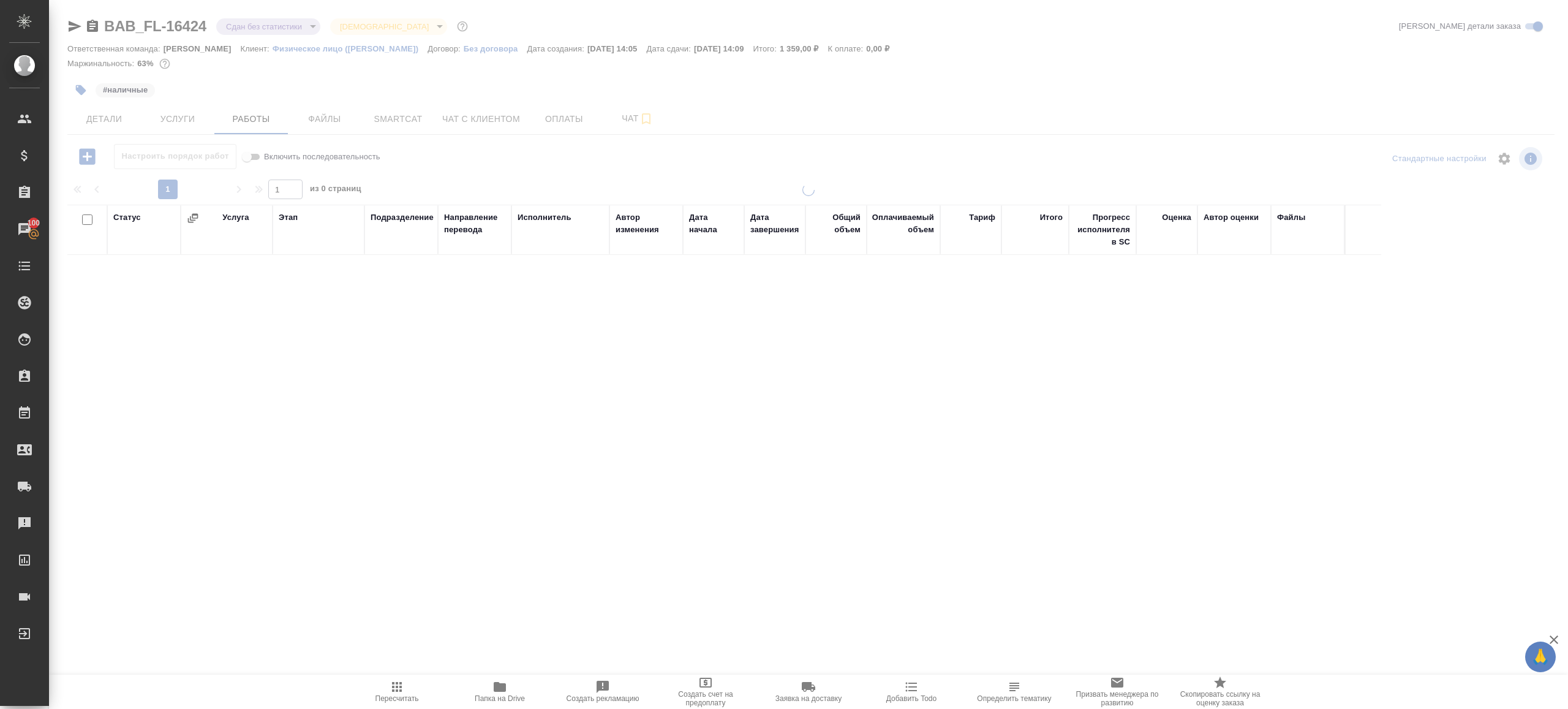
click at [286, 25] on div at bounding box center [808, 255] width 1519 height 512
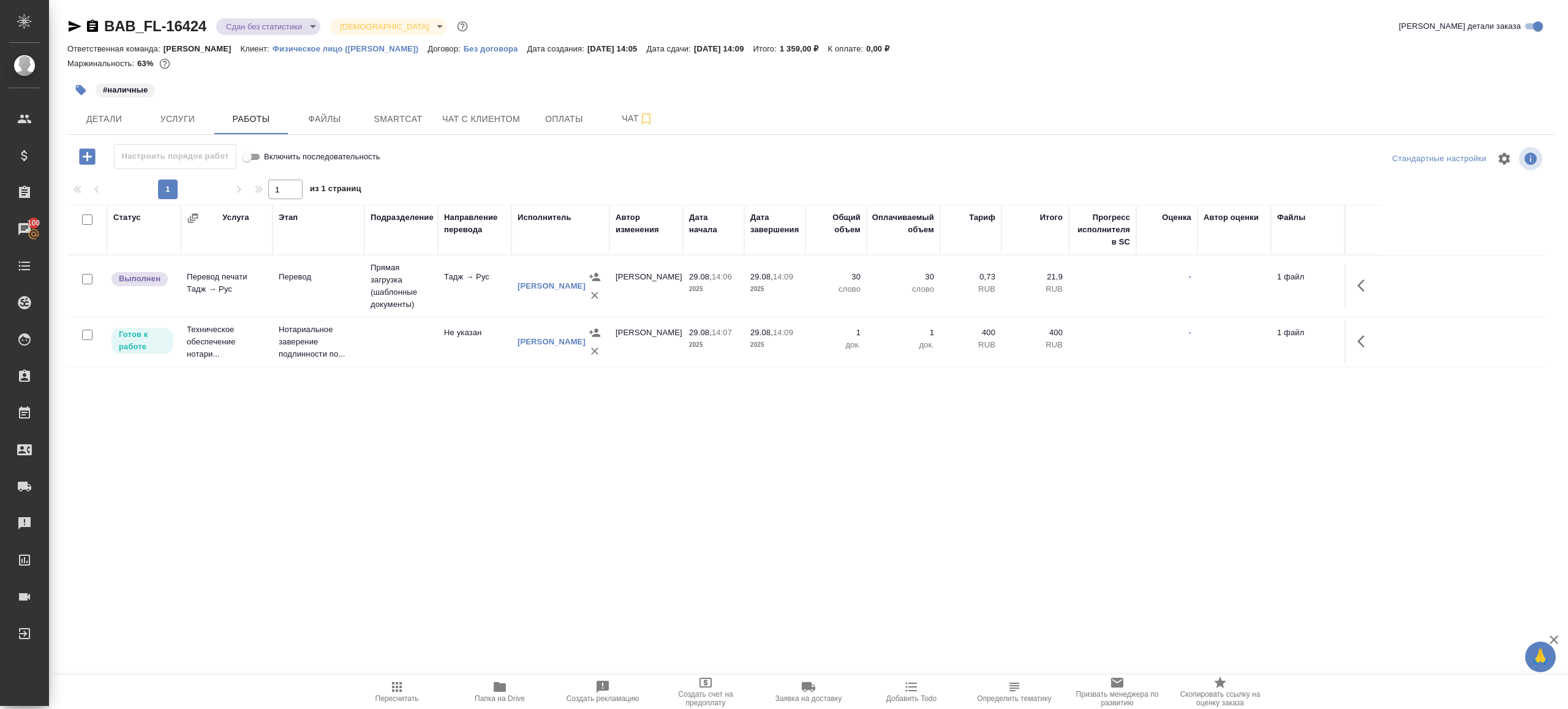
click at [286, 28] on body "🙏 .cls-1 fill:#fff; AWATERA [PERSON_NAME] Клиенты Спецификации Заказы 100 Чаты …" at bounding box center [784, 354] width 1568 height 709
click at [286, 175] on li "Выполнен" at bounding box center [272, 171] width 112 height 21
click at [1366, 283] on icon "button" at bounding box center [1365, 285] width 14 height 14
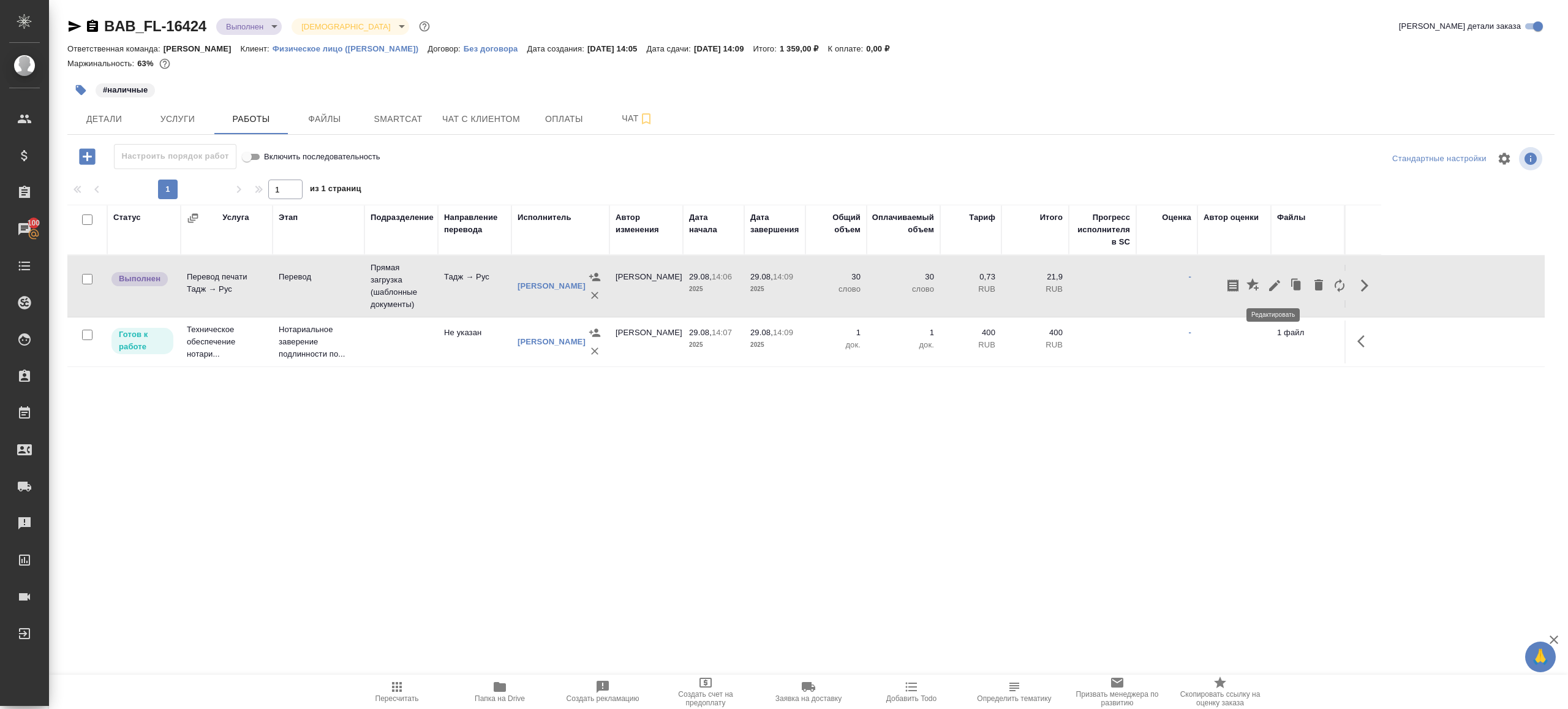
click at [1272, 281] on icon "button" at bounding box center [1274, 285] width 14 height 14
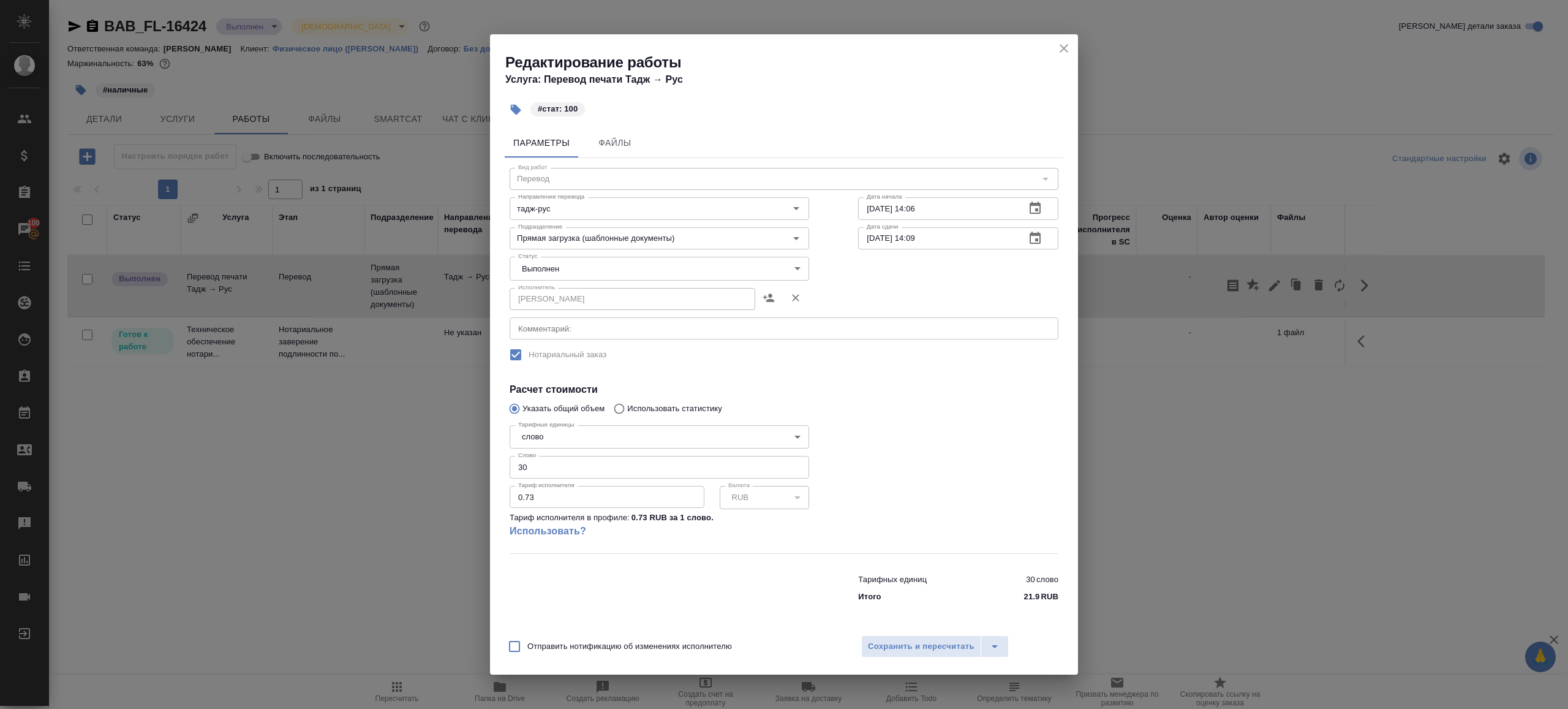
click at [599, 259] on body "🙏 .cls-1 fill:#fff; AWATERA [PERSON_NAME] Клиенты Спецификации Заказы 100 Чаты …" at bounding box center [784, 354] width 1568 height 709
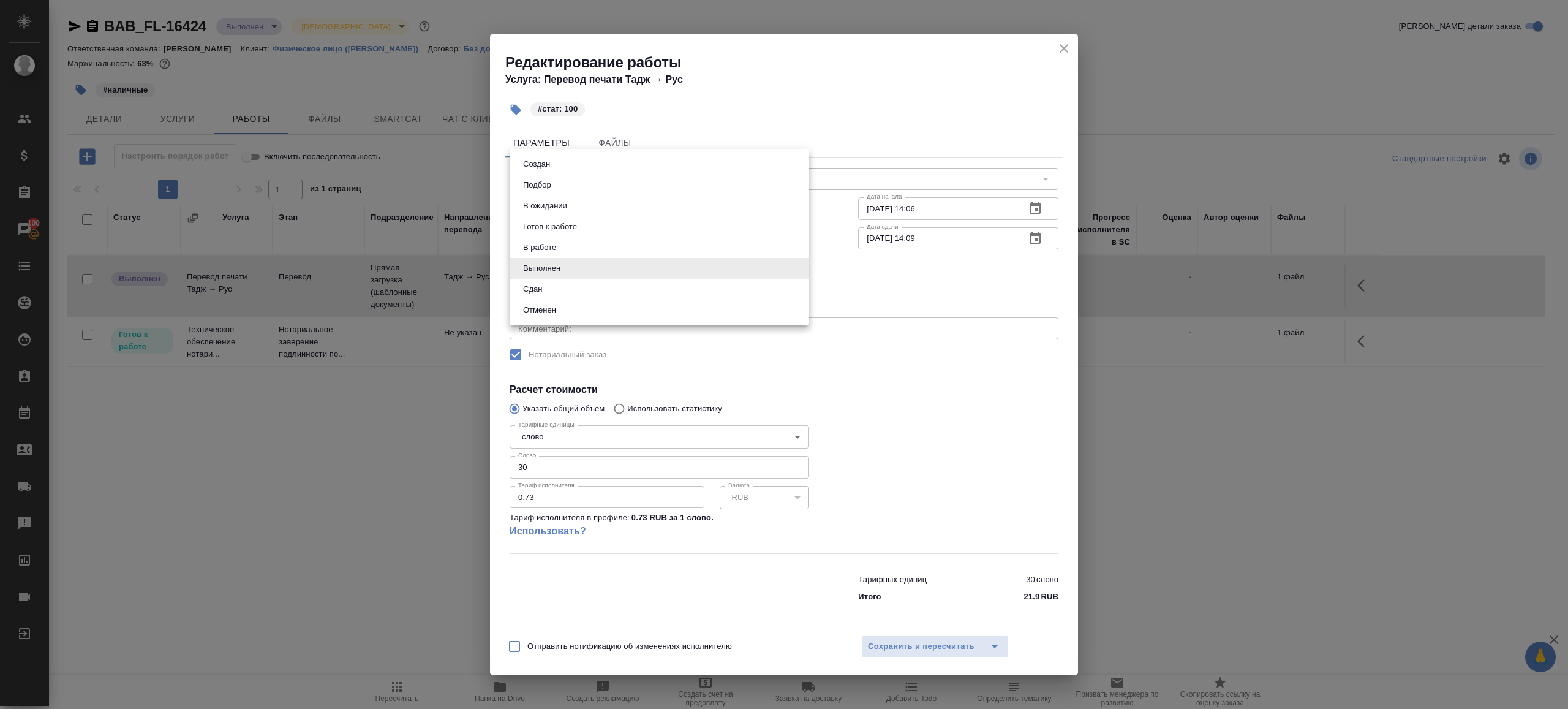
click at [559, 291] on li "Сдан" at bounding box center [659, 289] width 299 height 21
type input "closed"
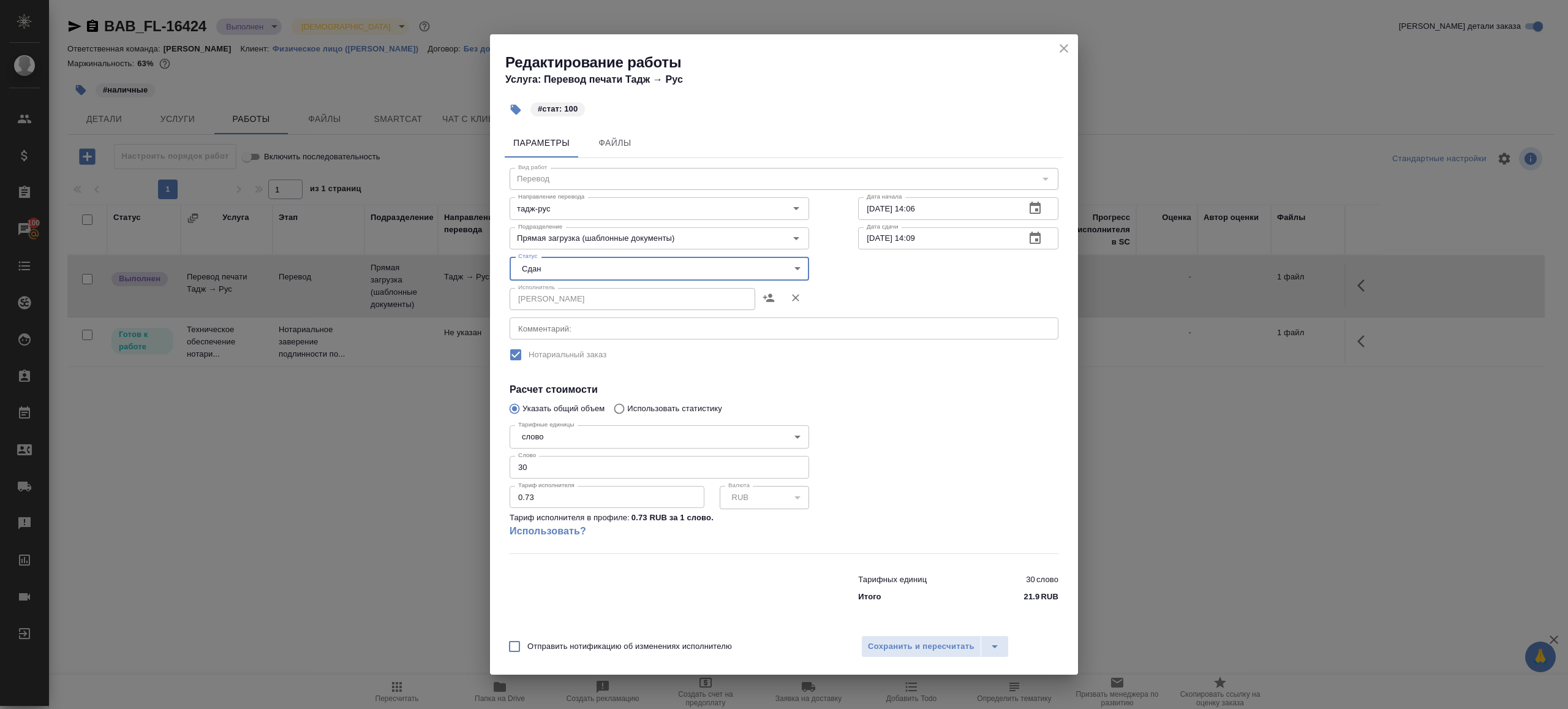
click at [575, 479] on div "Тарифные единицы слово 5a8b1489cc6b4906c91bfd90 Тарифные единицы Слово 30 Слово…" at bounding box center [659, 487] width 299 height 133
drag, startPoint x: 575, startPoint y: 470, endPoint x: 375, endPoint y: 456, distance: 200.5
click at [378, 457] on div "Редактирование работы Услуга: Перевод печати Тадж → Рус #стат: 100 Параметры Фа…" at bounding box center [784, 354] width 1568 height 709
type input "100"
click at [902, 649] on span "Сохранить и пересчитать" at bounding box center [922, 647] width 107 height 14
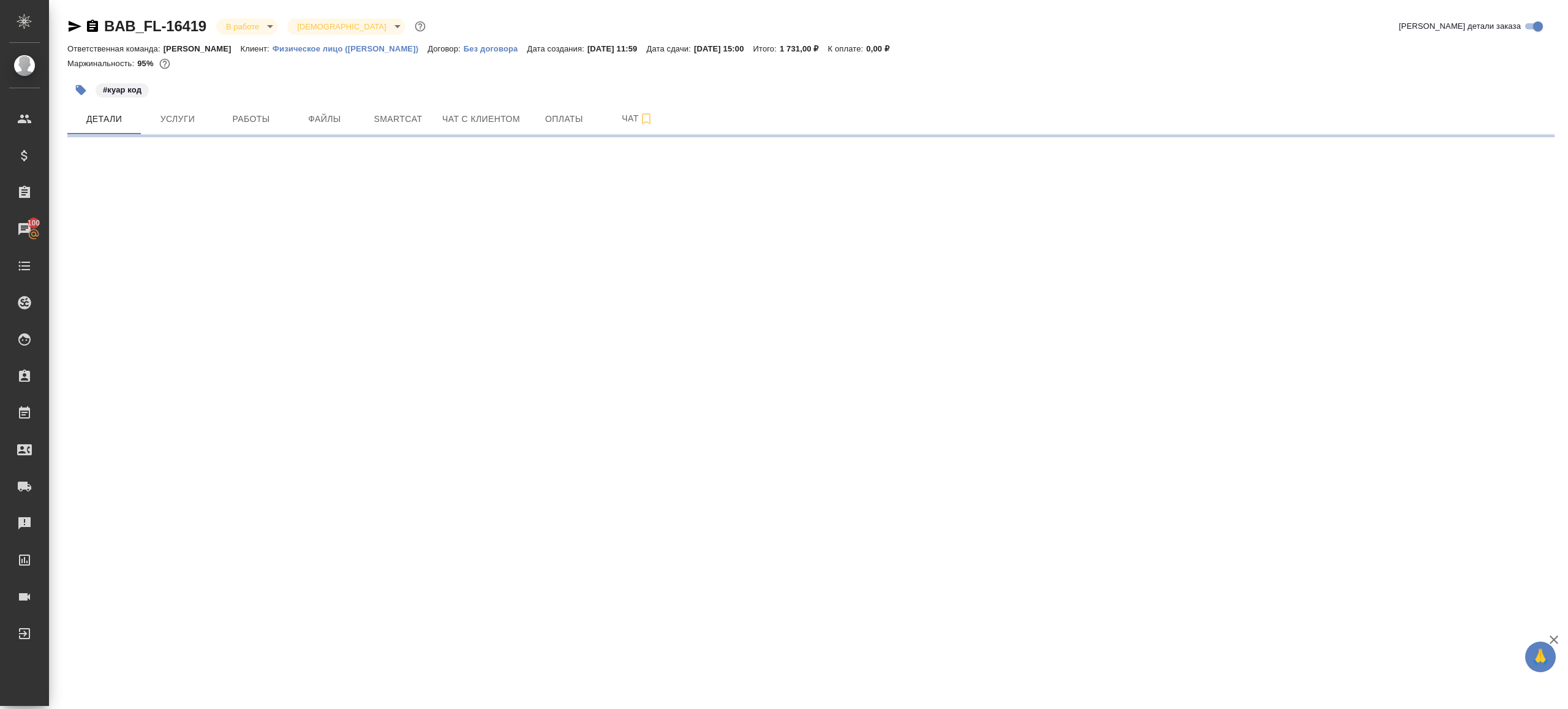
select select "RU"
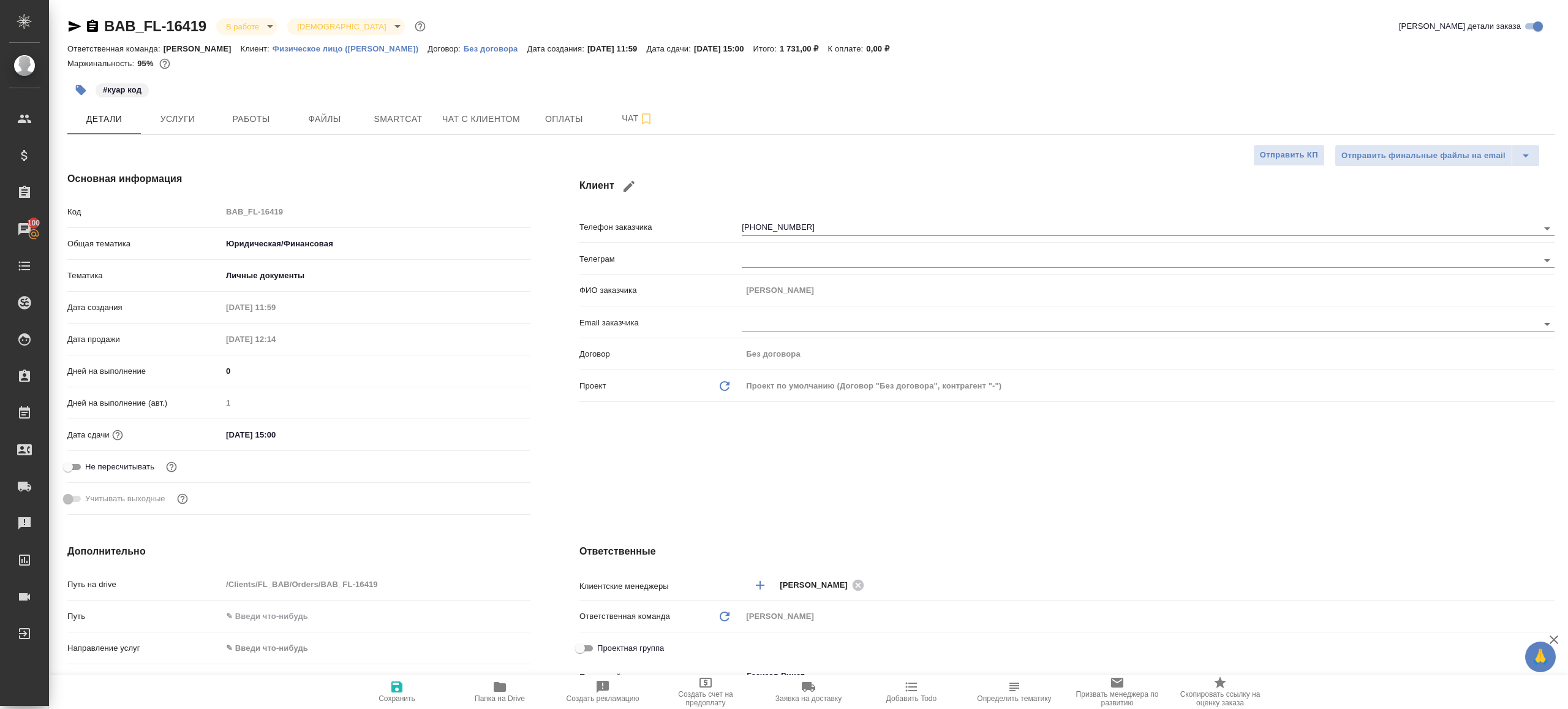
type textarea "x"
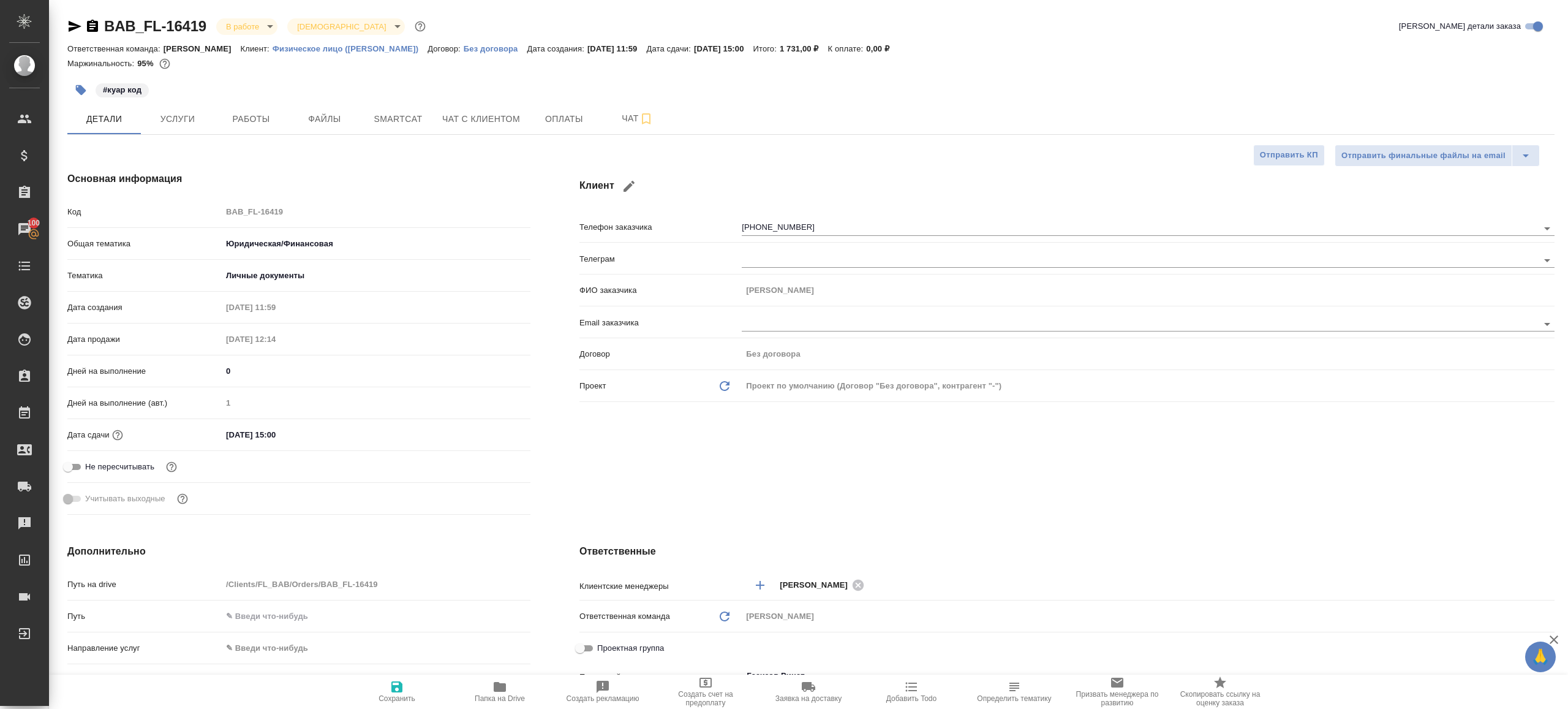
type textarea "x"
click at [259, 112] on span "Работы" at bounding box center [251, 119] width 59 height 15
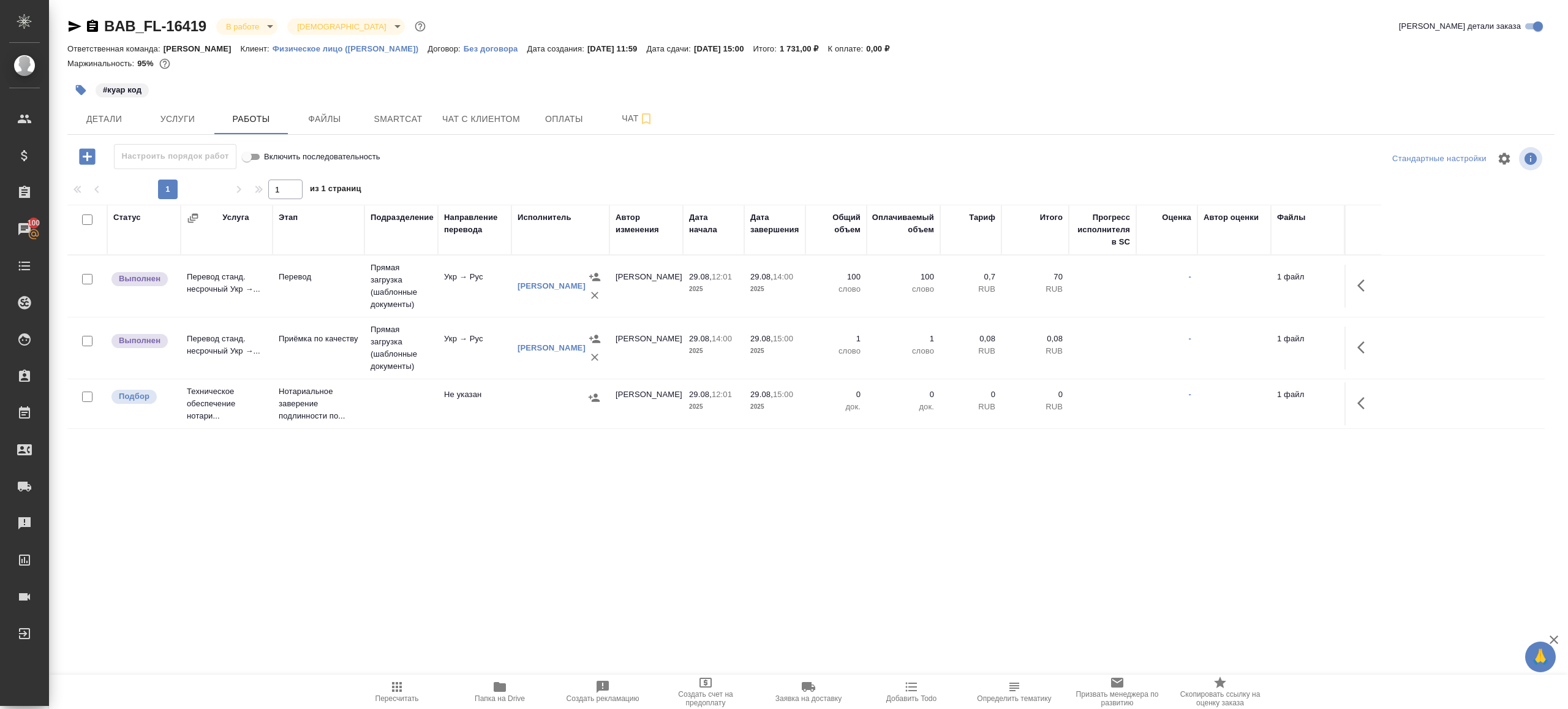
click at [251, 29] on body "🙏 .cls-1 fill:#fff; AWATERA Gazizov Rinat Клиенты Спецификации Заказы 100 Чаты …" at bounding box center [784, 354] width 1568 height 709
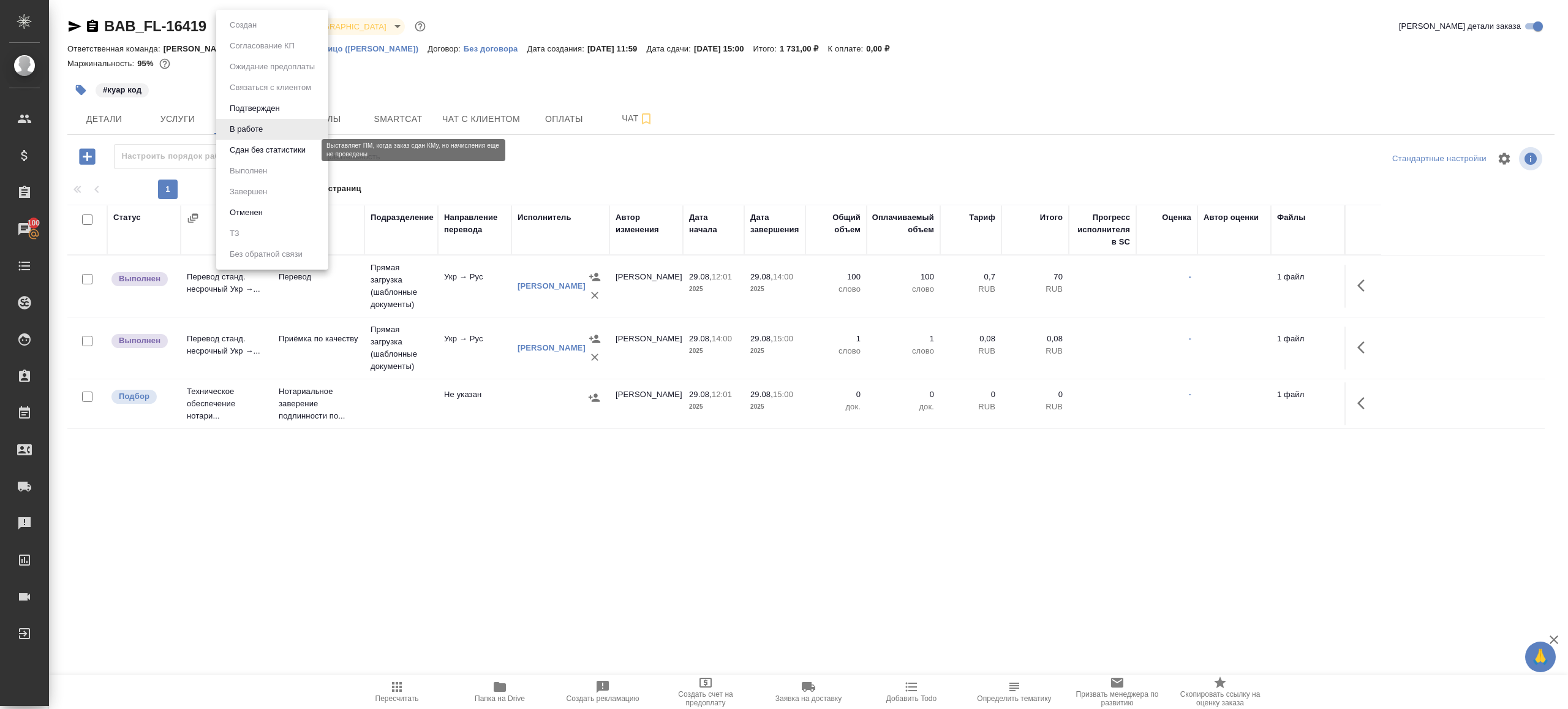
click at [289, 152] on button "Сдан без статистики" at bounding box center [267, 150] width 83 height 14
click at [280, 26] on body "🙏 .cls-1 fill:#fff; AWATERA Gazizov Rinat Клиенты Спецификации Заказы 100 Чаты …" at bounding box center [784, 354] width 1568 height 709
click at [279, 173] on li "Выполнен" at bounding box center [272, 171] width 112 height 21
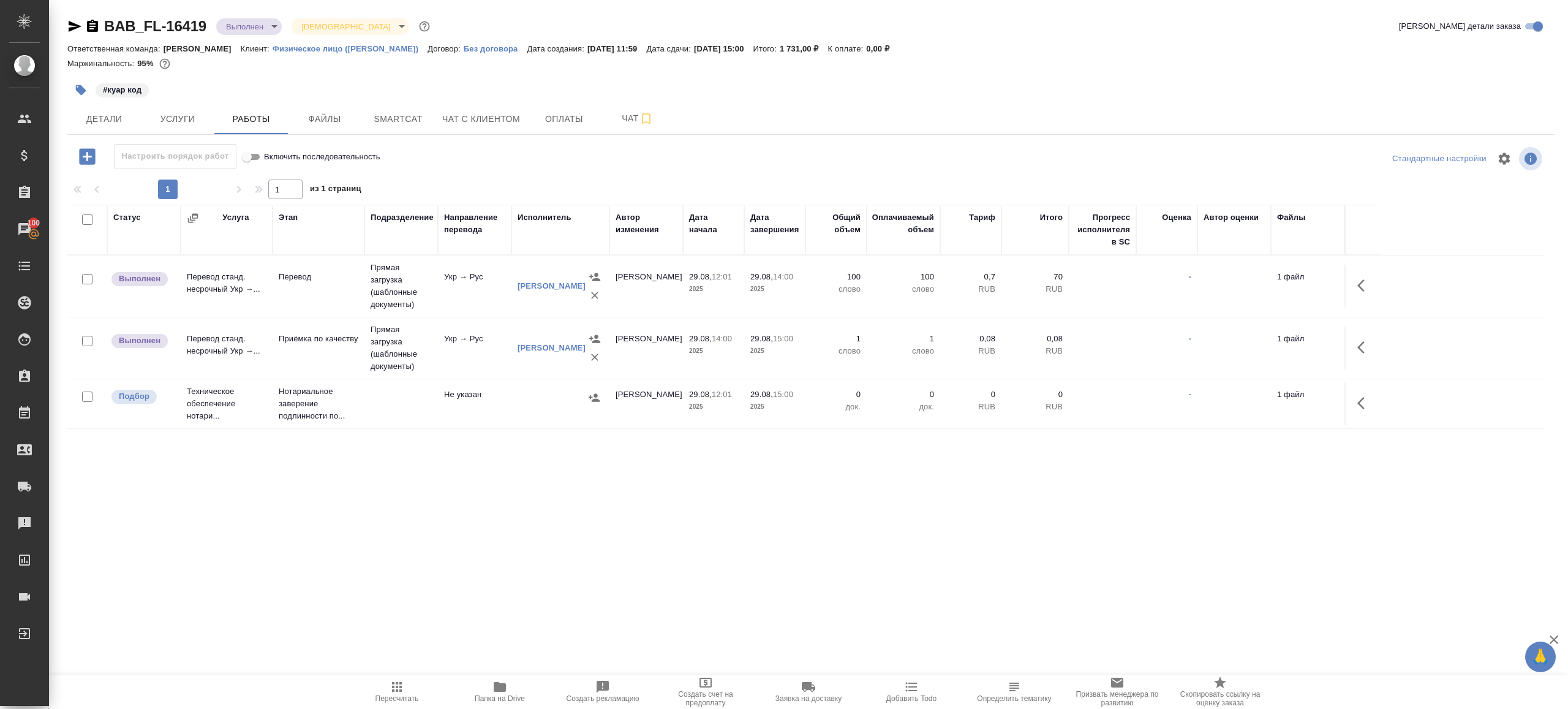
click at [1365, 273] on button "button" at bounding box center [1365, 285] width 30 height 30
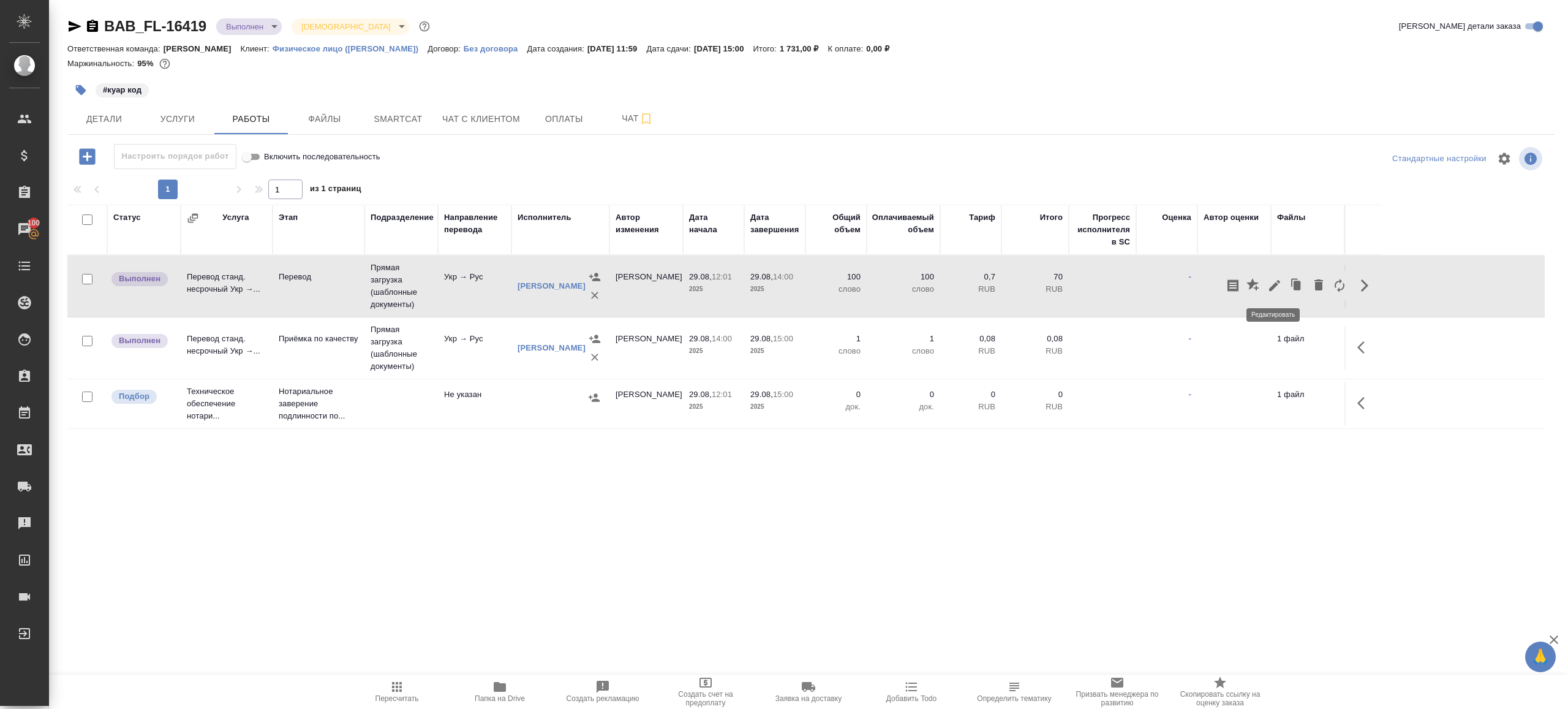
click at [1269, 293] on button "button" at bounding box center [1274, 285] width 21 height 30
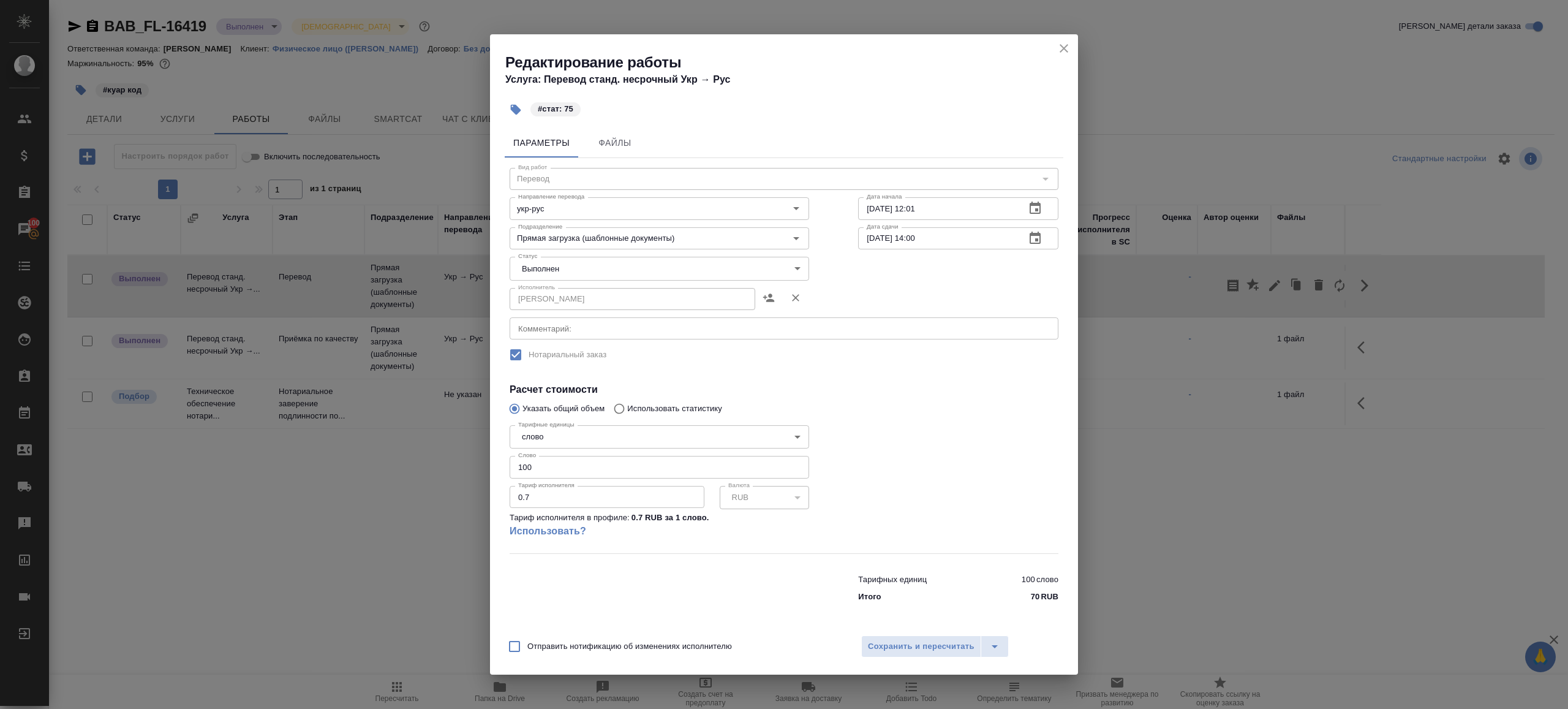
click at [589, 281] on div "Исполнитель Попова Галина Исполнитель" at bounding box center [659, 298] width 349 height 78
click at [589, 273] on body "🙏 .cls-1 fill:#fff; AWATERA Gazizov Rinat Клиенты Спецификации Заказы 100 Чаты …" at bounding box center [784, 354] width 1568 height 709
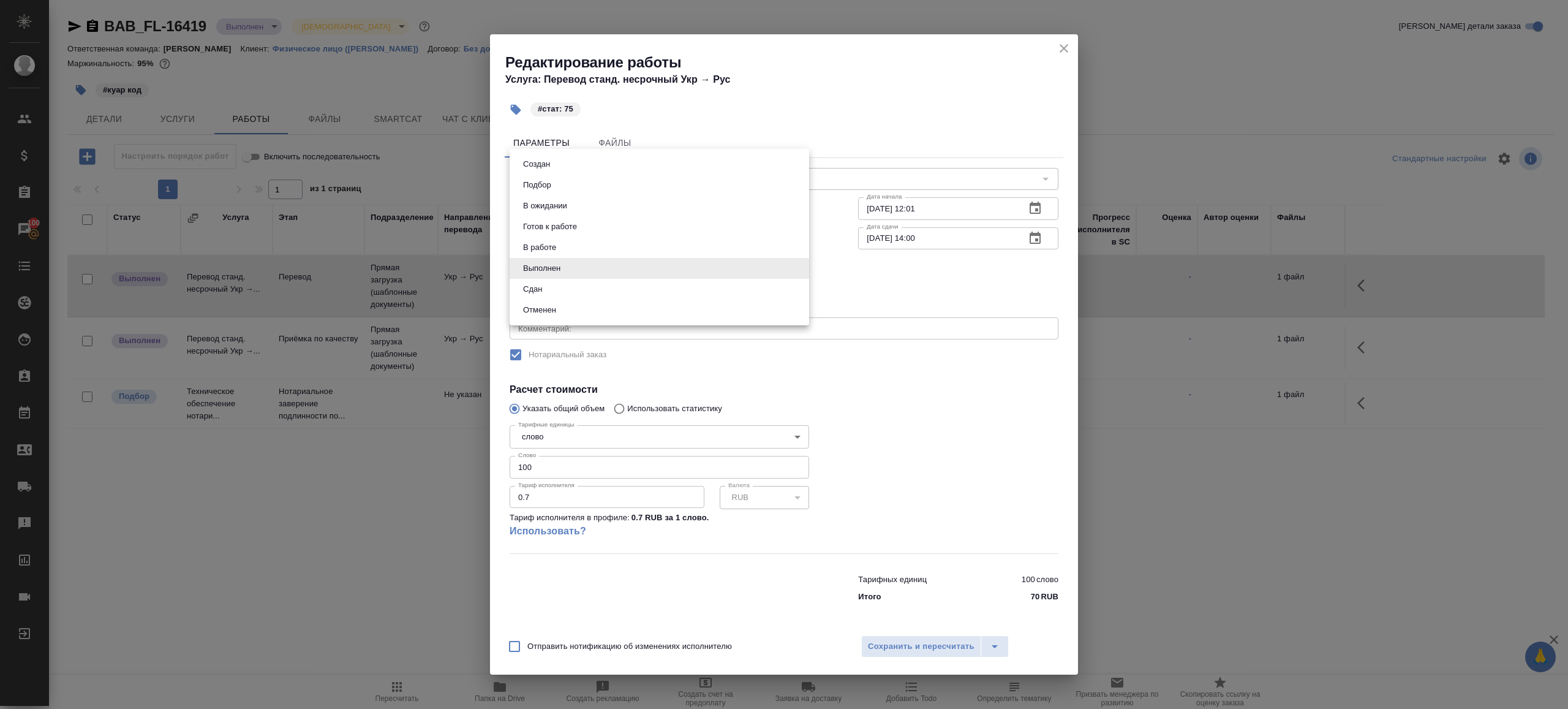
click at [539, 295] on button "Сдан" at bounding box center [532, 289] width 26 height 14
type input "closed"
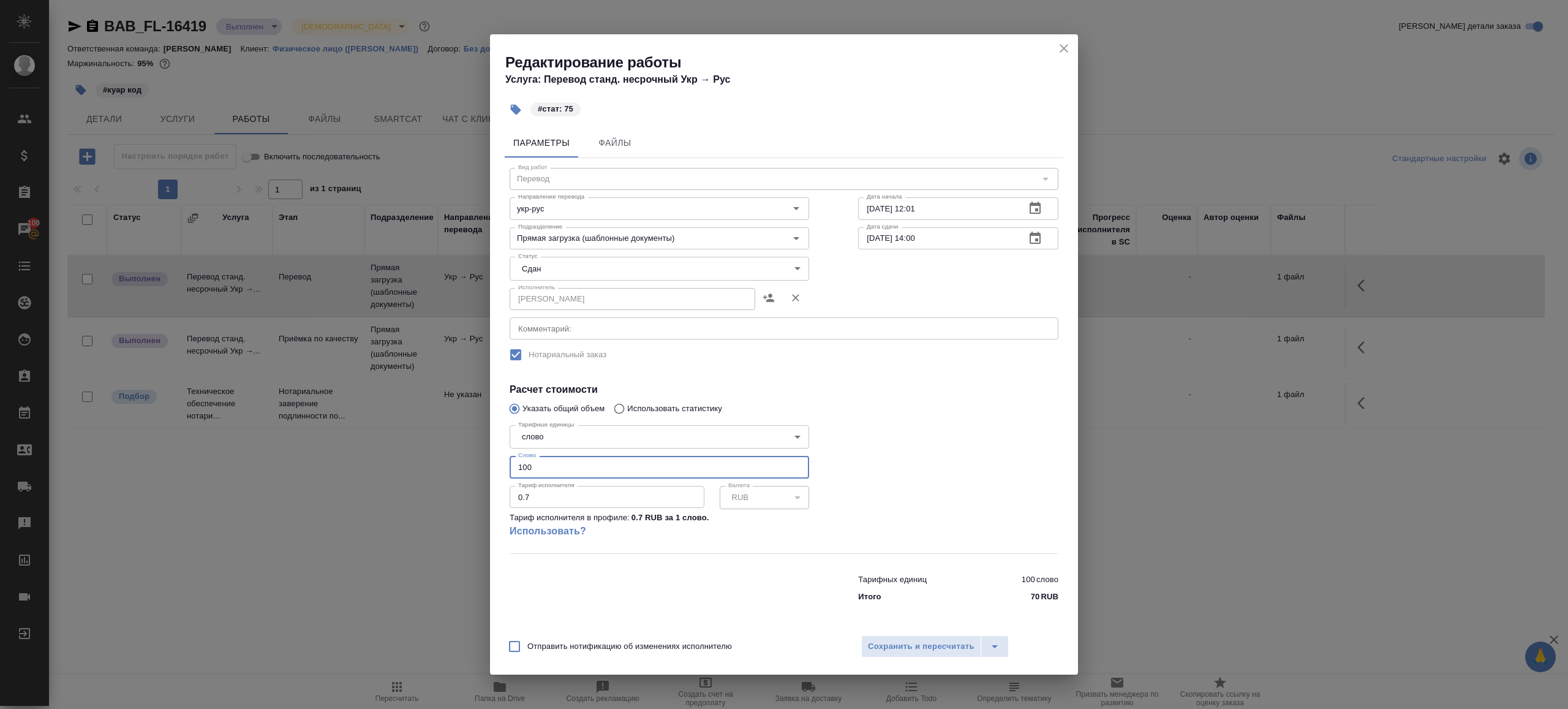
drag, startPoint x: 536, startPoint y: 463, endPoint x: 413, endPoint y: 463, distance: 123.0
click at [417, 463] on div "Редактирование работы Услуга: Перевод станд. несрочный Укр → Рус #стат: 75 Пара…" at bounding box center [784, 354] width 1568 height 709
type input "75"
click at [950, 644] on span "Сохранить и пересчитать" at bounding box center [922, 647] width 107 height 14
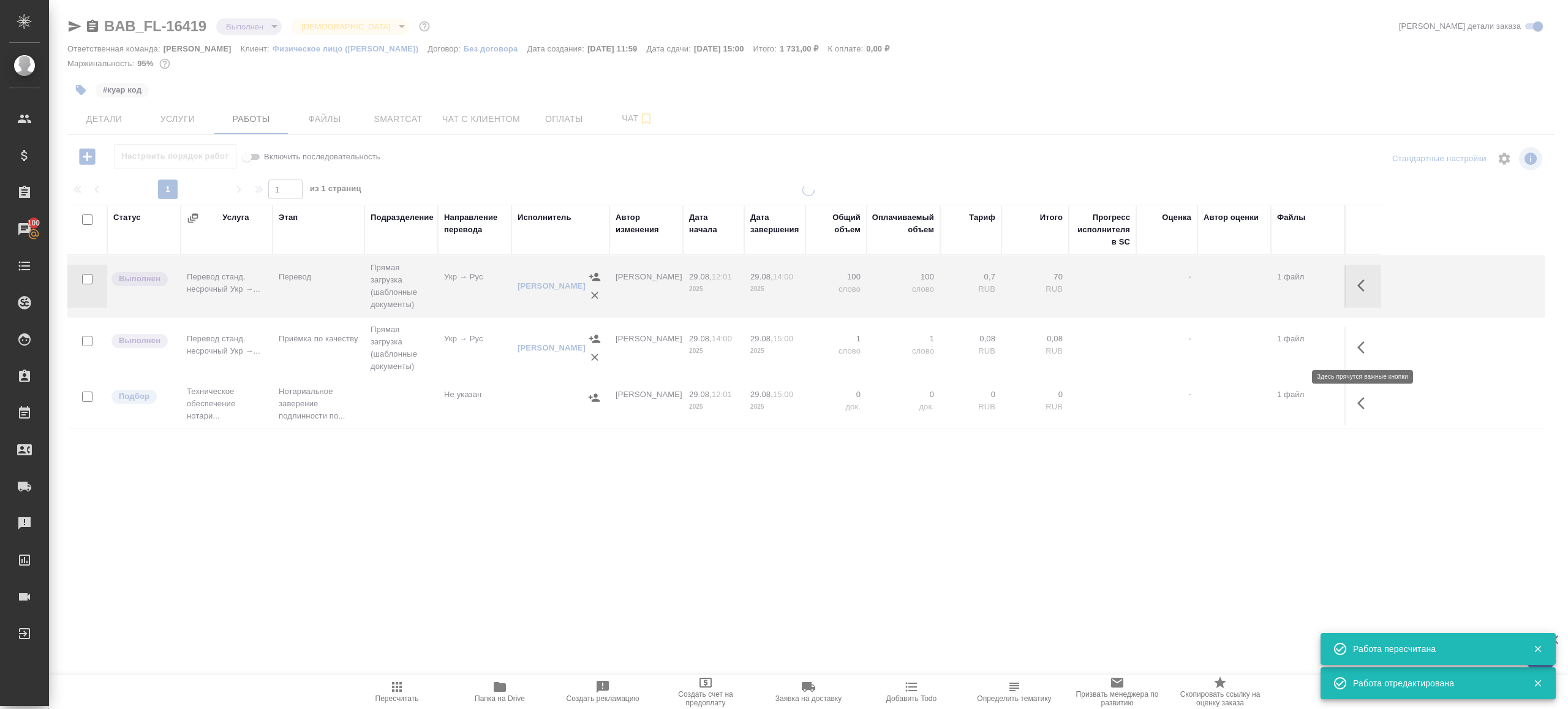
click at [1367, 345] on icon "button" at bounding box center [1365, 347] width 14 height 14
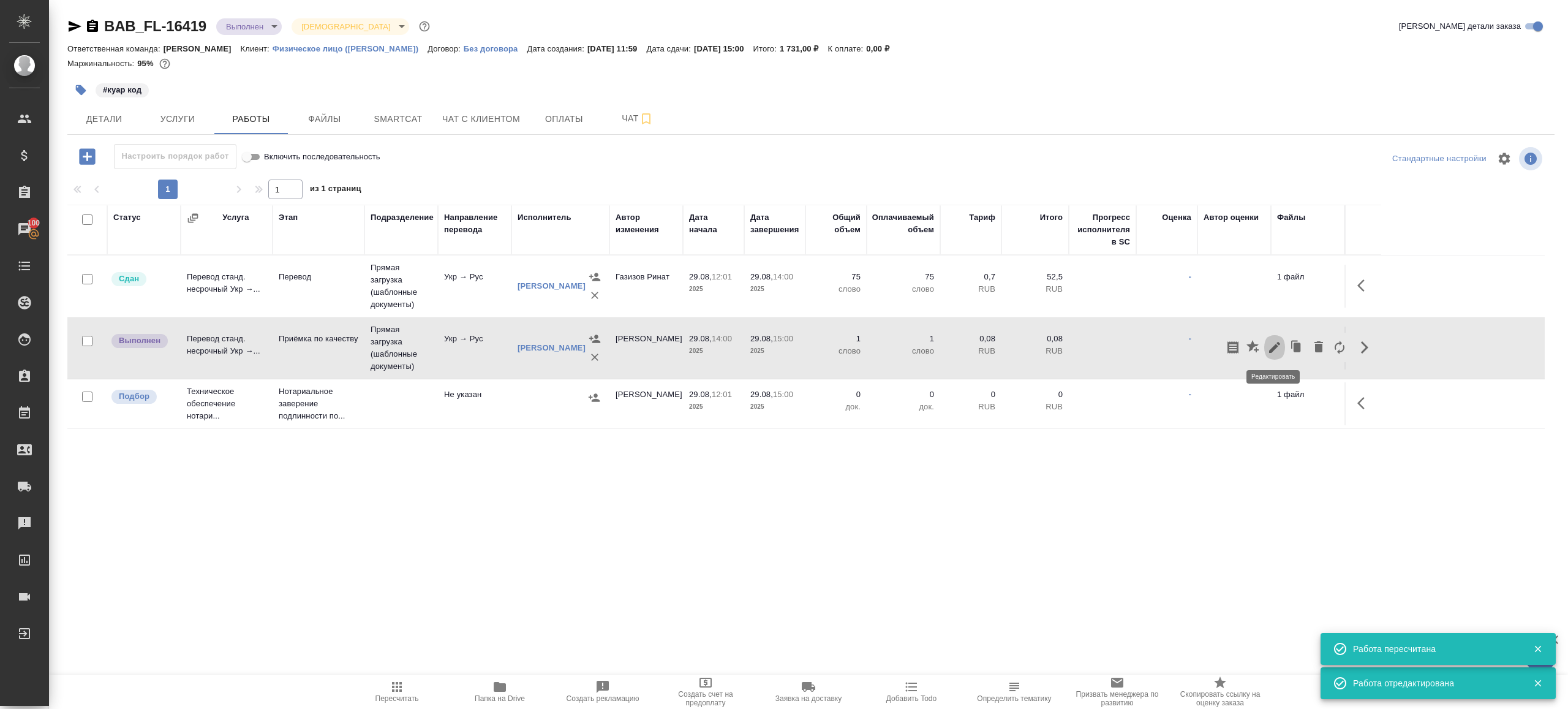
click at [1277, 342] on icon "button" at bounding box center [1274, 347] width 11 height 11
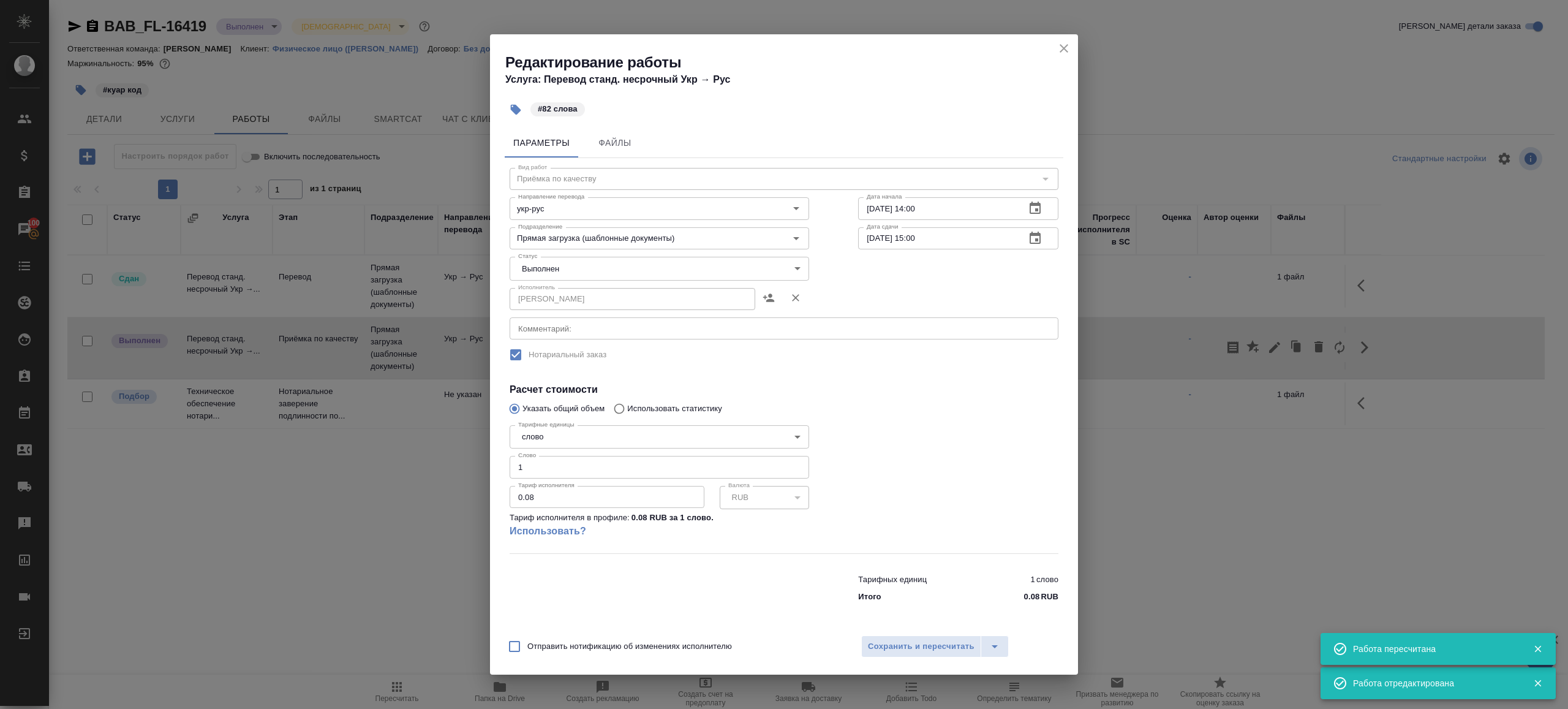
click at [650, 272] on body "🙏 .cls-1 fill:#fff; AWATERA Gazizov Rinat Клиенты Спецификации Заказы 100 Чаты …" at bounding box center [784, 354] width 1568 height 709
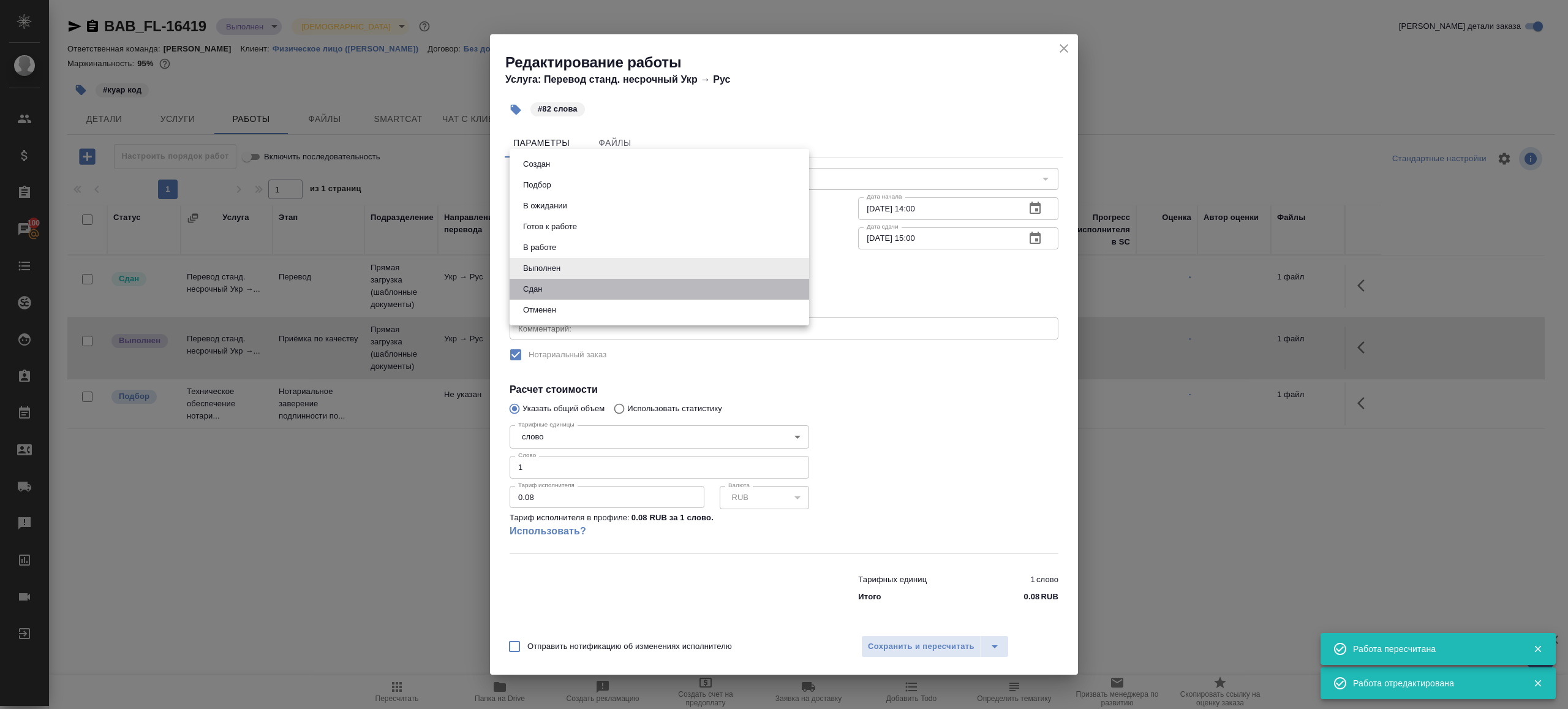
click at [592, 290] on li "Сдан" at bounding box center [659, 289] width 299 height 21
type input "closed"
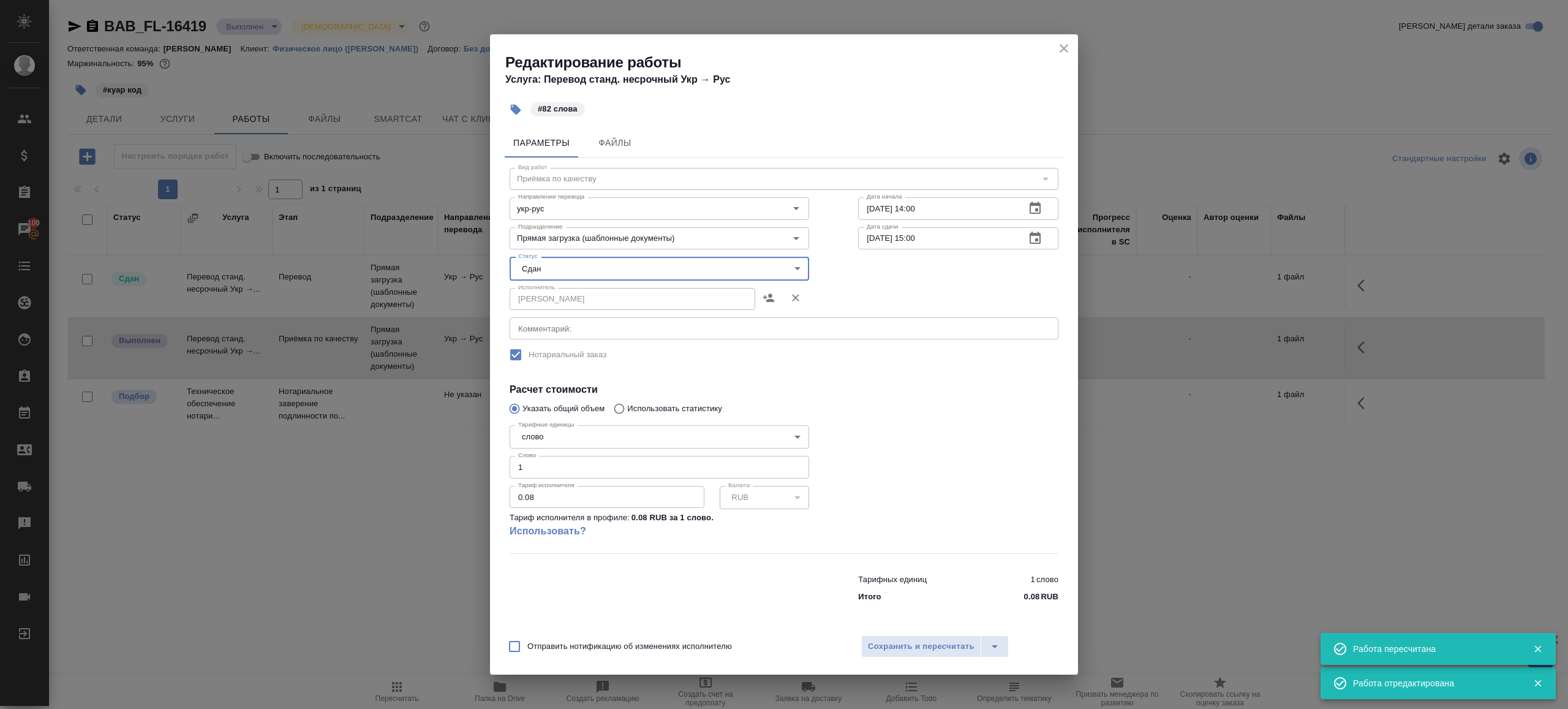
click at [476, 457] on div "Редактирование работы Услуга: Перевод станд. несрочный Укр → Рус #82 слова Пара…" at bounding box center [784, 354] width 1568 height 709
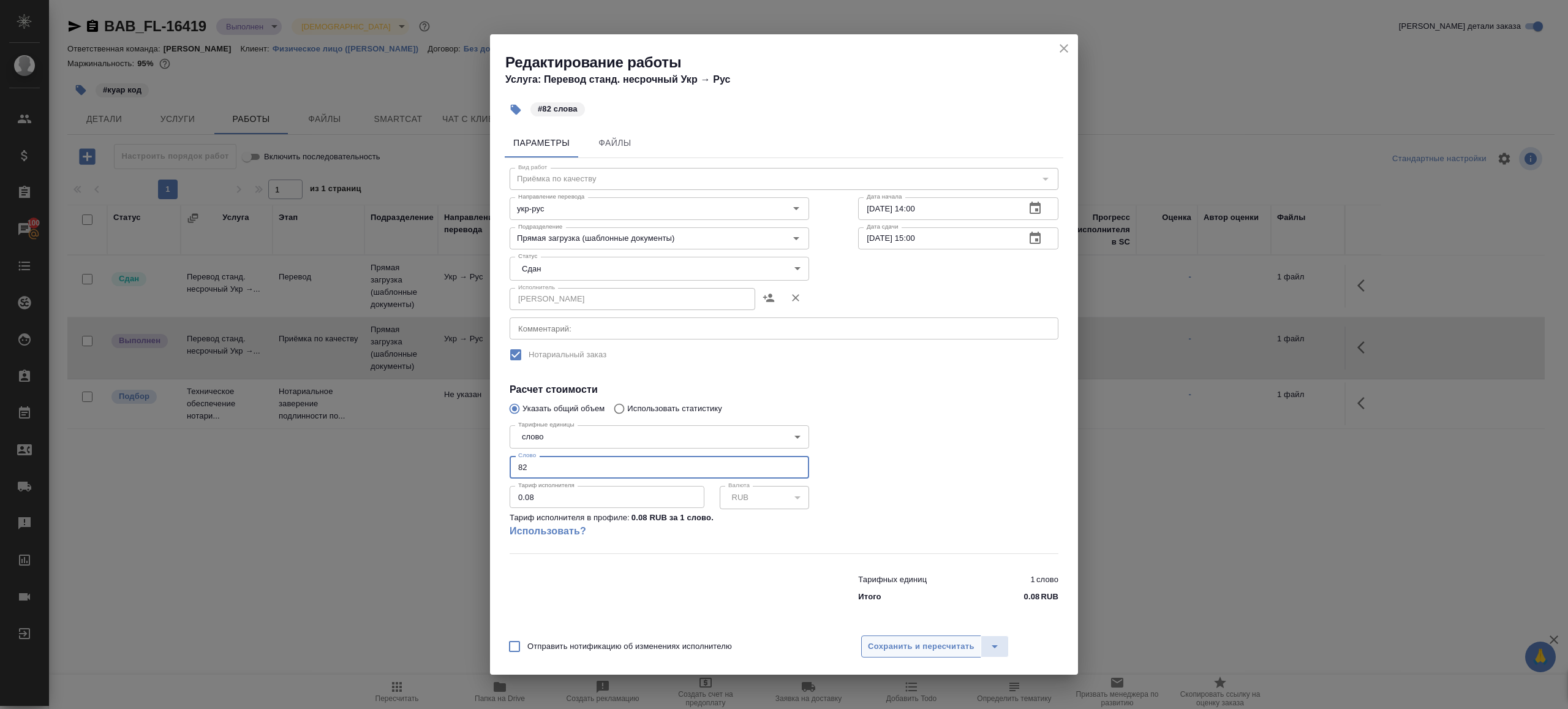
type input "82"
click at [895, 644] on span "Сохранить и пересчитать" at bounding box center [922, 647] width 107 height 14
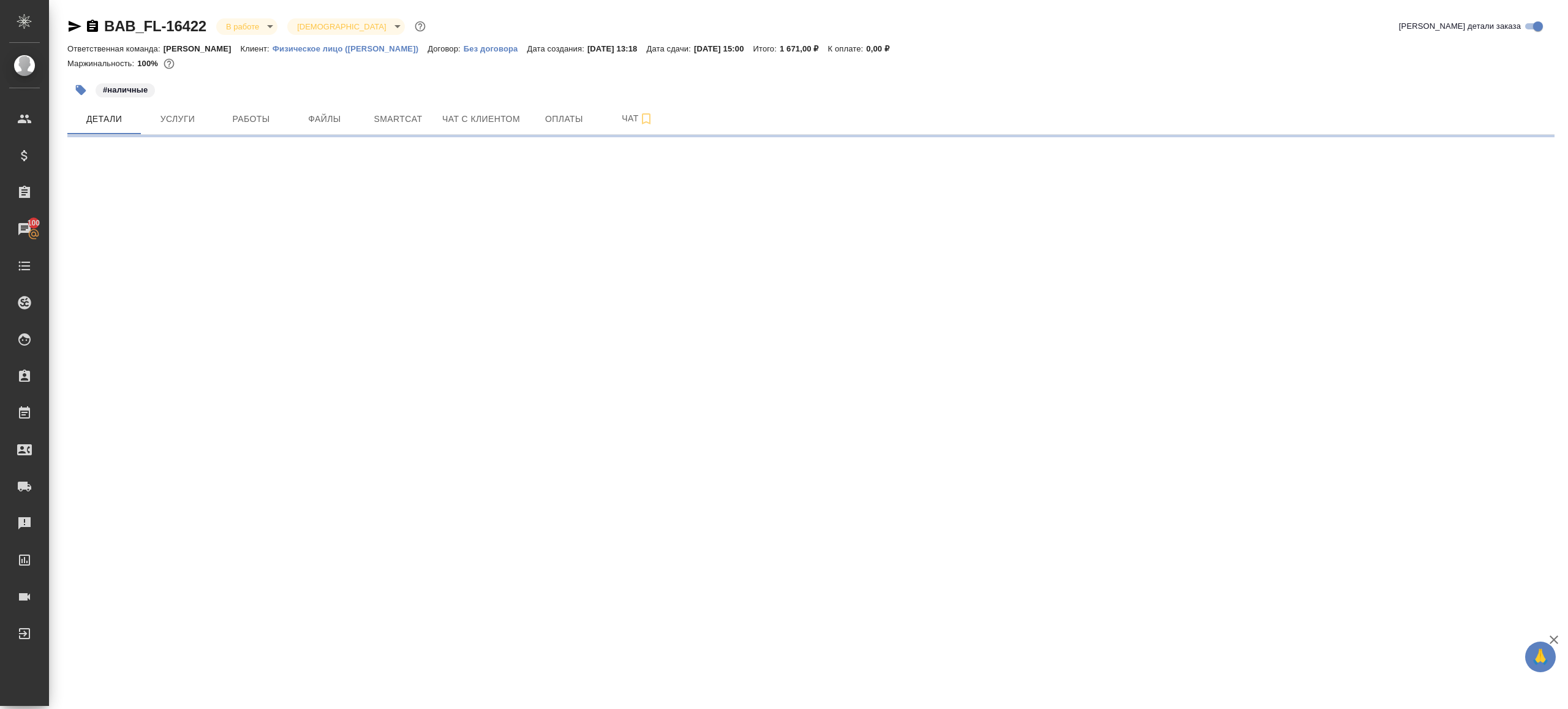
select select "RU"
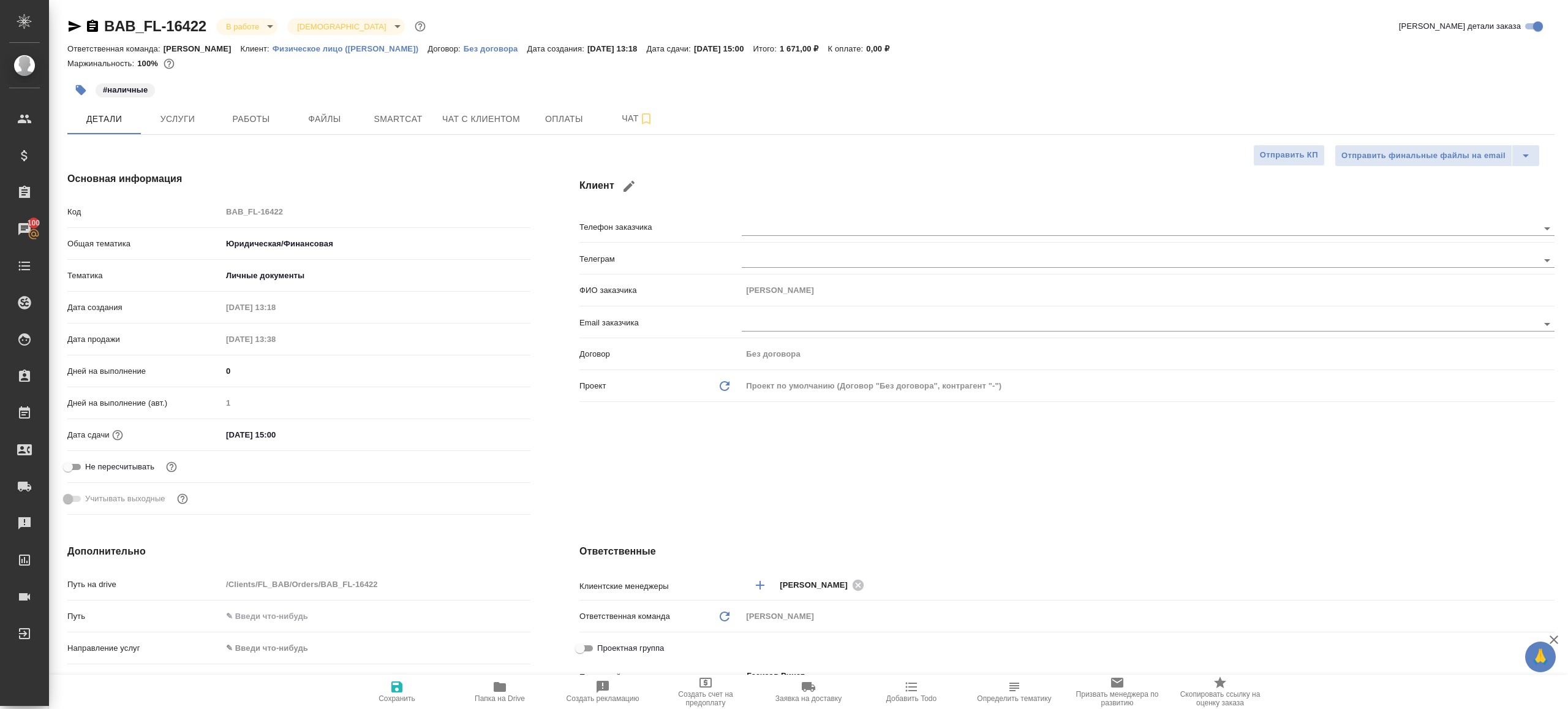
type textarea "x"
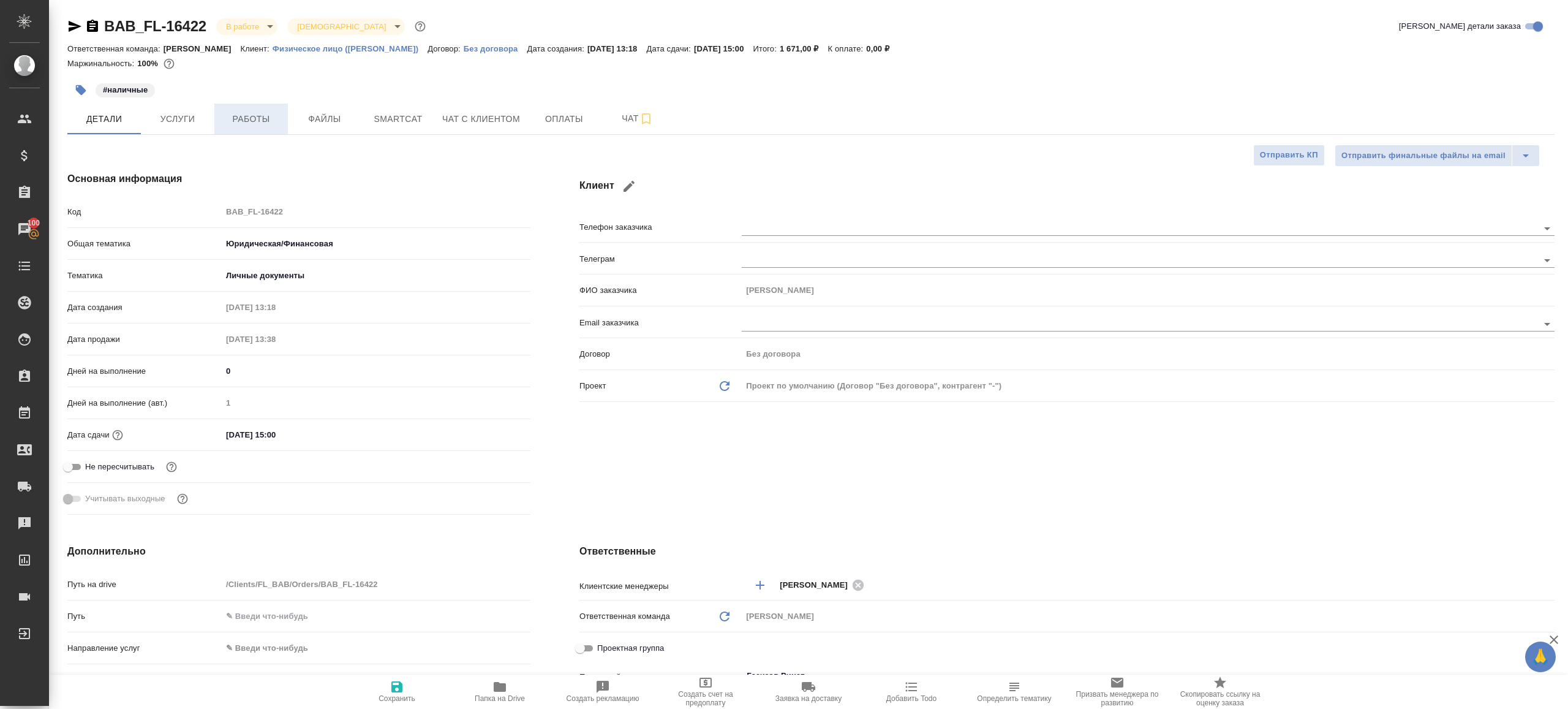
type textarea "x"
click at [241, 129] on button "Работы" at bounding box center [251, 119] width 73 height 30
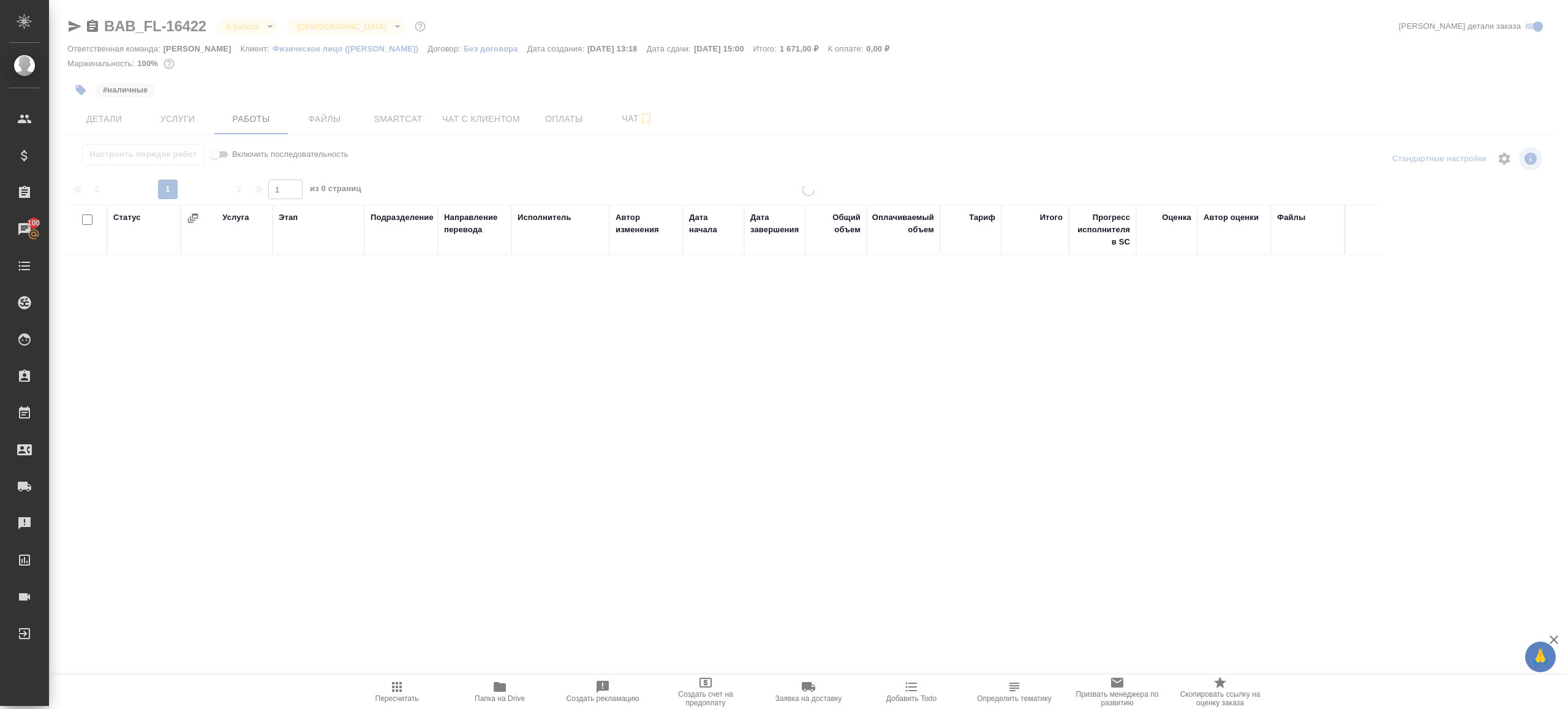
click at [507, 165] on div "Настроить порядок работ Включить последовательность" at bounding box center [314, 154] width 496 height 22
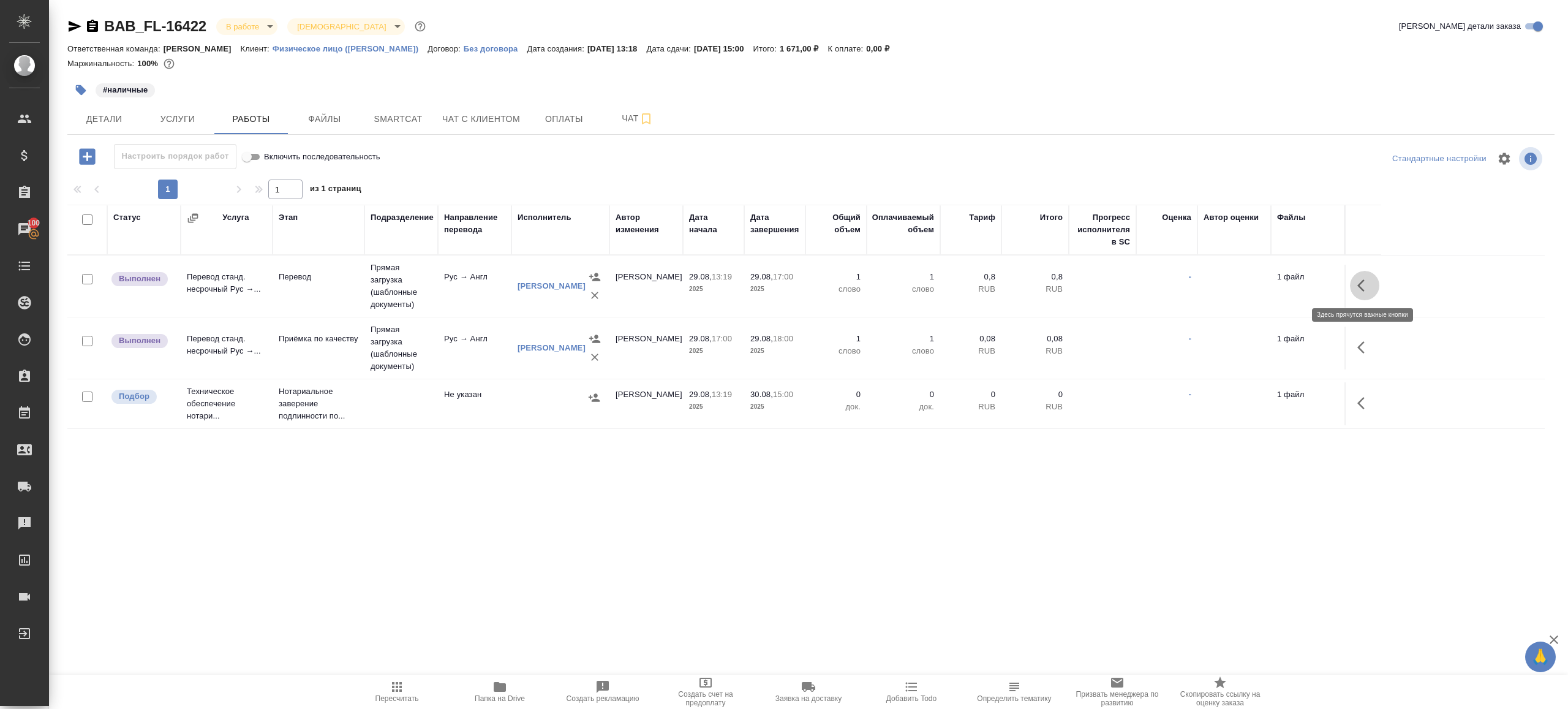
click at [1358, 278] on icon "button" at bounding box center [1365, 285] width 14 height 14
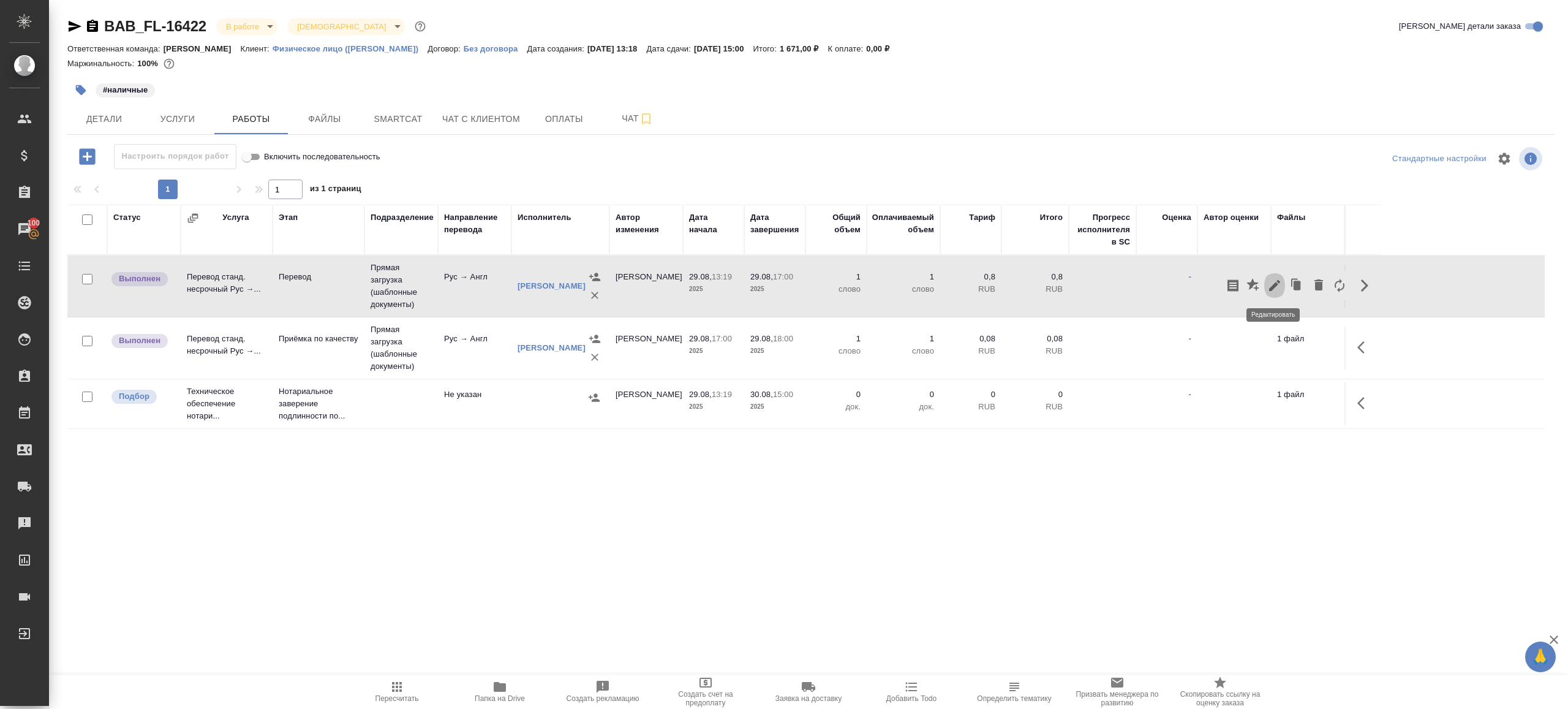
click at [1266, 283] on button "button" at bounding box center [1274, 285] width 21 height 30
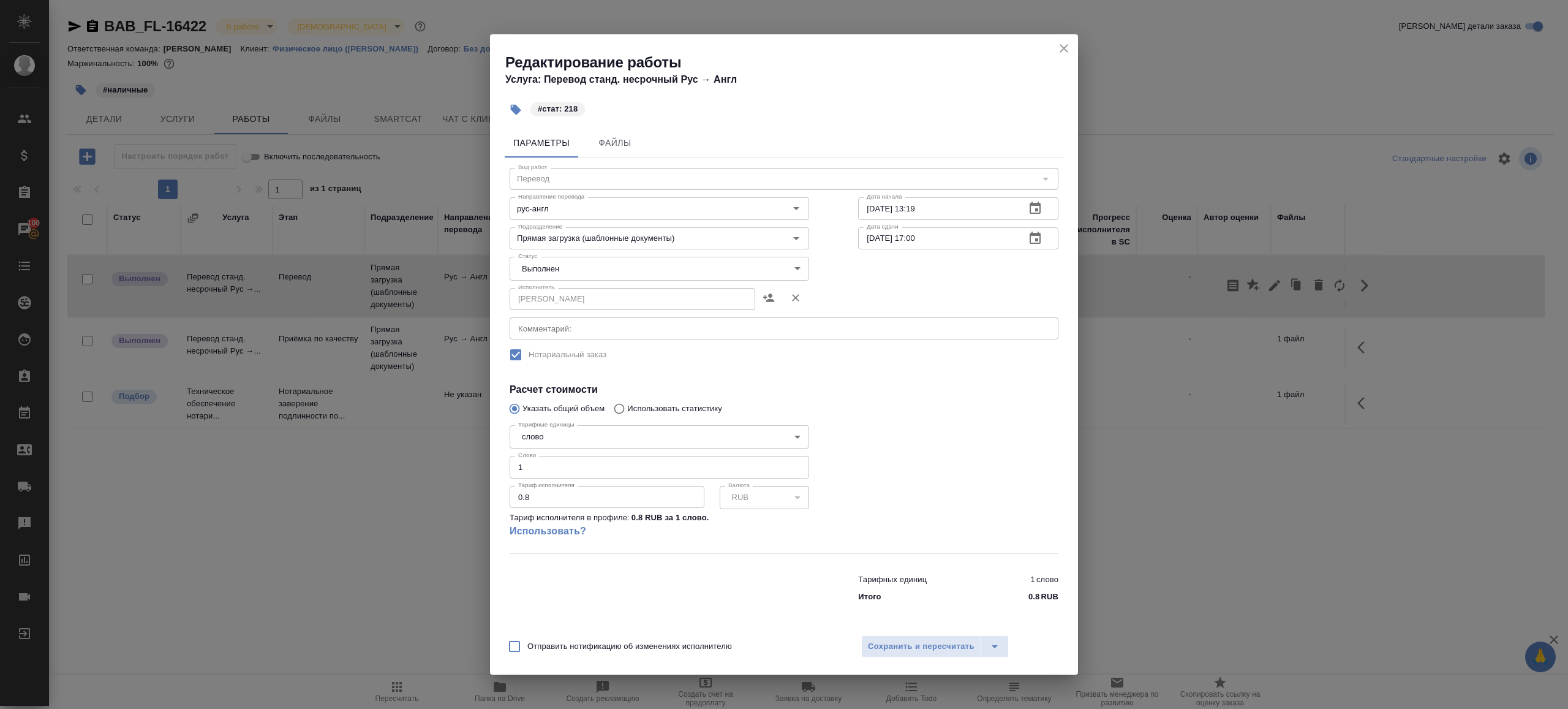
click at [565, 259] on body "🙏 .cls-1 fill:#fff; AWATERA Gazizov Rinat Клиенты Спецификации Заказы 100 Чаты …" at bounding box center [784, 354] width 1568 height 709
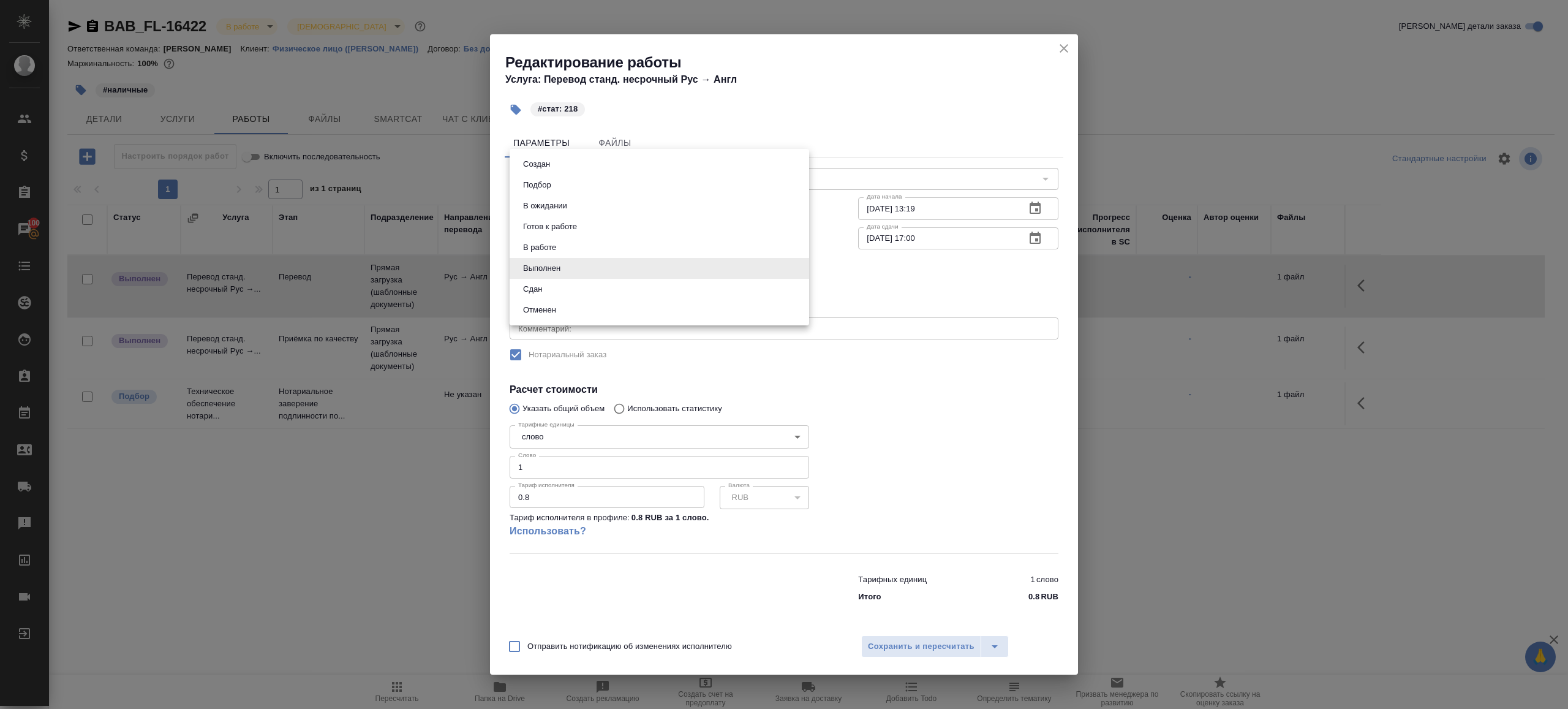
click at [565, 289] on li "Сдан" at bounding box center [659, 289] width 299 height 21
type input "closed"
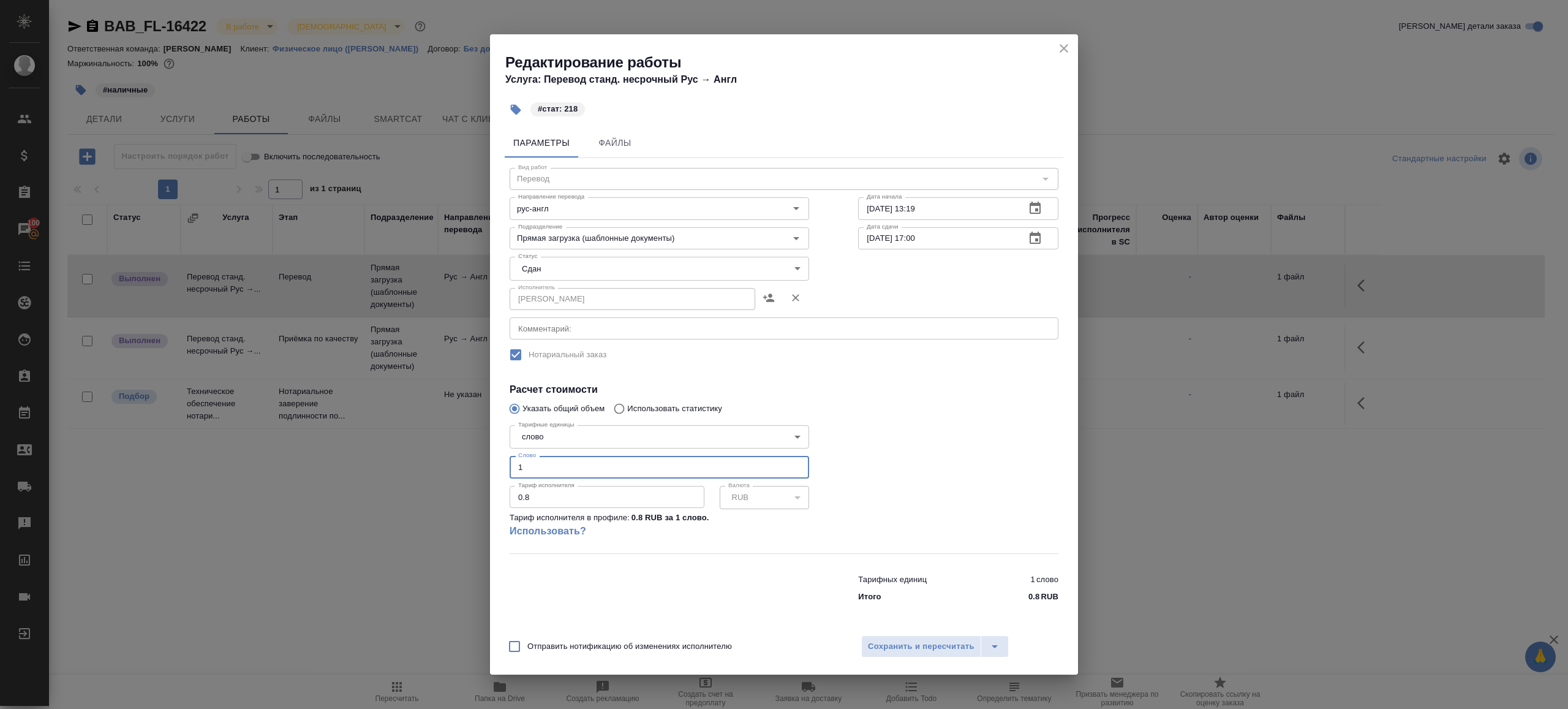
click at [561, 466] on input "1" at bounding box center [659, 467] width 299 height 22
type input "218"
click at [949, 639] on button "Сохранить и пересчитать" at bounding box center [921, 647] width 120 height 22
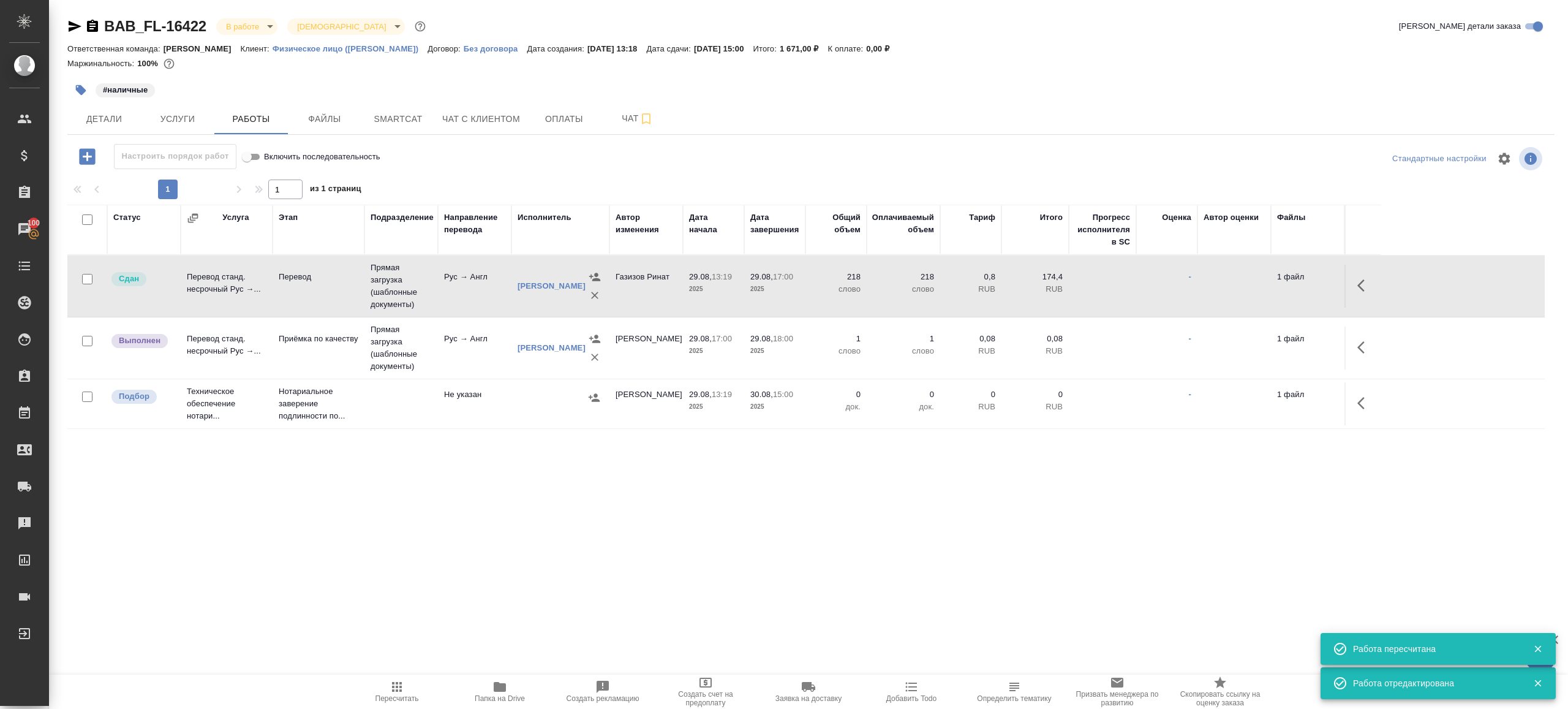
click at [1366, 336] on button "button" at bounding box center [1365, 347] width 30 height 30
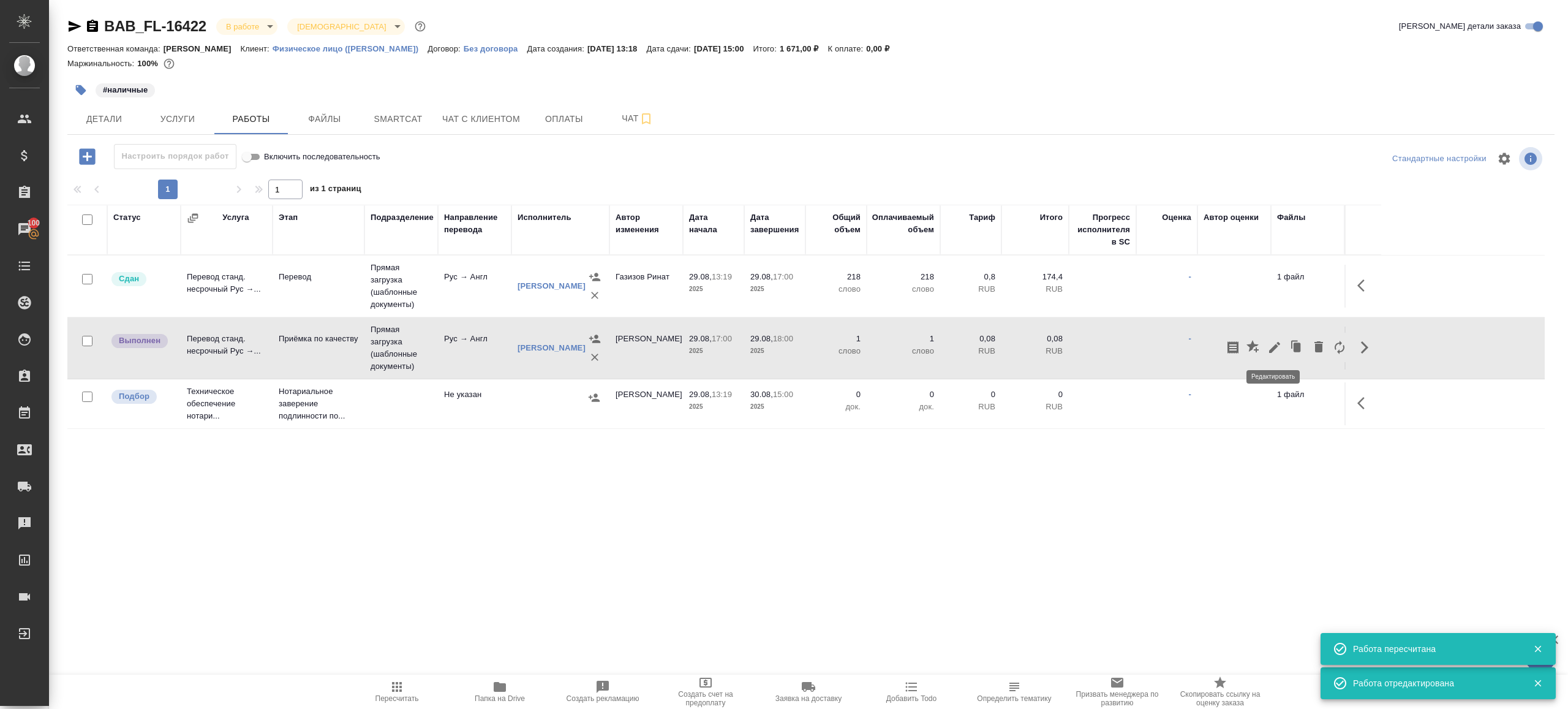
click at [1270, 341] on icon "button" at bounding box center [1274, 347] width 14 height 14
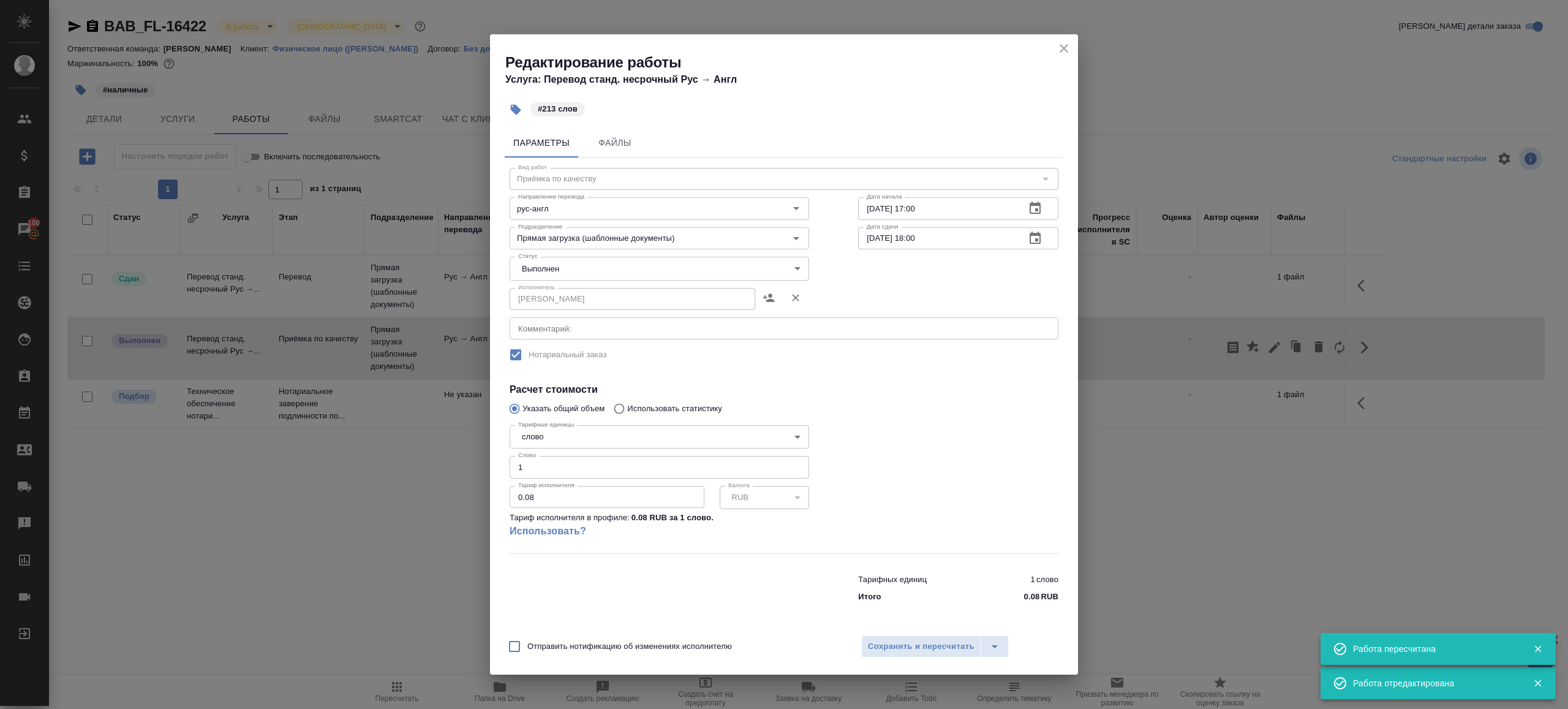
click at [566, 275] on body "🙏 .cls-1 fill:#fff; AWATERA Gazizov Rinat Клиенты Спецификации Заказы 100 Чаты …" at bounding box center [784, 354] width 1568 height 709
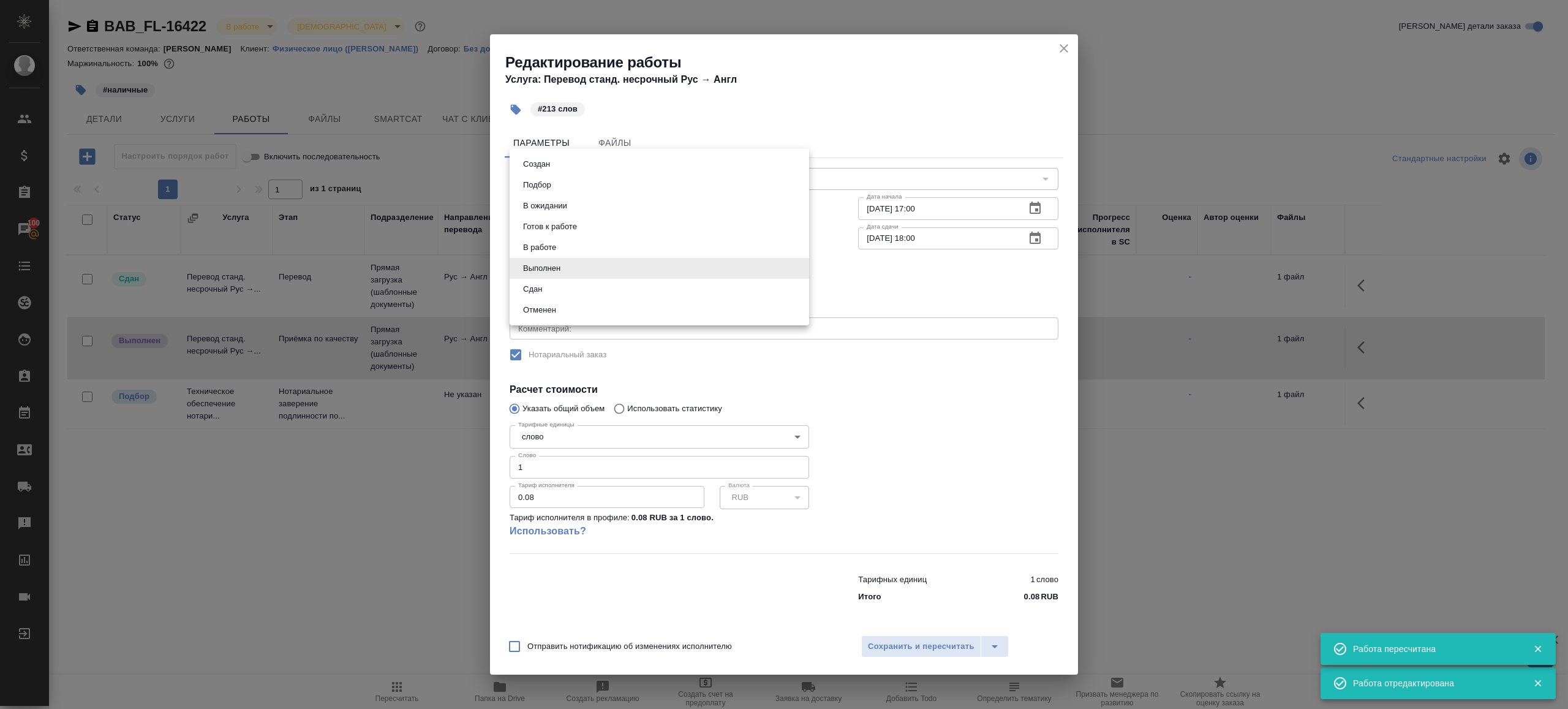
click at [566, 295] on li "Сдан" at bounding box center [659, 289] width 299 height 21
type input "closed"
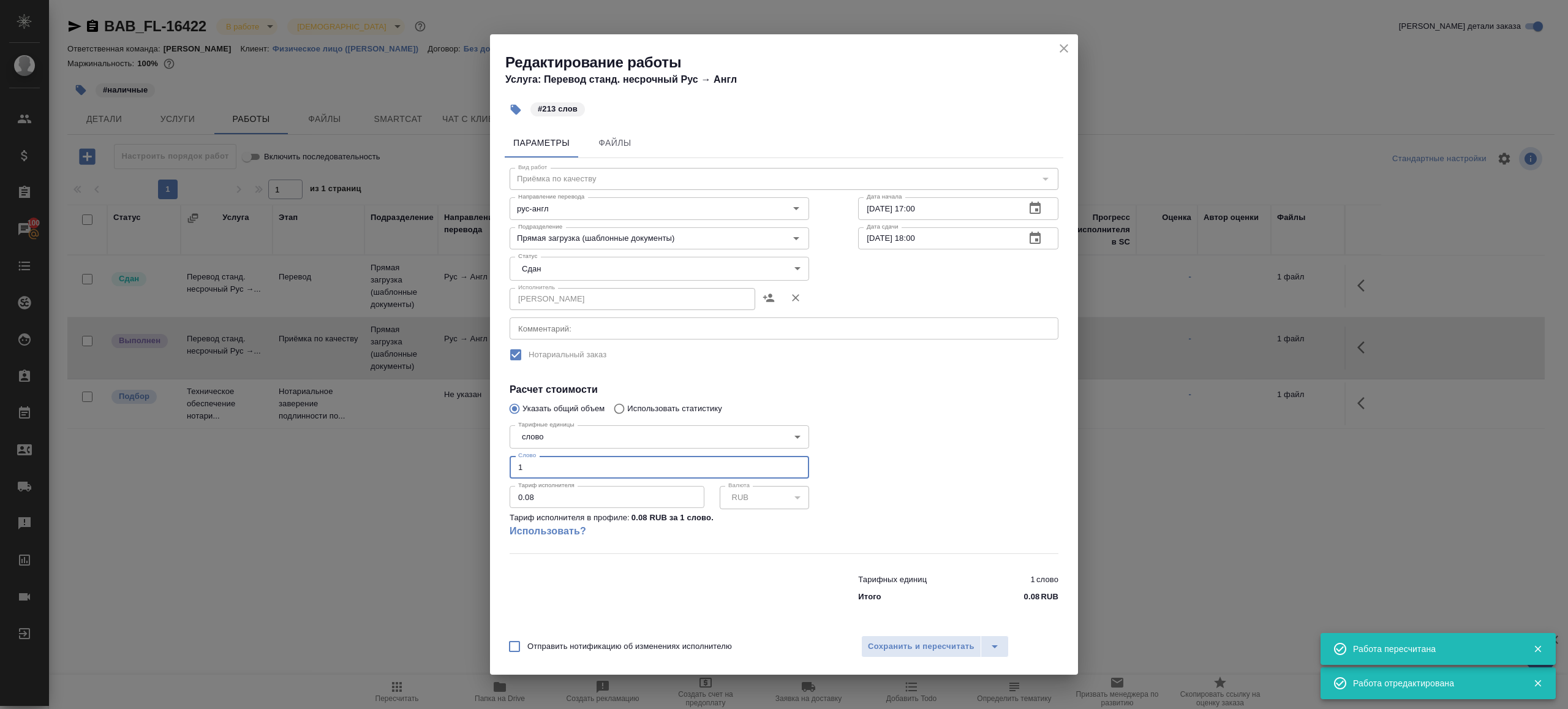
drag, startPoint x: 539, startPoint y: 473, endPoint x: 397, endPoint y: 465, distance: 142.2
click at [398, 465] on div "Редактирование работы Услуга: Перевод станд. несрочный Рус → Англ #213 слов Пар…" at bounding box center [784, 354] width 1568 height 709
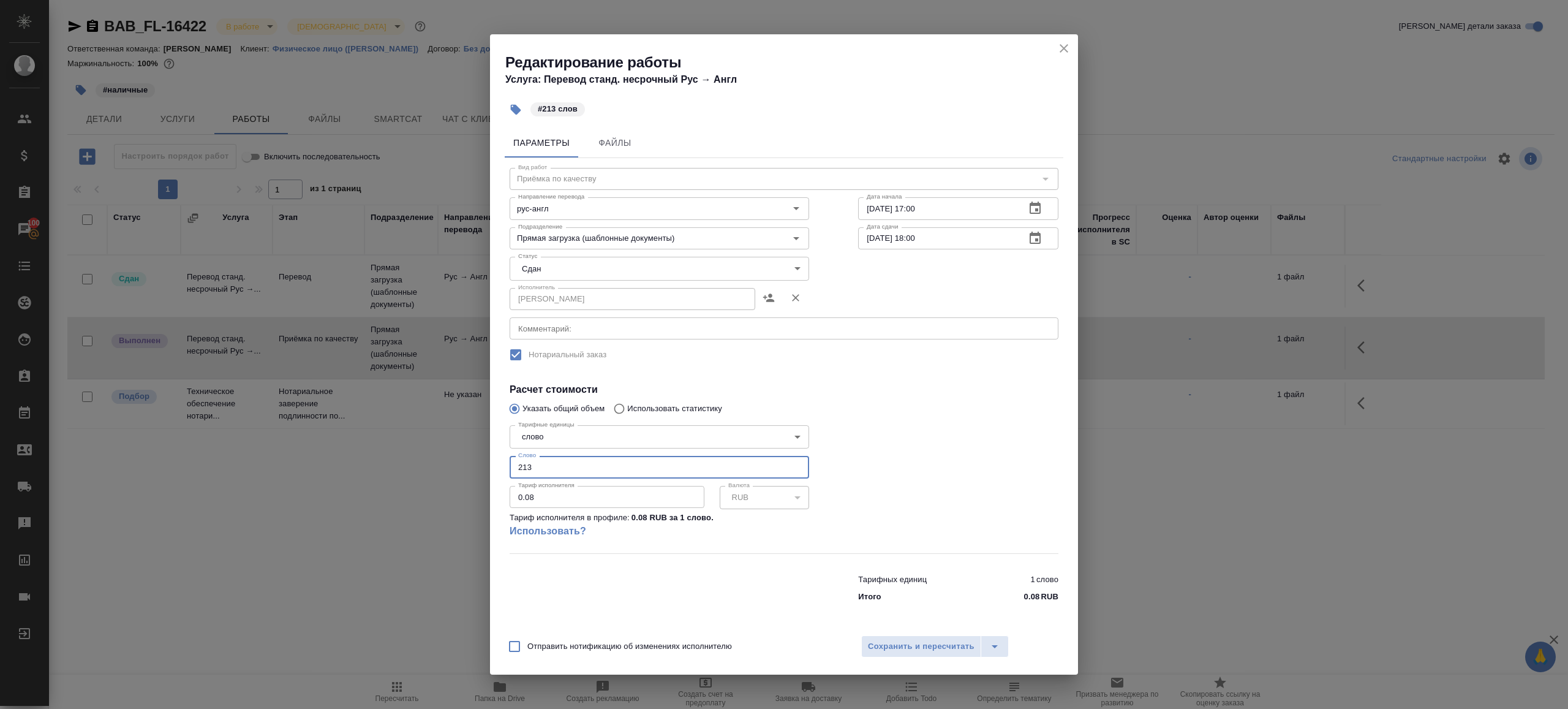
type input "213"
click at [903, 481] on div at bounding box center [958, 487] width 249 height 182
click at [906, 650] on span "Сохранить и пересчитать" at bounding box center [922, 647] width 107 height 14
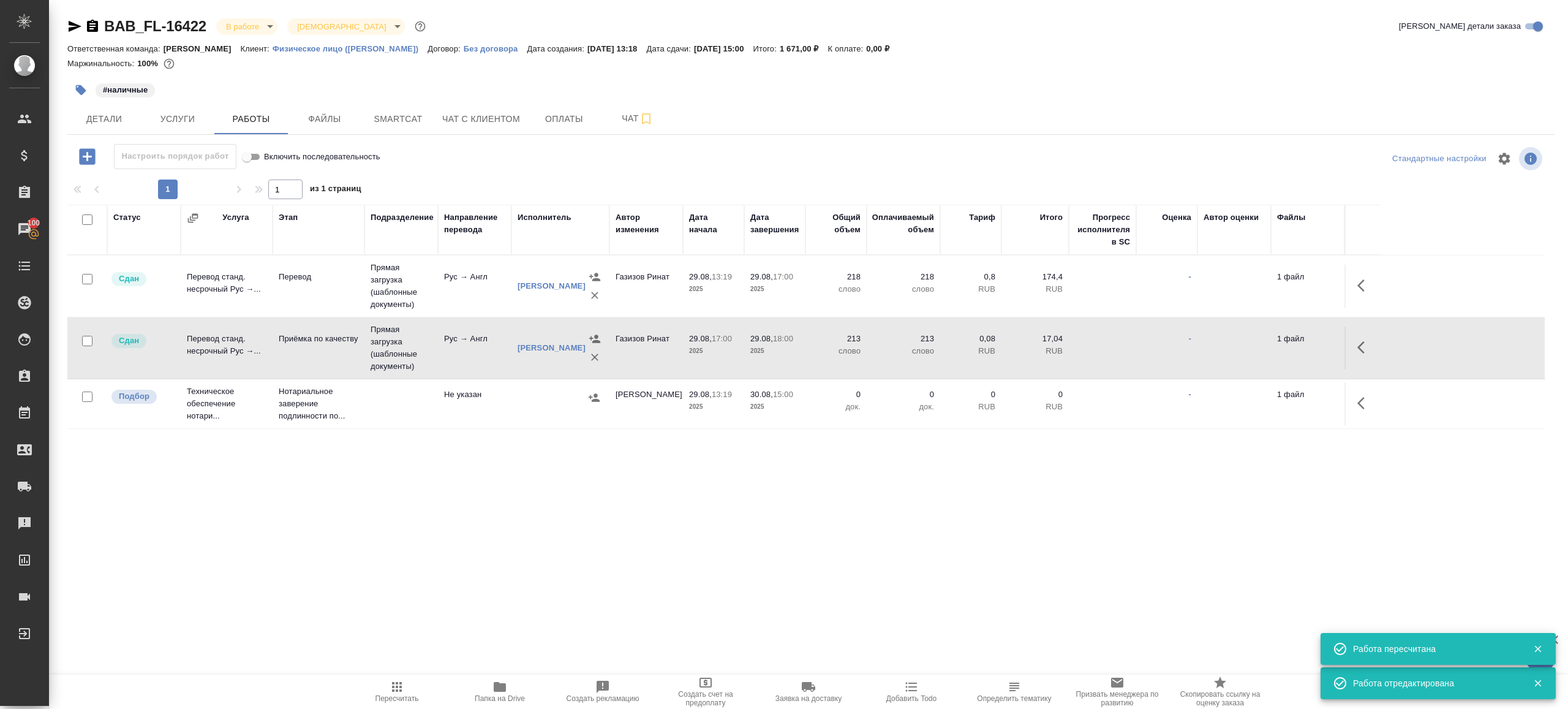
click at [243, 26] on body "🙏 .cls-1 fill:#fff; AWATERA Gazizov Rinat Клиенты Спецификации Заказы 100 Чаты …" at bounding box center [784, 354] width 1568 height 709
click at [282, 161] on ul "Создан Согласование КП Ожидание предоплаты Связаться с клиентом Подтвержден В р…" at bounding box center [272, 139] width 112 height 259
click at [260, 32] on button "Сдан без статистики" at bounding box center [243, 25] width 34 height 14
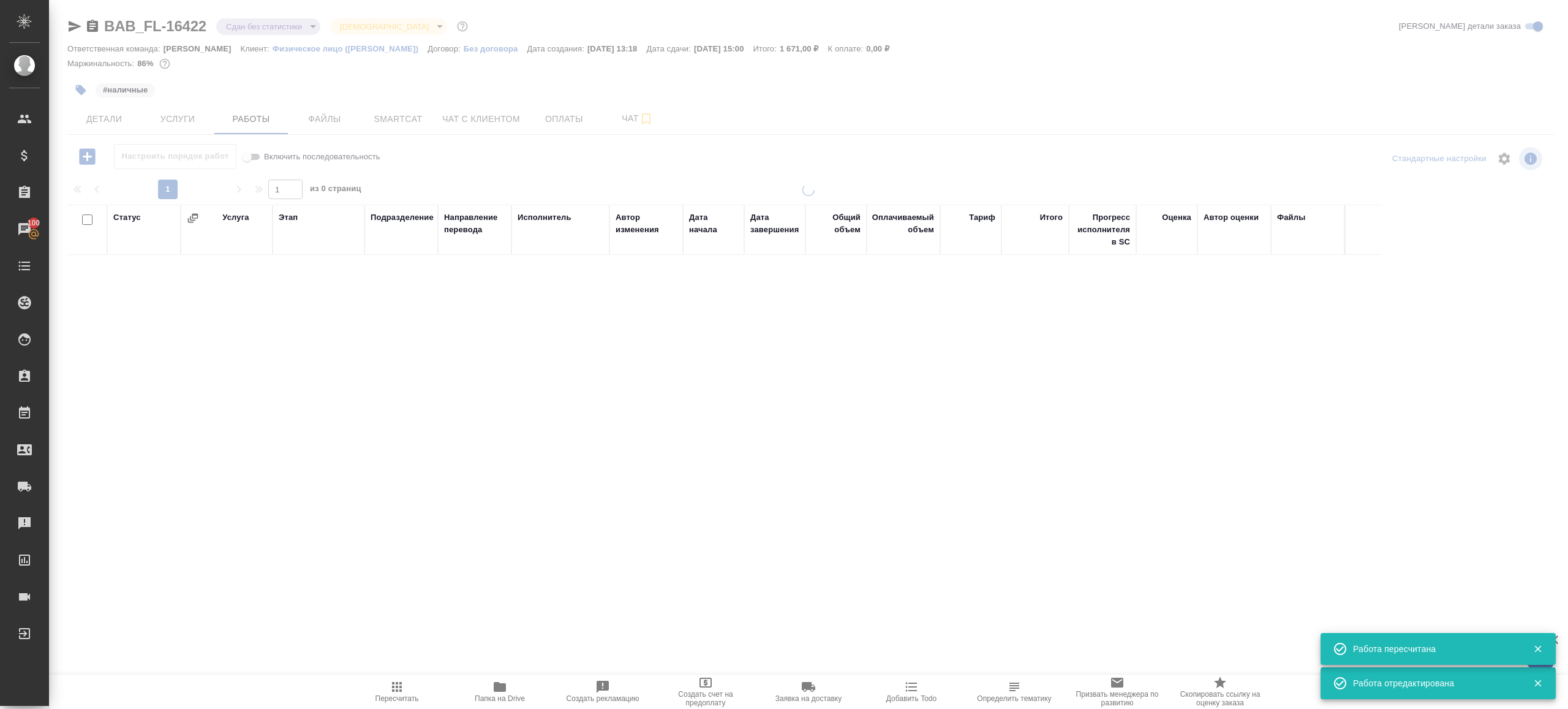
click at [268, 20] on div at bounding box center [808, 255] width 1519 height 512
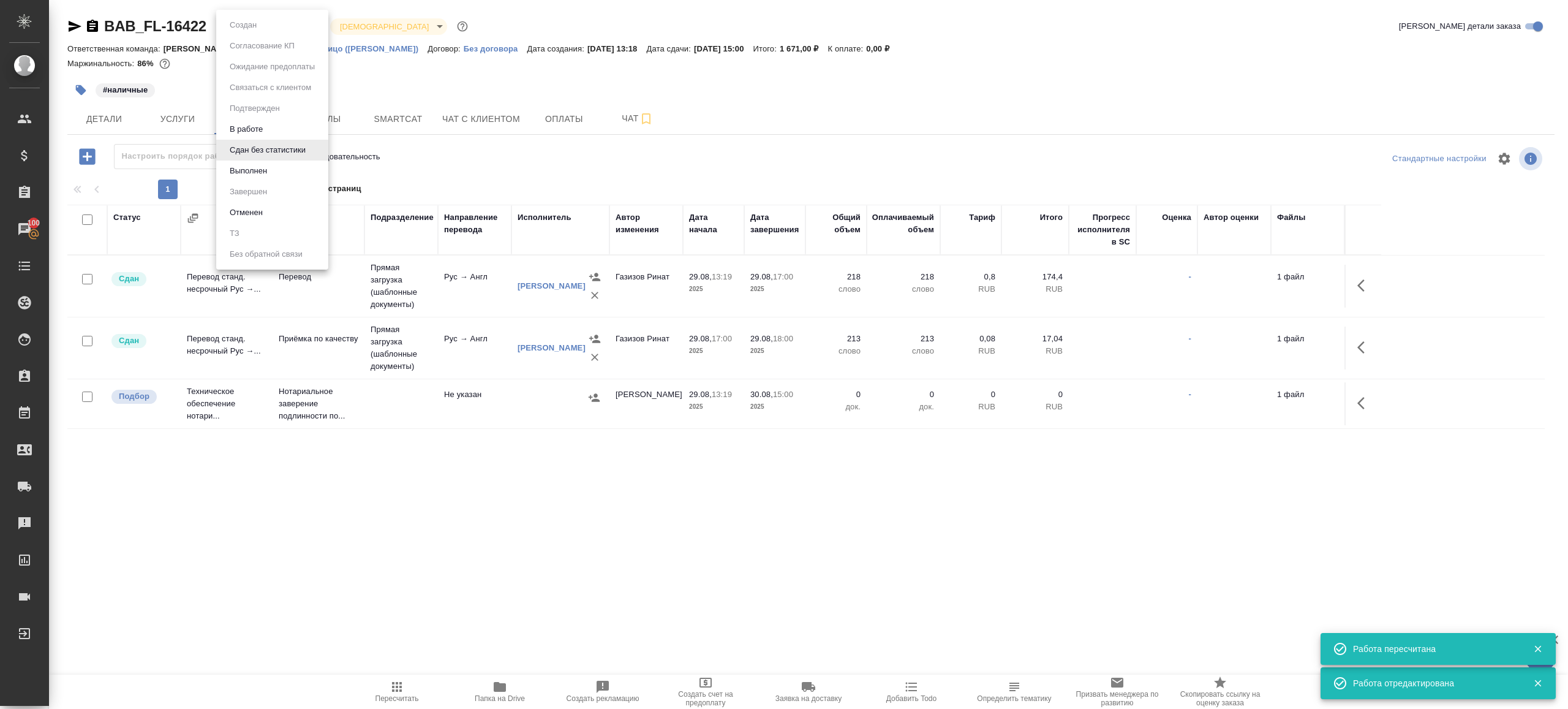
click at [272, 34] on body "🙏 .cls-1 fill:#fff; AWATERA Gazizov Rinat Клиенты Спецификации Заказы 100 Чаты …" at bounding box center [784, 354] width 1568 height 709
click at [260, 32] on button "Выполнен" at bounding box center [243, 25] width 34 height 14
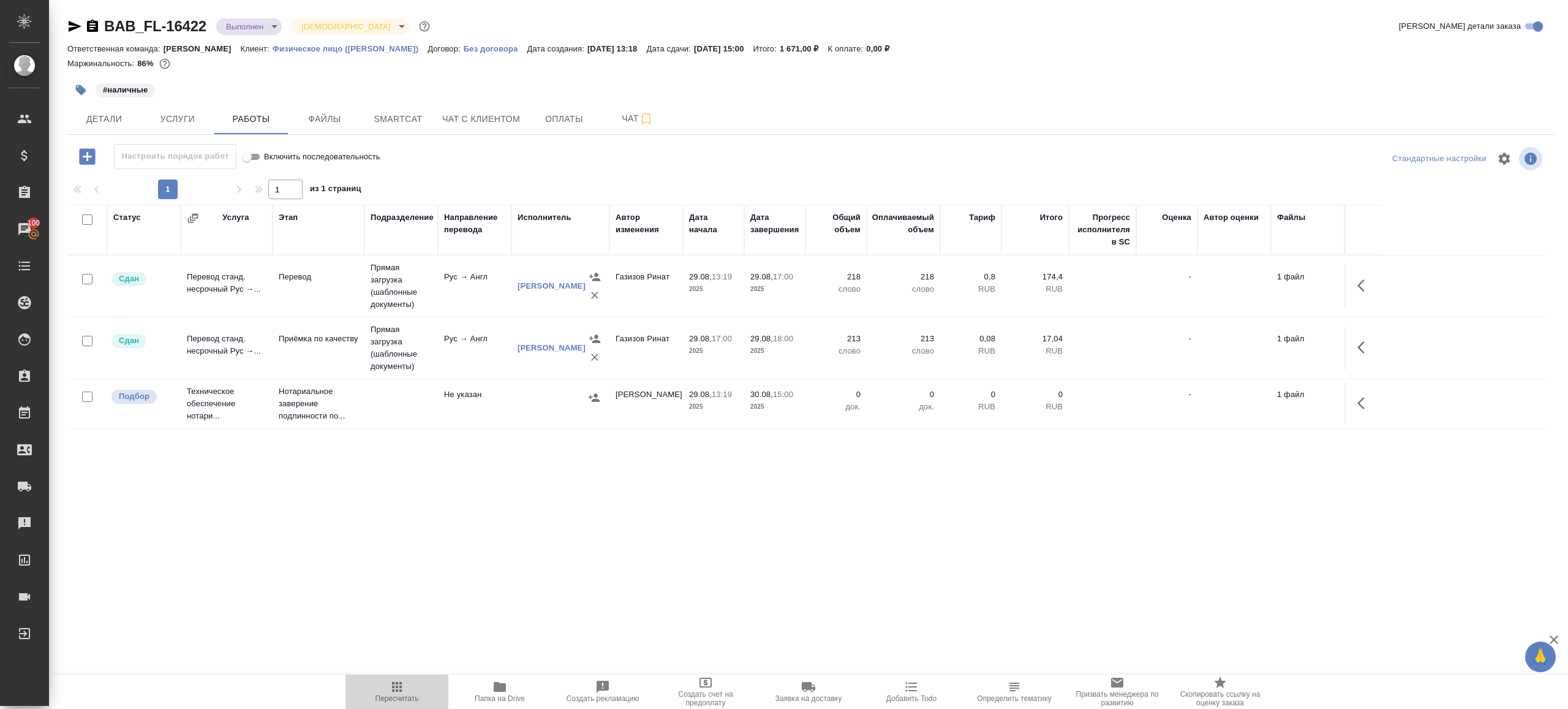
click at [404, 689] on icon "button" at bounding box center [397, 687] width 14 height 14
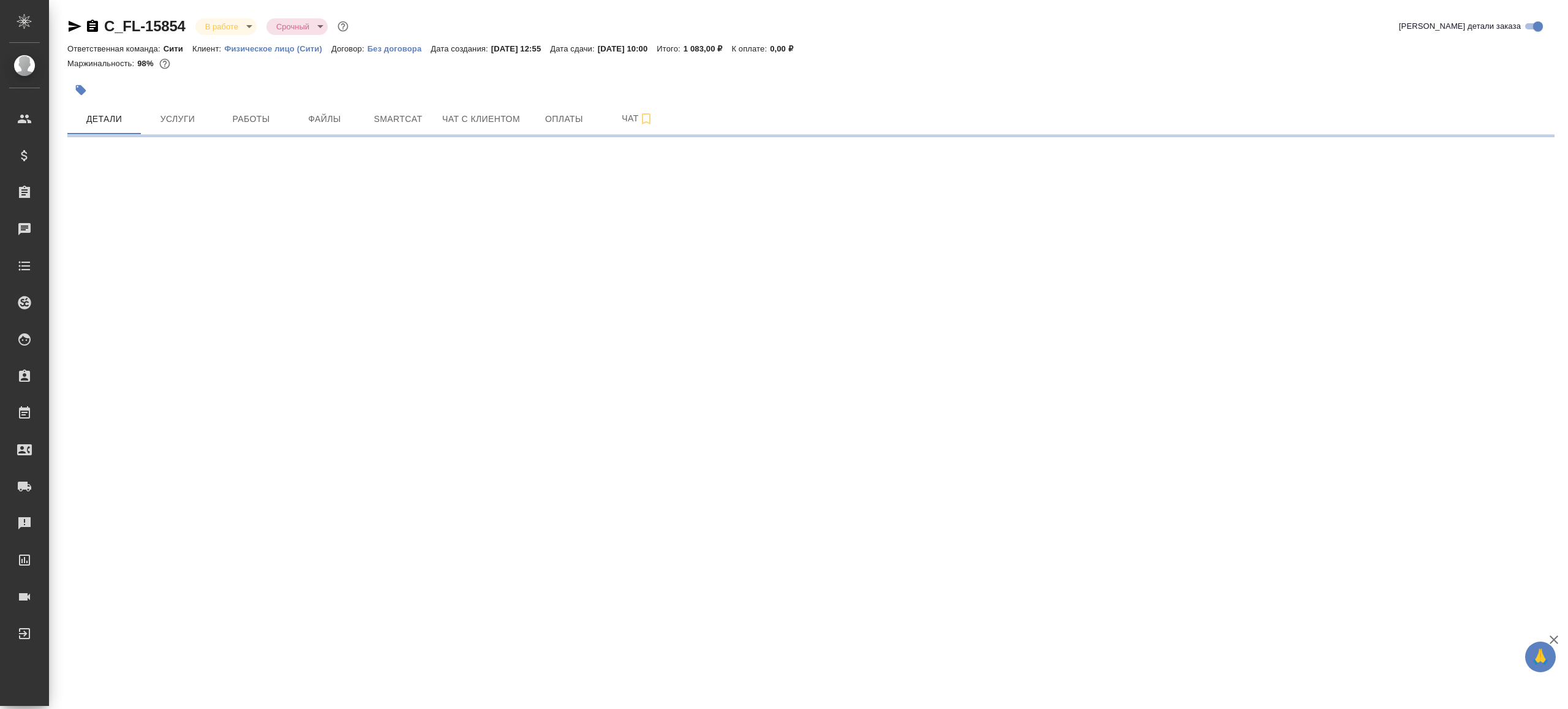
select select "RU"
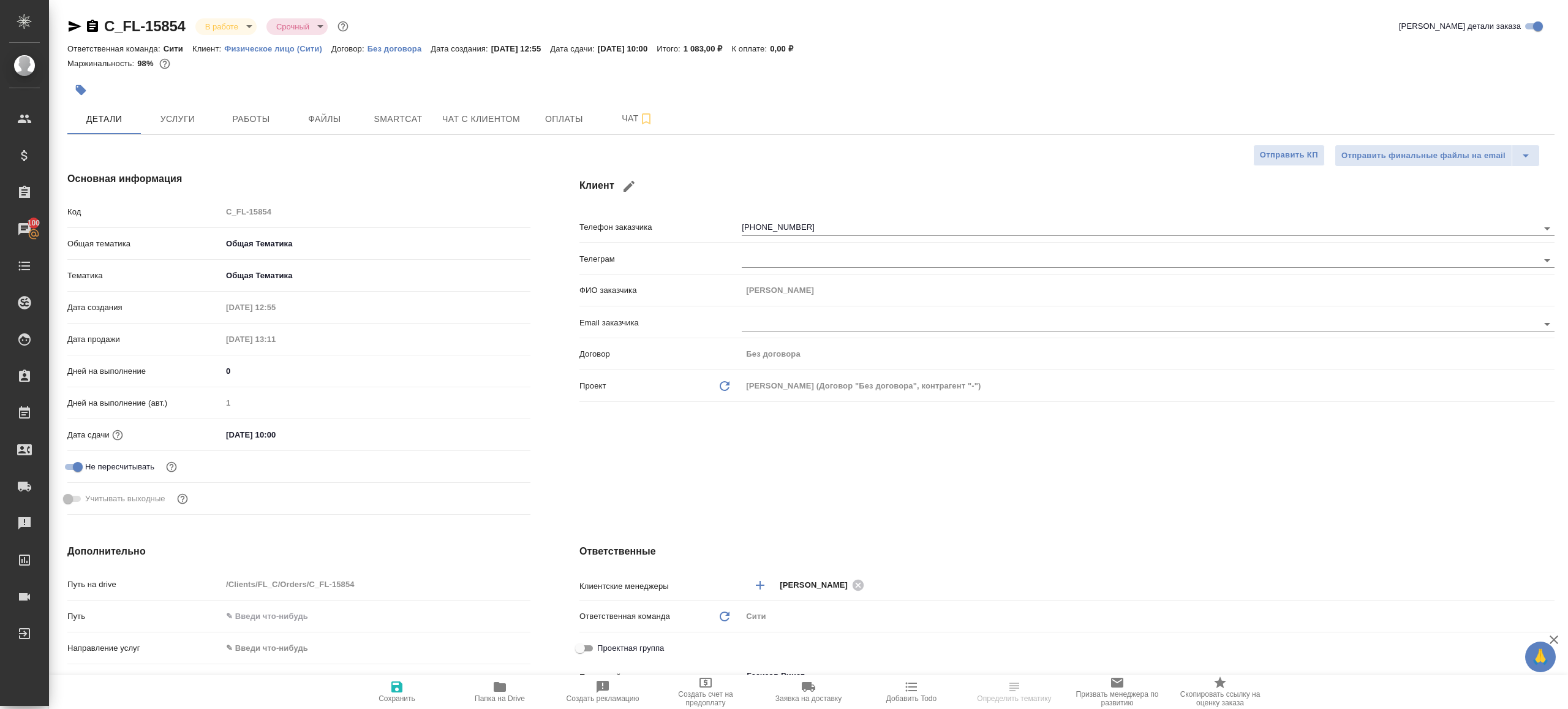
type textarea "x"
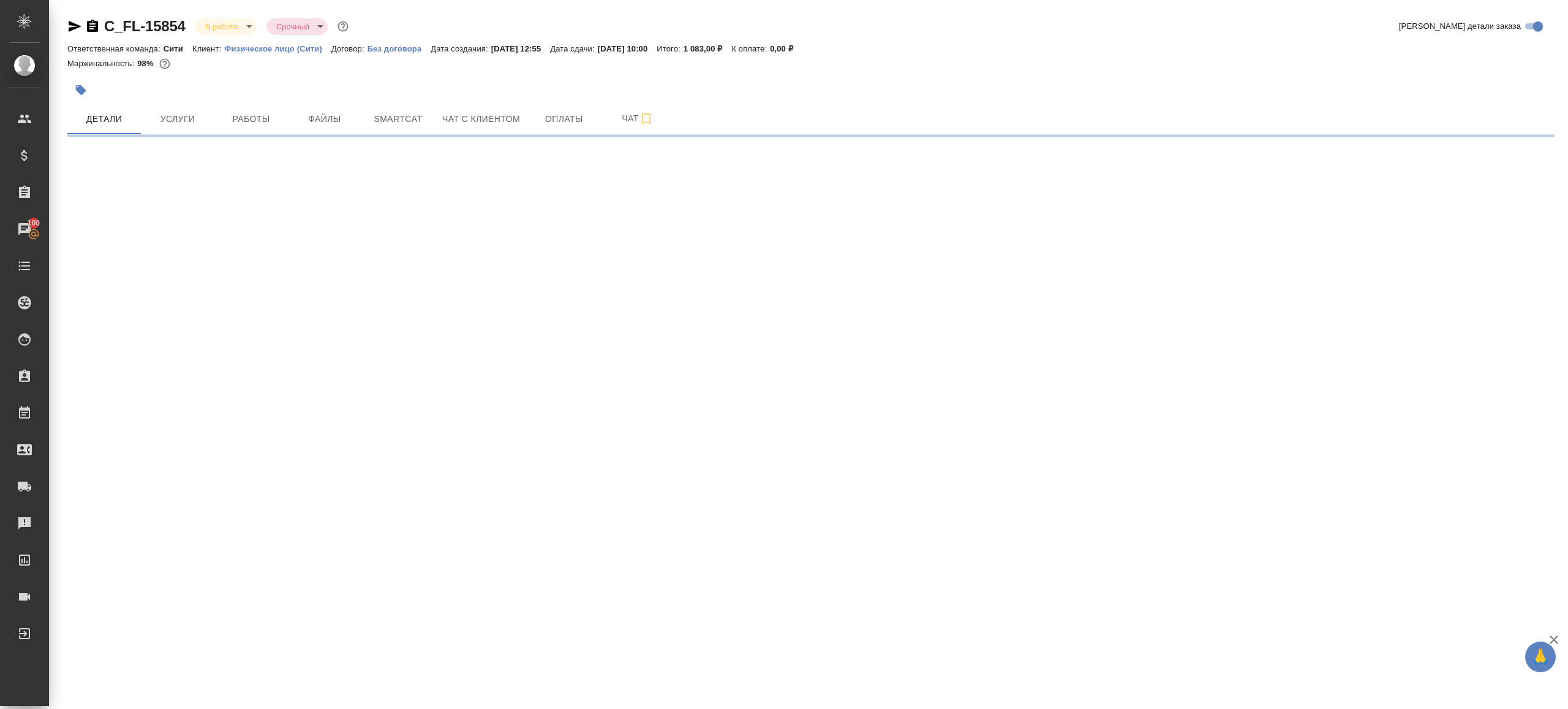
select select "RU"
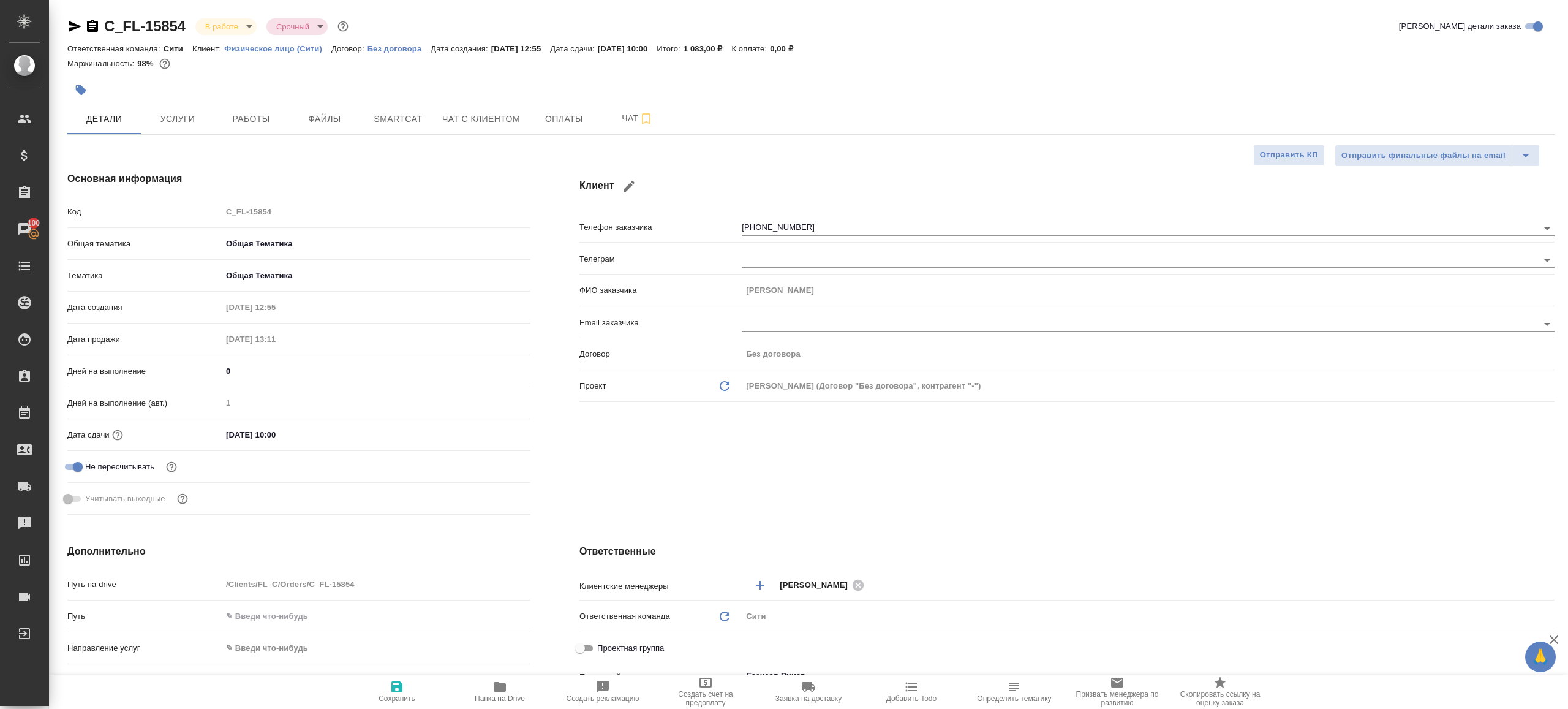
type textarea "x"
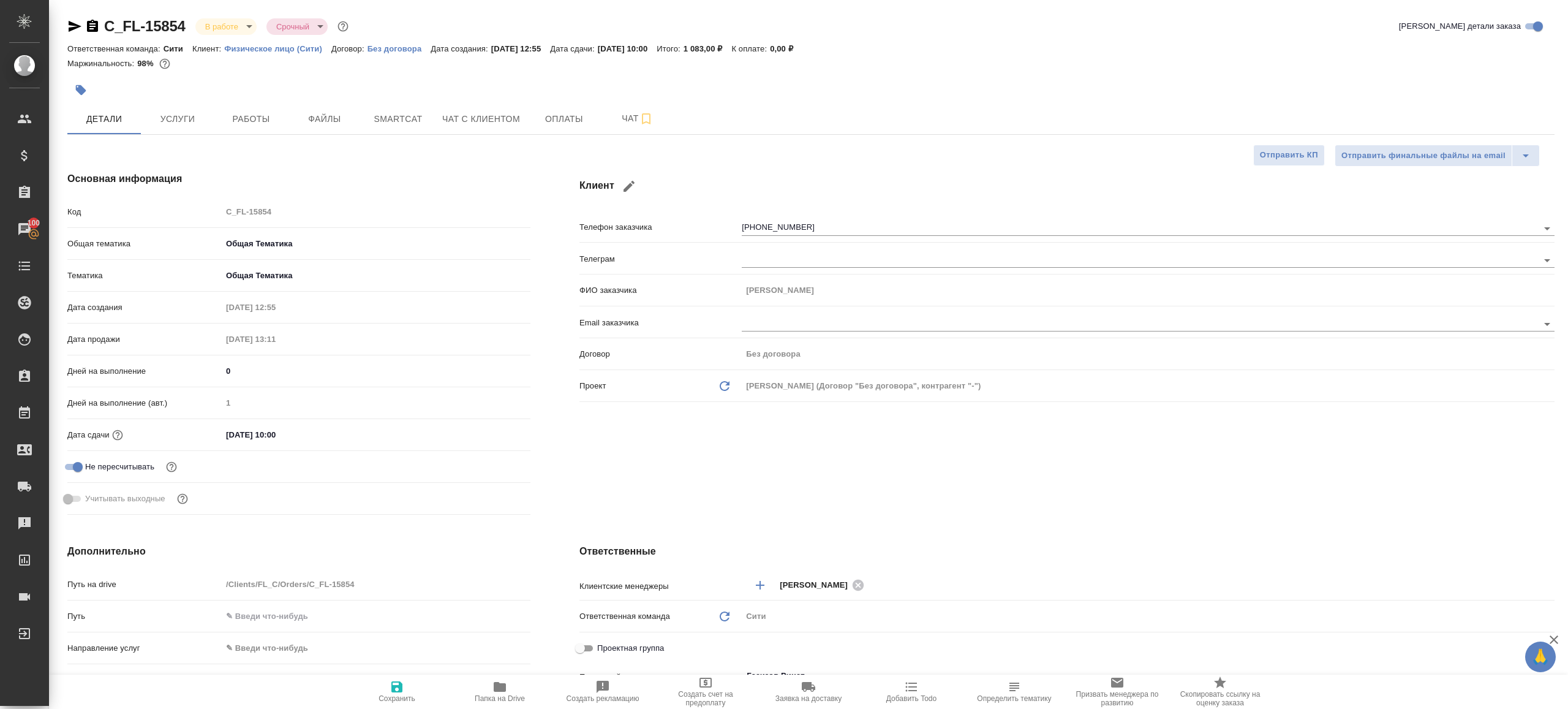
type textarea "x"
click at [256, 133] on button "Работы" at bounding box center [251, 119] width 73 height 30
type textarea "x"
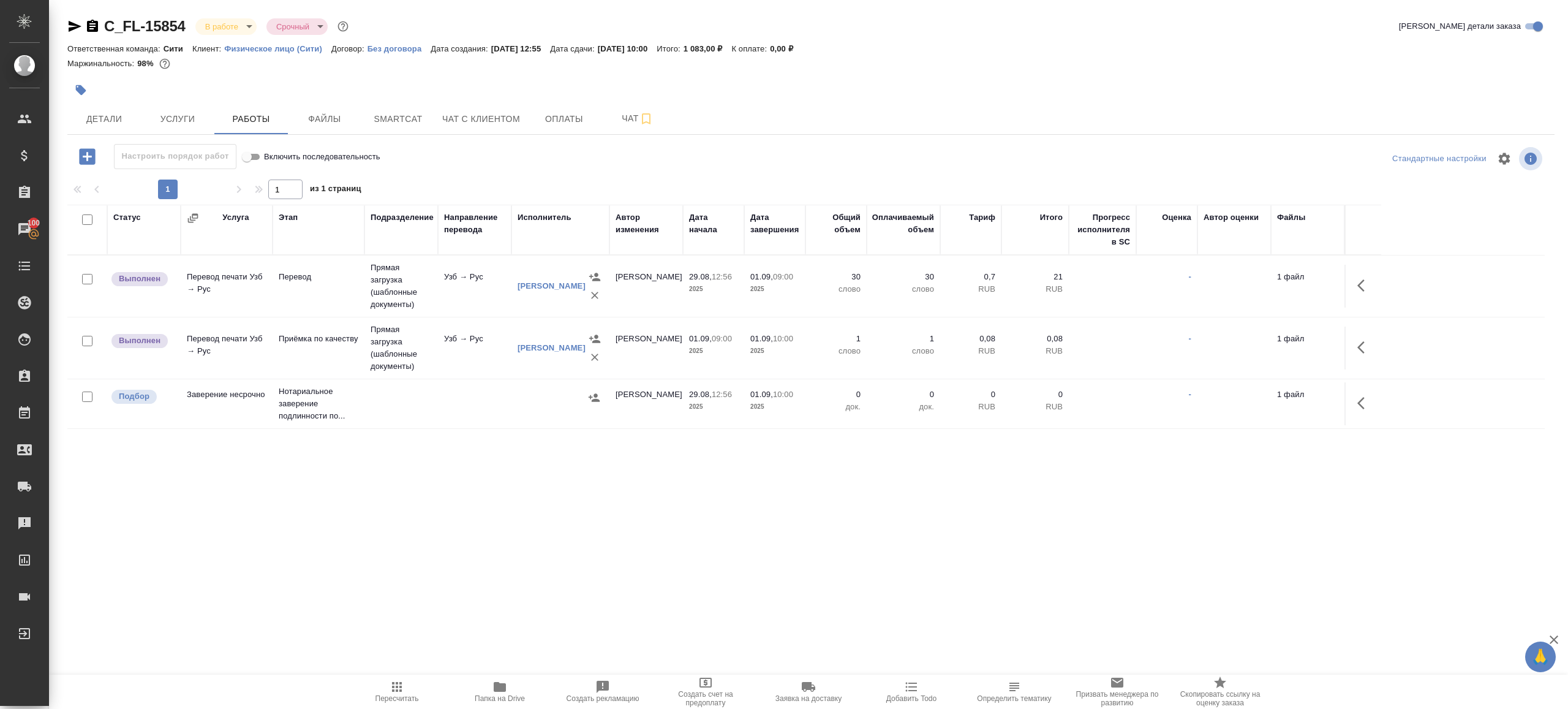
click at [491, 163] on div "Настроить порядок работ Включить последовательность" at bounding box center [314, 156] width 496 height 25
click at [1360, 276] on button "button" at bounding box center [1365, 285] width 30 height 30
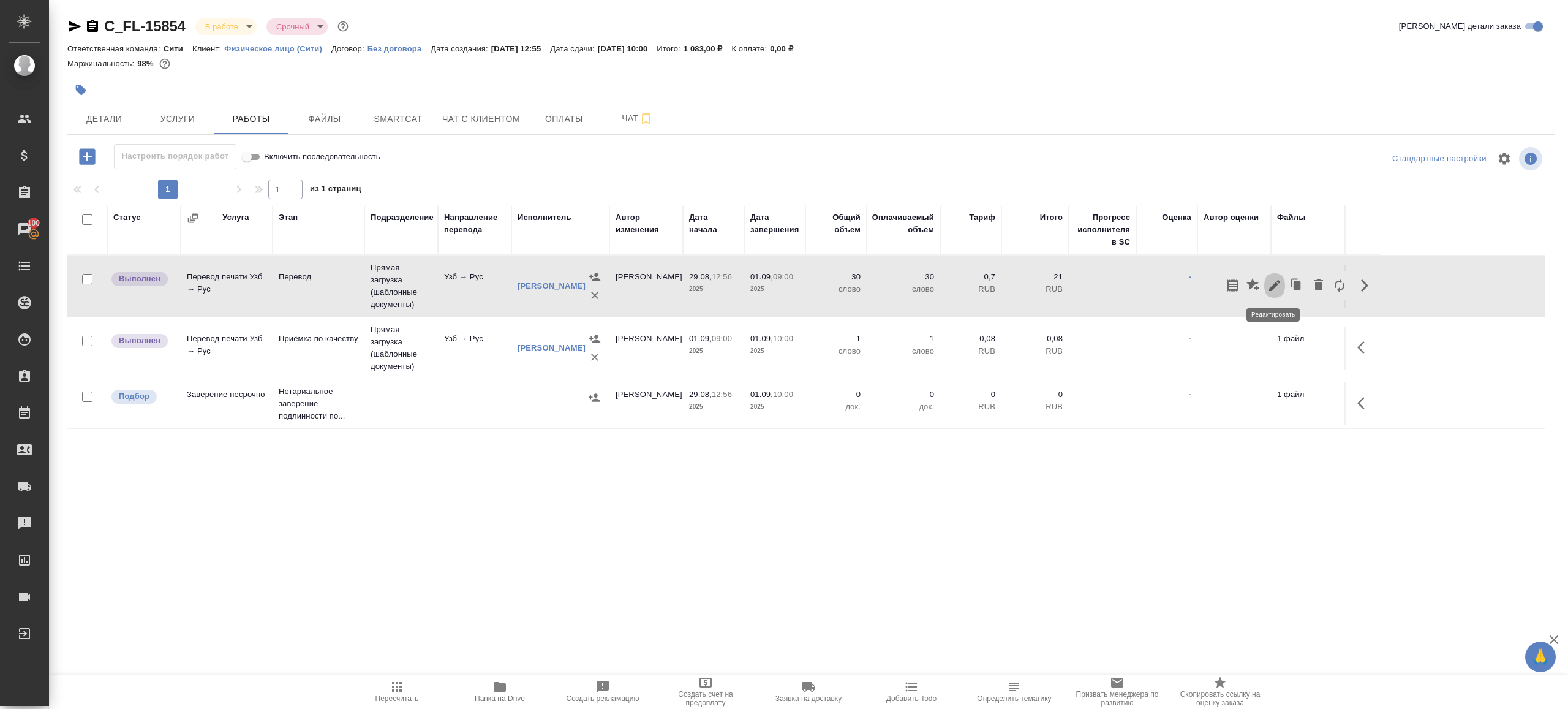
click at [1279, 283] on icon "button" at bounding box center [1274, 286] width 11 height 11
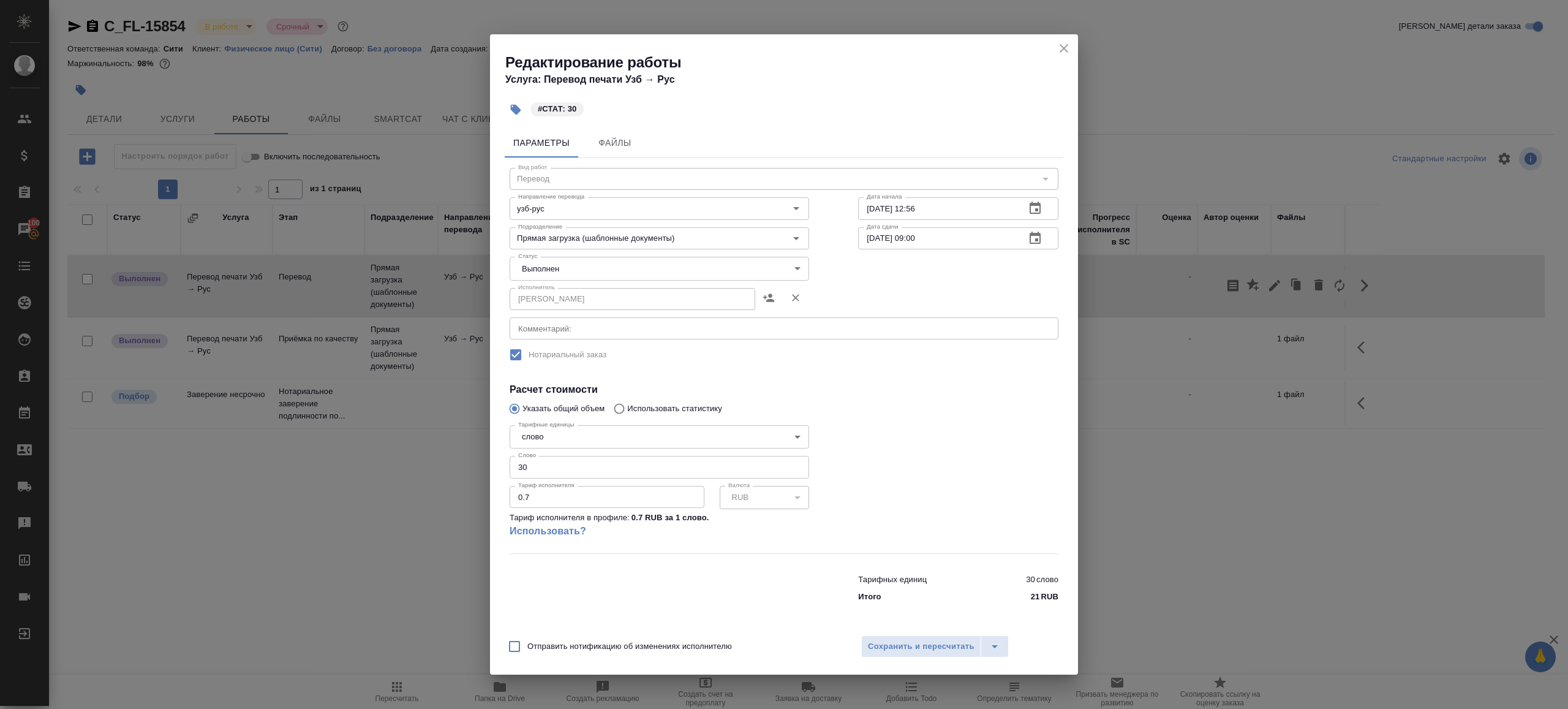
click at [534, 263] on body "🙏 .cls-1 fill:#fff; AWATERA [PERSON_NAME] Клиенты Спецификации Заказы 100 Чаты …" at bounding box center [784, 354] width 1568 height 709
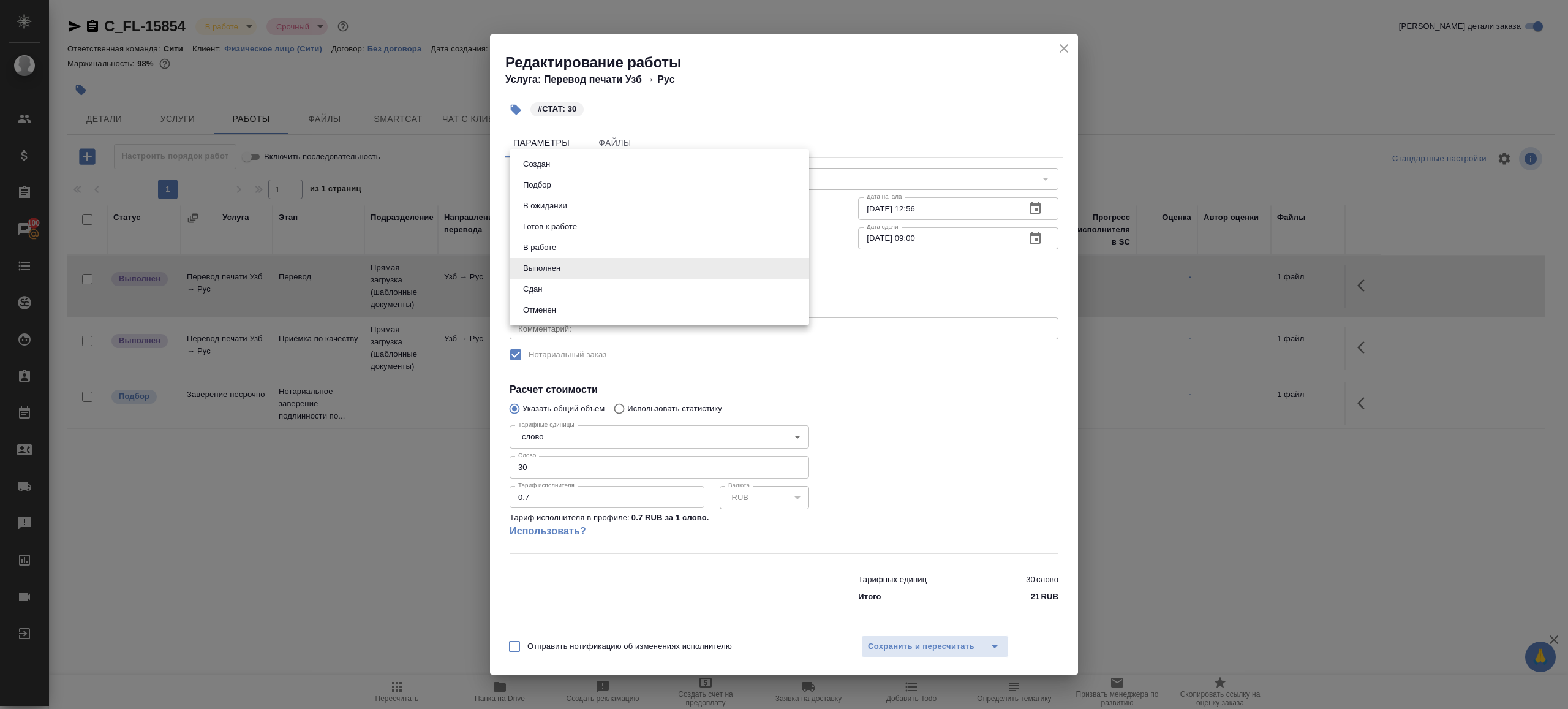
click at [537, 293] on button "Сдан" at bounding box center [532, 289] width 26 height 14
type input "closed"
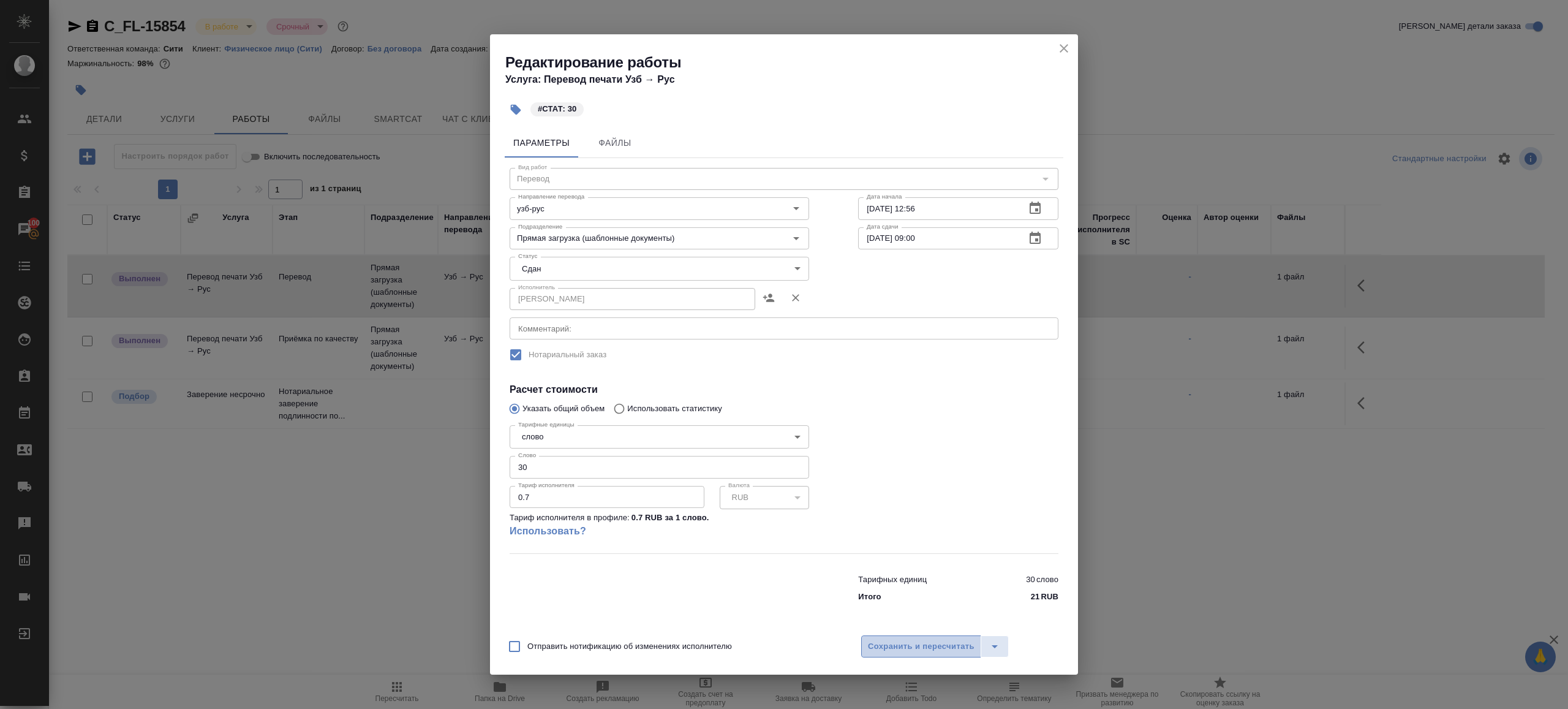
click at [902, 645] on span "Сохранить и пересчитать" at bounding box center [922, 647] width 107 height 14
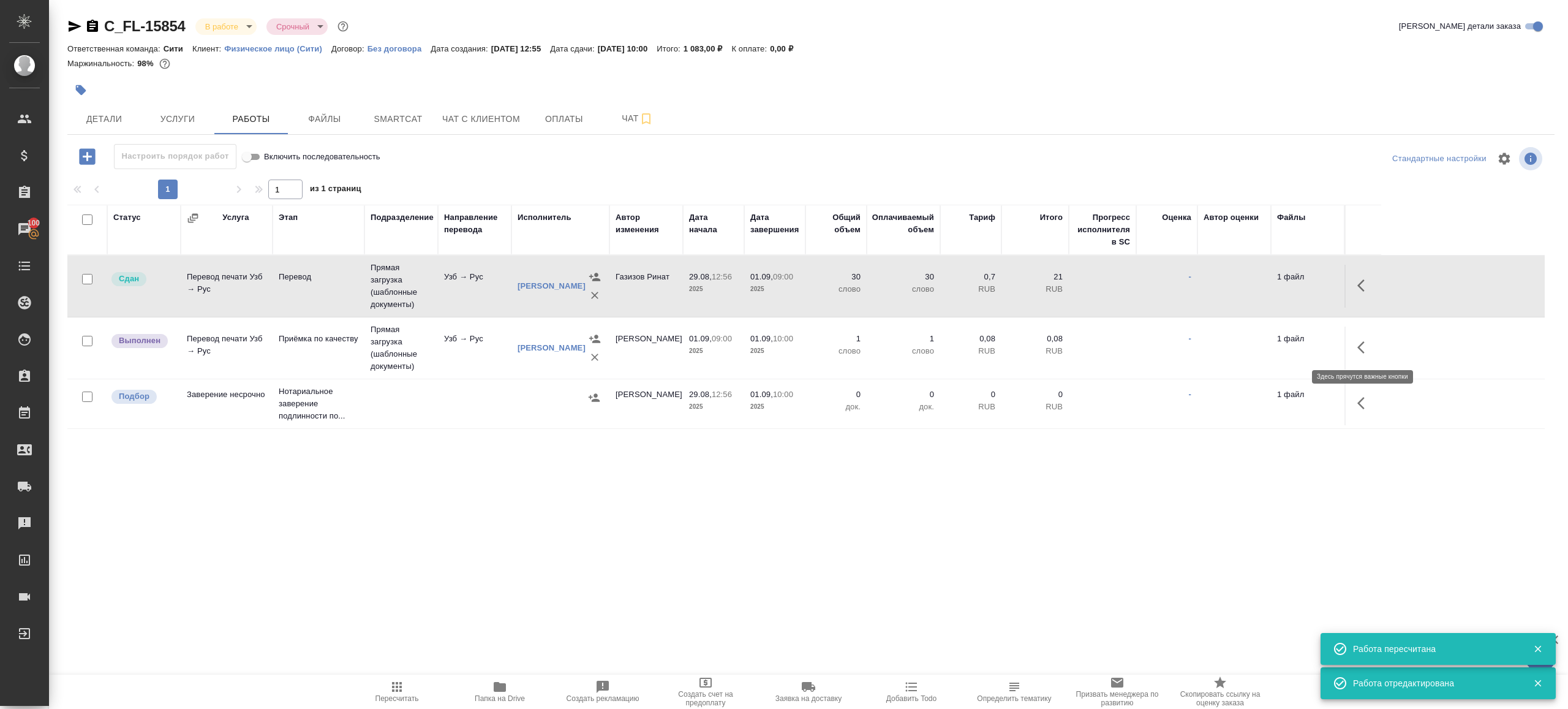
click at [1361, 349] on icon "button" at bounding box center [1361, 347] width 7 height 12
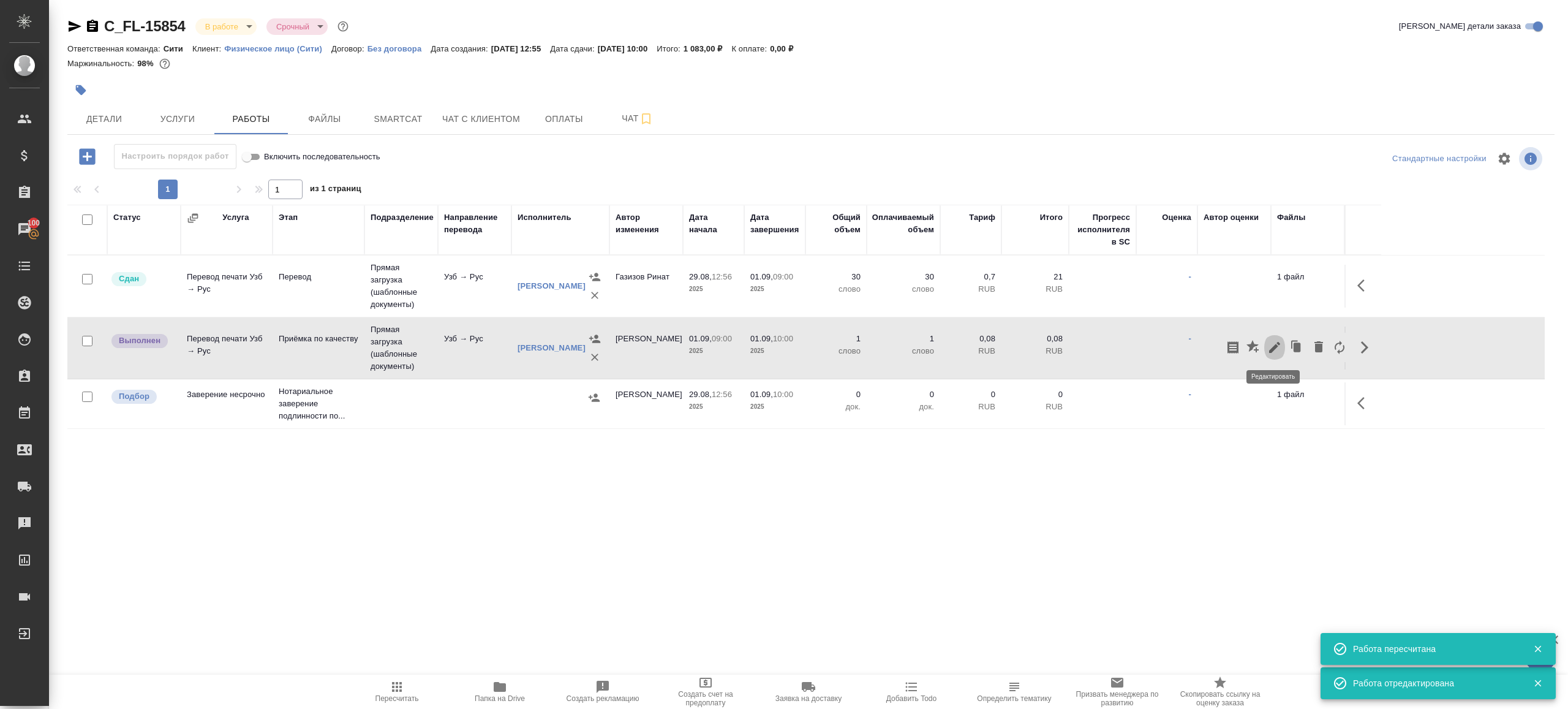
click at [1275, 343] on icon "button" at bounding box center [1274, 347] width 14 height 14
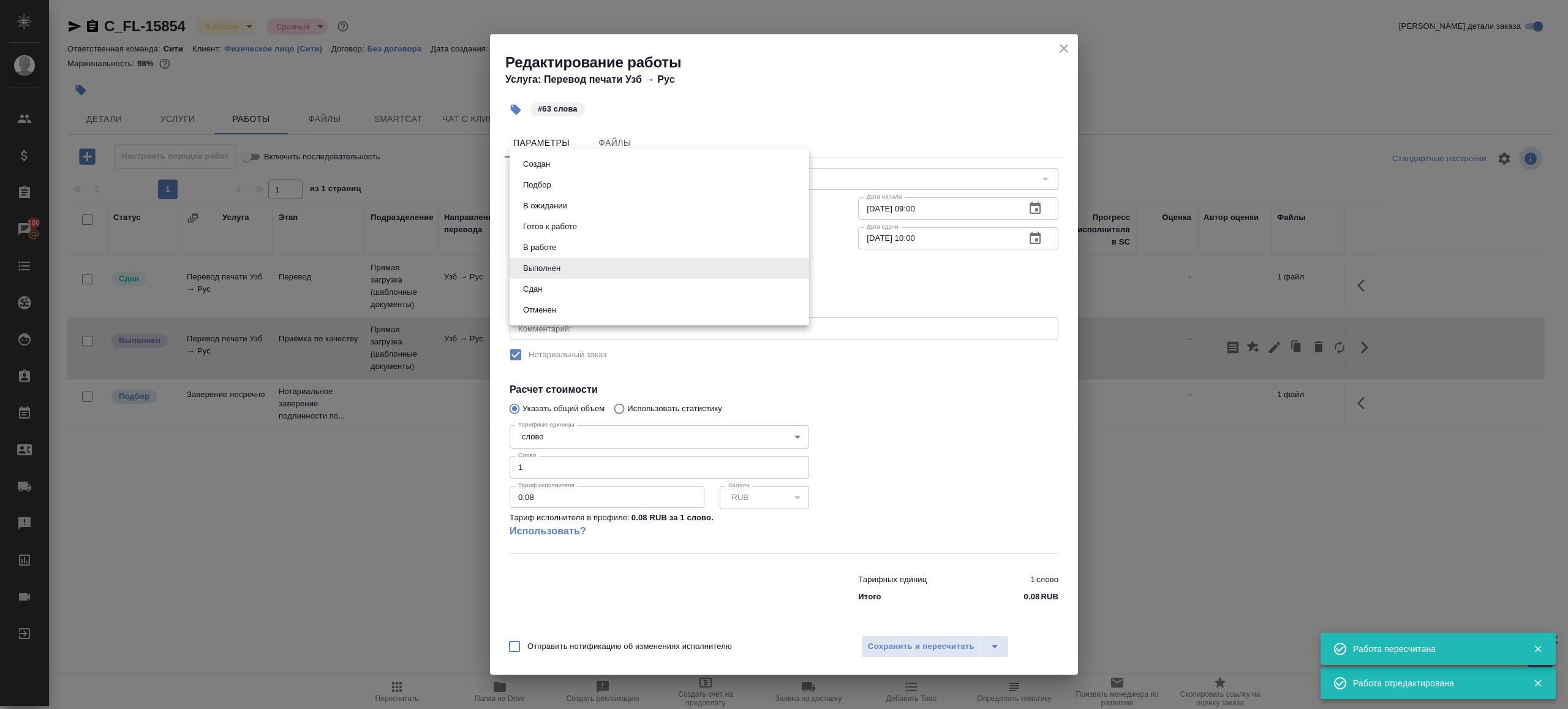
click at [579, 272] on body "🙏 .cls-1 fill:#fff; AWATERA [PERSON_NAME] Клиенты Спецификации Заказы 100 Чаты …" at bounding box center [784, 354] width 1568 height 709
click at [579, 285] on li "Сдан" at bounding box center [659, 289] width 299 height 21
type input "closed"
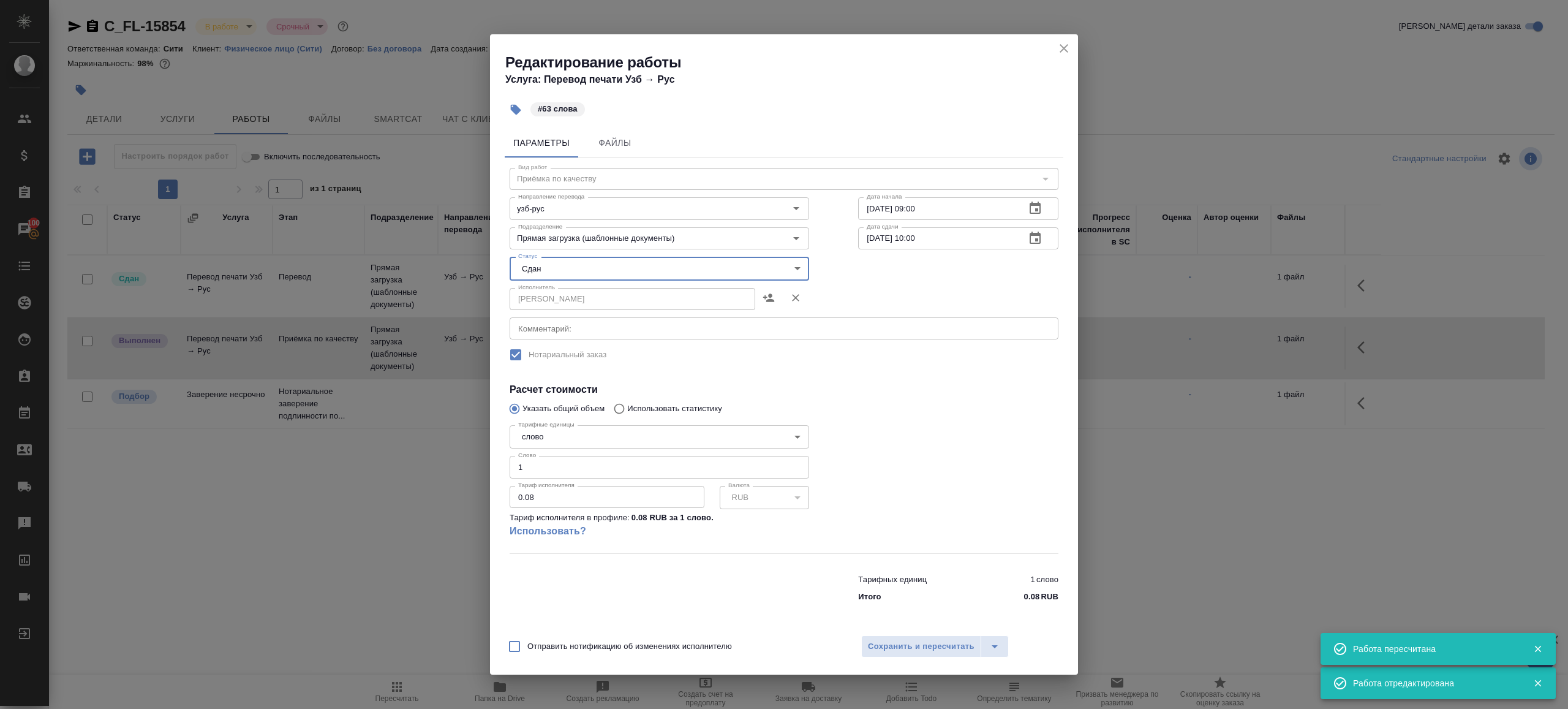
drag, startPoint x: 551, startPoint y: 471, endPoint x: 405, endPoint y: 454, distance: 147.0
click at [410, 454] on div "Редактирование работы Услуга: Перевод печати Узб → Рус #63 слова Параметры Файл…" at bounding box center [784, 354] width 1568 height 709
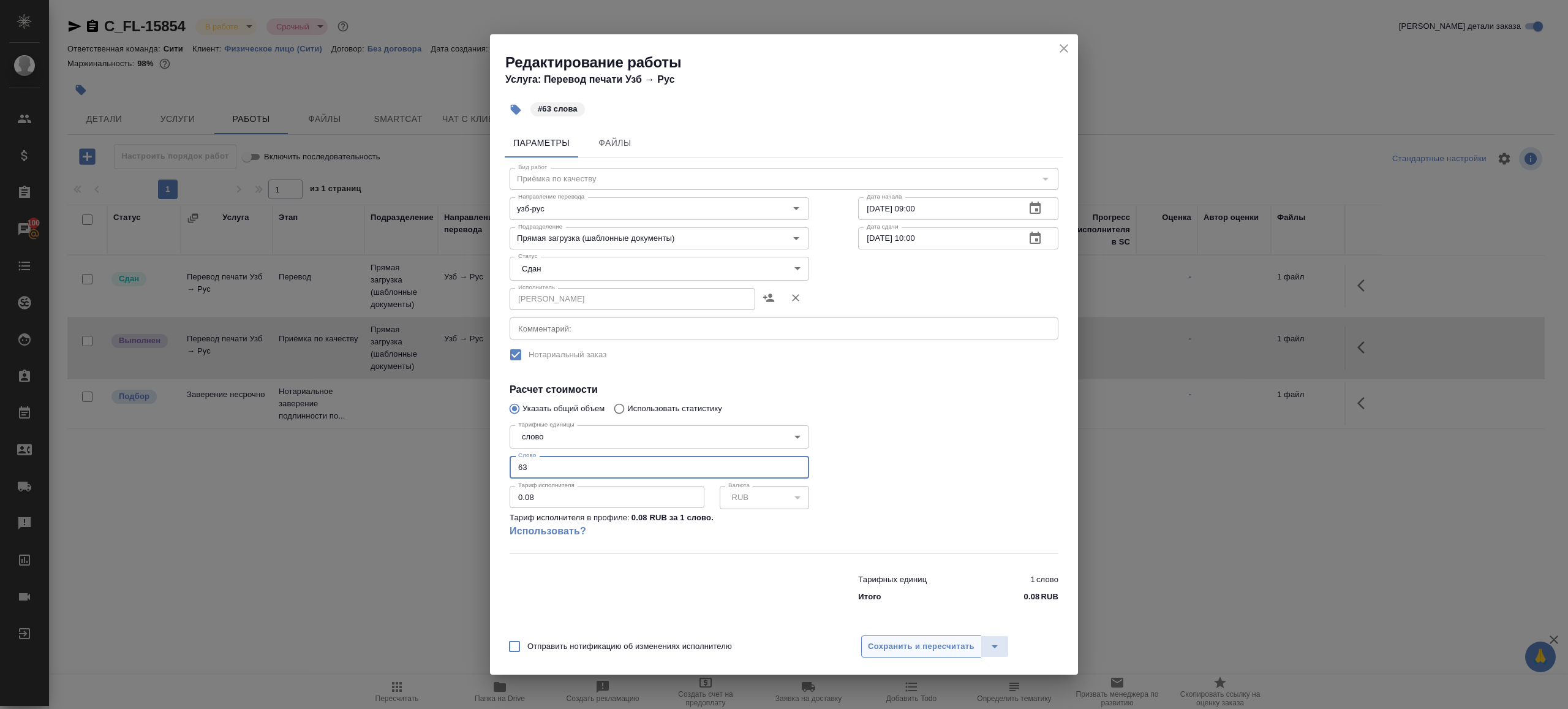
type input "63"
click at [946, 640] on span "Сохранить и пересчитать" at bounding box center [922, 647] width 107 height 14
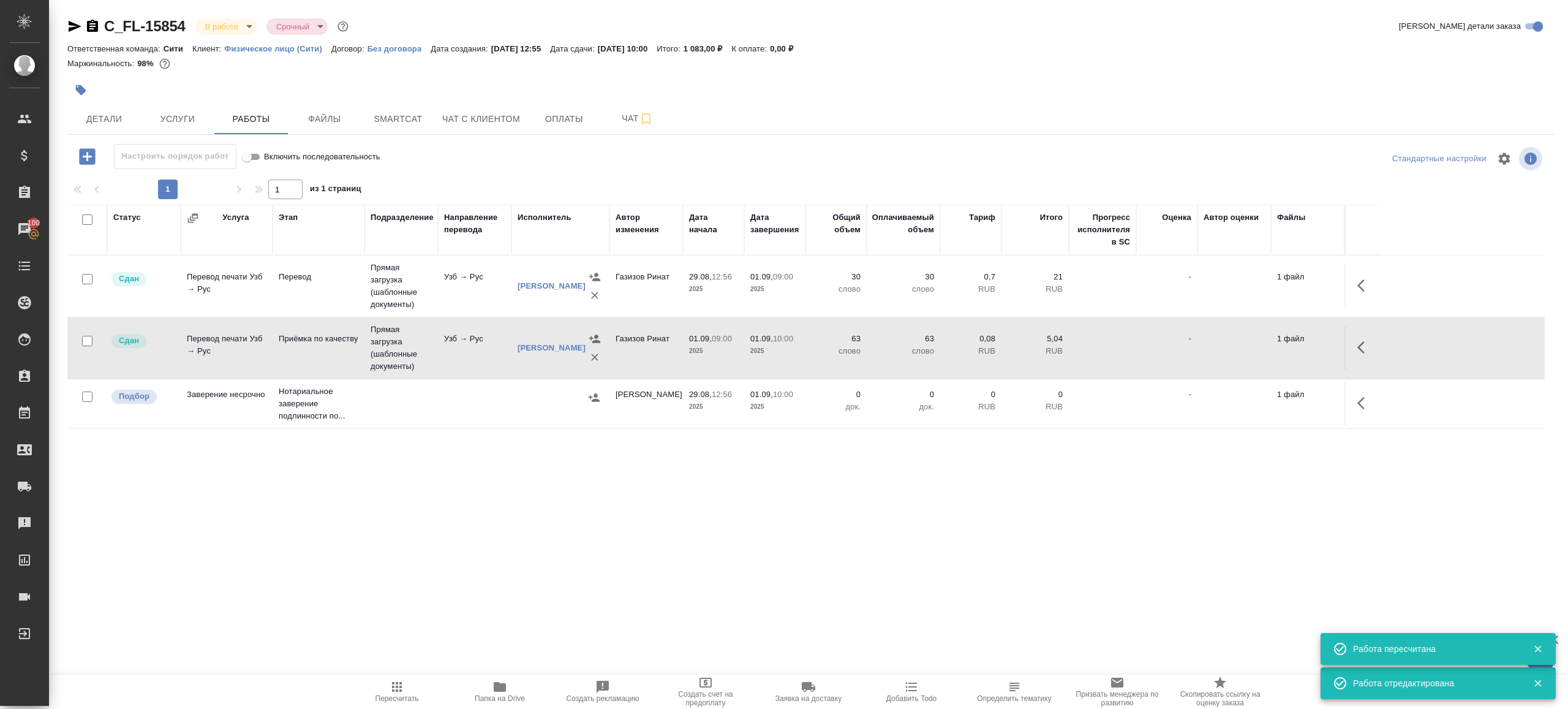
click at [248, 30] on body "🙏 .cls-1 fill:#fff; AWATERA Gazizov Rinat Клиенты Спецификации Заказы 100 Чаты …" at bounding box center [784, 354] width 1568 height 709
click at [239, 32] on button "Сдан без статистики" at bounding box center [222, 25] width 34 height 14
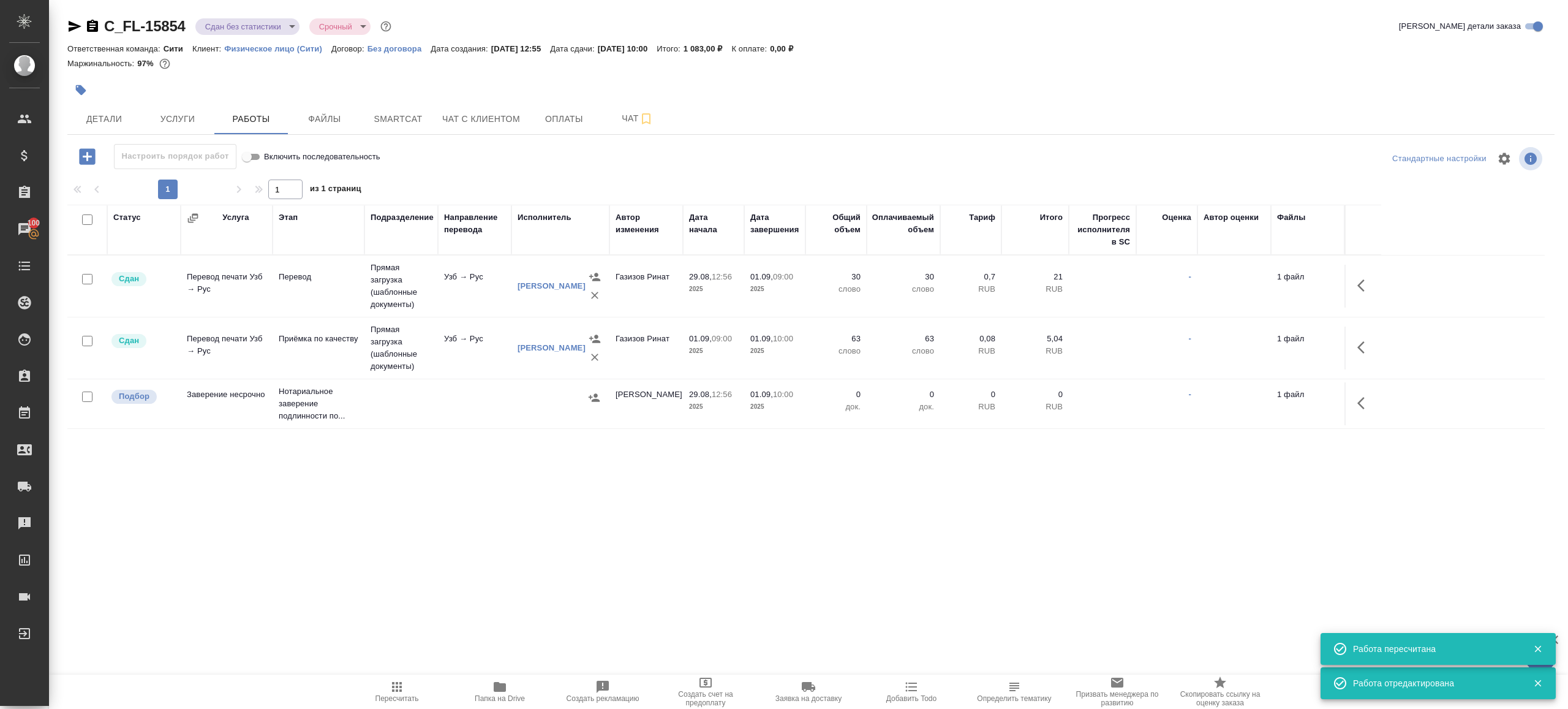
click at [243, 25] on body "🙏 .cls-1 fill:#fff; AWATERA Gazizov Rinat Клиенты Спецификации Заказы 100 Чаты …" at bounding box center [784, 354] width 1568 height 709
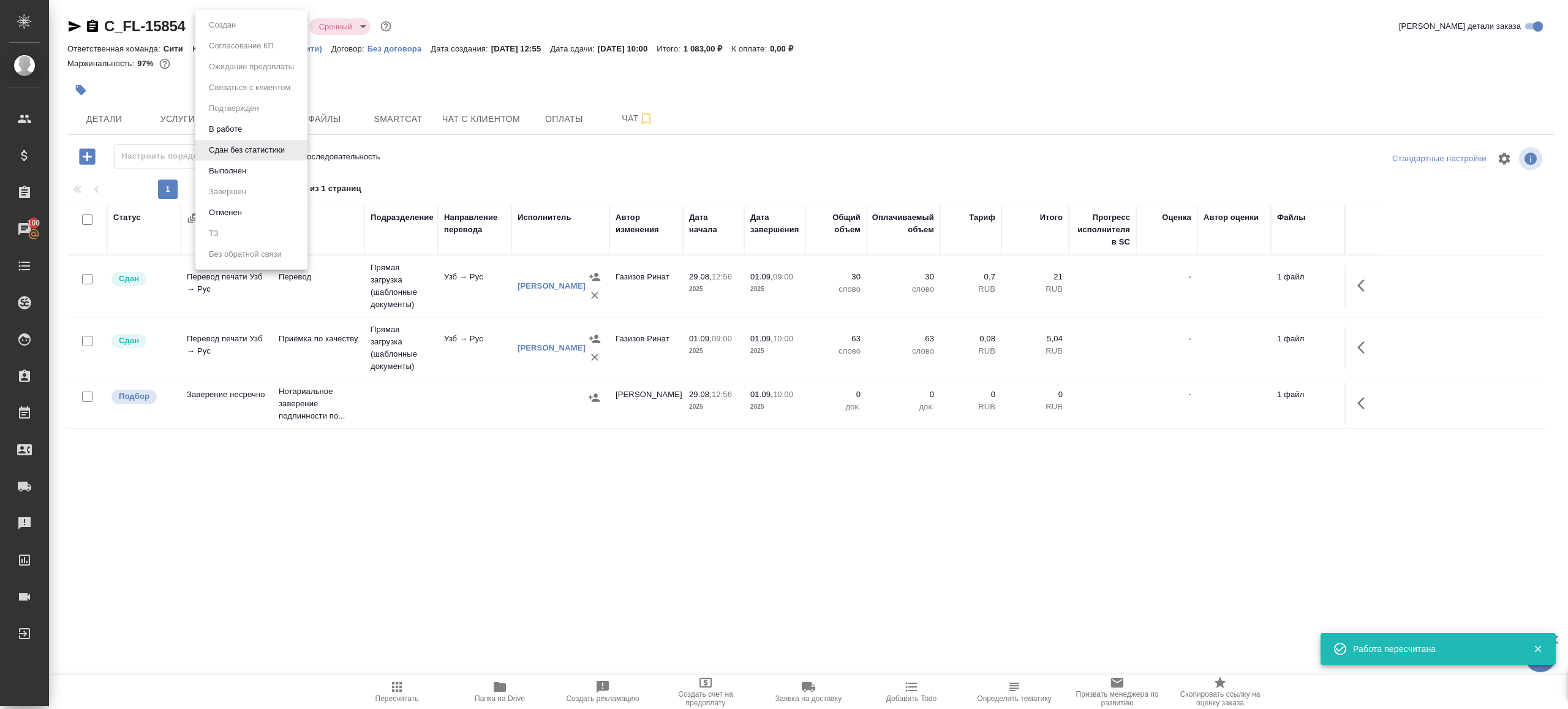
click at [251, 178] on li "Выполнен" at bounding box center [251, 171] width 112 height 21
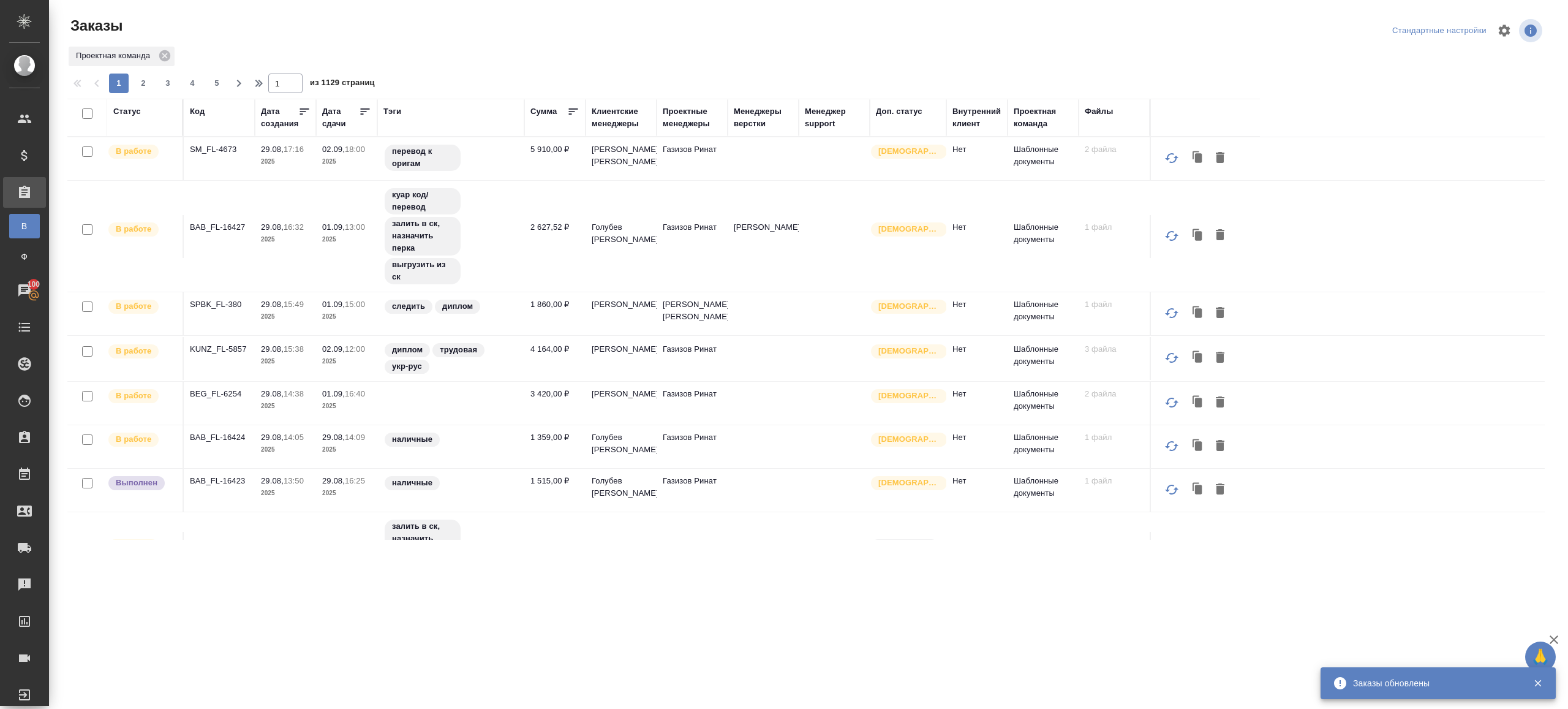
drag, startPoint x: 392, startPoint y: 109, endPoint x: 394, endPoint y: 93, distance: 16.1
click at [392, 109] on div "Тэги" at bounding box center [393, 111] width 18 height 12
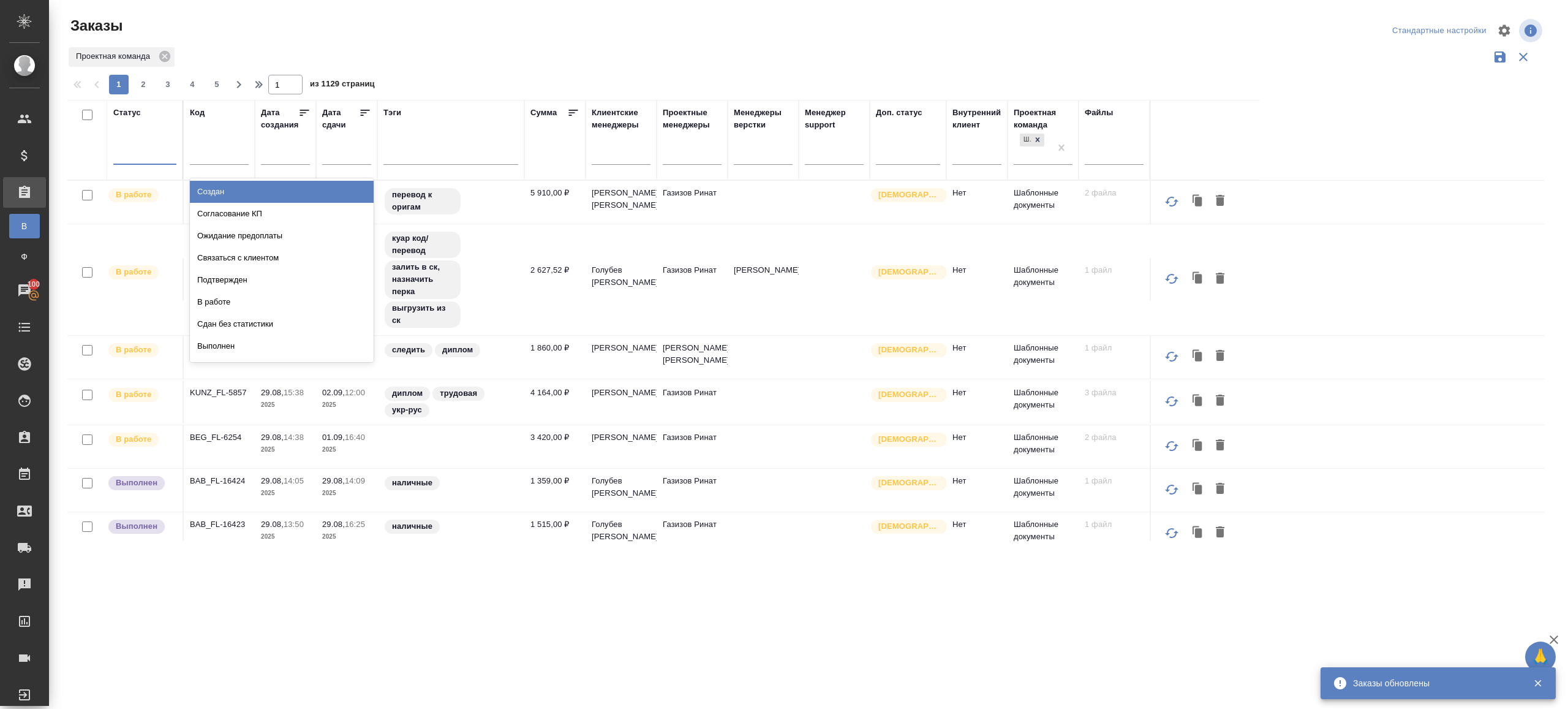
click at [152, 157] on div at bounding box center [144, 152] width 63 height 18
click at [278, 279] on div "Подтвержден" at bounding box center [282, 280] width 184 height 22
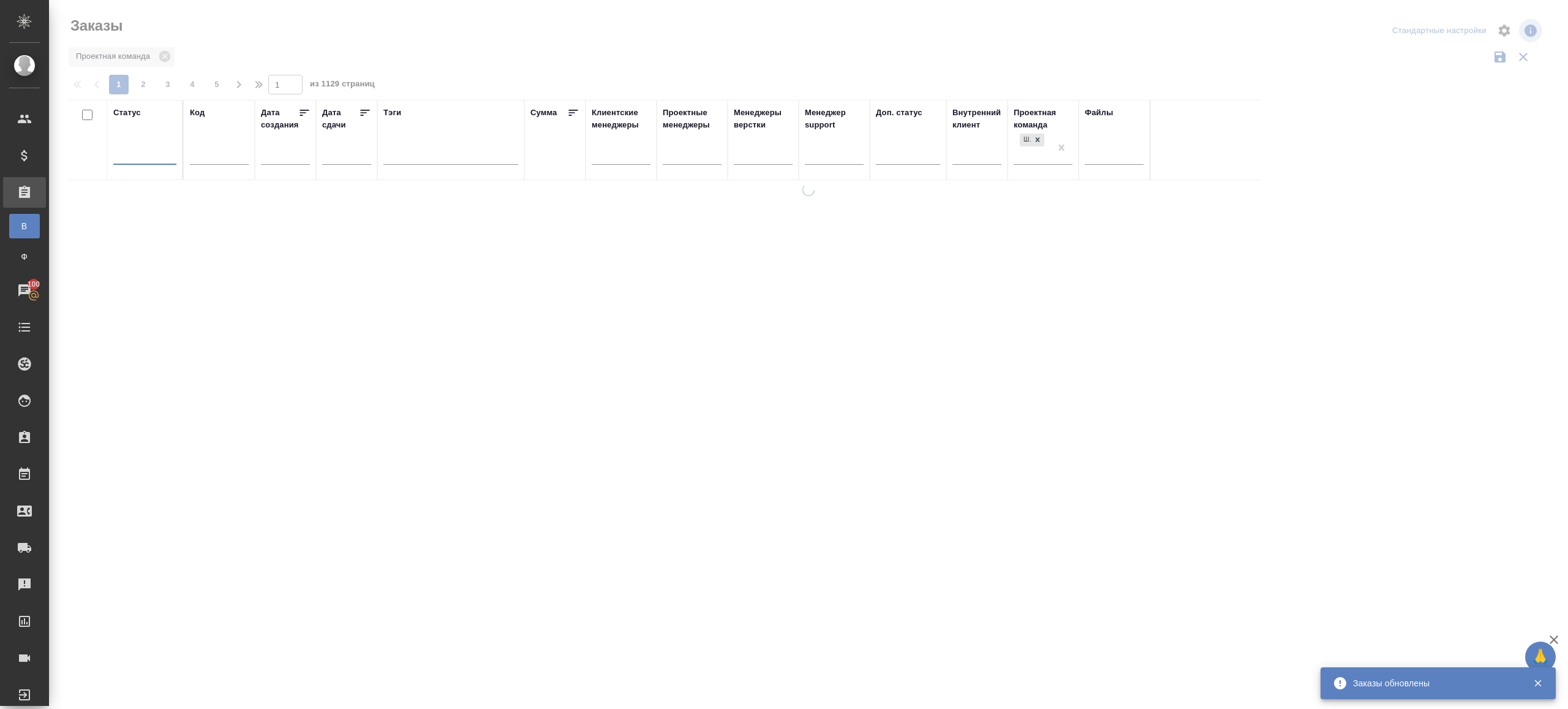
click at [508, 20] on div "Заказы" at bounding box center [314, 26] width 496 height 20
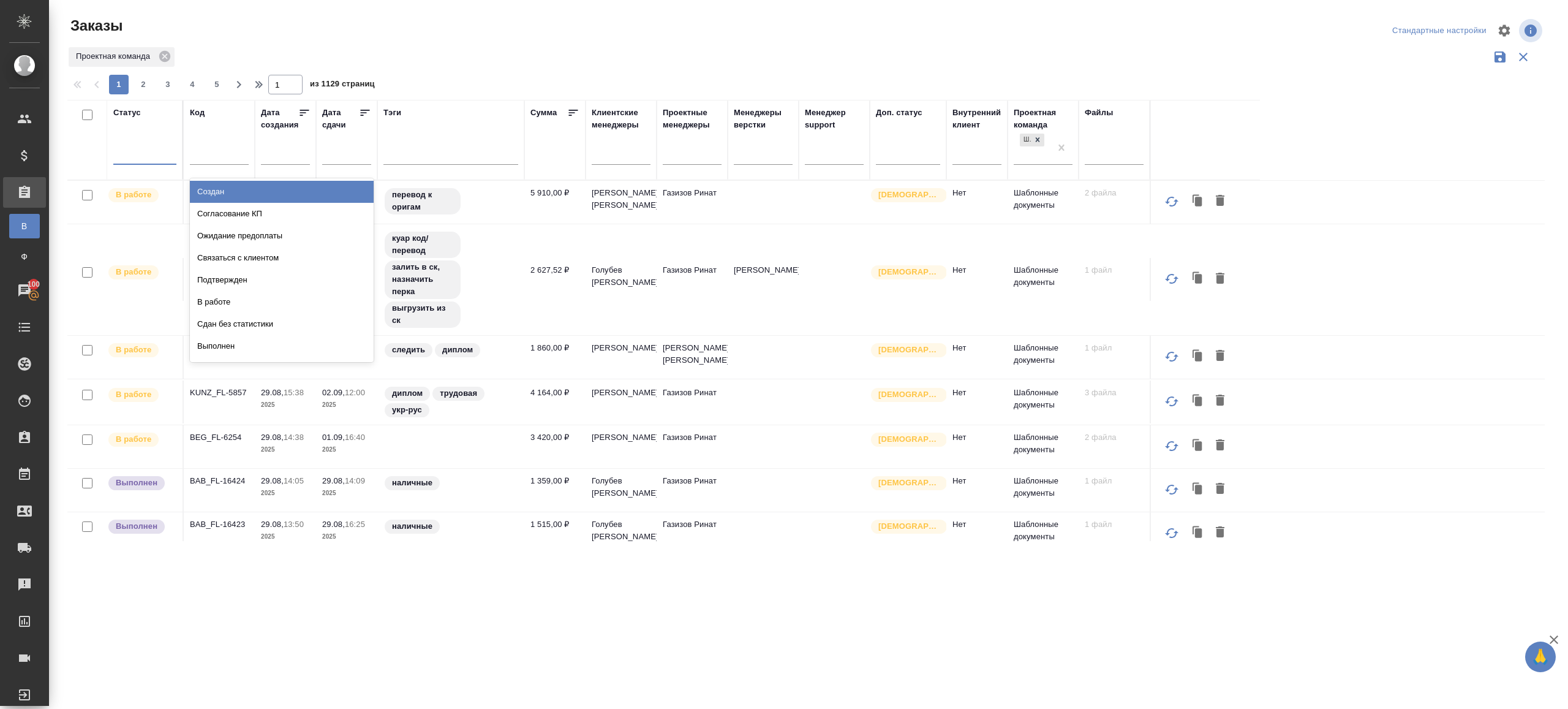
click at [143, 153] on div at bounding box center [144, 152] width 63 height 18
click at [247, 283] on div "Подтвержден" at bounding box center [282, 280] width 184 height 22
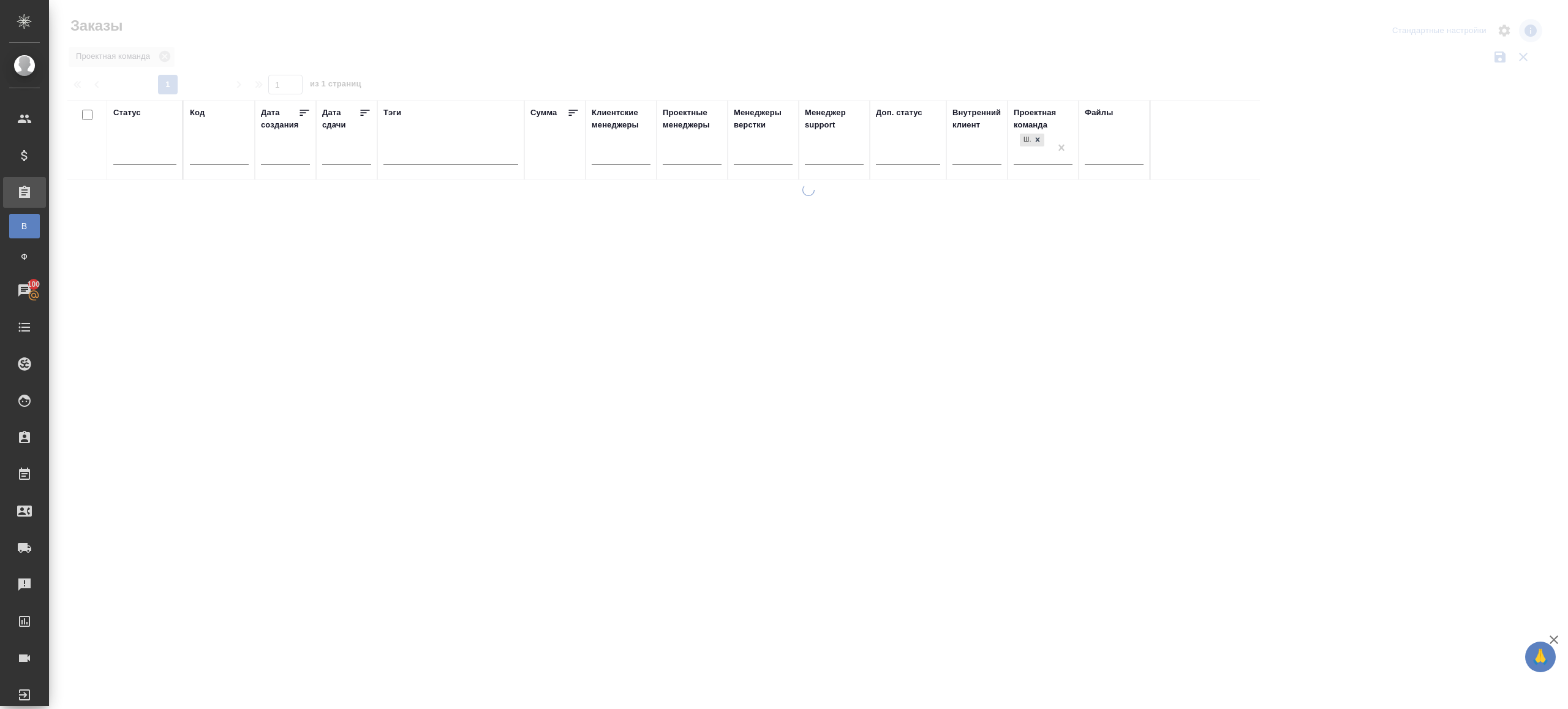
click at [431, 70] on div at bounding box center [808, 274] width 1519 height 548
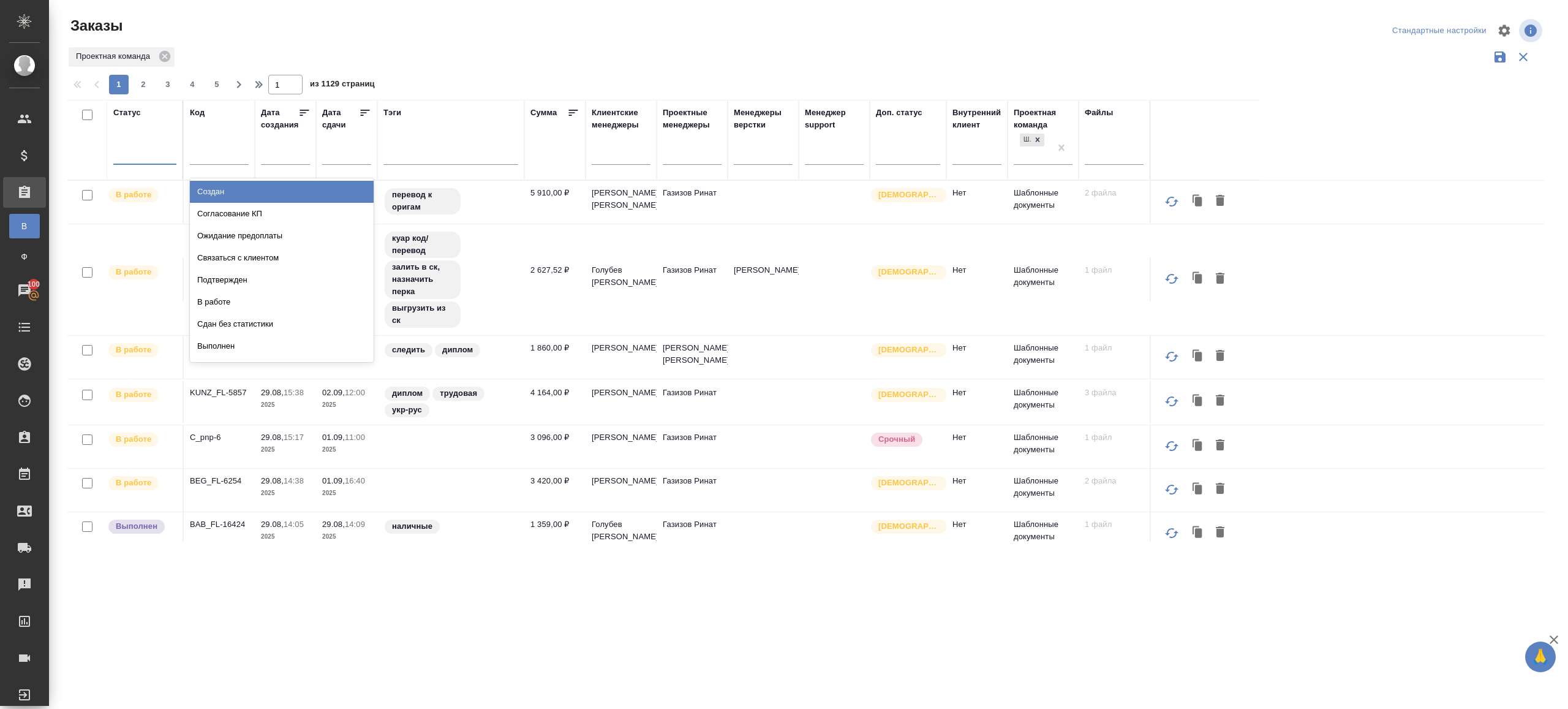
click at [149, 142] on div at bounding box center [144, 152] width 63 height 23
click at [236, 274] on div "Подтвержден" at bounding box center [282, 280] width 184 height 22
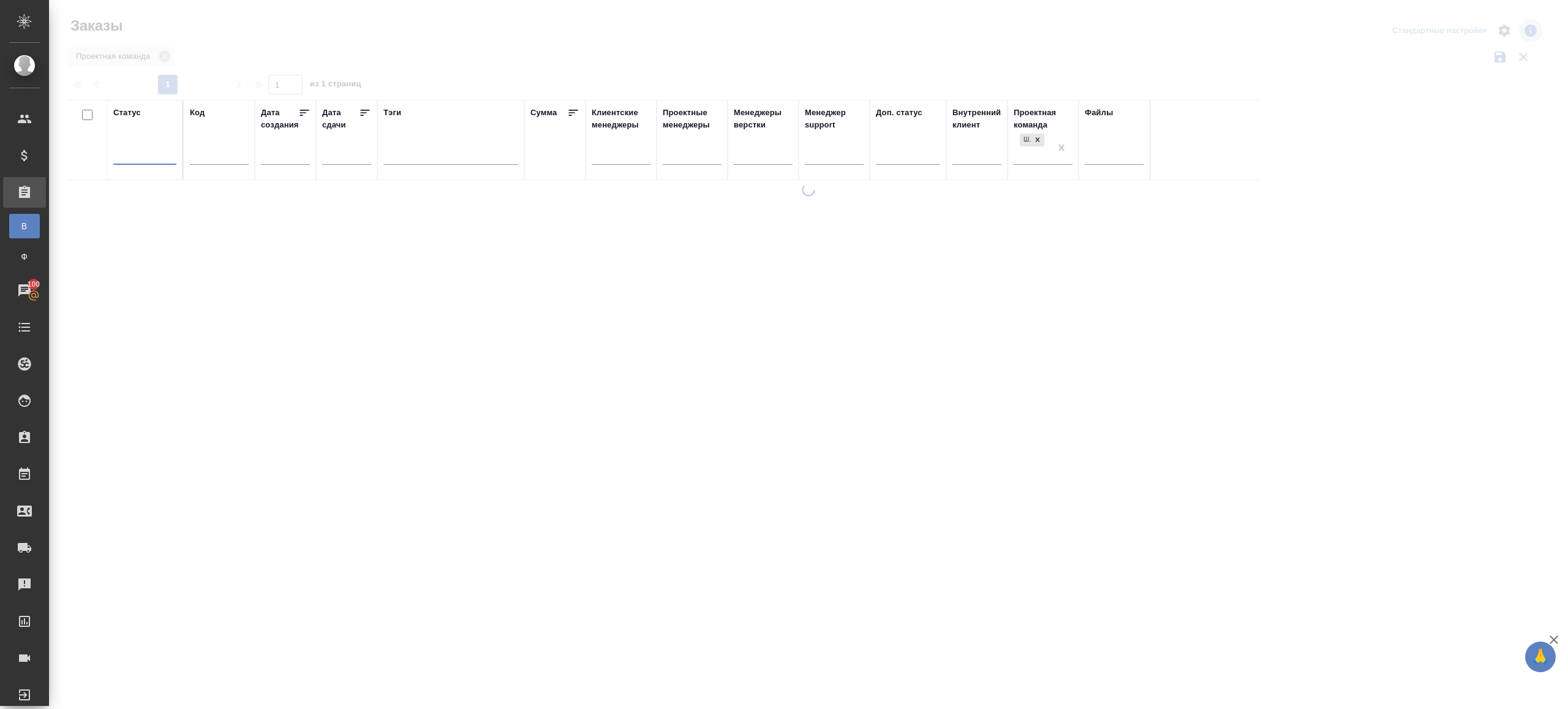
click at [467, 61] on div at bounding box center [808, 274] width 1519 height 548
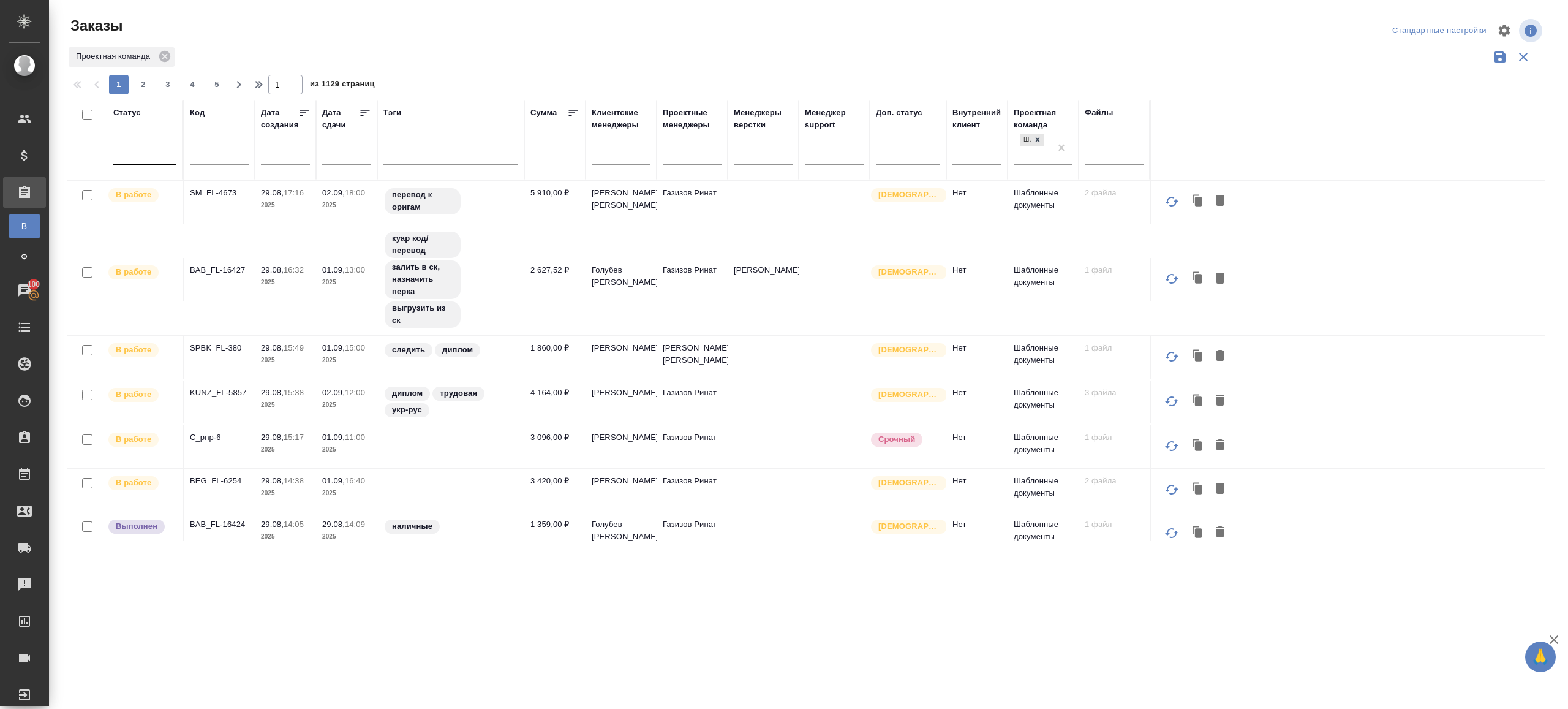
click at [153, 159] on div at bounding box center [144, 152] width 63 height 18
click at [223, 274] on div "Подтвержден" at bounding box center [282, 280] width 184 height 22
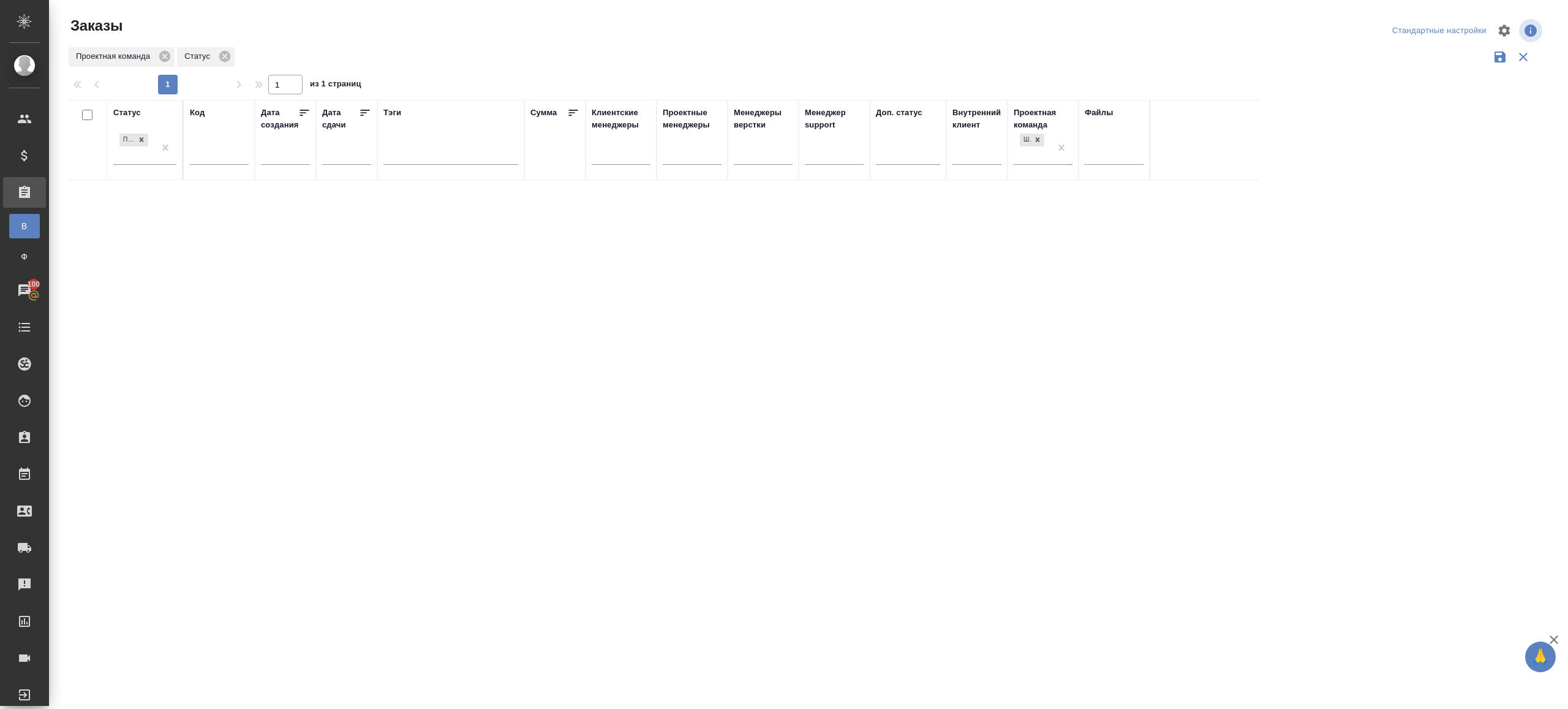
click at [906, 42] on div at bounding box center [810, 30] width 496 height 30
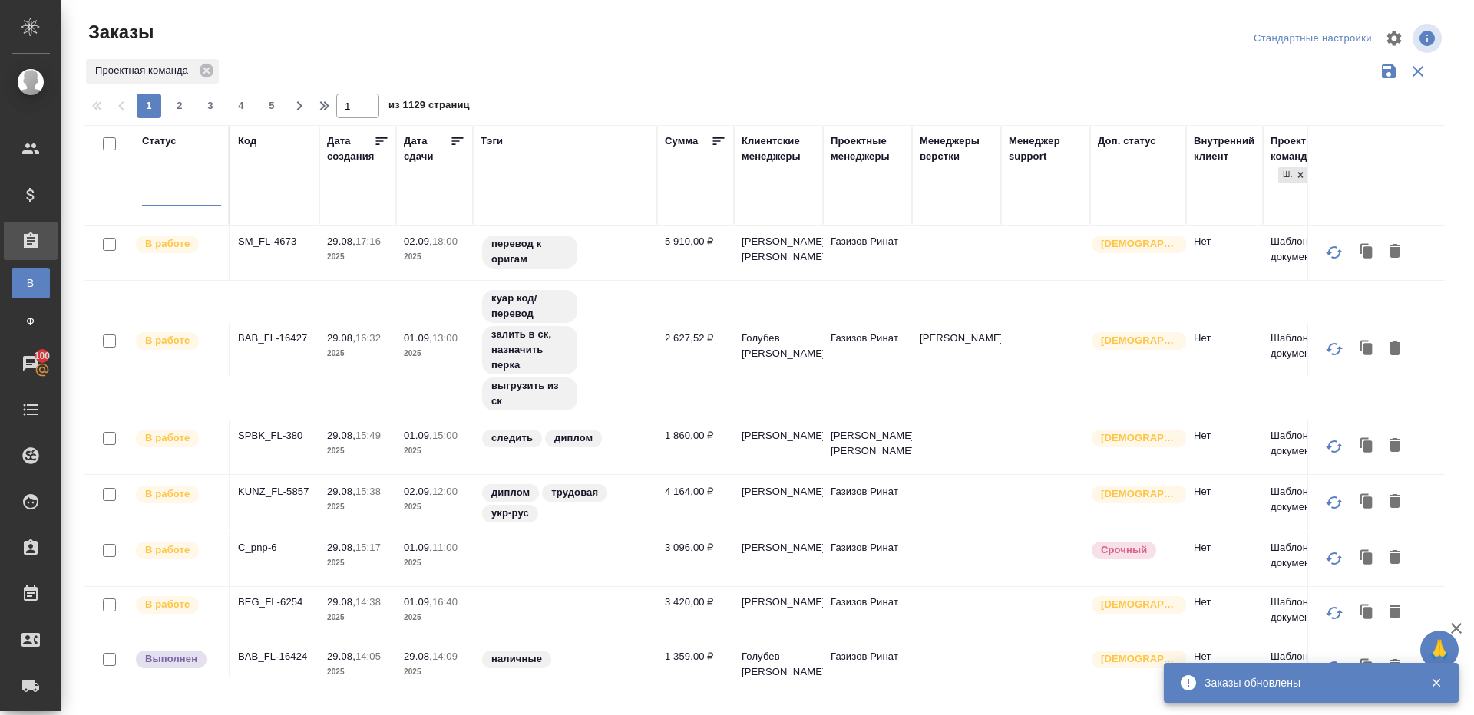
click at [608, 62] on div "Проектная команда" at bounding box center [764, 71] width 1360 height 29
click at [204, 197] on div at bounding box center [181, 191] width 79 height 22
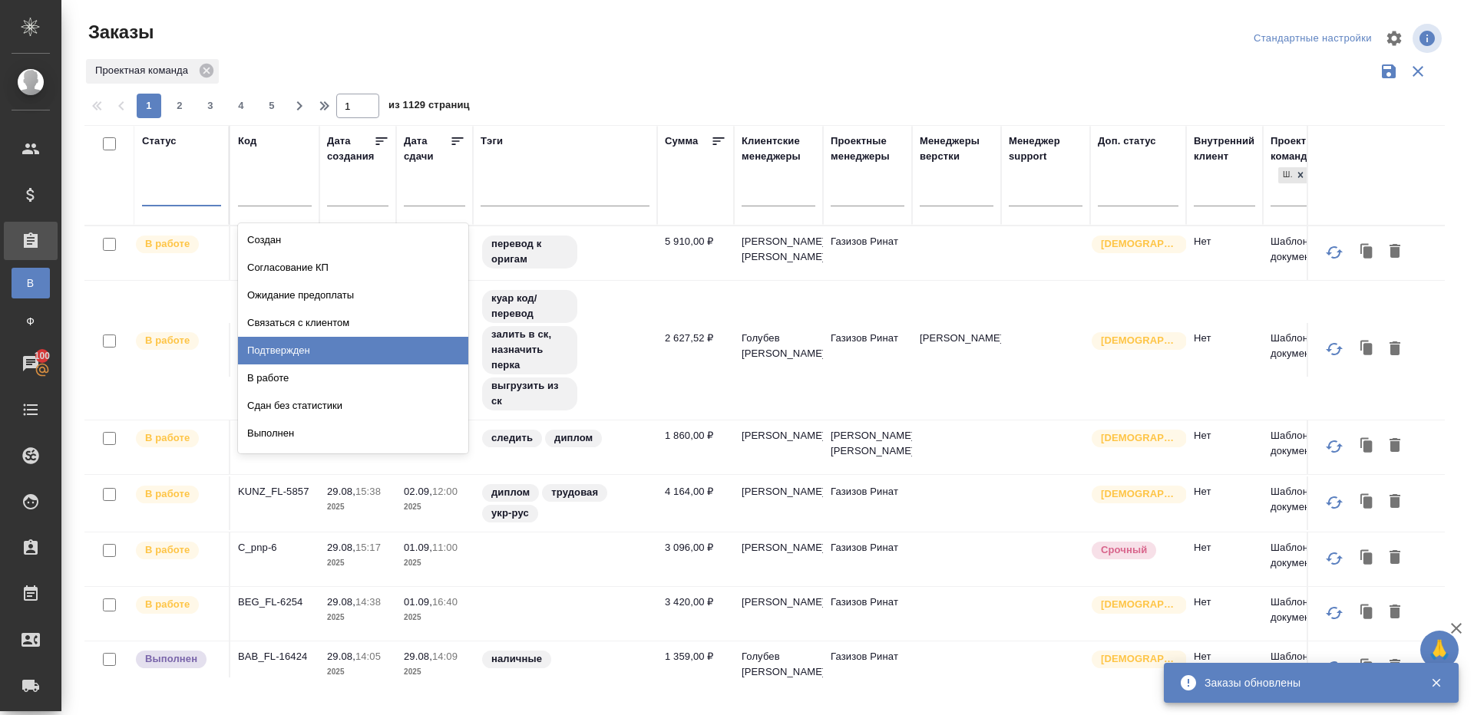
click at [274, 358] on div "Подтвержден" at bounding box center [353, 351] width 230 height 28
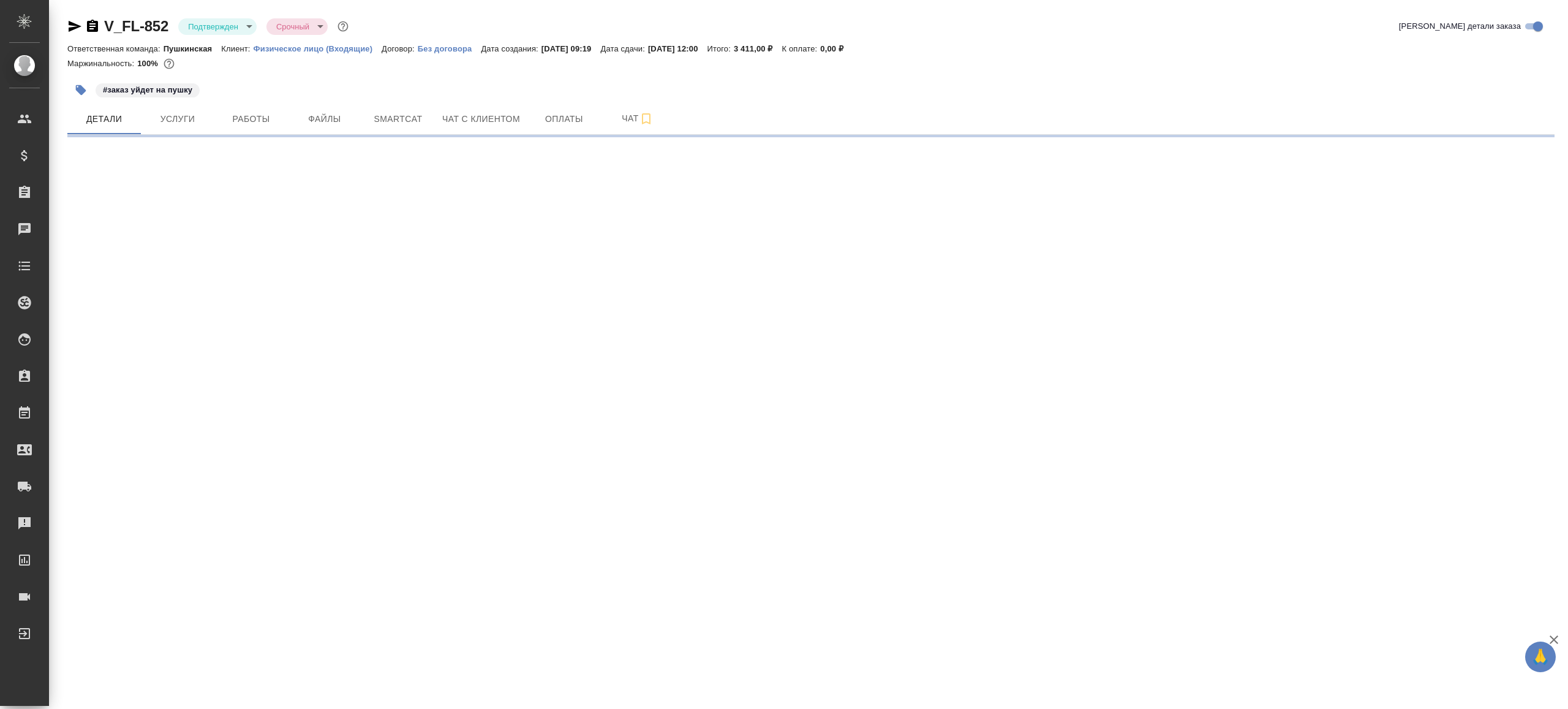
select select "RU"
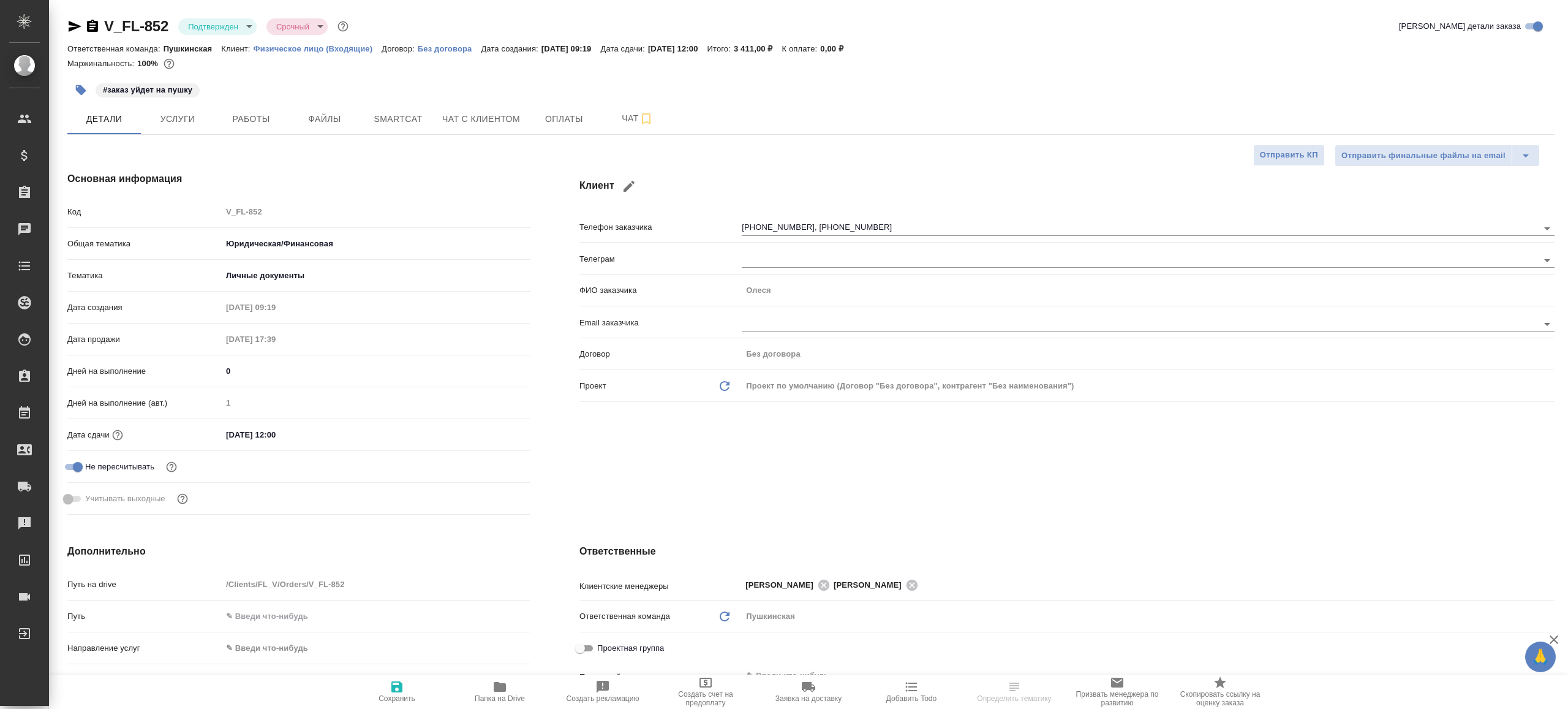
type textarea "x"
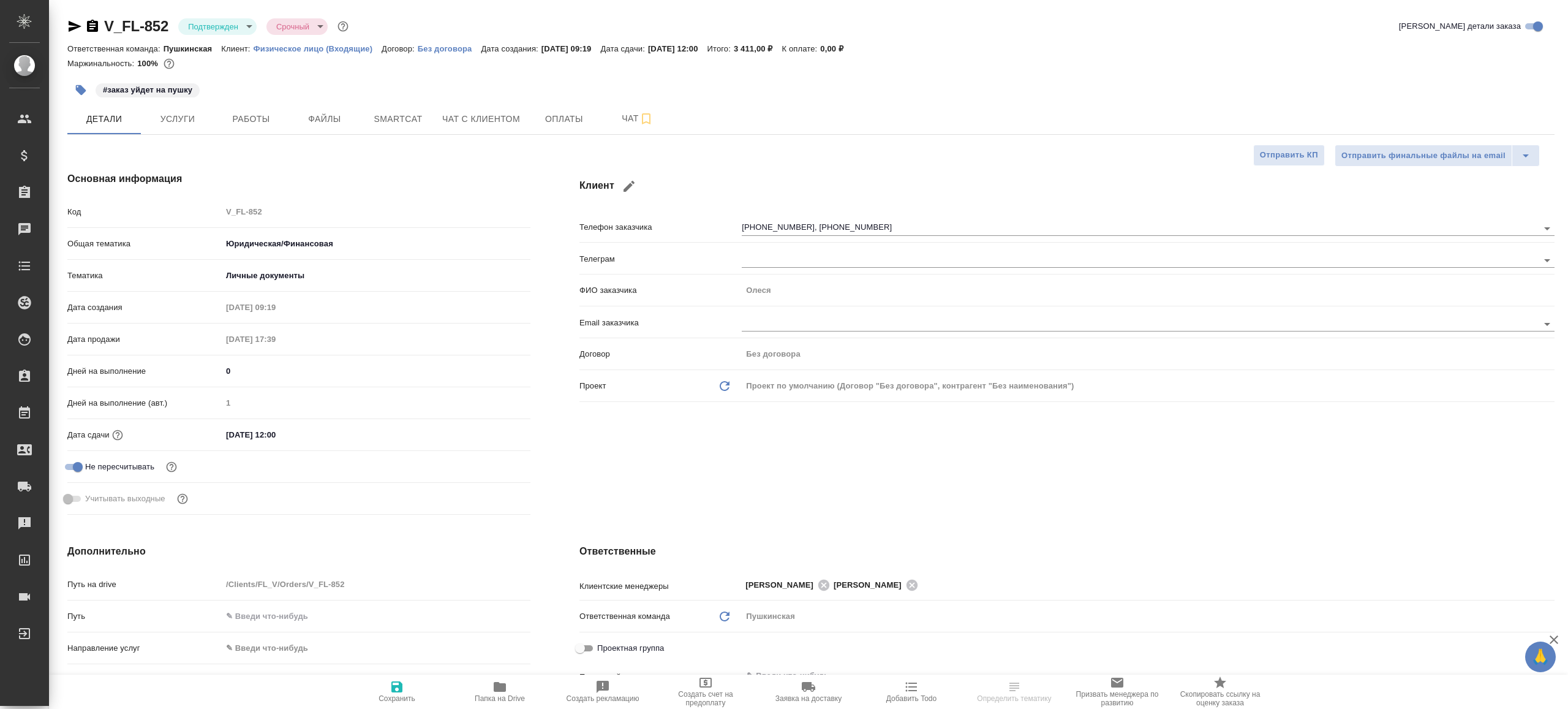
type textarea "x"
click at [239, 25] on body "🙏 .cls-1 fill:#fff; AWATERA Gazizov Rinat Клиенты Спецификации Заказы Чаты Todo…" at bounding box center [784, 354] width 1568 height 709
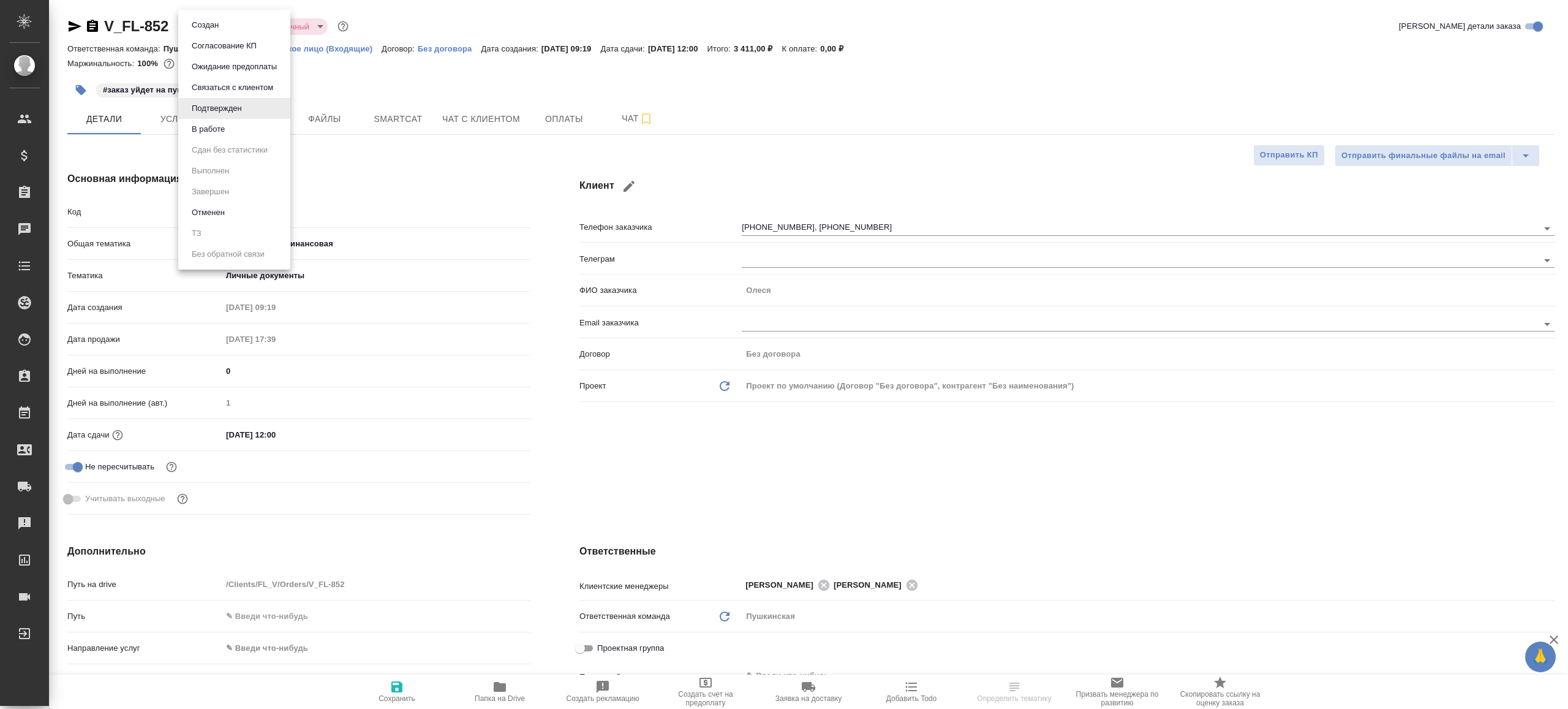
click at [255, 135] on li "В работе" at bounding box center [234, 129] width 112 height 21
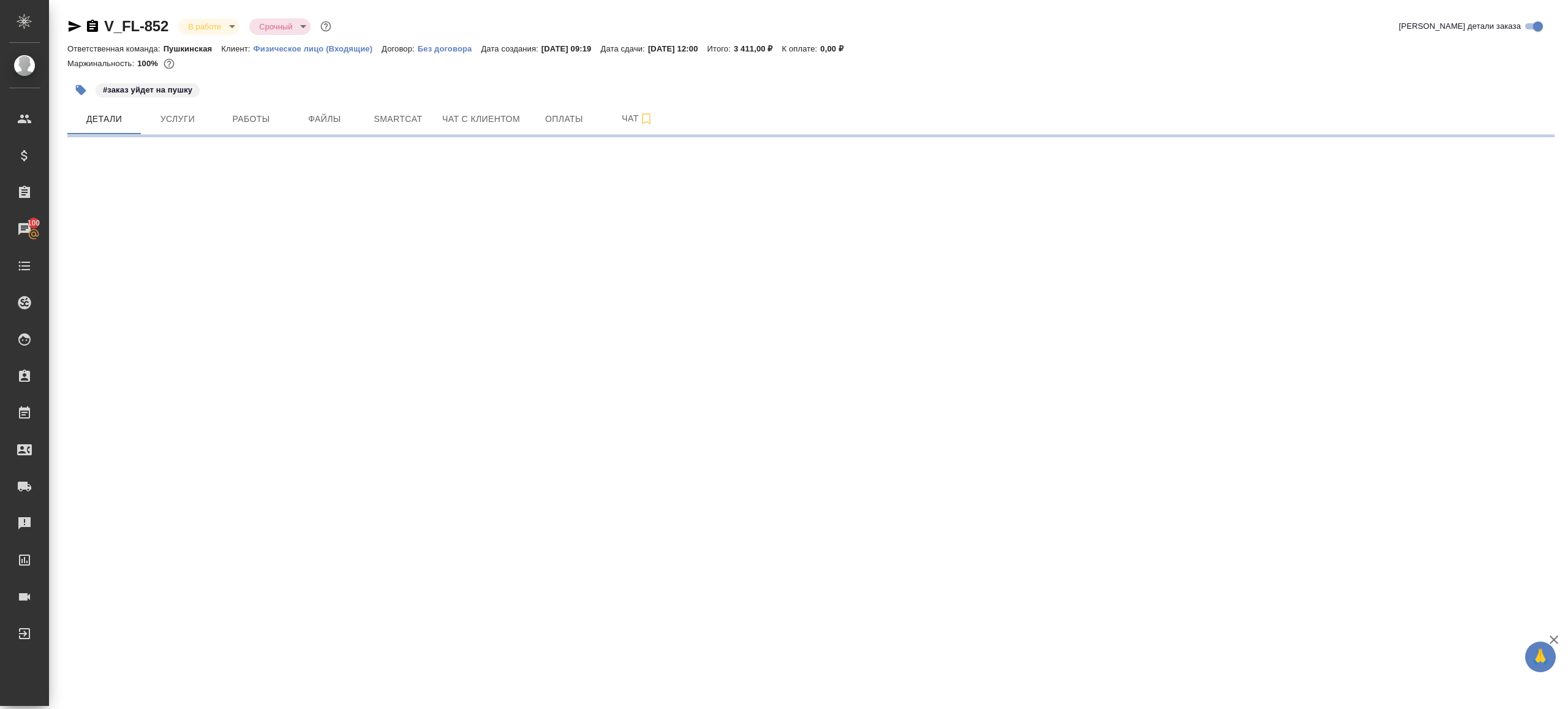
select select "RU"
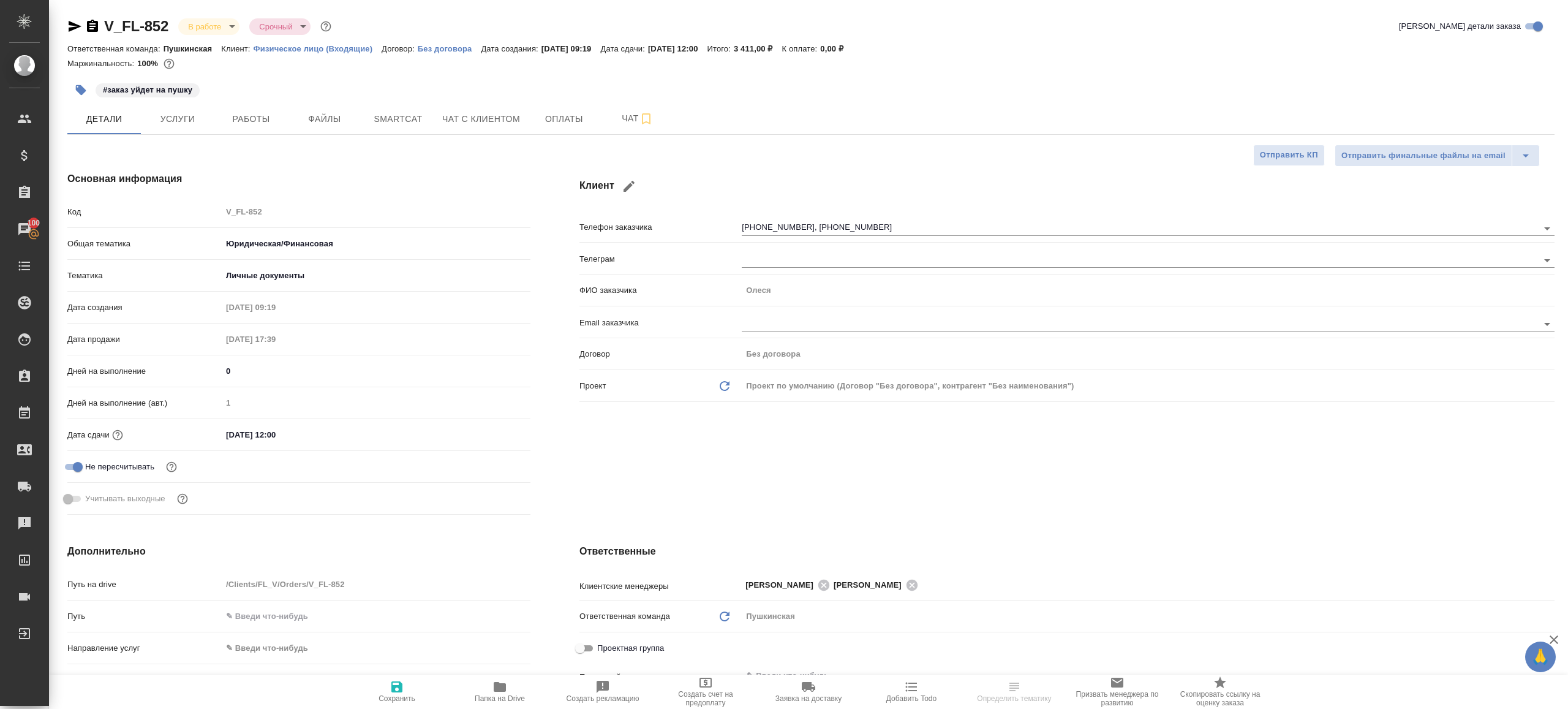
type textarea "x"
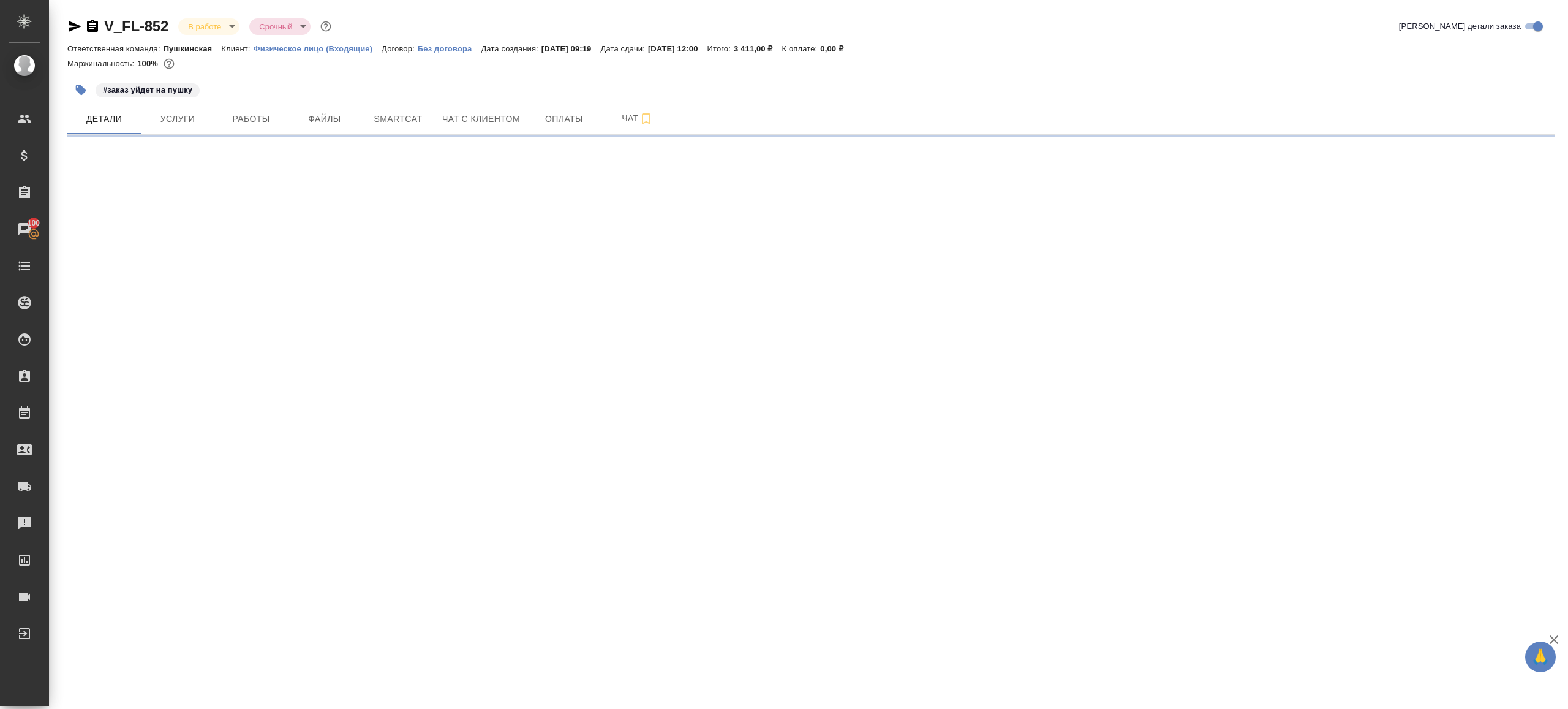
select select "RU"
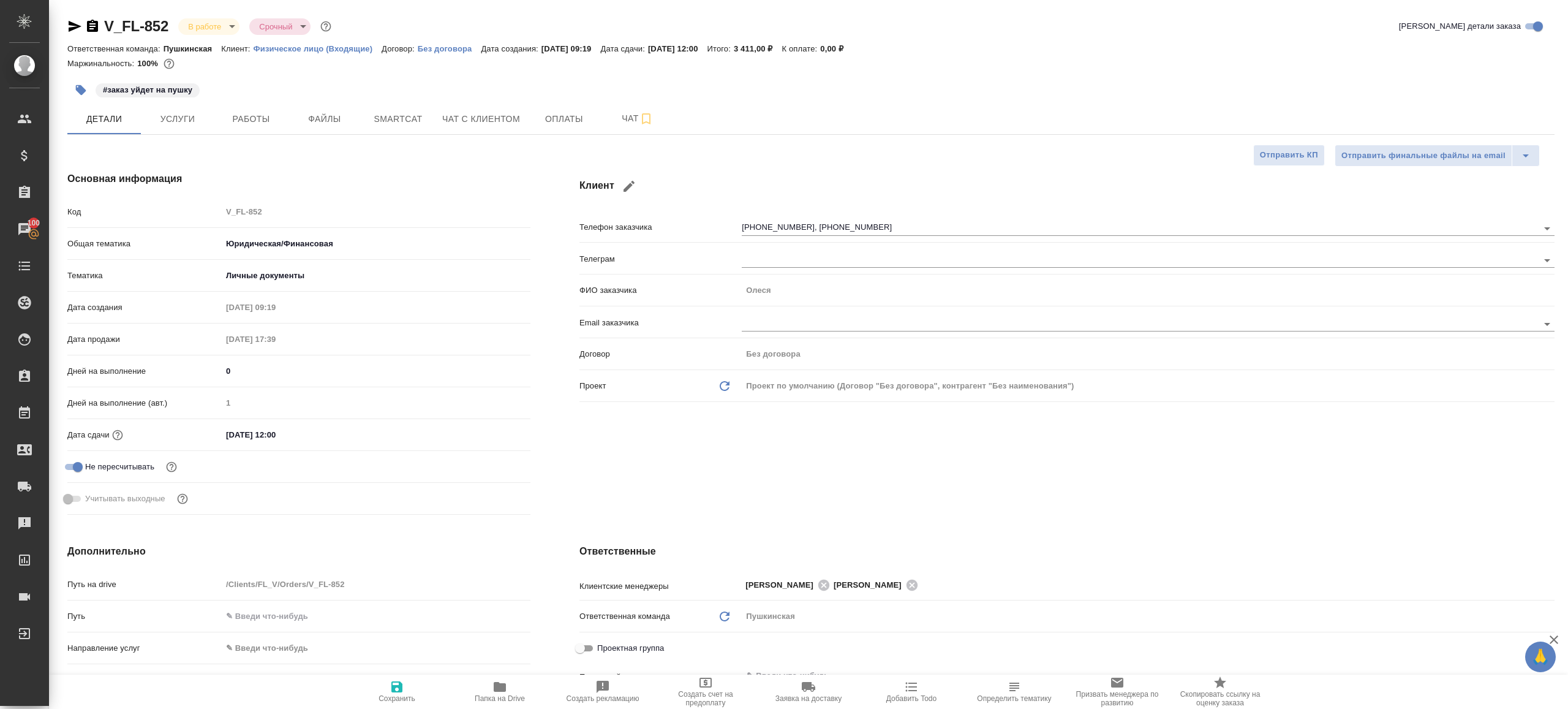
type textarea "x"
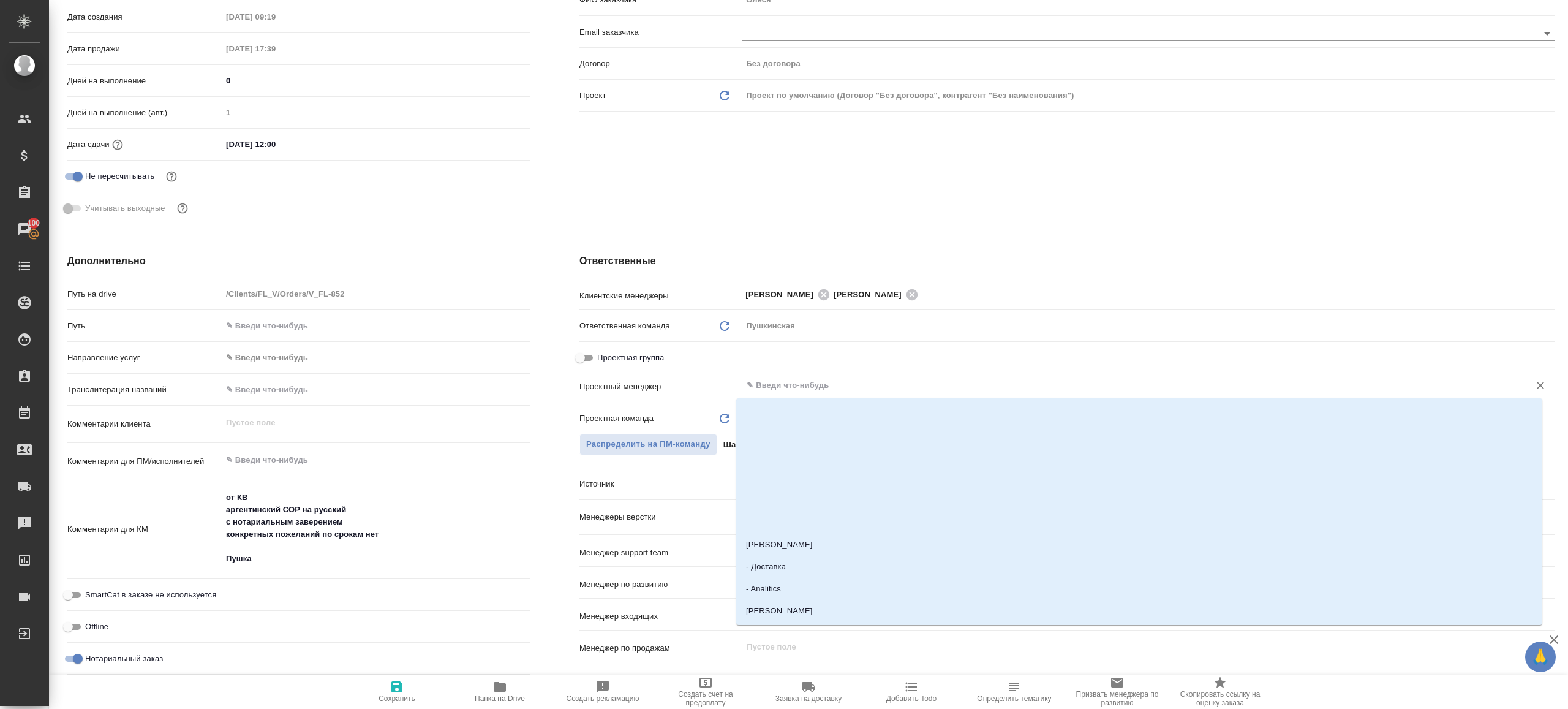
click at [790, 379] on input "text" at bounding box center [1128, 386] width 764 height 14
type input "ринат"
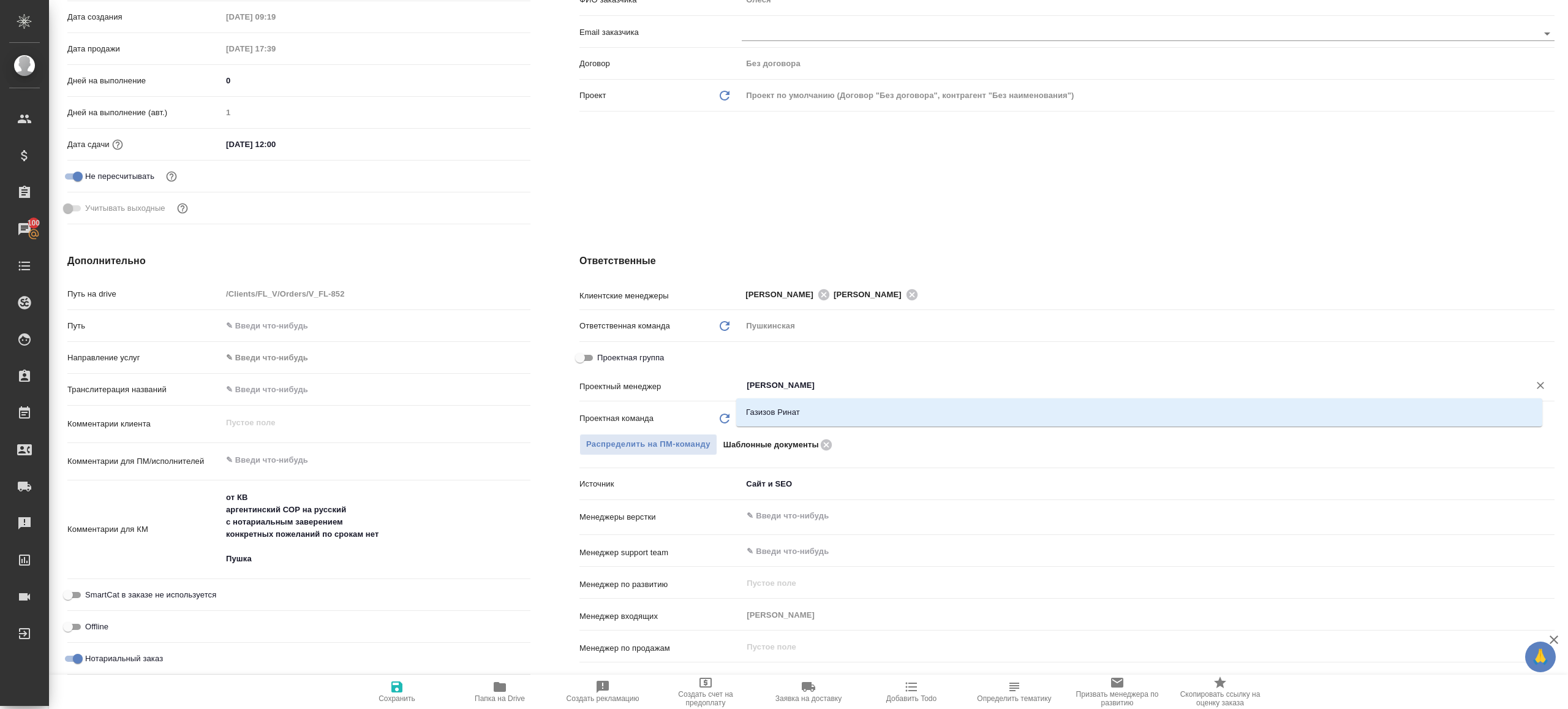
click at [795, 406] on li "Газизов Ринат" at bounding box center [1139, 413] width 806 height 22
type textarea "x"
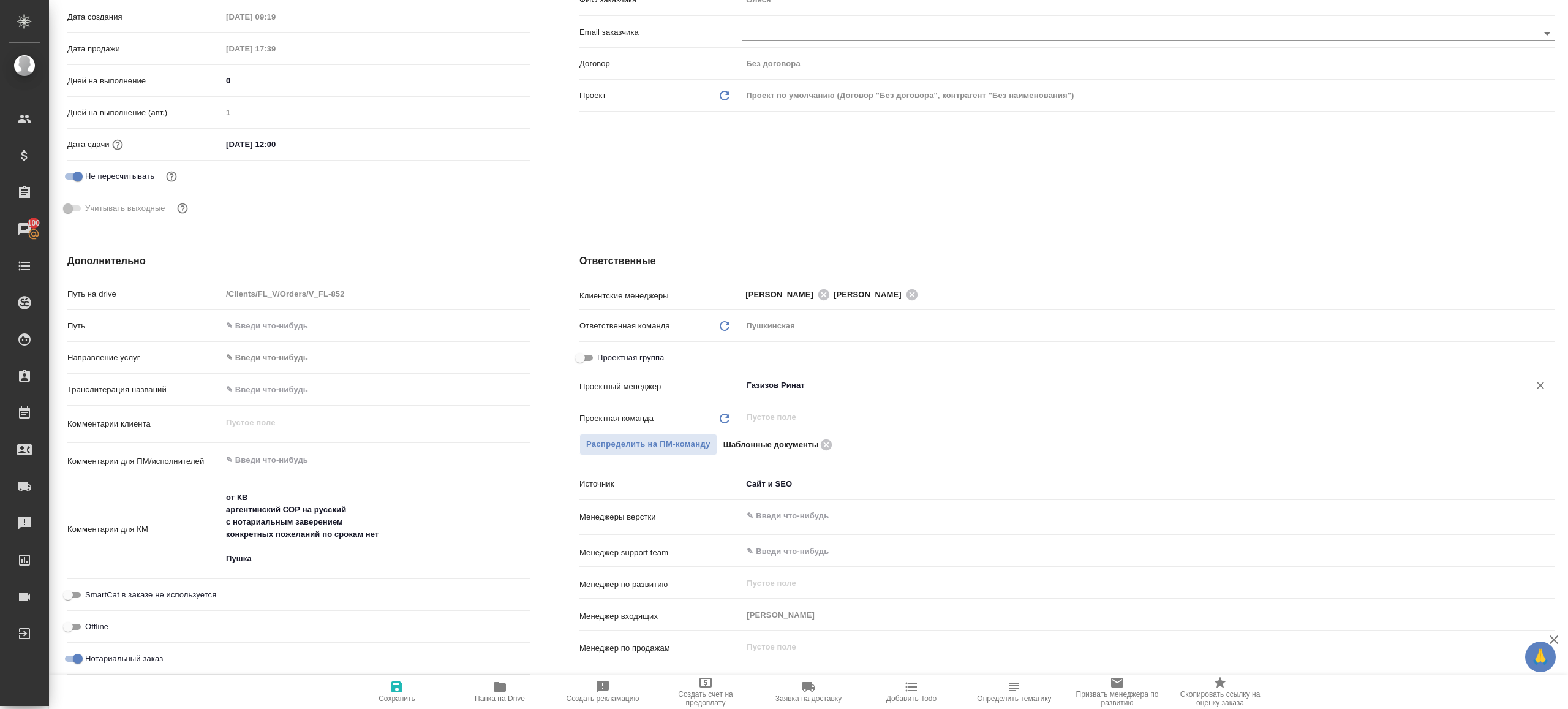
type input "Газизов Ринат"
click at [396, 696] on span "Сохранить" at bounding box center [397, 699] width 37 height 9
type textarea "x"
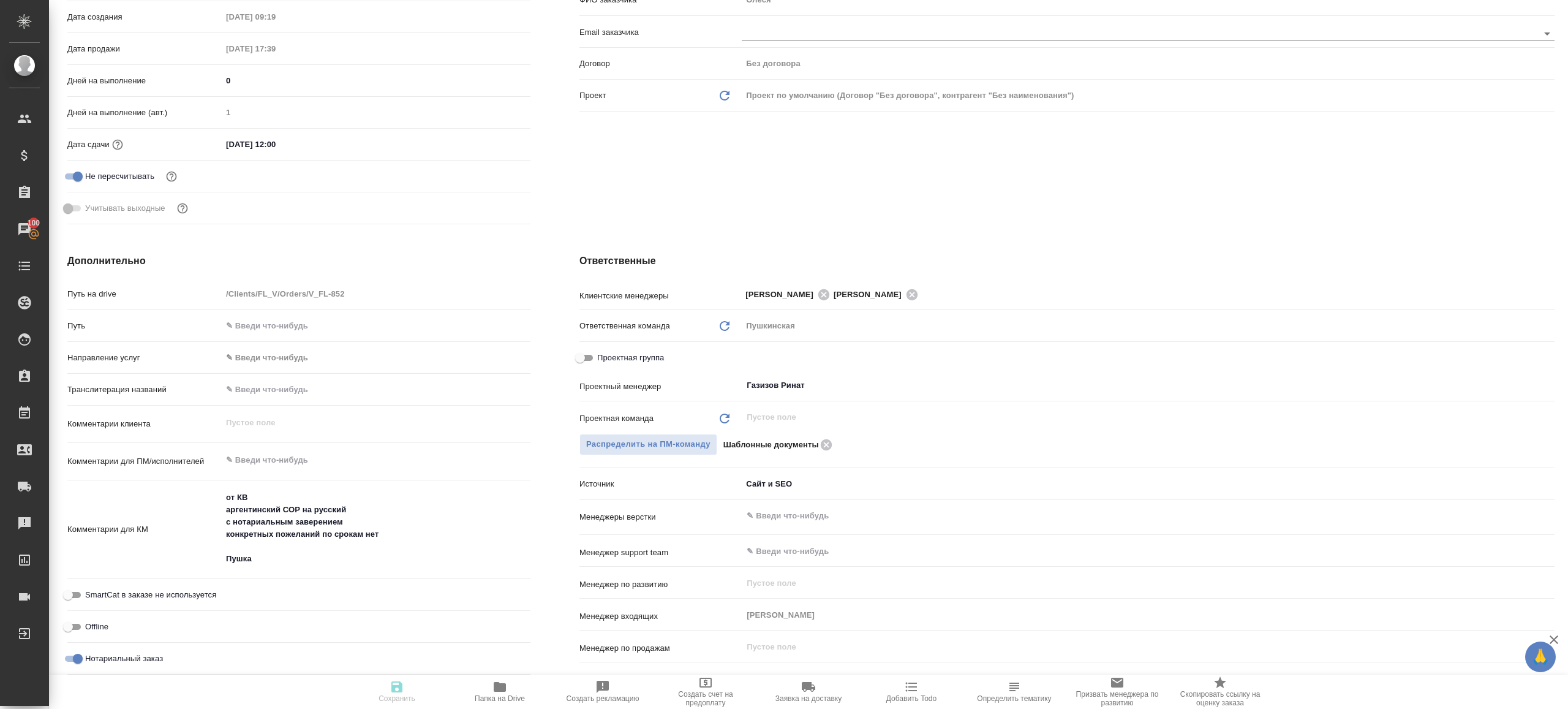
type textarea "x"
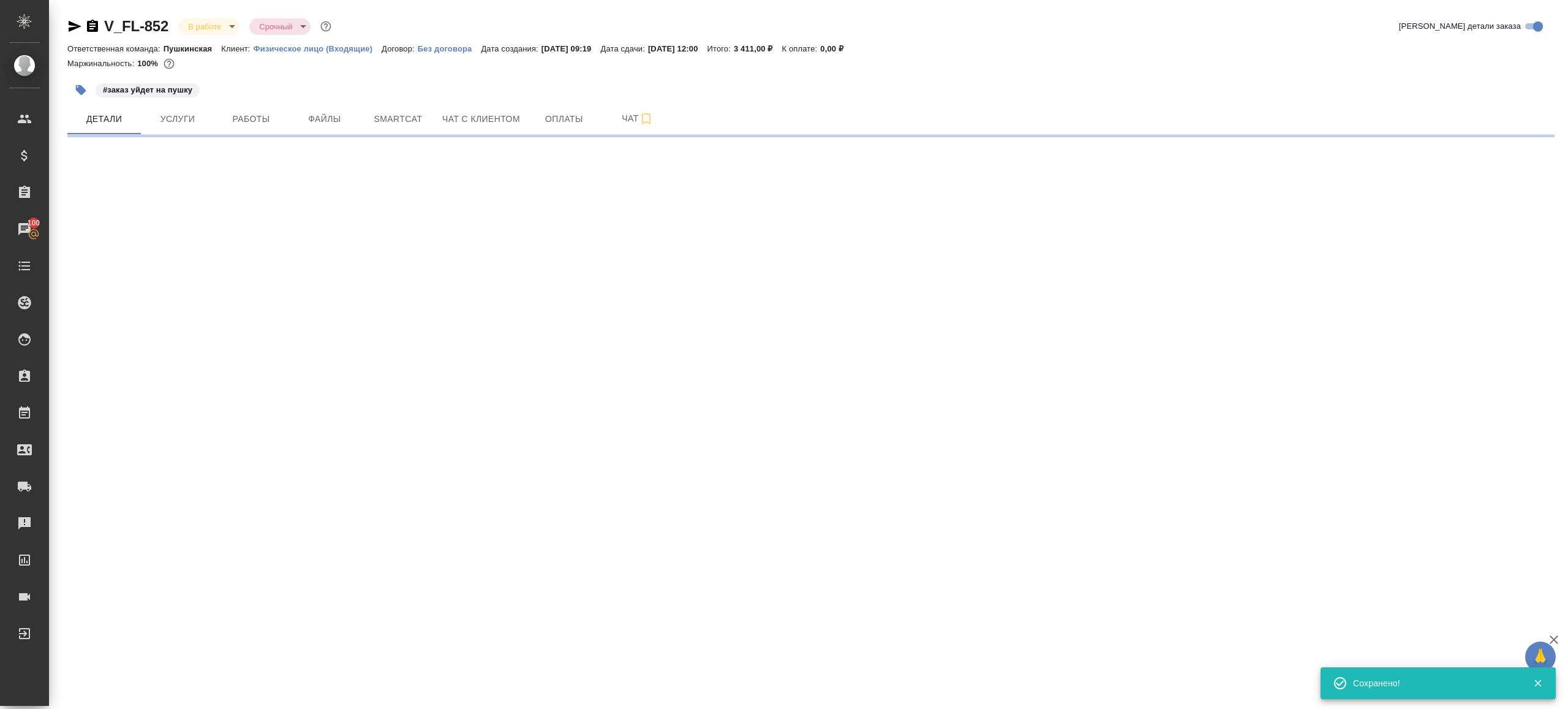
scroll to position [0, 0]
select select "RU"
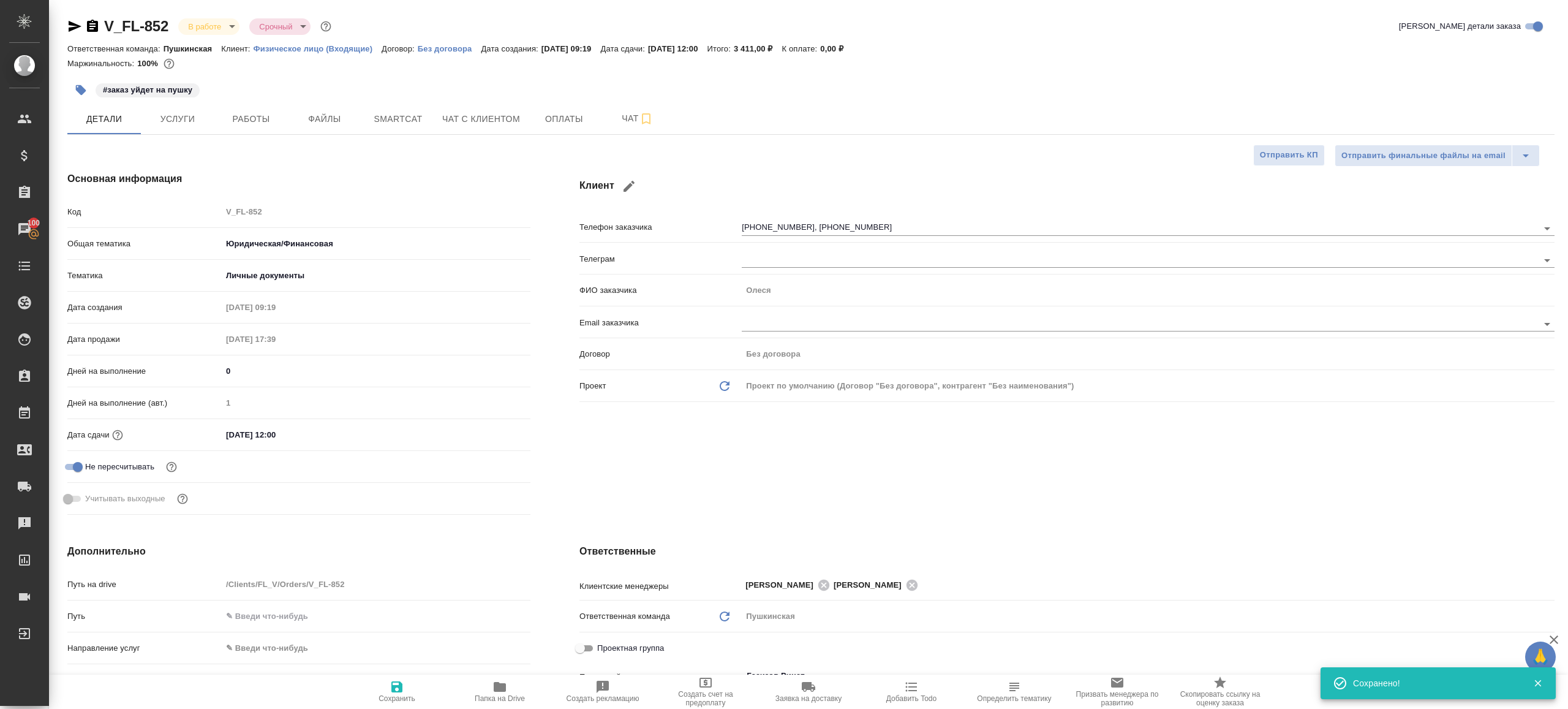
type textarea "x"
click at [508, 676] on button "Папка на Drive" at bounding box center [500, 691] width 103 height 34
type textarea "x"
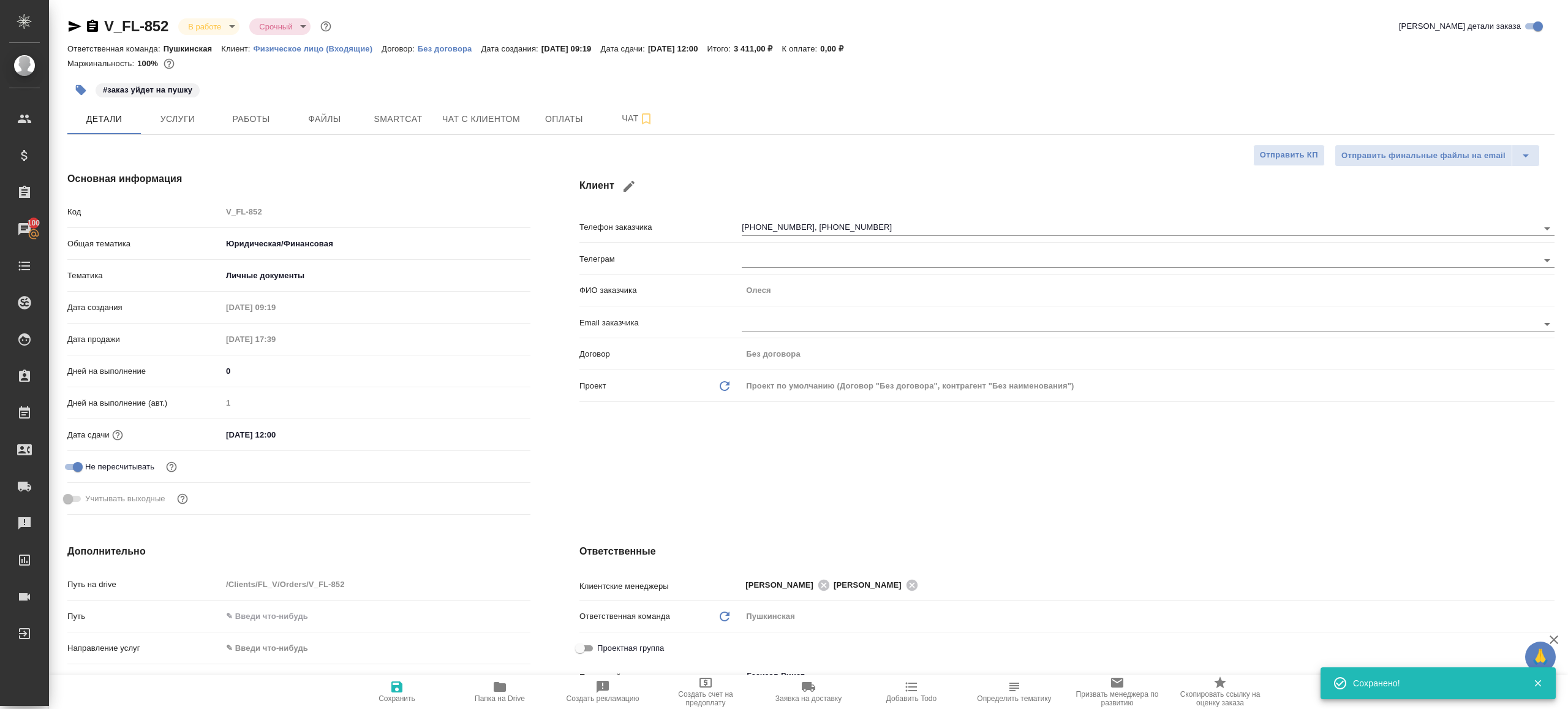
type textarea "x"
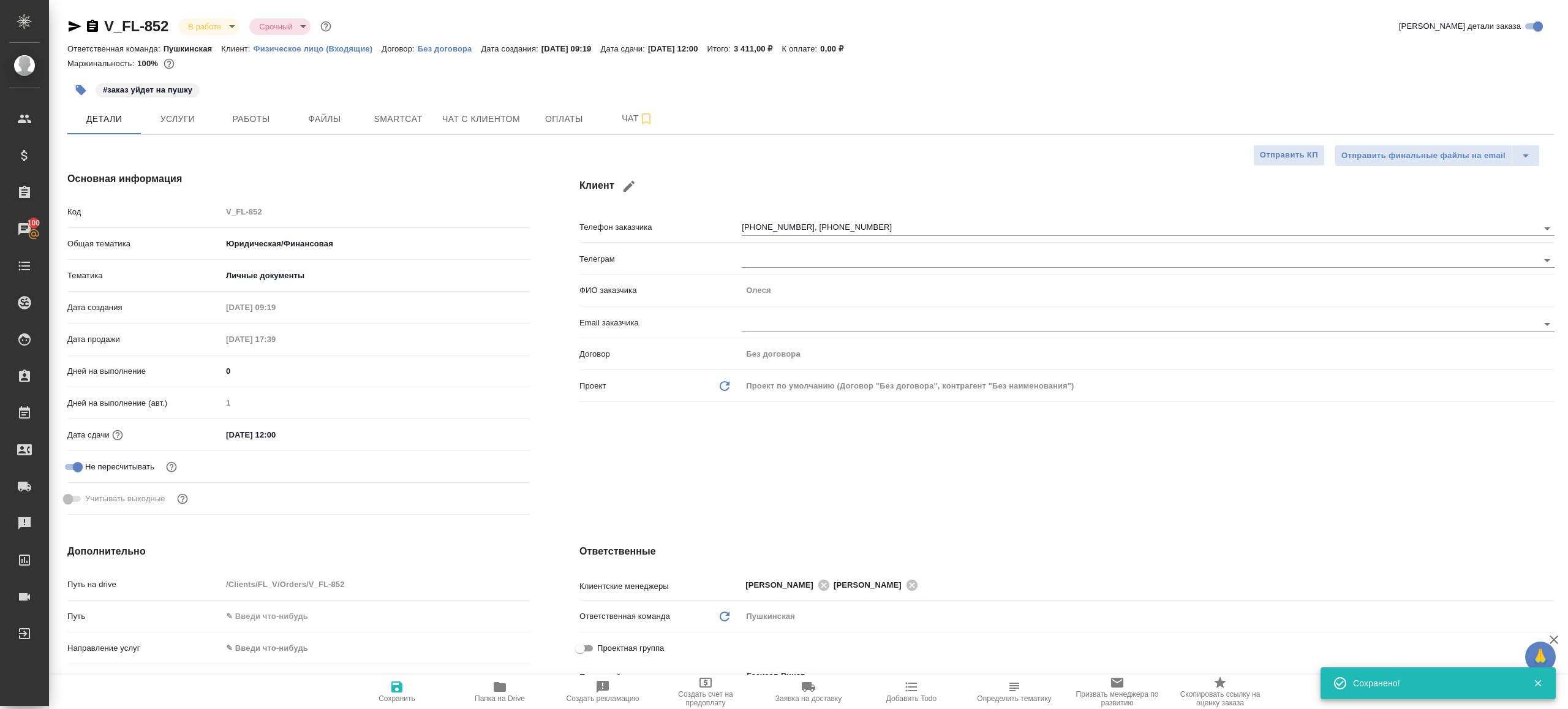
click at [248, 137] on div "V_FL-852 В работе inProgress Срочный urgent Кратко детали заказа Ответственная …" at bounding box center [811, 633] width 1501 height 1266
click at [263, 112] on span "Работы" at bounding box center [251, 119] width 59 height 15
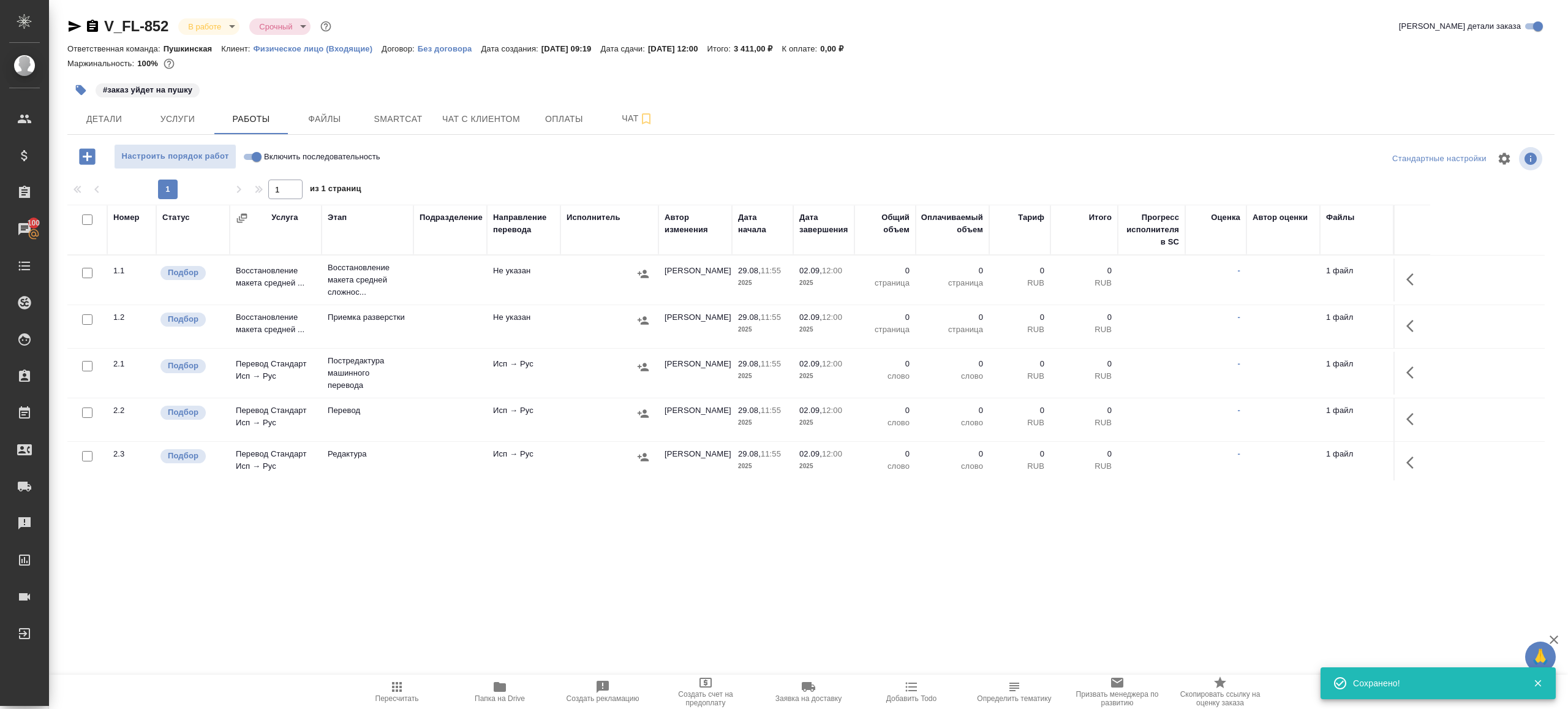
click at [89, 218] on input "checkbox" at bounding box center [87, 220] width 10 height 10
checkbox input "true"
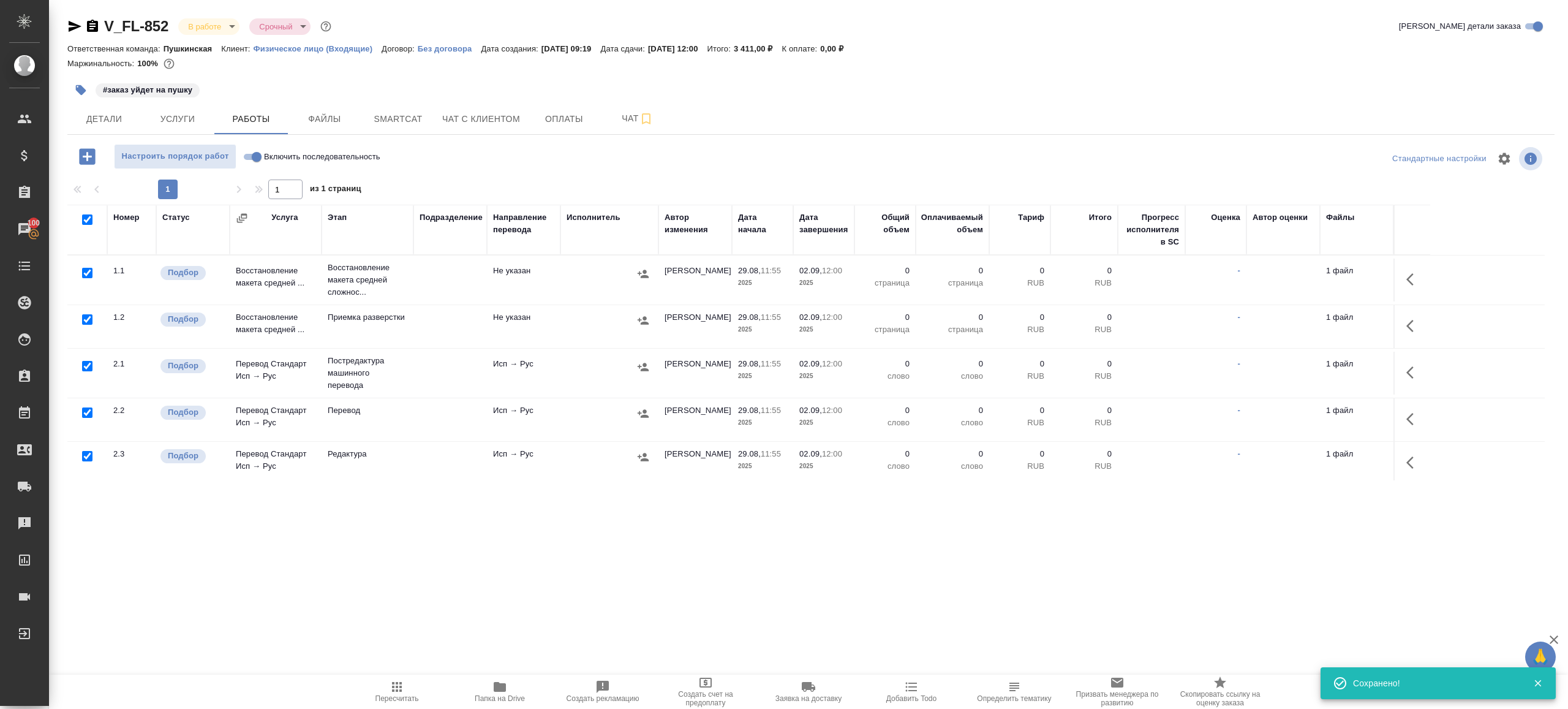
checkbox input "true"
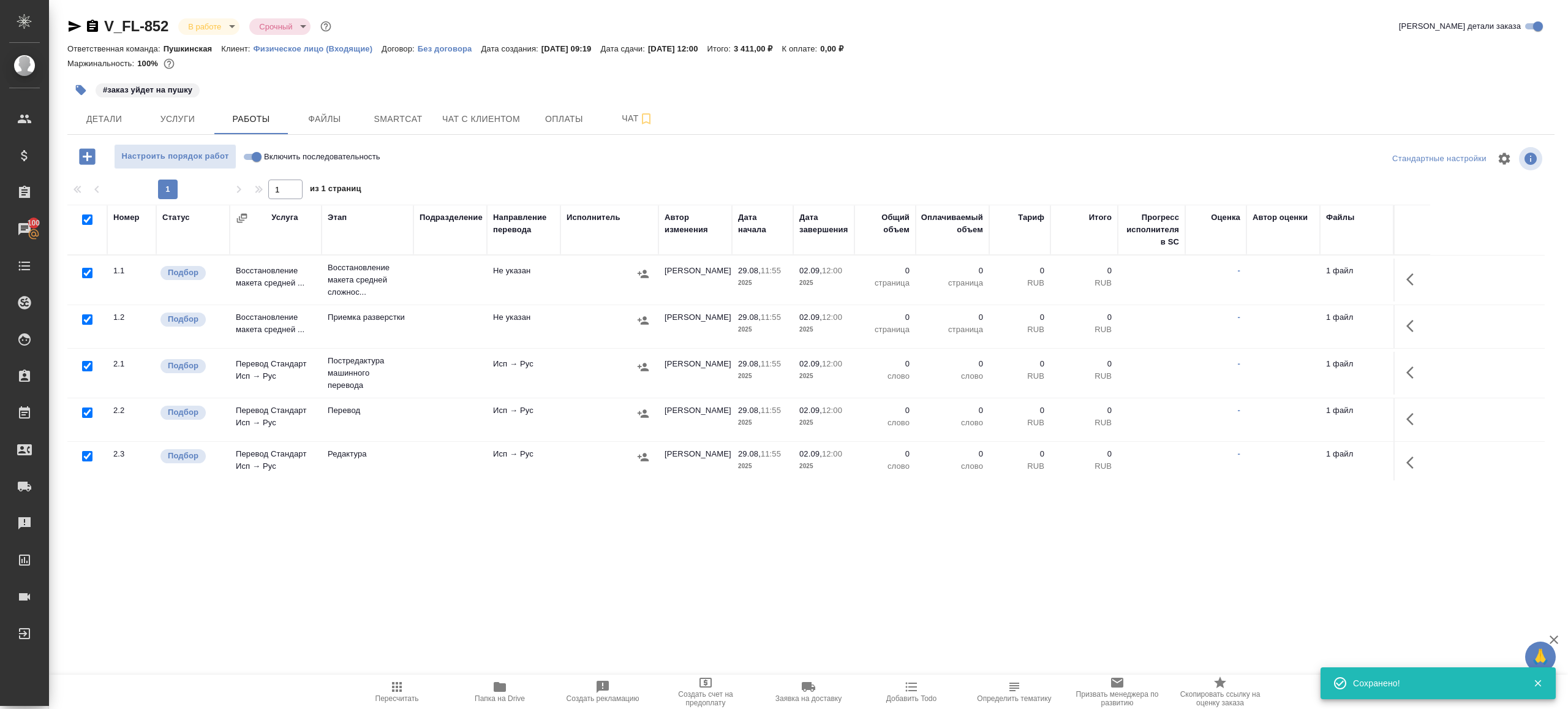
checkbox input "true"
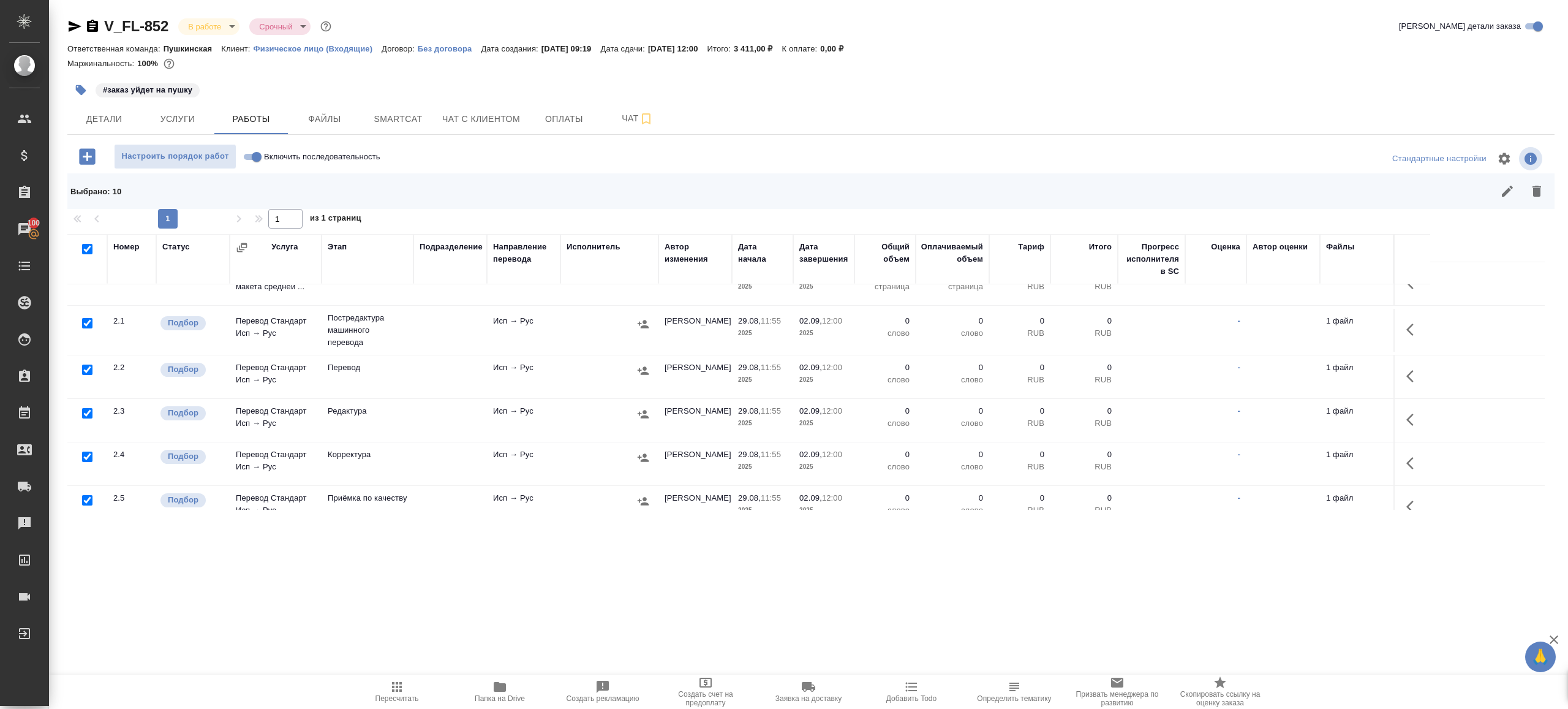
scroll to position [74, 0]
click at [85, 362] on input "checkbox" at bounding box center [87, 367] width 10 height 10
checkbox input "false"
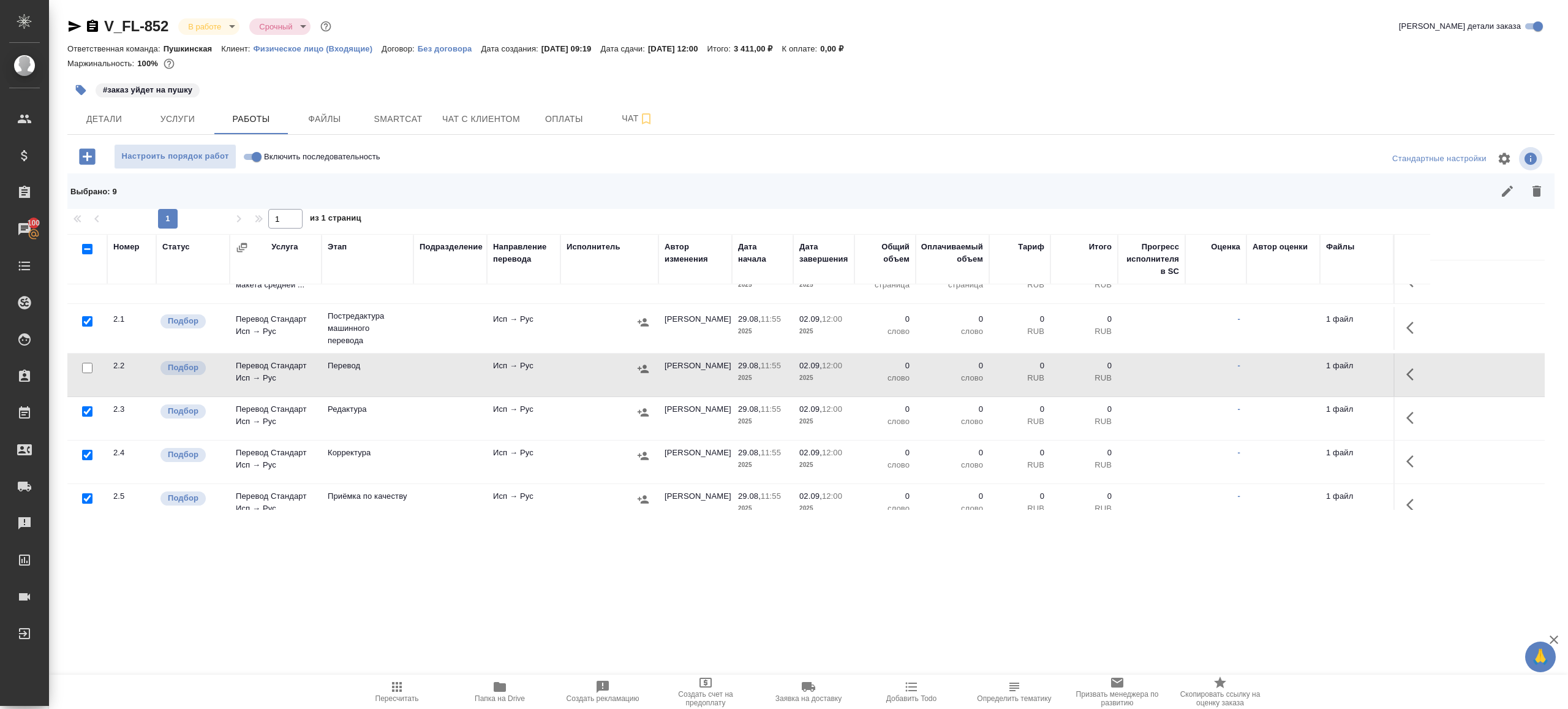
click at [85, 494] on input "checkbox" at bounding box center [87, 498] width 10 height 10
checkbox input "false"
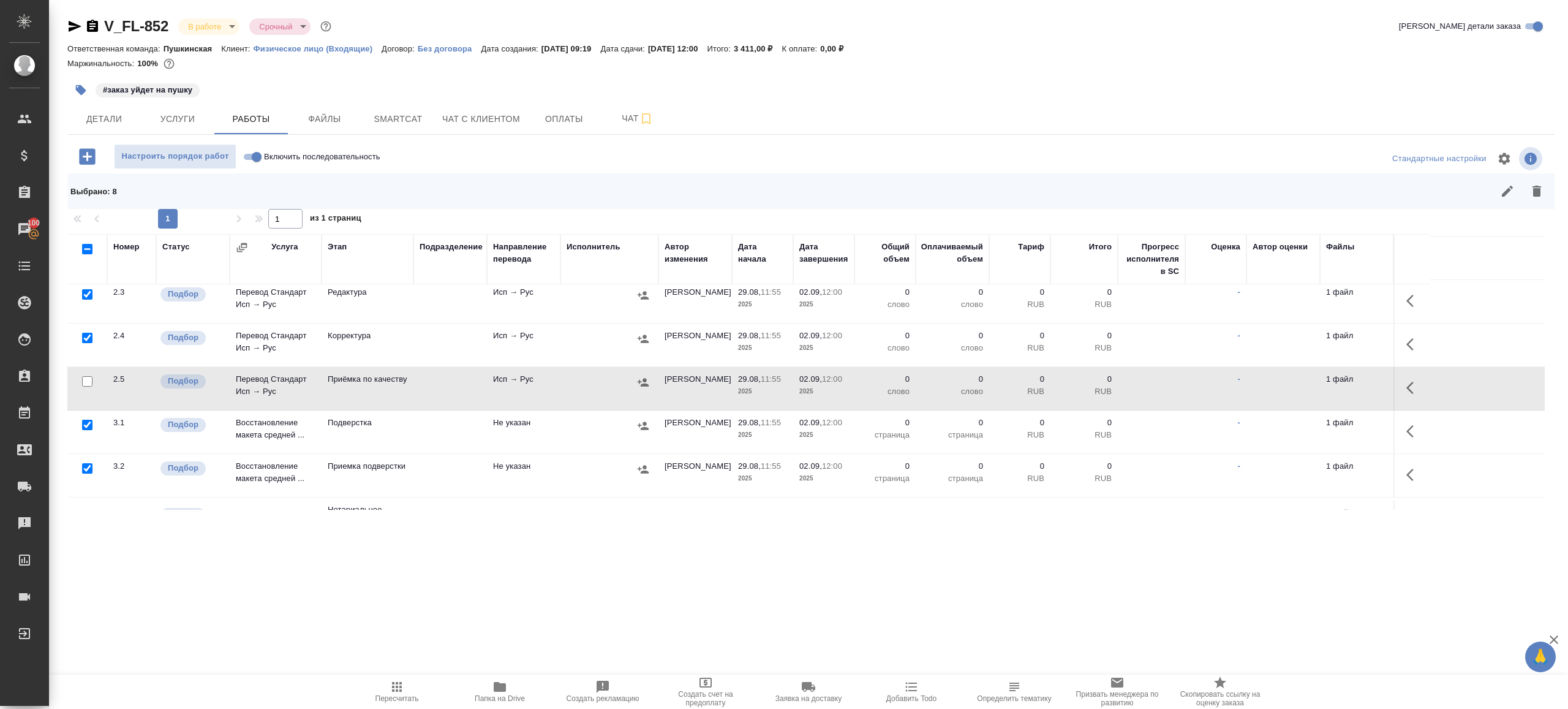
scroll to position [225, 0]
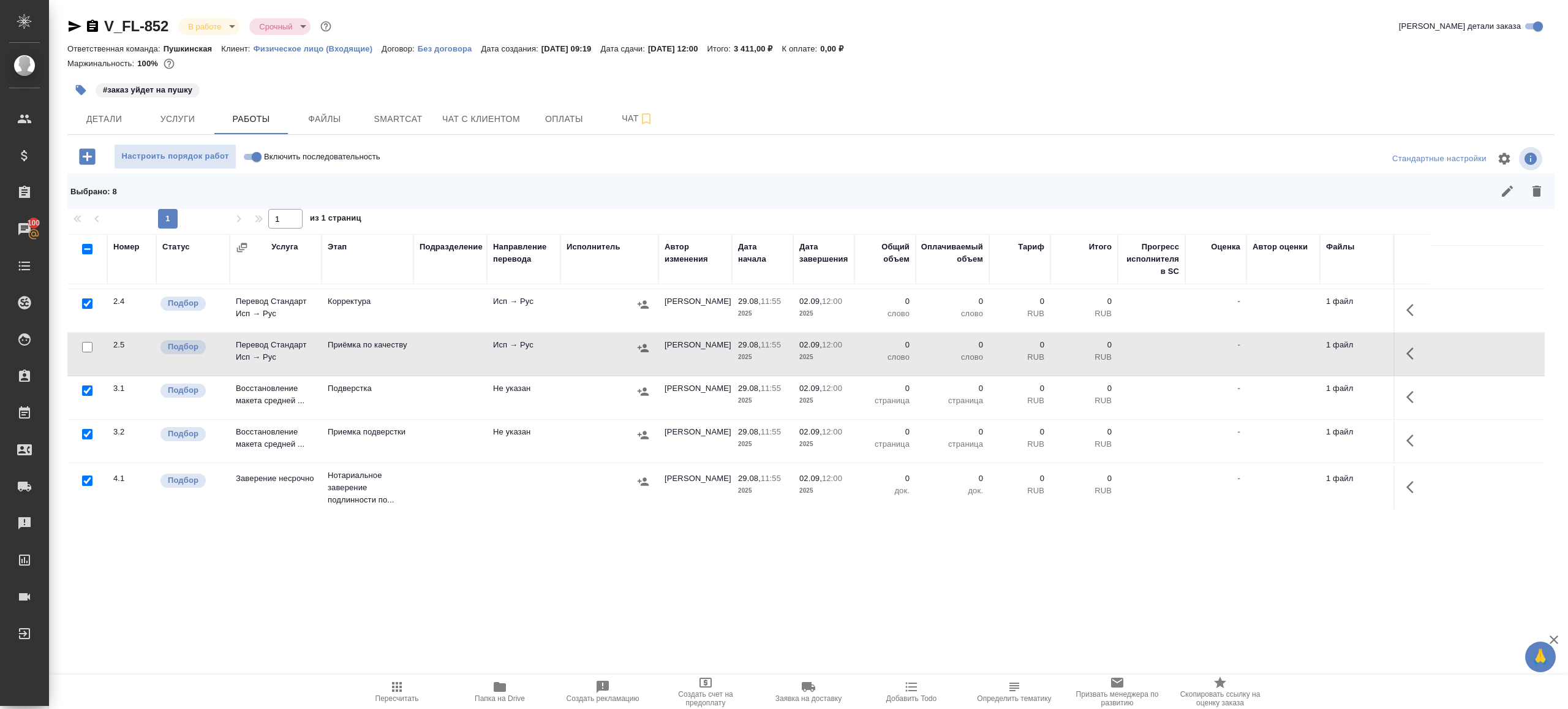
click at [88, 477] on input "checkbox" at bounding box center [87, 481] width 10 height 10
checkbox input "false"
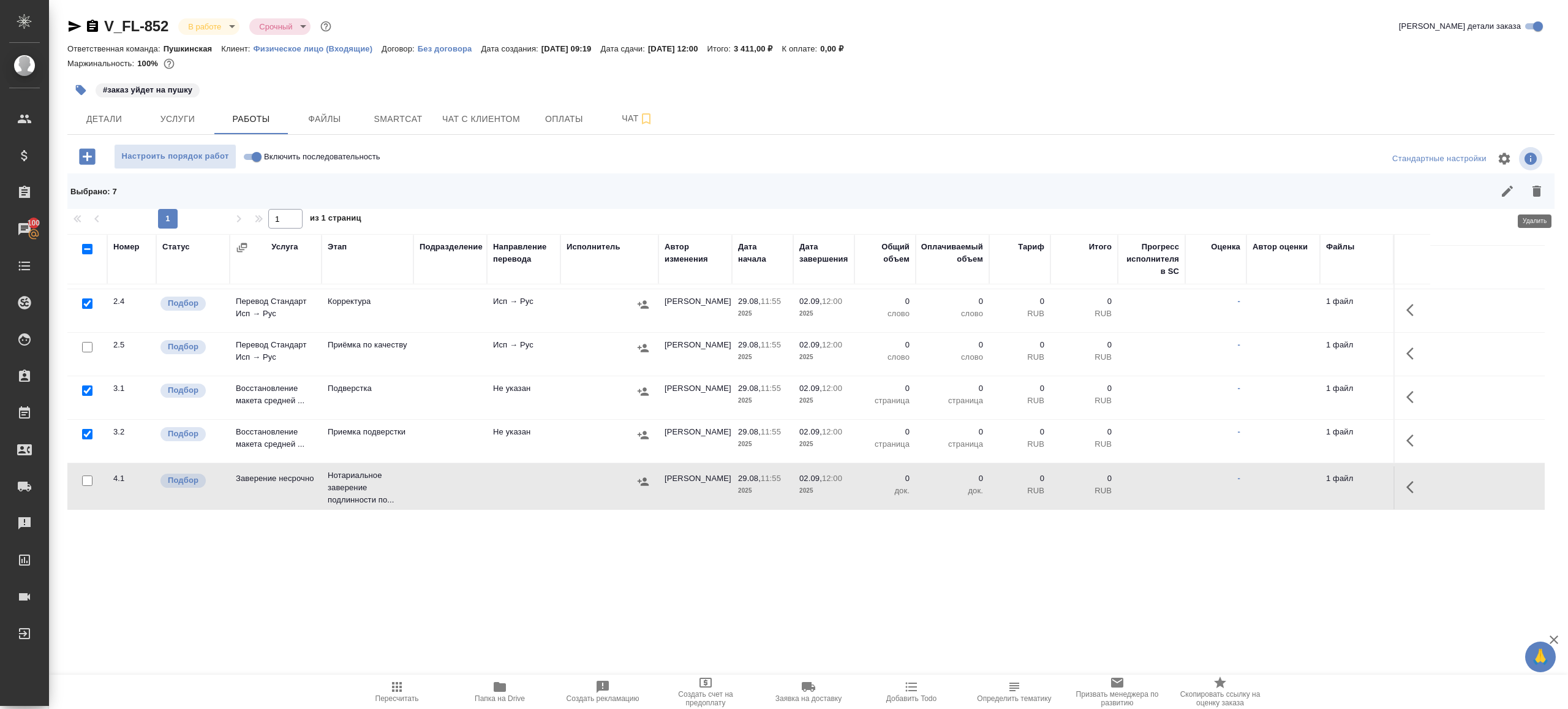
drag, startPoint x: 1545, startPoint y: 188, endPoint x: 1484, endPoint y: 188, distance: 61.0
click at [1546, 188] on button "button" at bounding box center [1537, 191] width 30 height 30
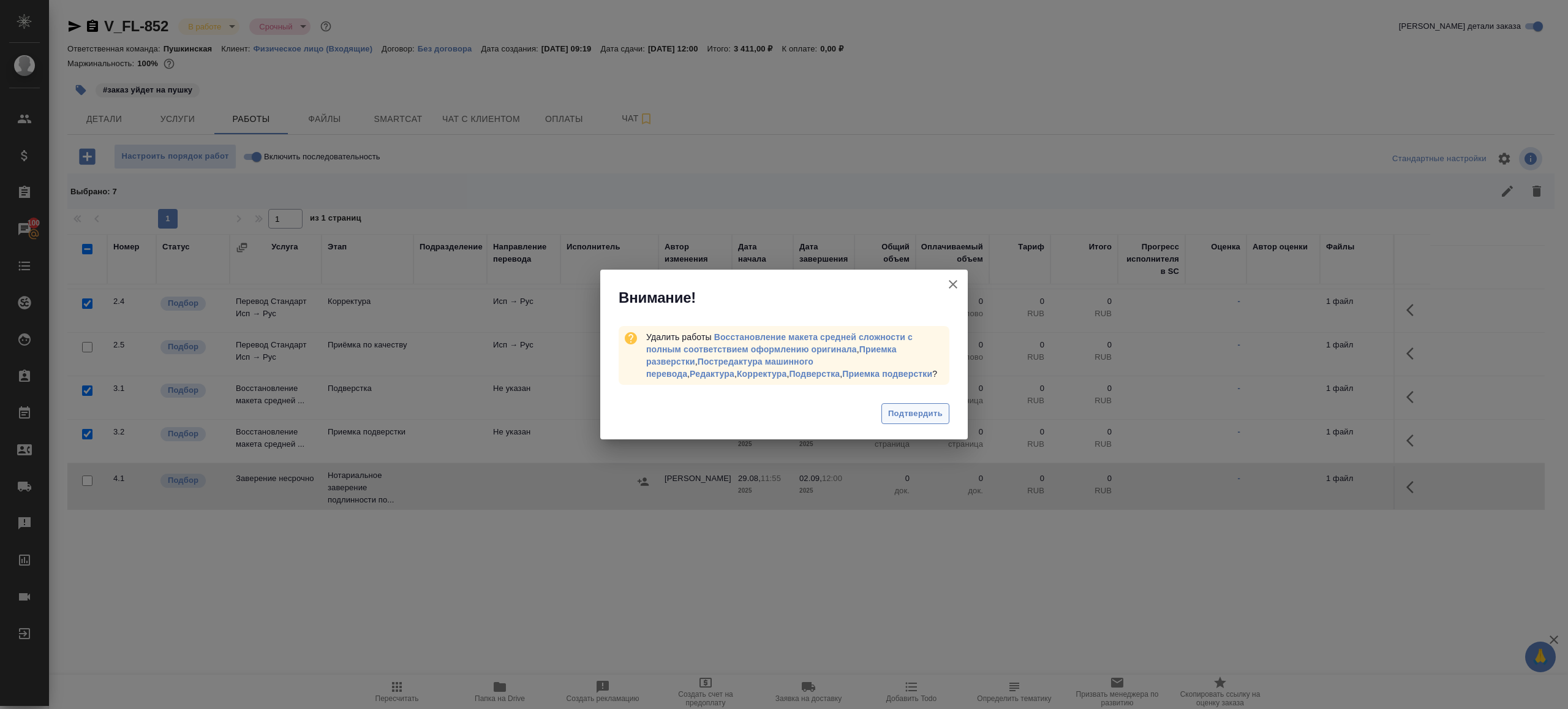
click at [925, 413] on span "Подтвердить" at bounding box center [915, 414] width 54 height 14
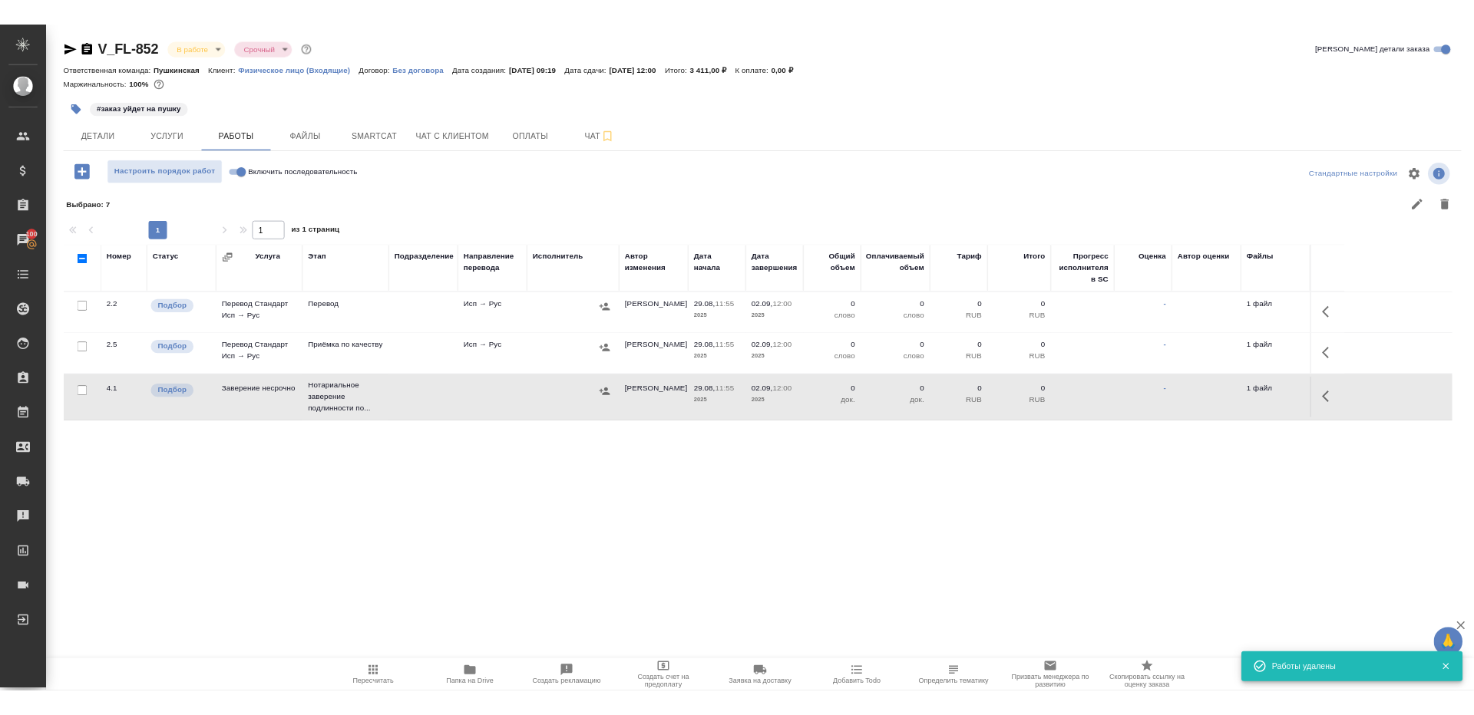
scroll to position [0, 0]
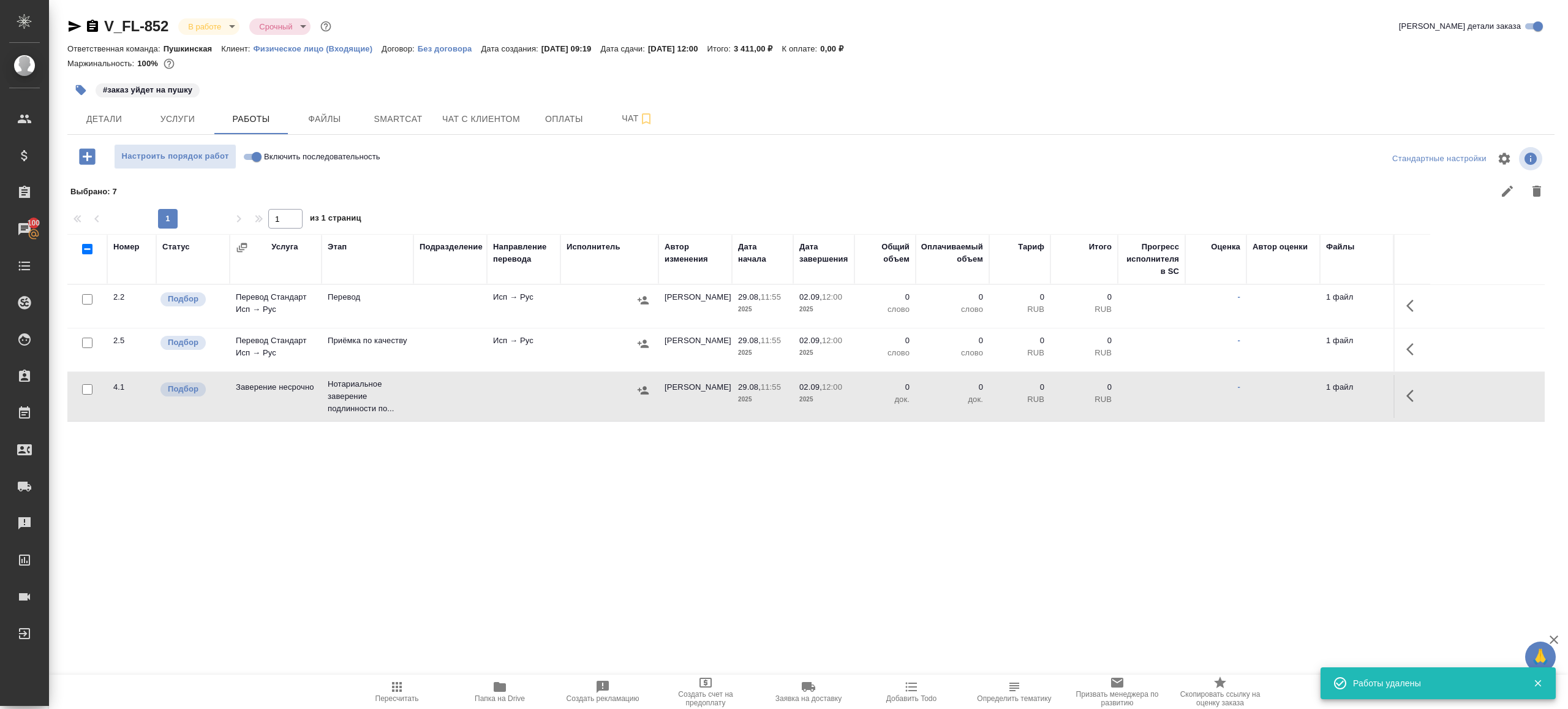
click at [255, 155] on input "Включить последовательность" at bounding box center [256, 156] width 44 height 14
checkbox input "true"
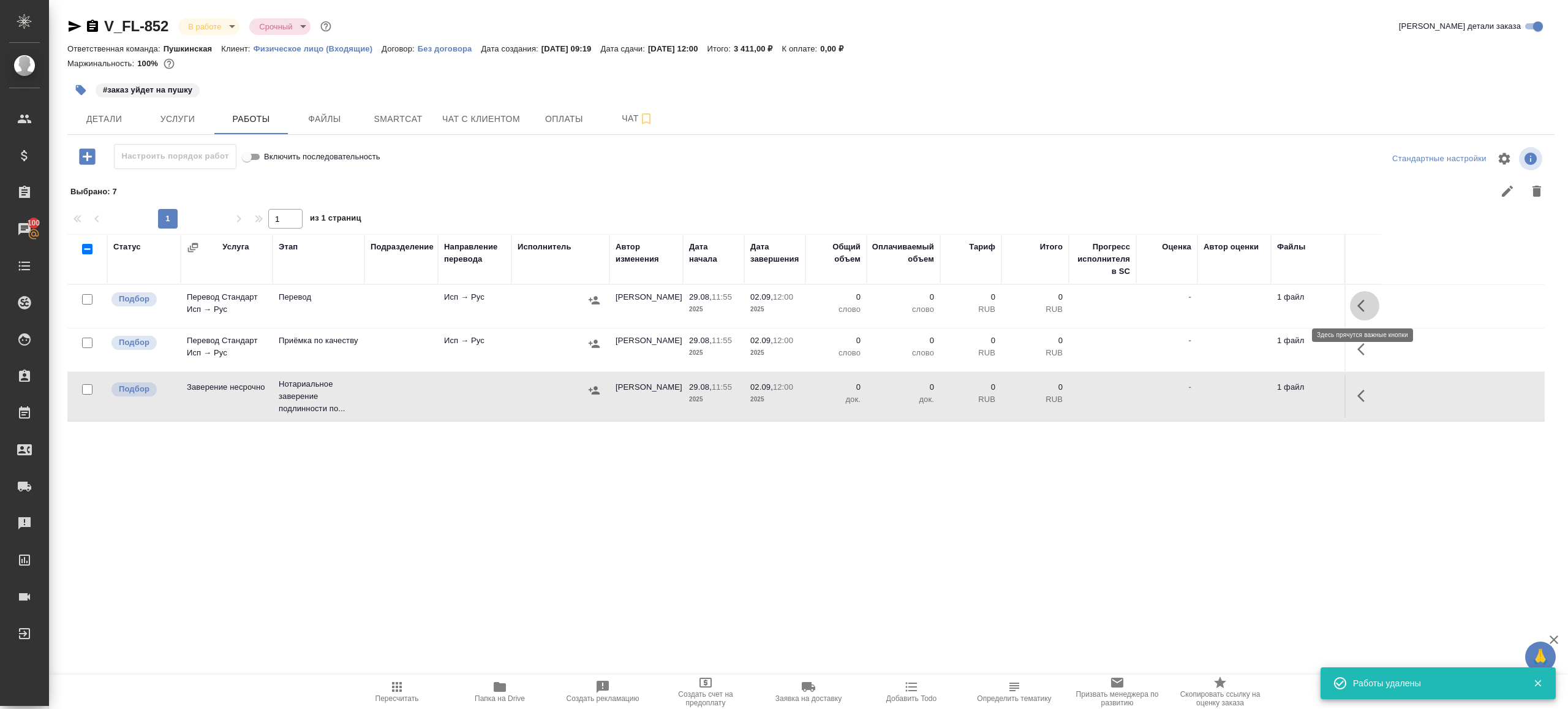
click at [1361, 301] on icon "button" at bounding box center [1365, 306] width 14 height 14
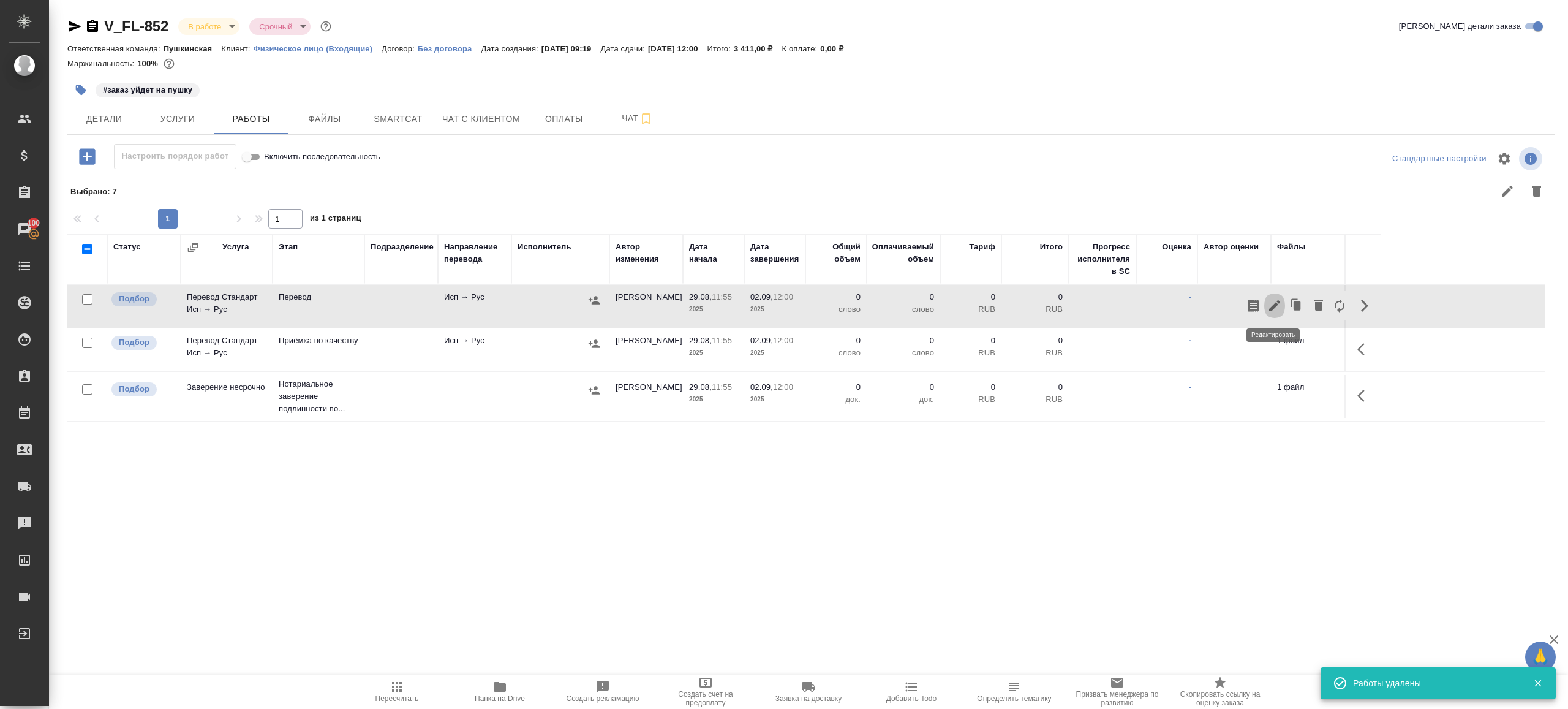
click at [1274, 299] on icon "button" at bounding box center [1274, 306] width 14 height 14
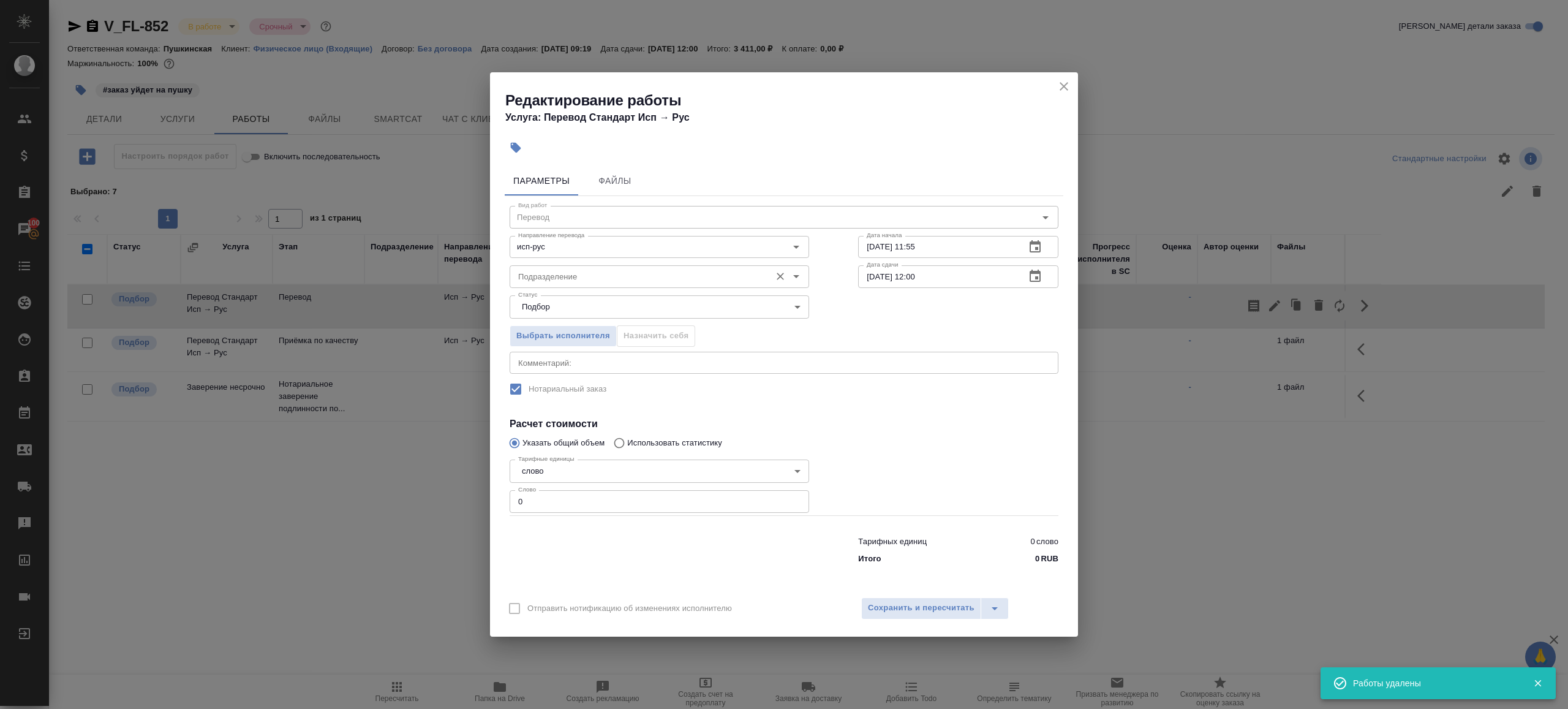
click at [622, 267] on div "Подразделение" at bounding box center [659, 276] width 299 height 22
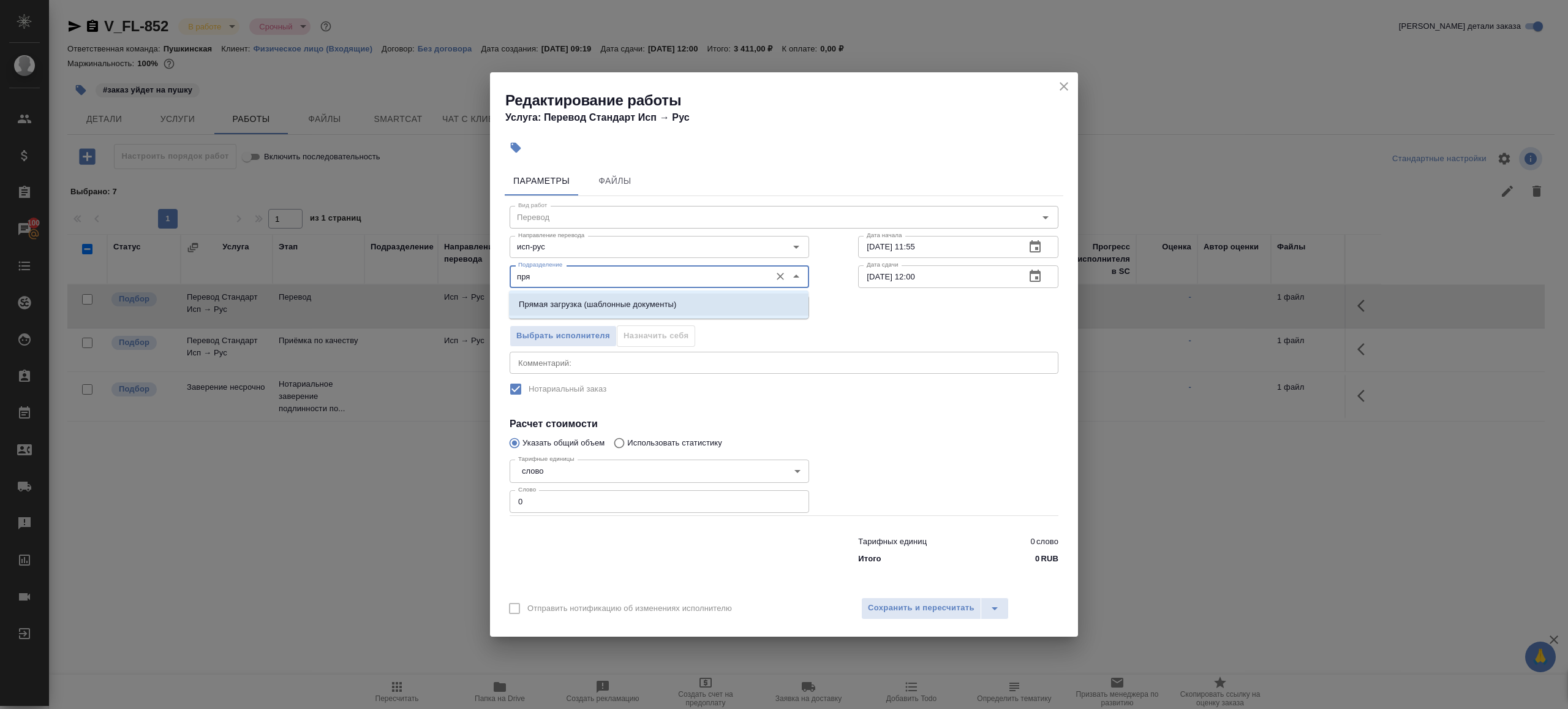
click at [628, 296] on li "Прямая загрузка (шаблонные документы)" at bounding box center [658, 305] width 299 height 22
type input "Прямая загрузка (шаблонные документы)"
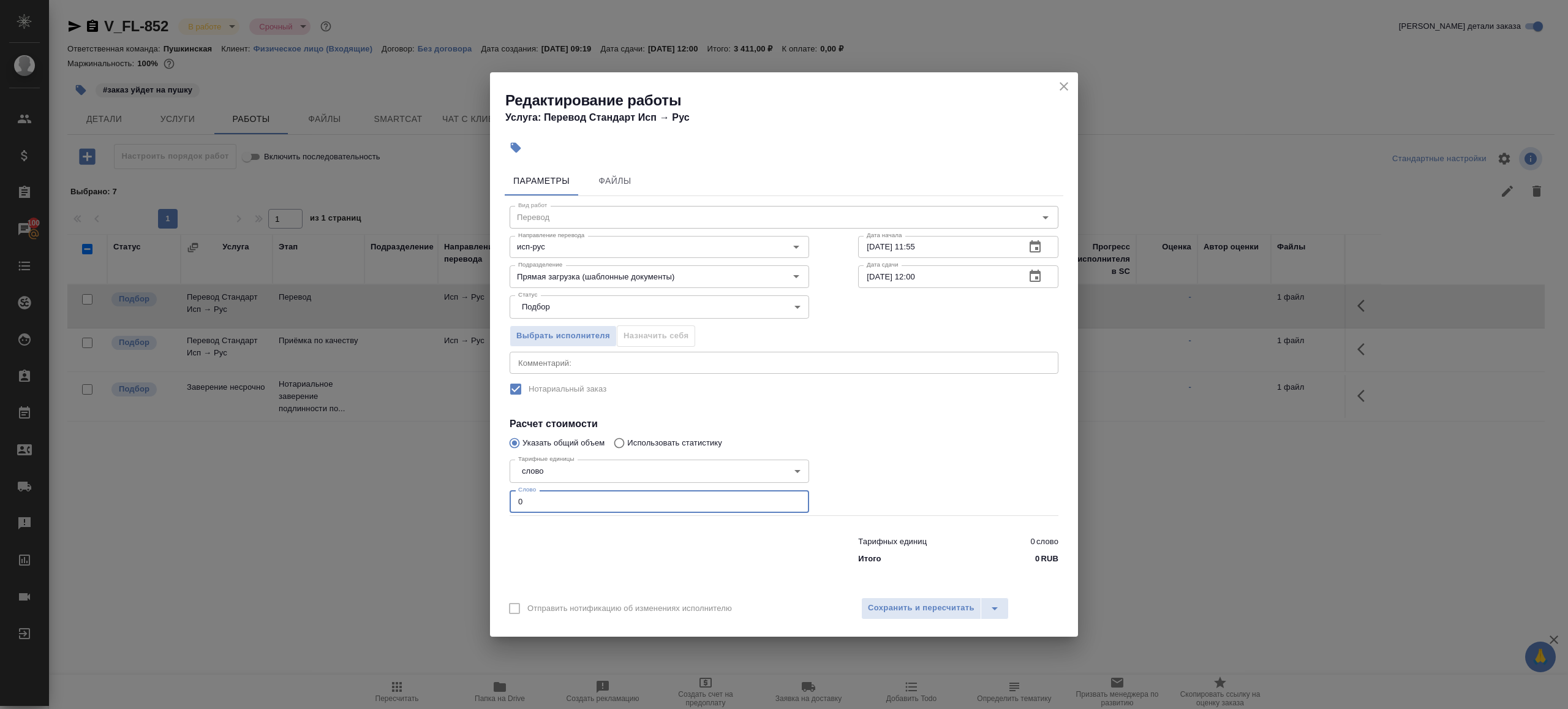
click at [587, 500] on input "0" at bounding box center [659, 501] width 299 height 22
type input "1"
click at [613, 538] on div at bounding box center [659, 548] width 349 height 49
click at [916, 275] on input "02.09.2025 12:00" at bounding box center [936, 276] width 157 height 22
type input "02.09.2025 09:00"
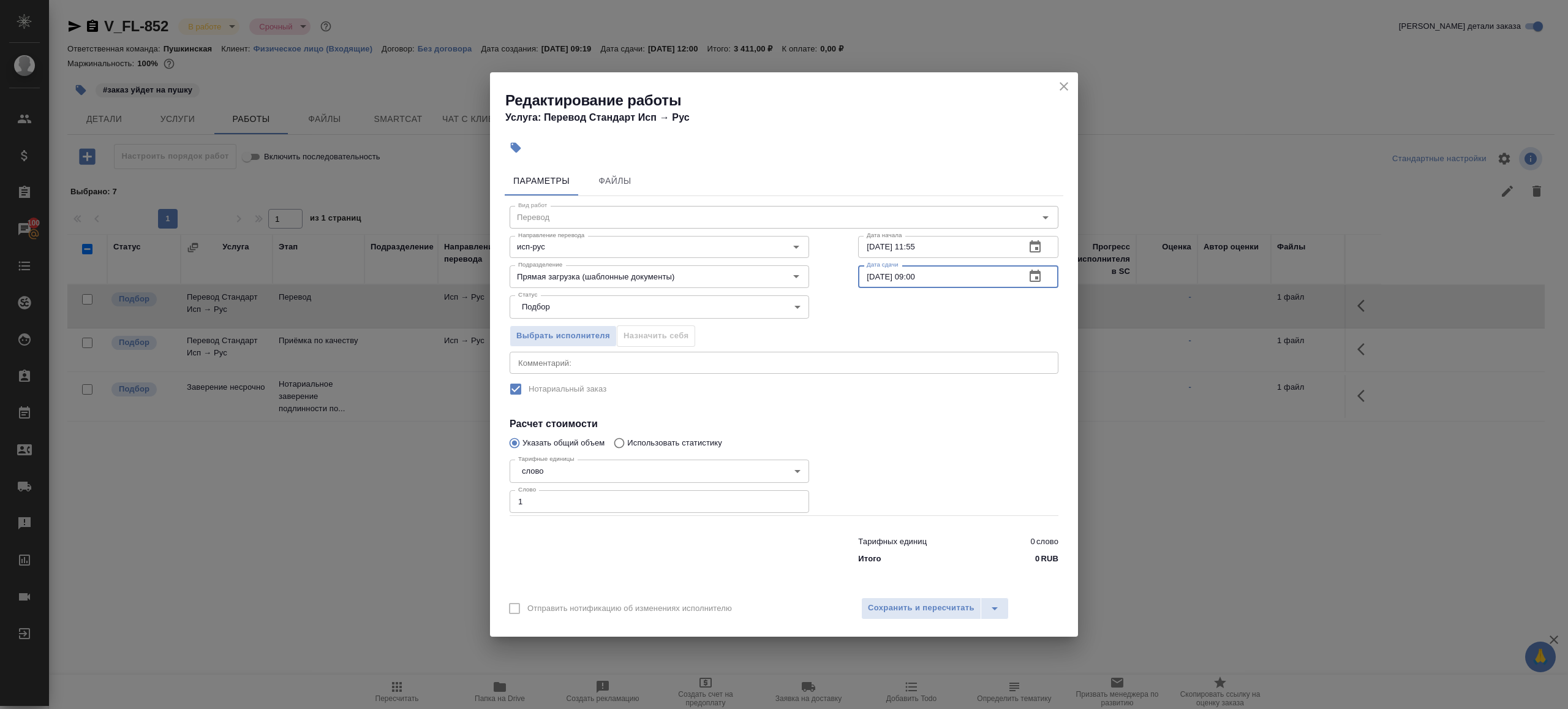
click at [916, 403] on div "Вид работ Перевод Вид работ Направление перевода исп-рус Направление перевода Д…" at bounding box center [784, 382] width 559 height 373
click at [917, 601] on span "Сохранить и пересчитать" at bounding box center [922, 608] width 107 height 14
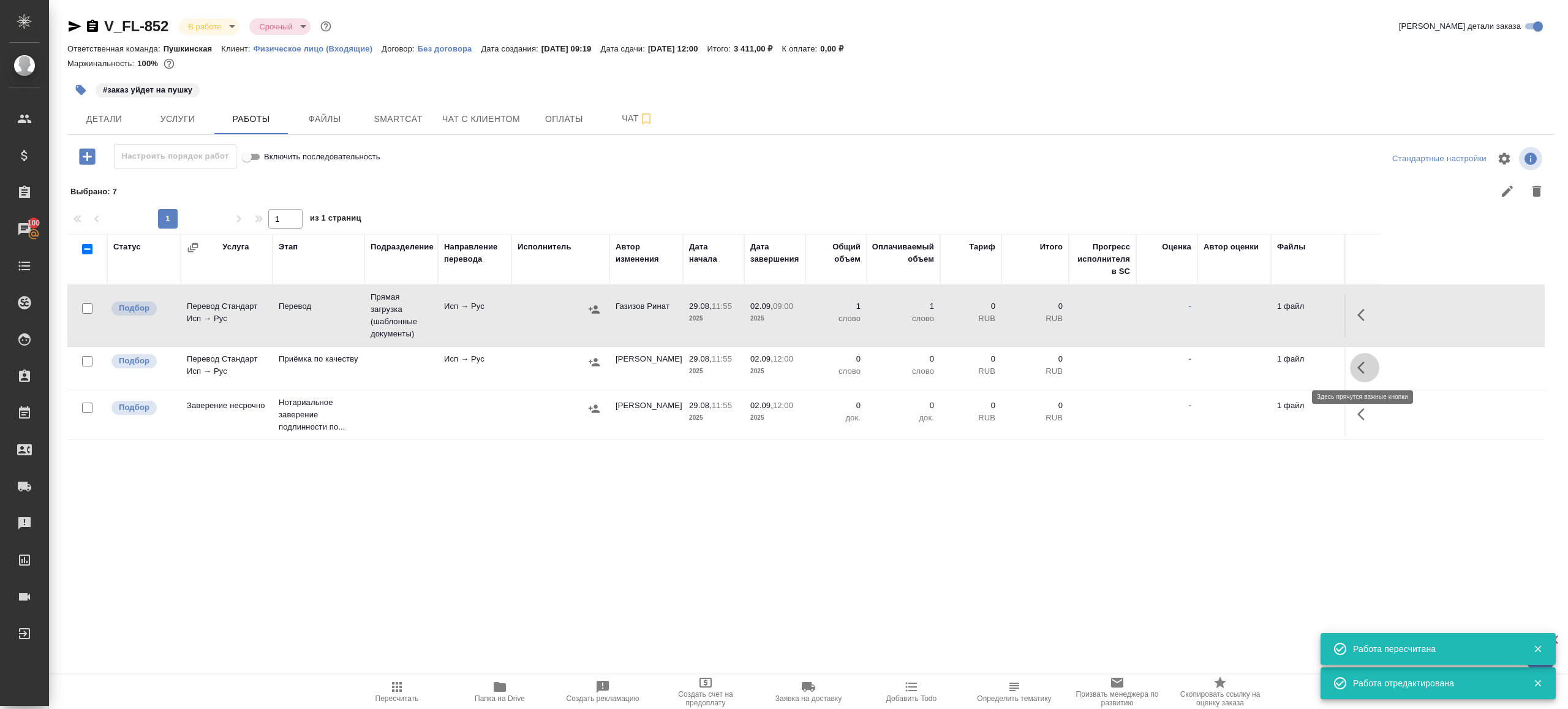
drag, startPoint x: 1367, startPoint y: 373, endPoint x: 1351, endPoint y: 373, distance: 16.0
click at [1367, 373] on icon "button" at bounding box center [1365, 367] width 14 height 14
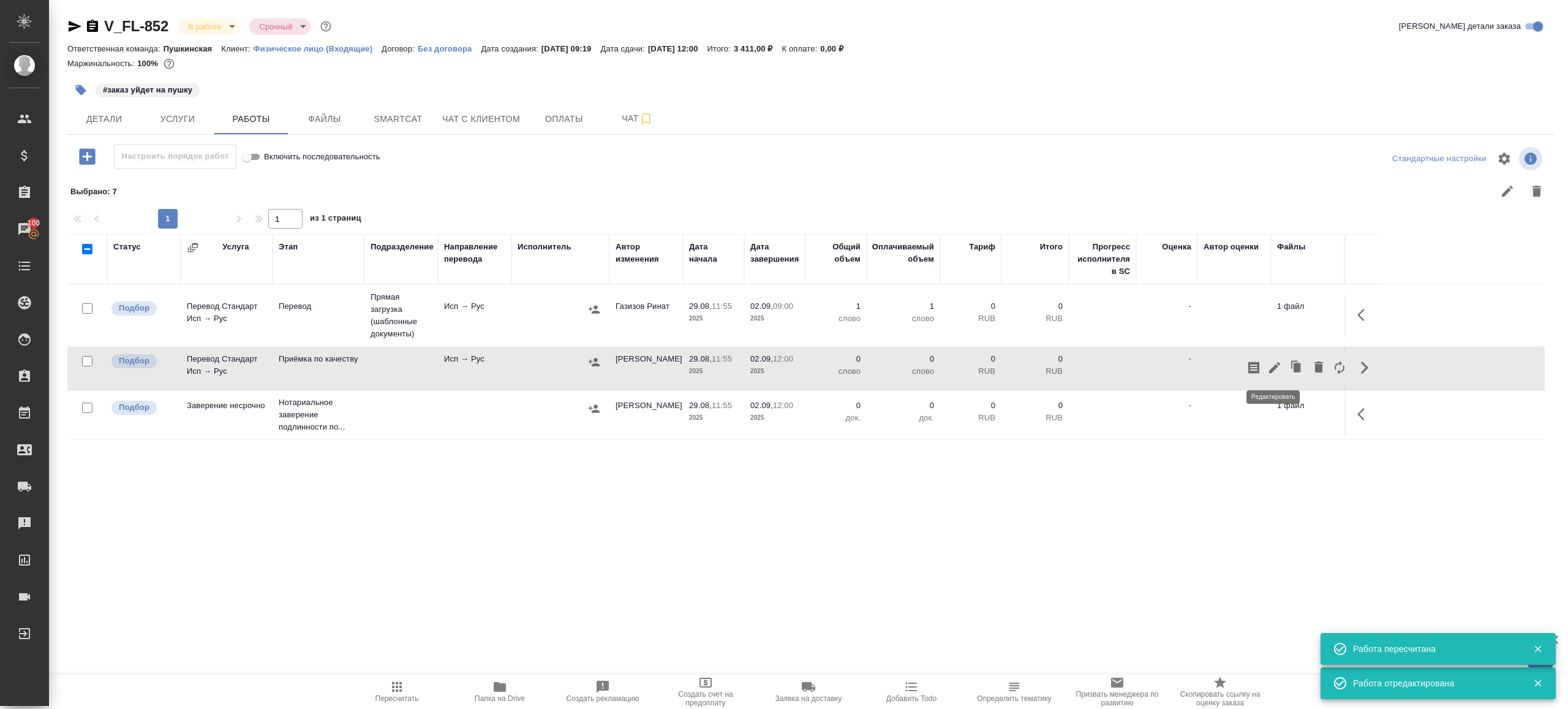
click at [1269, 372] on icon "button" at bounding box center [1274, 367] width 14 height 14
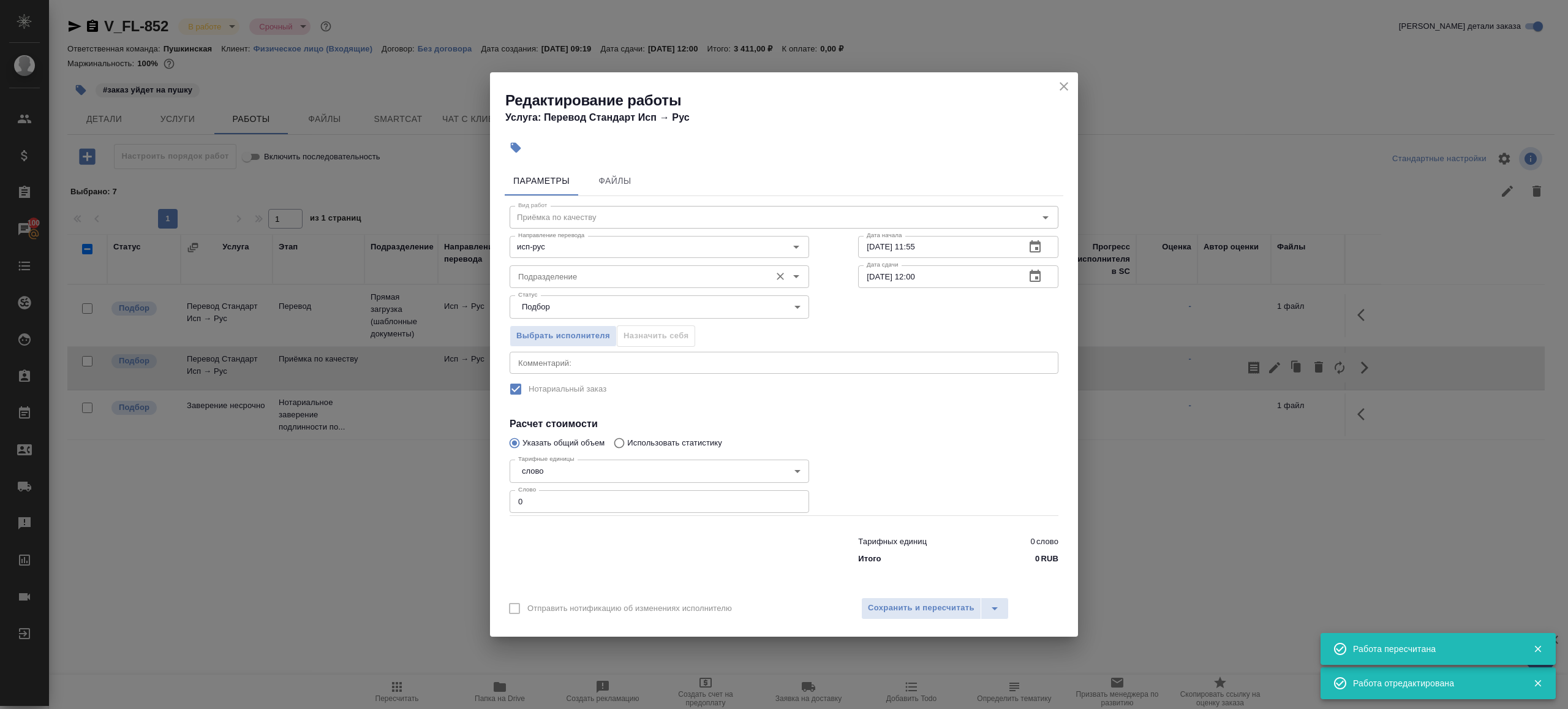
click at [626, 275] on input "Подразделение" at bounding box center [638, 276] width 251 height 14
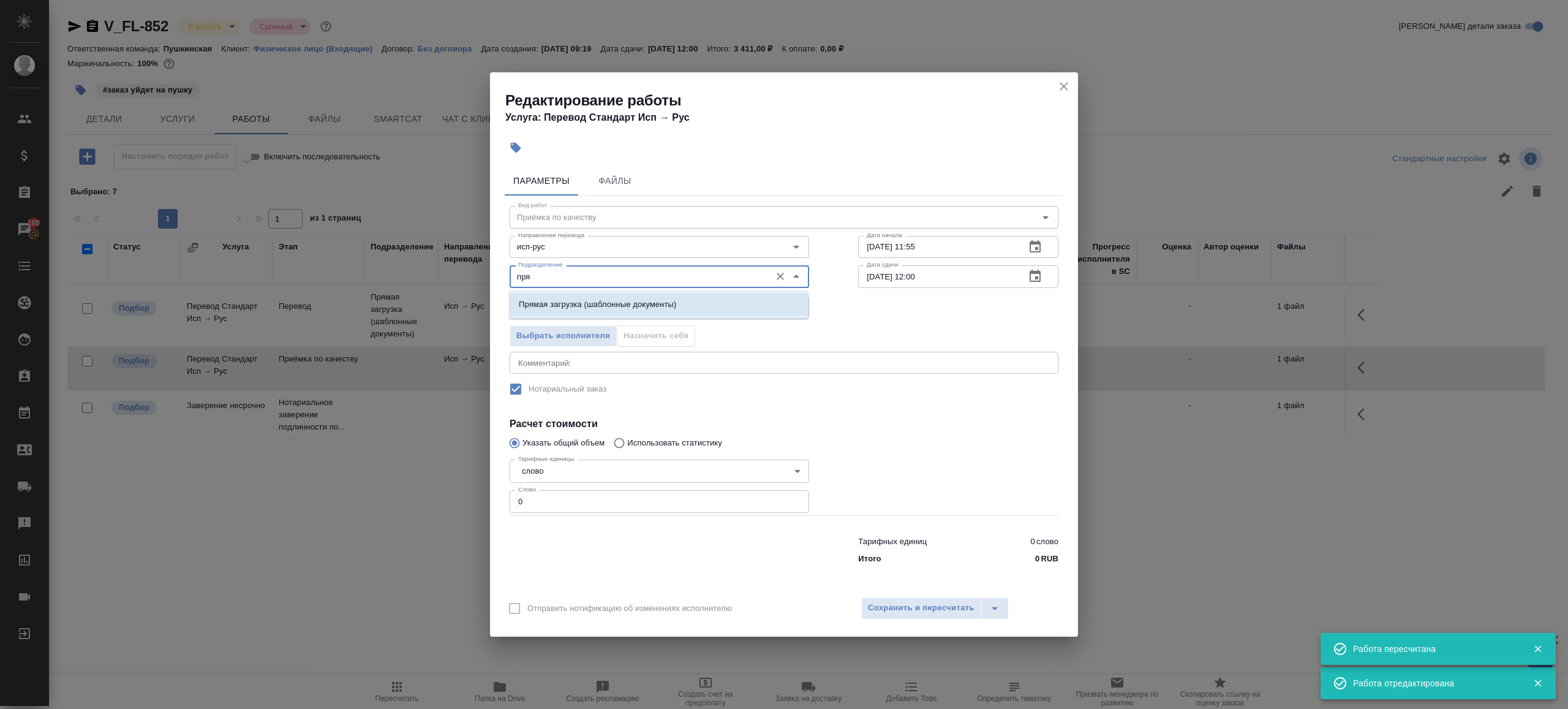
click at [650, 307] on p "Прямая загрузка (шаблонные документы)" at bounding box center [597, 304] width 157 height 12
type input "Прямая загрузка (шаблонные документы)"
click at [933, 254] on input "29.08.2025 11:55" at bounding box center [936, 248] width 157 height 22
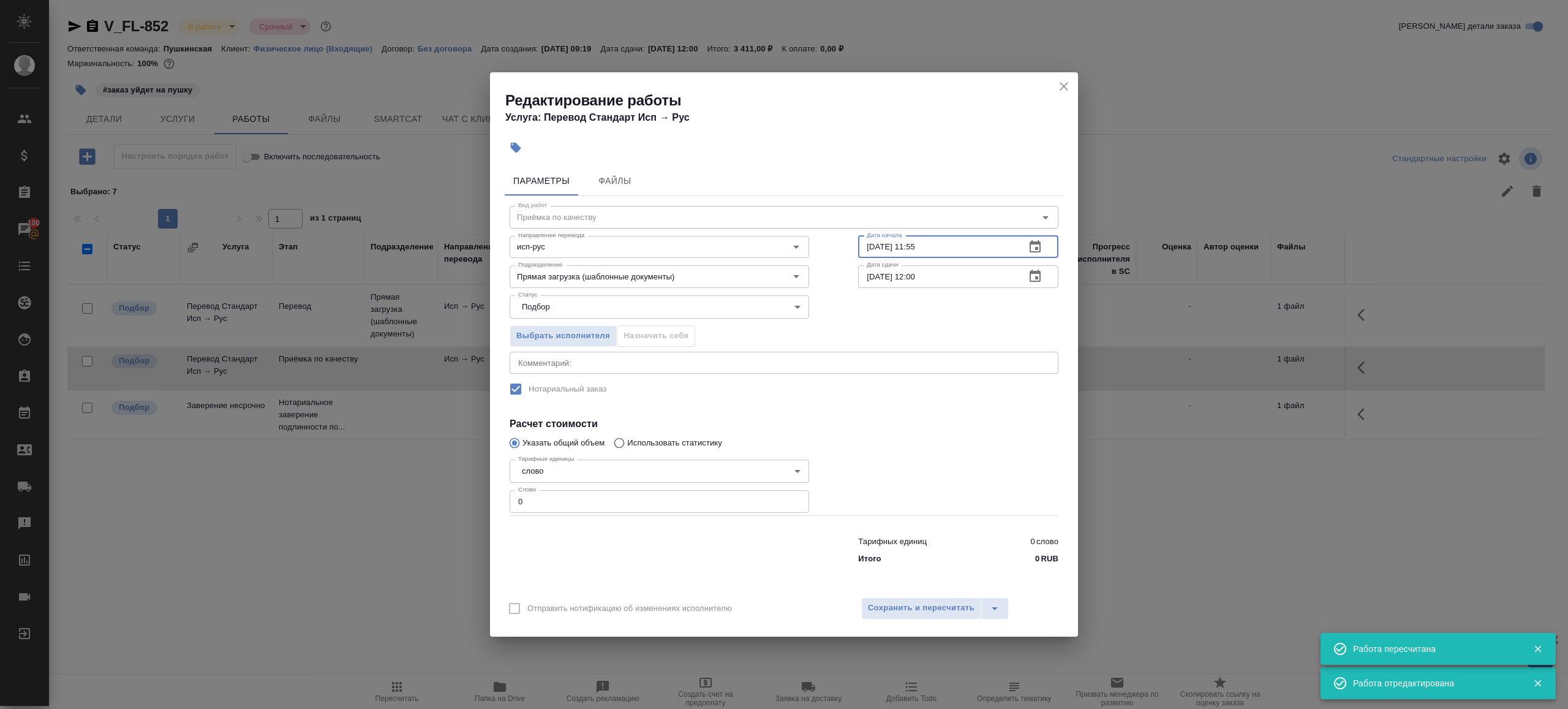
paste input "02.09.2025 09:00"
type input "02.09.2025 09:00"
click at [531, 505] on input "0" at bounding box center [659, 501] width 299 height 22
type input "1"
click at [564, 541] on div at bounding box center [659, 548] width 349 height 49
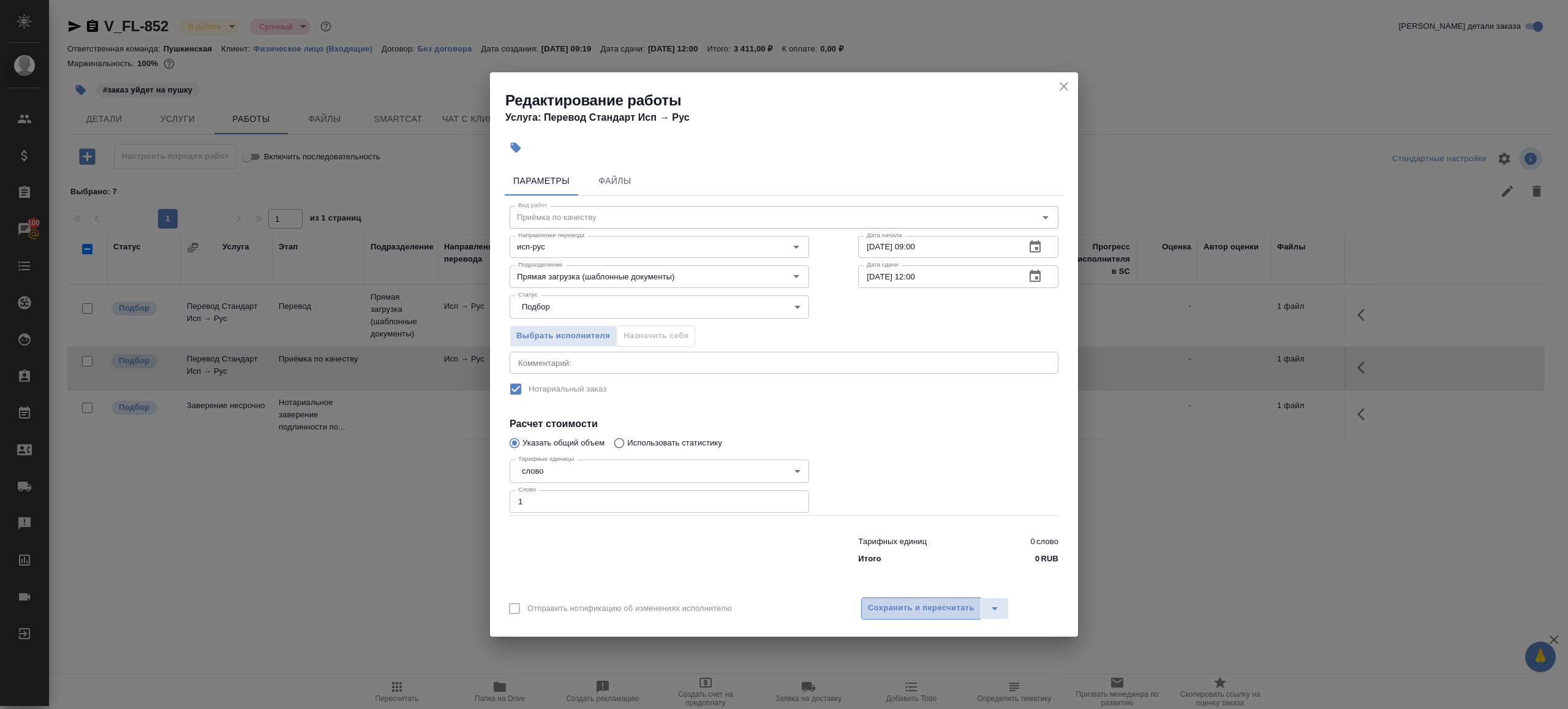
click at [918, 611] on span "Сохранить и пересчитать" at bounding box center [922, 608] width 107 height 14
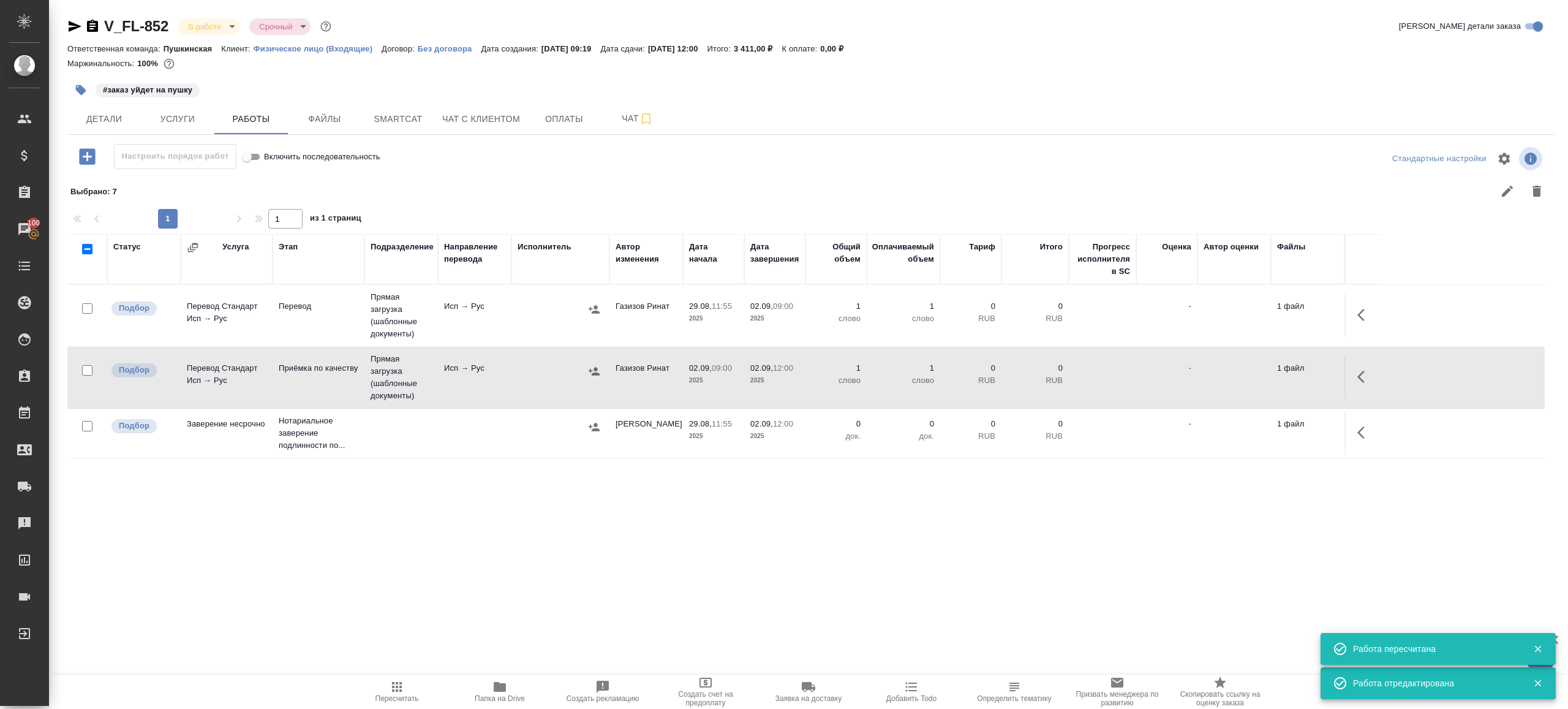
click at [491, 323] on td "Исп → Рус" at bounding box center [475, 315] width 73 height 43
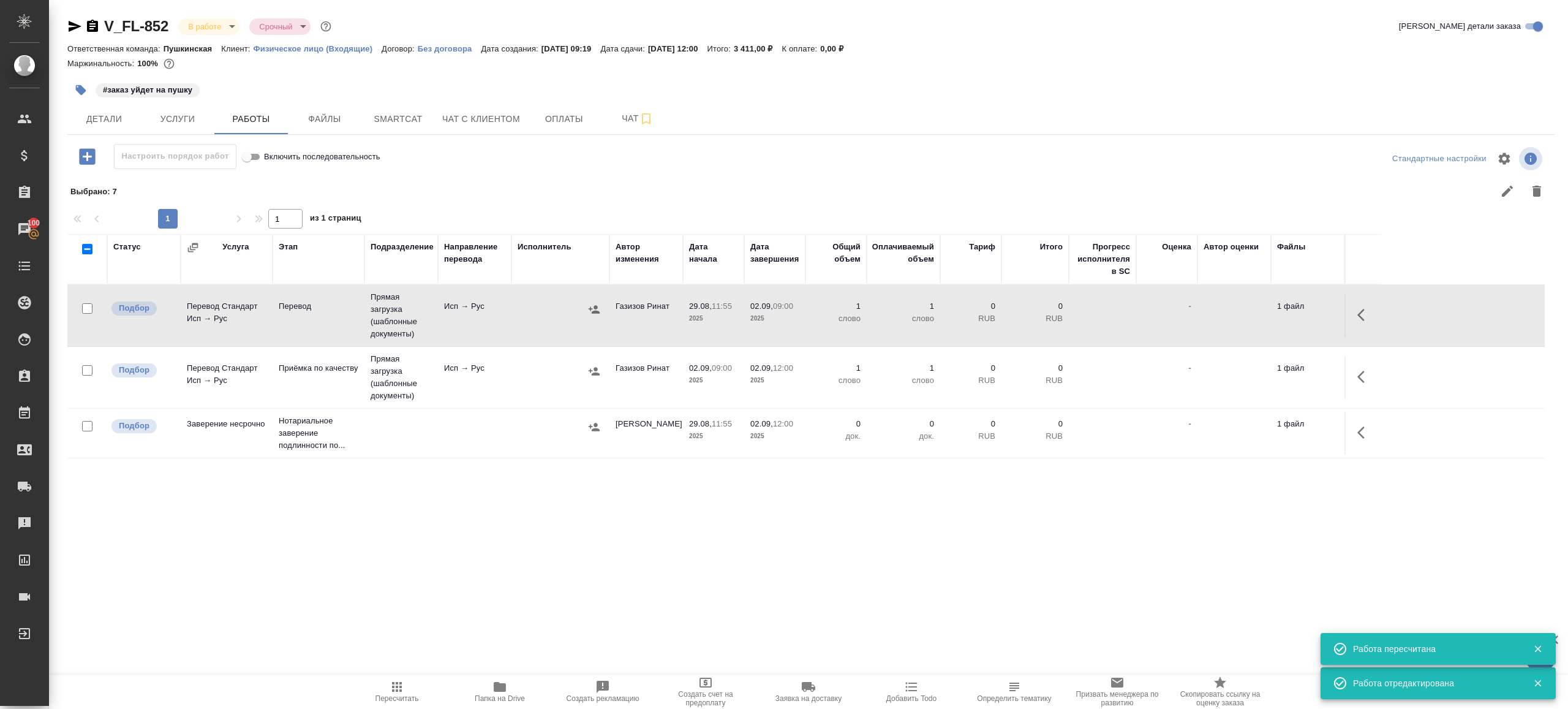
click at [491, 323] on td "Исп → Рус" at bounding box center [475, 315] width 73 height 43
click at [381, 131] on button "Smartcat" at bounding box center [398, 119] width 73 height 30
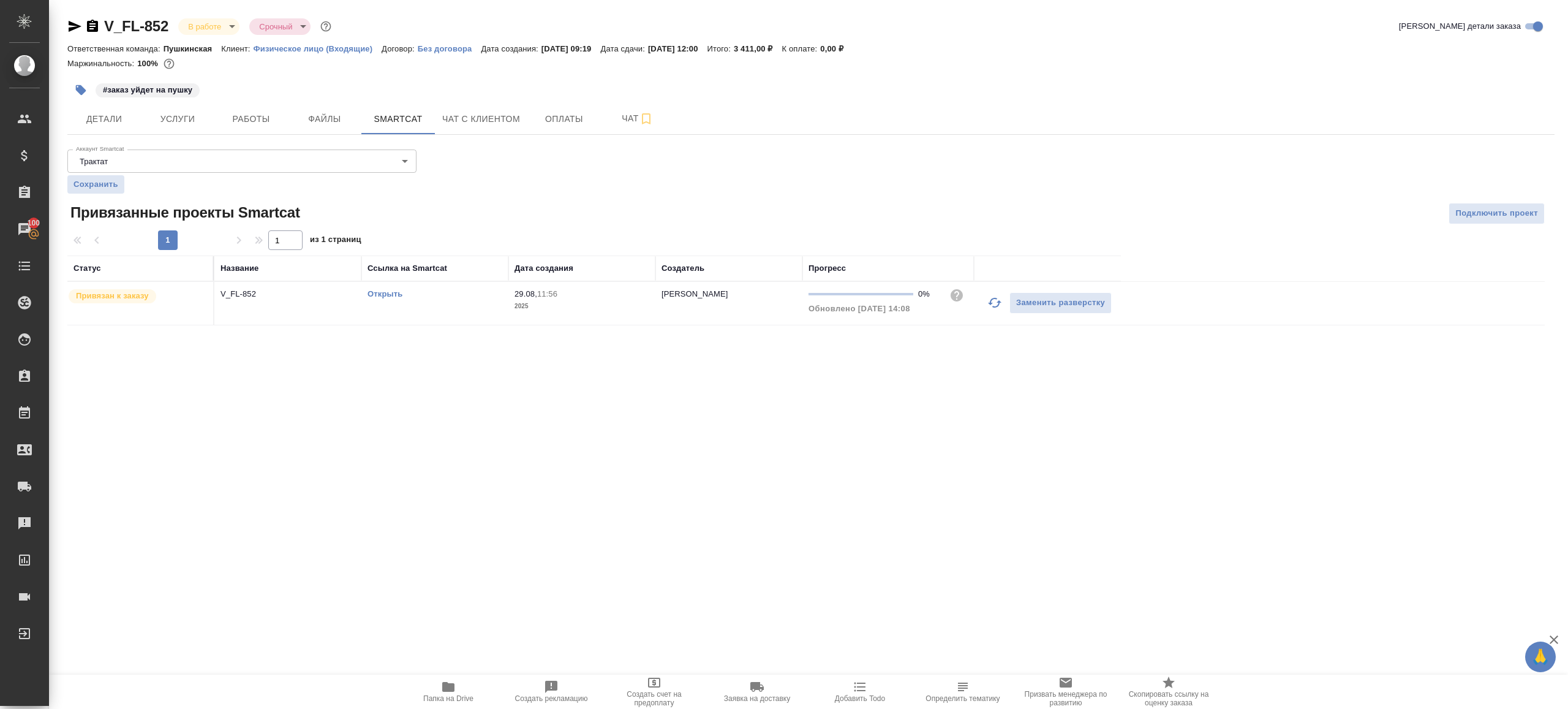
click at [392, 295] on link "Открыть" at bounding box center [385, 294] width 35 height 10
click at [271, 113] on span "Работы" at bounding box center [251, 119] width 59 height 15
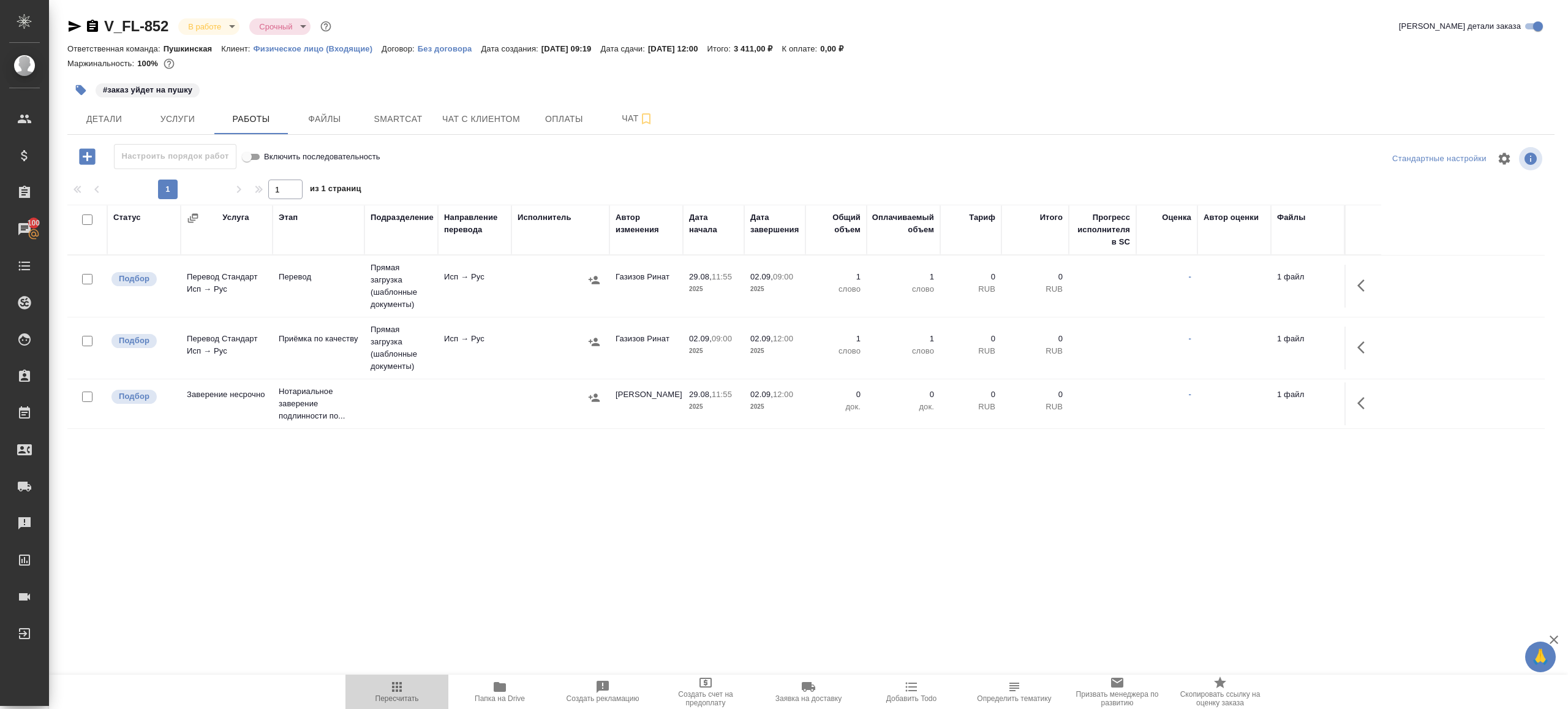
click at [392, 691] on icon "button" at bounding box center [397, 687] width 10 height 10
drag, startPoint x: 392, startPoint y: 691, endPoint x: 433, endPoint y: 645, distance: 61.6
click at [392, 691] on icon "button" at bounding box center [397, 687] width 10 height 10
click at [552, 571] on div ".cls-1 fill:#fff; AWATERA Gazizov Rinat Клиенты Спецификации Заказы 100 Чаты To…" at bounding box center [784, 354] width 1568 height 709
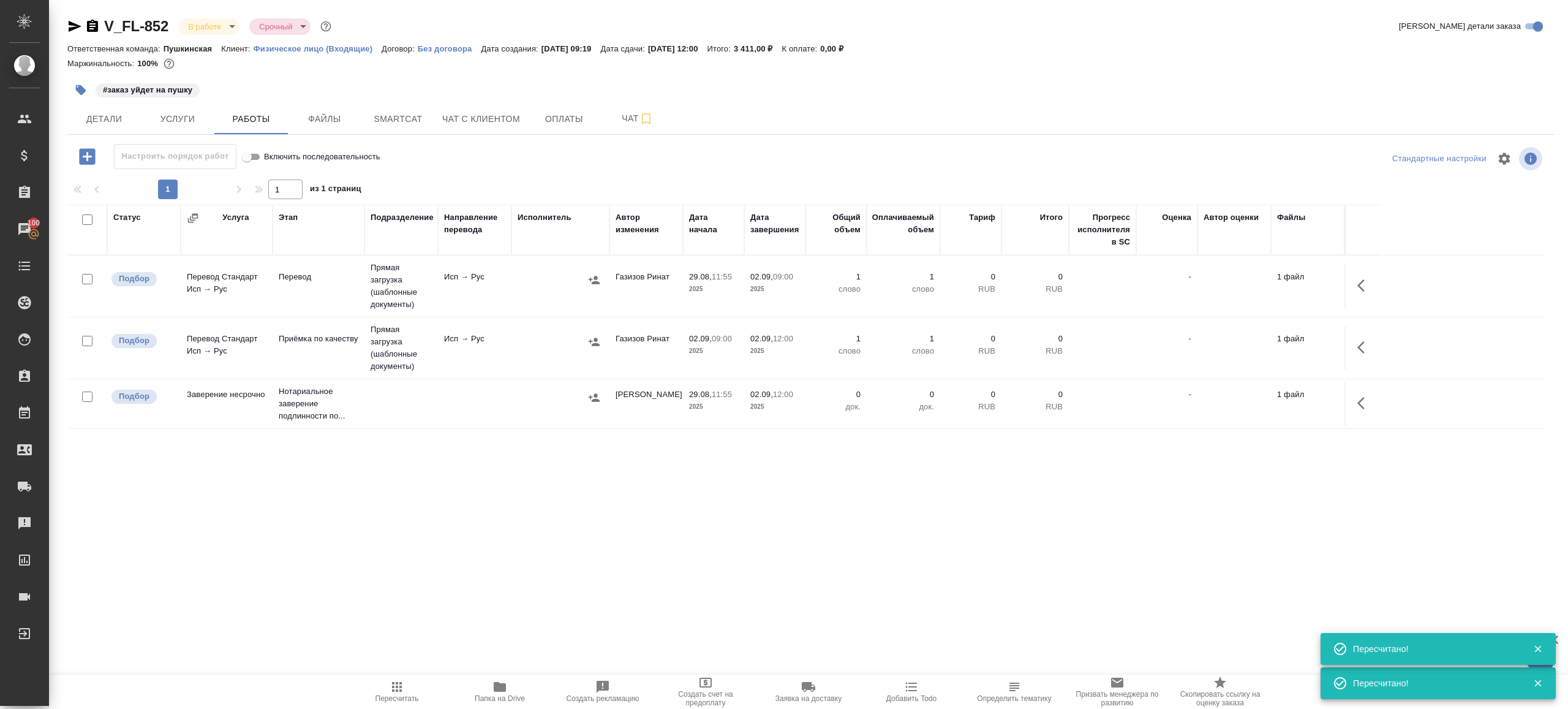
click at [411, 683] on span "Пересчитать" at bounding box center [397, 691] width 89 height 23
click at [410, 683] on span "Пересчитать" at bounding box center [397, 691] width 89 height 23
click at [561, 576] on div ".cls-1 fill:#fff; AWATERA Gazizov Rinat Клиенты Спецификации Заказы 100 Чаты To…" at bounding box center [784, 354] width 1568 height 709
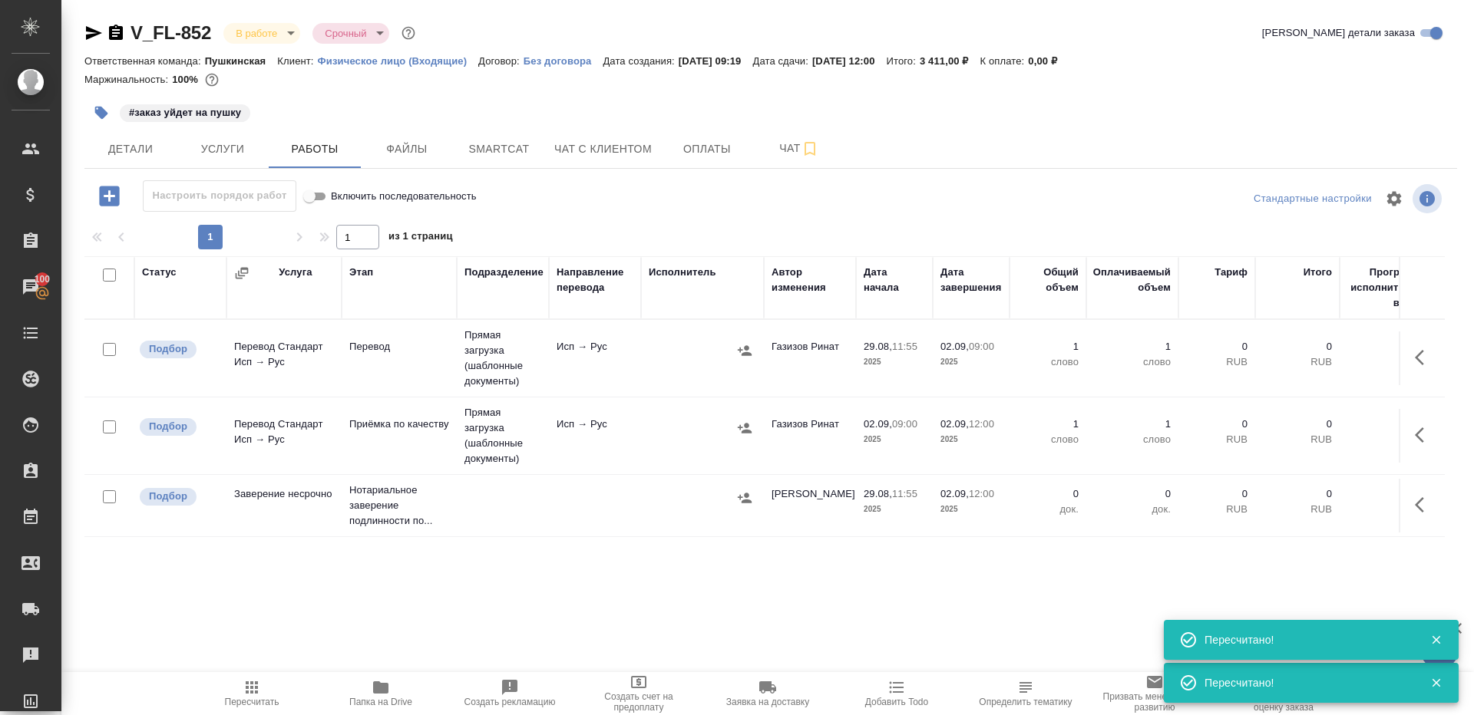
click at [252, 700] on span "Пересчитать" at bounding box center [252, 702] width 55 height 11
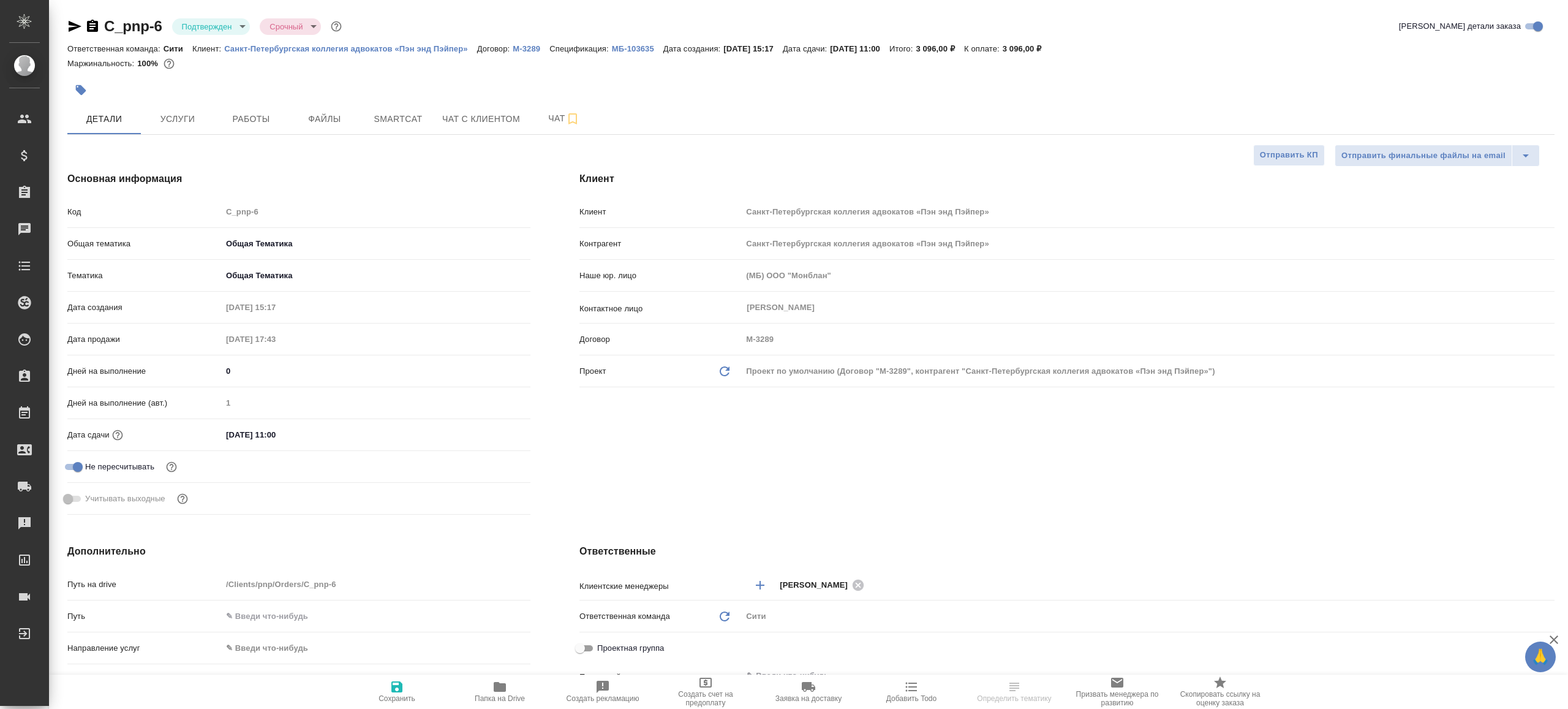
select select "RU"
click at [223, 24] on body "🙏 .cls-1 fill:#fff; AWATERA [PERSON_NAME] Клиенты Спецификации Заказы 100 Чаты …" at bounding box center [784, 354] width 1568 height 709
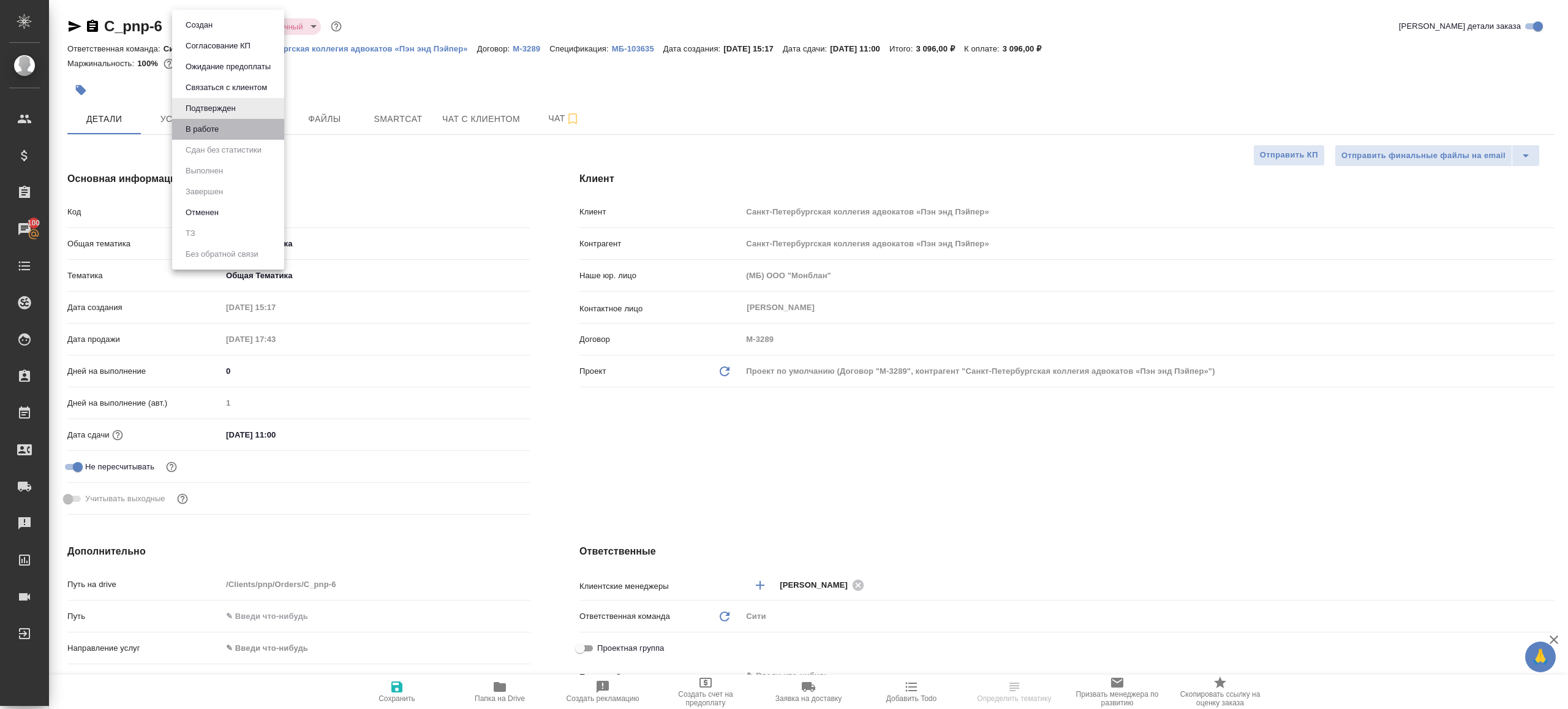
click at [242, 125] on li "В работе" at bounding box center [228, 129] width 112 height 21
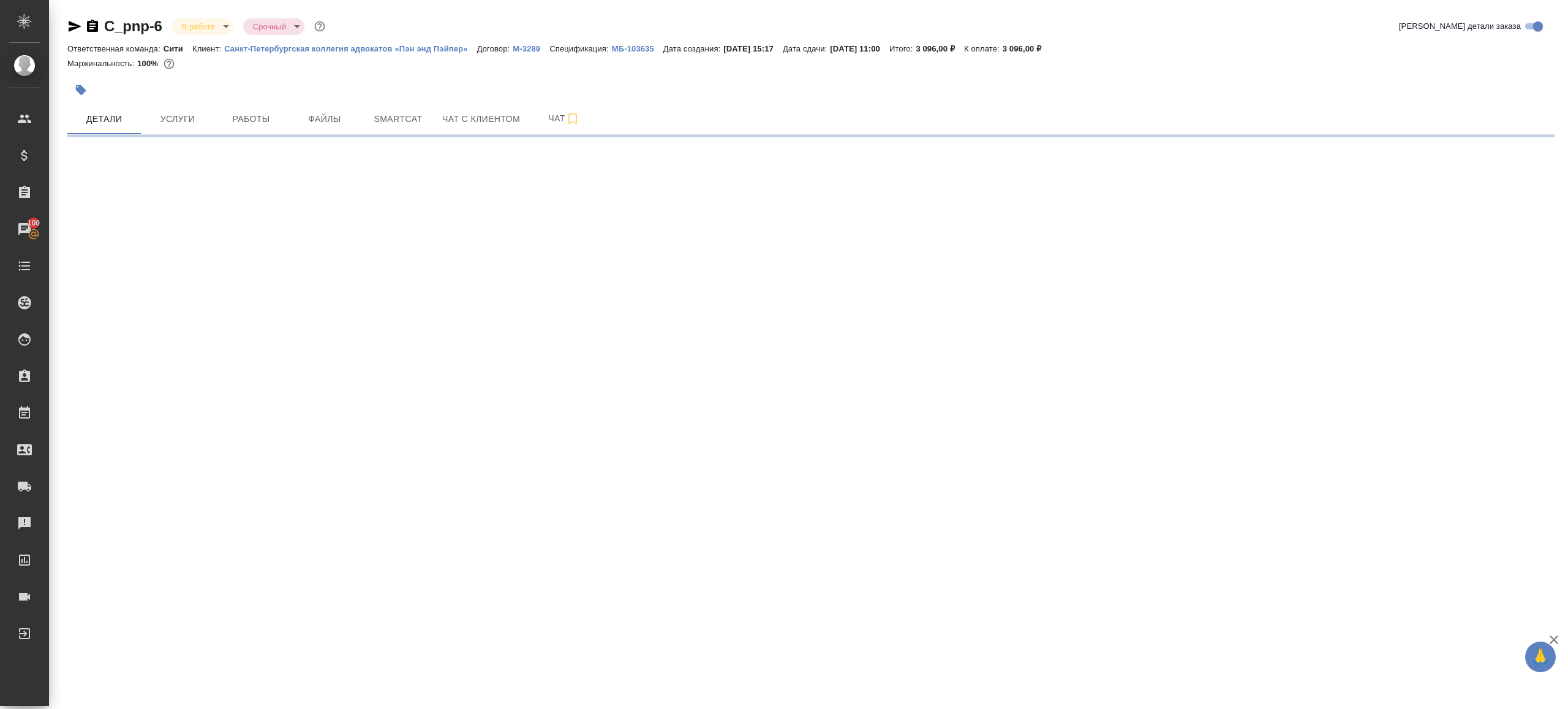
select select "RU"
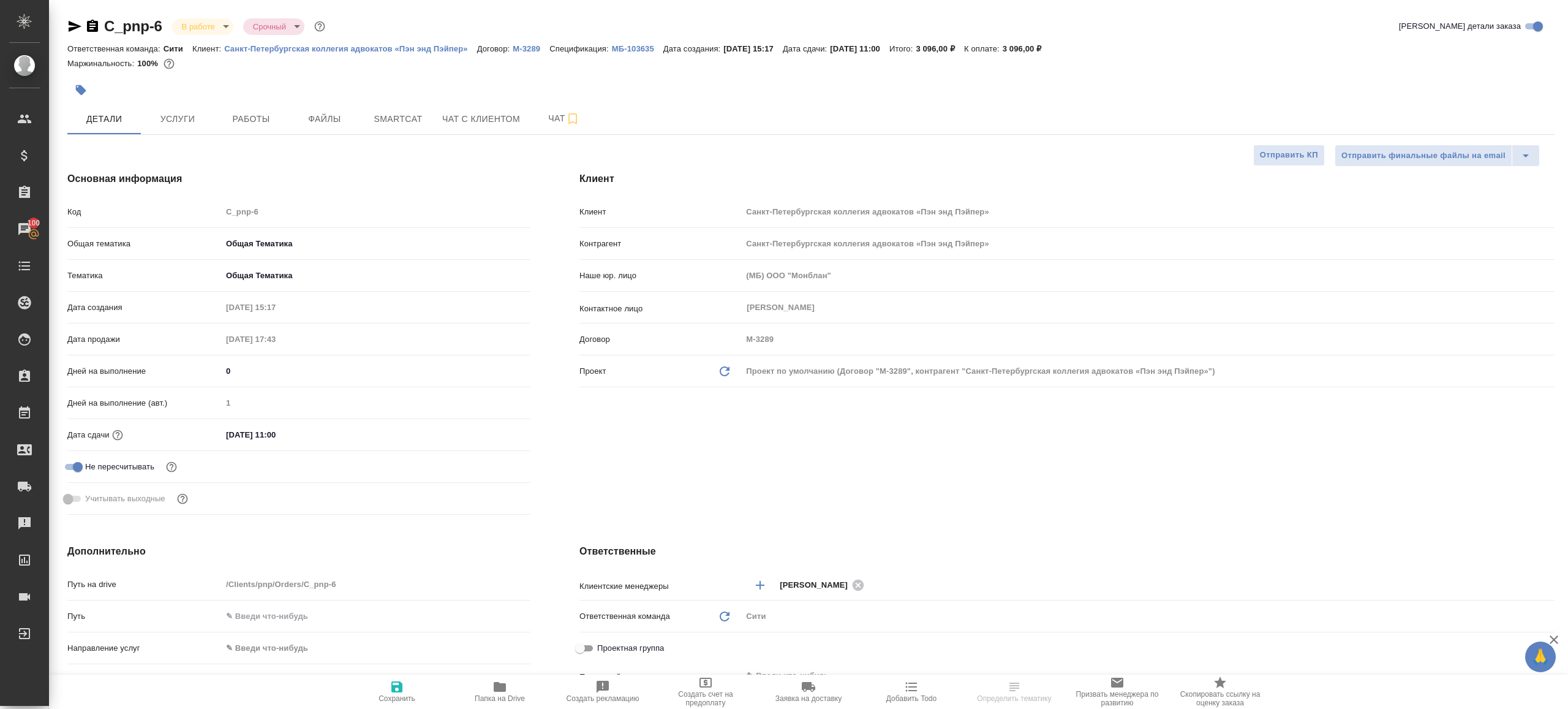
type textarea "x"
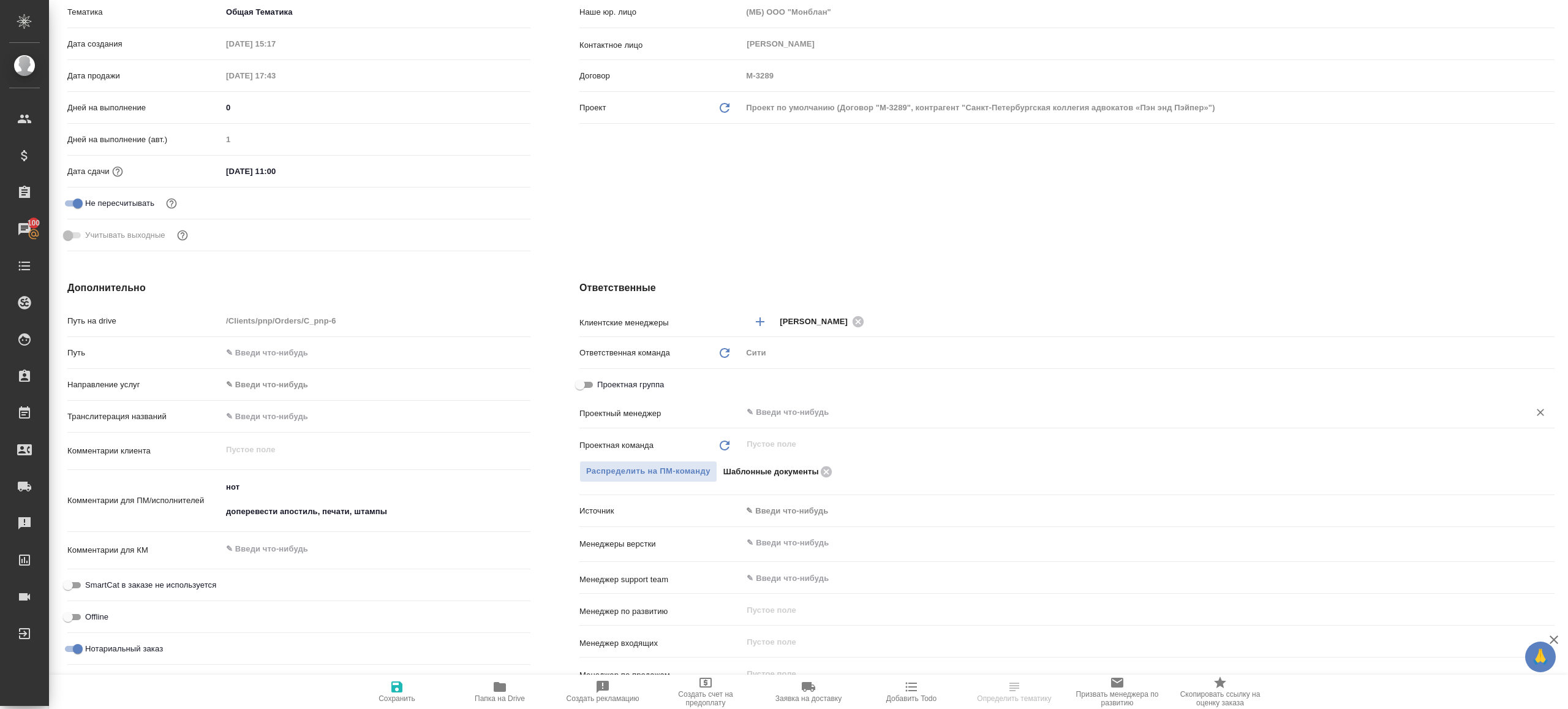
click at [825, 407] on input "text" at bounding box center [1128, 412] width 764 height 14
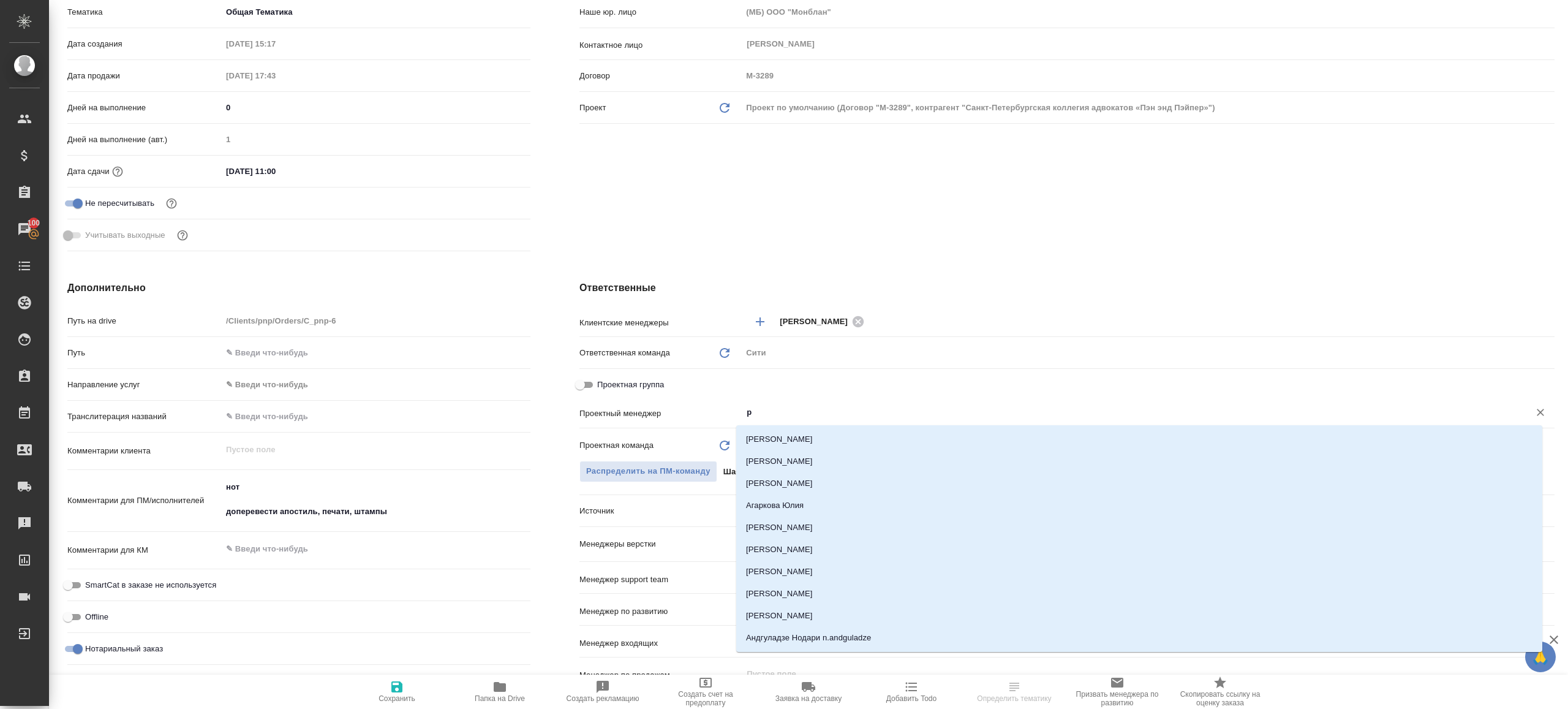
type input "ри"
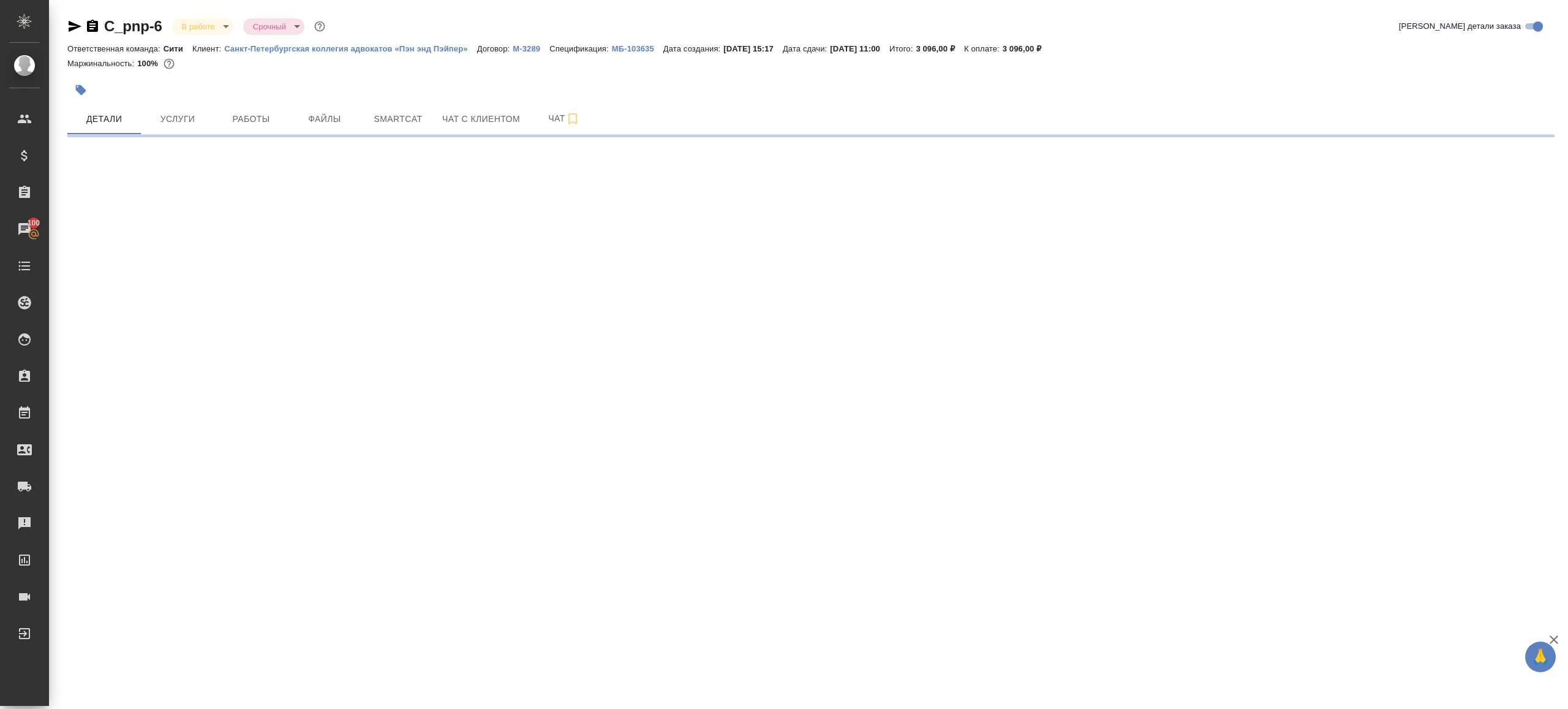
scroll to position [0, 0]
select select "RU"
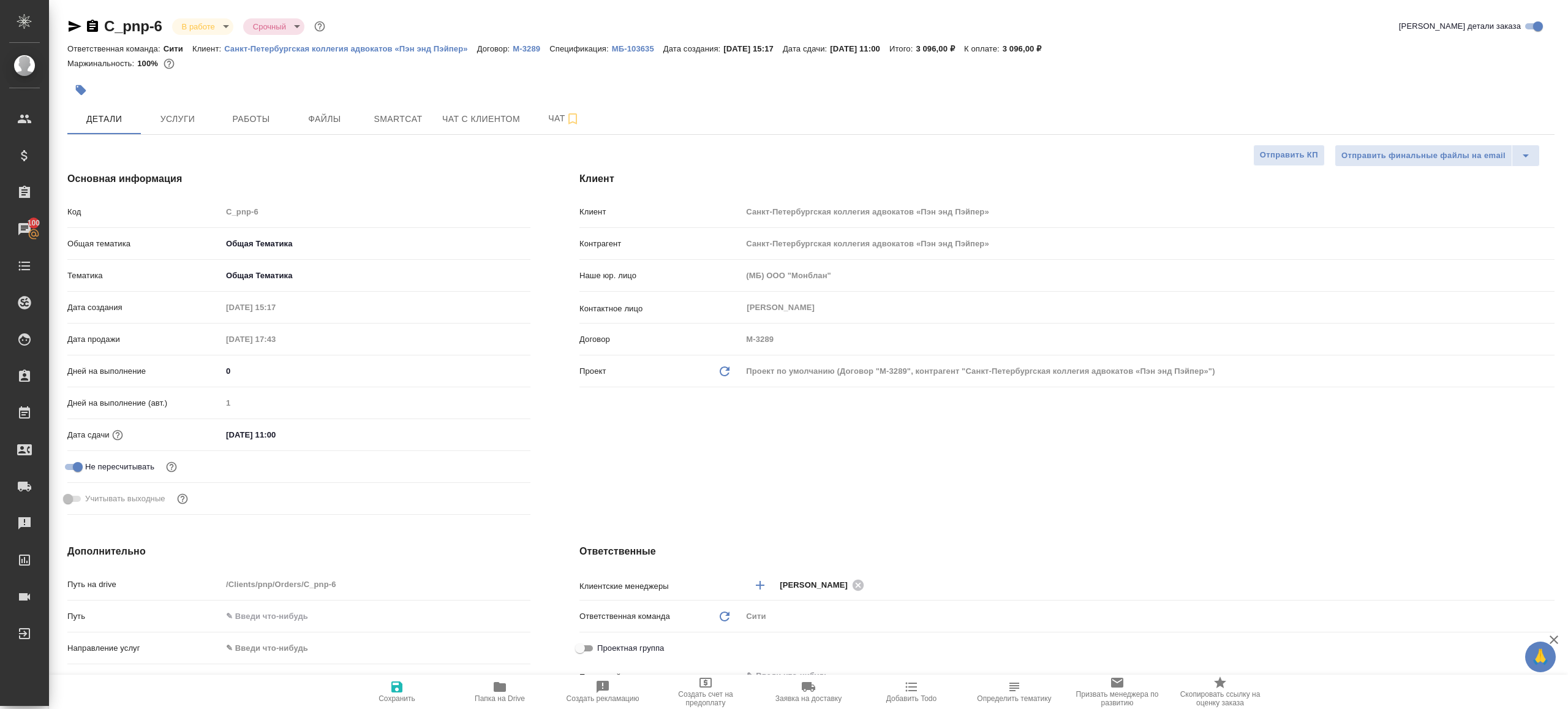
type textarea "x"
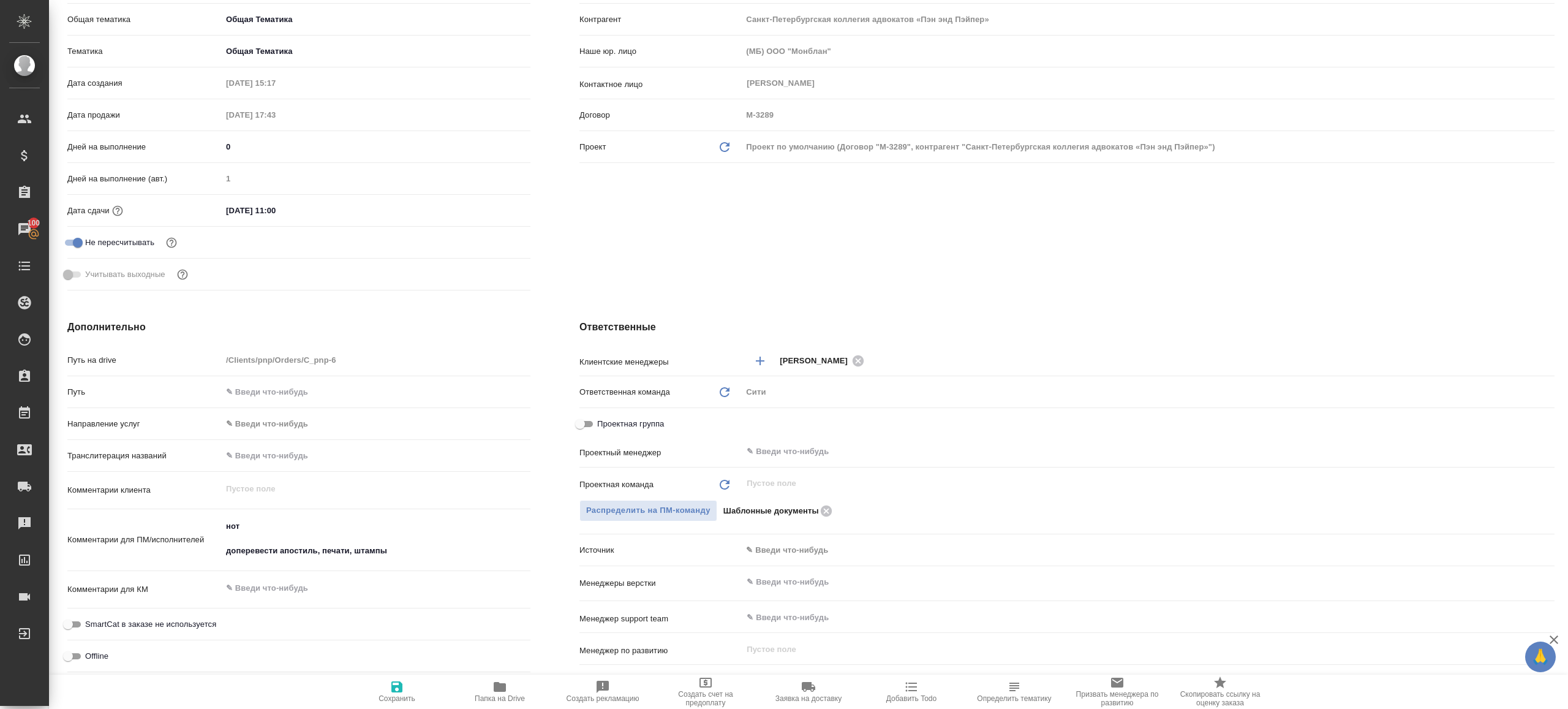
scroll to position [231, 0]
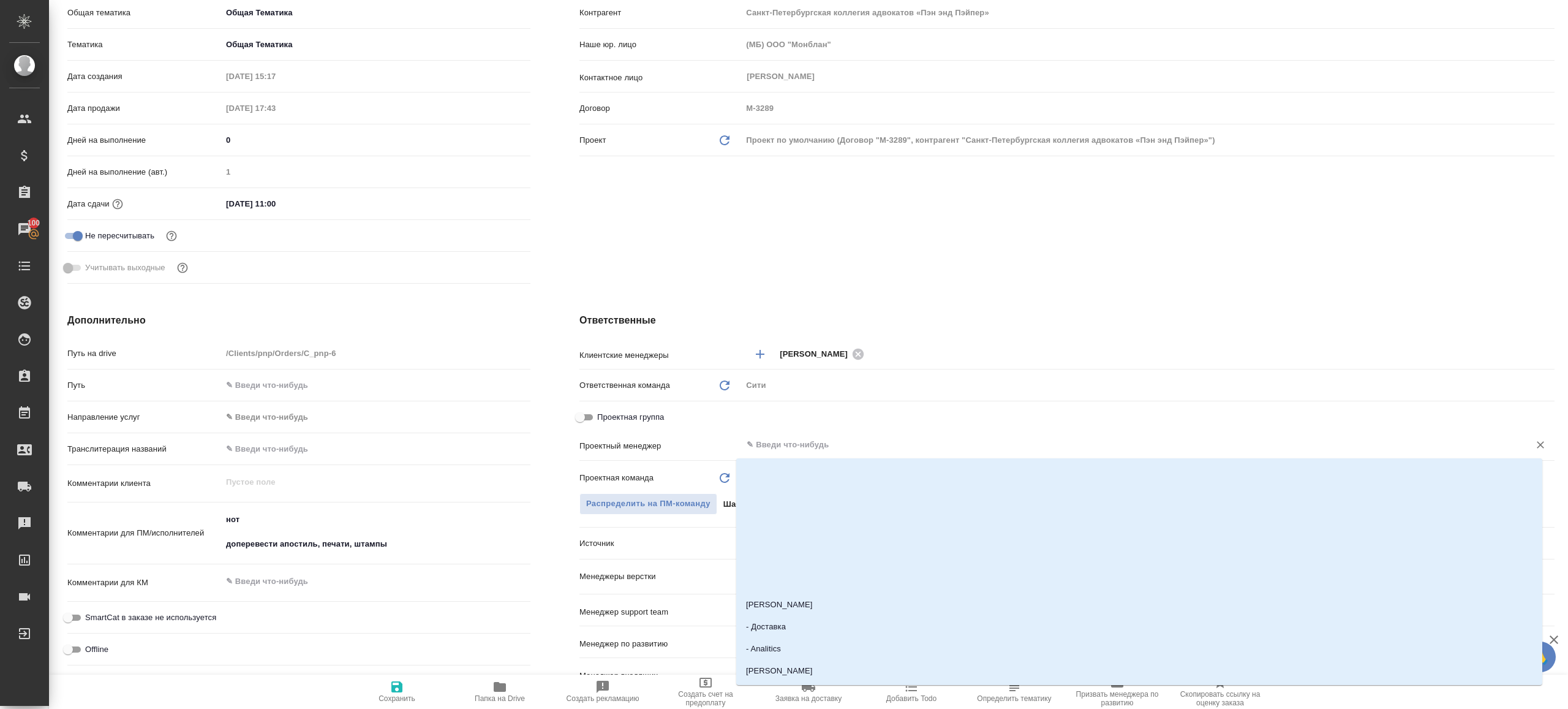
click at [767, 444] on input "text" at bounding box center [1128, 445] width 764 height 14
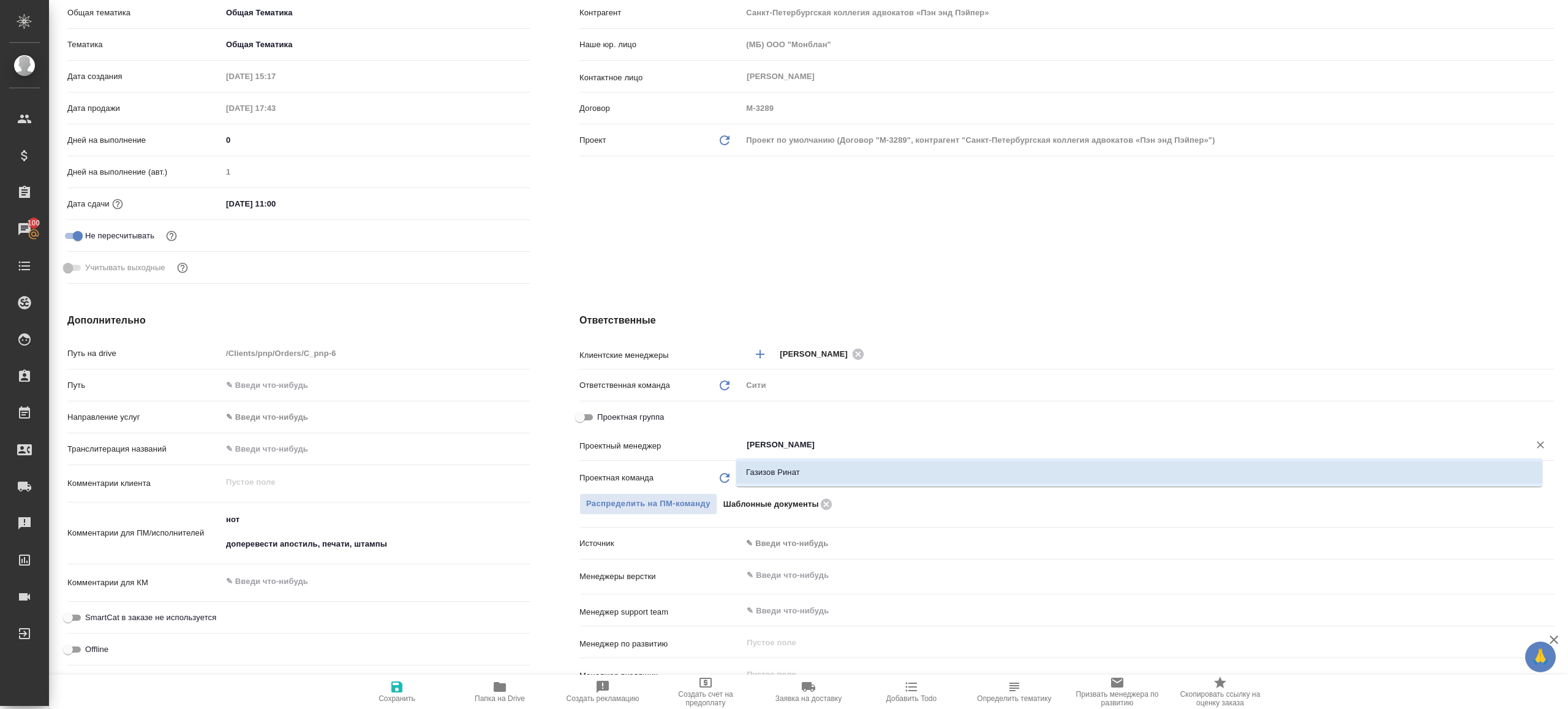
type input "ринат"
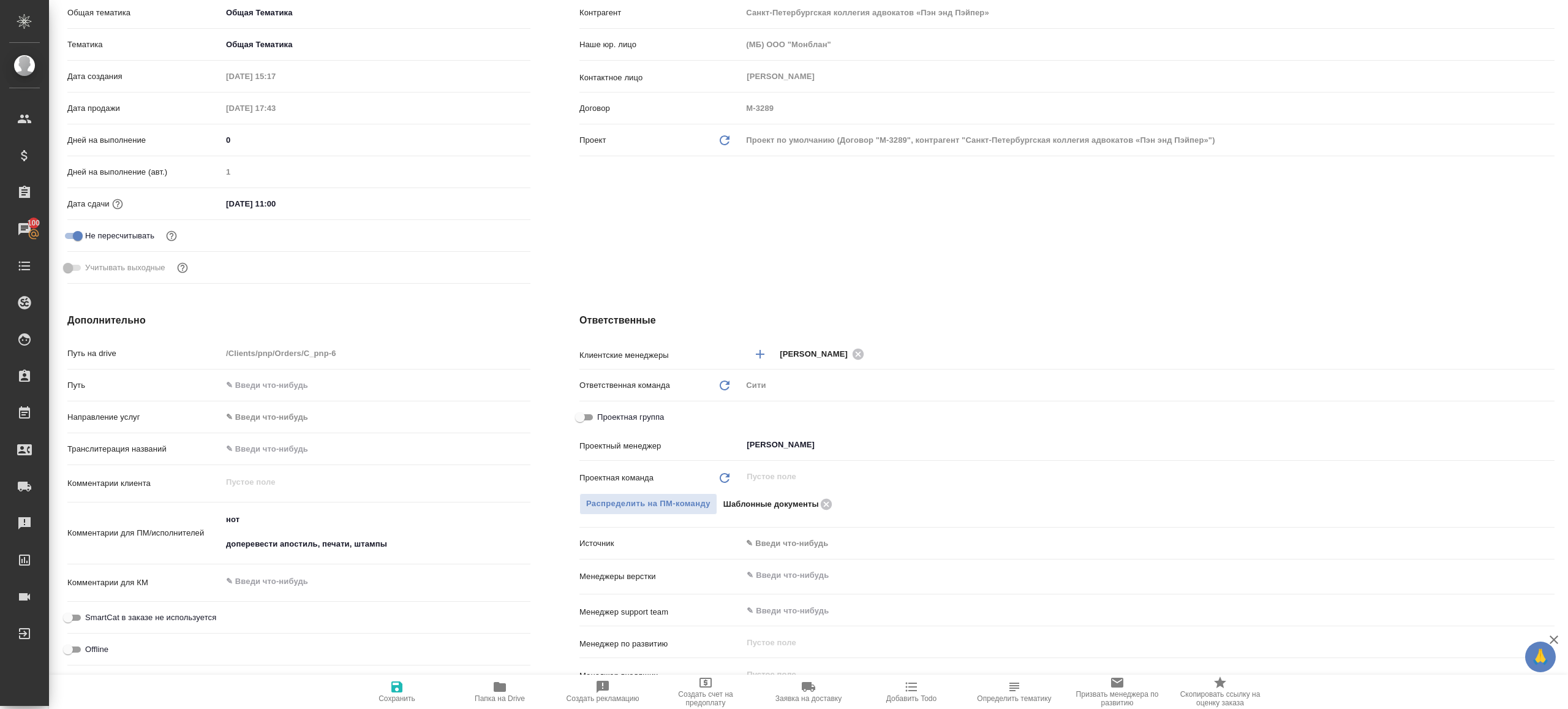
click at [784, 465] on div "​" at bounding box center [1148, 477] width 813 height 22
click at [791, 450] on input "ринат" at bounding box center [1128, 445] width 764 height 14
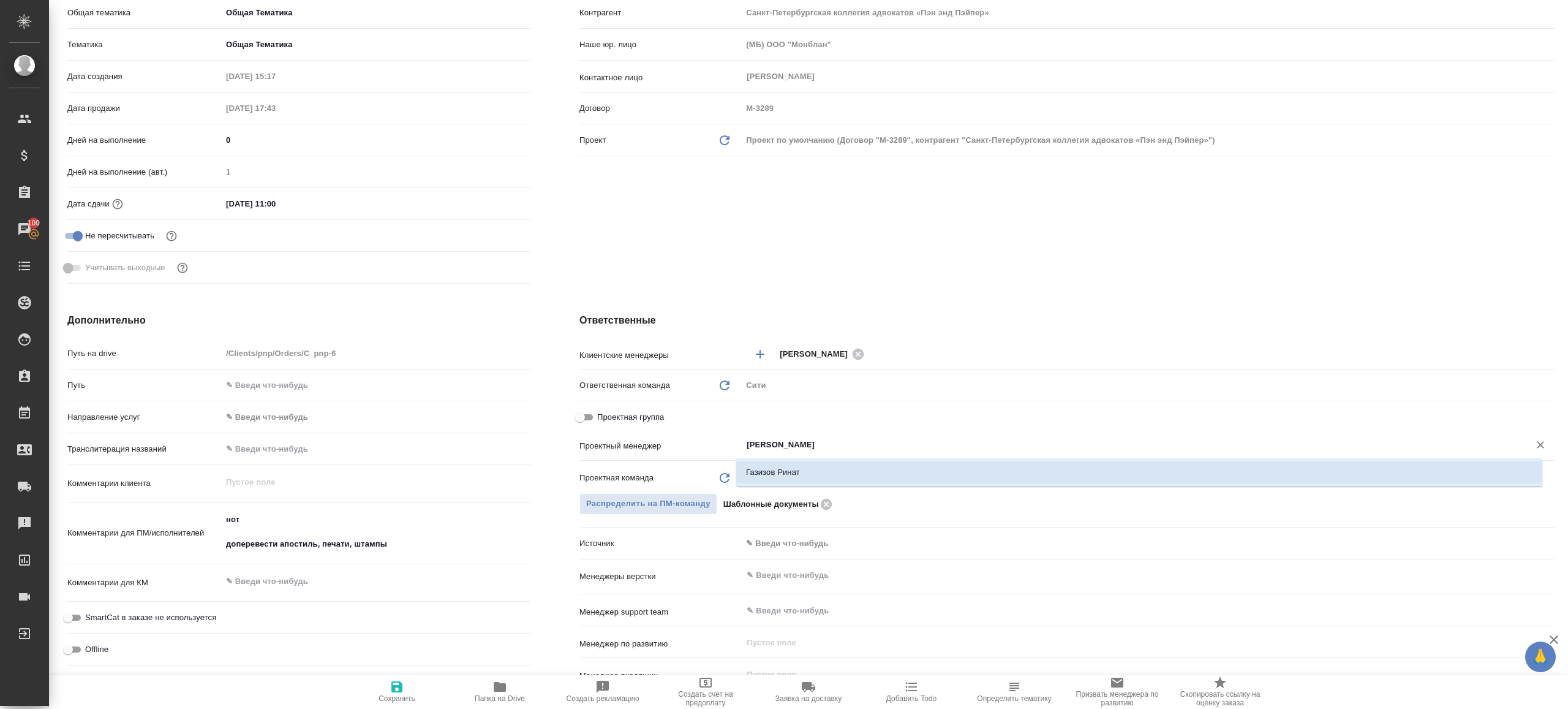
click at [791, 473] on li "Газизов Ринат" at bounding box center [1139, 473] width 806 height 22
type textarea "x"
type input "Газизов Ринат"
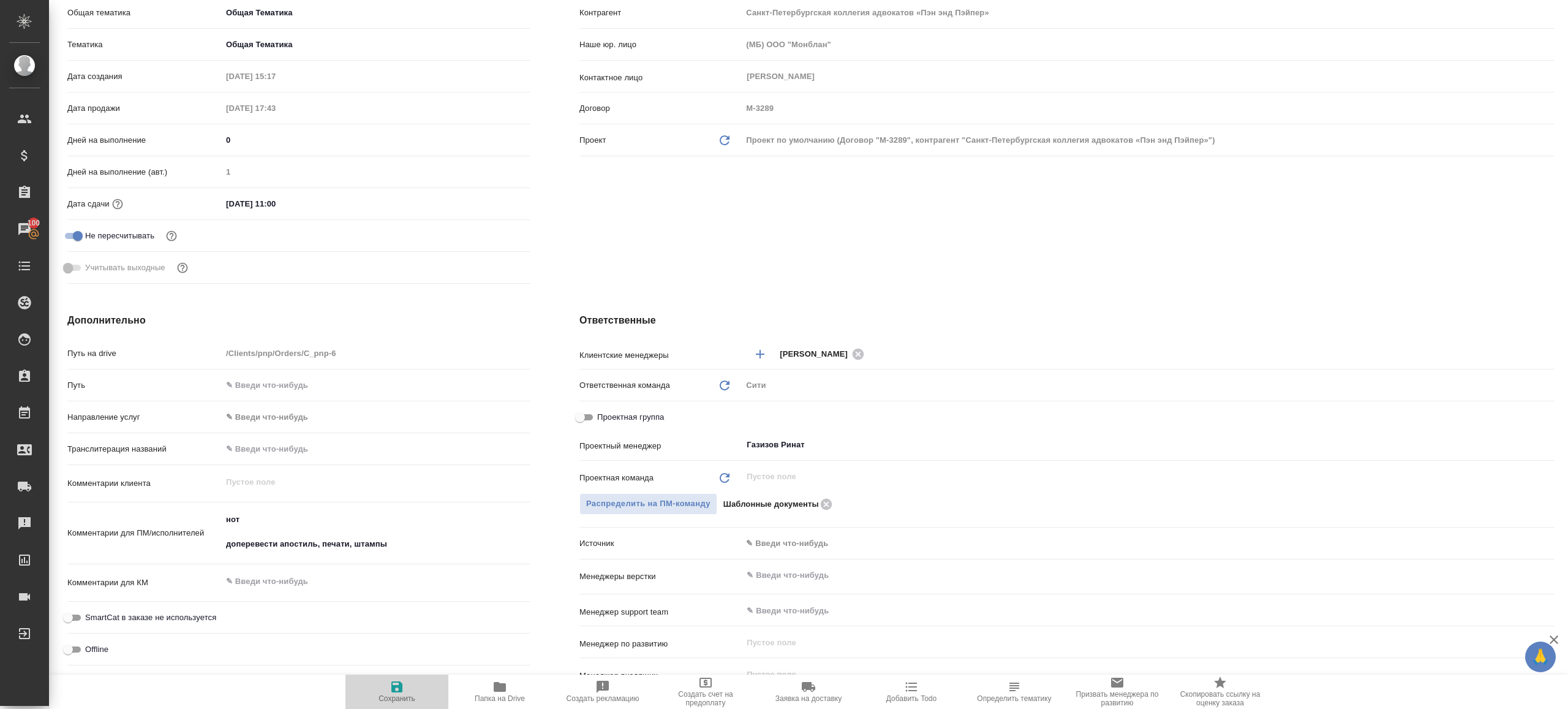
click at [405, 681] on span "Сохранить" at bounding box center [397, 691] width 89 height 23
type textarea "x"
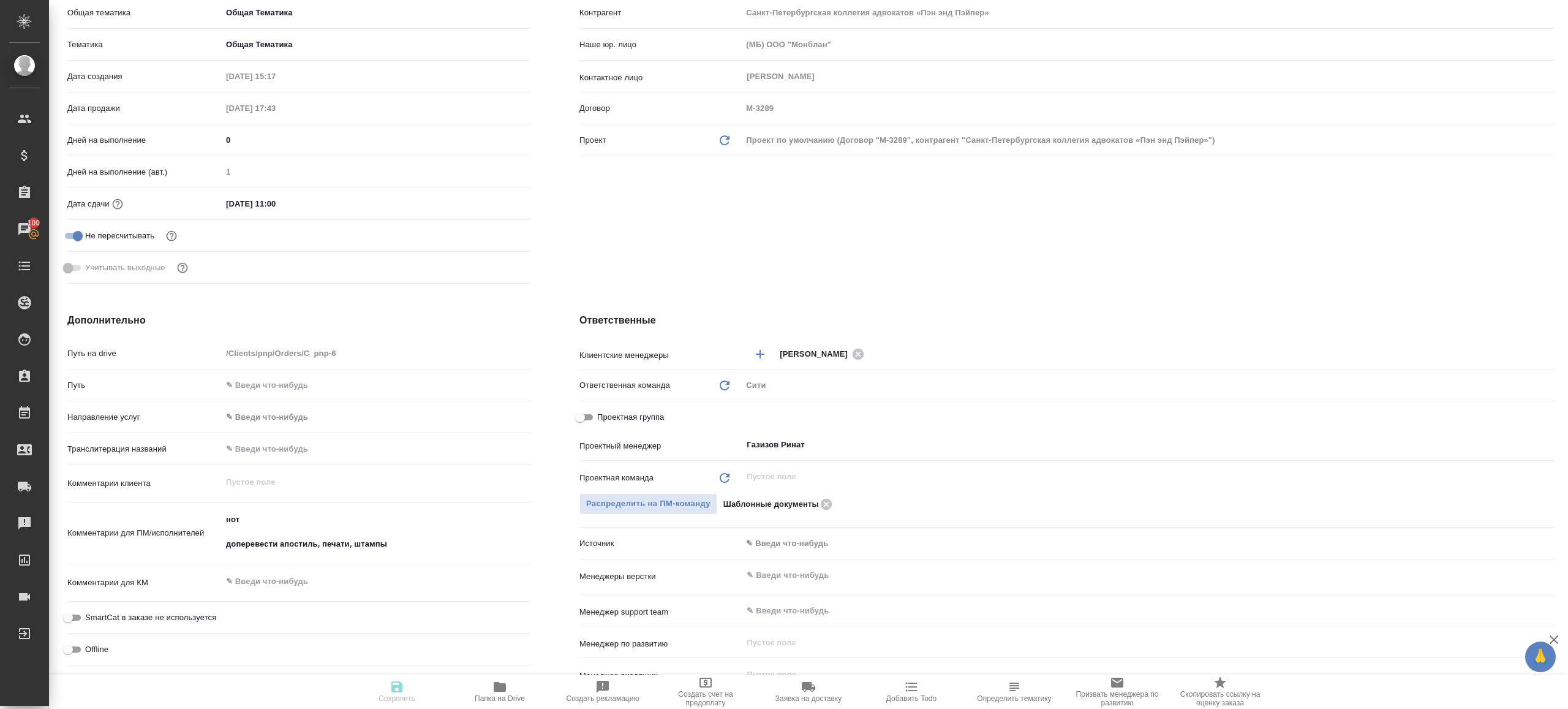
type textarea "x"
select select "RU"
type textarea "x"
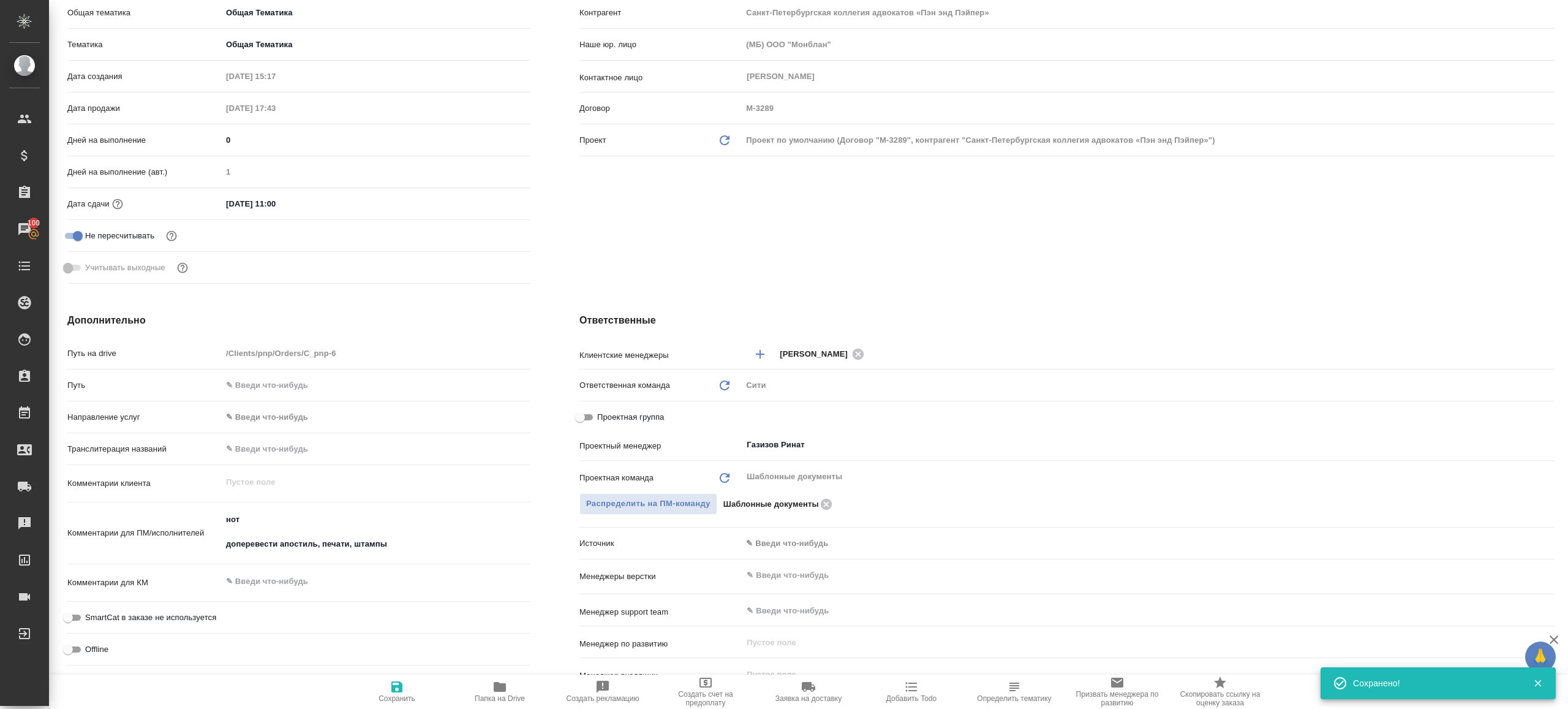
type textarea "x"
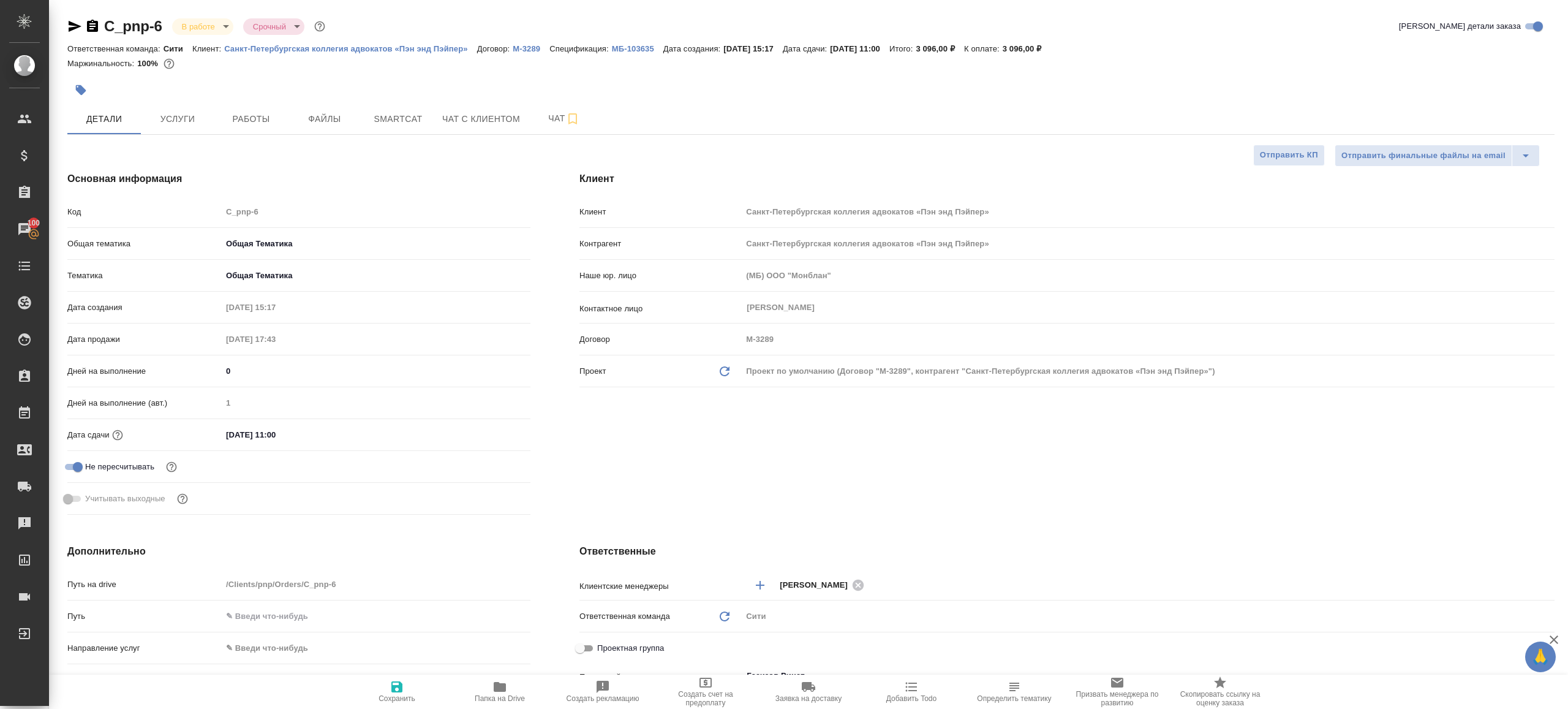
scroll to position [378, 0]
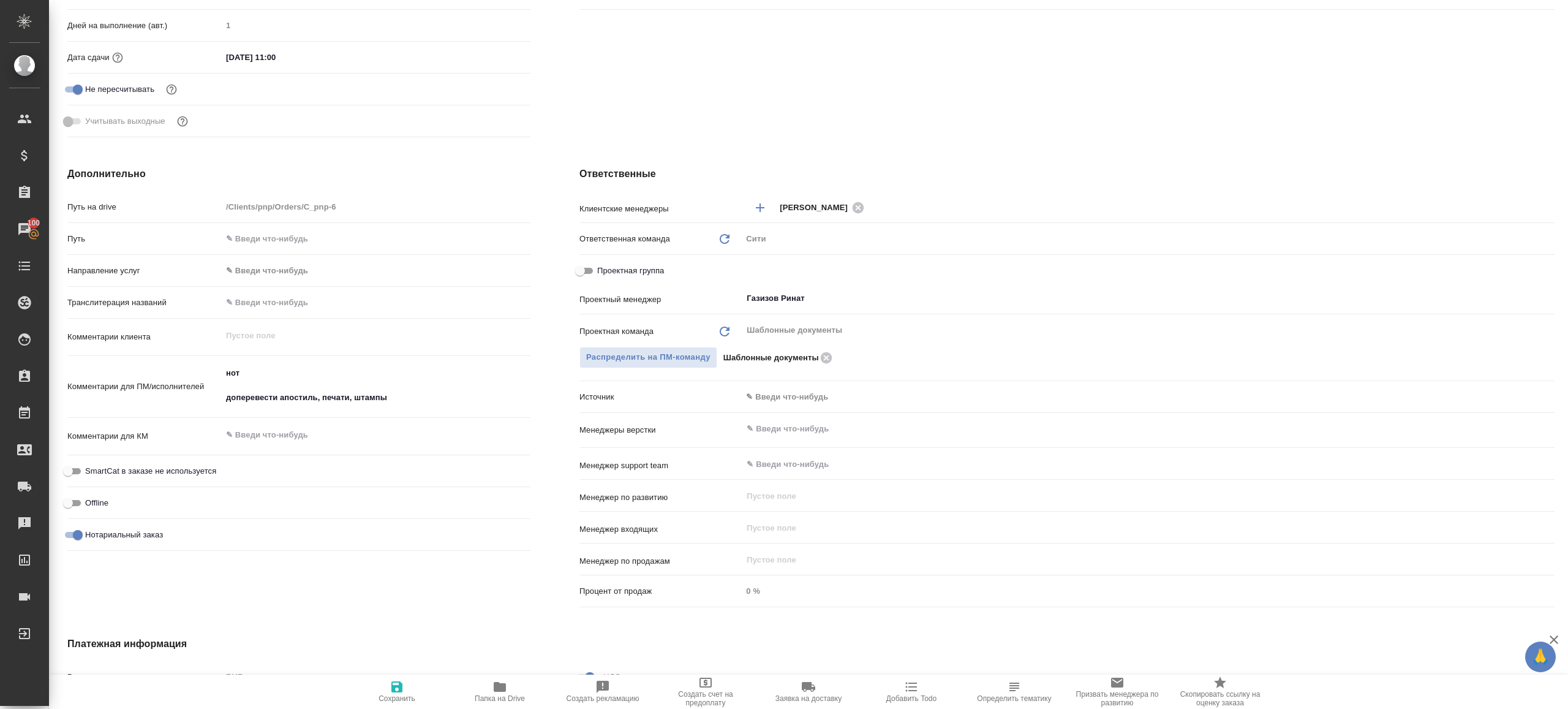
click at [504, 687] on icon "button" at bounding box center [500, 687] width 12 height 10
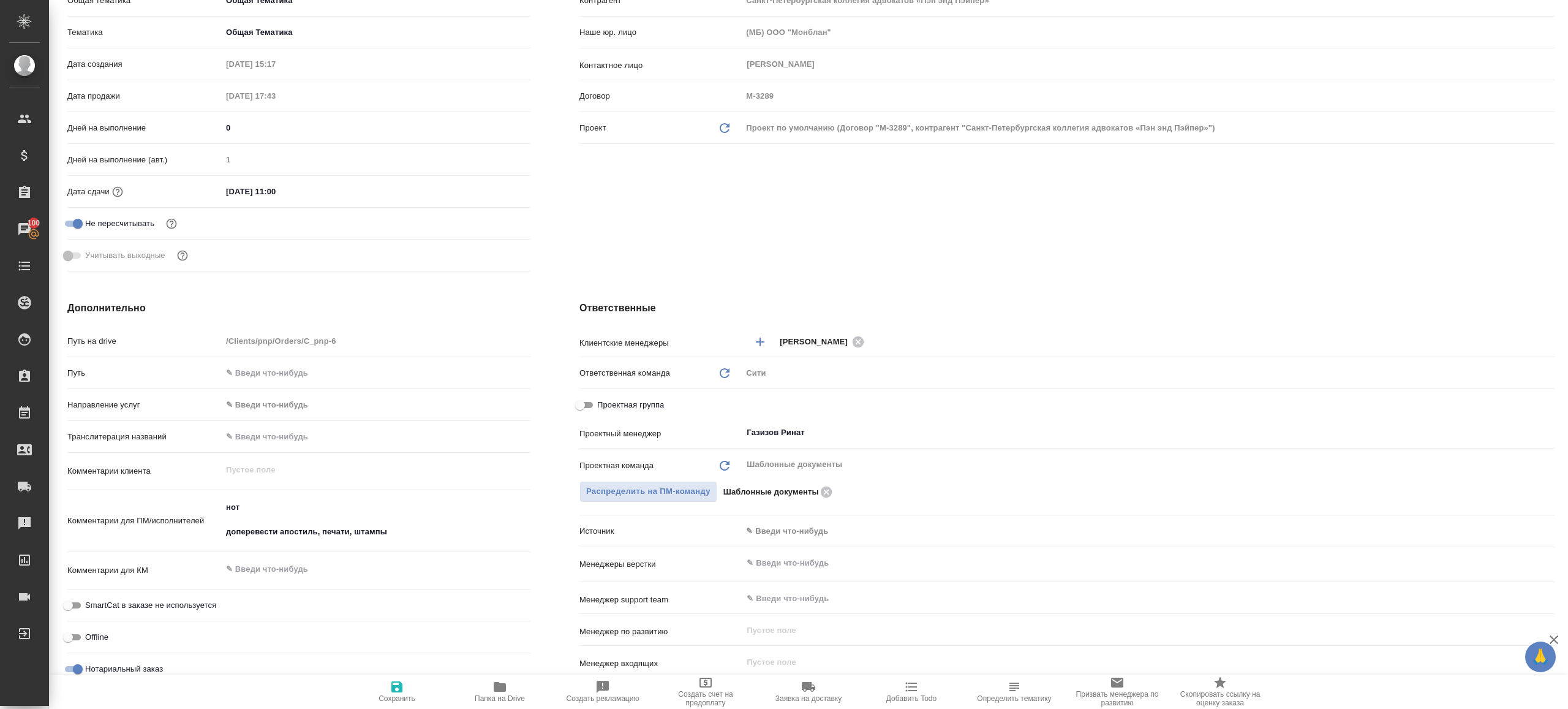
scroll to position [0, 0]
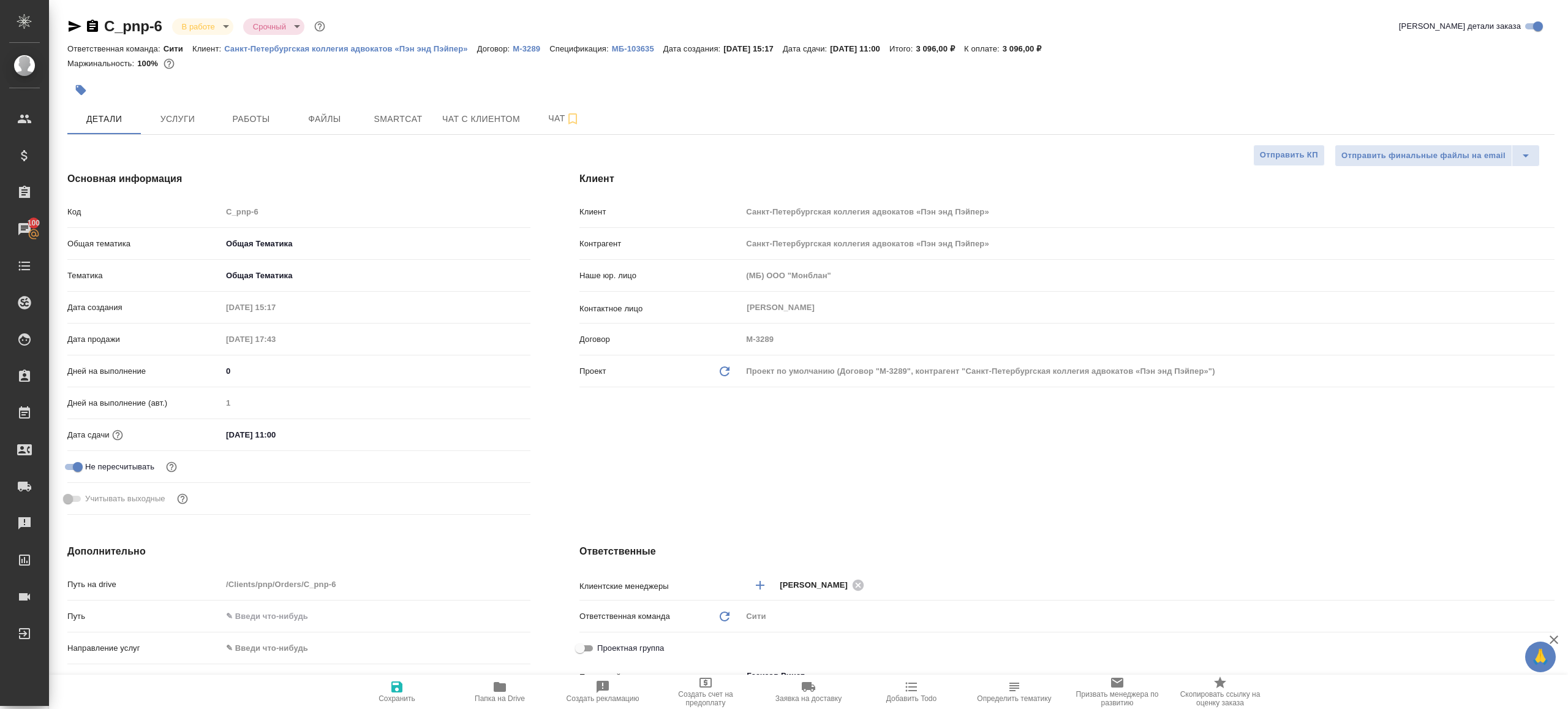
type textarea "x"
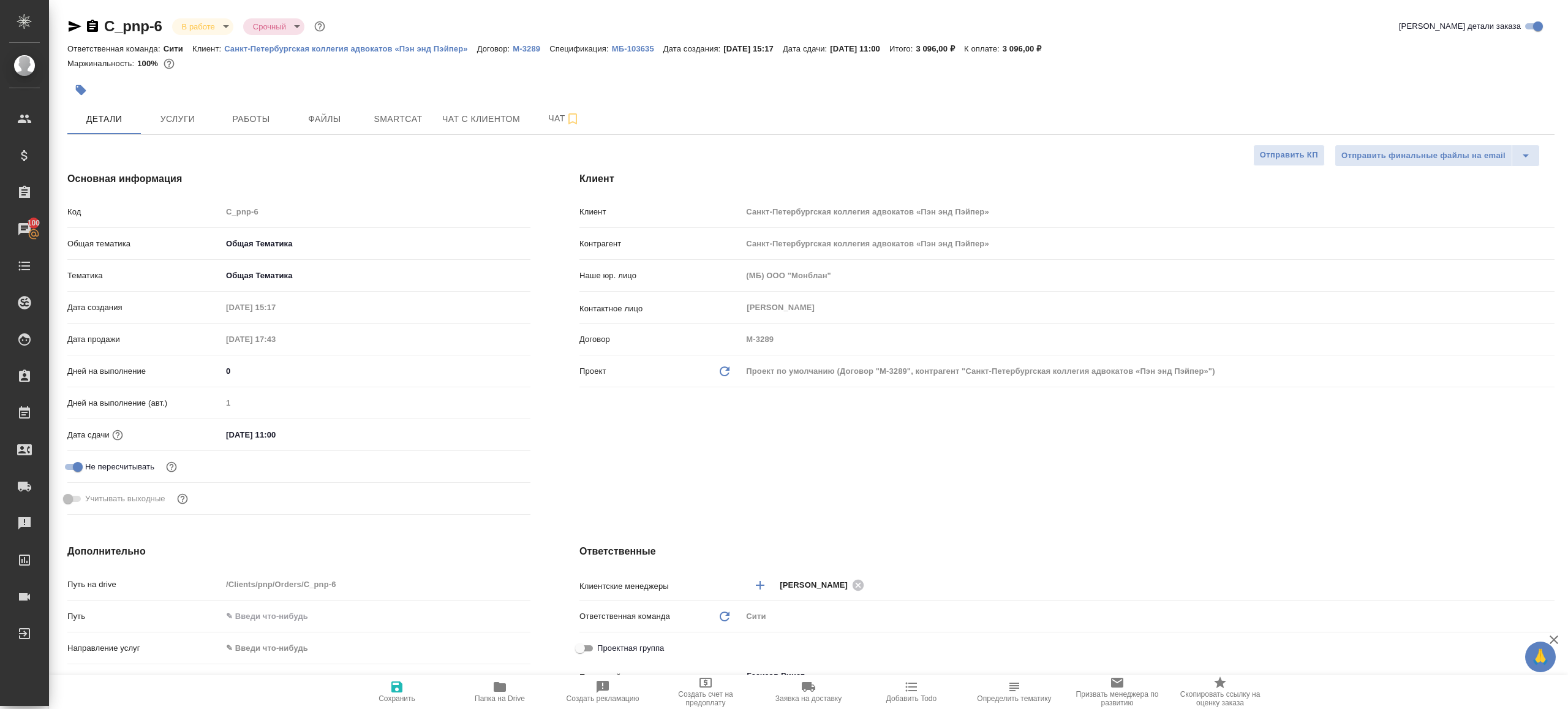
type textarea "x"
click at [209, 107] on button "Услуги" at bounding box center [178, 119] width 73 height 30
click at [251, 117] on span "Работы" at bounding box center [251, 119] width 59 height 15
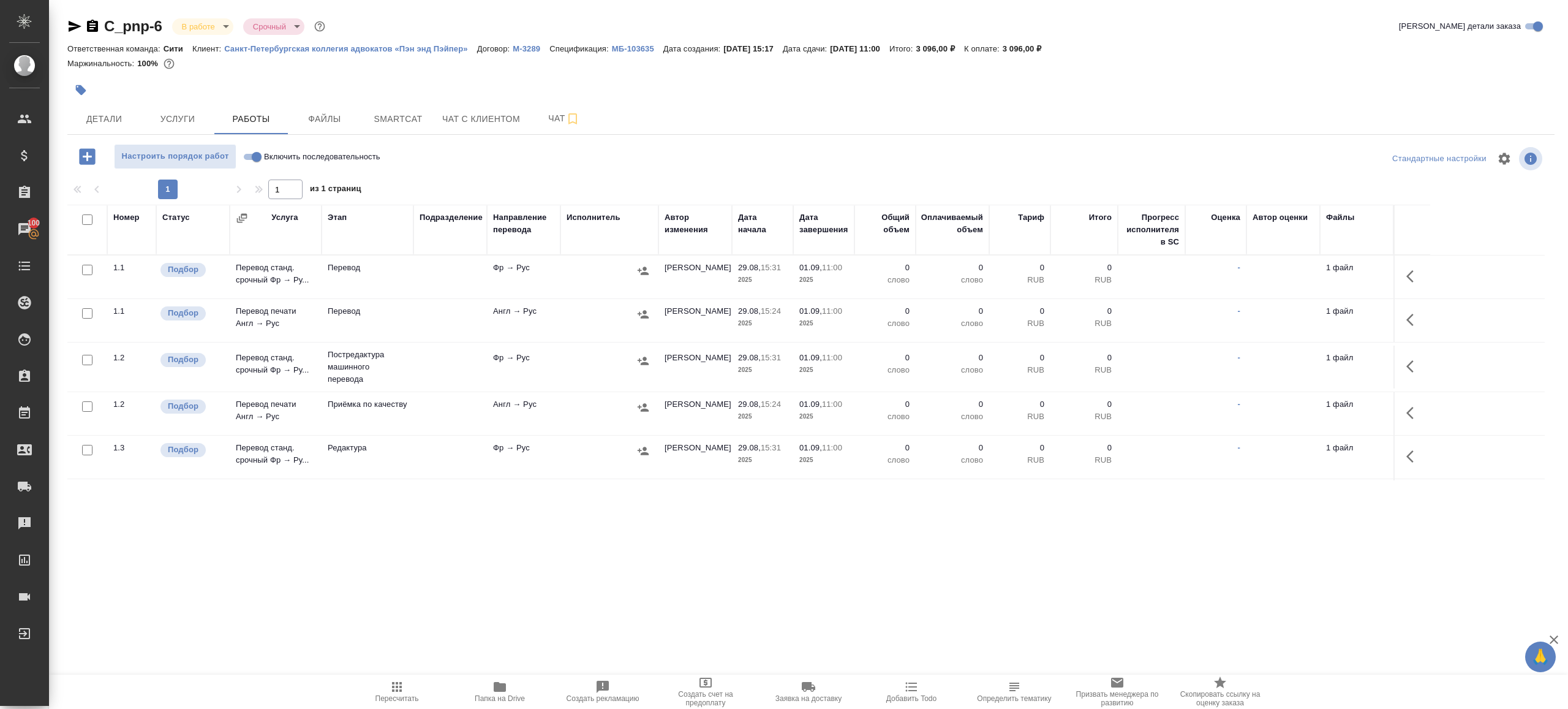
click at [250, 160] on input "Включить последовательность" at bounding box center [256, 156] width 44 height 14
checkbox input "true"
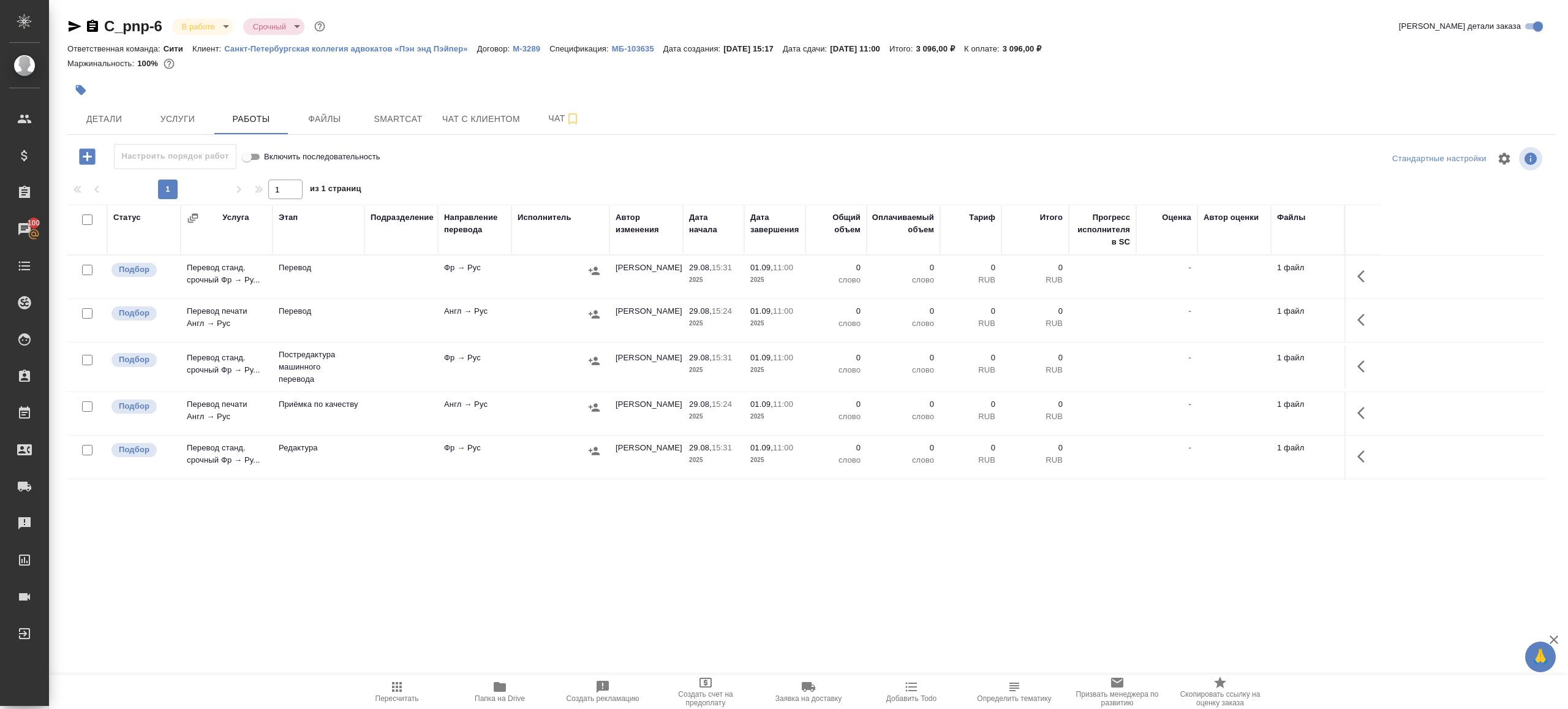
click at [89, 221] on input "checkbox" at bounding box center [87, 220] width 10 height 10
checkbox input "true"
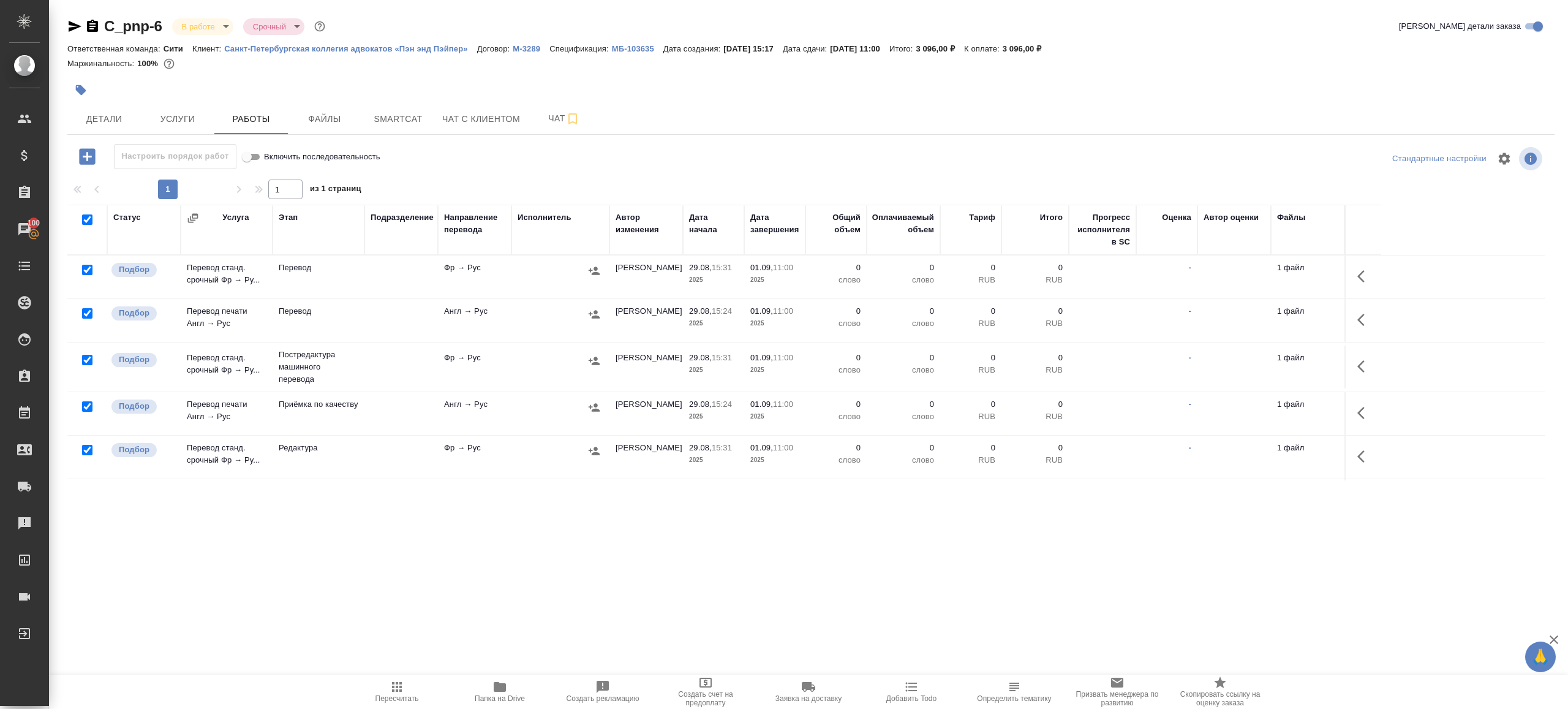
checkbox input "true"
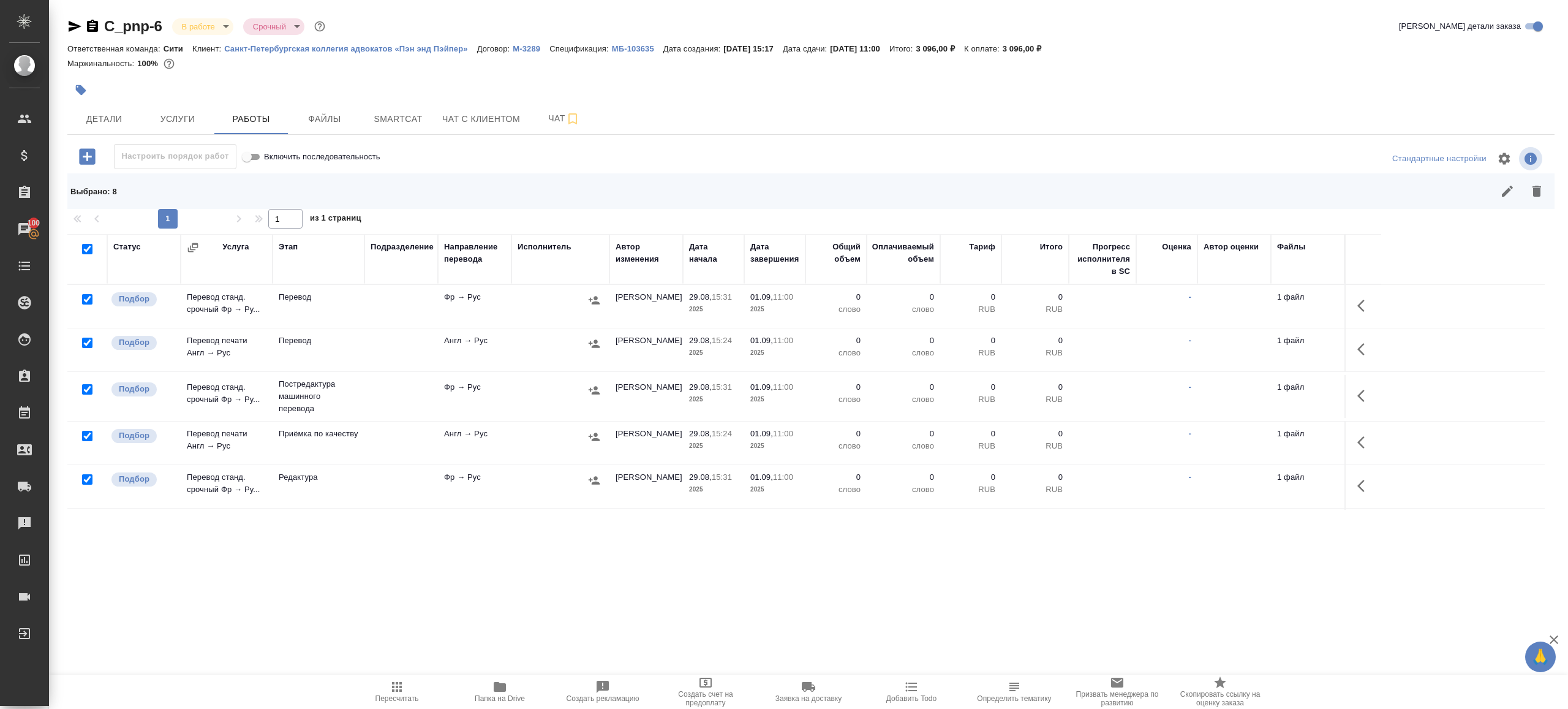
click at [83, 300] on input "checkbox" at bounding box center [87, 299] width 10 height 10
checkbox input "false"
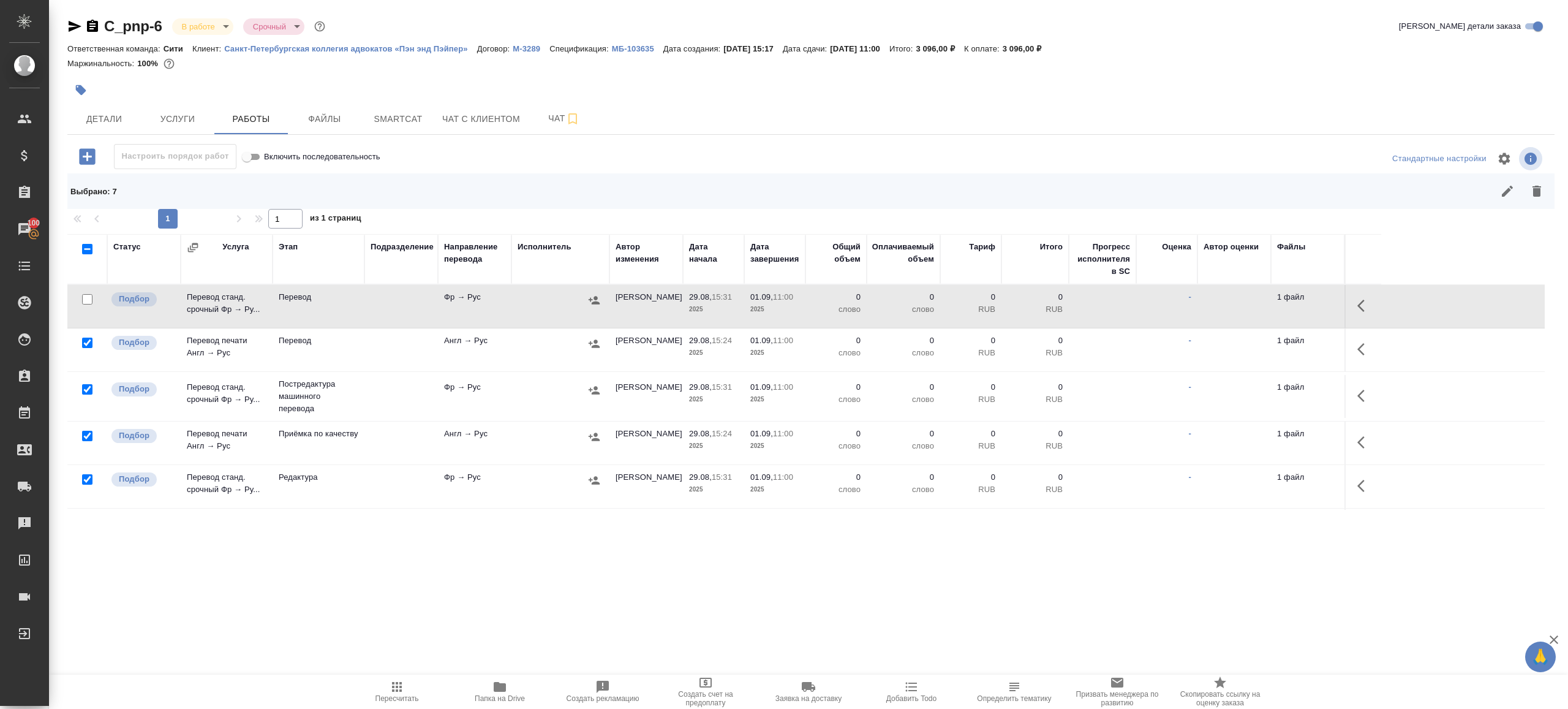
click at [84, 339] on input "checkbox" at bounding box center [87, 343] width 10 height 10
checkbox input "false"
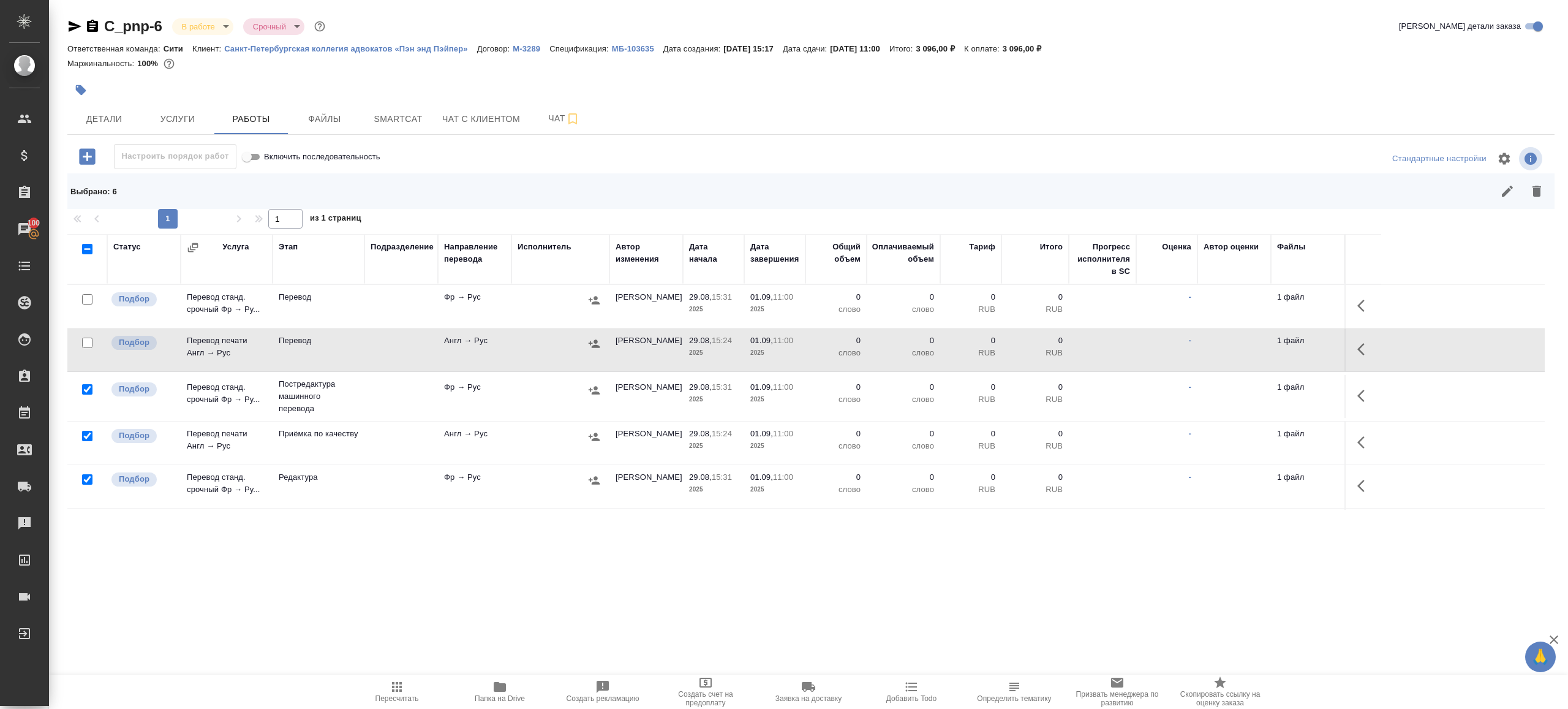
click at [89, 299] on input "checkbox" at bounding box center [87, 299] width 10 height 10
checkbox input "true"
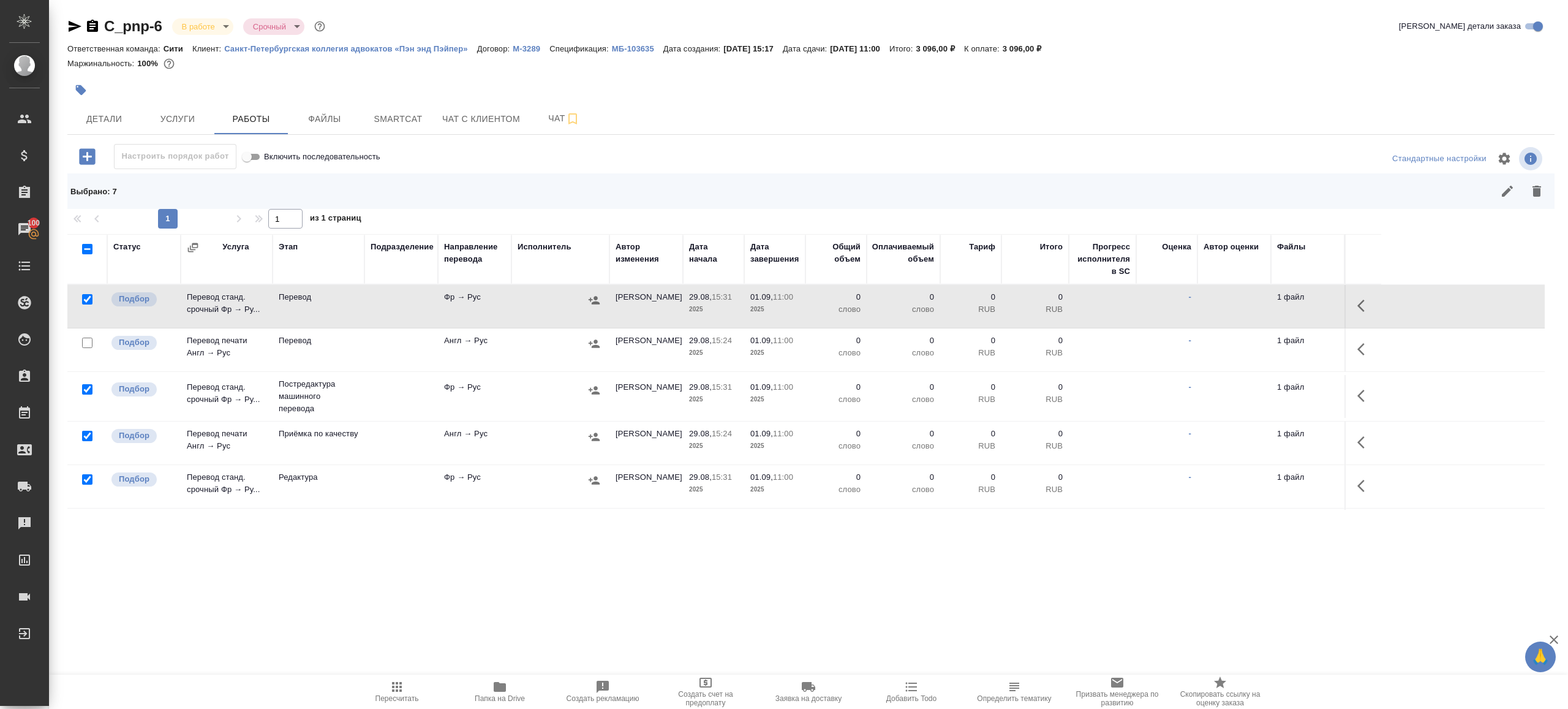
click at [89, 347] on input "checkbox" at bounding box center [87, 343] width 10 height 10
checkbox input "true"
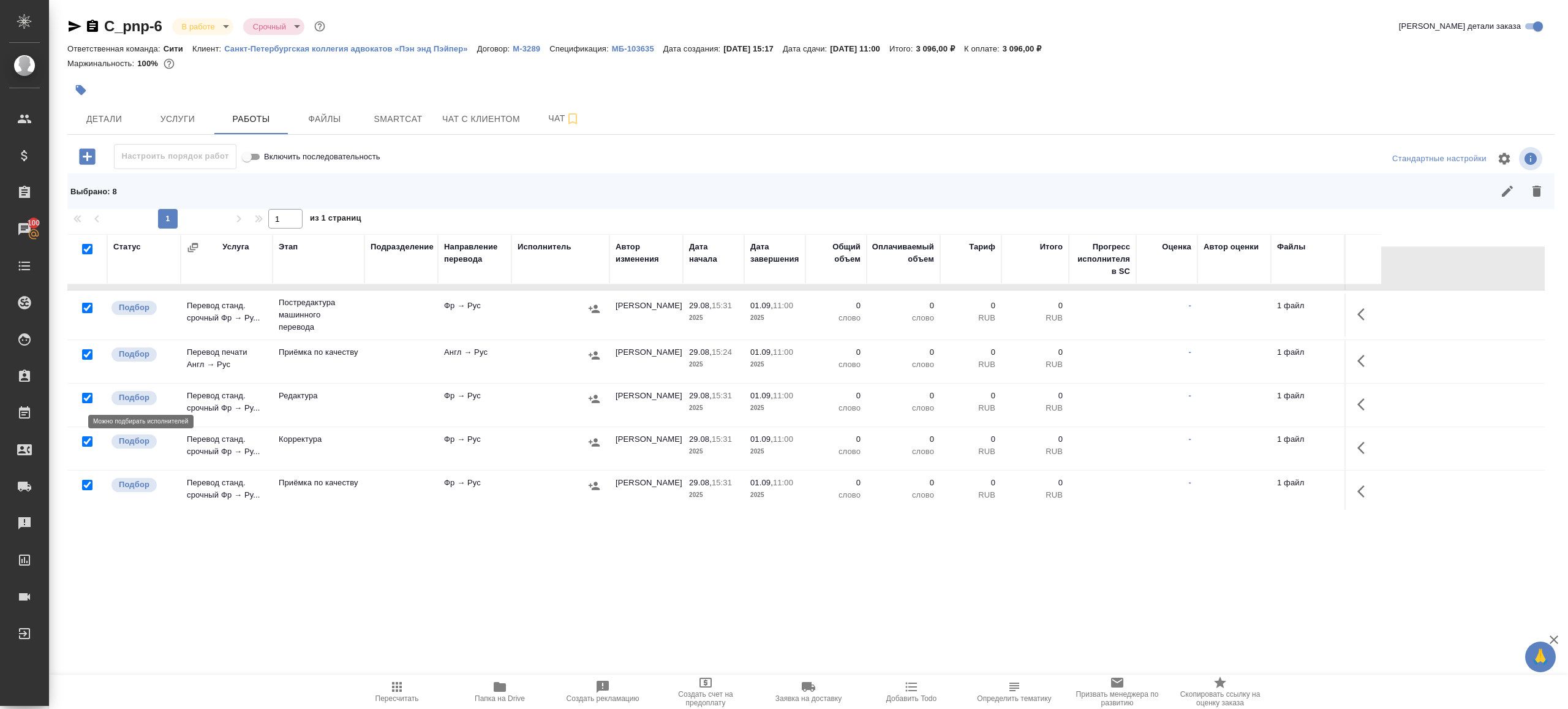
scroll to position [133, 0]
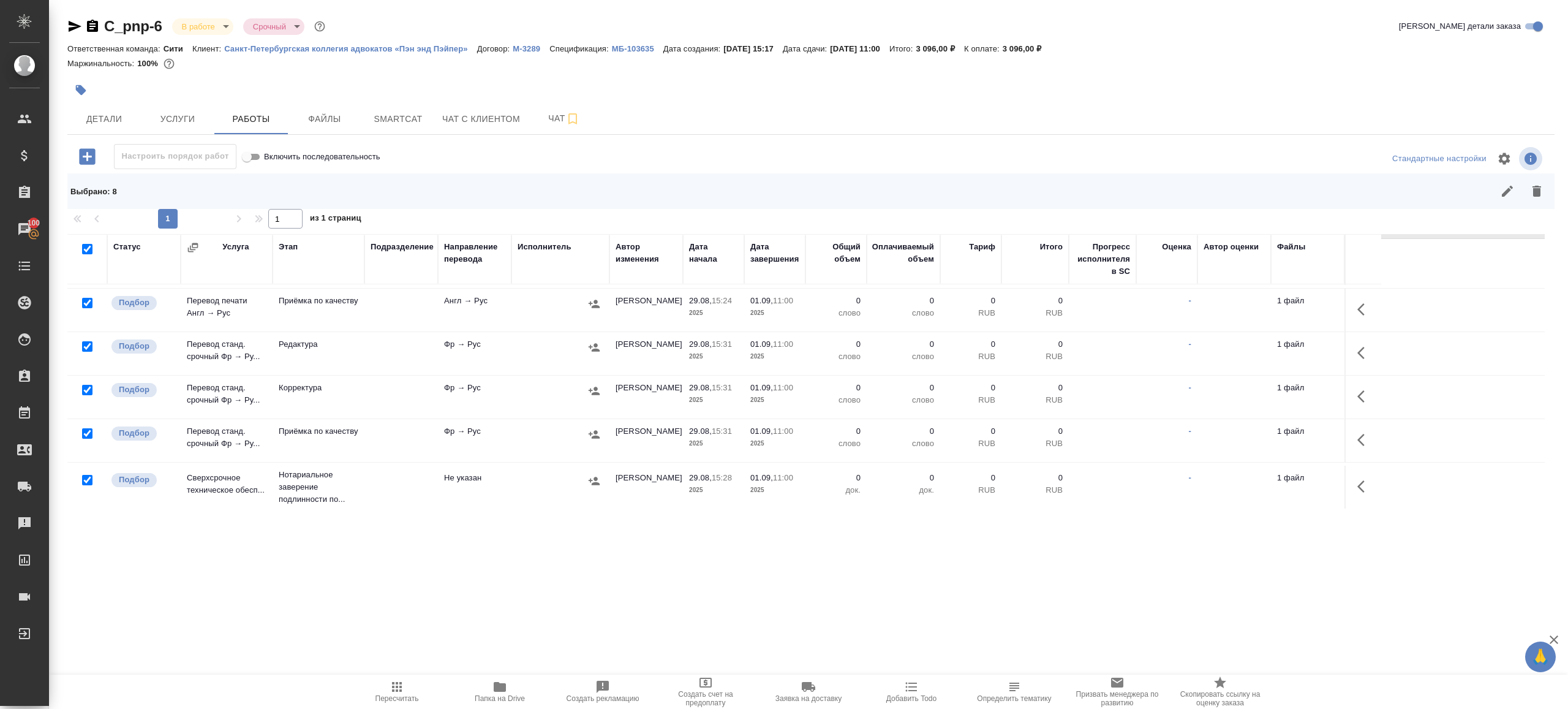
click at [85, 429] on input "checkbox" at bounding box center [87, 434] width 10 height 10
checkbox input "false"
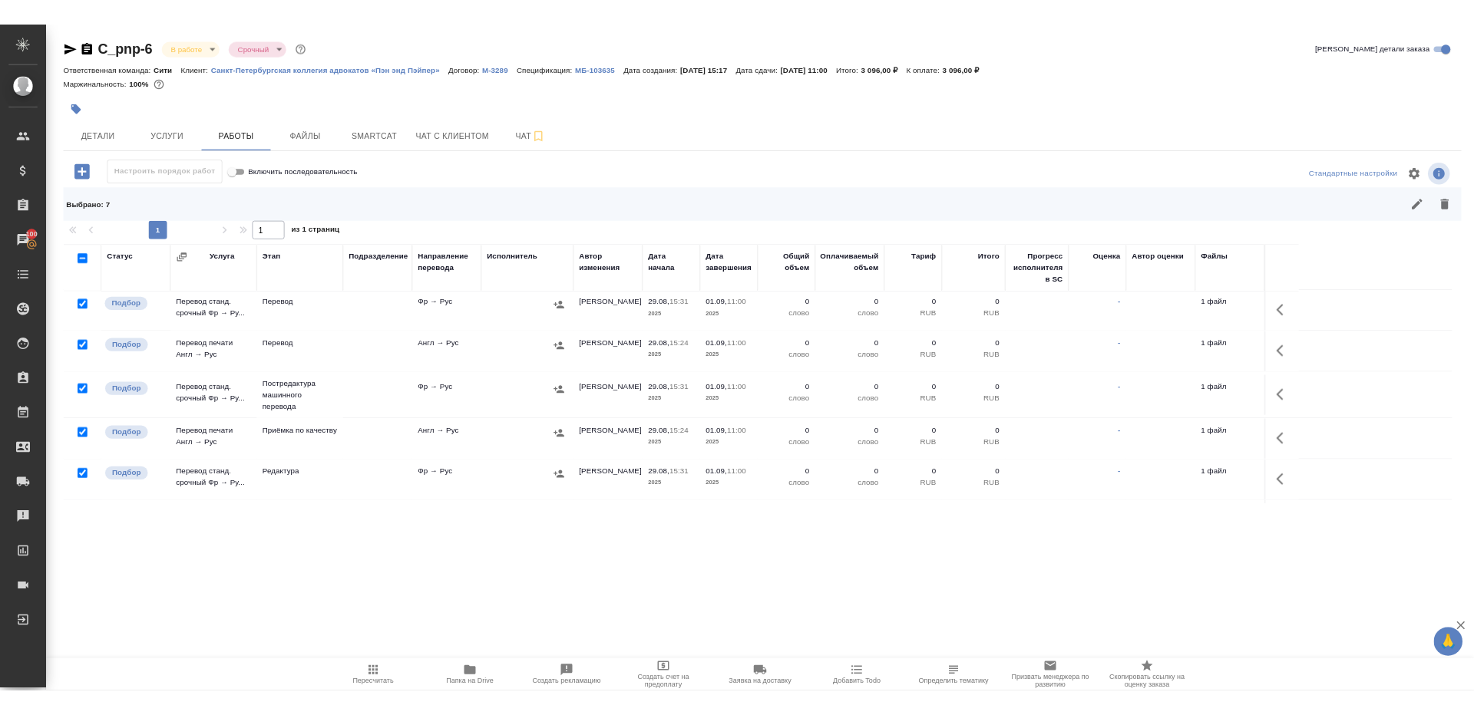
scroll to position [0, 0]
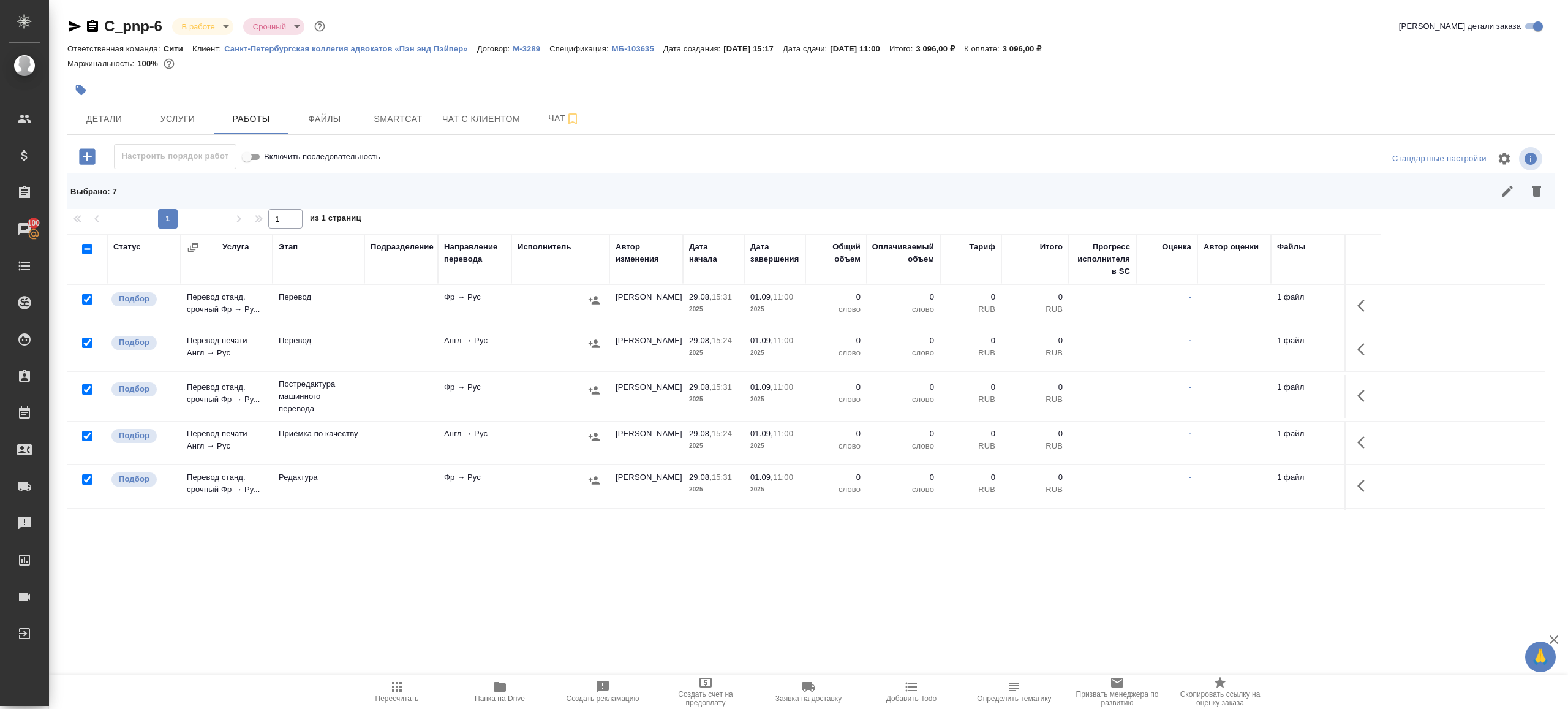
click at [89, 340] on input "checkbox" at bounding box center [87, 343] width 10 height 10
checkbox input "false"
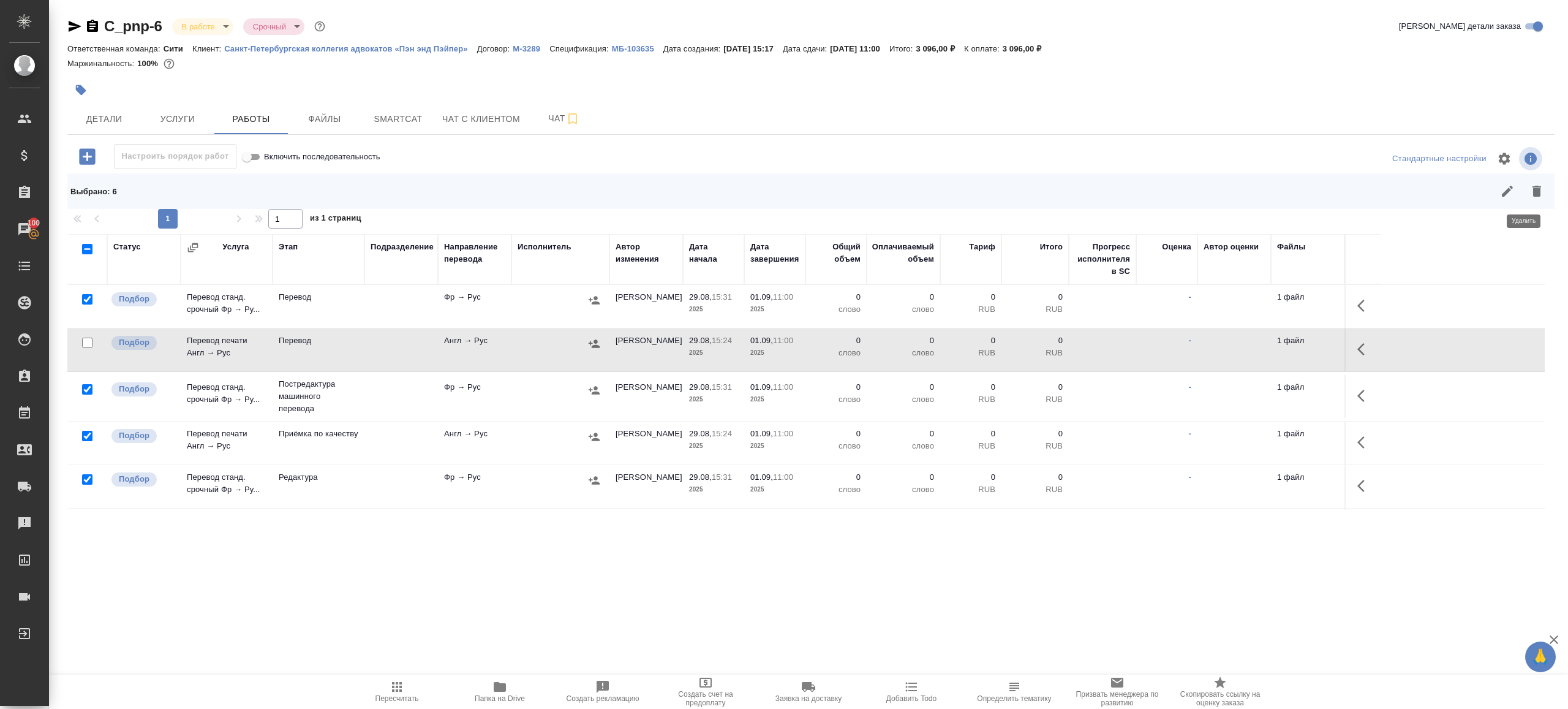
click at [1542, 183] on button "button" at bounding box center [1537, 191] width 30 height 30
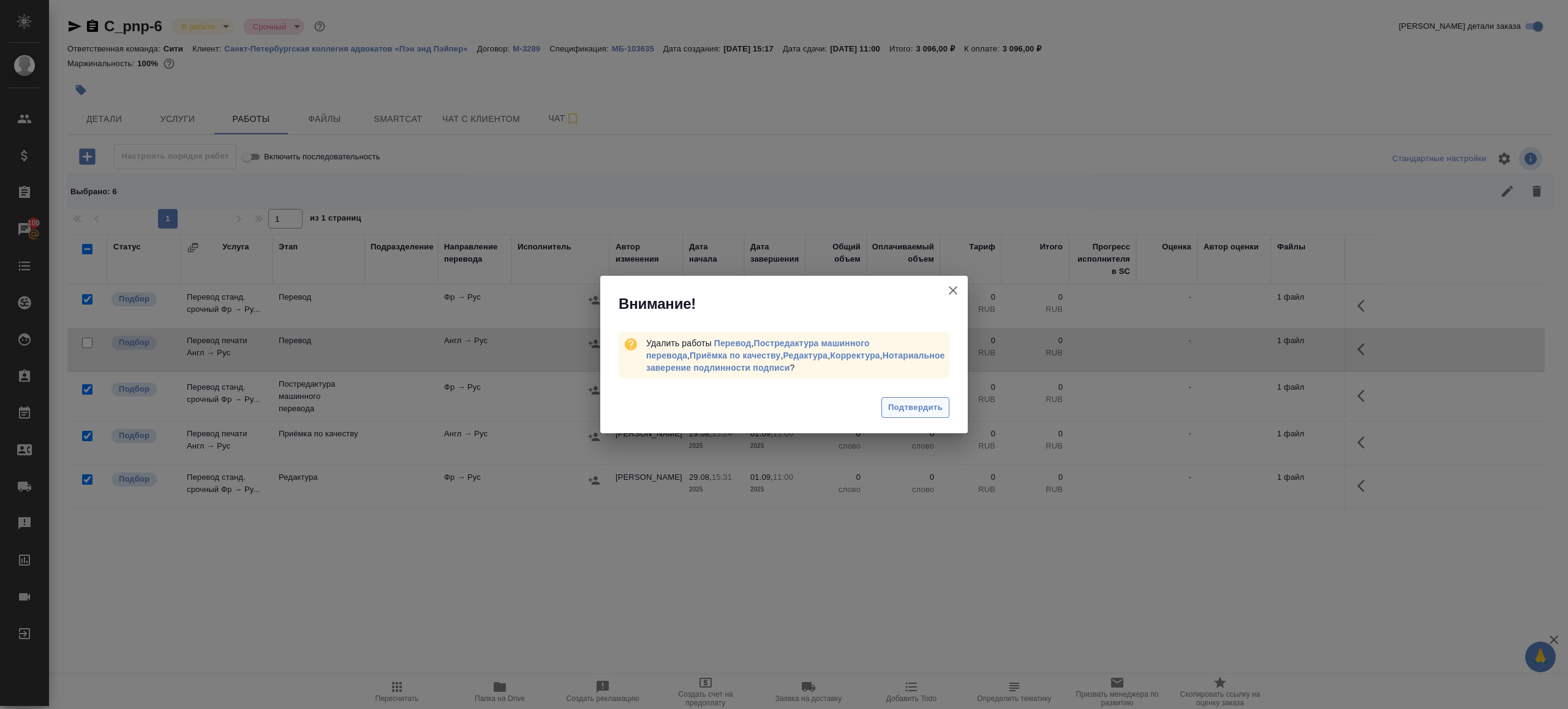
click at [922, 402] on span "Подтвердить" at bounding box center [915, 408] width 54 height 14
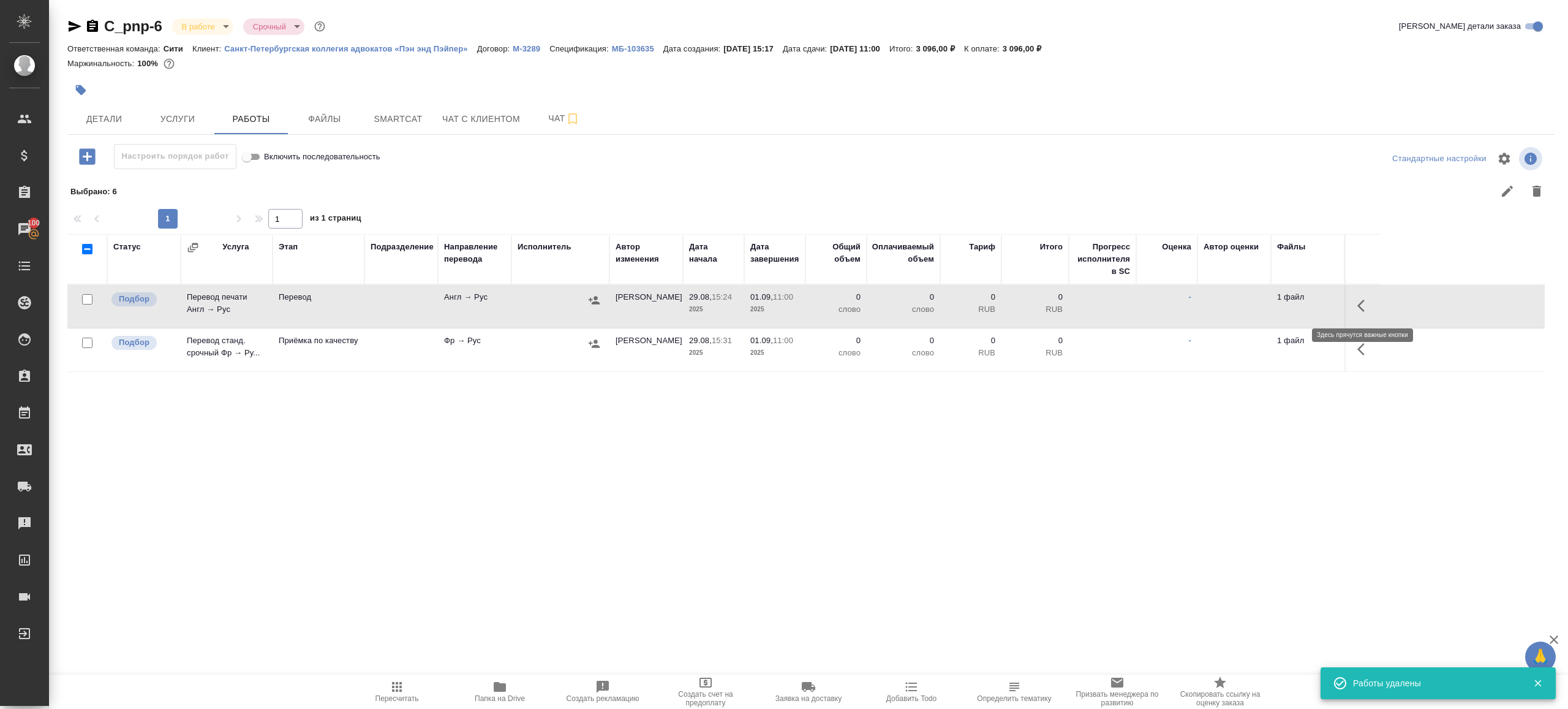
click at [1369, 312] on icon "button" at bounding box center [1365, 306] width 14 height 14
click at [1278, 309] on icon "button" at bounding box center [1274, 306] width 14 height 14
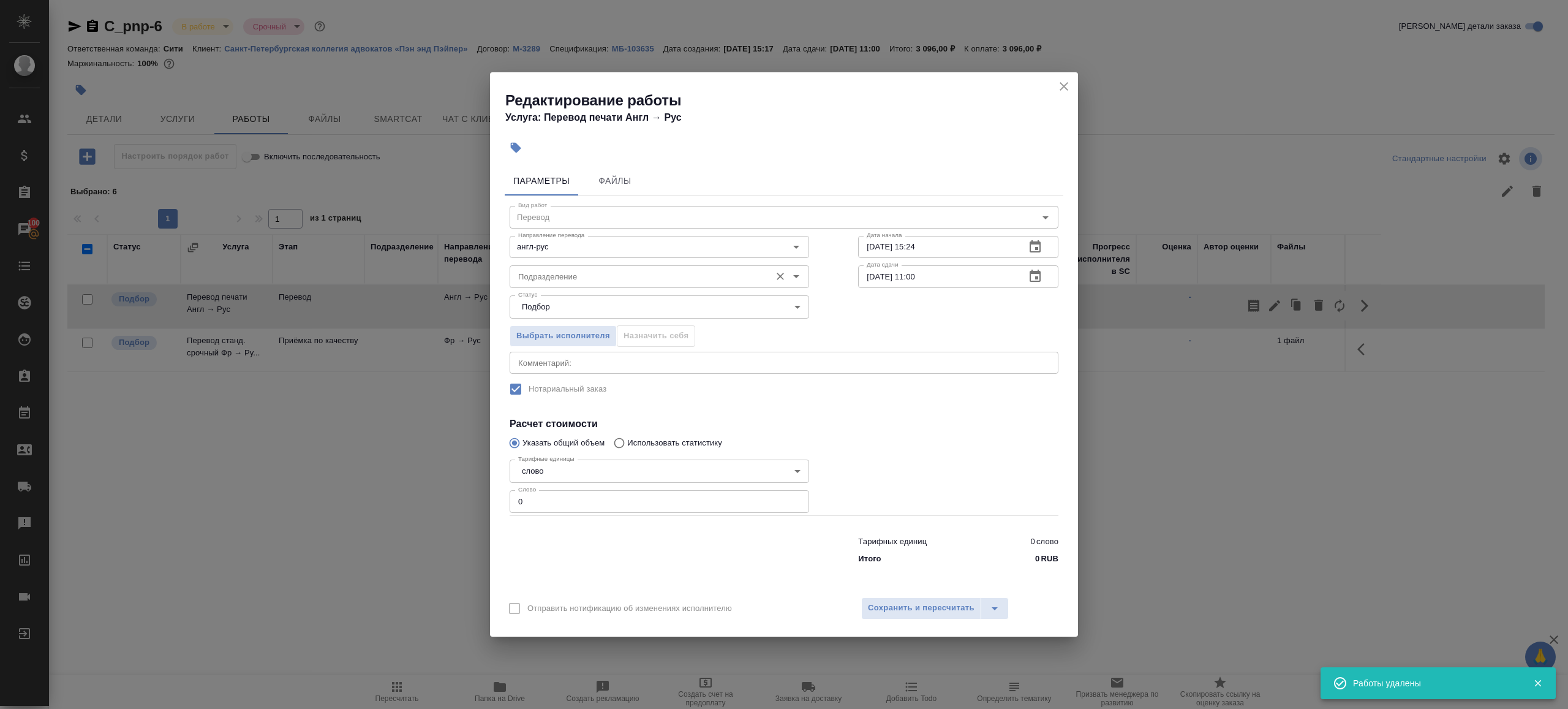
click at [606, 275] on input "Подразделение" at bounding box center [638, 276] width 251 height 14
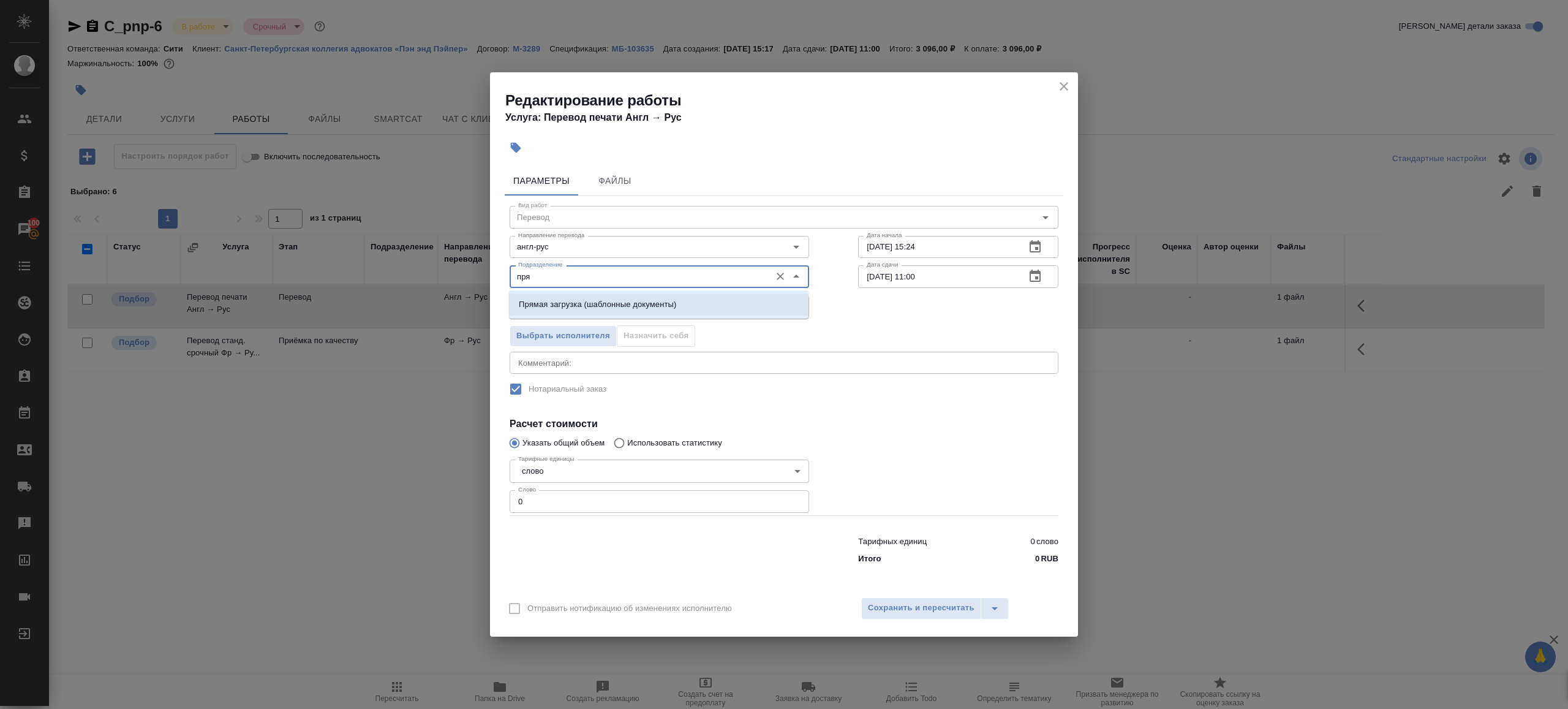
click at [623, 299] on p "Прямая загрузка (шаблонные документы)" at bounding box center [597, 304] width 157 height 12
type input "Прямая загрузка (шаблонные документы)"
click at [587, 504] on input "0" at bounding box center [659, 501] width 299 height 22
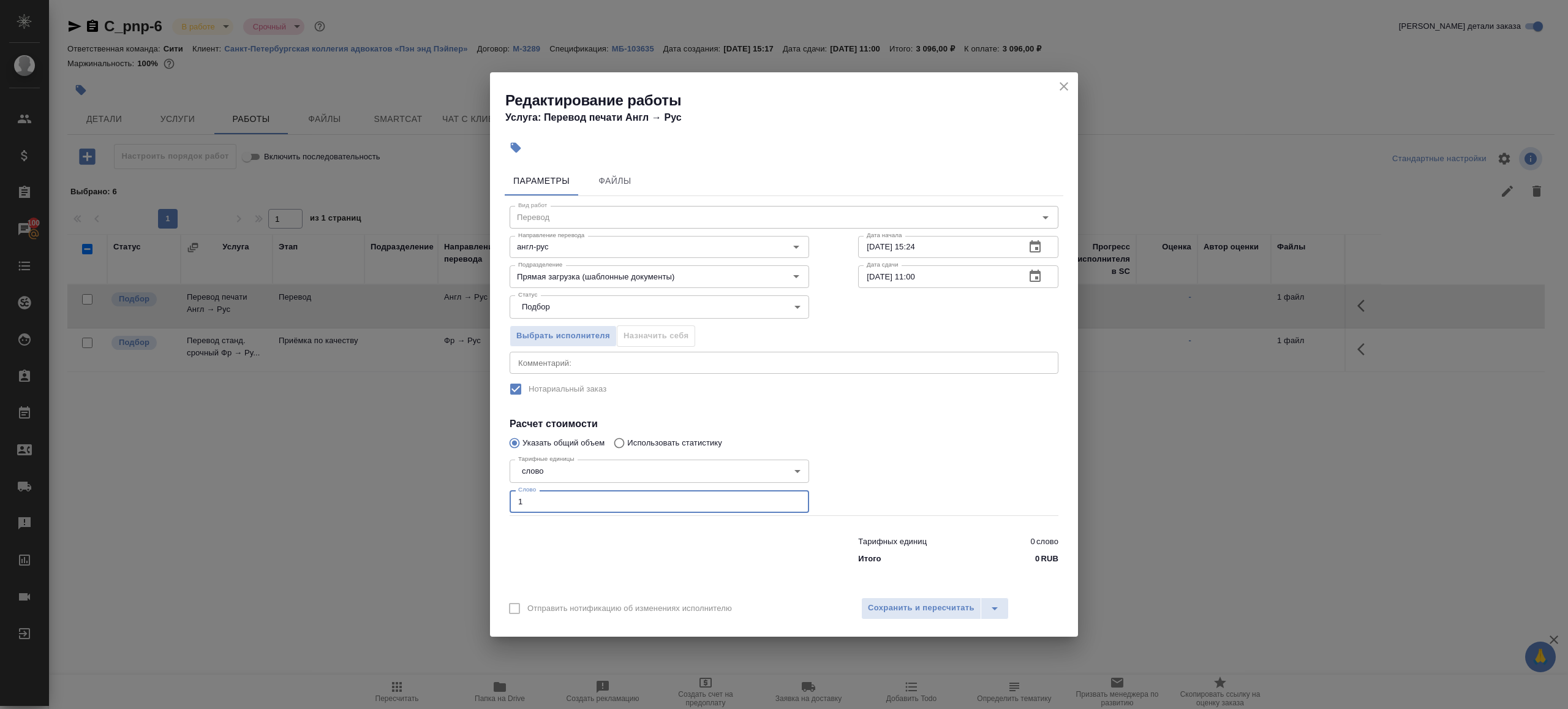
type input "1"
click at [653, 553] on div at bounding box center [659, 548] width 349 height 49
click at [918, 275] on input "[DATE] 11:00" at bounding box center [936, 276] width 157 height 22
type input "[DATE] 10:00"
click at [897, 502] on div at bounding box center [958, 485] width 249 height 109
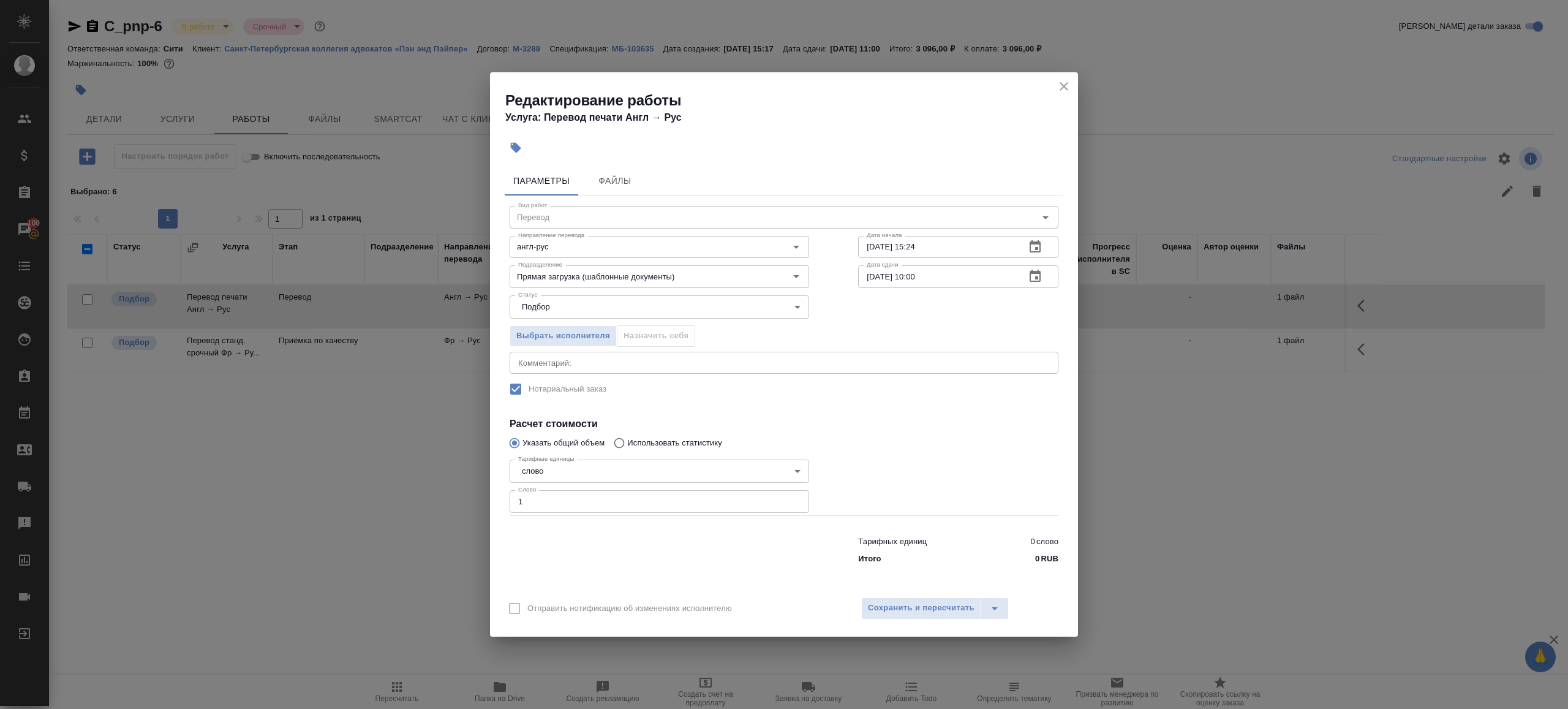
click at [897, 620] on div "Отправить нотификацию об изменениях исполнителю Сохранить и пересчитать" at bounding box center [784, 612] width 588 height 47
click at [897, 600] on button "Сохранить и пересчитать" at bounding box center [921, 608] width 120 height 22
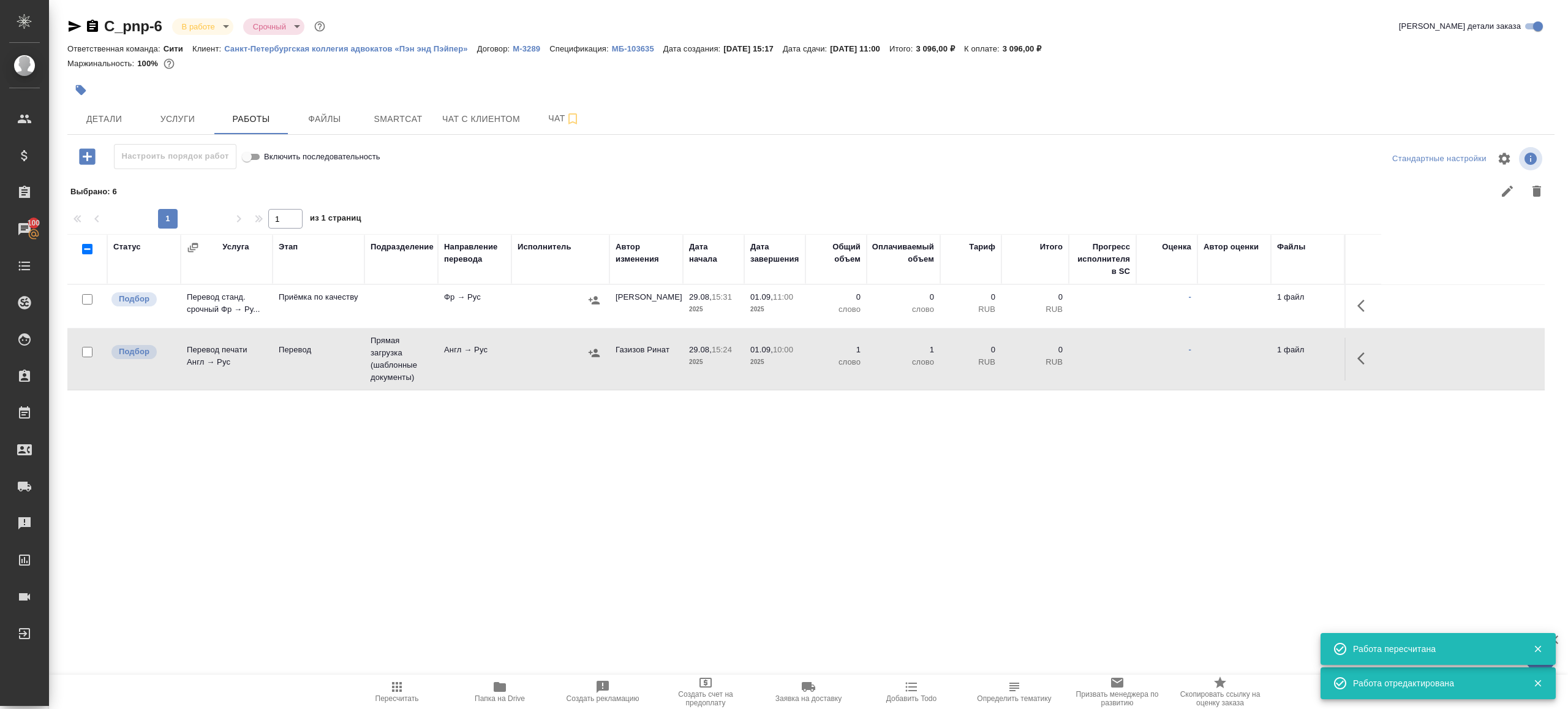
click at [1368, 328] on tr "Подбор Перевод печати Англ → Рус Перевод Прямая загрузка (шаблонные документы) …" at bounding box center [805, 359] width 1477 height 62
click at [1368, 306] on icon "button" at bounding box center [1365, 306] width 14 height 14
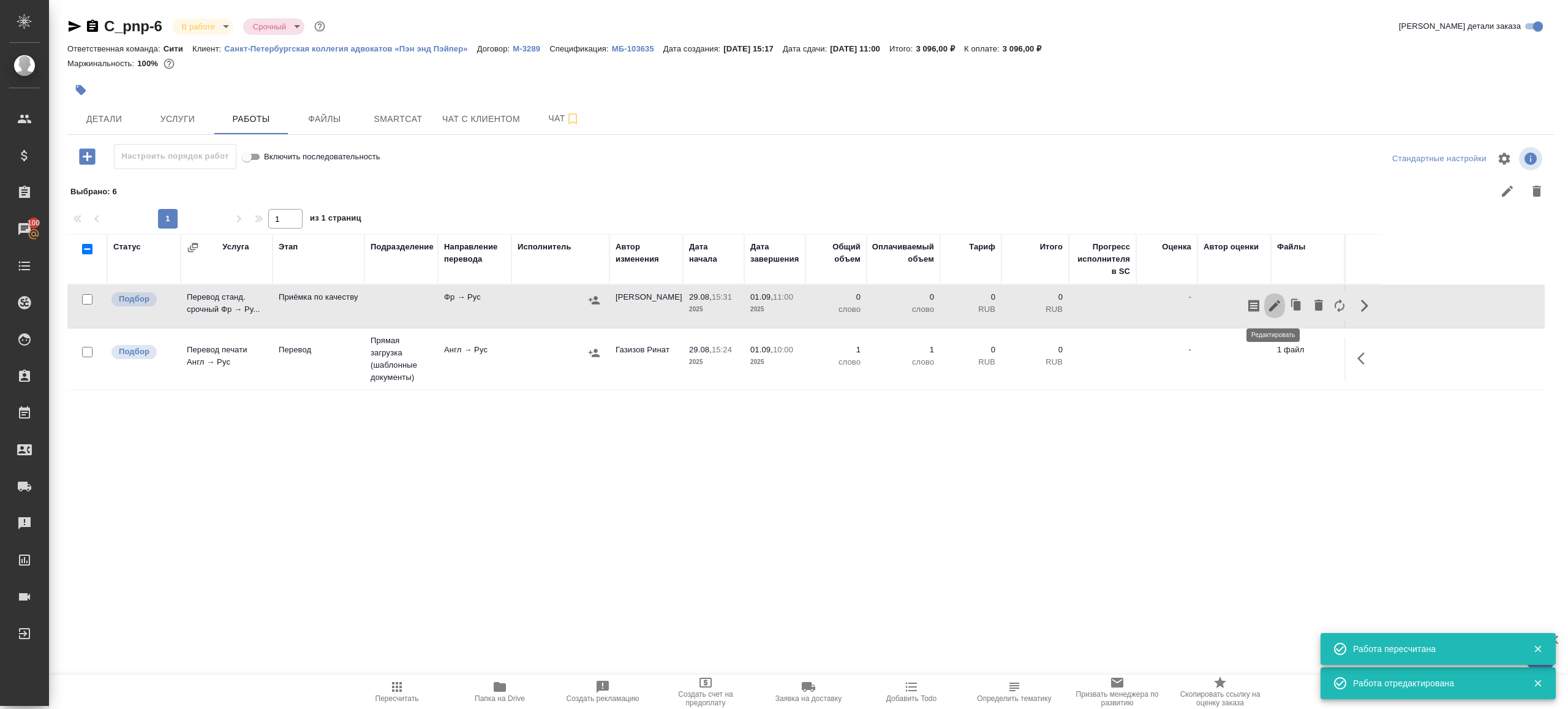
click at [1276, 299] on icon "button" at bounding box center [1274, 306] width 14 height 14
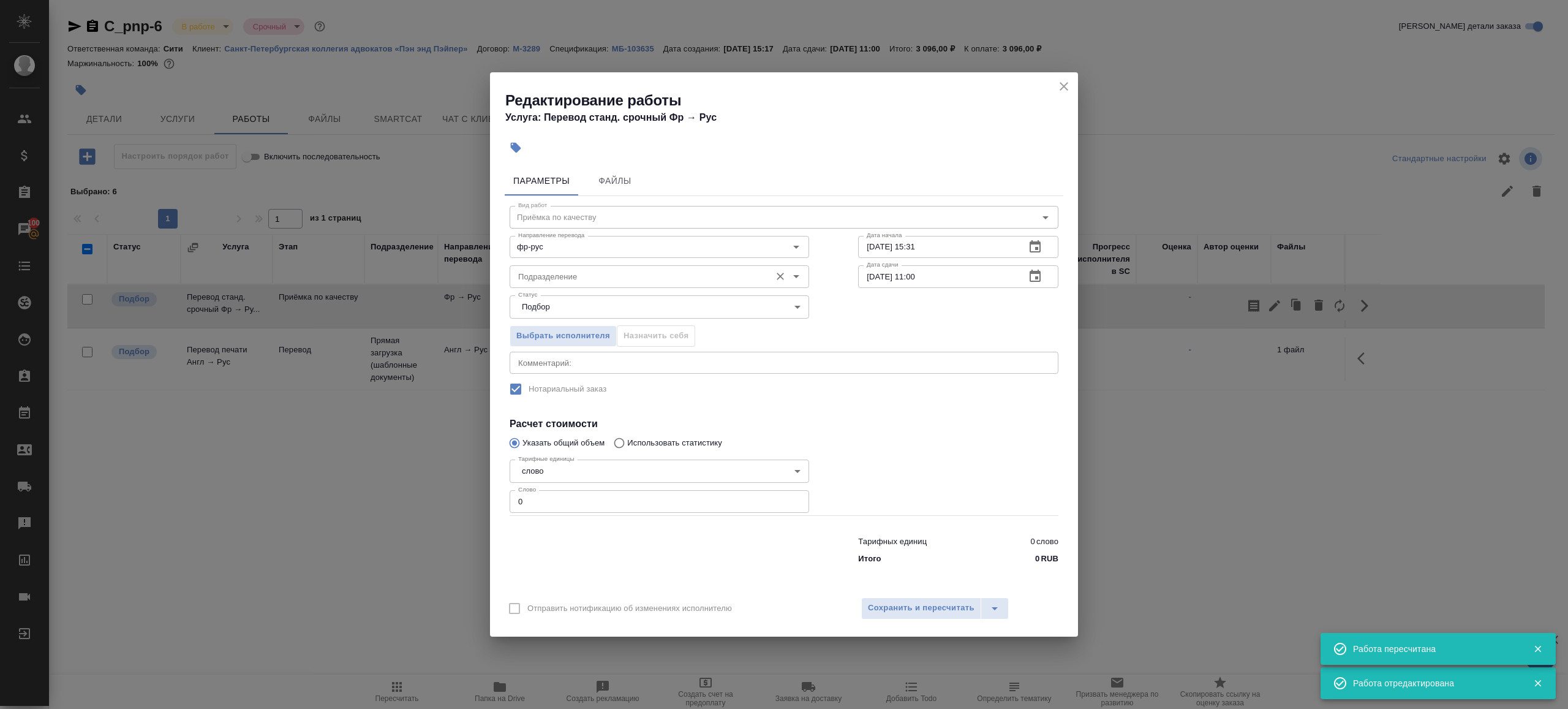
click at [642, 273] on input "Подразделение" at bounding box center [638, 276] width 251 height 14
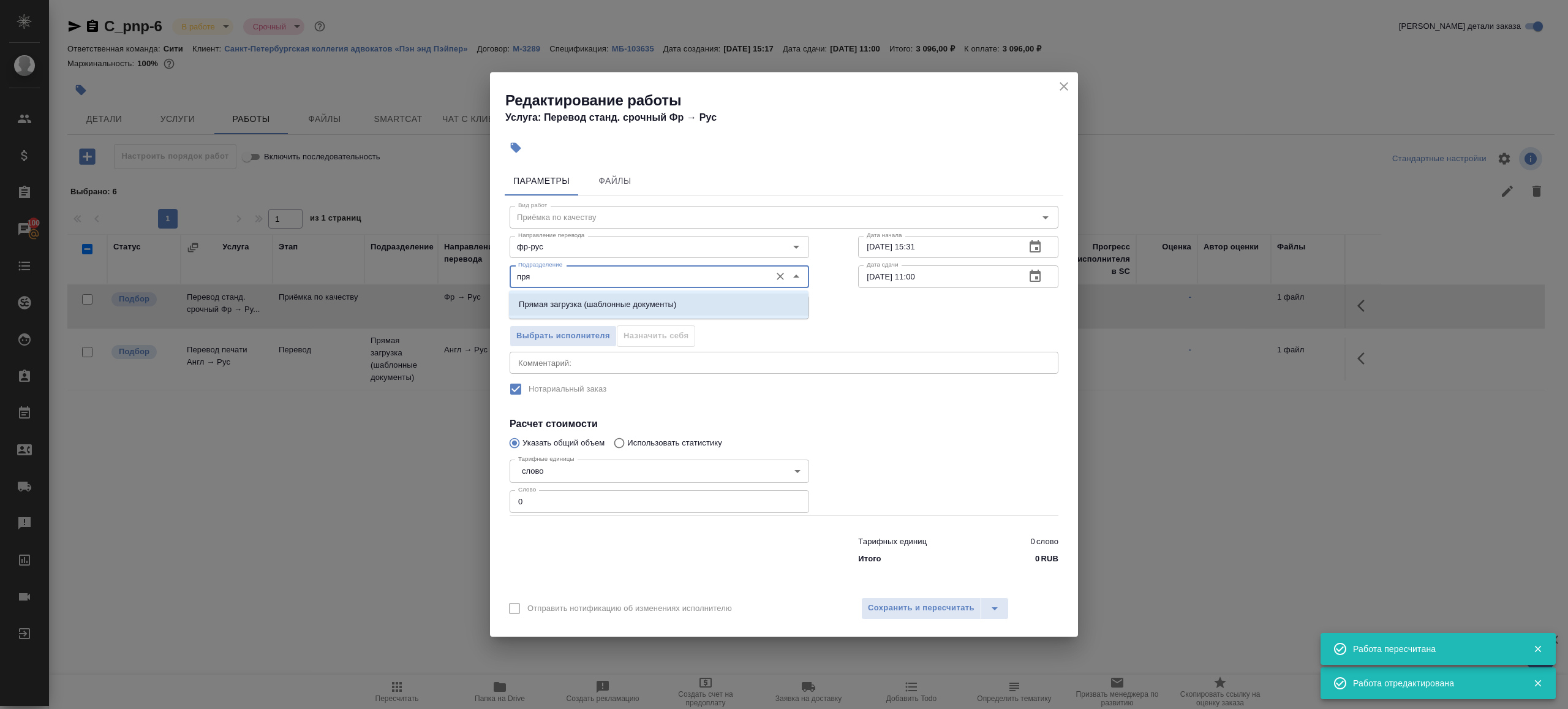
click at [658, 302] on p "Прямая загрузка (шаблонные документы)" at bounding box center [597, 304] width 157 height 12
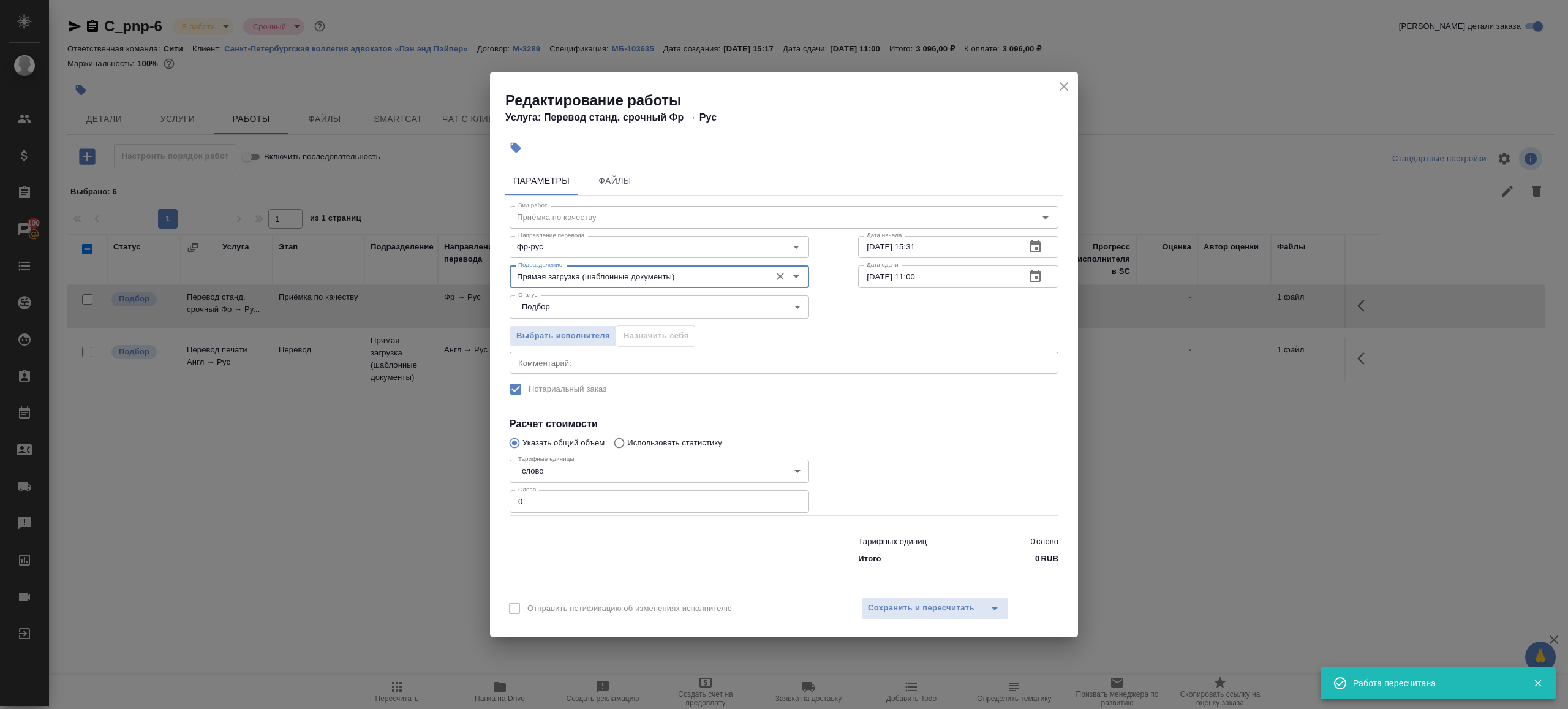
type input "Прямая загрузка (шаблонные документы)"
click at [906, 244] on input "29.08.2025 15:31" at bounding box center [936, 248] width 157 height 22
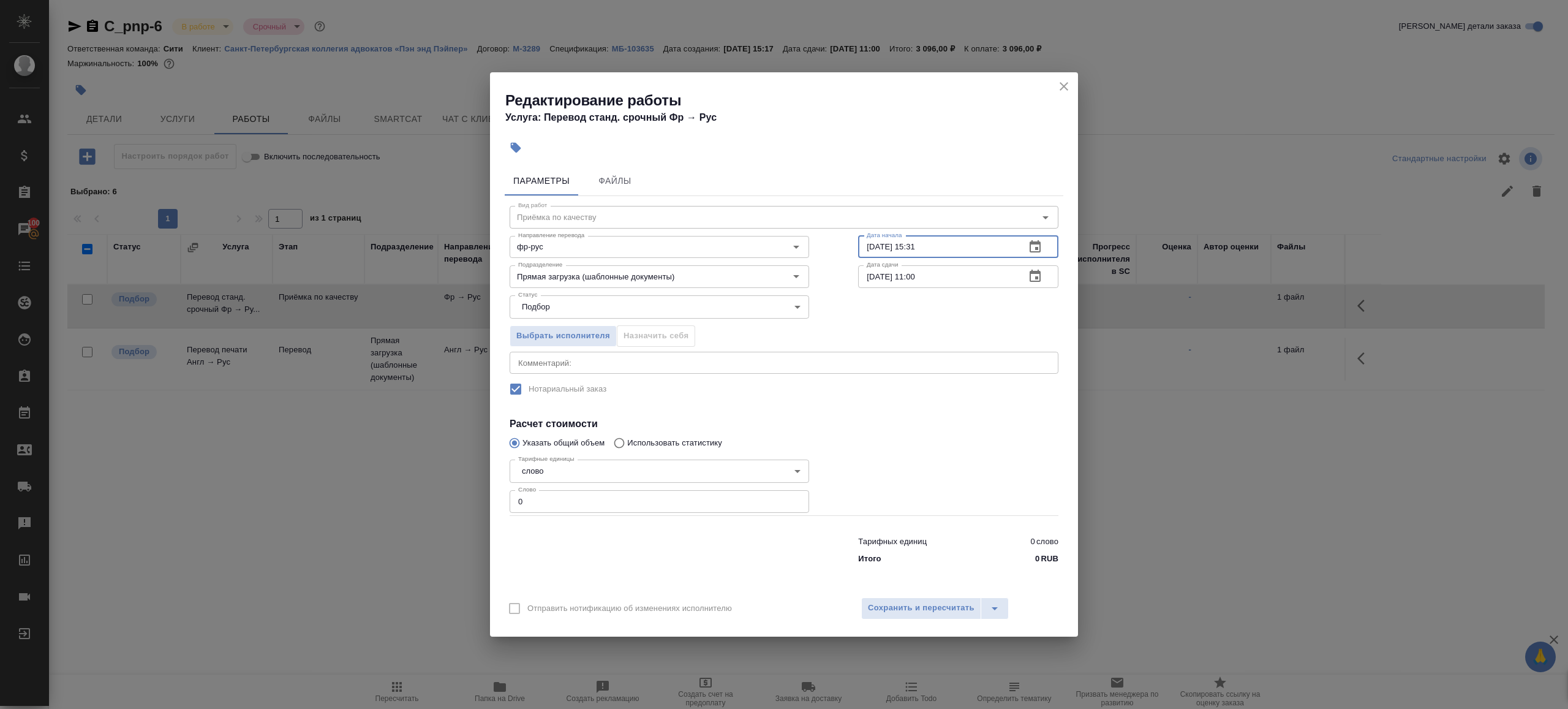
paste input "[DATE] 10:00"
type input "[DATE] 10:00"
click at [594, 520] on div "Тарифных единиц 0 слово Итого 0 RUB" at bounding box center [784, 548] width 598 height 83
click at [594, 517] on div "Тарифных единиц 0 слово Итого 0 RUB" at bounding box center [784, 548] width 598 height 83
click at [598, 505] on input "0" at bounding box center [659, 501] width 299 height 22
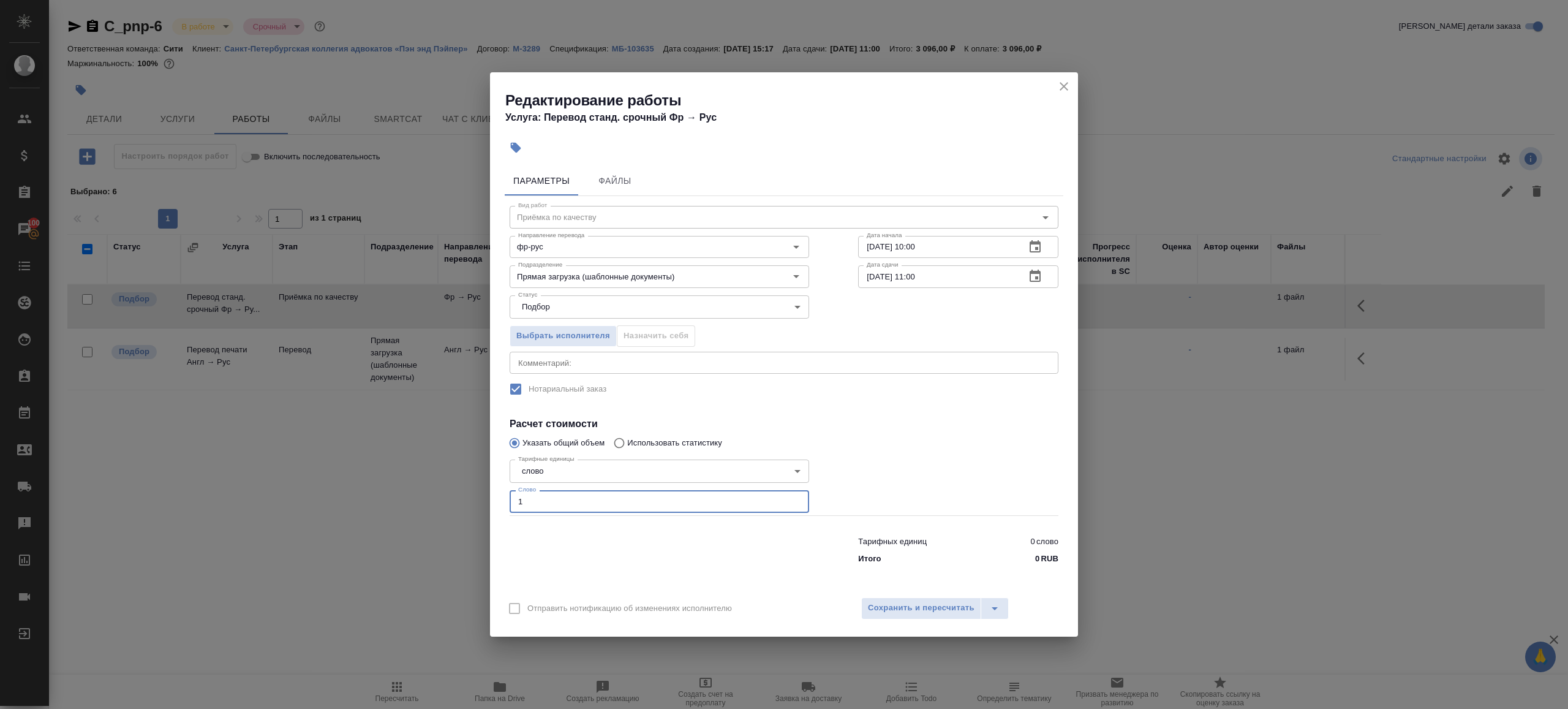
type input "1"
click at [694, 549] on div at bounding box center [659, 548] width 349 height 49
click at [858, 596] on div "Отправить нотификацию об изменениях исполнителю Сохранить и пересчитать" at bounding box center [784, 612] width 588 height 47
click at [888, 606] on span "Сохранить и пересчитать" at bounding box center [922, 608] width 107 height 14
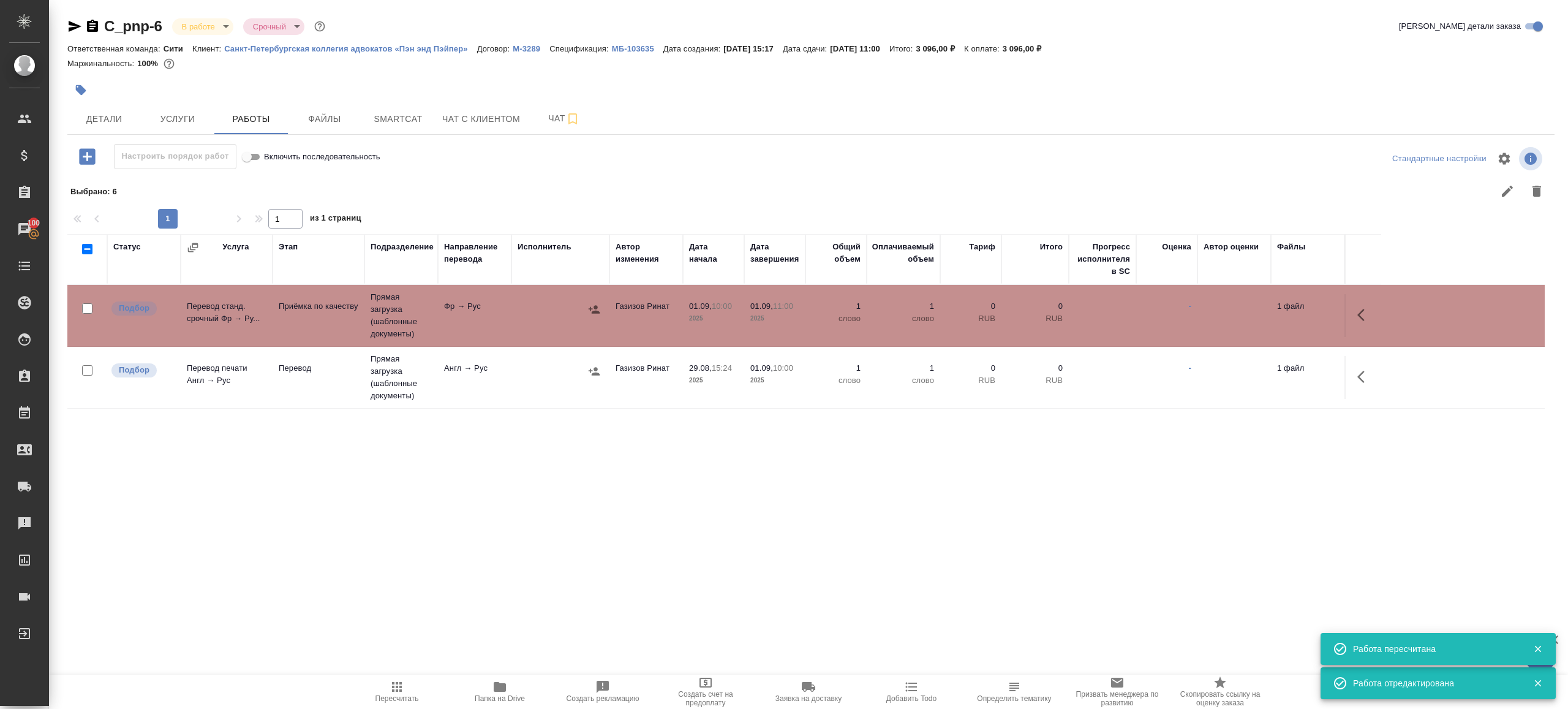
click at [470, 337] on td "Англ → Рус" at bounding box center [475, 315] width 73 height 43
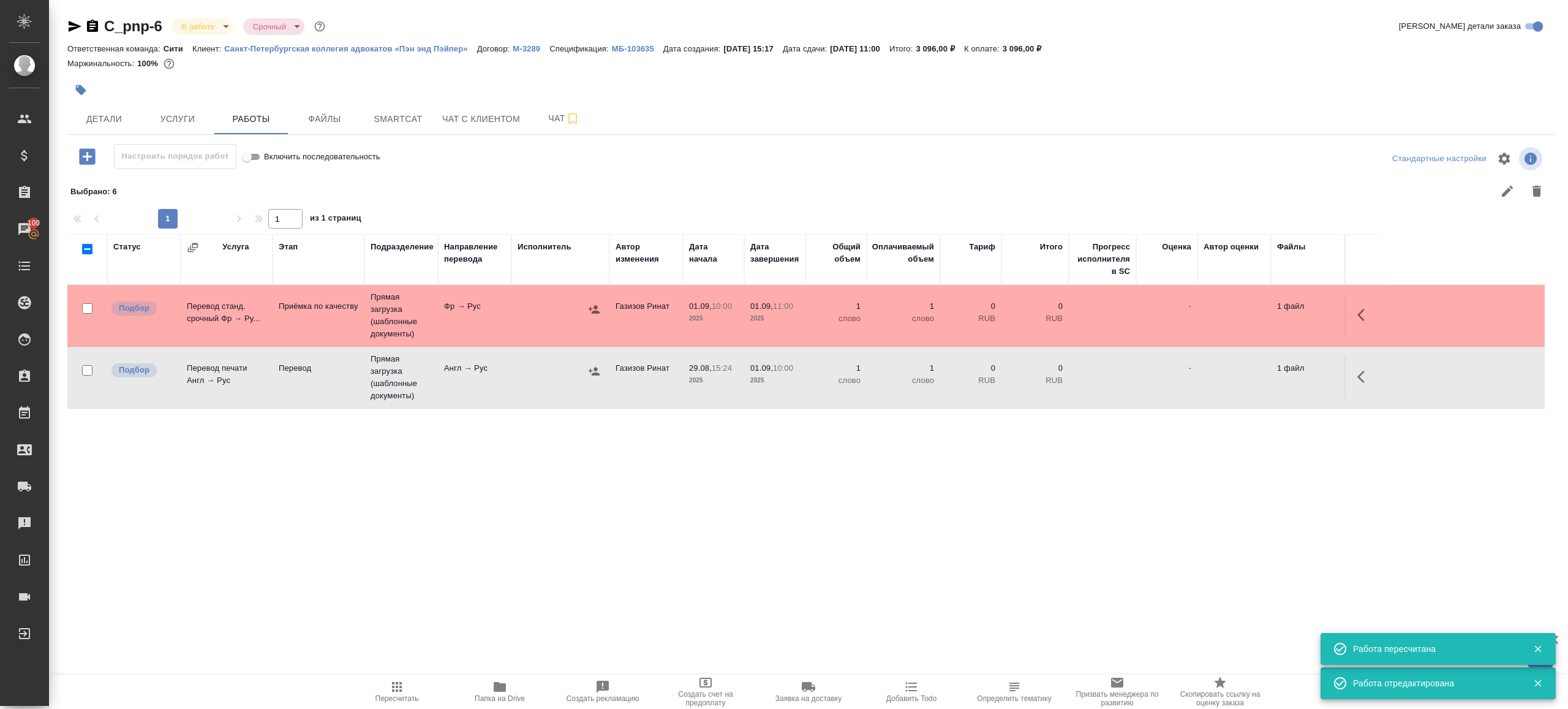
click at [390, 681] on icon "button" at bounding box center [397, 687] width 14 height 14
click at [614, 594] on div ".cls-1 fill:#fff; AWATERA Gazizov Rinat Клиенты Спецификации Заказы 100 Чаты To…" at bounding box center [784, 354] width 1568 height 709
click at [389, 681] on icon "button" at bounding box center [397, 687] width 14 height 14
click at [389, 682] on icon "button" at bounding box center [397, 687] width 14 height 14
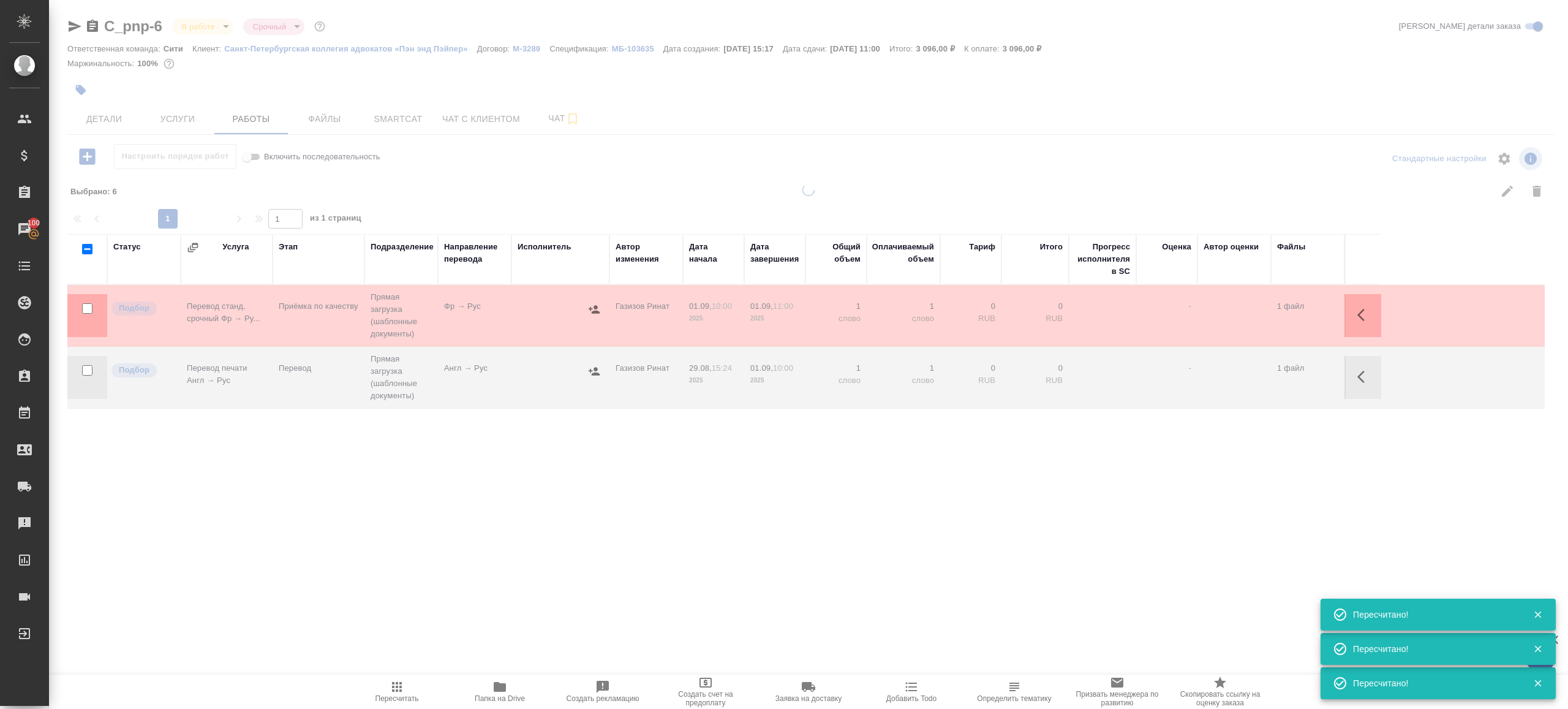
click at [488, 568] on div ".cls-1 fill:#fff; AWATERA Gazizov Rinat Клиенты Спецификации Заказы 100 Чаты To…" at bounding box center [784, 354] width 1568 height 709
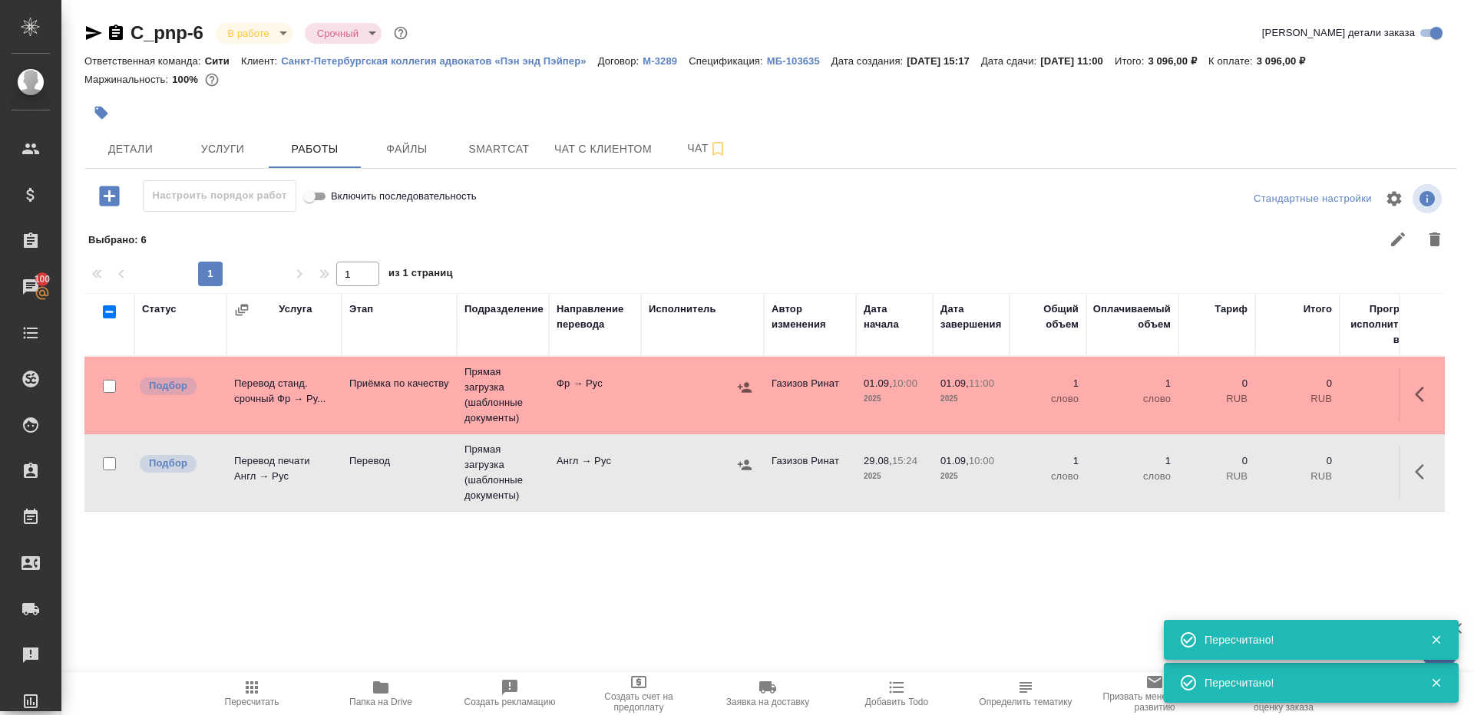
click at [266, 695] on span "Пересчитать" at bounding box center [252, 693] width 111 height 29
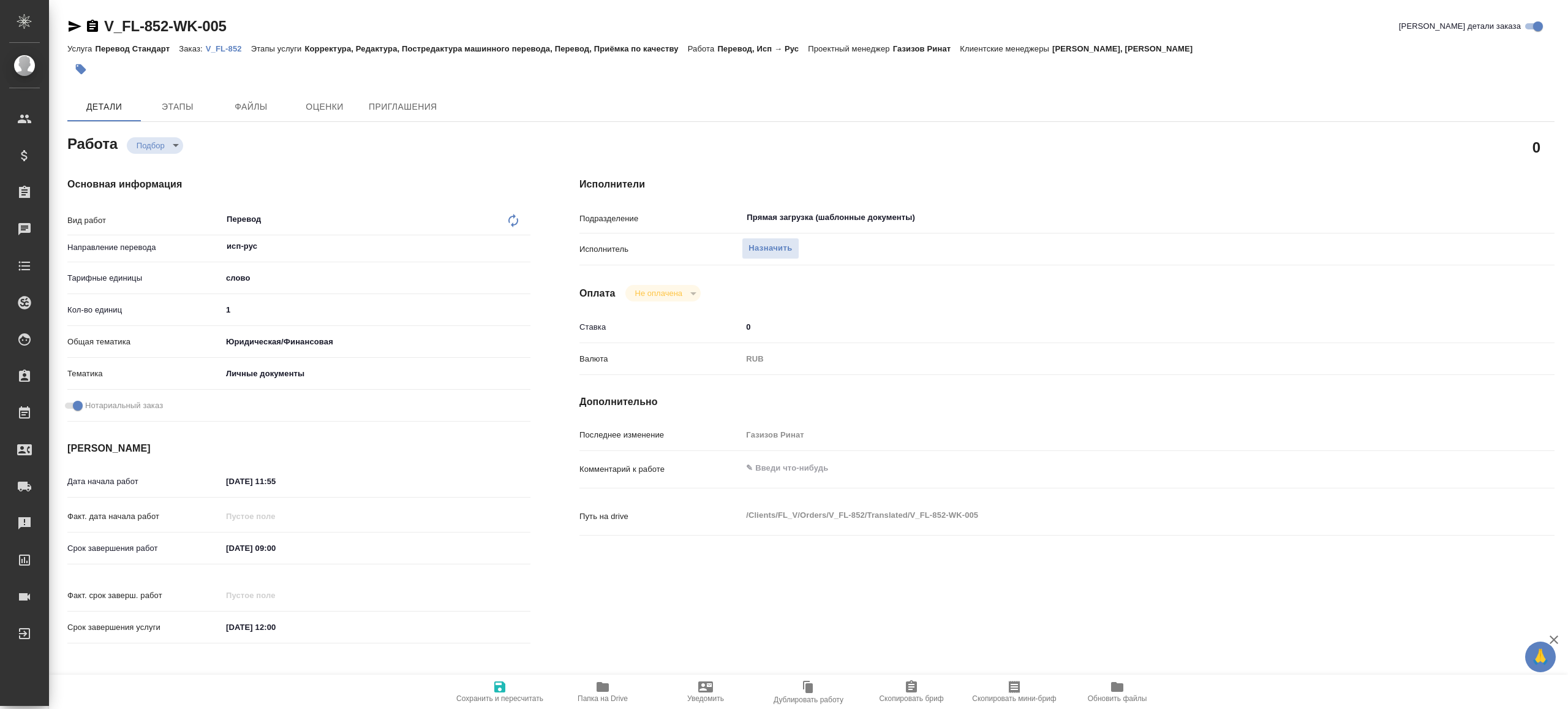
type textarea "x"
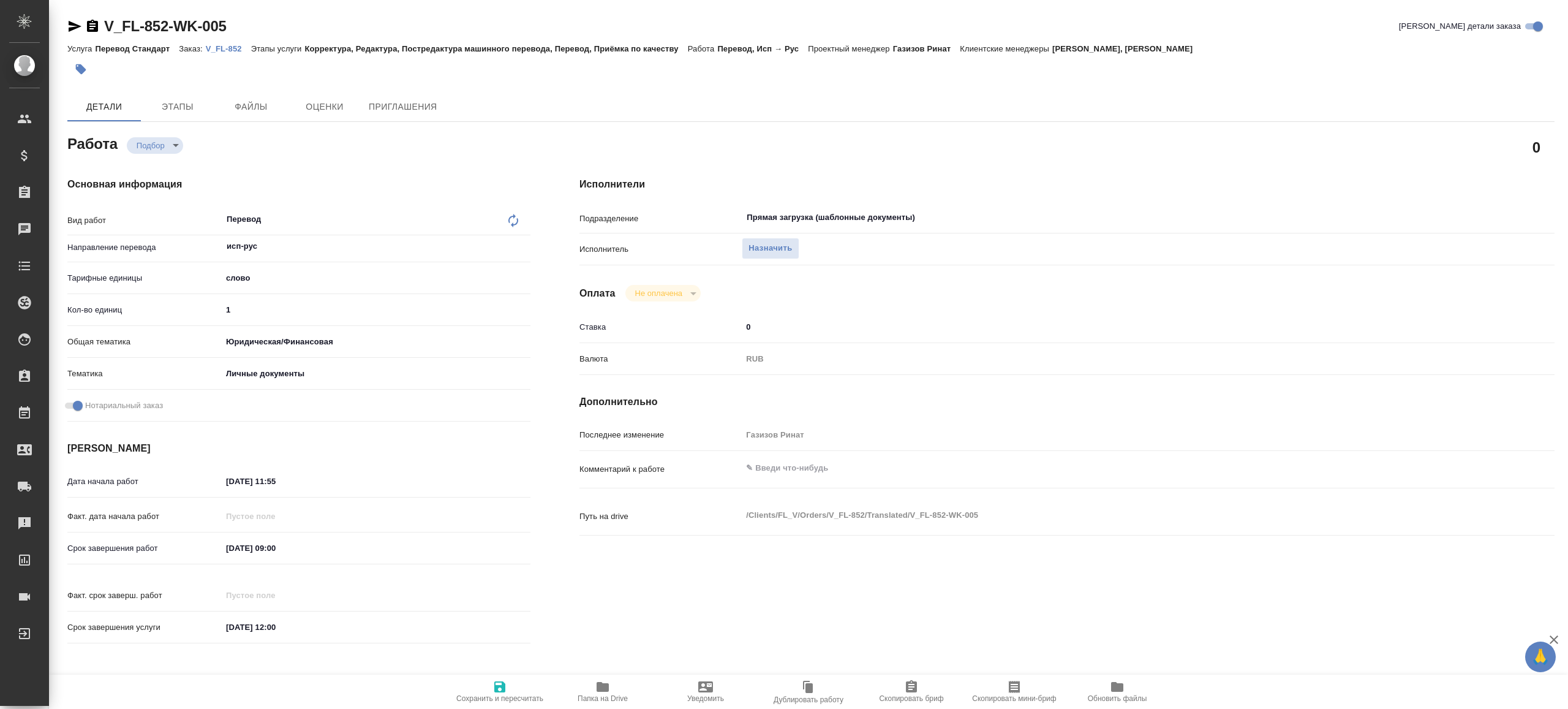
type textarea "x"
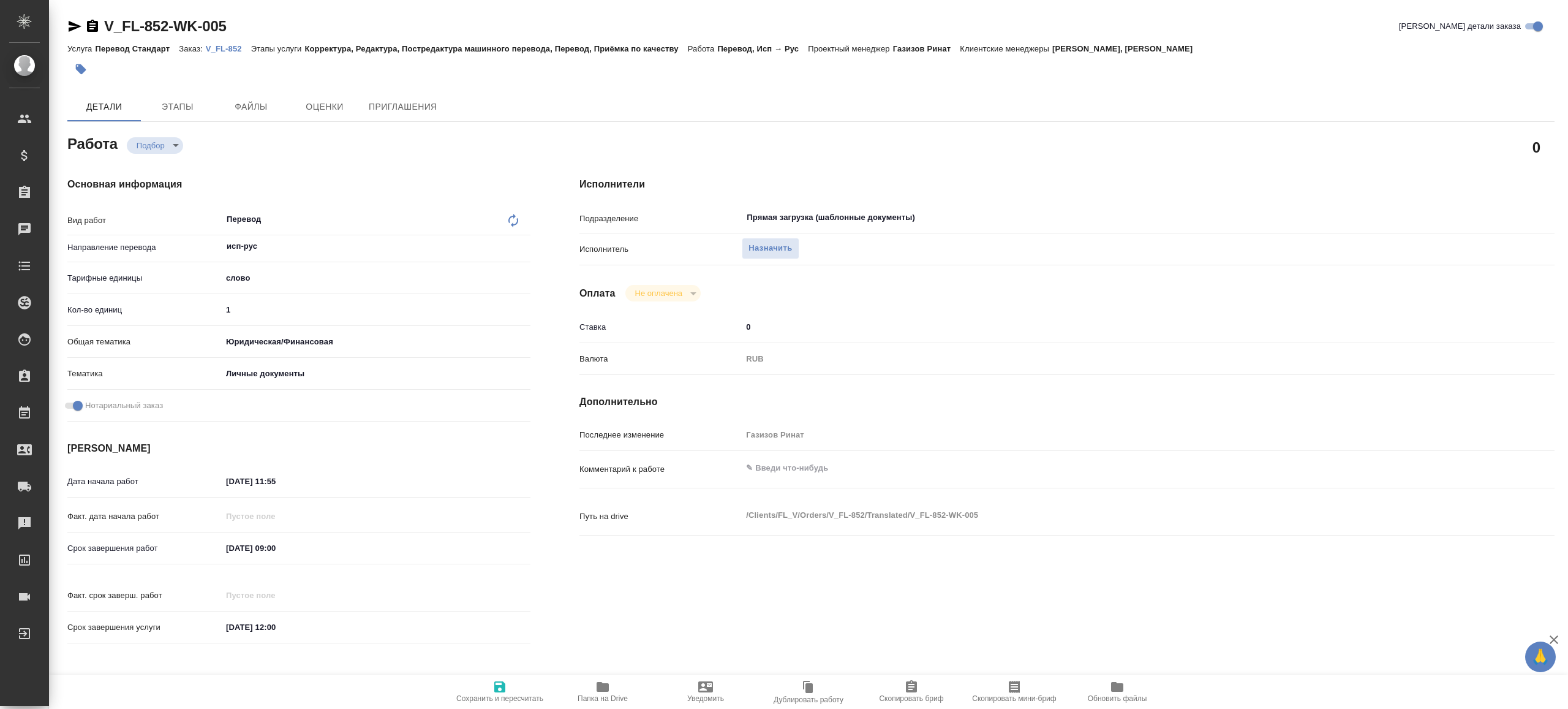
type textarea "x"
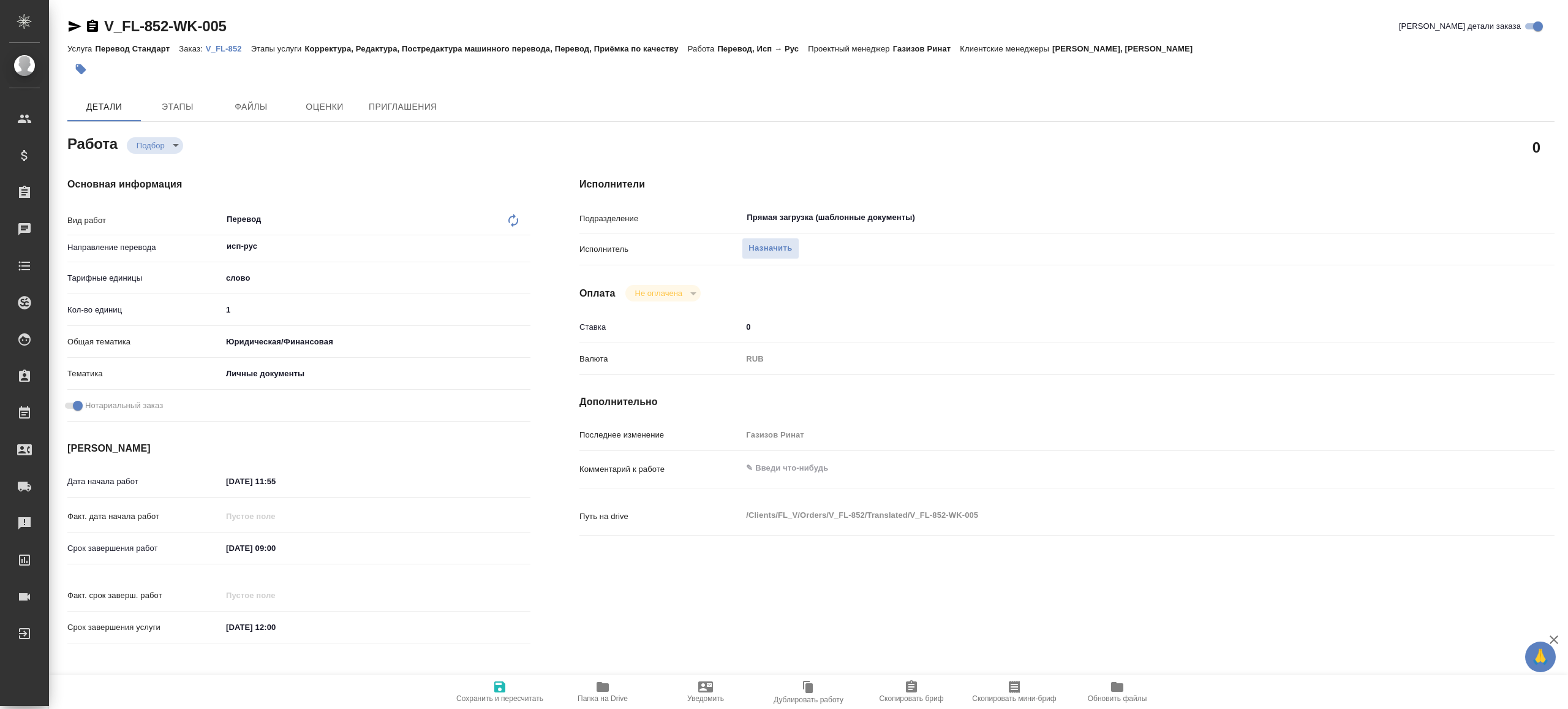
type textarea "x"
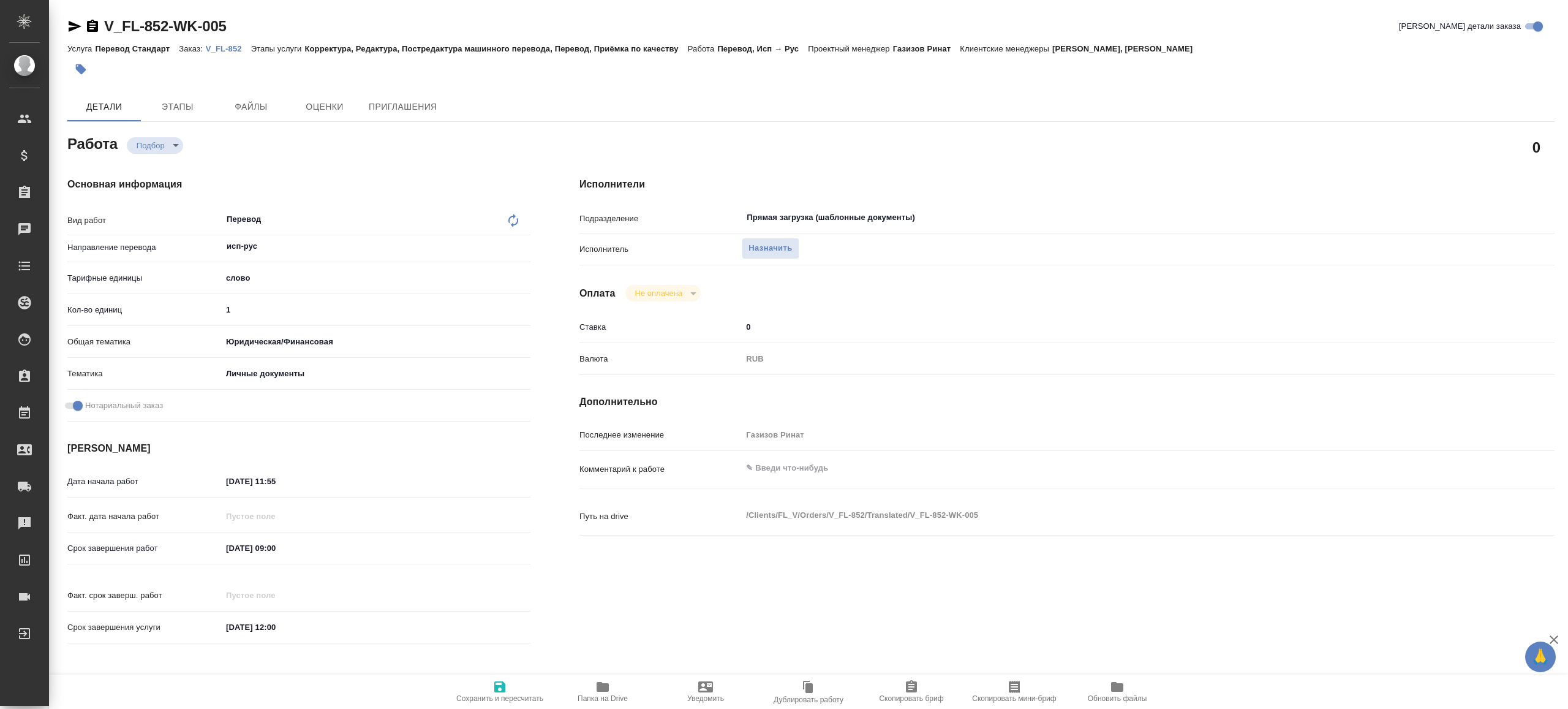
type textarea "x"
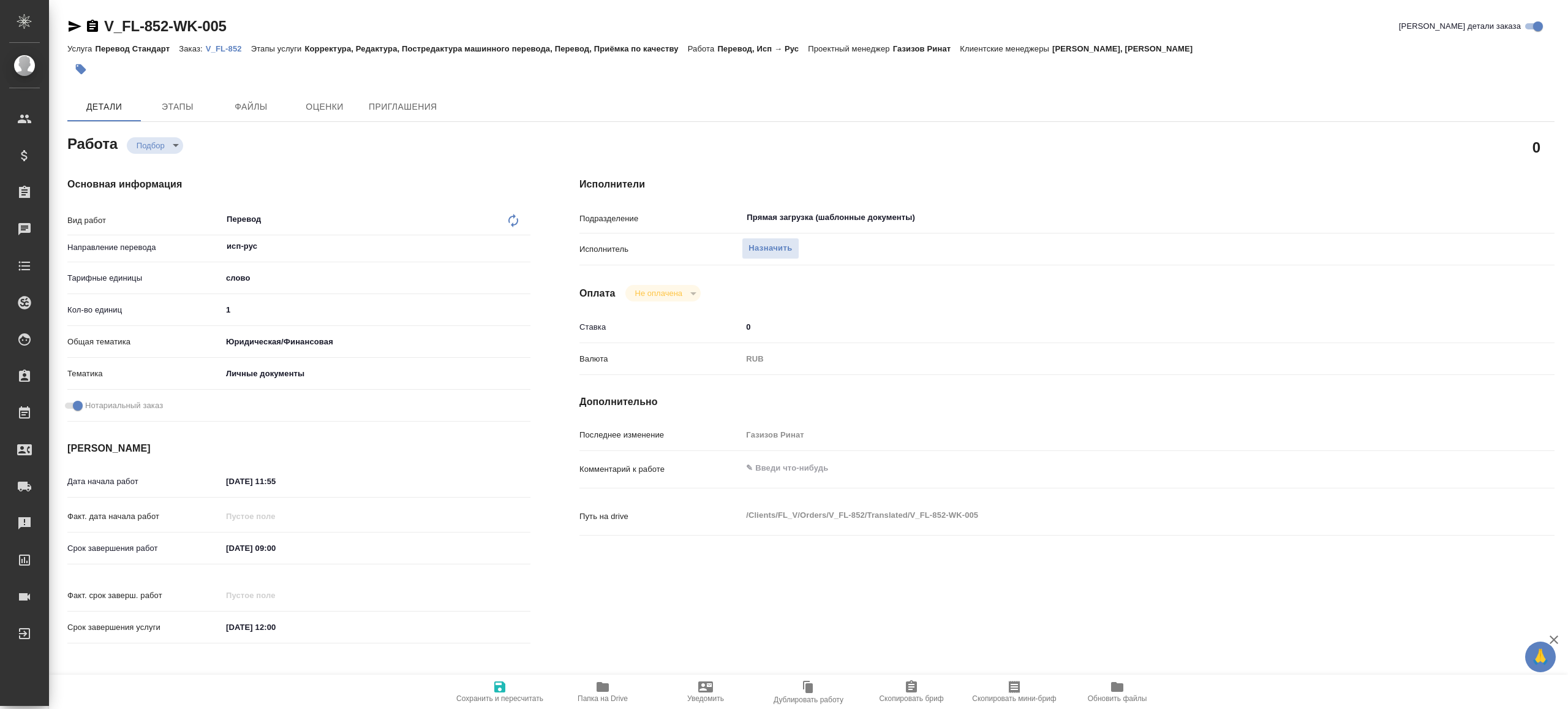
type textarea "x"
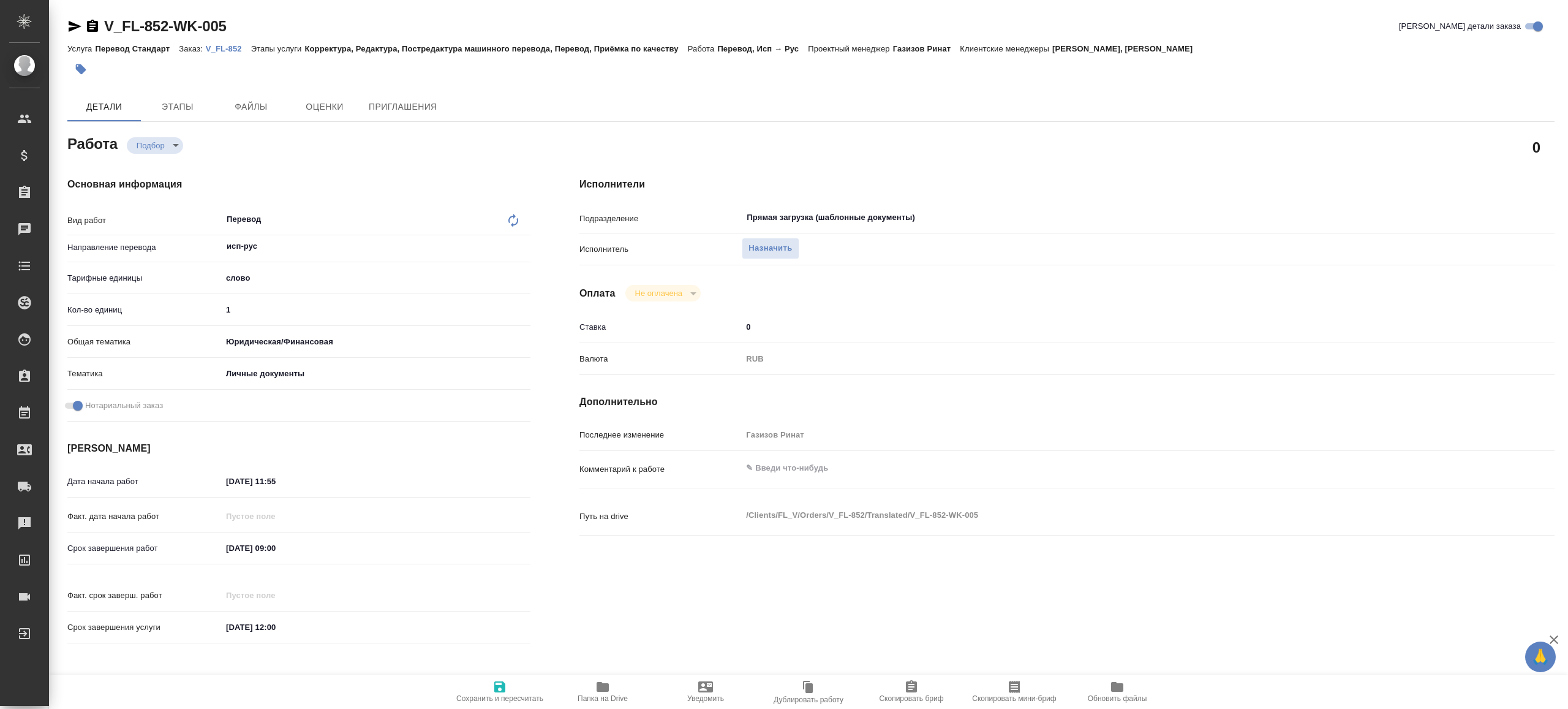
type textarea "x"
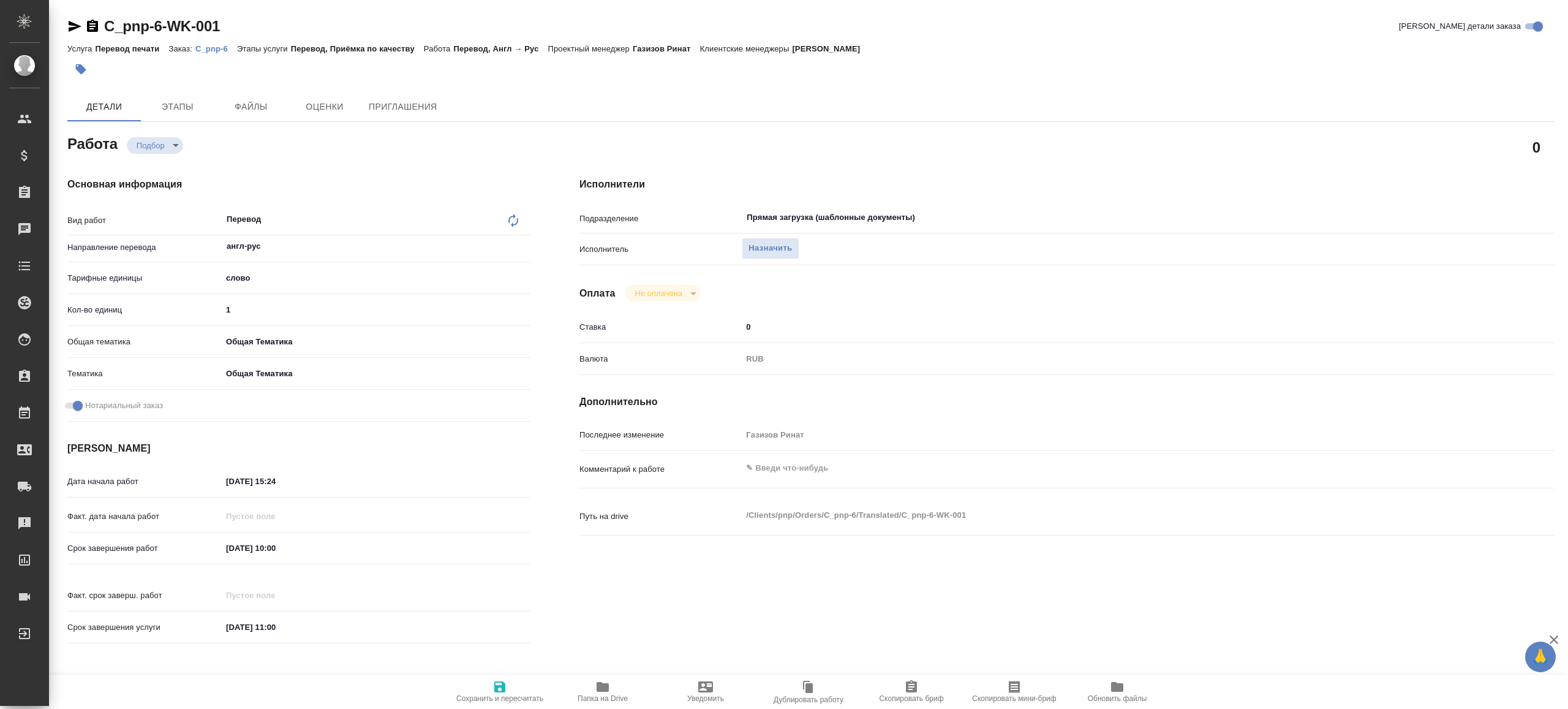
type textarea "x"
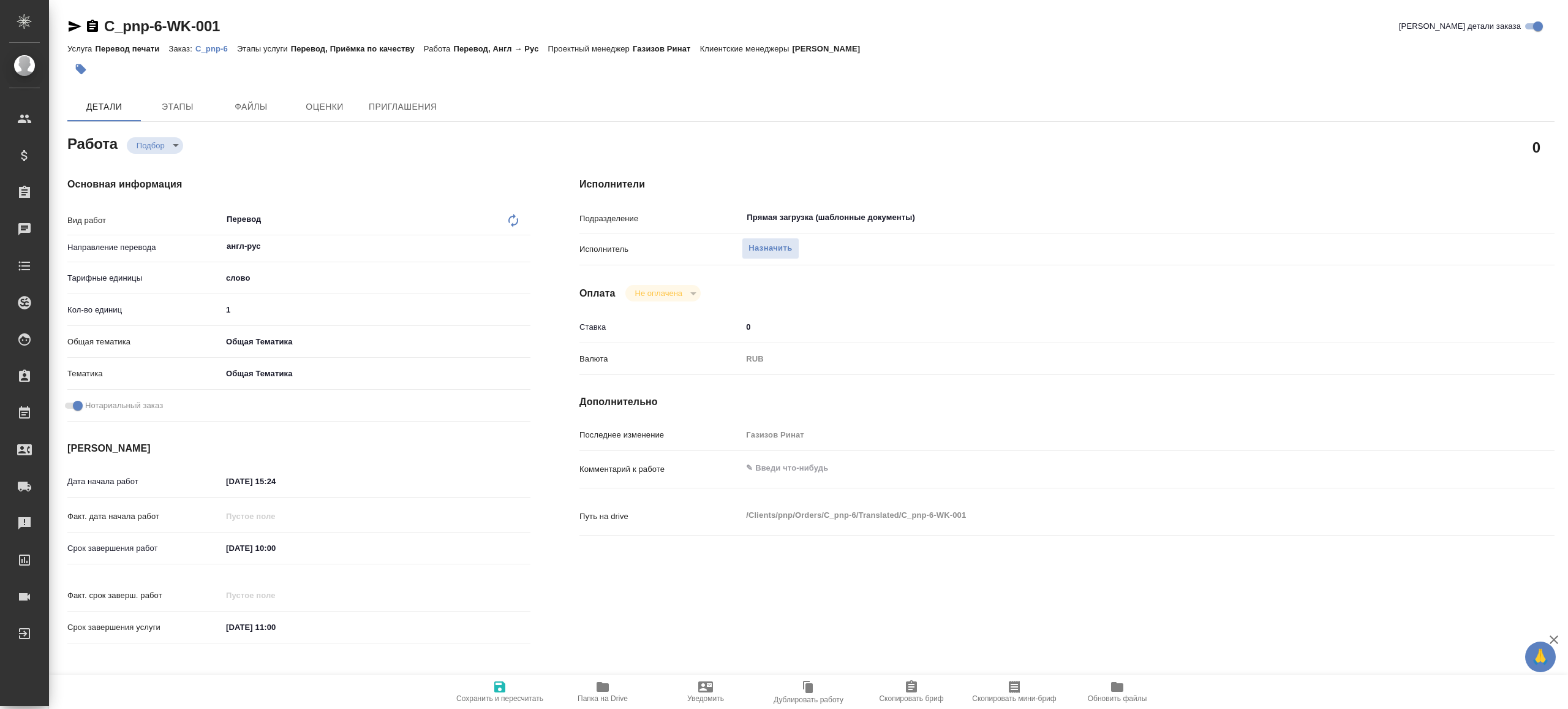
type textarea "x"
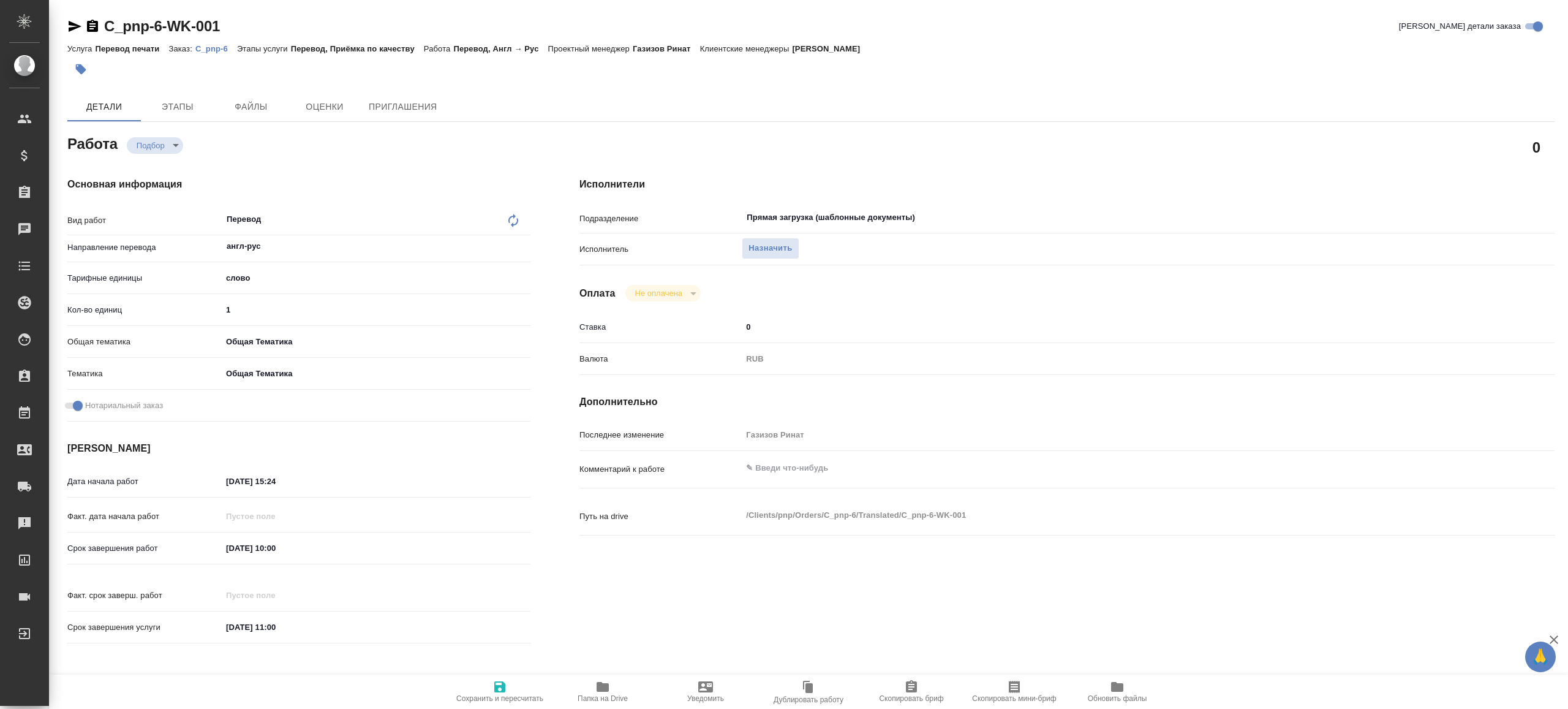
type textarea "x"
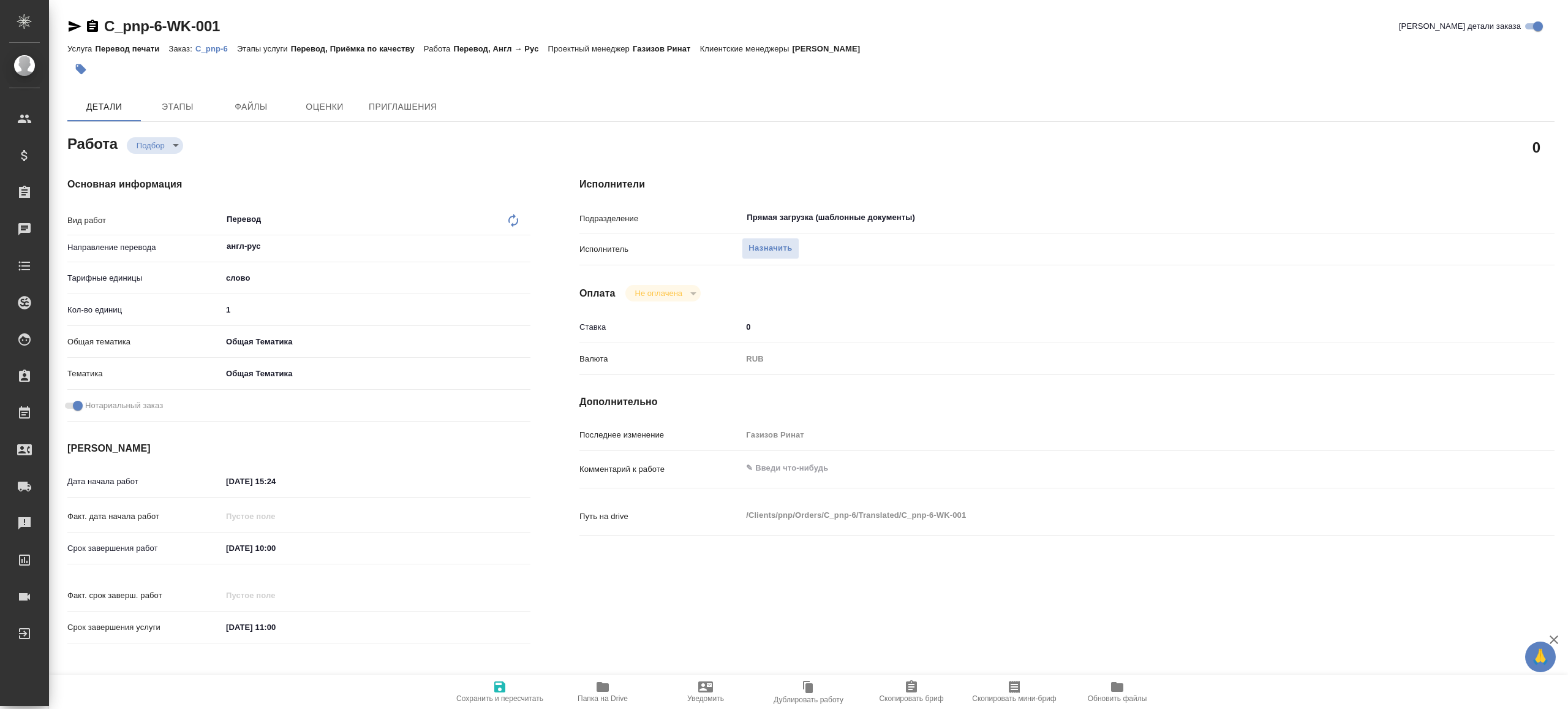
type textarea "x"
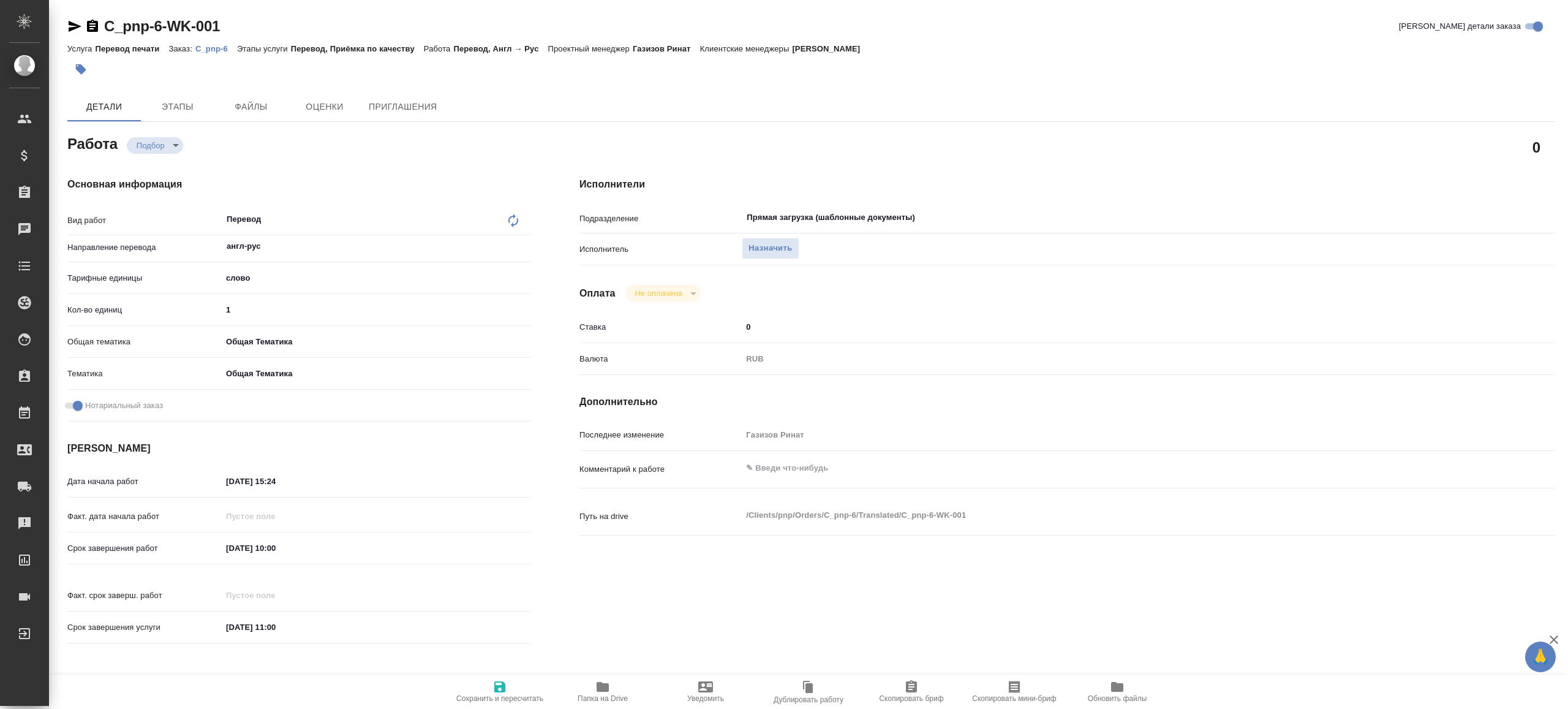
type textarea "x"
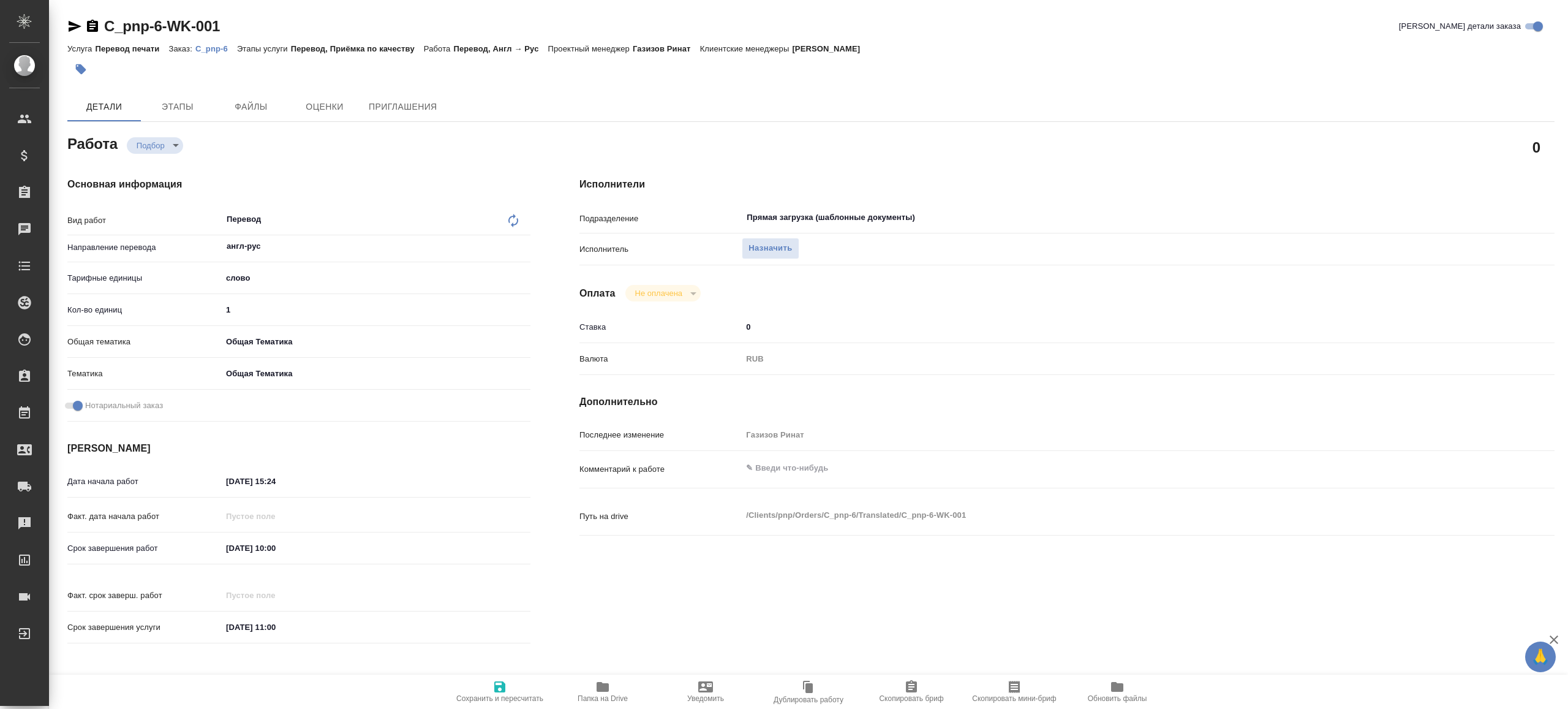
type textarea "x"
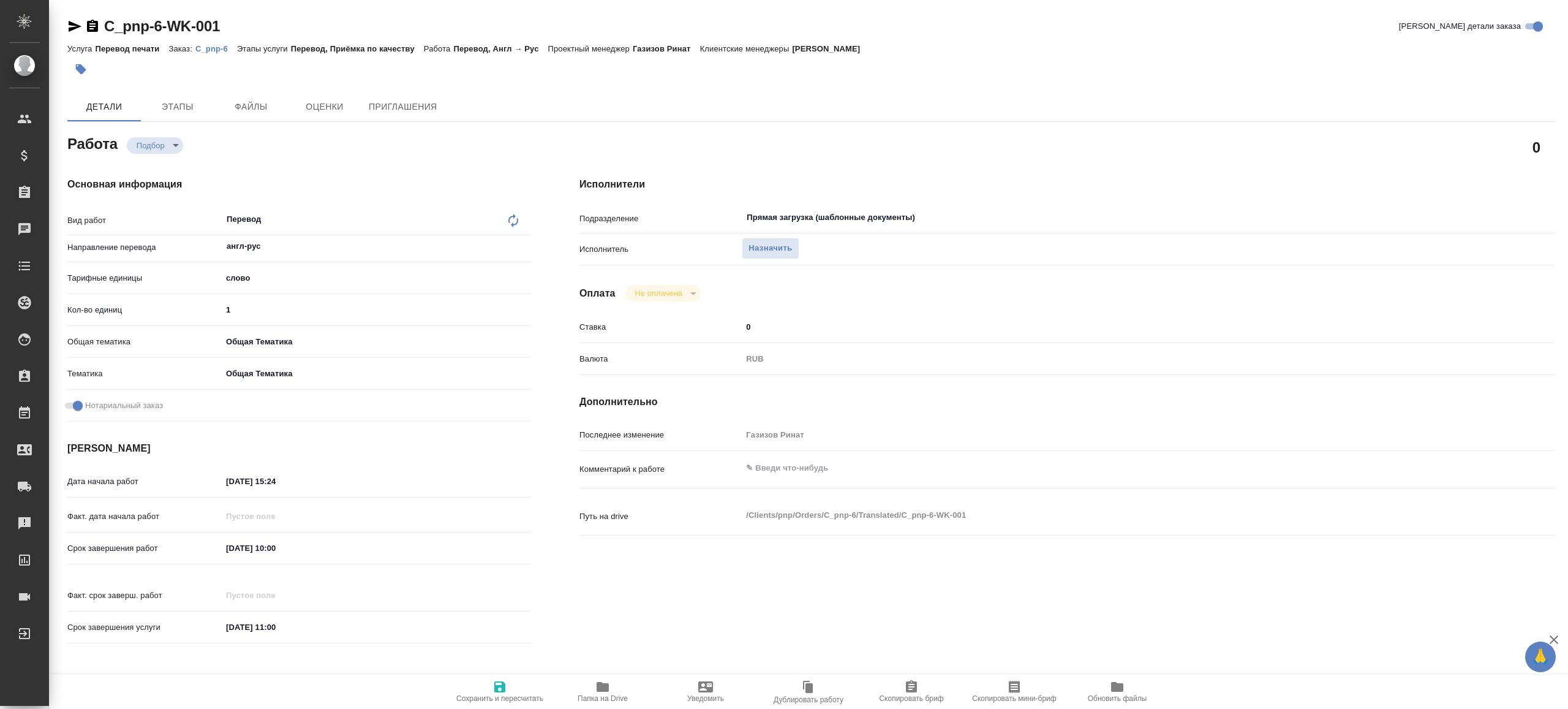
type textarea "x"
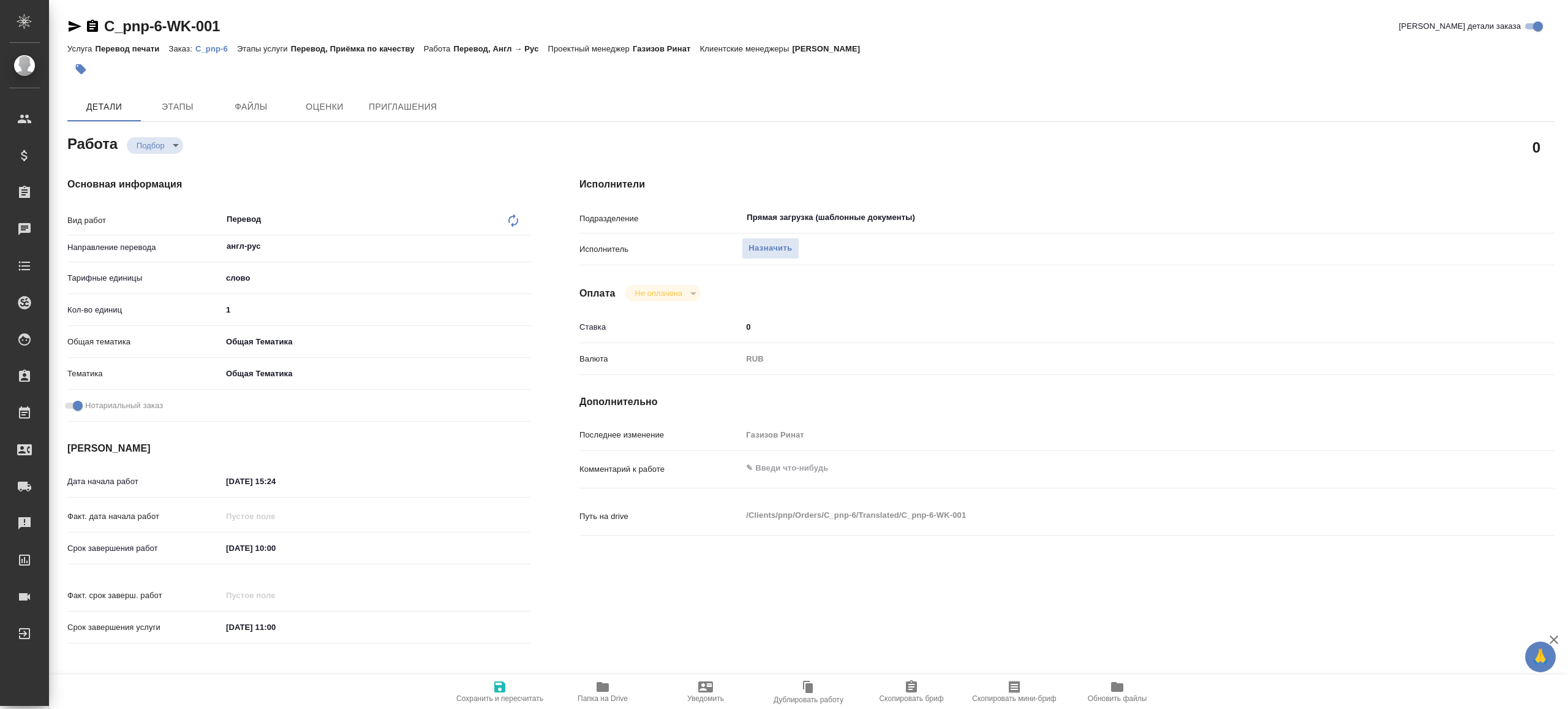
type textarea "x"
